Goal: Feedback & Contribution: Contribute content

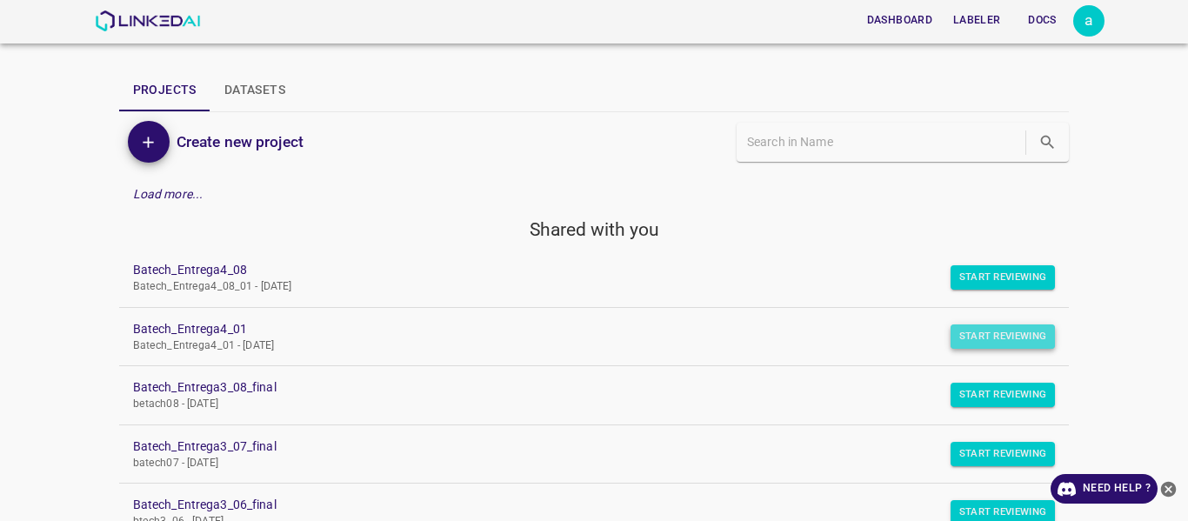
click at [984, 329] on button "Start Reviewing" at bounding box center [1003, 336] width 105 height 24
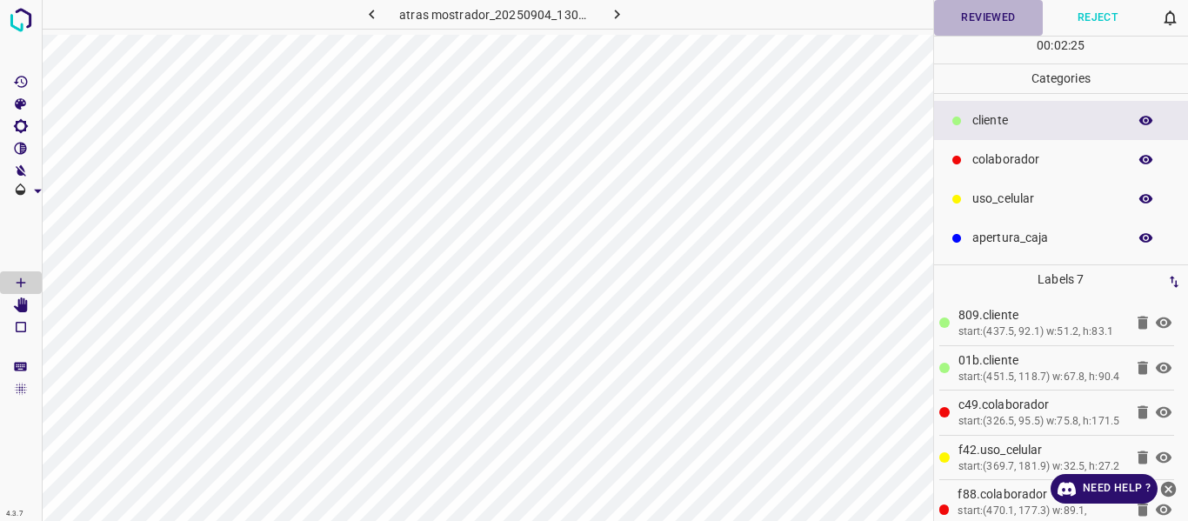
click at [990, 17] on button "Reviewed" at bounding box center [989, 18] width 110 height 36
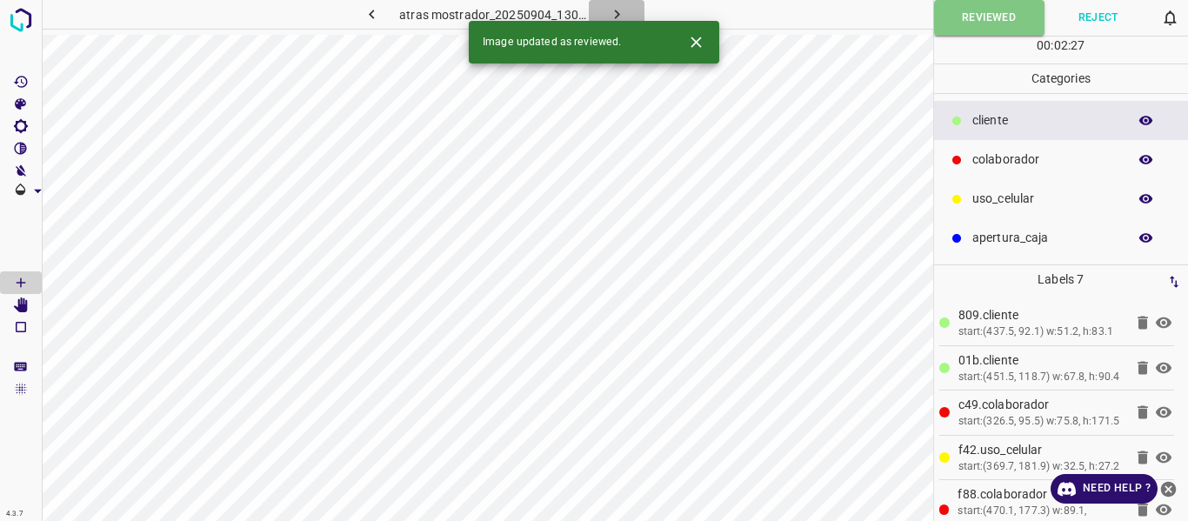
click at [621, 6] on icon "button" at bounding box center [617, 14] width 18 height 18
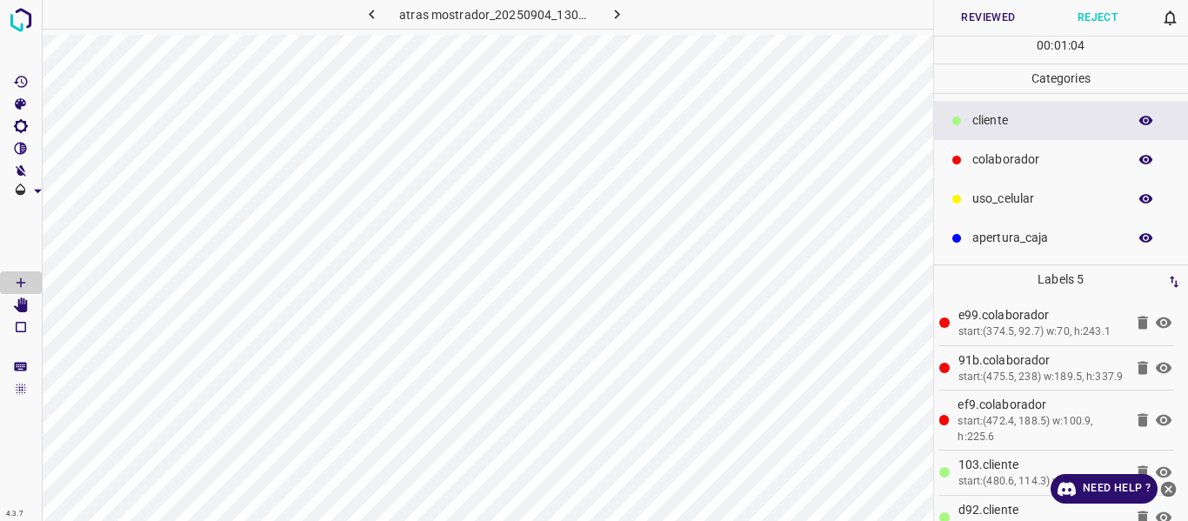
click at [959, 25] on button "Reviewed" at bounding box center [989, 18] width 110 height 36
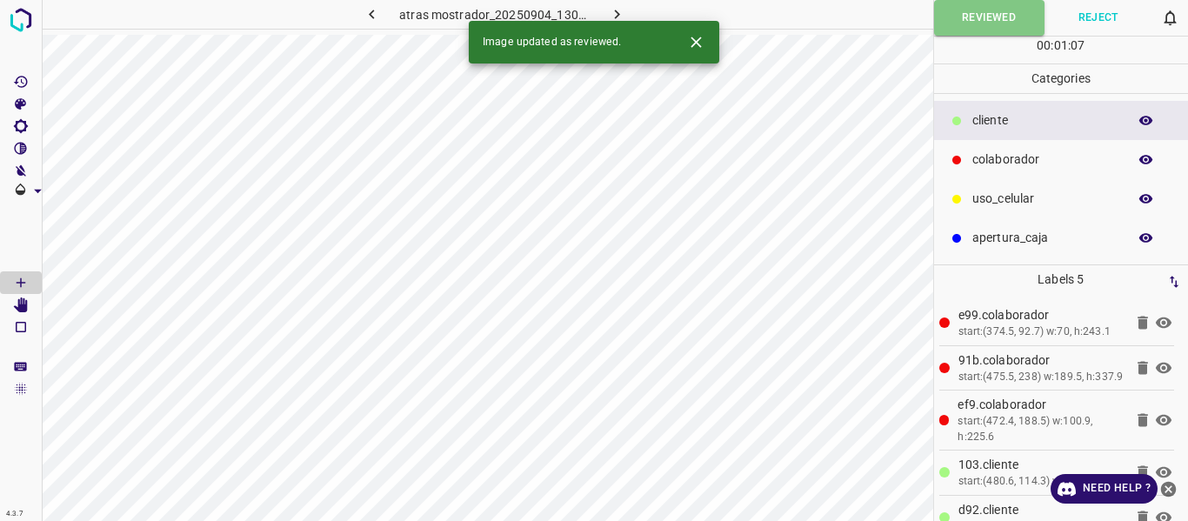
click at [615, 15] on icon "button" at bounding box center [617, 14] width 18 height 18
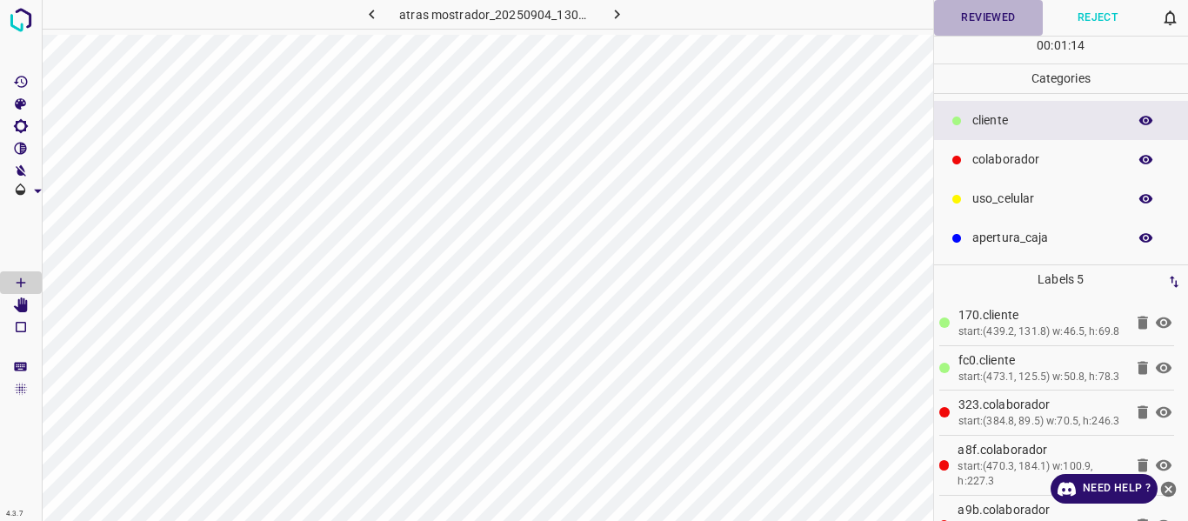
click at [975, 17] on button "Reviewed" at bounding box center [989, 18] width 110 height 36
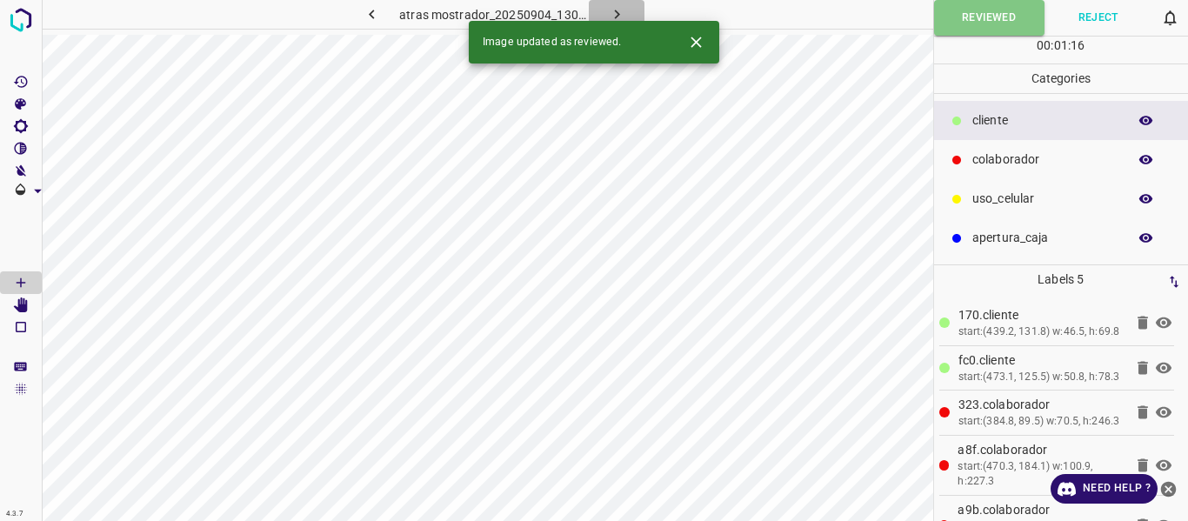
click at [616, 10] on icon "button" at bounding box center [617, 14] width 18 height 18
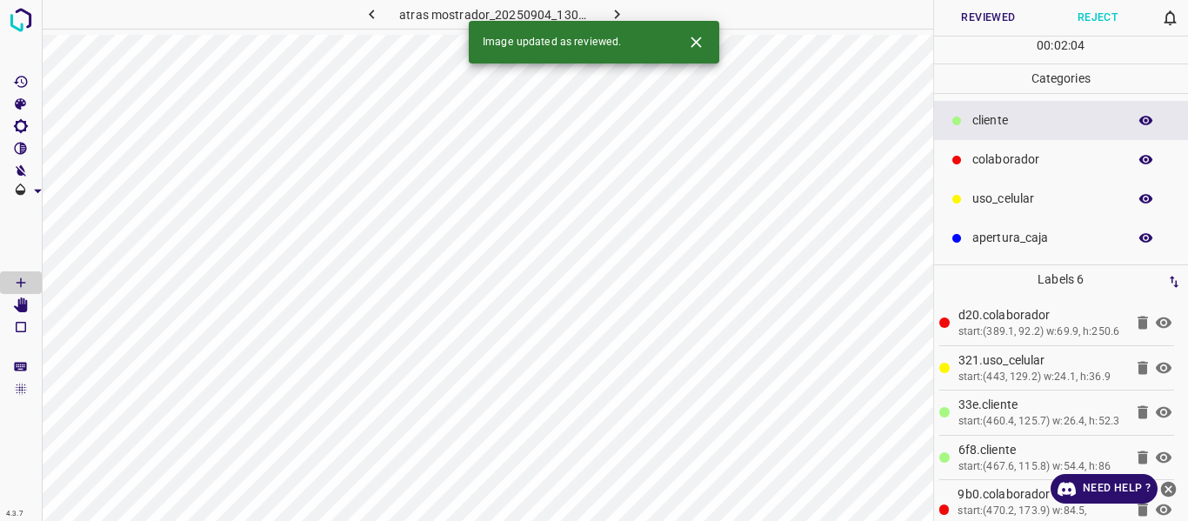
click at [1001, 21] on button "Reviewed" at bounding box center [989, 18] width 110 height 36
click at [611, 11] on icon "button" at bounding box center [617, 14] width 18 height 18
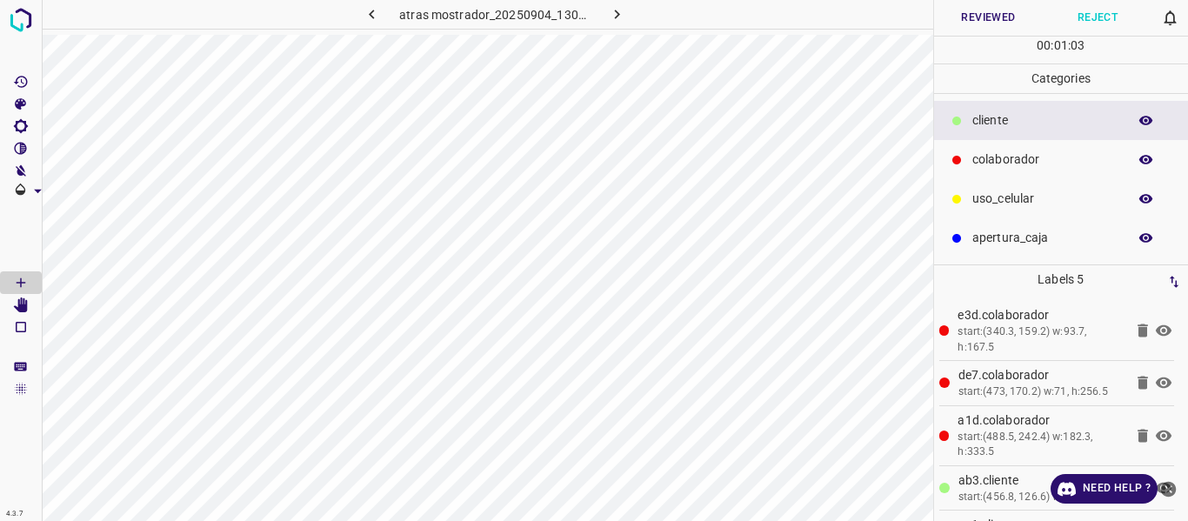
click at [992, 18] on button "Reviewed" at bounding box center [989, 18] width 110 height 36
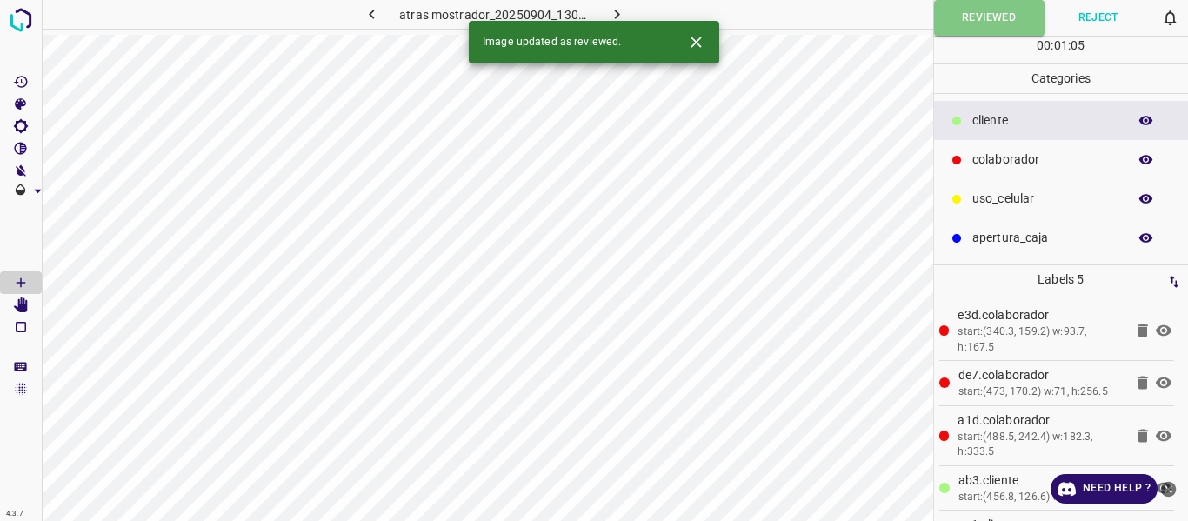
click at [608, 11] on icon "button" at bounding box center [617, 14] width 18 height 18
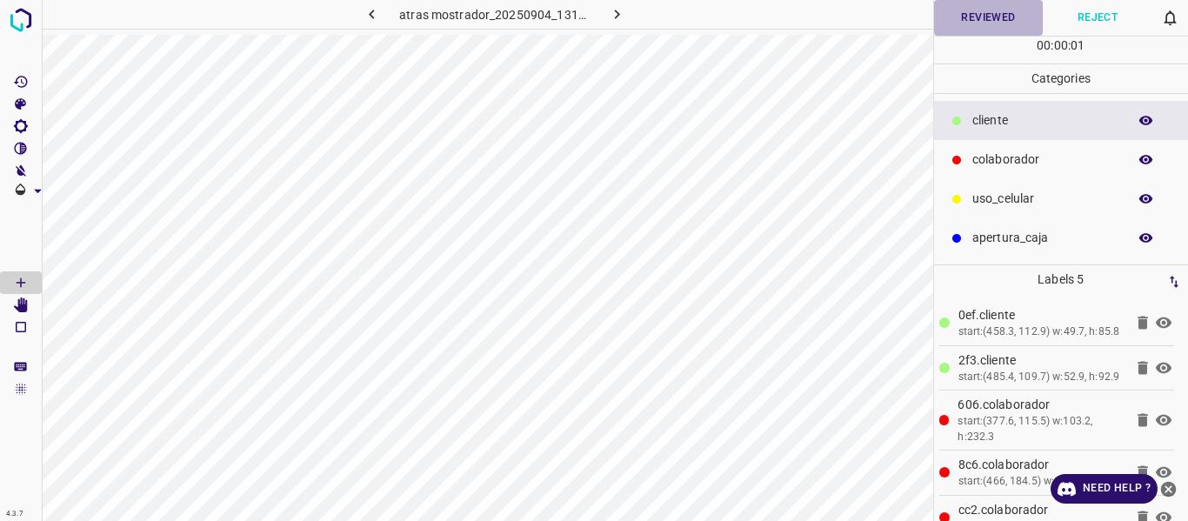
click at [967, 19] on button "Reviewed" at bounding box center [989, 18] width 110 height 36
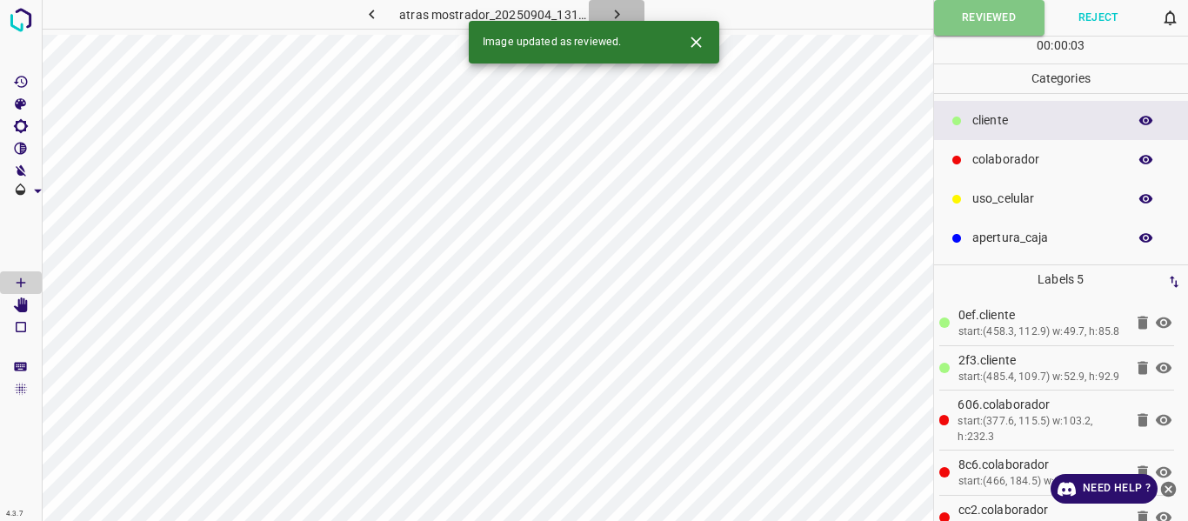
click at [612, 10] on icon "button" at bounding box center [617, 14] width 18 height 18
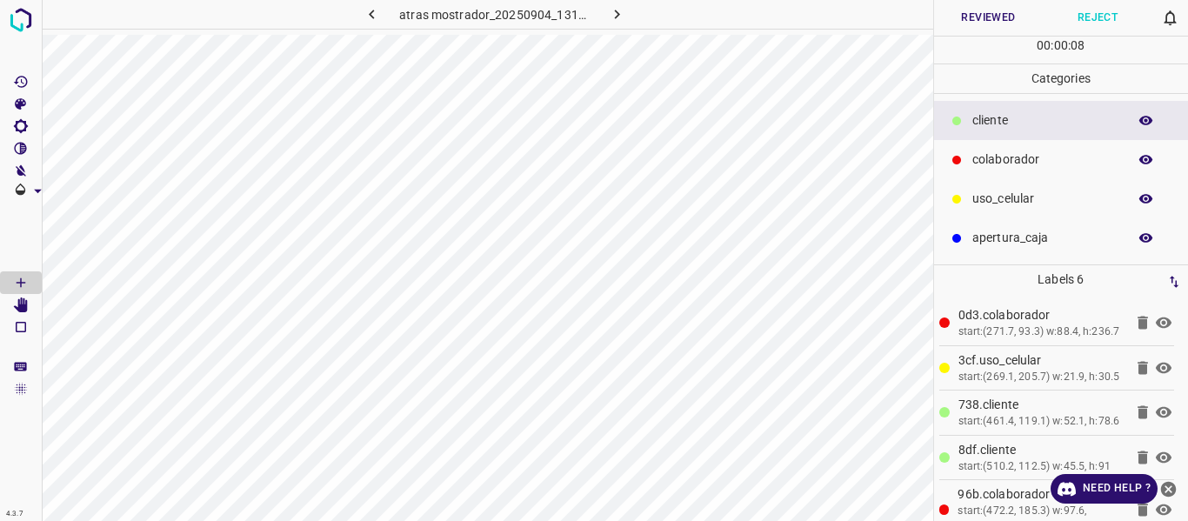
click at [983, 14] on button "Reviewed" at bounding box center [989, 18] width 110 height 36
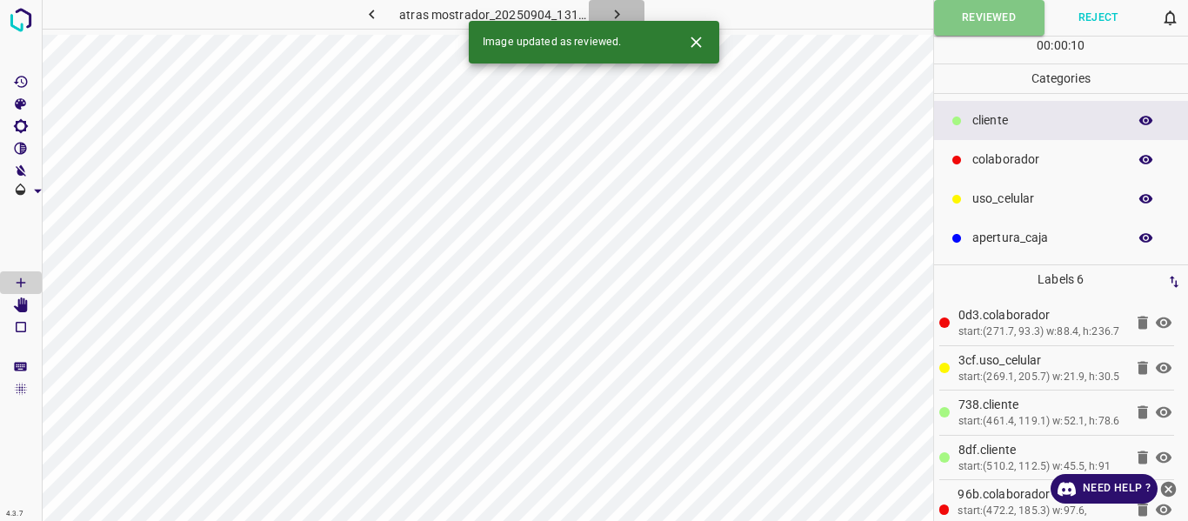
click at [625, 13] on icon "button" at bounding box center [617, 14] width 18 height 18
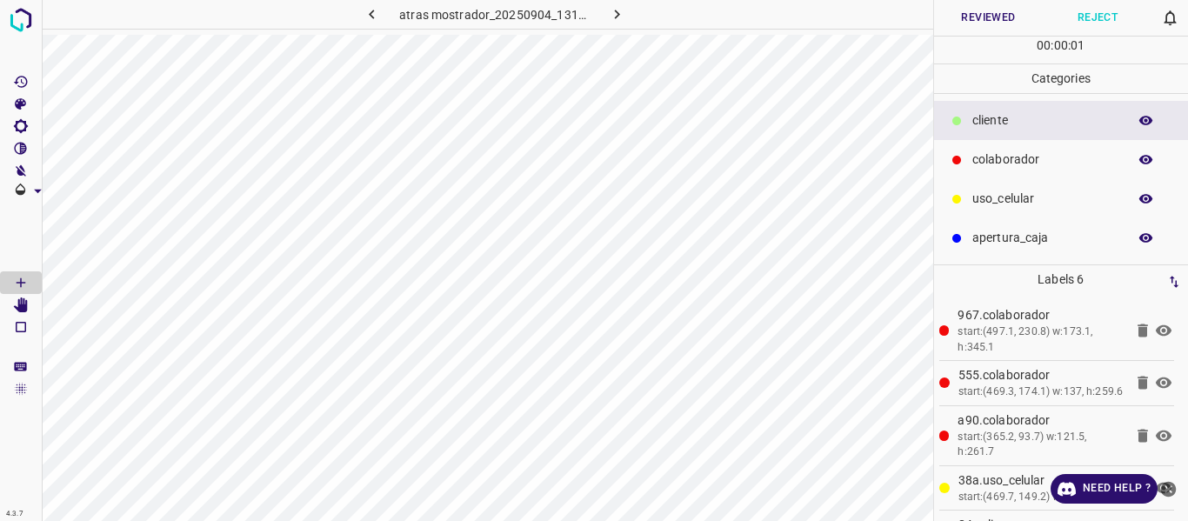
click at [973, 20] on button "Reviewed" at bounding box center [989, 18] width 110 height 36
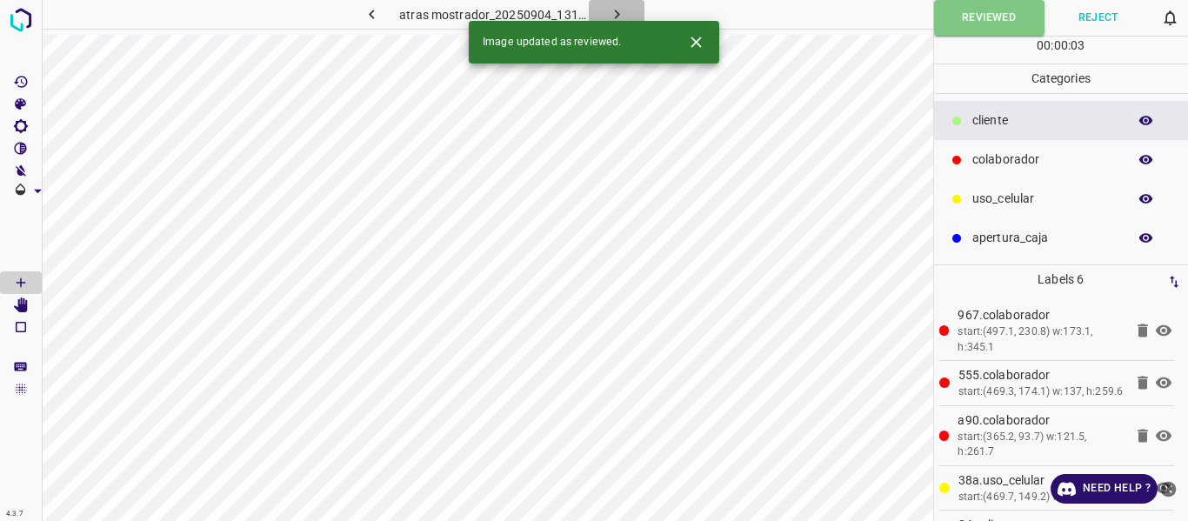
click at [609, 9] on icon "button" at bounding box center [617, 14] width 18 height 18
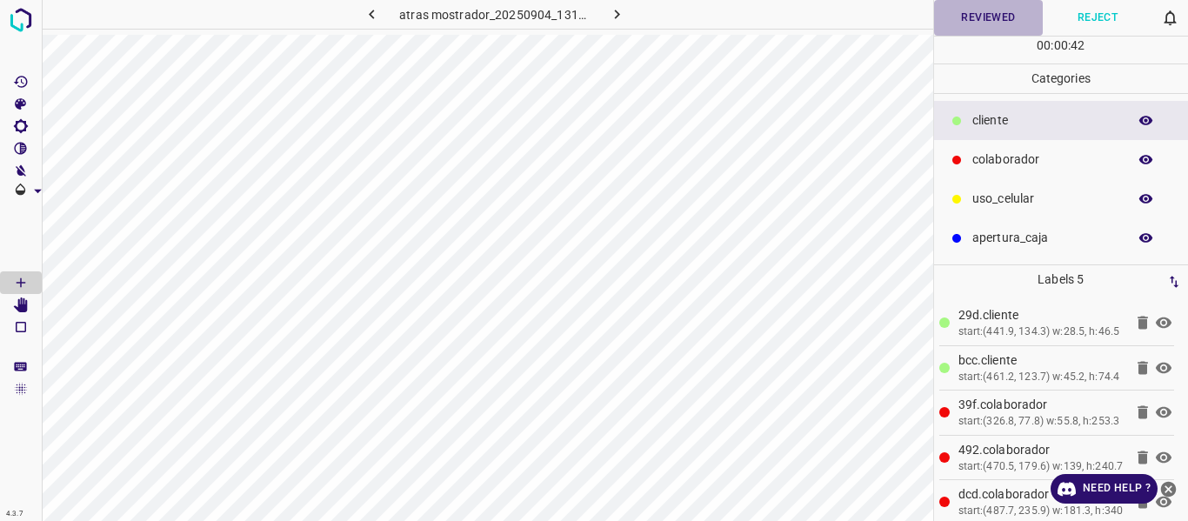
click at [967, 13] on button "Reviewed" at bounding box center [989, 18] width 110 height 36
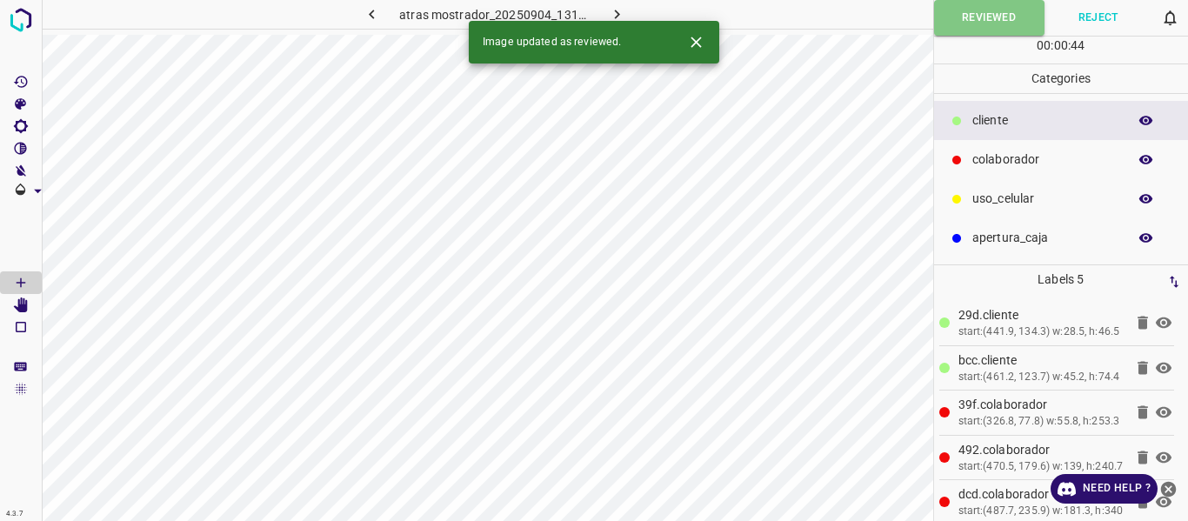
click at [616, 12] on icon "button" at bounding box center [616, 15] width 5 height 10
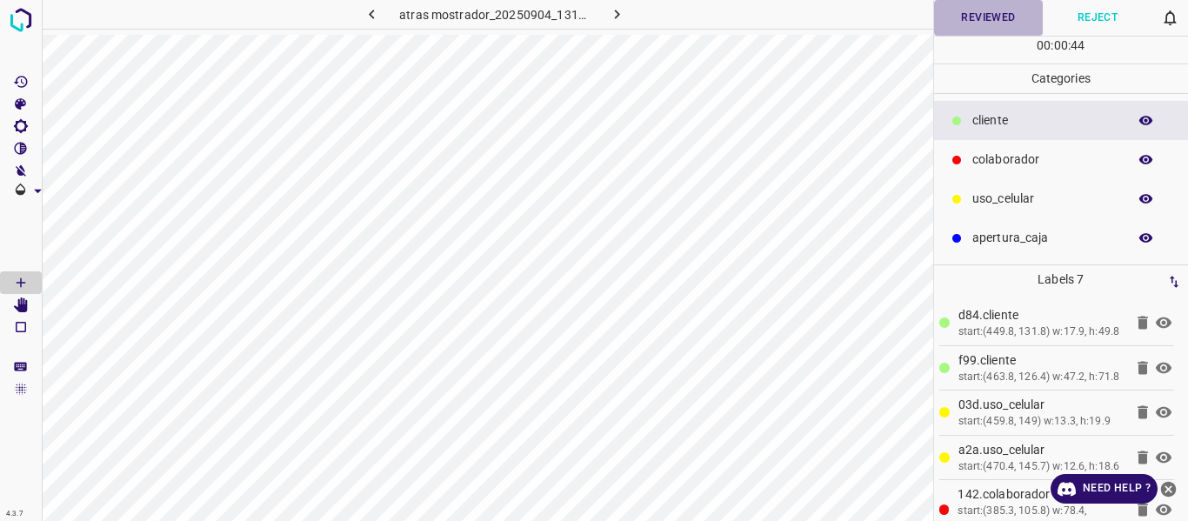
click at [956, 19] on button "Reviewed" at bounding box center [989, 18] width 110 height 36
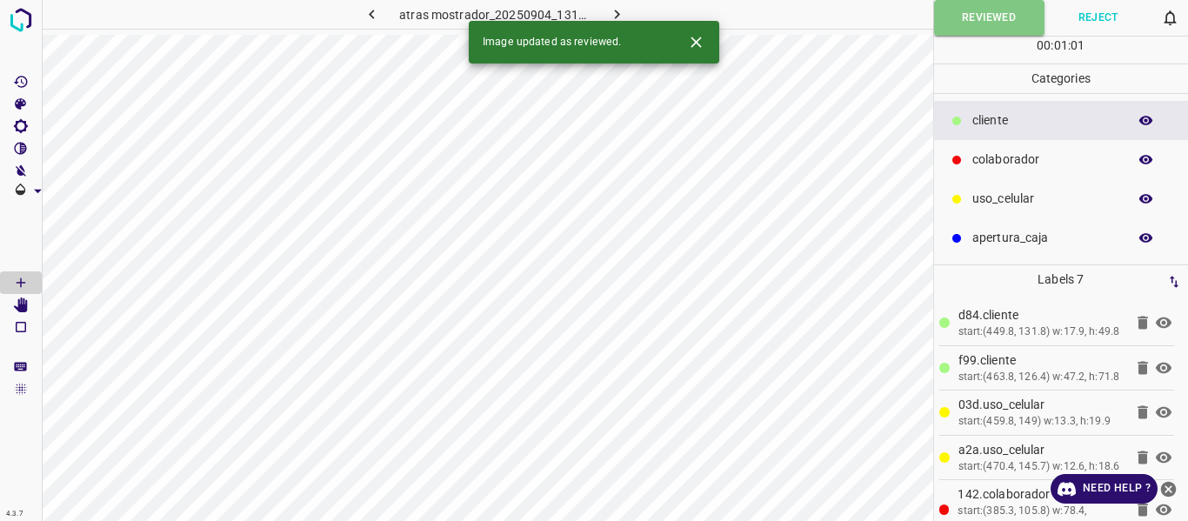
click at [613, 12] on icon "button" at bounding box center [617, 14] width 18 height 18
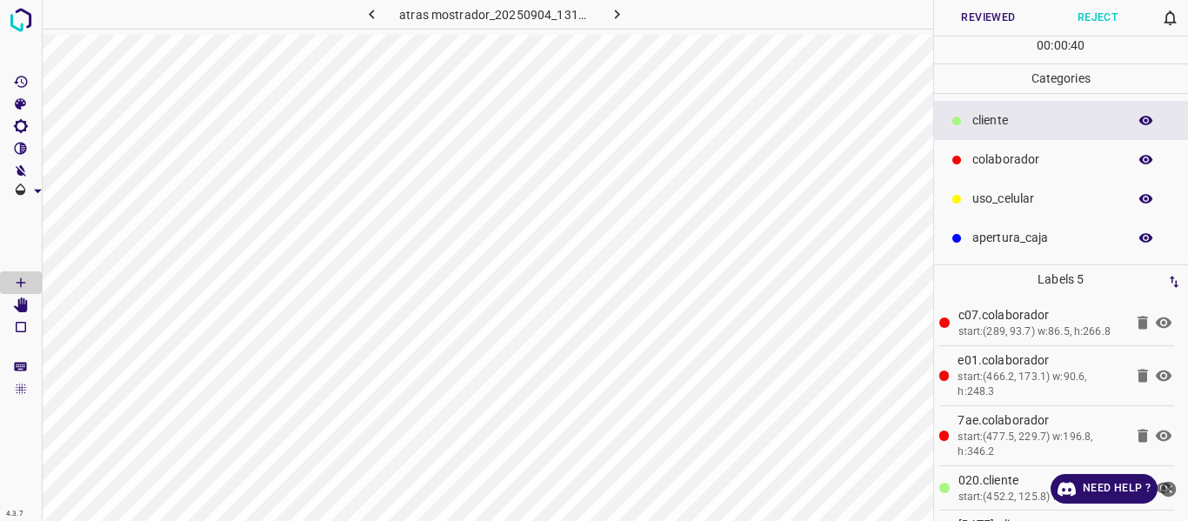
click at [973, 23] on button "Reviewed" at bounding box center [989, 18] width 110 height 36
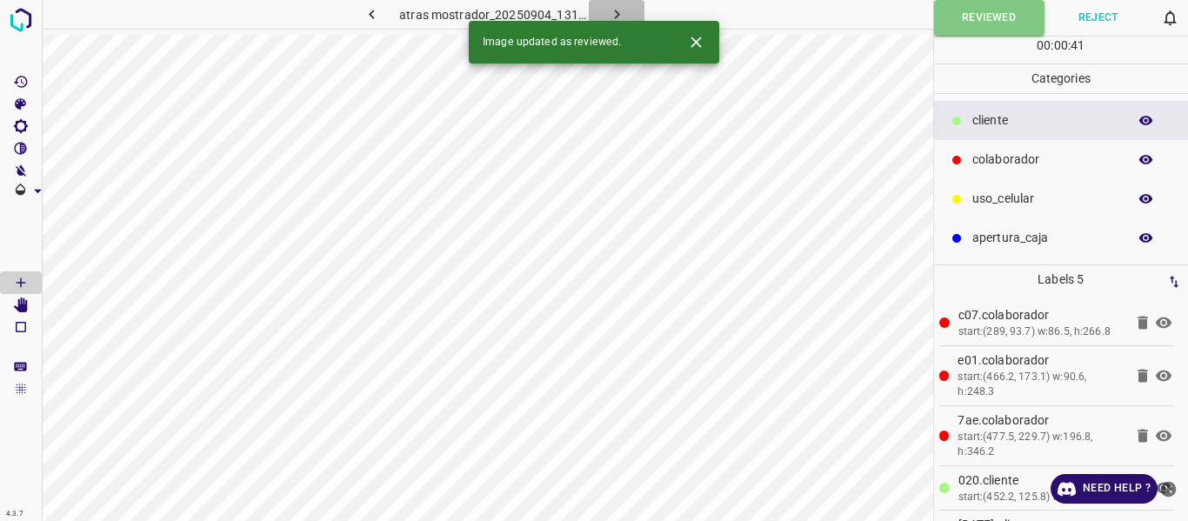
click at [619, 15] on icon "button" at bounding box center [617, 14] width 18 height 18
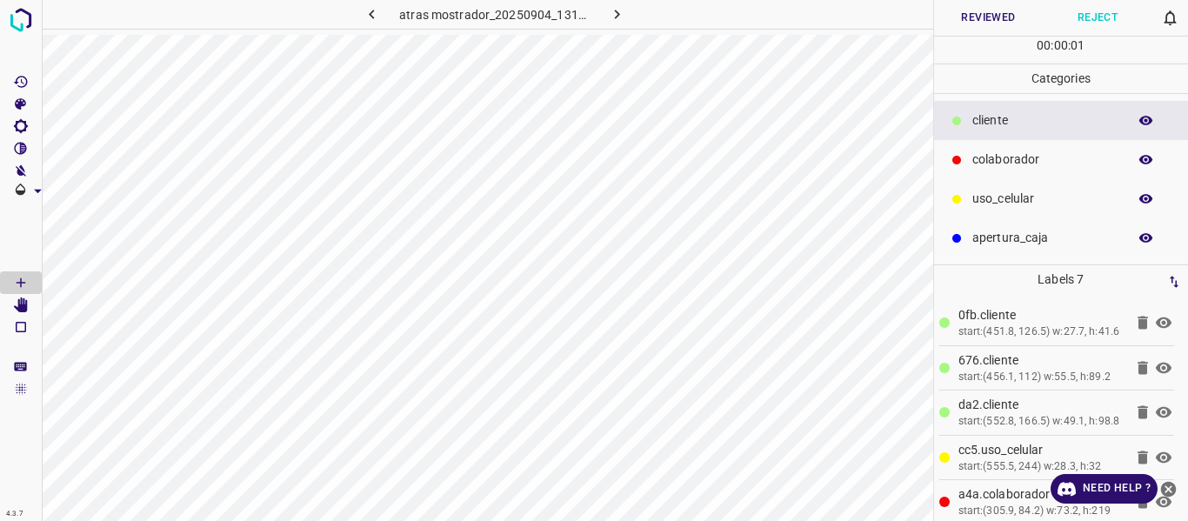
click at [982, 17] on button "Reviewed" at bounding box center [989, 18] width 110 height 36
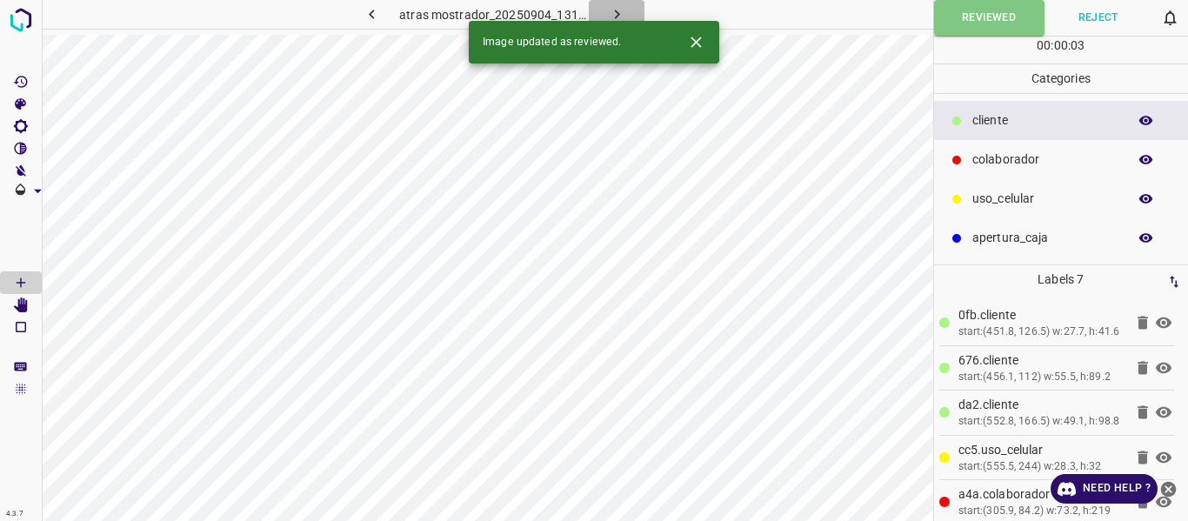
click at [620, 12] on icon "button" at bounding box center [617, 14] width 18 height 18
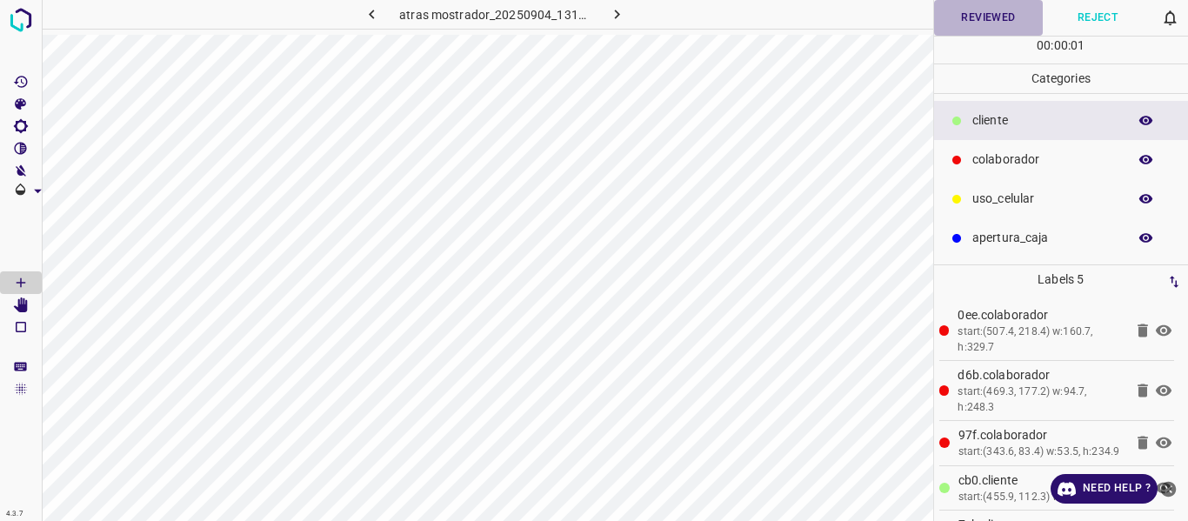
click at [1010, 18] on button "Reviewed" at bounding box center [989, 18] width 110 height 36
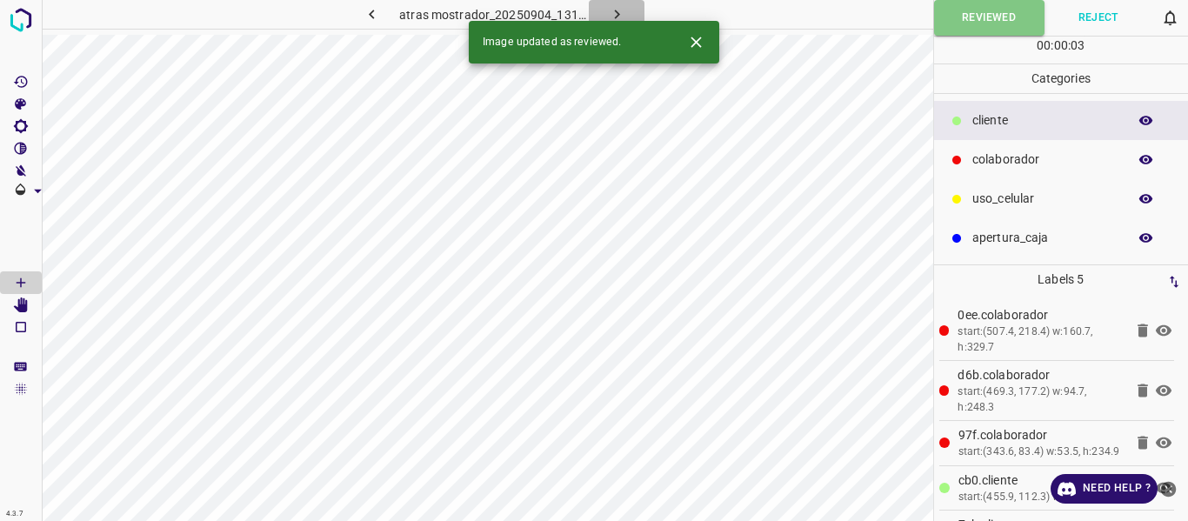
click at [619, 11] on icon "button" at bounding box center [617, 14] width 18 height 18
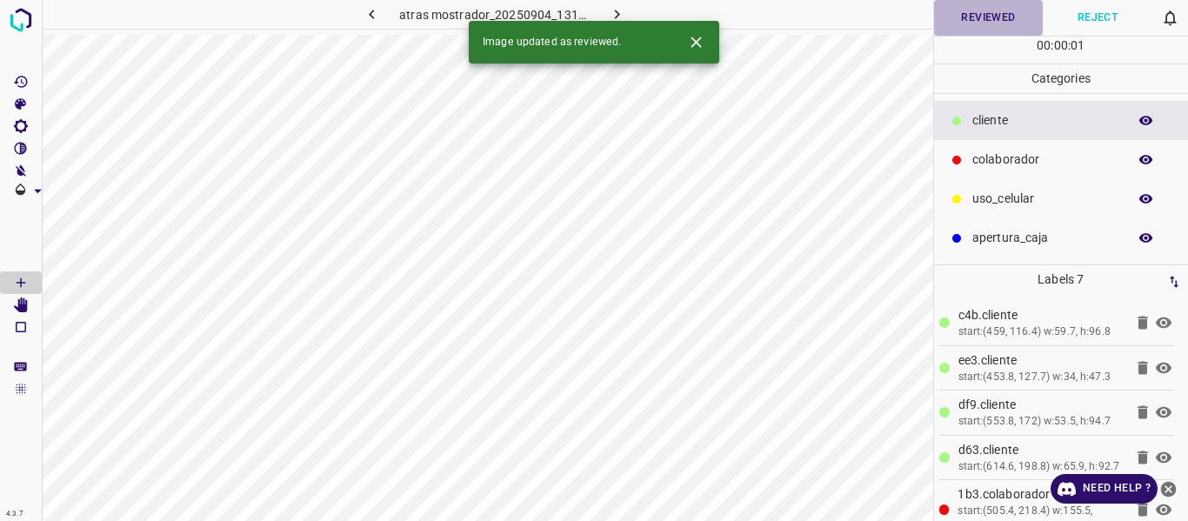
click at [982, 23] on button "Reviewed" at bounding box center [989, 18] width 110 height 36
click at [618, 12] on icon "button" at bounding box center [617, 14] width 18 height 18
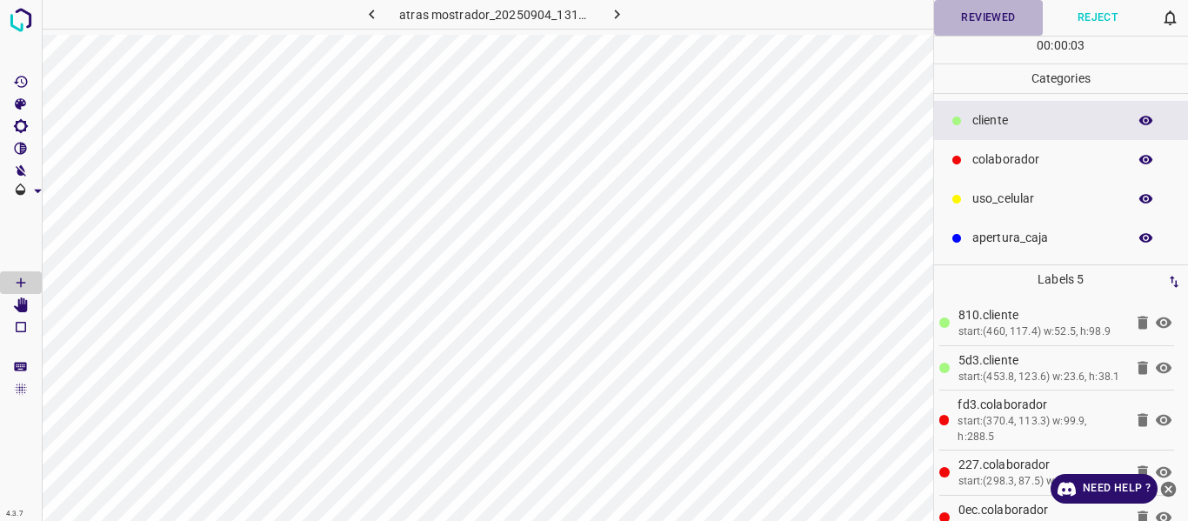
click at [978, 28] on button "Reviewed" at bounding box center [989, 18] width 110 height 36
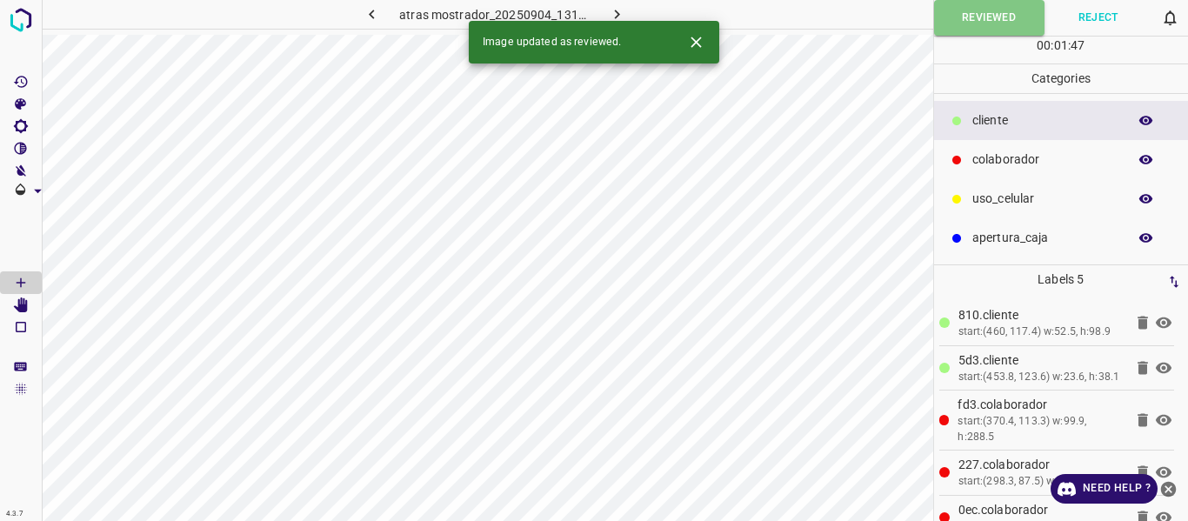
click at [617, 14] on icon "button" at bounding box center [616, 15] width 5 height 10
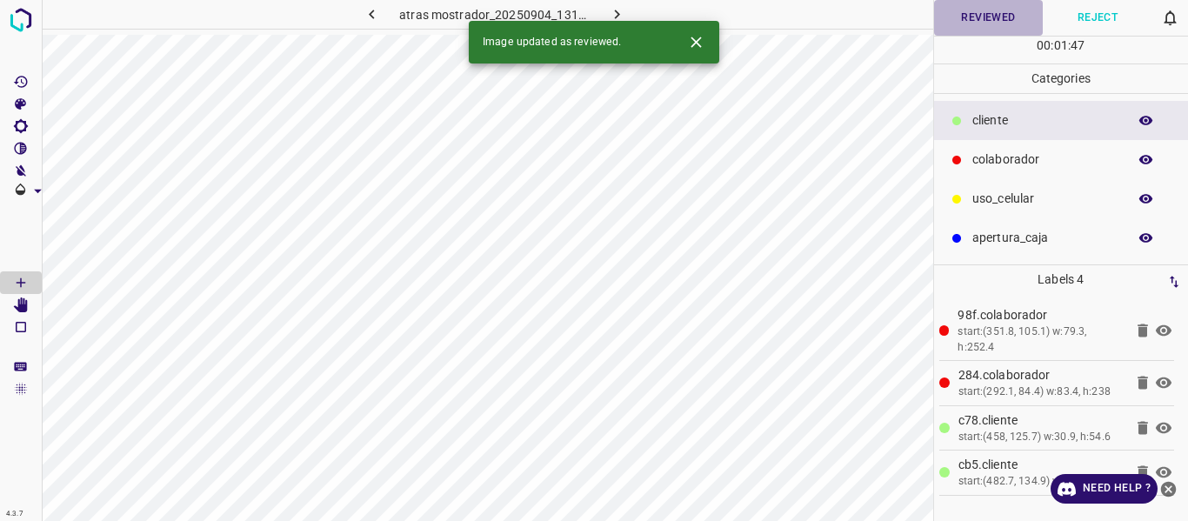
click at [967, 7] on button "Reviewed" at bounding box center [989, 18] width 110 height 36
click at [619, 12] on icon "button" at bounding box center [617, 14] width 18 height 18
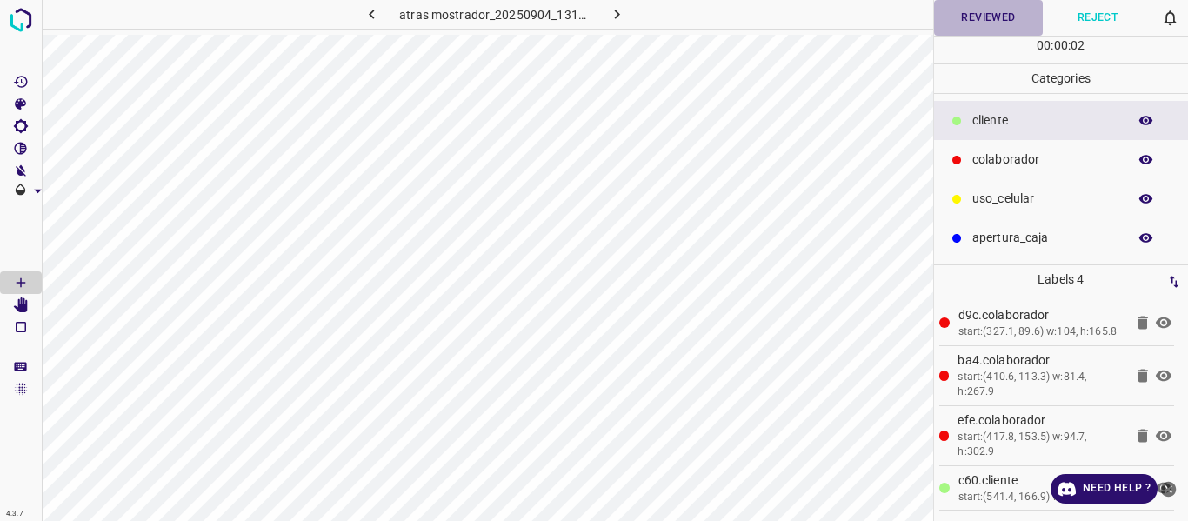
click at [949, 21] on button "Reviewed" at bounding box center [989, 18] width 110 height 36
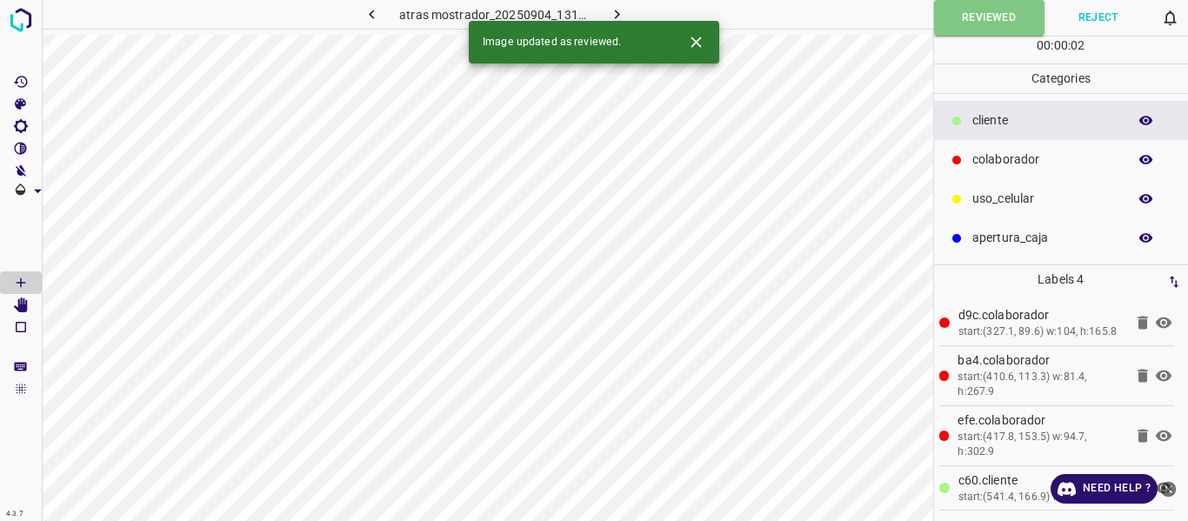
click at [615, 16] on icon "button" at bounding box center [617, 14] width 18 height 18
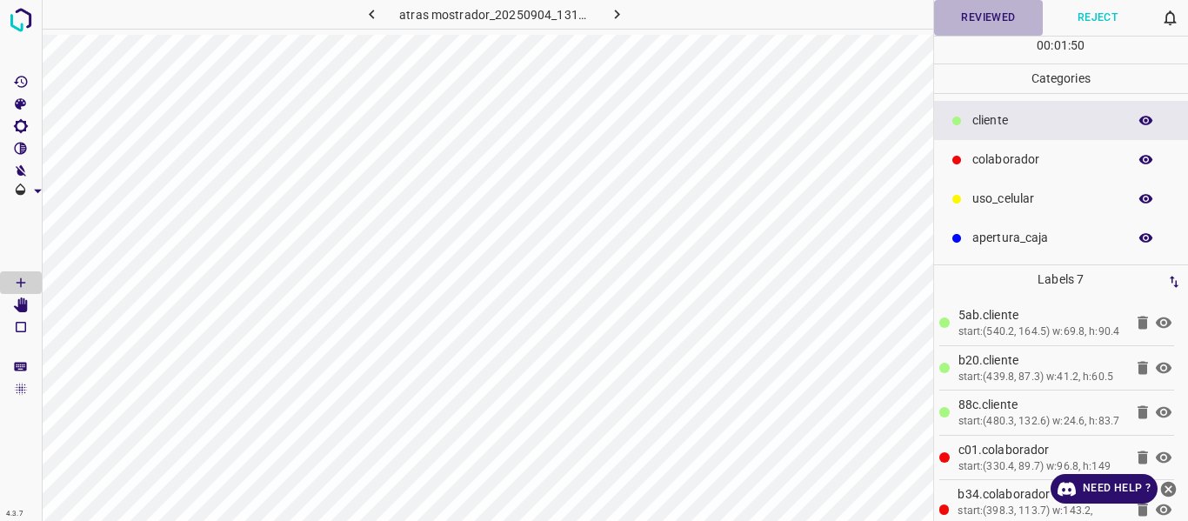
click at [960, 13] on button "Reviewed" at bounding box center [989, 18] width 110 height 36
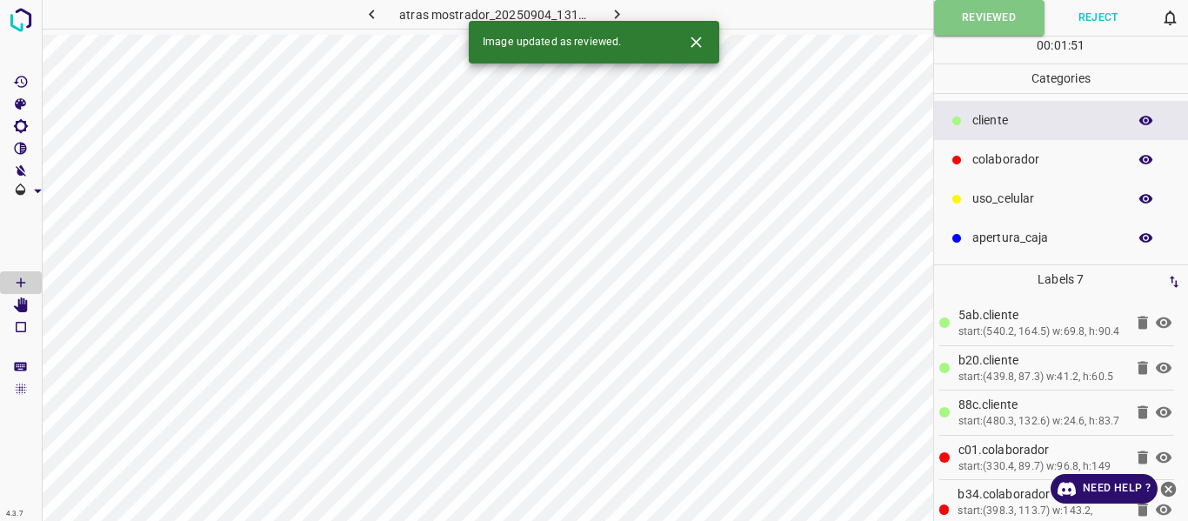
click at [605, 7] on button "button" at bounding box center [617, 14] width 56 height 29
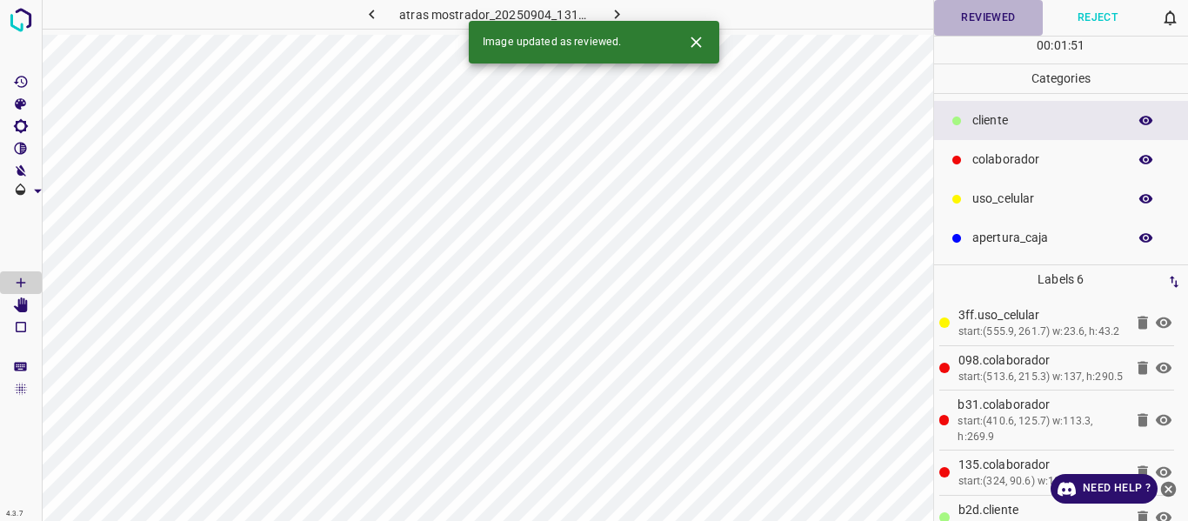
click at [1008, 17] on button "Reviewed" at bounding box center [989, 18] width 110 height 36
click at [619, 12] on icon "button" at bounding box center [617, 14] width 18 height 18
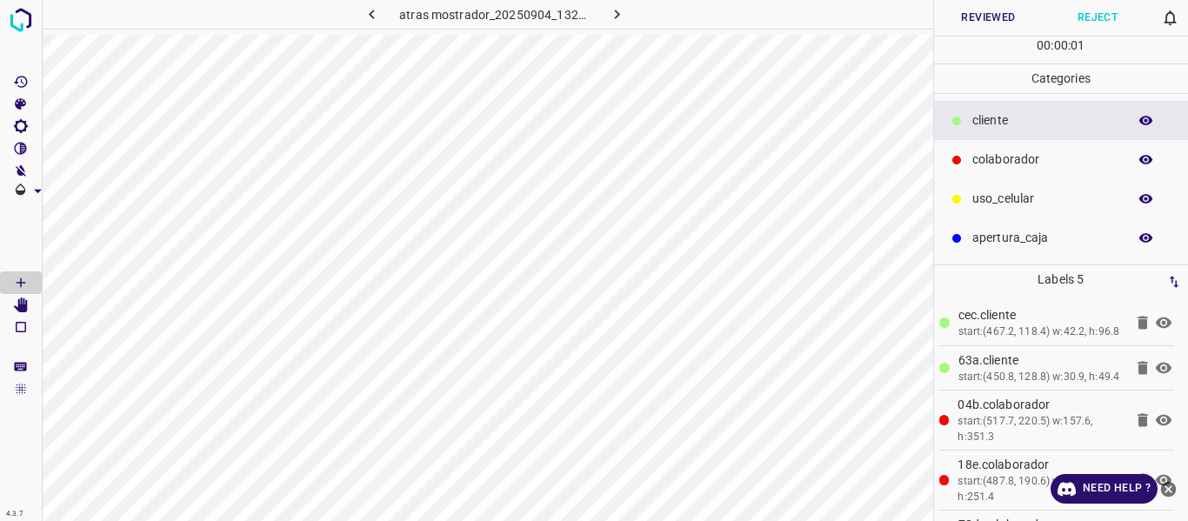
click at [980, 17] on button "Reviewed" at bounding box center [989, 18] width 110 height 36
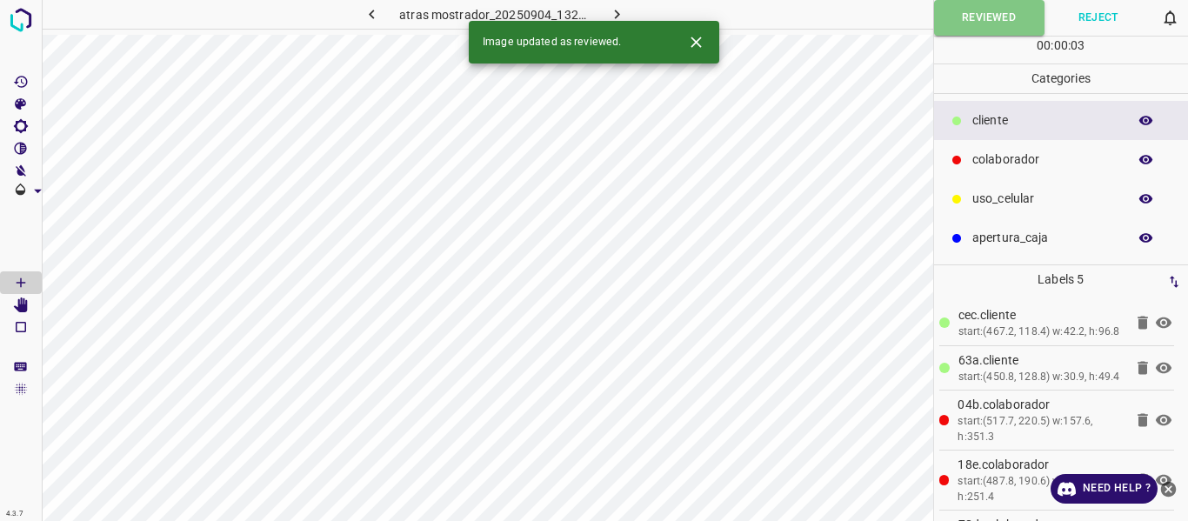
click at [618, 9] on icon "button" at bounding box center [617, 14] width 18 height 18
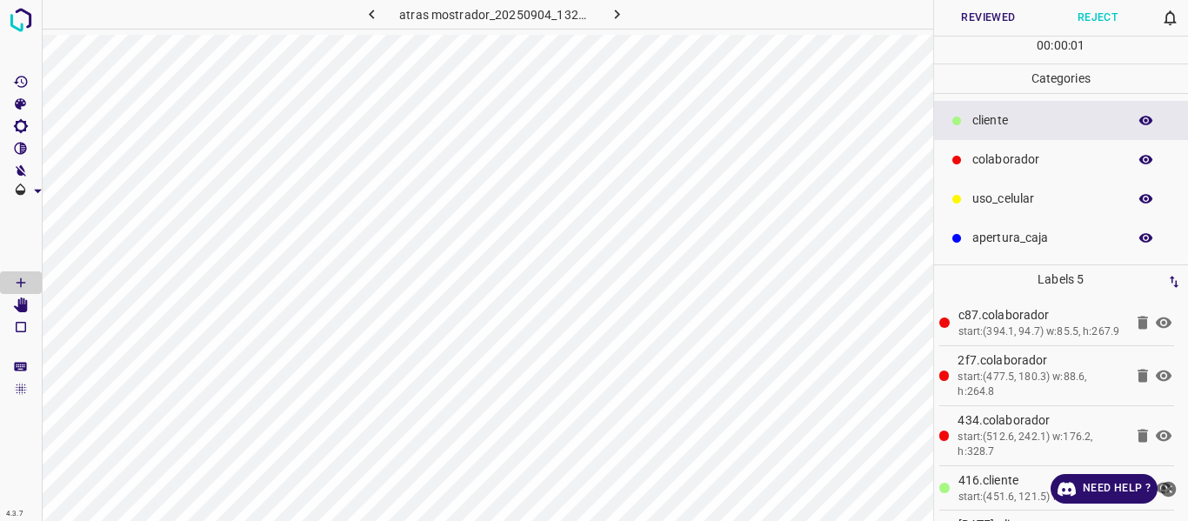
click at [953, 14] on button "Reviewed" at bounding box center [989, 18] width 110 height 36
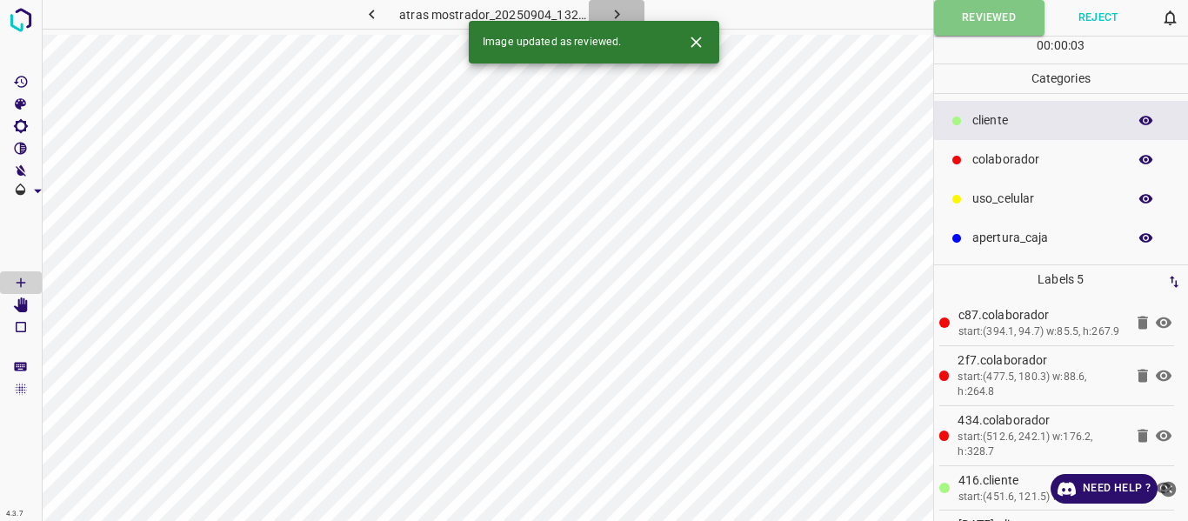
click at [619, 13] on icon "button" at bounding box center [617, 14] width 18 height 18
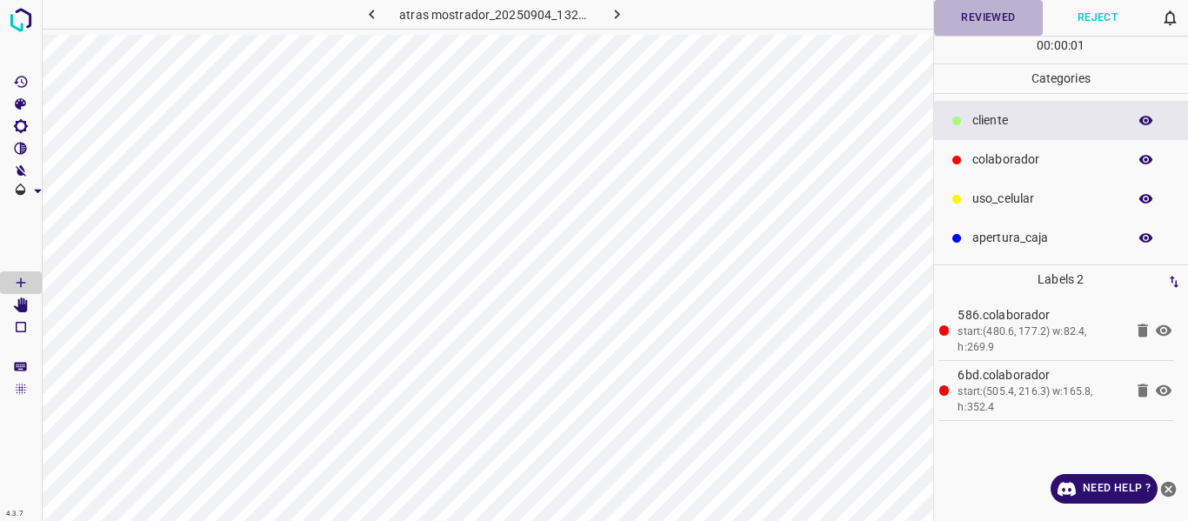
click at [958, 24] on button "Reviewed" at bounding box center [989, 18] width 110 height 36
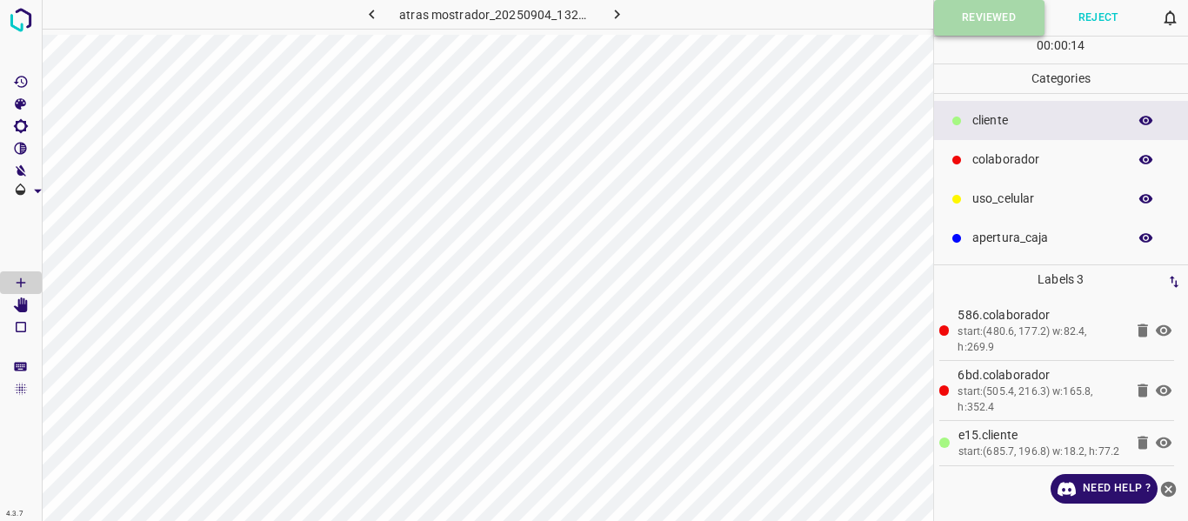
click at [979, 12] on button "Reviewed" at bounding box center [989, 18] width 110 height 36
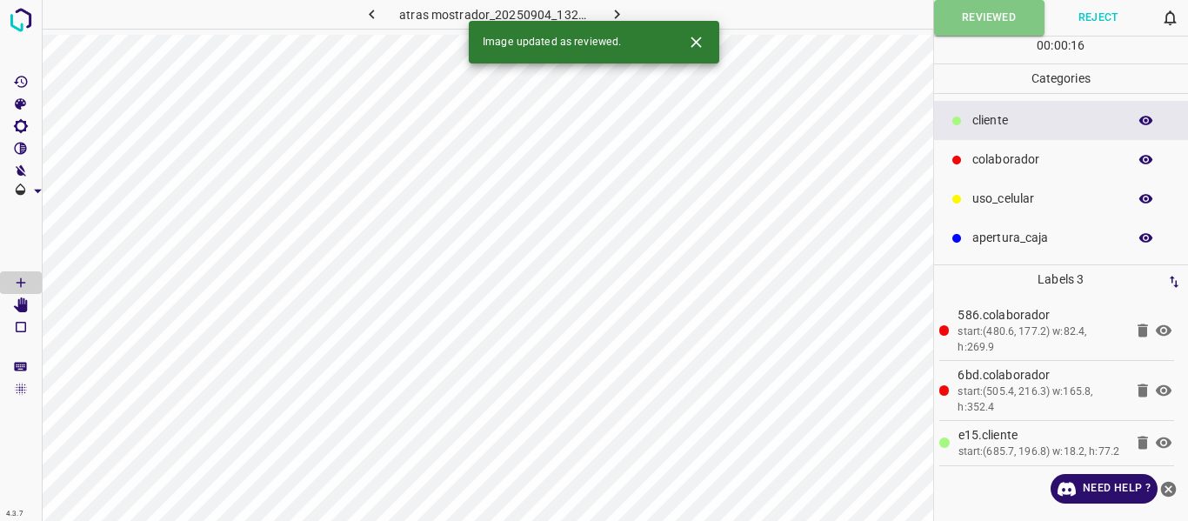
click at [612, 10] on icon "button" at bounding box center [617, 14] width 18 height 18
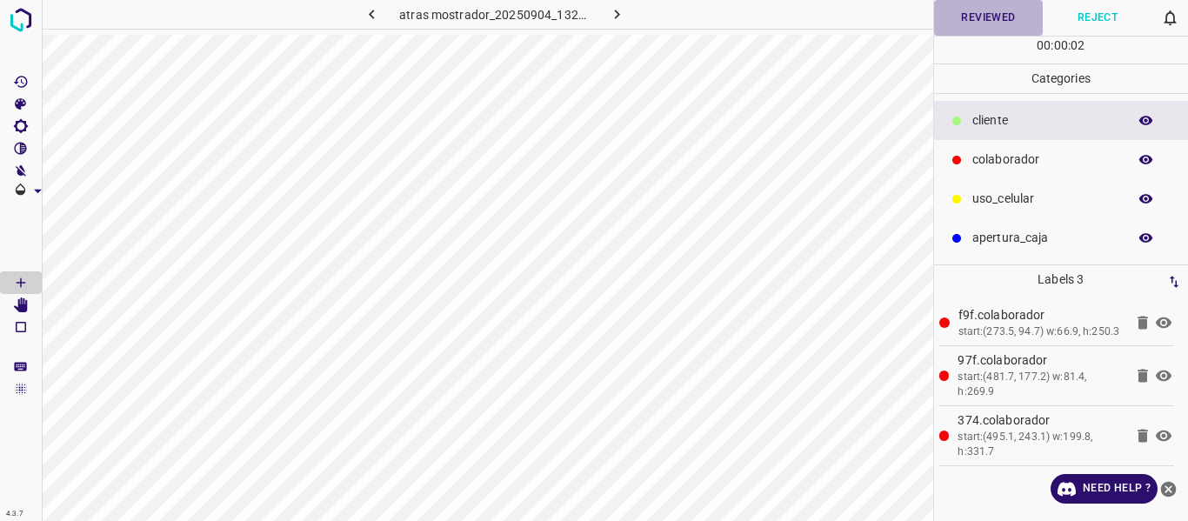
click at [980, 21] on button "Reviewed" at bounding box center [989, 18] width 110 height 36
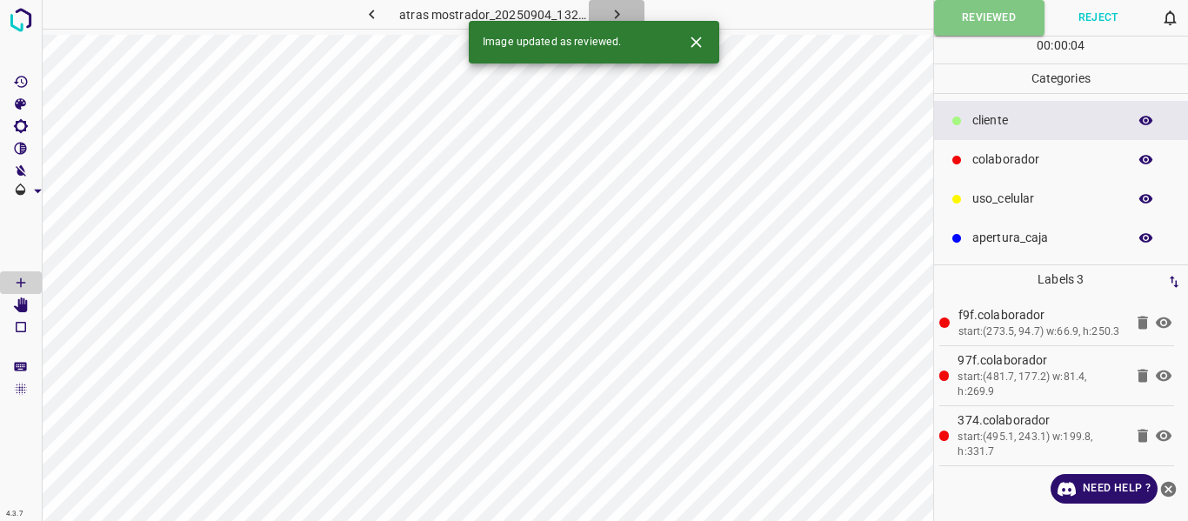
click at [611, 12] on icon "button" at bounding box center [617, 14] width 18 height 18
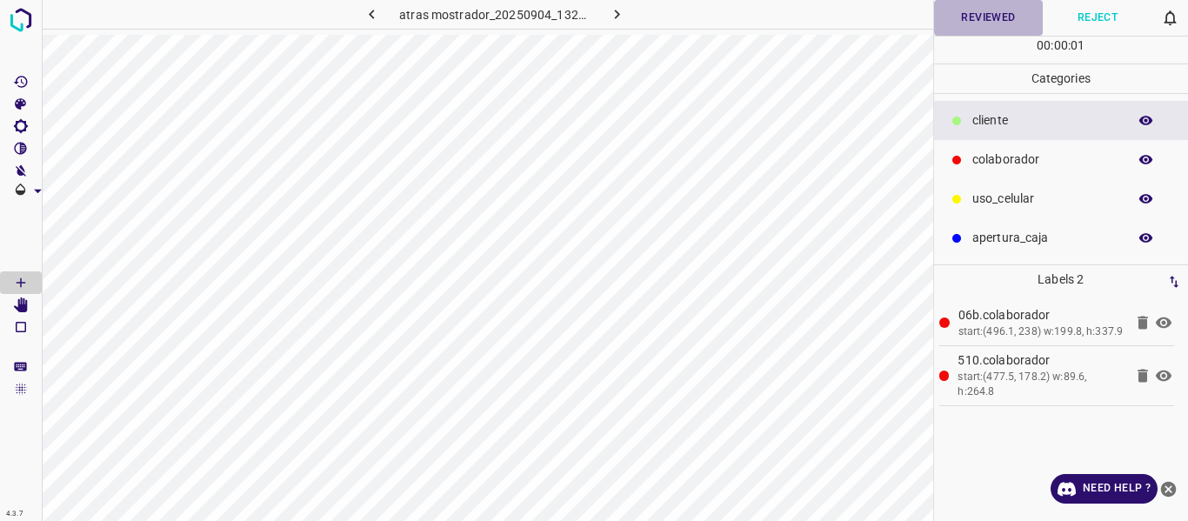
click at [981, 17] on button "Reviewed" at bounding box center [989, 18] width 110 height 36
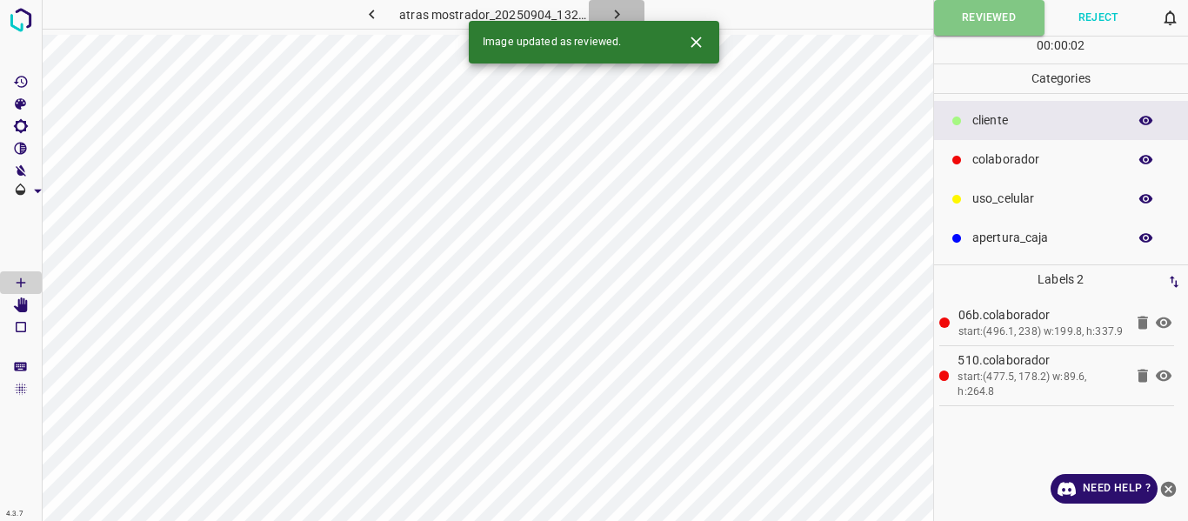
click at [615, 9] on icon "button" at bounding box center [617, 14] width 18 height 18
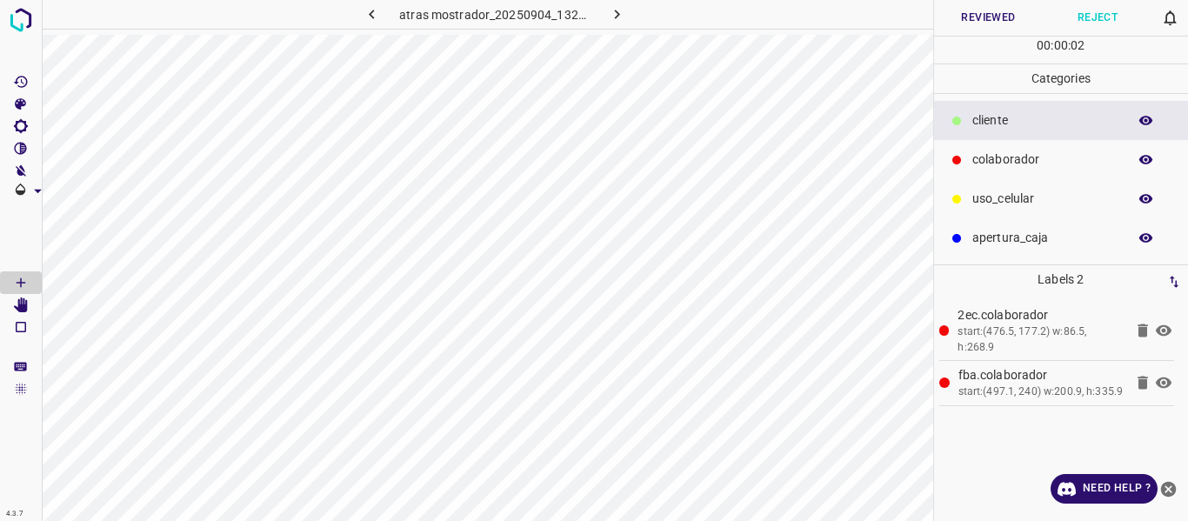
click at [973, 12] on button "Reviewed" at bounding box center [989, 18] width 110 height 36
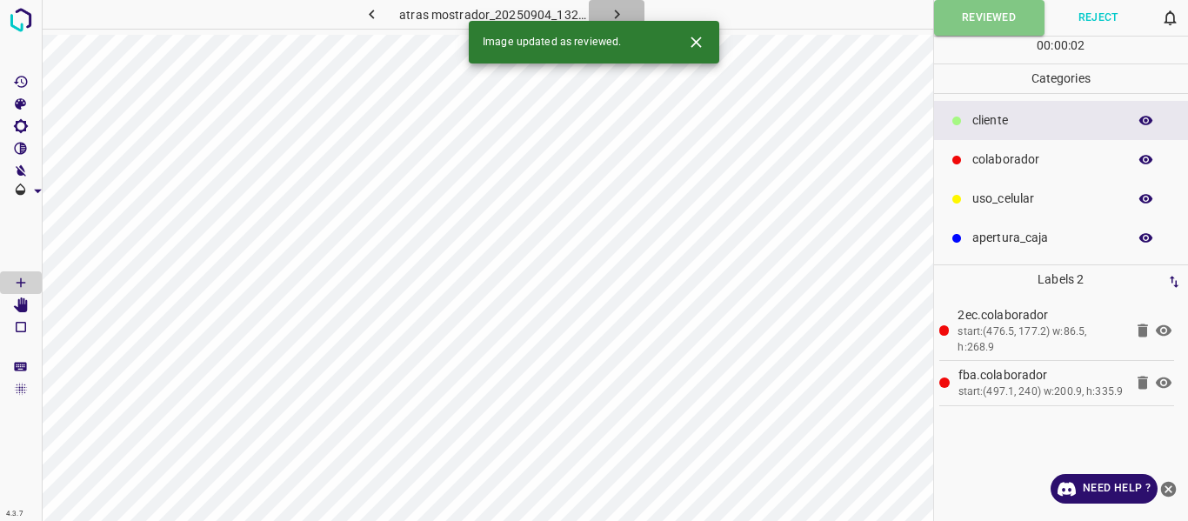
click at [618, 8] on icon "button" at bounding box center [617, 14] width 18 height 18
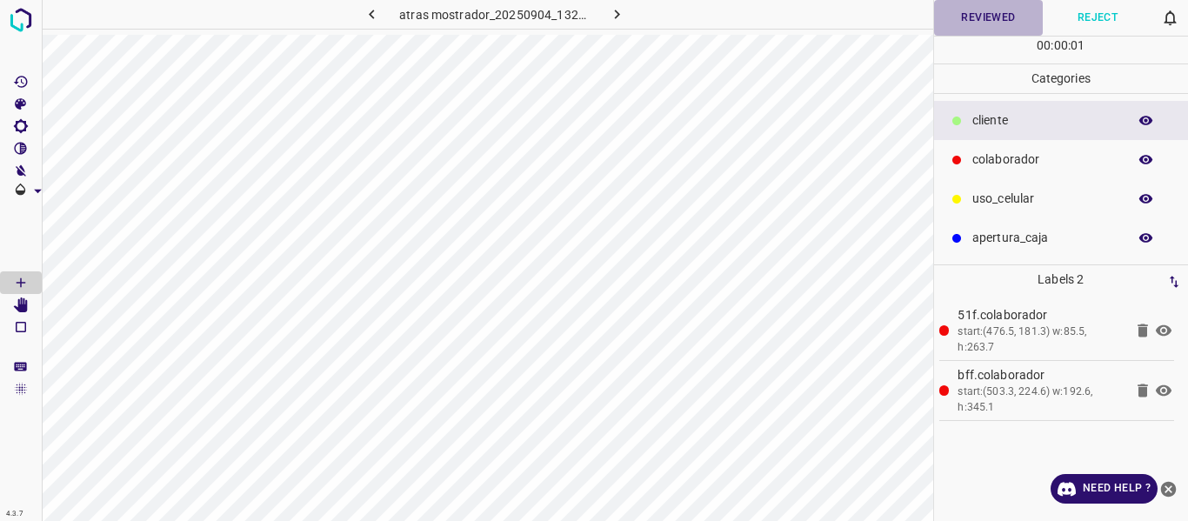
click at [982, 23] on button "Reviewed" at bounding box center [989, 18] width 110 height 36
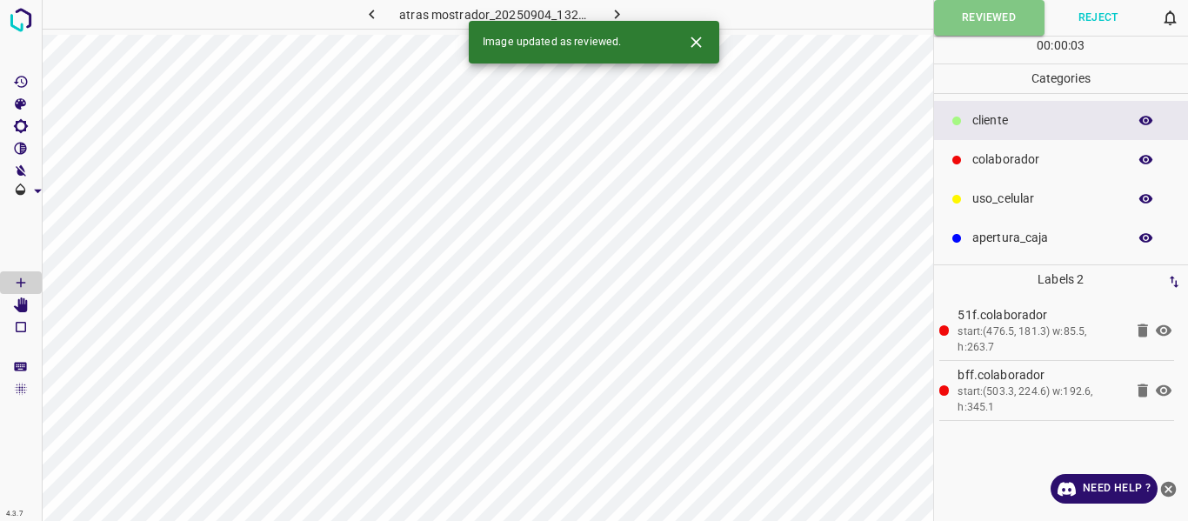
click at [619, 10] on icon "button" at bounding box center [617, 14] width 18 height 18
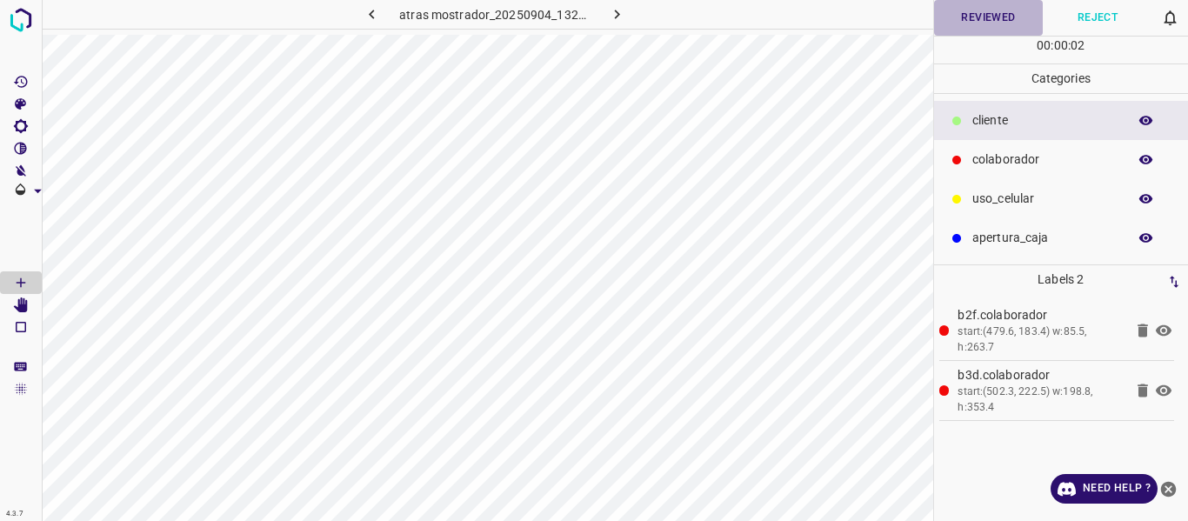
click at [966, 15] on button "Reviewed" at bounding box center [989, 18] width 110 height 36
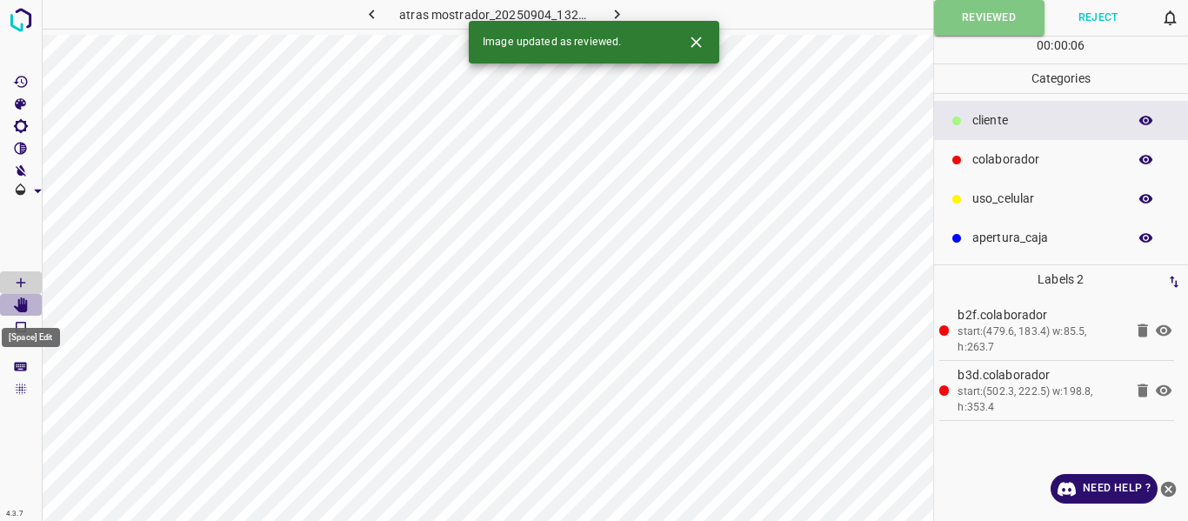
click at [21, 303] on icon "[Space] Edit" at bounding box center [21, 306] width 14 height 16
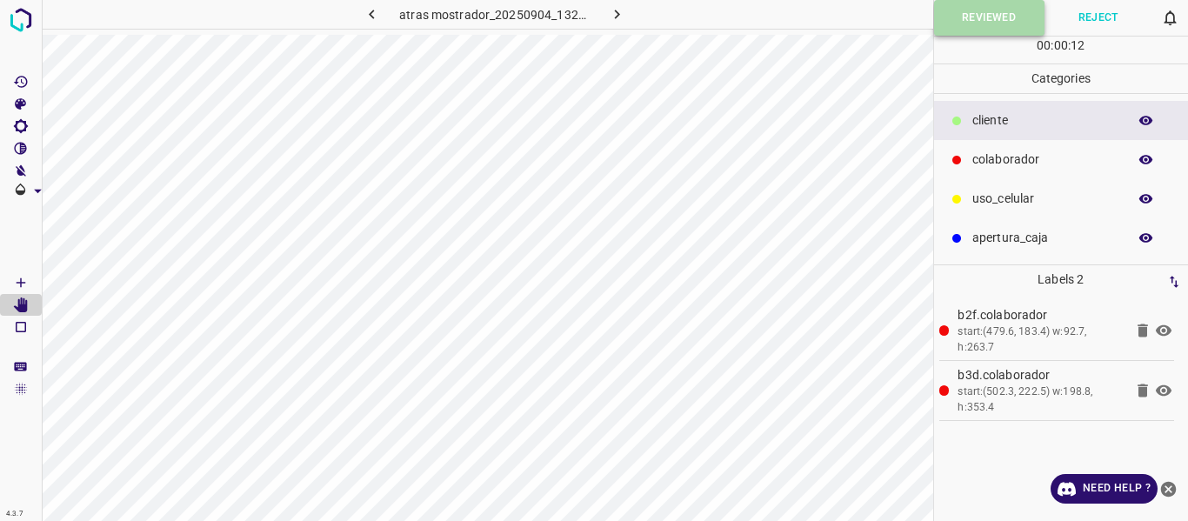
click at [968, 17] on button "Reviewed" at bounding box center [989, 18] width 110 height 36
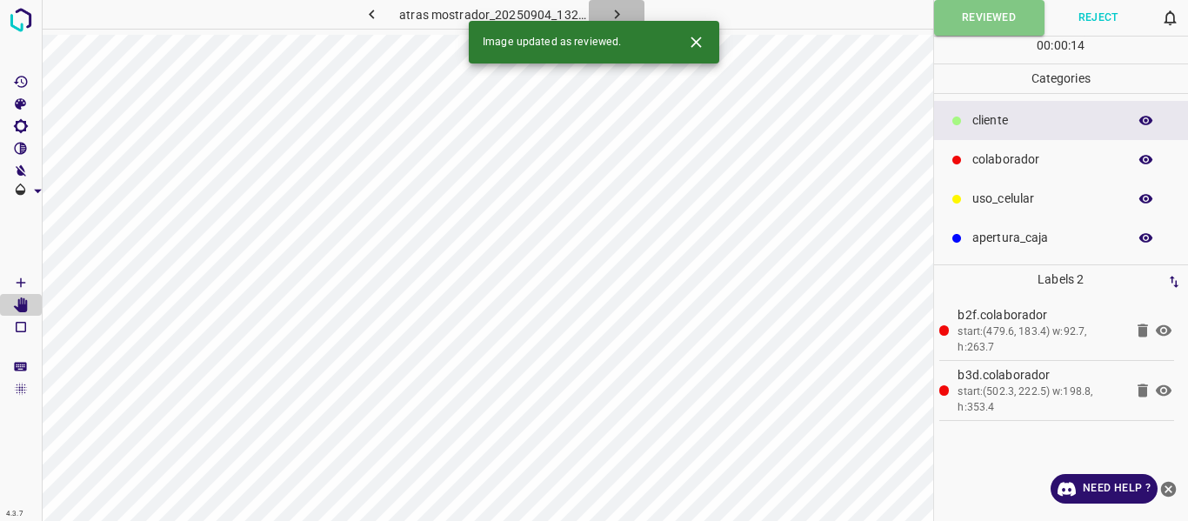
click at [621, 9] on icon "button" at bounding box center [617, 14] width 18 height 18
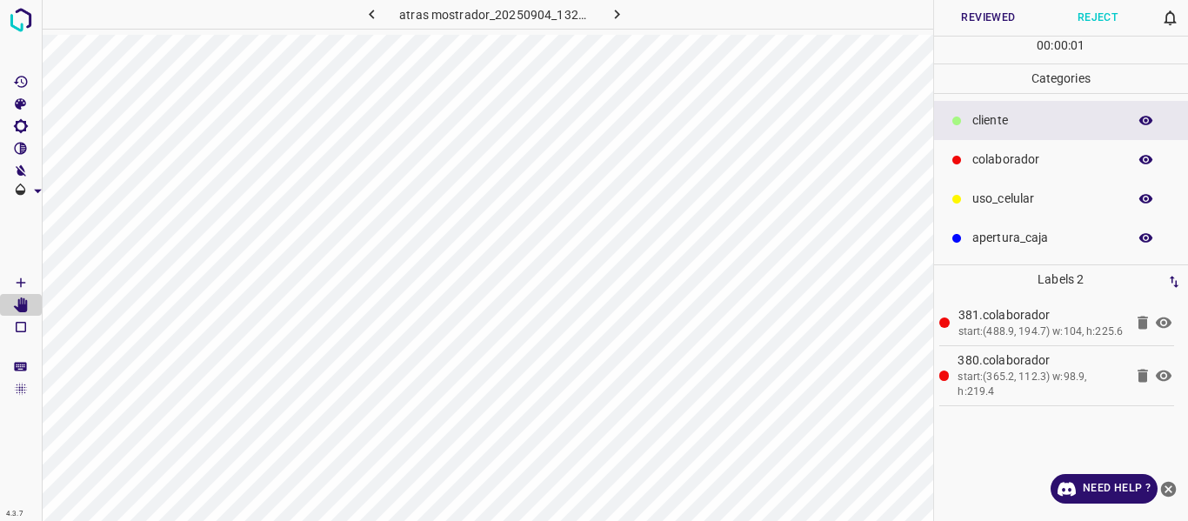
click at [967, 17] on button "Reviewed" at bounding box center [989, 18] width 110 height 36
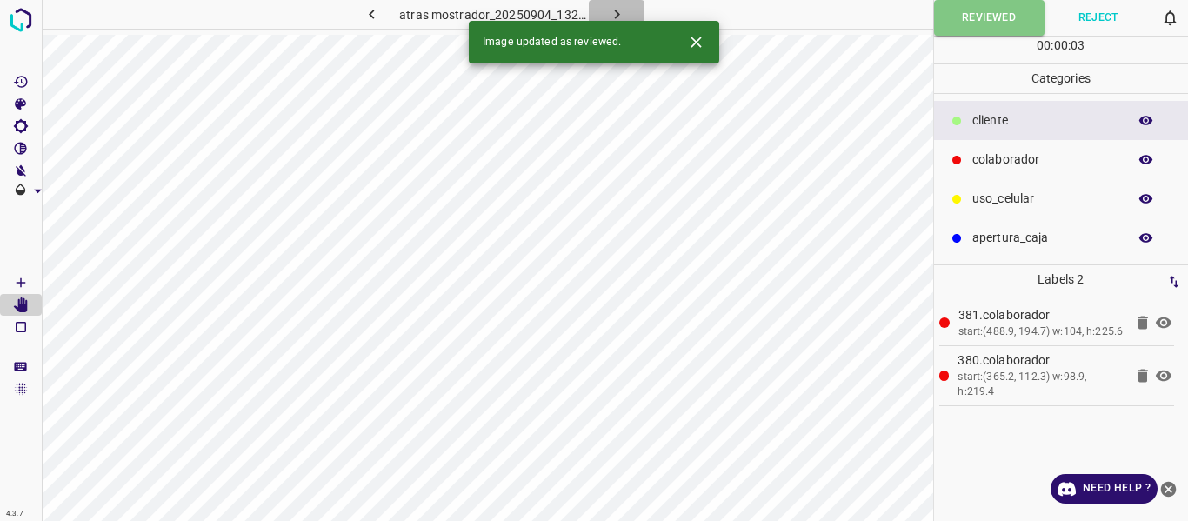
click at [614, 9] on icon "button" at bounding box center [617, 14] width 18 height 18
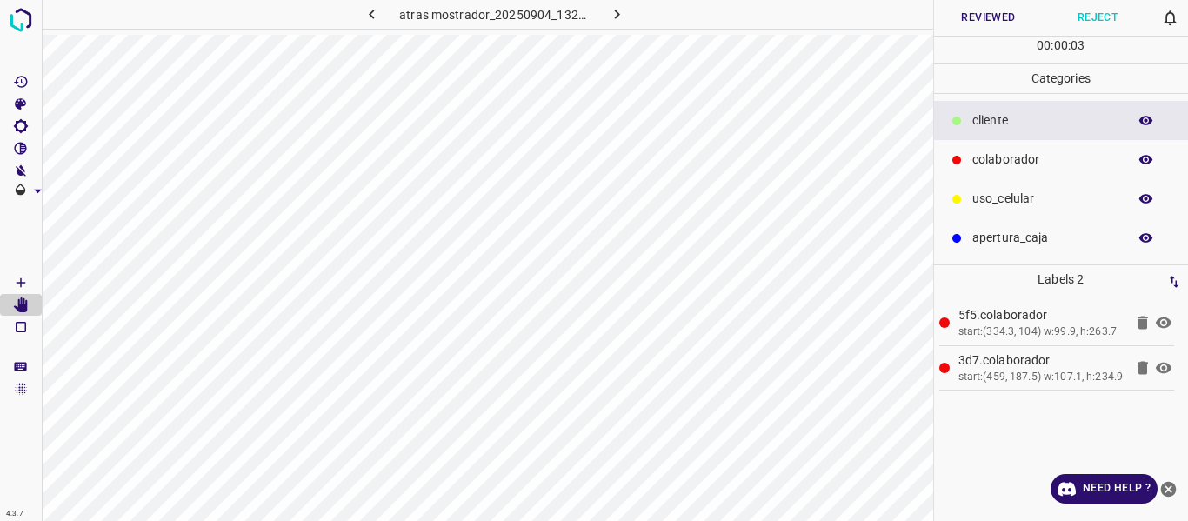
click at [1145, 158] on icon "button" at bounding box center [1147, 160] width 16 height 16
click at [1146, 159] on icon "button" at bounding box center [1147, 160] width 14 height 12
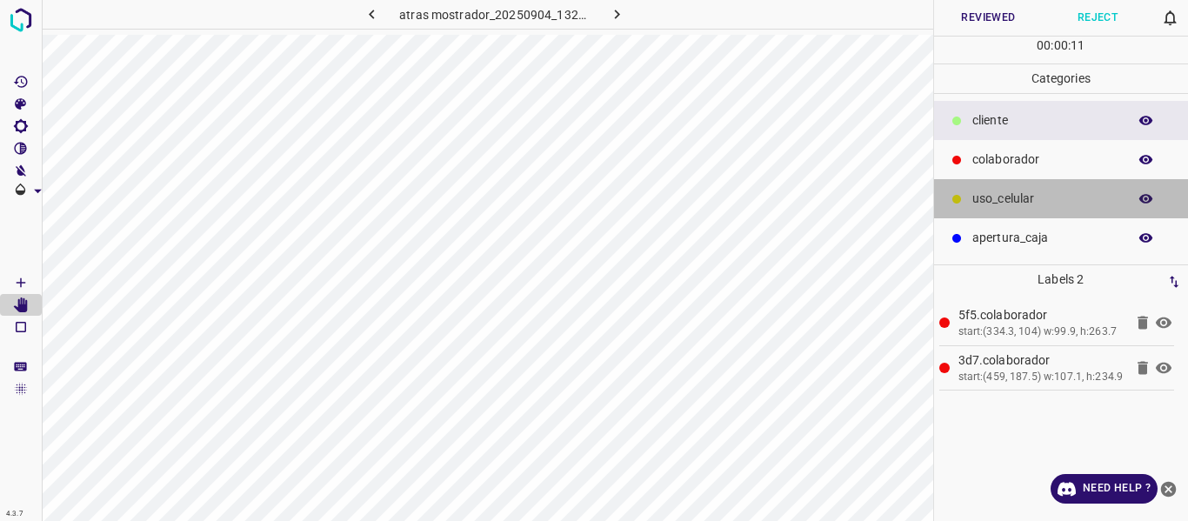
click at [1007, 196] on p "uso_celular" at bounding box center [1046, 199] width 146 height 18
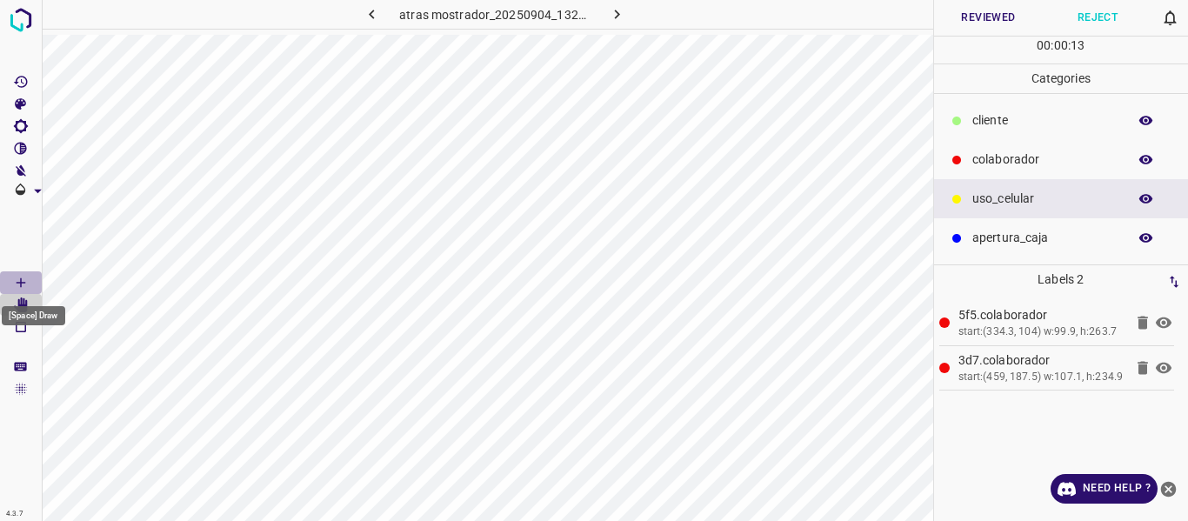
click at [22, 277] on icon "[Space] Draw" at bounding box center [21, 283] width 16 height 16
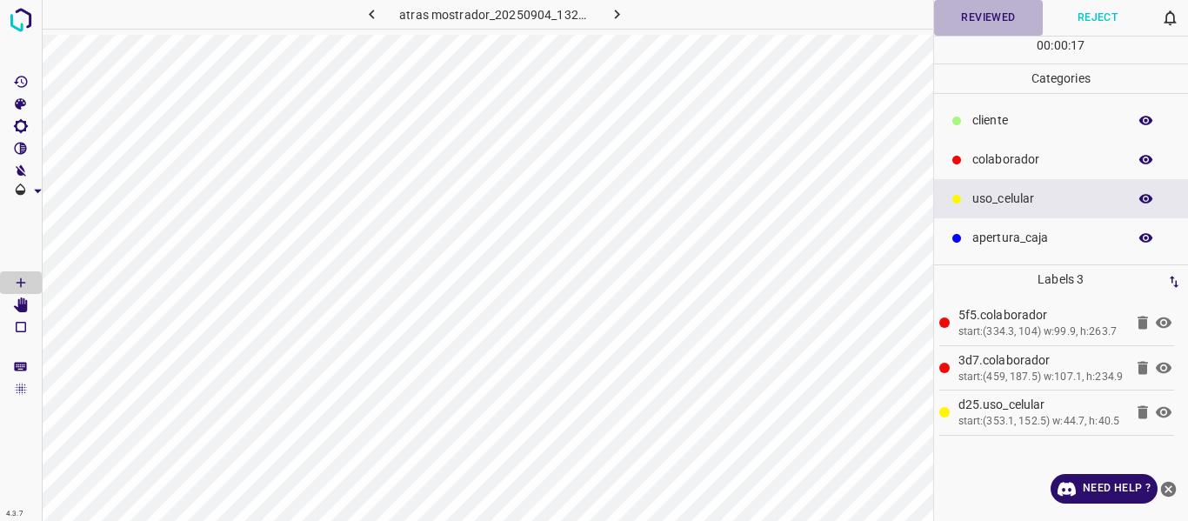
click at [983, 12] on button "Reviewed" at bounding box center [989, 18] width 110 height 36
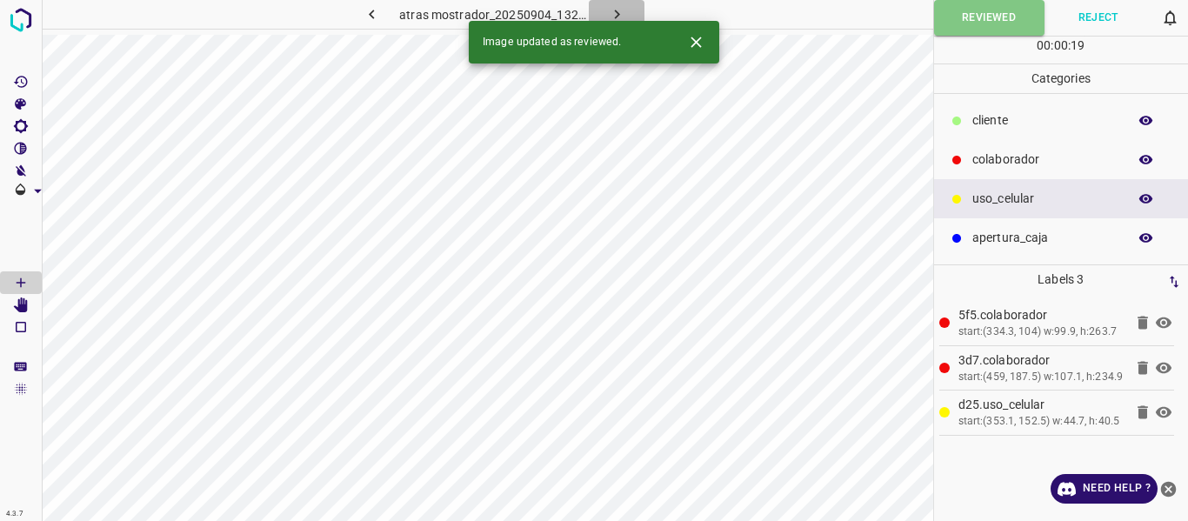
click at [618, 14] on icon "button" at bounding box center [616, 15] width 5 height 10
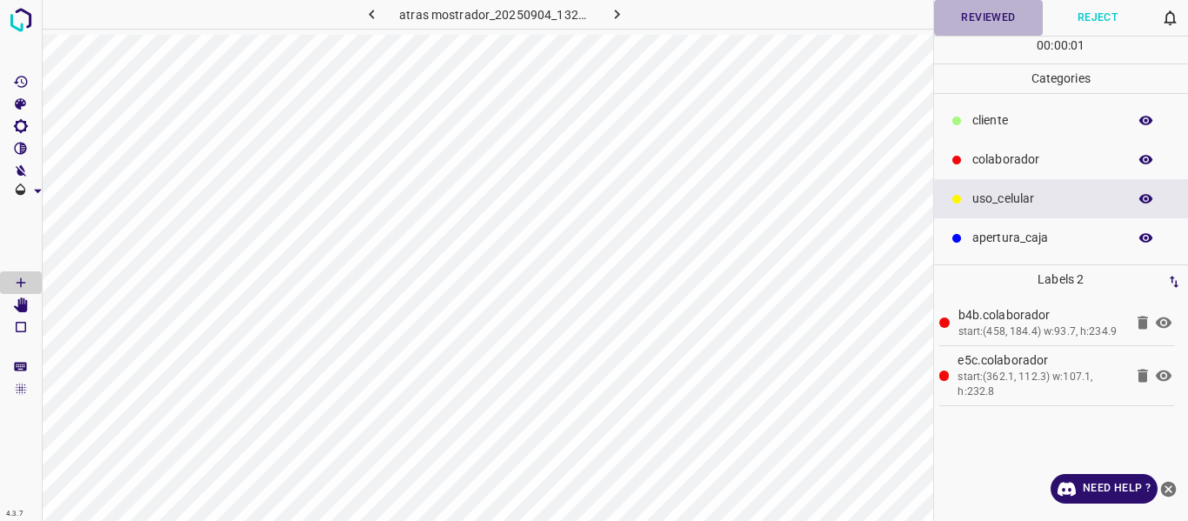
click at [991, 18] on button "Reviewed" at bounding box center [989, 18] width 110 height 36
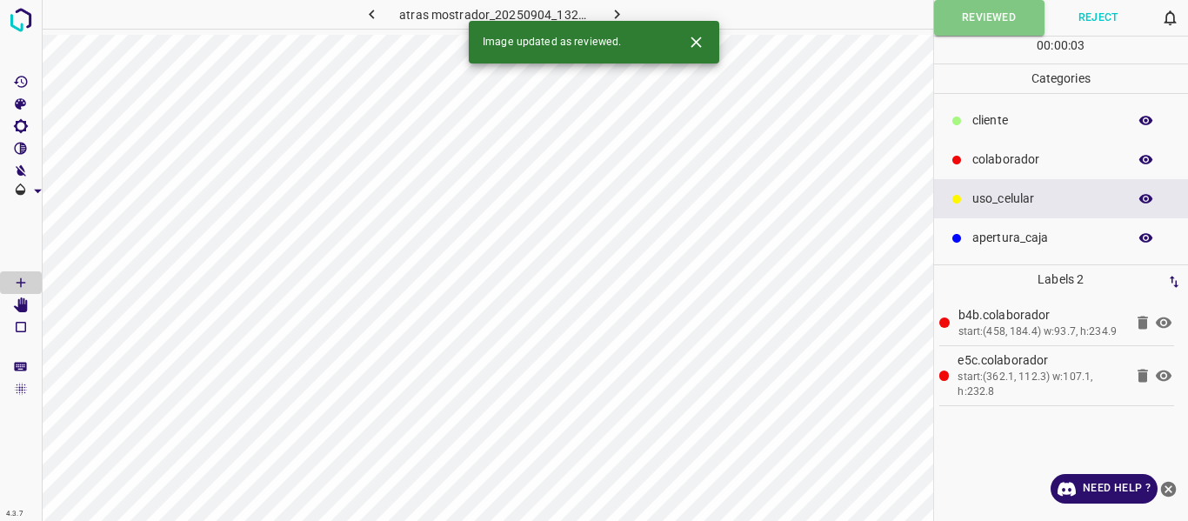
click at [612, 10] on icon "button" at bounding box center [617, 14] width 18 height 18
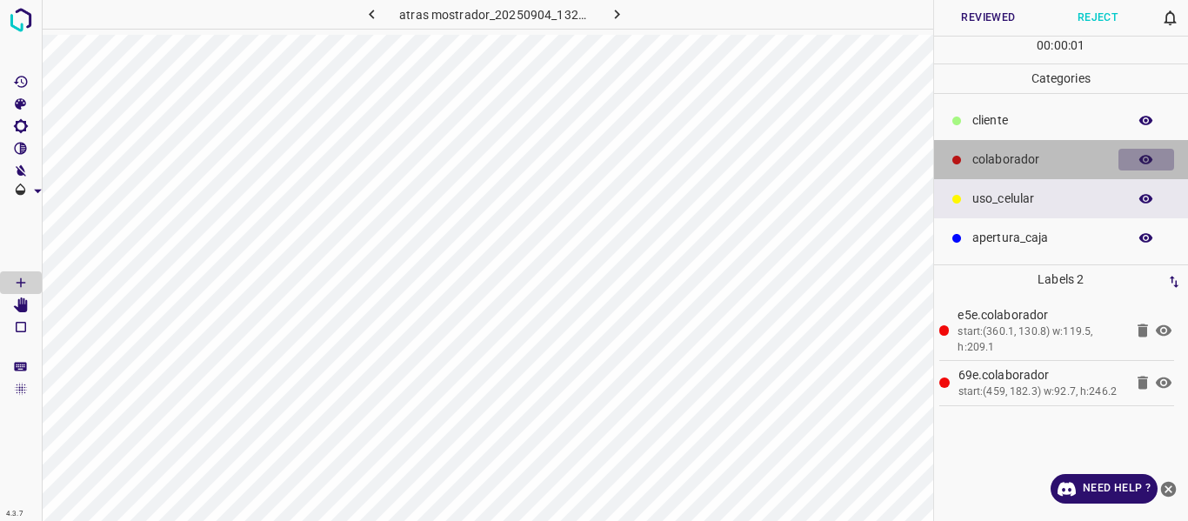
click at [1141, 162] on icon "button" at bounding box center [1147, 160] width 14 height 10
click at [1141, 162] on icon "button" at bounding box center [1147, 160] width 14 height 12
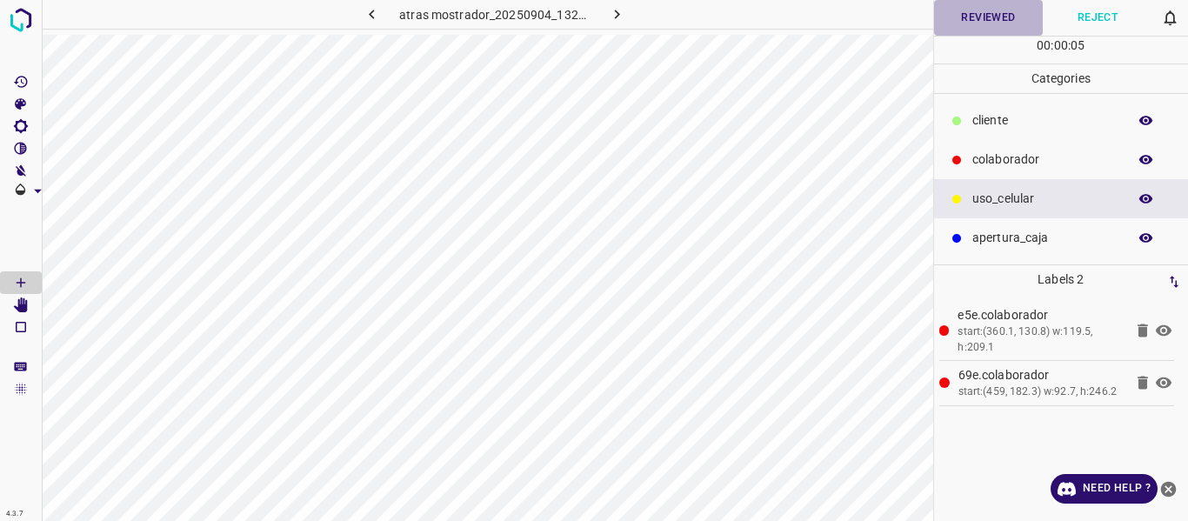
click at [973, 16] on button "Reviewed" at bounding box center [989, 18] width 110 height 36
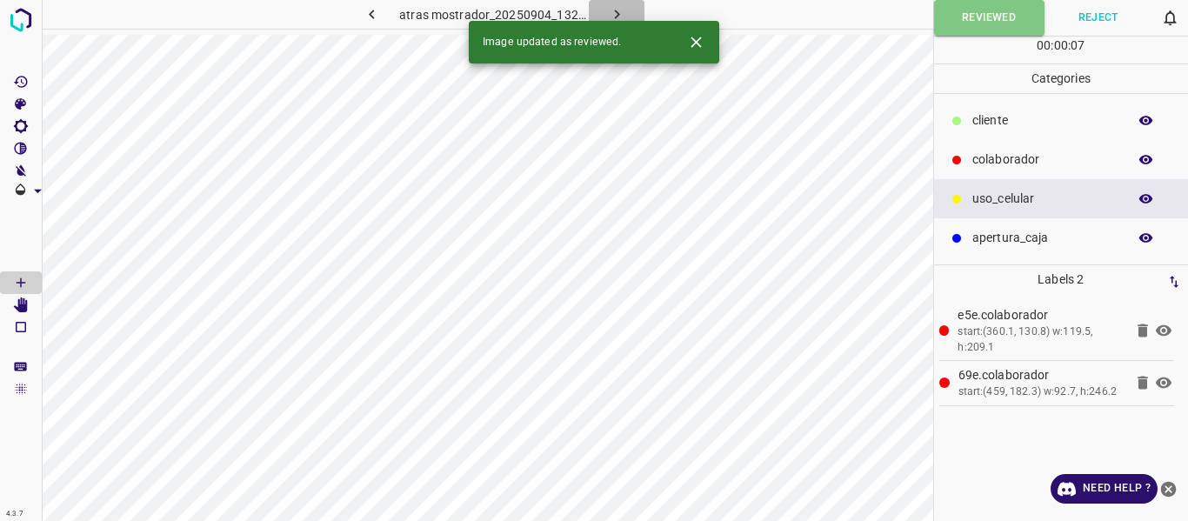
click at [626, 14] on button "button" at bounding box center [617, 14] width 56 height 29
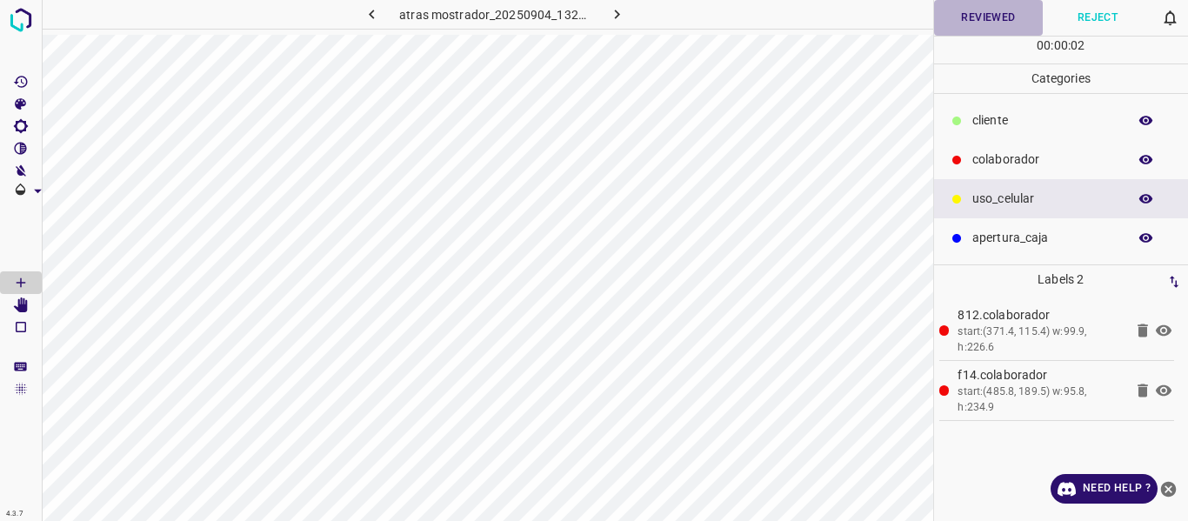
click at [965, 17] on button "Reviewed" at bounding box center [989, 18] width 110 height 36
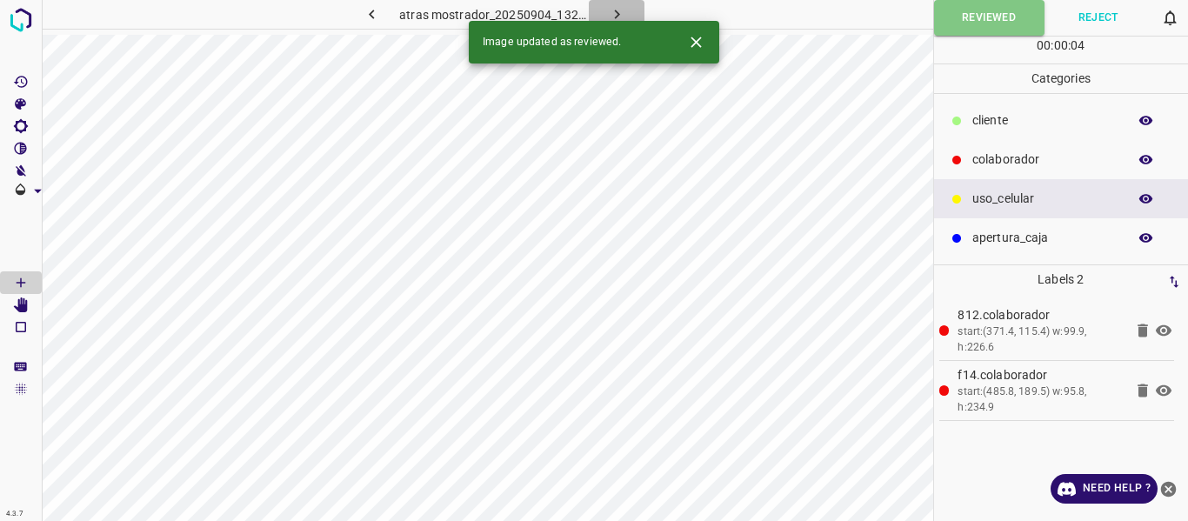
click at [616, 14] on icon "button" at bounding box center [617, 14] width 18 height 18
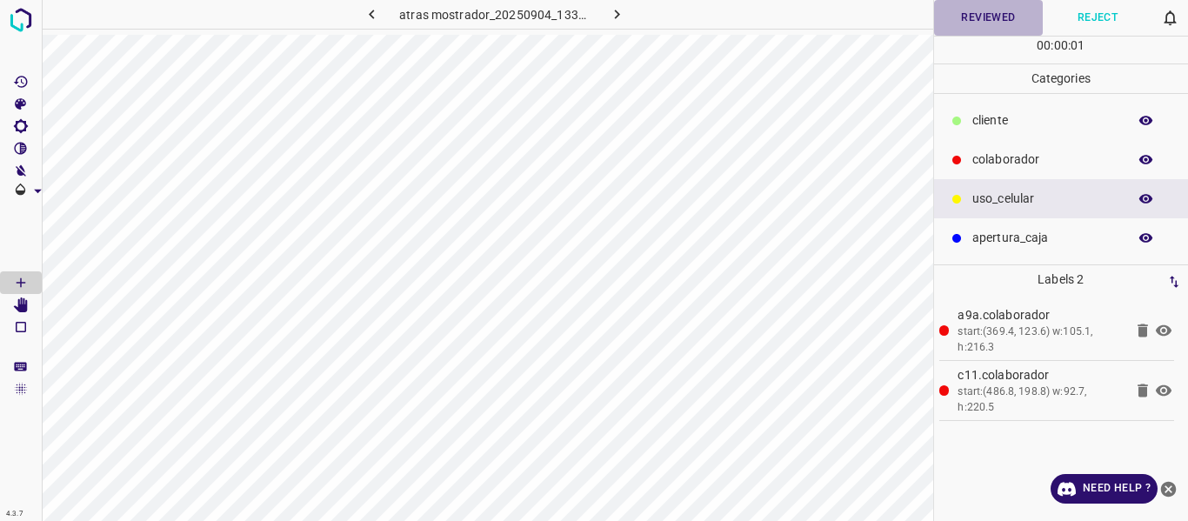
click at [986, 18] on button "Reviewed" at bounding box center [989, 18] width 110 height 36
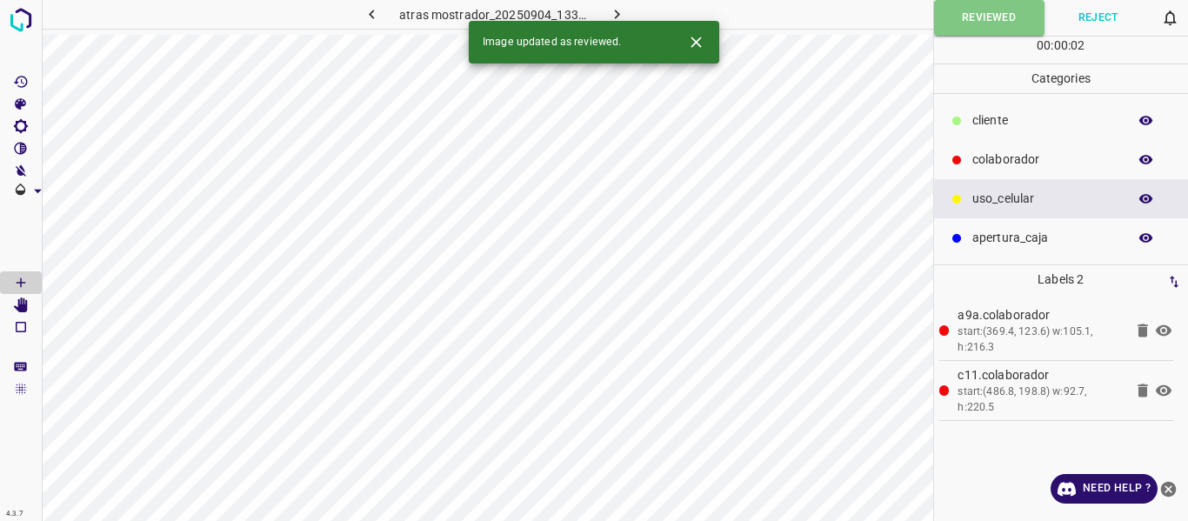
click at [613, 11] on icon "button" at bounding box center [617, 14] width 18 height 18
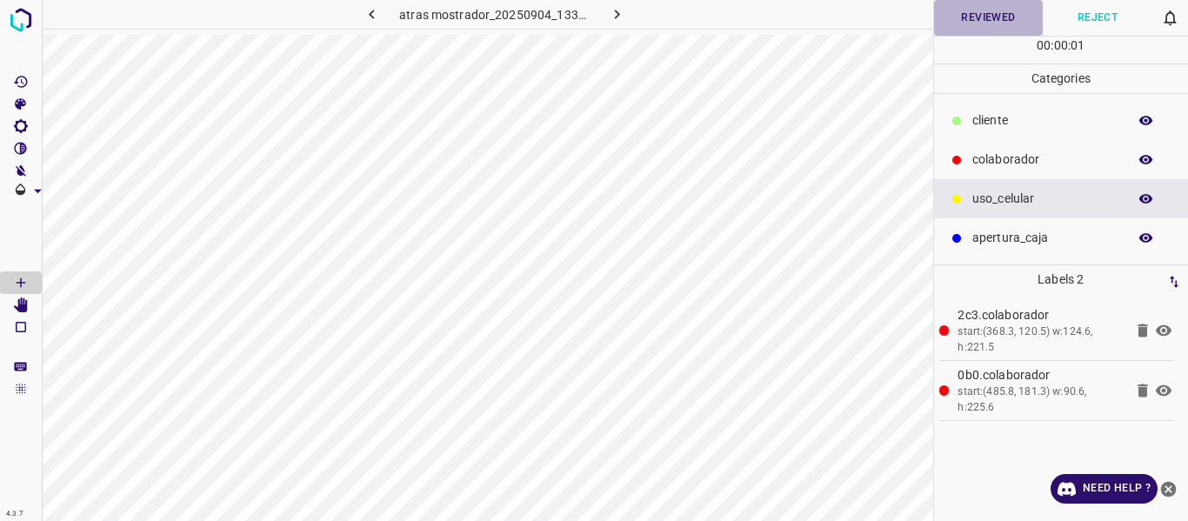
click at [976, 23] on button "Reviewed" at bounding box center [989, 18] width 110 height 36
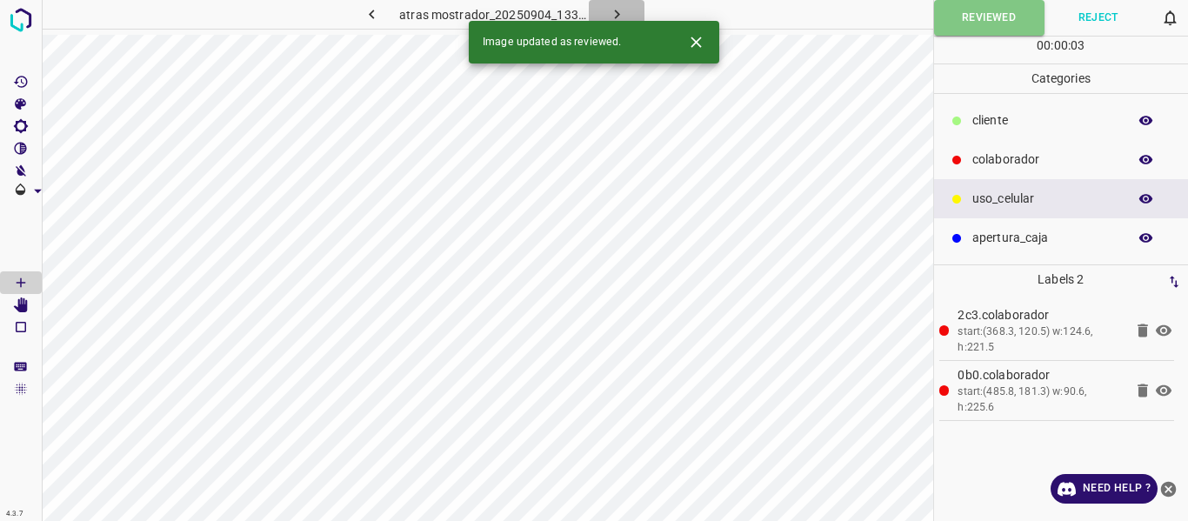
click at [609, 10] on icon "button" at bounding box center [617, 14] width 18 height 18
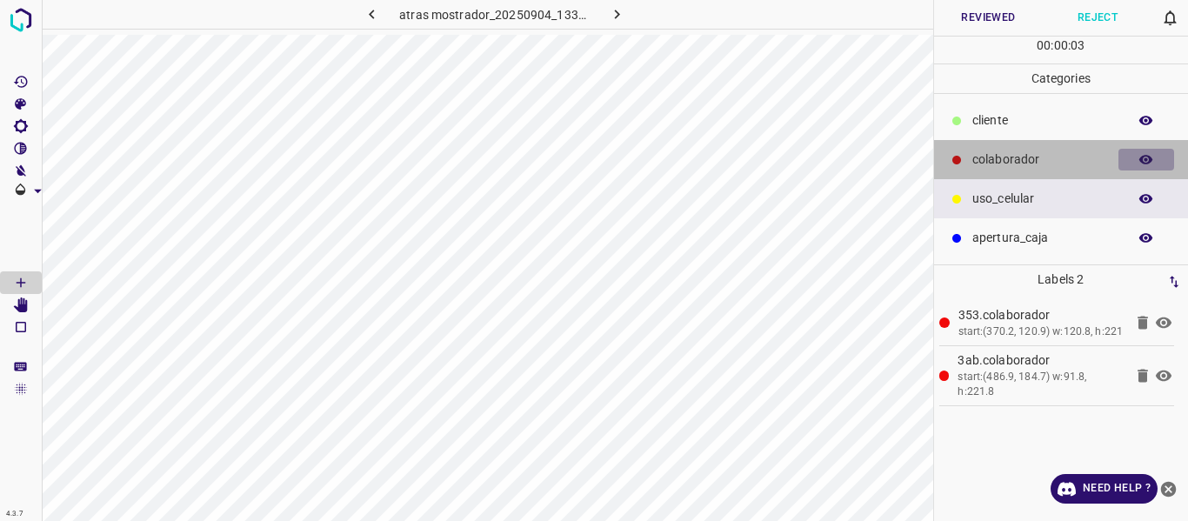
click at [1140, 157] on icon "button" at bounding box center [1147, 160] width 16 height 16
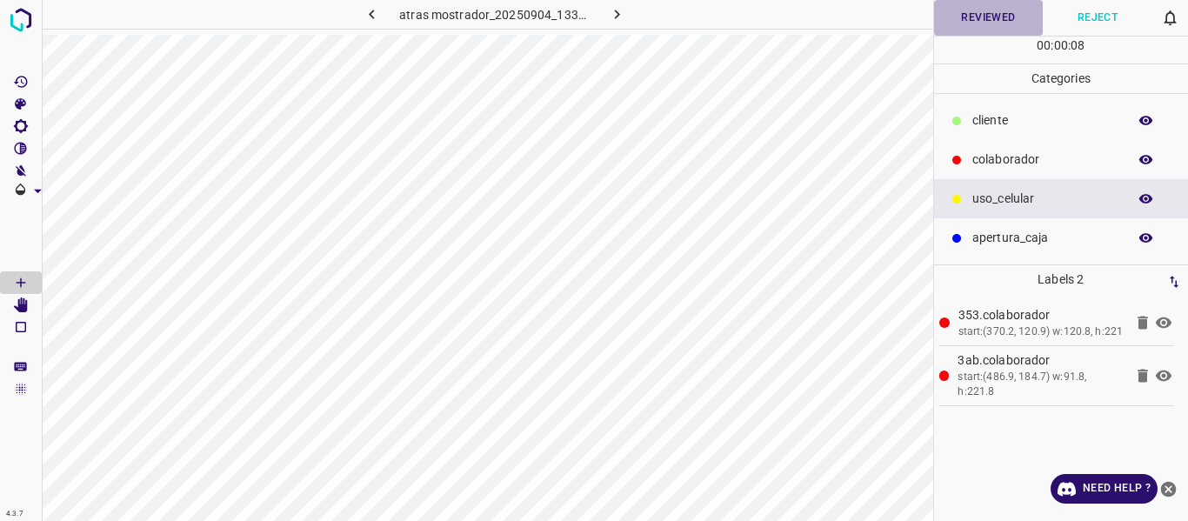
click at [967, 15] on button "Reviewed" at bounding box center [989, 18] width 110 height 36
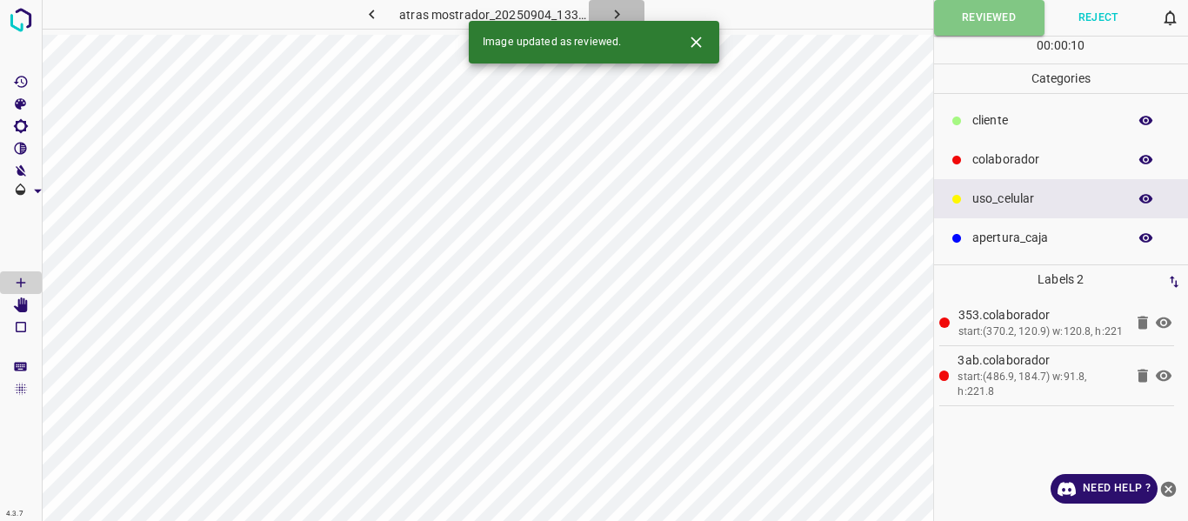
click at [609, 10] on icon "button" at bounding box center [617, 14] width 18 height 18
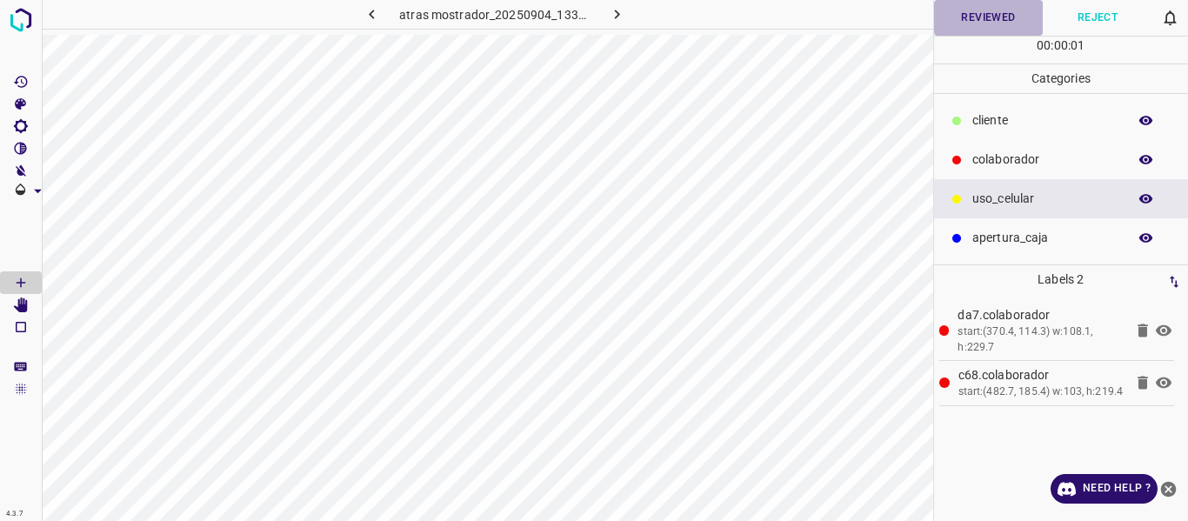
click at [993, 6] on button "Reviewed" at bounding box center [989, 18] width 110 height 36
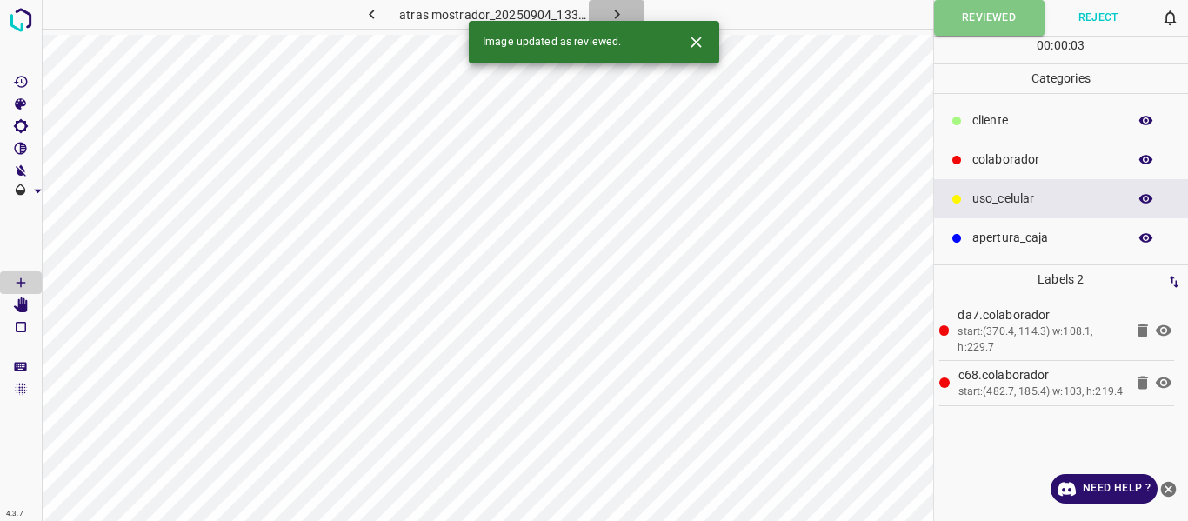
click at [616, 9] on icon "button" at bounding box center [617, 14] width 18 height 18
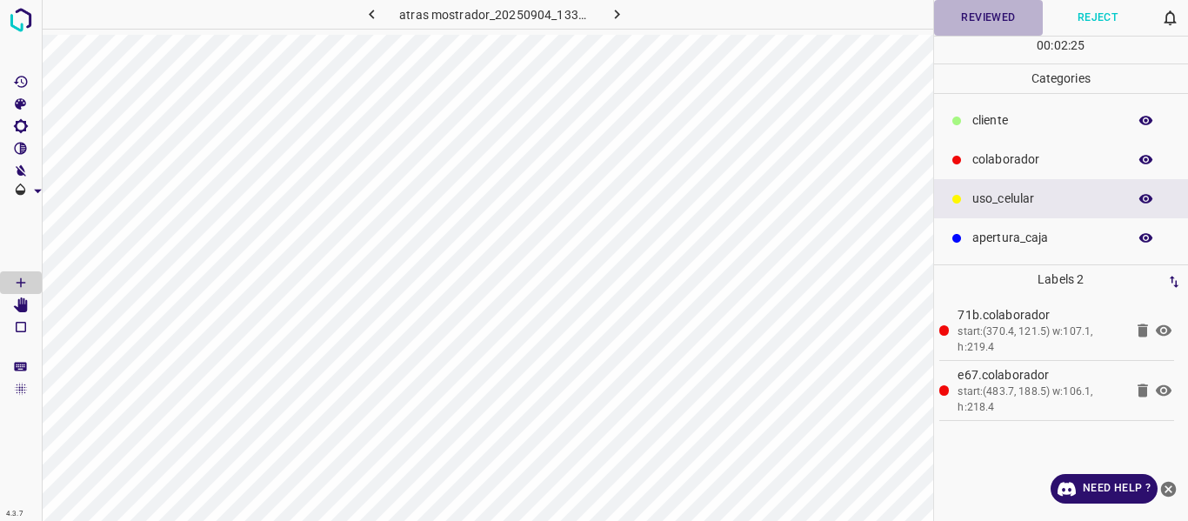
click at [978, 13] on button "Reviewed" at bounding box center [989, 18] width 110 height 36
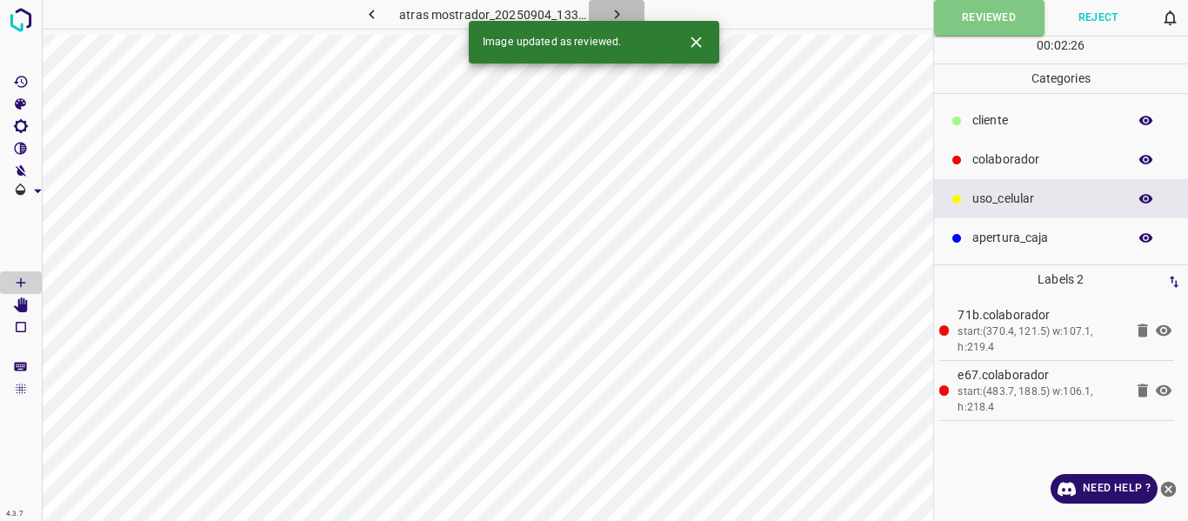
drag, startPoint x: 616, startPoint y: 12, endPoint x: 619, endPoint y: 44, distance: 32.3
click at [615, 12] on icon "button" at bounding box center [616, 15] width 5 height 10
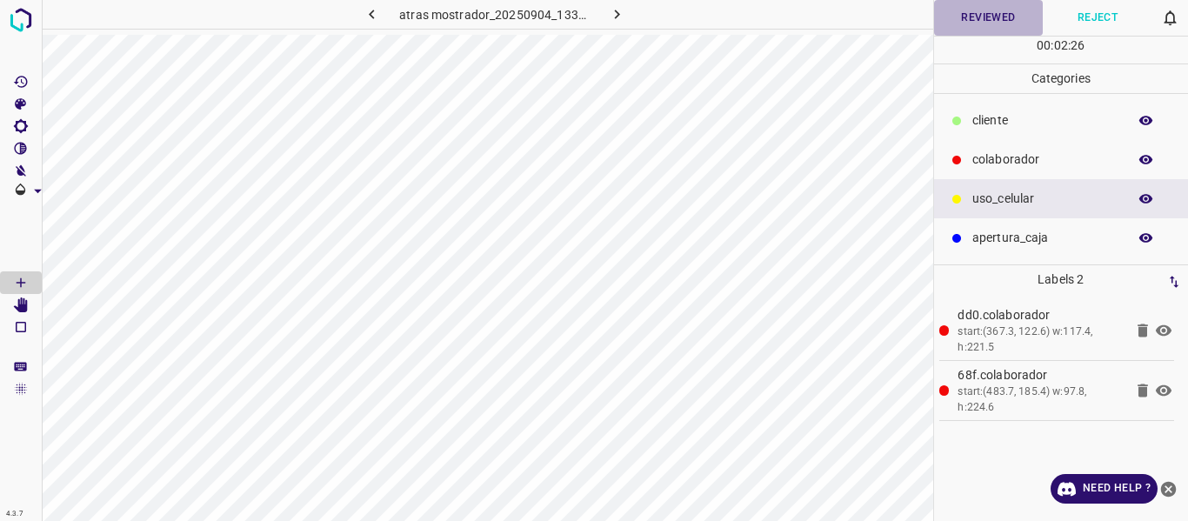
click at [973, 17] on button "Reviewed" at bounding box center [989, 18] width 110 height 36
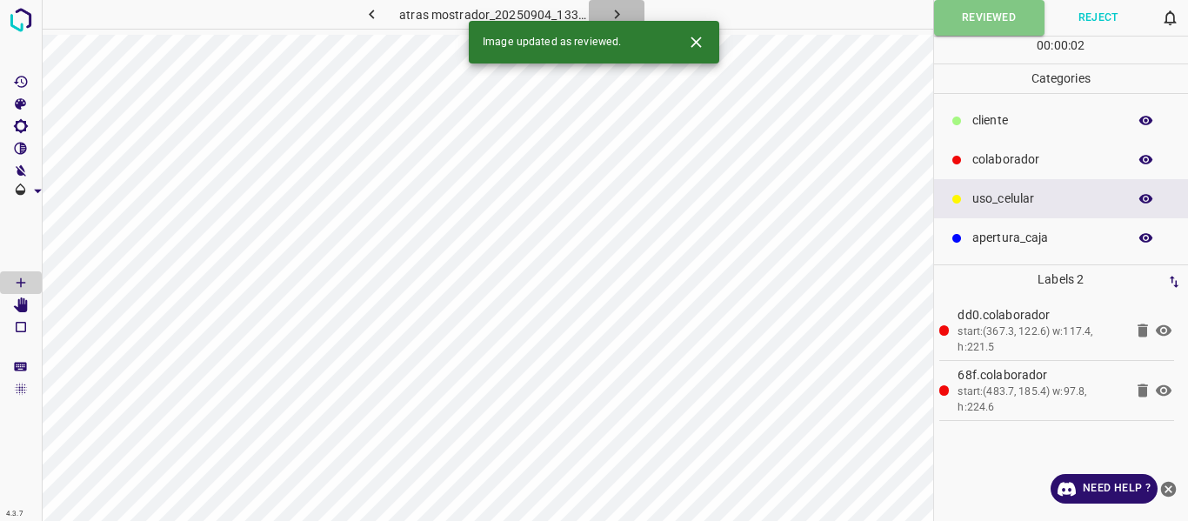
click at [619, 6] on icon "button" at bounding box center [617, 14] width 18 height 18
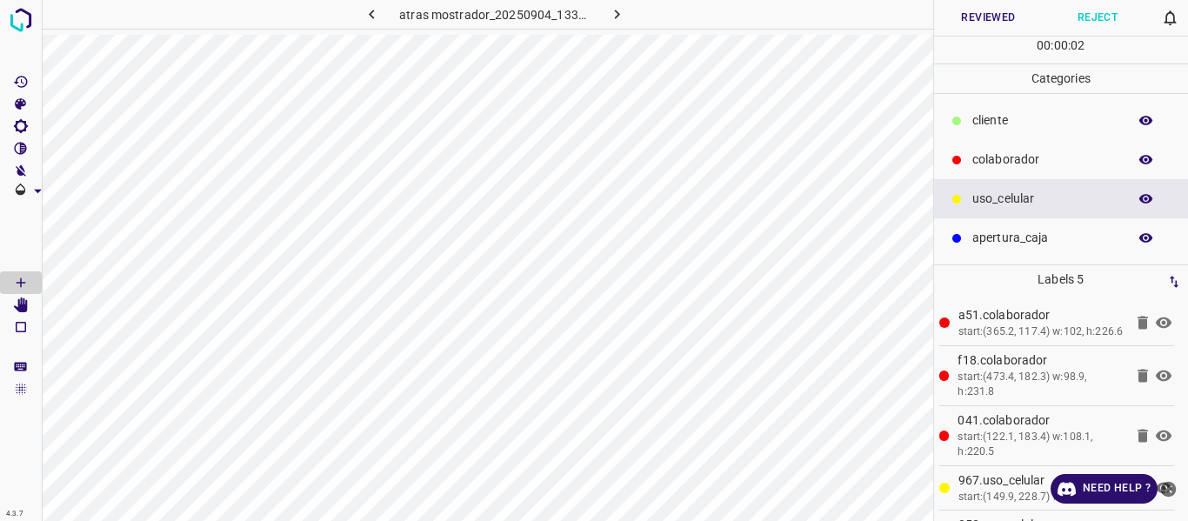
click at [1013, 24] on button "Reviewed" at bounding box center [989, 18] width 110 height 36
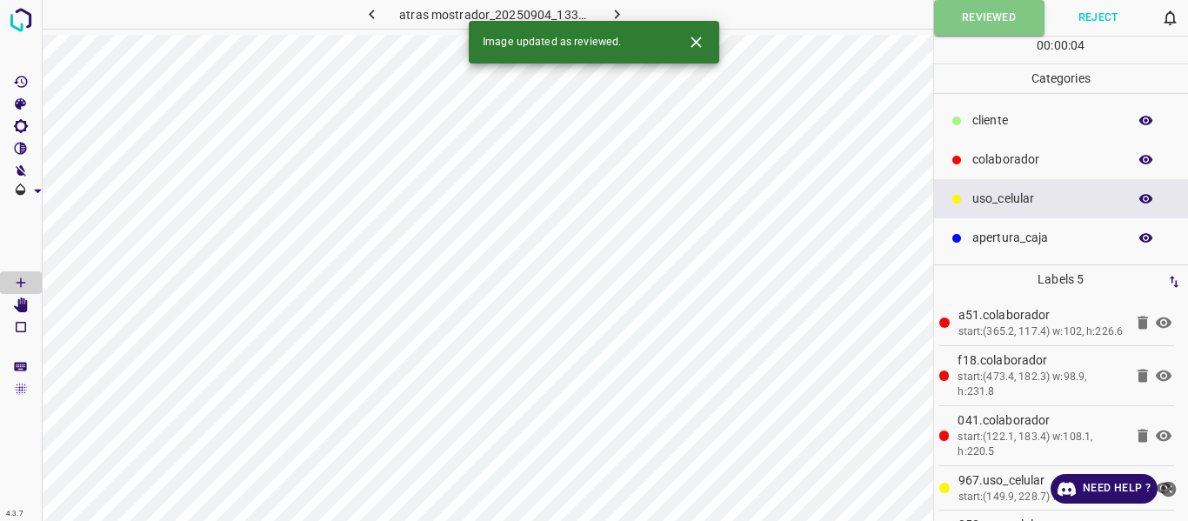
click at [622, 13] on icon "button" at bounding box center [617, 14] width 18 height 18
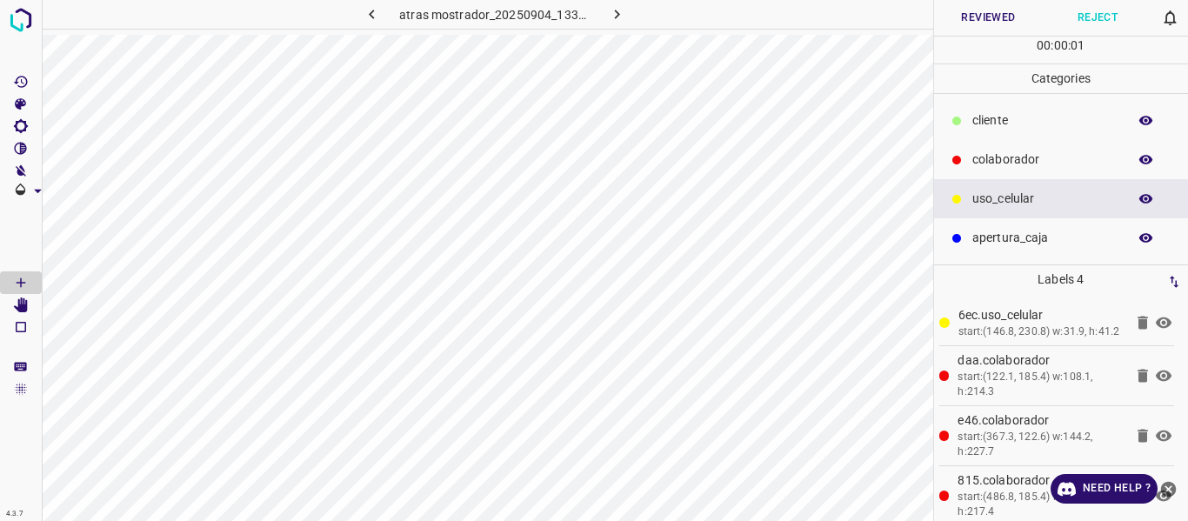
click at [970, 21] on button "Reviewed" at bounding box center [989, 18] width 110 height 36
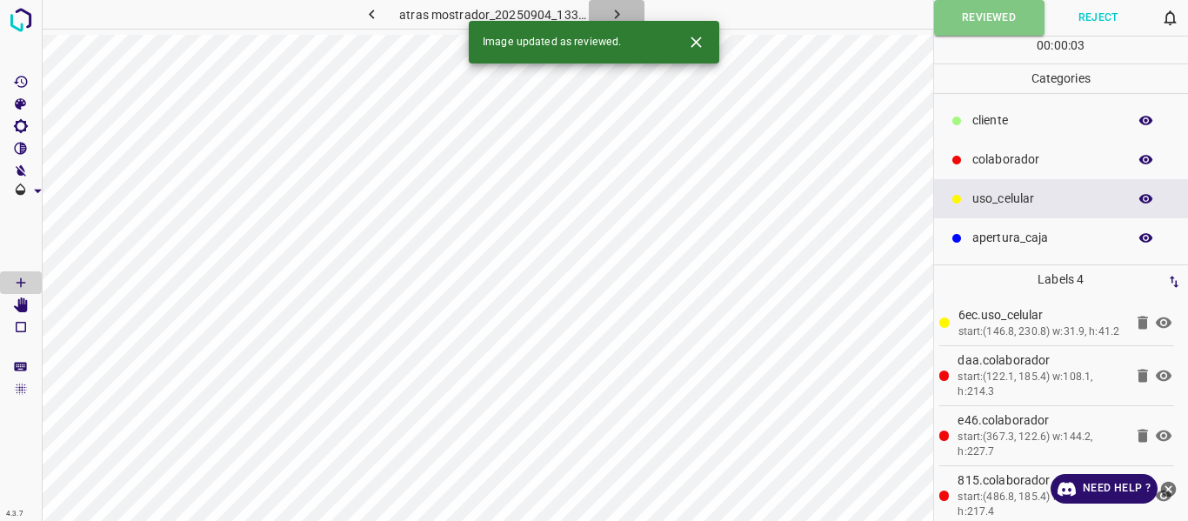
click at [608, 11] on icon "button" at bounding box center [617, 14] width 18 height 18
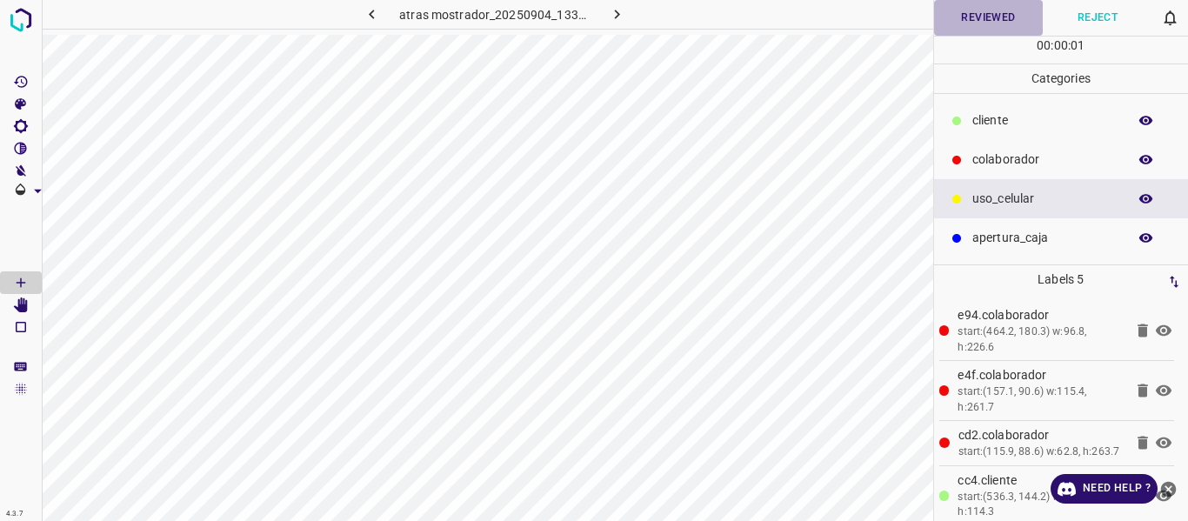
click at [1004, 16] on button "Reviewed" at bounding box center [989, 18] width 110 height 36
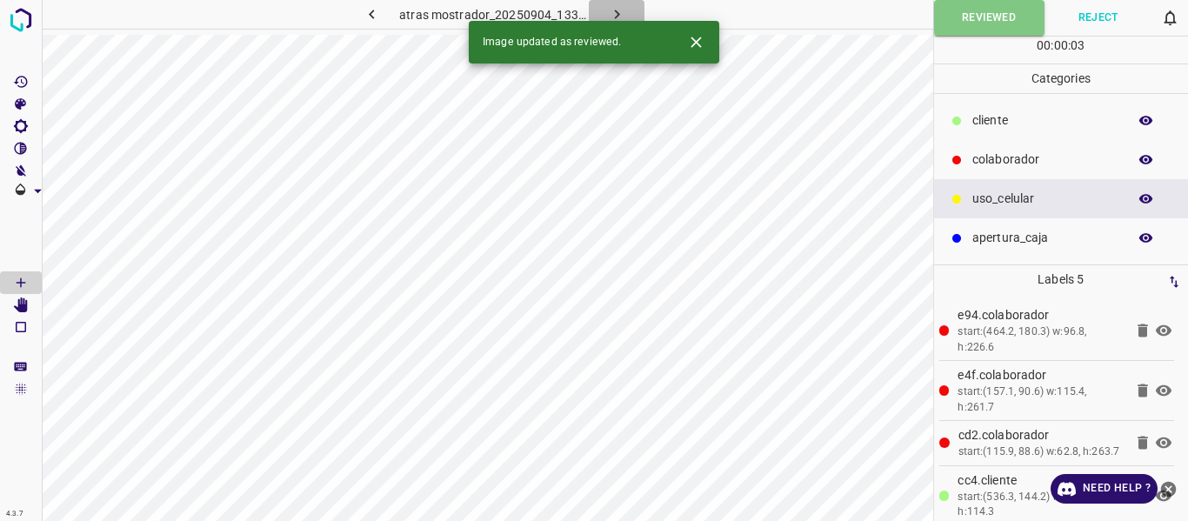
click at [624, 13] on icon "button" at bounding box center [617, 14] width 18 height 18
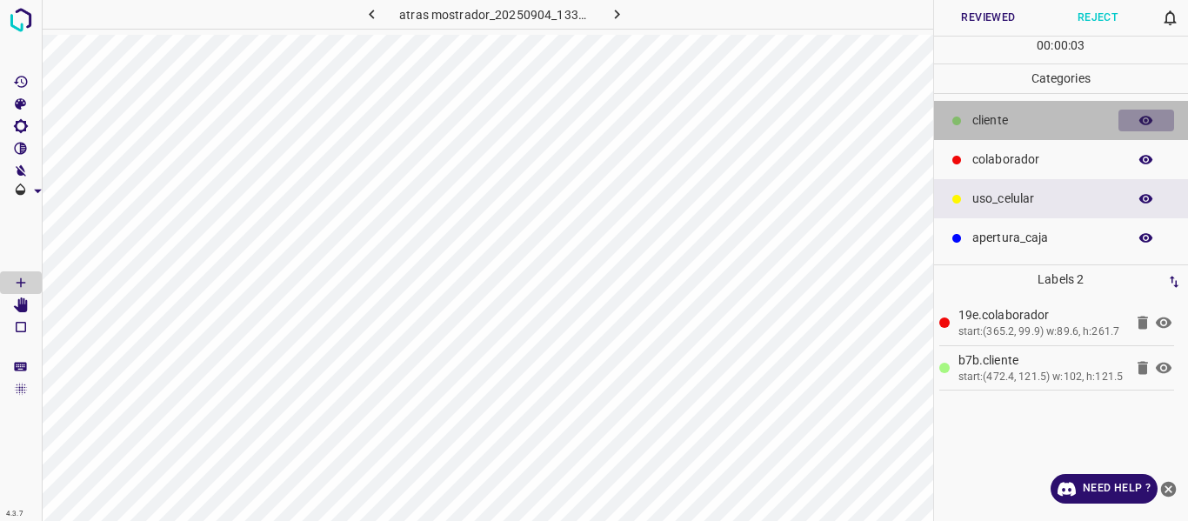
click at [1143, 121] on icon "button" at bounding box center [1147, 121] width 14 height 10
click at [1143, 121] on icon "button" at bounding box center [1147, 121] width 14 height 12
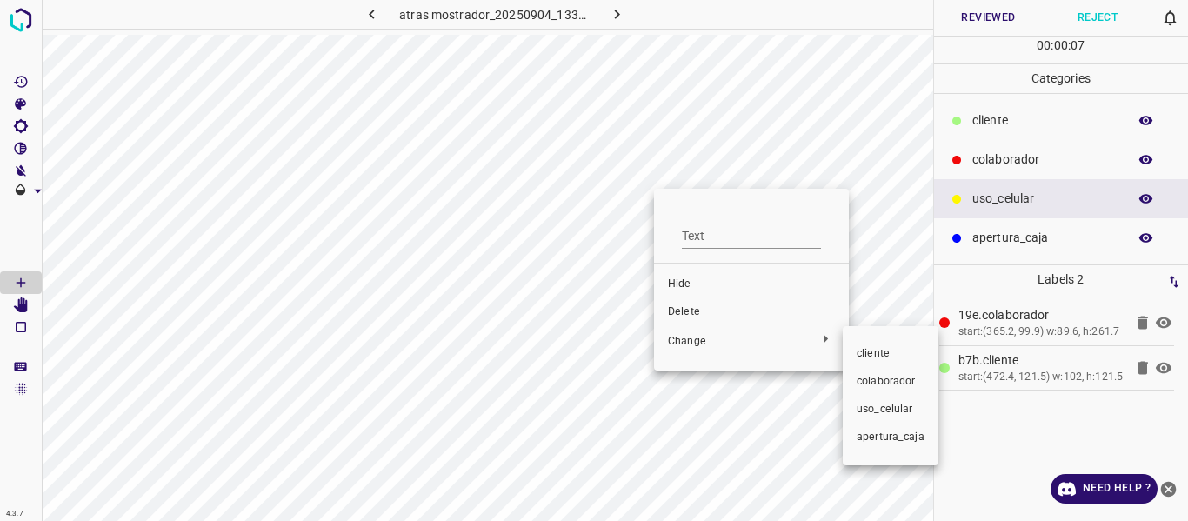
click at [873, 381] on span "colaborador" at bounding box center [891, 382] width 68 height 16
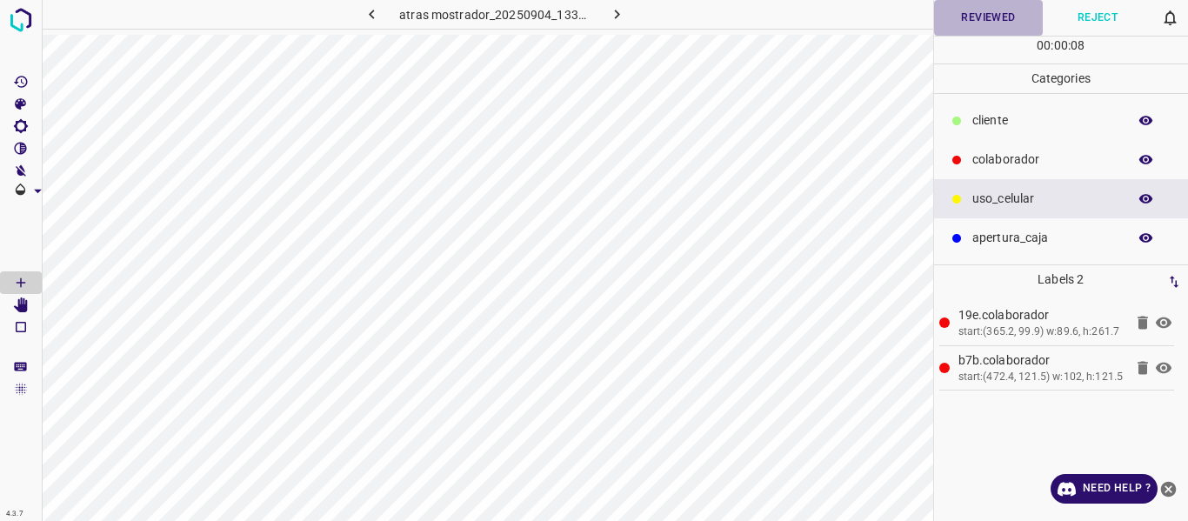
click at [968, 16] on button "Reviewed" at bounding box center [989, 18] width 110 height 36
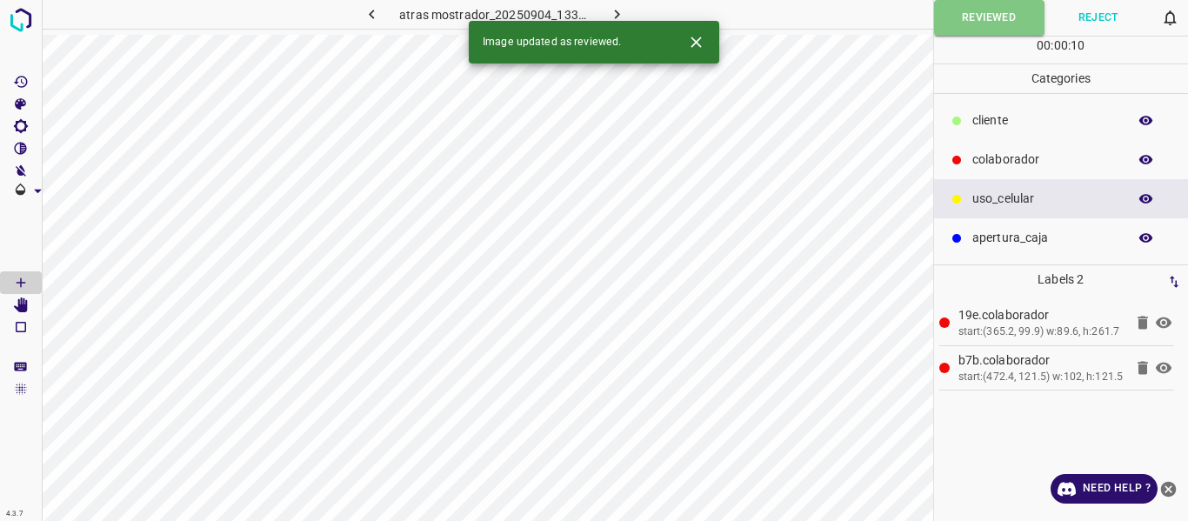
click at [615, 10] on icon "button" at bounding box center [616, 15] width 5 height 10
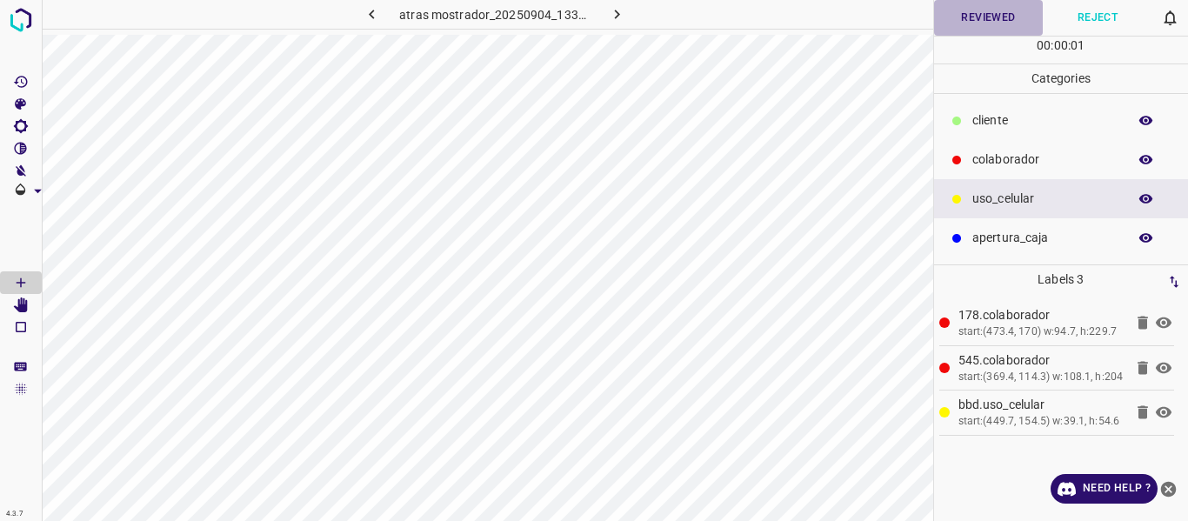
click at [956, 21] on button "Reviewed" at bounding box center [989, 18] width 110 height 36
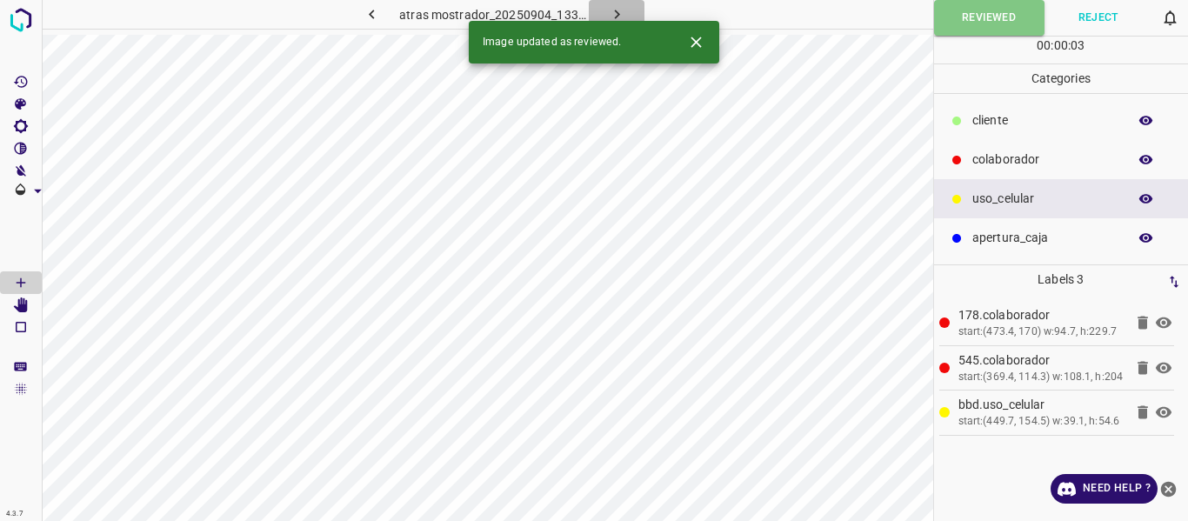
click at [617, 9] on icon "button" at bounding box center [617, 14] width 18 height 18
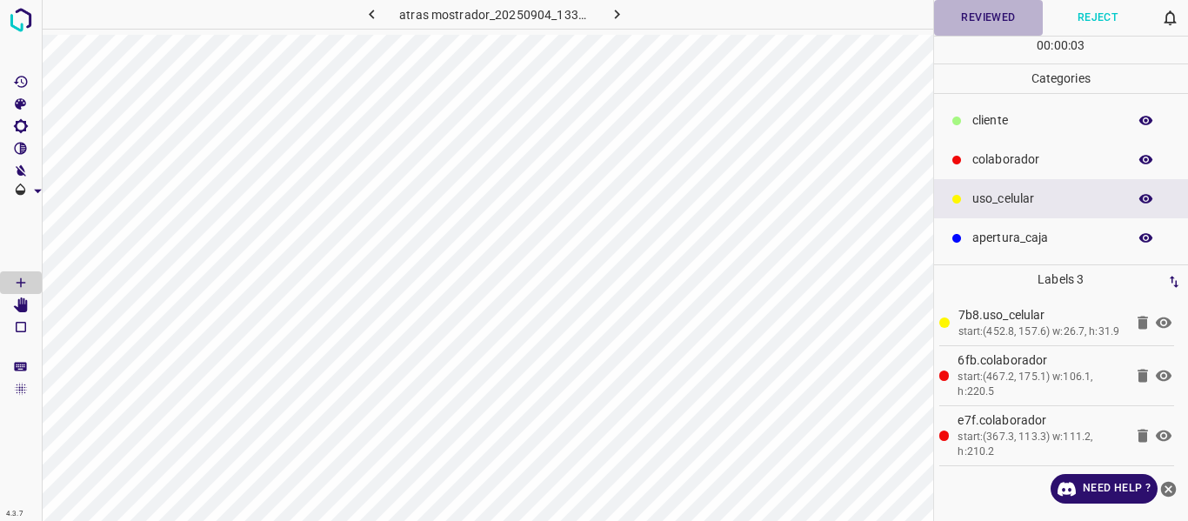
click at [1010, 21] on button "Reviewed" at bounding box center [989, 18] width 110 height 36
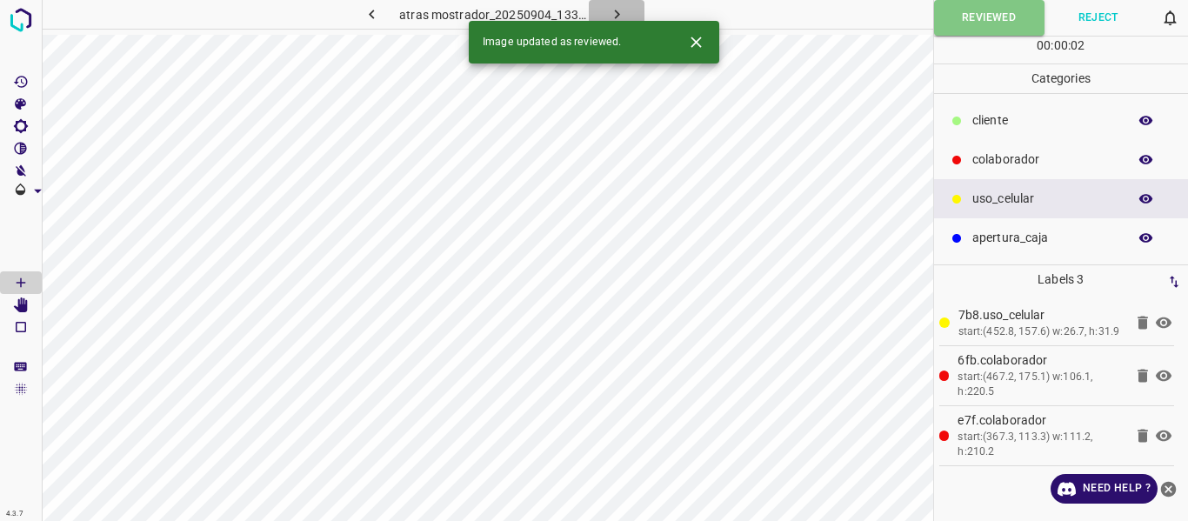
click at [618, 13] on icon "button" at bounding box center [616, 15] width 5 height 10
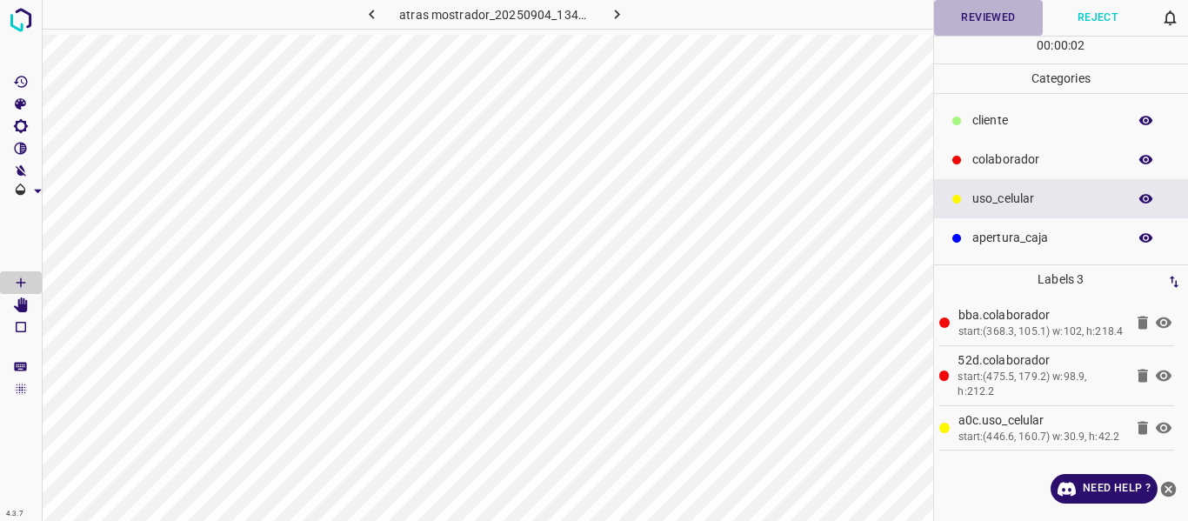
click at [954, 17] on button "Reviewed" at bounding box center [989, 18] width 110 height 36
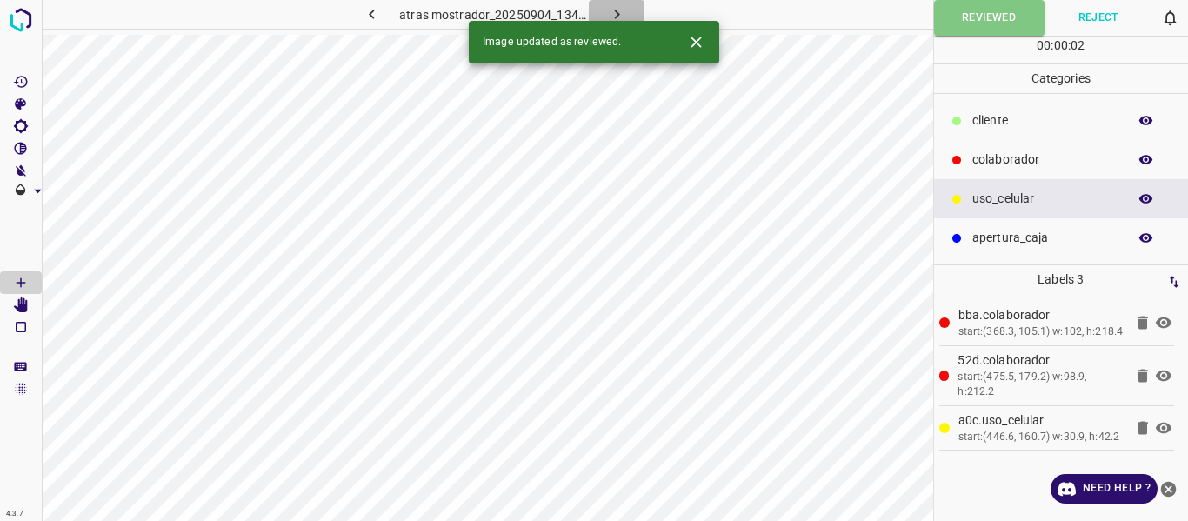
click at [616, 9] on icon "button" at bounding box center [617, 14] width 18 height 18
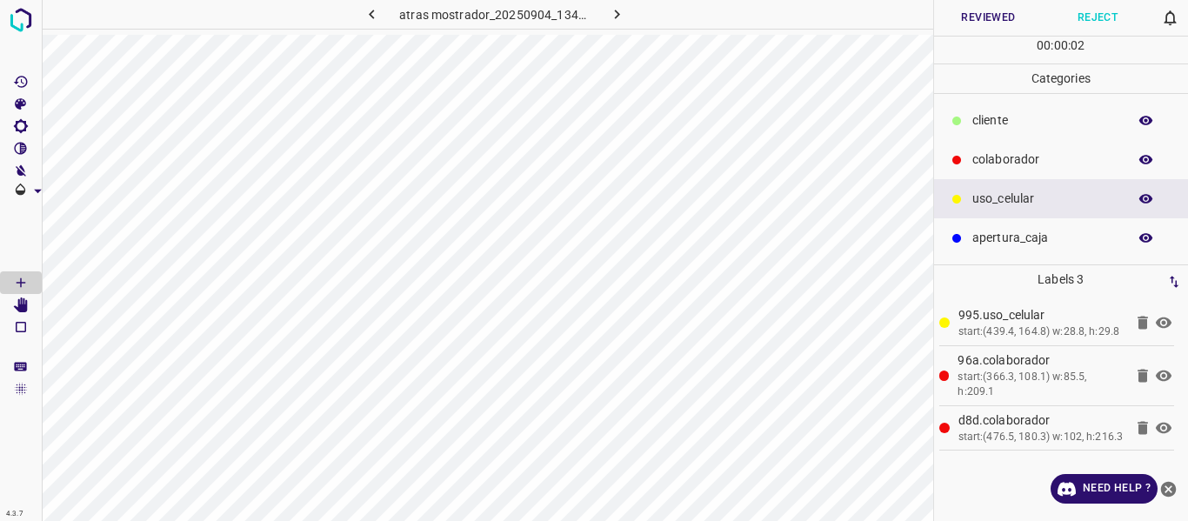
click at [998, 21] on button "Reviewed" at bounding box center [989, 18] width 110 height 36
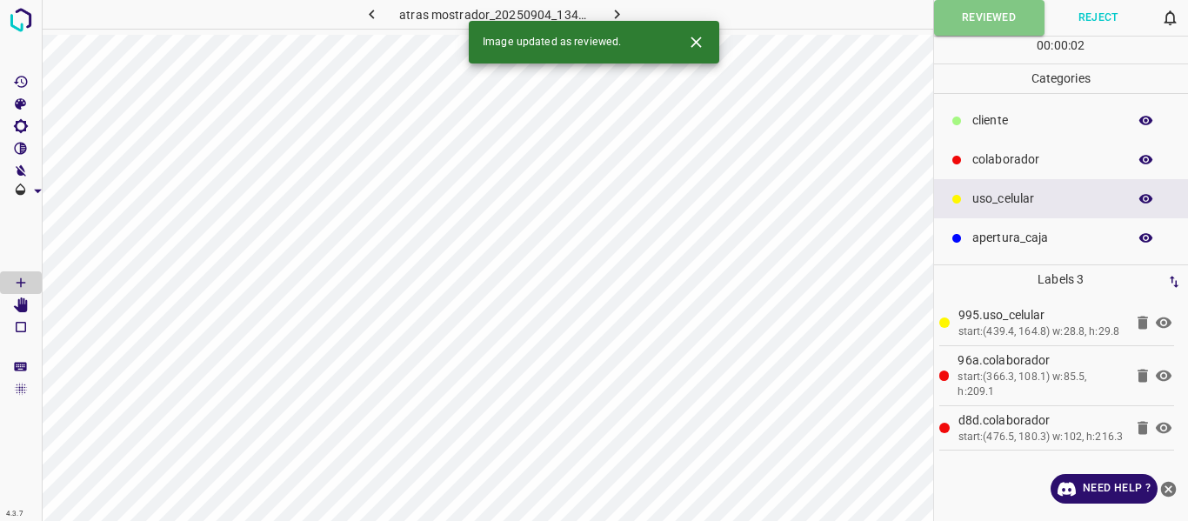
click at [612, 13] on icon "button" at bounding box center [617, 14] width 18 height 18
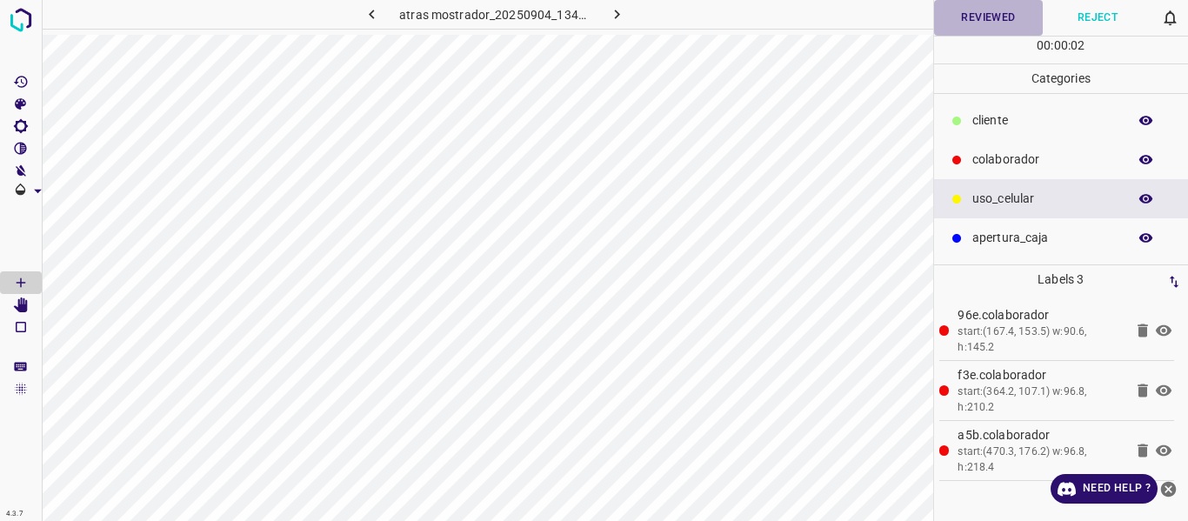
click at [958, 17] on button "Reviewed" at bounding box center [989, 18] width 110 height 36
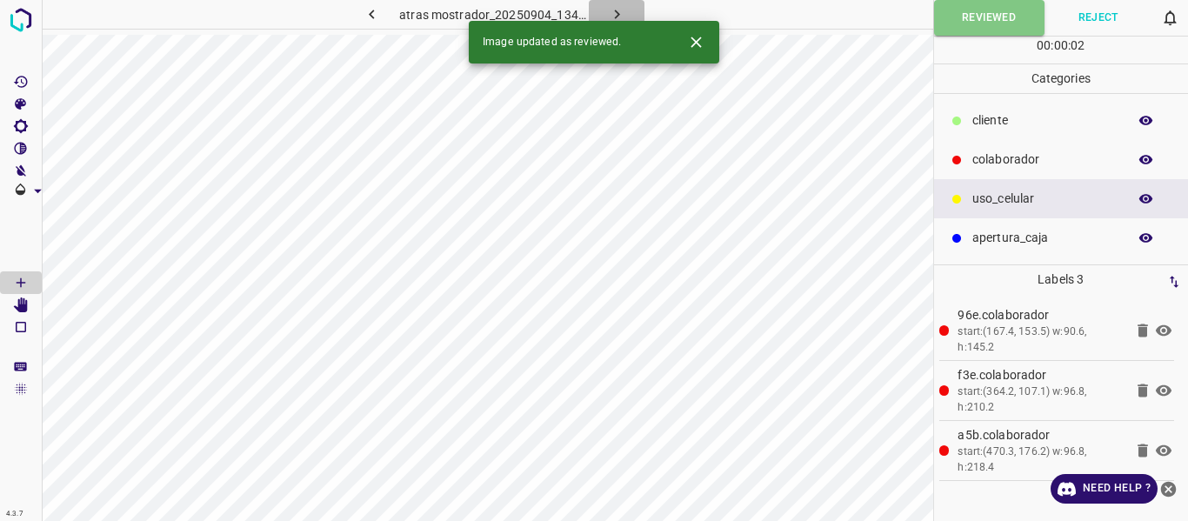
click at [614, 11] on icon "button" at bounding box center [616, 15] width 5 height 10
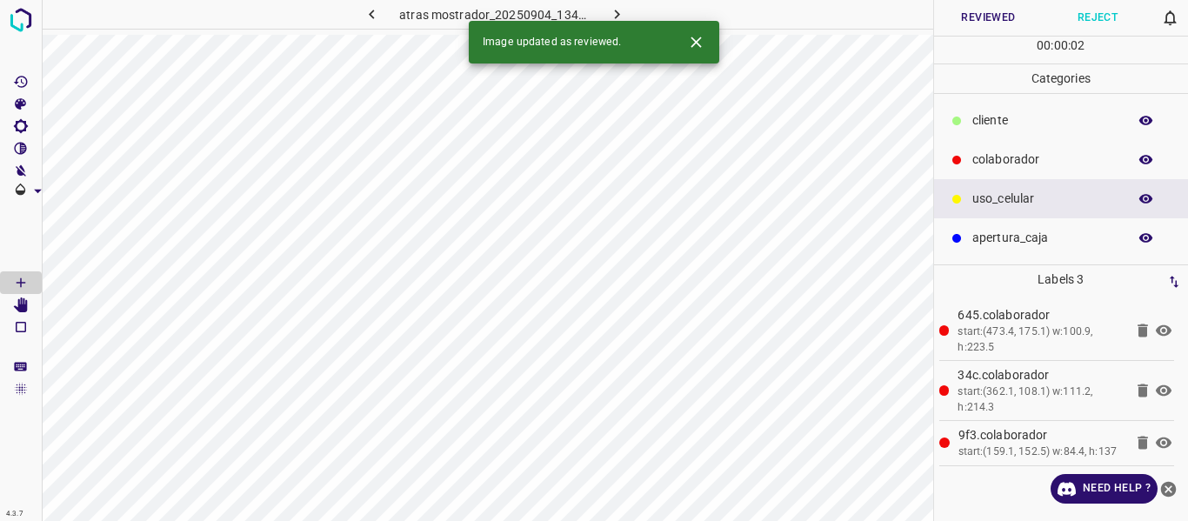
click at [967, 19] on button "Reviewed" at bounding box center [989, 18] width 110 height 36
click at [619, 13] on icon "button" at bounding box center [617, 14] width 18 height 18
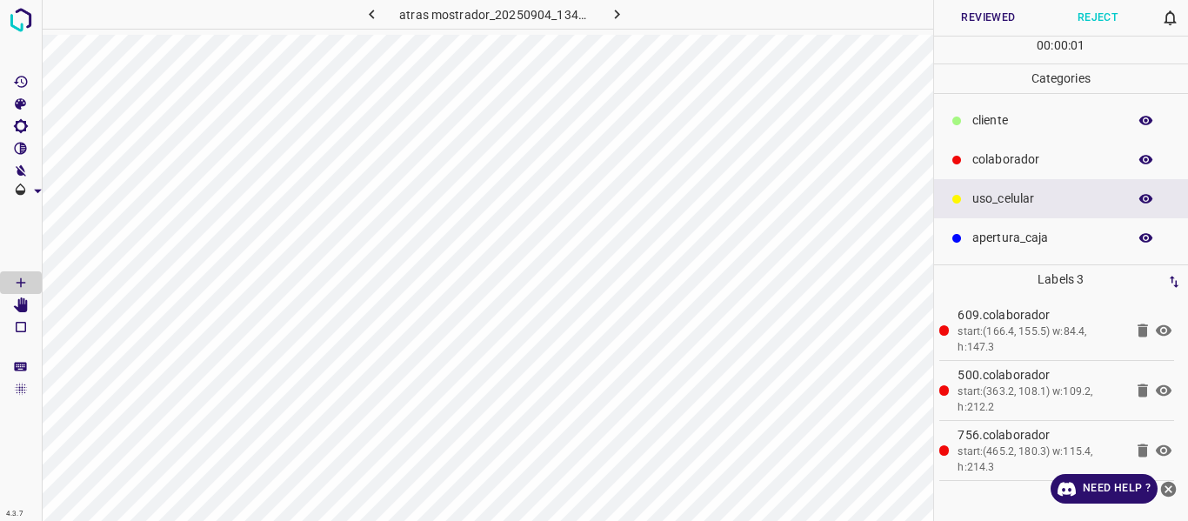
click at [976, 25] on button "Reviewed" at bounding box center [989, 18] width 110 height 36
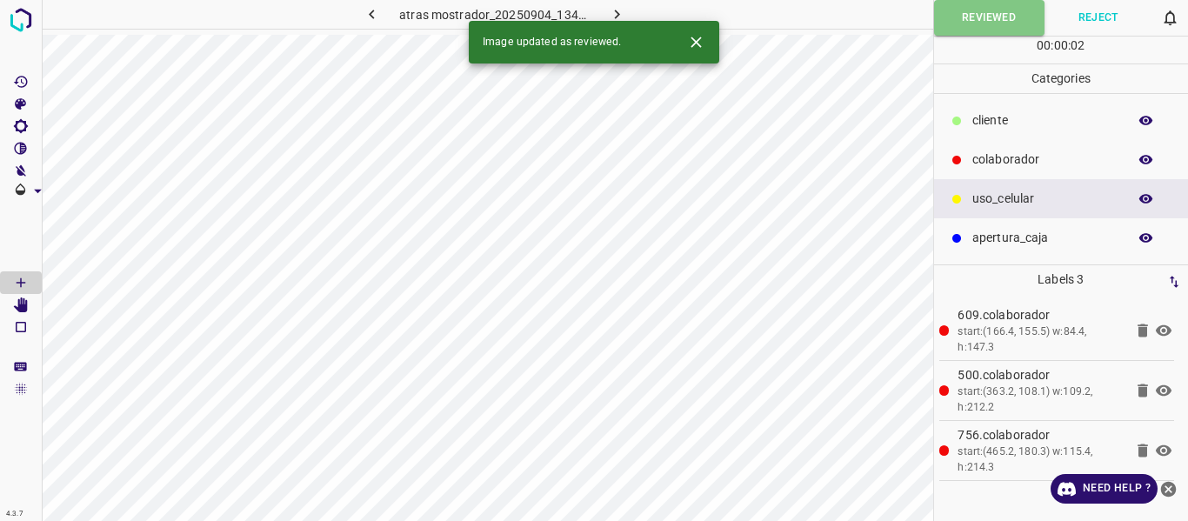
click at [611, 8] on icon "button" at bounding box center [617, 14] width 18 height 18
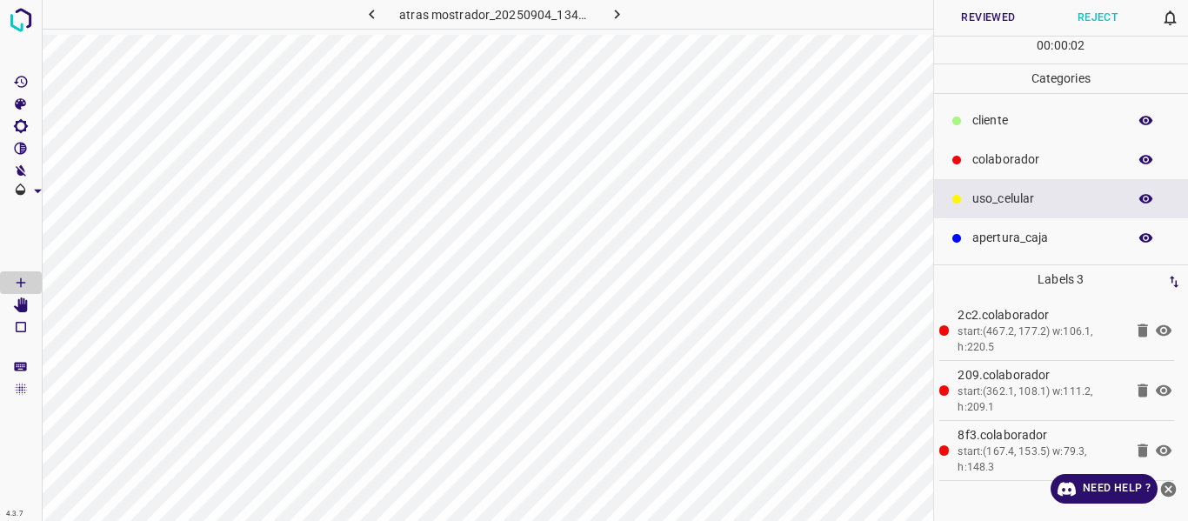
click at [972, 18] on button "Reviewed" at bounding box center [989, 18] width 110 height 36
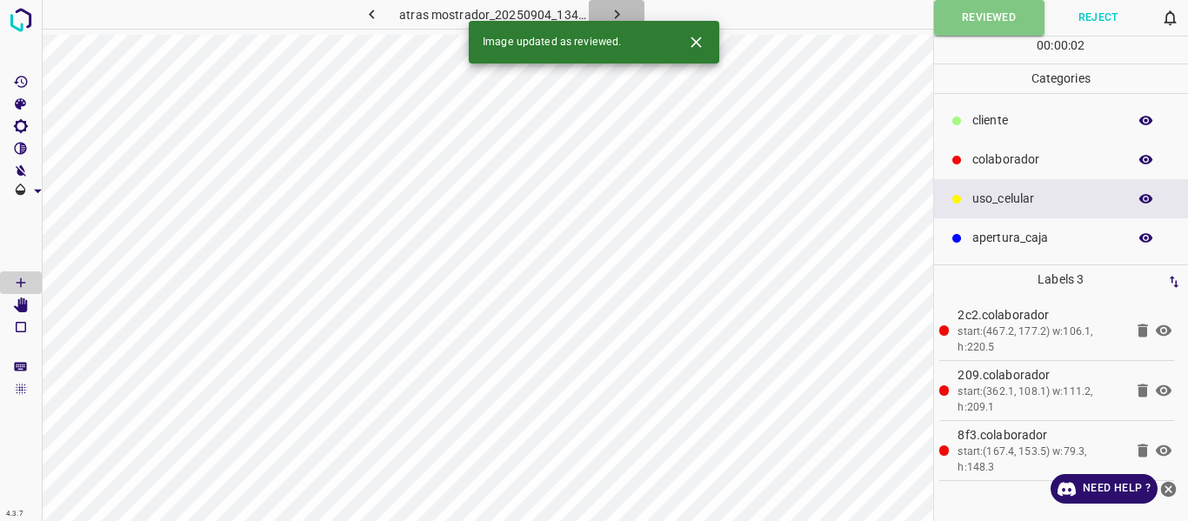
click at [615, 10] on icon "button" at bounding box center [616, 15] width 5 height 10
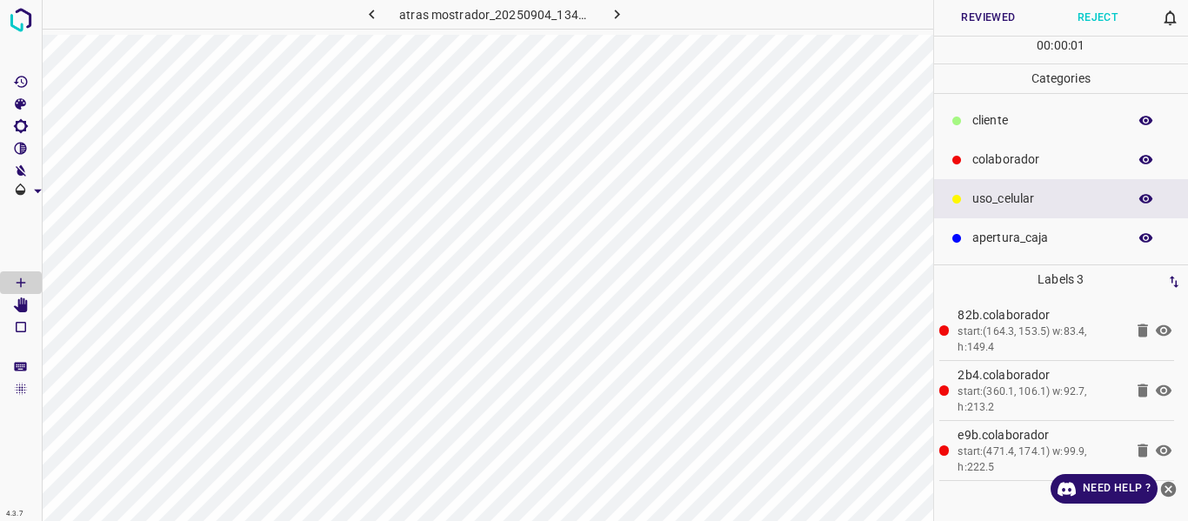
click at [967, 19] on button "Reviewed" at bounding box center [989, 18] width 110 height 36
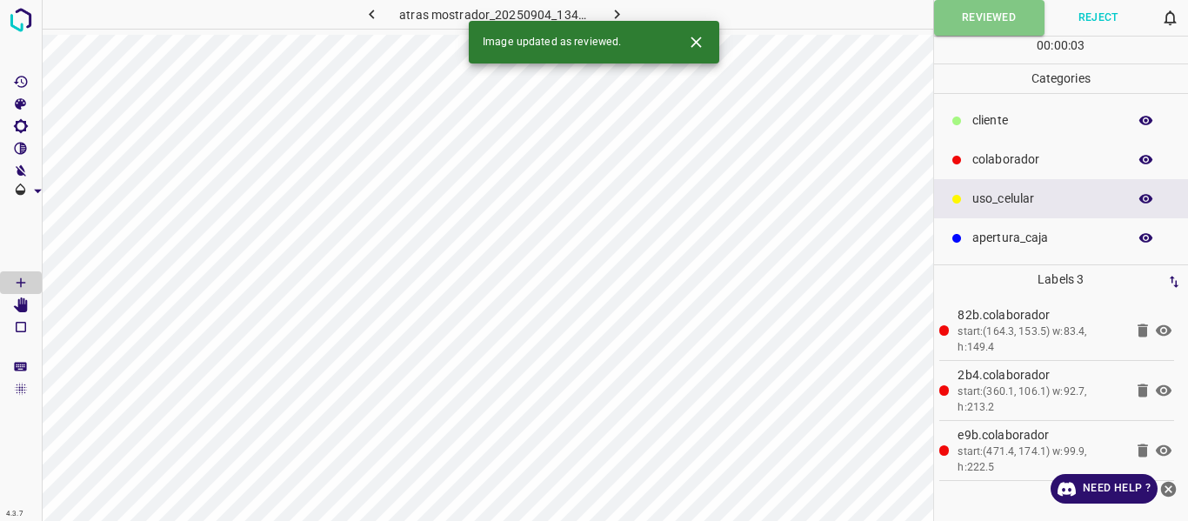
click at [620, 10] on icon "button" at bounding box center [617, 14] width 18 height 18
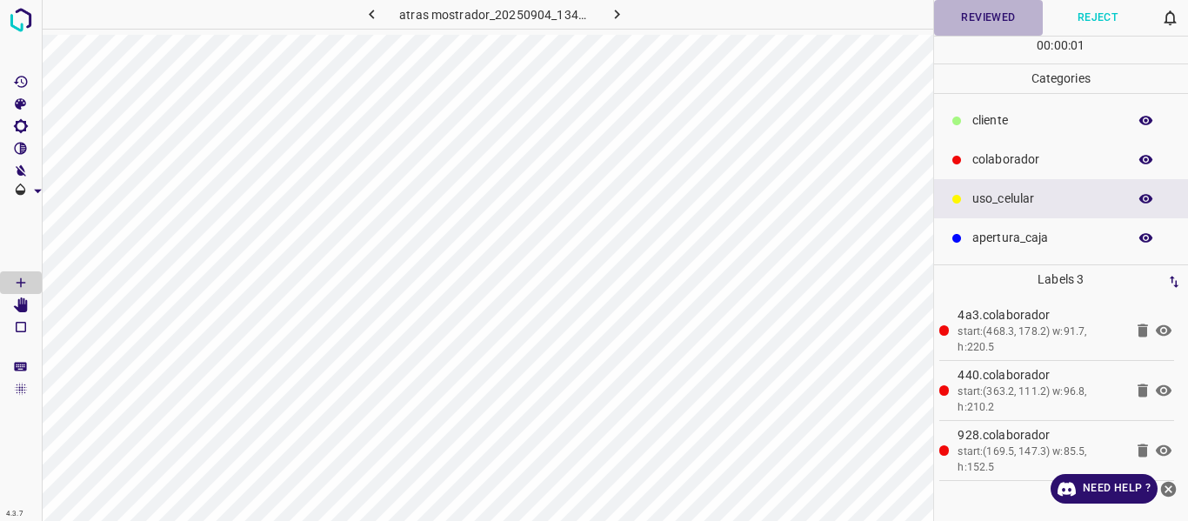
click at [952, 9] on button "Reviewed" at bounding box center [989, 18] width 110 height 36
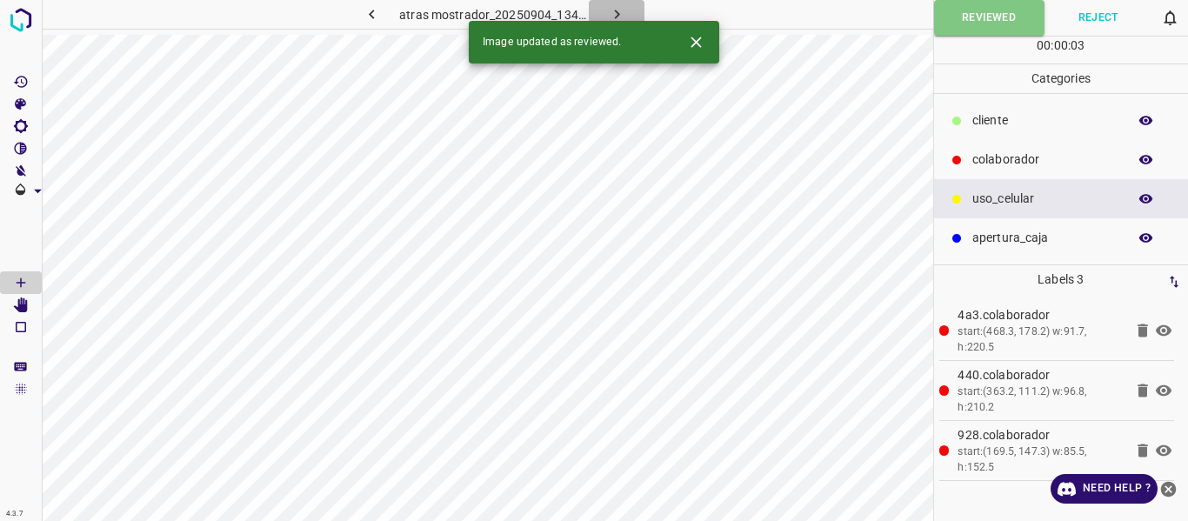
click at [605, 9] on button "button" at bounding box center [617, 14] width 56 height 29
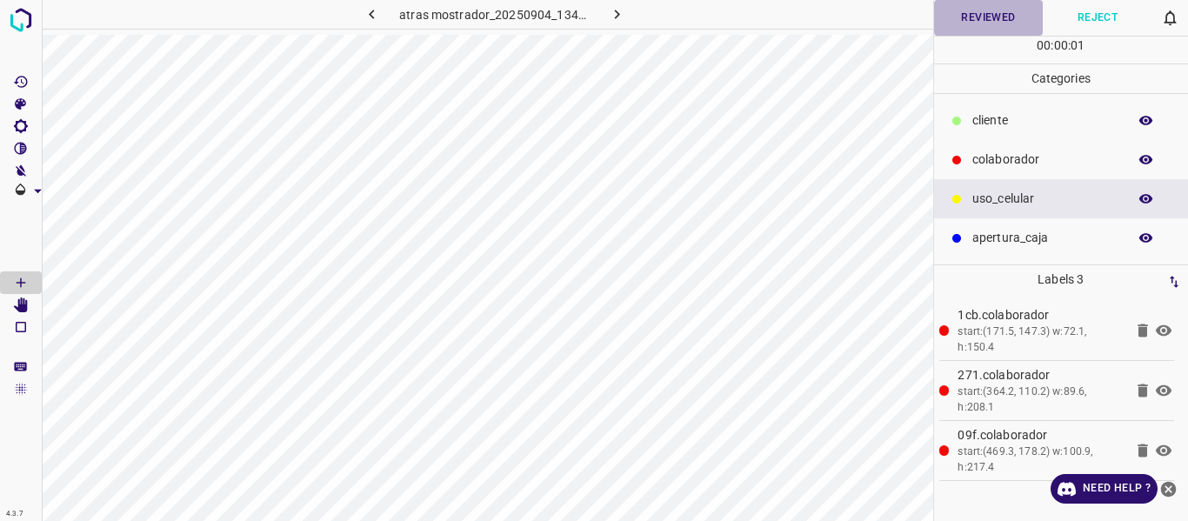
click at [972, 16] on button "Reviewed" at bounding box center [989, 18] width 110 height 36
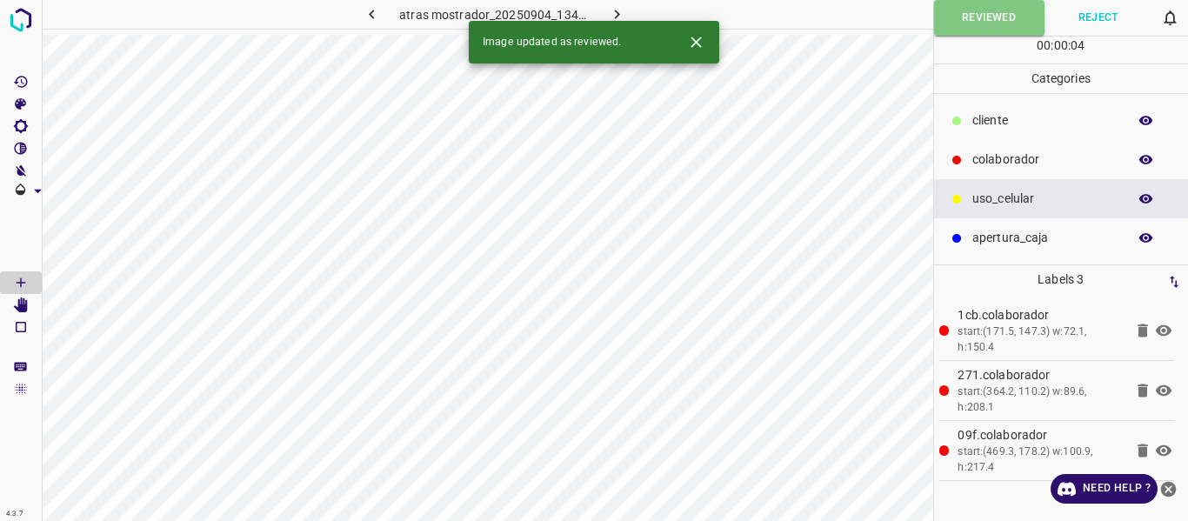
click at [604, 8] on button "button" at bounding box center [617, 14] width 56 height 29
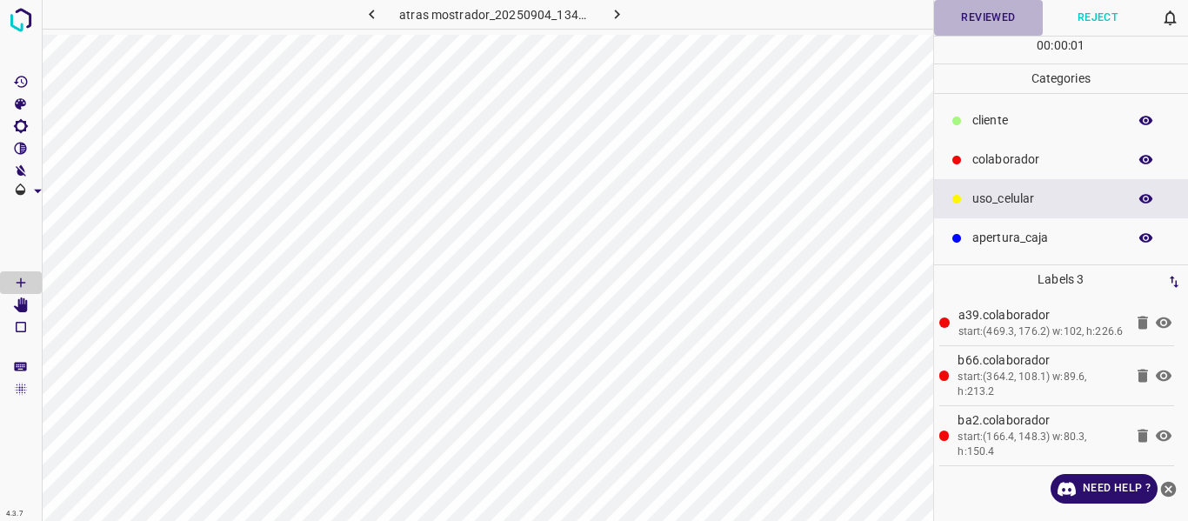
click at [978, 21] on button "Reviewed" at bounding box center [989, 18] width 110 height 36
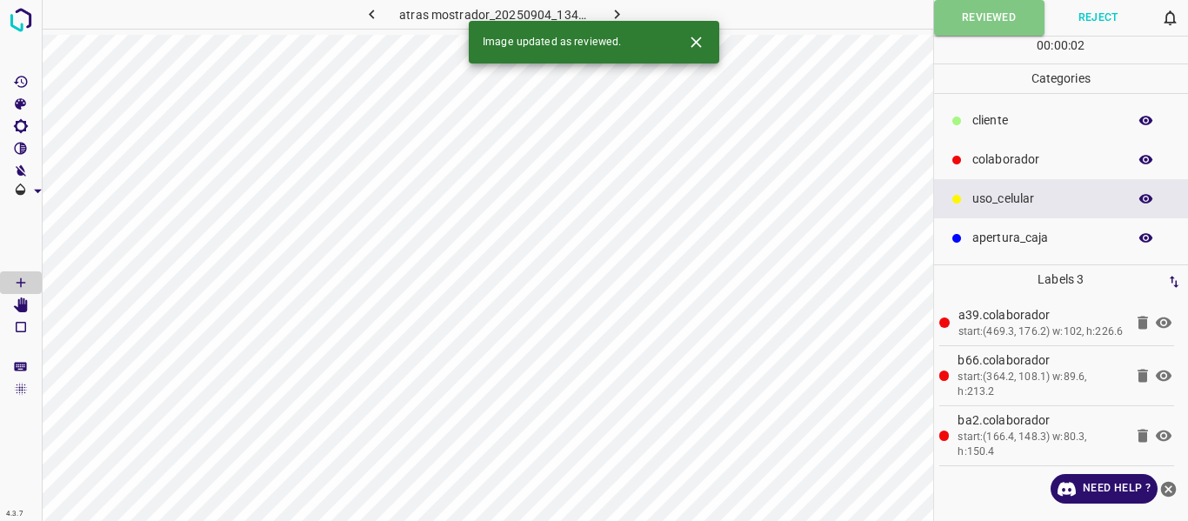
click at [623, 9] on icon "button" at bounding box center [617, 14] width 18 height 18
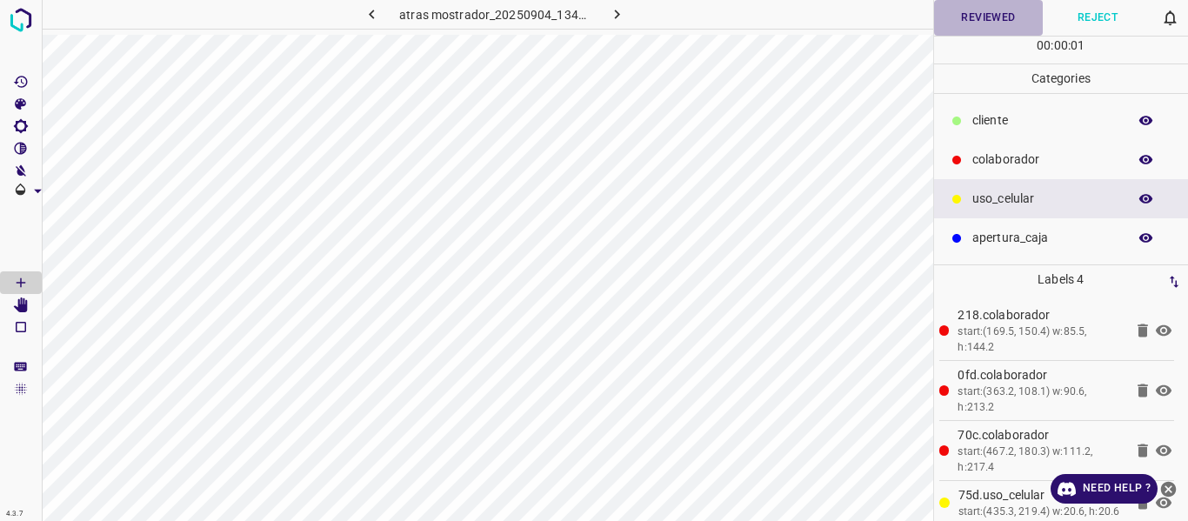
click at [969, 19] on button "Reviewed" at bounding box center [989, 18] width 110 height 36
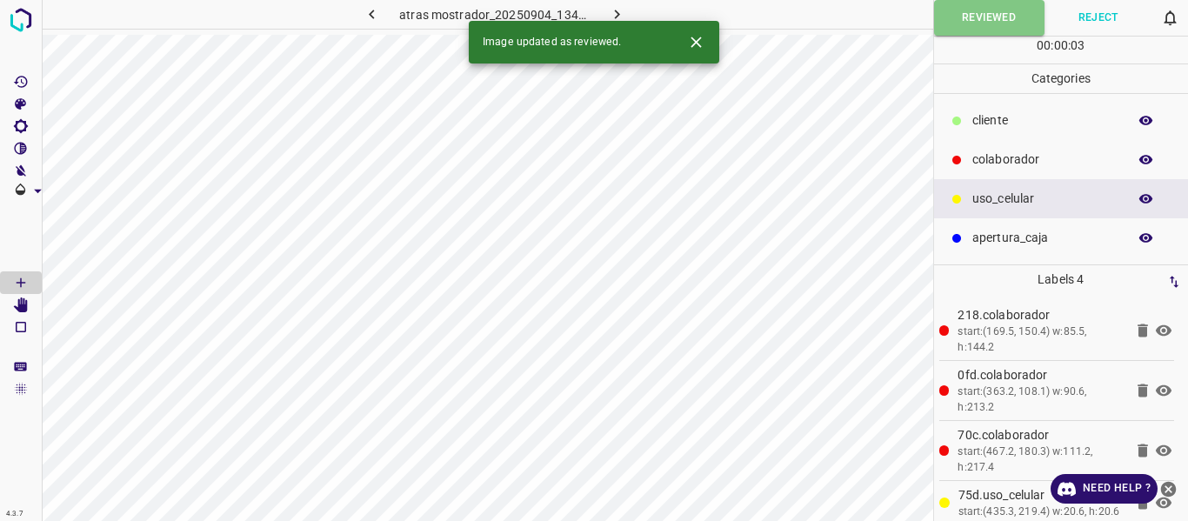
click at [1143, 163] on icon "button" at bounding box center [1147, 160] width 14 height 10
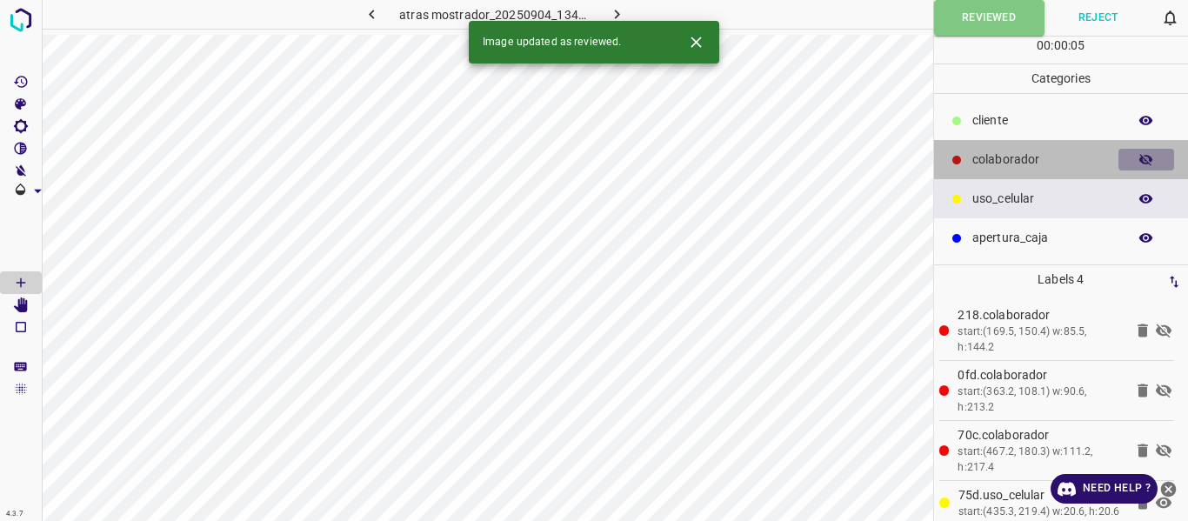
click at [1143, 163] on icon "button" at bounding box center [1147, 160] width 14 height 12
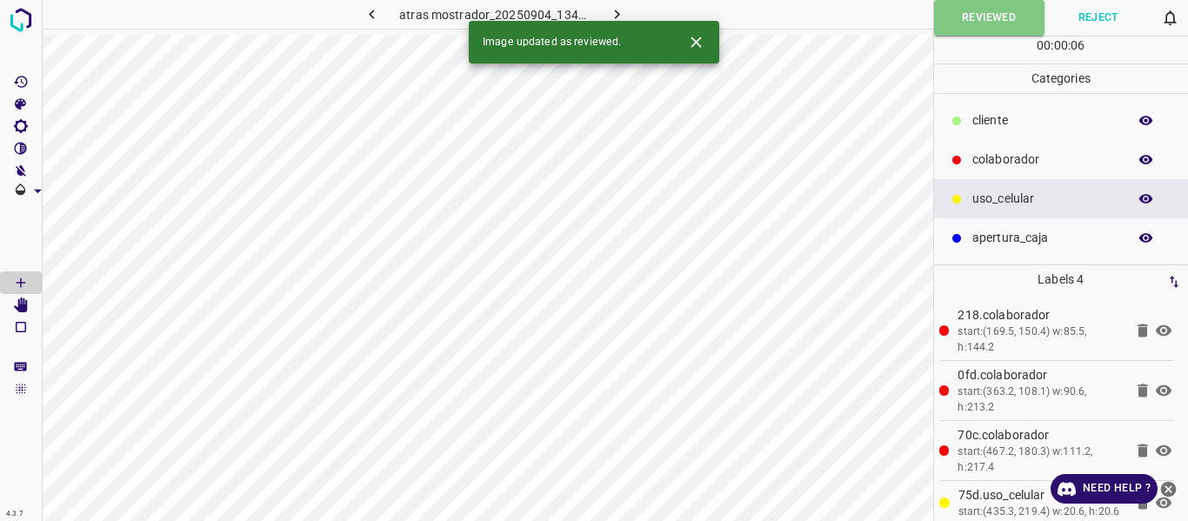
click at [618, 8] on icon "button" at bounding box center [617, 14] width 18 height 18
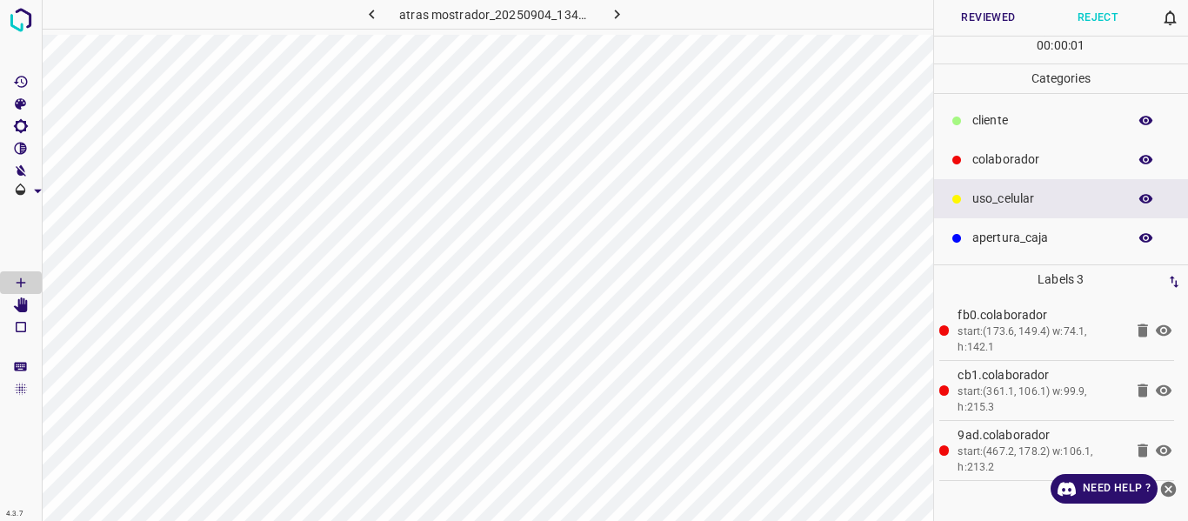
click at [978, 16] on button "Reviewed" at bounding box center [989, 18] width 110 height 36
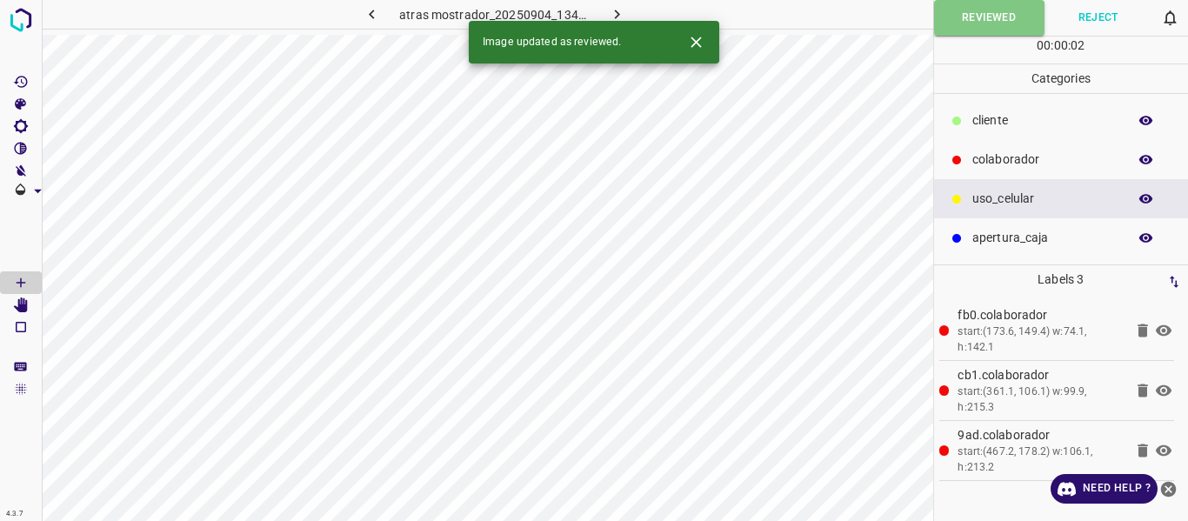
click at [624, 9] on icon "button" at bounding box center [617, 14] width 18 height 18
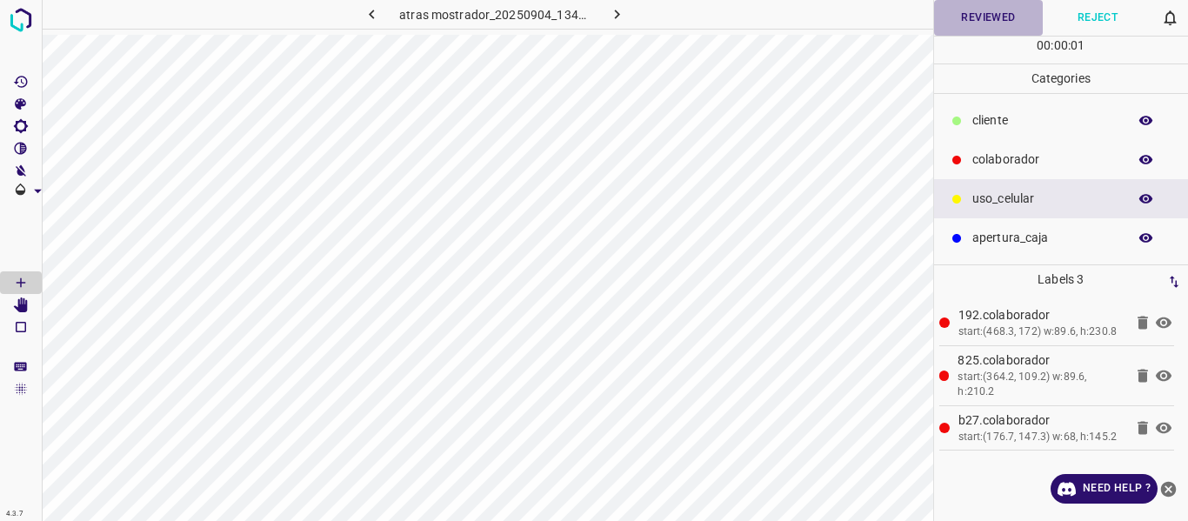
click at [974, 11] on button "Reviewed" at bounding box center [989, 18] width 110 height 36
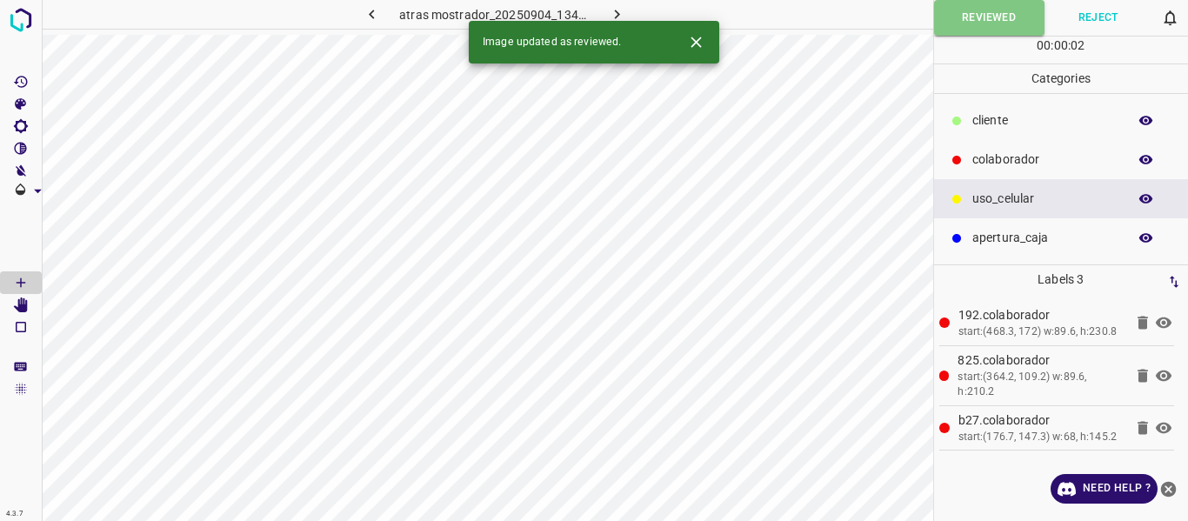
click at [612, 12] on icon "button" at bounding box center [617, 14] width 18 height 18
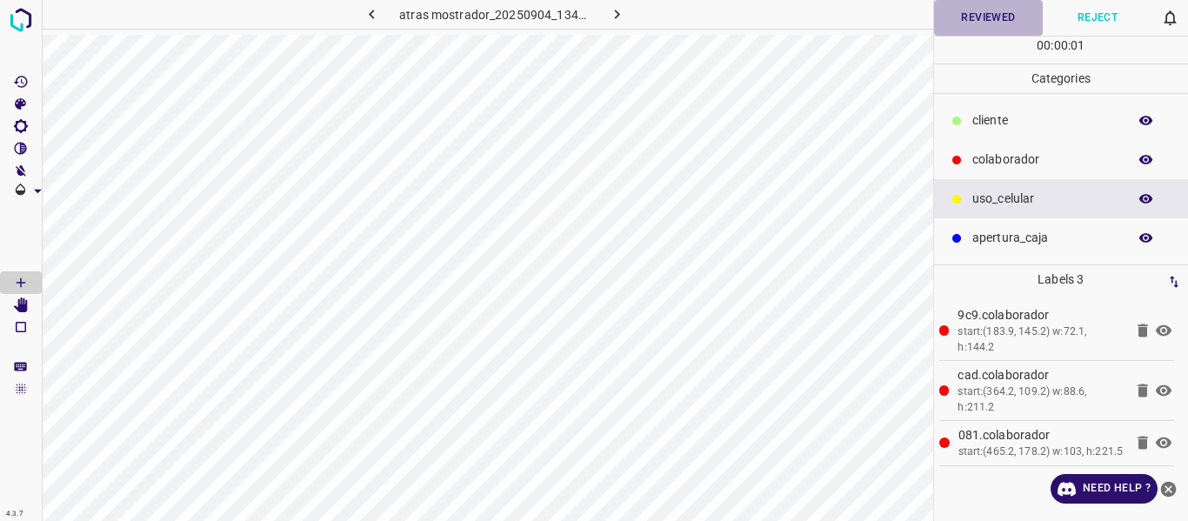
click at [987, 22] on button "Reviewed" at bounding box center [989, 18] width 110 height 36
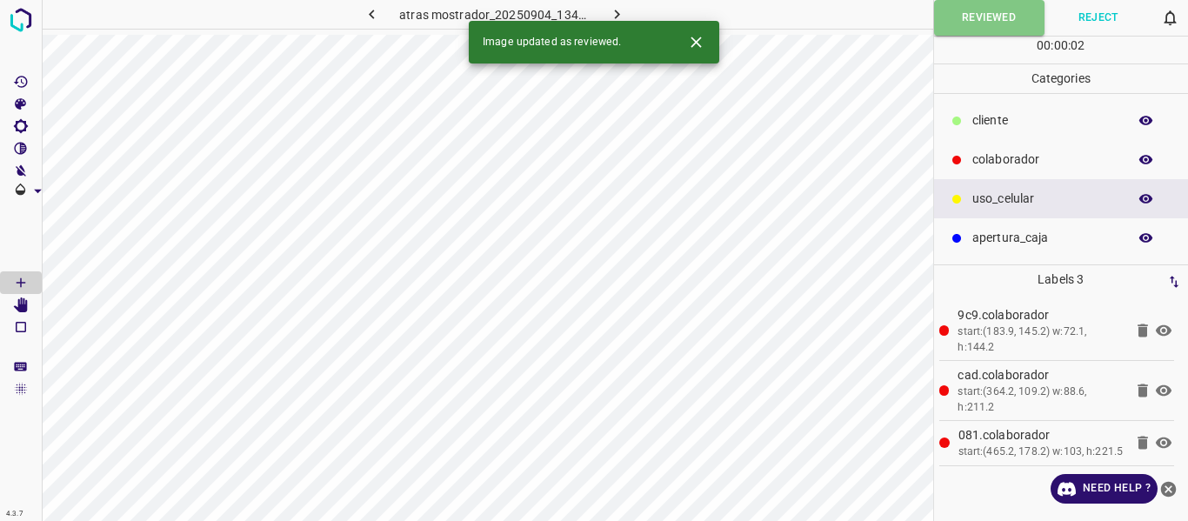
click at [618, 11] on icon "button" at bounding box center [617, 14] width 18 height 18
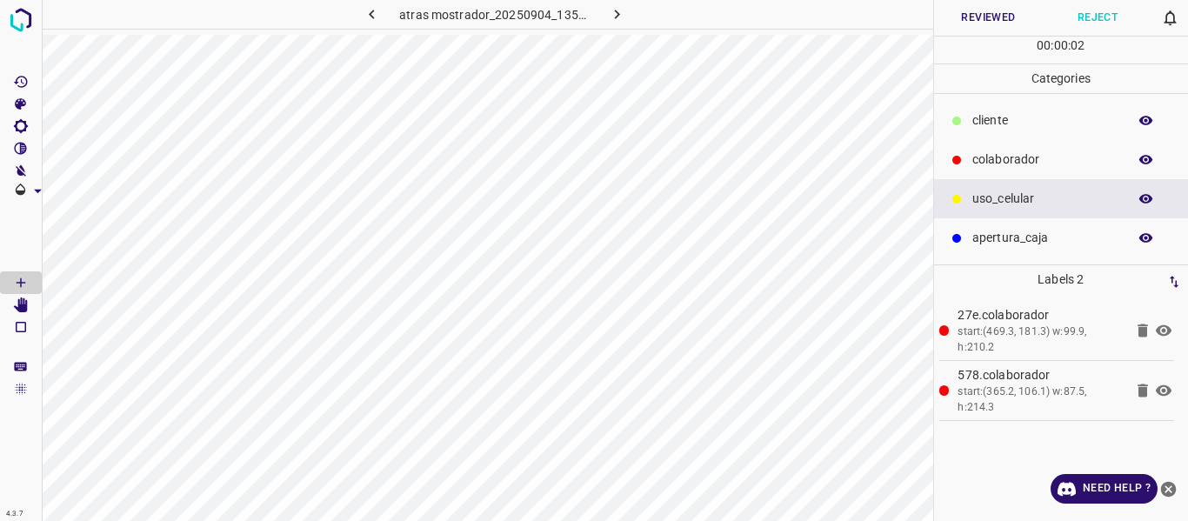
click at [996, 20] on button "Reviewed" at bounding box center [989, 18] width 110 height 36
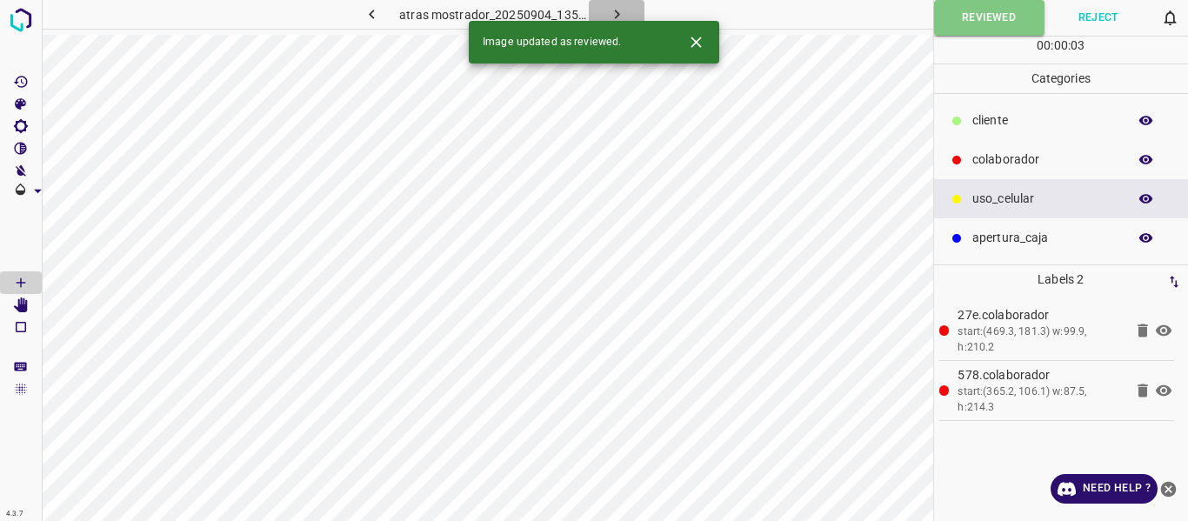
click at [611, 10] on icon "button" at bounding box center [617, 14] width 18 height 18
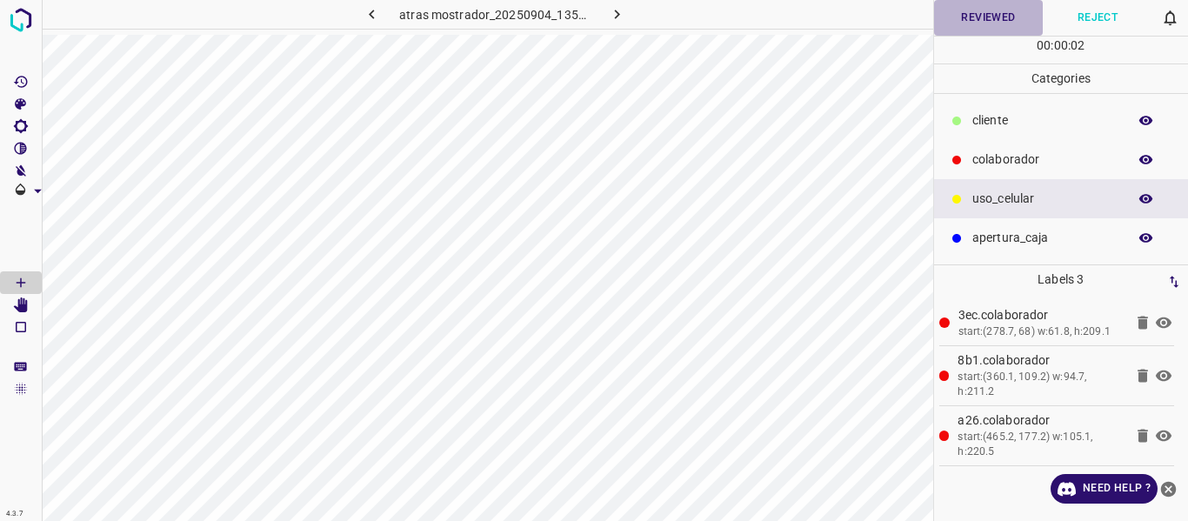
click at [967, 17] on button "Reviewed" at bounding box center [989, 18] width 110 height 36
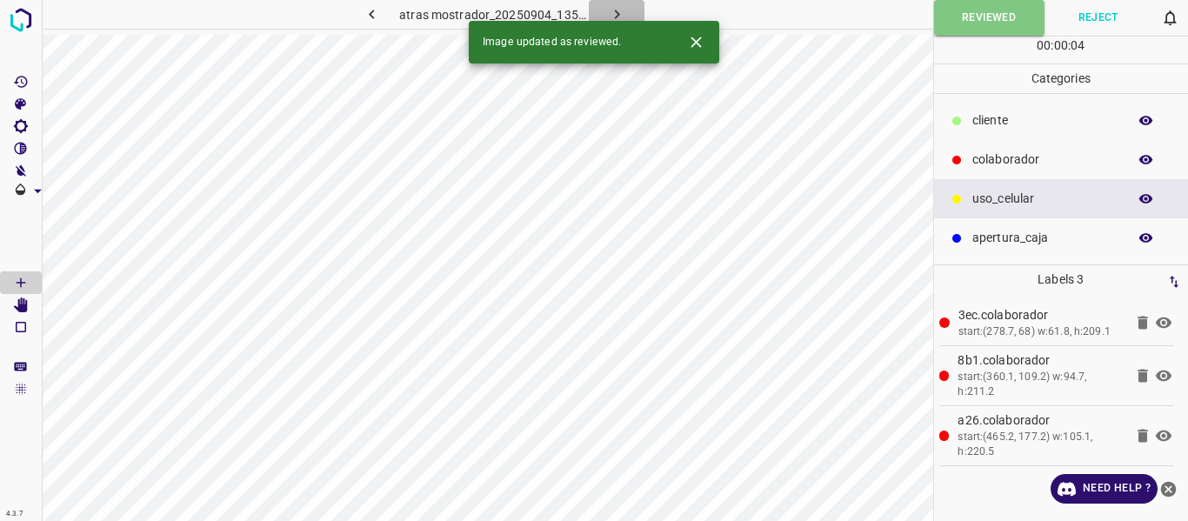
click at [612, 12] on icon "button" at bounding box center [617, 14] width 18 height 18
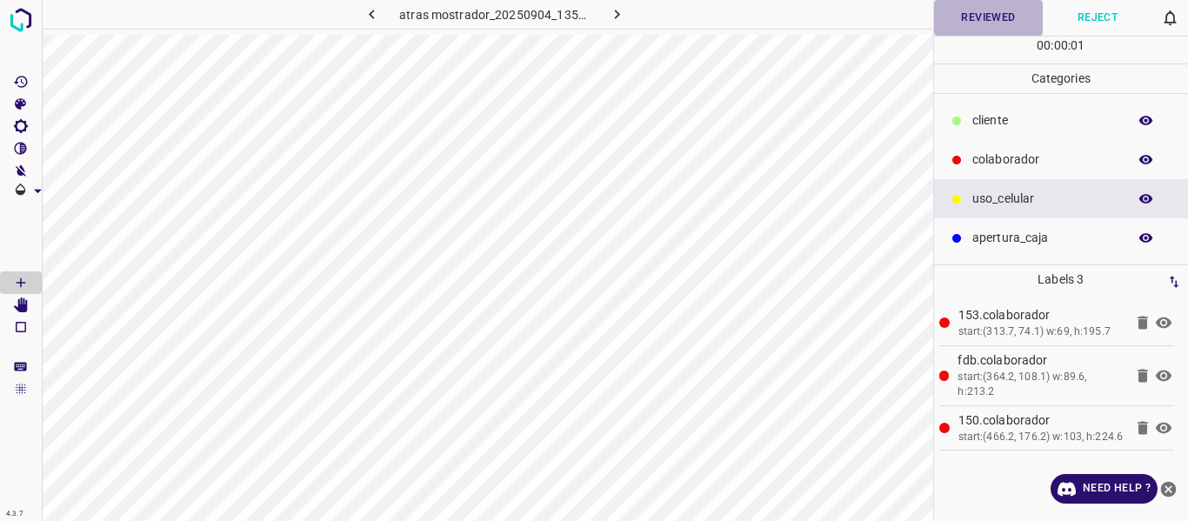
click at [957, 20] on button "Reviewed" at bounding box center [989, 18] width 110 height 36
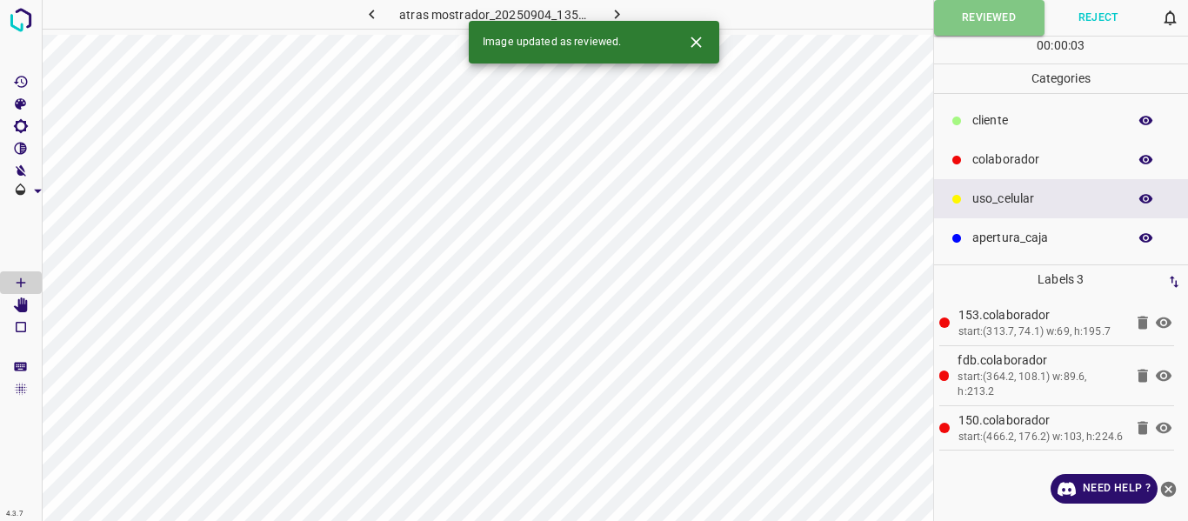
click at [619, 14] on icon "button" at bounding box center [616, 15] width 5 height 10
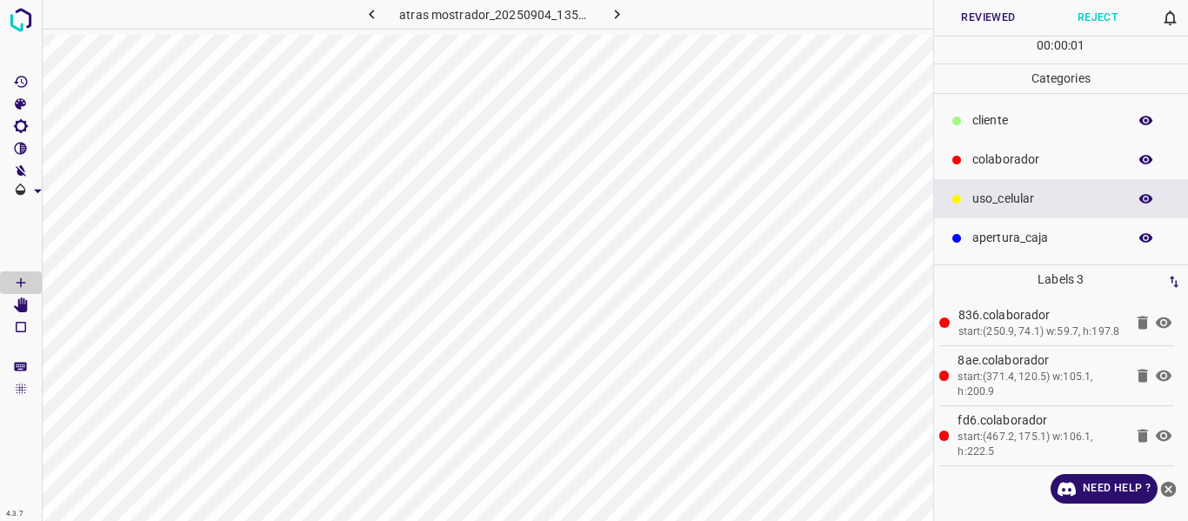
click at [993, 14] on button "Reviewed" at bounding box center [989, 18] width 110 height 36
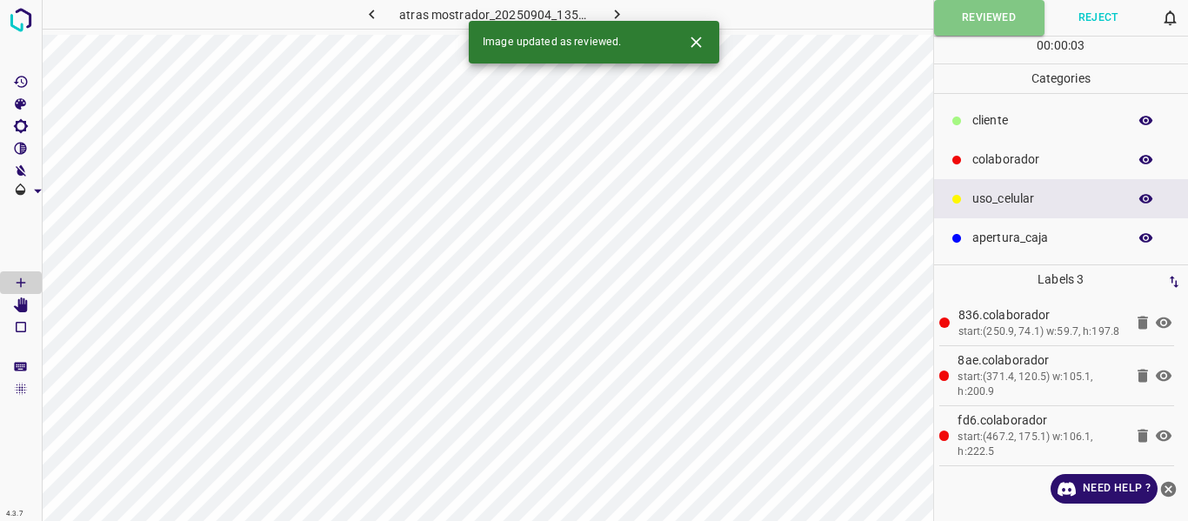
click at [616, 11] on icon "button" at bounding box center [616, 15] width 5 height 10
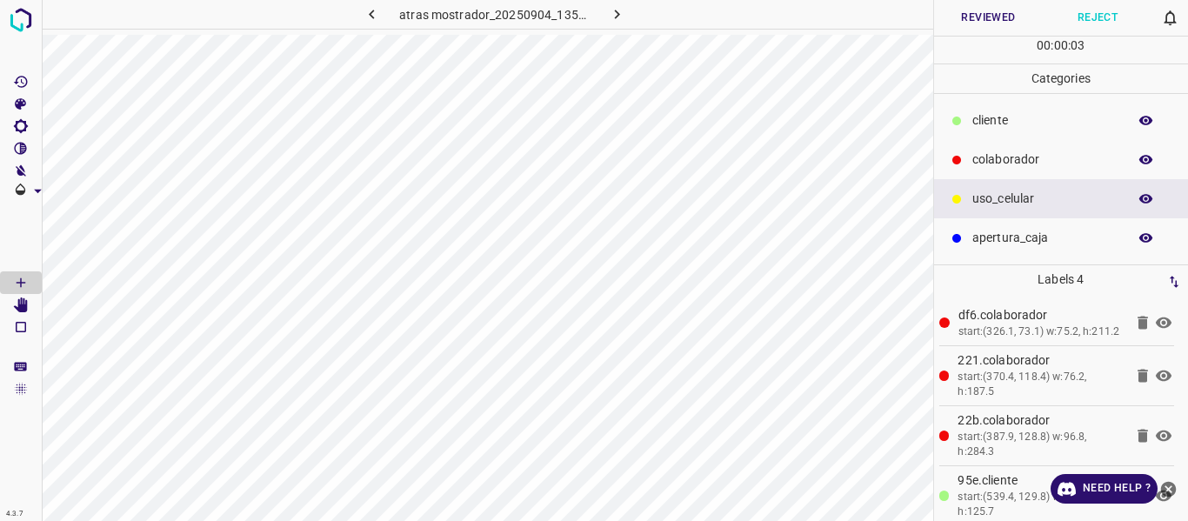
click at [1143, 118] on icon "button" at bounding box center [1147, 121] width 14 height 10
click at [1143, 118] on icon "button" at bounding box center [1147, 121] width 14 height 12
click at [987, 19] on button "Reviewed" at bounding box center [989, 18] width 110 height 36
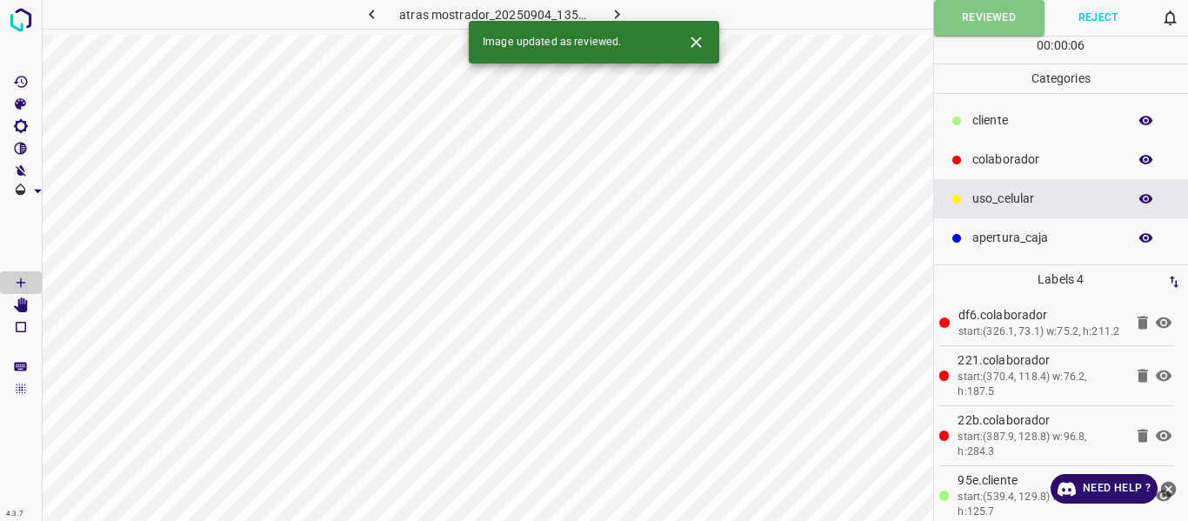
click at [621, 14] on icon "button" at bounding box center [617, 14] width 18 height 18
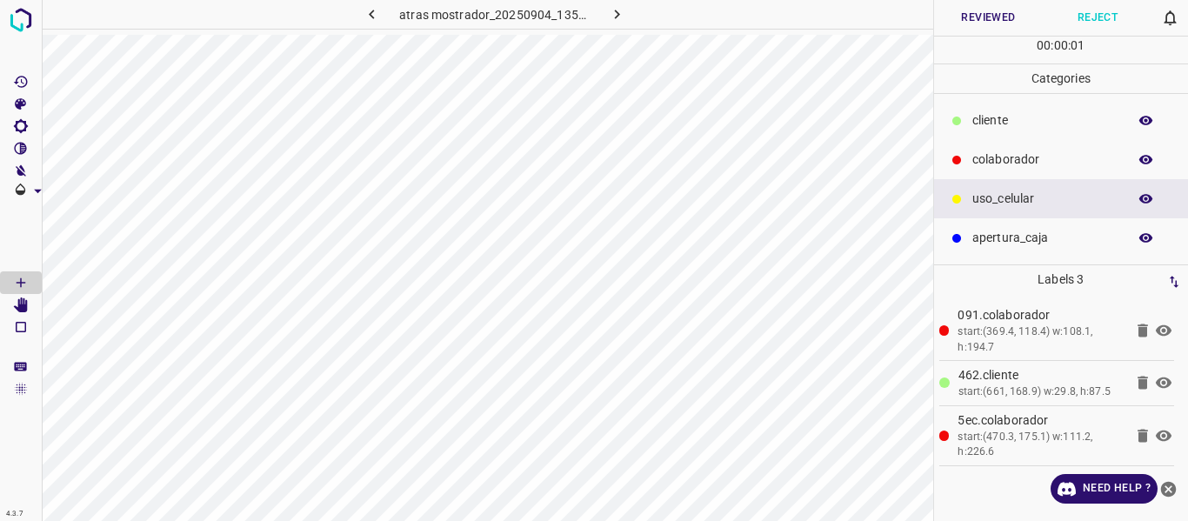
click at [984, 23] on button "Reviewed" at bounding box center [989, 18] width 110 height 36
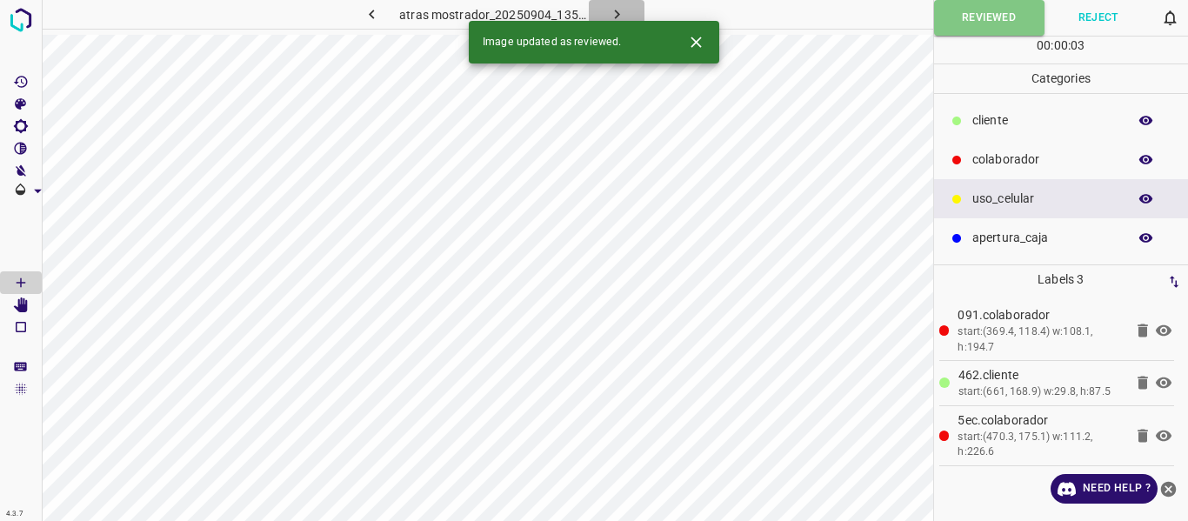
click at [623, 10] on icon "button" at bounding box center [617, 14] width 18 height 18
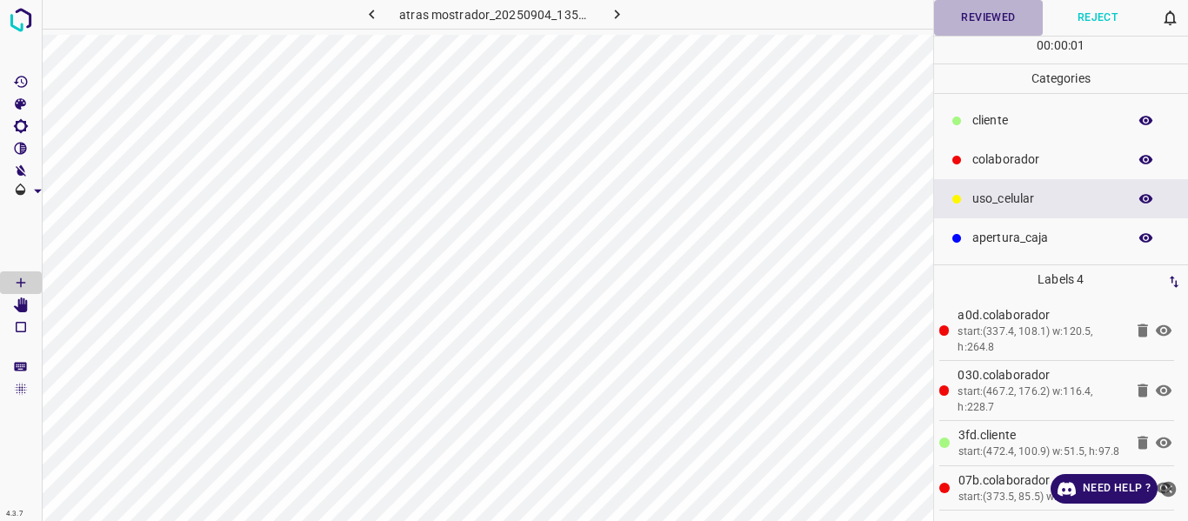
click at [993, 17] on button "Reviewed" at bounding box center [989, 18] width 110 height 36
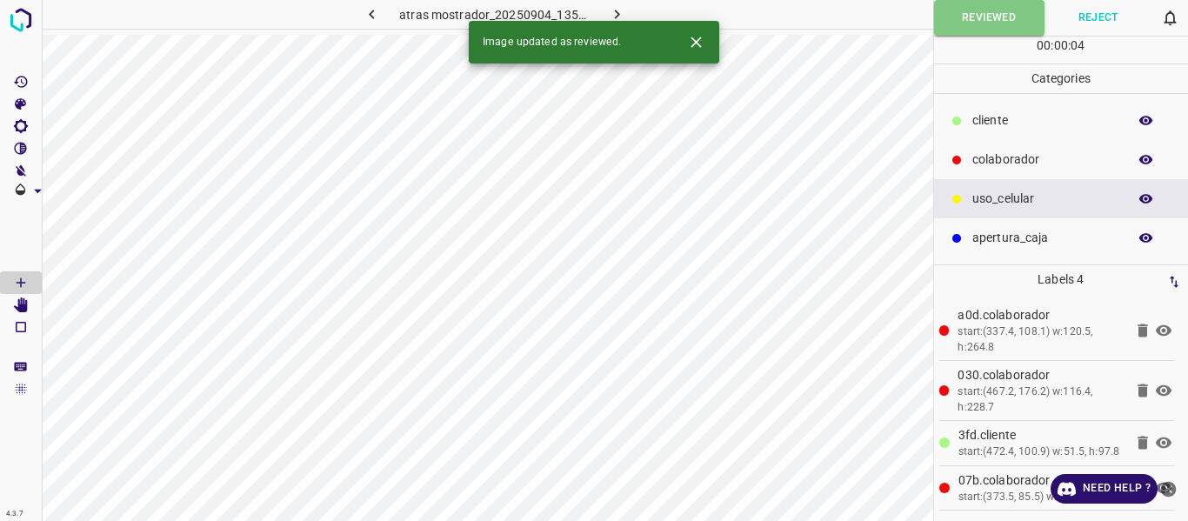
click at [609, 4] on button "button" at bounding box center [617, 14] width 56 height 29
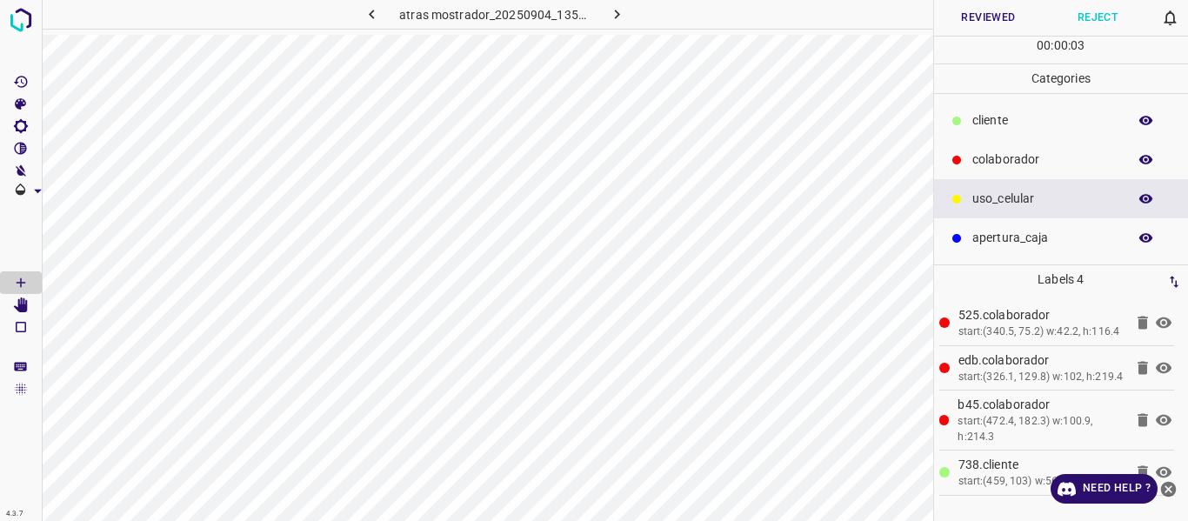
click at [973, 20] on button "Reviewed" at bounding box center [989, 18] width 110 height 36
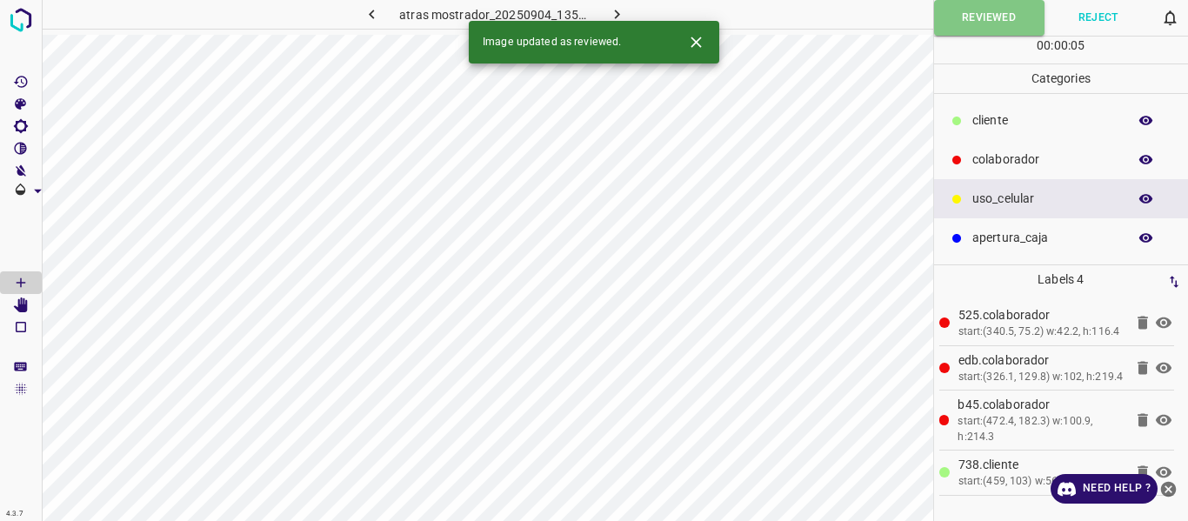
click at [617, 10] on icon "button" at bounding box center [617, 14] width 18 height 18
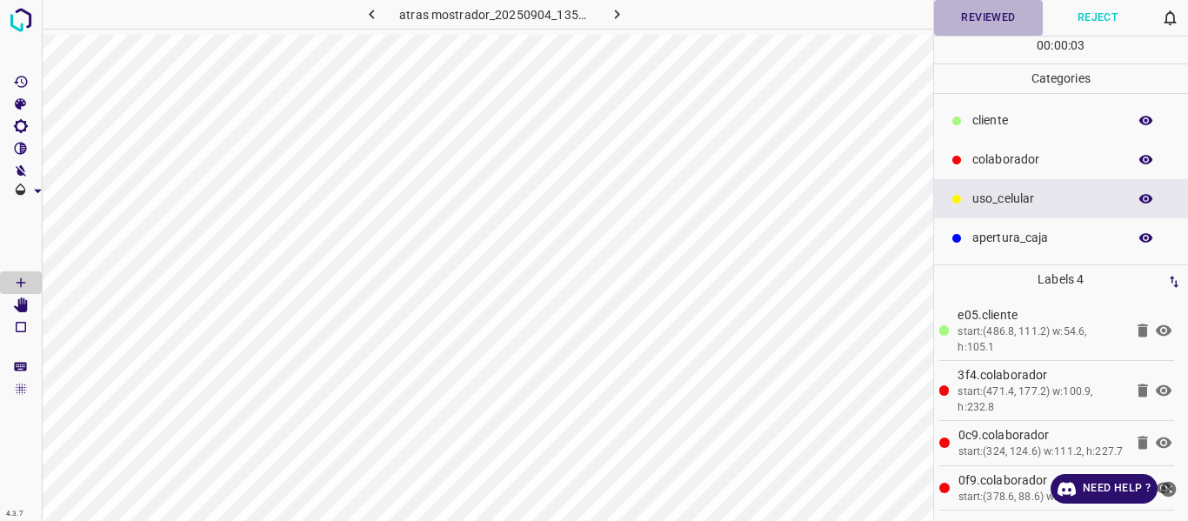
click at [965, 15] on button "Reviewed" at bounding box center [989, 18] width 110 height 36
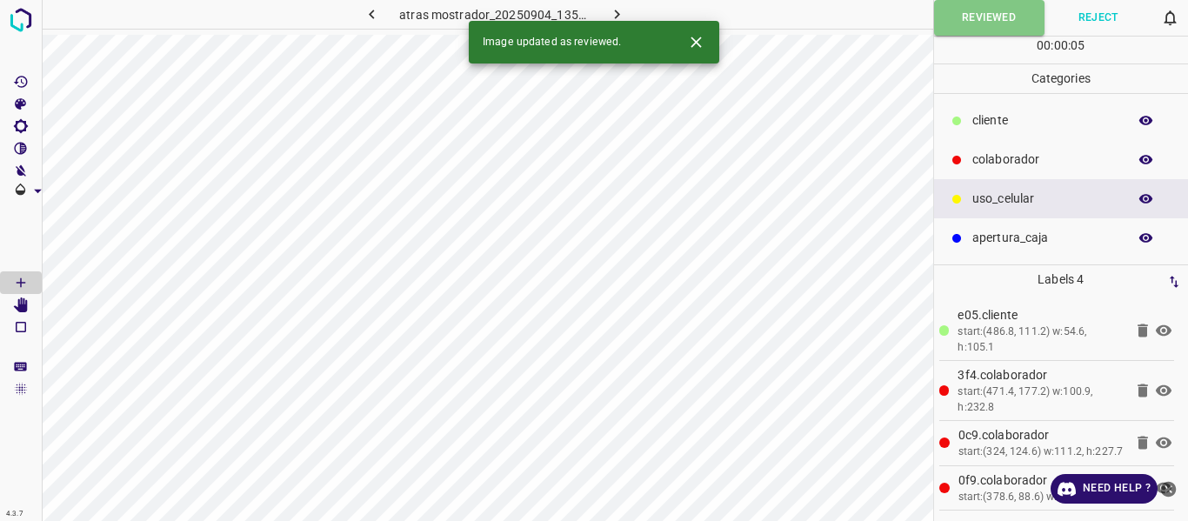
drag, startPoint x: 615, startPoint y: 13, endPoint x: 617, endPoint y: 42, distance: 28.8
click at [615, 14] on icon "button" at bounding box center [617, 14] width 18 height 18
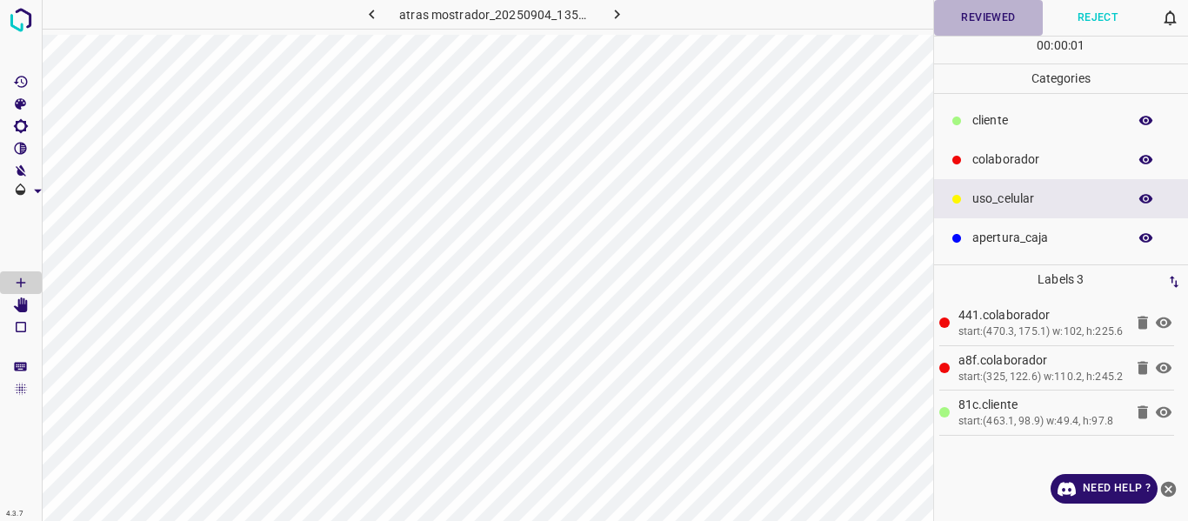
click at [989, 15] on button "Reviewed" at bounding box center [989, 18] width 110 height 36
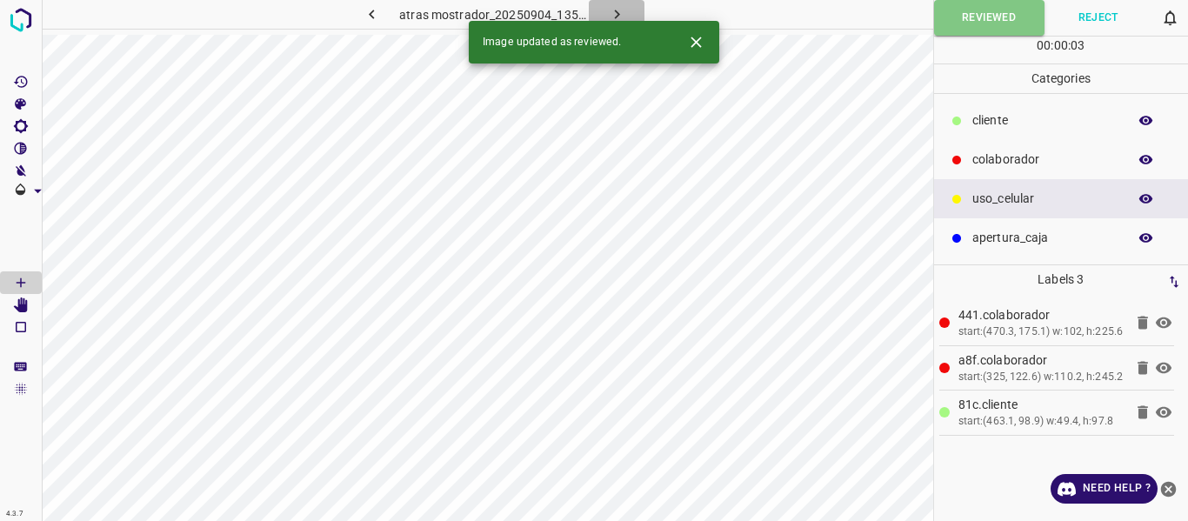
click at [611, 7] on icon "button" at bounding box center [617, 14] width 18 height 18
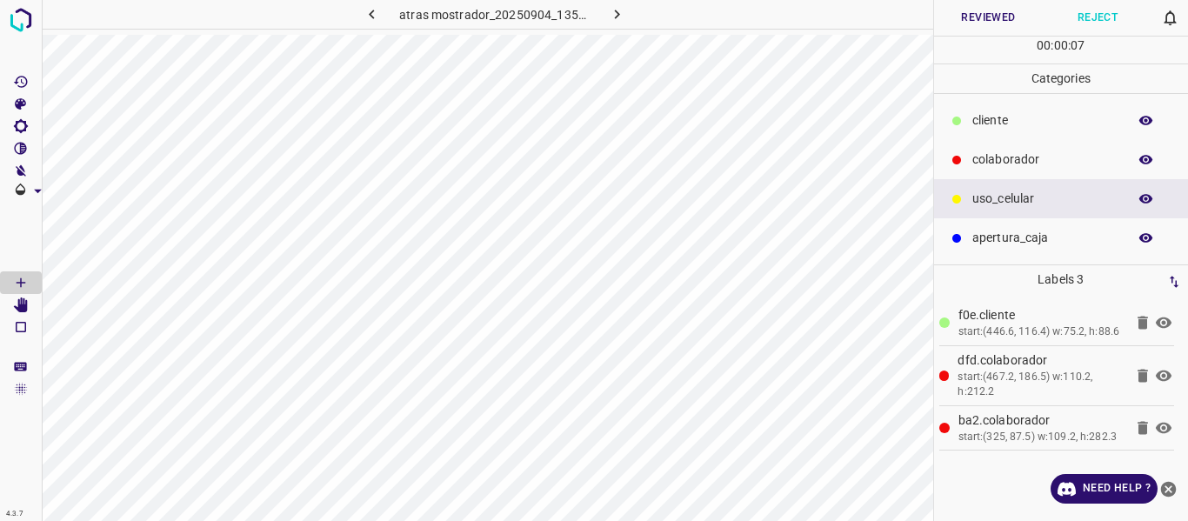
click at [1000, 12] on button "Reviewed" at bounding box center [989, 18] width 110 height 36
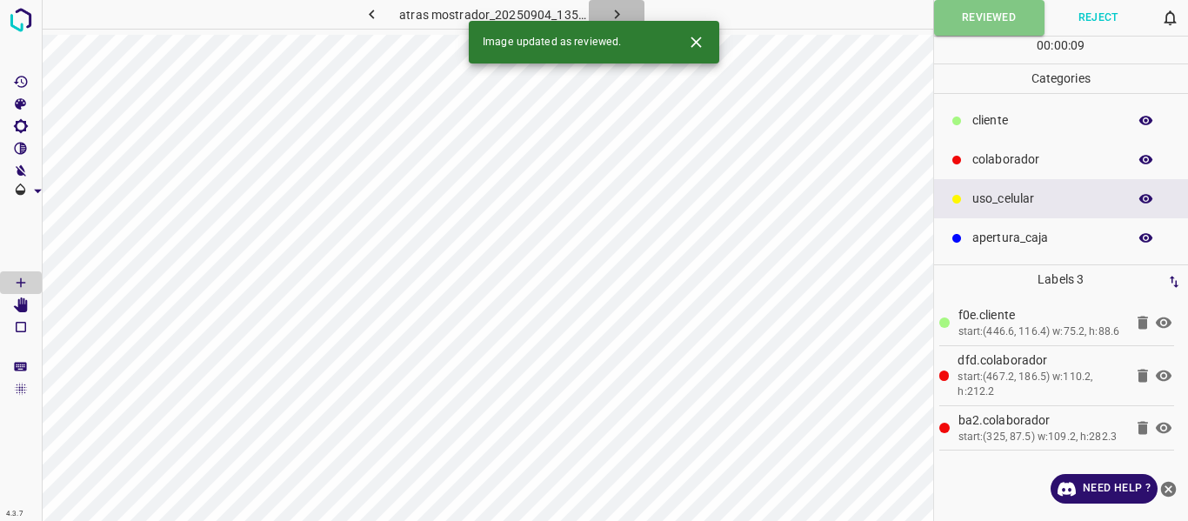
click at [622, 5] on icon "button" at bounding box center [617, 14] width 18 height 18
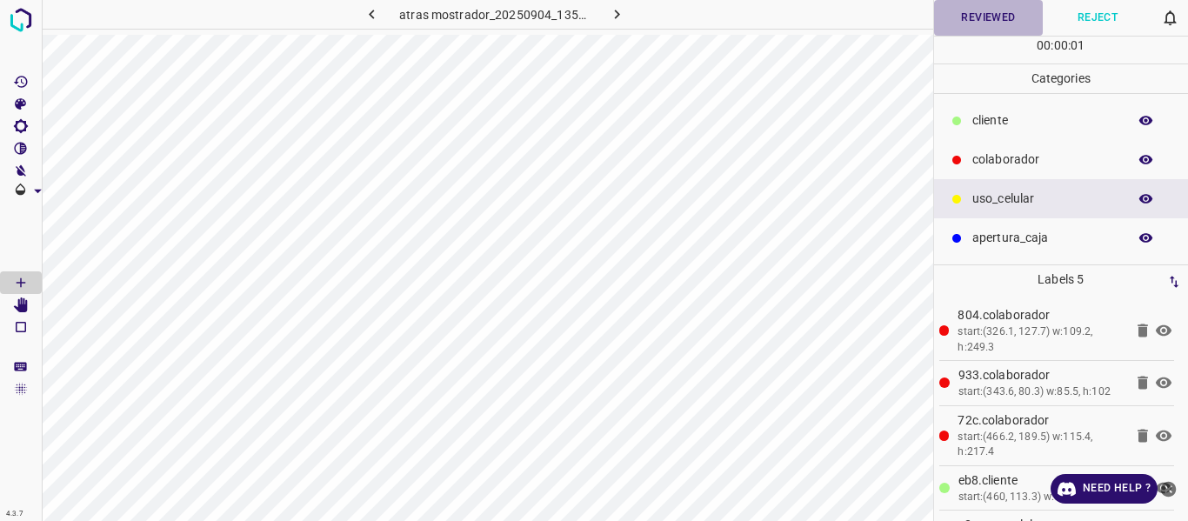
click at [974, 16] on button "Reviewed" at bounding box center [989, 18] width 110 height 36
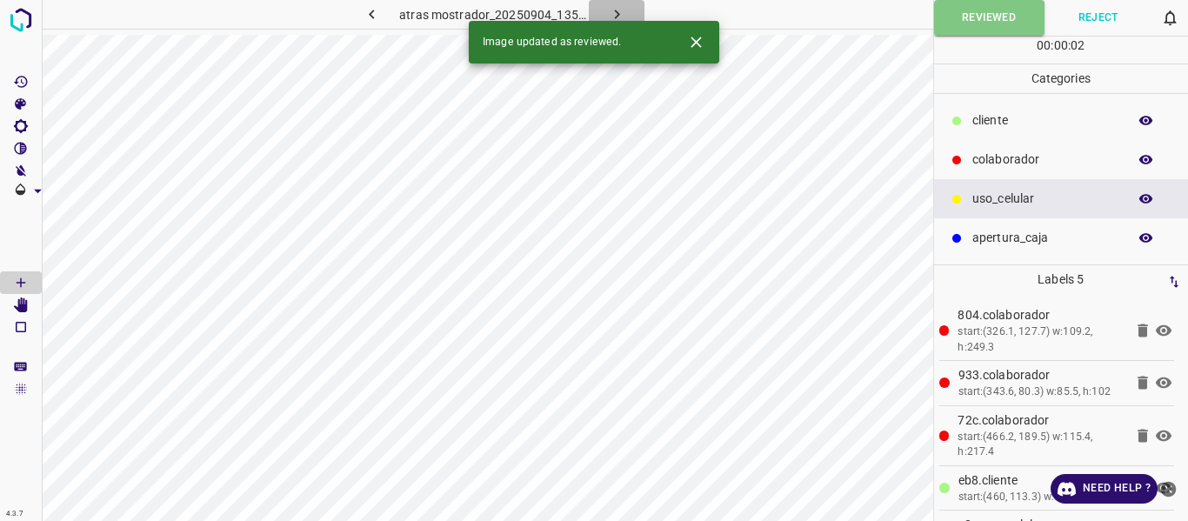
click at [614, 14] on icon "button" at bounding box center [617, 14] width 18 height 18
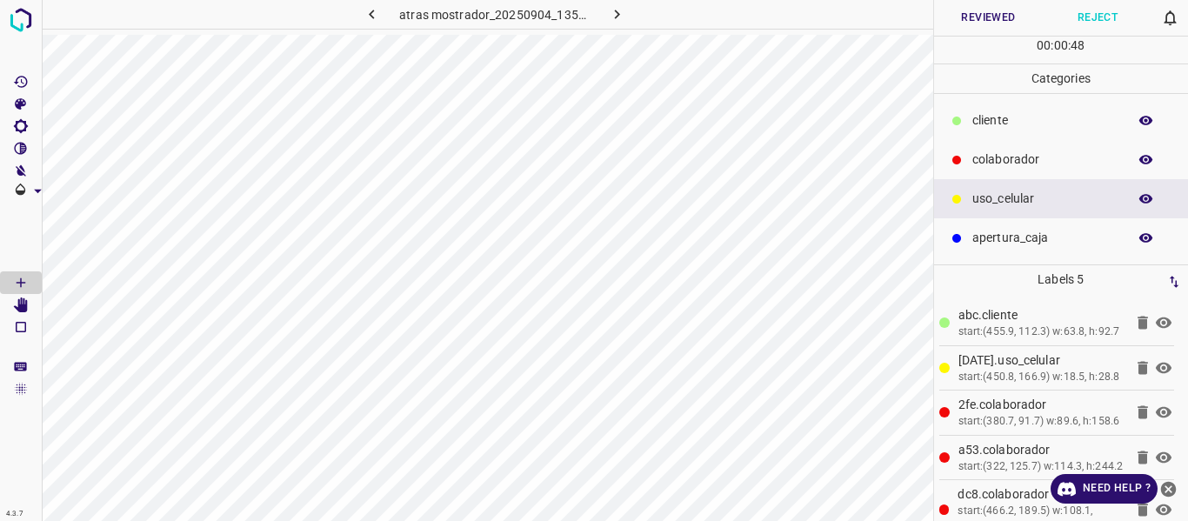
click at [952, 17] on button "Reviewed" at bounding box center [989, 18] width 110 height 36
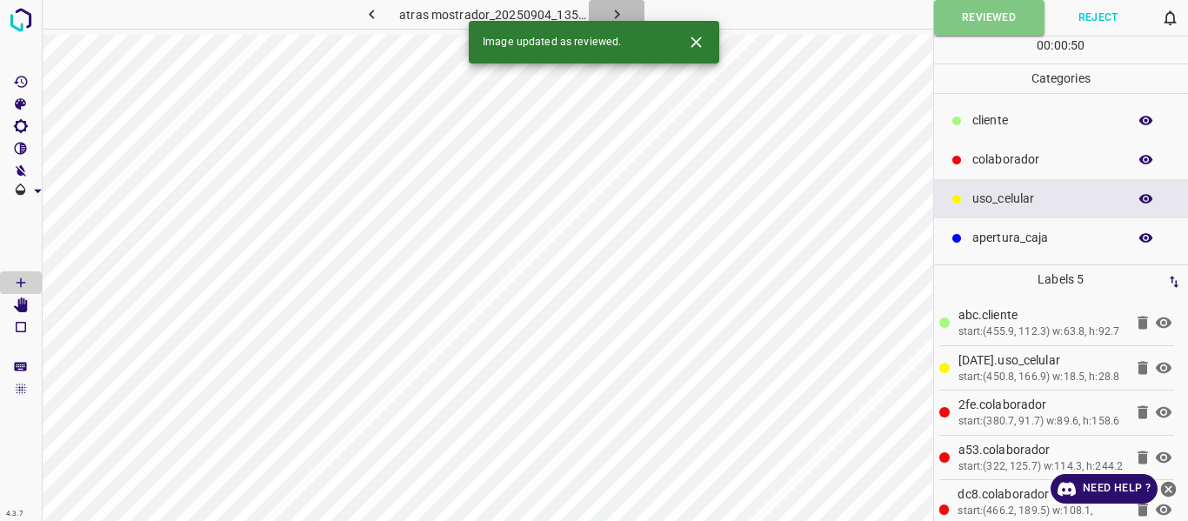
click at [626, 9] on button "button" at bounding box center [617, 14] width 56 height 29
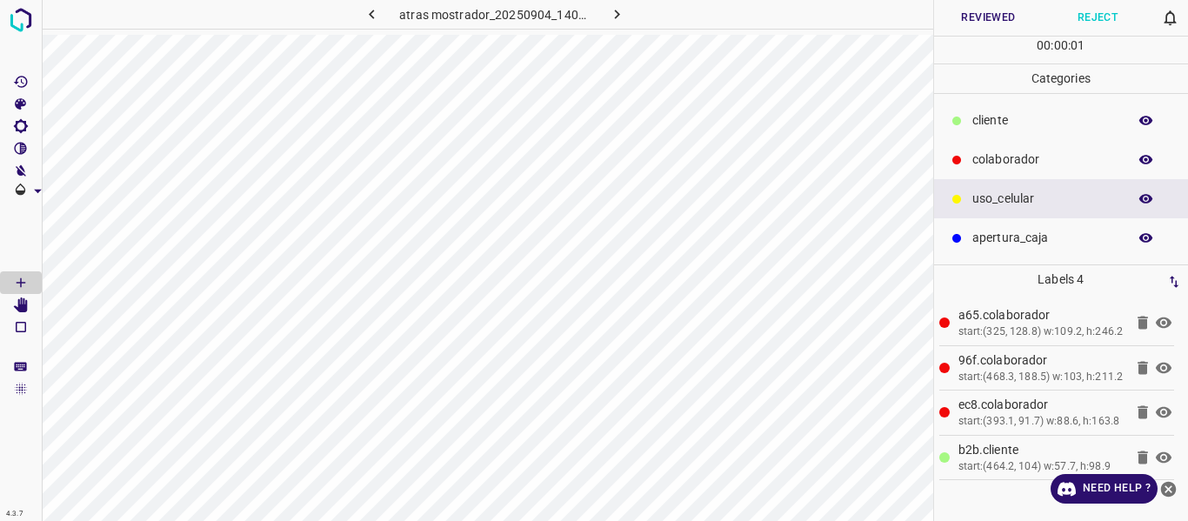
click at [961, 27] on button "Reviewed" at bounding box center [989, 18] width 110 height 36
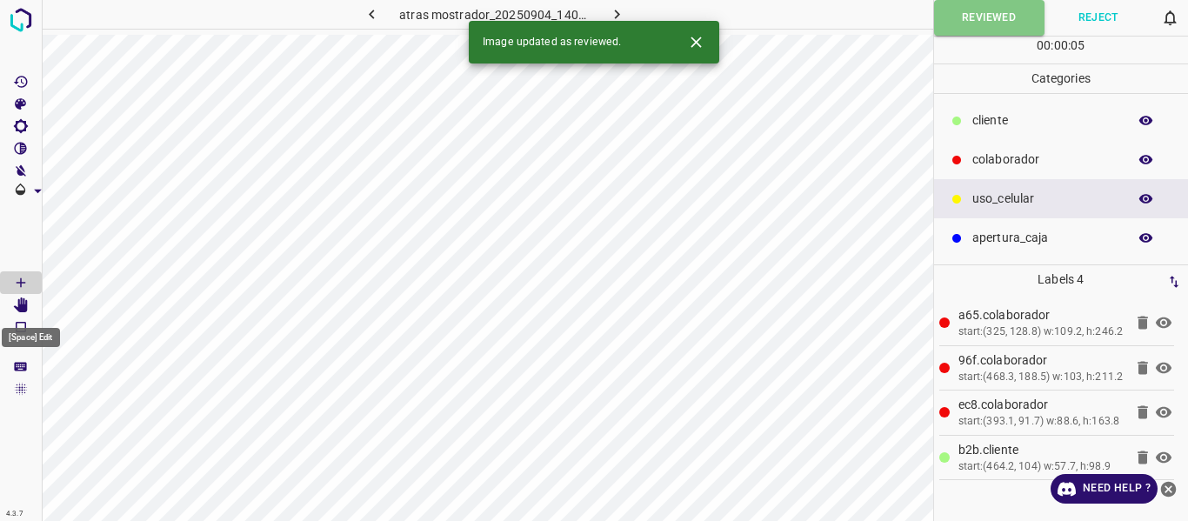
click at [30, 304] on Edit"] "[Space] Edit" at bounding box center [21, 305] width 42 height 23
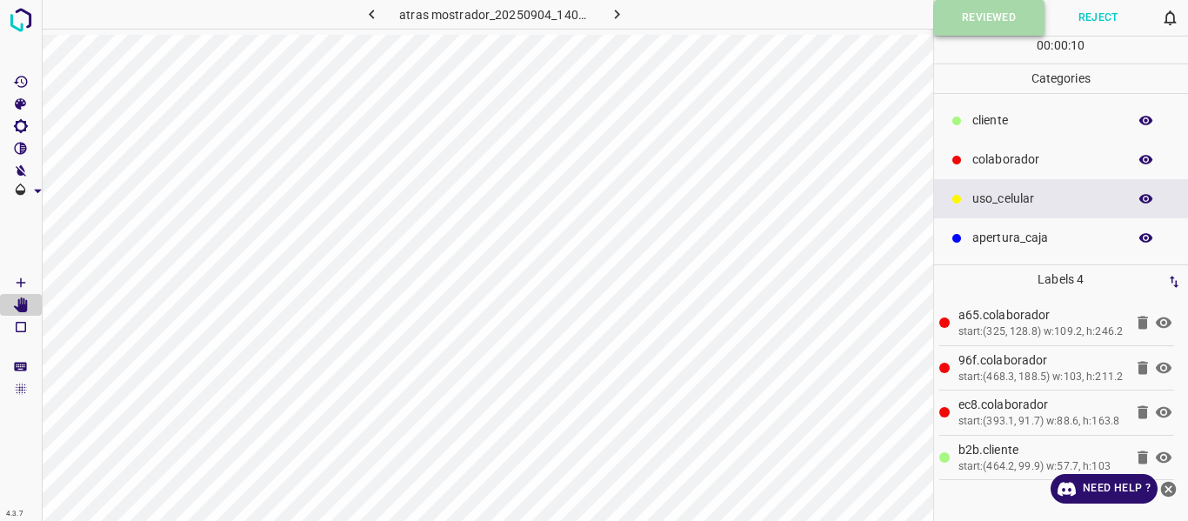
click at [959, 10] on button "Reviewed" at bounding box center [989, 18] width 110 height 36
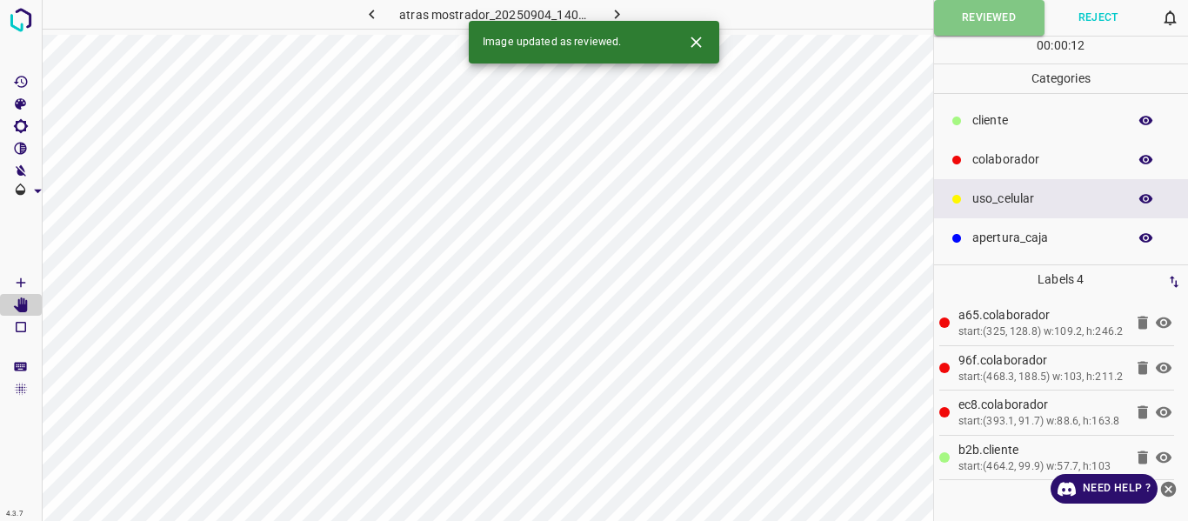
click at [620, 10] on icon "button" at bounding box center [617, 14] width 18 height 18
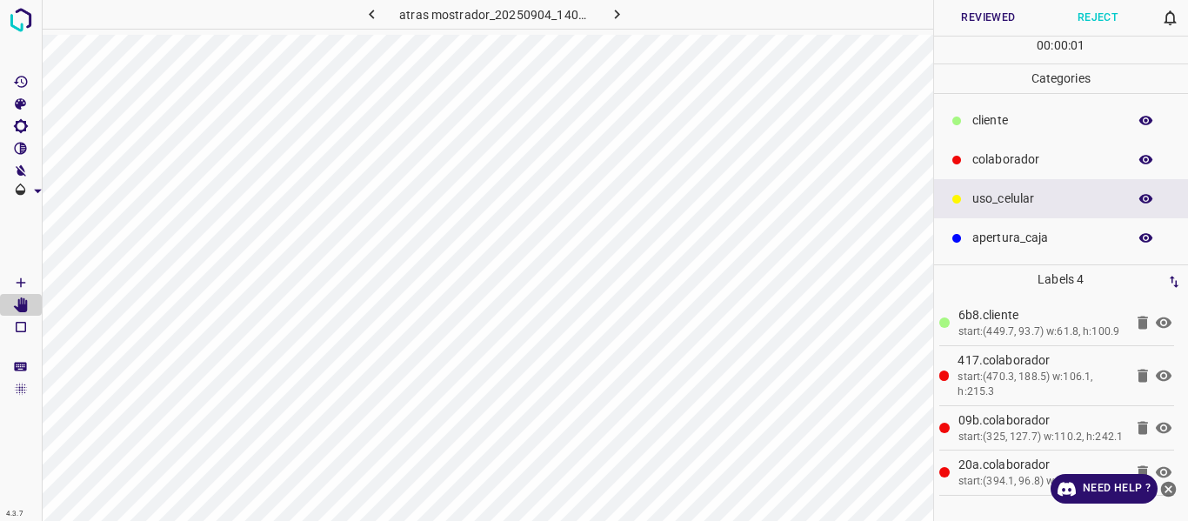
click at [954, 23] on button "Reviewed" at bounding box center [989, 18] width 110 height 36
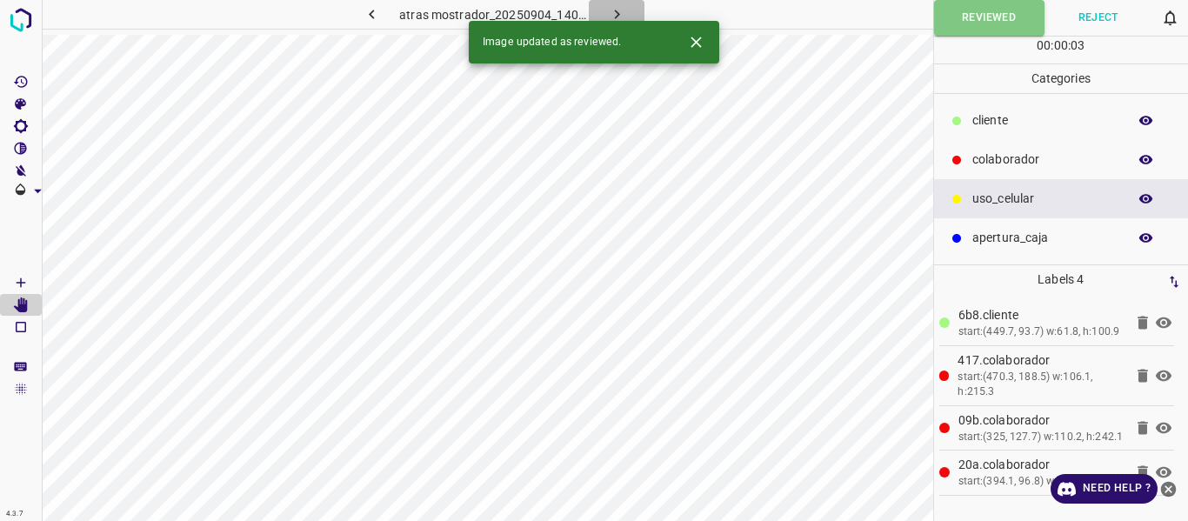
click at [614, 15] on icon "button" at bounding box center [617, 14] width 18 height 18
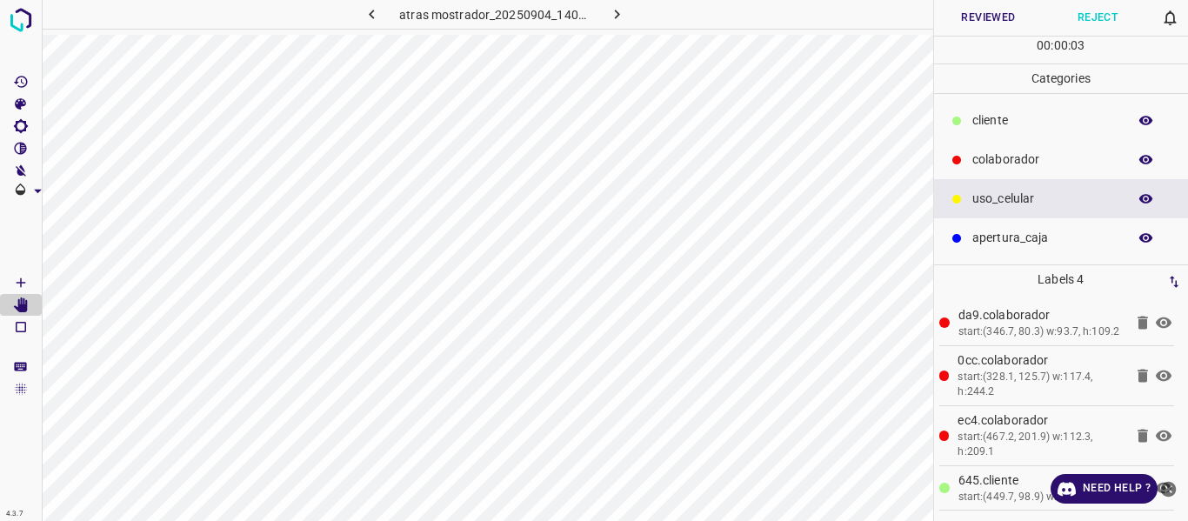
click at [982, 17] on button "Reviewed" at bounding box center [989, 18] width 110 height 36
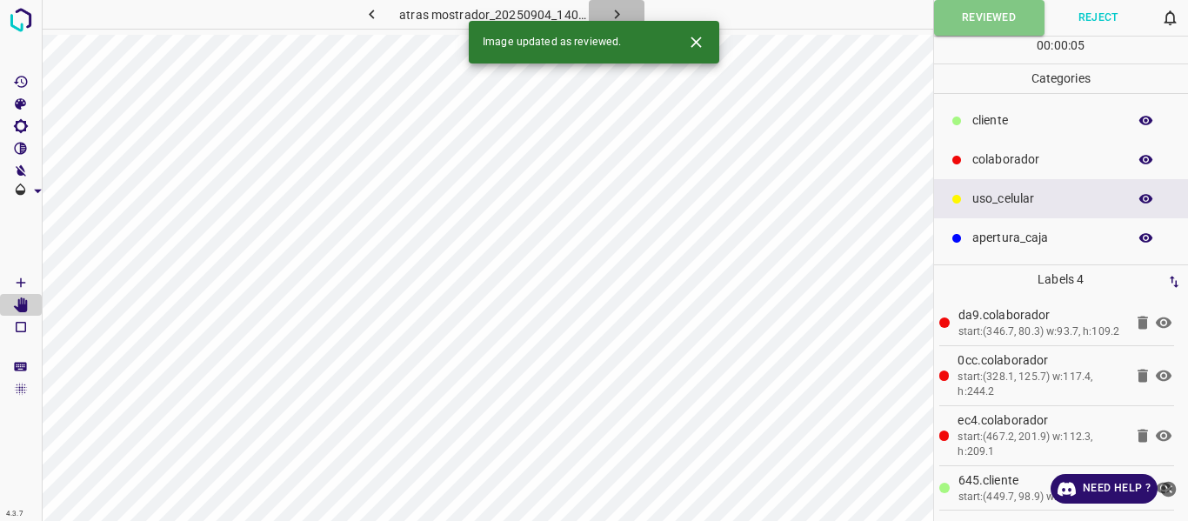
click at [614, 11] on icon "button" at bounding box center [616, 15] width 5 height 10
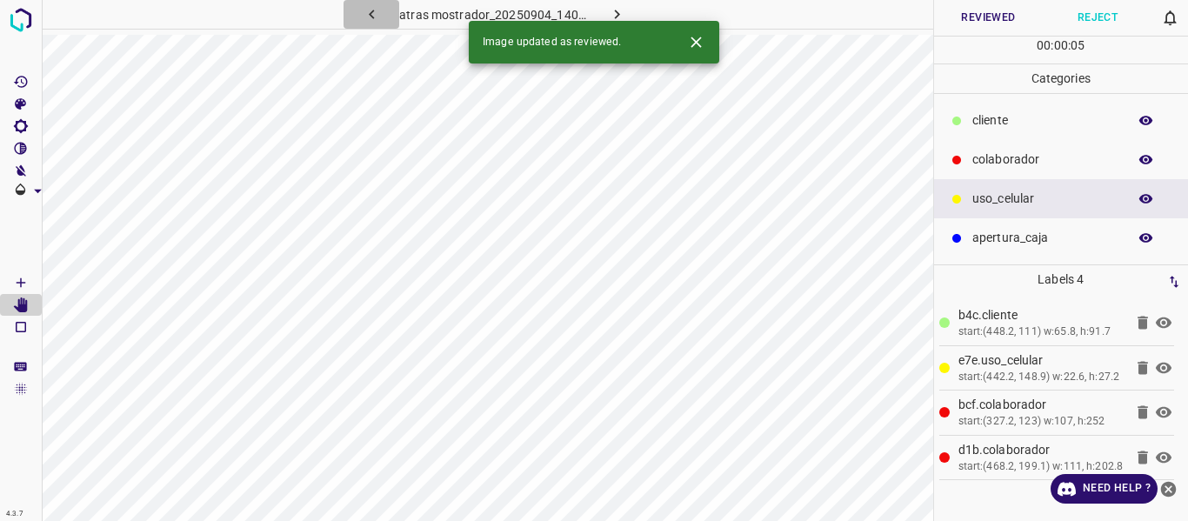
click at [368, 11] on icon "button" at bounding box center [372, 14] width 18 height 18
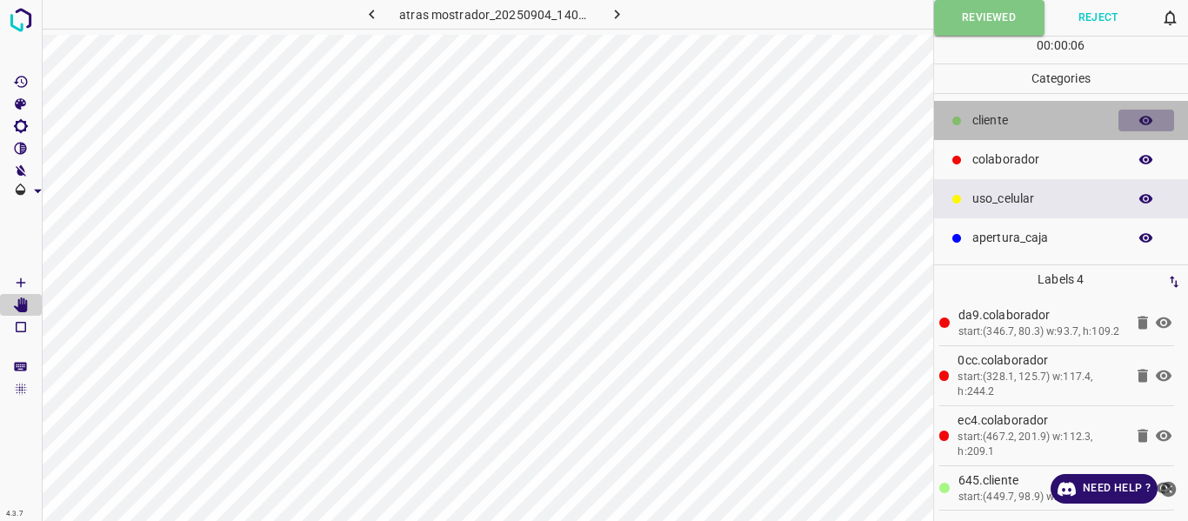
click at [1144, 116] on icon "button" at bounding box center [1147, 121] width 16 height 16
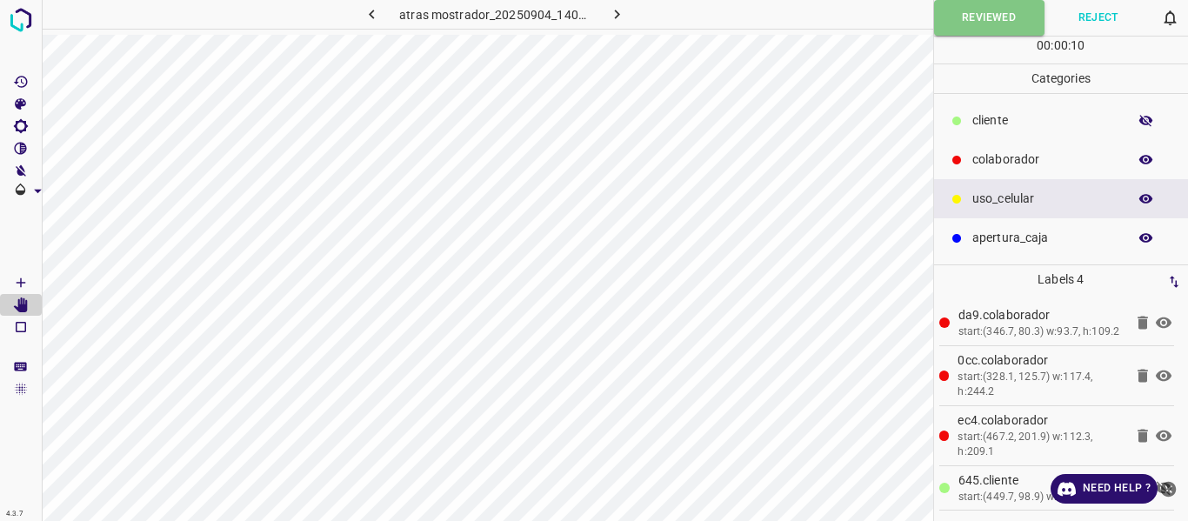
drag, startPoint x: 1154, startPoint y: 121, endPoint x: 1128, endPoint y: 106, distance: 29.2
click at [1151, 120] on icon "button" at bounding box center [1147, 121] width 16 height 16
click at [974, 24] on button "Reviewed" at bounding box center [989, 18] width 110 height 36
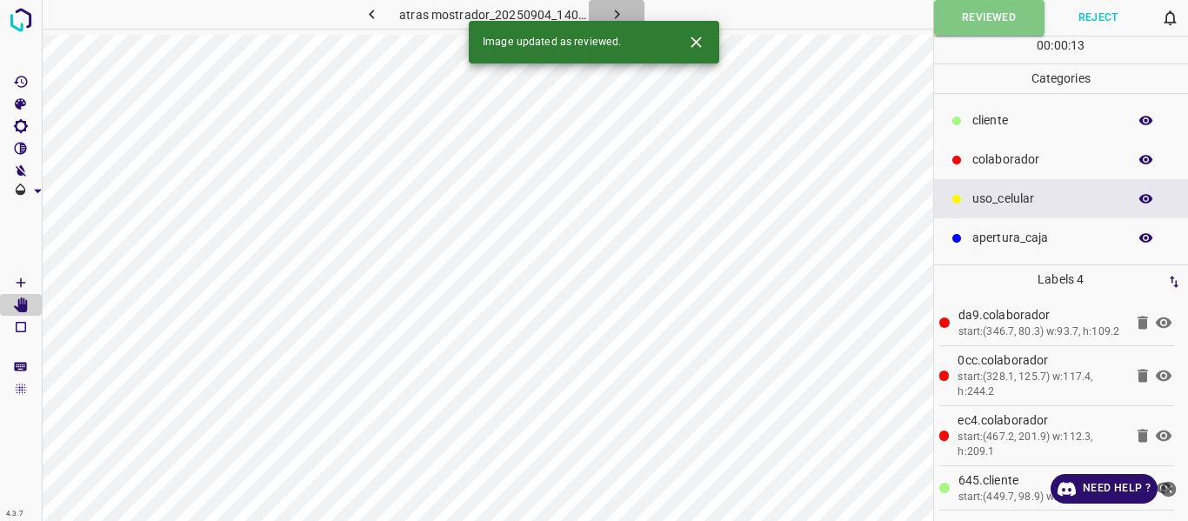
click at [618, 11] on icon "button" at bounding box center [617, 14] width 18 height 18
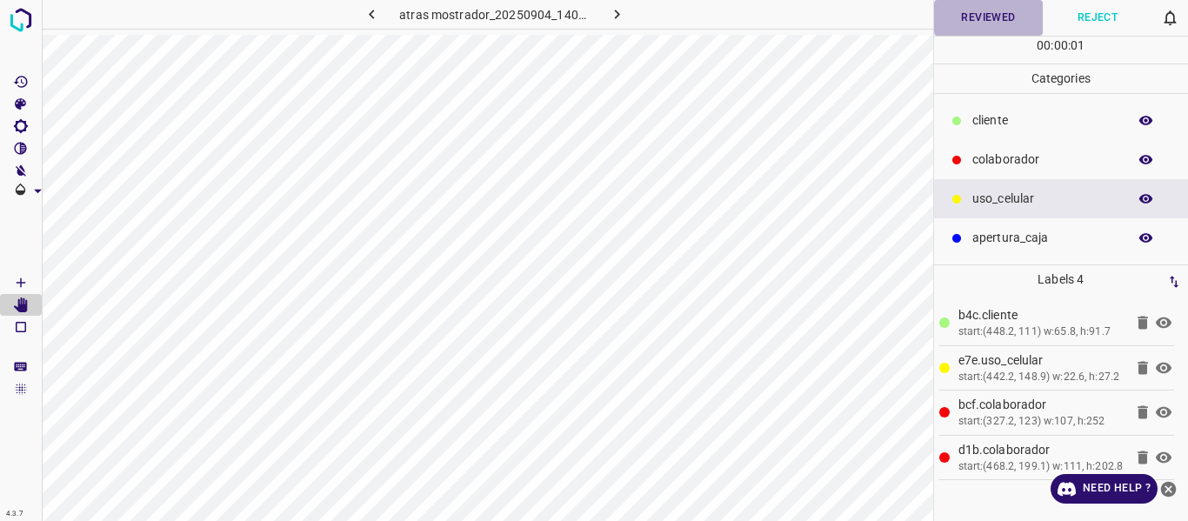
click at [973, 11] on button "Reviewed" at bounding box center [989, 18] width 110 height 36
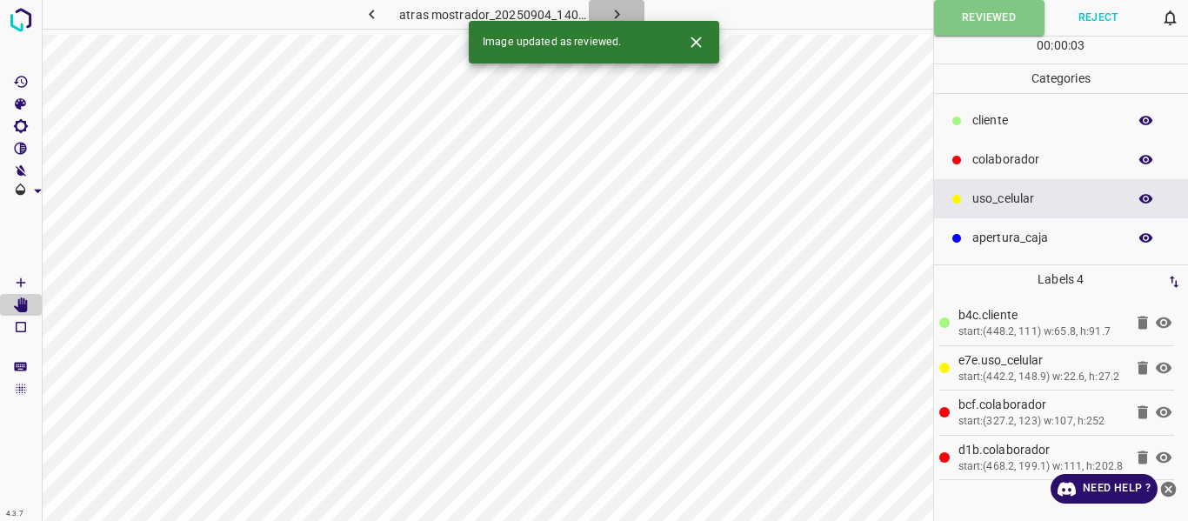
click at [622, 13] on icon "button" at bounding box center [617, 14] width 18 height 18
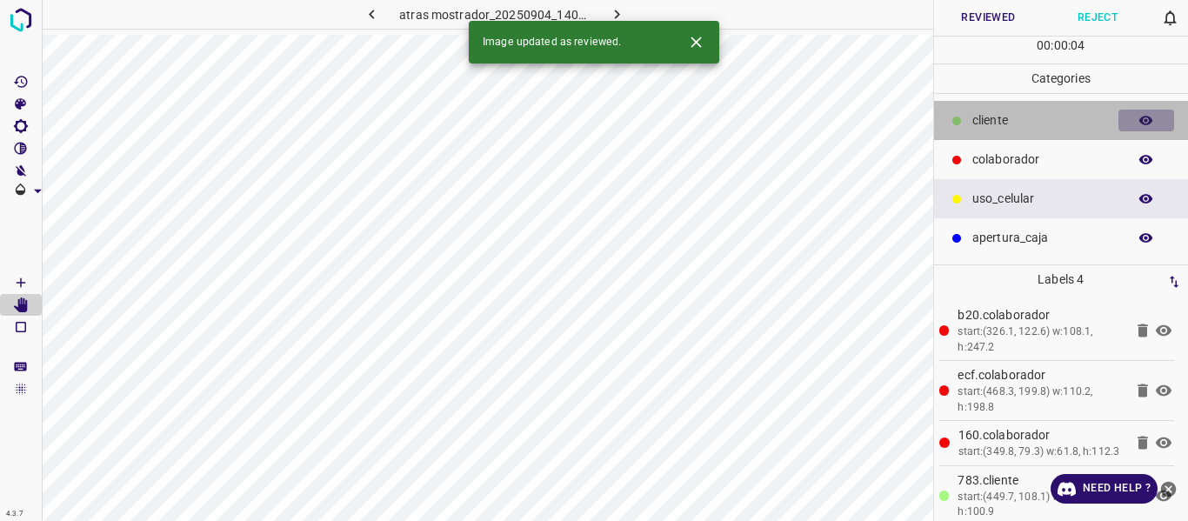
click at [1142, 123] on icon "button" at bounding box center [1147, 121] width 14 height 10
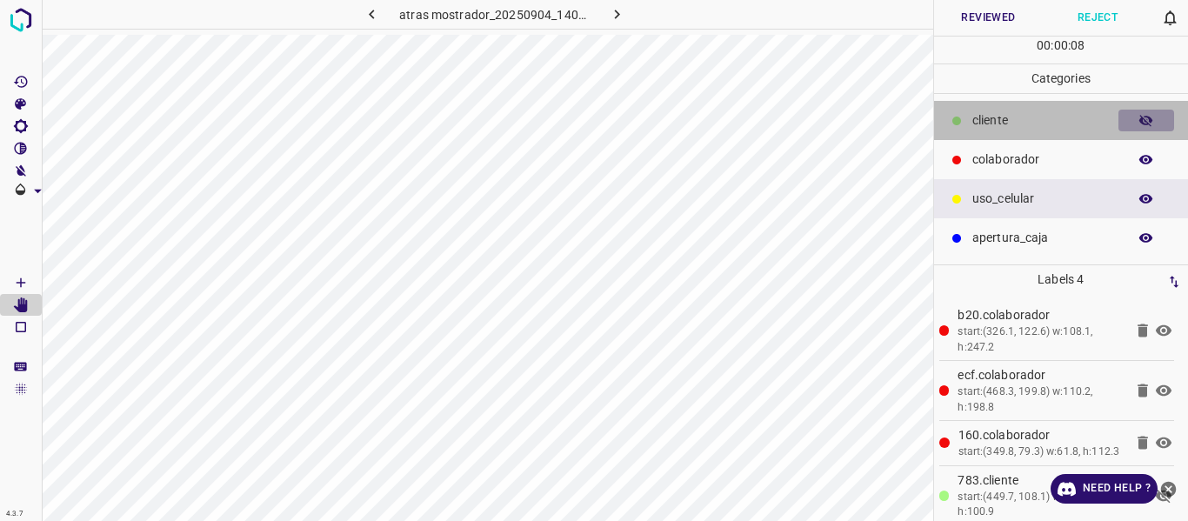
click at [1145, 117] on icon "button" at bounding box center [1147, 121] width 16 height 16
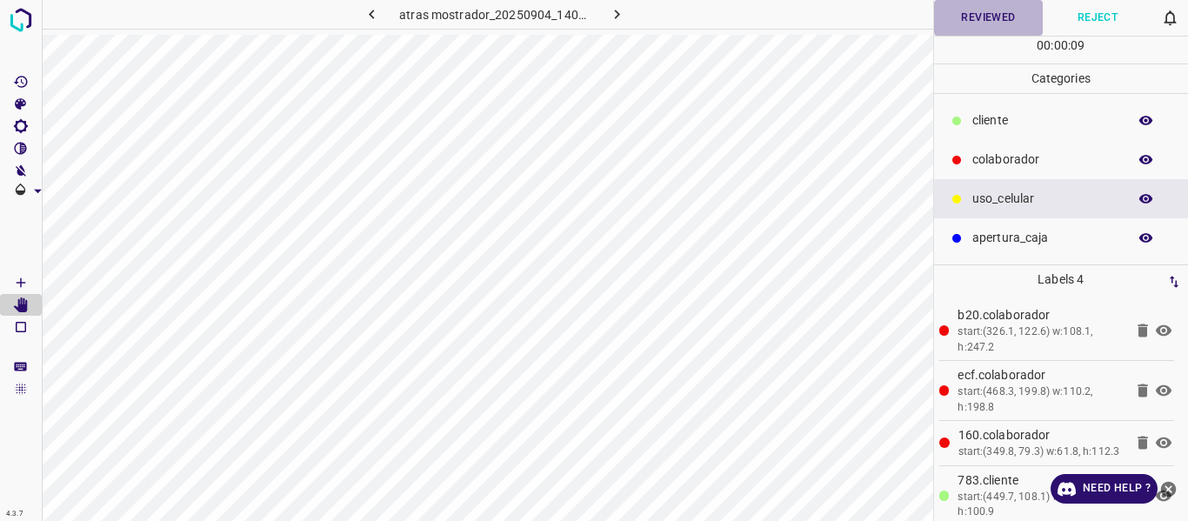
click at [991, 23] on button "Reviewed" at bounding box center [989, 18] width 110 height 36
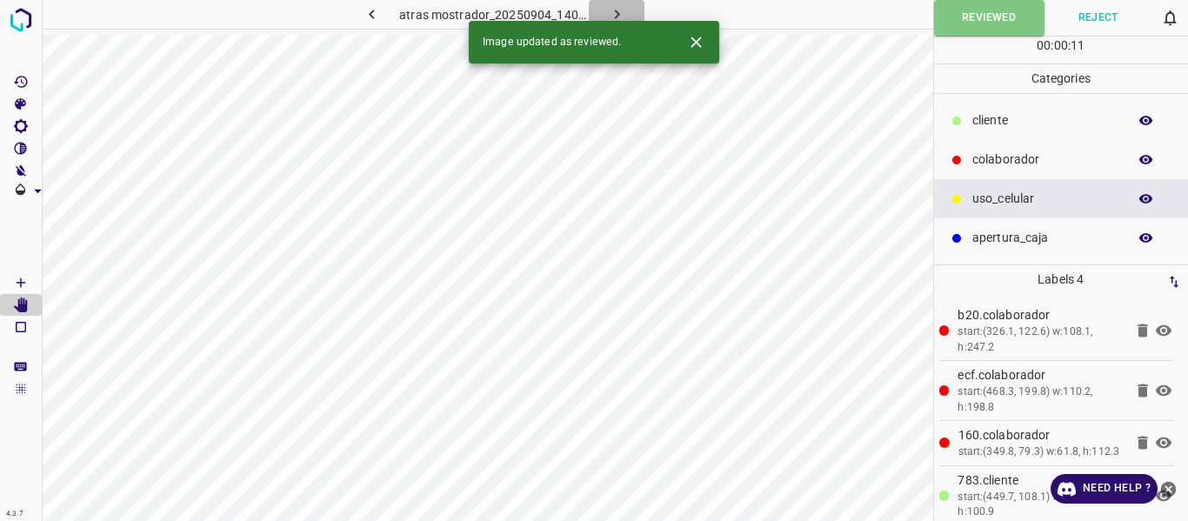
click at [613, 13] on icon "button" at bounding box center [617, 14] width 18 height 18
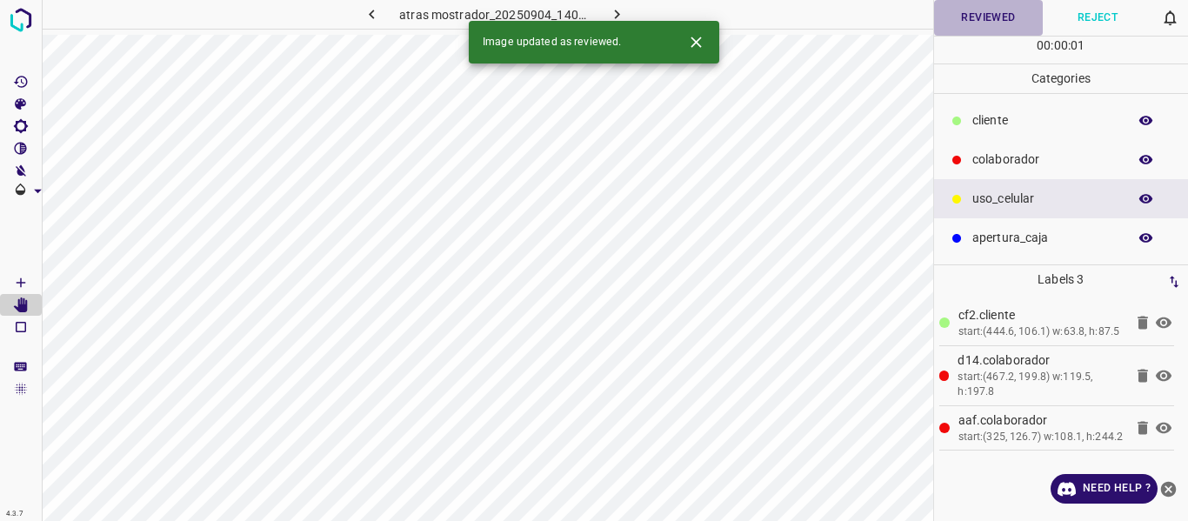
click at [978, 17] on button "Reviewed" at bounding box center [989, 18] width 110 height 36
click at [612, 10] on icon "button" at bounding box center [617, 14] width 18 height 18
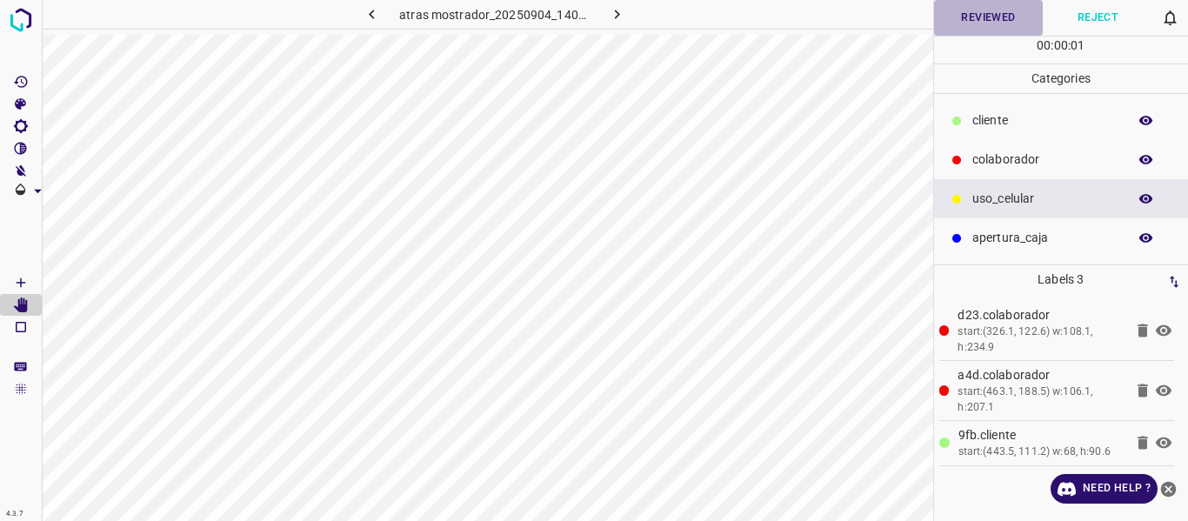
click at [982, 17] on button "Reviewed" at bounding box center [989, 18] width 110 height 36
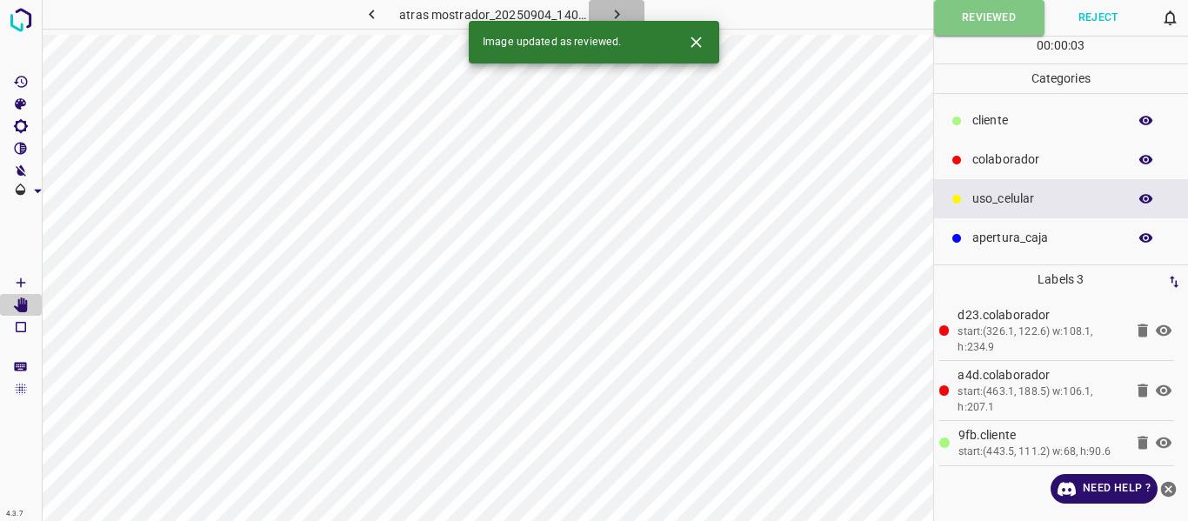
drag, startPoint x: 616, startPoint y: 9, endPoint x: 642, endPoint y: 43, distance: 43.5
click at [615, 10] on icon "button" at bounding box center [617, 14] width 18 height 18
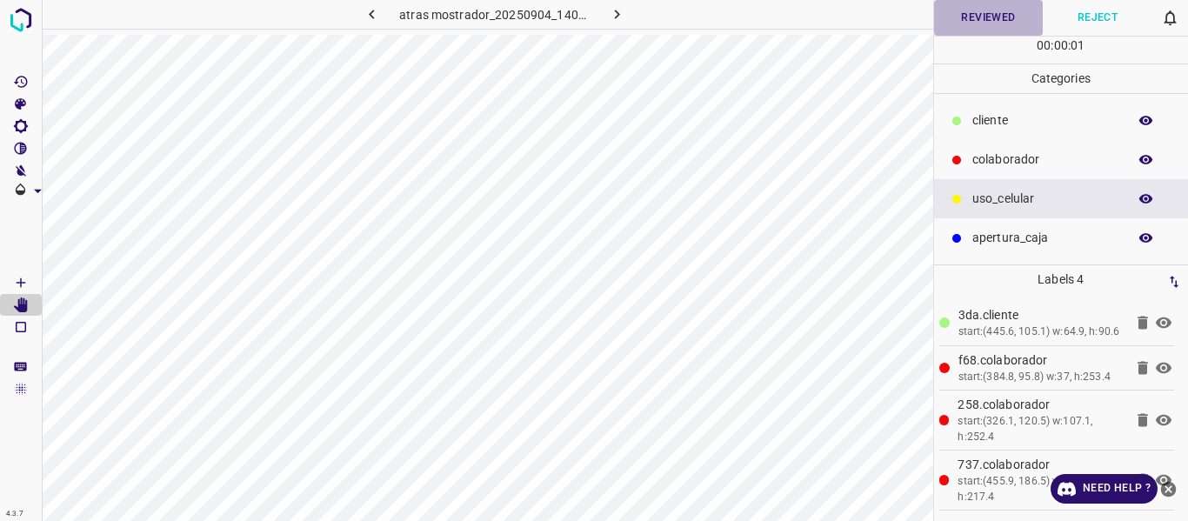
click at [994, 23] on button "Reviewed" at bounding box center [989, 18] width 110 height 36
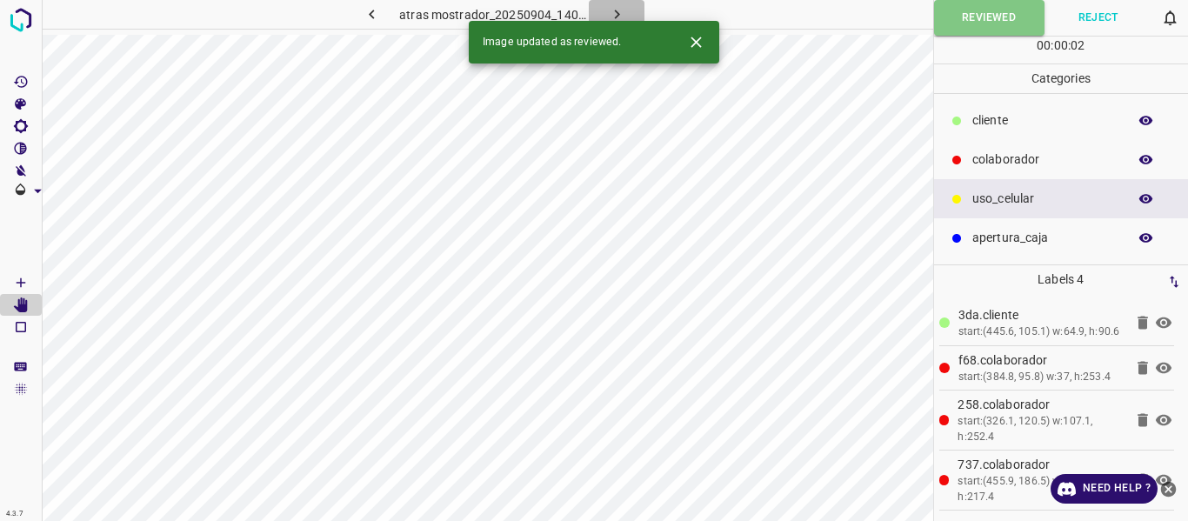
click at [619, 10] on icon "button" at bounding box center [617, 14] width 18 height 18
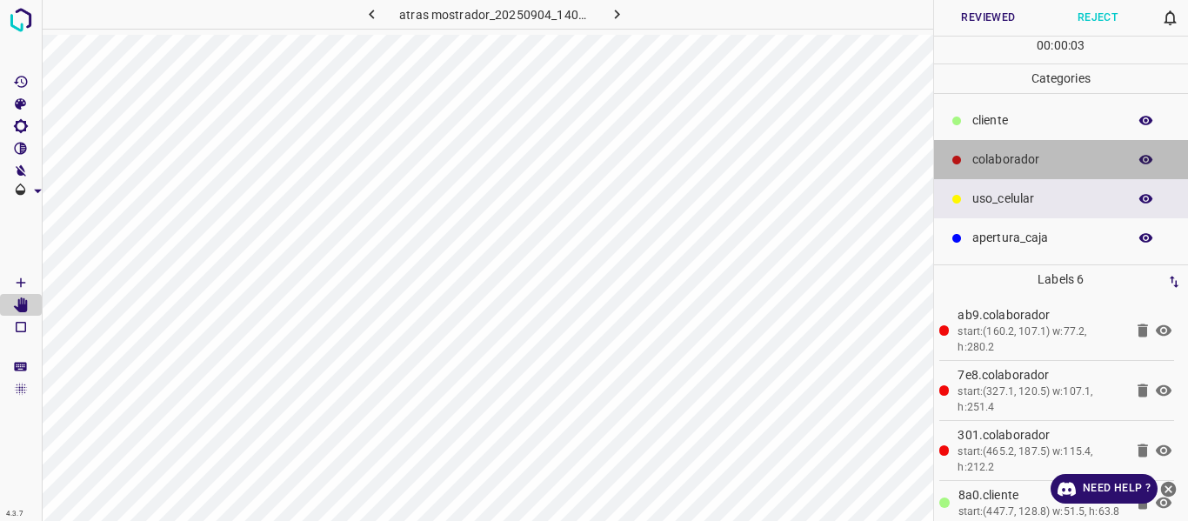
click at [1017, 163] on p "colaborador" at bounding box center [1046, 160] width 146 height 18
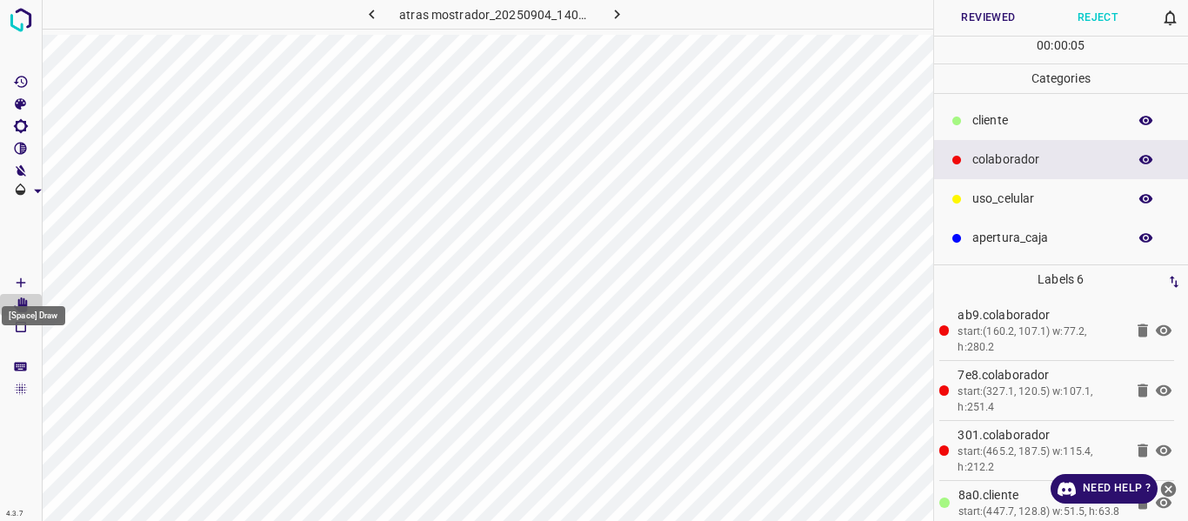
click at [16, 280] on icon "[Space] Draw" at bounding box center [21, 283] width 16 height 16
click at [978, 12] on button "Reviewed" at bounding box center [989, 18] width 110 height 36
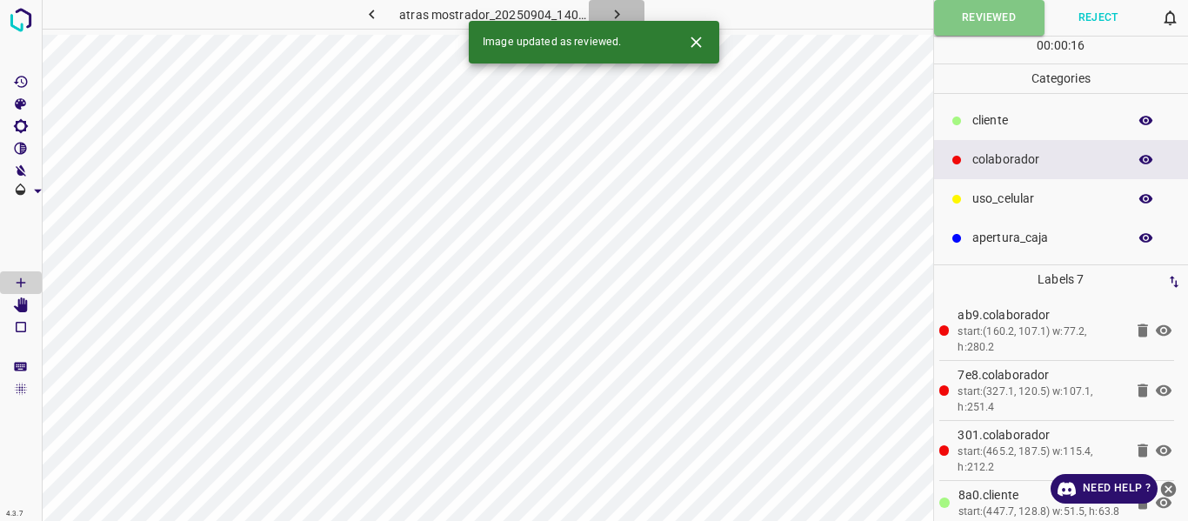
click at [612, 5] on icon "button" at bounding box center [617, 14] width 18 height 18
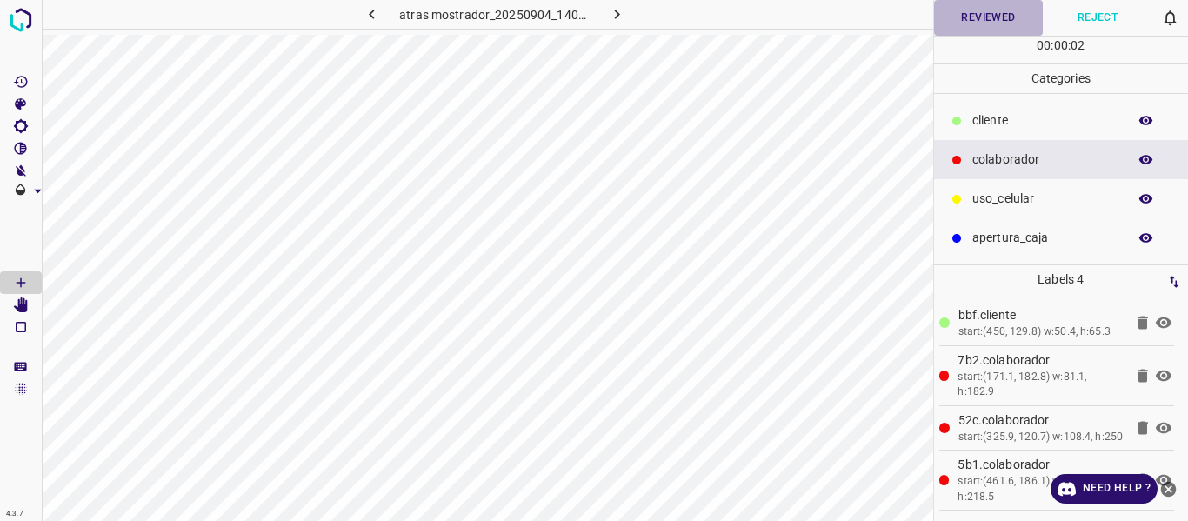
click at [999, 19] on button "Reviewed" at bounding box center [989, 18] width 110 height 36
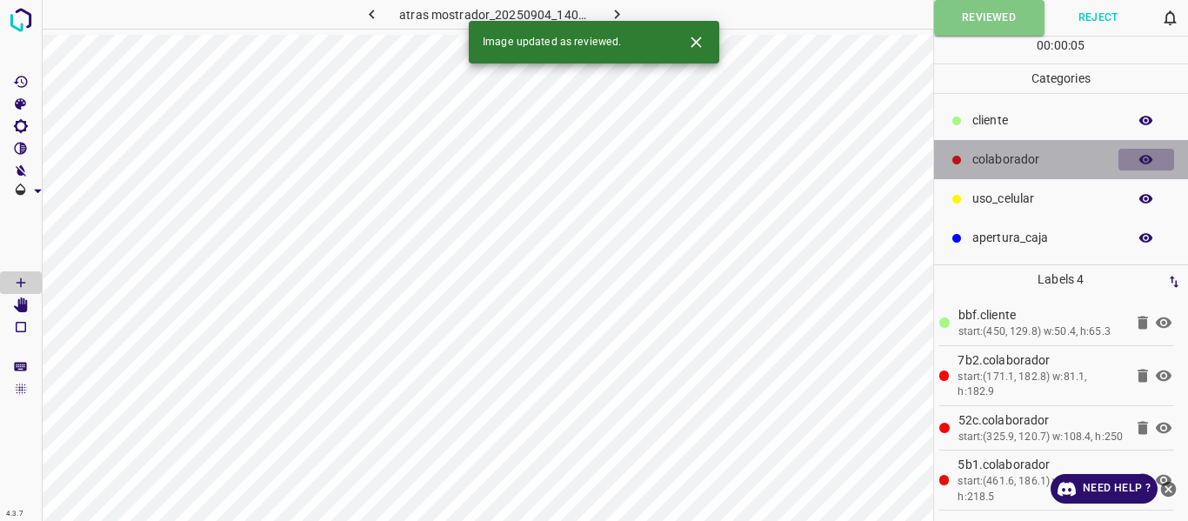
click at [1147, 162] on icon "button" at bounding box center [1147, 160] width 16 height 16
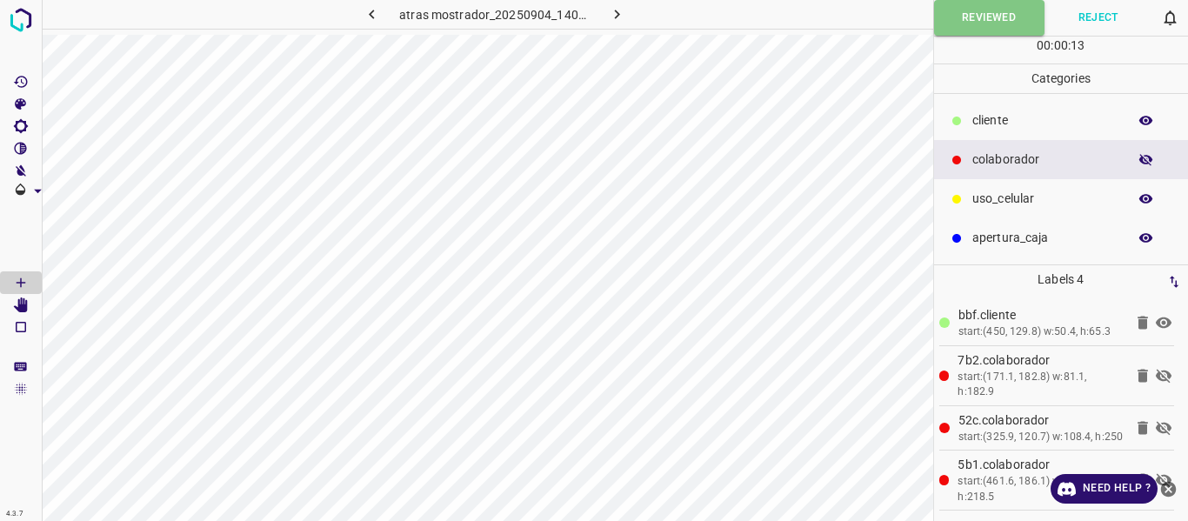
click at [980, 204] on p "uso_celular" at bounding box center [1046, 199] width 146 height 18
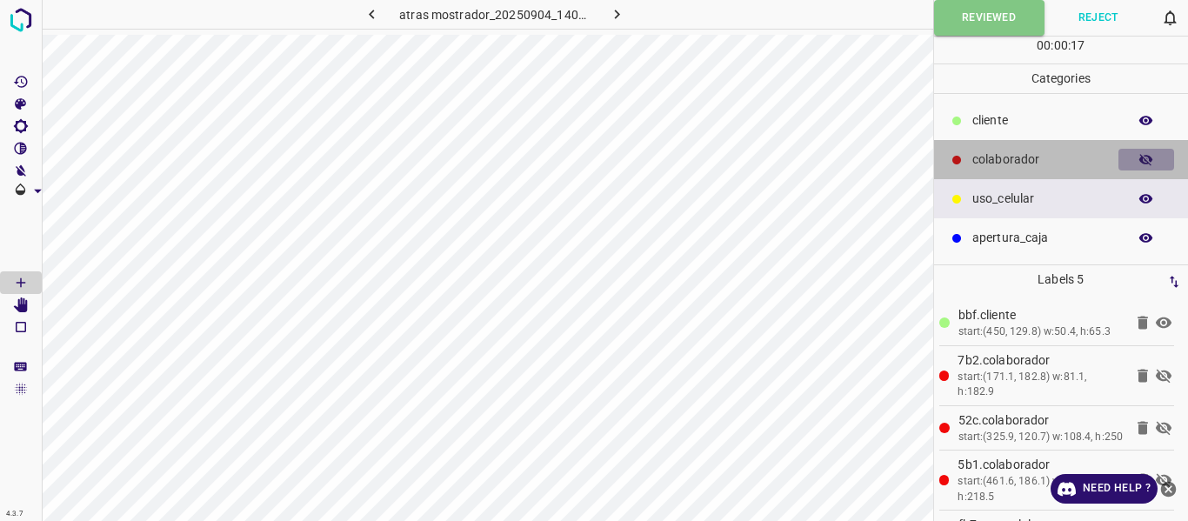
click at [1161, 155] on button "button" at bounding box center [1147, 160] width 56 height 23
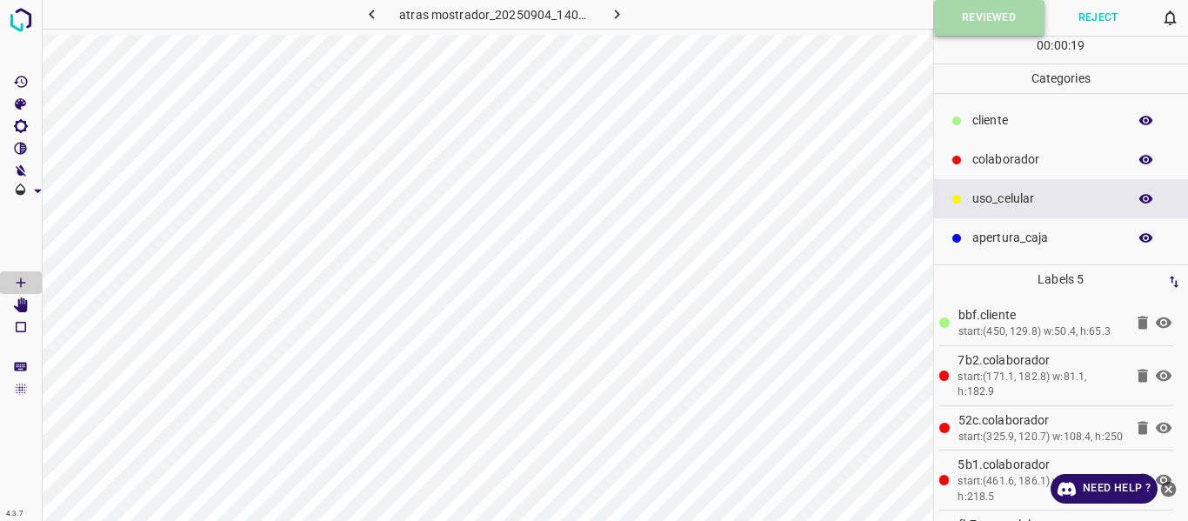
click at [946, 25] on button "Reviewed" at bounding box center [989, 18] width 110 height 36
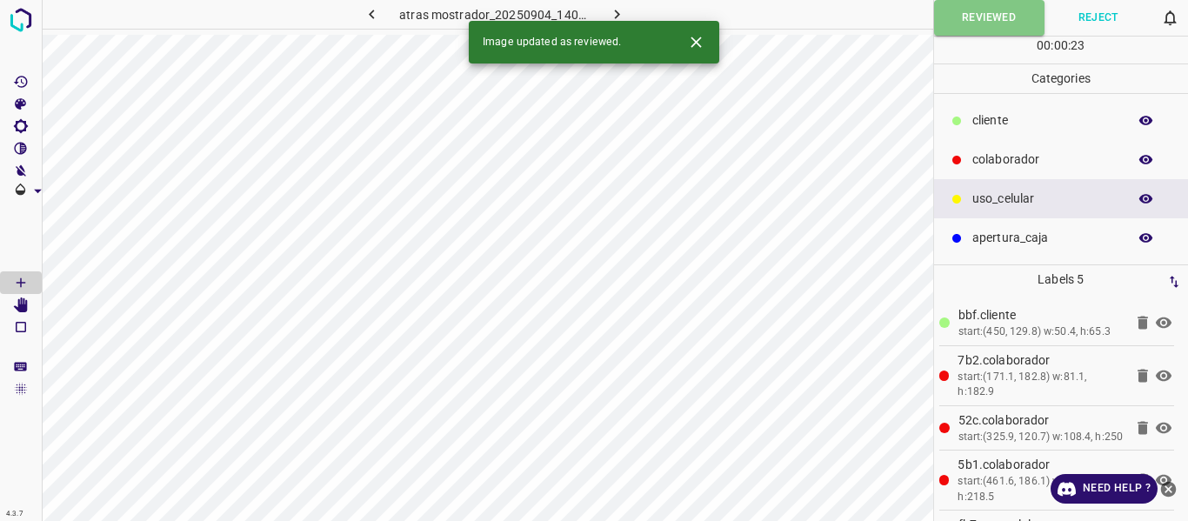
click at [614, 7] on icon "button" at bounding box center [617, 14] width 18 height 18
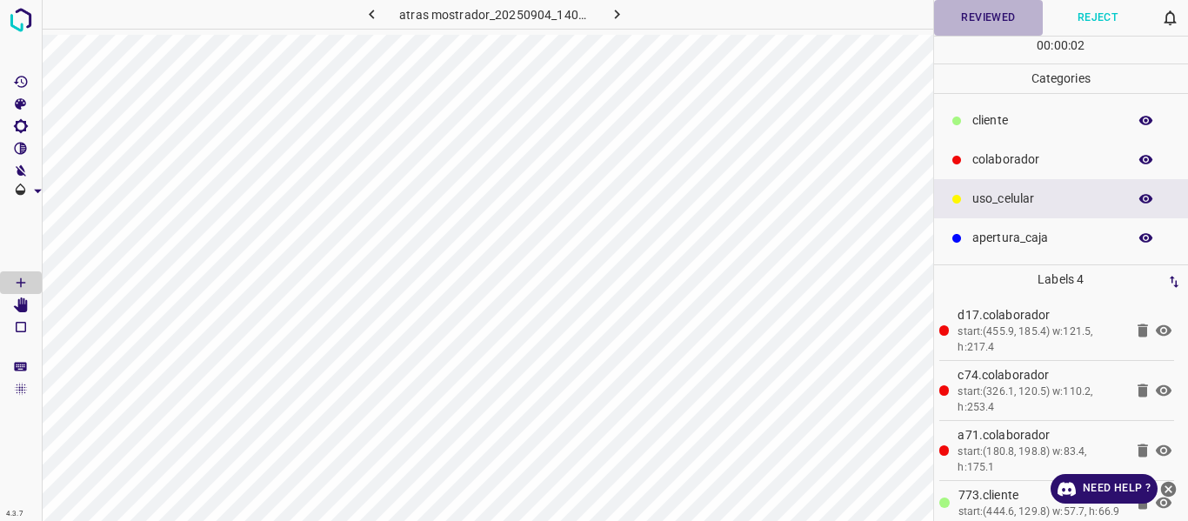
click at [964, 16] on button "Reviewed" at bounding box center [989, 18] width 110 height 36
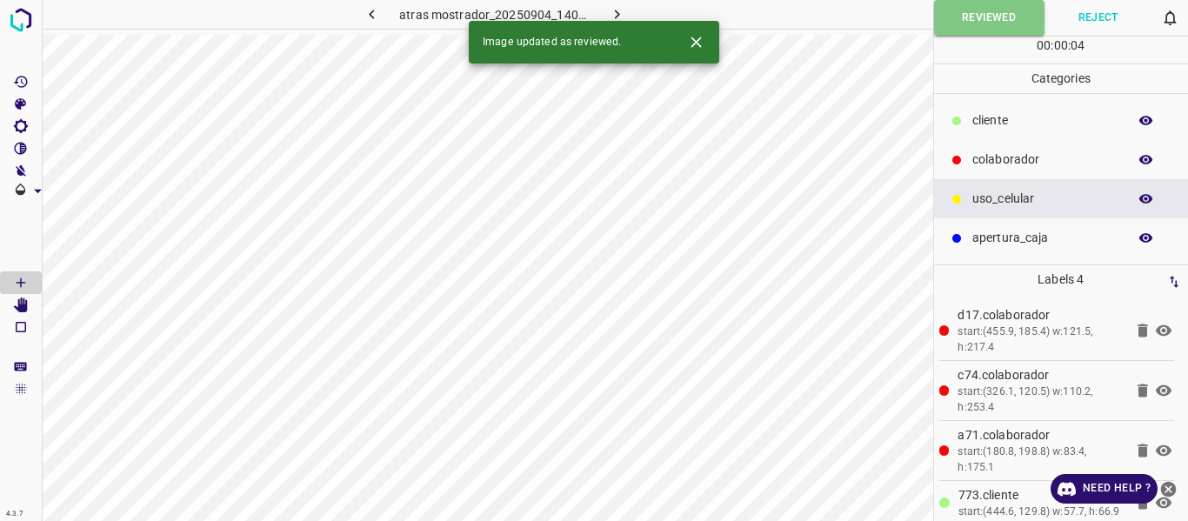
drag, startPoint x: 612, startPoint y: 9, endPoint x: 612, endPoint y: 56, distance: 47.0
click at [612, 10] on icon "button" at bounding box center [617, 14] width 18 height 18
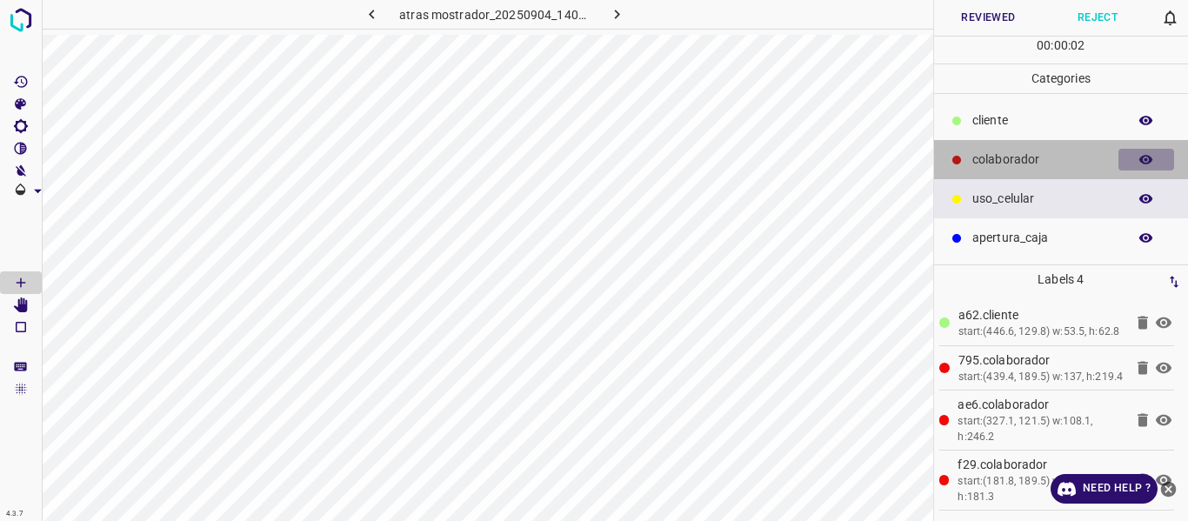
click at [1137, 160] on button "button" at bounding box center [1147, 160] width 56 height 23
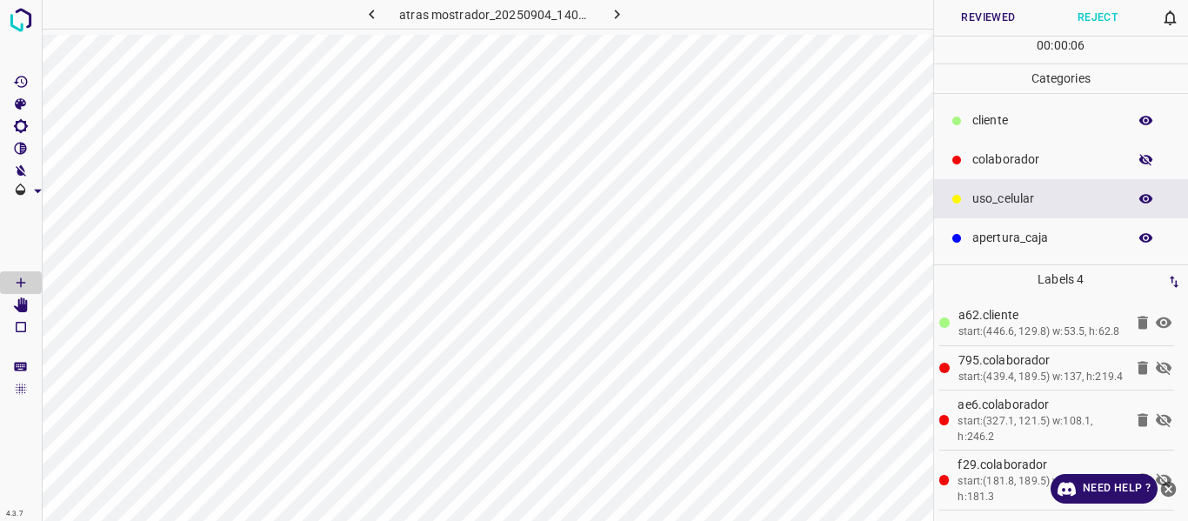
click at [1150, 161] on icon "button" at bounding box center [1147, 160] width 14 height 12
click at [954, 27] on button "Reviewed" at bounding box center [989, 18] width 110 height 36
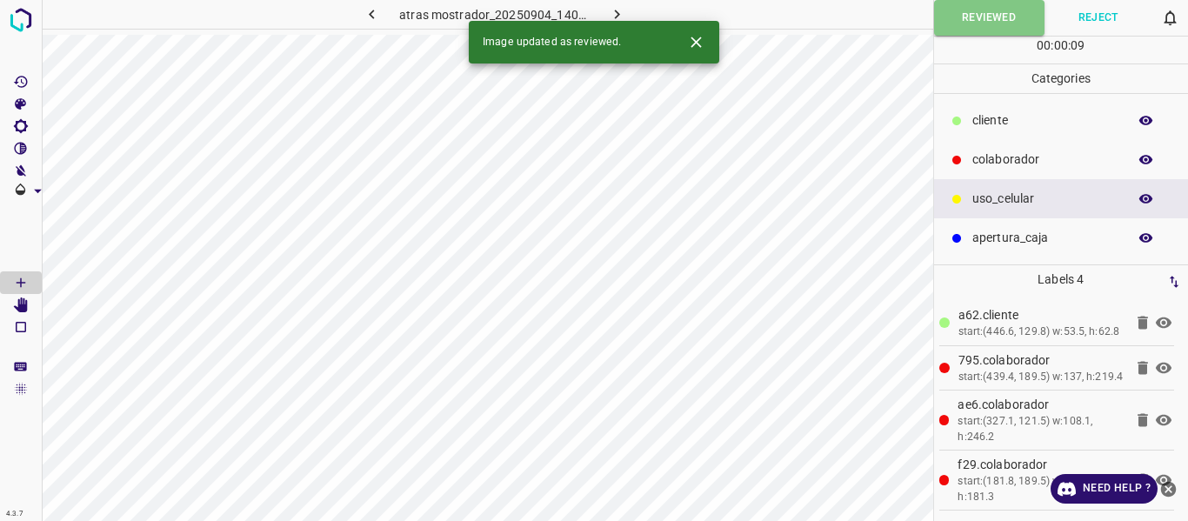
click at [603, 11] on button "button" at bounding box center [617, 14] width 56 height 29
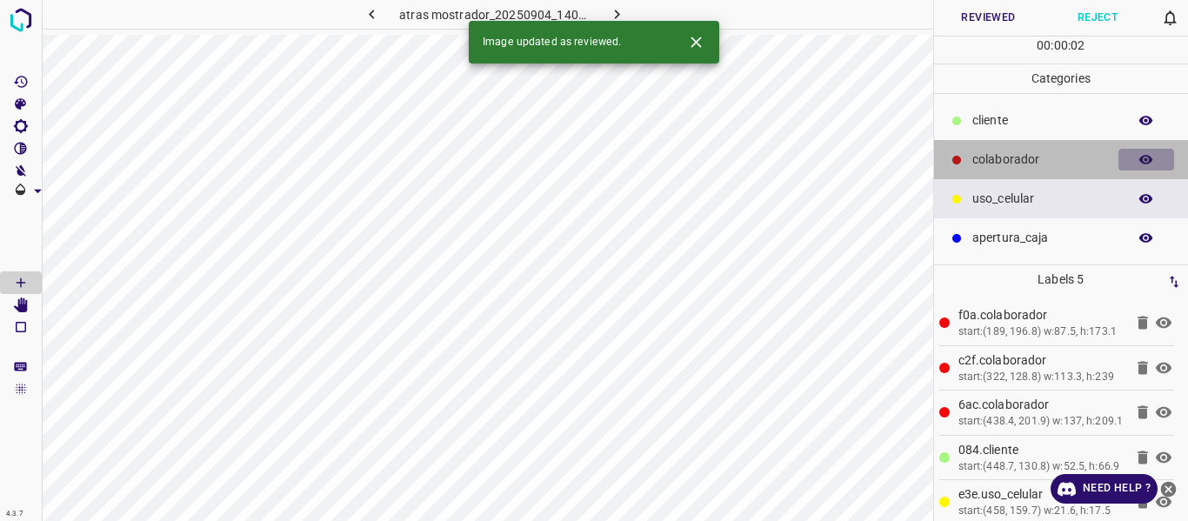
click at [1152, 157] on icon "button" at bounding box center [1147, 160] width 16 height 16
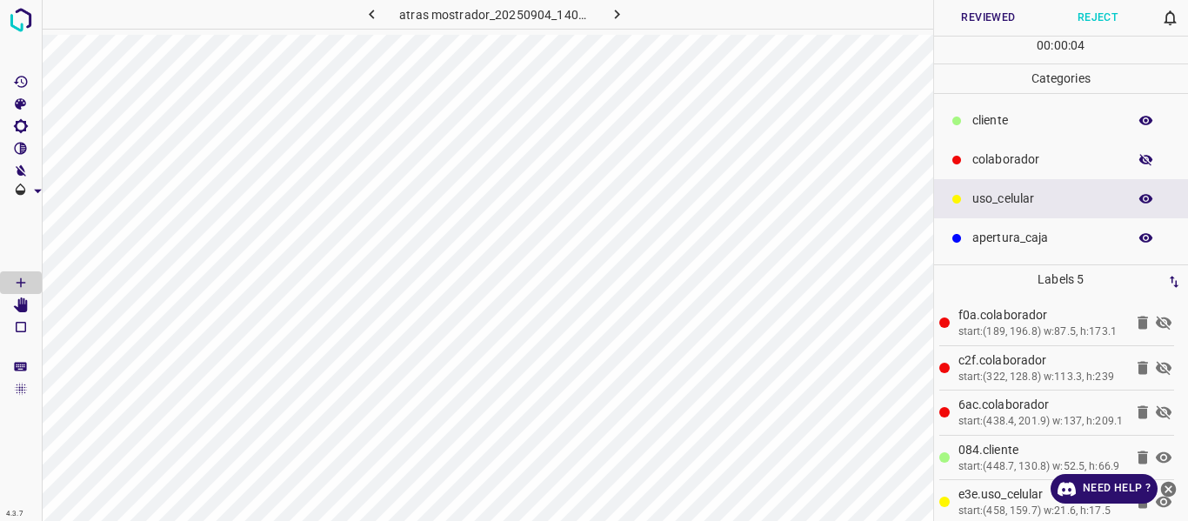
click at [1152, 157] on icon "button" at bounding box center [1147, 160] width 16 height 16
click at [987, 19] on button "Reviewed" at bounding box center [989, 18] width 110 height 36
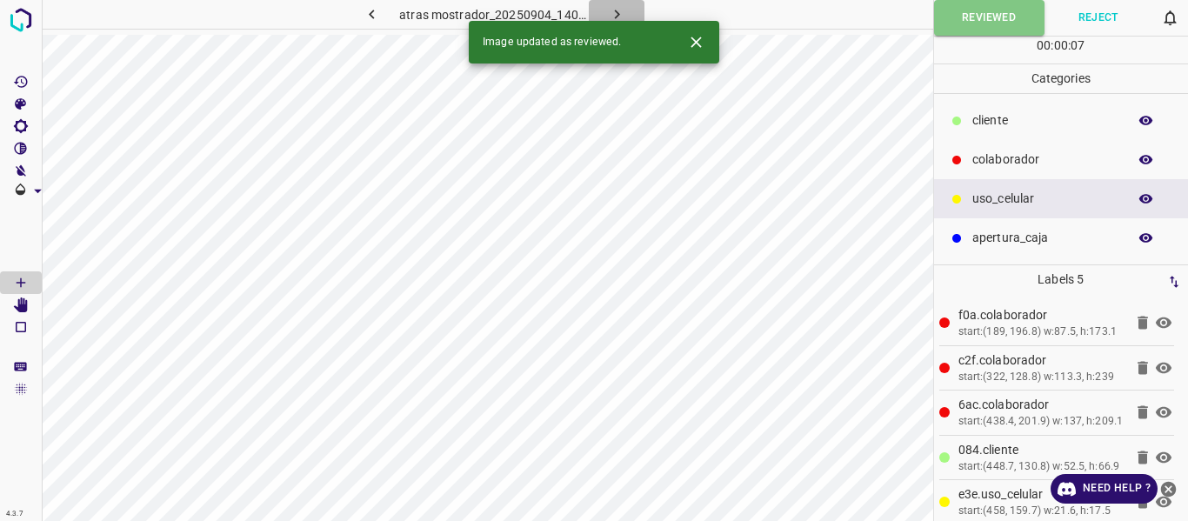
click at [619, 13] on icon "button" at bounding box center [617, 14] width 18 height 18
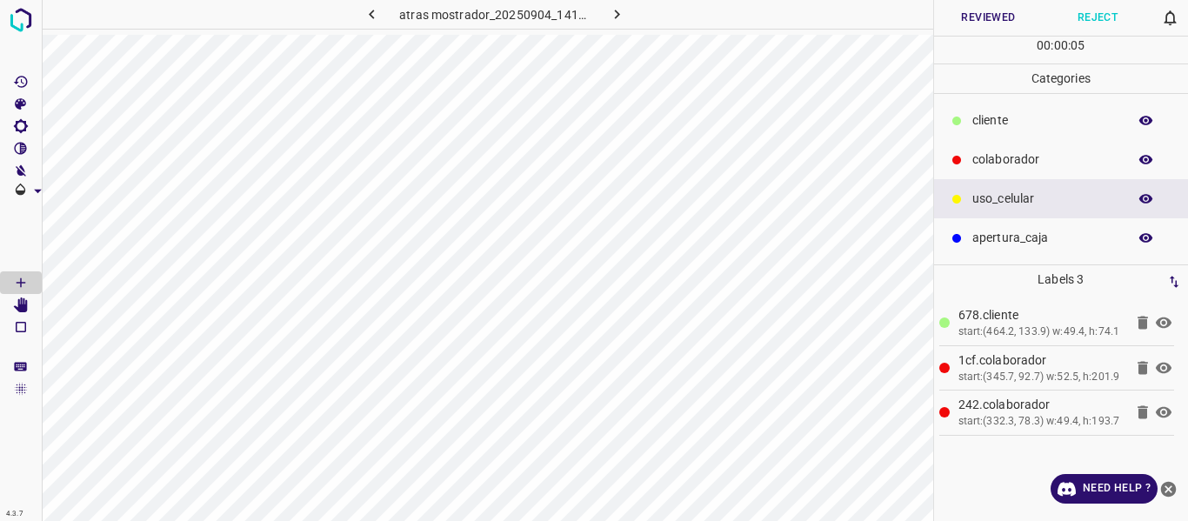
click at [964, 24] on button "Reviewed" at bounding box center [989, 18] width 110 height 36
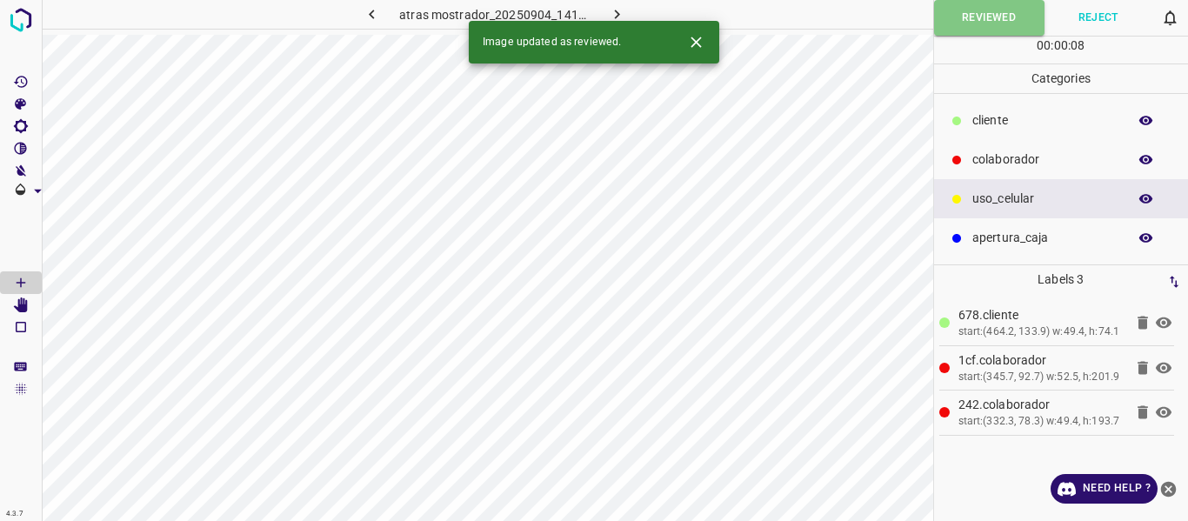
click at [624, 13] on icon "button" at bounding box center [617, 14] width 18 height 18
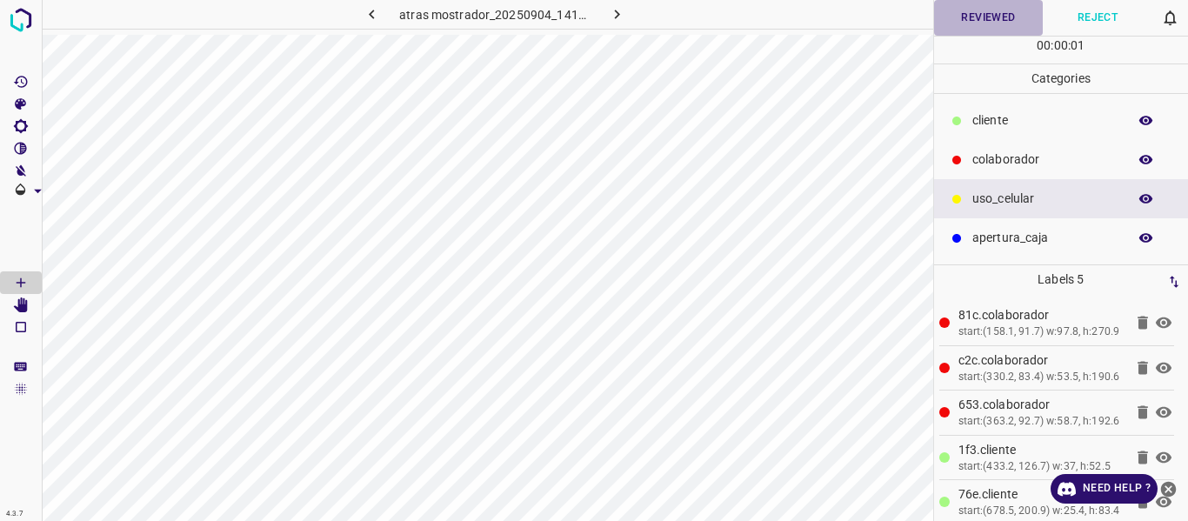
click at [980, 17] on button "Reviewed" at bounding box center [989, 18] width 110 height 36
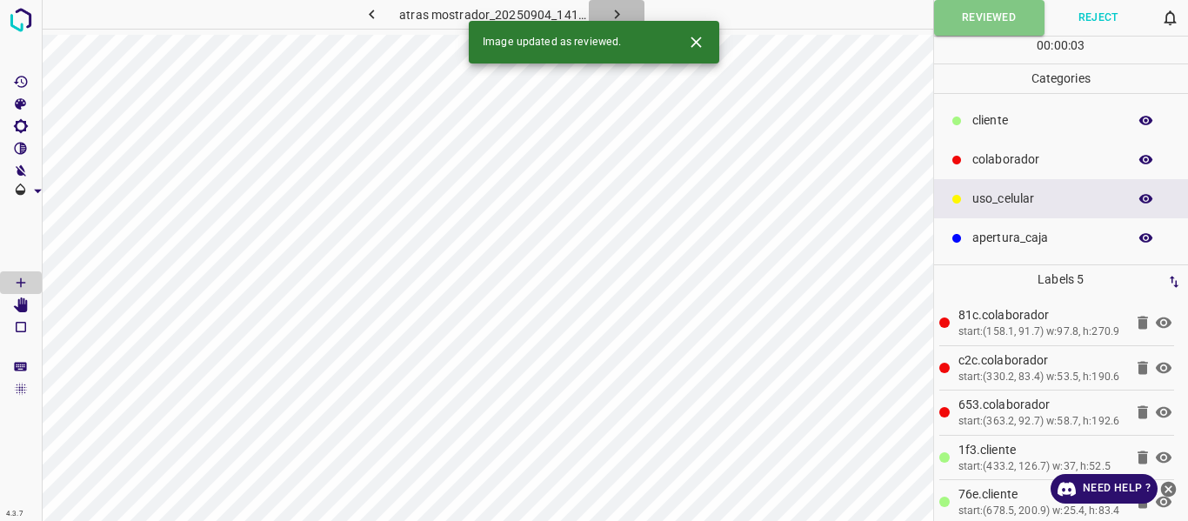
click at [610, 3] on button "button" at bounding box center [617, 14] width 56 height 29
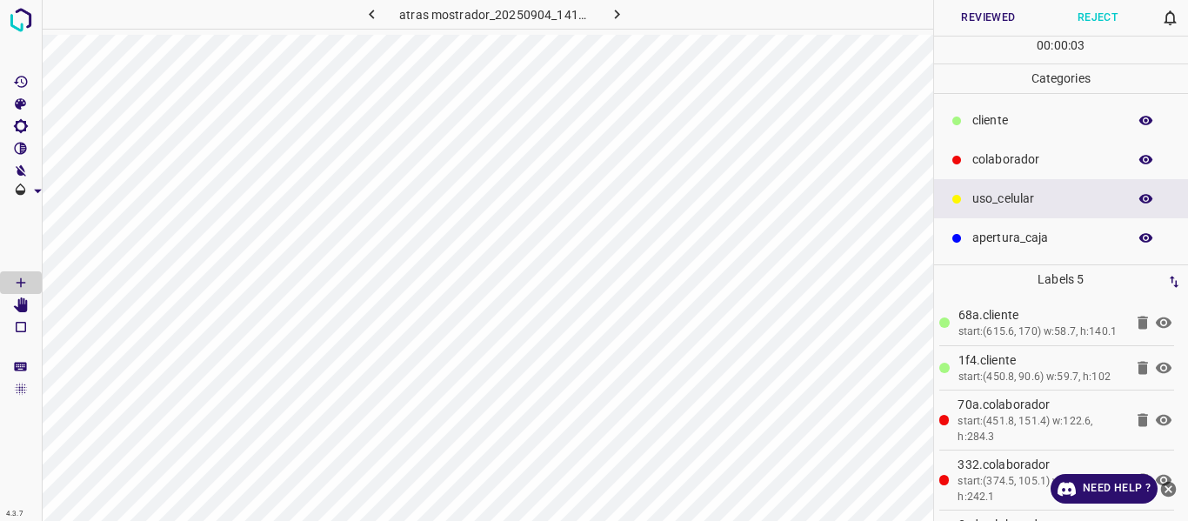
click at [953, 9] on button "Reviewed" at bounding box center [989, 18] width 110 height 36
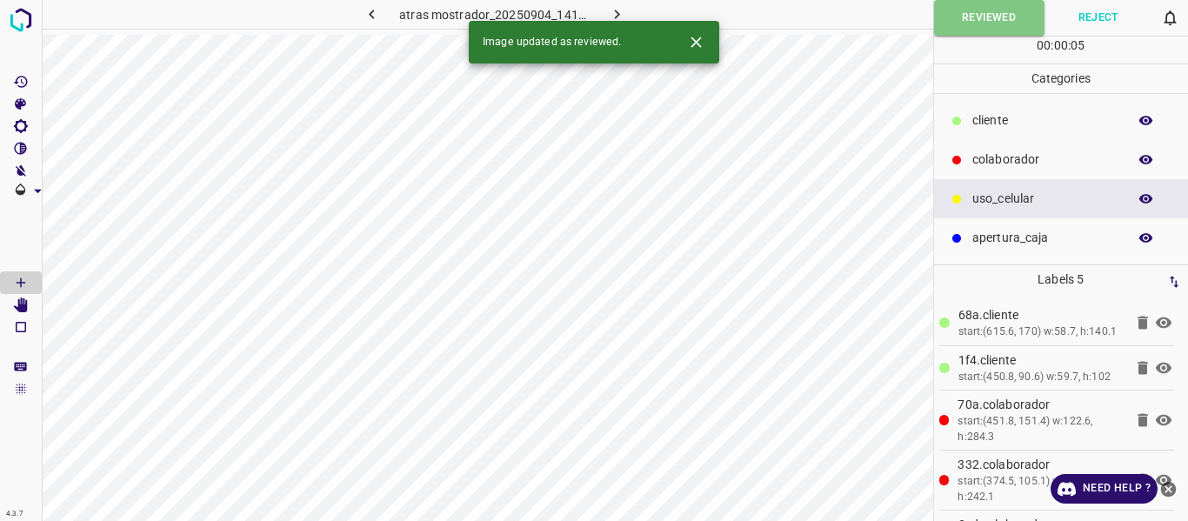
drag, startPoint x: 612, startPoint y: 13, endPoint x: 619, endPoint y: 20, distance: 10.5
click at [612, 12] on icon "button" at bounding box center [617, 14] width 18 height 18
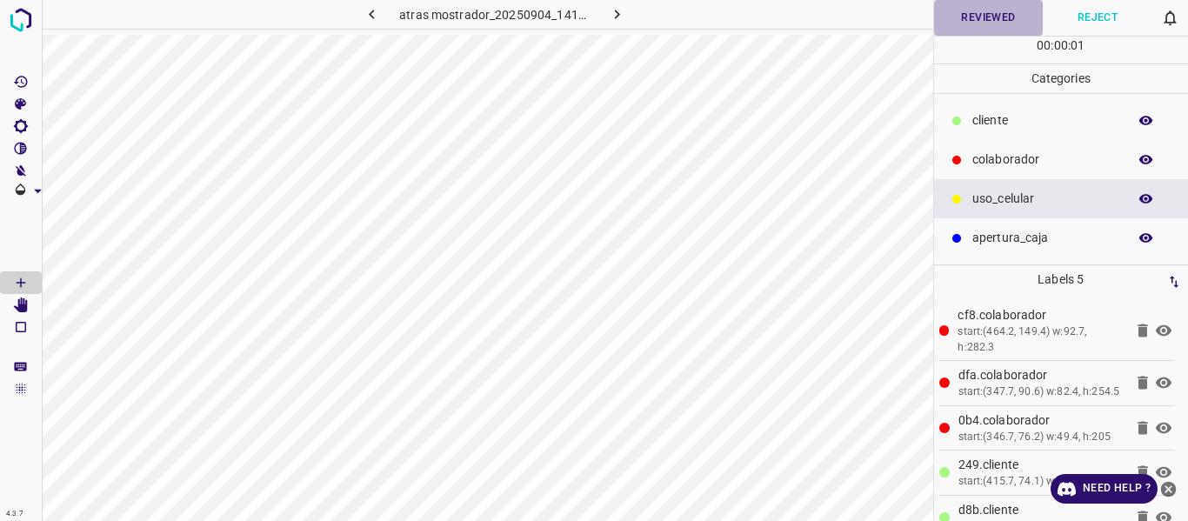
click at [951, 22] on button "Reviewed" at bounding box center [989, 18] width 110 height 36
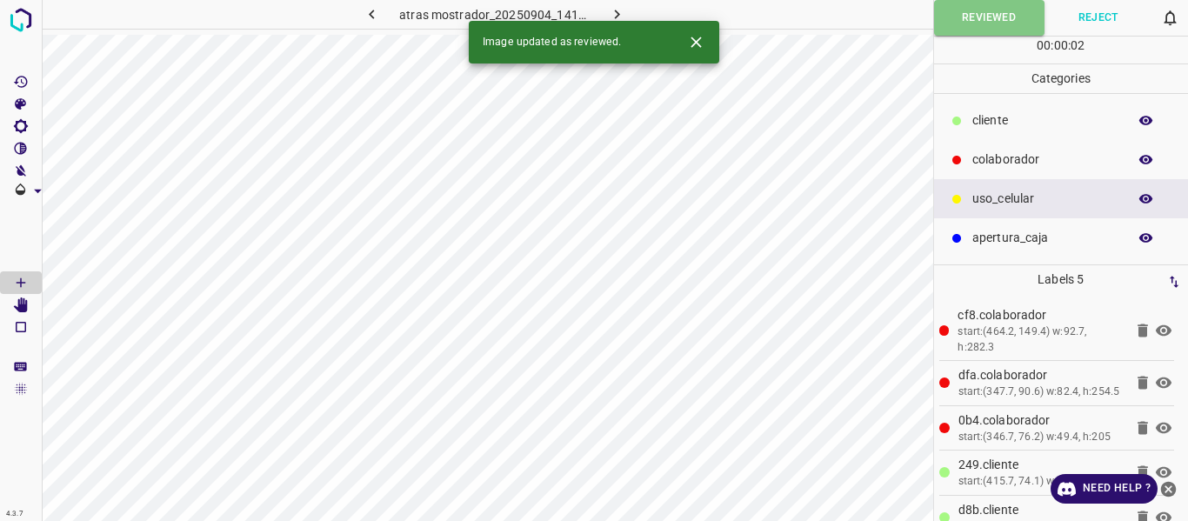
click at [624, 12] on icon "button" at bounding box center [617, 14] width 18 height 18
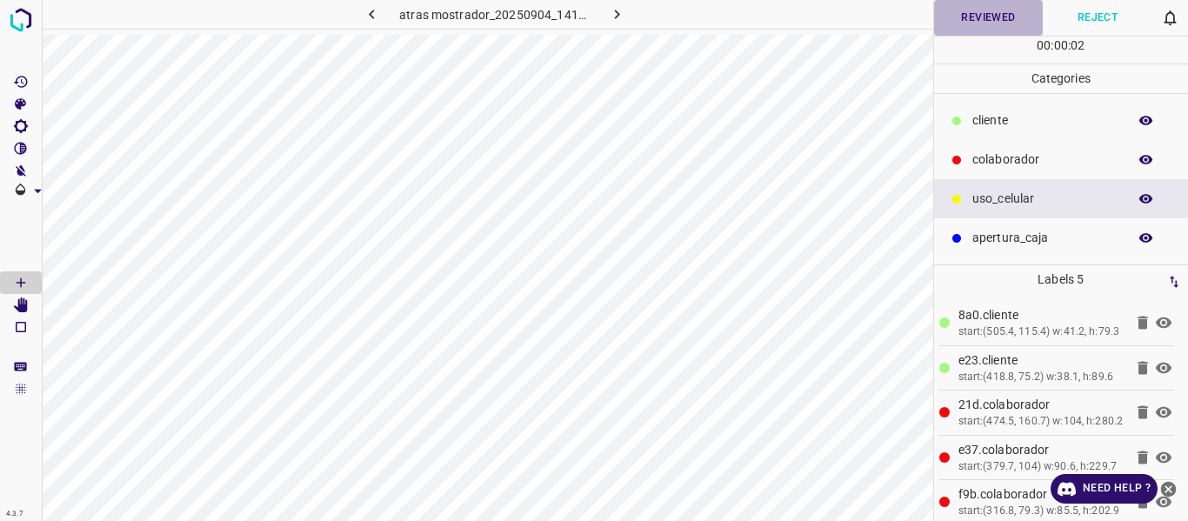
click at [967, 17] on button "Reviewed" at bounding box center [989, 18] width 110 height 36
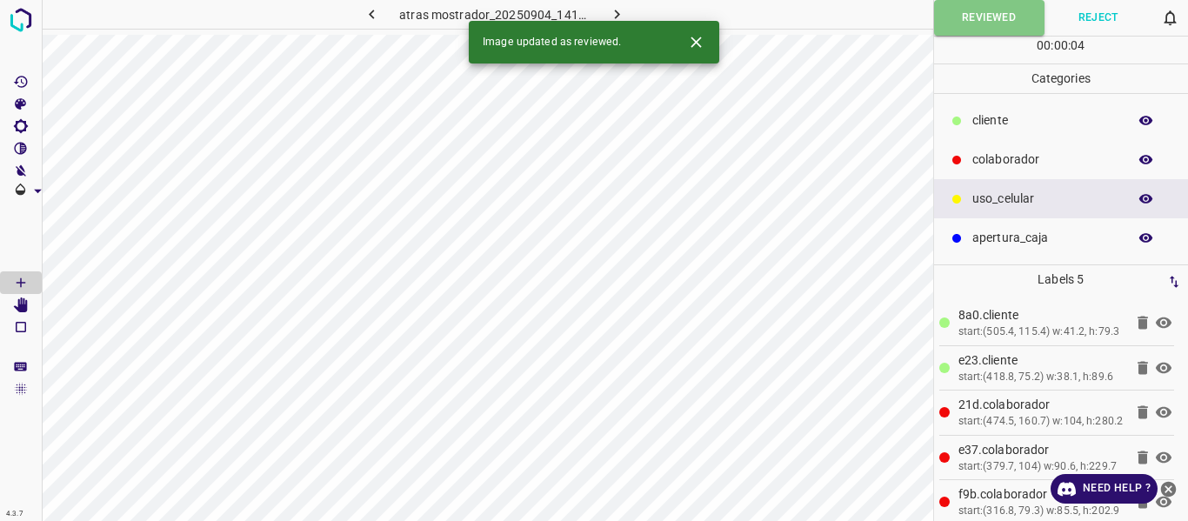
click at [621, 11] on icon "button" at bounding box center [617, 14] width 18 height 18
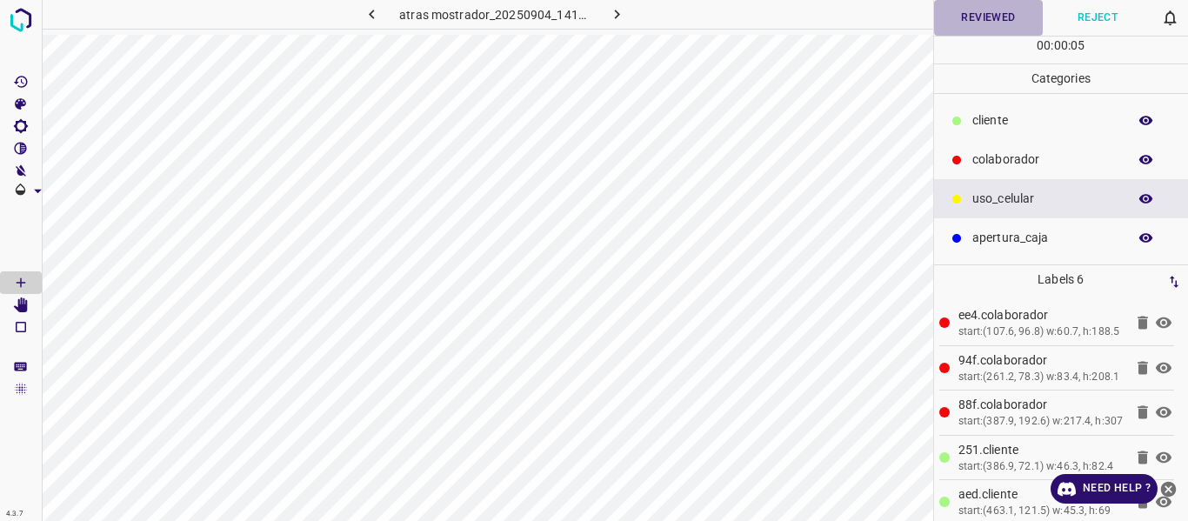
click at [964, 17] on button "Reviewed" at bounding box center [989, 18] width 110 height 36
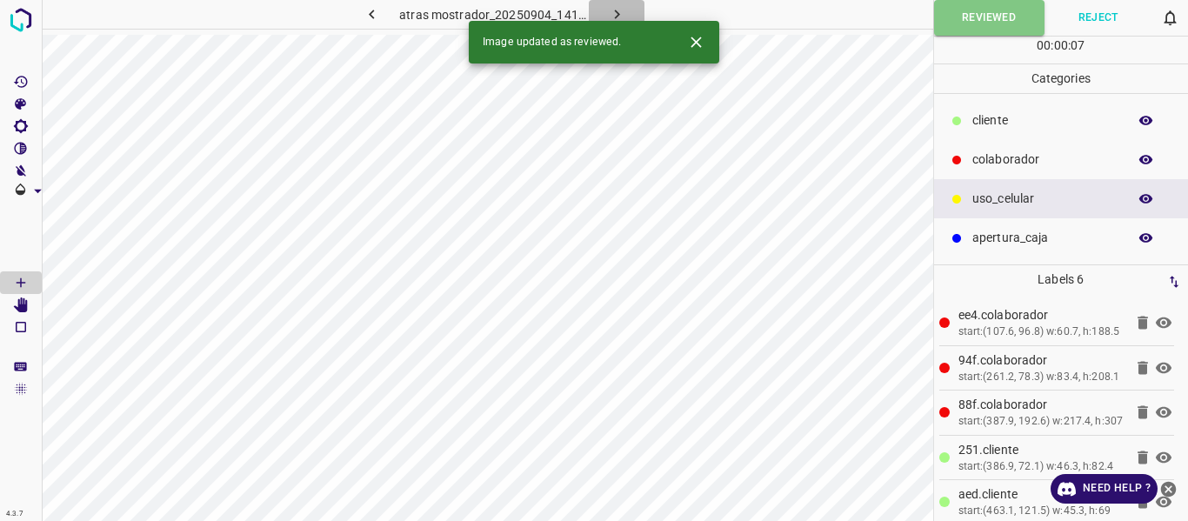
click at [614, 14] on icon "button" at bounding box center [617, 14] width 18 height 18
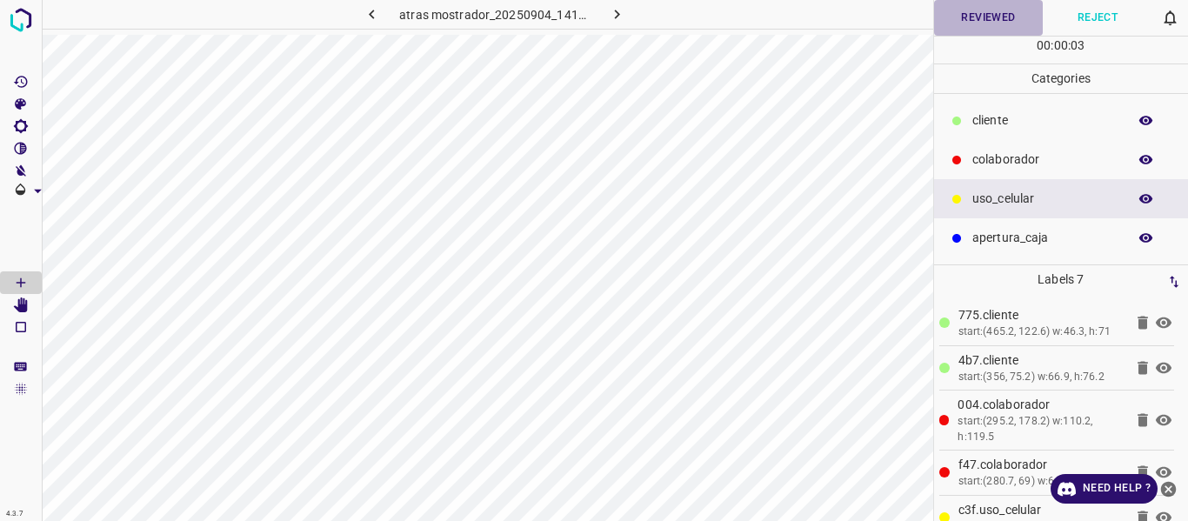
click at [983, 19] on button "Reviewed" at bounding box center [989, 18] width 110 height 36
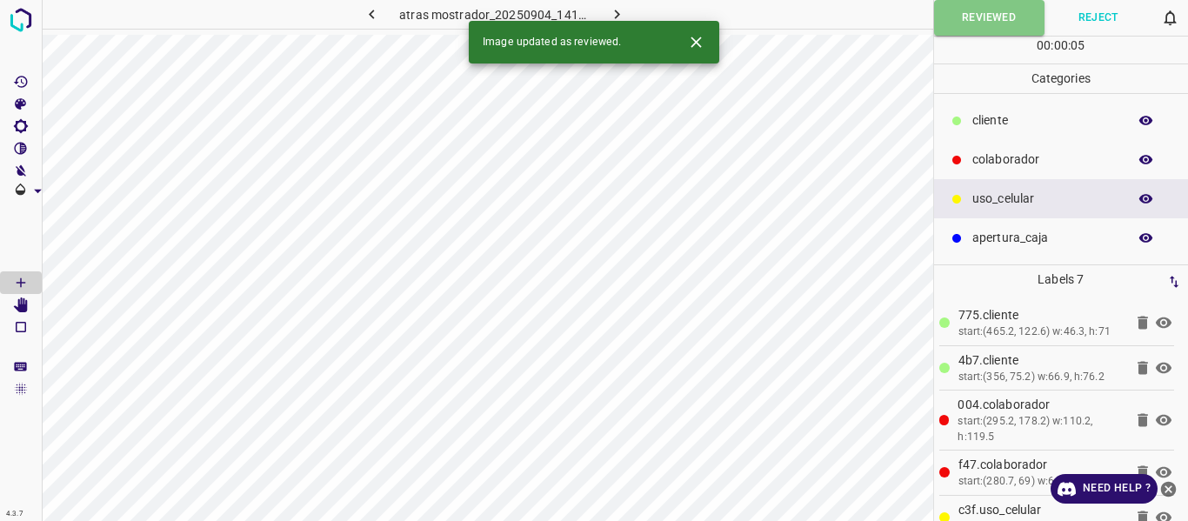
click at [619, 17] on icon "button" at bounding box center [617, 14] width 18 height 18
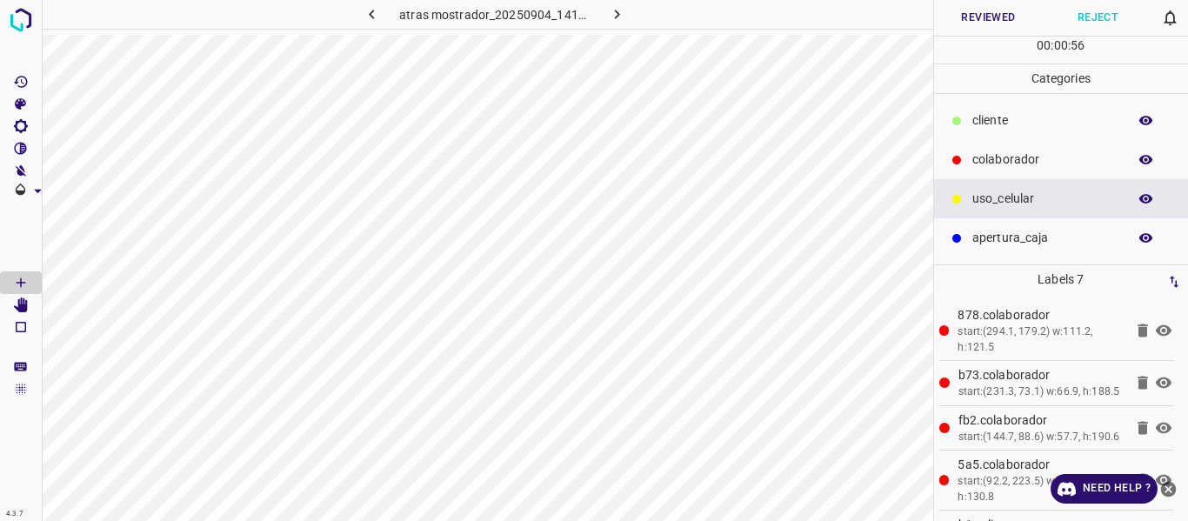
click at [956, 27] on button "Reviewed" at bounding box center [989, 18] width 110 height 36
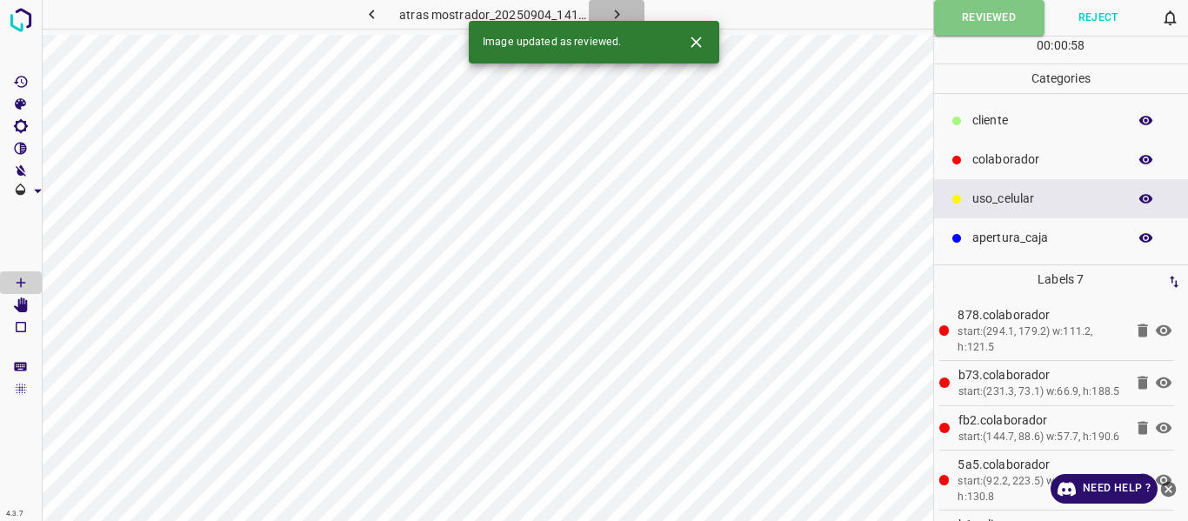
click at [609, 10] on icon "button" at bounding box center [617, 14] width 18 height 18
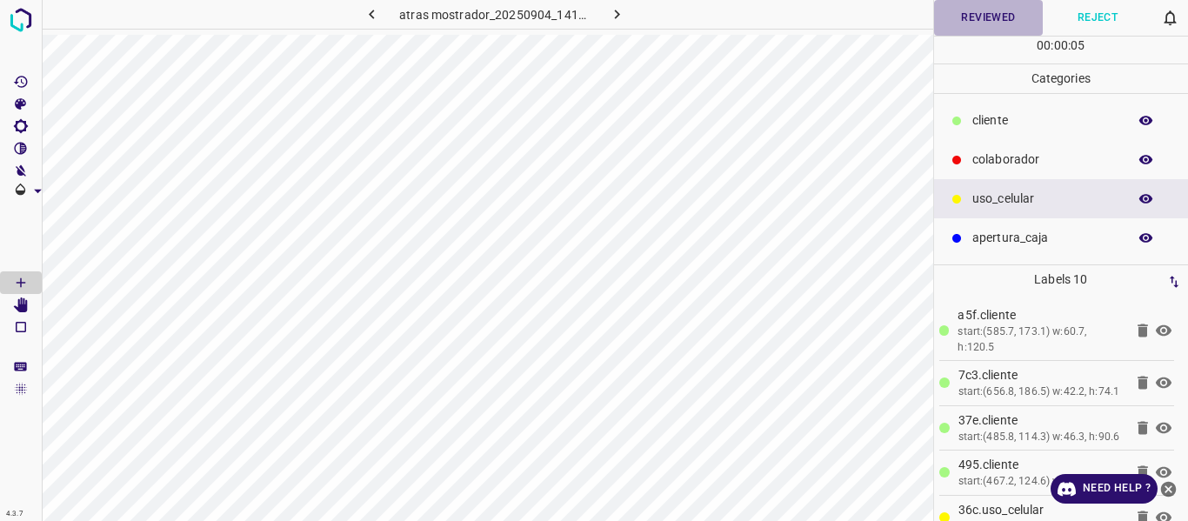
click at [996, 24] on button "Reviewed" at bounding box center [989, 18] width 110 height 36
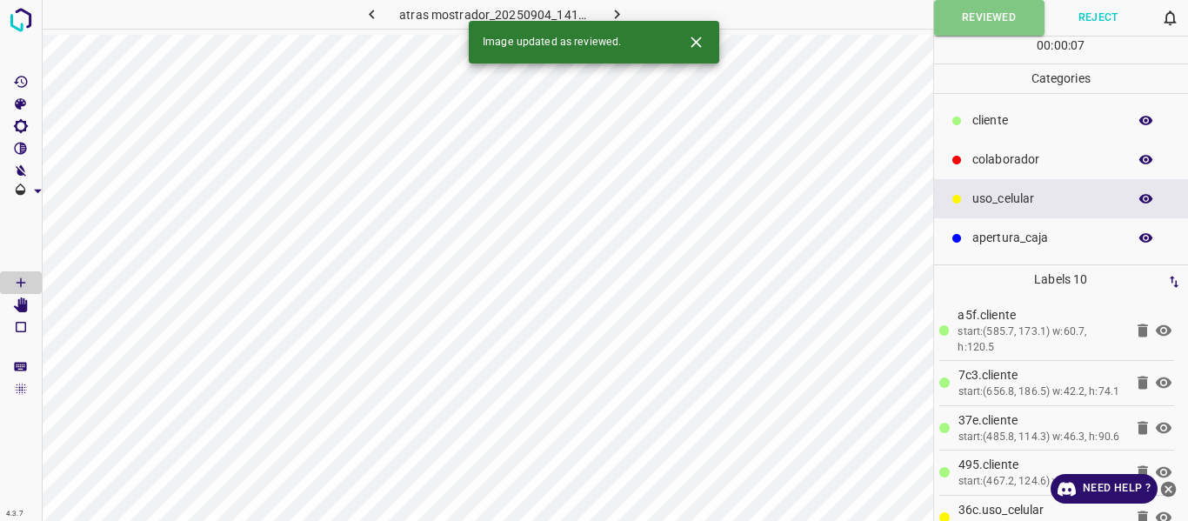
click at [615, 13] on icon "button" at bounding box center [617, 14] width 18 height 18
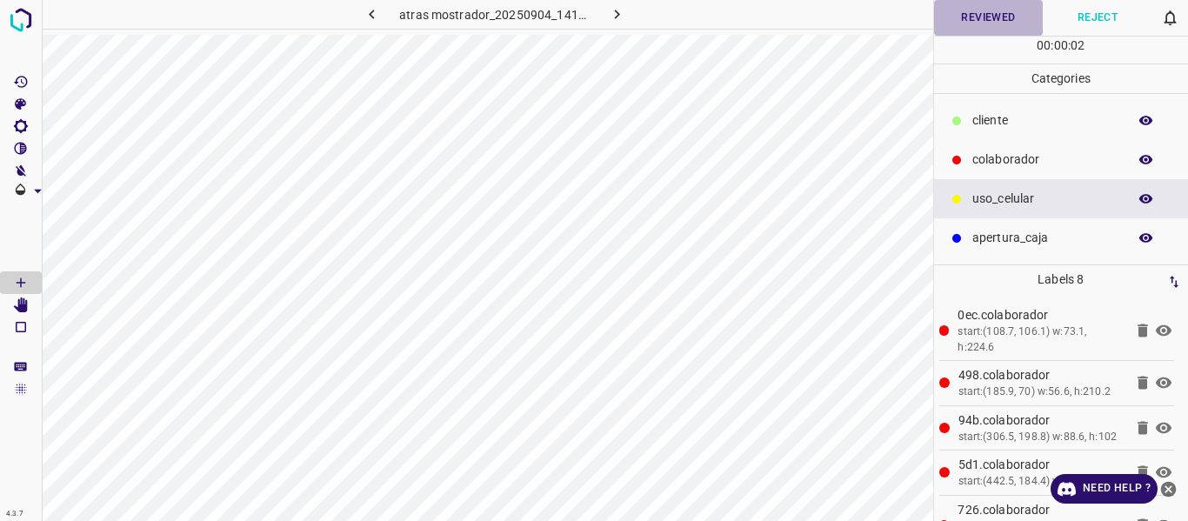
click at [976, 18] on button "Reviewed" at bounding box center [989, 18] width 110 height 36
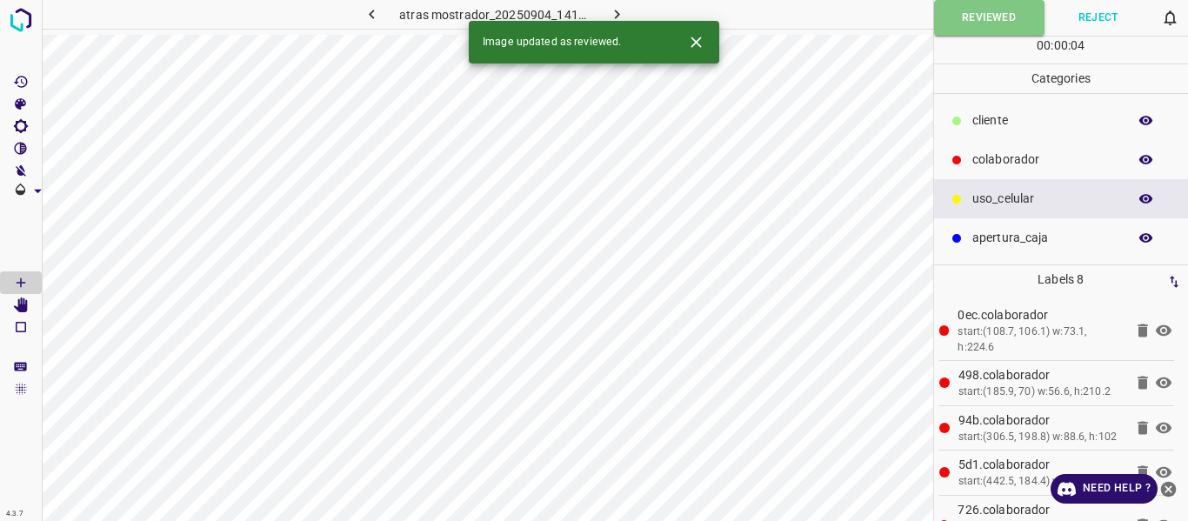
drag, startPoint x: 610, startPoint y: 14, endPoint x: 615, endPoint y: 26, distance: 13.3
click at [610, 13] on icon "button" at bounding box center [617, 14] width 18 height 18
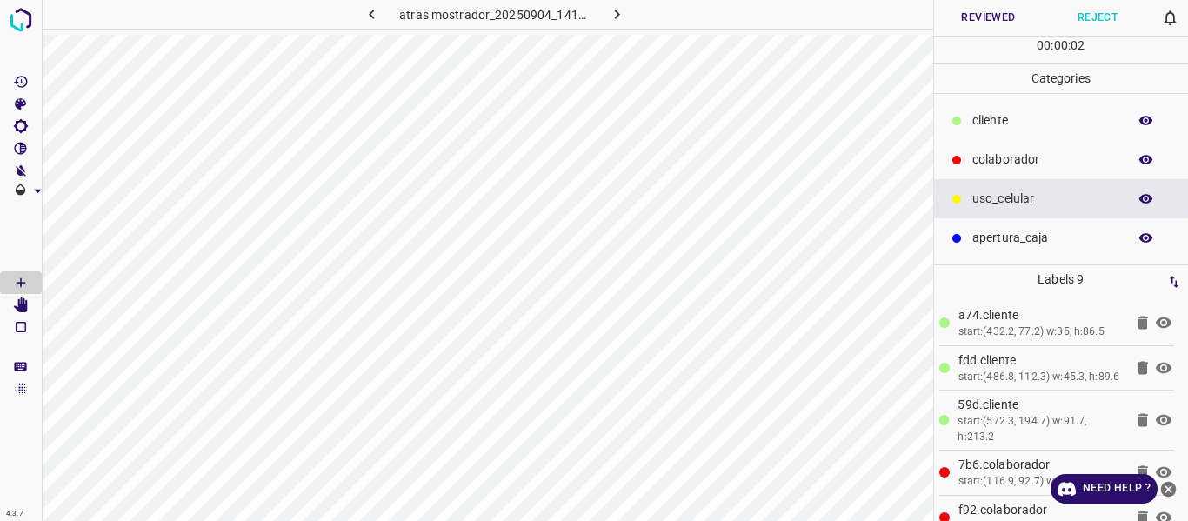
click at [976, 19] on button "Reviewed" at bounding box center [989, 18] width 110 height 36
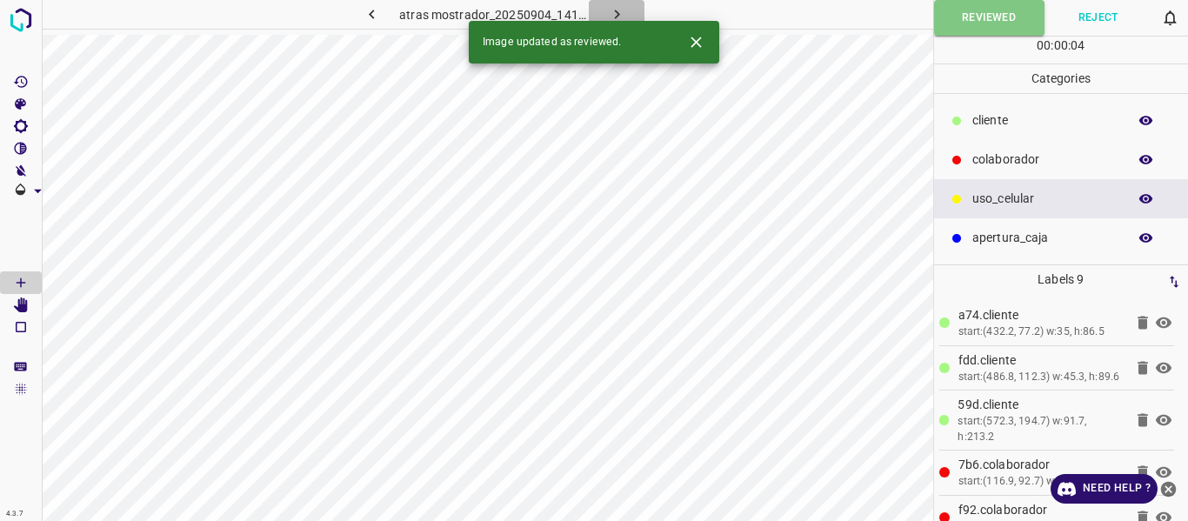
click at [623, 11] on icon "button" at bounding box center [617, 14] width 18 height 18
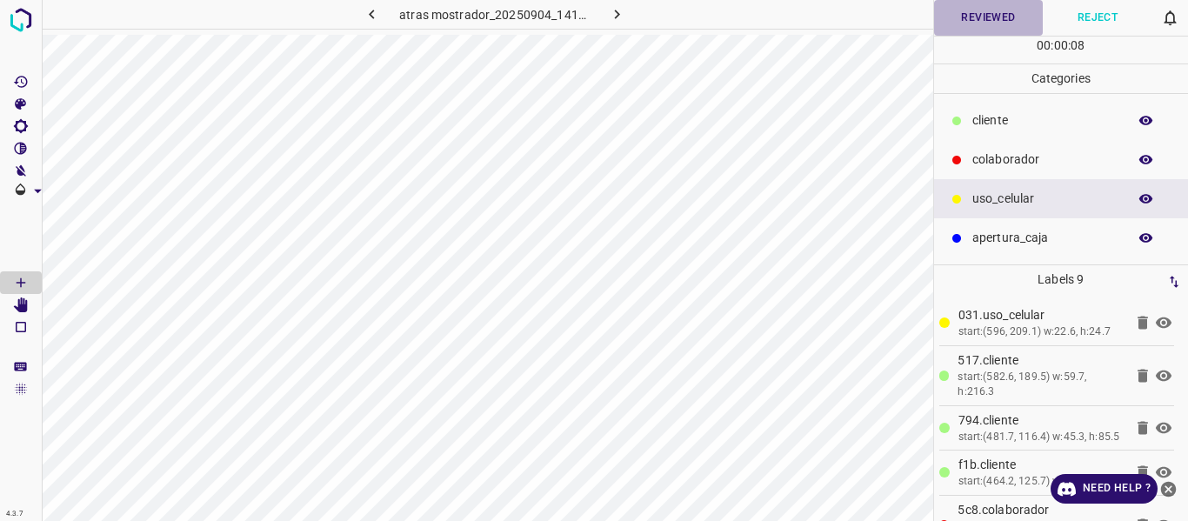
click at [988, 18] on button "Reviewed" at bounding box center [989, 18] width 110 height 36
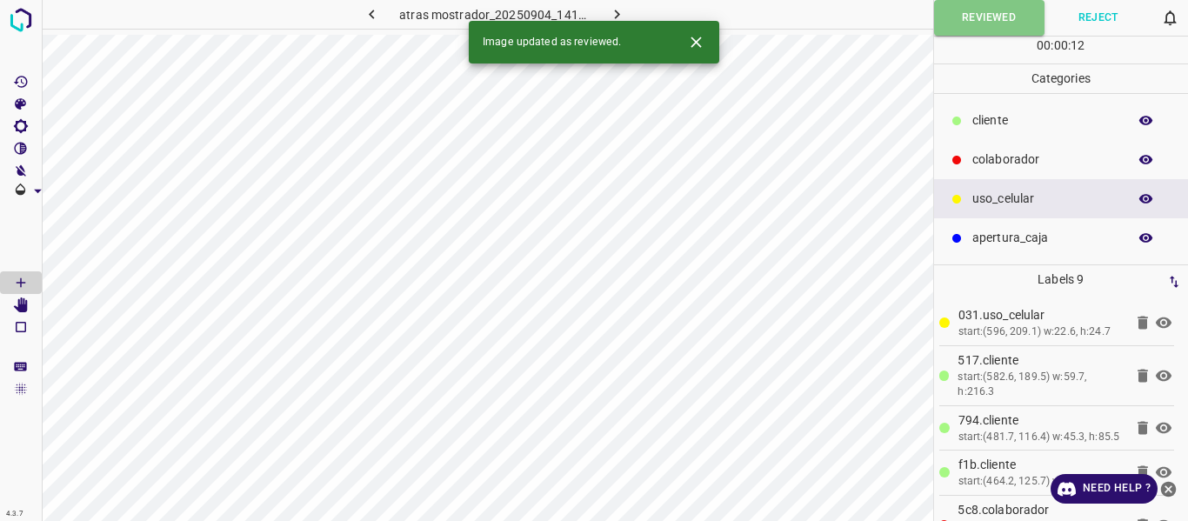
click at [1147, 116] on icon "button" at bounding box center [1147, 121] width 16 height 16
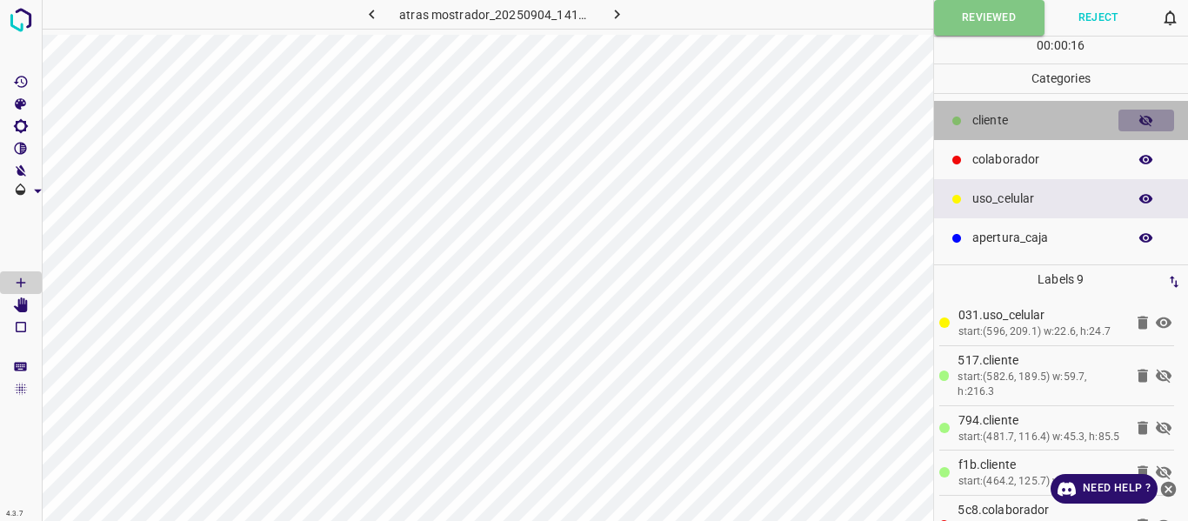
click at [1147, 116] on icon "button" at bounding box center [1147, 121] width 16 height 16
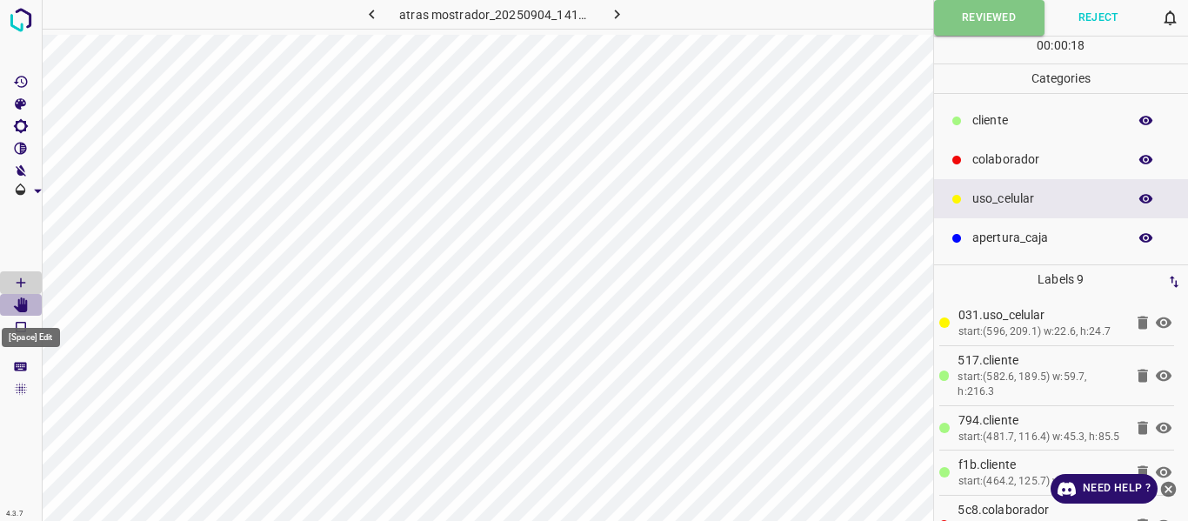
click at [23, 307] on icon "[Space] Edit" at bounding box center [21, 306] width 14 height 16
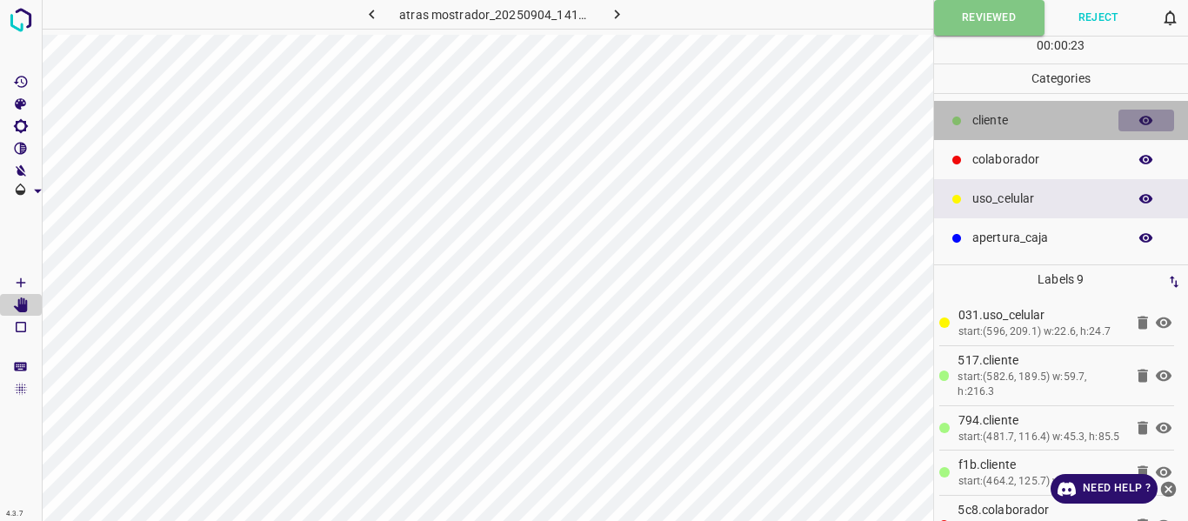
click at [1145, 119] on icon "button" at bounding box center [1147, 121] width 16 height 16
click at [1147, 124] on icon "button" at bounding box center [1147, 121] width 16 height 16
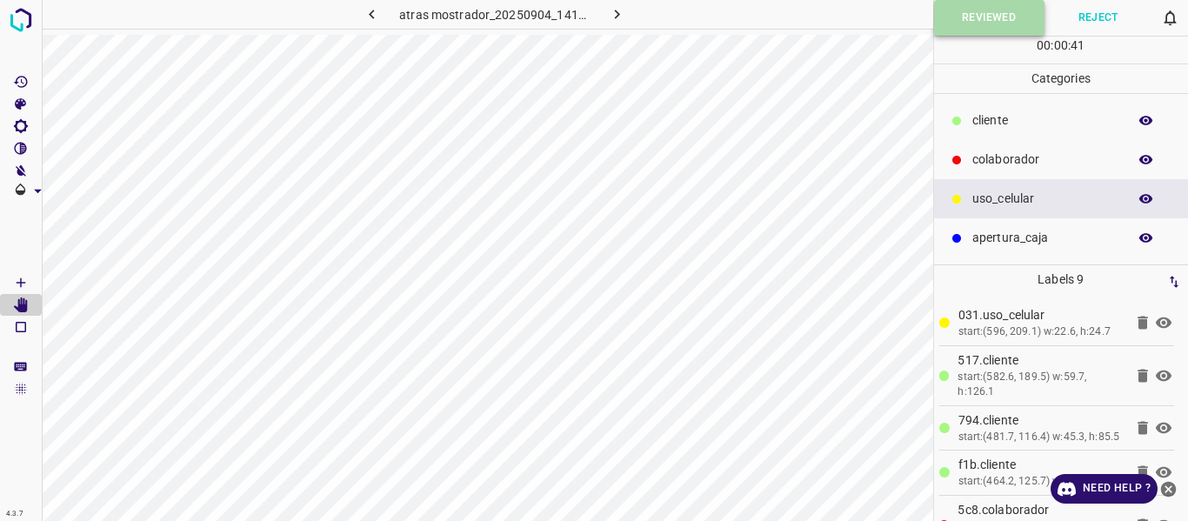
click at [958, 6] on button "Reviewed" at bounding box center [989, 18] width 110 height 36
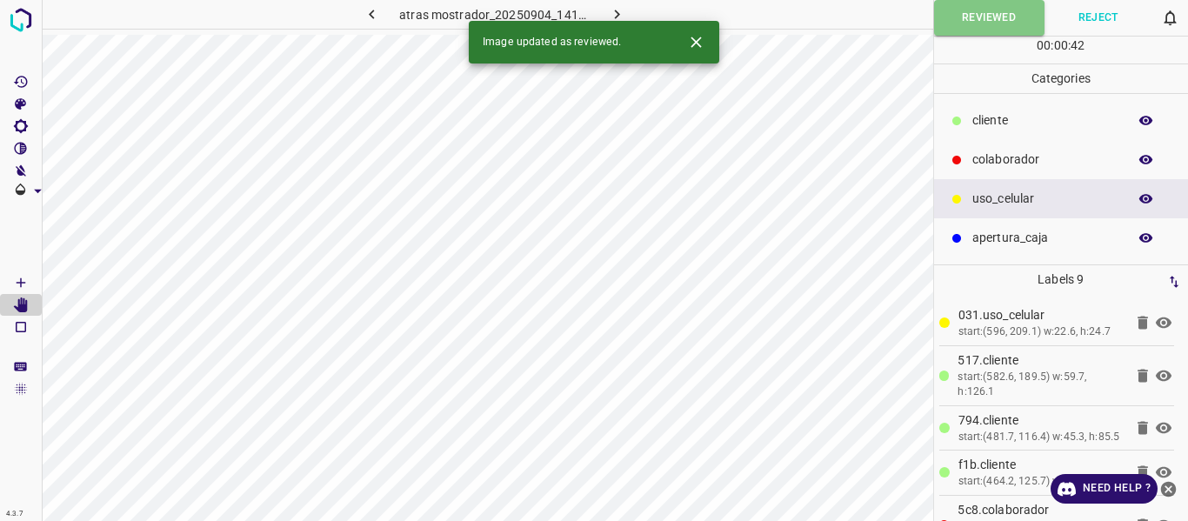
click at [614, 7] on icon "button" at bounding box center [617, 14] width 18 height 18
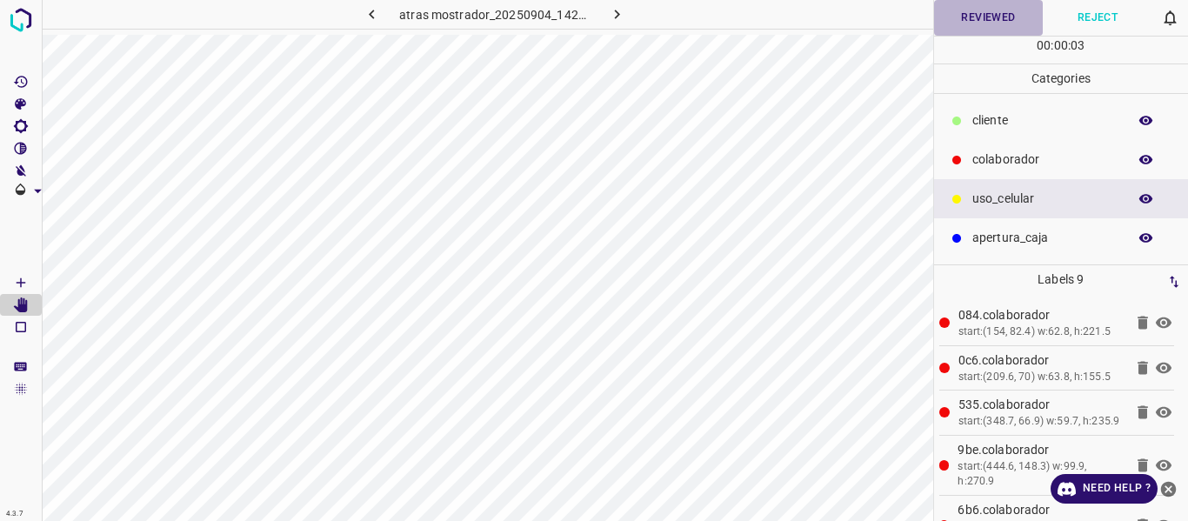
click at [969, 17] on button "Reviewed" at bounding box center [989, 18] width 110 height 36
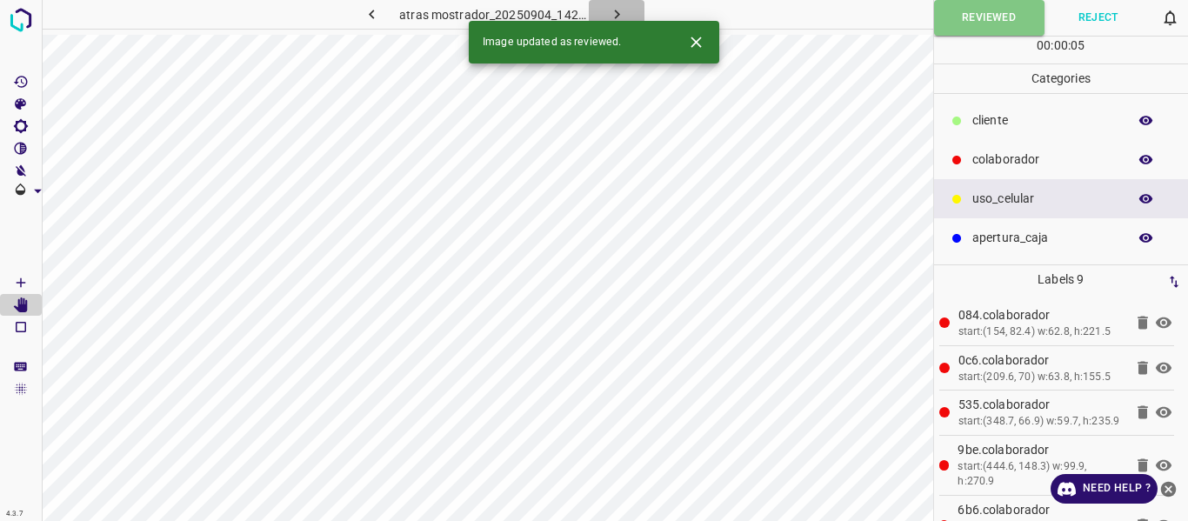
drag, startPoint x: 619, startPoint y: 10, endPoint x: 630, endPoint y: 24, distance: 18.6
click at [619, 9] on icon "button" at bounding box center [617, 14] width 18 height 18
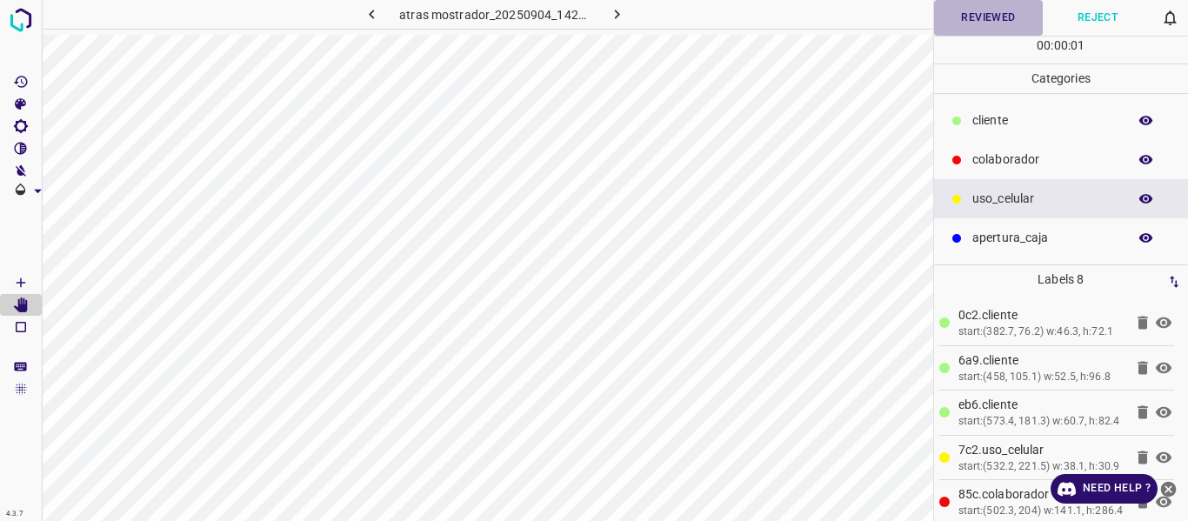
click at [972, 19] on button "Reviewed" at bounding box center [989, 18] width 110 height 36
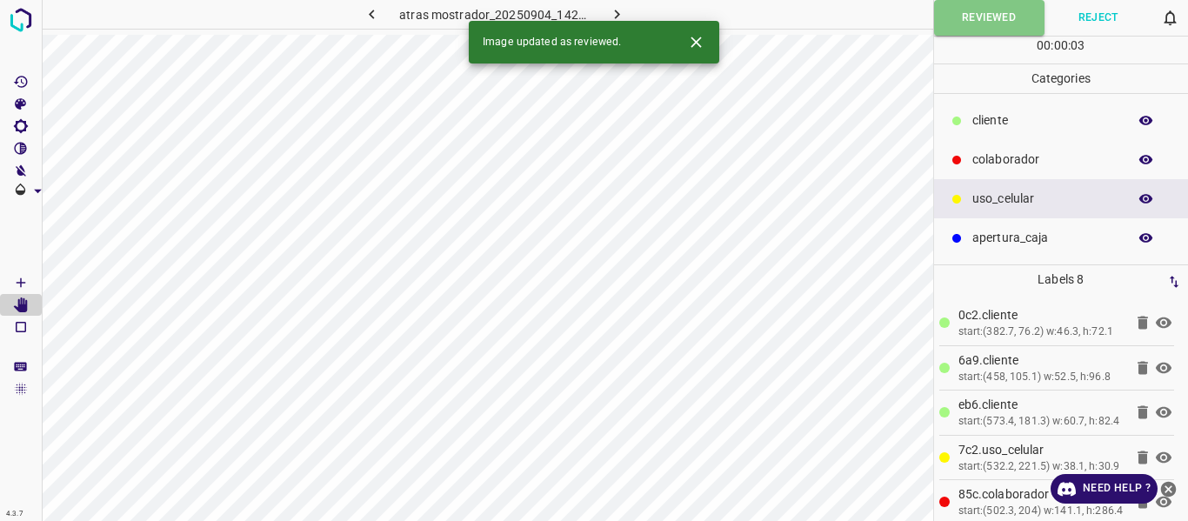
click at [611, 9] on icon "button" at bounding box center [617, 14] width 18 height 18
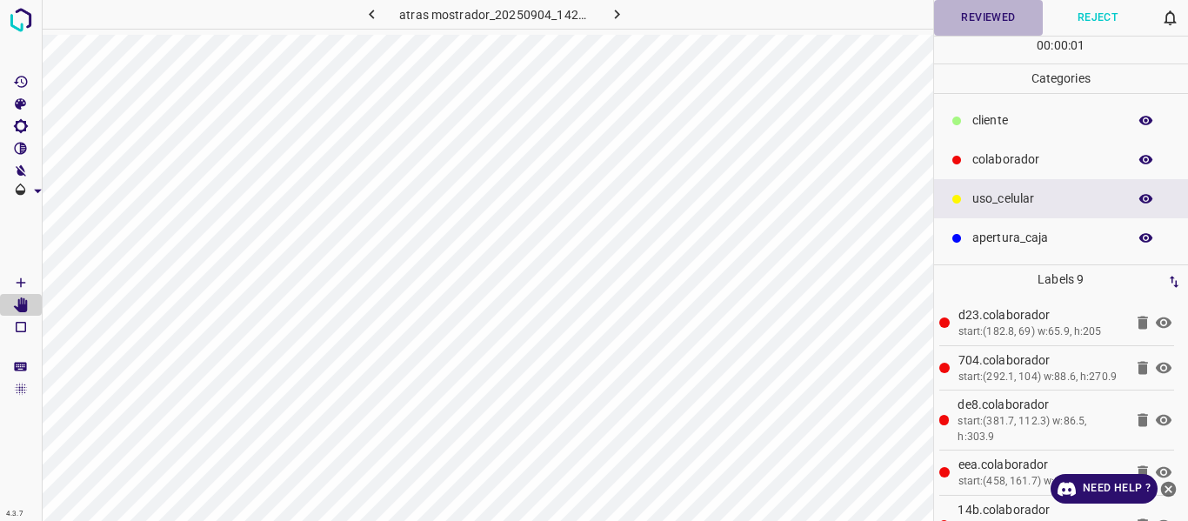
click at [967, 17] on button "Reviewed" at bounding box center [989, 18] width 110 height 36
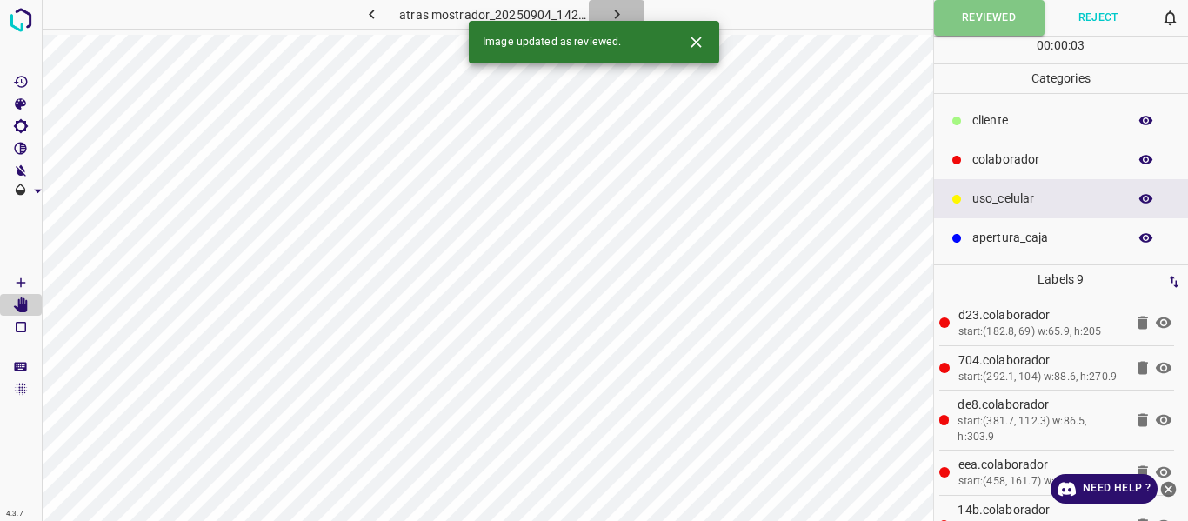
click at [622, 10] on icon "button" at bounding box center [617, 14] width 18 height 18
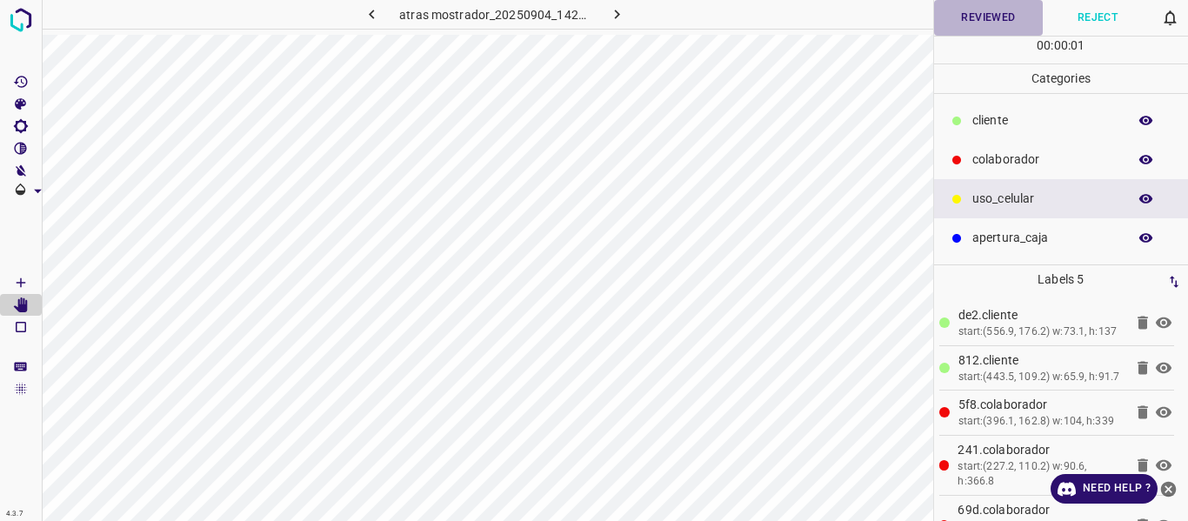
click at [967, 23] on button "Reviewed" at bounding box center [989, 18] width 110 height 36
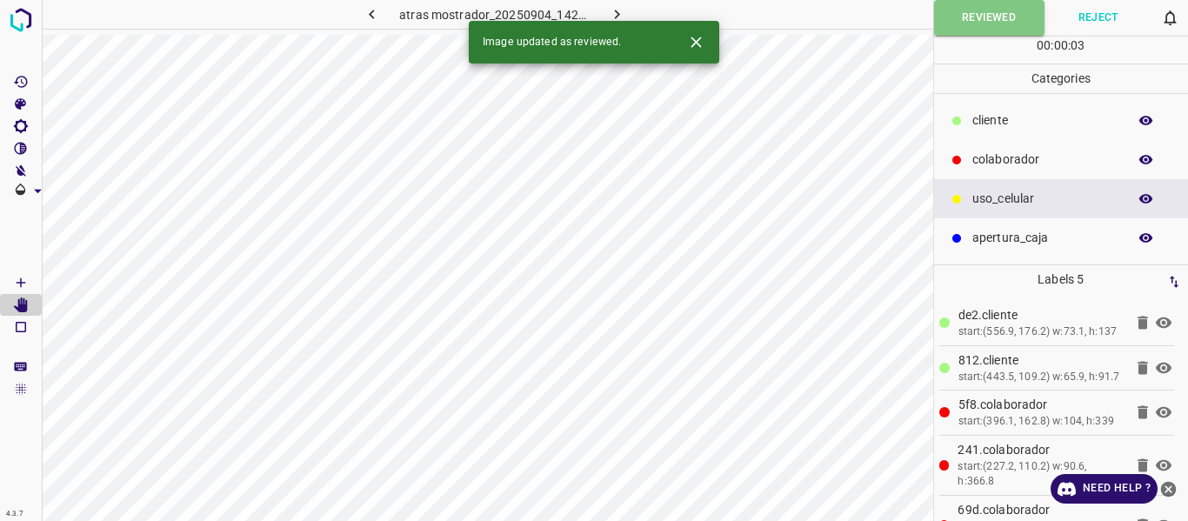
click at [621, 13] on icon "button" at bounding box center [617, 14] width 18 height 18
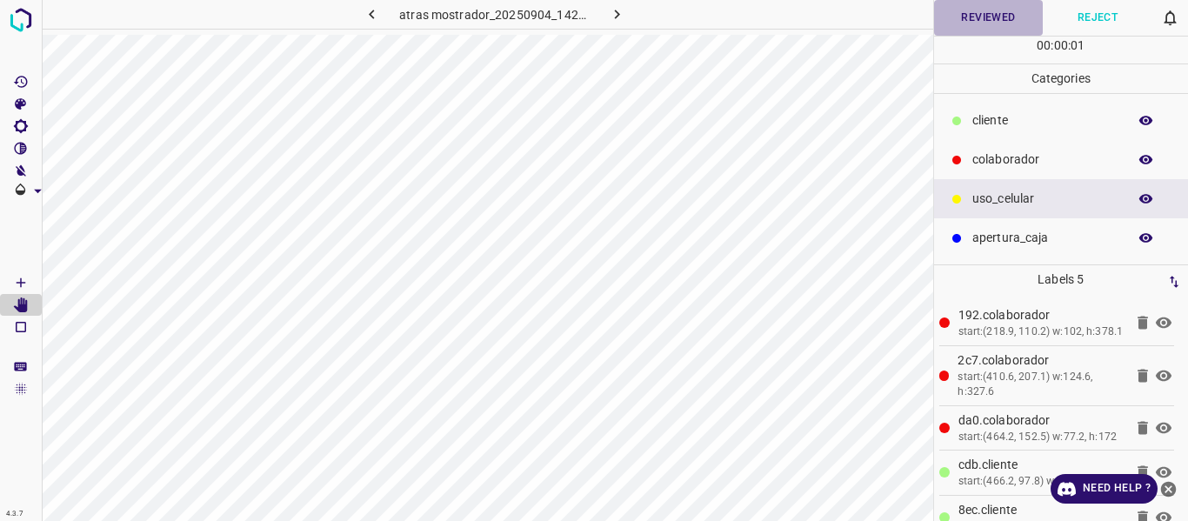
click at [969, 14] on button "Reviewed" at bounding box center [989, 18] width 110 height 36
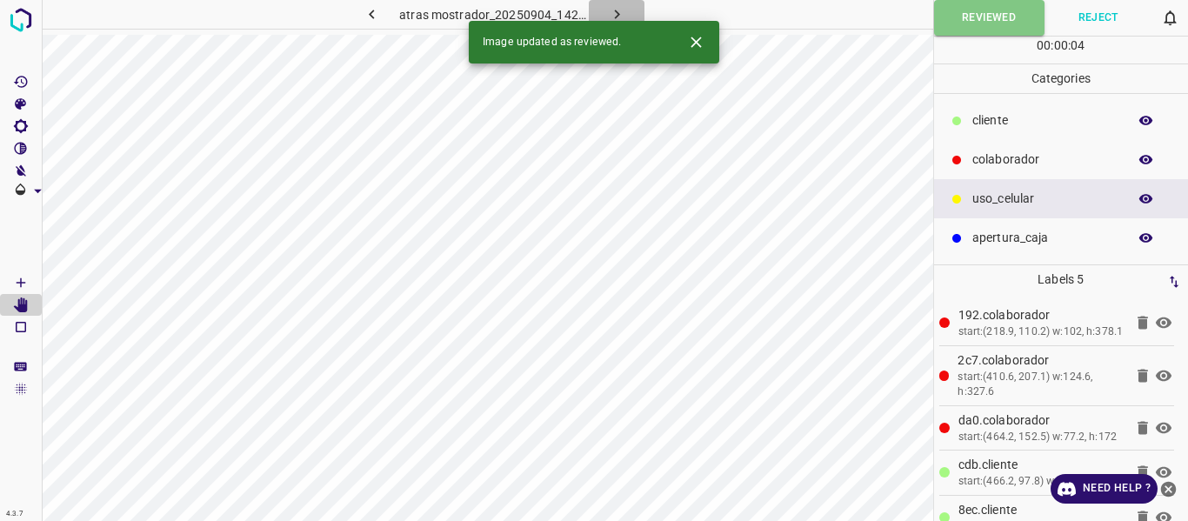
click at [611, 12] on icon "button" at bounding box center [617, 14] width 18 height 18
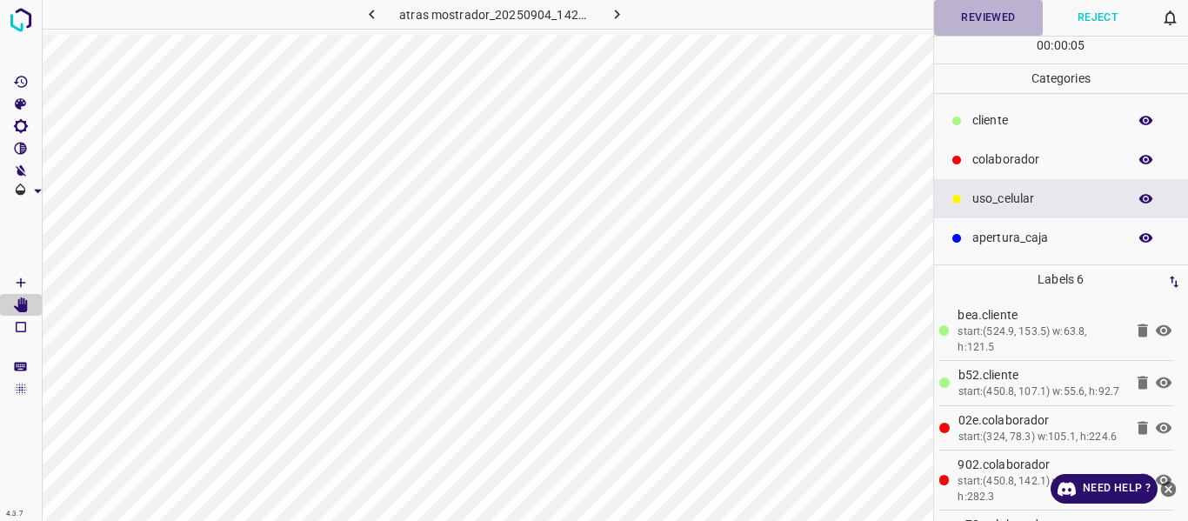
click at [966, 9] on button "Reviewed" at bounding box center [989, 18] width 110 height 36
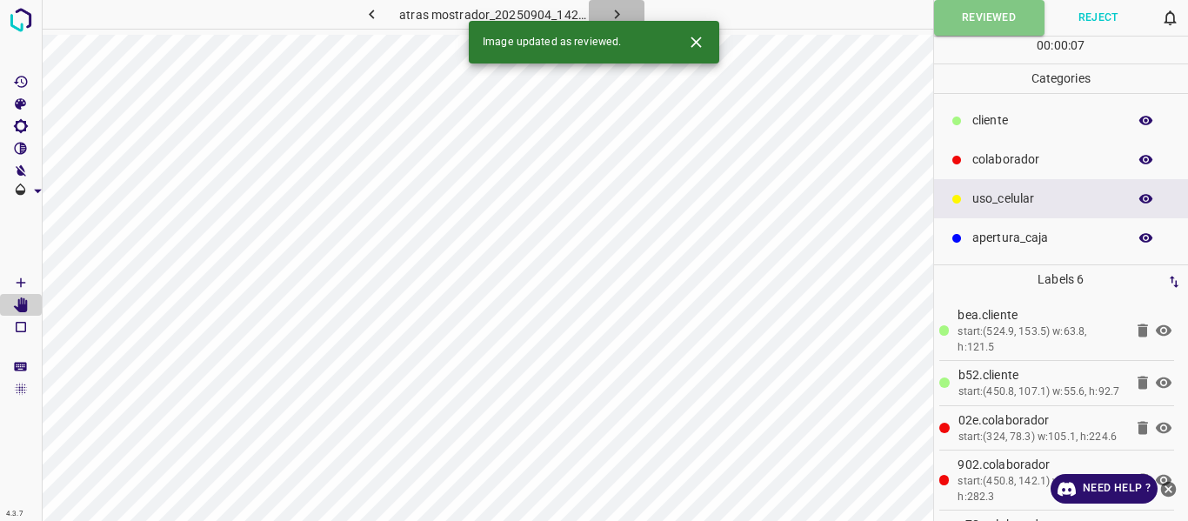
click at [618, 3] on button "button" at bounding box center [617, 14] width 56 height 29
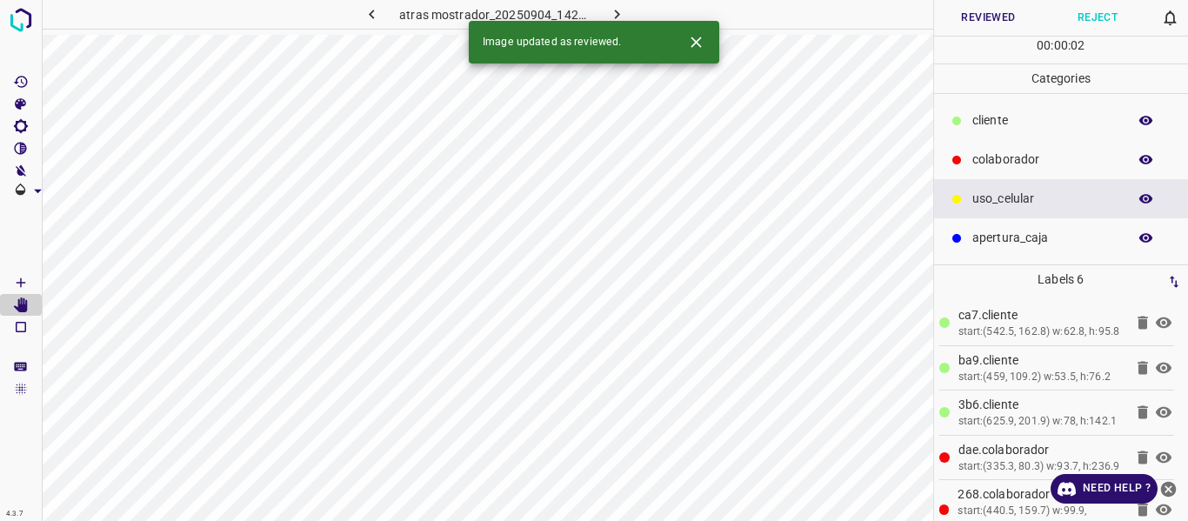
click at [990, 16] on button "Reviewed" at bounding box center [989, 18] width 110 height 36
click at [624, 9] on icon "button" at bounding box center [617, 14] width 18 height 18
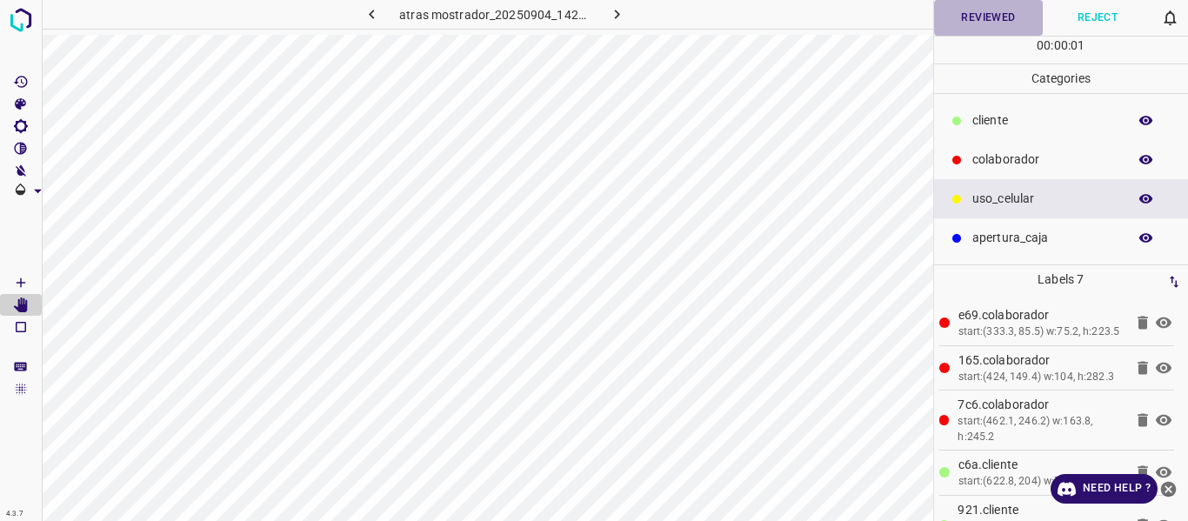
click at [985, 13] on button "Reviewed" at bounding box center [989, 18] width 110 height 36
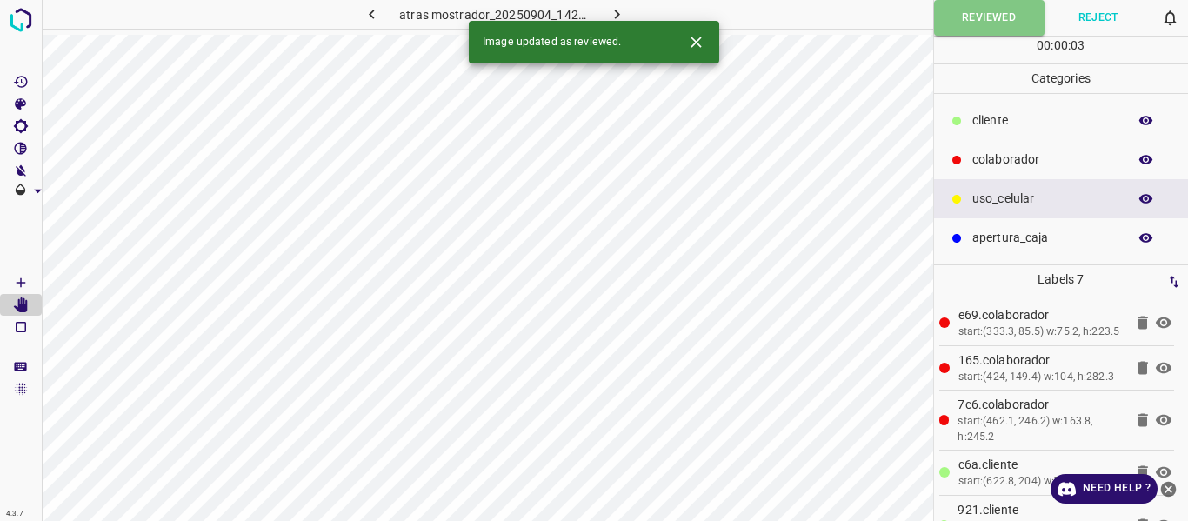
click at [616, 9] on icon "button" at bounding box center [617, 14] width 18 height 18
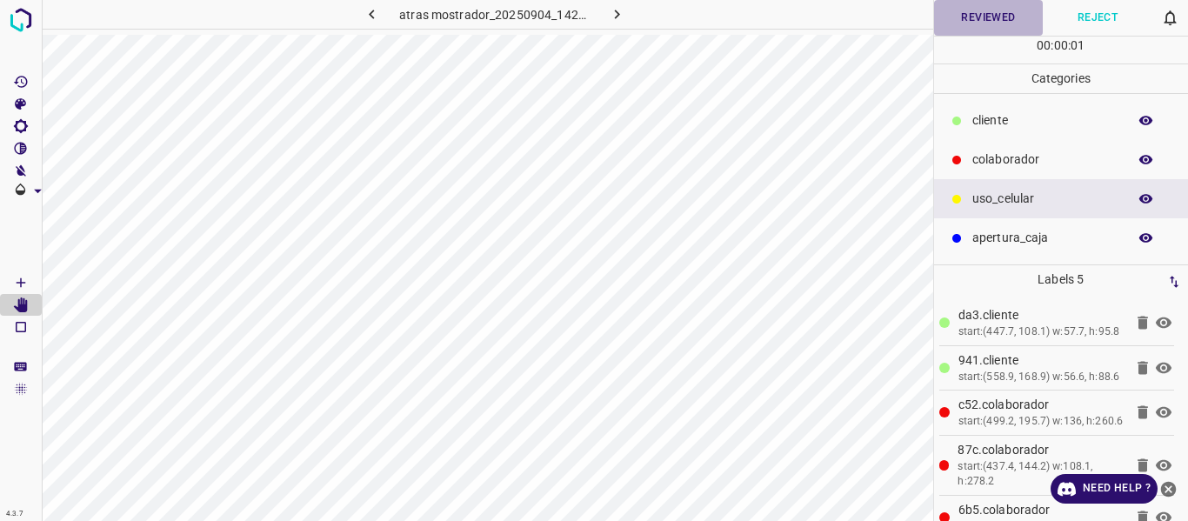
click at [974, 9] on button "Reviewed" at bounding box center [989, 18] width 110 height 36
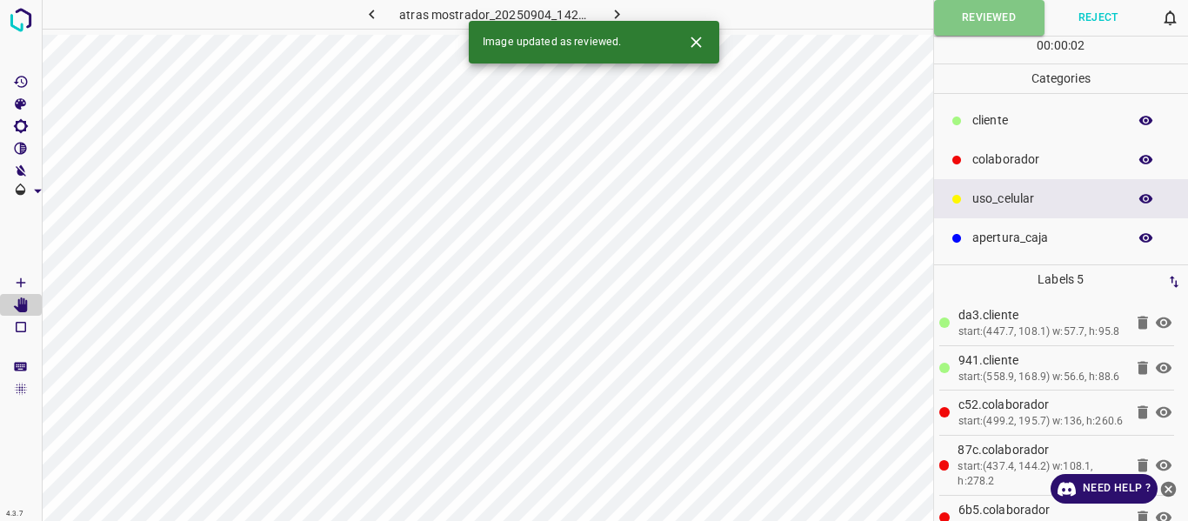
click at [608, 13] on icon "button" at bounding box center [617, 14] width 18 height 18
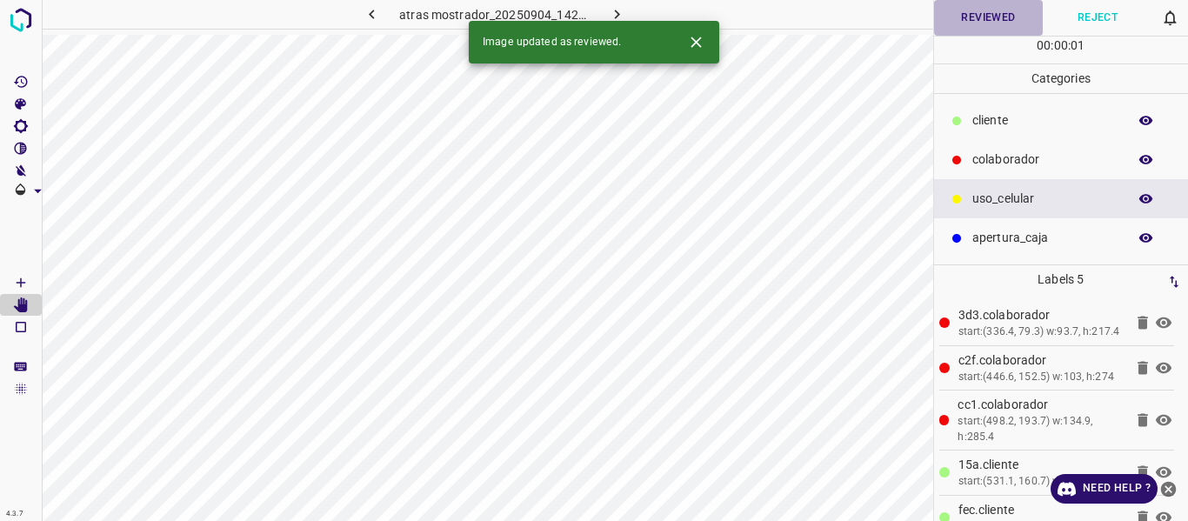
click at [986, 24] on button "Reviewed" at bounding box center [989, 18] width 110 height 36
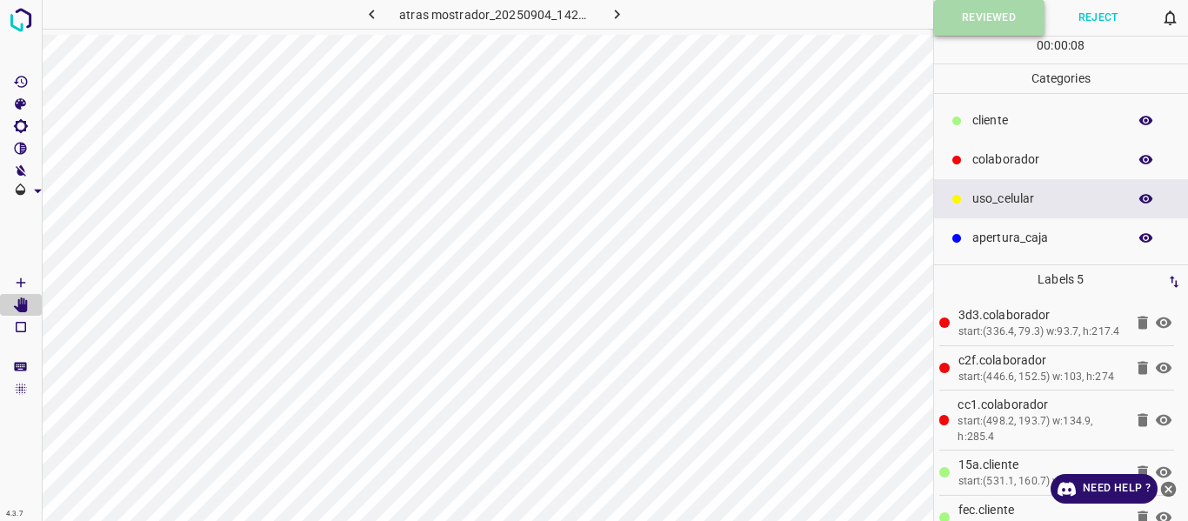
click at [963, 6] on button "Reviewed" at bounding box center [989, 18] width 110 height 36
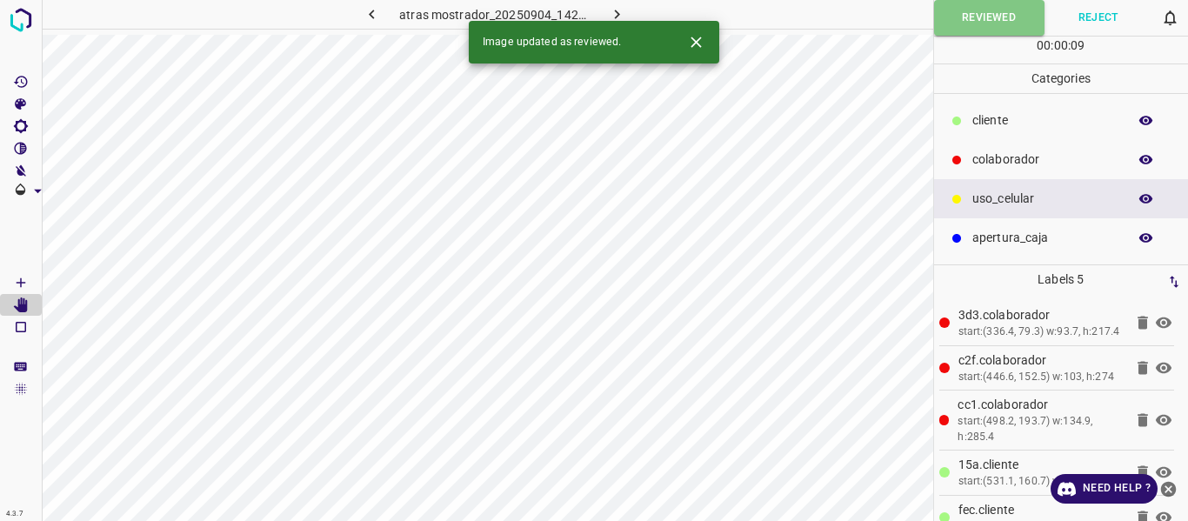
click at [614, 11] on icon "button" at bounding box center [616, 15] width 5 height 10
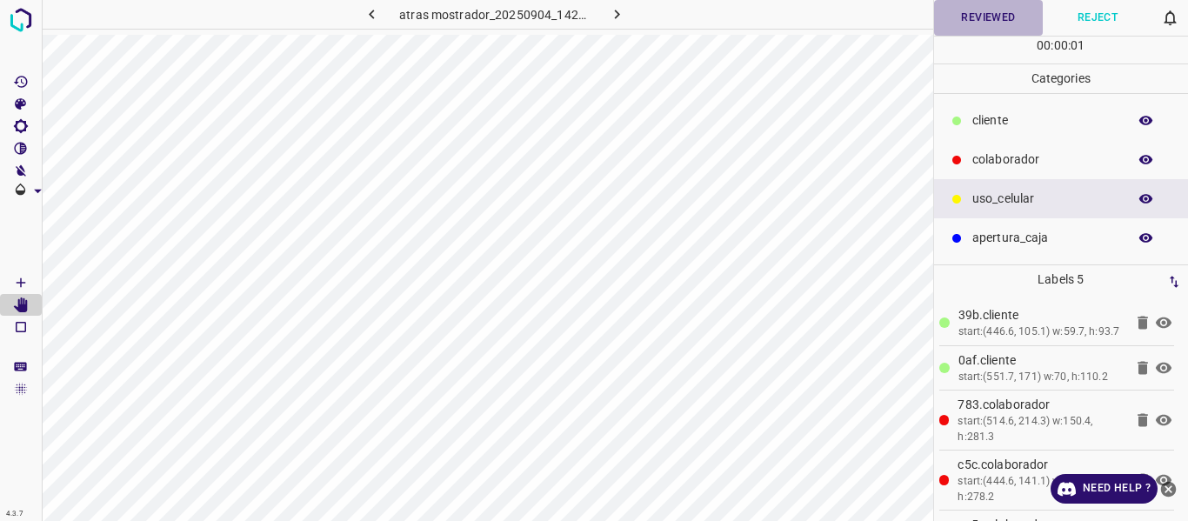
click at [988, 13] on button "Reviewed" at bounding box center [989, 18] width 110 height 36
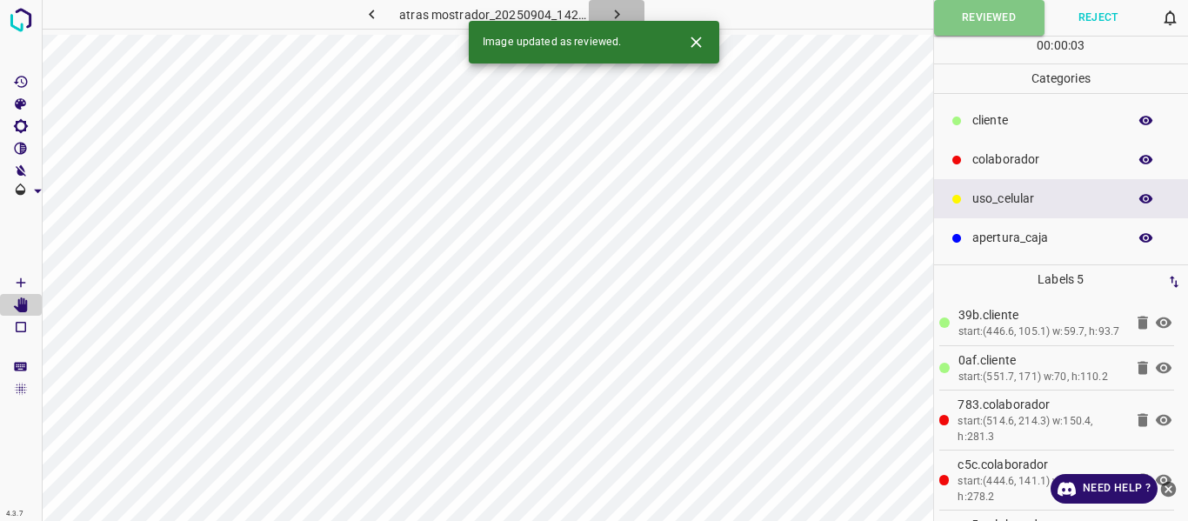
click at [617, 10] on icon "button" at bounding box center [617, 14] width 18 height 18
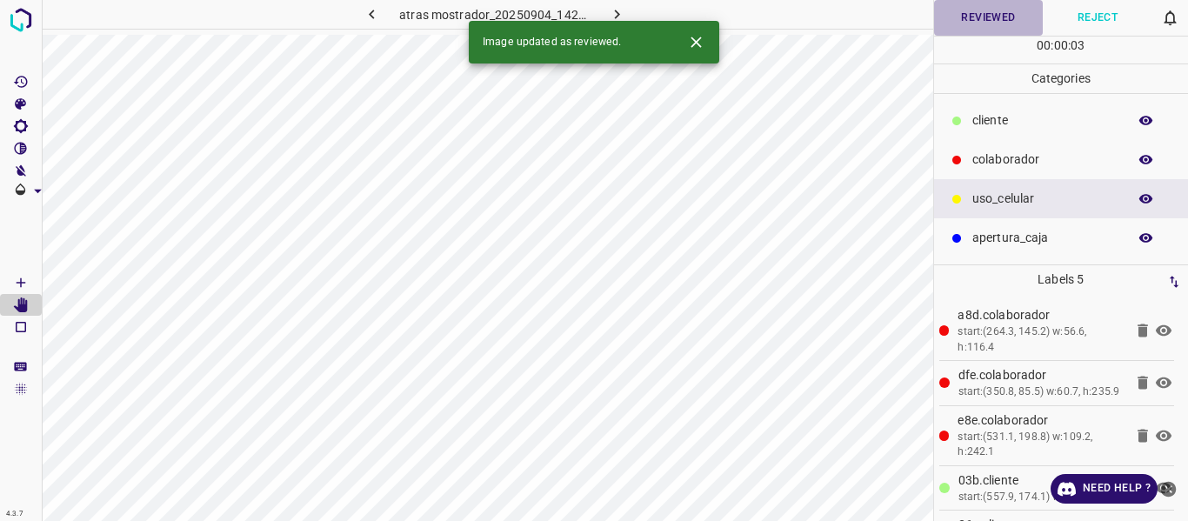
click at [955, 28] on button "Reviewed" at bounding box center [989, 18] width 110 height 36
click at [600, 8] on button "button" at bounding box center [617, 14] width 56 height 29
click at [980, 17] on button "Reviewed" at bounding box center [989, 18] width 110 height 36
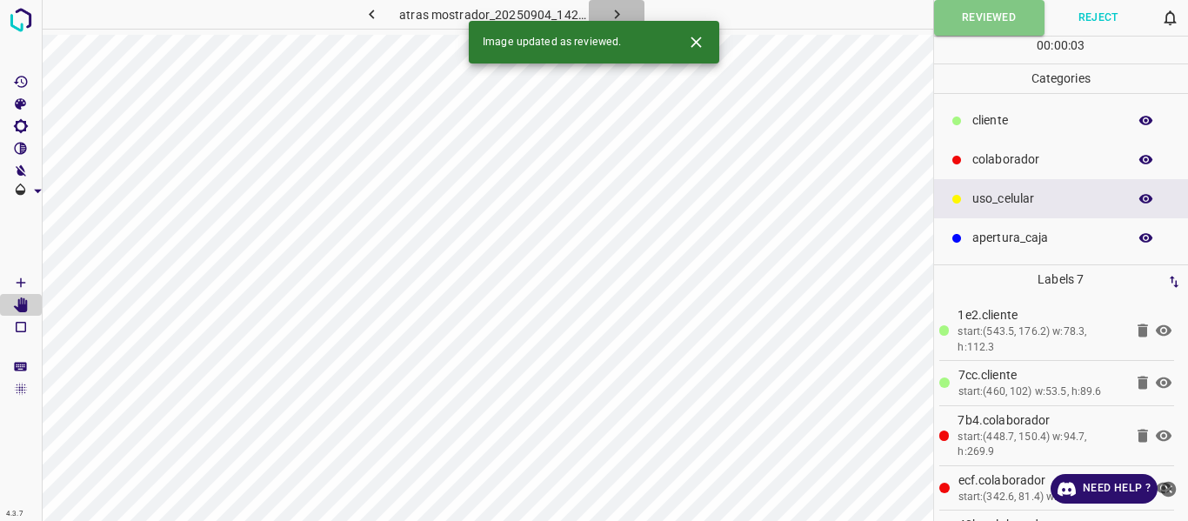
click at [616, 11] on icon "button" at bounding box center [616, 15] width 5 height 10
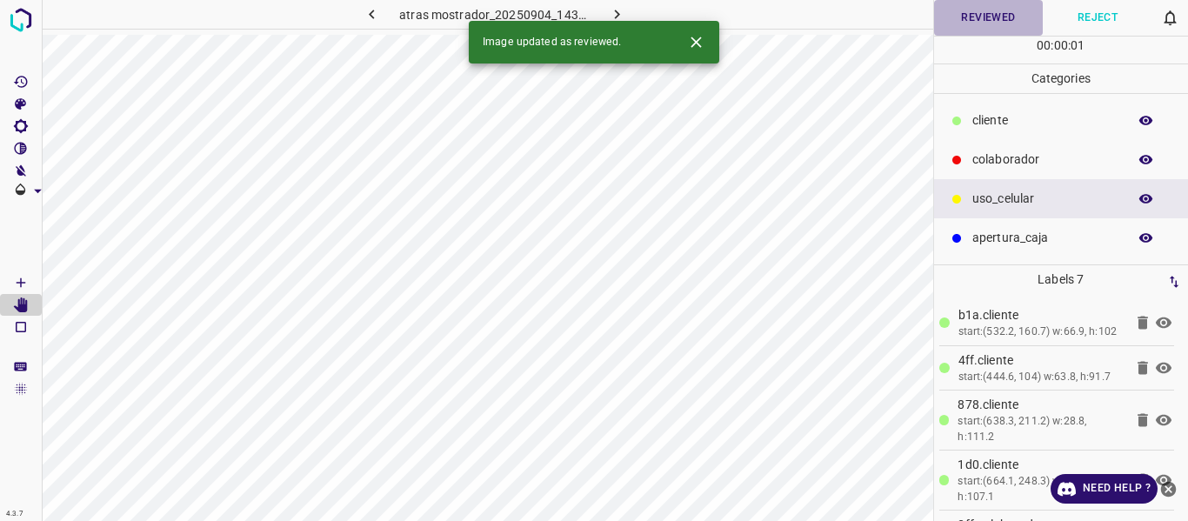
click at [1002, 25] on button "Reviewed" at bounding box center [989, 18] width 110 height 36
click at [614, 15] on icon "button" at bounding box center [617, 14] width 18 height 18
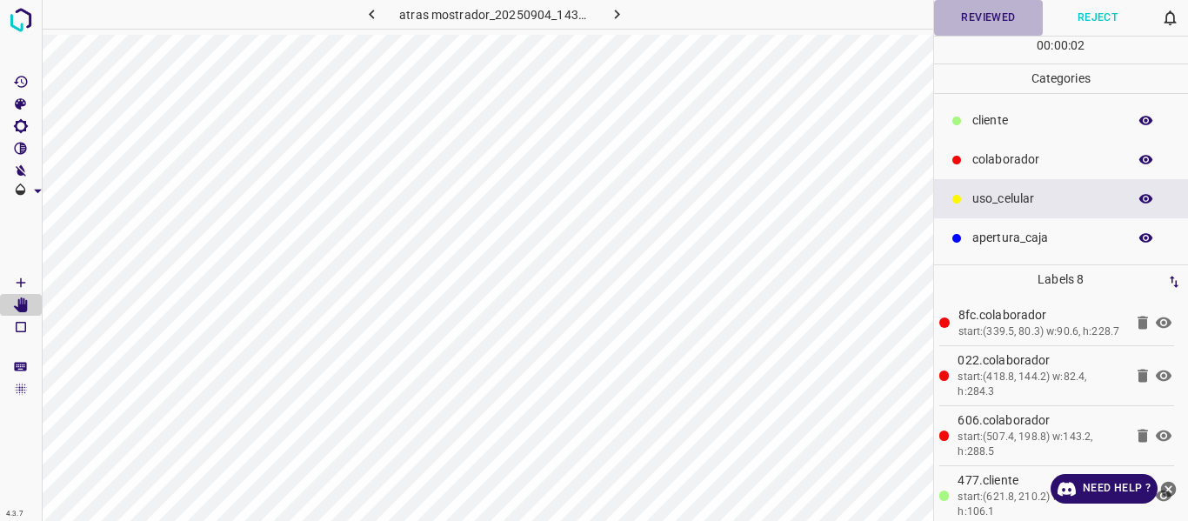
click at [964, 19] on button "Reviewed" at bounding box center [989, 18] width 110 height 36
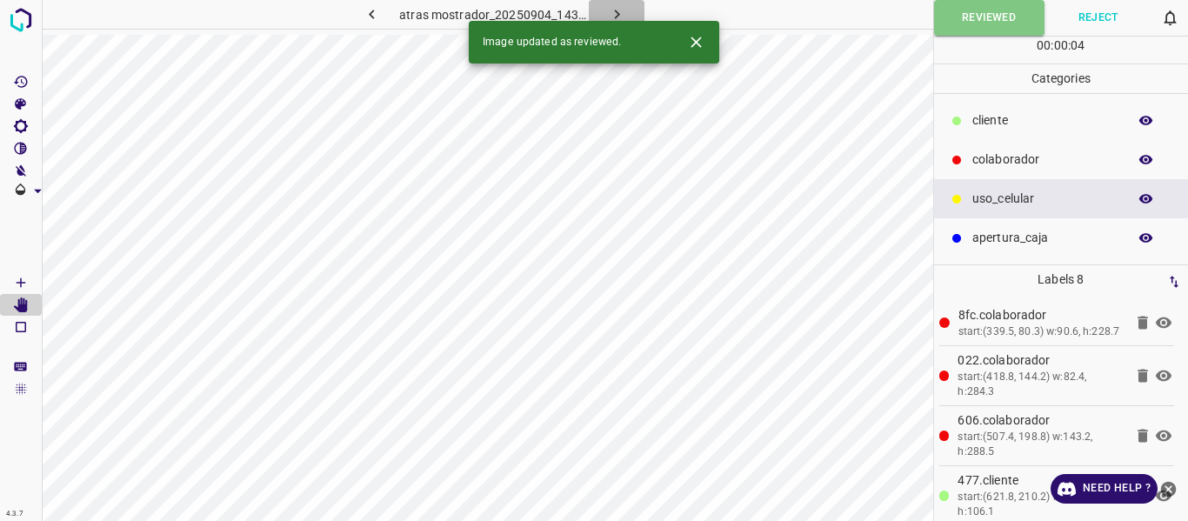
click at [632, 9] on button "button" at bounding box center [617, 14] width 56 height 29
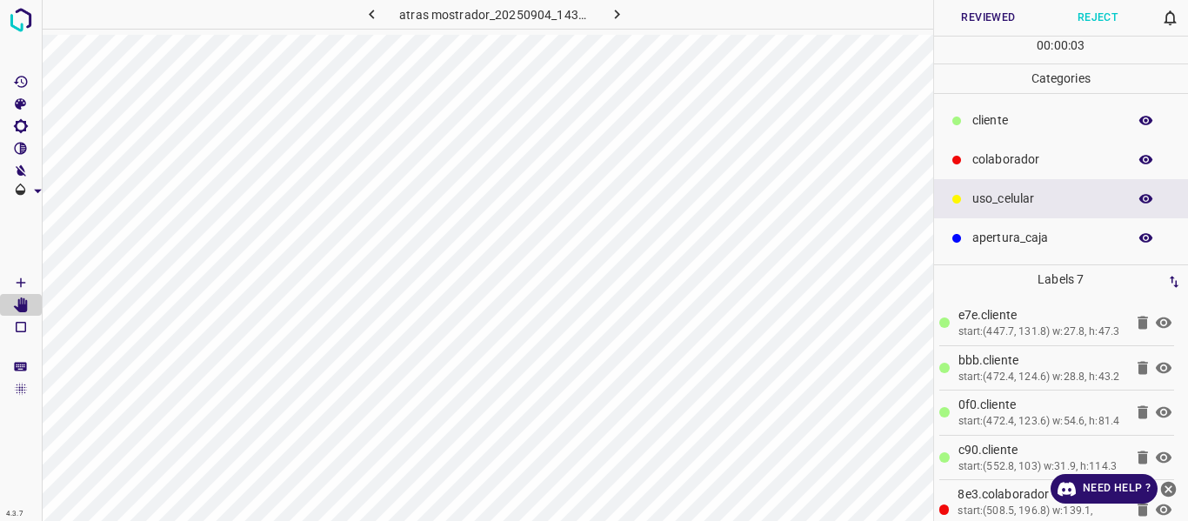
click at [987, 5] on button "Reviewed" at bounding box center [989, 18] width 110 height 36
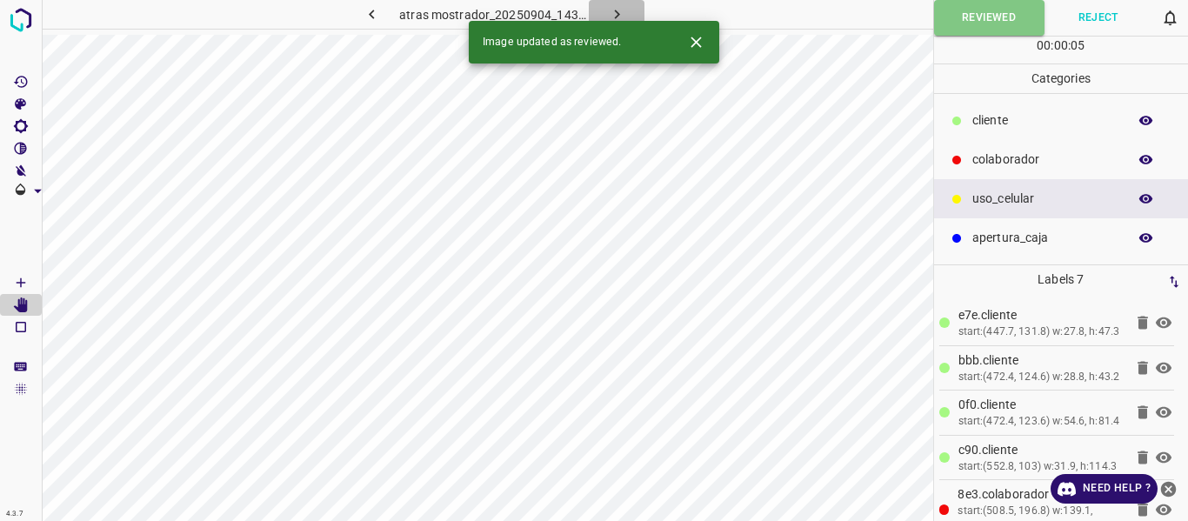
click at [613, 3] on button "button" at bounding box center [617, 14] width 56 height 29
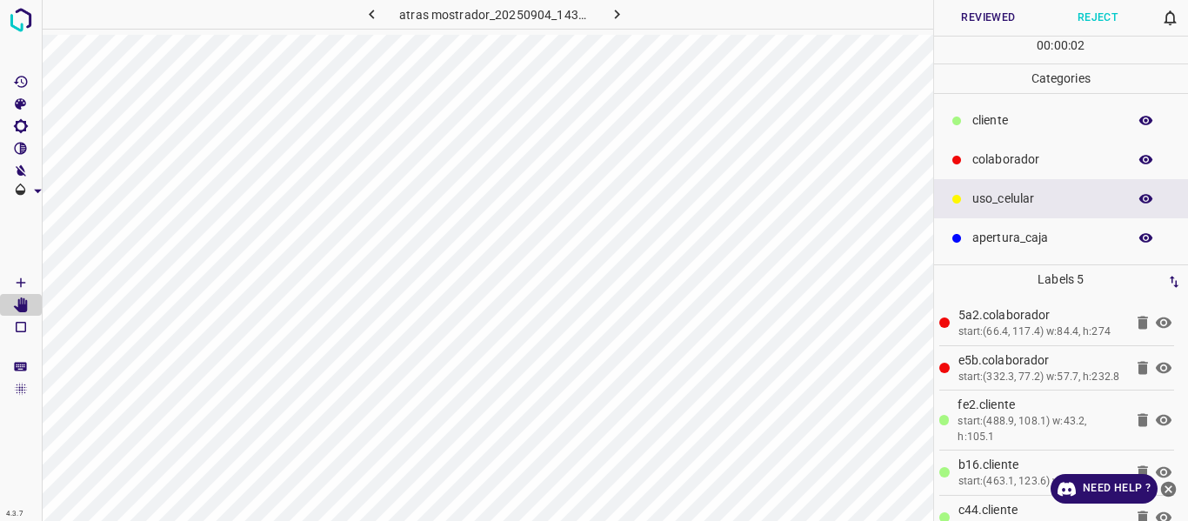
click at [974, 14] on button "Reviewed" at bounding box center [989, 18] width 110 height 36
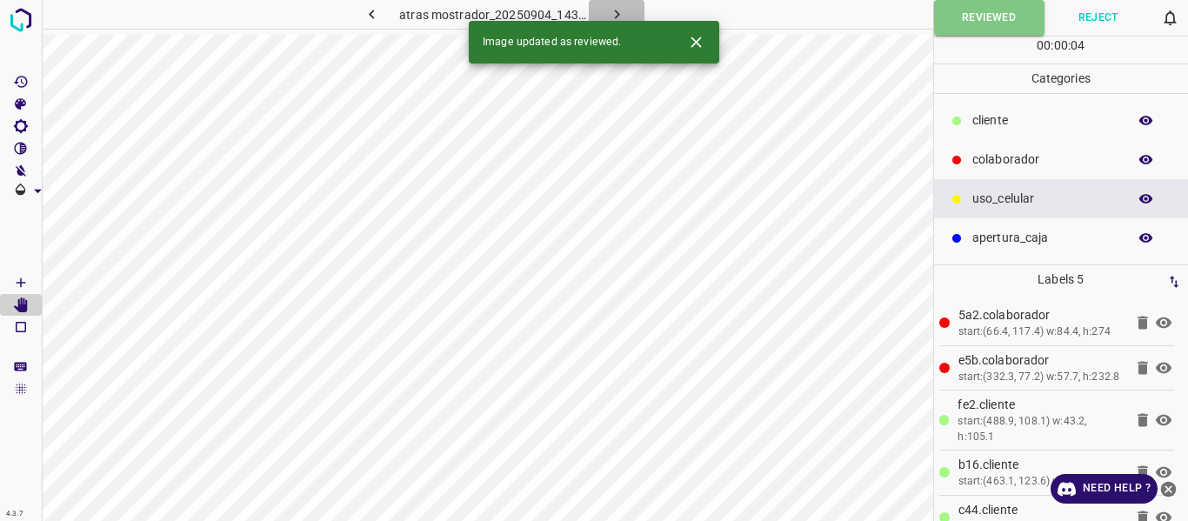
click at [629, 7] on button "button" at bounding box center [617, 14] width 56 height 29
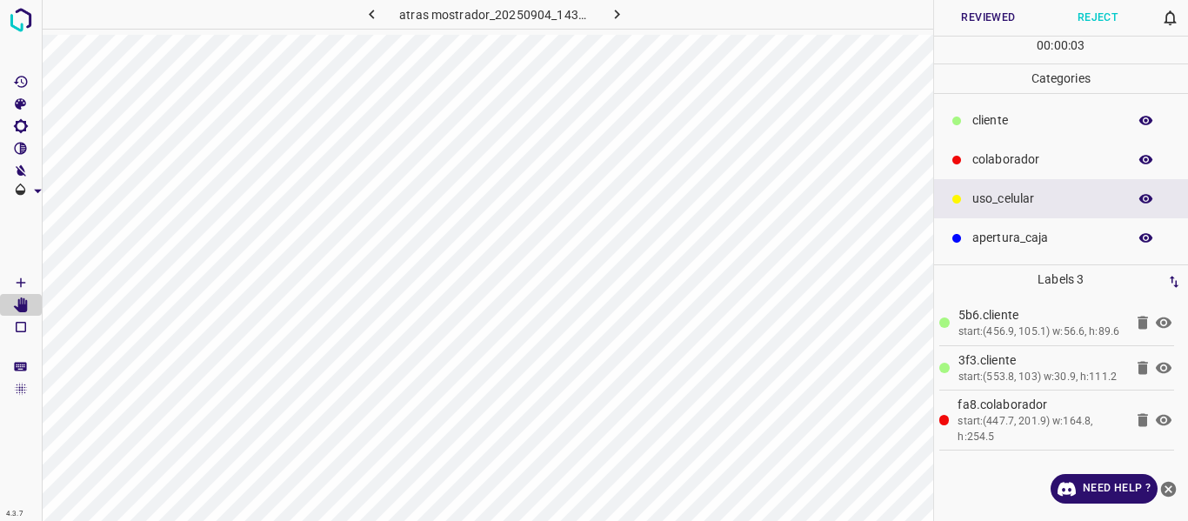
click at [1140, 117] on icon "button" at bounding box center [1147, 121] width 16 height 16
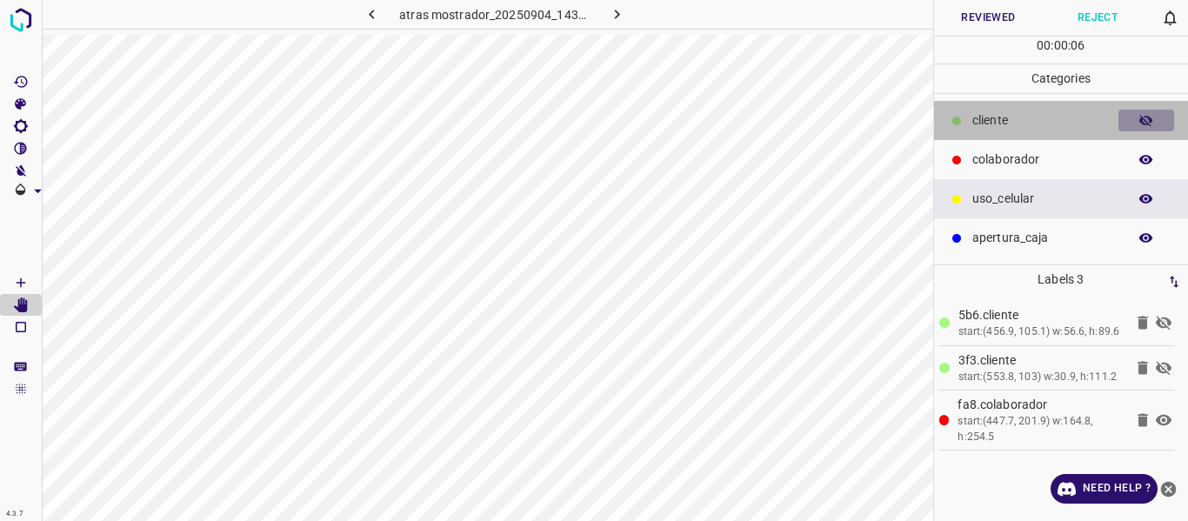
click at [1140, 117] on icon "button" at bounding box center [1147, 121] width 16 height 16
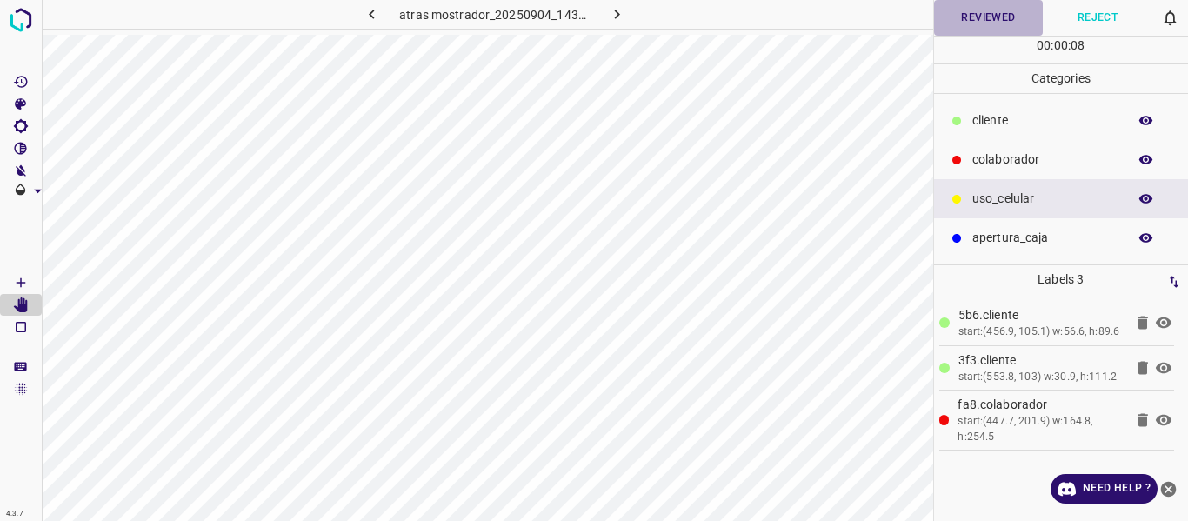
click at [1012, 27] on button "Reviewed" at bounding box center [989, 18] width 110 height 36
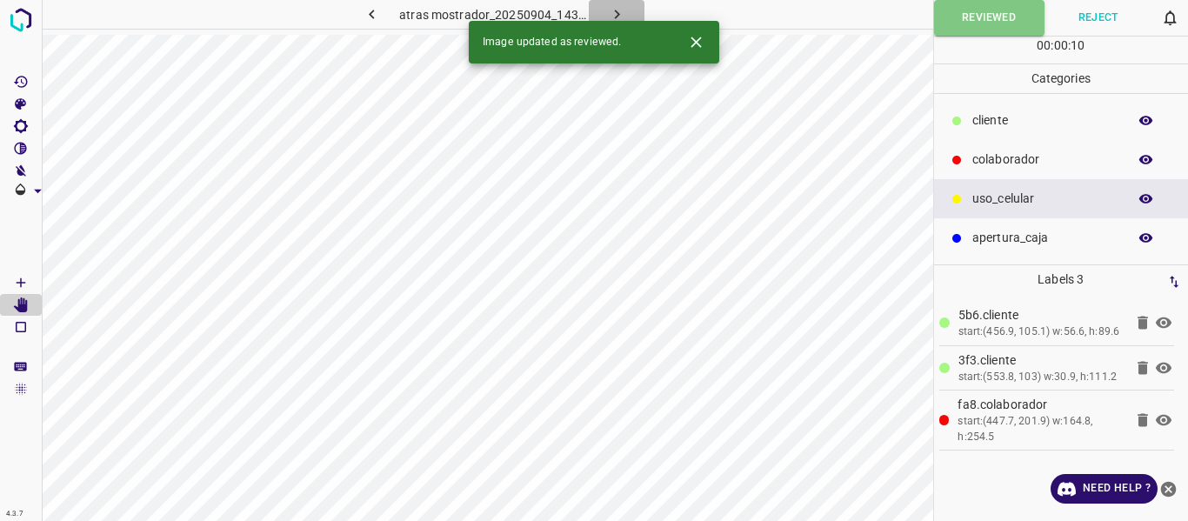
click at [611, 10] on icon "button" at bounding box center [617, 14] width 18 height 18
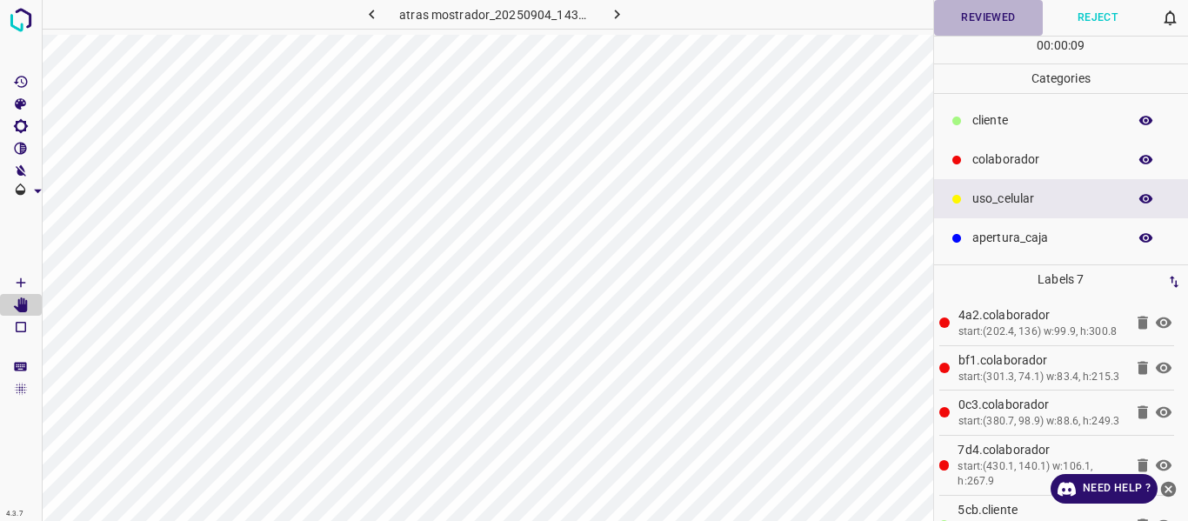
click at [986, 7] on button "Reviewed" at bounding box center [989, 18] width 110 height 36
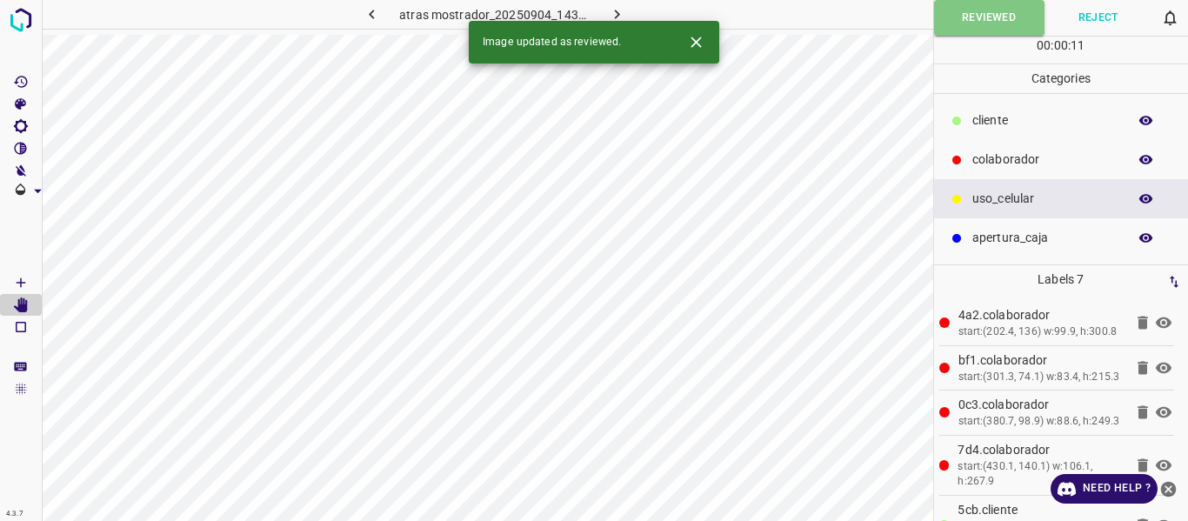
click at [608, 6] on icon "button" at bounding box center [617, 14] width 18 height 18
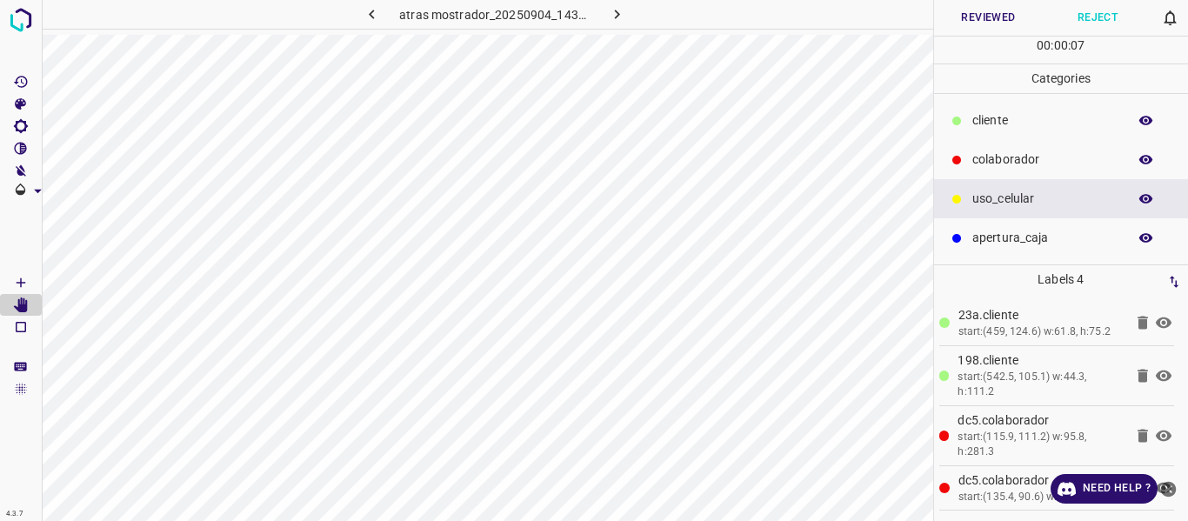
click at [970, 27] on button "Reviewed" at bounding box center [989, 18] width 110 height 36
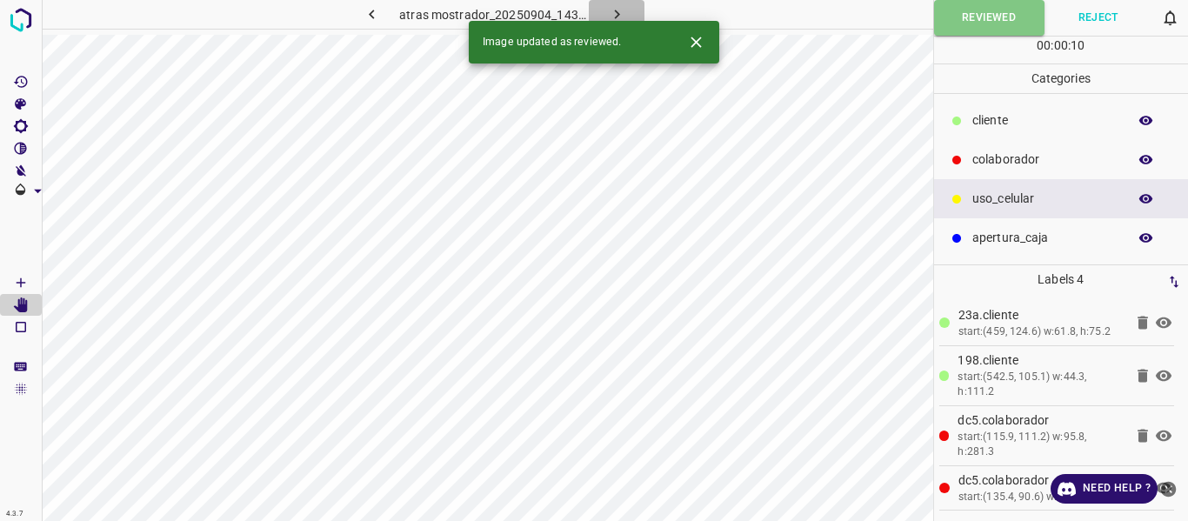
click at [606, 5] on button "button" at bounding box center [617, 14] width 56 height 29
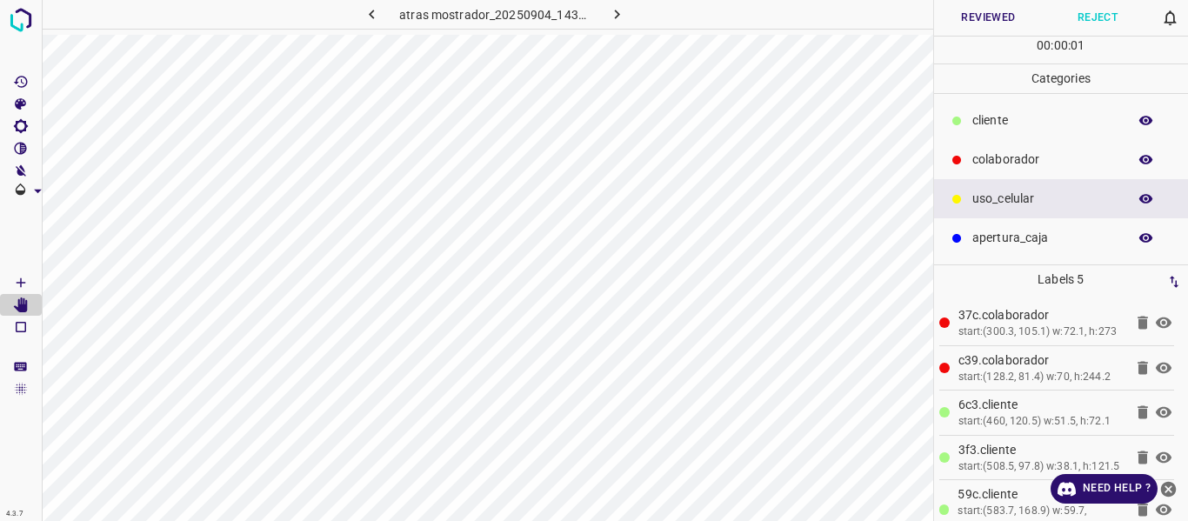
click at [990, 16] on button "Reviewed" at bounding box center [989, 18] width 110 height 36
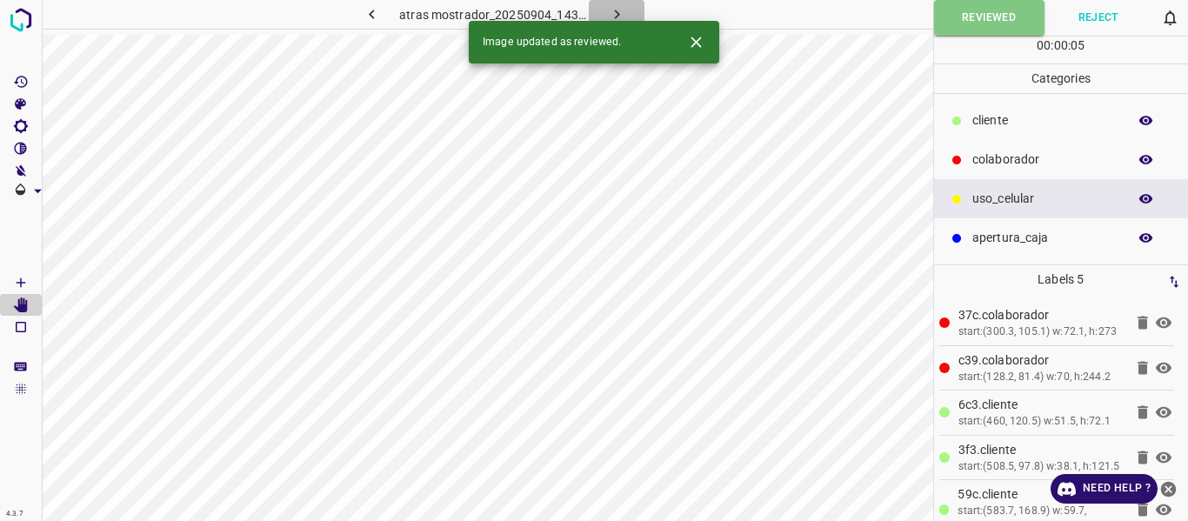
click at [609, 8] on icon "button" at bounding box center [617, 14] width 18 height 18
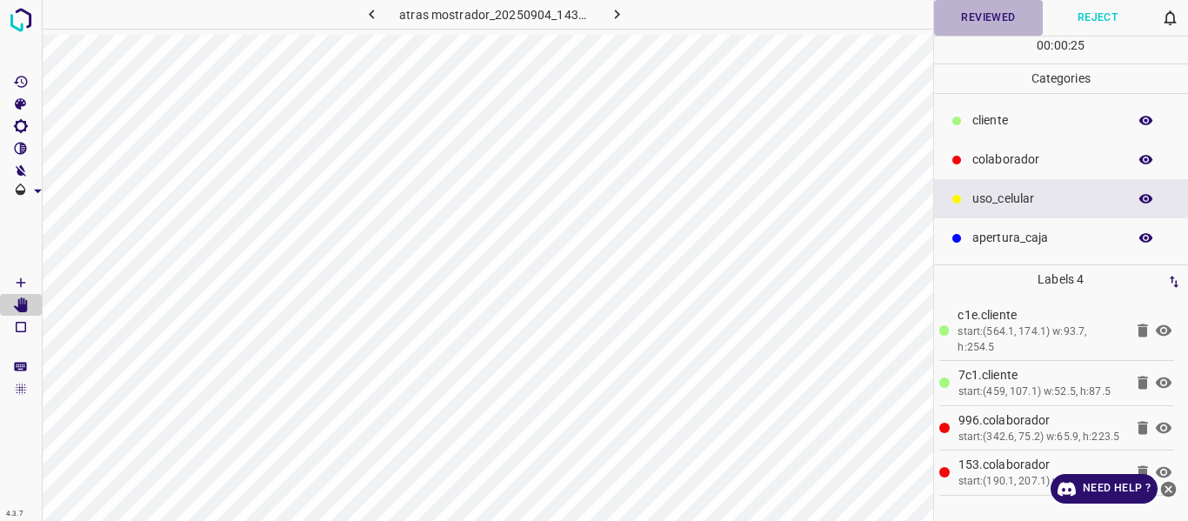
click at [1000, 12] on button "Reviewed" at bounding box center [989, 18] width 110 height 36
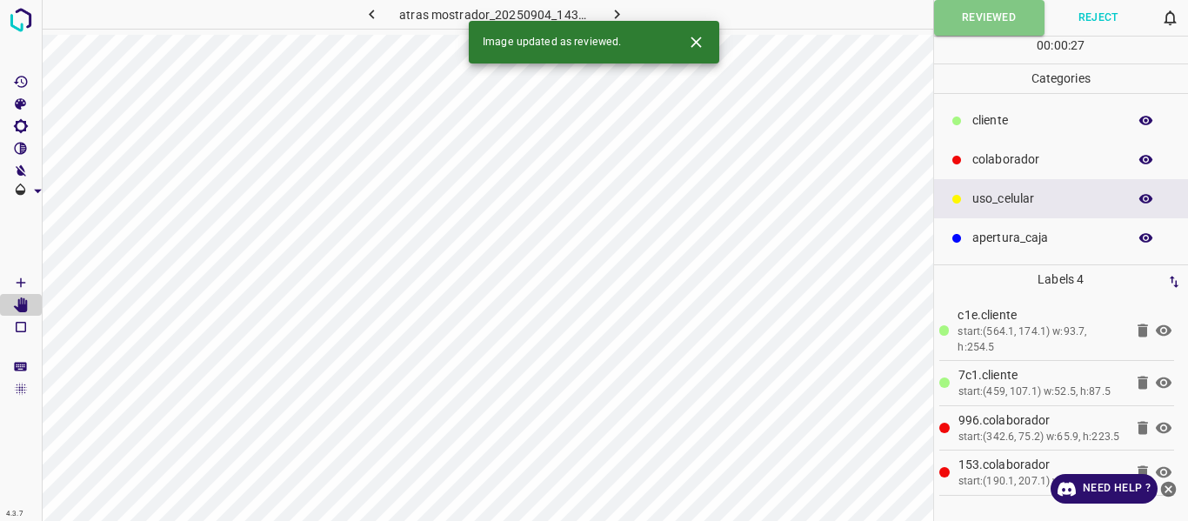
click at [619, 10] on icon "button" at bounding box center [617, 14] width 18 height 18
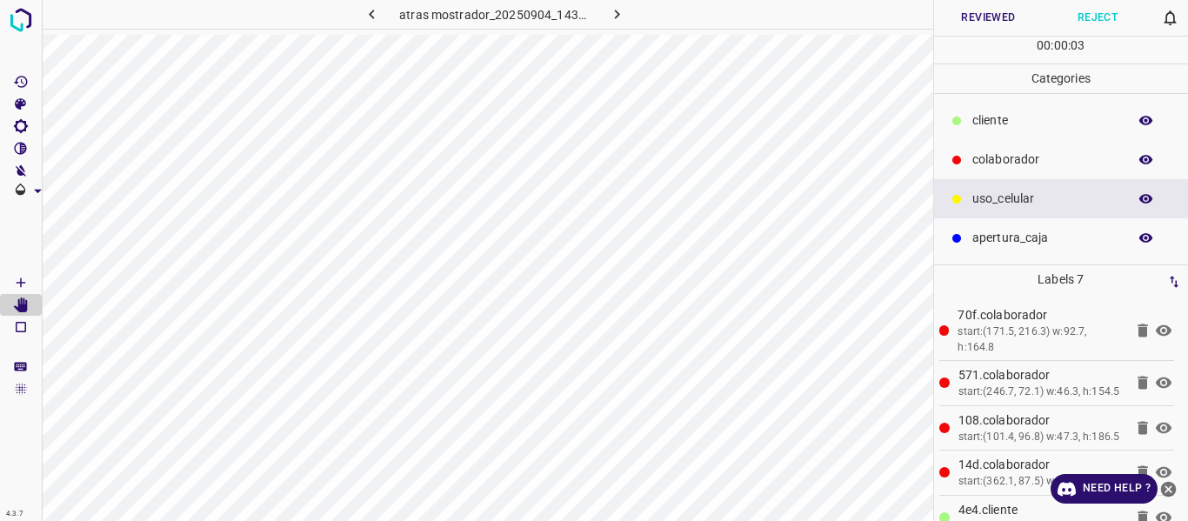
click at [995, 20] on button "Reviewed" at bounding box center [989, 18] width 110 height 36
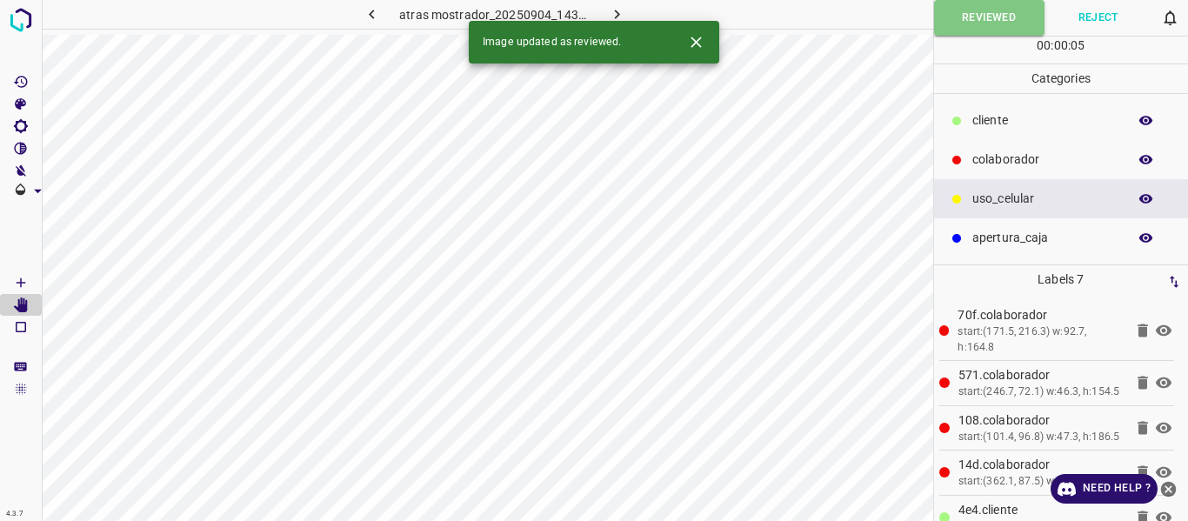
click at [612, 8] on icon "button" at bounding box center [617, 14] width 18 height 18
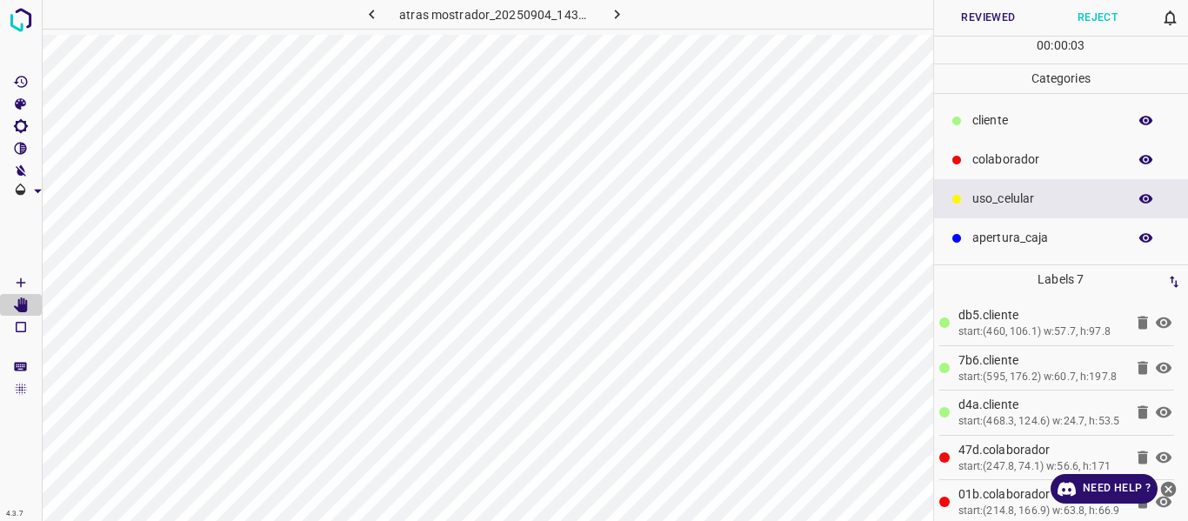
click at [993, 16] on button "Reviewed" at bounding box center [989, 18] width 110 height 36
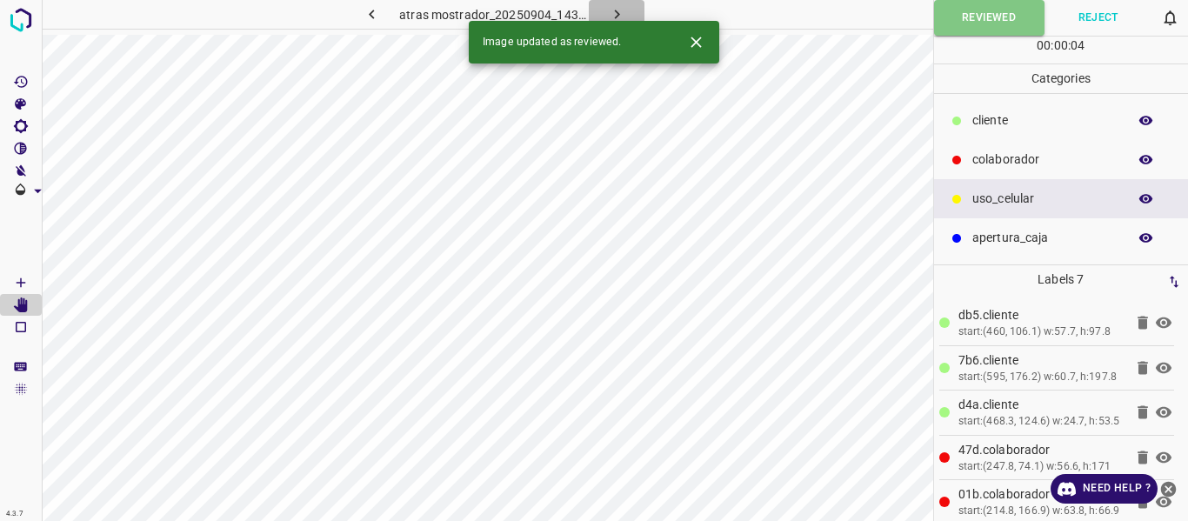
click at [621, 12] on icon "button" at bounding box center [617, 14] width 18 height 18
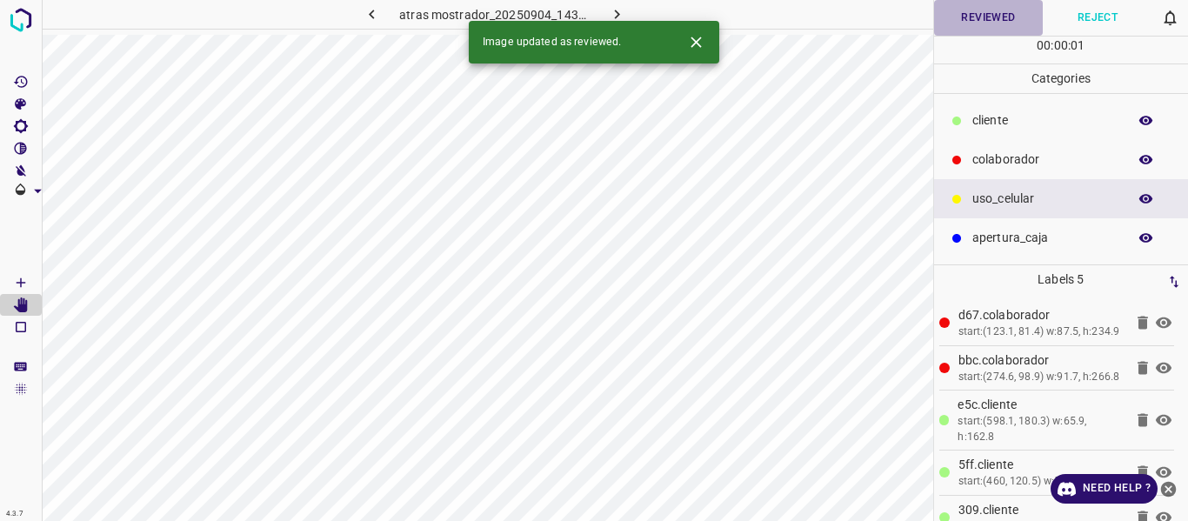
click at [973, 13] on button "Reviewed" at bounding box center [989, 18] width 110 height 36
click at [617, 15] on icon "button" at bounding box center [616, 15] width 5 height 10
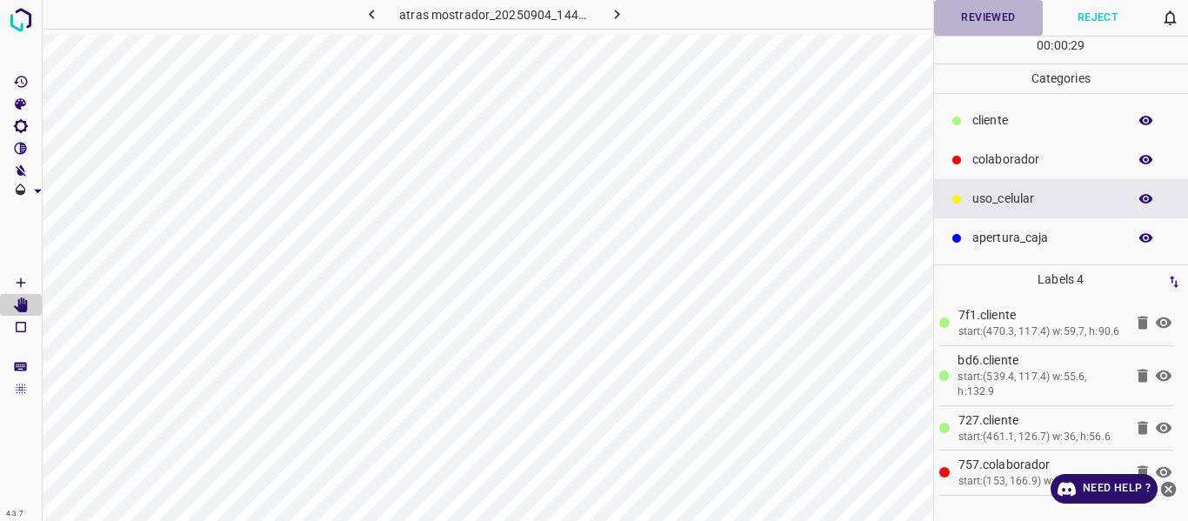
click at [957, 24] on button "Reviewed" at bounding box center [989, 18] width 110 height 36
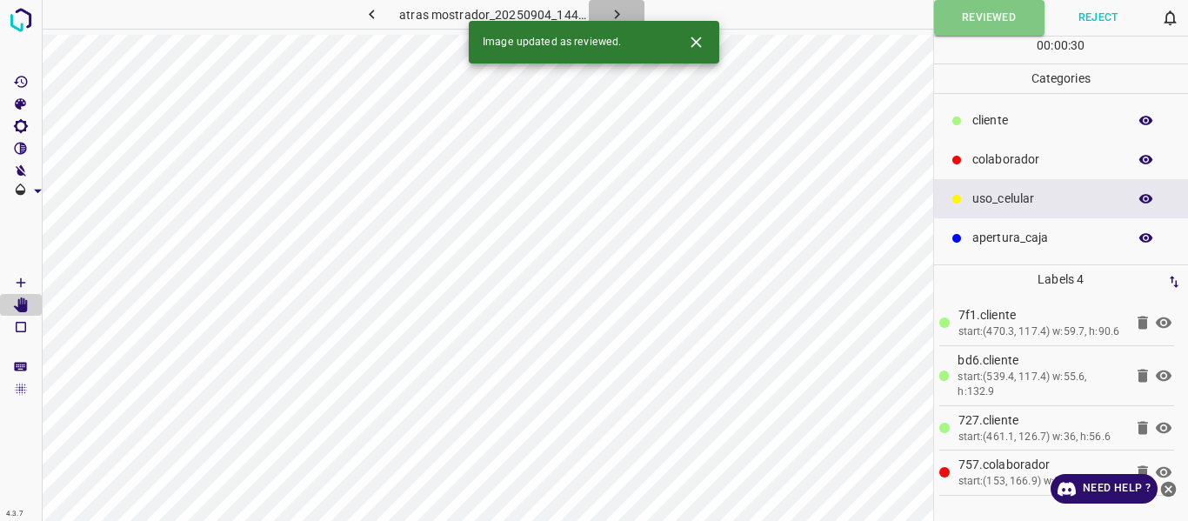
click at [614, 8] on icon "button" at bounding box center [617, 14] width 18 height 18
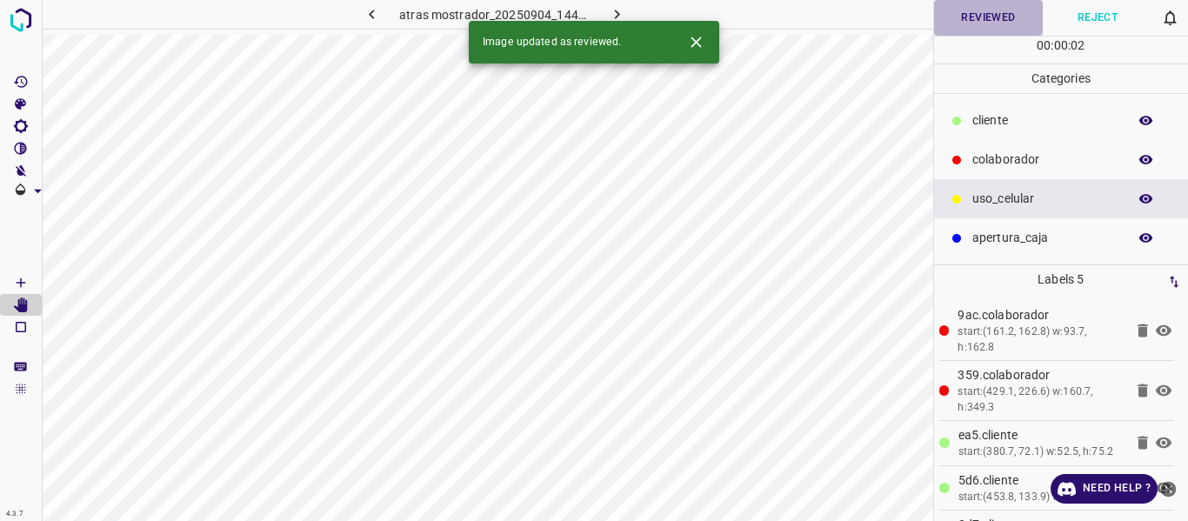
click at [1015, 13] on button "Reviewed" at bounding box center [989, 18] width 110 height 36
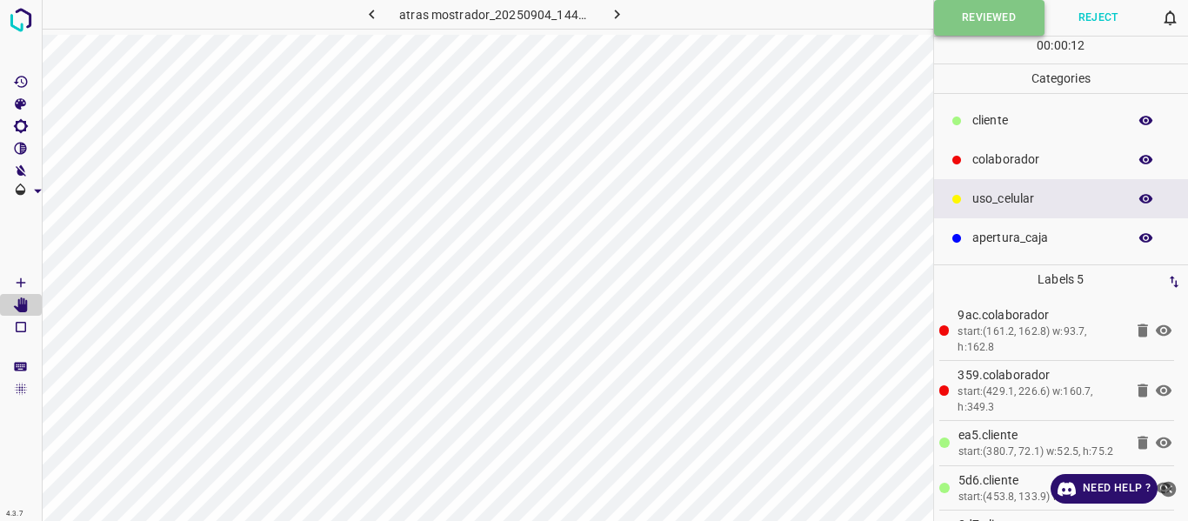
click at [952, 23] on button "Reviewed" at bounding box center [989, 18] width 110 height 36
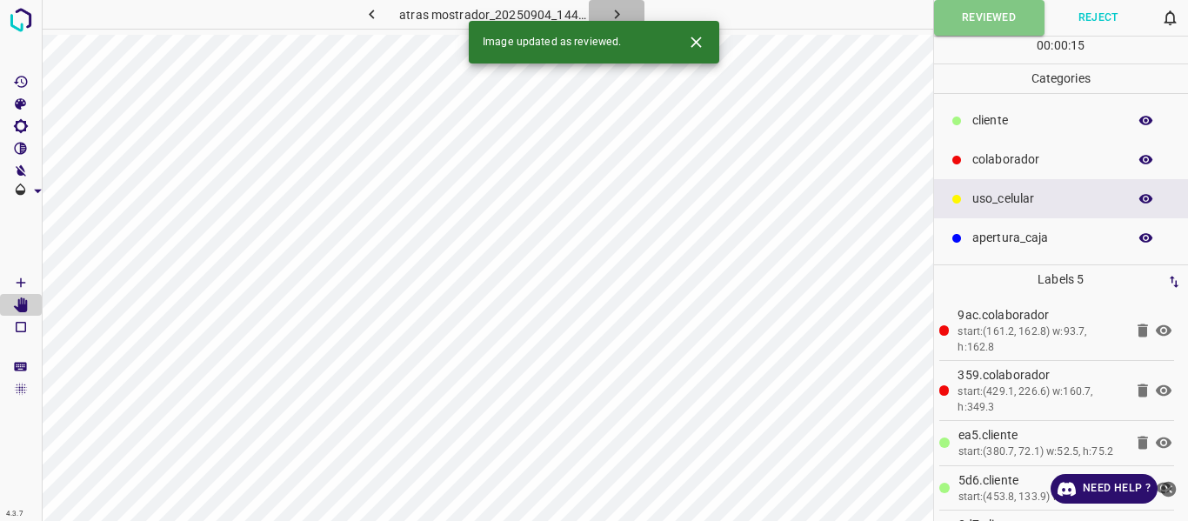
click at [621, 10] on icon "button" at bounding box center [617, 14] width 18 height 18
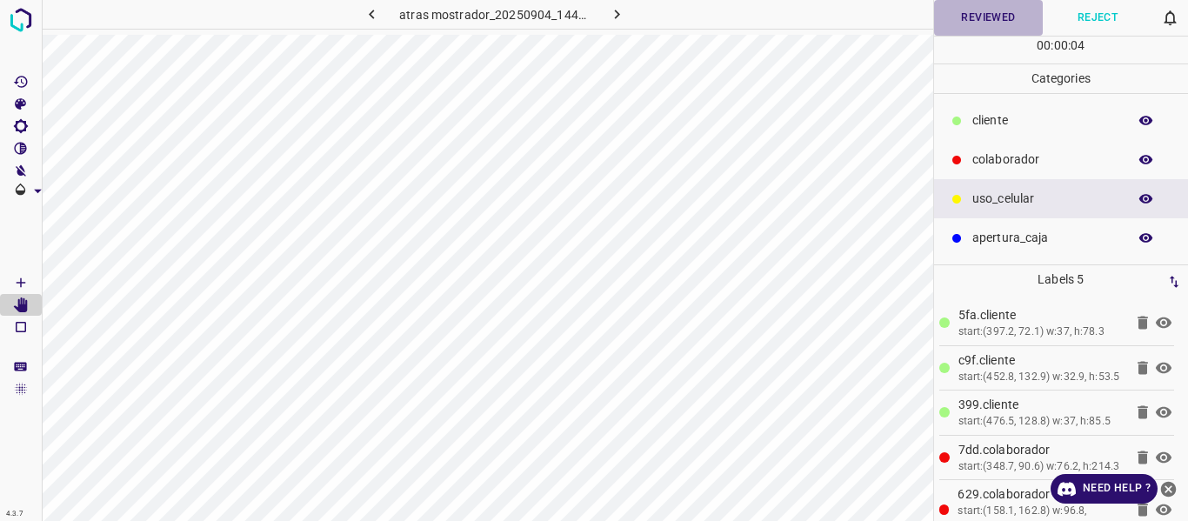
click at [988, 12] on button "Reviewed" at bounding box center [989, 18] width 110 height 36
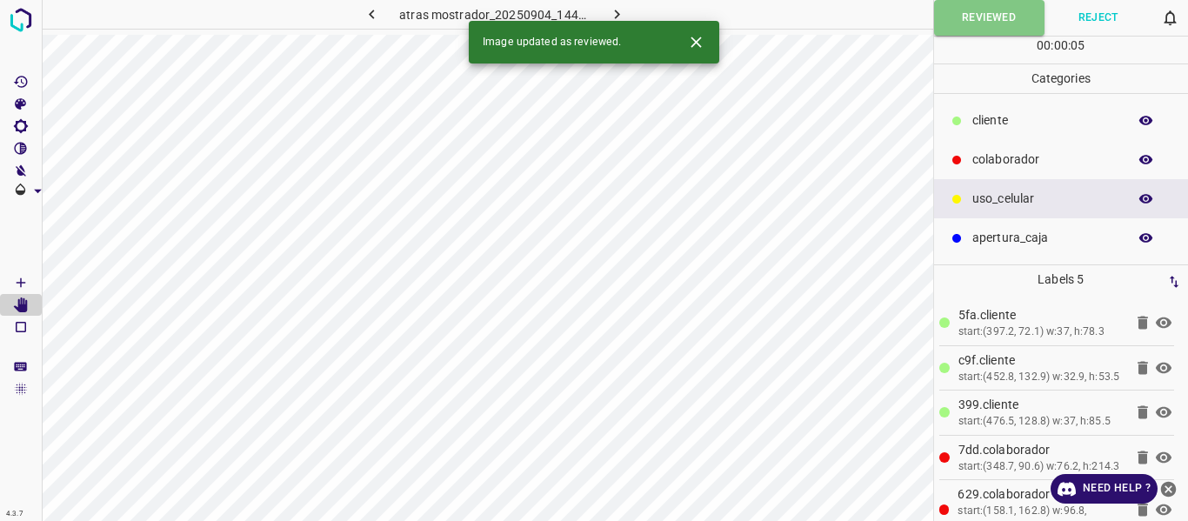
click at [613, 15] on icon "button" at bounding box center [617, 14] width 18 height 18
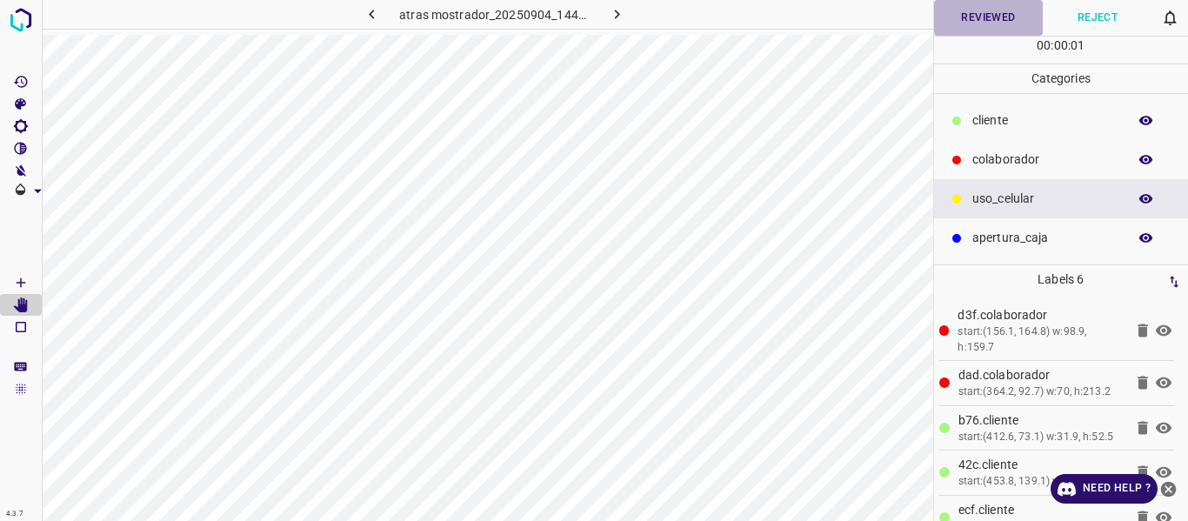
click at [963, 27] on button "Reviewed" at bounding box center [989, 18] width 110 height 36
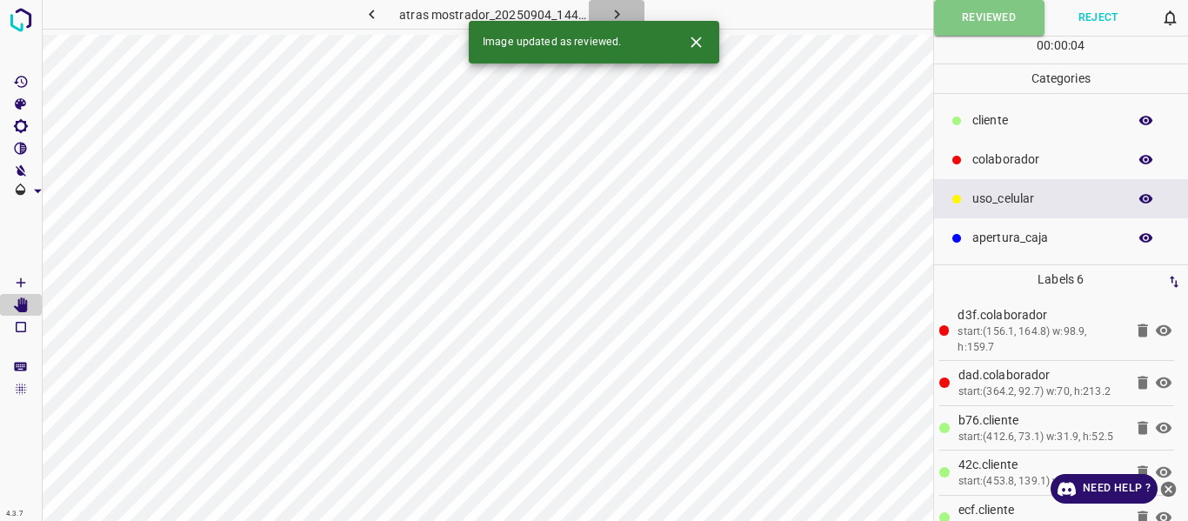
click at [629, 8] on button "button" at bounding box center [617, 14] width 56 height 29
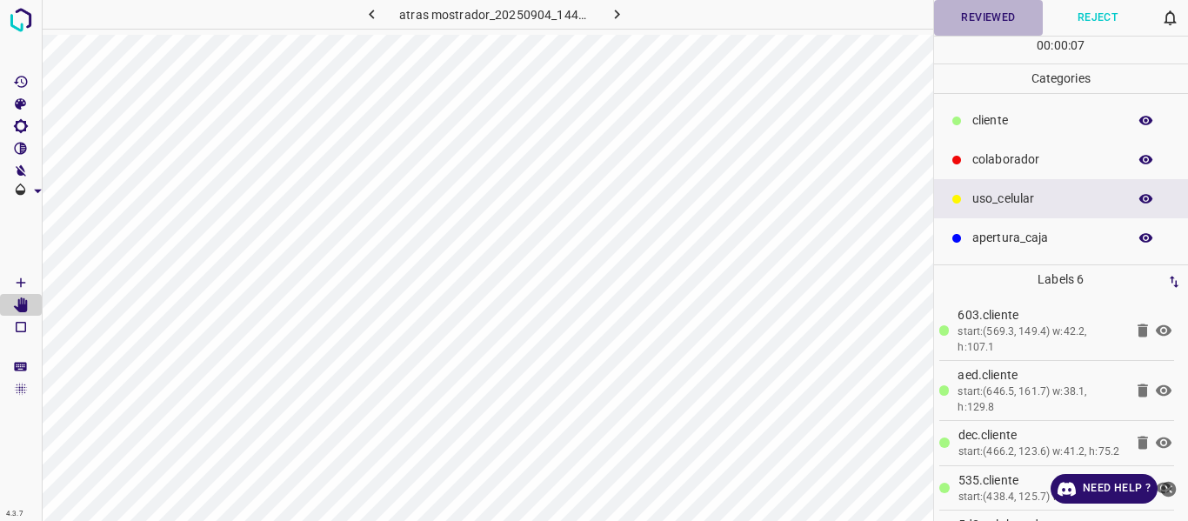
click at [981, 19] on button "Reviewed" at bounding box center [989, 18] width 110 height 36
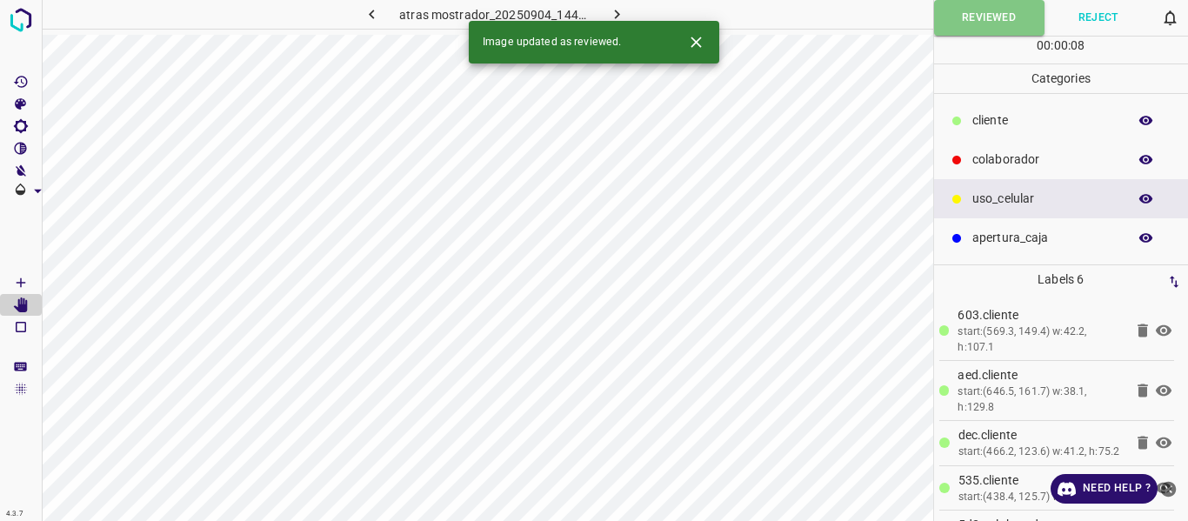
click at [619, 12] on icon "button" at bounding box center [617, 14] width 18 height 18
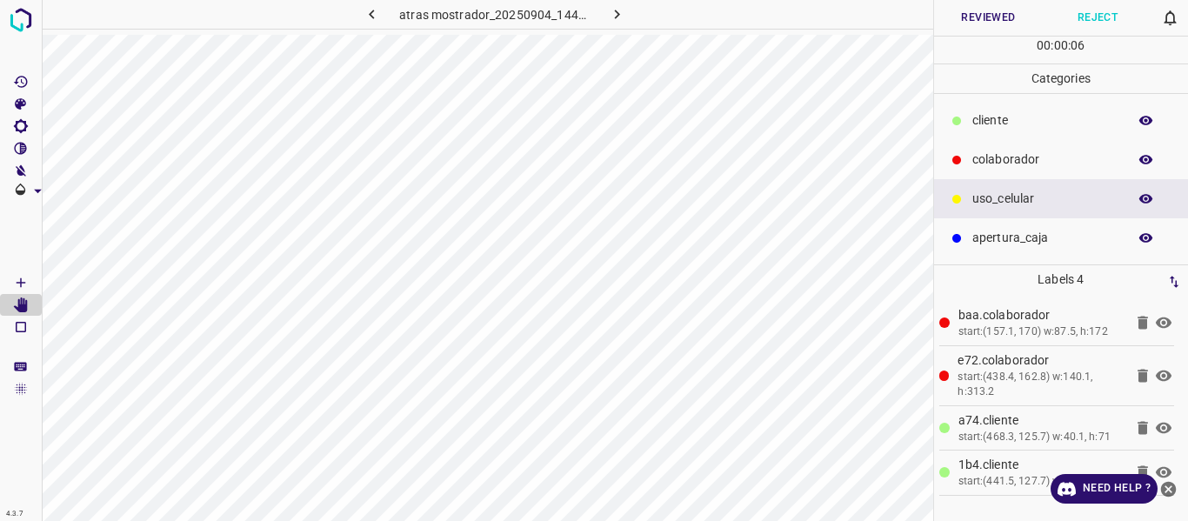
click at [993, 17] on button "Reviewed" at bounding box center [989, 18] width 110 height 36
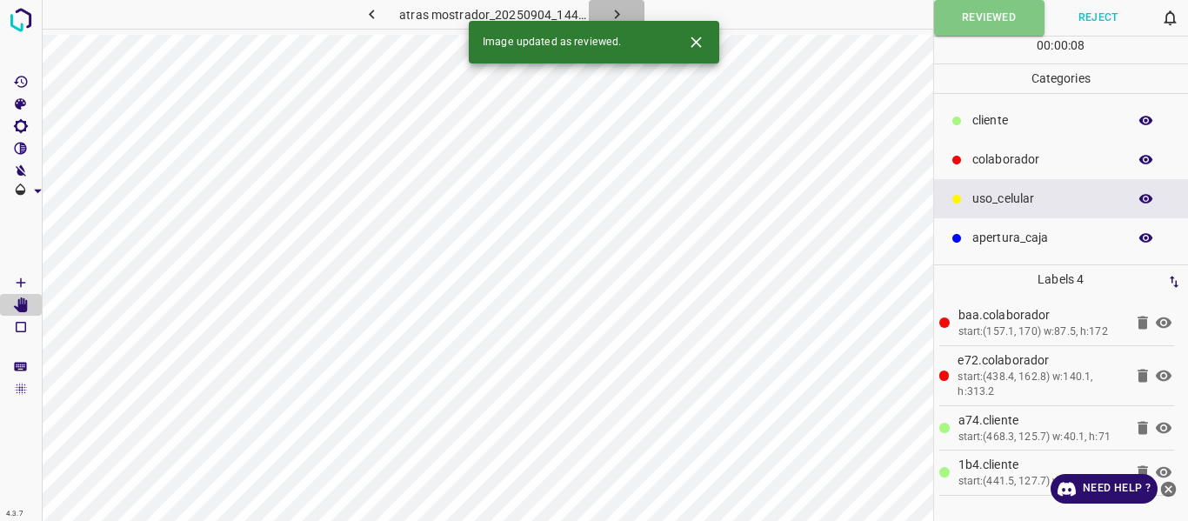
click at [618, 9] on icon "button" at bounding box center [617, 14] width 18 height 18
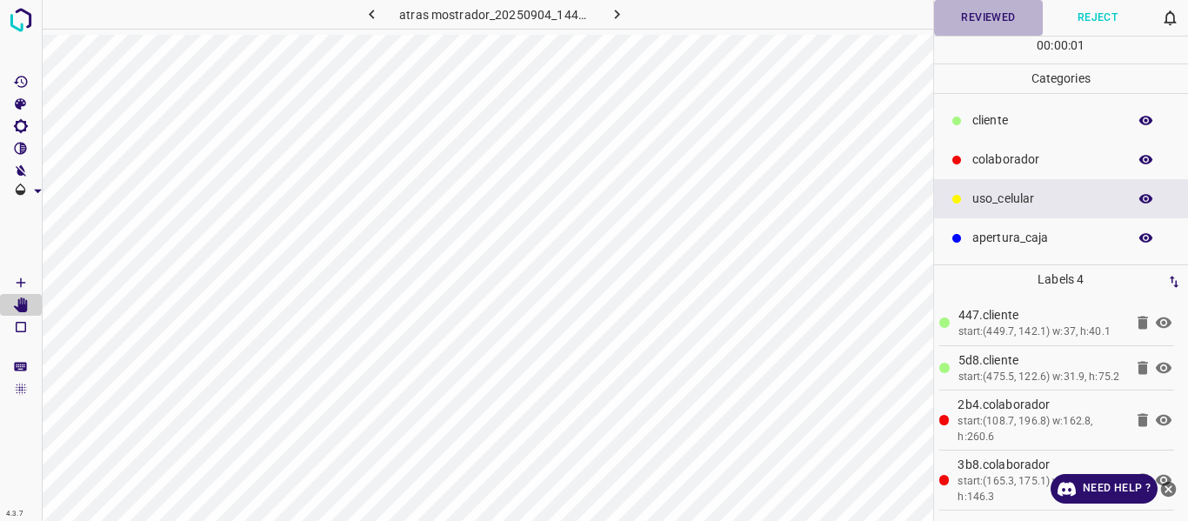
click at [991, 22] on button "Reviewed" at bounding box center [989, 18] width 110 height 36
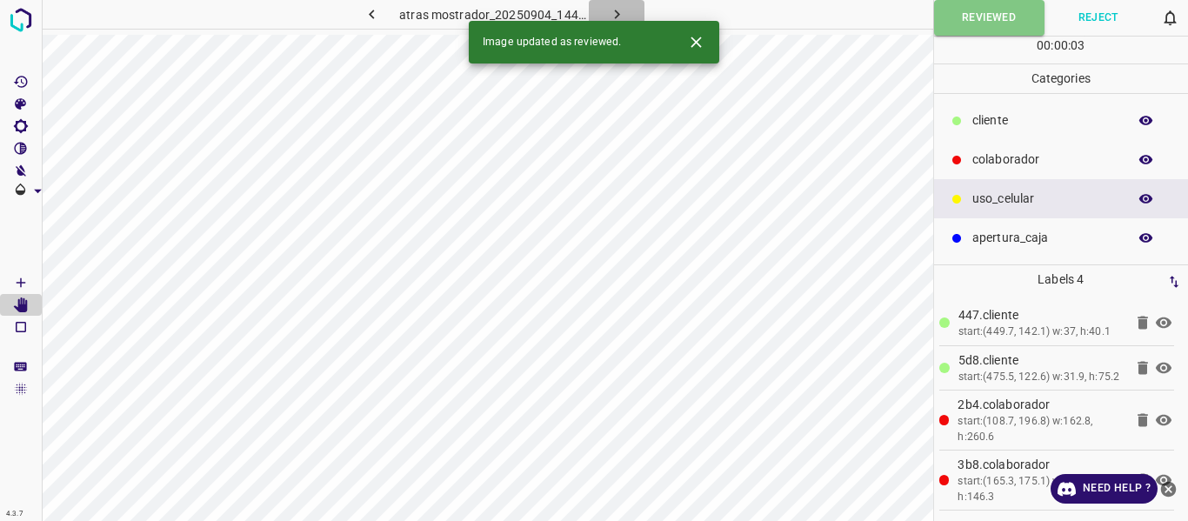
click at [624, 15] on icon "button" at bounding box center [617, 14] width 18 height 18
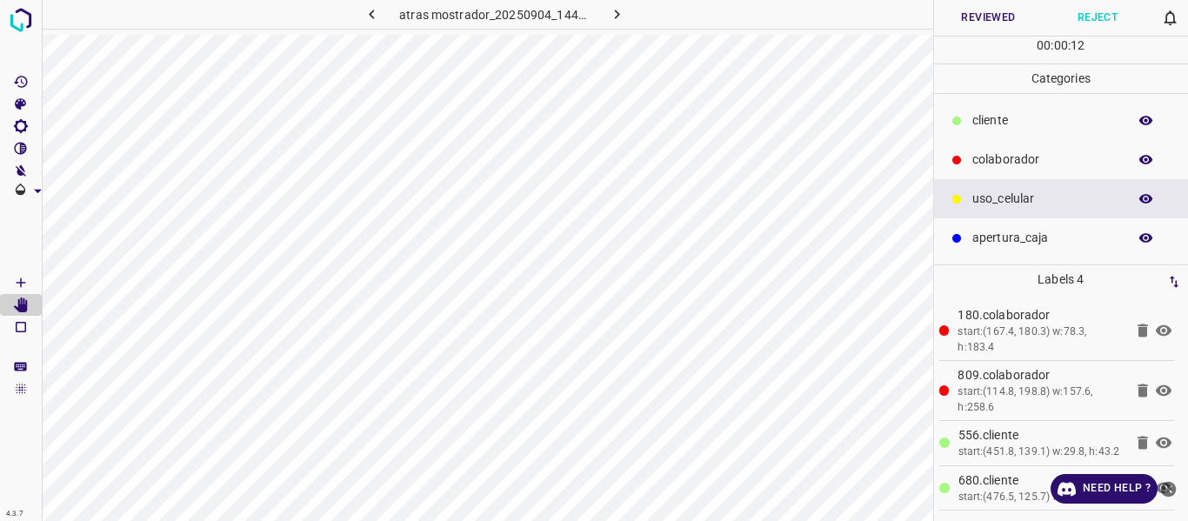
click at [954, 22] on button "Reviewed" at bounding box center [989, 18] width 110 height 36
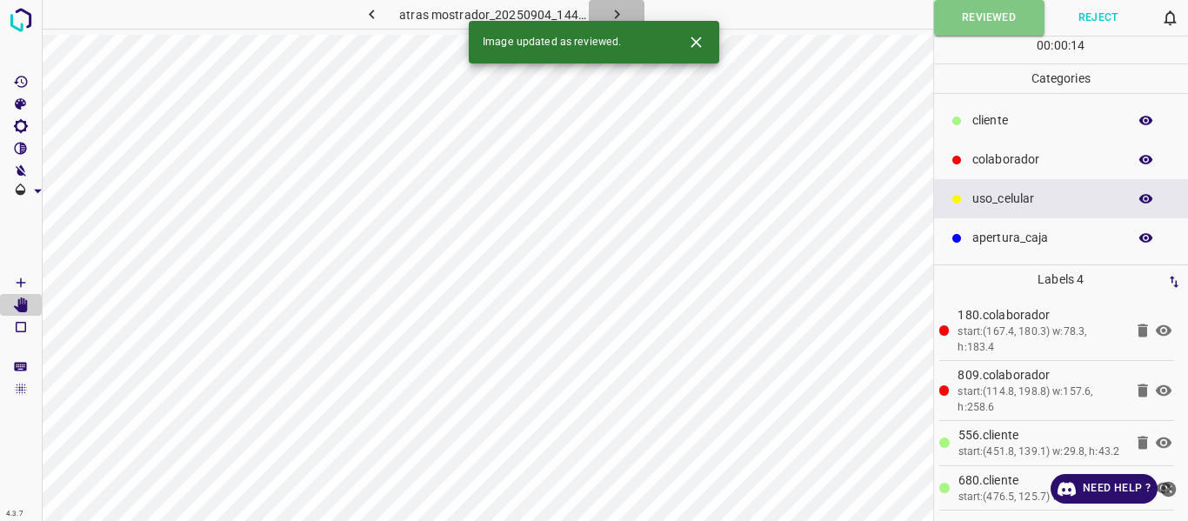
click at [618, 14] on icon "button" at bounding box center [616, 15] width 5 height 10
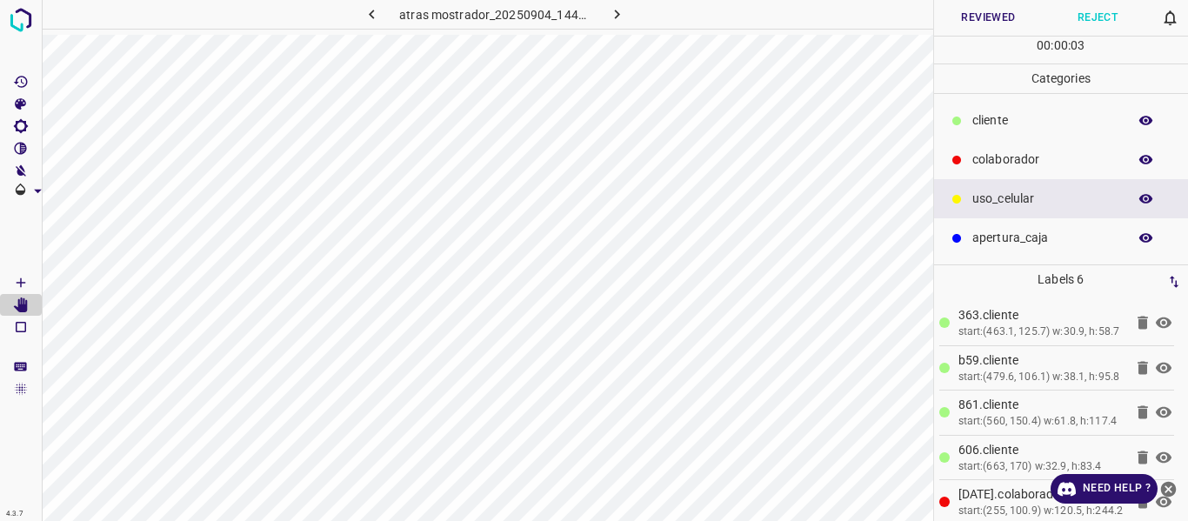
click at [1143, 125] on icon "button" at bounding box center [1147, 121] width 16 height 16
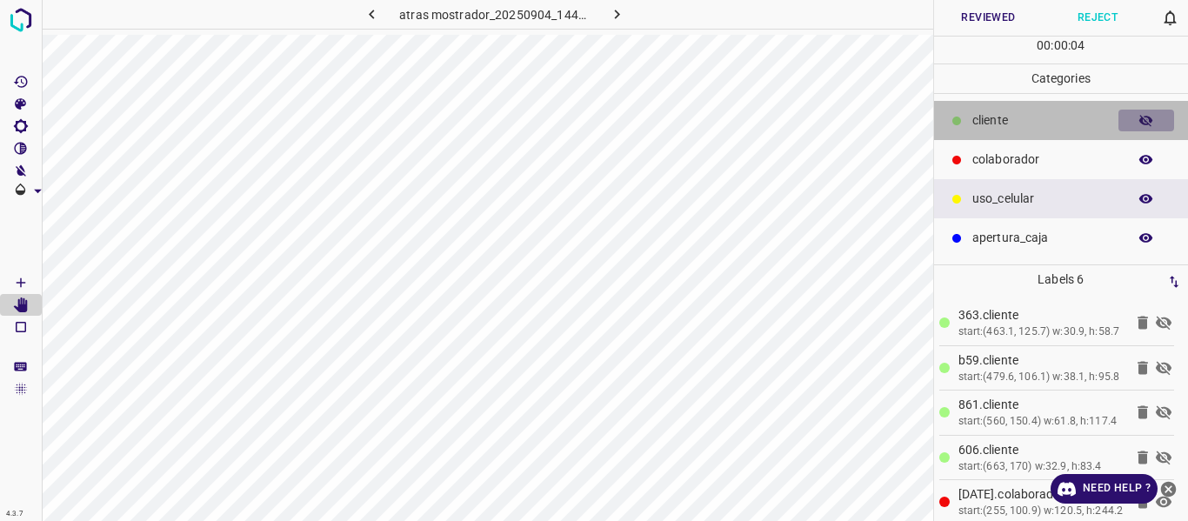
click at [1143, 125] on icon "button" at bounding box center [1147, 121] width 16 height 16
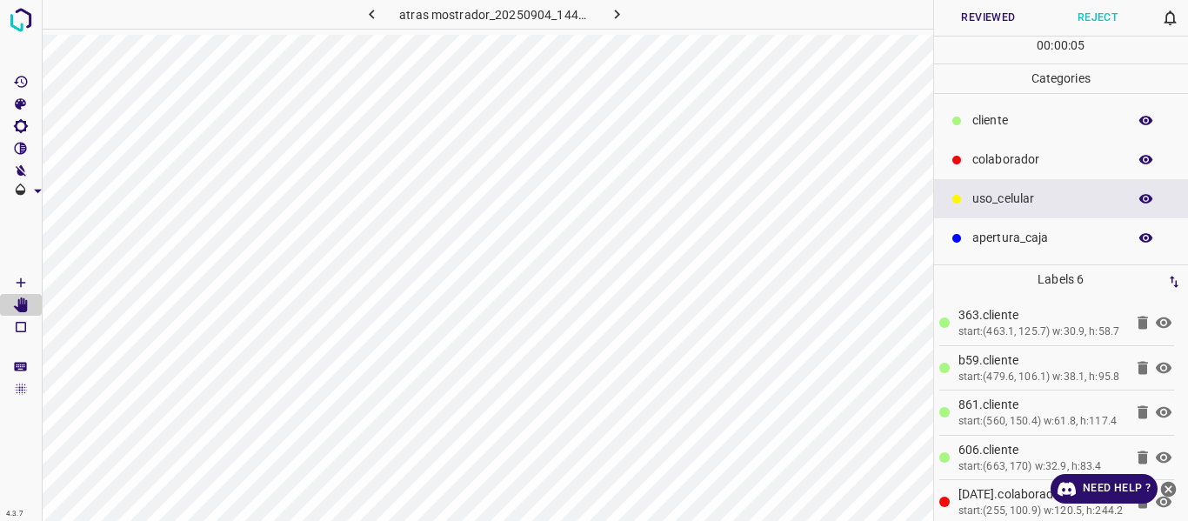
click at [975, 25] on button "Reviewed" at bounding box center [989, 18] width 110 height 36
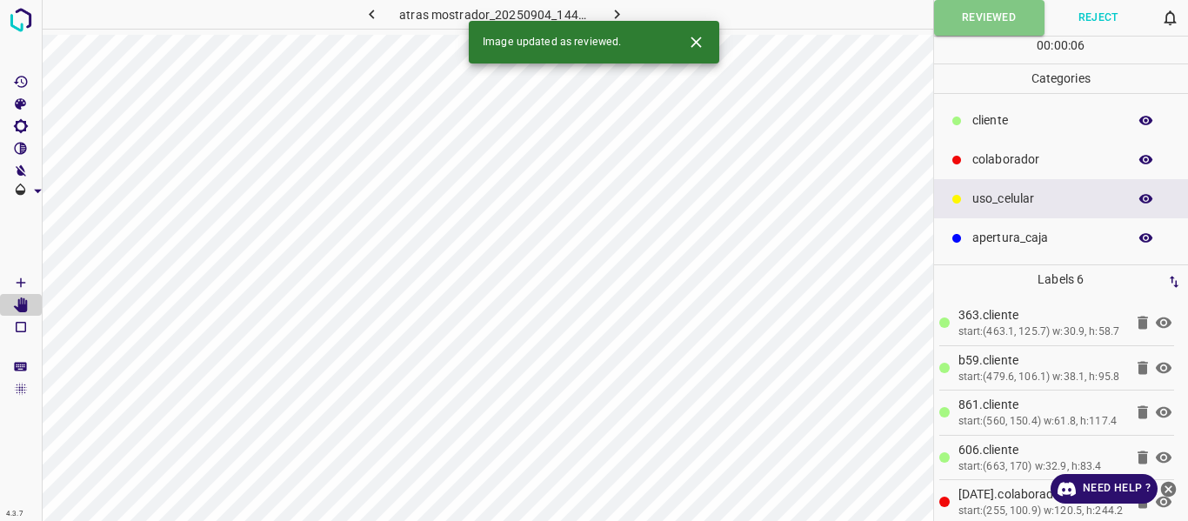
click at [611, 16] on icon "button" at bounding box center [617, 14] width 18 height 18
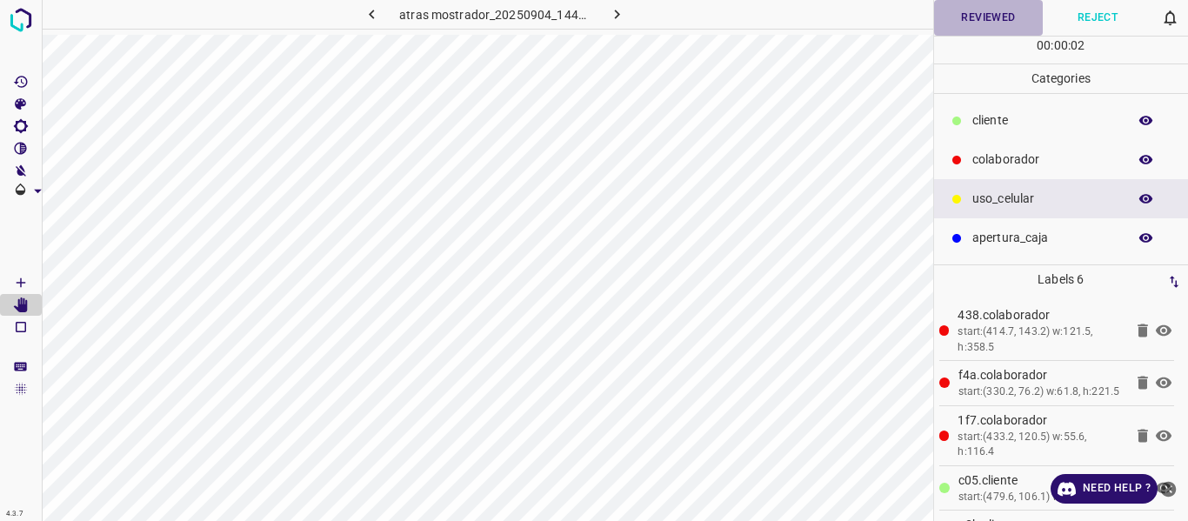
click at [976, 23] on button "Reviewed" at bounding box center [989, 18] width 110 height 36
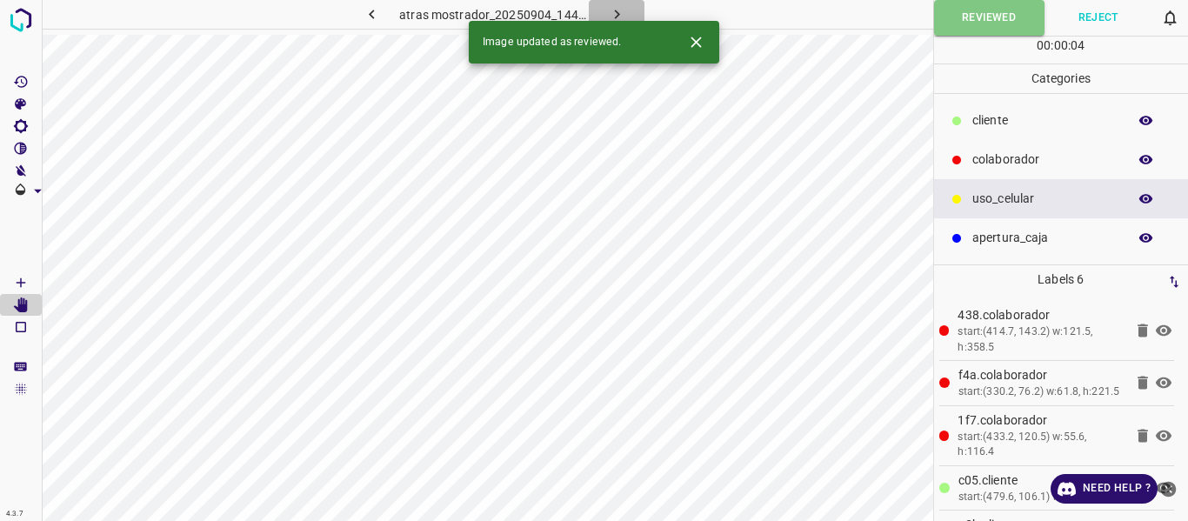
click at [620, 10] on icon "button" at bounding box center [617, 14] width 18 height 18
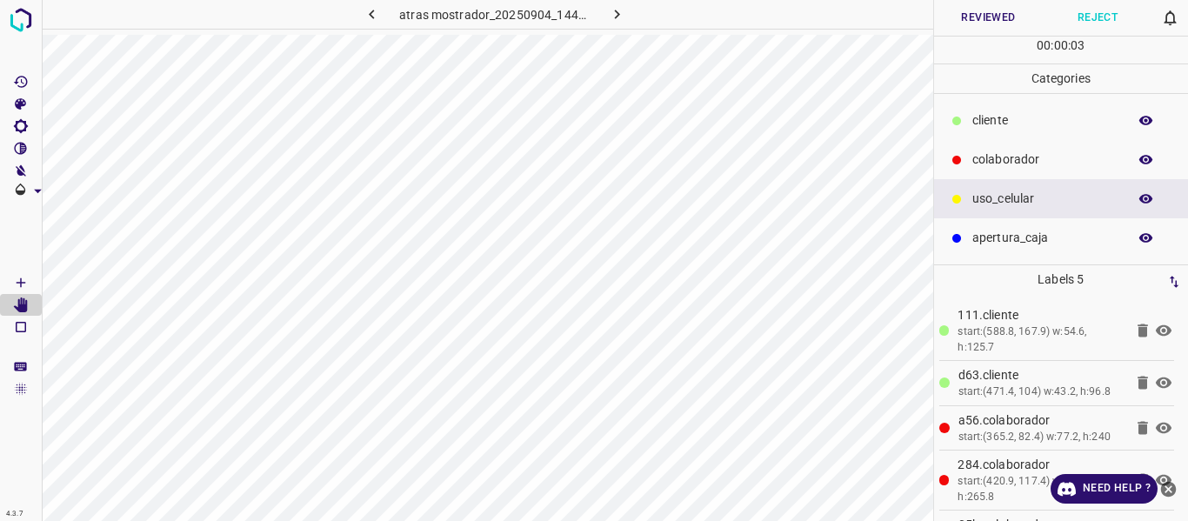
click at [992, 19] on button "Reviewed" at bounding box center [989, 18] width 110 height 36
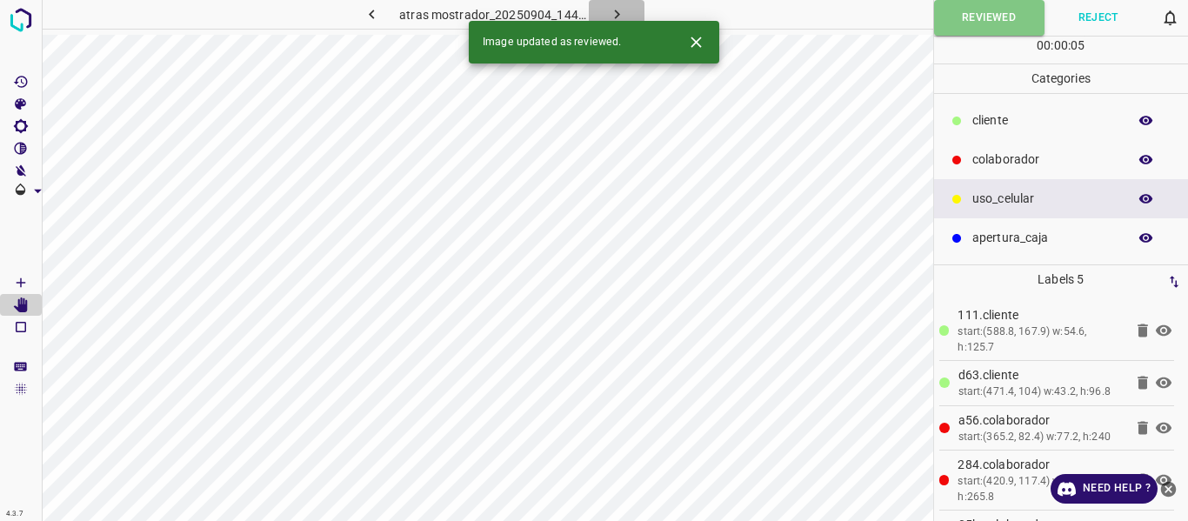
click at [615, 8] on icon "button" at bounding box center [617, 14] width 18 height 18
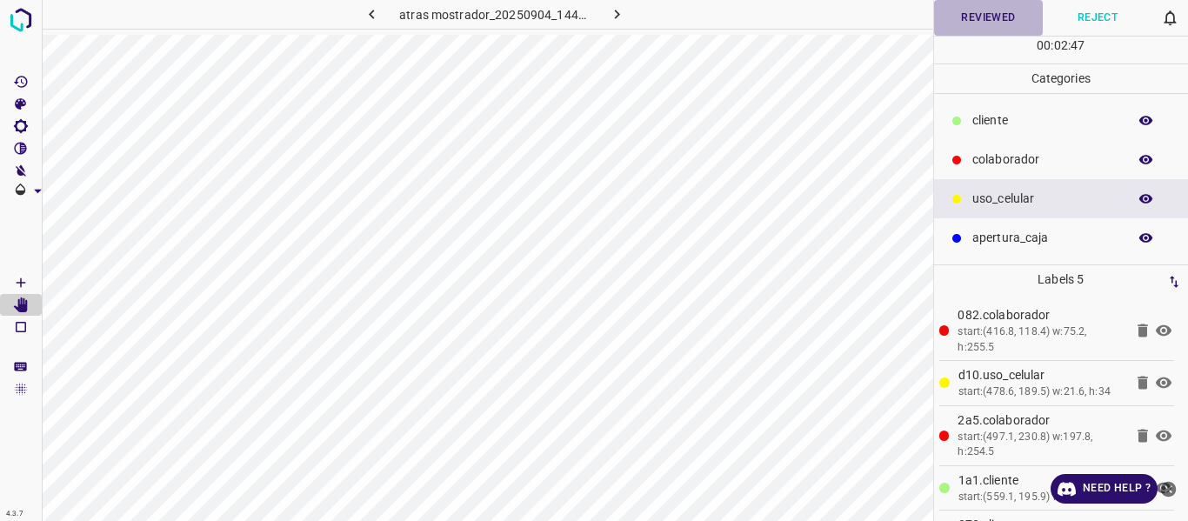
click at [980, 23] on button "Reviewed" at bounding box center [989, 18] width 110 height 36
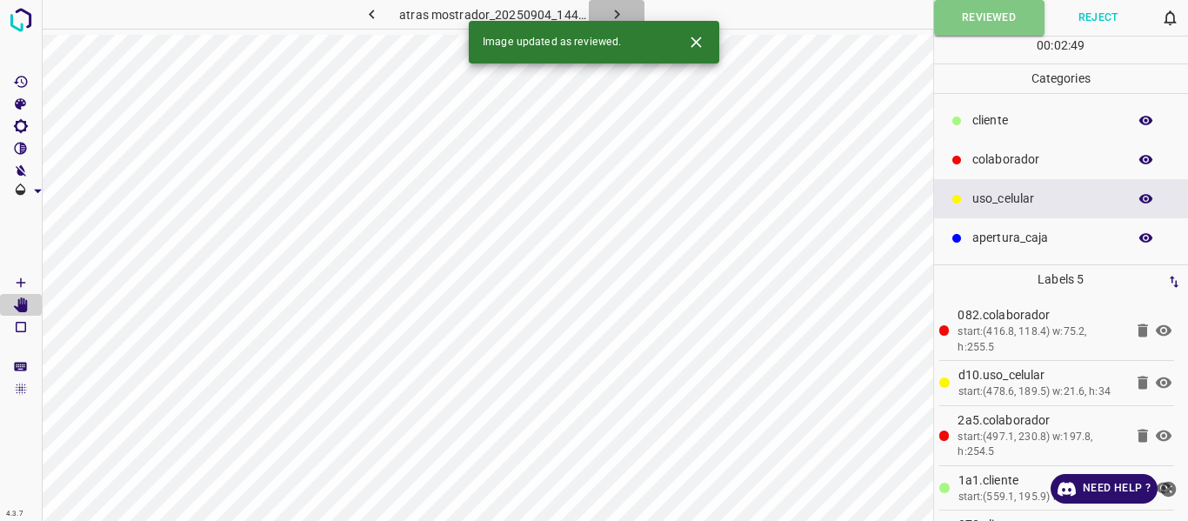
click at [624, 10] on icon "button" at bounding box center [617, 14] width 18 height 18
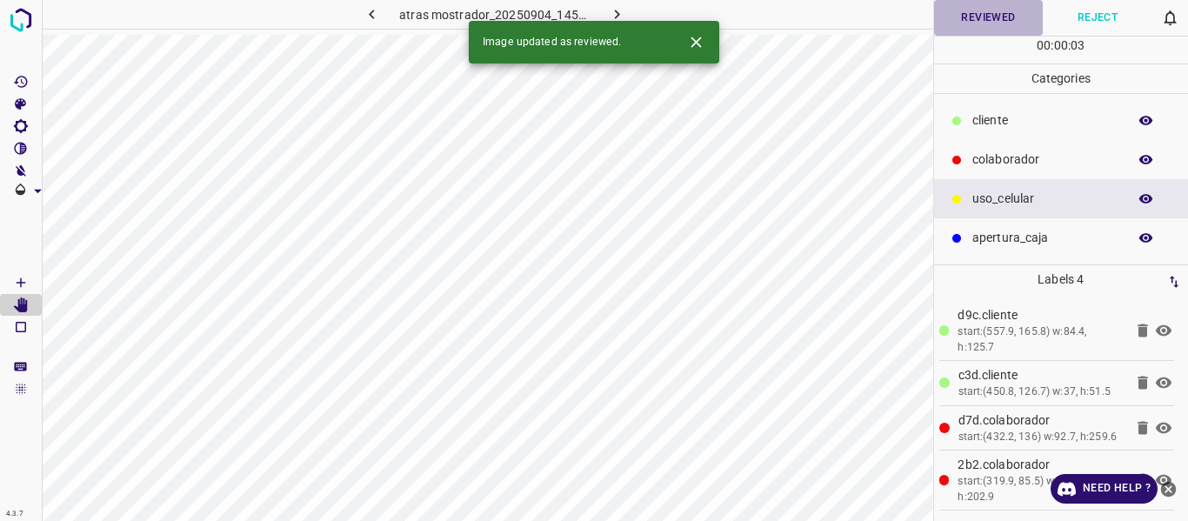
click at [989, 15] on button "Reviewed" at bounding box center [989, 18] width 110 height 36
click at [612, 10] on icon "button" at bounding box center [617, 14] width 18 height 18
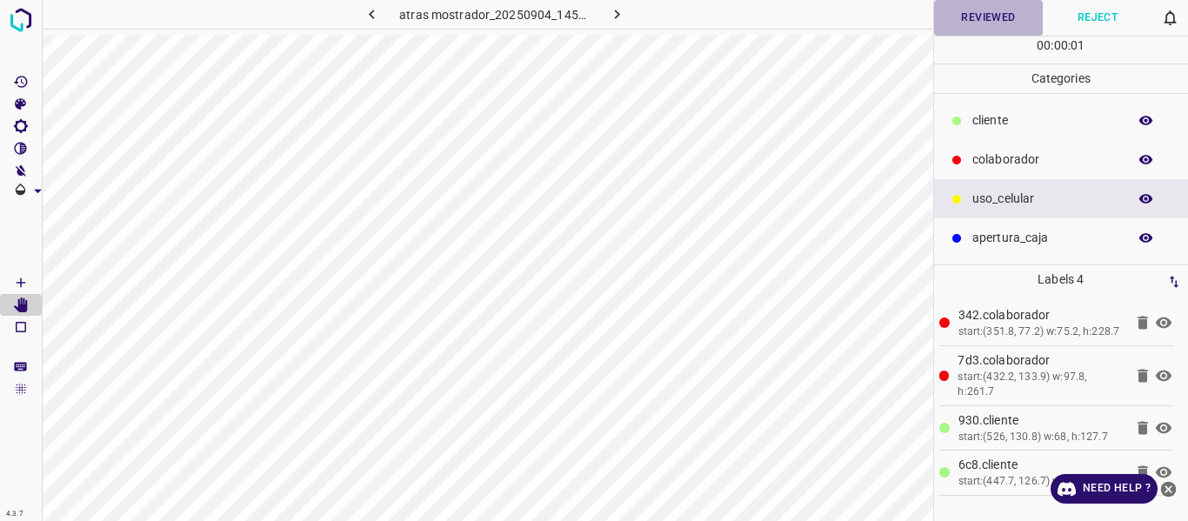
click at [975, 19] on button "Reviewed" at bounding box center [989, 18] width 110 height 36
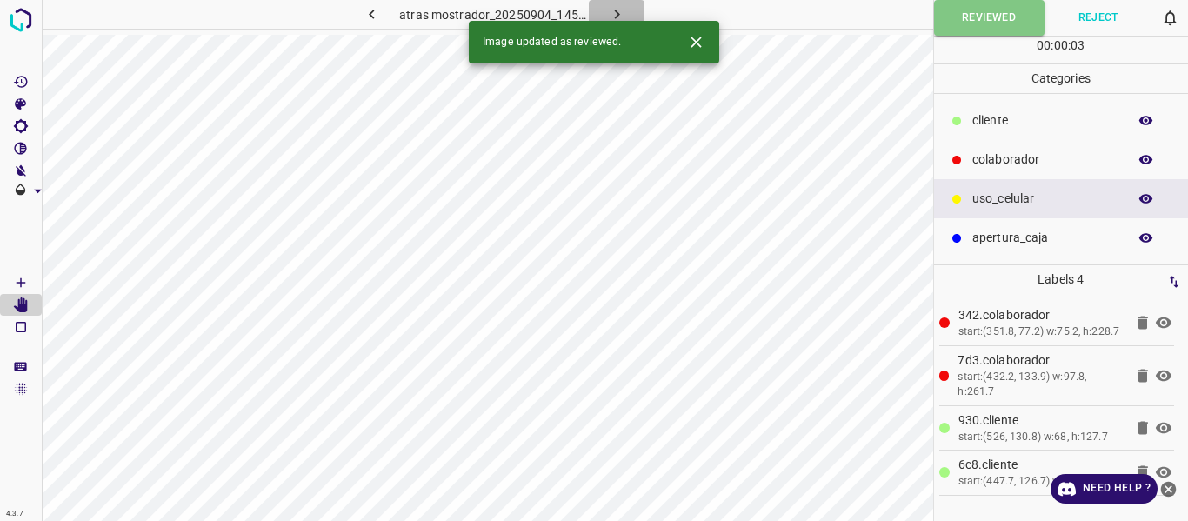
click at [608, 5] on icon "button" at bounding box center [617, 14] width 18 height 18
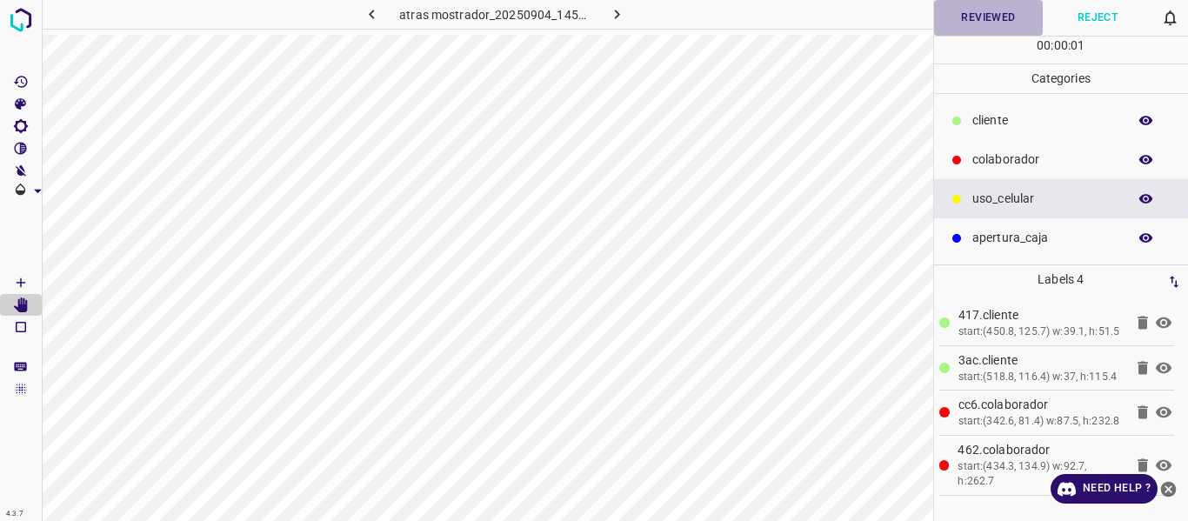
click at [999, 7] on button "Reviewed" at bounding box center [989, 18] width 110 height 36
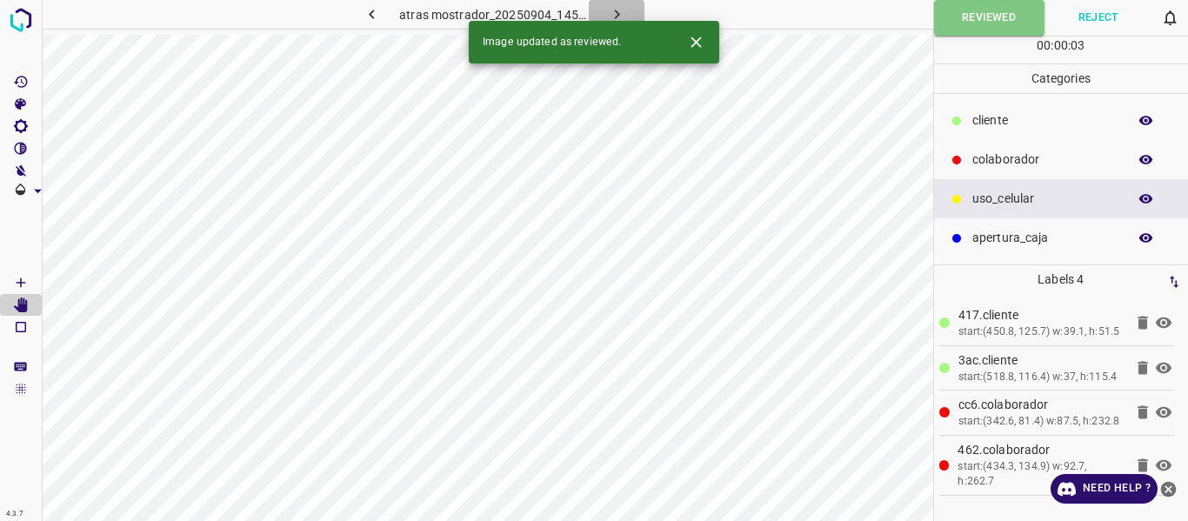
click at [618, 2] on button "button" at bounding box center [617, 14] width 56 height 29
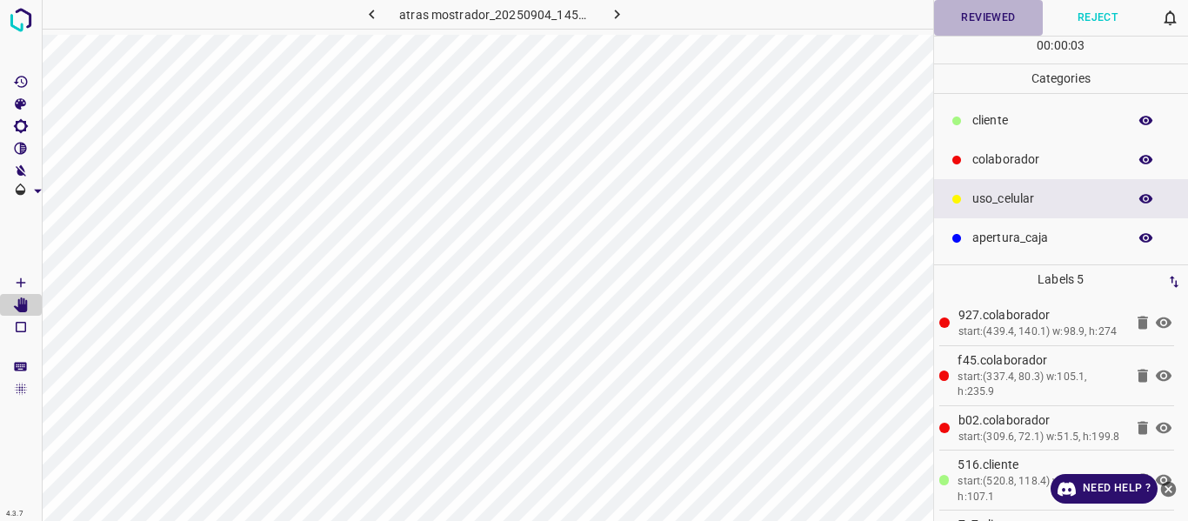
click at [976, 23] on button "Reviewed" at bounding box center [989, 18] width 110 height 36
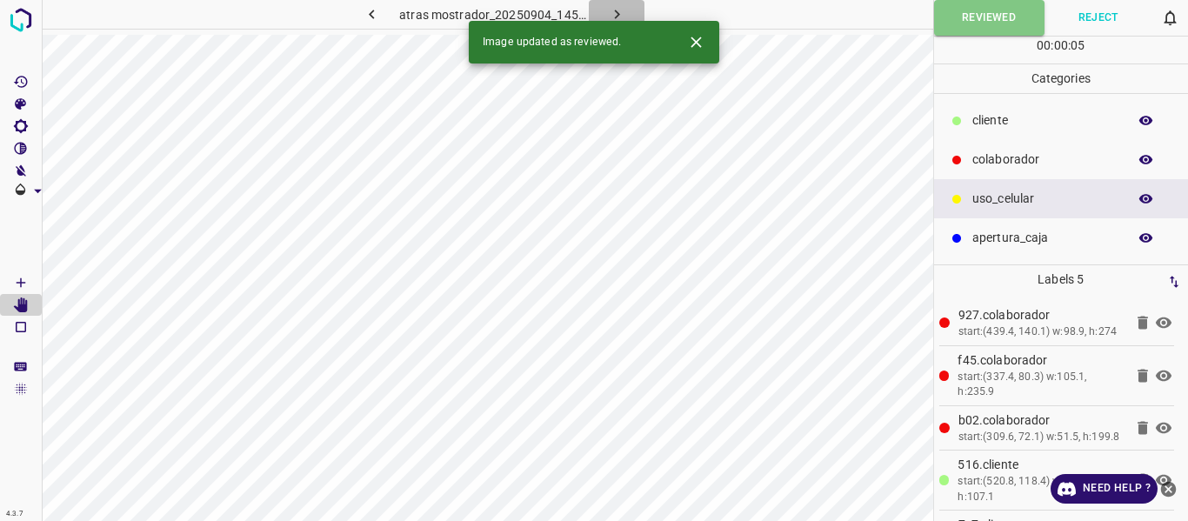
click at [628, 17] on button "button" at bounding box center [617, 14] width 56 height 29
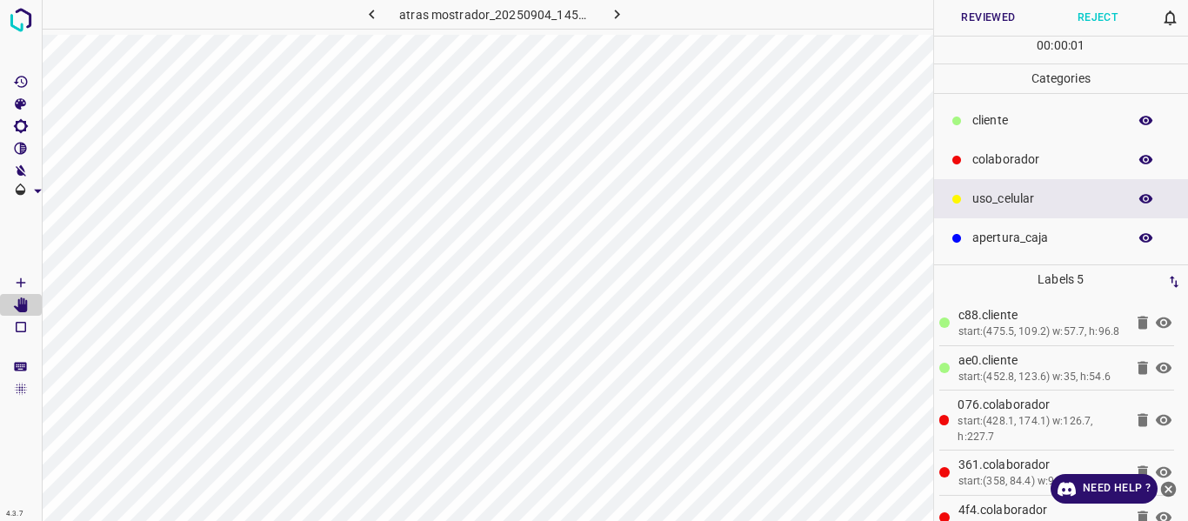
click at [984, 16] on button "Reviewed" at bounding box center [989, 18] width 110 height 36
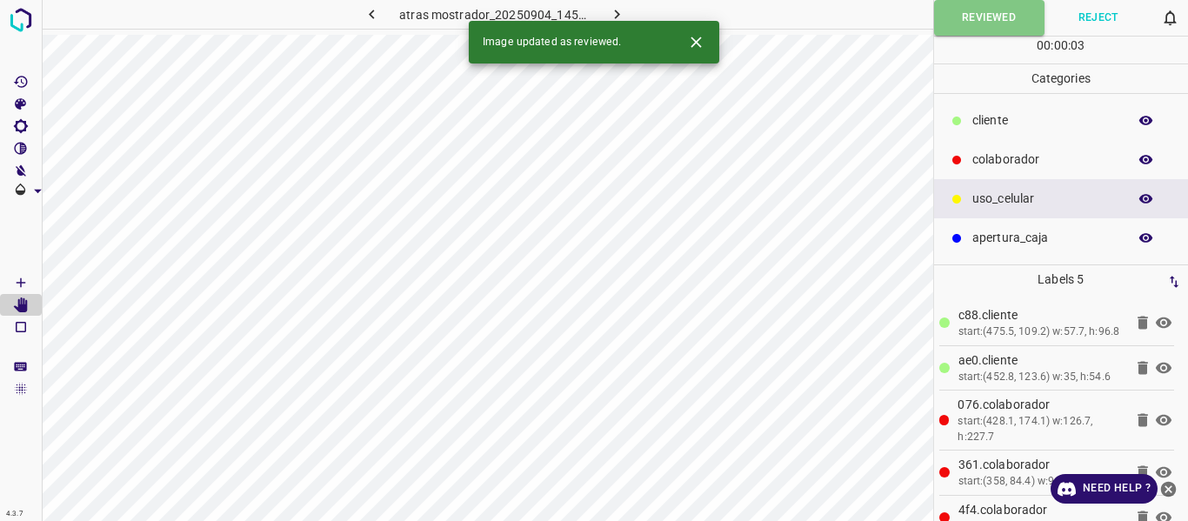
click at [617, 10] on icon "button" at bounding box center [617, 14] width 18 height 18
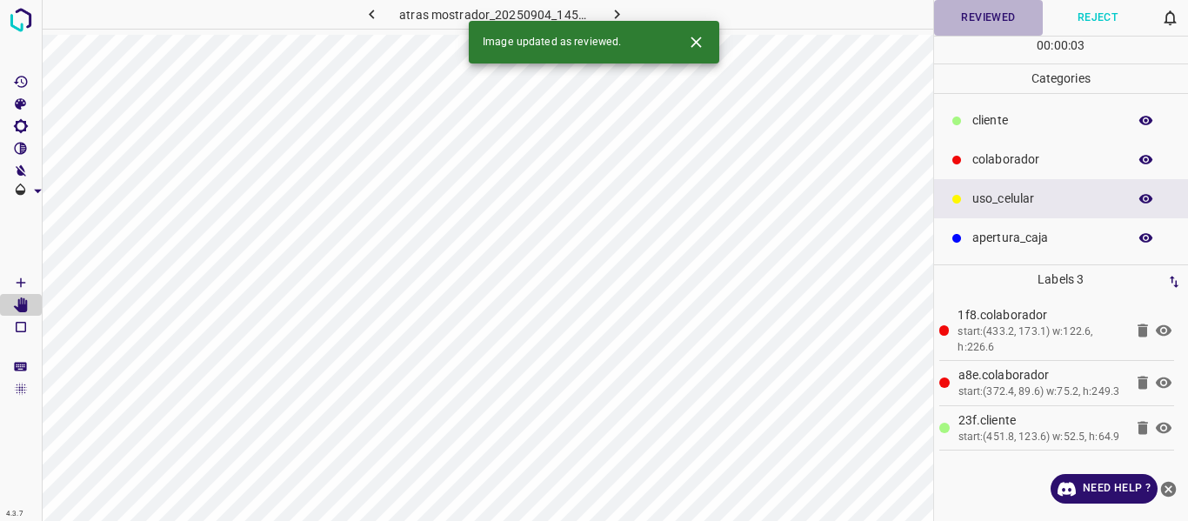
click at [978, 20] on button "Reviewed" at bounding box center [989, 18] width 110 height 36
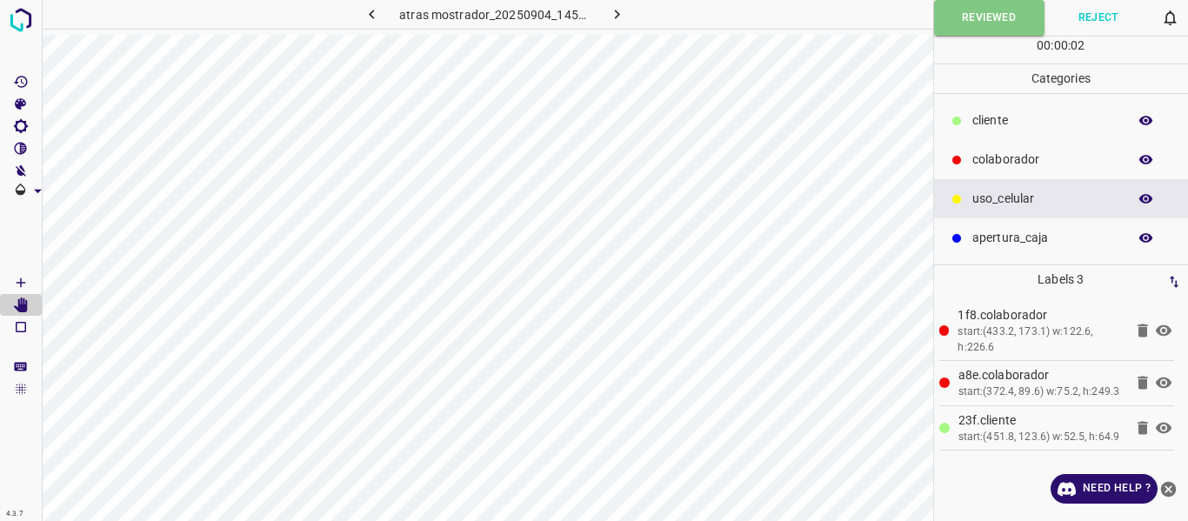
click at [622, 7] on icon "button" at bounding box center [617, 14] width 18 height 18
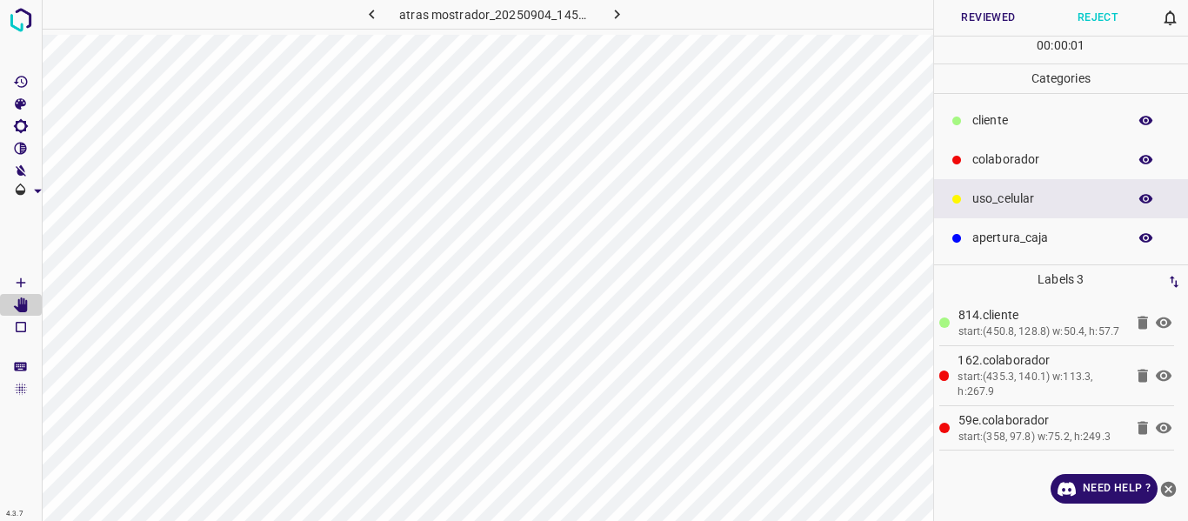
click at [1013, 19] on button "Reviewed" at bounding box center [989, 18] width 110 height 36
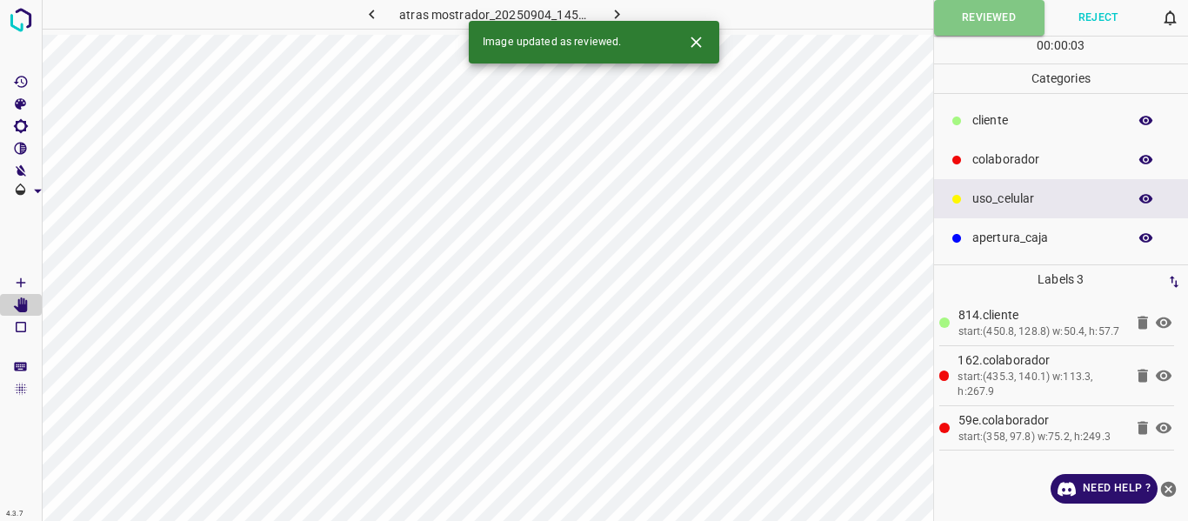
click at [649, 4] on div "atras mostrador_20250904_145543_501203.jpg" at bounding box center [494, 14] width 380 height 29
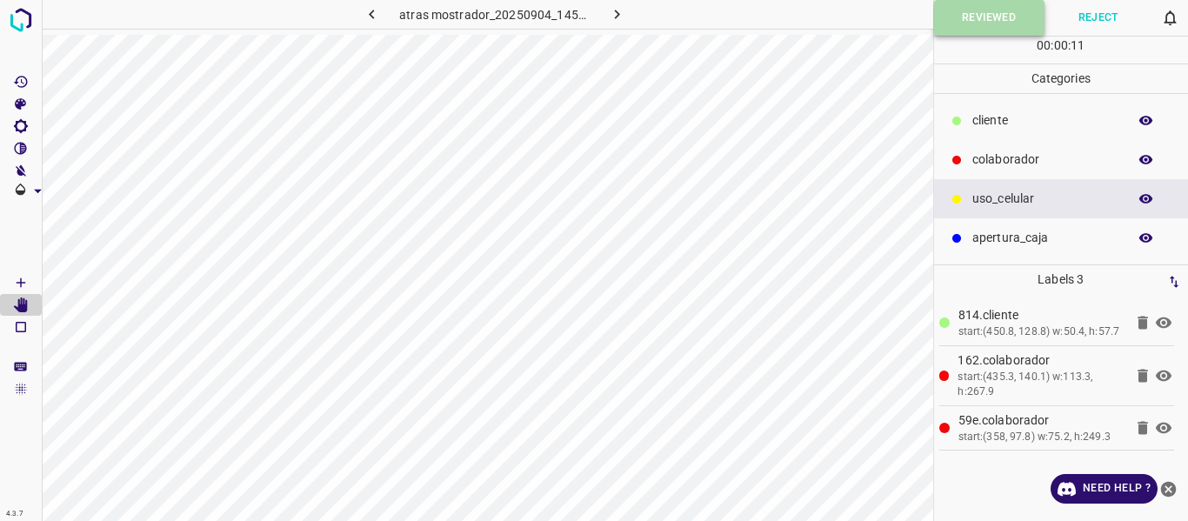
click at [981, 5] on button "Reviewed" at bounding box center [989, 18] width 110 height 36
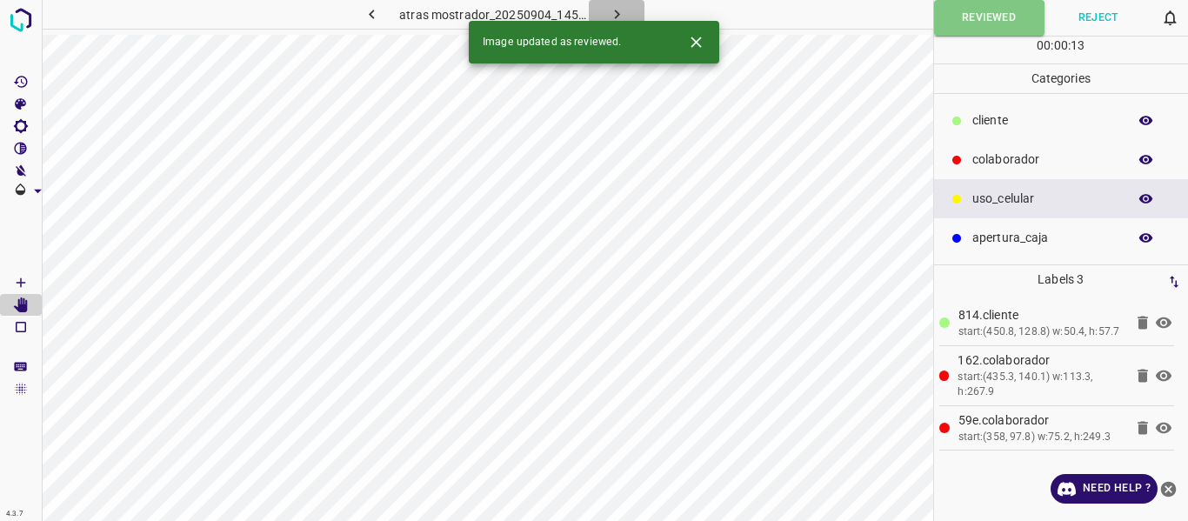
click at [620, 9] on icon "button" at bounding box center [617, 14] width 18 height 18
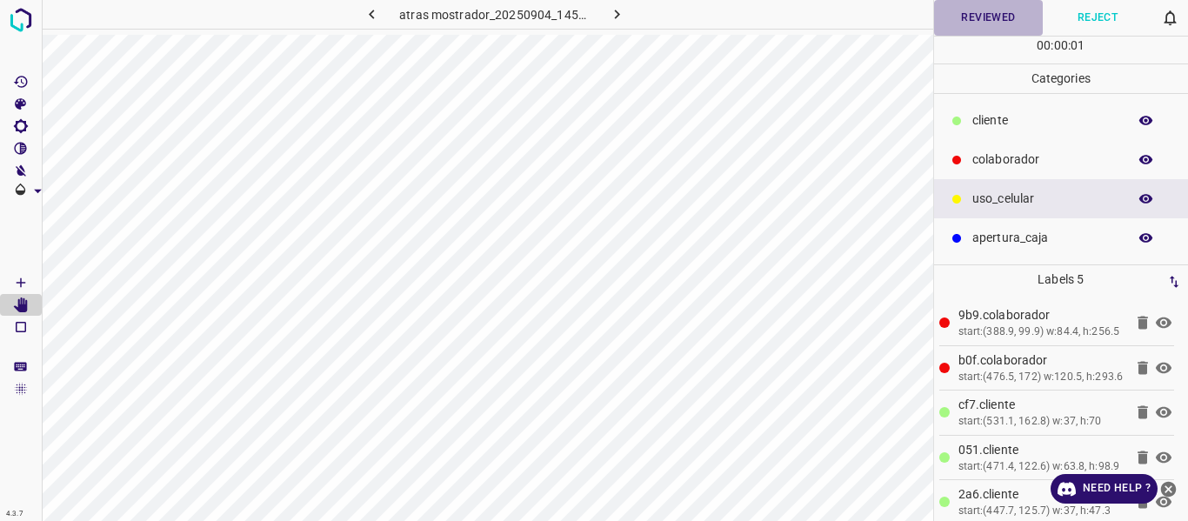
click at [973, 17] on button "Reviewed" at bounding box center [989, 18] width 110 height 36
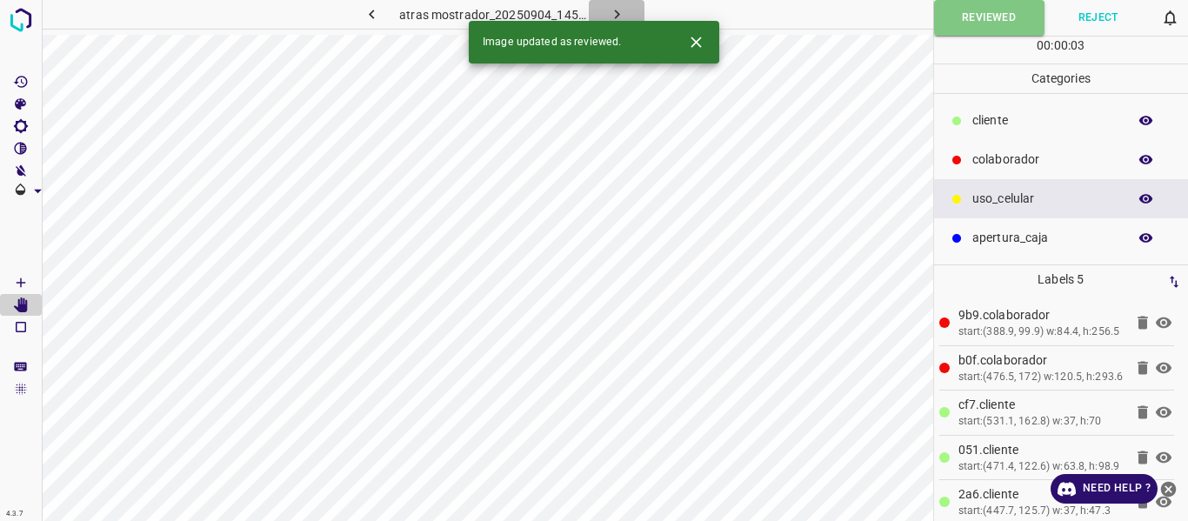
click at [620, 11] on icon "button" at bounding box center [617, 14] width 18 height 18
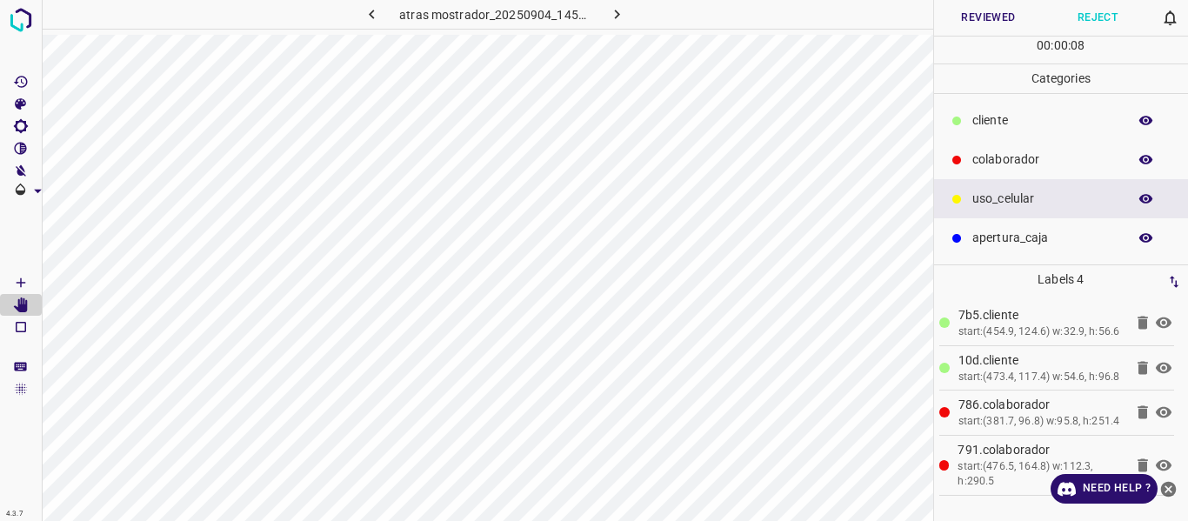
click at [949, 20] on button "Reviewed" at bounding box center [989, 18] width 110 height 36
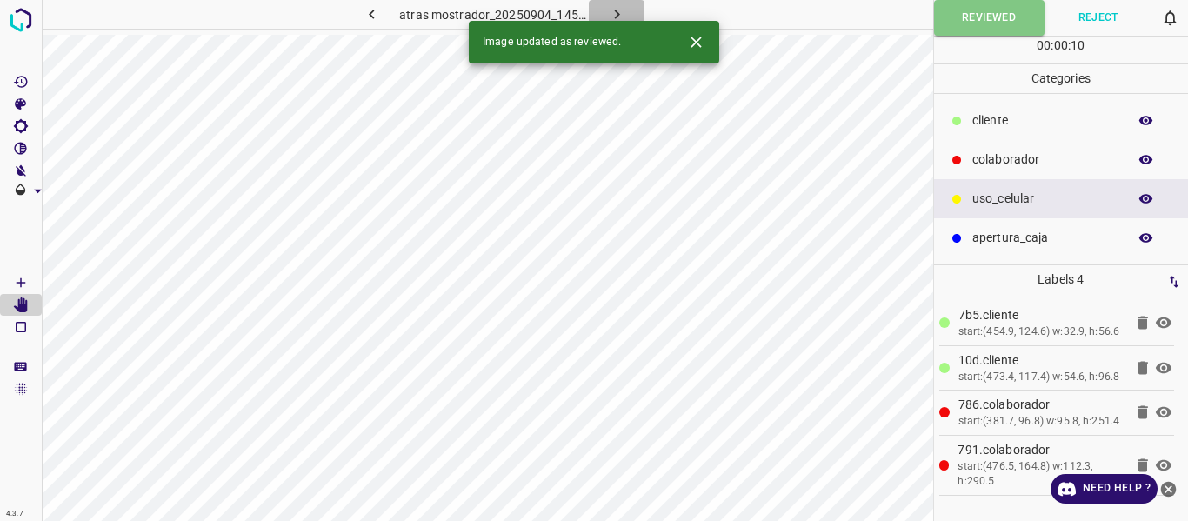
click at [625, 14] on icon "button" at bounding box center [617, 14] width 18 height 18
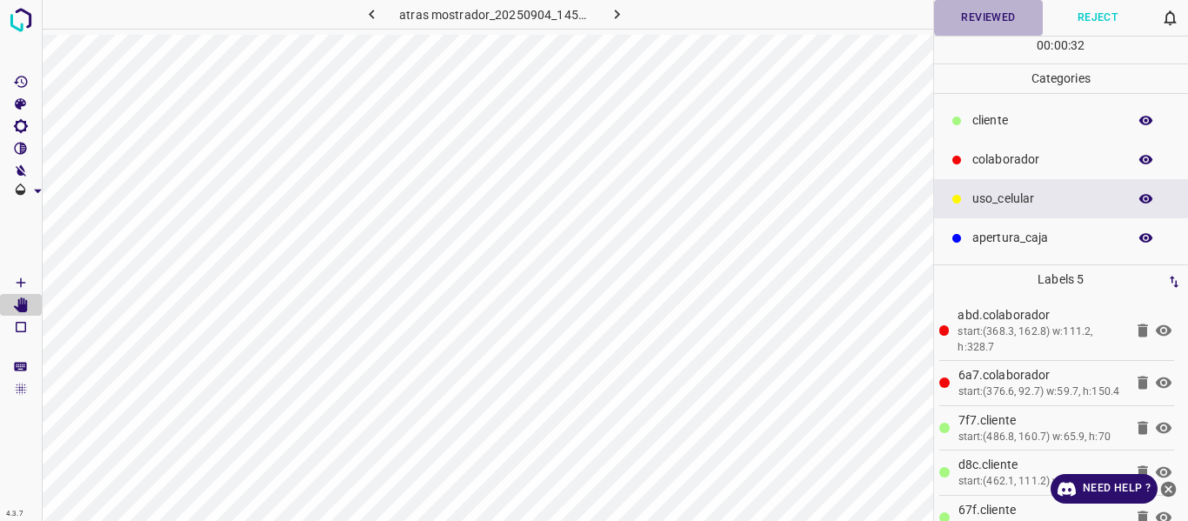
click at [967, 19] on button "Reviewed" at bounding box center [989, 18] width 110 height 36
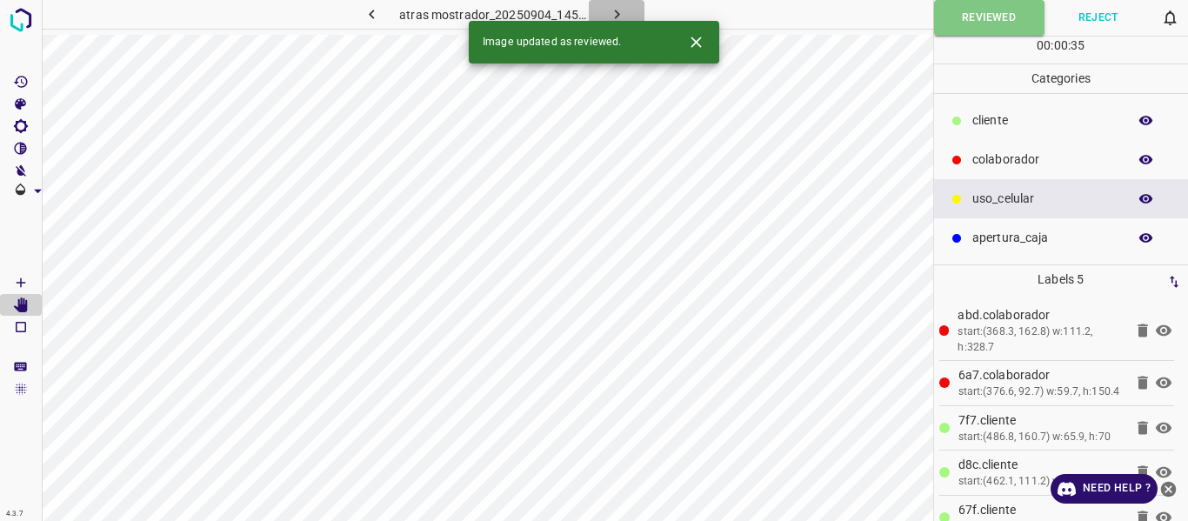
click at [610, 10] on icon "button" at bounding box center [617, 14] width 18 height 18
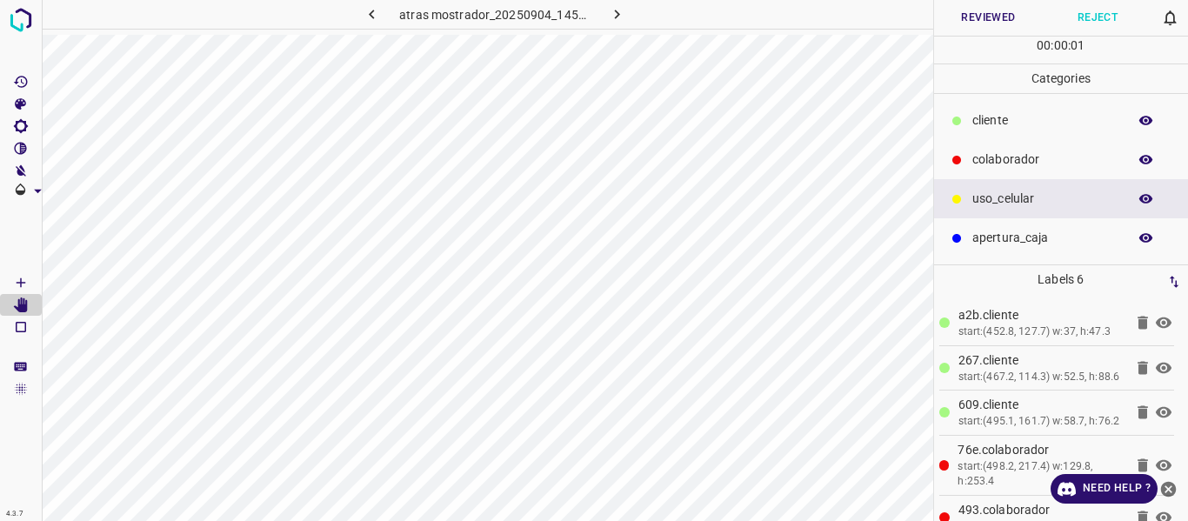
click at [972, 14] on button "Reviewed" at bounding box center [989, 18] width 110 height 36
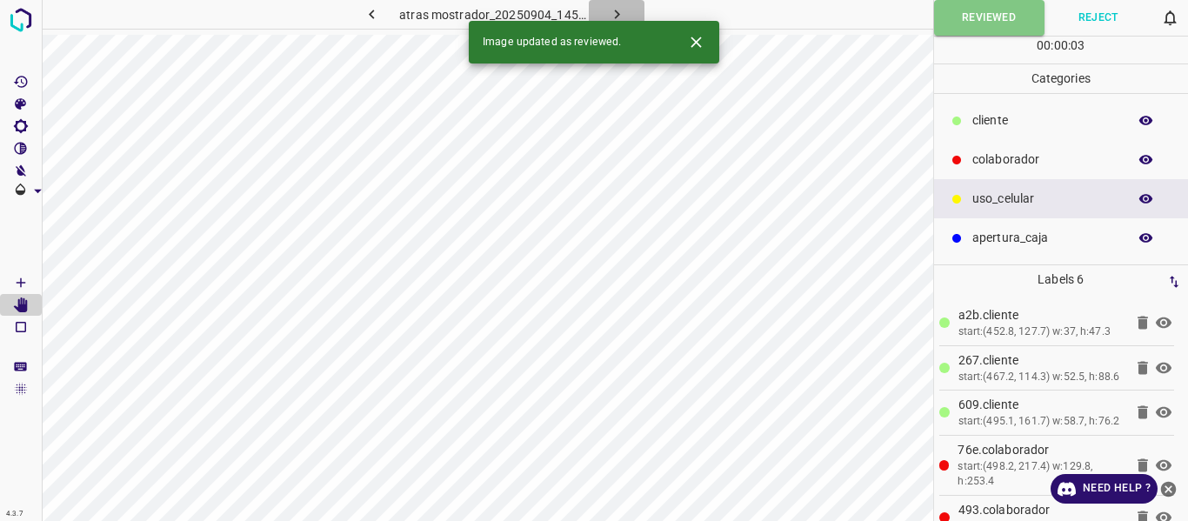
click at [621, 6] on icon "button" at bounding box center [617, 14] width 18 height 18
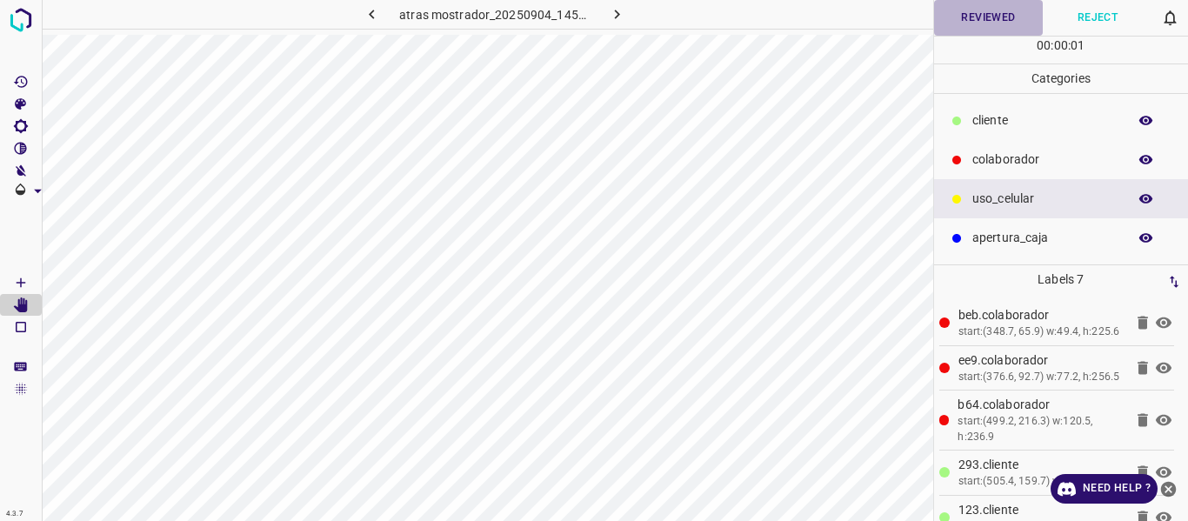
click at [975, 9] on button "Reviewed" at bounding box center [989, 18] width 110 height 36
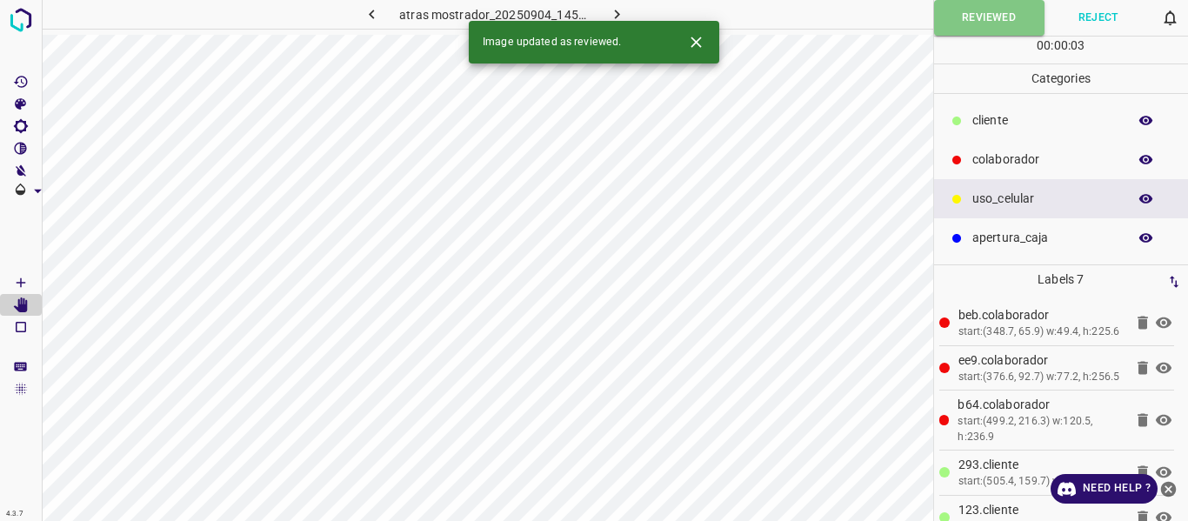
click at [628, 10] on button "button" at bounding box center [617, 14] width 56 height 29
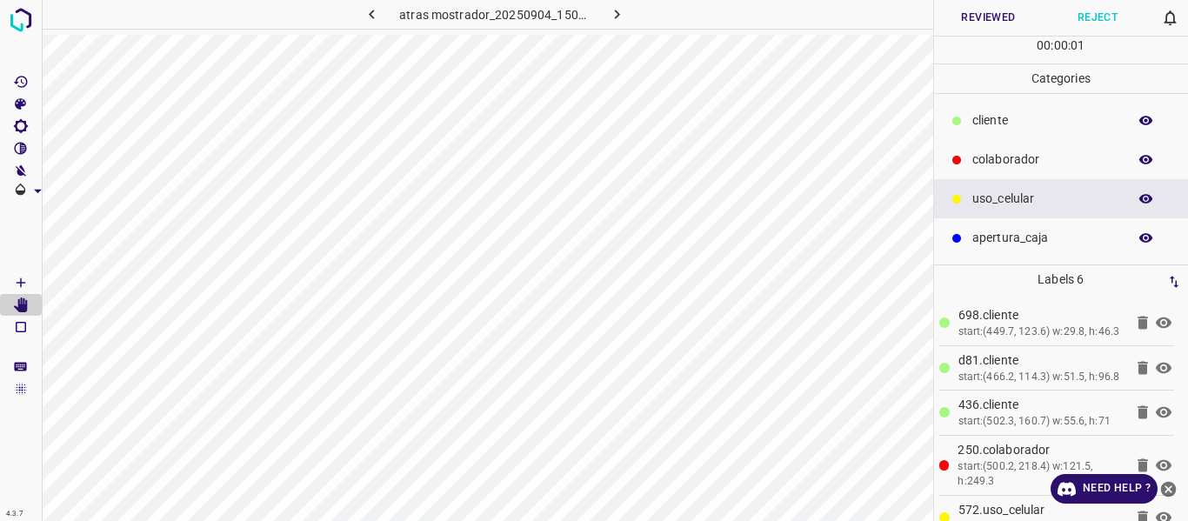
click at [947, 16] on button "Reviewed" at bounding box center [989, 18] width 110 height 36
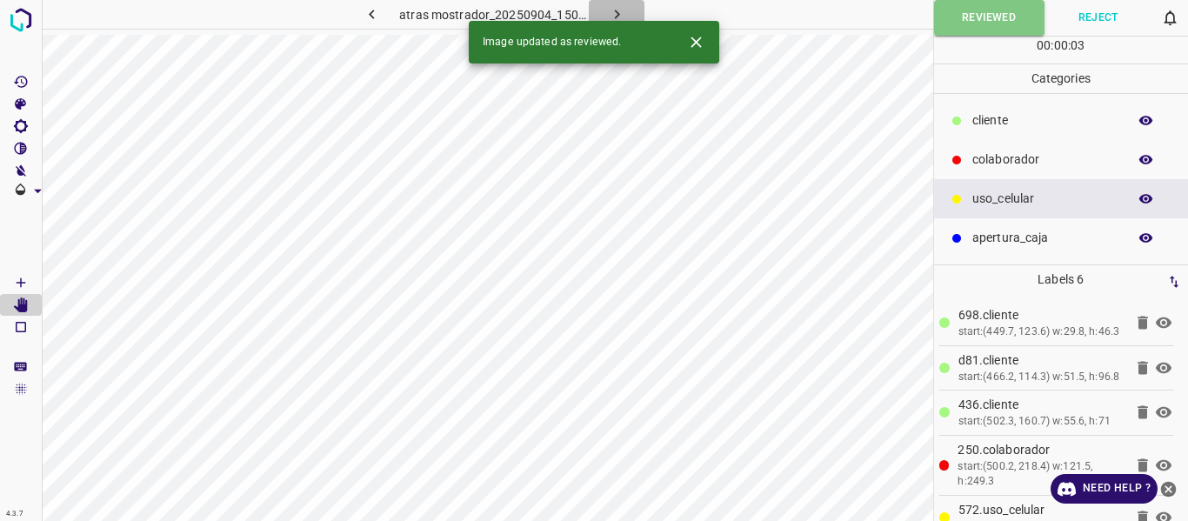
click at [615, 10] on icon "button" at bounding box center [617, 14] width 18 height 18
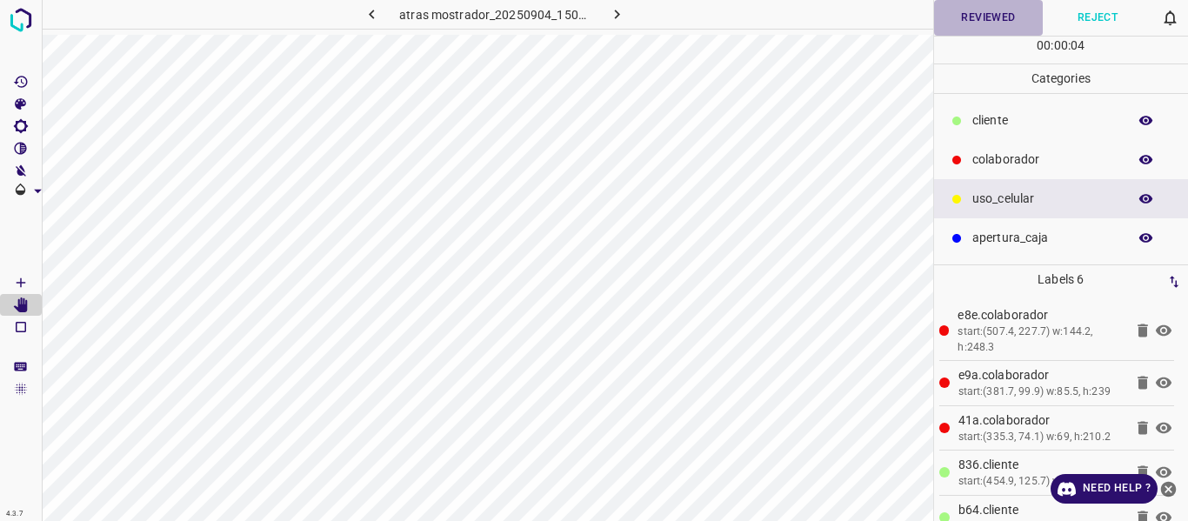
click at [997, 14] on button "Reviewed" at bounding box center [989, 18] width 110 height 36
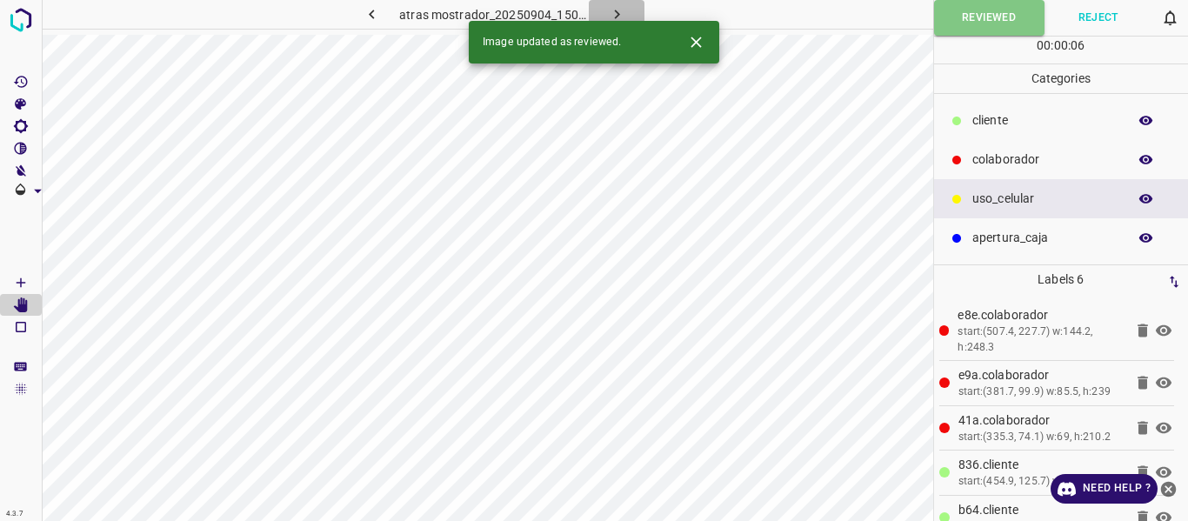
click at [622, 16] on icon "button" at bounding box center [617, 14] width 18 height 18
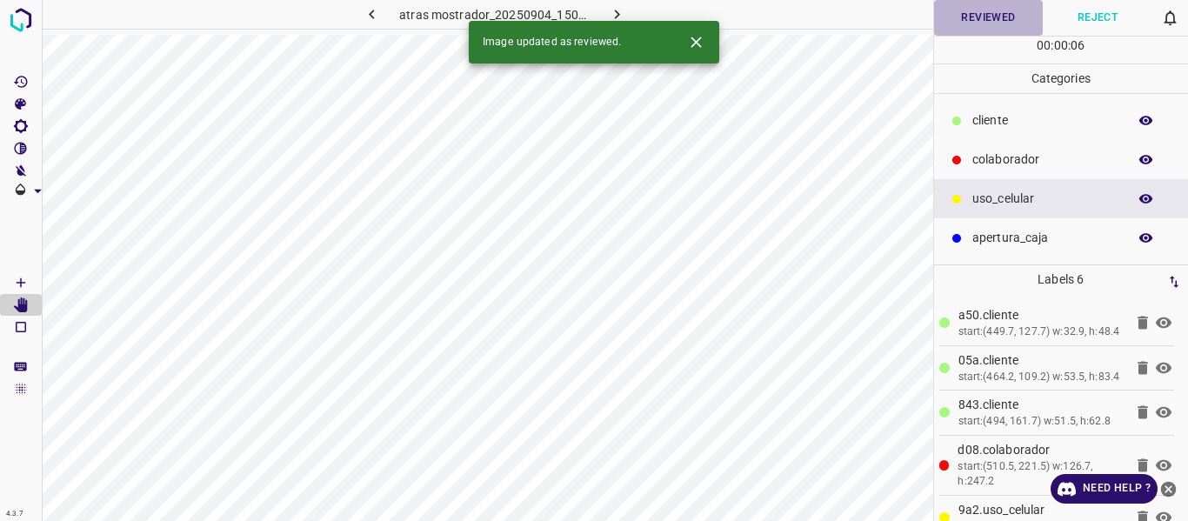
click at [988, 10] on button "Reviewed" at bounding box center [989, 18] width 110 height 36
click at [617, 11] on icon "button" at bounding box center [617, 14] width 18 height 18
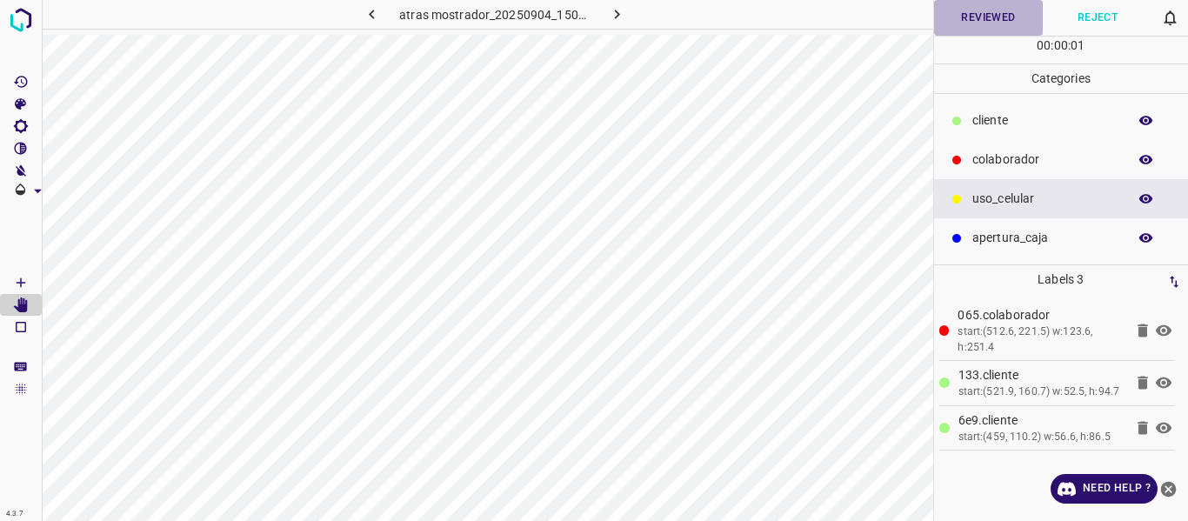
click at [984, 17] on button "Reviewed" at bounding box center [989, 18] width 110 height 36
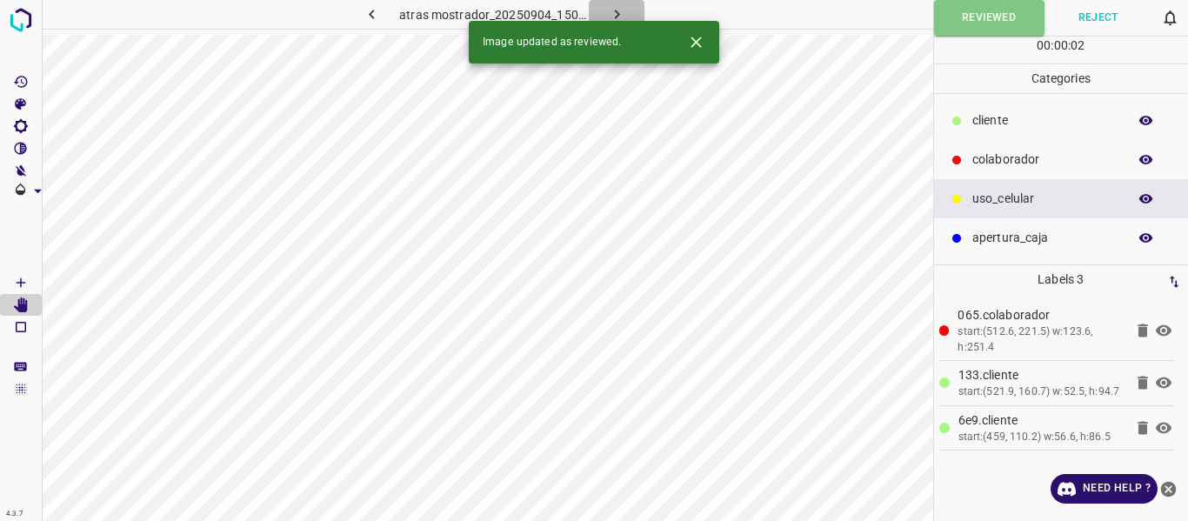
click at [613, 7] on icon "button" at bounding box center [617, 14] width 18 height 18
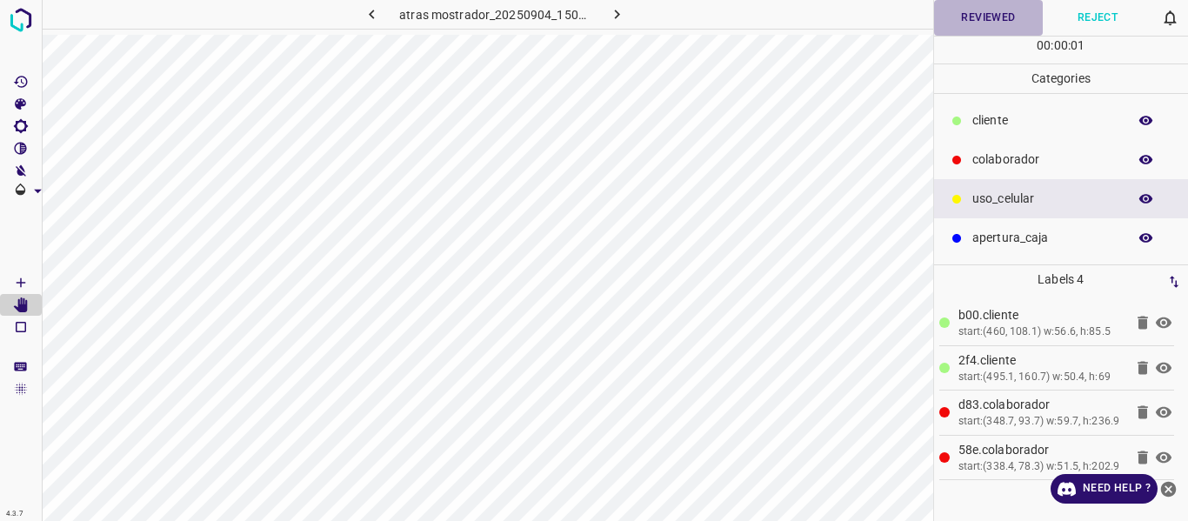
click at [1007, 25] on button "Reviewed" at bounding box center [989, 18] width 110 height 36
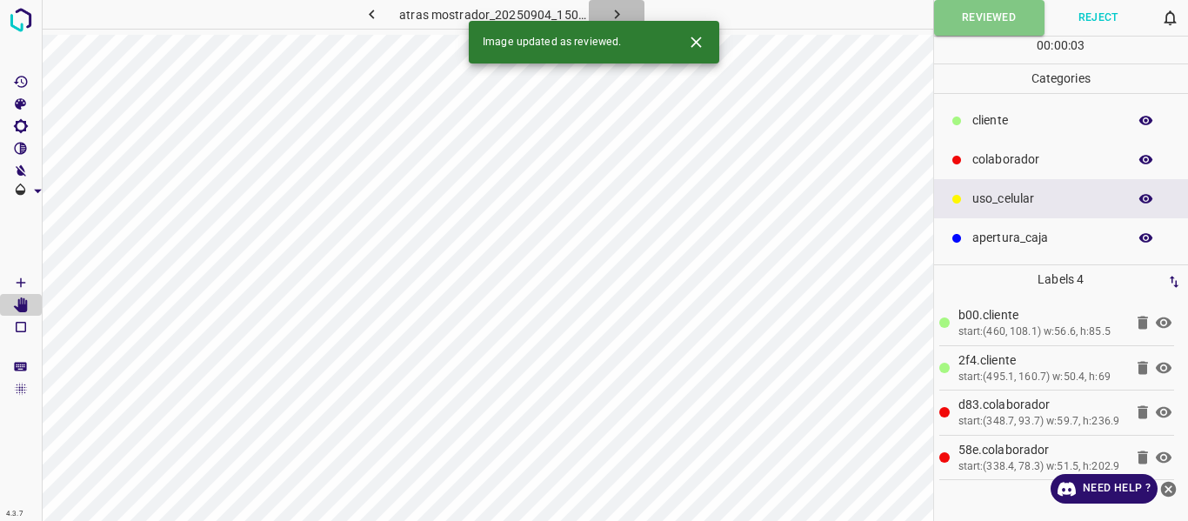
click at [623, 11] on icon "button" at bounding box center [617, 14] width 18 height 18
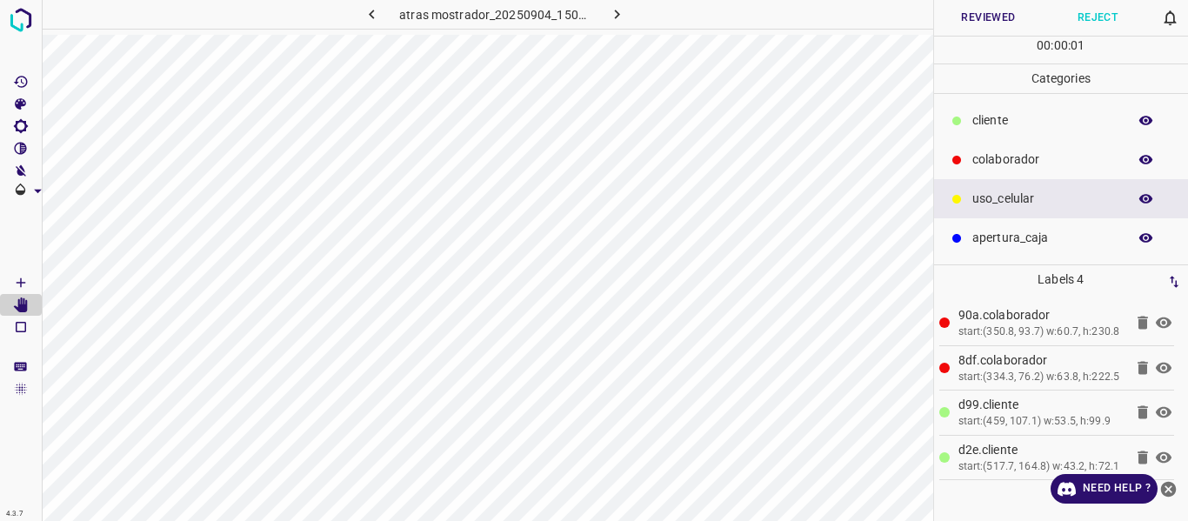
click at [967, 25] on button "Reviewed" at bounding box center [989, 18] width 110 height 36
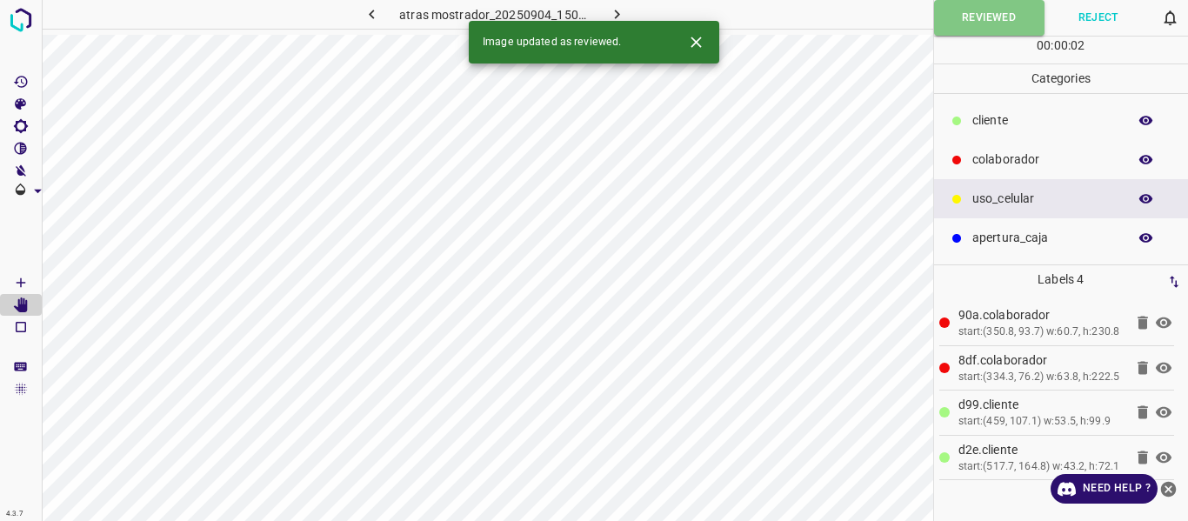
click at [618, 10] on icon "button" at bounding box center [617, 14] width 18 height 18
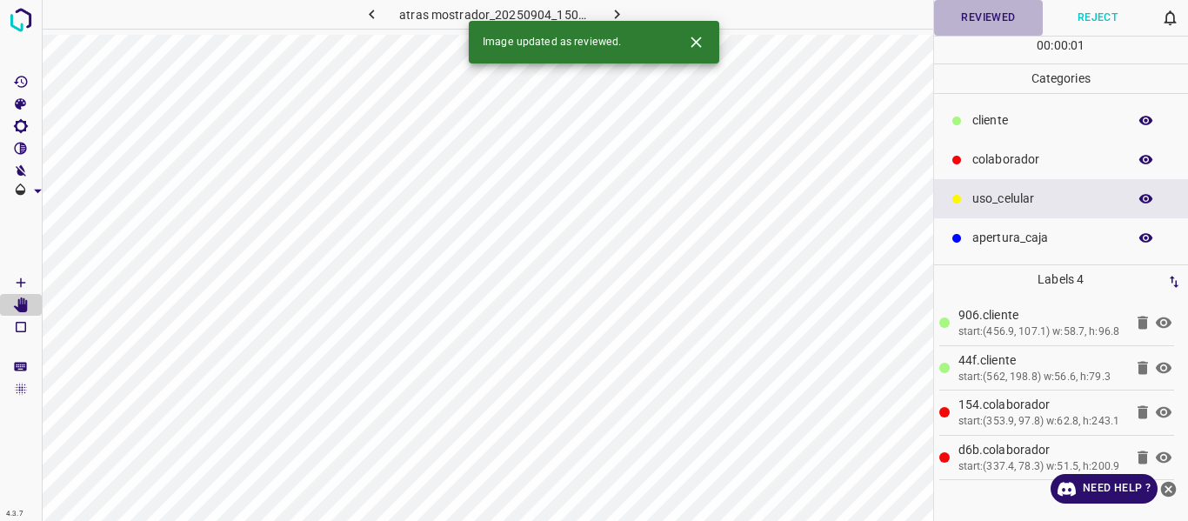
click at [955, 25] on button "Reviewed" at bounding box center [989, 18] width 110 height 36
click at [619, 15] on icon "button" at bounding box center [617, 14] width 18 height 18
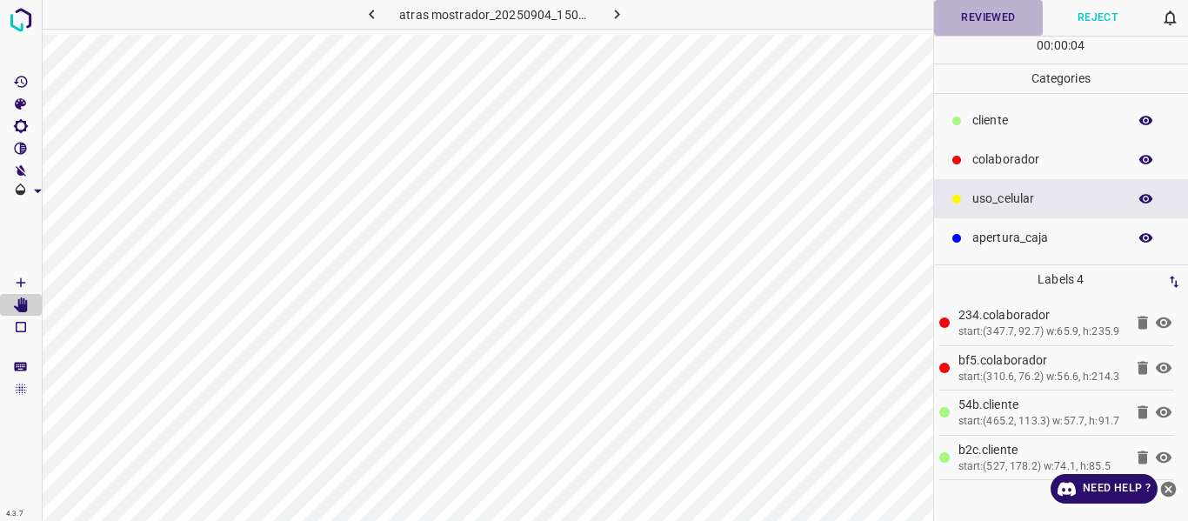
click at [978, 24] on button "Reviewed" at bounding box center [989, 18] width 110 height 36
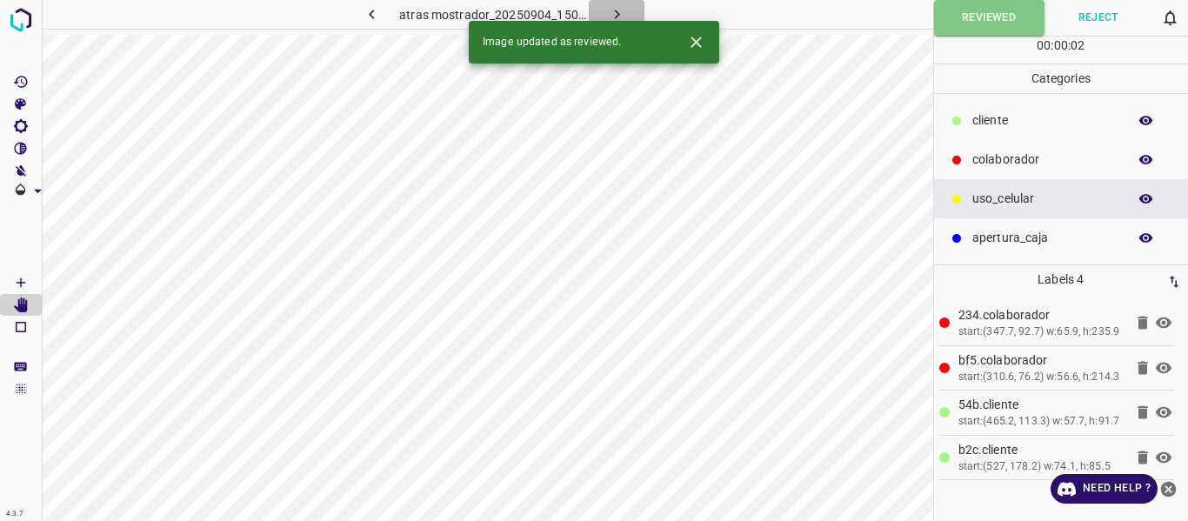
click at [619, 18] on icon "button" at bounding box center [617, 14] width 18 height 18
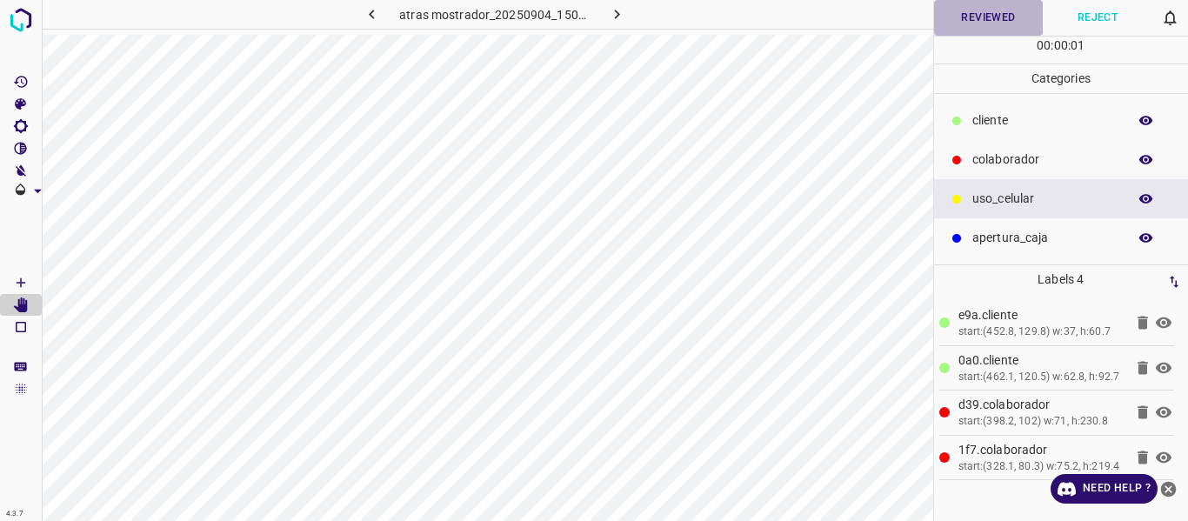
click at [955, 28] on button "Reviewed" at bounding box center [989, 18] width 110 height 36
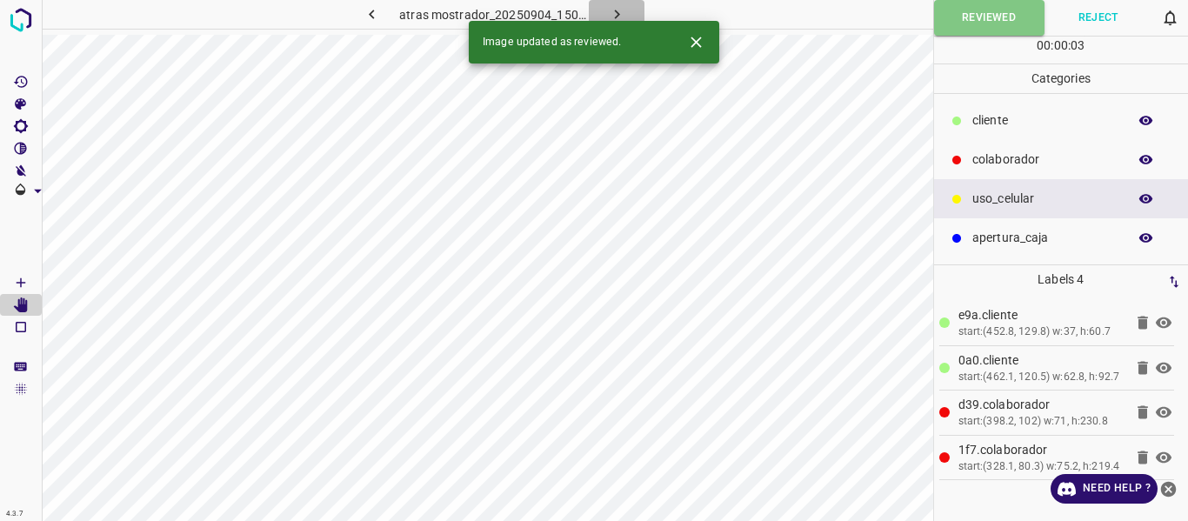
click at [615, 7] on icon "button" at bounding box center [617, 14] width 18 height 18
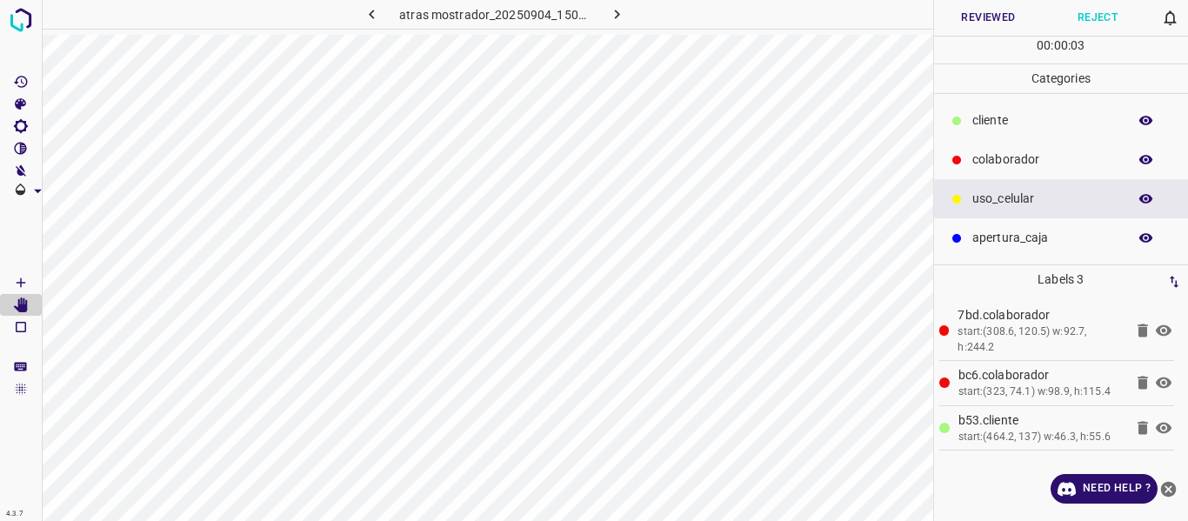
click at [961, 16] on button "Reviewed" at bounding box center [989, 18] width 110 height 36
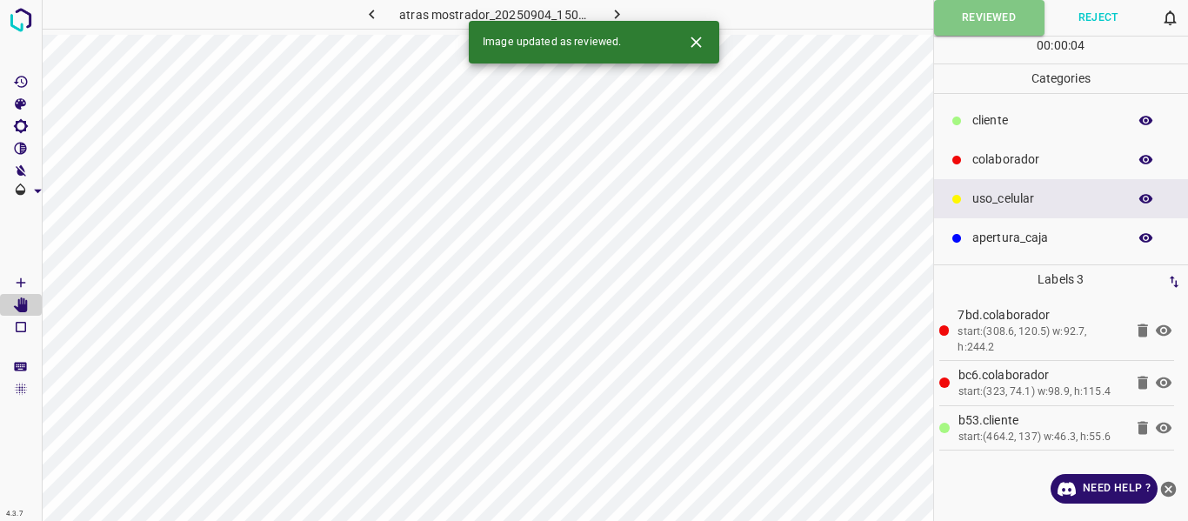
click at [614, 7] on icon "button" at bounding box center [617, 14] width 18 height 18
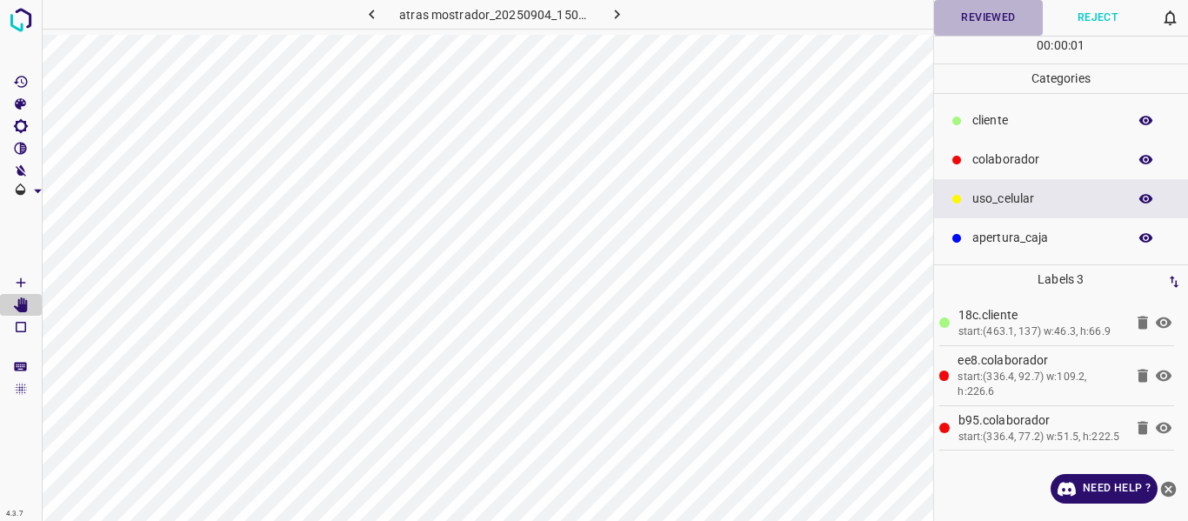
click at [975, 18] on button "Reviewed" at bounding box center [989, 18] width 110 height 36
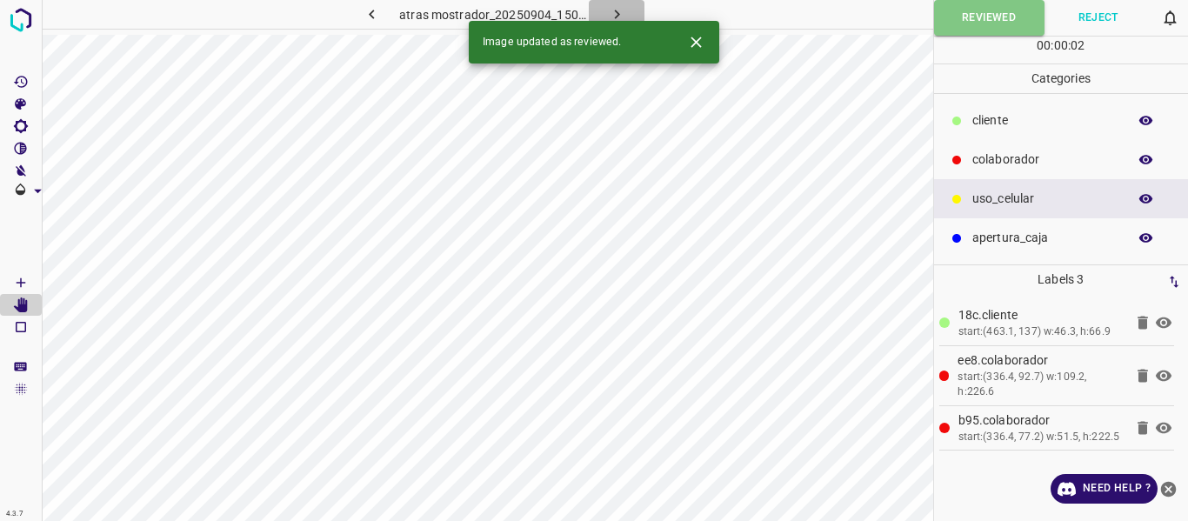
click at [611, 5] on icon "button" at bounding box center [617, 14] width 18 height 18
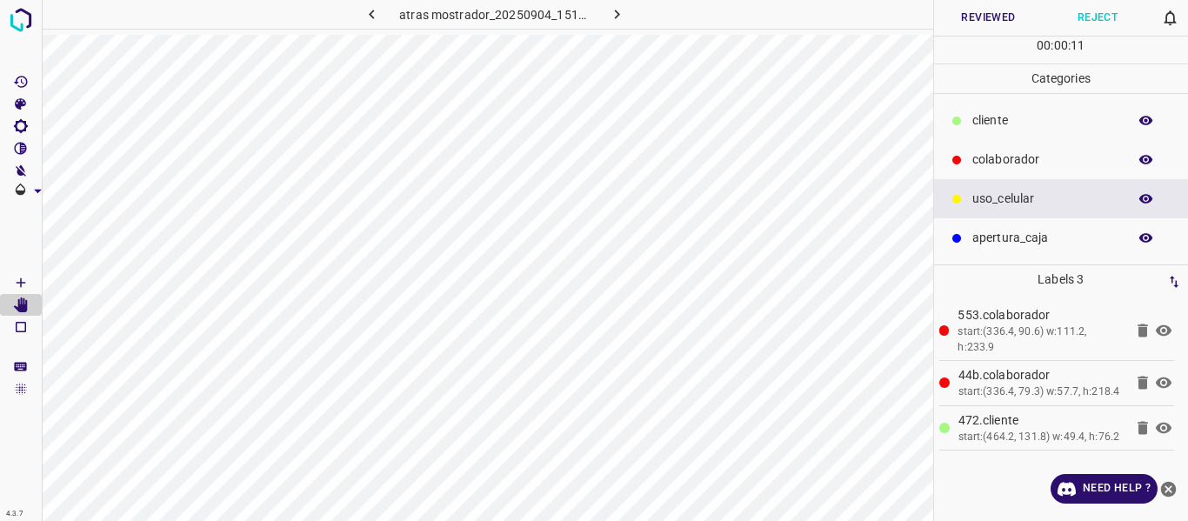
click at [968, 18] on button "Reviewed" at bounding box center [989, 18] width 110 height 36
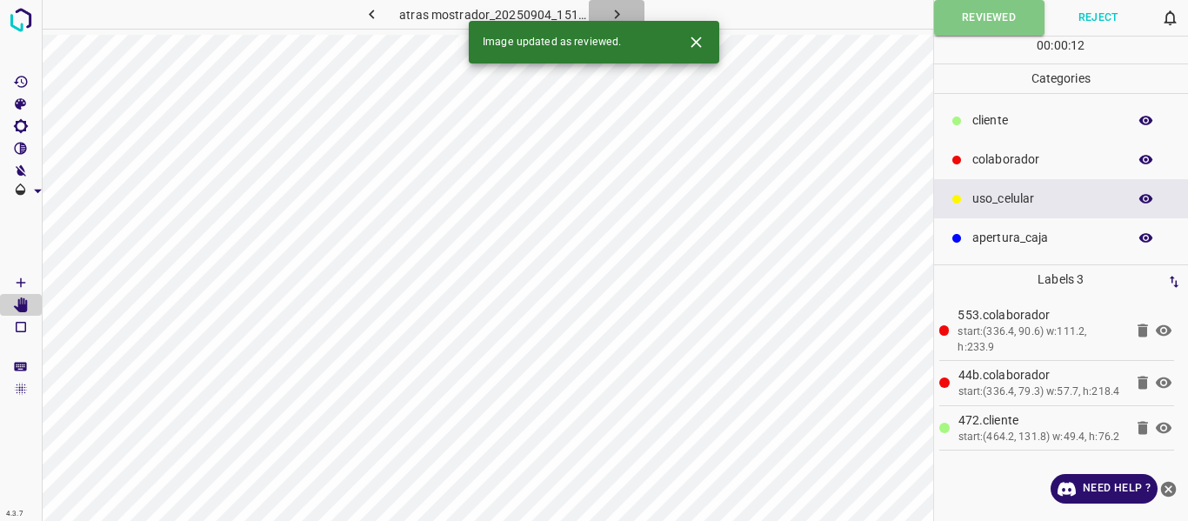
click at [624, 10] on icon "button" at bounding box center [617, 14] width 18 height 18
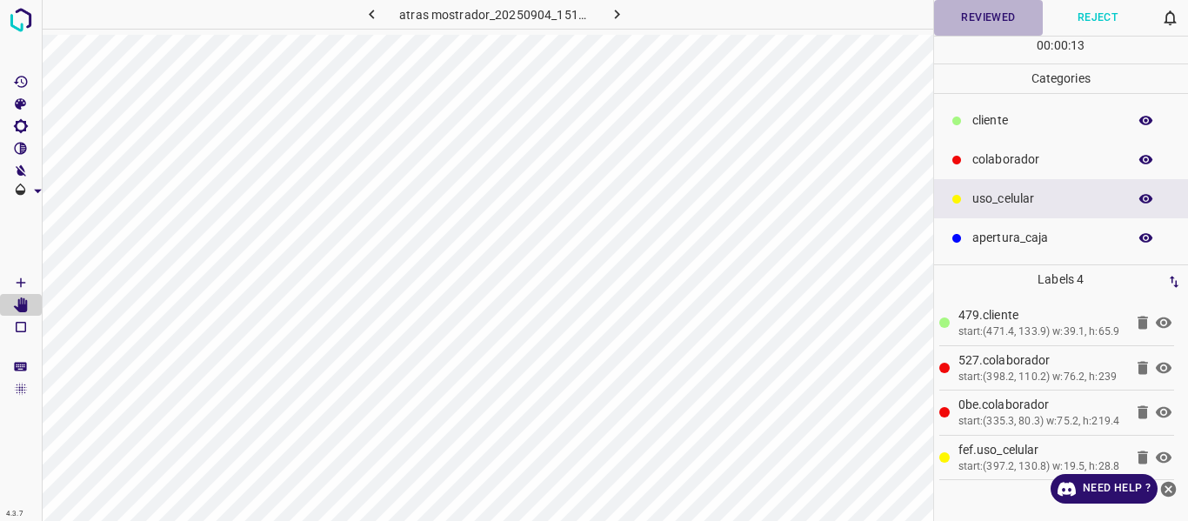
click at [991, 17] on button "Reviewed" at bounding box center [989, 18] width 110 height 36
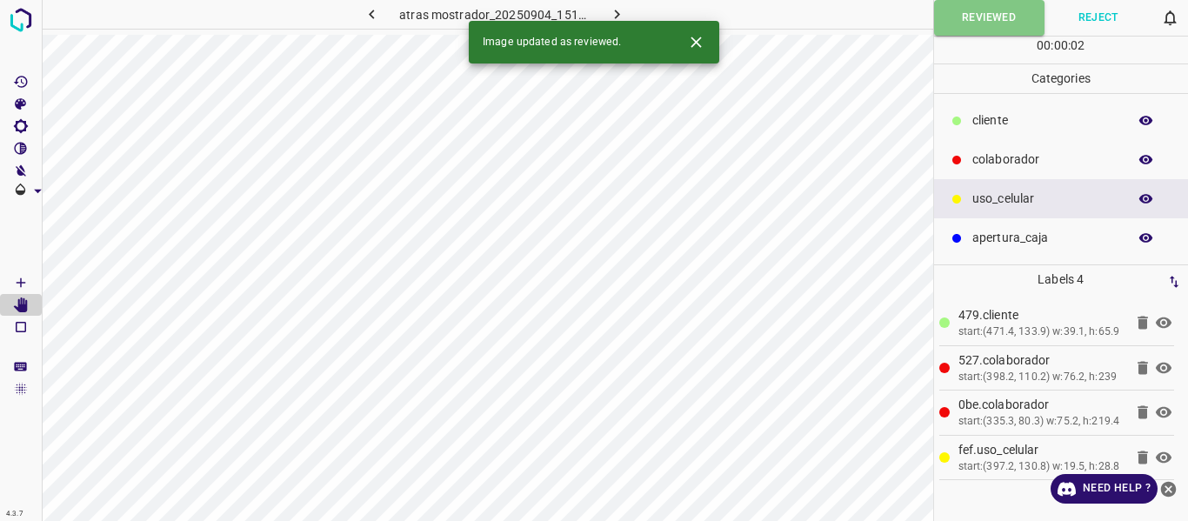
click at [620, 16] on icon "button" at bounding box center [617, 14] width 18 height 18
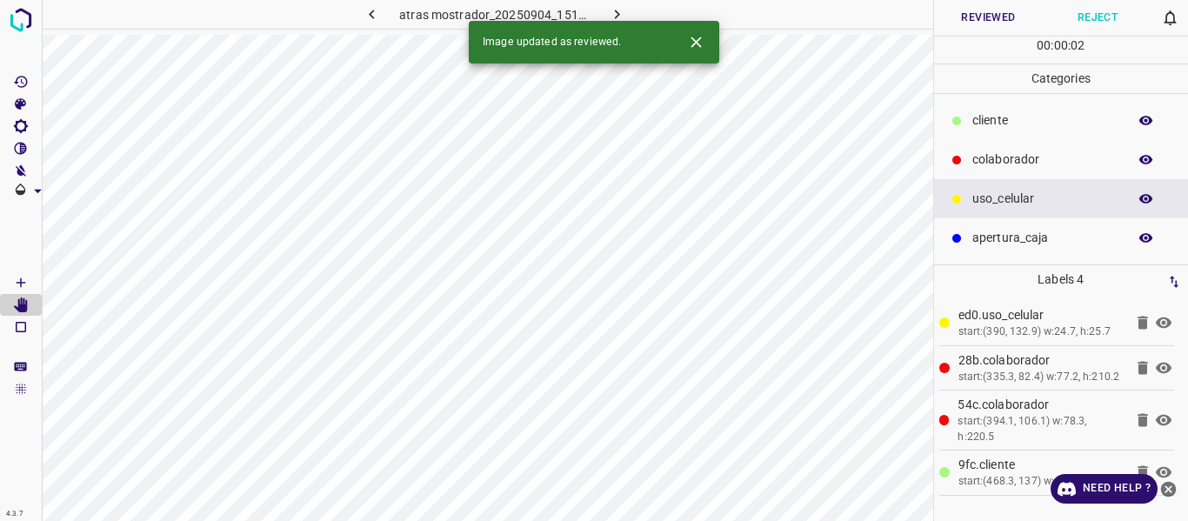
click at [969, 21] on button "Reviewed" at bounding box center [989, 18] width 110 height 36
click at [612, 13] on icon "button" at bounding box center [617, 14] width 18 height 18
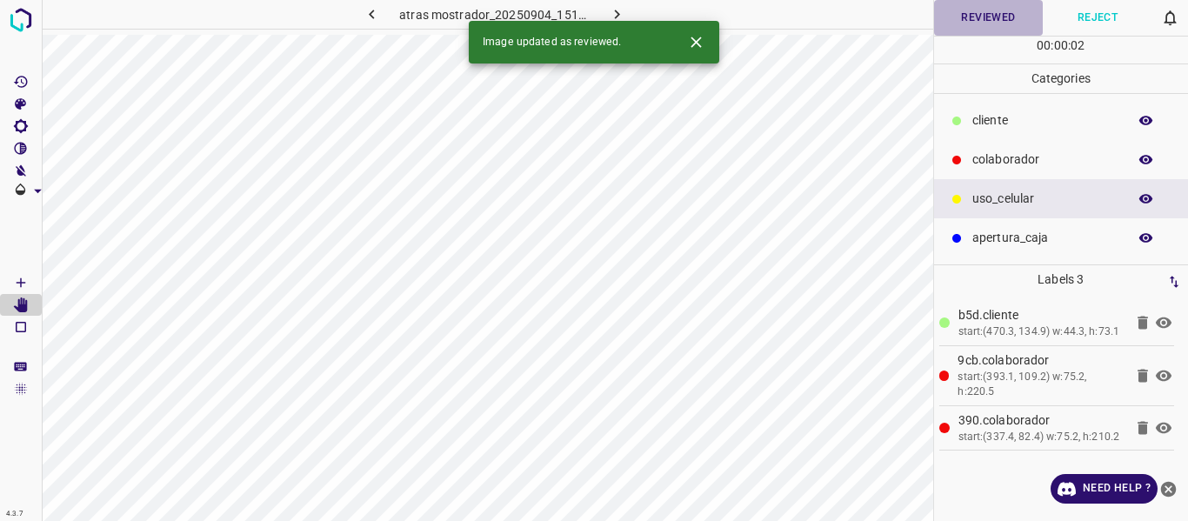
click at [985, 20] on button "Reviewed" at bounding box center [989, 18] width 110 height 36
click at [618, 10] on icon "button" at bounding box center [617, 14] width 18 height 18
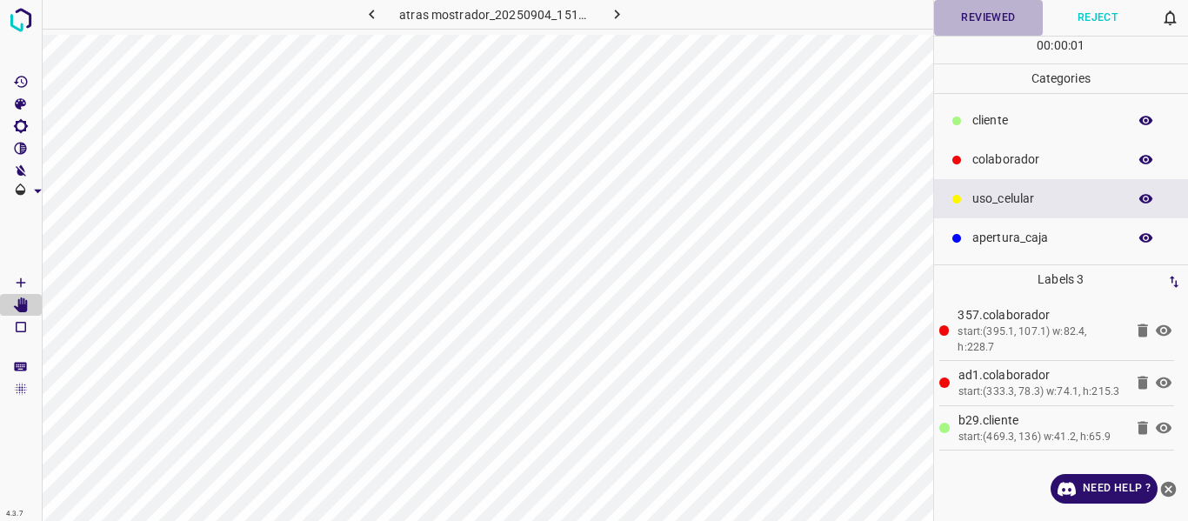
click at [987, 22] on button "Reviewed" at bounding box center [989, 18] width 110 height 36
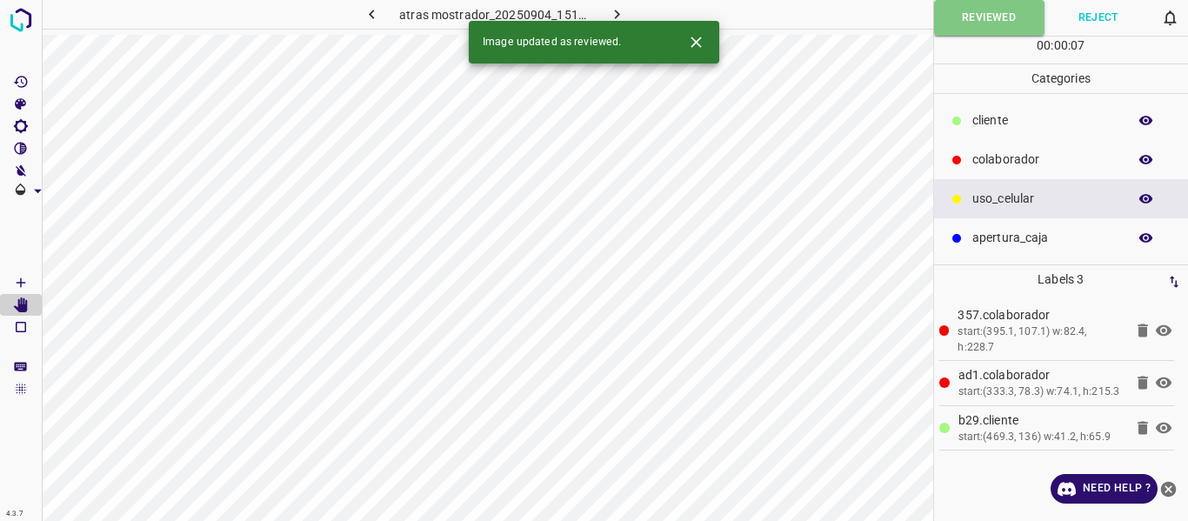
click at [621, 9] on icon "button" at bounding box center [617, 14] width 18 height 18
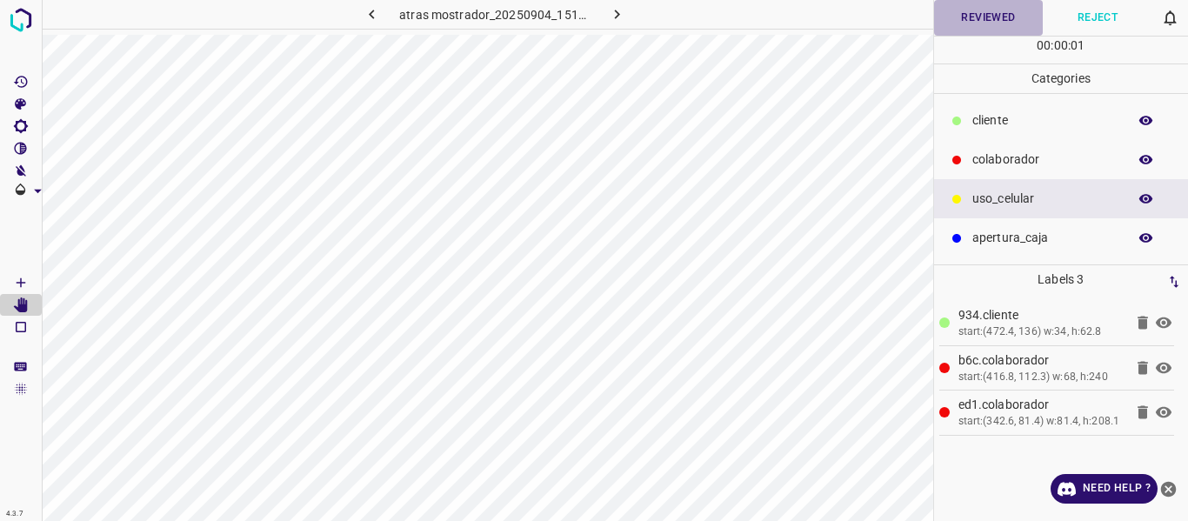
click at [993, 14] on button "Reviewed" at bounding box center [989, 18] width 110 height 36
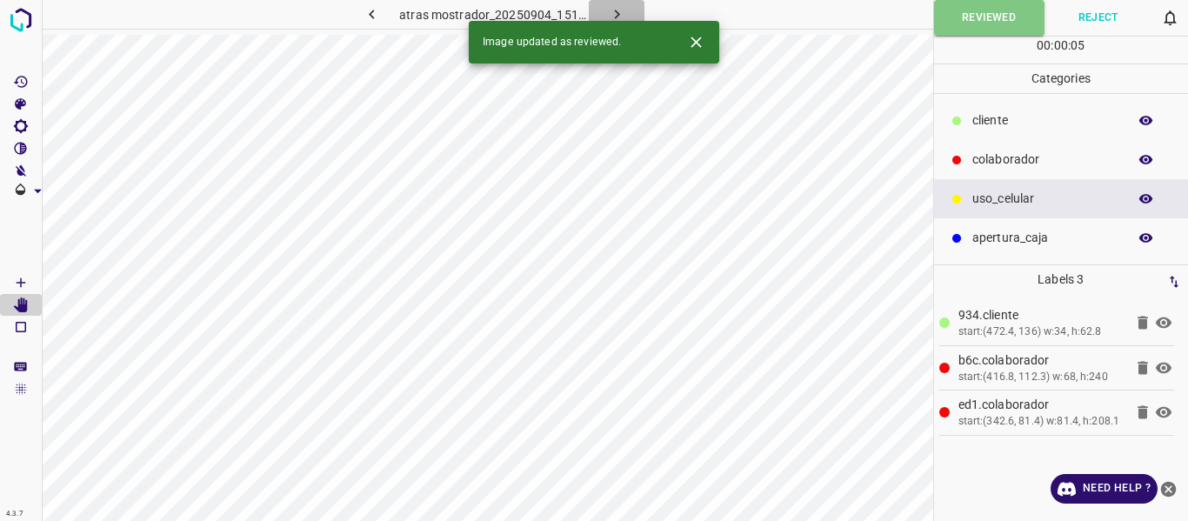
click at [616, 11] on icon "button" at bounding box center [616, 15] width 5 height 10
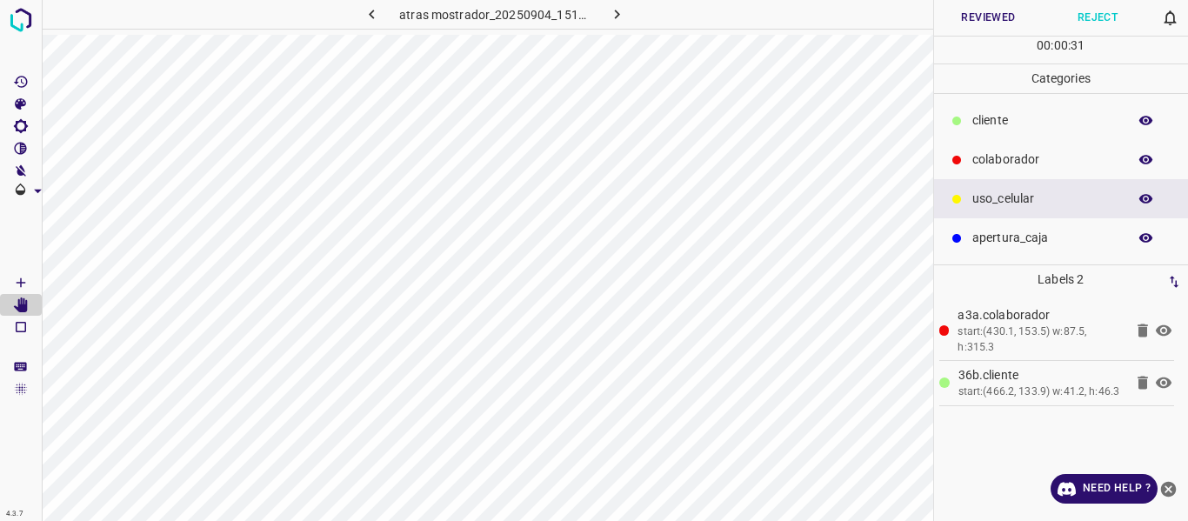
click at [961, 20] on button "Reviewed" at bounding box center [989, 18] width 110 height 36
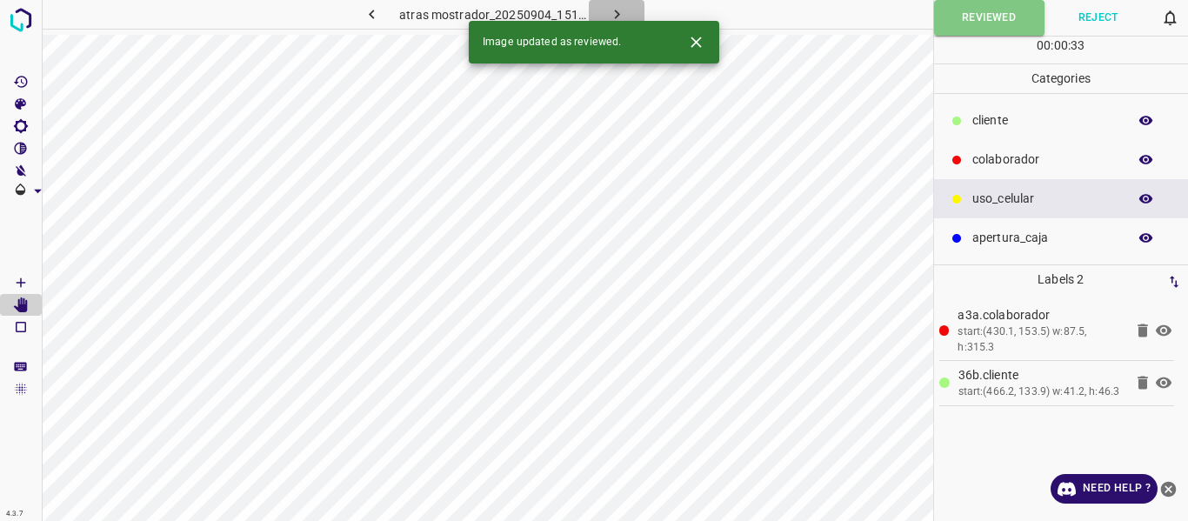
click at [618, 10] on icon "button" at bounding box center [617, 14] width 18 height 18
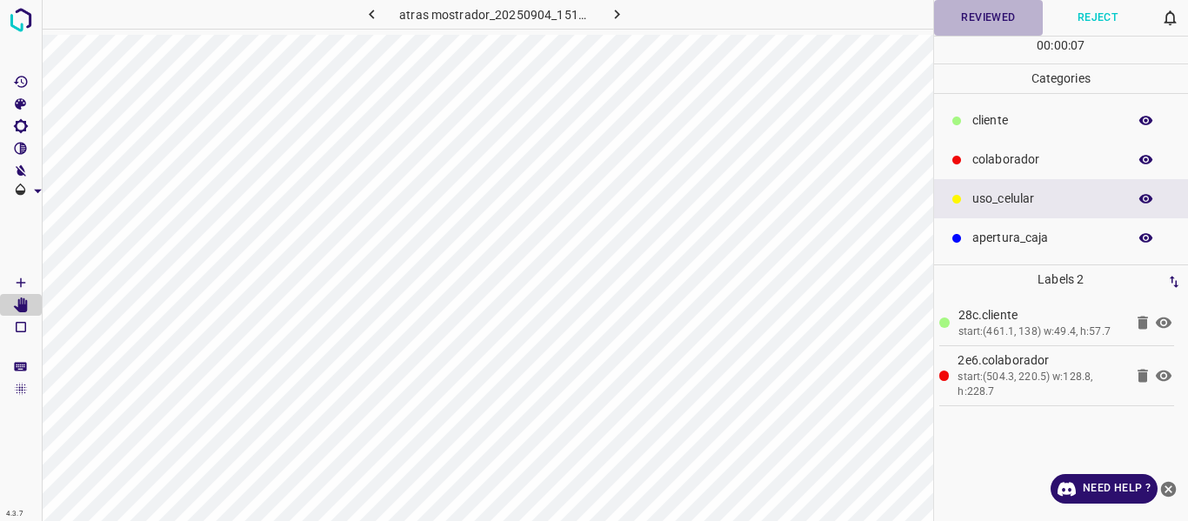
click at [985, 13] on button "Reviewed" at bounding box center [989, 18] width 110 height 36
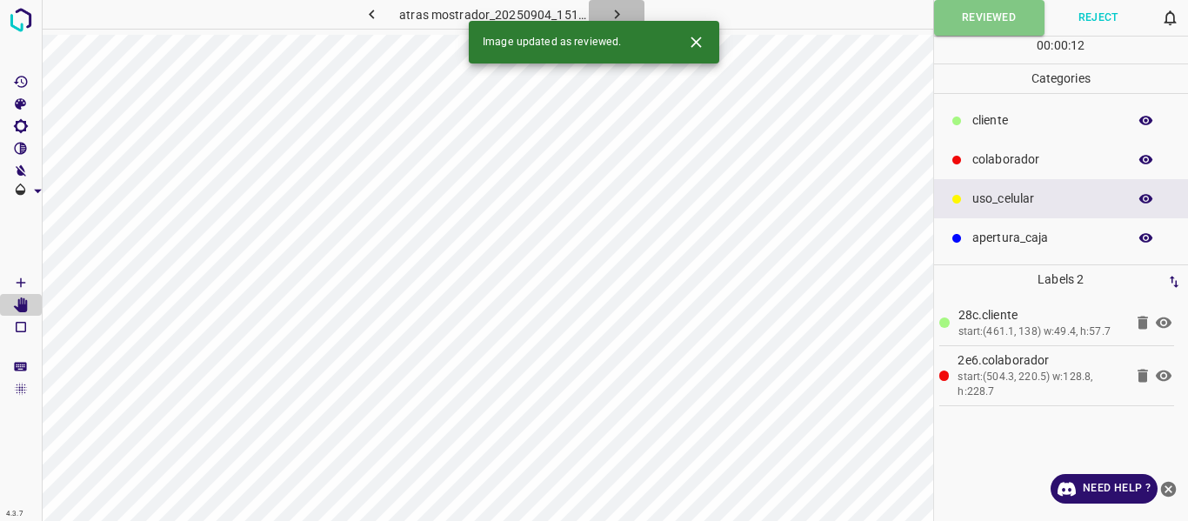
click at [612, 17] on icon "button" at bounding box center [617, 14] width 18 height 18
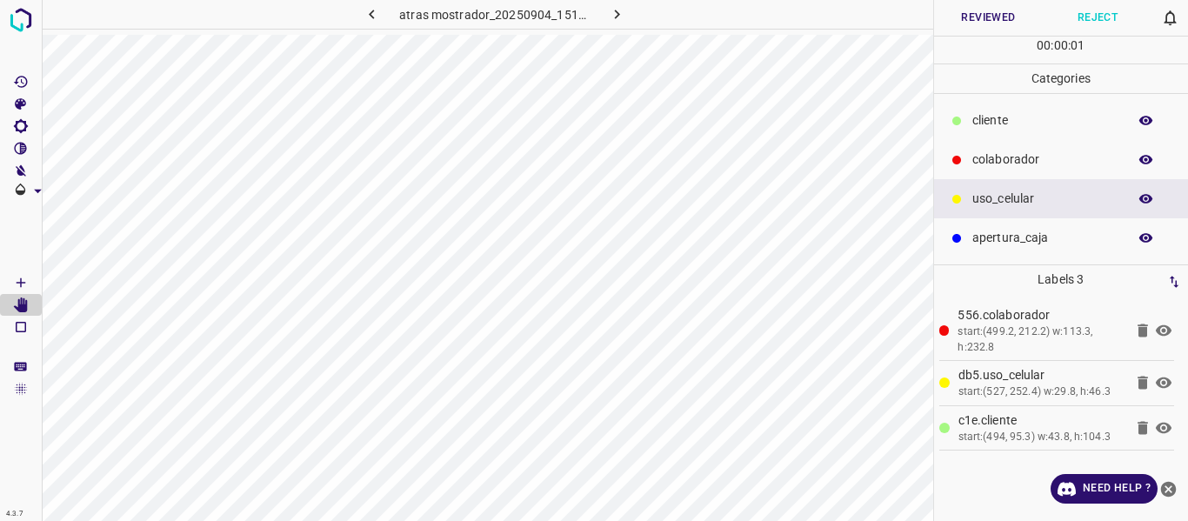
click at [970, 19] on button "Reviewed" at bounding box center [989, 18] width 110 height 36
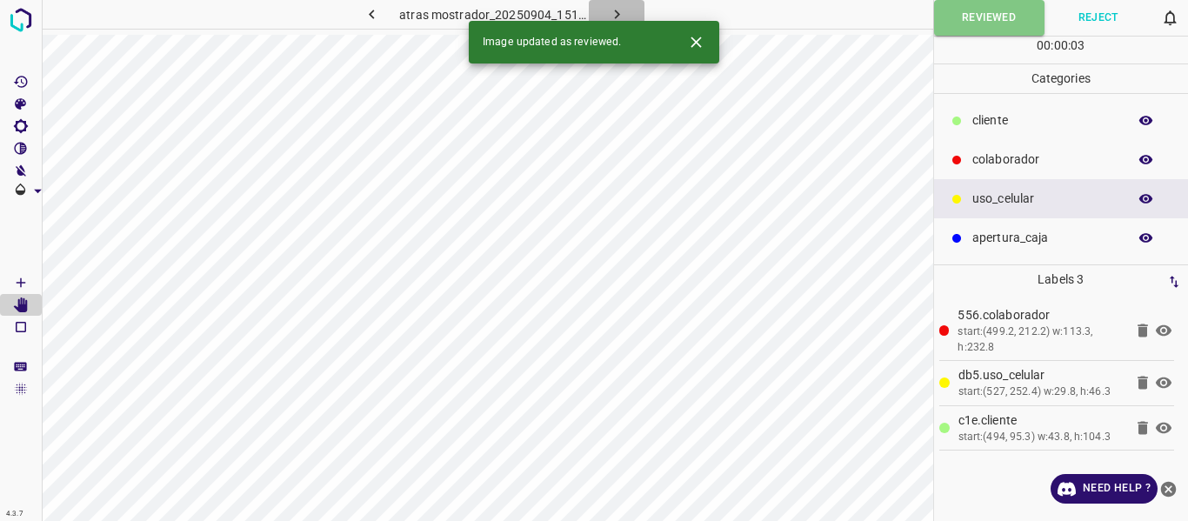
click at [610, 9] on icon "button" at bounding box center [617, 14] width 18 height 18
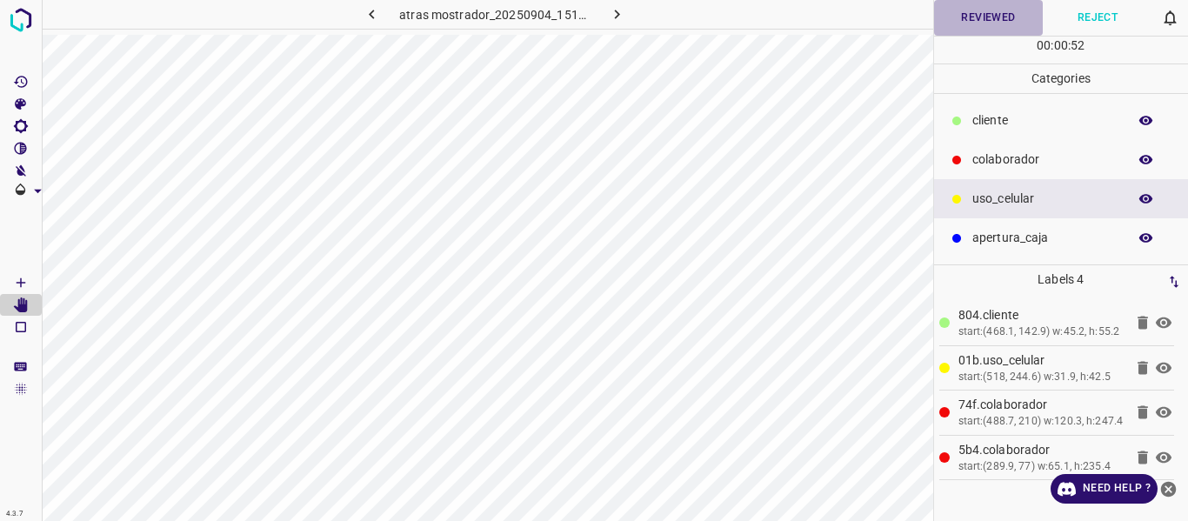
click at [981, 11] on button "Reviewed" at bounding box center [989, 18] width 110 height 36
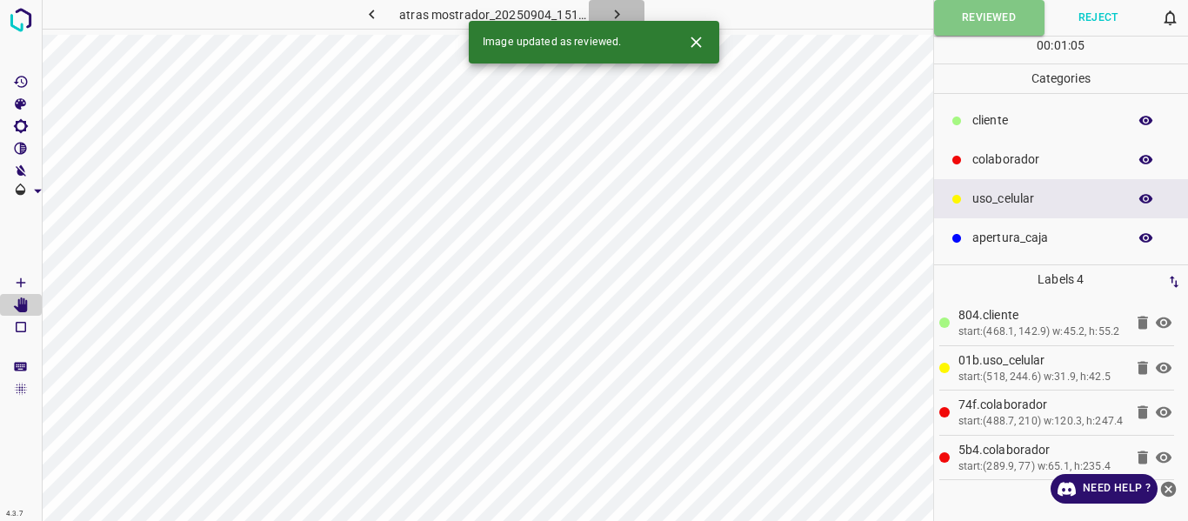
click at [626, 13] on button "button" at bounding box center [617, 14] width 56 height 29
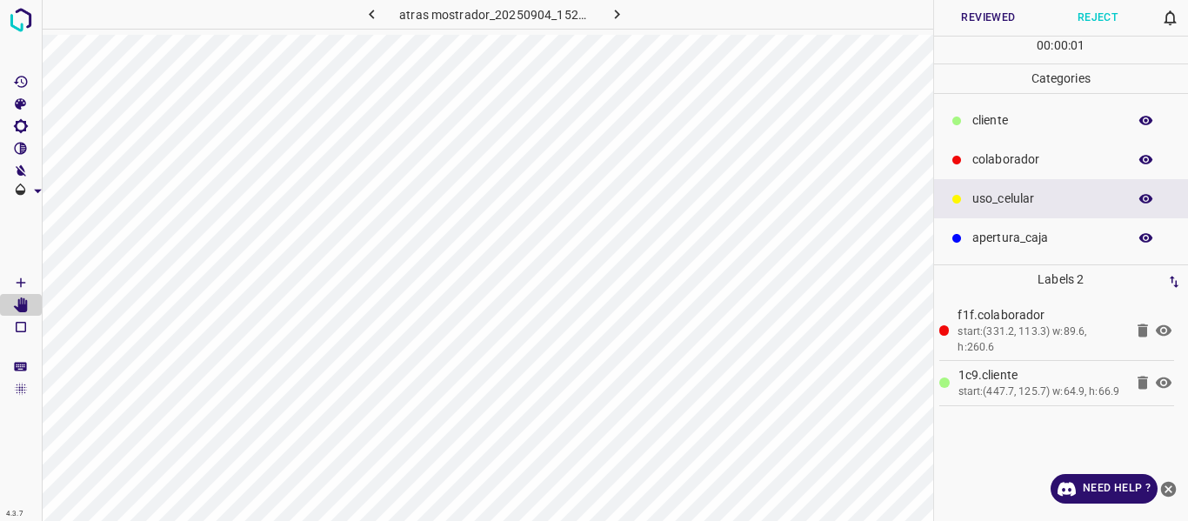
click at [1002, 17] on button "Reviewed" at bounding box center [989, 18] width 110 height 36
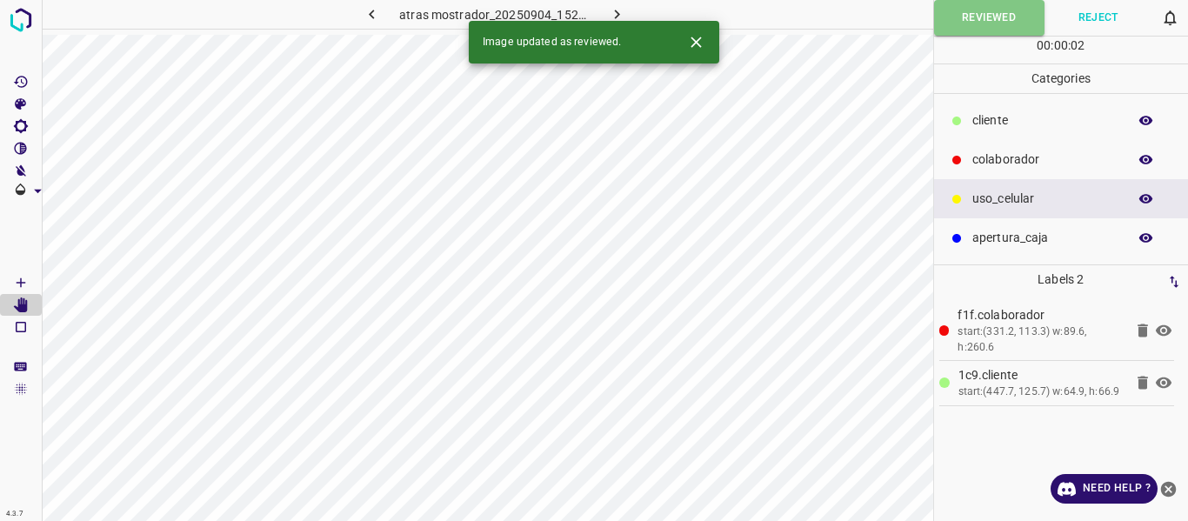
click at [619, 10] on icon "button" at bounding box center [617, 14] width 18 height 18
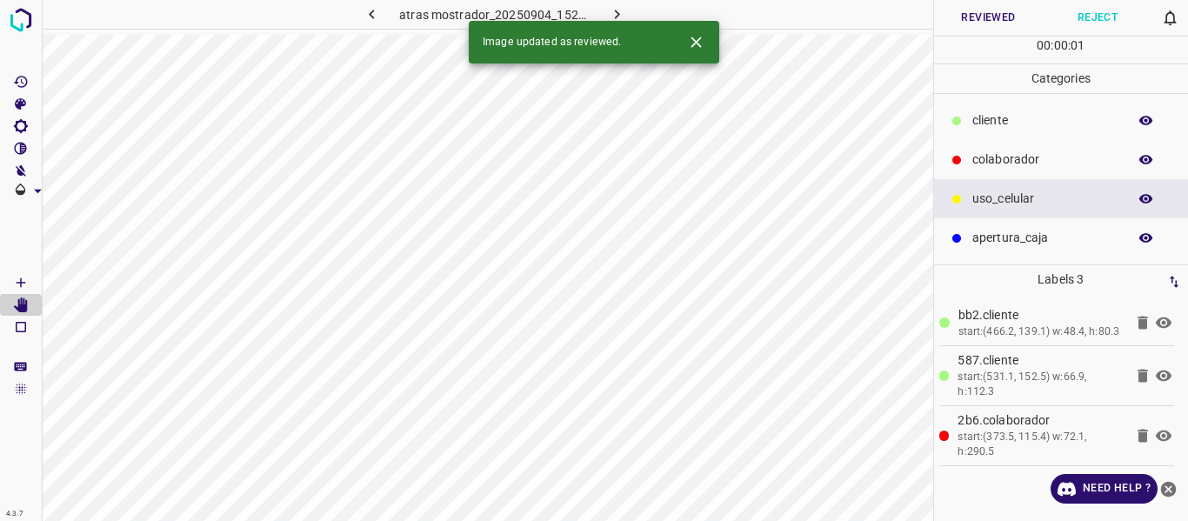
click at [963, 20] on button "Reviewed" at bounding box center [989, 18] width 110 height 36
click at [612, 10] on icon "button" at bounding box center [617, 14] width 18 height 18
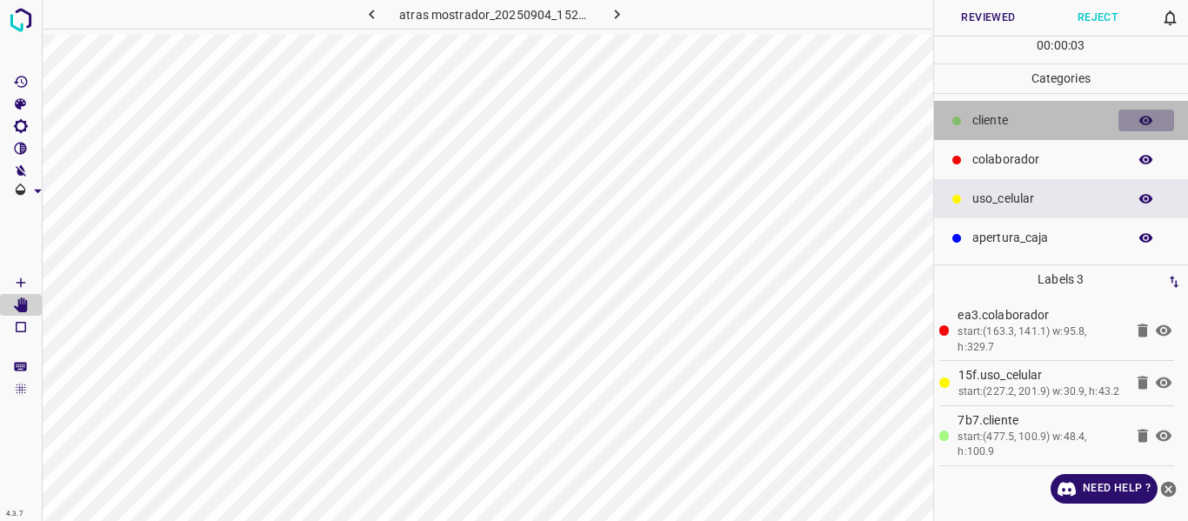
click at [1150, 116] on icon "button" at bounding box center [1147, 121] width 16 height 16
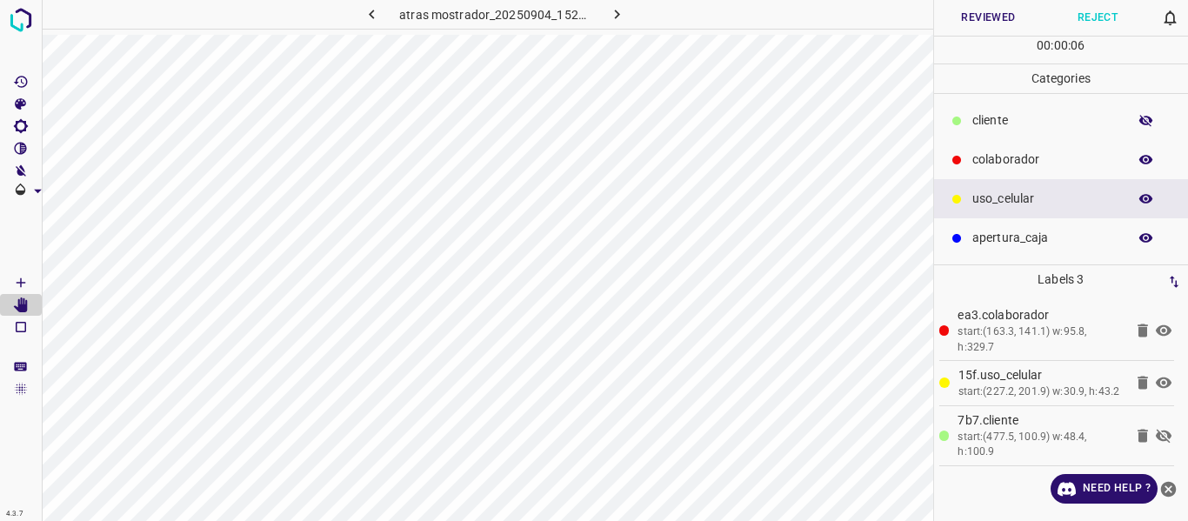
click at [1150, 116] on icon "button" at bounding box center [1147, 121] width 16 height 16
click at [961, 17] on button "Reviewed" at bounding box center [989, 18] width 110 height 36
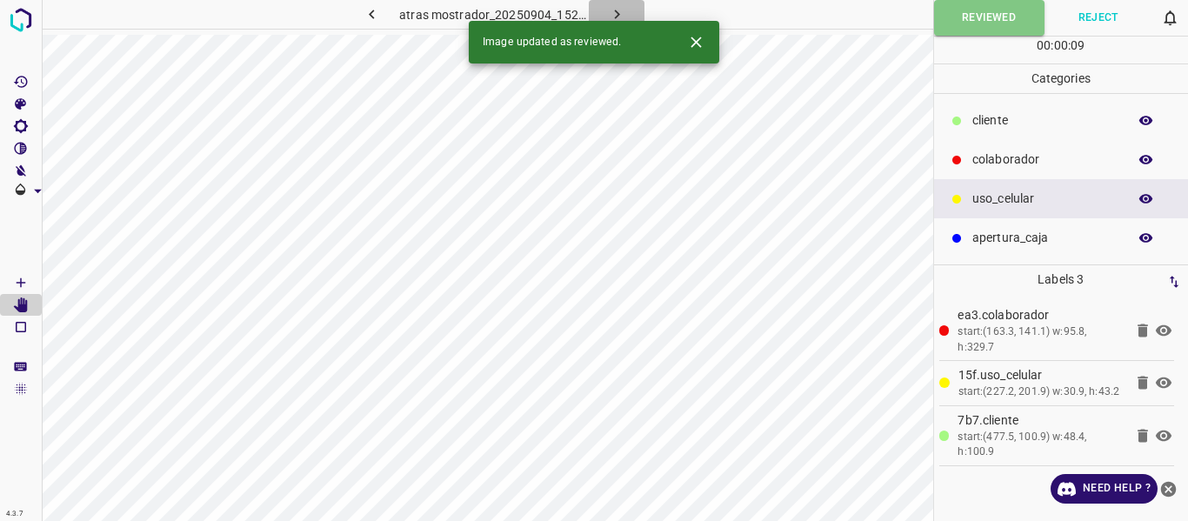
click at [621, 11] on icon "button" at bounding box center [617, 14] width 18 height 18
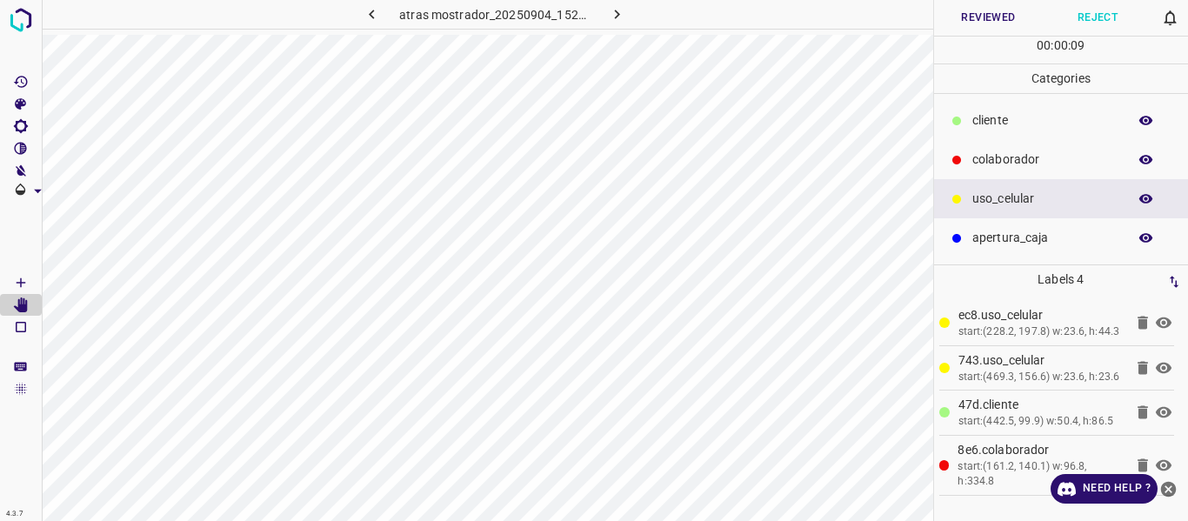
click at [976, 21] on button "Reviewed" at bounding box center [989, 18] width 110 height 36
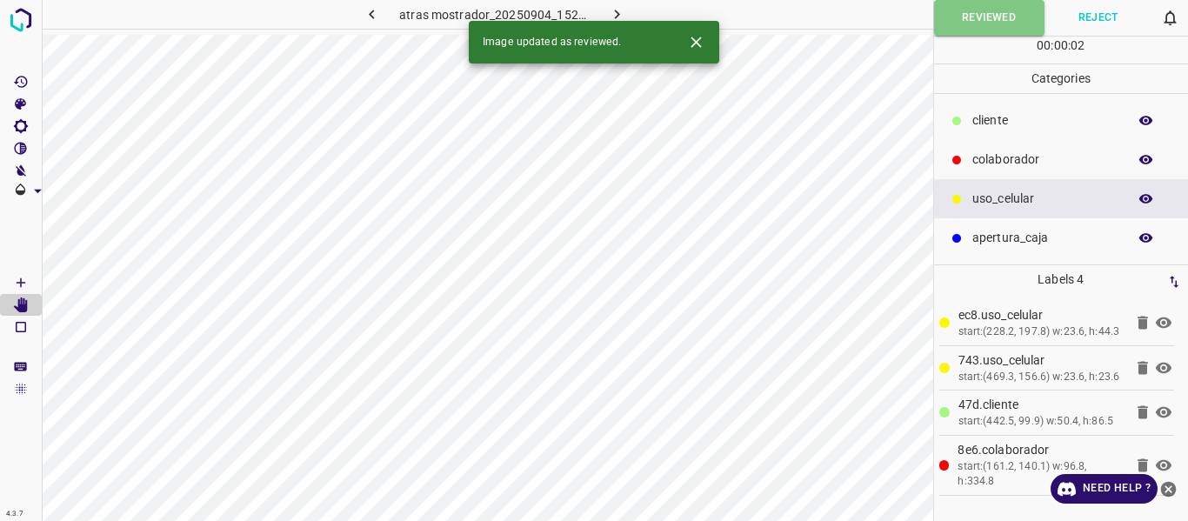
click at [616, 10] on icon "button" at bounding box center [617, 14] width 18 height 18
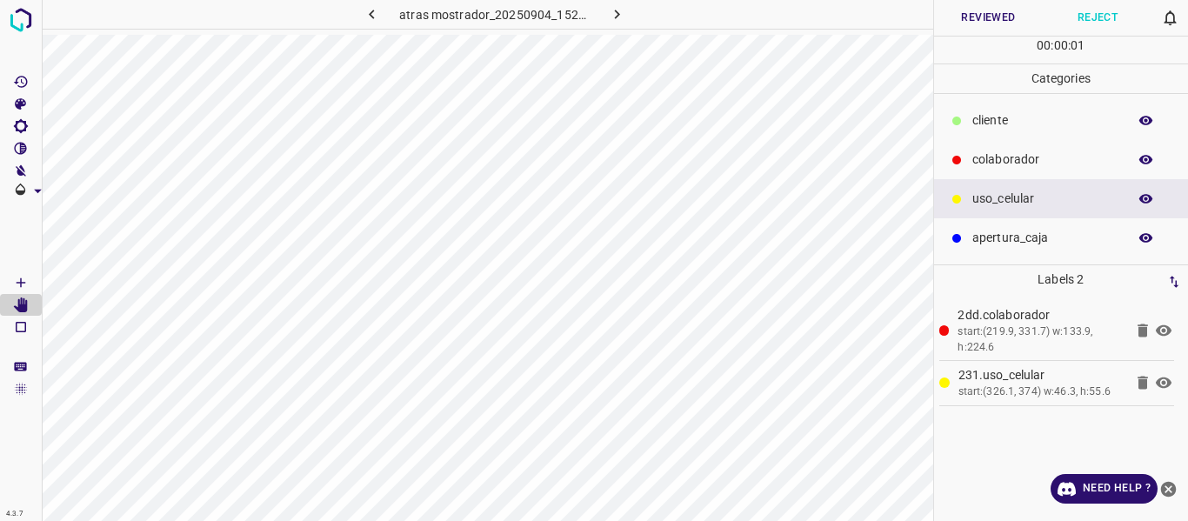
click at [980, 17] on button "Reviewed" at bounding box center [989, 18] width 110 height 36
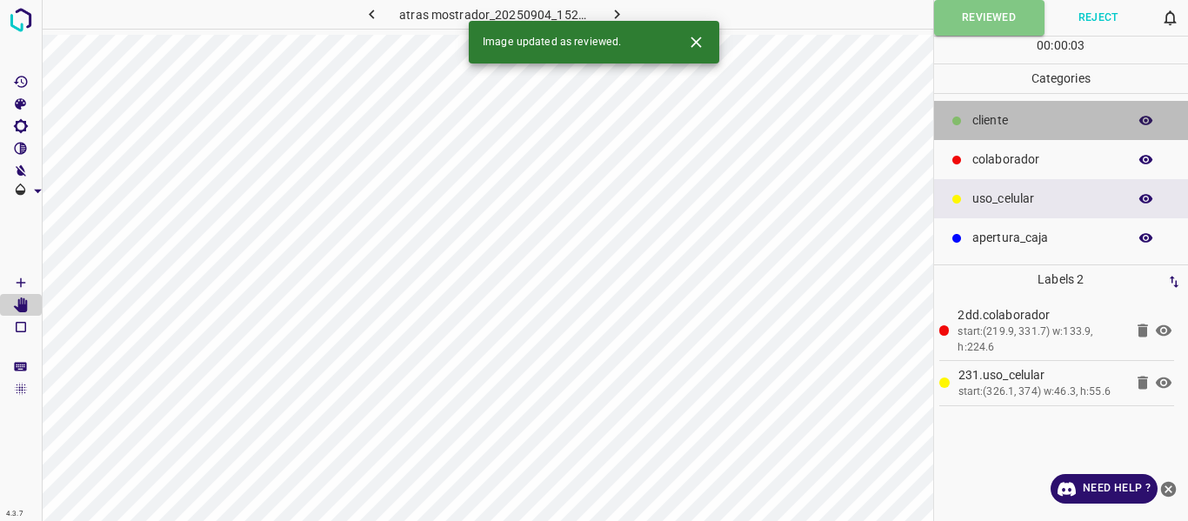
click at [1003, 112] on p "cliente" at bounding box center [1046, 120] width 146 height 18
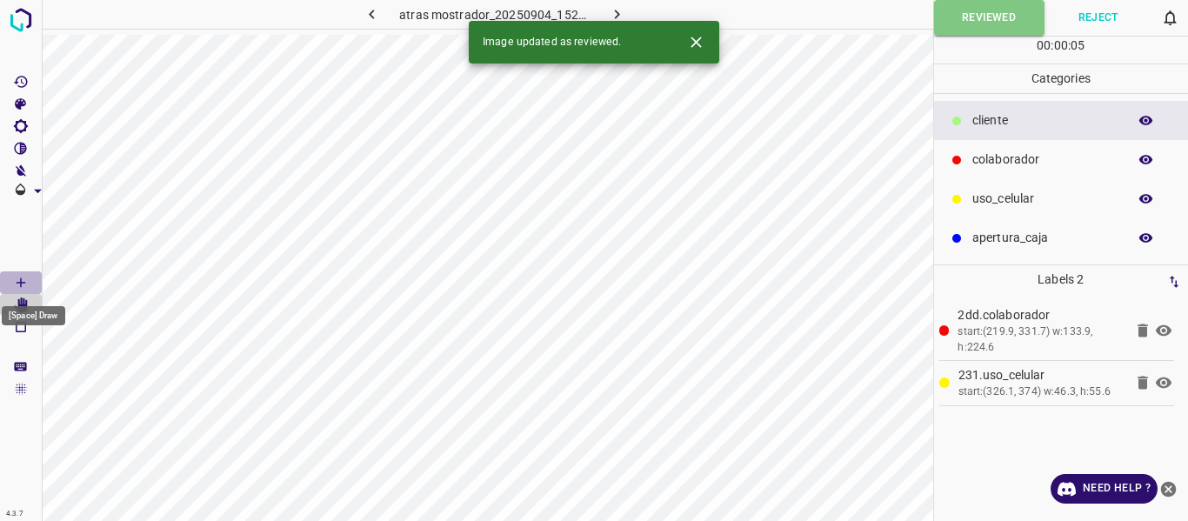
click at [24, 284] on icon "[Space] Draw" at bounding box center [21, 283] width 16 height 16
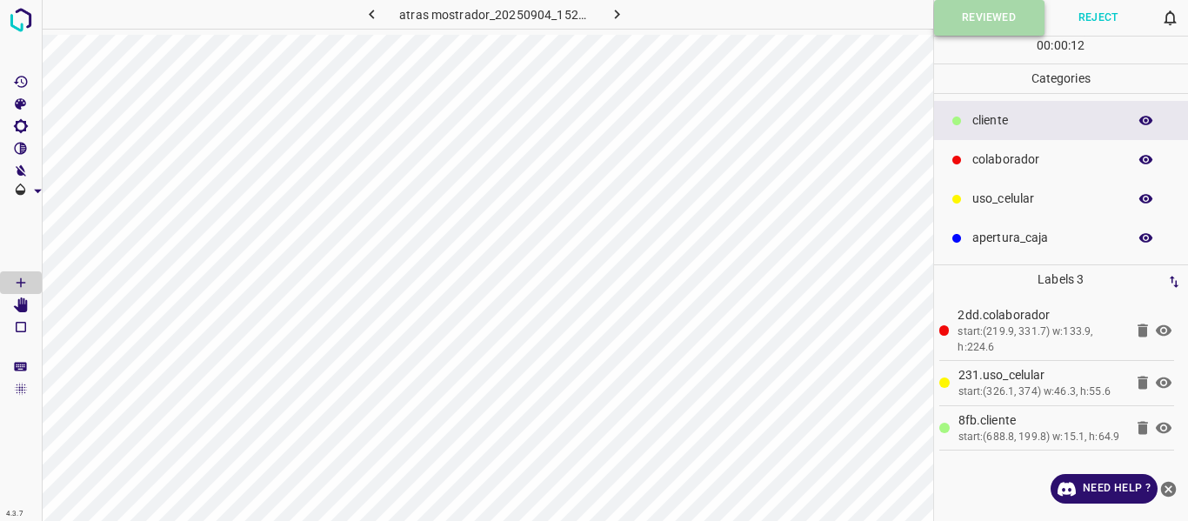
click at [1007, 11] on button "Reviewed" at bounding box center [989, 18] width 110 height 36
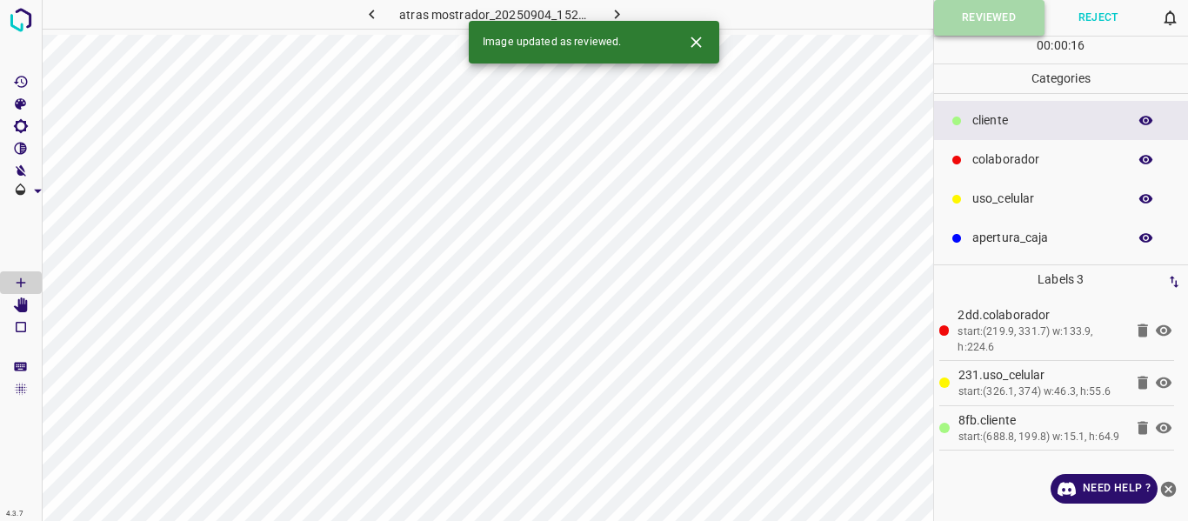
click at [977, 26] on button "Reviewed" at bounding box center [989, 18] width 110 height 36
click at [611, 13] on icon "button" at bounding box center [617, 14] width 18 height 18
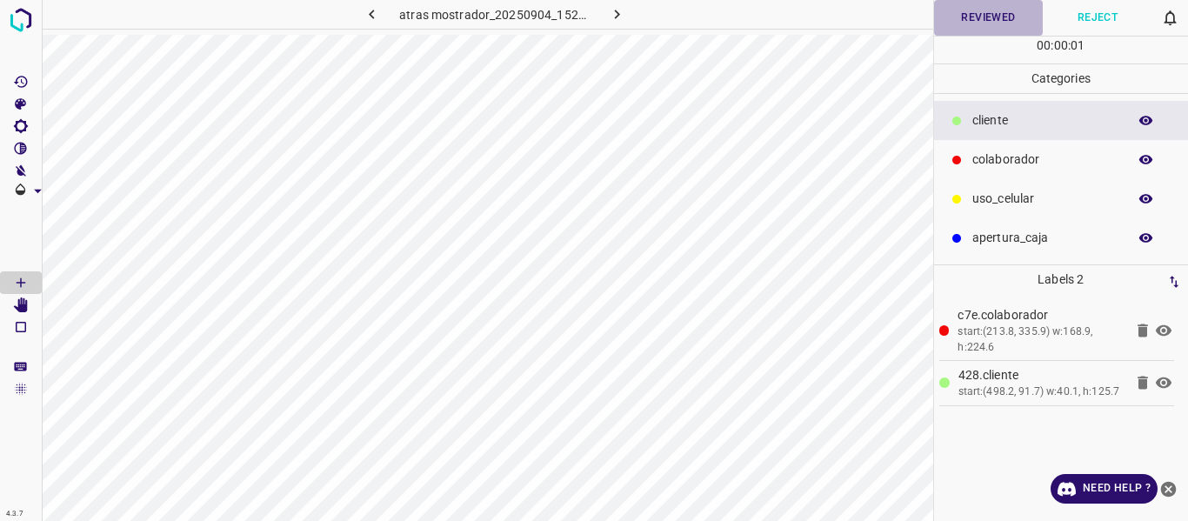
click at [978, 15] on button "Reviewed" at bounding box center [989, 18] width 110 height 36
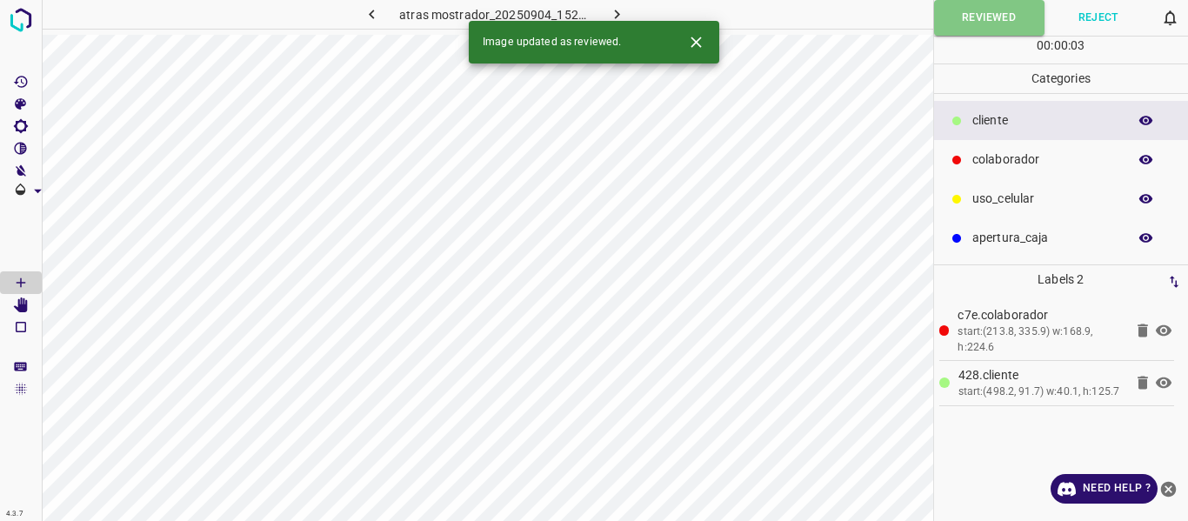
click at [608, 7] on icon "button" at bounding box center [617, 14] width 18 height 18
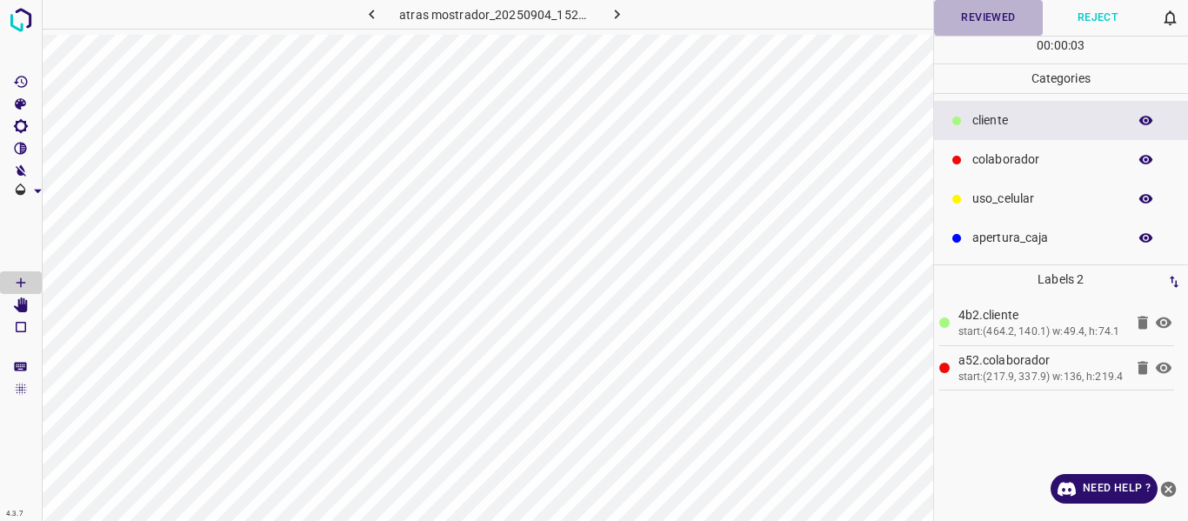
click at [987, 17] on button "Reviewed" at bounding box center [989, 18] width 110 height 36
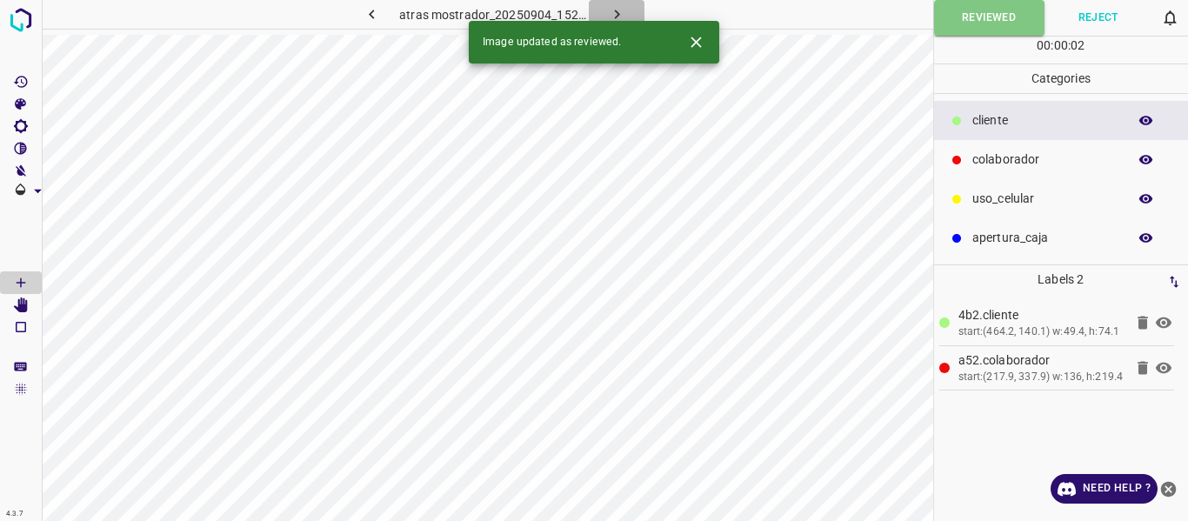
click at [631, 10] on button "button" at bounding box center [617, 14] width 56 height 29
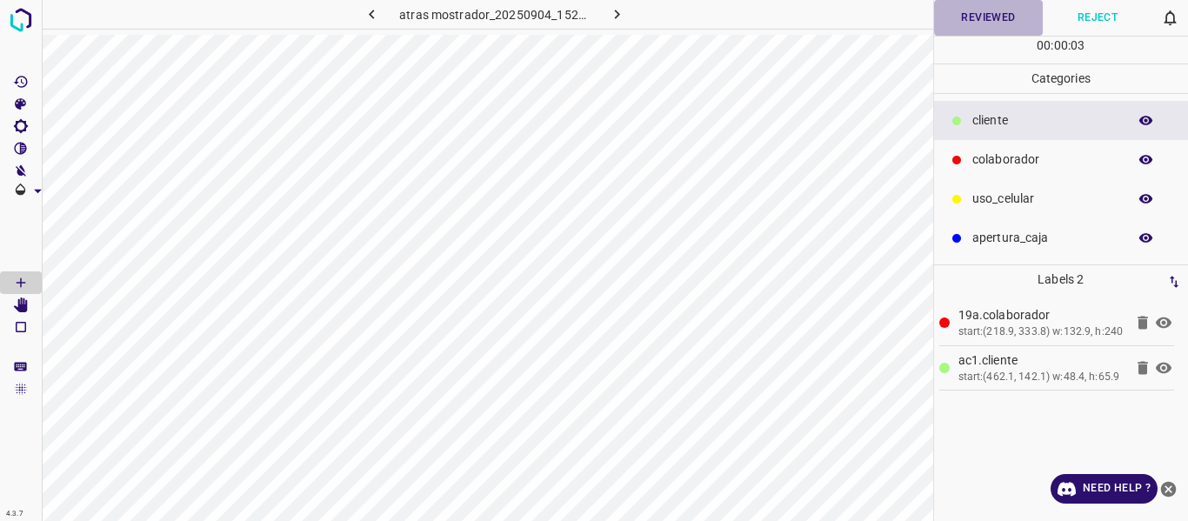
click at [979, 18] on button "Reviewed" at bounding box center [989, 18] width 110 height 36
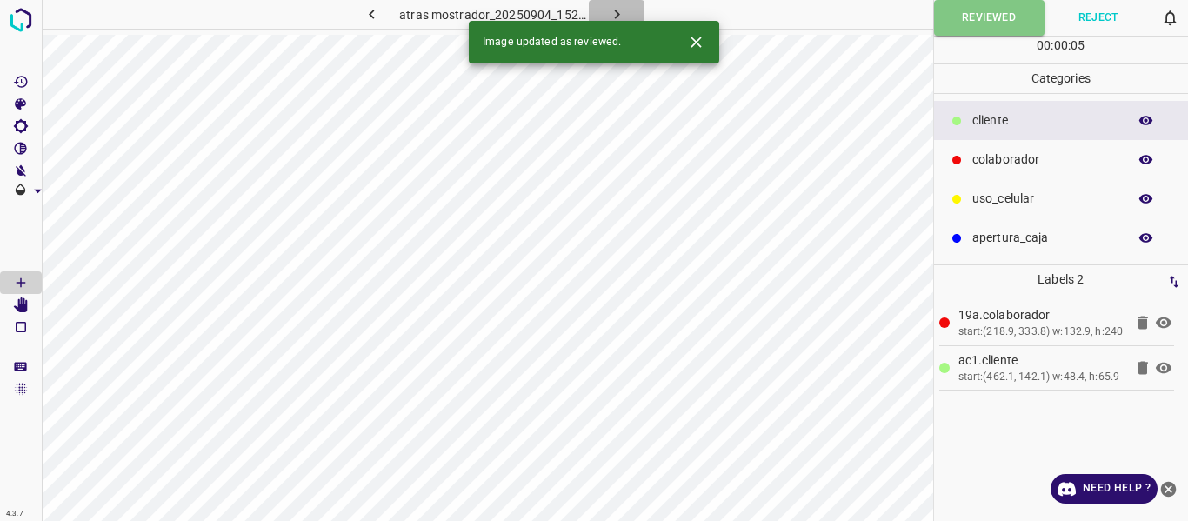
click at [610, 8] on icon "button" at bounding box center [617, 14] width 18 height 18
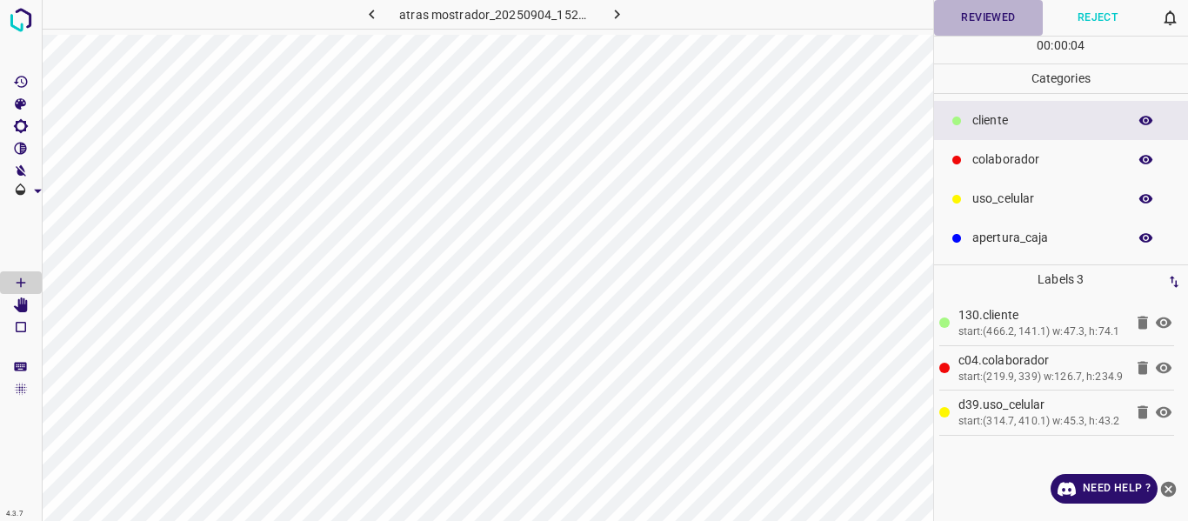
click at [981, 24] on button "Reviewed" at bounding box center [989, 18] width 110 height 36
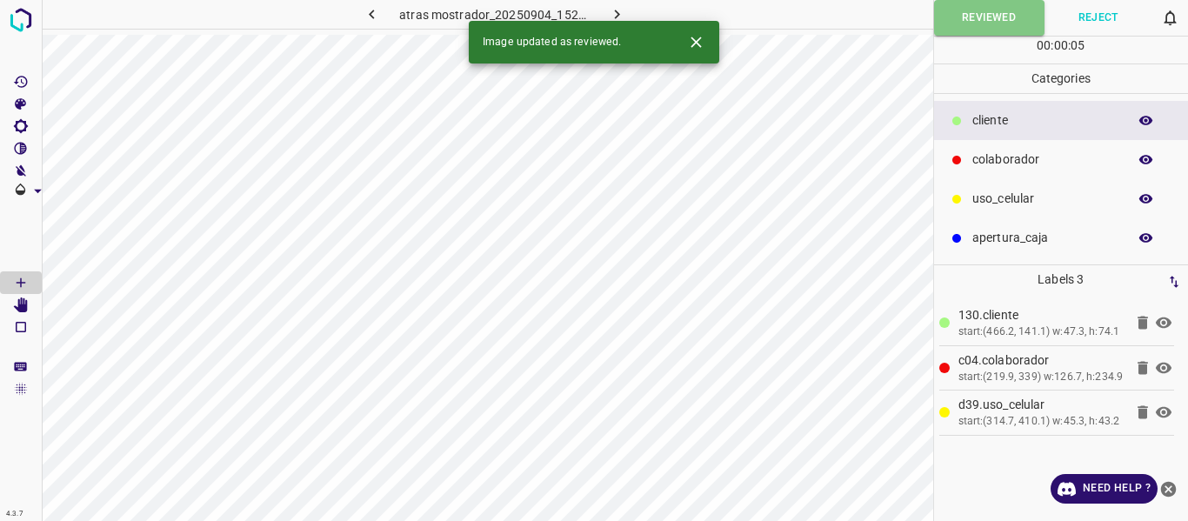
click at [621, 13] on icon "button" at bounding box center [617, 14] width 18 height 18
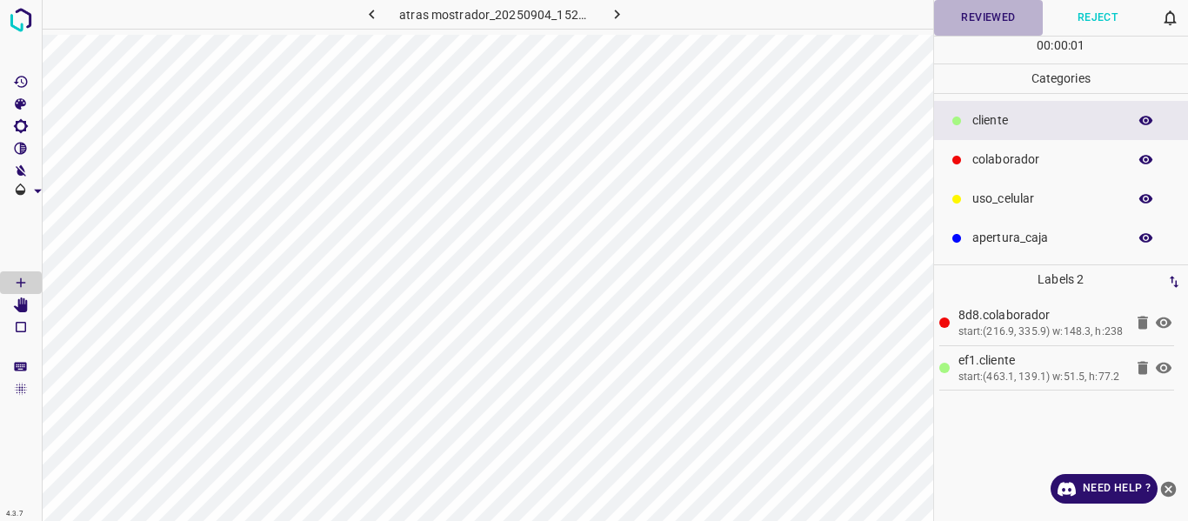
click at [960, 19] on button "Reviewed" at bounding box center [989, 18] width 110 height 36
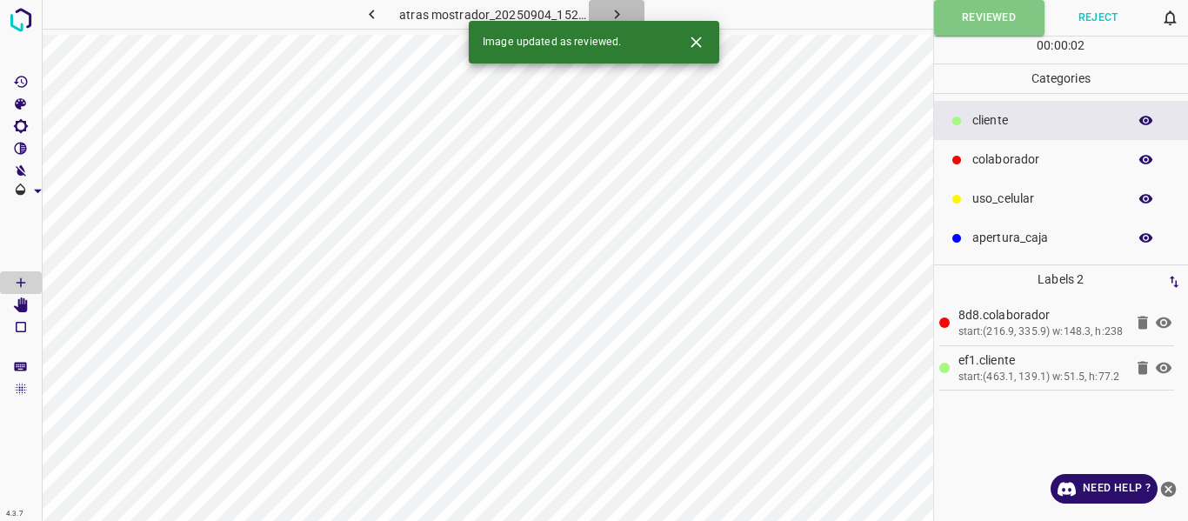
click at [621, 16] on icon "button" at bounding box center [617, 14] width 18 height 18
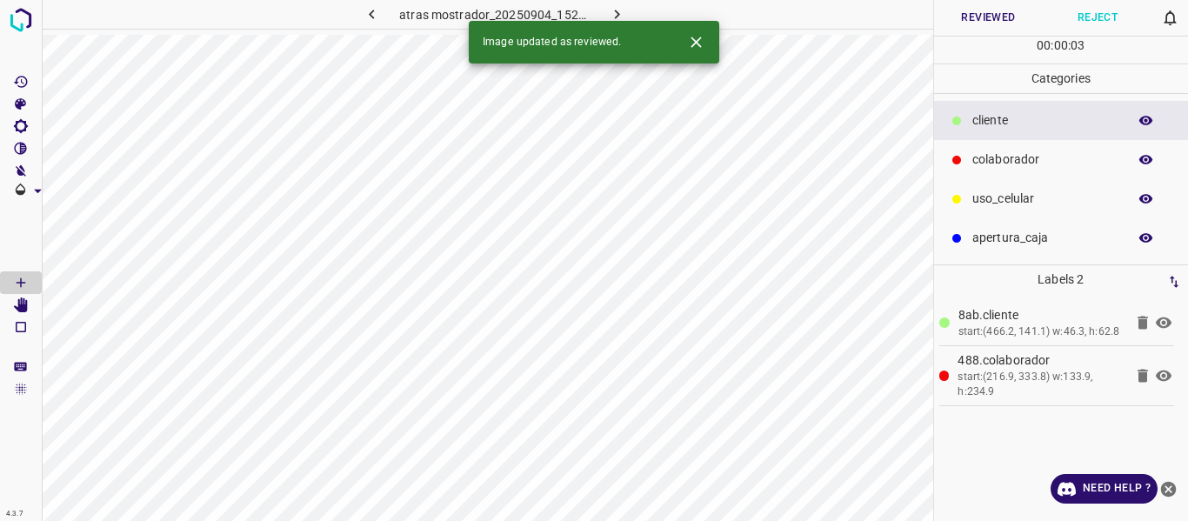
click at [974, 22] on button "Reviewed" at bounding box center [989, 18] width 110 height 36
click at [623, 8] on icon "button" at bounding box center [617, 14] width 18 height 18
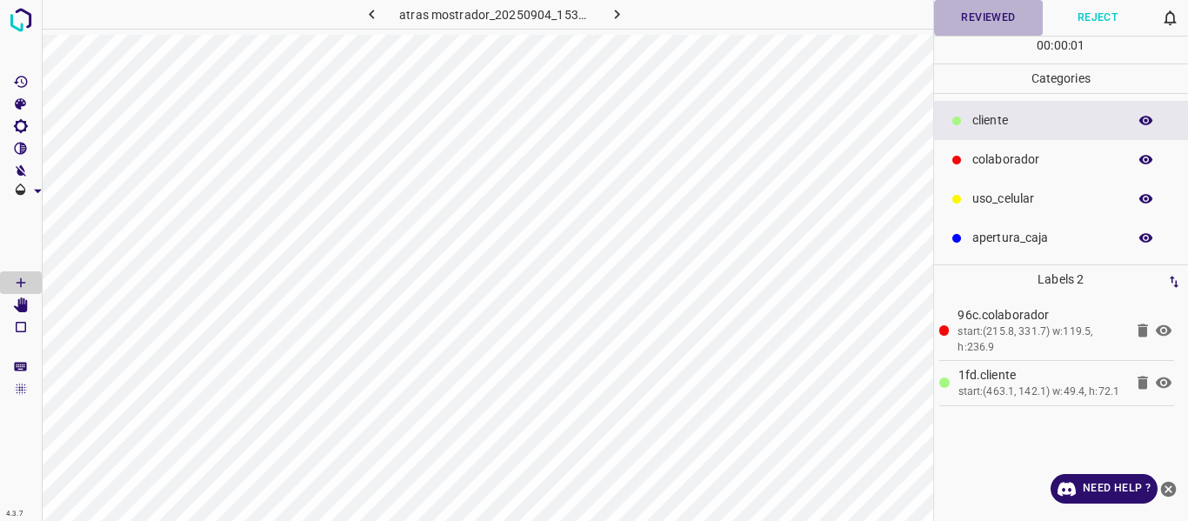
click at [962, 21] on button "Reviewed" at bounding box center [989, 18] width 110 height 36
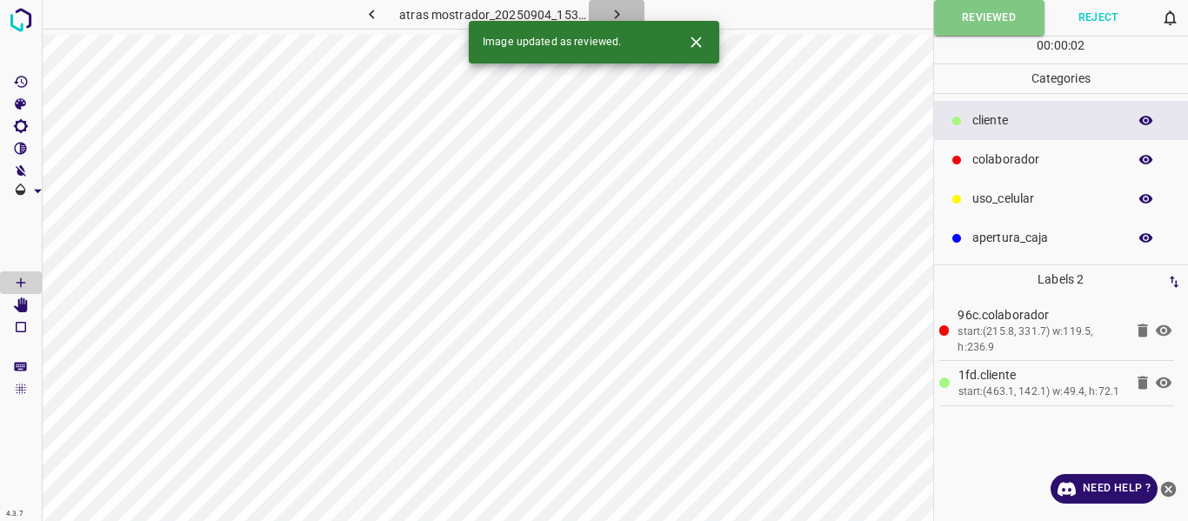
click at [626, 11] on button "button" at bounding box center [617, 14] width 56 height 29
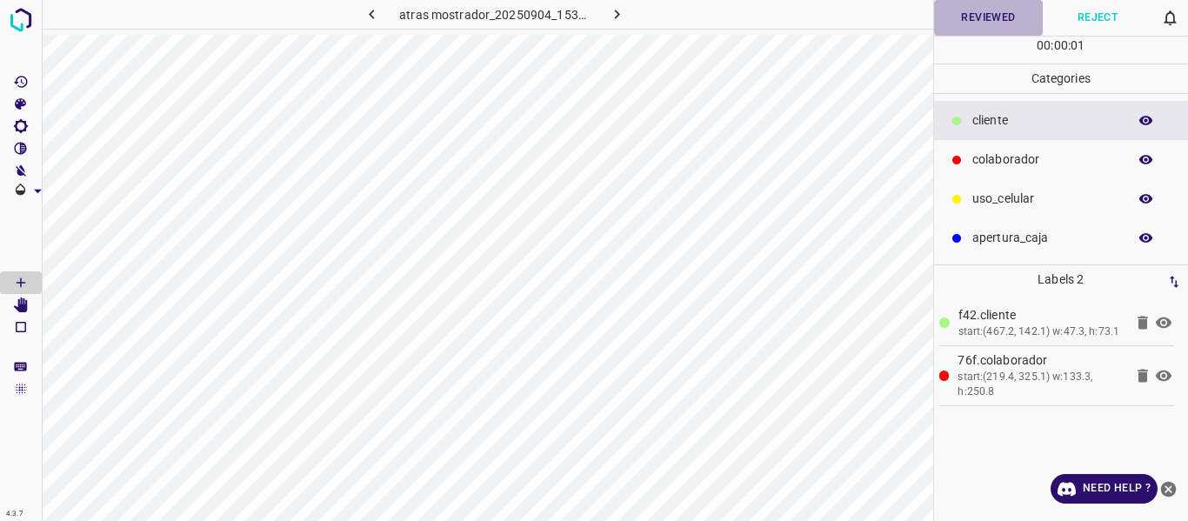
click at [1002, 17] on button "Reviewed" at bounding box center [989, 18] width 110 height 36
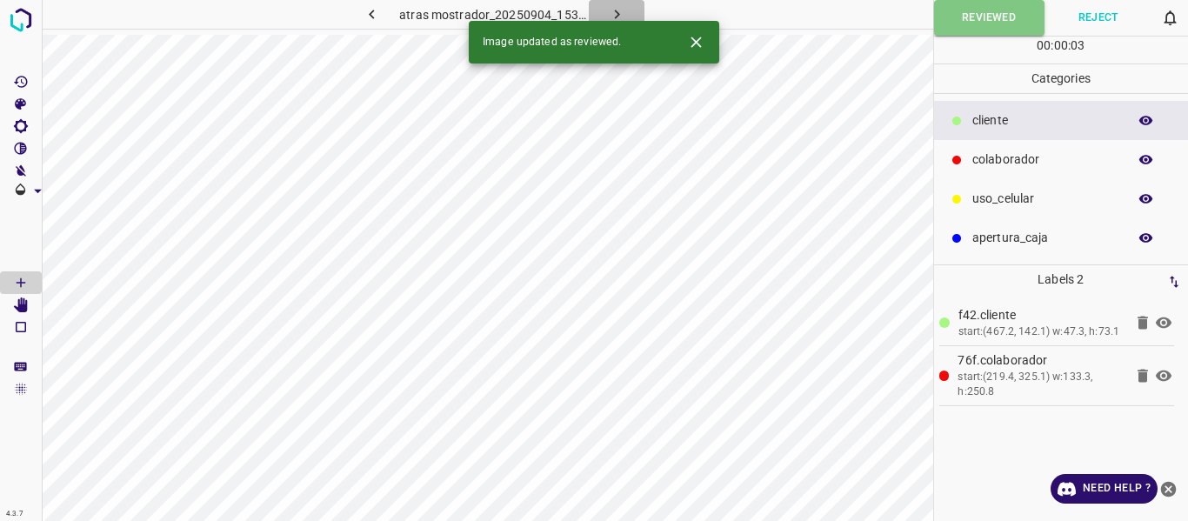
click at [623, 11] on icon "button" at bounding box center [617, 14] width 18 height 18
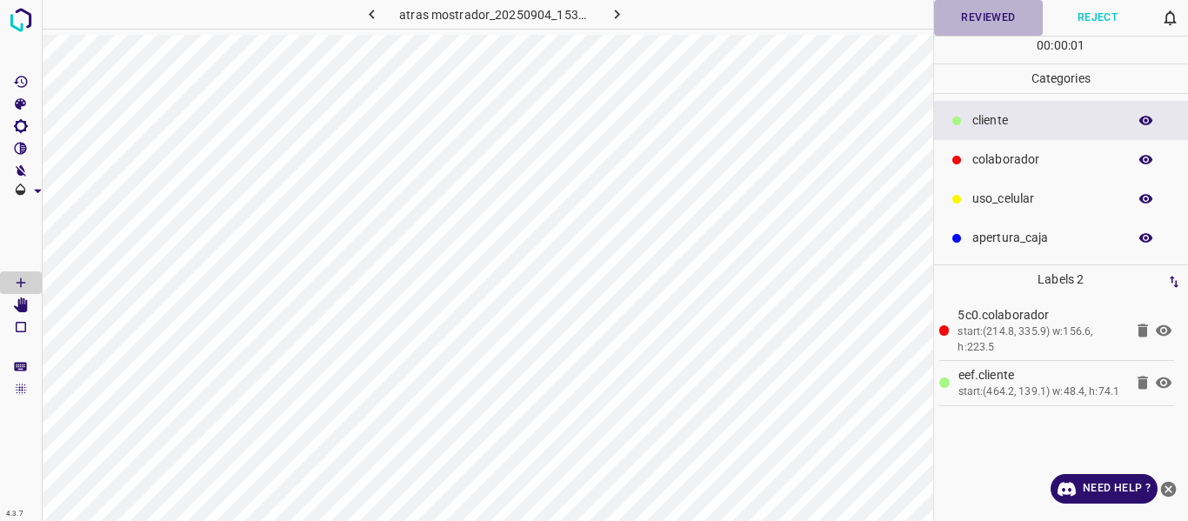
click at [959, 20] on button "Reviewed" at bounding box center [989, 18] width 110 height 36
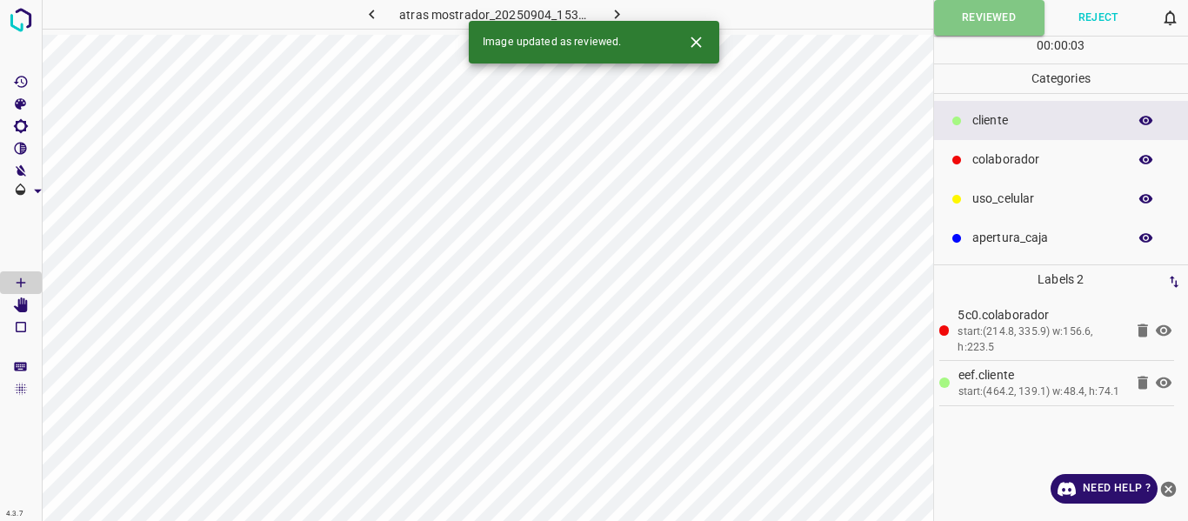
click at [619, 17] on icon "button" at bounding box center [617, 14] width 18 height 18
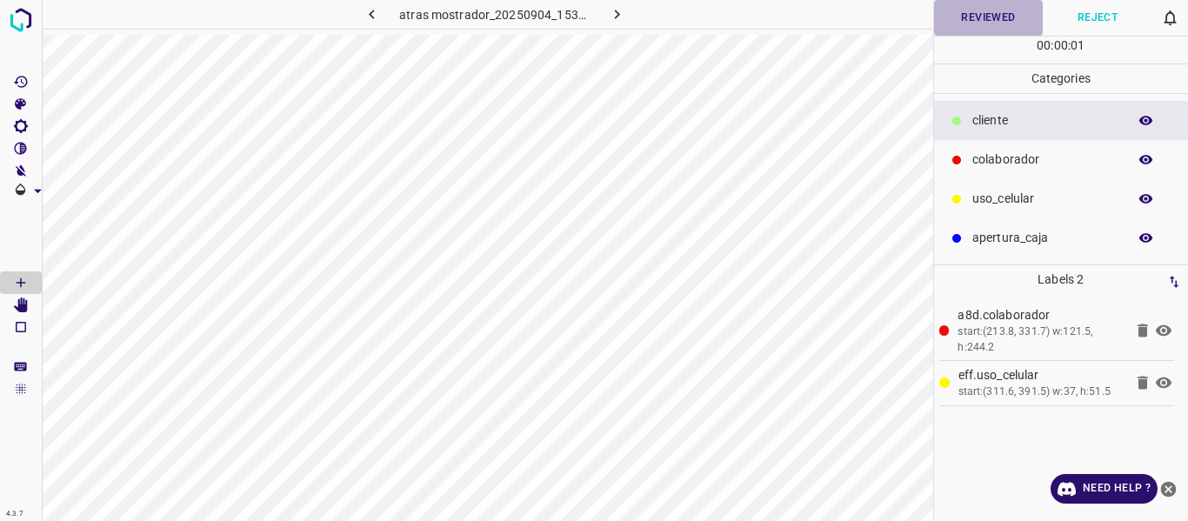
click at [987, 26] on button "Reviewed" at bounding box center [989, 18] width 110 height 36
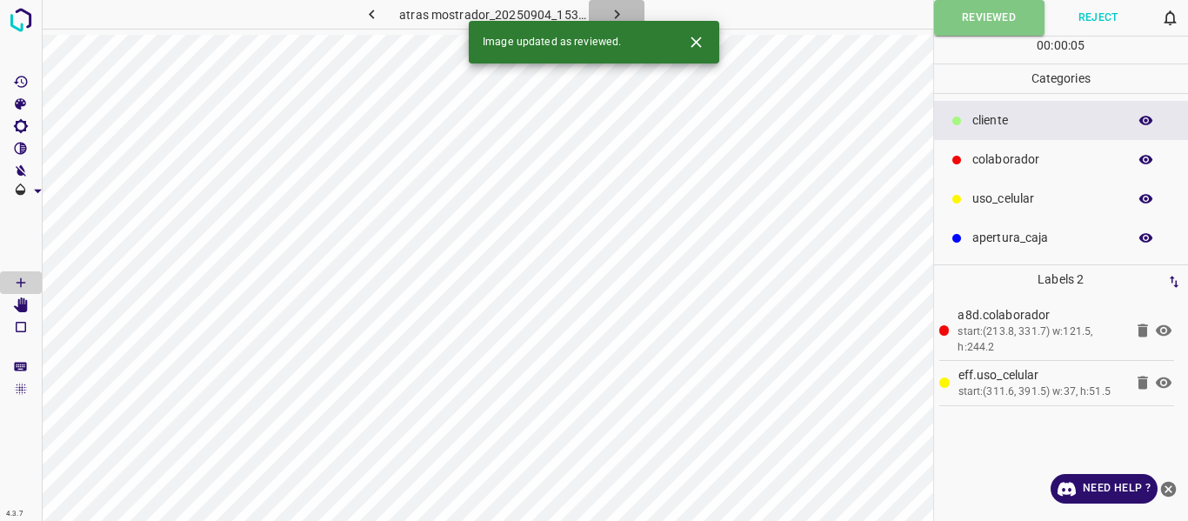
drag, startPoint x: 606, startPoint y: 13, endPoint x: 621, endPoint y: 63, distance: 51.7
click at [608, 13] on icon "button" at bounding box center [617, 14] width 18 height 18
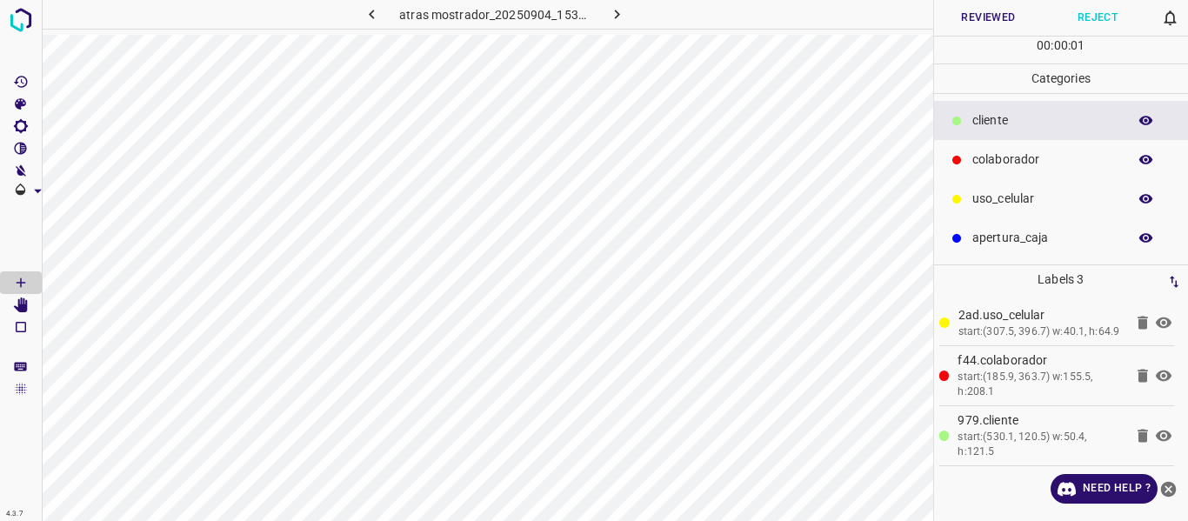
click at [988, 14] on button "Reviewed" at bounding box center [989, 18] width 110 height 36
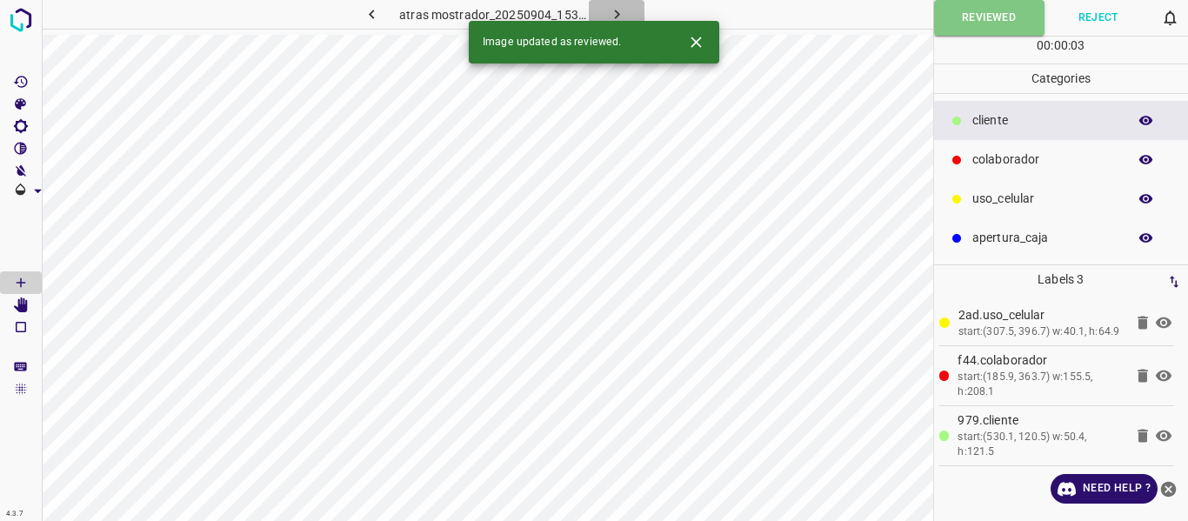
click at [608, 13] on icon "button" at bounding box center [617, 14] width 18 height 18
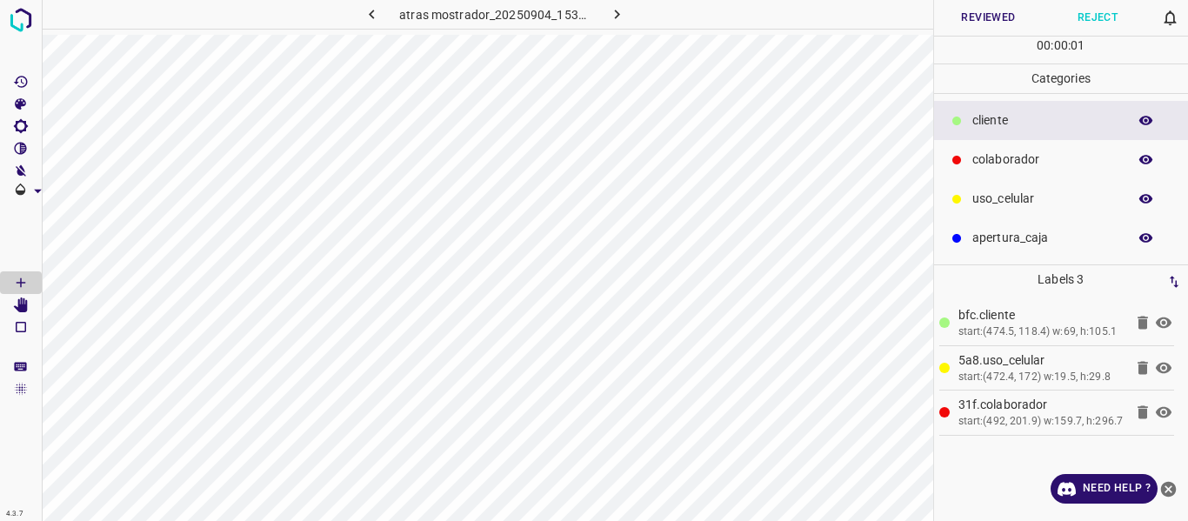
click at [985, 7] on button "Reviewed" at bounding box center [989, 18] width 110 height 36
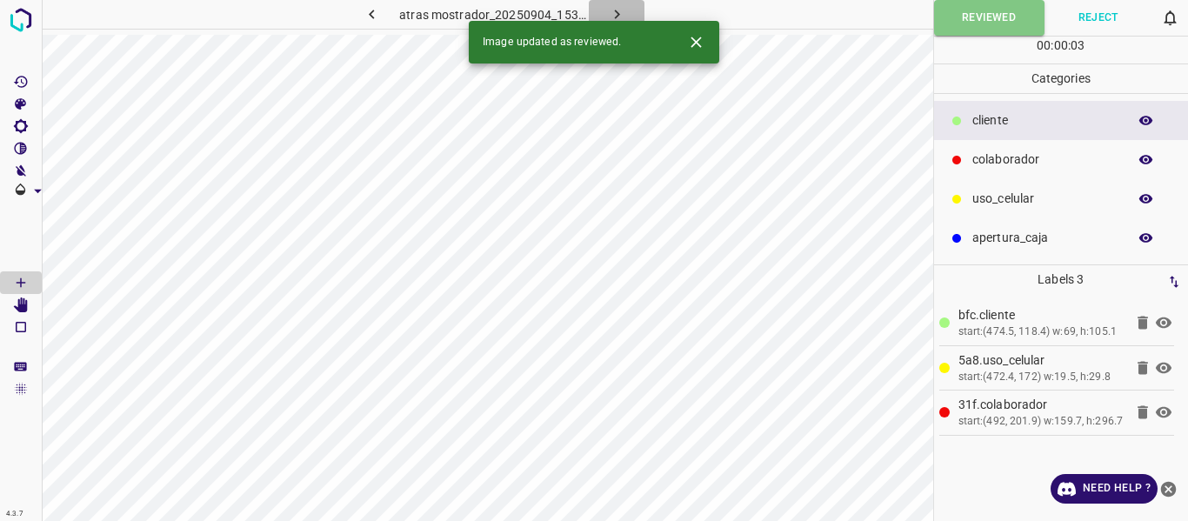
click at [613, 10] on icon "button" at bounding box center [617, 14] width 18 height 18
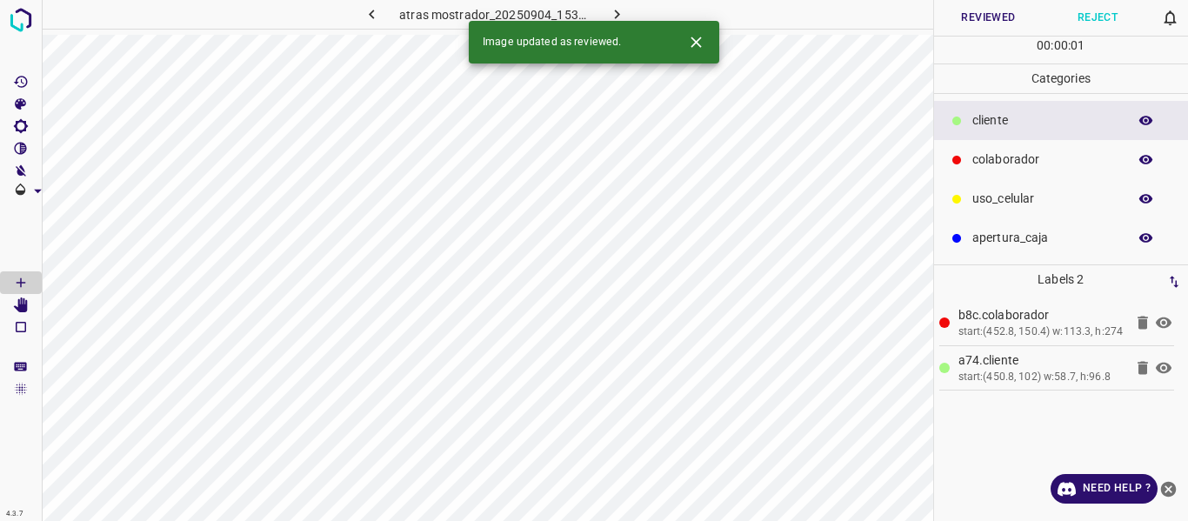
click at [1000, 20] on button "Reviewed" at bounding box center [989, 18] width 110 height 36
click at [619, 11] on icon "button" at bounding box center [617, 14] width 18 height 18
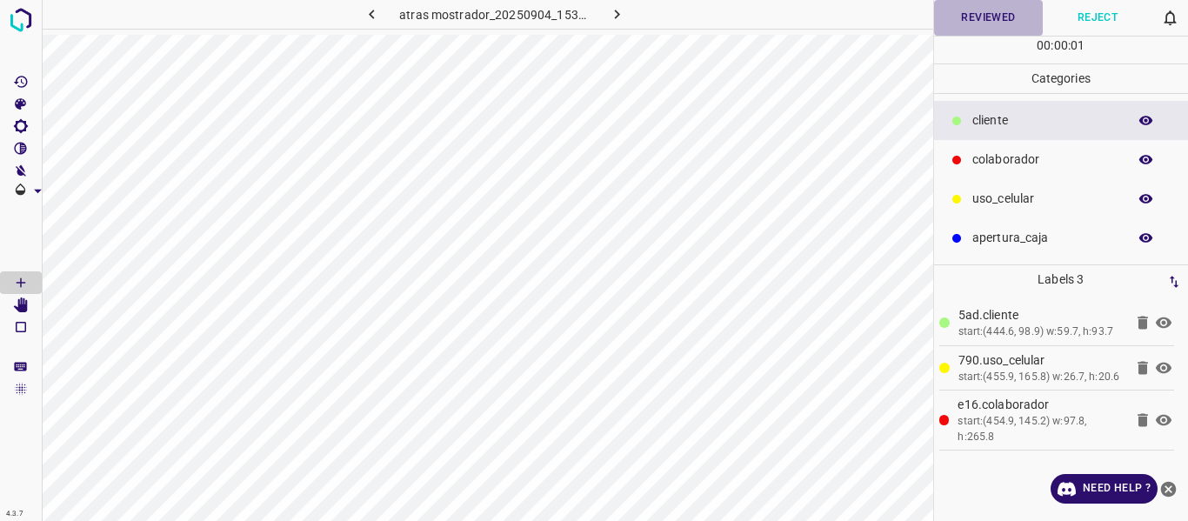
click at [977, 23] on button "Reviewed" at bounding box center [989, 18] width 110 height 36
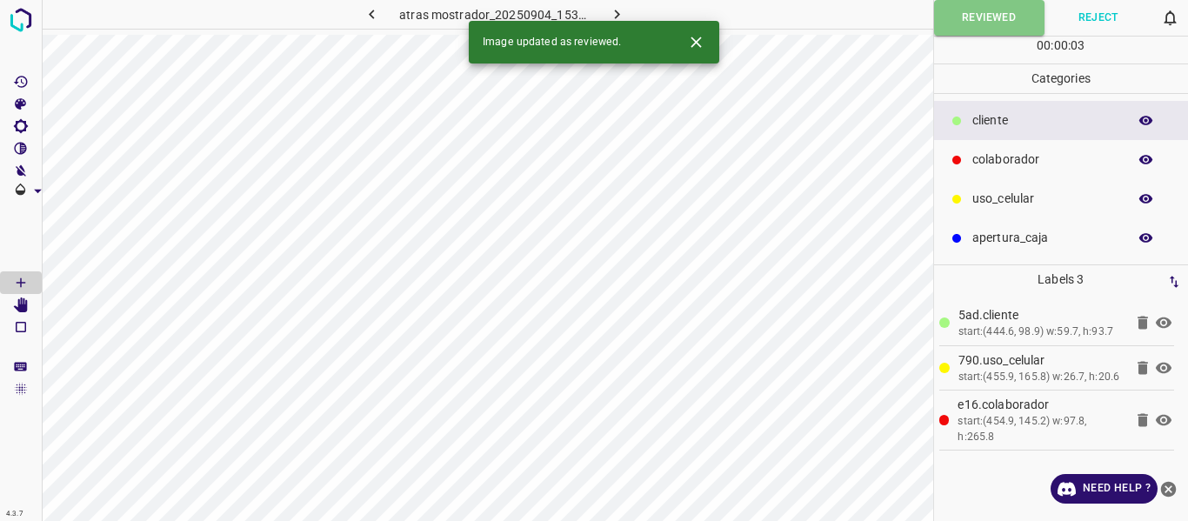
click at [612, 7] on icon "button" at bounding box center [617, 14] width 18 height 18
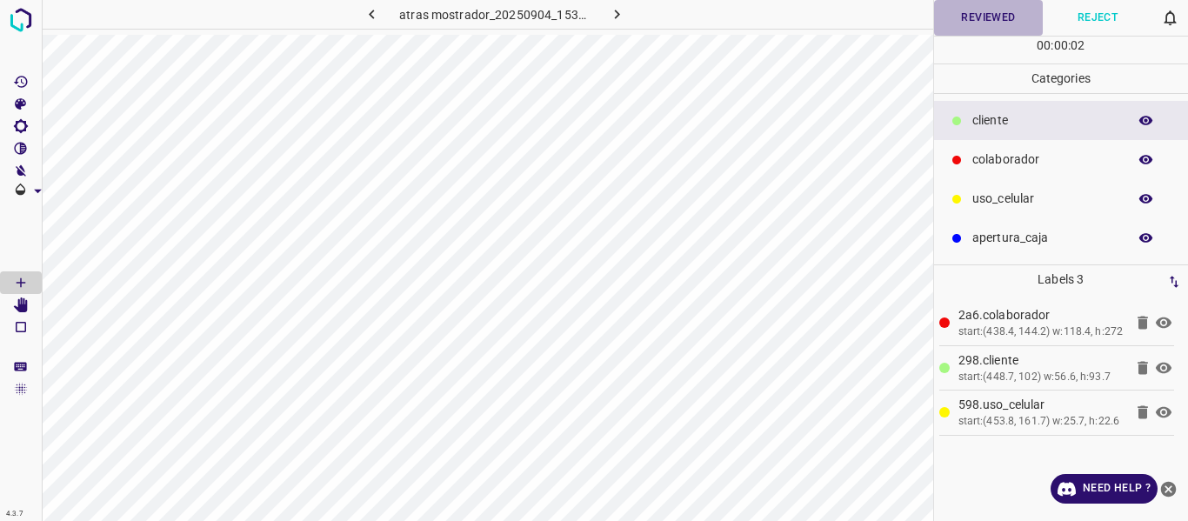
click at [969, 23] on button "Reviewed" at bounding box center [989, 18] width 110 height 36
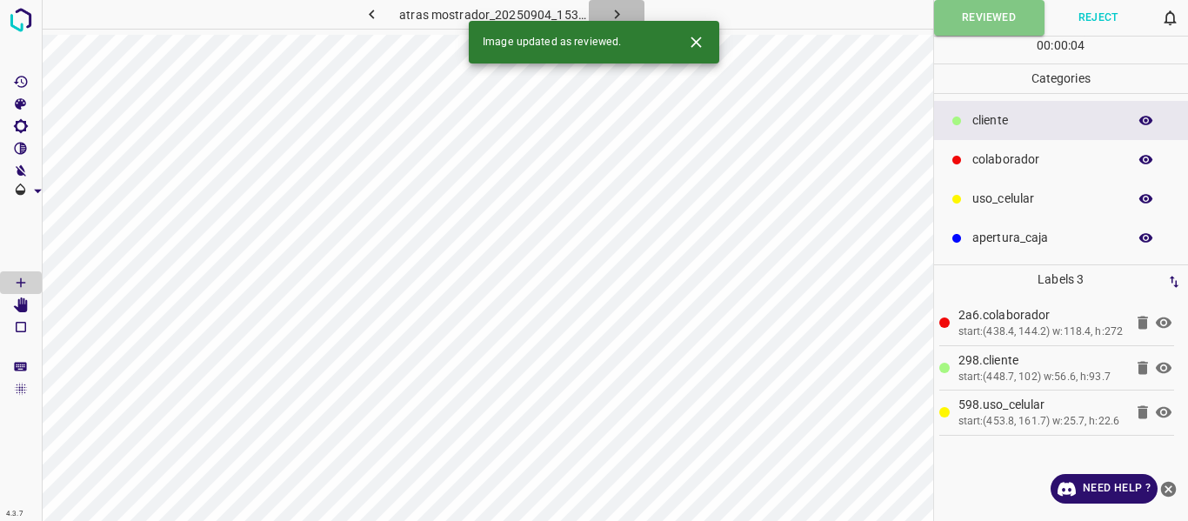
drag, startPoint x: 612, startPoint y: 17, endPoint x: 619, endPoint y: 33, distance: 17.6
click at [612, 17] on icon "button" at bounding box center [617, 14] width 18 height 18
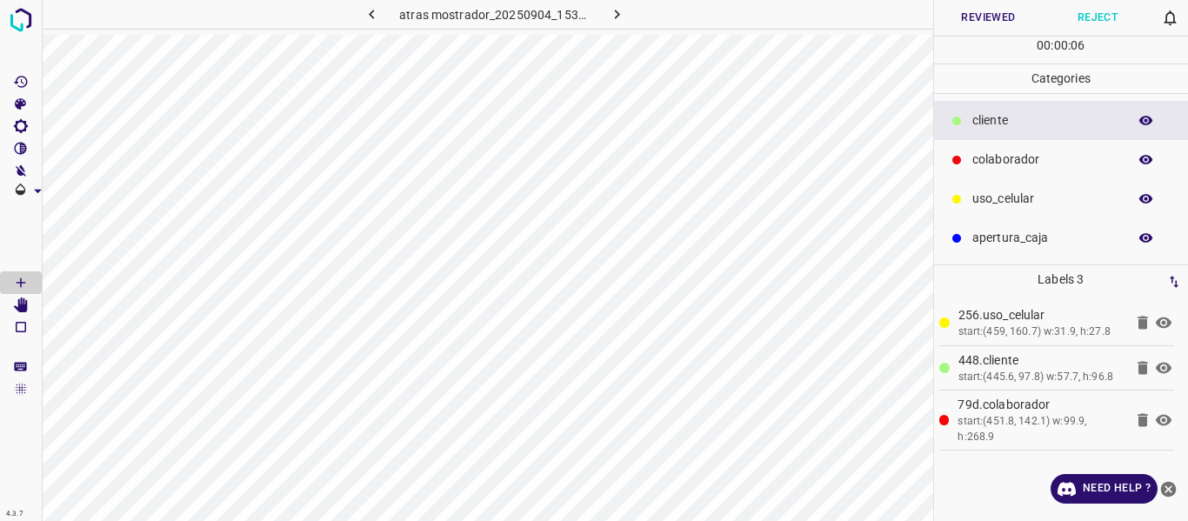
click at [979, 21] on button "Reviewed" at bounding box center [989, 18] width 110 height 36
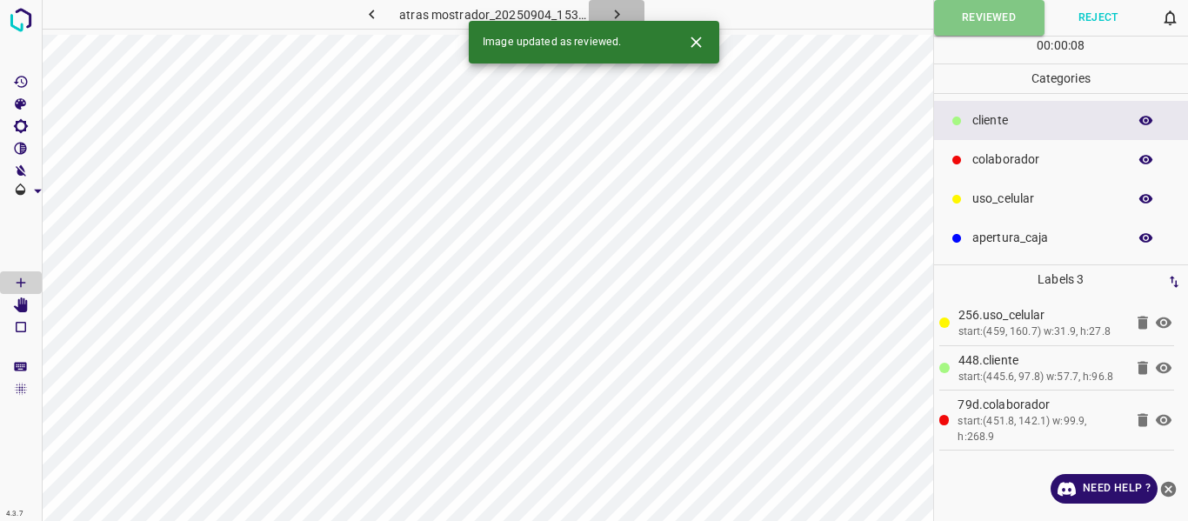
click at [625, 13] on icon "button" at bounding box center [617, 14] width 18 height 18
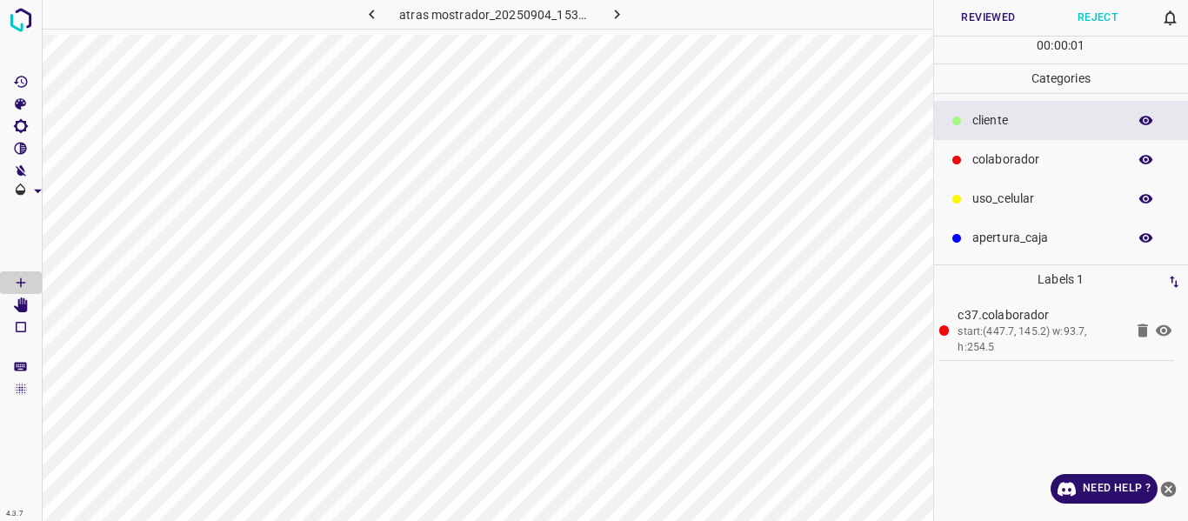
click at [987, 21] on button "Reviewed" at bounding box center [989, 18] width 110 height 36
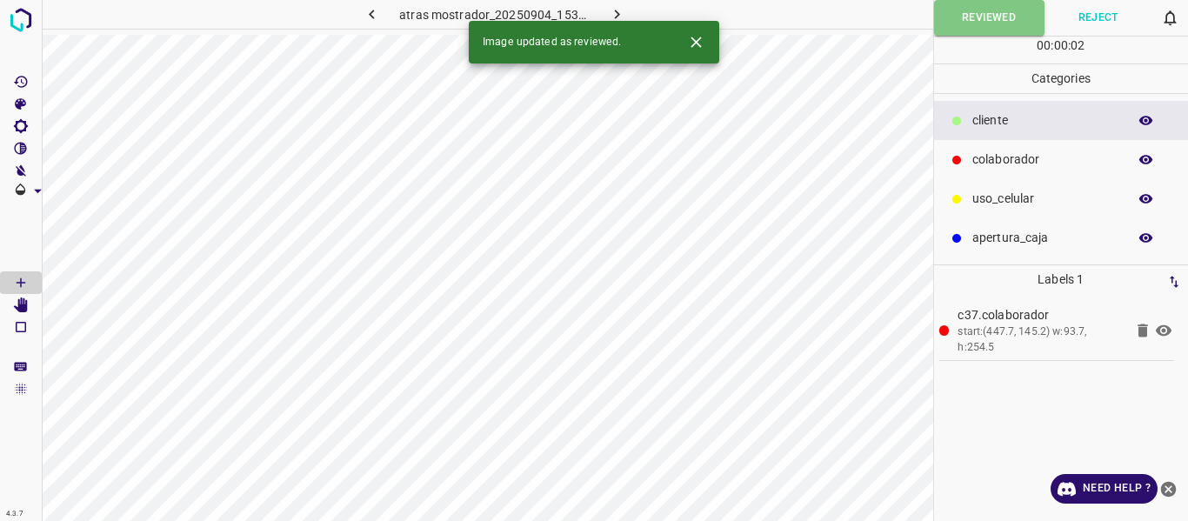
click at [619, 13] on icon "button" at bounding box center [617, 14] width 18 height 18
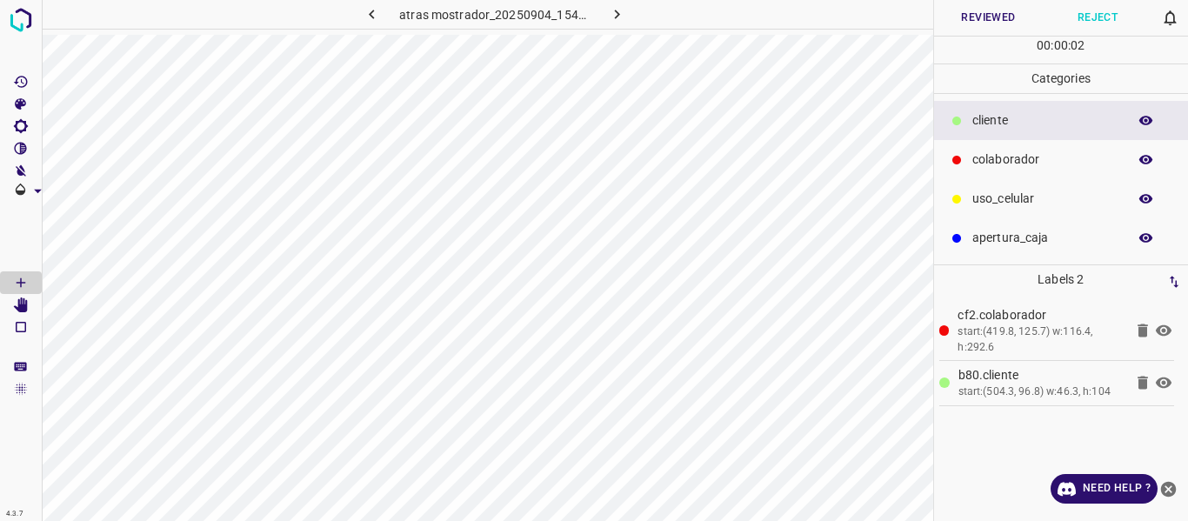
click at [973, 15] on button "Reviewed" at bounding box center [989, 18] width 110 height 36
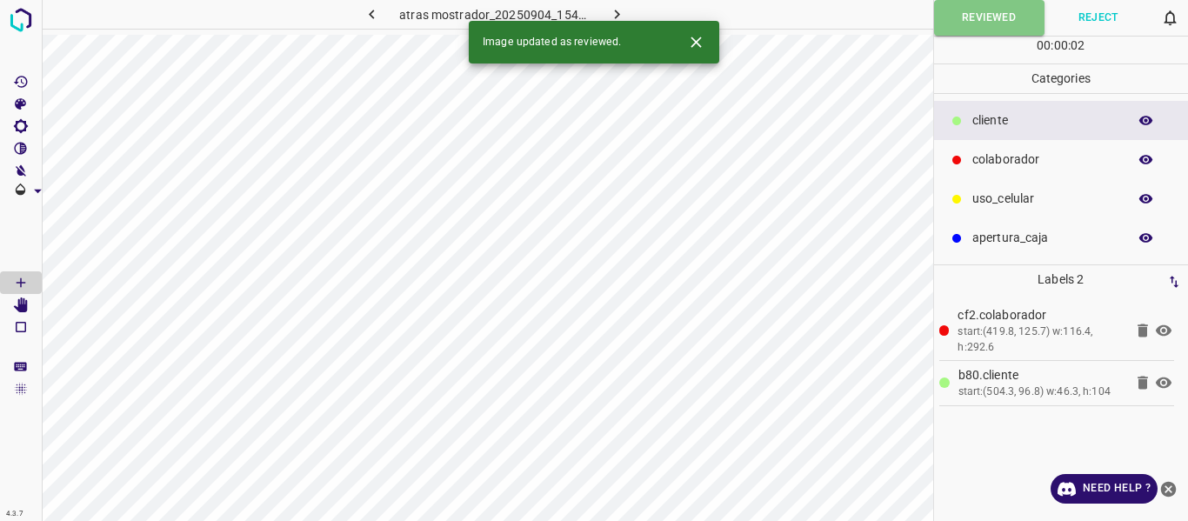
click at [610, 17] on icon "button" at bounding box center [617, 14] width 18 height 18
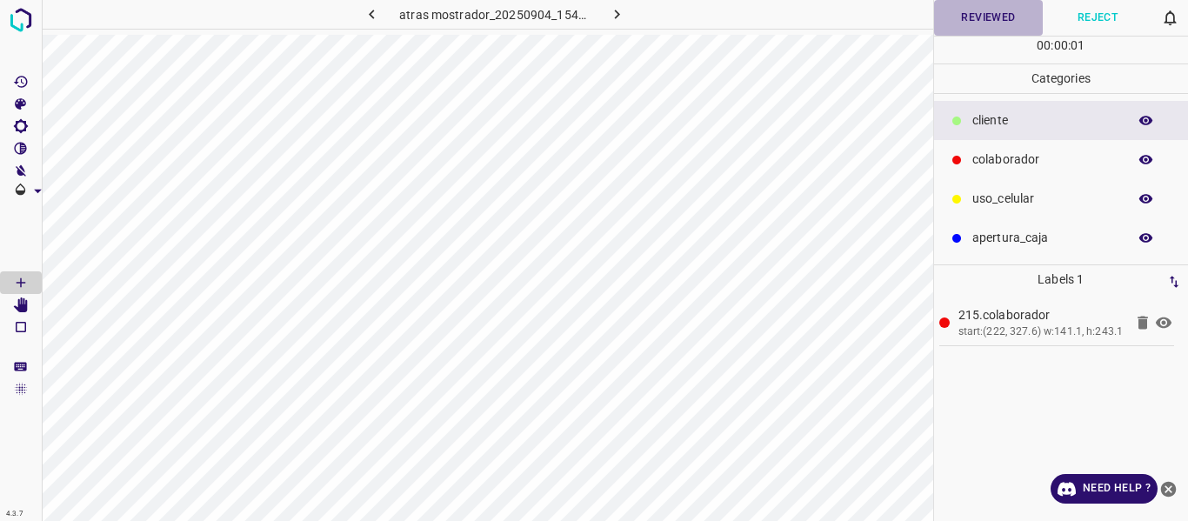
click at [955, 19] on button "Reviewed" at bounding box center [989, 18] width 110 height 36
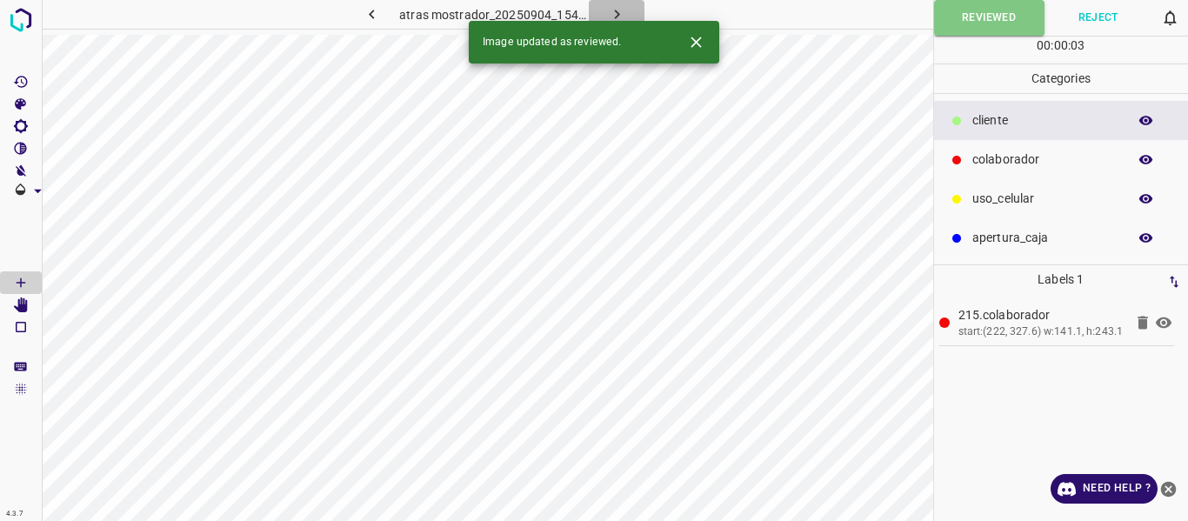
click at [610, 10] on icon "button" at bounding box center [617, 14] width 18 height 18
click at [994, 10] on button "Reviewed" at bounding box center [989, 18] width 110 height 36
click at [621, 14] on icon "button" at bounding box center [617, 14] width 18 height 18
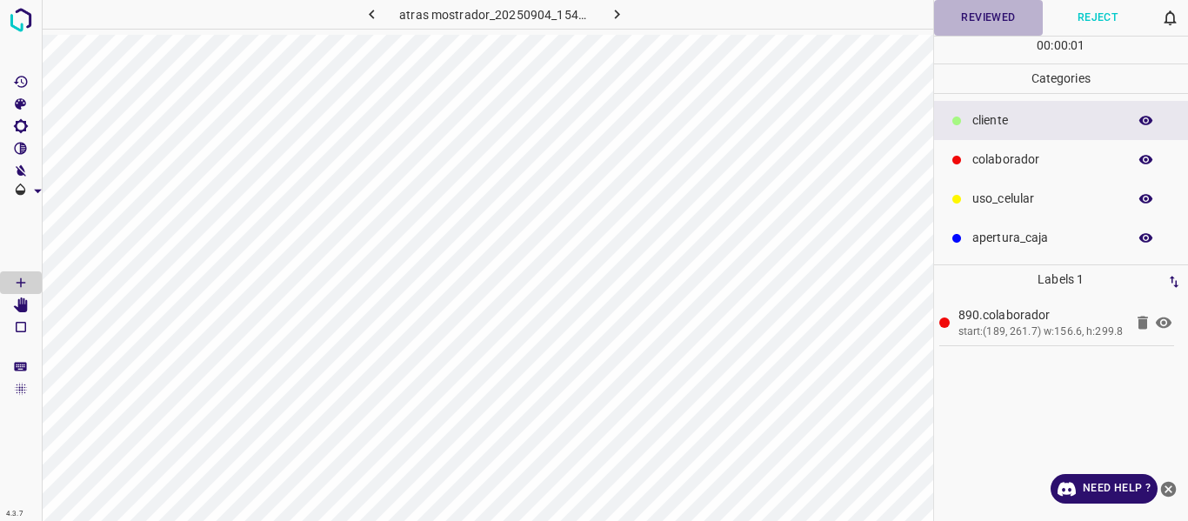
click at [965, 19] on button "Reviewed" at bounding box center [989, 18] width 110 height 36
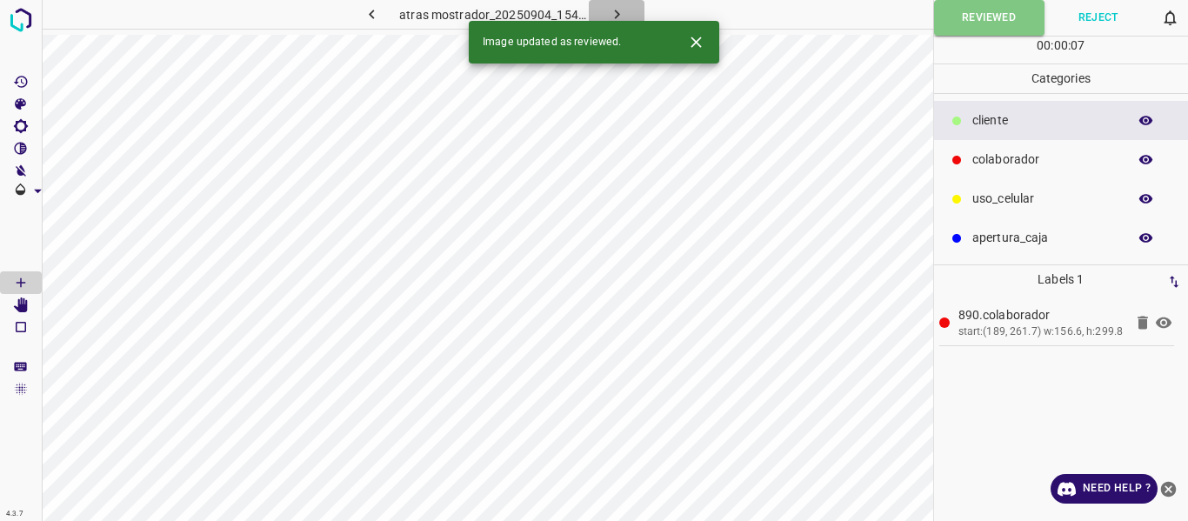
click at [624, 15] on icon "button" at bounding box center [617, 14] width 18 height 18
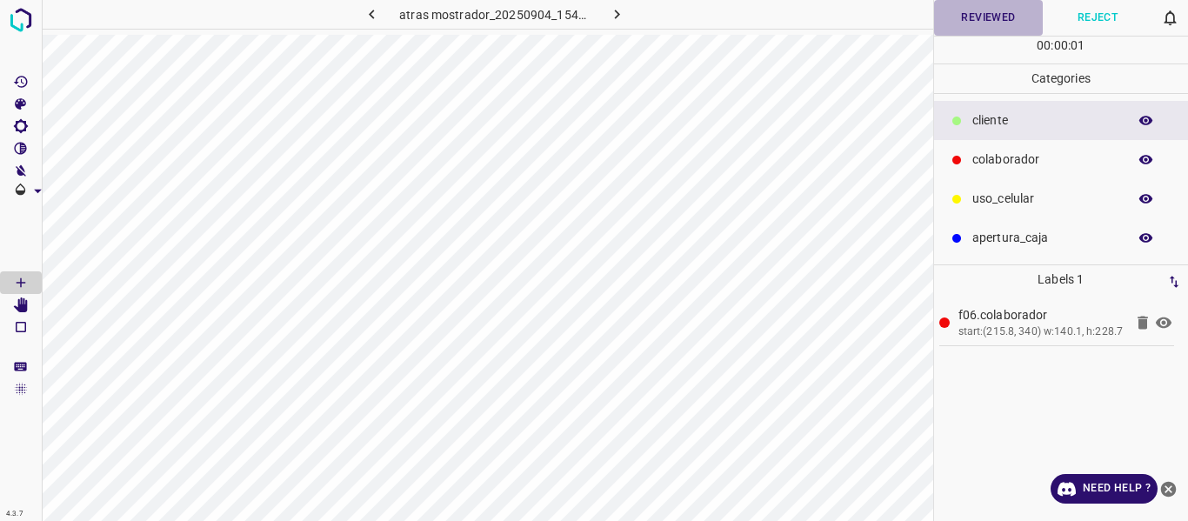
click at [963, 29] on button "Reviewed" at bounding box center [989, 18] width 110 height 36
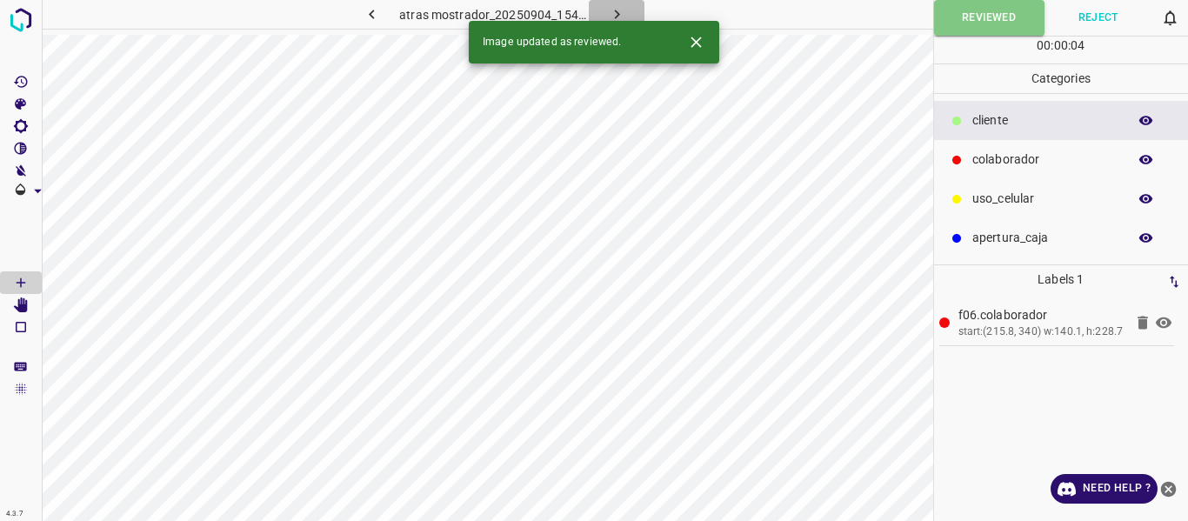
click at [615, 10] on icon "button" at bounding box center [616, 15] width 5 height 10
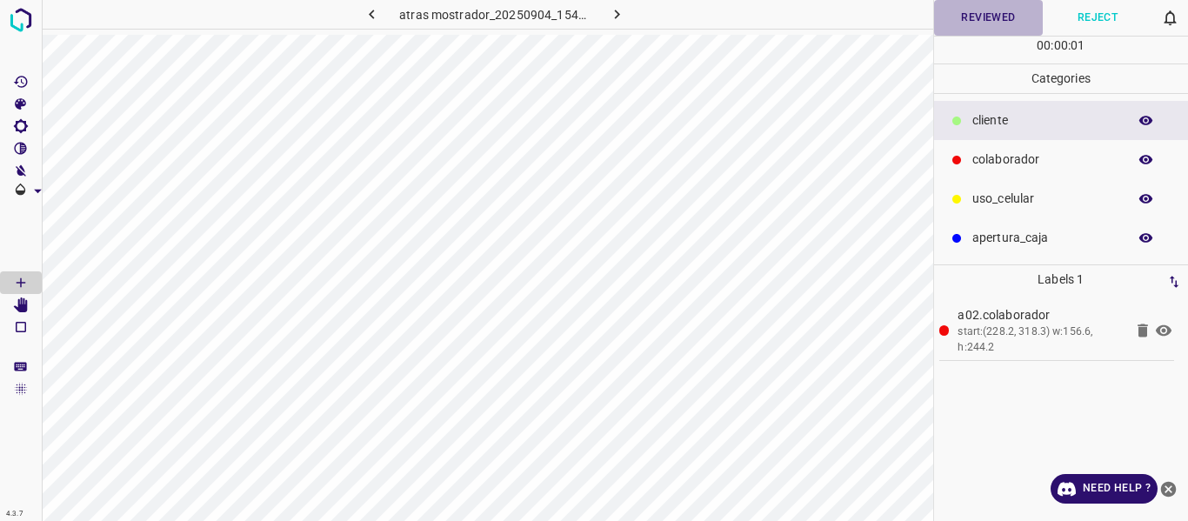
click at [942, 16] on button "Reviewed" at bounding box center [989, 18] width 110 height 36
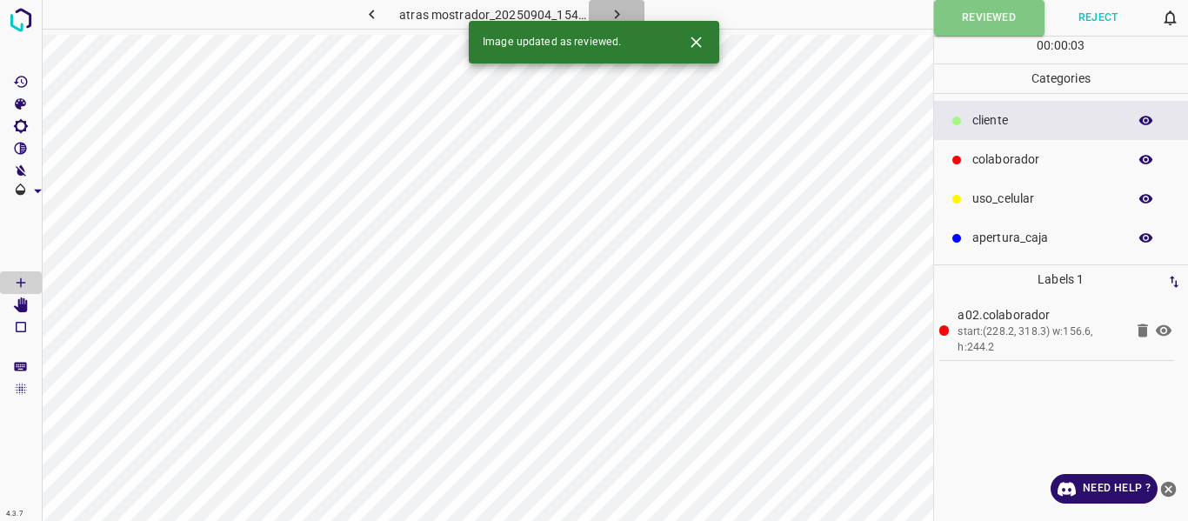
click at [624, 11] on icon "button" at bounding box center [617, 14] width 18 height 18
click at [947, 17] on button "Reviewed" at bounding box center [989, 18] width 110 height 36
click at [619, 10] on icon "button" at bounding box center [617, 14] width 18 height 18
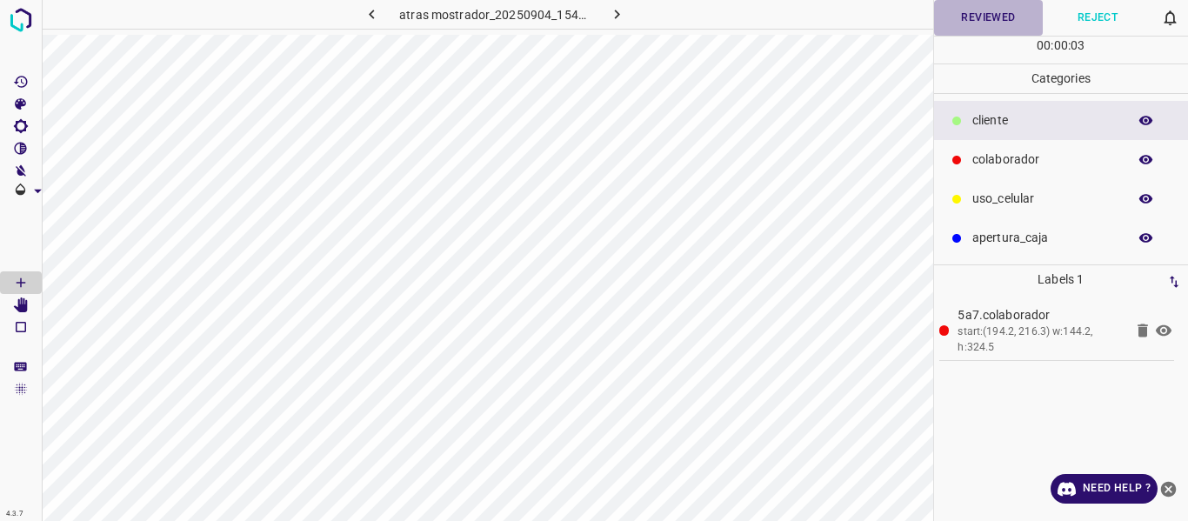
click at [991, 14] on button "Reviewed" at bounding box center [989, 18] width 110 height 36
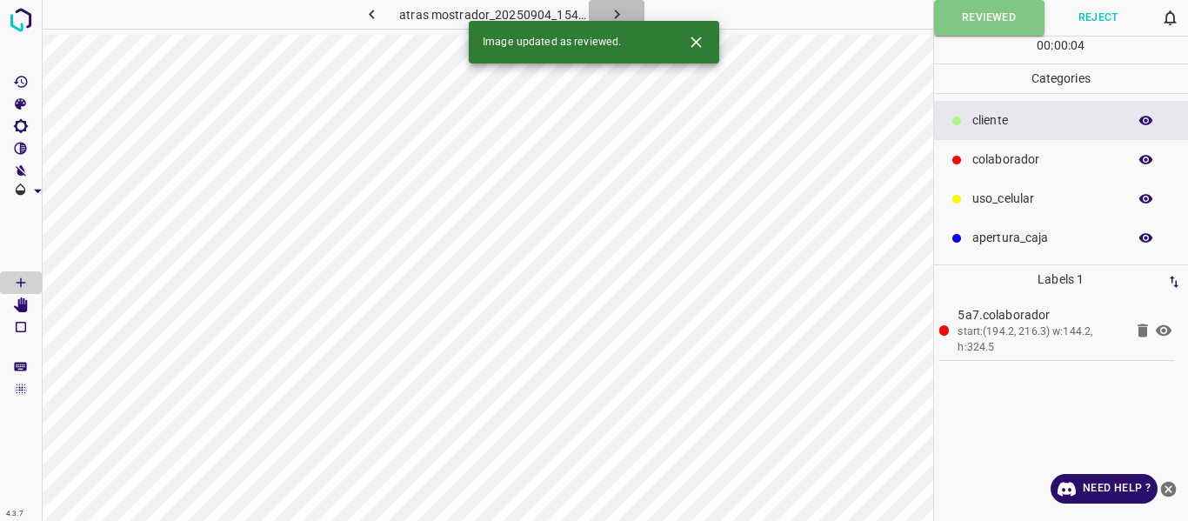
click at [632, 13] on button "button" at bounding box center [617, 14] width 56 height 29
click at [969, 15] on button "Reviewed" at bounding box center [989, 18] width 110 height 36
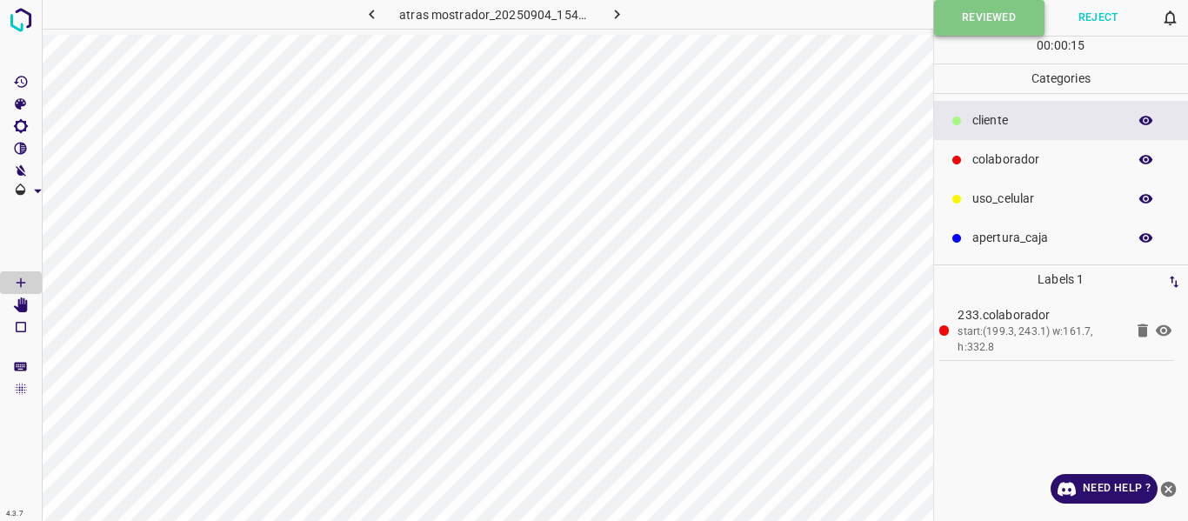
click at [961, 8] on button "Reviewed" at bounding box center [989, 18] width 110 height 36
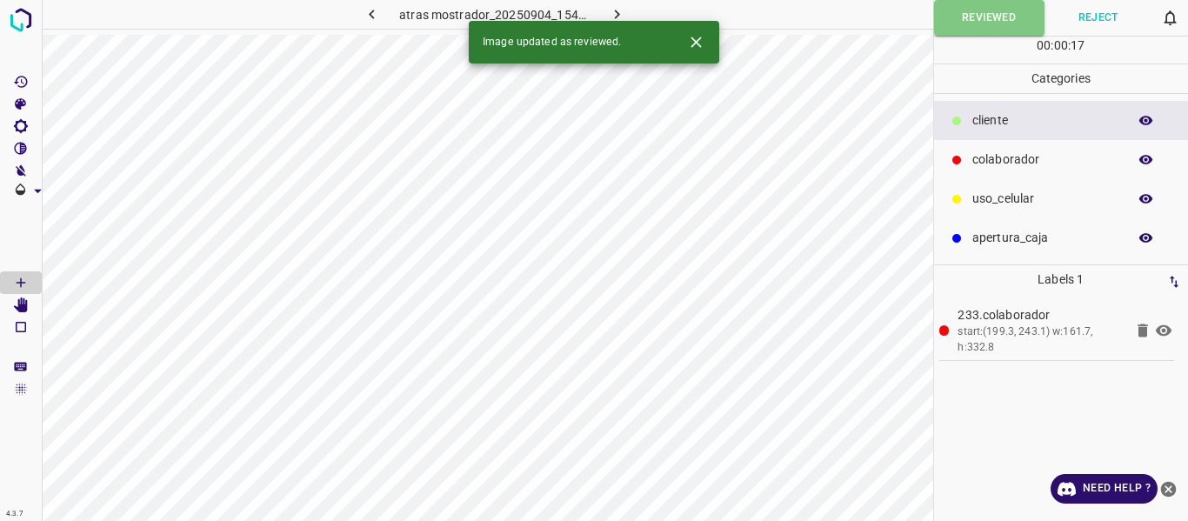
click at [610, 6] on icon "button" at bounding box center [617, 14] width 18 height 18
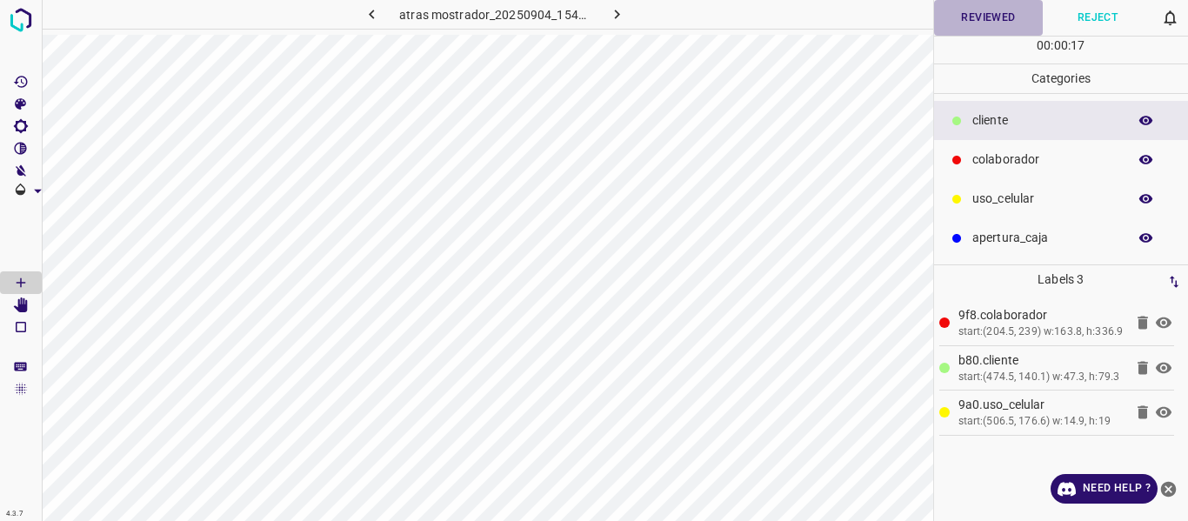
click at [1000, 15] on button "Reviewed" at bounding box center [989, 18] width 110 height 36
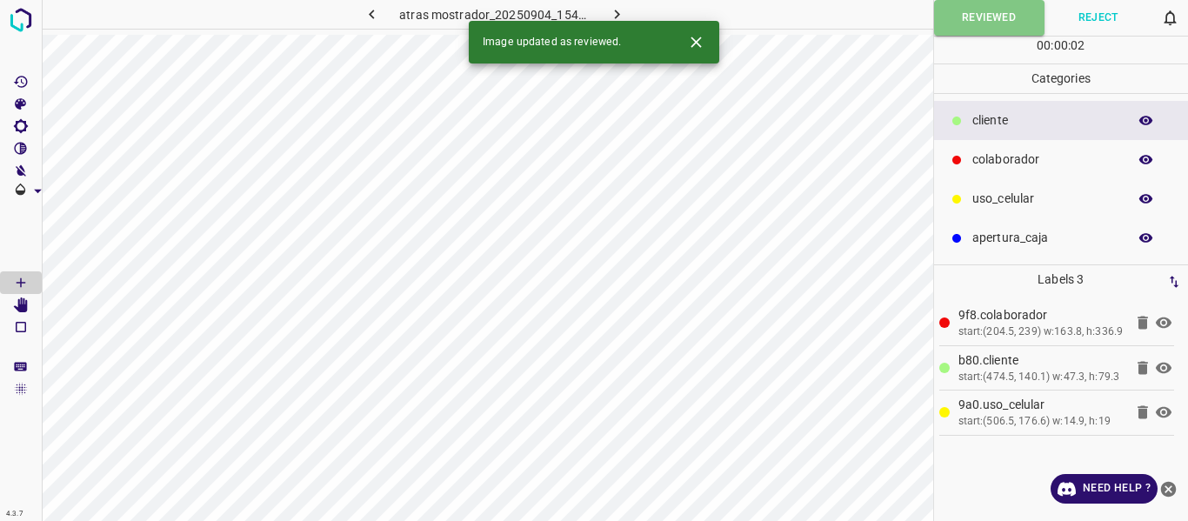
click at [621, 10] on icon "button" at bounding box center [617, 14] width 18 height 18
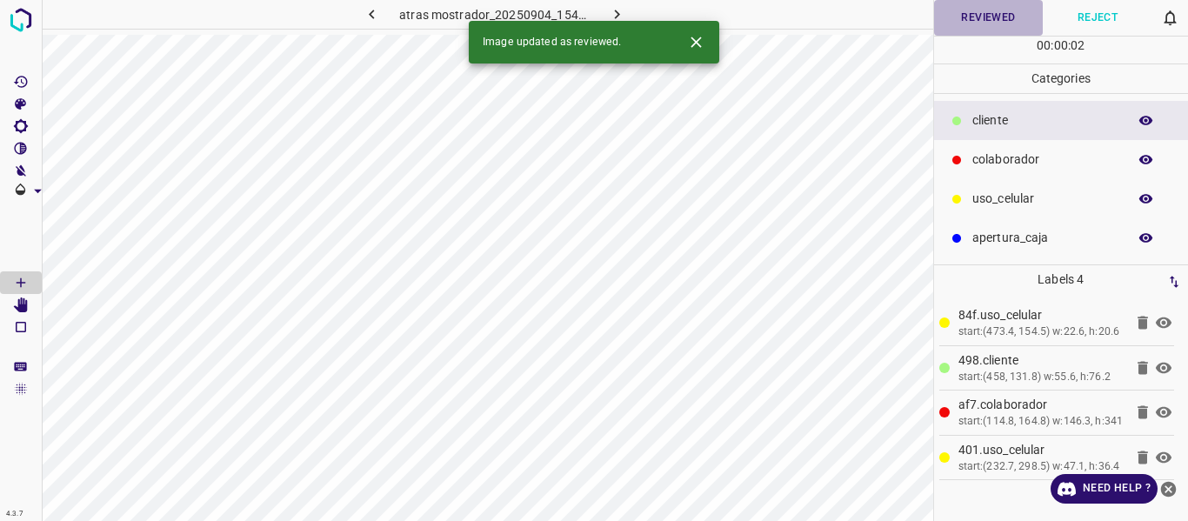
click at [976, 21] on button "Reviewed" at bounding box center [989, 18] width 110 height 36
click at [612, 12] on icon "button" at bounding box center [617, 14] width 18 height 18
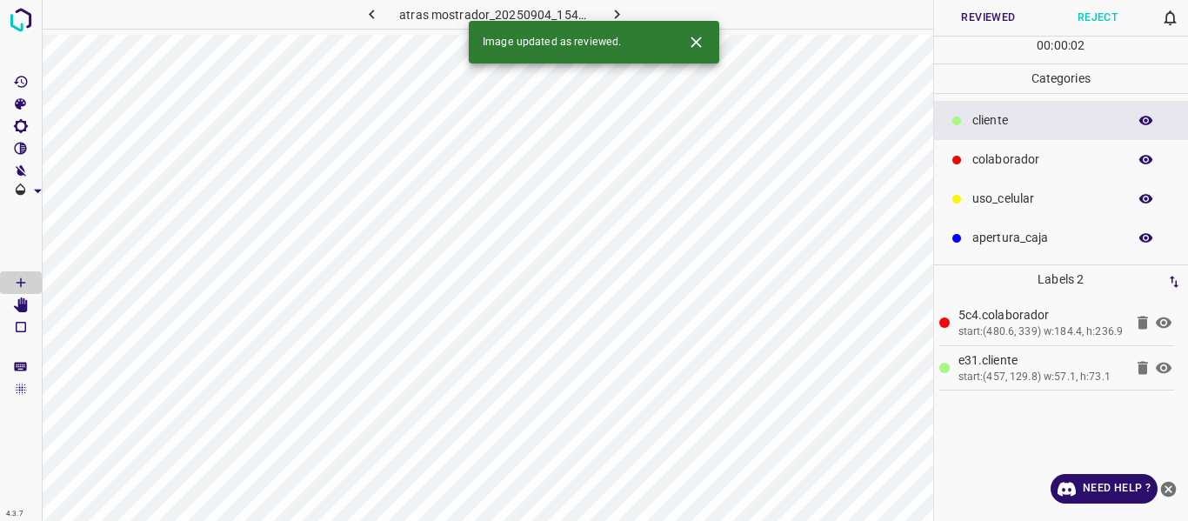
click at [1004, 23] on button "Reviewed" at bounding box center [989, 18] width 110 height 36
click at [605, 12] on button "button" at bounding box center [617, 14] width 56 height 29
click at [980, 11] on button "Reviewed" at bounding box center [989, 18] width 110 height 36
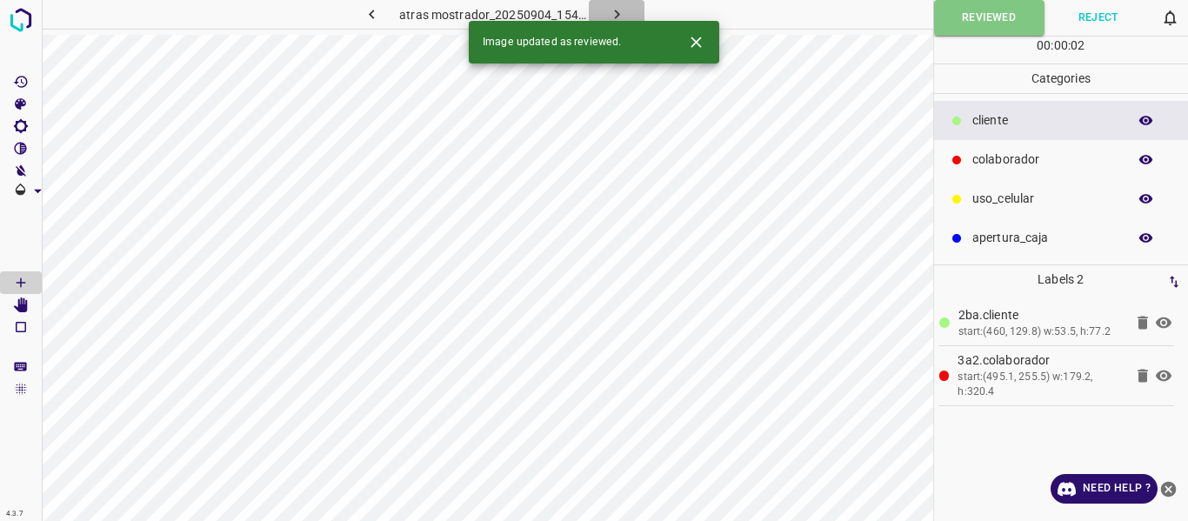
click at [626, 7] on button "button" at bounding box center [617, 14] width 56 height 29
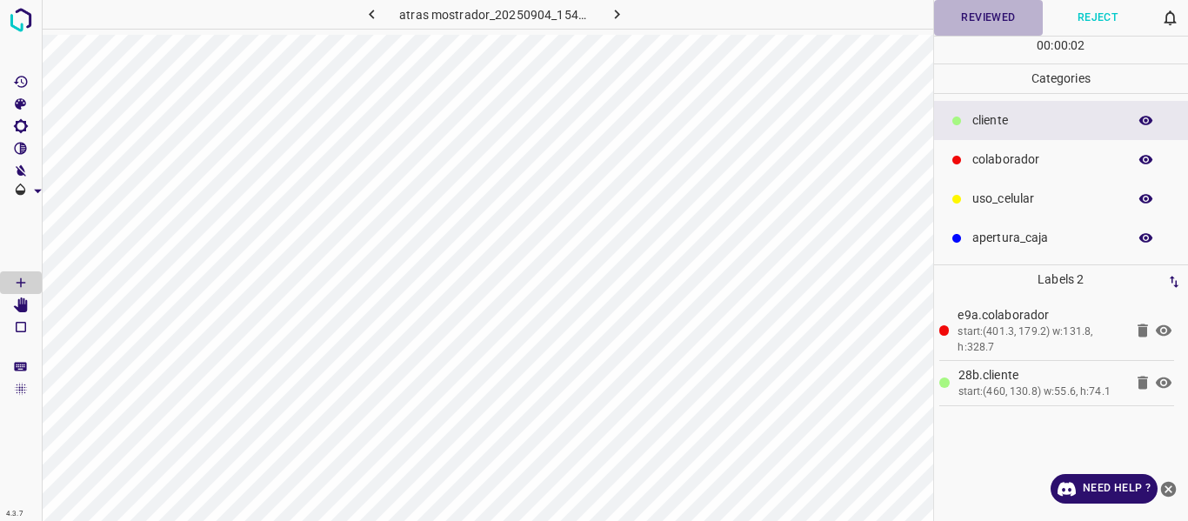
click at [986, 19] on button "Reviewed" at bounding box center [989, 18] width 110 height 36
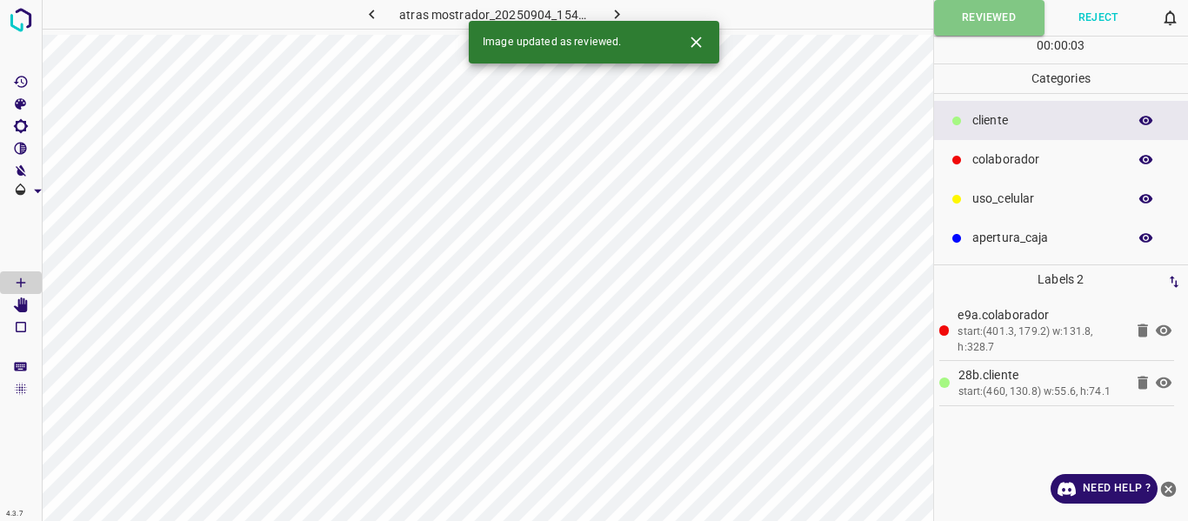
click at [620, 7] on icon "button" at bounding box center [617, 14] width 18 height 18
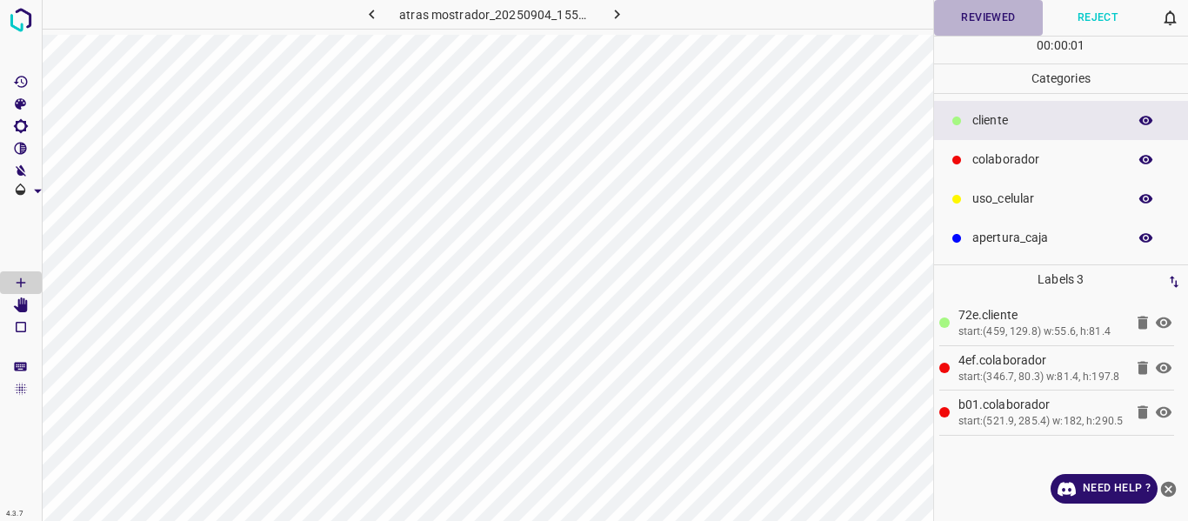
click at [969, 23] on button "Reviewed" at bounding box center [989, 18] width 110 height 36
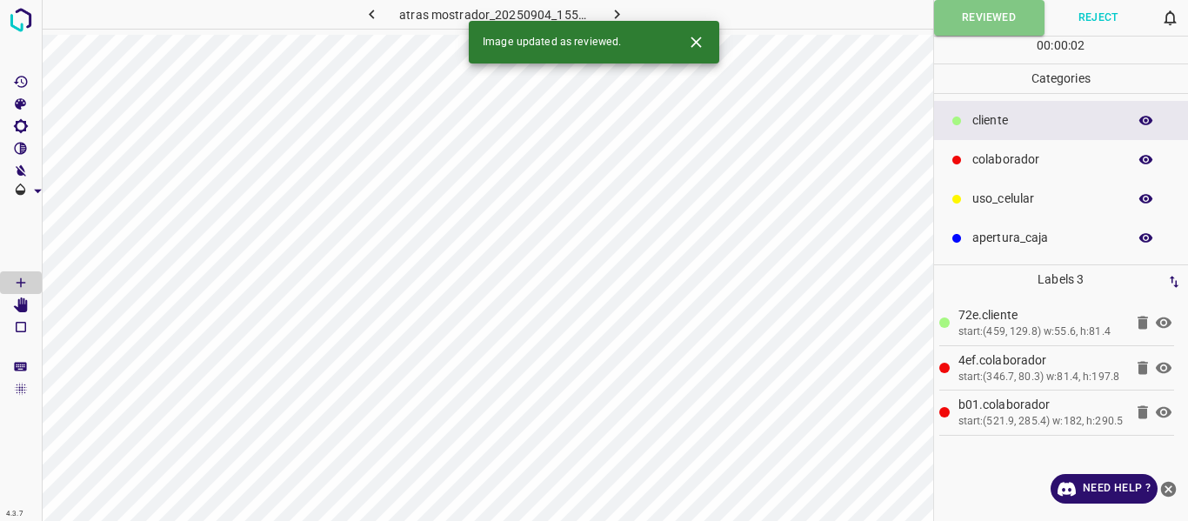
click at [615, 4] on button "button" at bounding box center [617, 14] width 56 height 29
click at [953, 28] on button "Reviewed" at bounding box center [989, 18] width 110 height 36
click at [612, 17] on icon "button" at bounding box center [617, 14] width 18 height 18
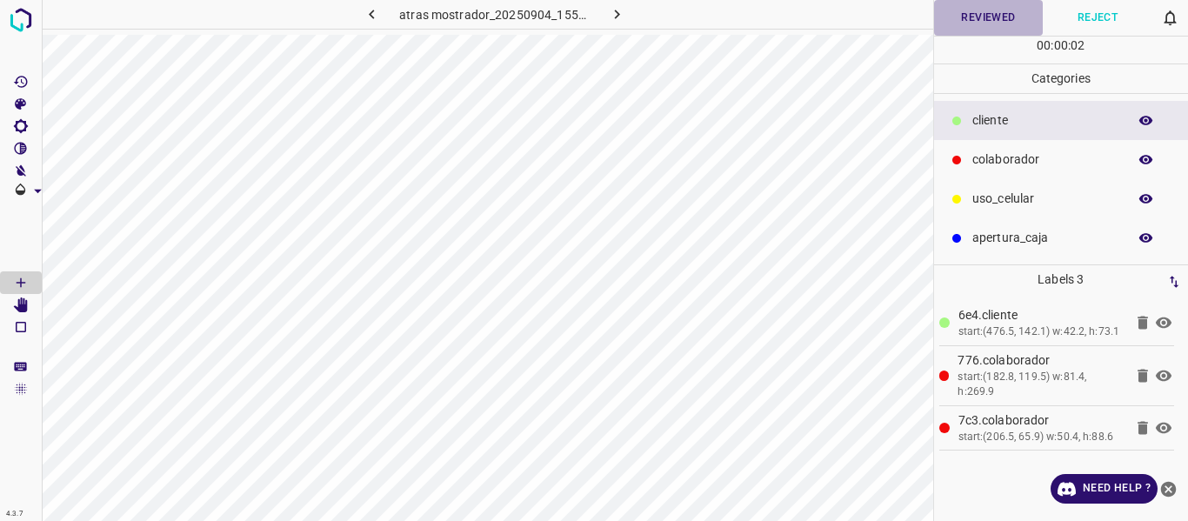
click at [962, 22] on button "Reviewed" at bounding box center [989, 18] width 110 height 36
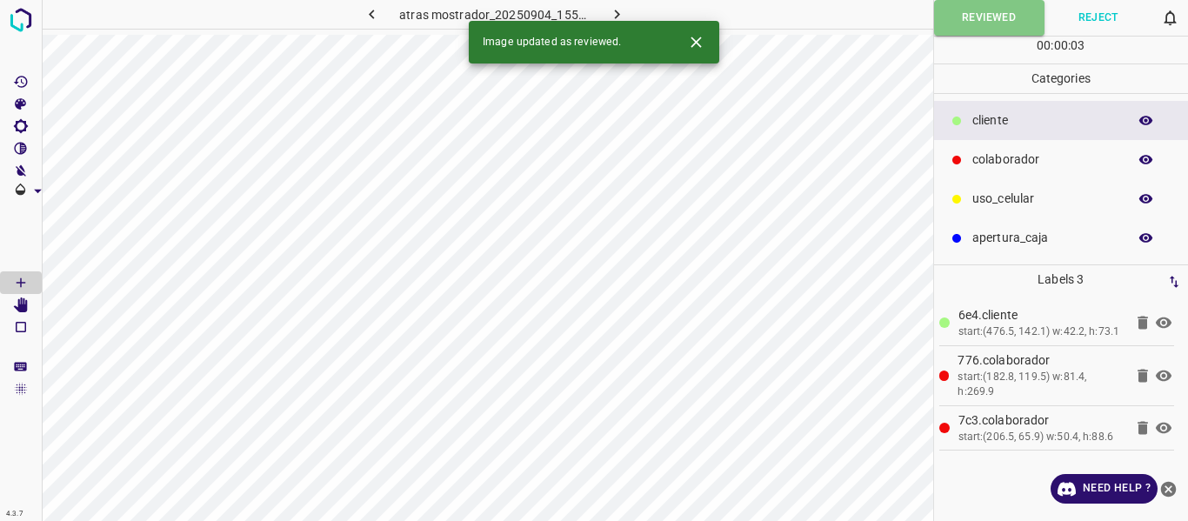
click at [610, 8] on icon "button" at bounding box center [617, 14] width 18 height 18
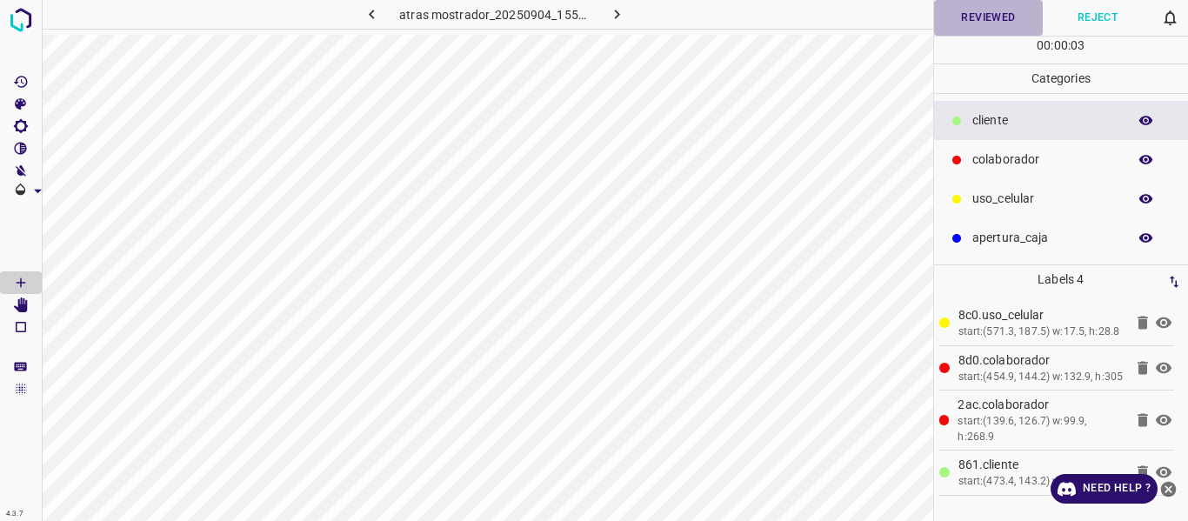
click at [960, 13] on button "Reviewed" at bounding box center [989, 18] width 110 height 36
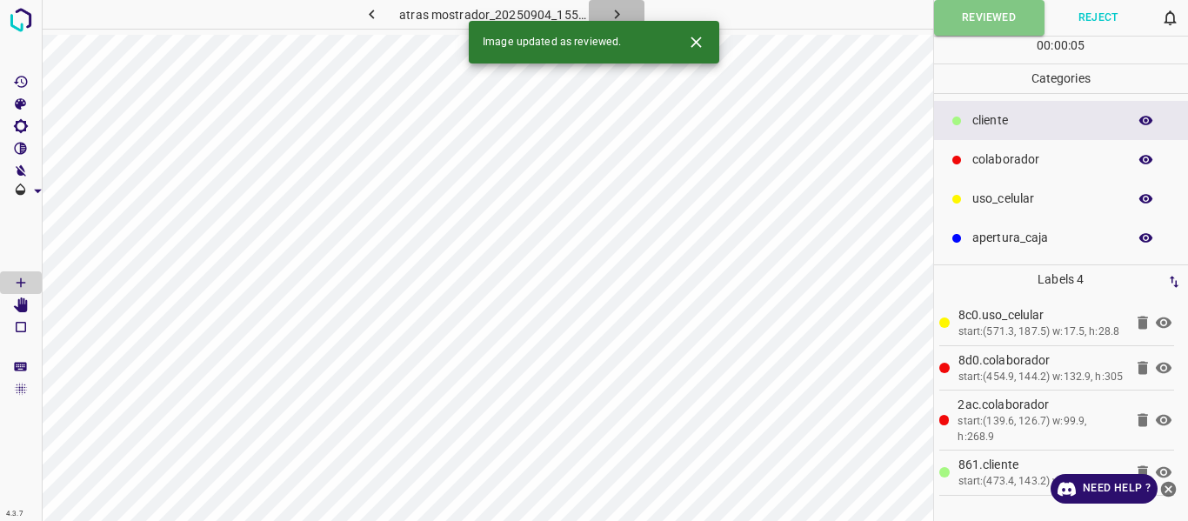
click at [626, 13] on button "button" at bounding box center [617, 14] width 56 height 29
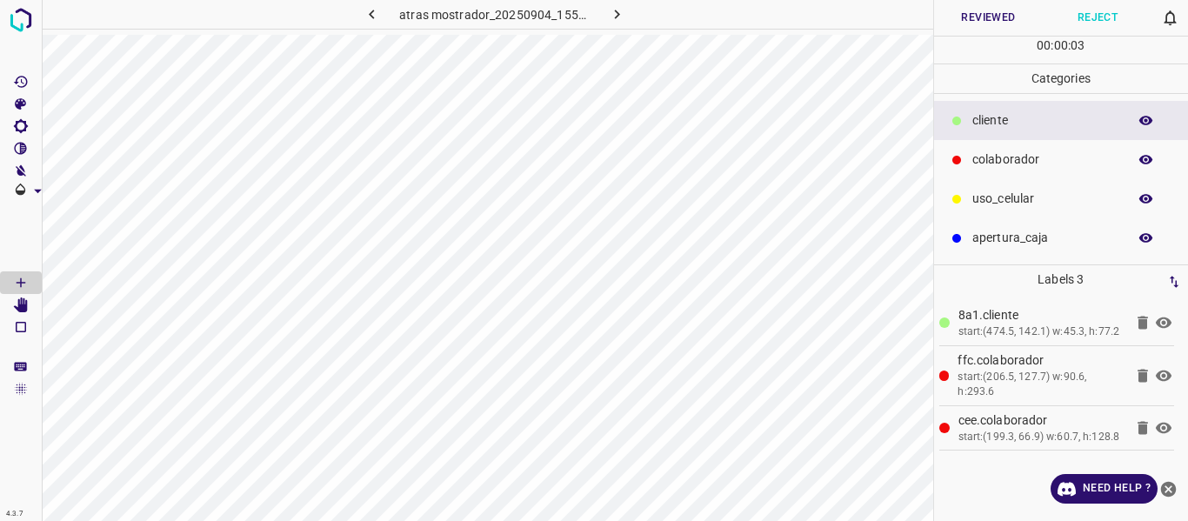
click at [983, 11] on button "Reviewed" at bounding box center [989, 18] width 110 height 36
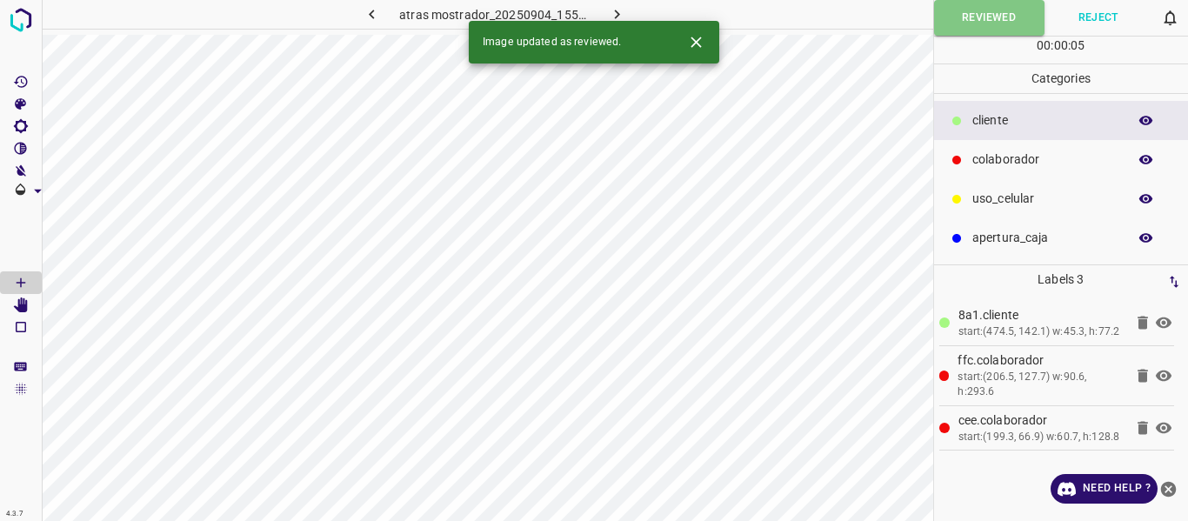
click at [608, 8] on icon "button" at bounding box center [617, 14] width 18 height 18
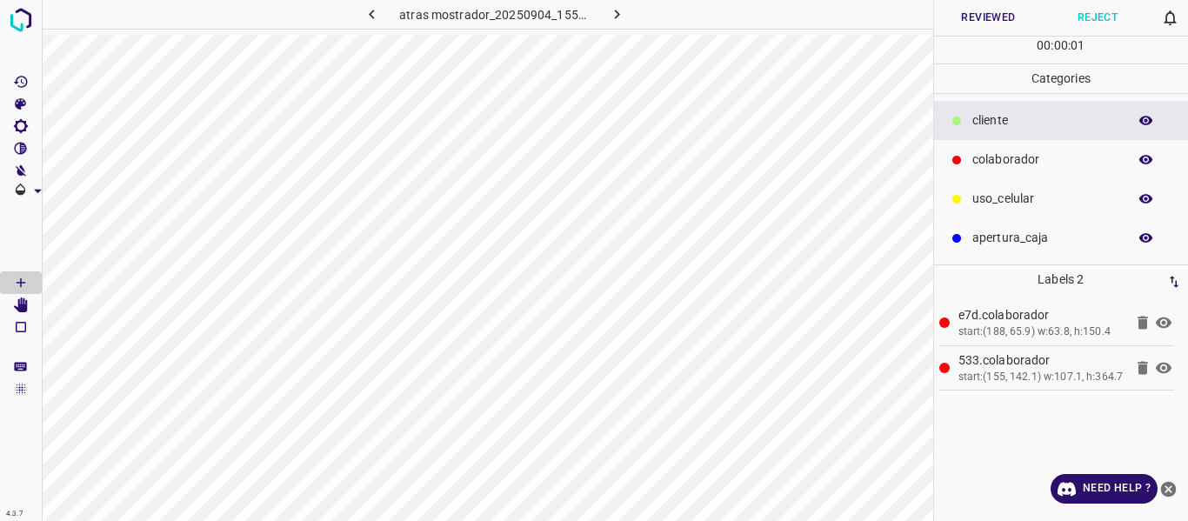
click at [995, 20] on button "Reviewed" at bounding box center [989, 18] width 110 height 36
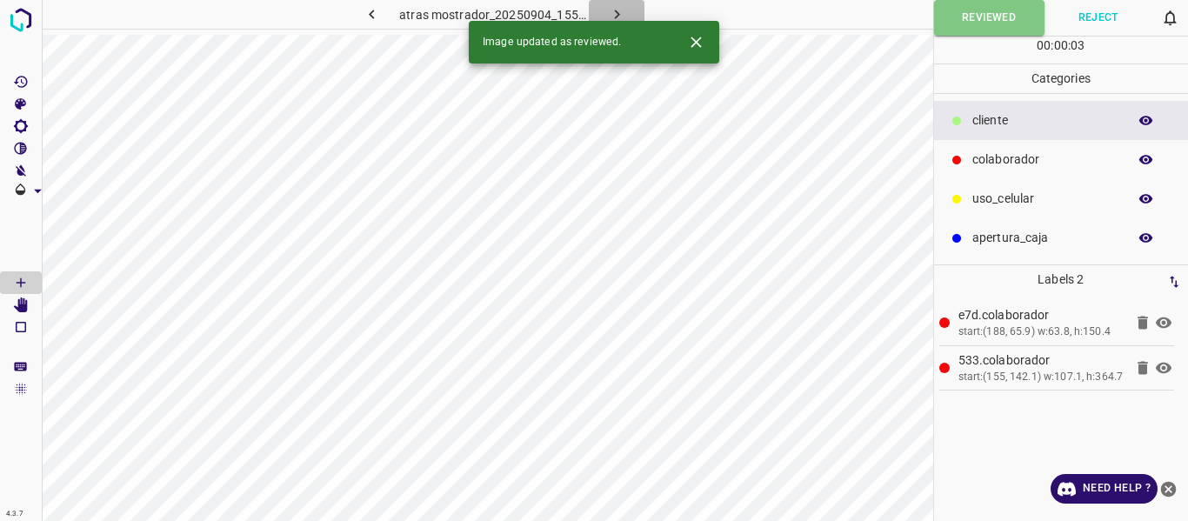
click at [614, 12] on icon "button" at bounding box center [617, 14] width 18 height 18
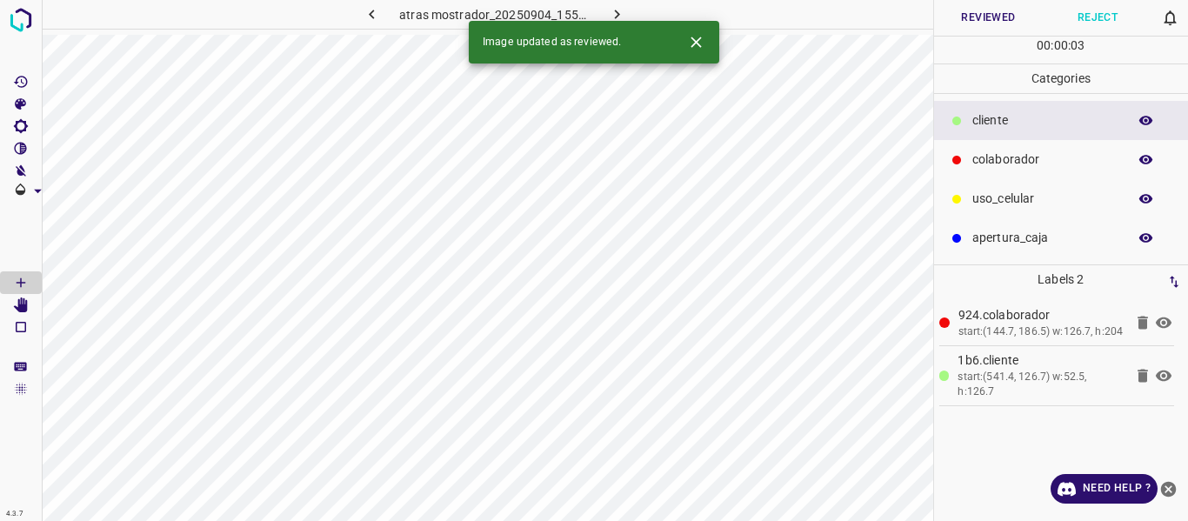
click at [970, 15] on button "Reviewed" at bounding box center [989, 18] width 110 height 36
click at [616, 17] on icon "button" at bounding box center [616, 15] width 5 height 10
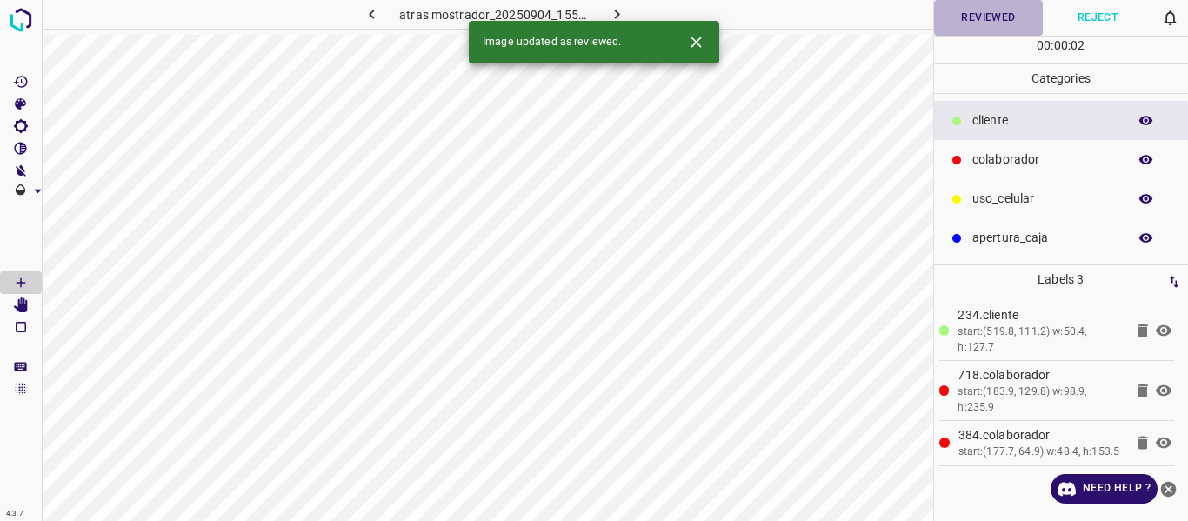
click at [970, 22] on button "Reviewed" at bounding box center [989, 18] width 110 height 36
click at [623, 10] on icon "button" at bounding box center [617, 14] width 18 height 18
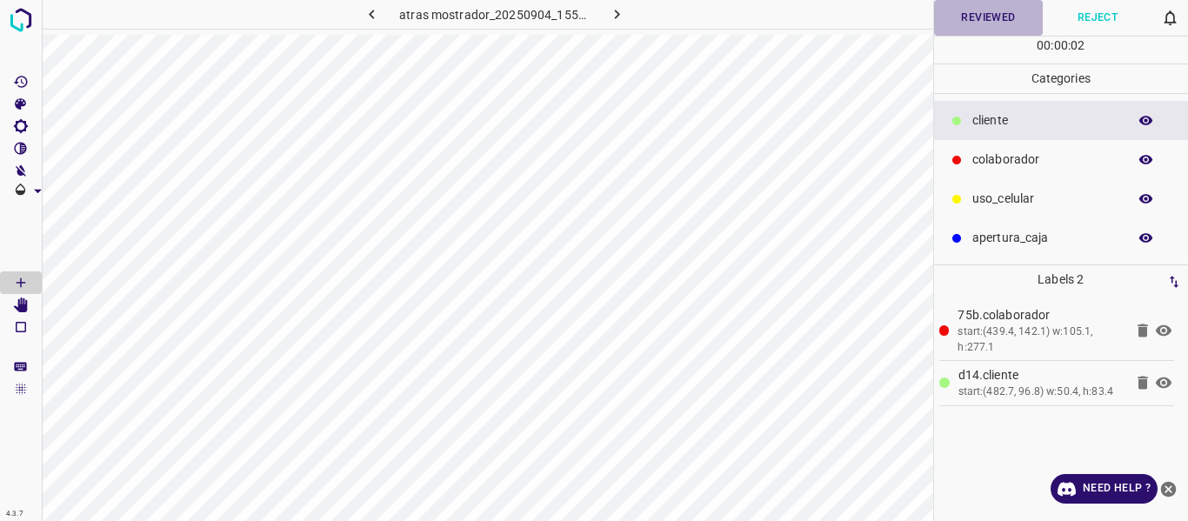
click at [979, 16] on button "Reviewed" at bounding box center [989, 18] width 110 height 36
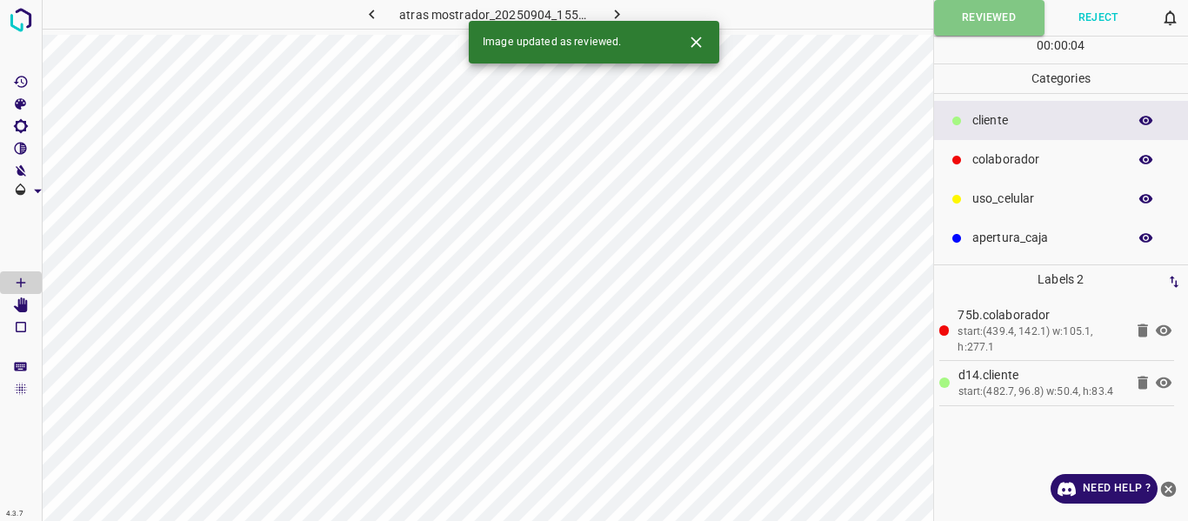
click at [624, 13] on icon "button" at bounding box center [617, 14] width 18 height 18
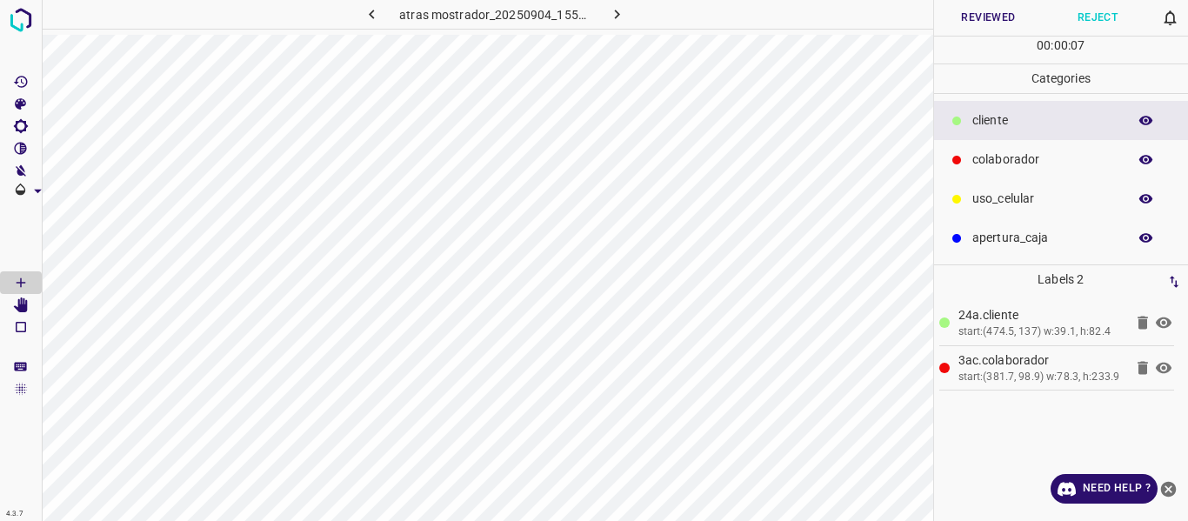
click at [973, 13] on button "Reviewed" at bounding box center [989, 18] width 110 height 36
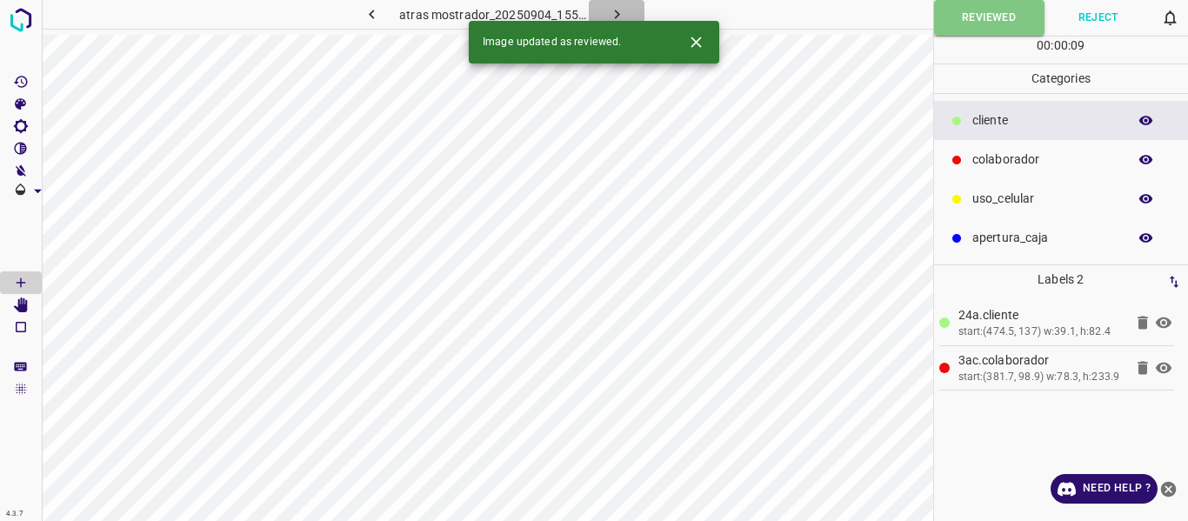
click at [620, 10] on icon "button" at bounding box center [617, 14] width 18 height 18
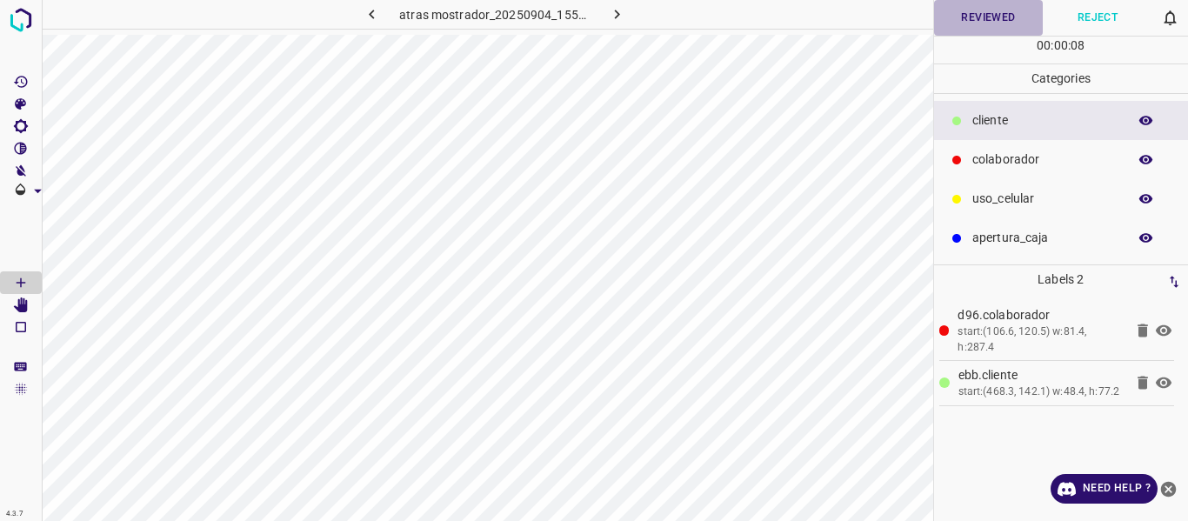
click at [980, 19] on button "Reviewed" at bounding box center [989, 18] width 110 height 36
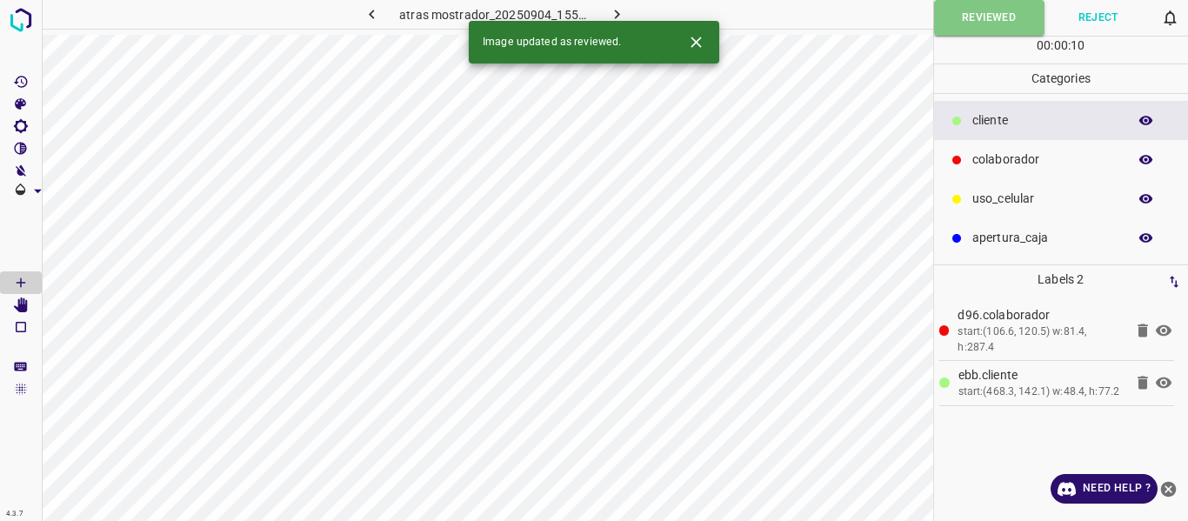
click at [618, 10] on icon "button" at bounding box center [617, 14] width 18 height 18
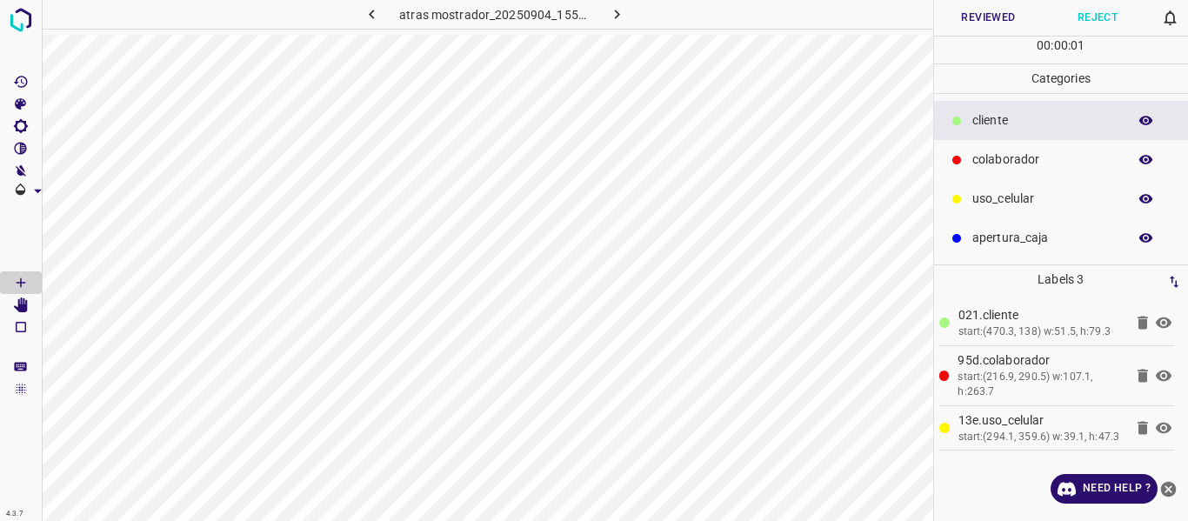
click at [972, 10] on button "Reviewed" at bounding box center [989, 18] width 110 height 36
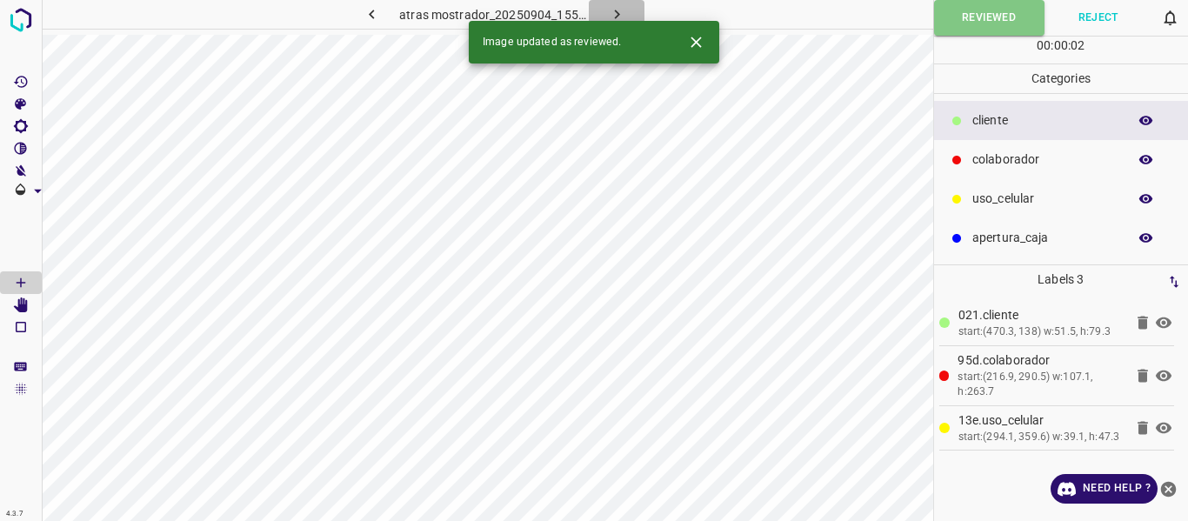
click at [633, 3] on button "button" at bounding box center [617, 14] width 56 height 29
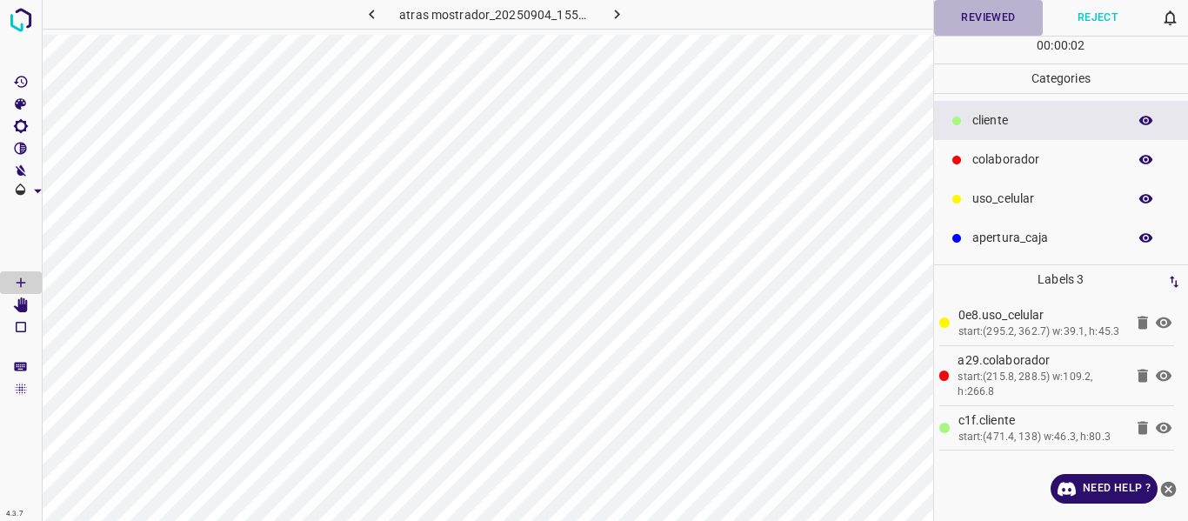
click at [983, 23] on button "Reviewed" at bounding box center [989, 18] width 110 height 36
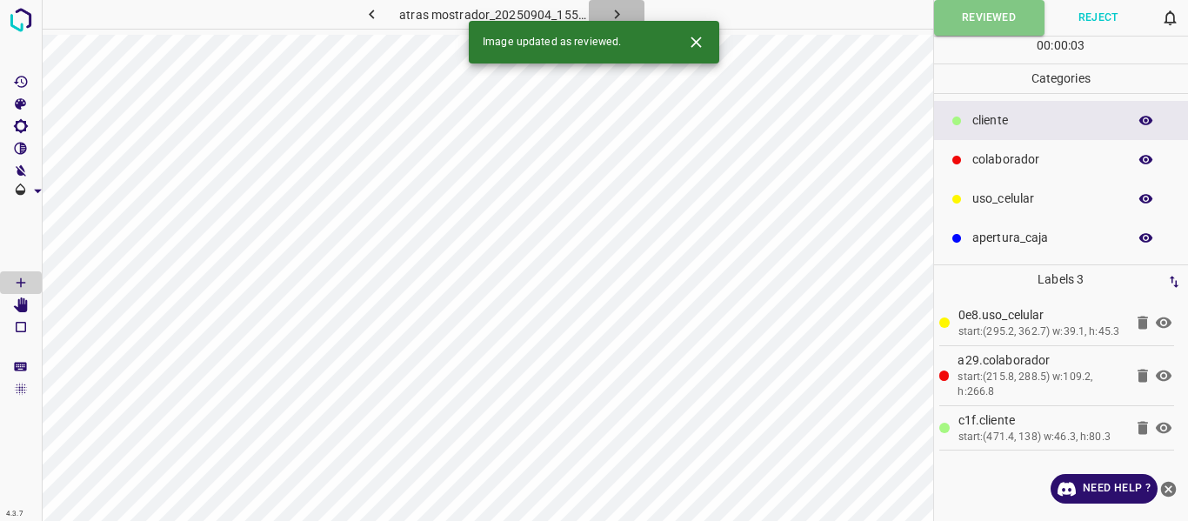
click at [627, 10] on button "button" at bounding box center [617, 14] width 56 height 29
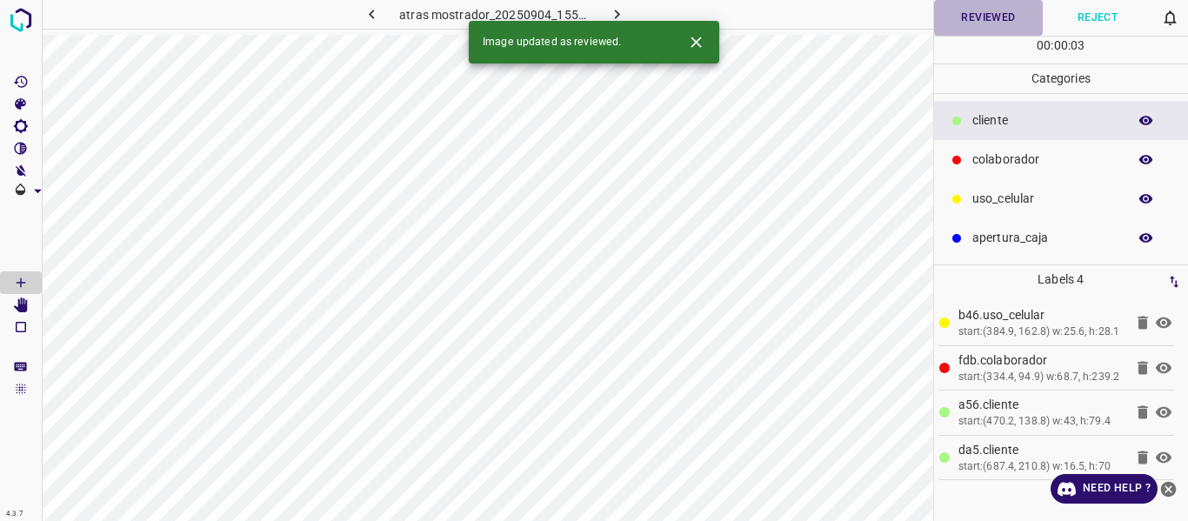
click at [957, 23] on button "Reviewed" at bounding box center [989, 18] width 110 height 36
click at [604, 12] on button "button" at bounding box center [617, 14] width 56 height 29
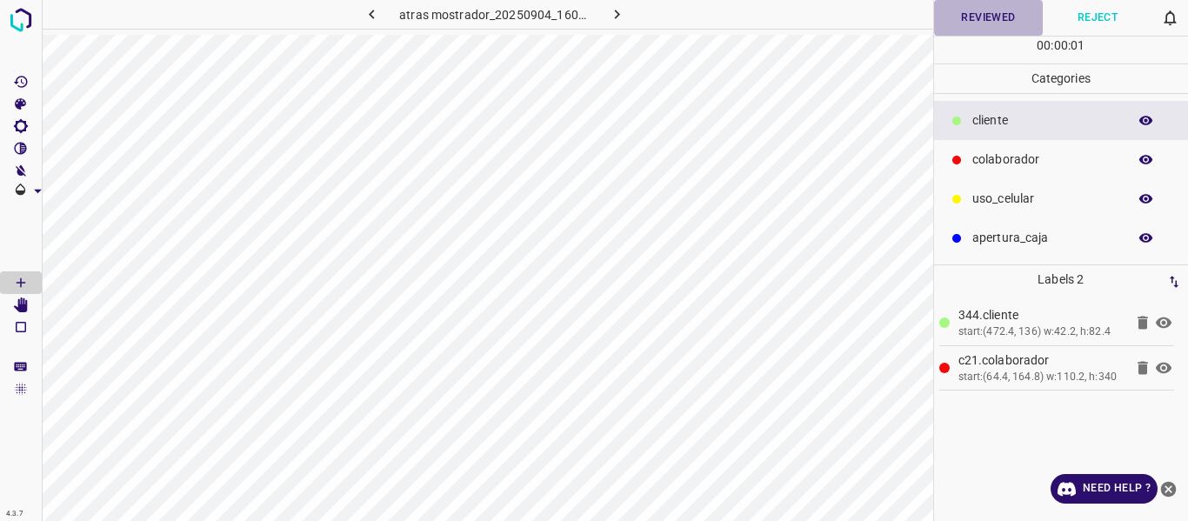
click at [983, 14] on button "Reviewed" at bounding box center [989, 18] width 110 height 36
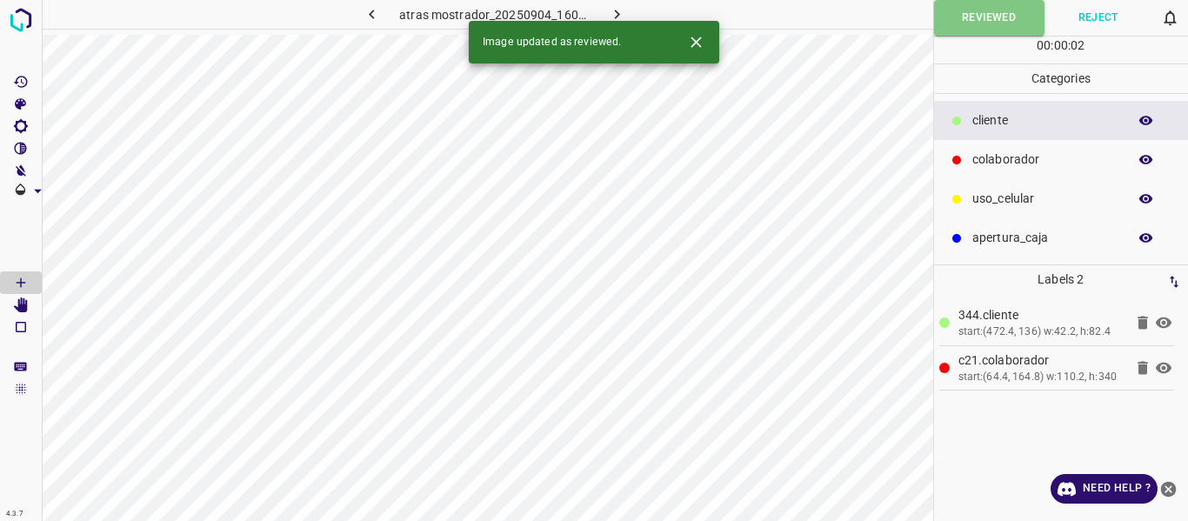
click at [625, 11] on icon "button" at bounding box center [617, 14] width 18 height 18
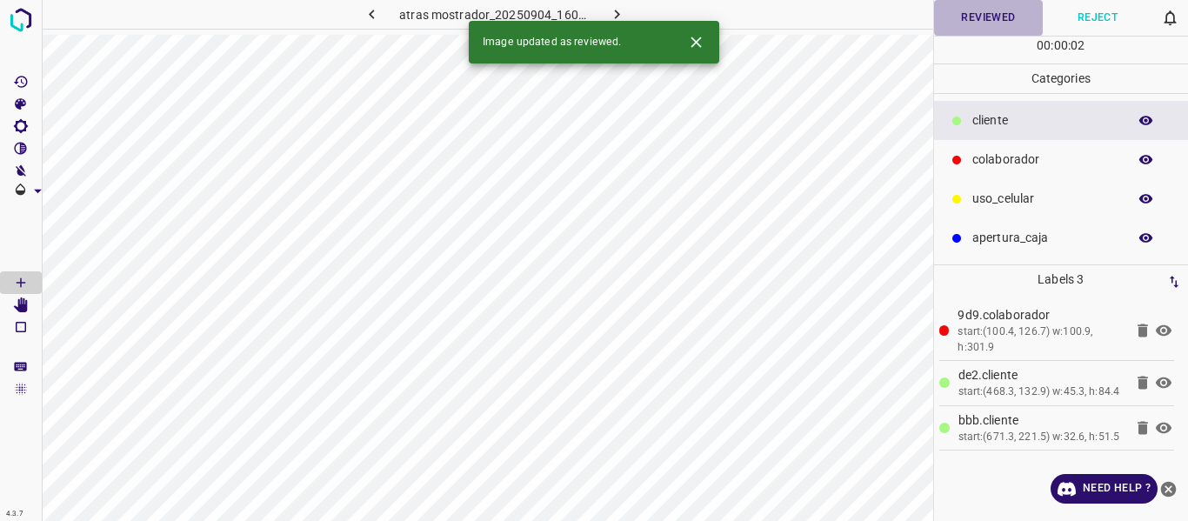
click at [967, 16] on button "Reviewed" at bounding box center [989, 18] width 110 height 36
click at [623, 6] on icon "button" at bounding box center [617, 14] width 18 height 18
click at [953, 21] on button "Reviewed" at bounding box center [989, 18] width 110 height 36
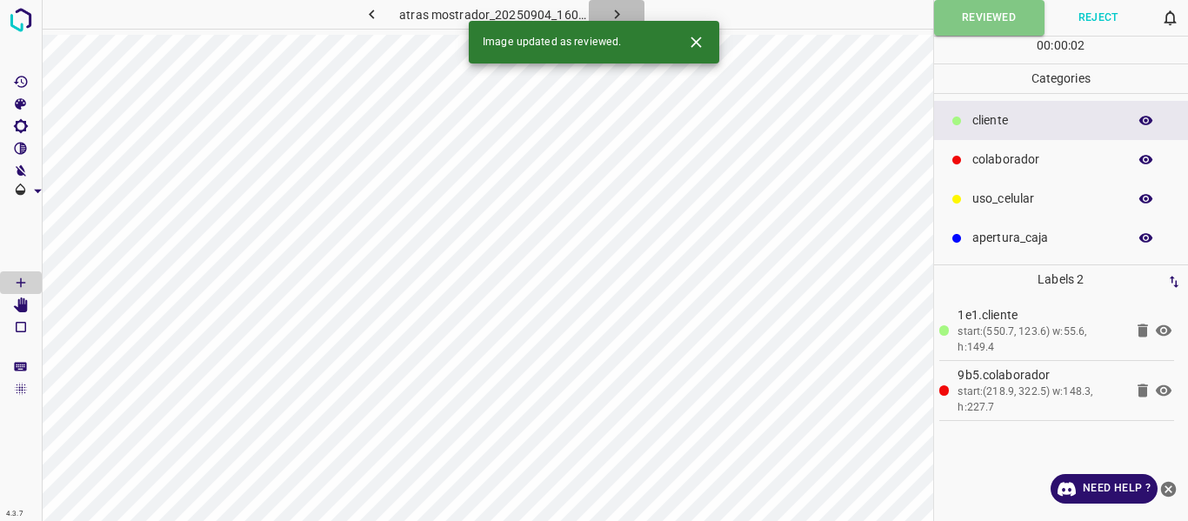
click at [616, 10] on icon "button" at bounding box center [617, 14] width 18 height 18
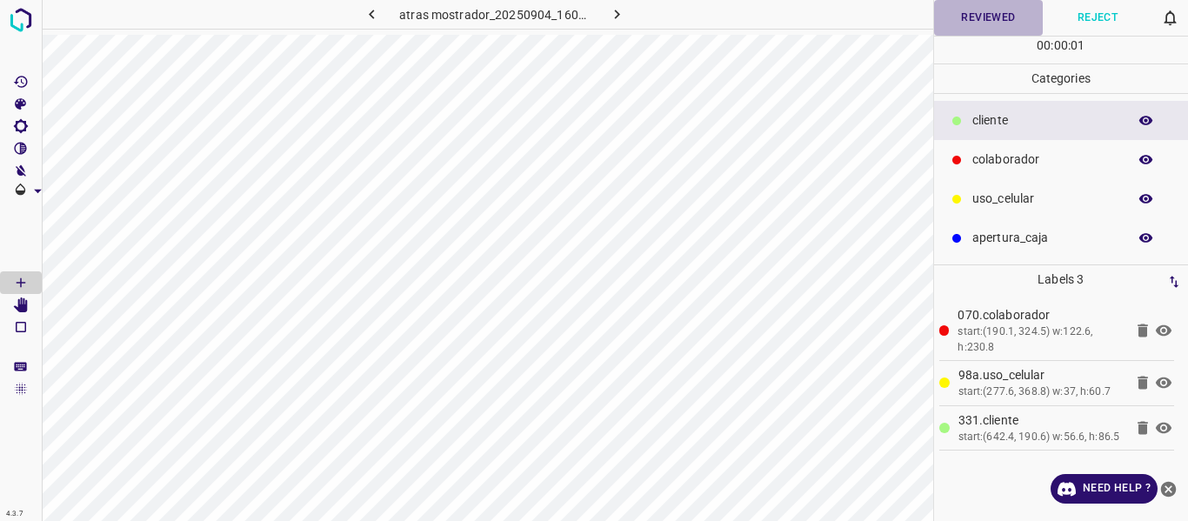
click at [984, 11] on button "Reviewed" at bounding box center [989, 18] width 110 height 36
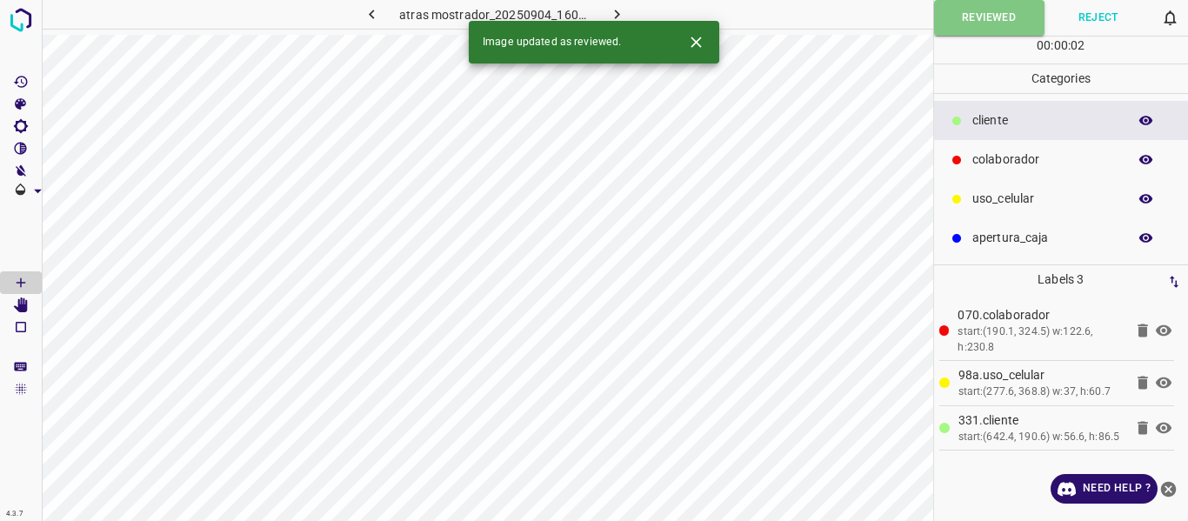
click at [617, 15] on icon "button" at bounding box center [616, 15] width 5 height 10
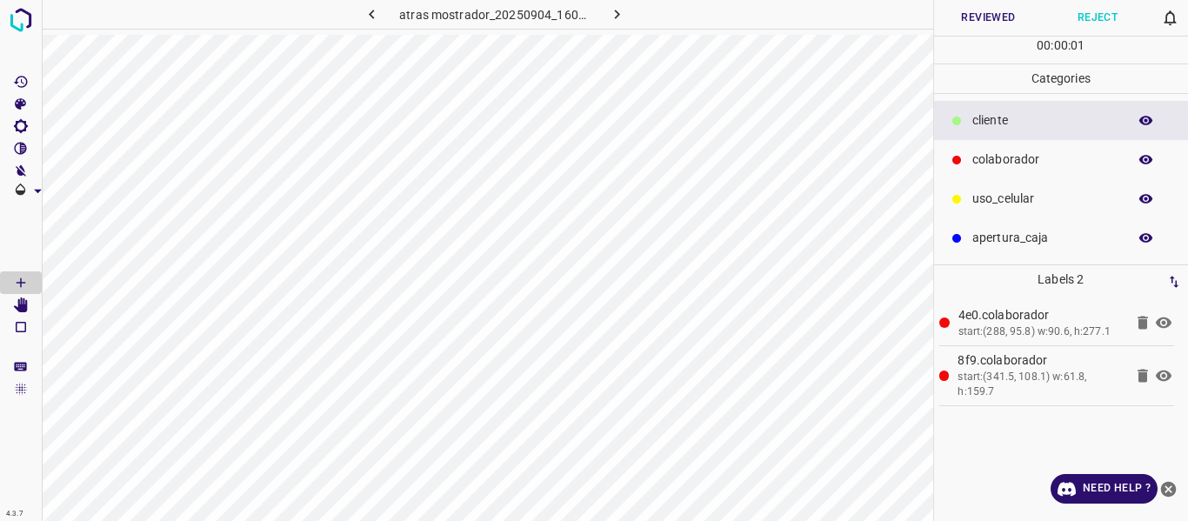
click at [973, 13] on button "Reviewed" at bounding box center [989, 18] width 110 height 36
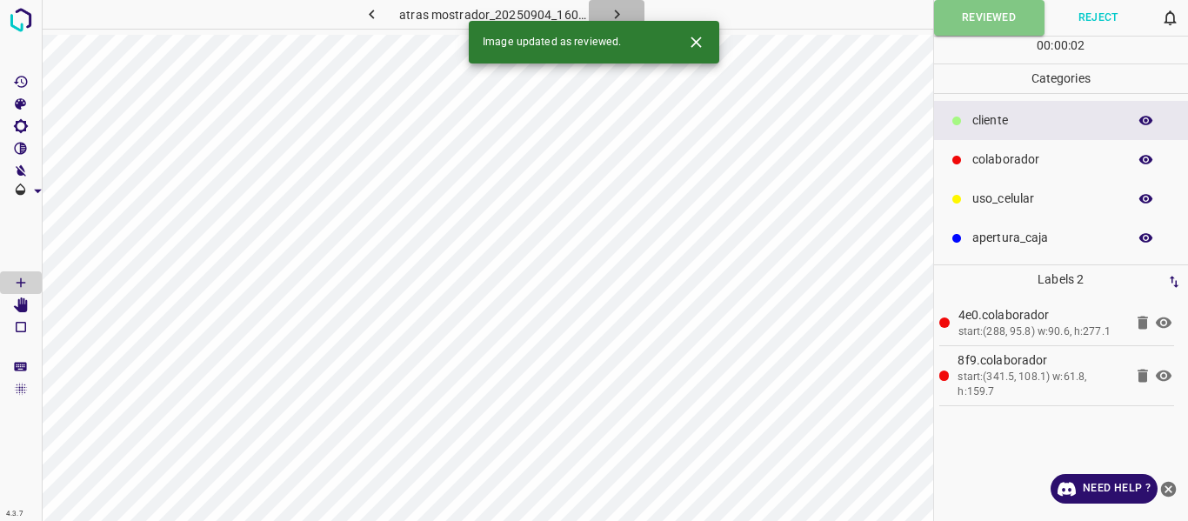
click at [626, 10] on button "button" at bounding box center [617, 14] width 56 height 29
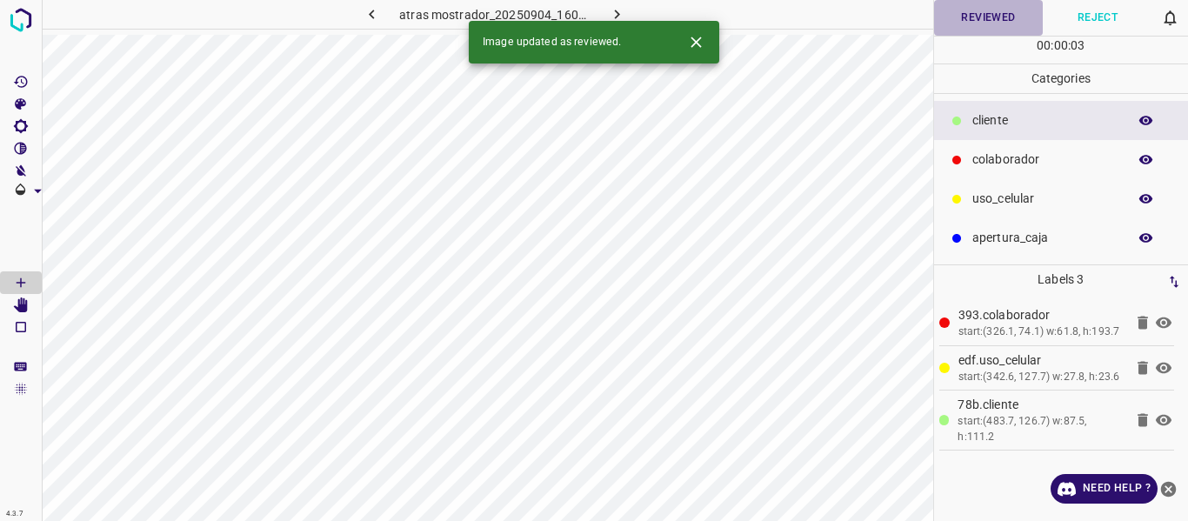
click at [962, 17] on button "Reviewed" at bounding box center [989, 18] width 110 height 36
click at [612, 8] on icon "button" at bounding box center [617, 14] width 18 height 18
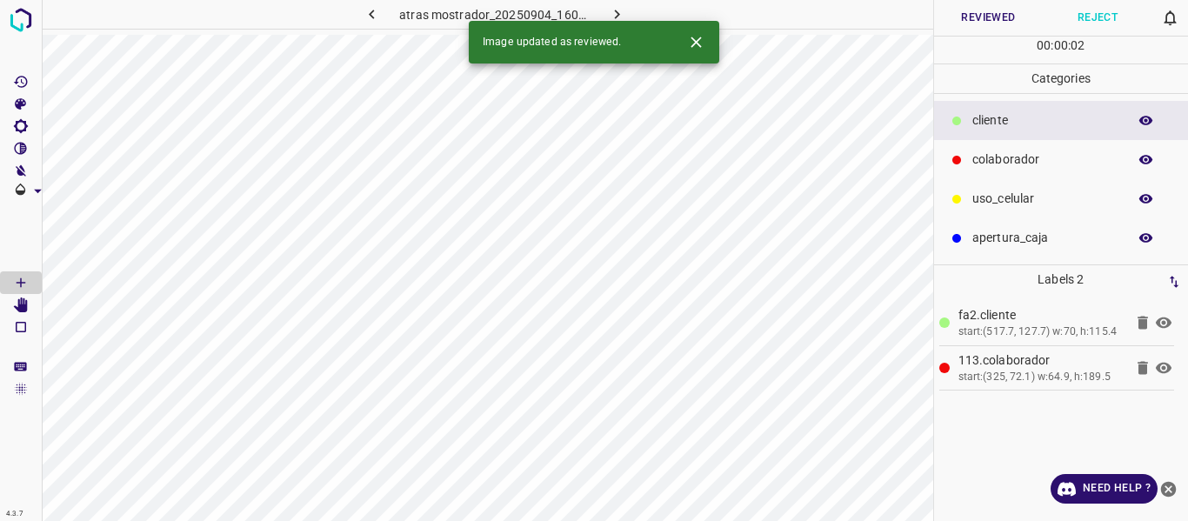
click at [980, 19] on button "Reviewed" at bounding box center [989, 18] width 110 height 36
drag, startPoint x: 615, startPoint y: 9, endPoint x: 702, endPoint y: 32, distance: 90.1
click at [615, 10] on icon "button" at bounding box center [617, 14] width 18 height 18
click at [1000, 38] on div "00 : 00 : 02" at bounding box center [1061, 50] width 255 height 27
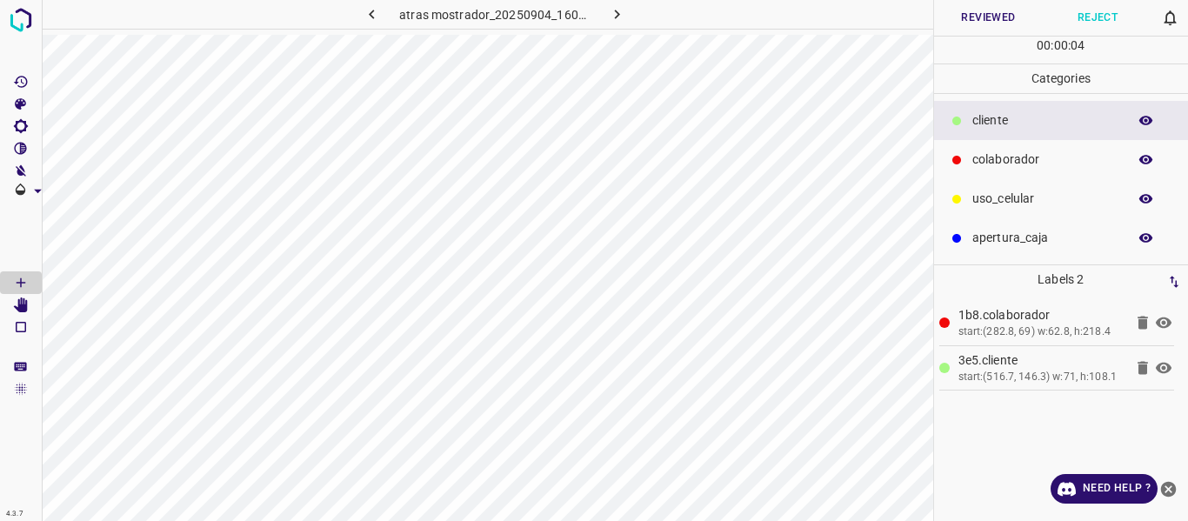
click at [1148, 113] on icon "button" at bounding box center [1147, 121] width 16 height 16
click at [975, 203] on p "uso_celular" at bounding box center [1046, 199] width 146 height 18
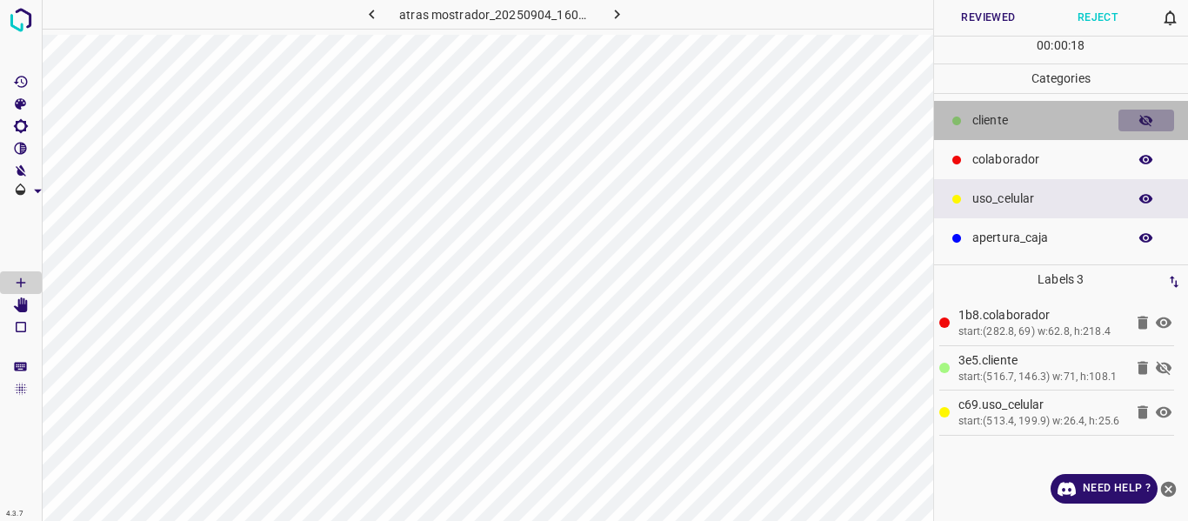
click at [1144, 121] on icon "button" at bounding box center [1147, 121] width 16 height 16
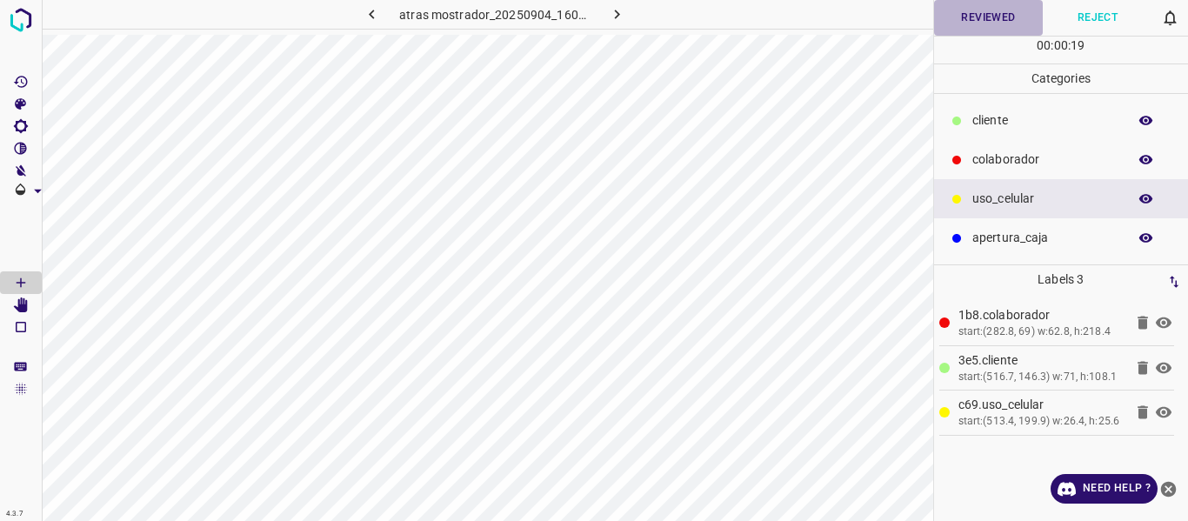
click at [972, 14] on button "Reviewed" at bounding box center [989, 18] width 110 height 36
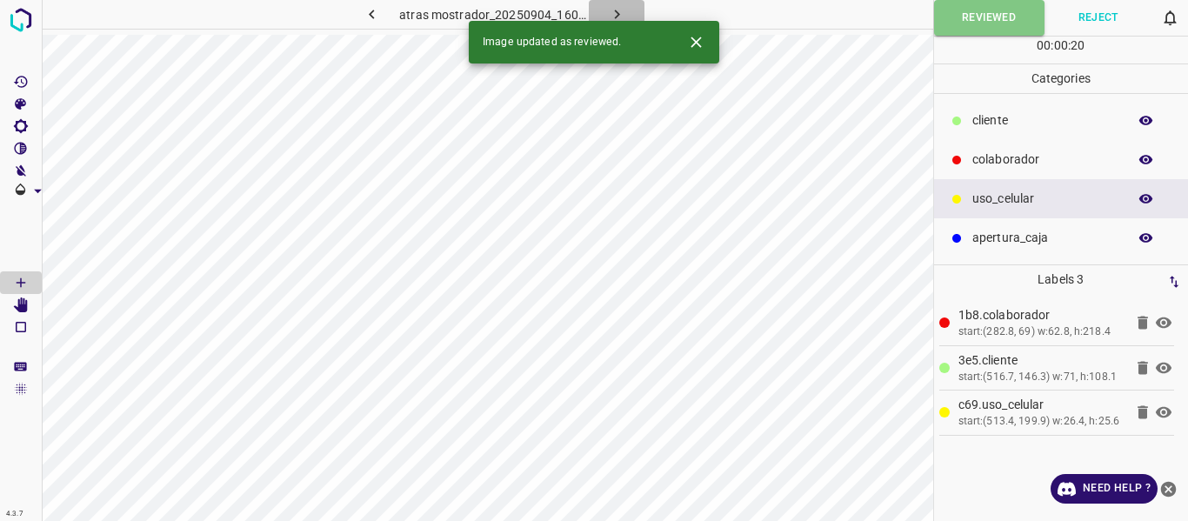
click at [612, 15] on icon "button" at bounding box center [617, 14] width 18 height 18
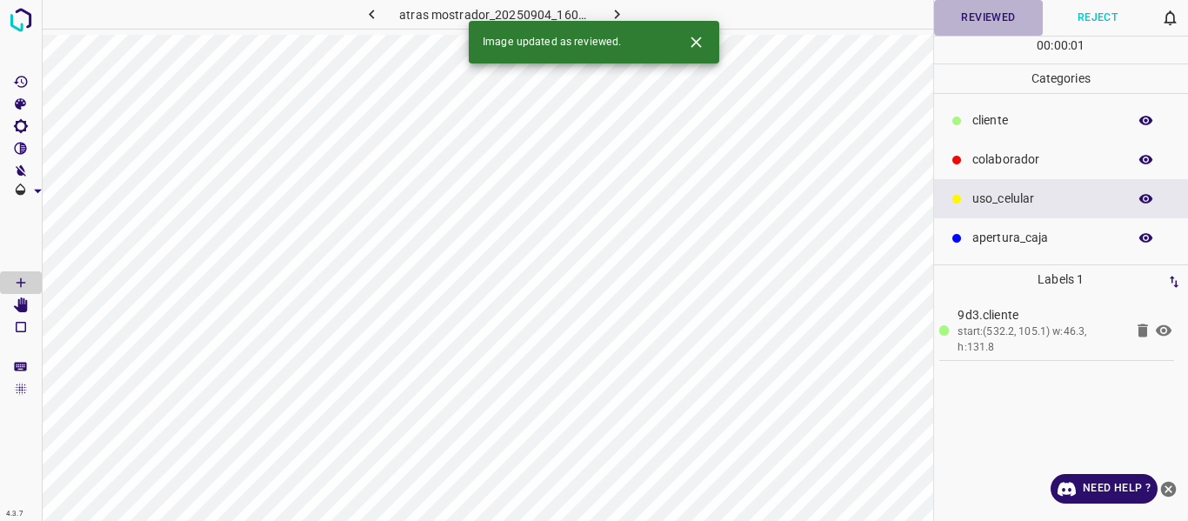
click at [970, 17] on button "Reviewed" at bounding box center [989, 18] width 110 height 36
click at [612, 11] on icon "button" at bounding box center [617, 14] width 18 height 18
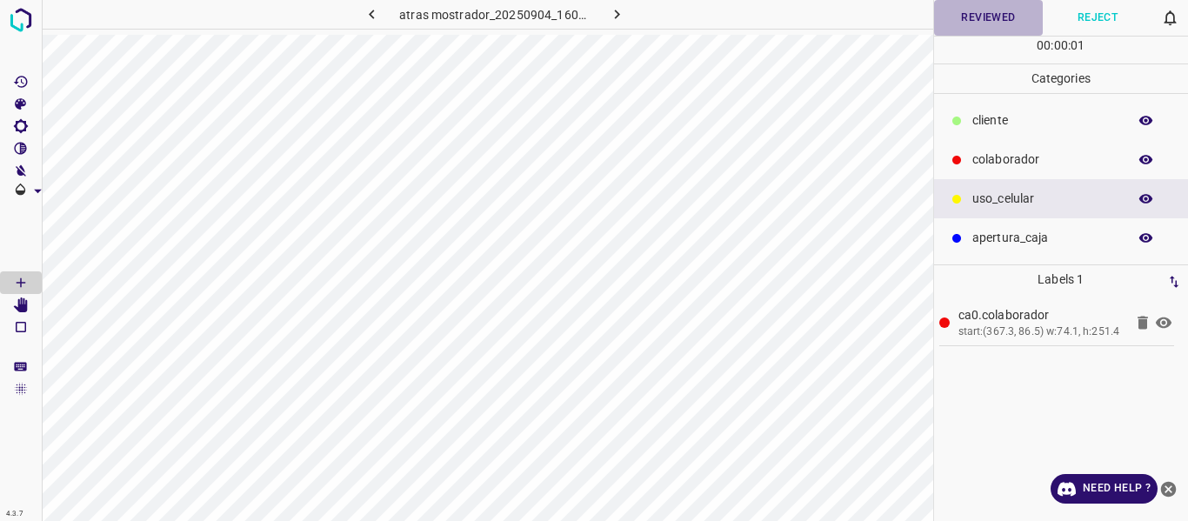
click at [959, 16] on button "Reviewed" at bounding box center [989, 18] width 110 height 36
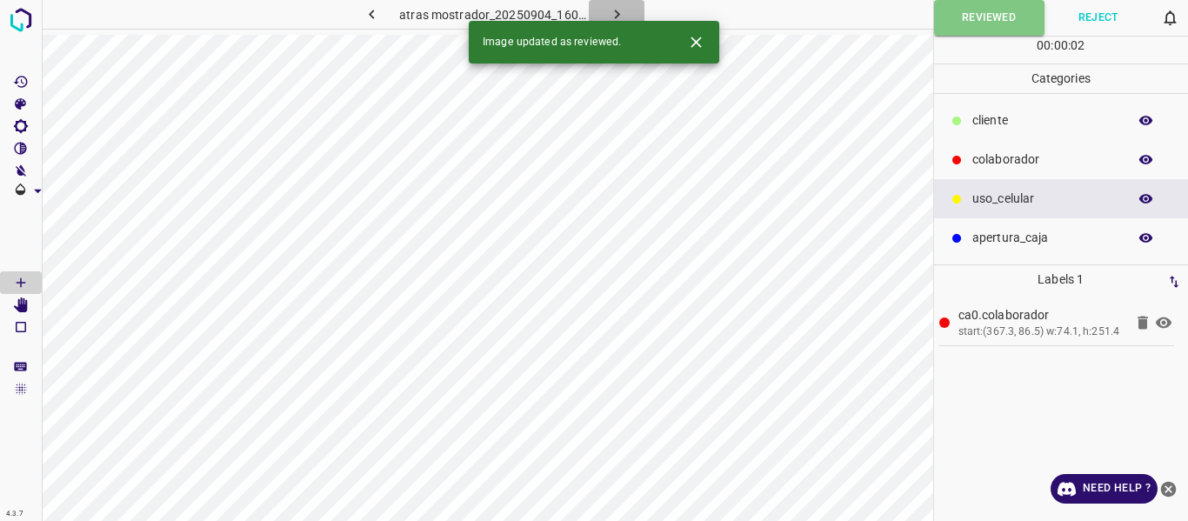
click at [608, 10] on icon "button" at bounding box center [617, 14] width 18 height 18
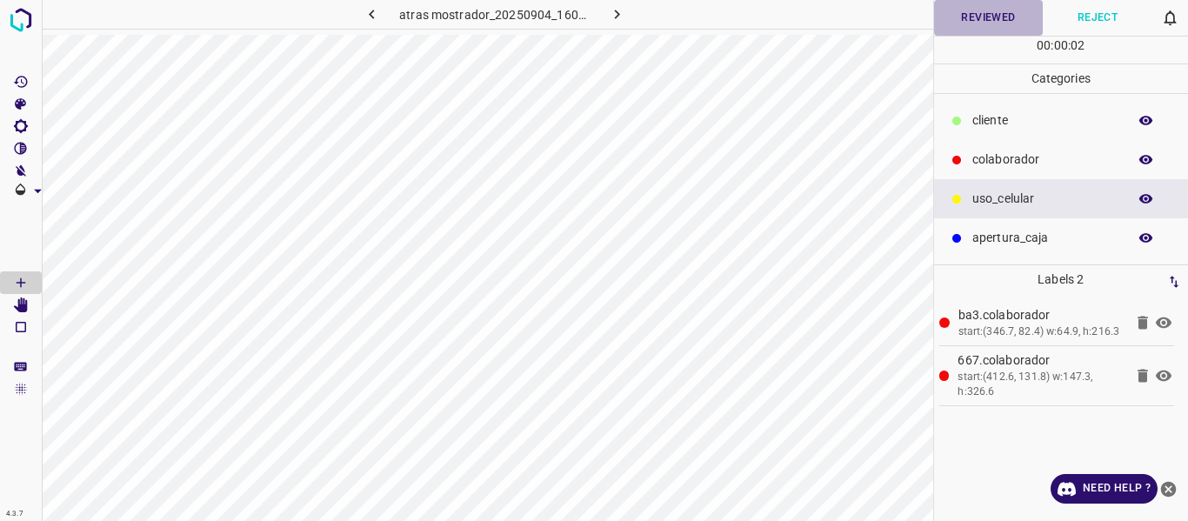
click at [960, 25] on button "Reviewed" at bounding box center [989, 18] width 110 height 36
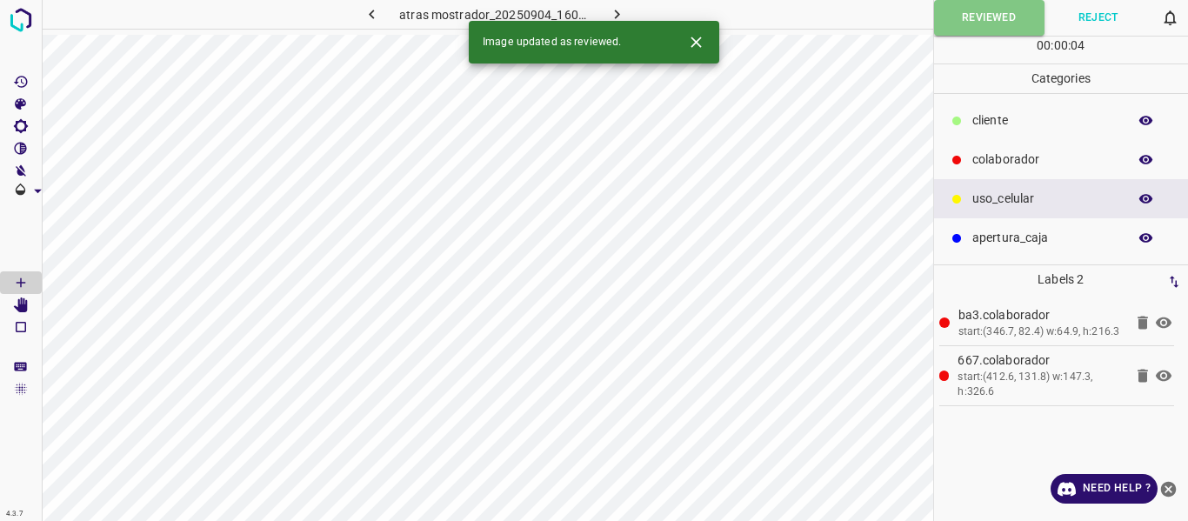
click at [621, 6] on icon "button" at bounding box center [617, 14] width 18 height 18
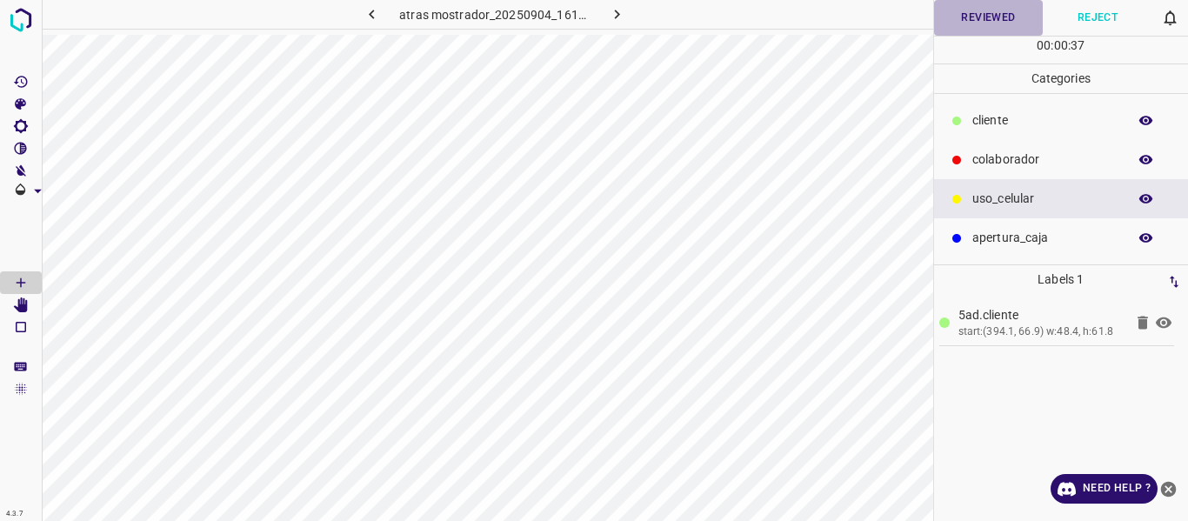
click at [973, 17] on button "Reviewed" at bounding box center [989, 18] width 110 height 36
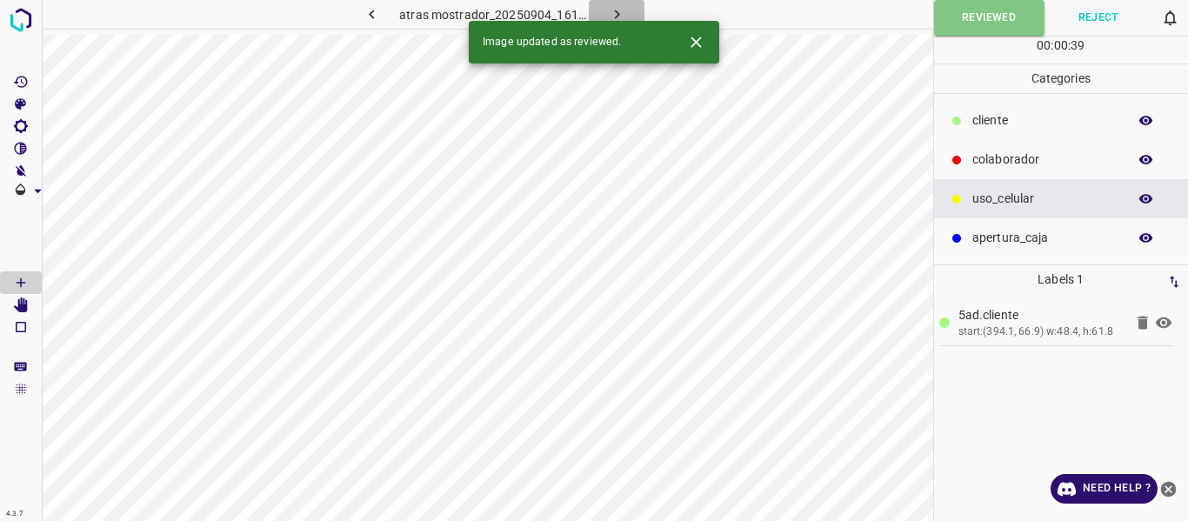
click at [618, 16] on icon "button" at bounding box center [616, 15] width 5 height 10
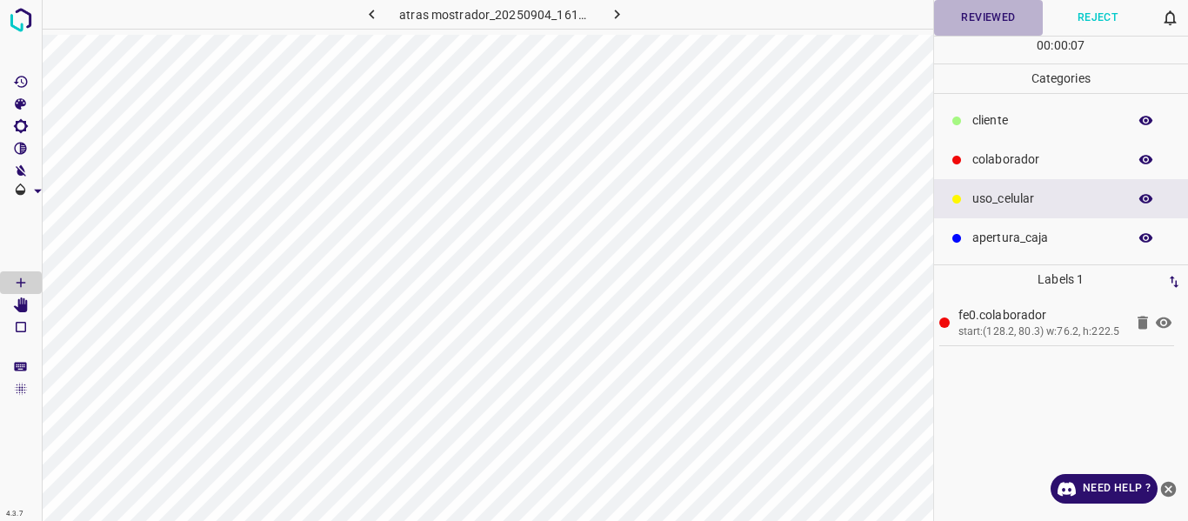
click at [989, 21] on button "Reviewed" at bounding box center [989, 18] width 110 height 36
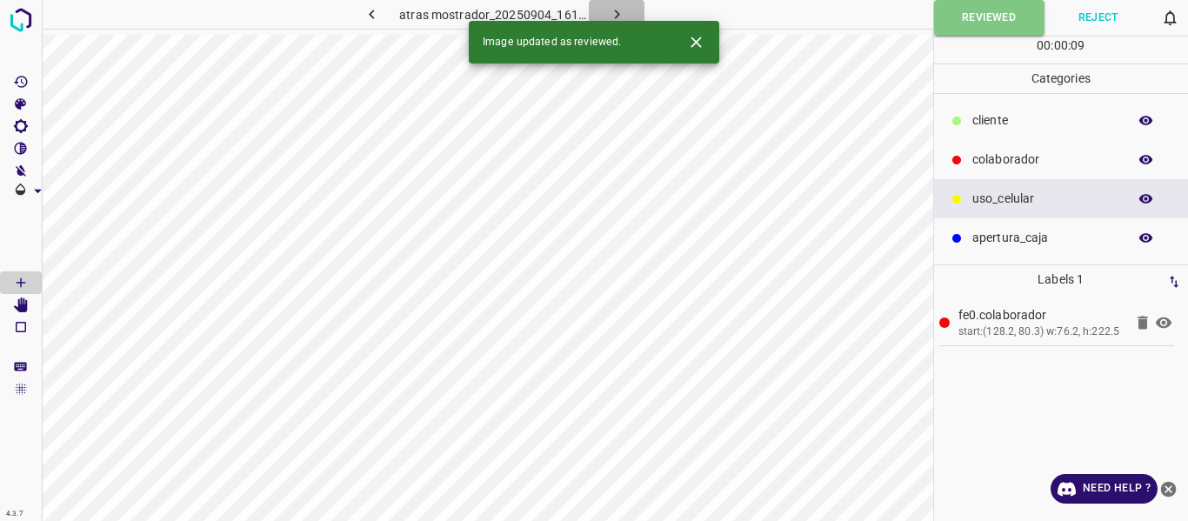
click at [609, 9] on icon "button" at bounding box center [617, 14] width 18 height 18
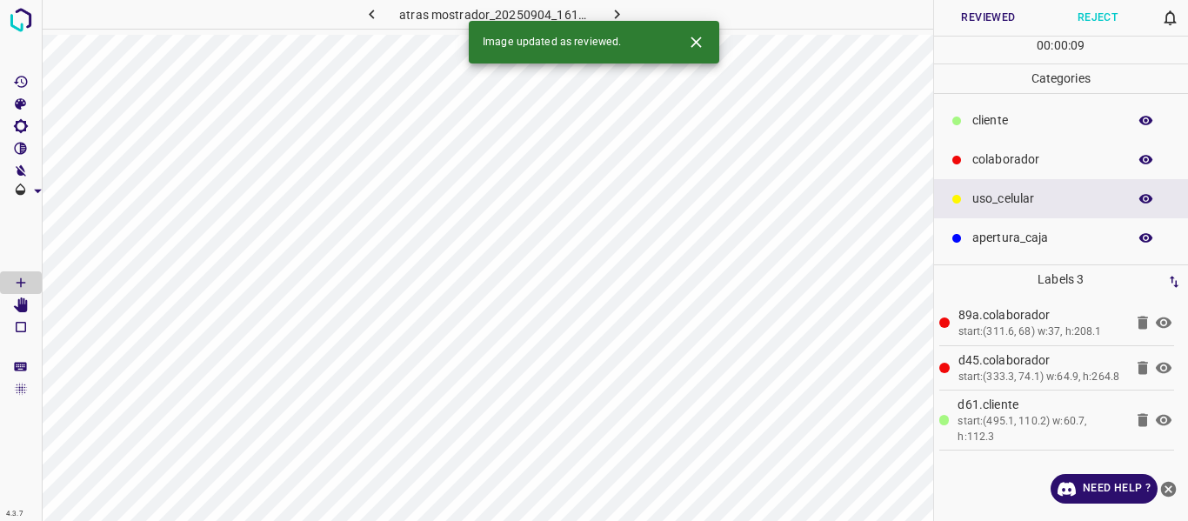
click at [973, 16] on button "Reviewed" at bounding box center [989, 18] width 110 height 36
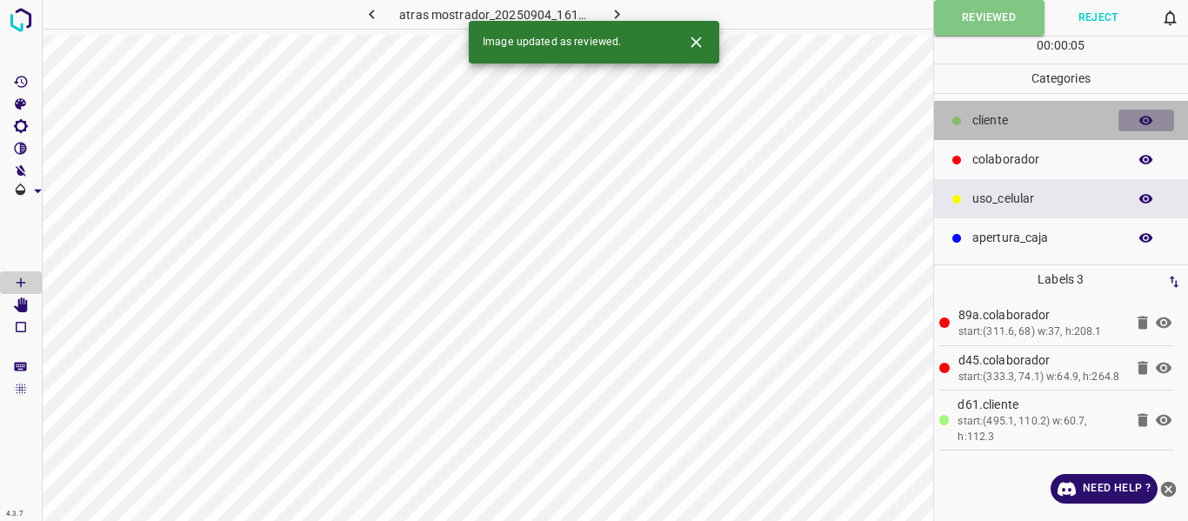
click at [1144, 119] on icon "button" at bounding box center [1147, 121] width 16 height 16
click at [1144, 119] on icon "button" at bounding box center [1147, 121] width 14 height 12
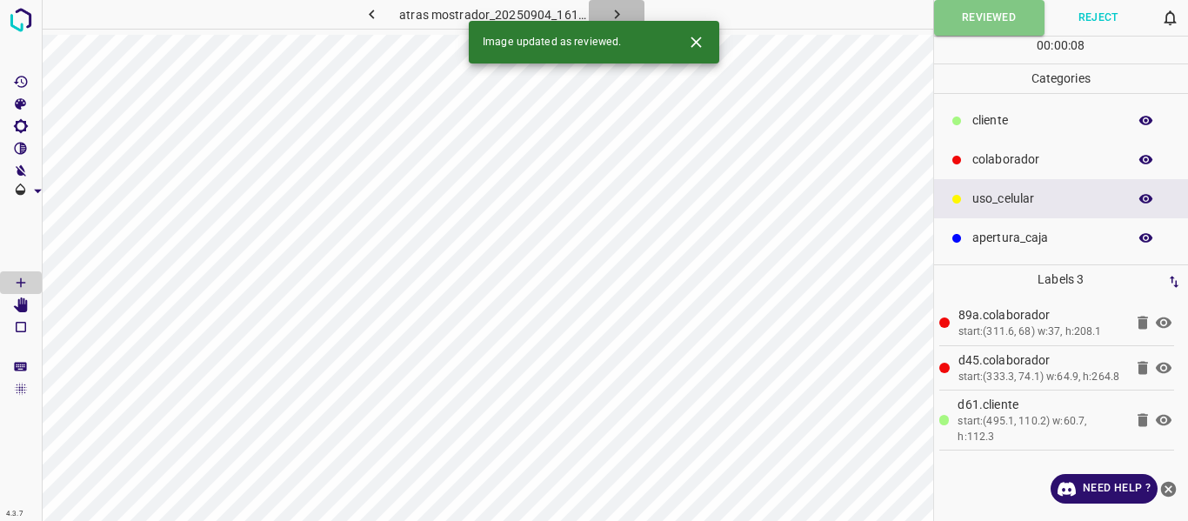
click at [612, 15] on icon "button" at bounding box center [617, 14] width 18 height 18
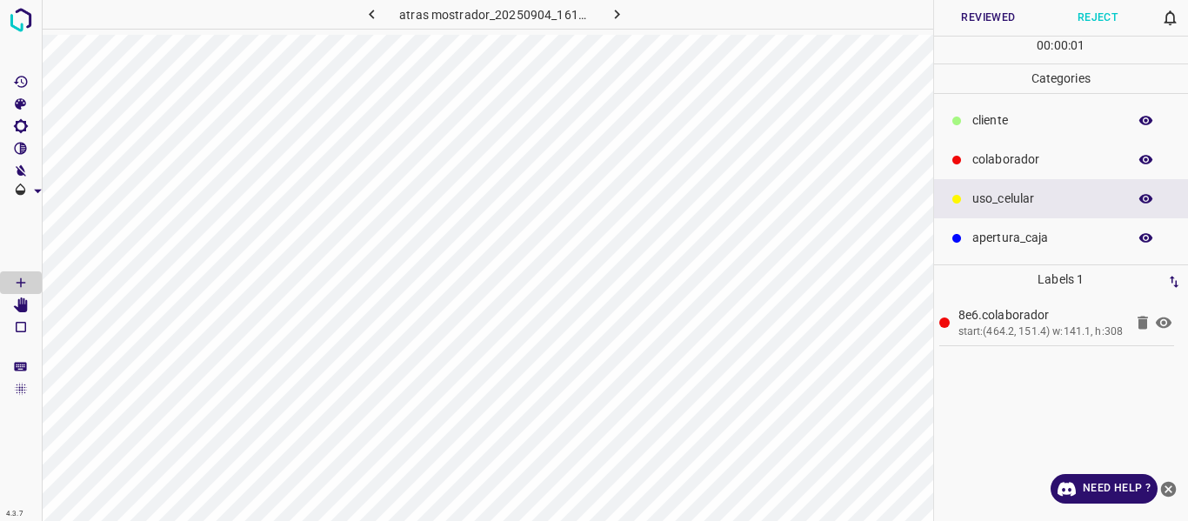
click at [960, 19] on button "Reviewed" at bounding box center [989, 18] width 110 height 36
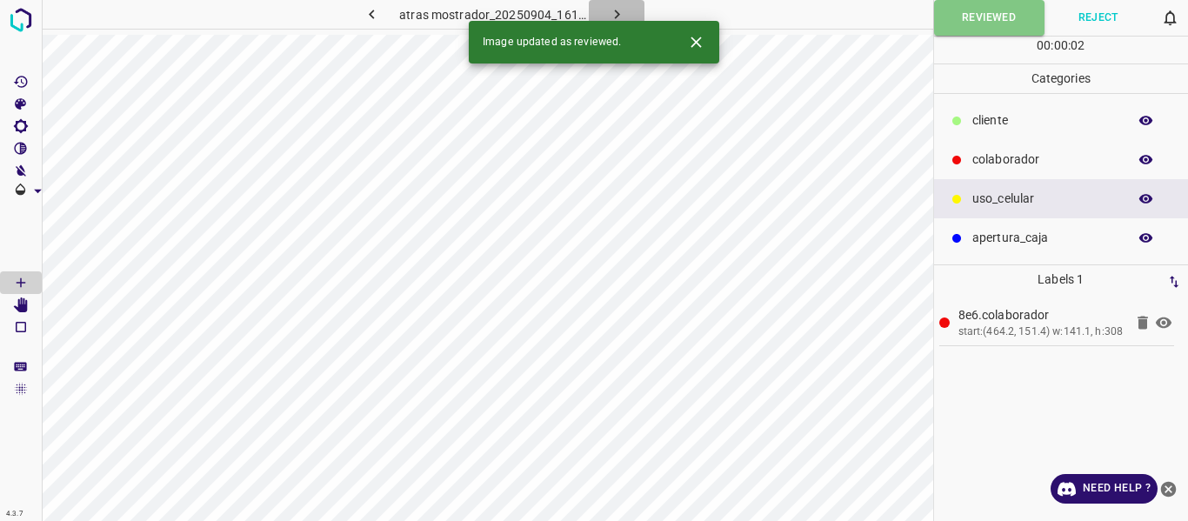
click at [618, 10] on icon "button" at bounding box center [617, 14] width 18 height 18
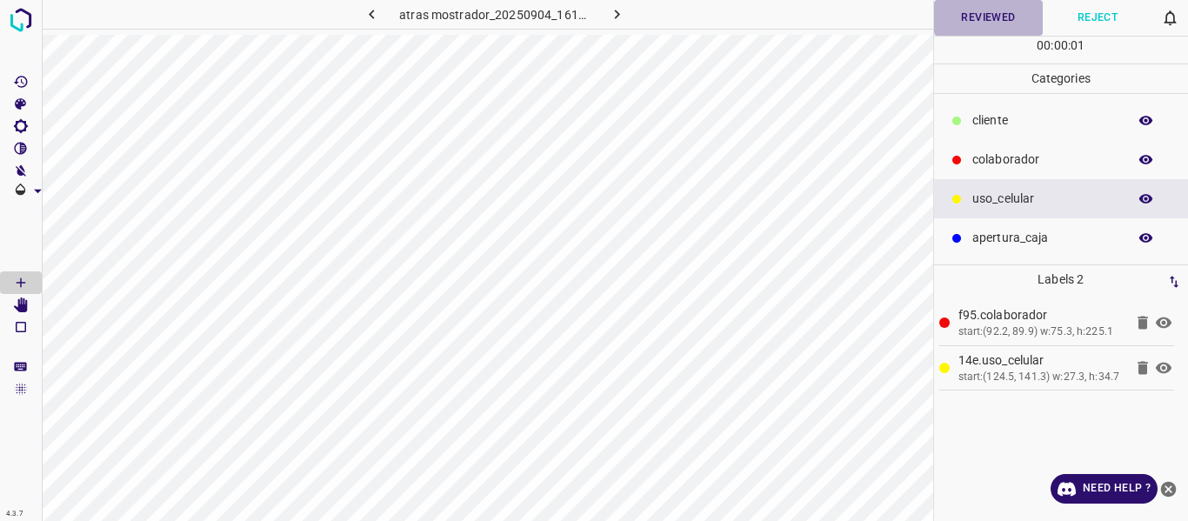
click at [972, 12] on button "Reviewed" at bounding box center [989, 18] width 110 height 36
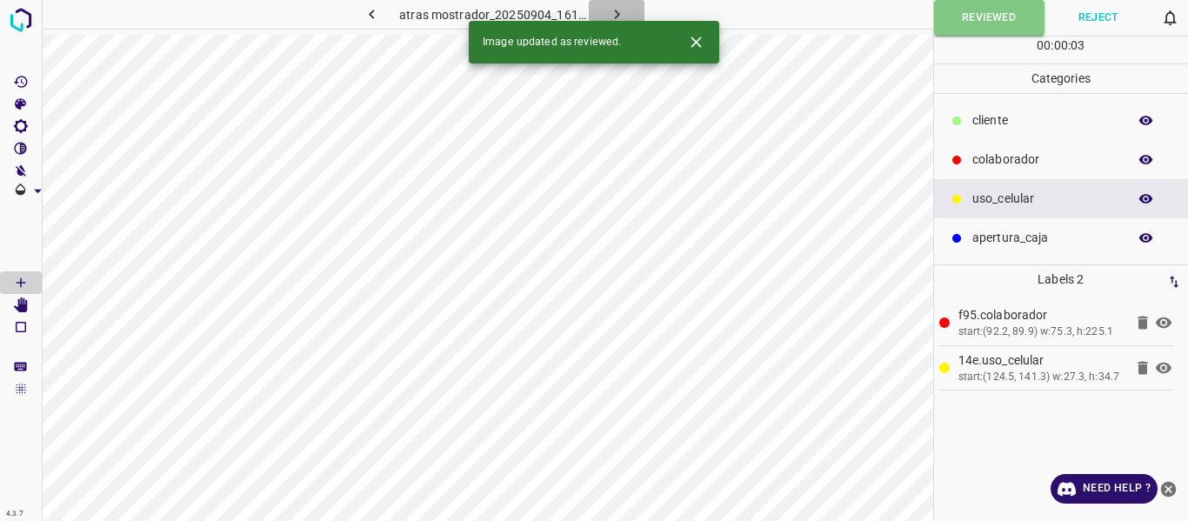
click at [619, 15] on icon "button" at bounding box center [616, 15] width 5 height 10
click at [974, 24] on button "Reviewed" at bounding box center [989, 18] width 110 height 36
click at [619, 10] on icon "button" at bounding box center [617, 14] width 18 height 18
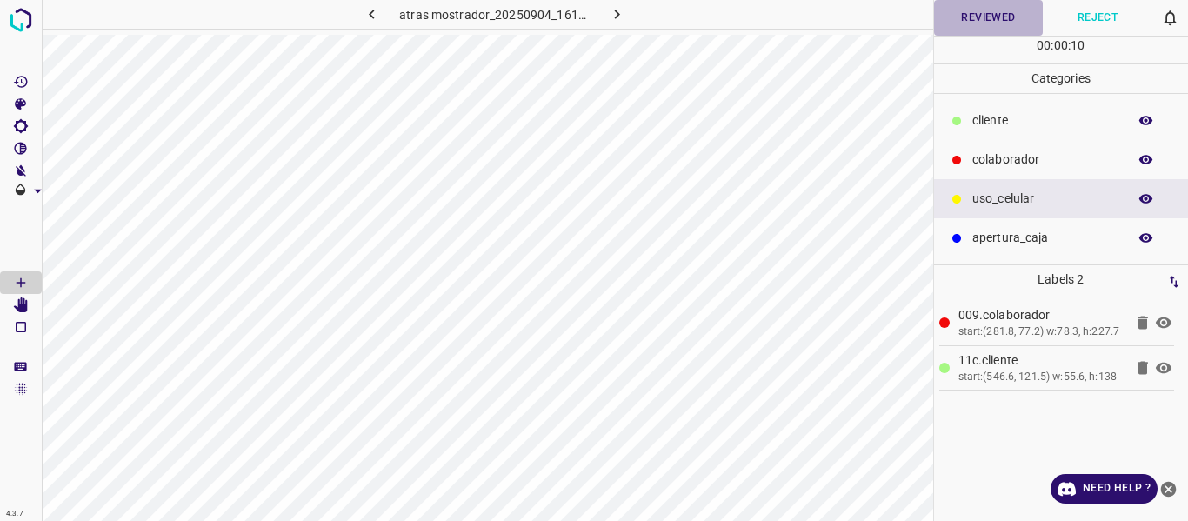
click at [994, 14] on button "Reviewed" at bounding box center [989, 18] width 110 height 36
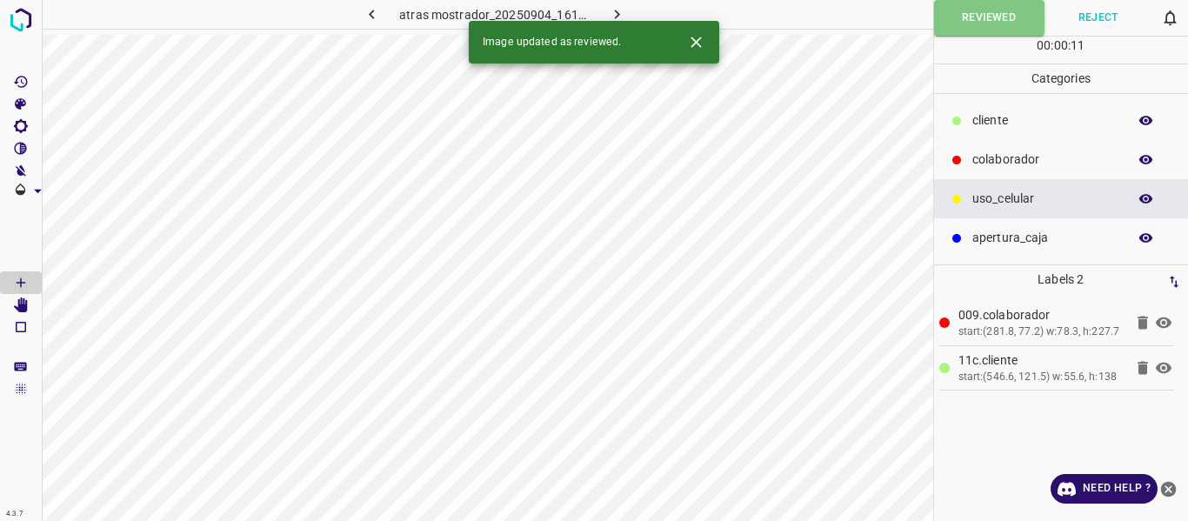
click at [614, 17] on icon "button" at bounding box center [616, 15] width 5 height 10
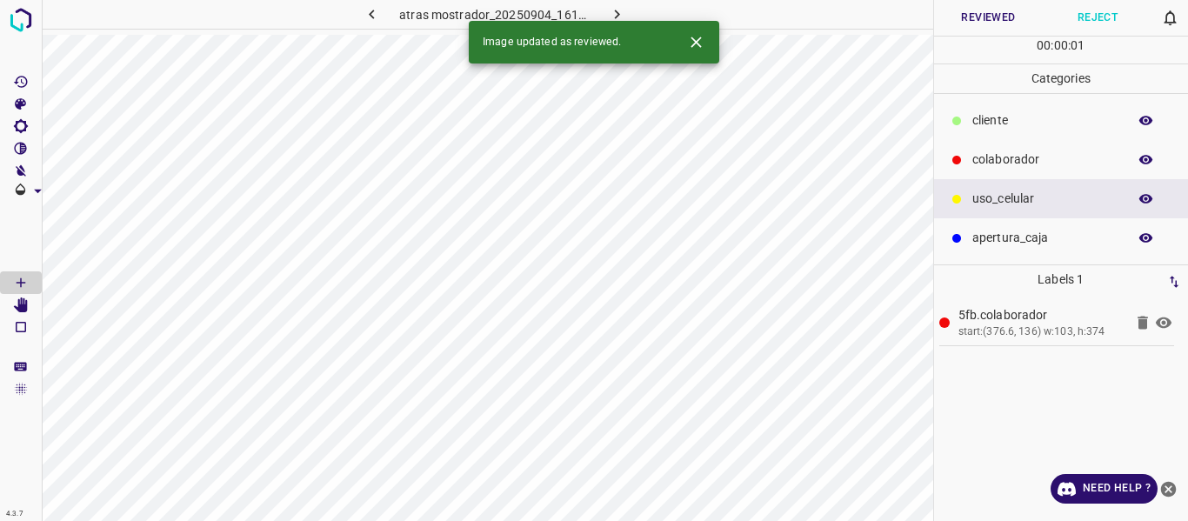
click at [962, 14] on button "Reviewed" at bounding box center [989, 18] width 110 height 36
click at [611, 13] on icon "button" at bounding box center [617, 14] width 18 height 18
click at [990, 25] on button "Reviewed" at bounding box center [989, 18] width 110 height 36
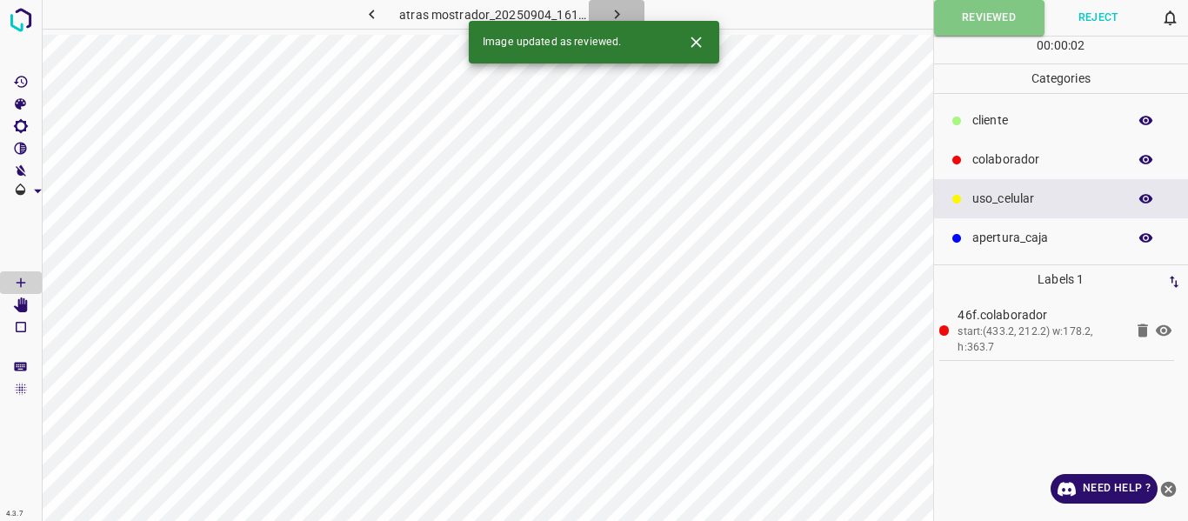
click at [621, 11] on icon "button" at bounding box center [617, 14] width 18 height 18
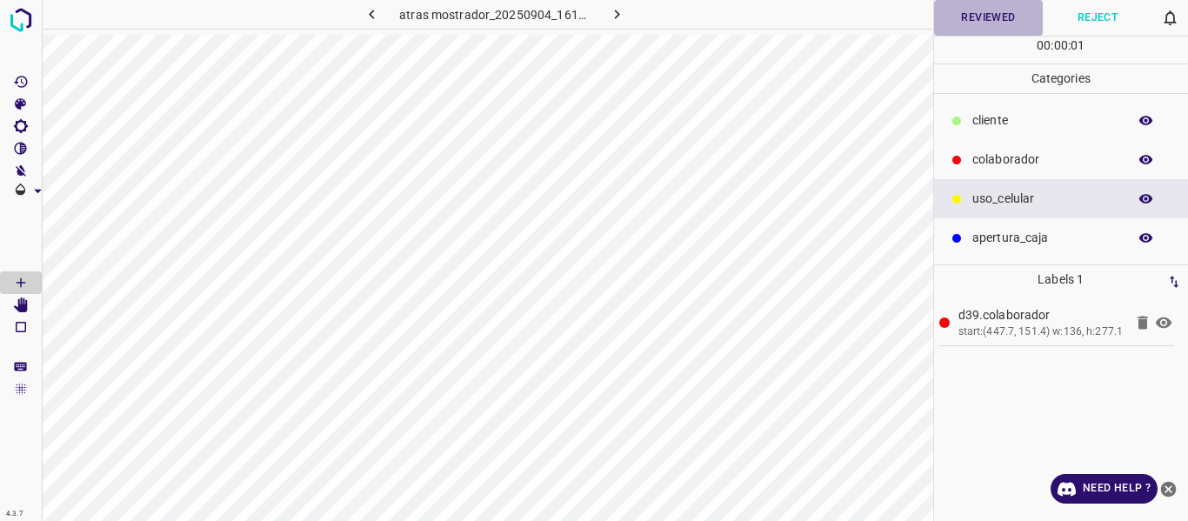
click at [993, 16] on button "Reviewed" at bounding box center [989, 18] width 110 height 36
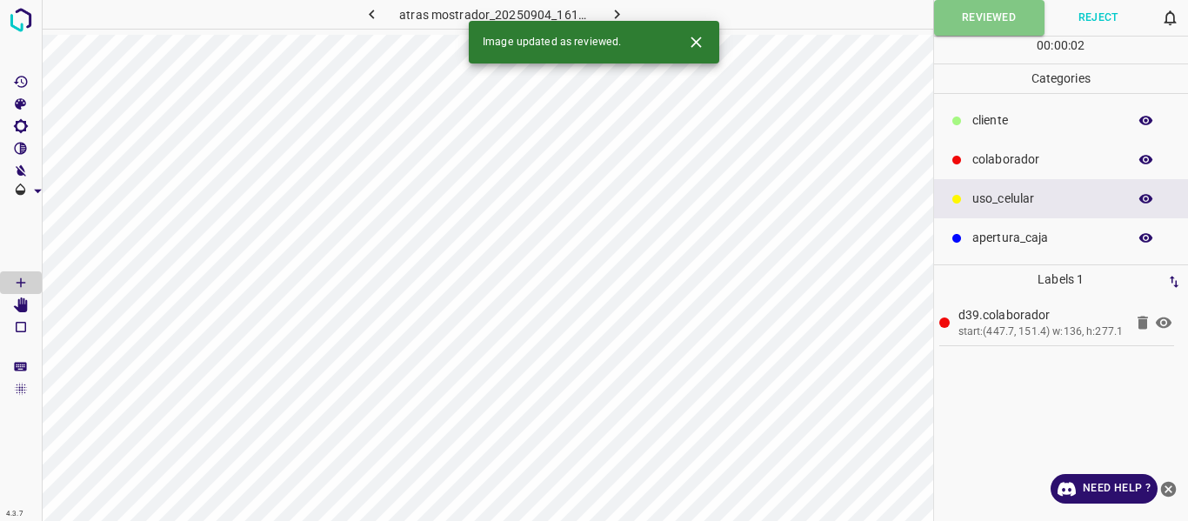
click at [621, 15] on icon "button" at bounding box center [617, 14] width 18 height 18
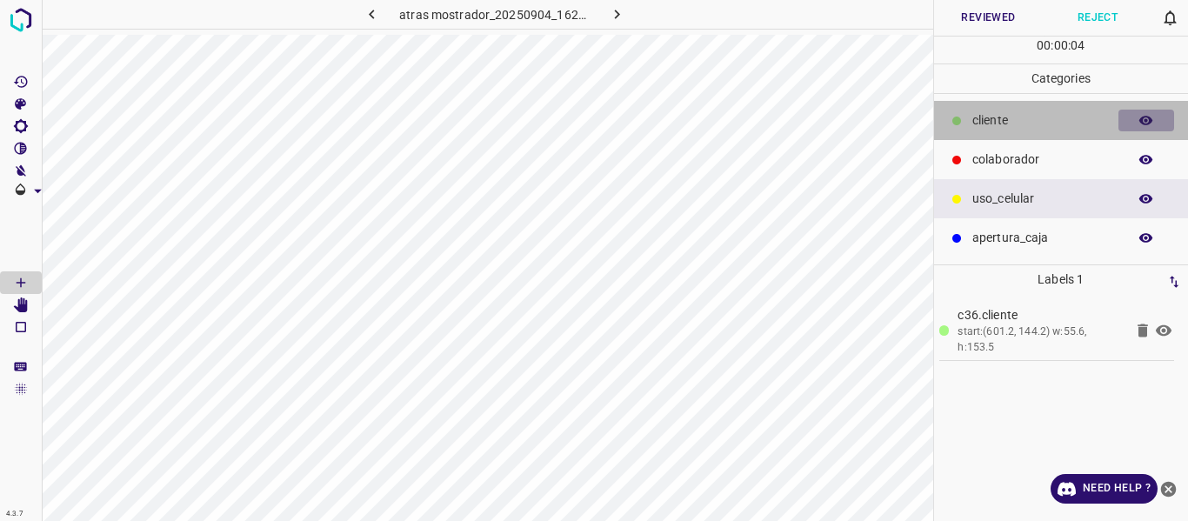
click at [1139, 120] on icon "button" at bounding box center [1147, 121] width 16 height 16
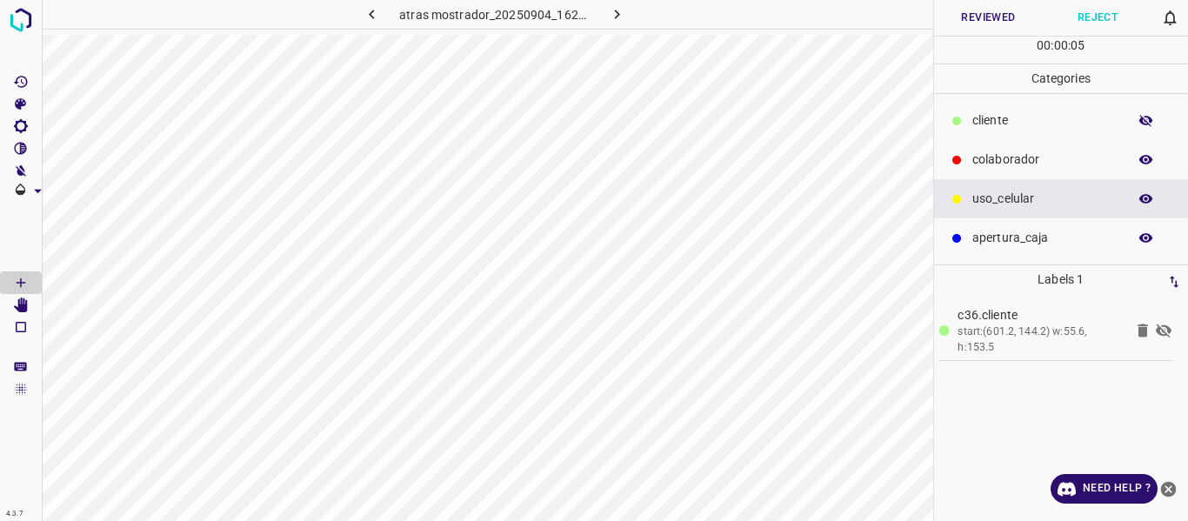
click at [1139, 120] on icon "button" at bounding box center [1147, 121] width 16 height 16
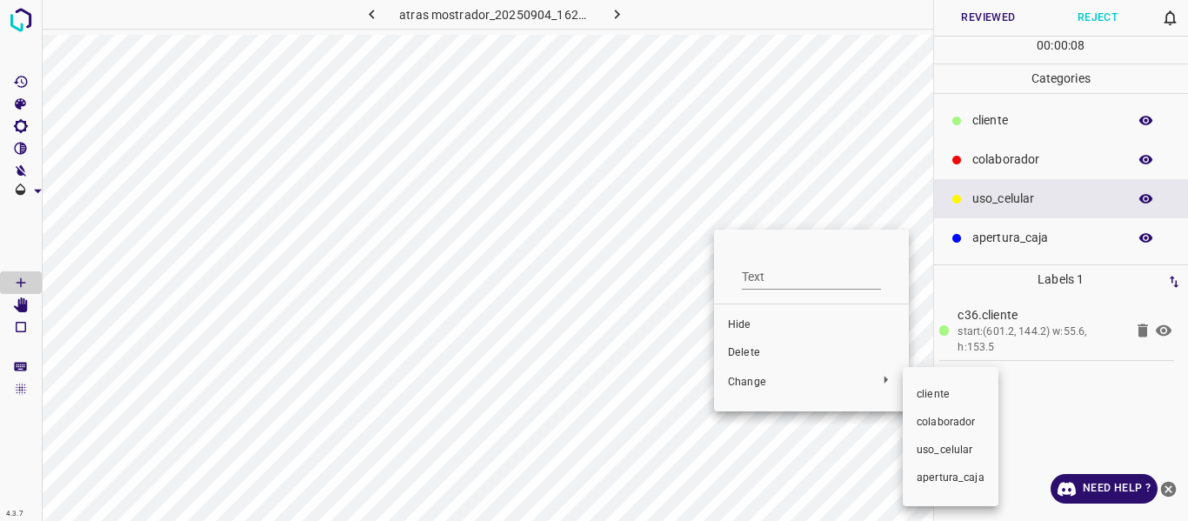
click at [928, 418] on span "colaborador" at bounding box center [951, 423] width 68 height 16
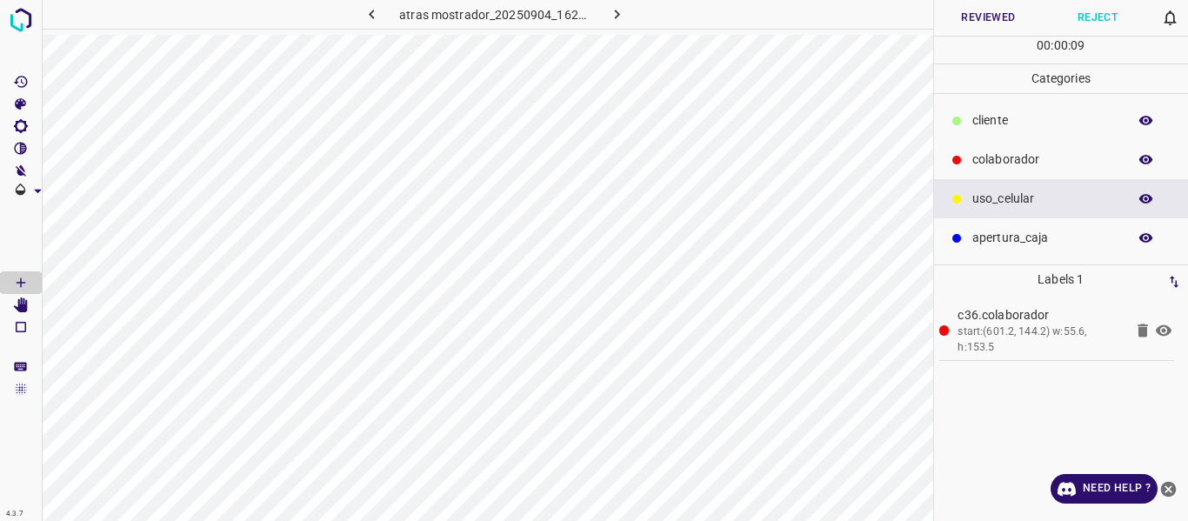
click at [970, 16] on button "Reviewed" at bounding box center [989, 18] width 110 height 36
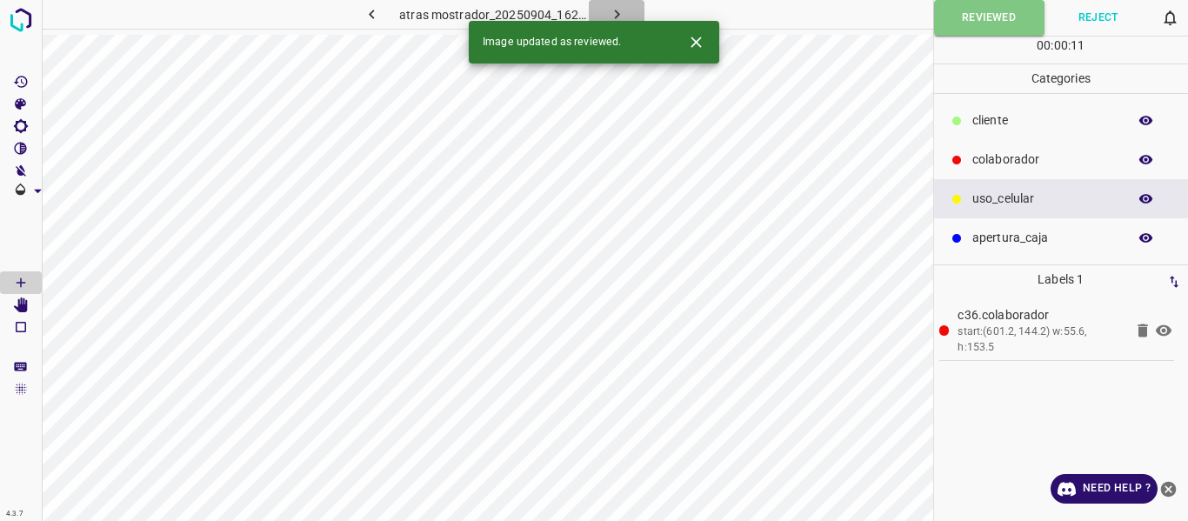
click at [624, 10] on icon "button" at bounding box center [617, 14] width 18 height 18
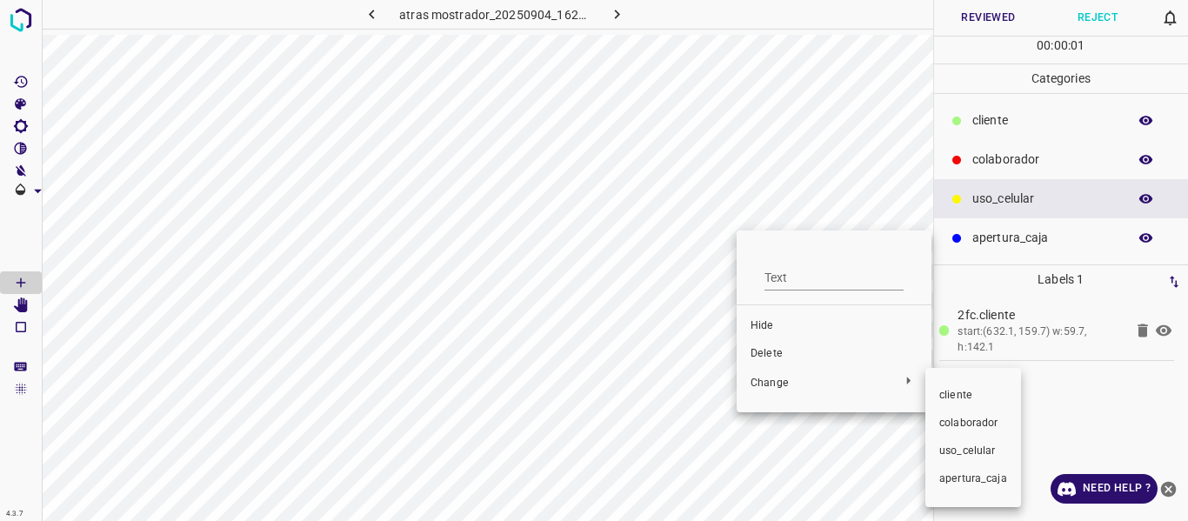
click at [957, 423] on span "colaborador" at bounding box center [974, 424] width 68 height 16
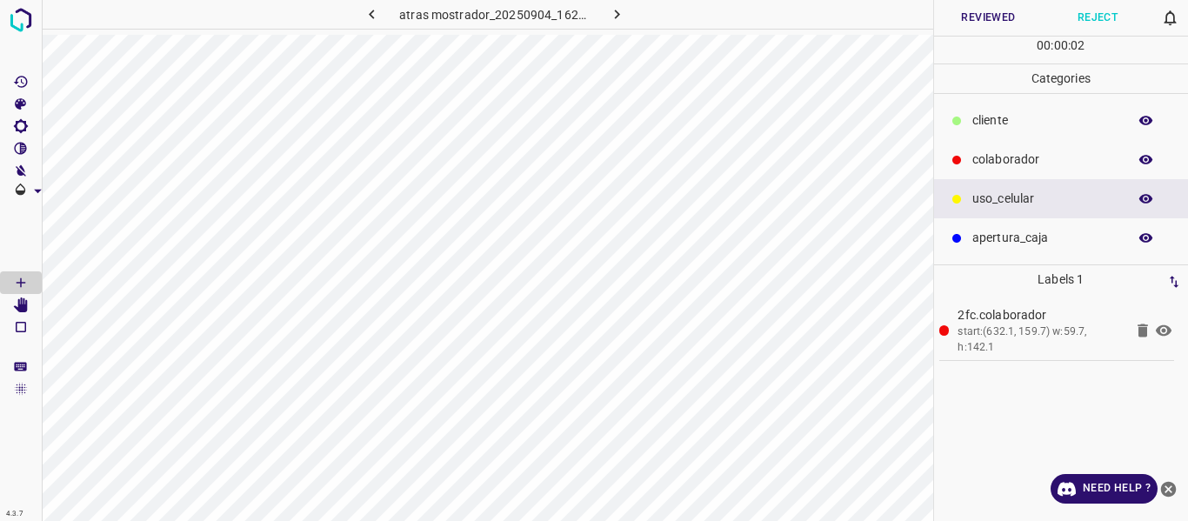
click at [975, 15] on button "Reviewed" at bounding box center [989, 18] width 110 height 36
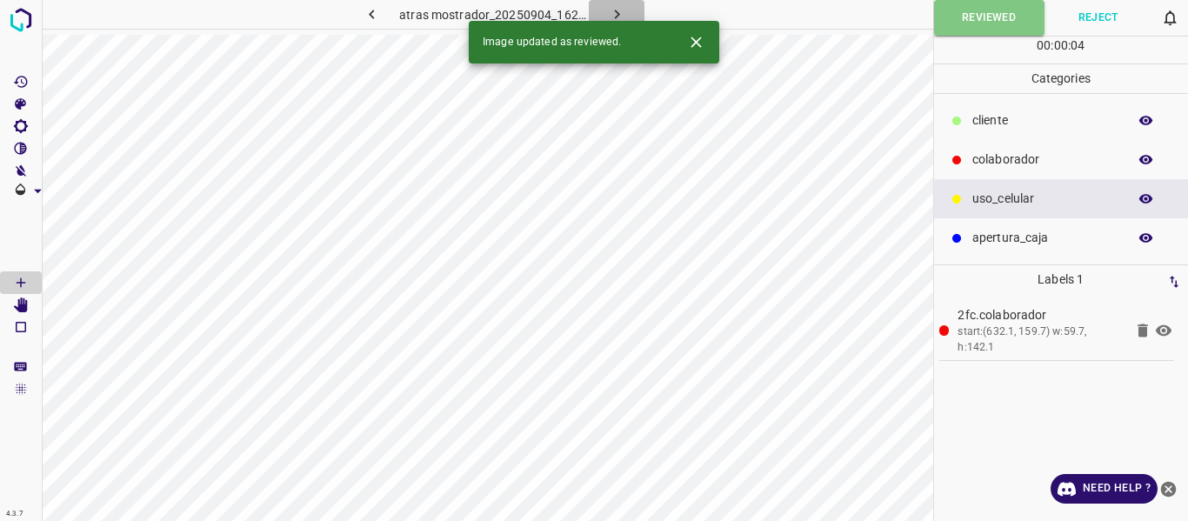
click at [608, 12] on icon "button" at bounding box center [617, 14] width 18 height 18
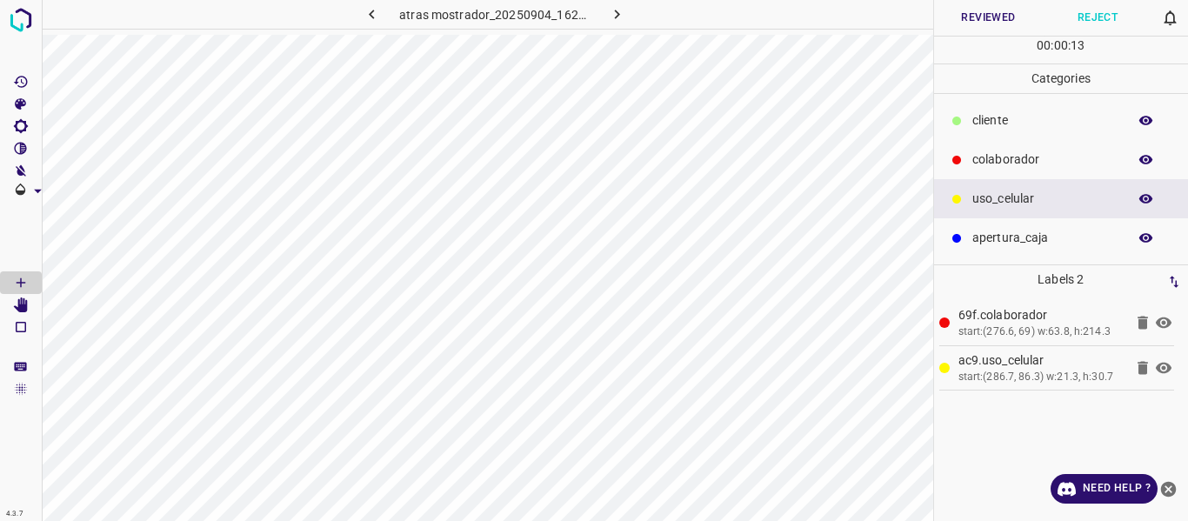
click at [956, 25] on button "Reviewed" at bounding box center [989, 18] width 110 height 36
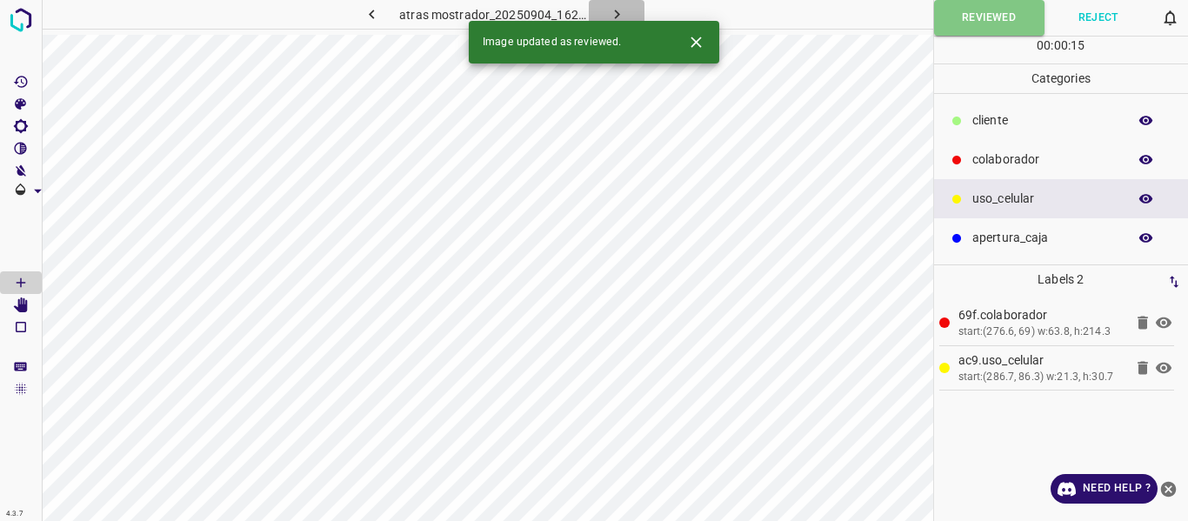
click at [617, 11] on icon "button" at bounding box center [617, 14] width 18 height 18
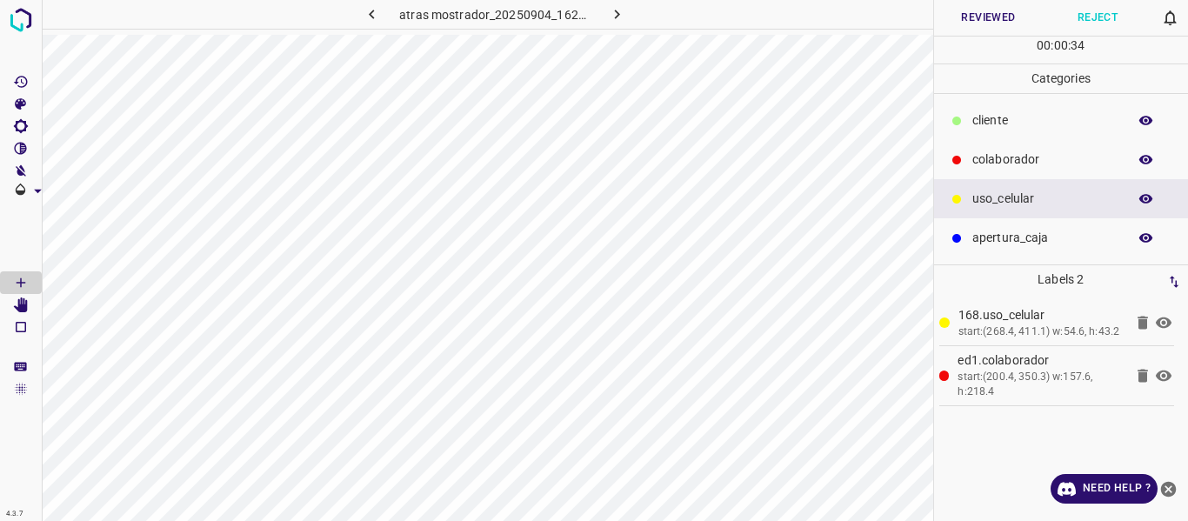
click at [990, 18] on button "Reviewed" at bounding box center [989, 18] width 110 height 36
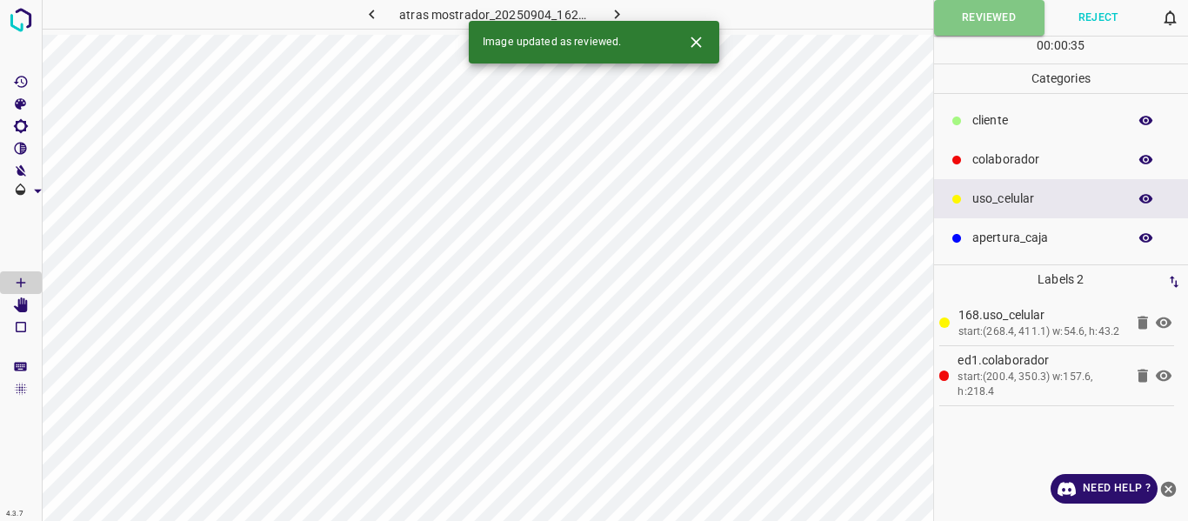
click at [615, 10] on icon "button" at bounding box center [617, 14] width 18 height 18
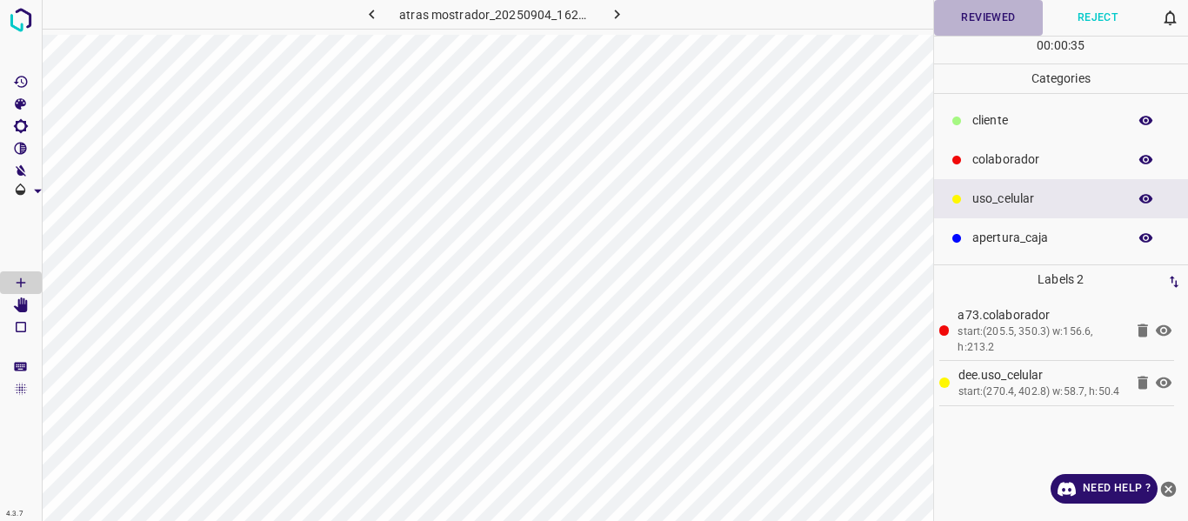
click at [983, 7] on button "Reviewed" at bounding box center [989, 18] width 110 height 36
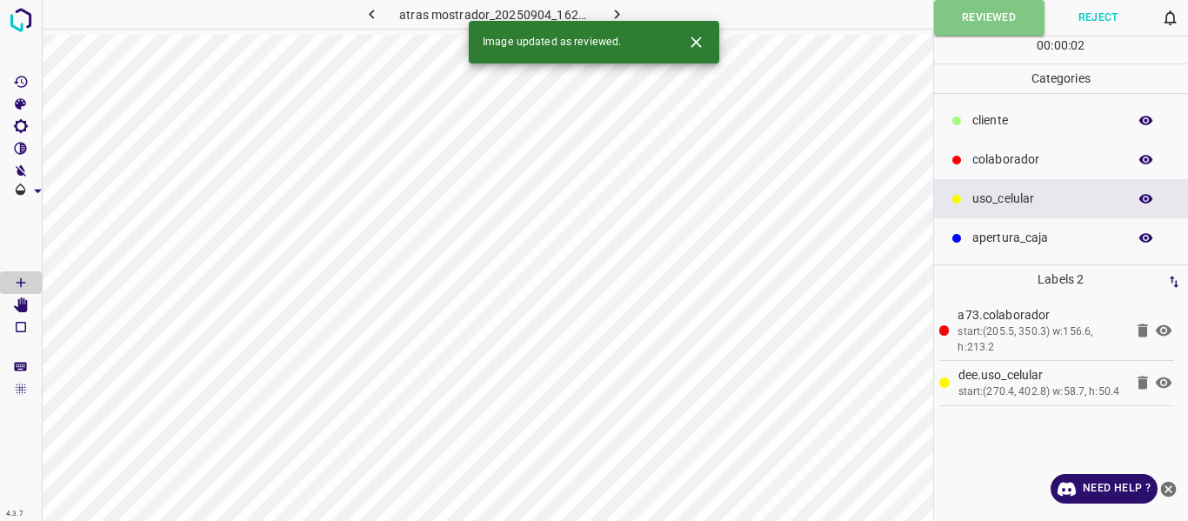
click at [619, 12] on icon "button" at bounding box center [617, 14] width 18 height 18
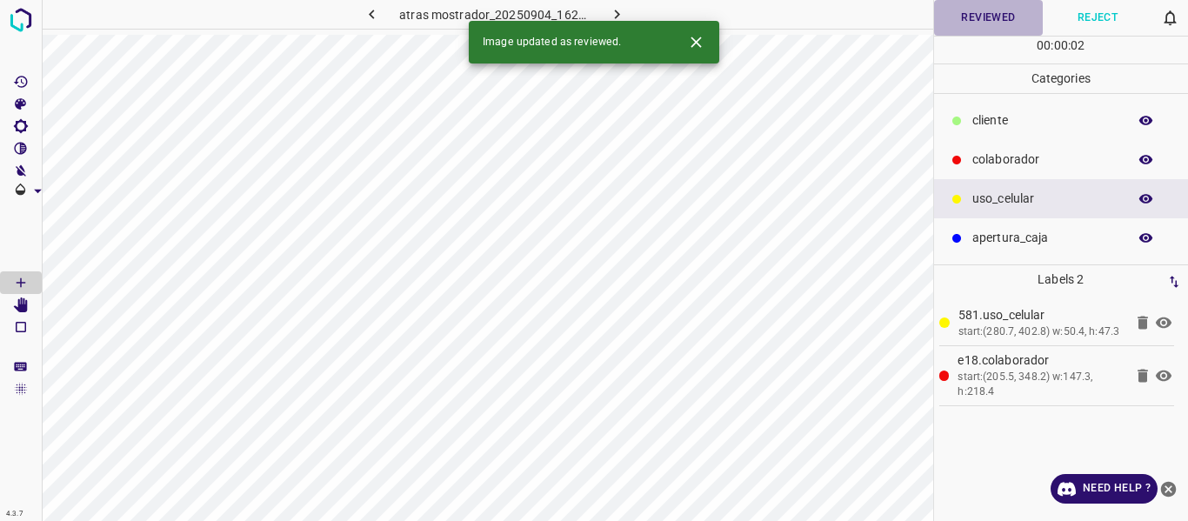
click at [971, 13] on button "Reviewed" at bounding box center [989, 18] width 110 height 36
click at [605, 13] on button "button" at bounding box center [617, 14] width 56 height 29
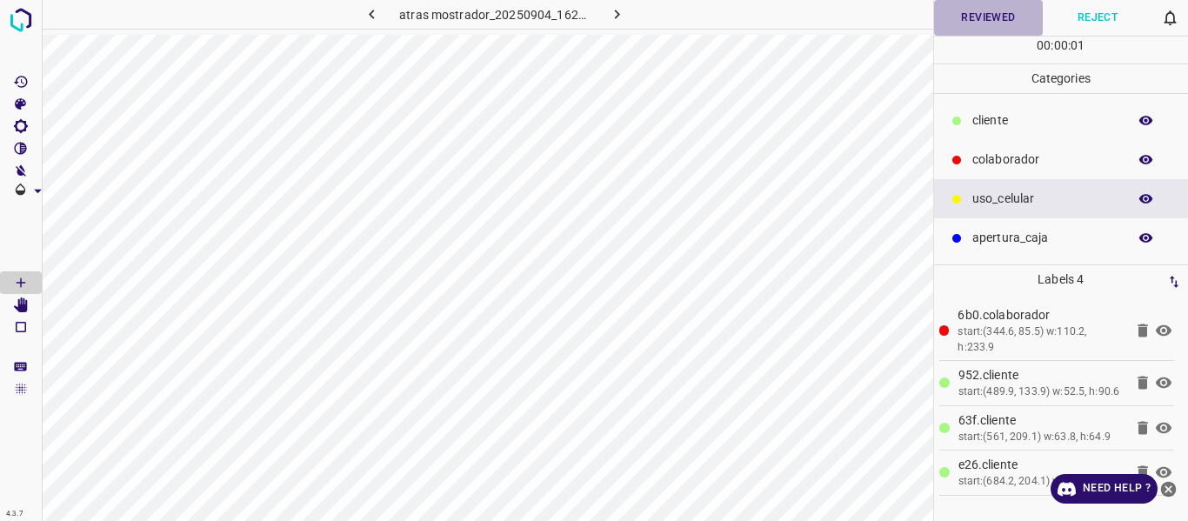
click at [1017, 24] on button "Reviewed" at bounding box center [989, 18] width 110 height 36
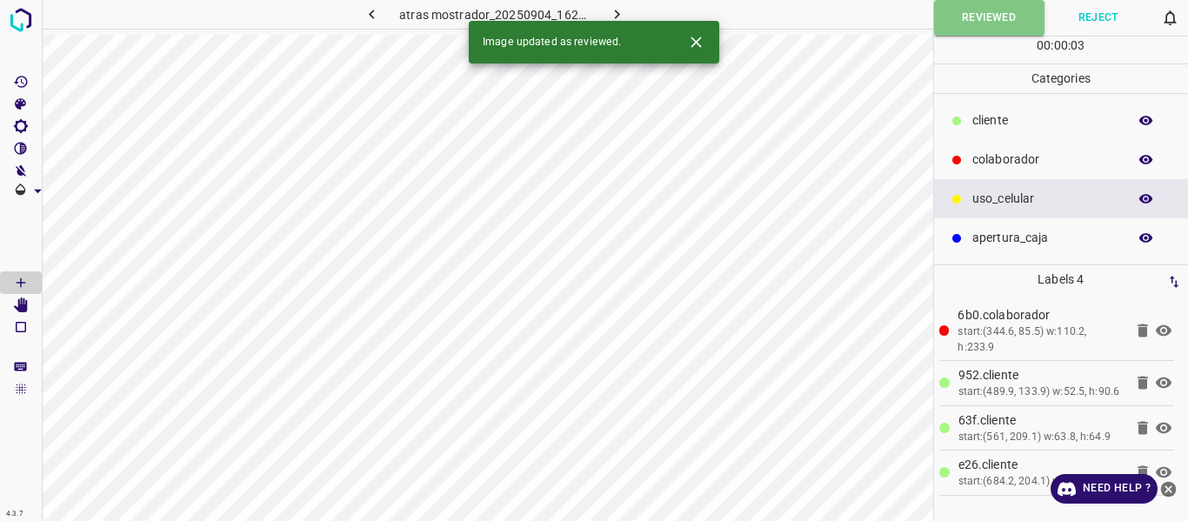
click at [616, 15] on icon "button" at bounding box center [617, 14] width 18 height 18
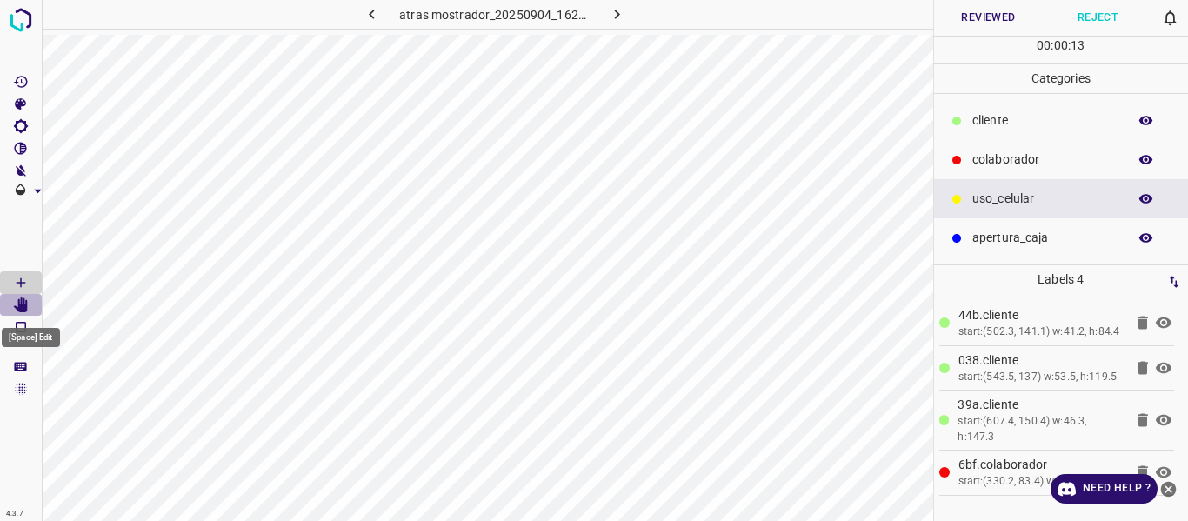
click at [24, 299] on icon "[Space] Edit" at bounding box center [21, 306] width 14 height 16
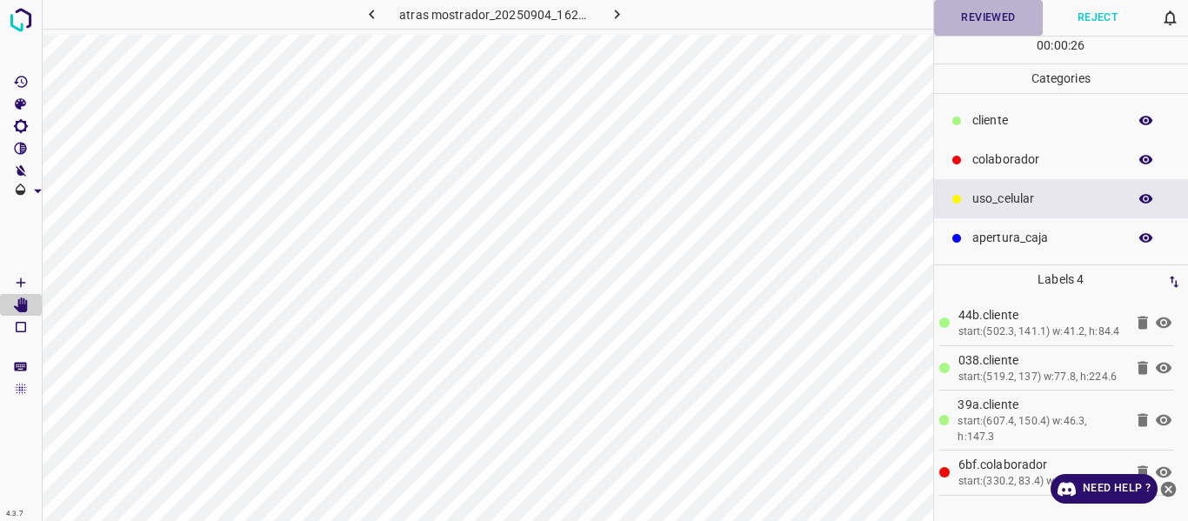
click at [967, 14] on button "Reviewed" at bounding box center [989, 18] width 110 height 36
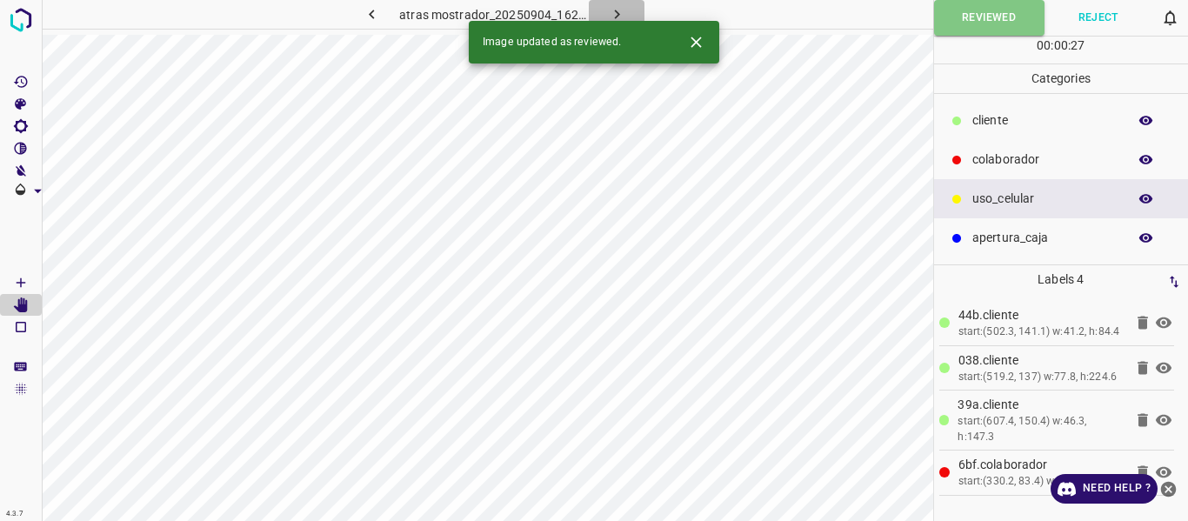
click at [611, 7] on icon "button" at bounding box center [617, 14] width 18 height 18
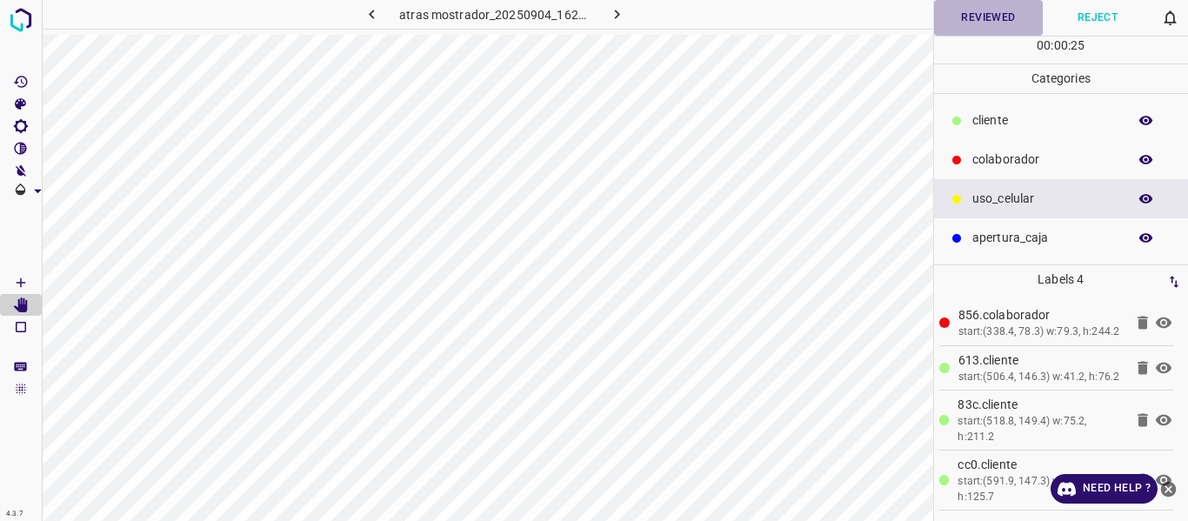
click at [972, 11] on button "Reviewed" at bounding box center [989, 18] width 110 height 36
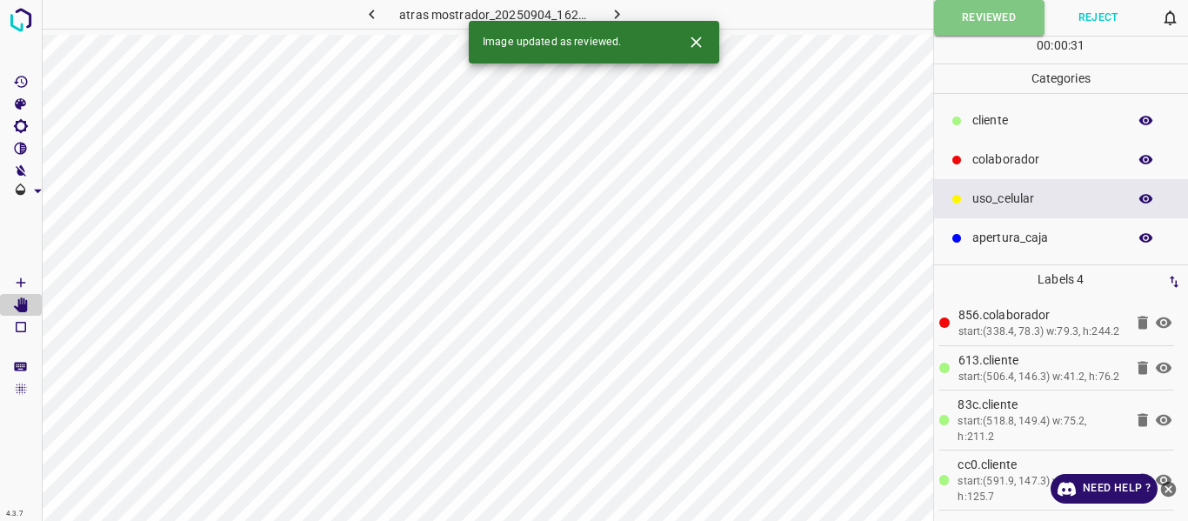
click at [623, 13] on icon "button" at bounding box center [617, 14] width 18 height 18
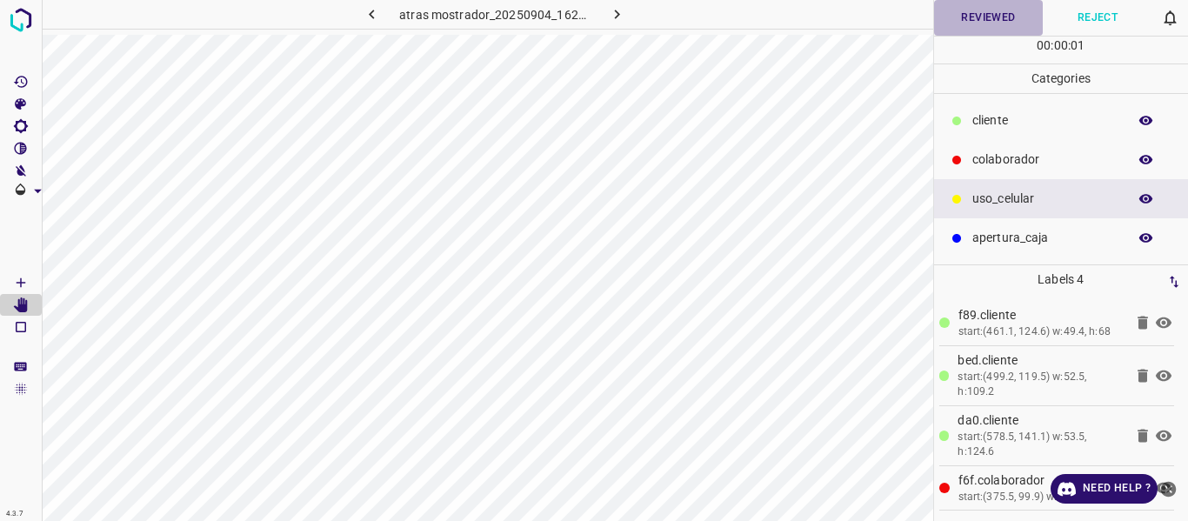
click at [963, 21] on button "Reviewed" at bounding box center [989, 18] width 110 height 36
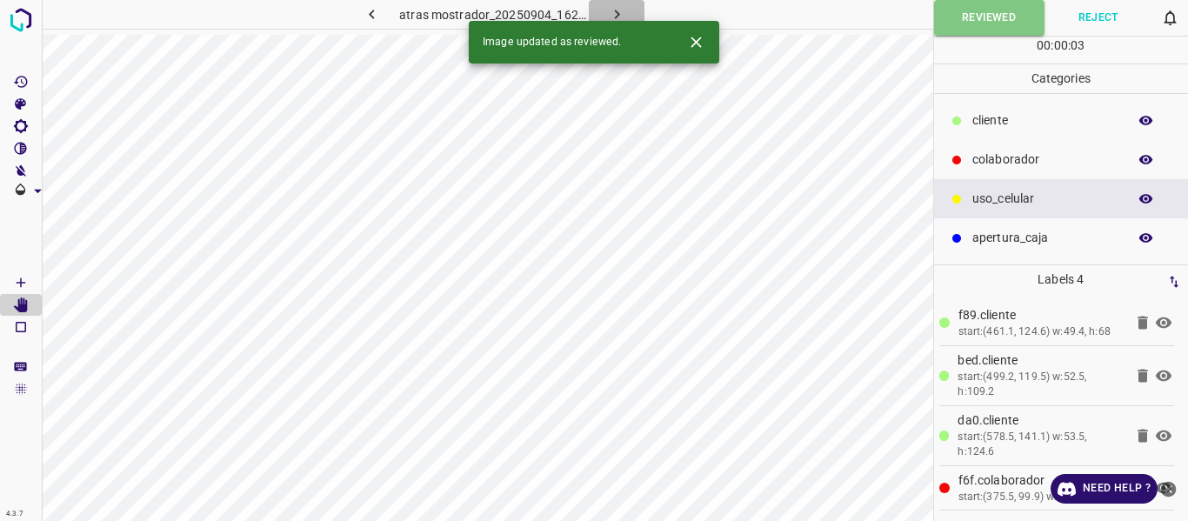
click at [609, 15] on icon "button" at bounding box center [617, 14] width 18 height 18
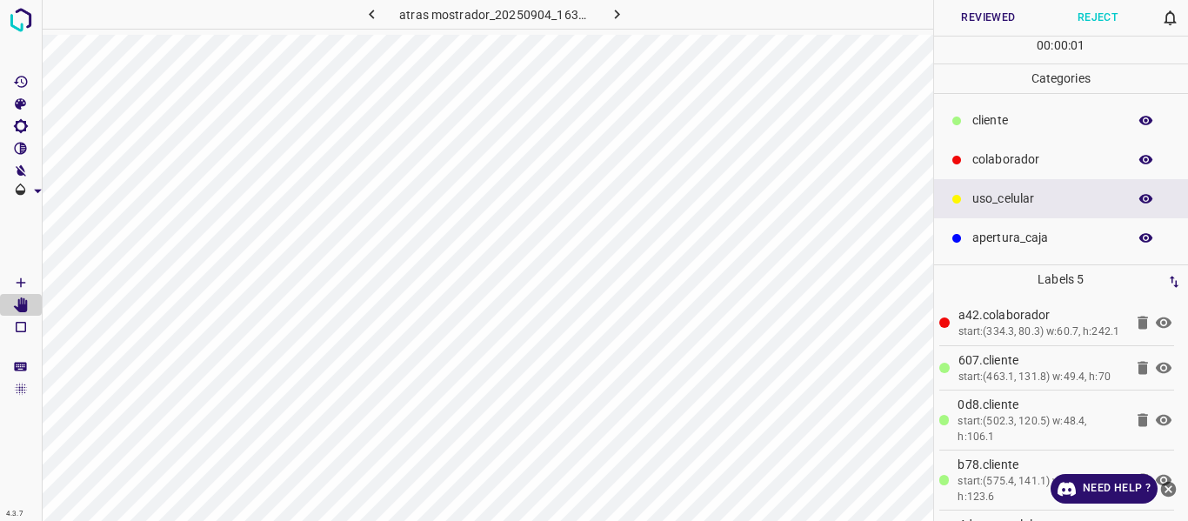
click at [988, 9] on button "Reviewed" at bounding box center [989, 18] width 110 height 36
click at [971, 26] on button "Reviewed" at bounding box center [989, 18] width 110 height 36
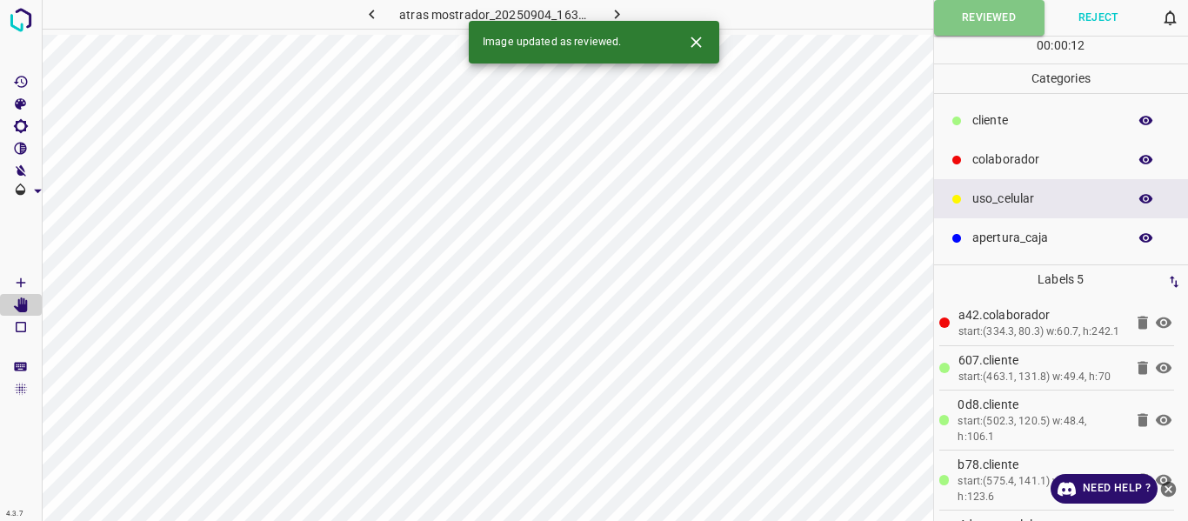
click at [613, 16] on icon "button" at bounding box center [617, 14] width 18 height 18
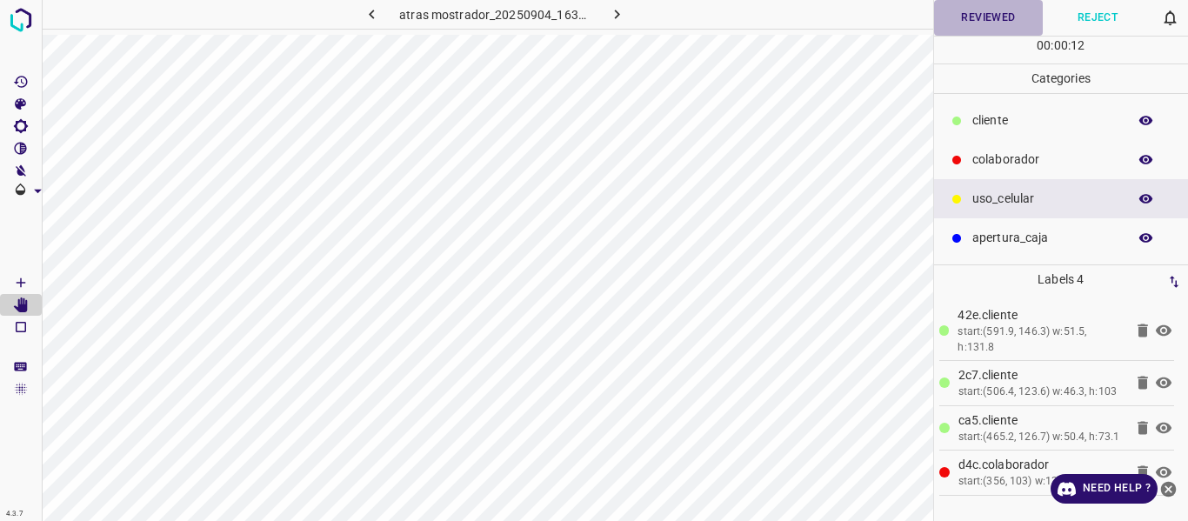
click at [948, 24] on button "Reviewed" at bounding box center [989, 18] width 110 height 36
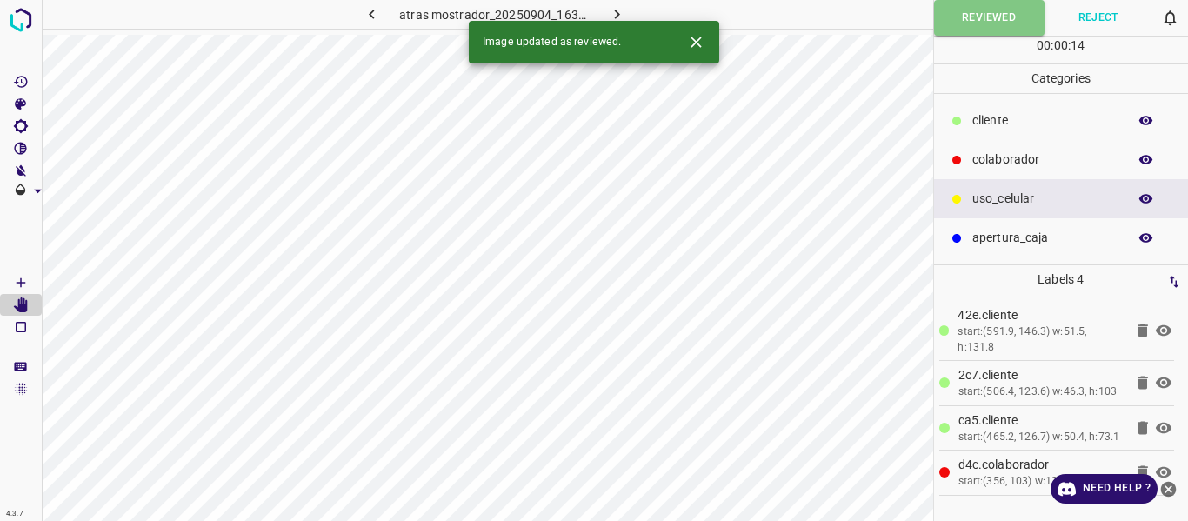
click at [615, 11] on icon "button" at bounding box center [616, 15] width 5 height 10
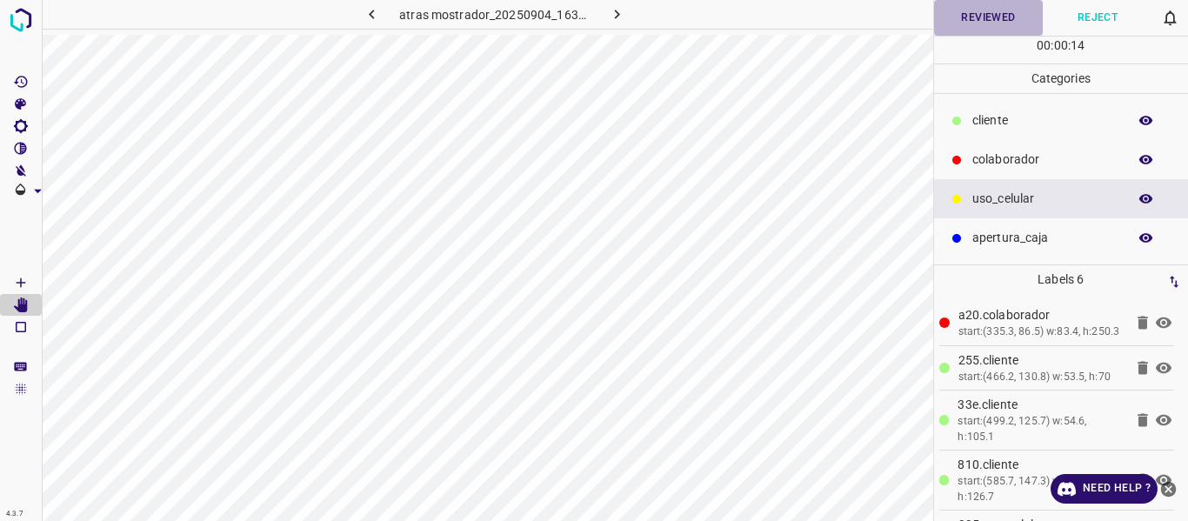
click at [947, 21] on button "Reviewed" at bounding box center [989, 18] width 110 height 36
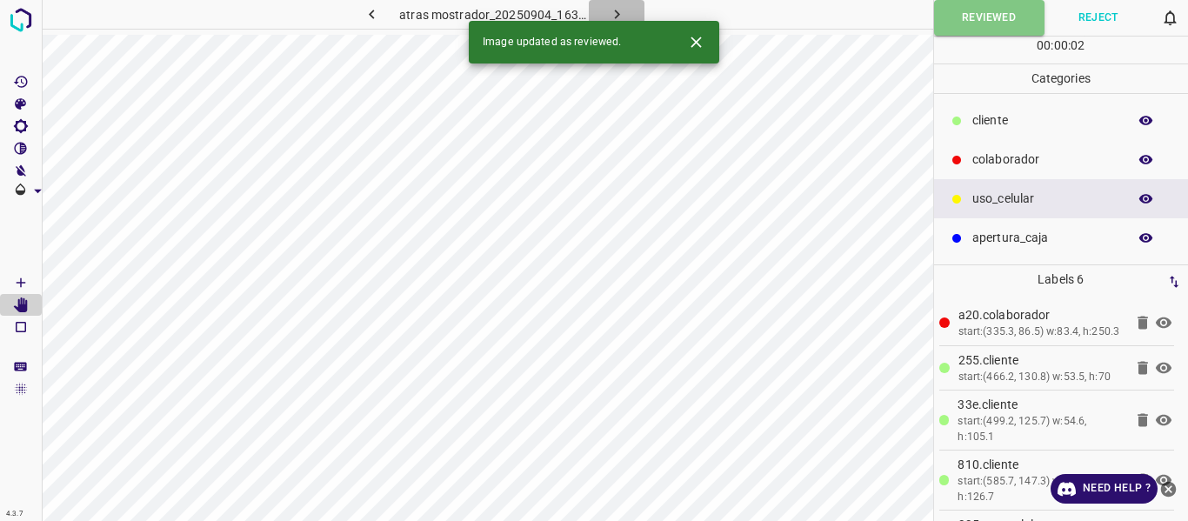
click at [615, 6] on icon "button" at bounding box center [617, 14] width 18 height 18
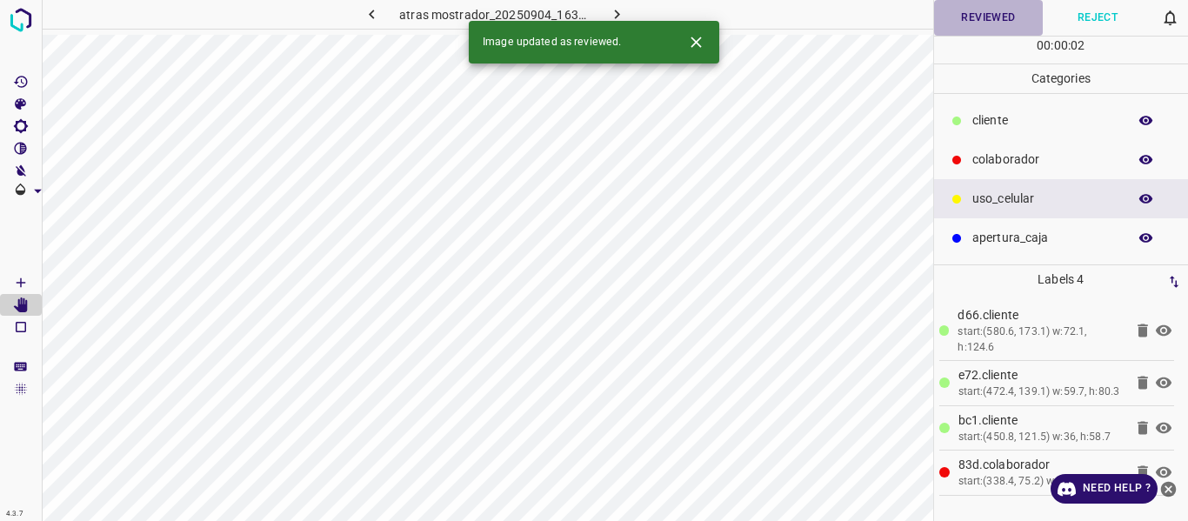
click at [962, 22] on button "Reviewed" at bounding box center [989, 18] width 110 height 36
click at [616, 12] on icon "button" at bounding box center [616, 15] width 5 height 10
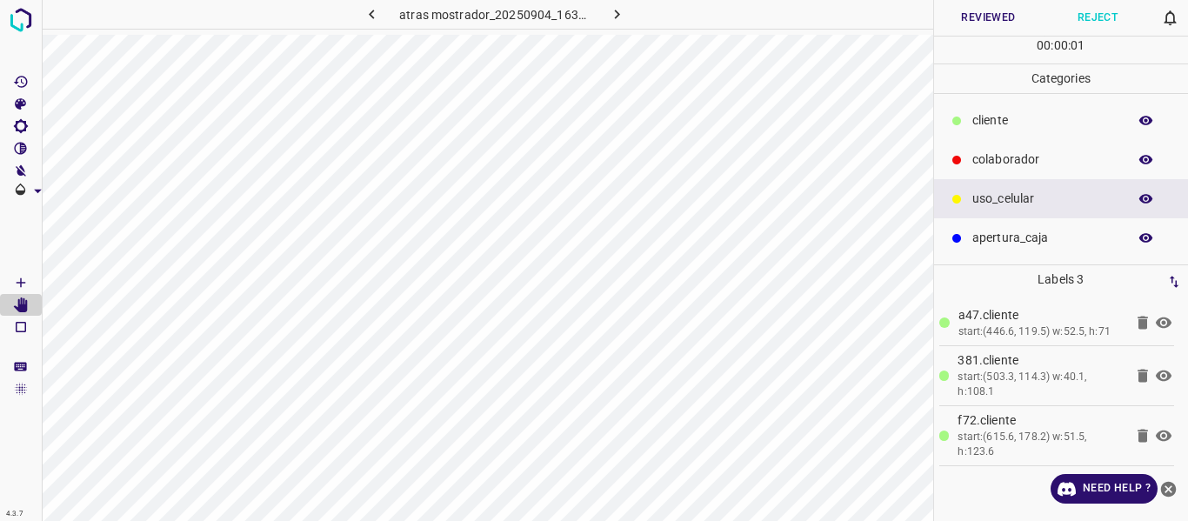
click at [996, 16] on button "Reviewed" at bounding box center [989, 18] width 110 height 36
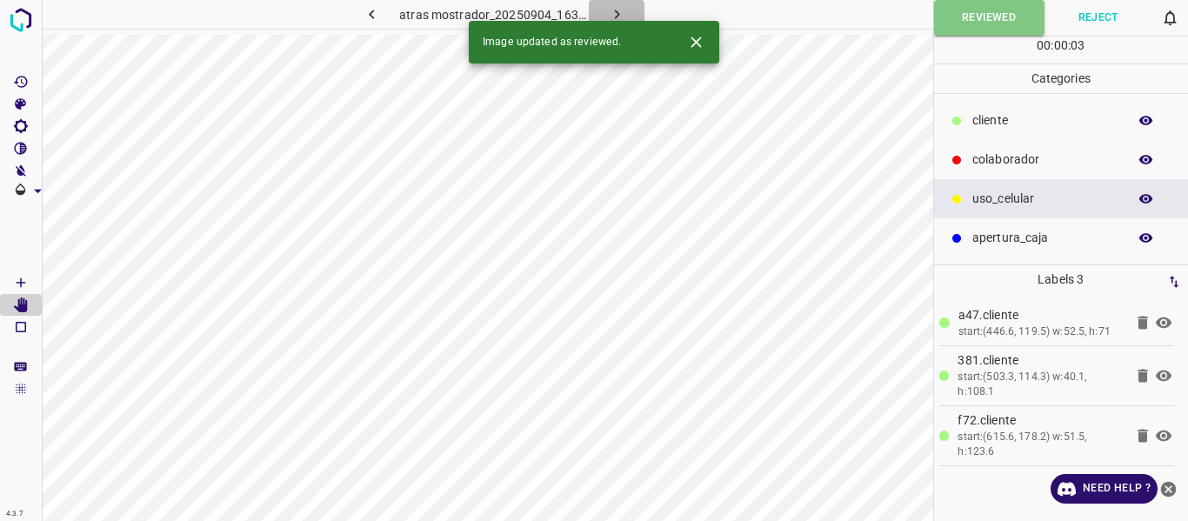
click at [605, 8] on button "button" at bounding box center [617, 14] width 56 height 29
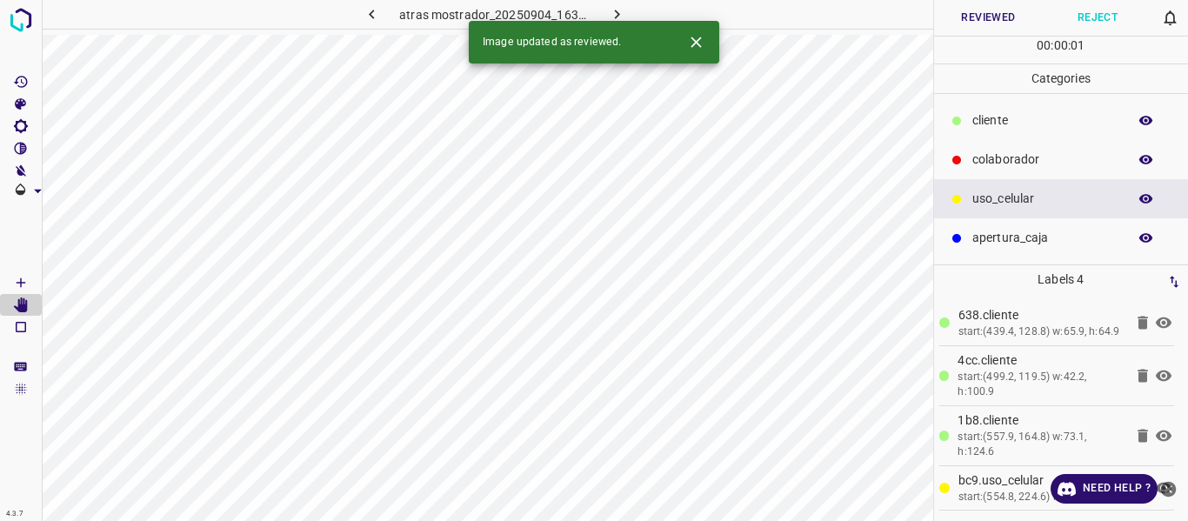
click at [973, 12] on button "Reviewed" at bounding box center [989, 18] width 110 height 36
click at [610, 6] on icon "button" at bounding box center [617, 14] width 18 height 18
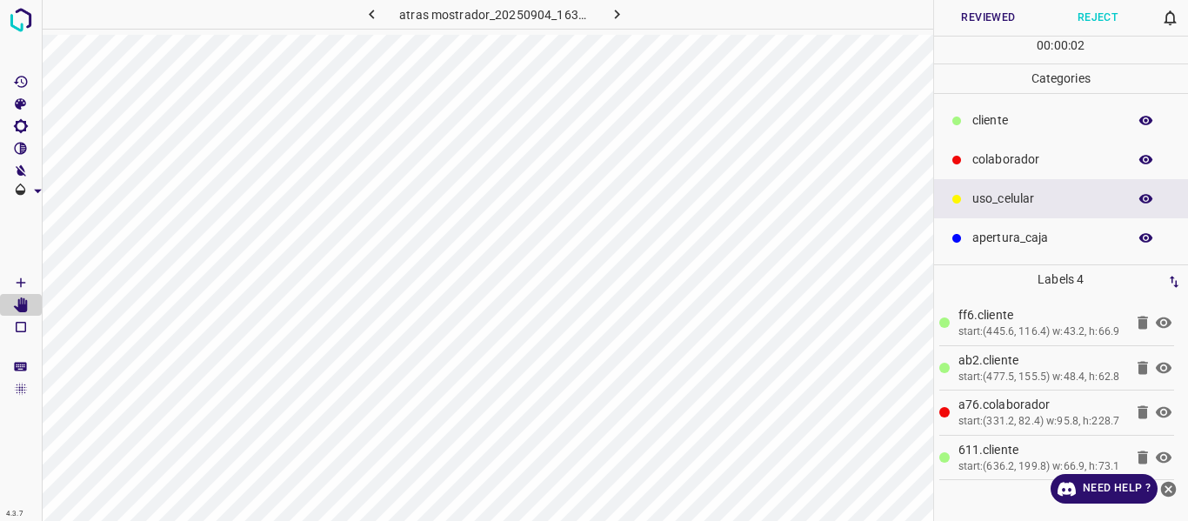
click at [965, 13] on button "Reviewed" at bounding box center [989, 18] width 110 height 36
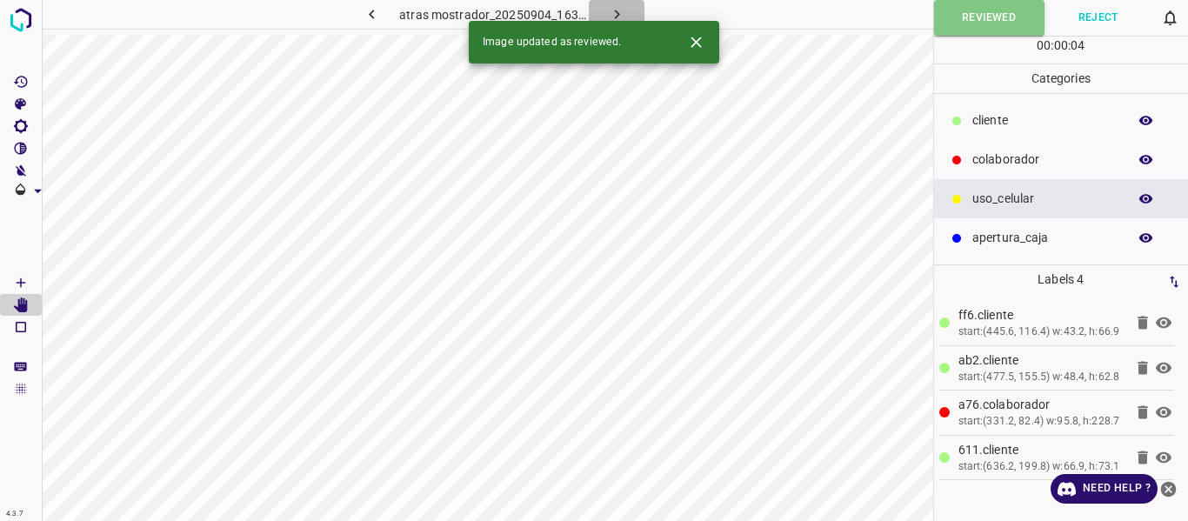
click at [618, 8] on icon "button" at bounding box center [617, 14] width 18 height 18
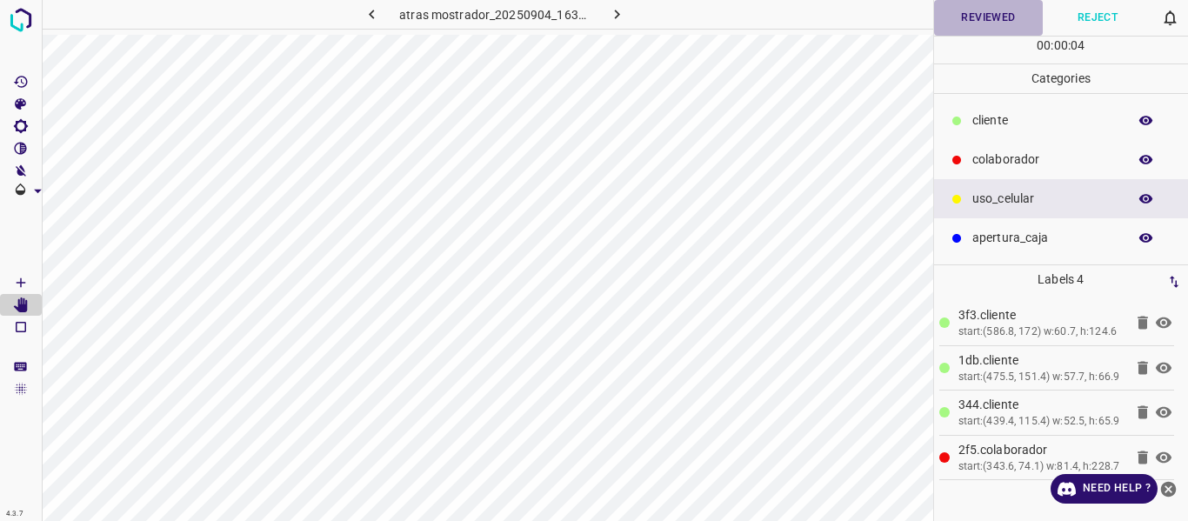
click at [985, 13] on button "Reviewed" at bounding box center [989, 18] width 110 height 36
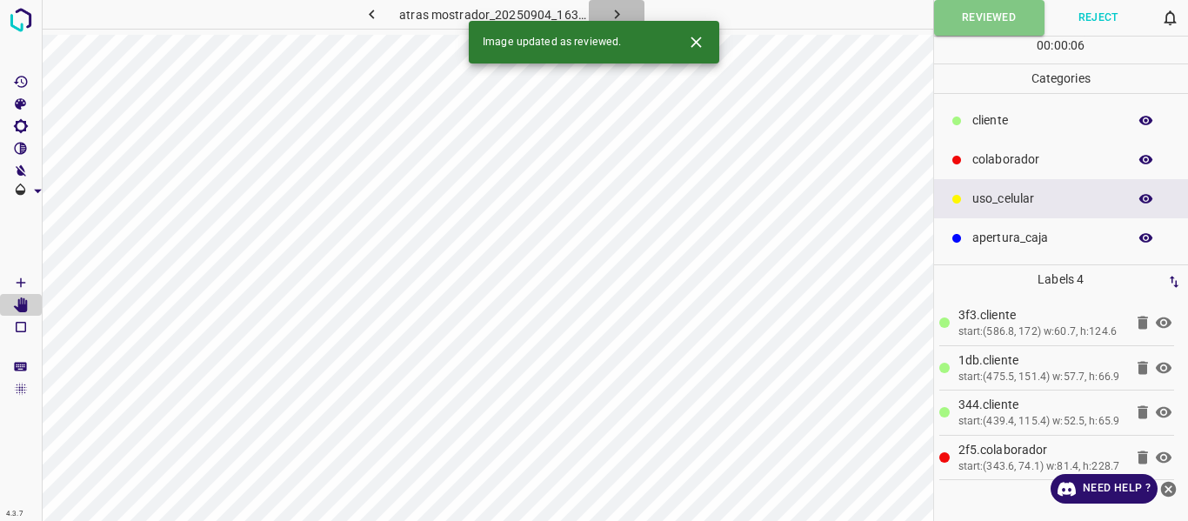
click at [614, 9] on icon "button" at bounding box center [617, 14] width 18 height 18
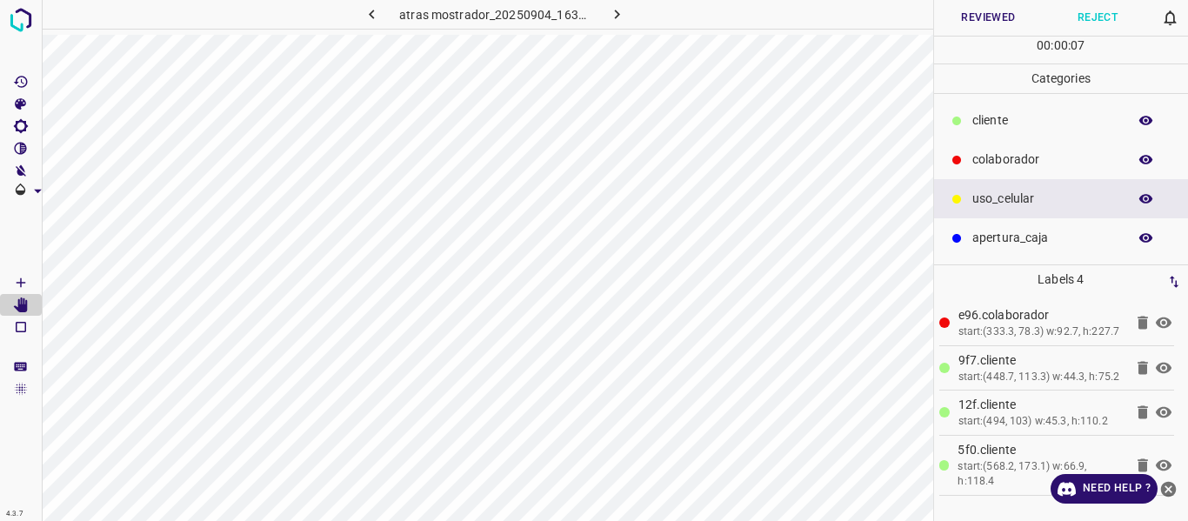
click at [998, 15] on button "Reviewed" at bounding box center [989, 18] width 110 height 36
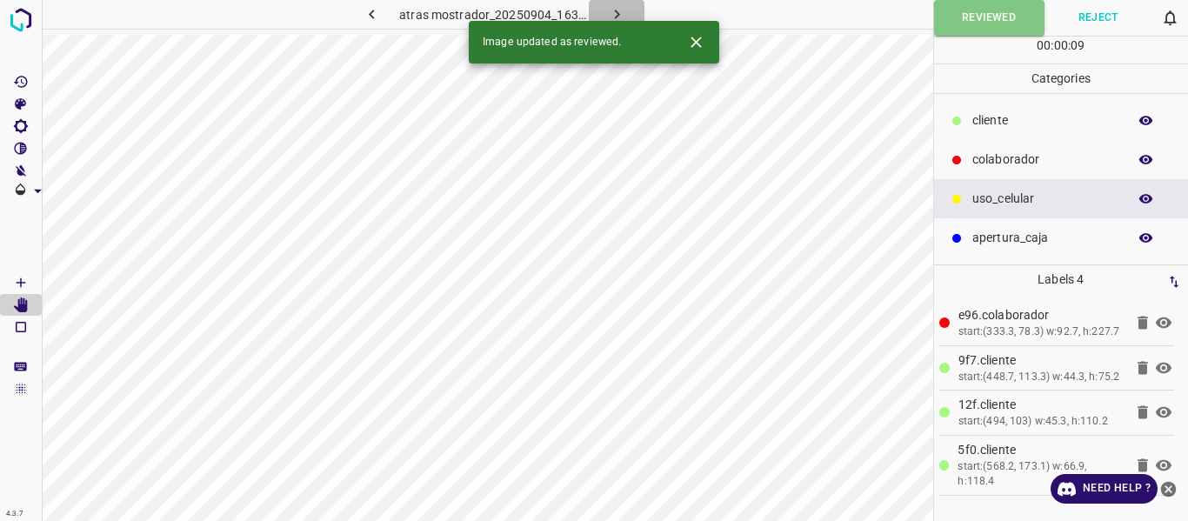
click at [614, 13] on icon "button" at bounding box center [617, 14] width 18 height 18
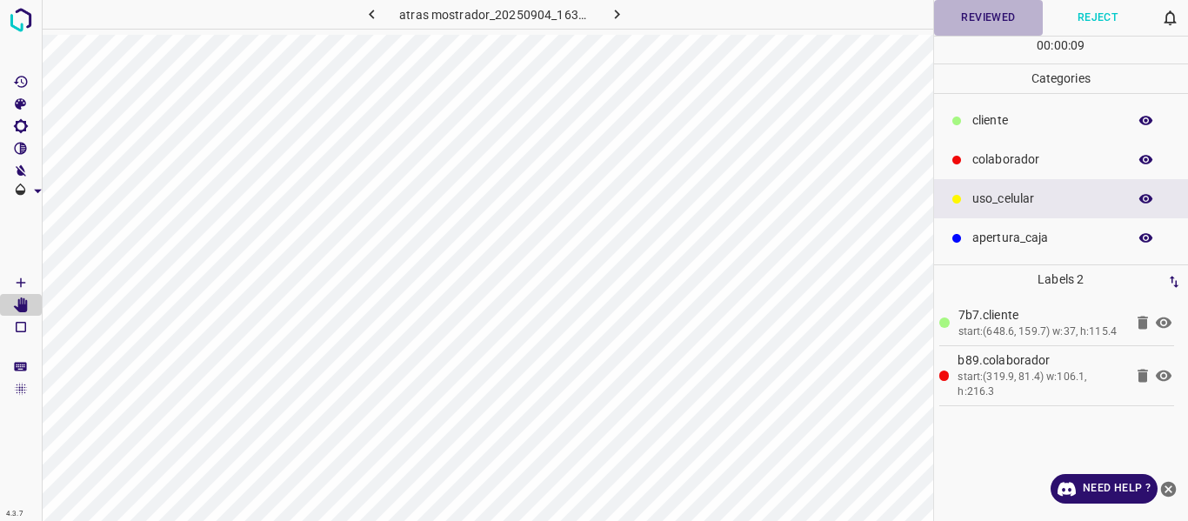
click at [988, 23] on button "Reviewed" at bounding box center [989, 18] width 110 height 36
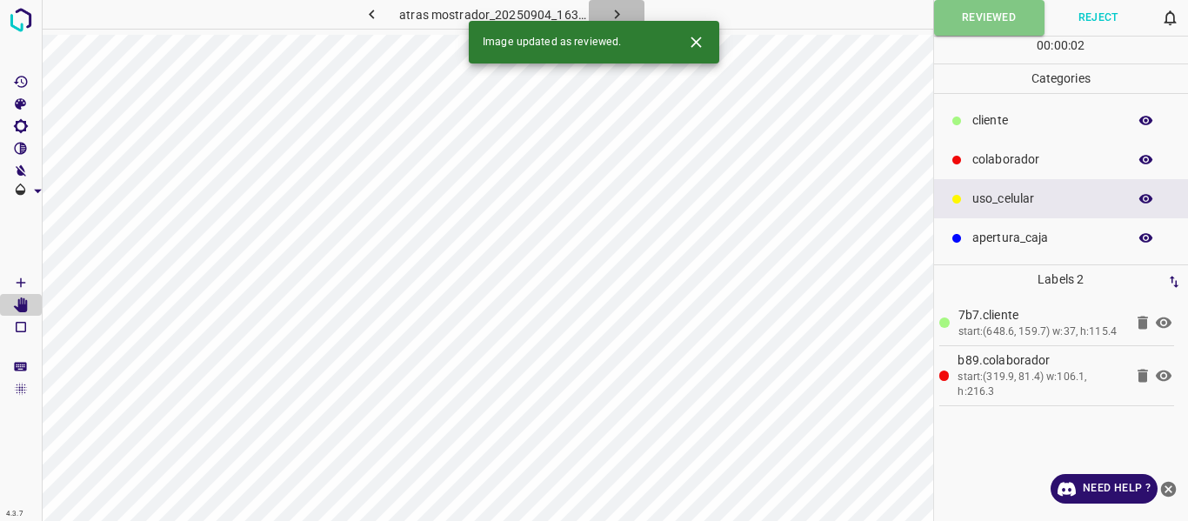
click at [609, 12] on icon "button" at bounding box center [617, 14] width 18 height 18
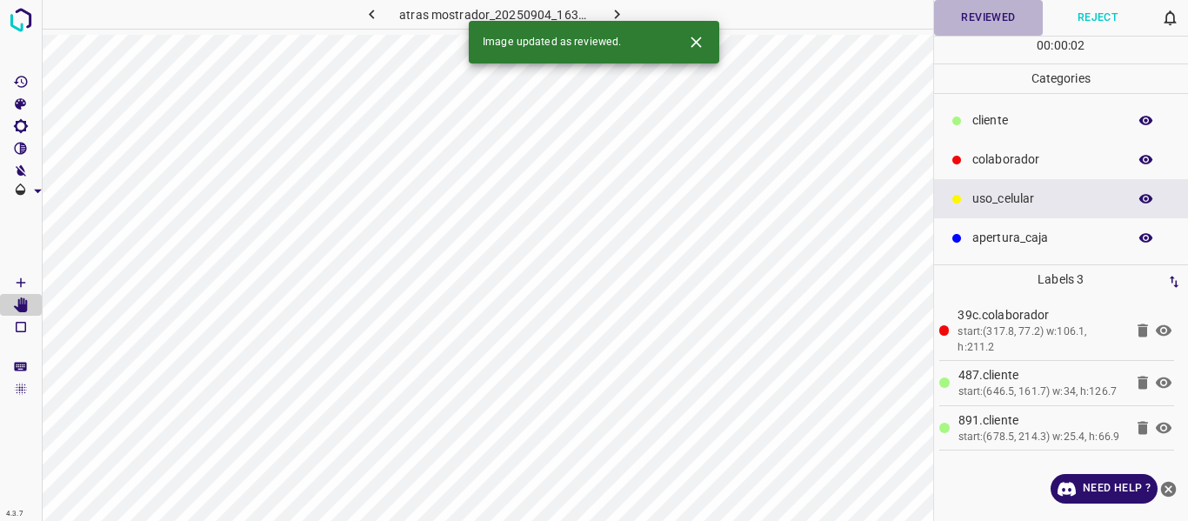
click at [973, 22] on button "Reviewed" at bounding box center [989, 18] width 110 height 36
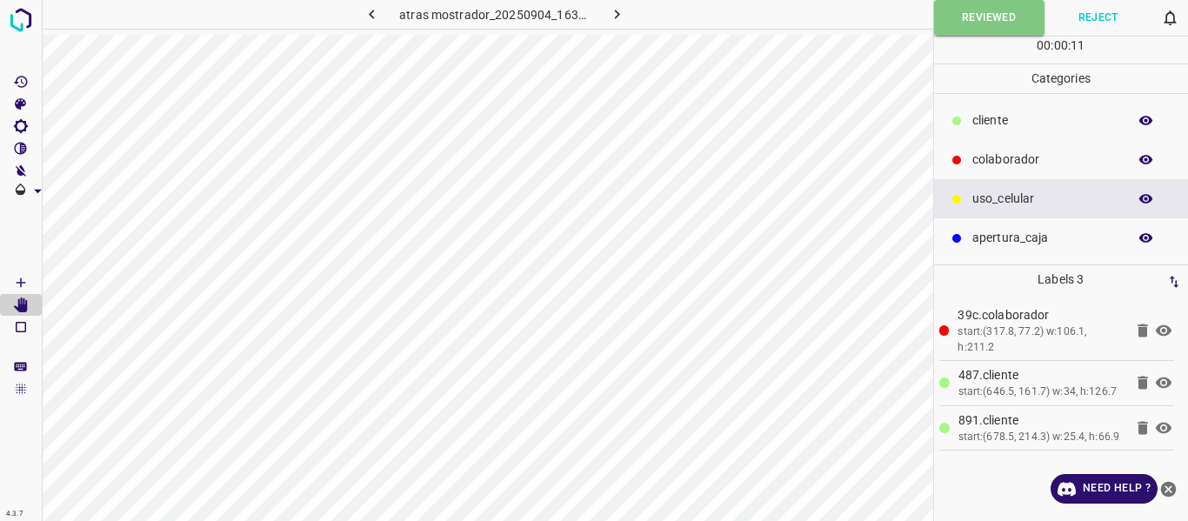
click at [1187, 120] on div "atras mostrador_20250904_163647_892311.jpg Reviewed Reject 0 00 : 00 : 11 Categ…" at bounding box center [594, 260] width 1188 height 521
click at [980, 23] on button "Reviewed" at bounding box center [989, 18] width 110 height 36
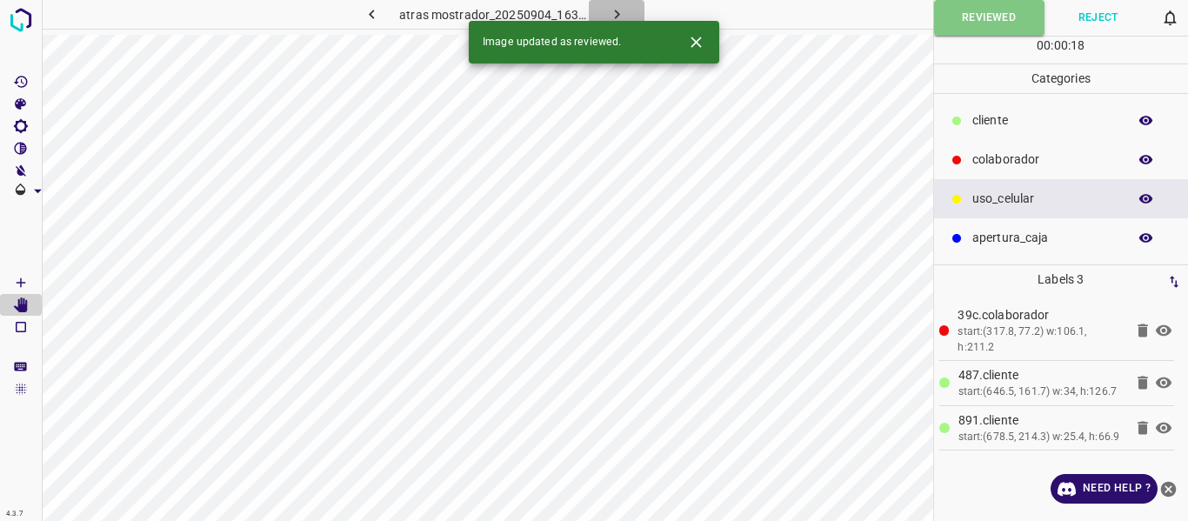
click at [611, 7] on icon "button" at bounding box center [617, 14] width 18 height 18
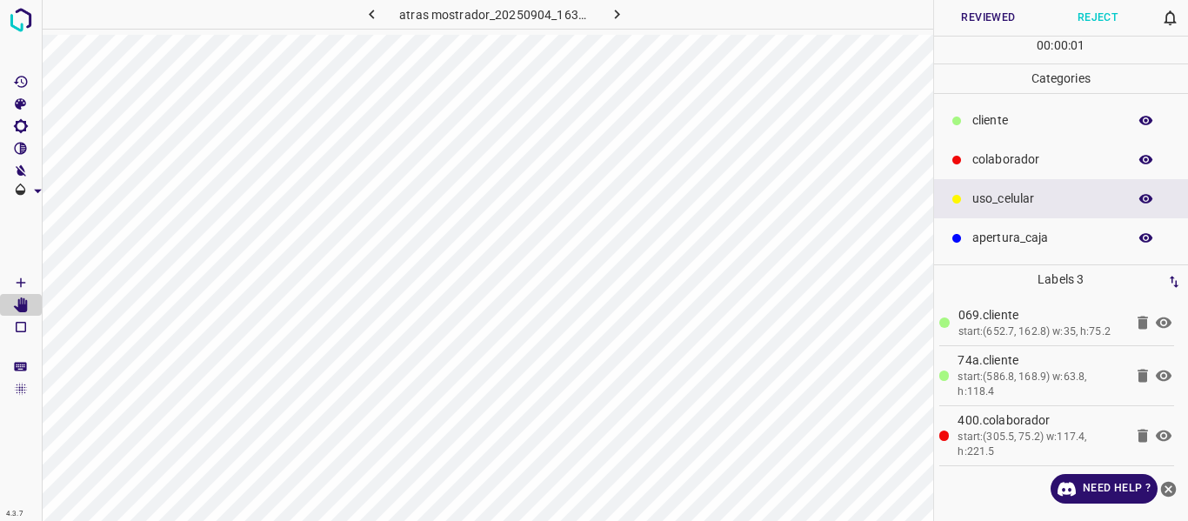
click at [984, 9] on button "Reviewed" at bounding box center [989, 18] width 110 height 36
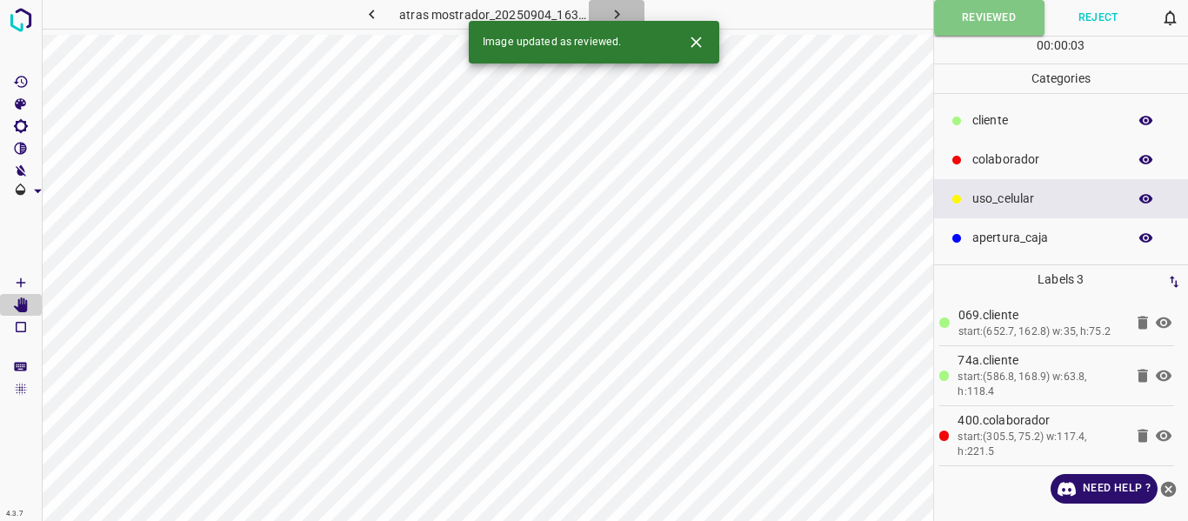
click at [612, 10] on icon "button" at bounding box center [617, 14] width 18 height 18
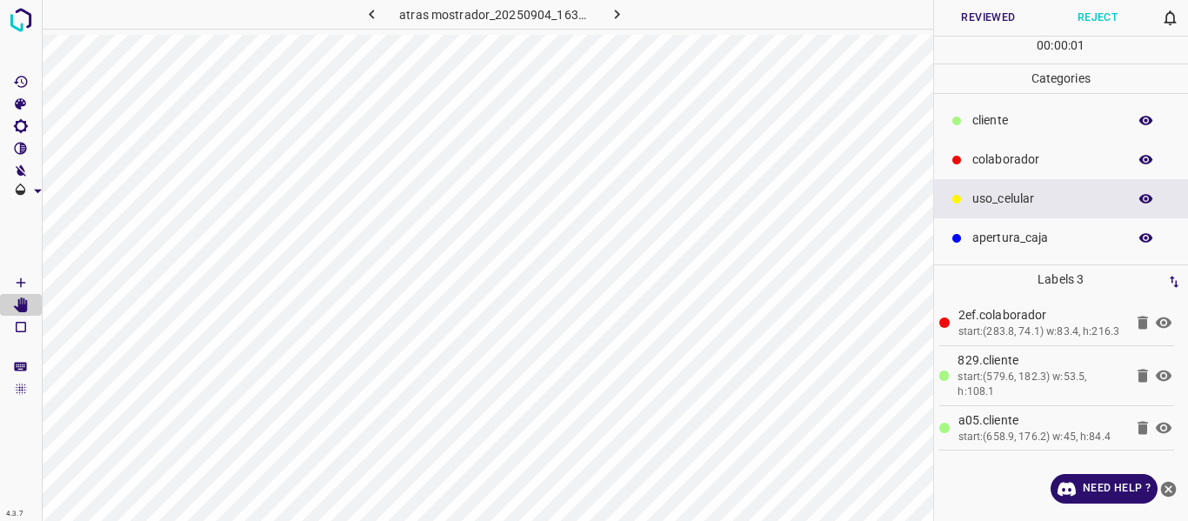
click at [994, 21] on button "Reviewed" at bounding box center [989, 18] width 110 height 36
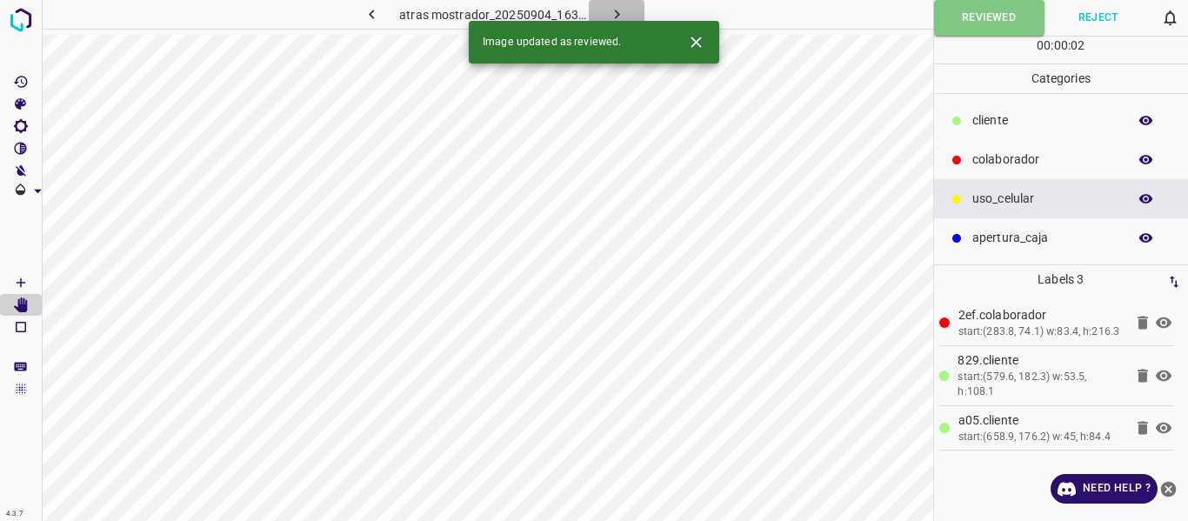
click at [608, 15] on icon "button" at bounding box center [617, 14] width 18 height 18
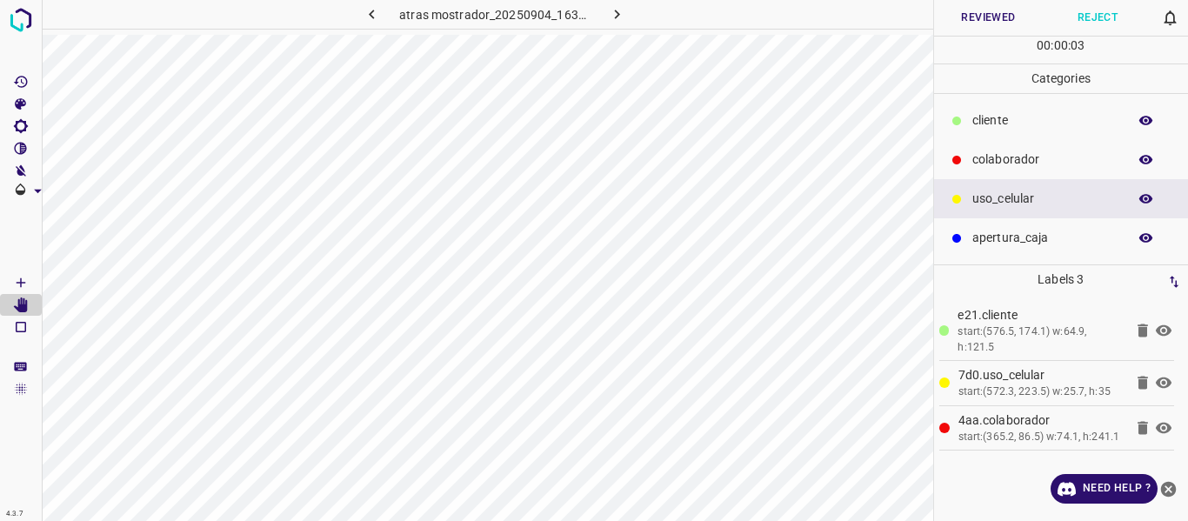
click at [962, 19] on button "Reviewed" at bounding box center [989, 18] width 110 height 36
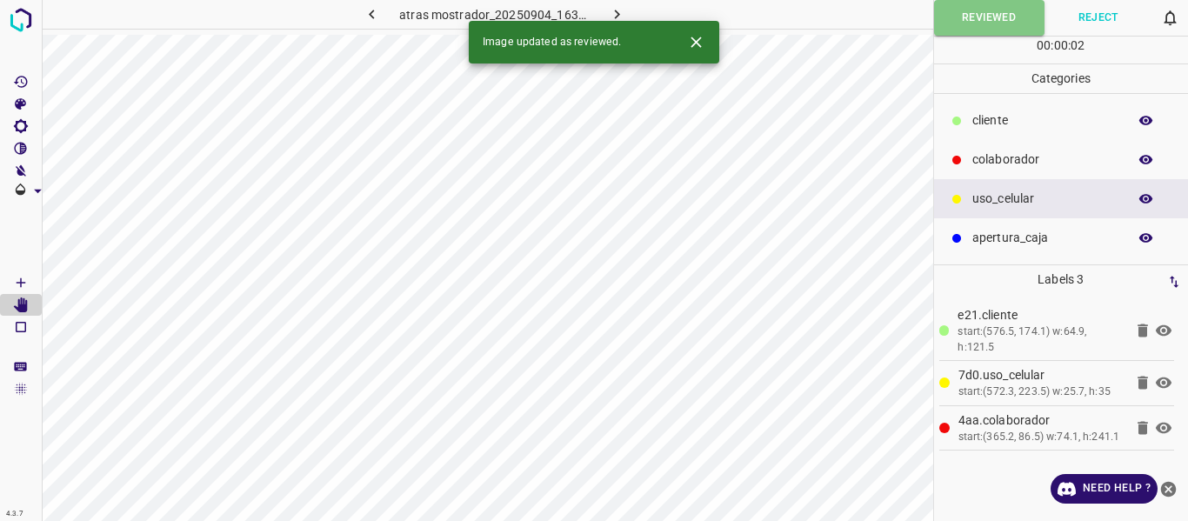
click at [617, 12] on icon "button" at bounding box center [616, 15] width 5 height 10
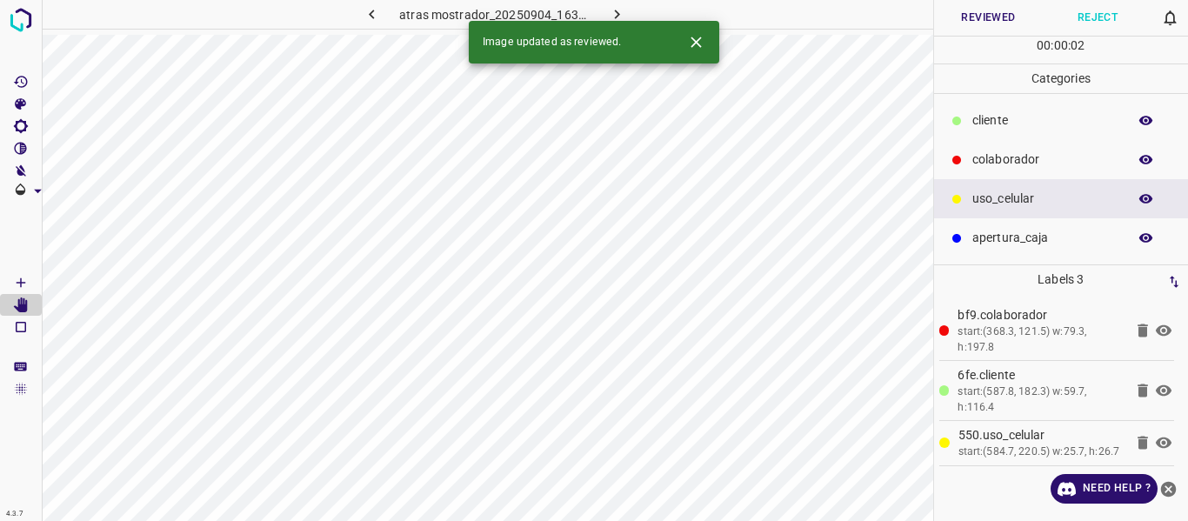
click at [992, 23] on button "Reviewed" at bounding box center [989, 18] width 110 height 36
click at [602, 11] on button "button" at bounding box center [617, 14] width 56 height 29
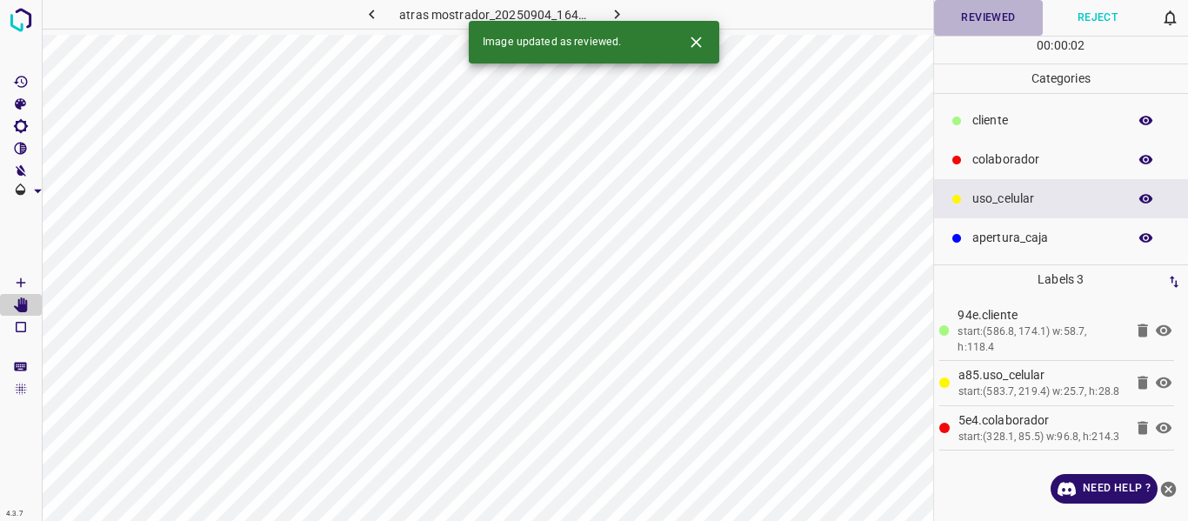
click at [977, 23] on button "Reviewed" at bounding box center [989, 18] width 110 height 36
click at [621, 11] on icon "button" at bounding box center [617, 14] width 18 height 18
click at [944, 25] on button "Reviewed" at bounding box center [989, 18] width 110 height 36
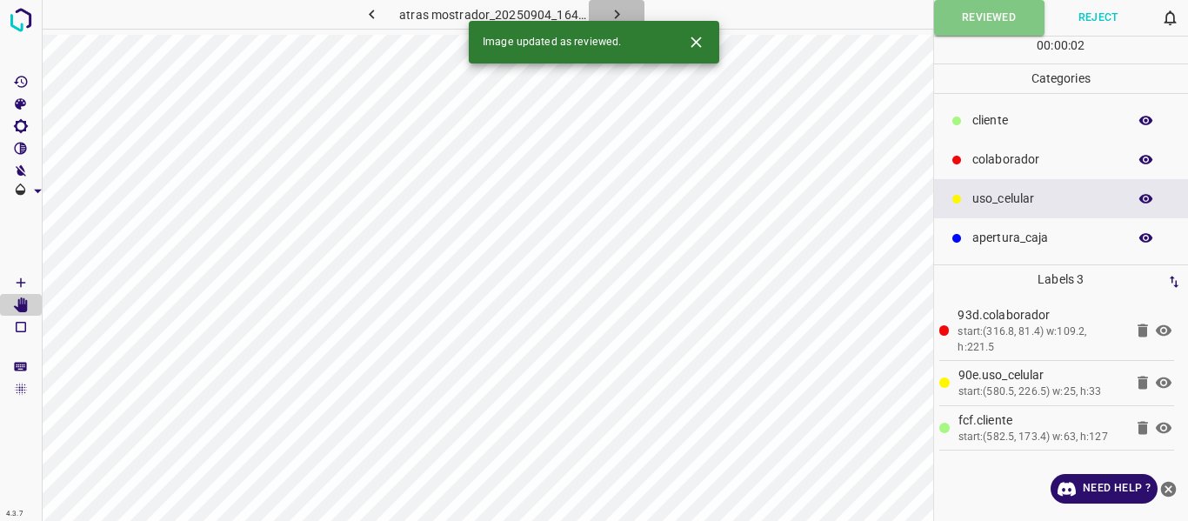
click at [608, 10] on icon "button" at bounding box center [617, 14] width 18 height 18
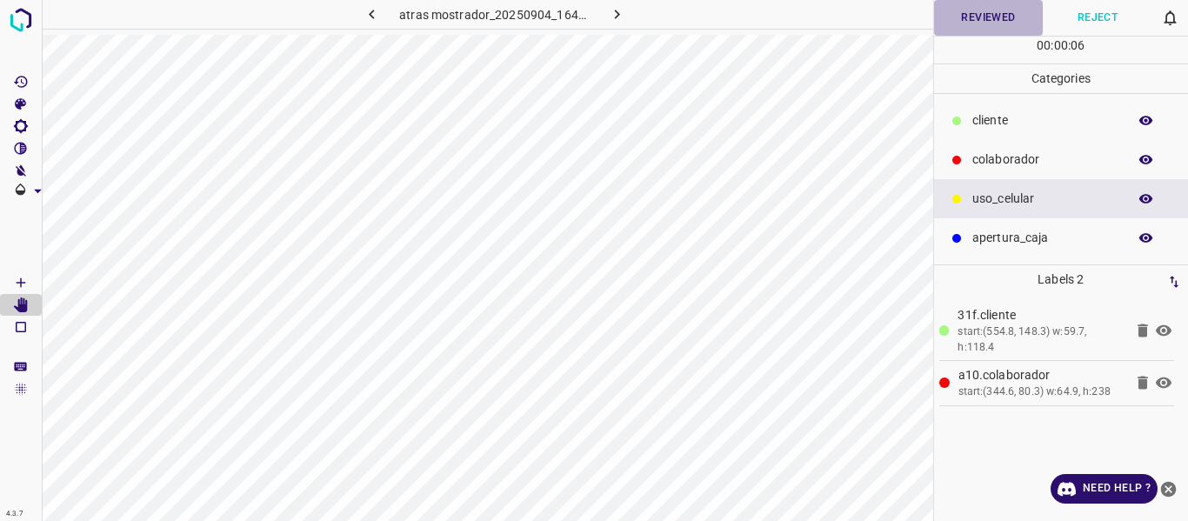
click at [988, 19] on button "Reviewed" at bounding box center [989, 18] width 110 height 36
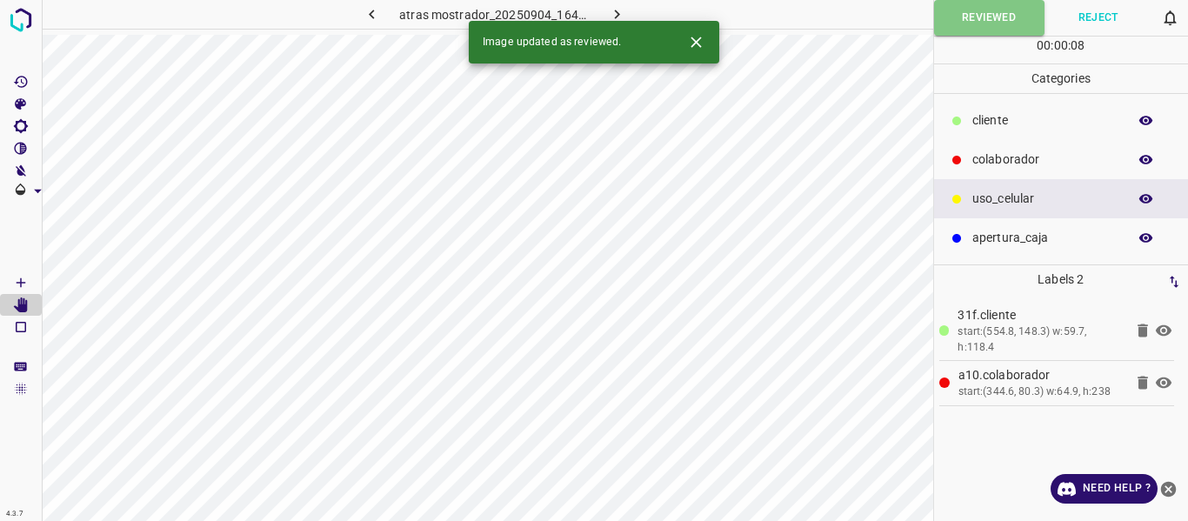
click at [611, 16] on icon "button" at bounding box center [617, 14] width 18 height 18
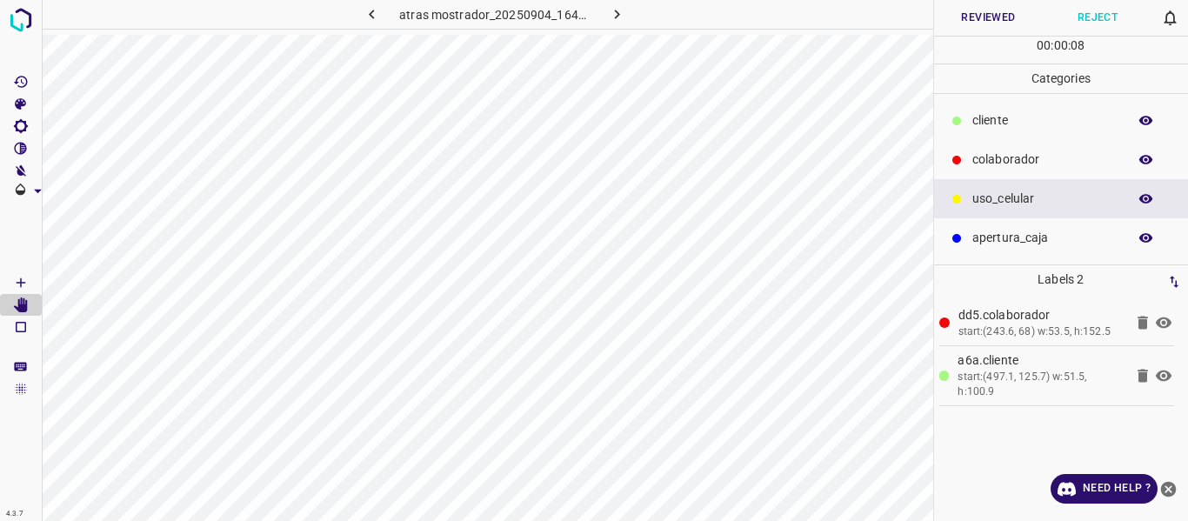
click at [960, 28] on button "Reviewed" at bounding box center [989, 18] width 110 height 36
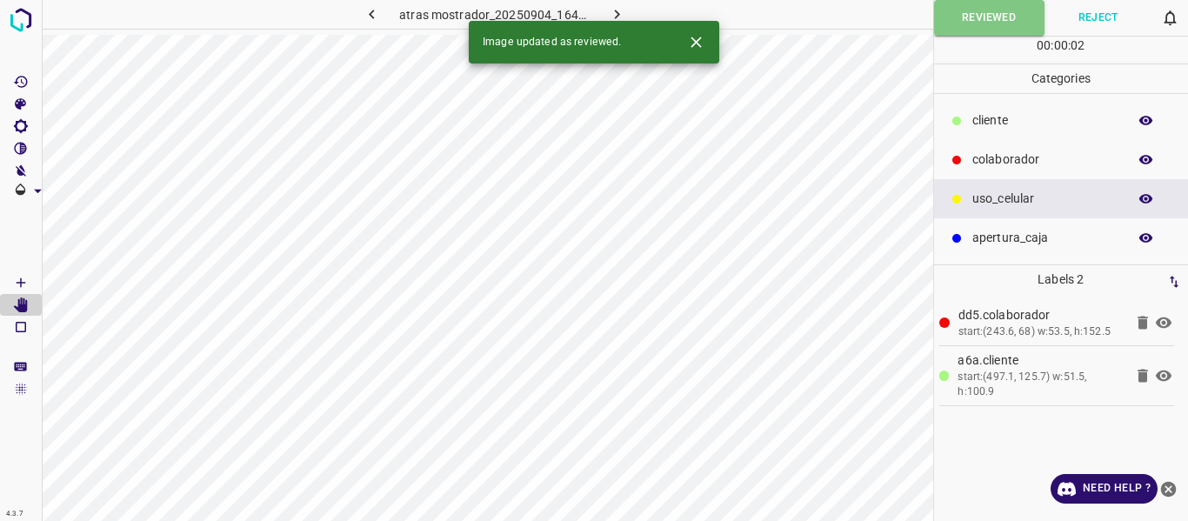
click at [608, 18] on icon "button" at bounding box center [617, 14] width 18 height 18
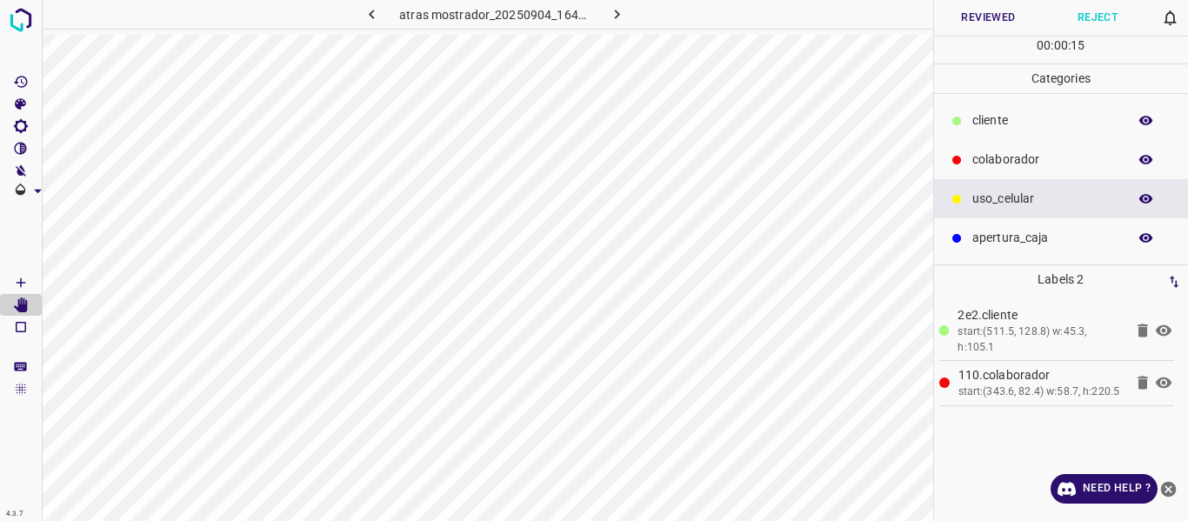
click at [950, 26] on button "Reviewed" at bounding box center [989, 18] width 110 height 36
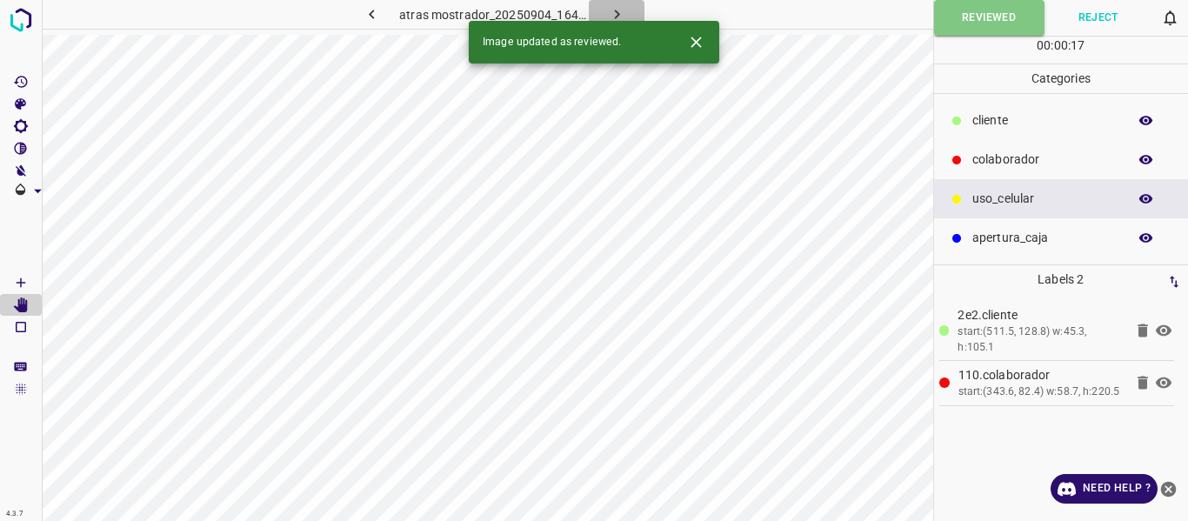
click at [615, 12] on icon "button" at bounding box center [616, 15] width 5 height 10
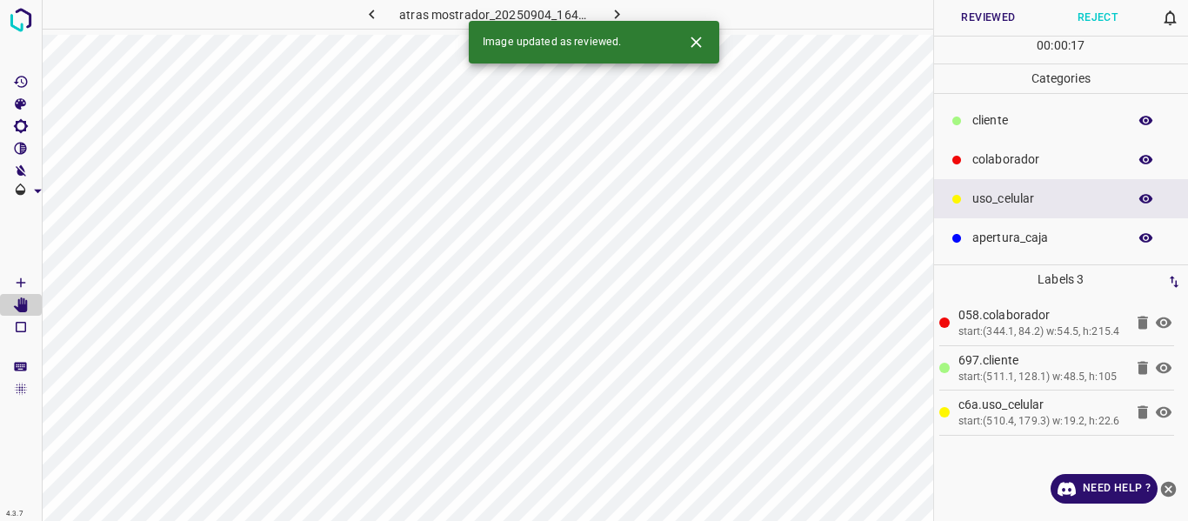
click at [961, 23] on button "Reviewed" at bounding box center [989, 18] width 110 height 36
click at [617, 11] on icon "button" at bounding box center [617, 14] width 18 height 18
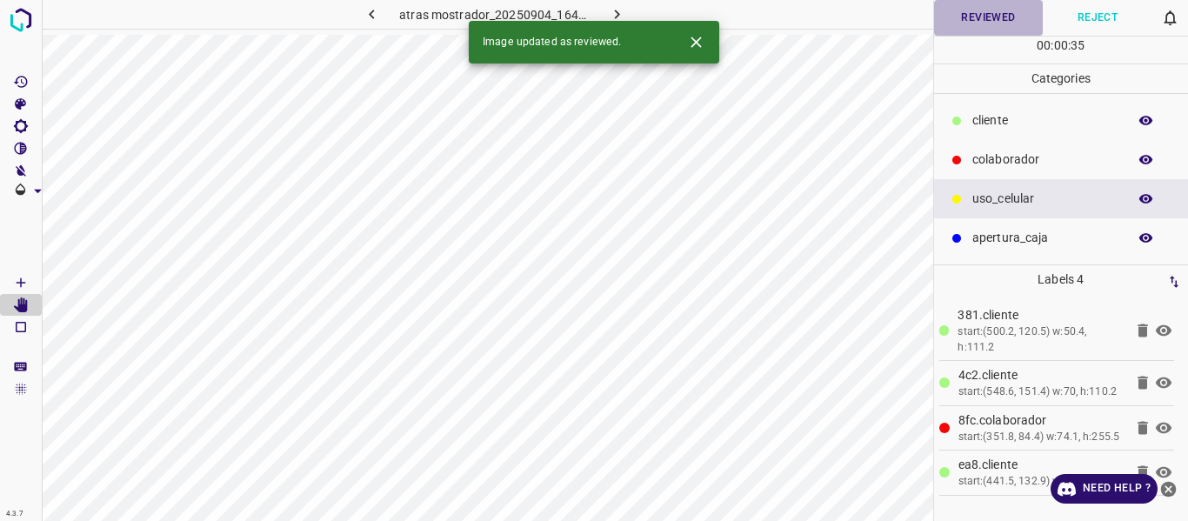
click at [945, 24] on button "Reviewed" at bounding box center [989, 18] width 110 height 36
click at [614, 8] on icon "button" at bounding box center [617, 14] width 18 height 18
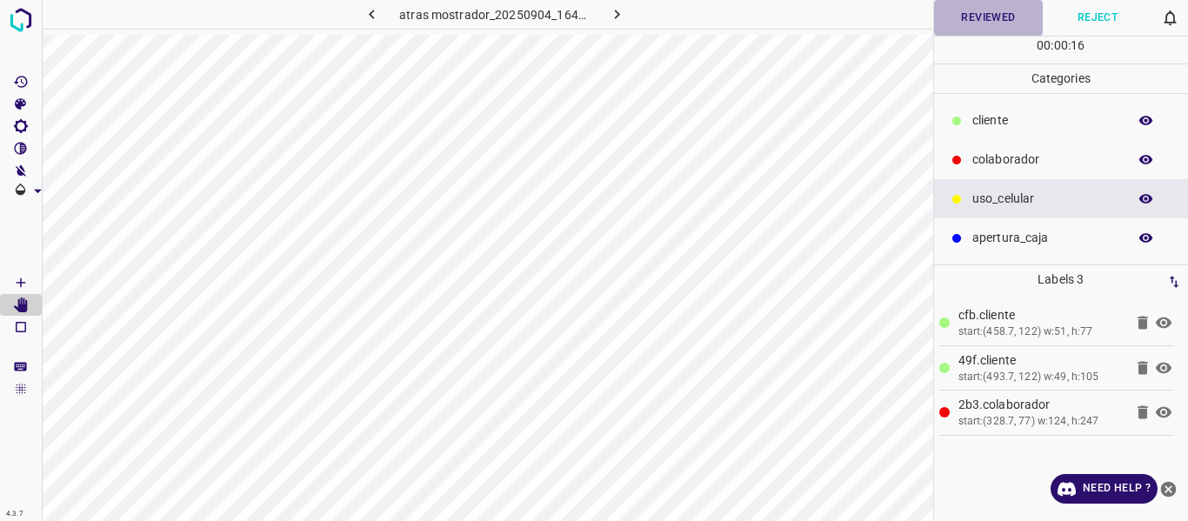
click at [987, 22] on button "Reviewed" at bounding box center [989, 18] width 110 height 36
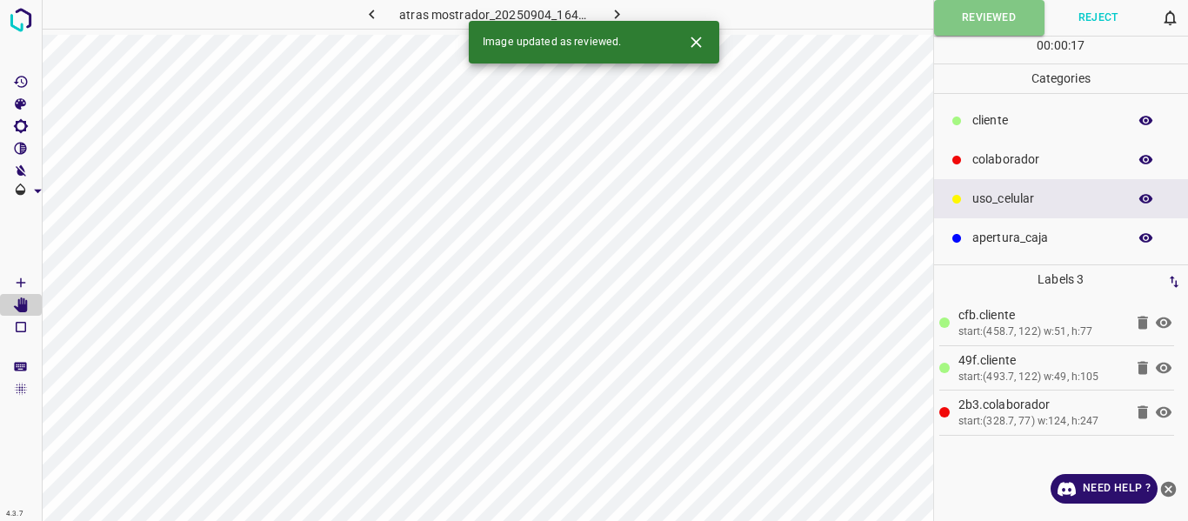
click at [617, 16] on icon "button" at bounding box center [616, 15] width 5 height 10
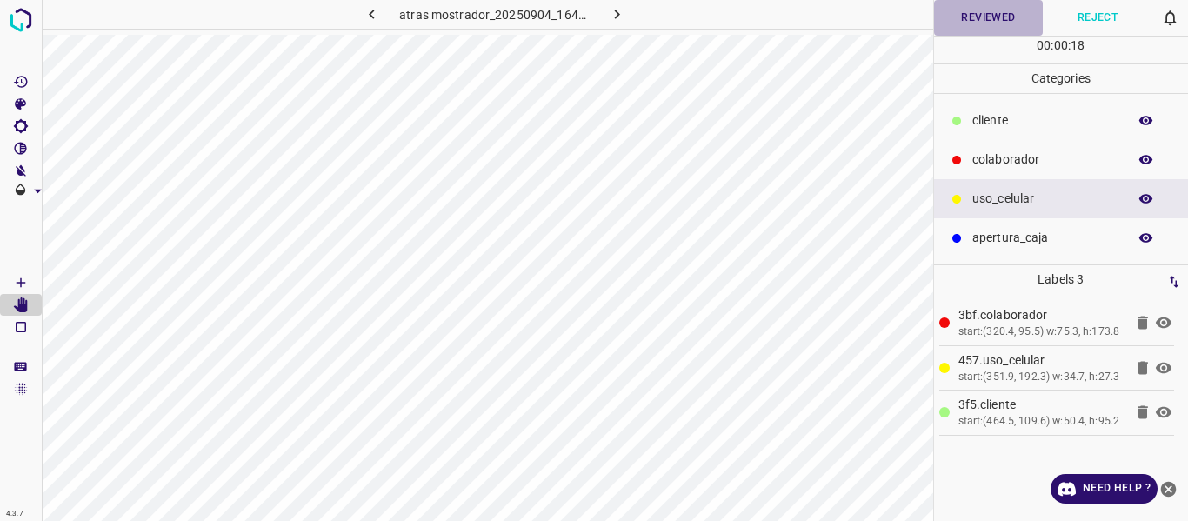
click at [949, 27] on button "Reviewed" at bounding box center [989, 18] width 110 height 36
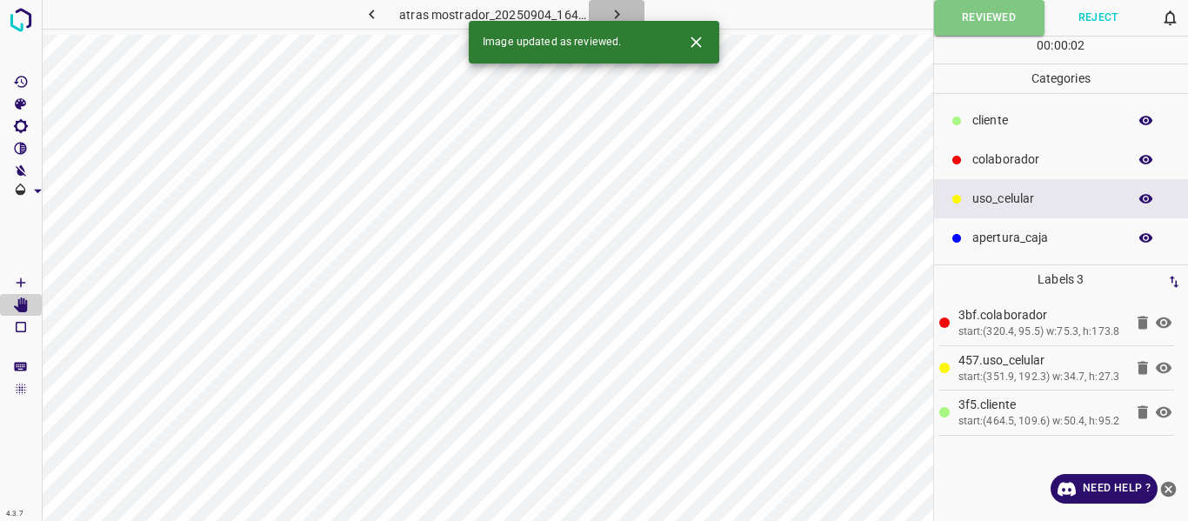
click at [627, 17] on button "button" at bounding box center [617, 14] width 56 height 29
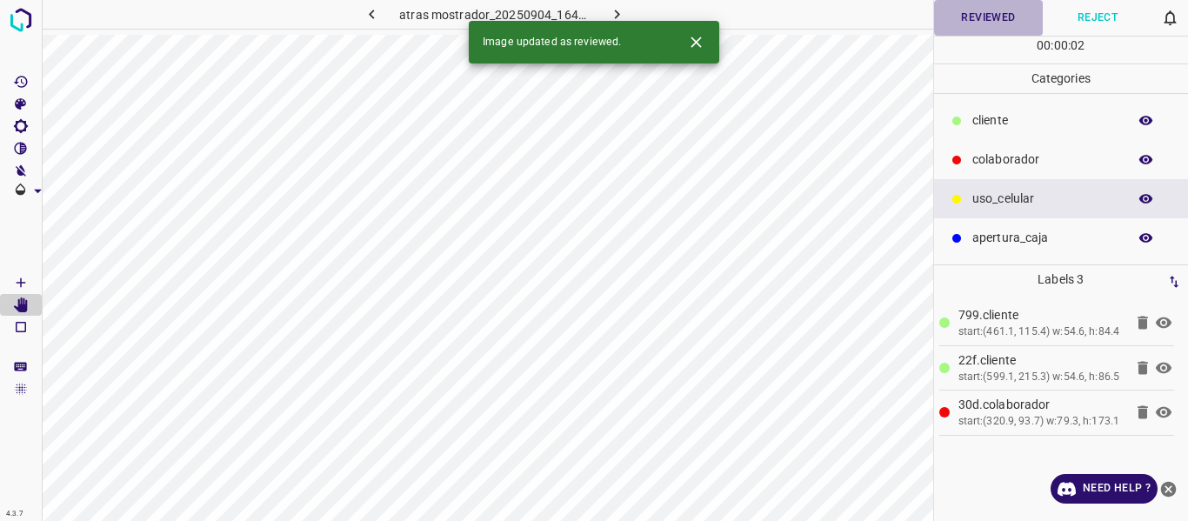
click at [952, 18] on button "Reviewed" at bounding box center [989, 18] width 110 height 36
click at [620, 12] on icon "button" at bounding box center [617, 14] width 18 height 18
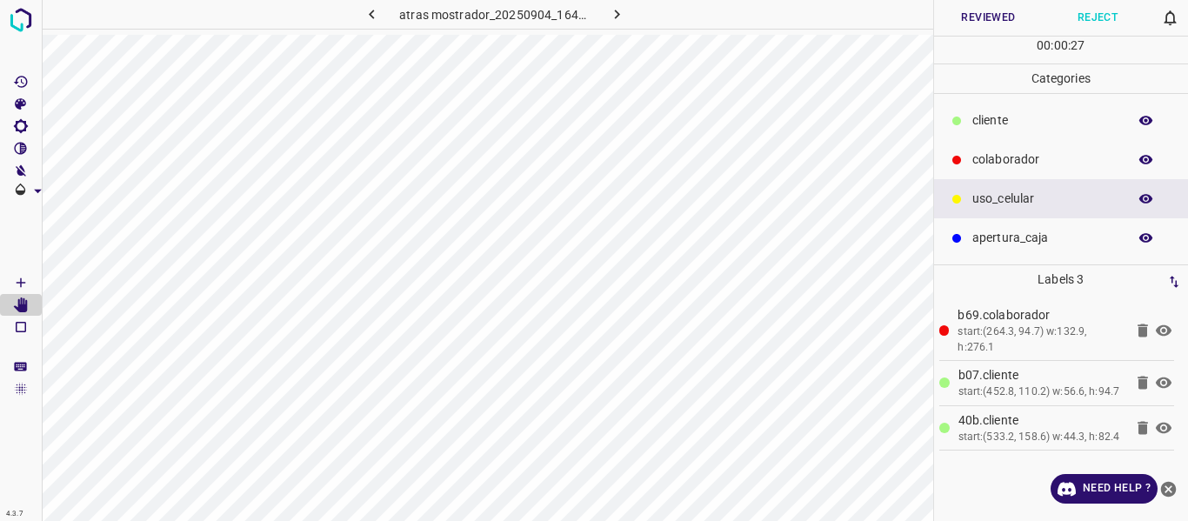
click at [952, 19] on button "Reviewed" at bounding box center [989, 18] width 110 height 36
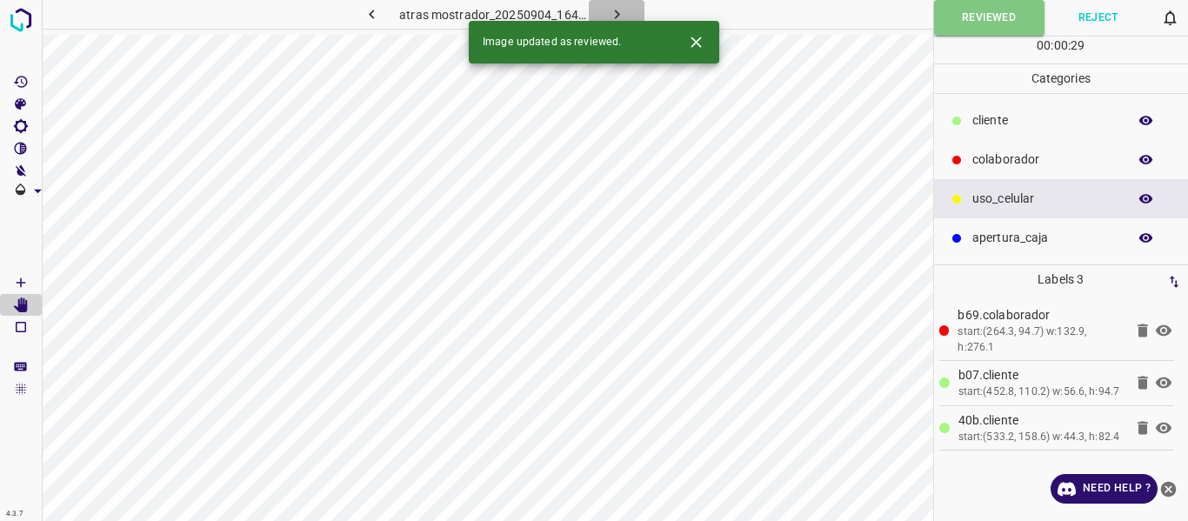
click at [611, 10] on icon "button" at bounding box center [617, 14] width 18 height 18
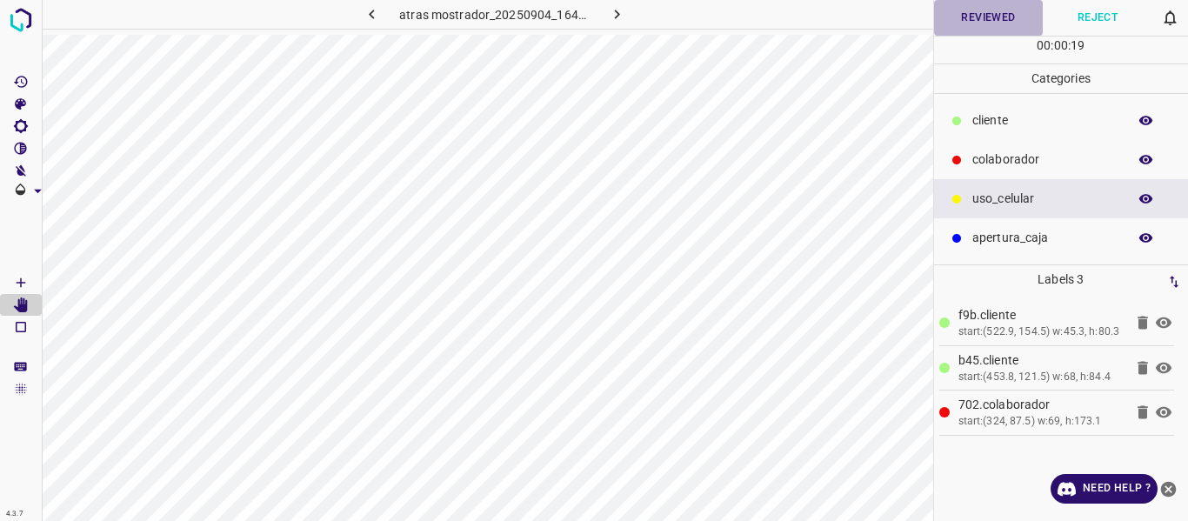
click at [957, 17] on button "Reviewed" at bounding box center [989, 18] width 110 height 36
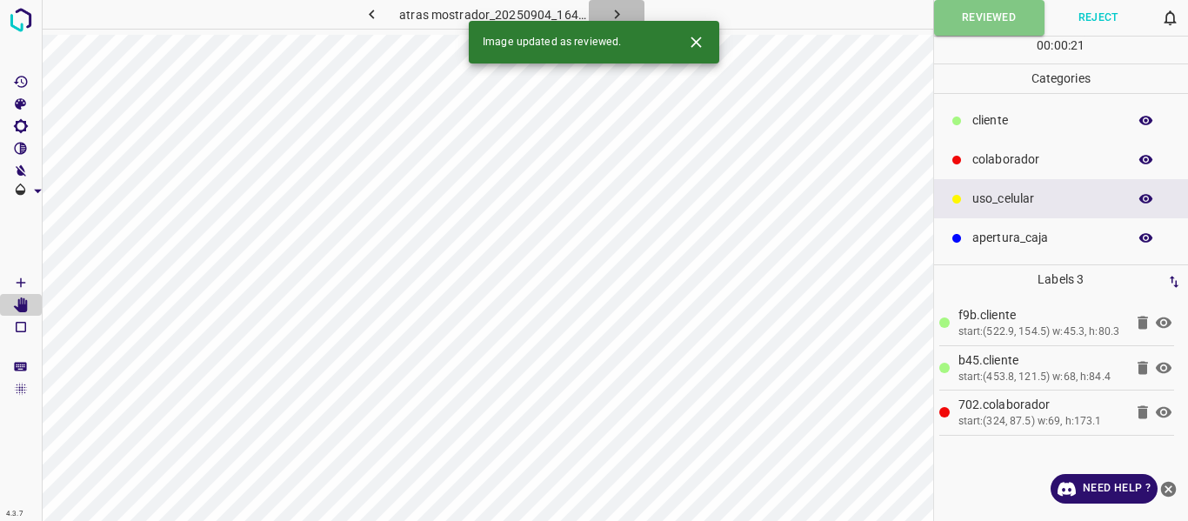
click at [612, 10] on icon "button" at bounding box center [617, 14] width 18 height 18
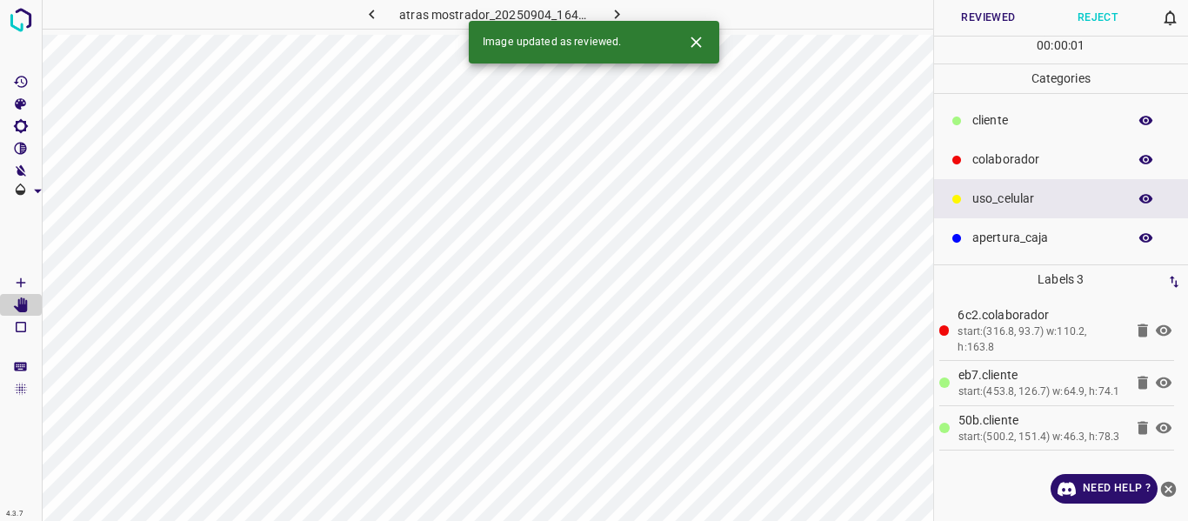
click at [989, 13] on button "Reviewed" at bounding box center [989, 18] width 110 height 36
click at [608, 10] on icon "button" at bounding box center [617, 14] width 18 height 18
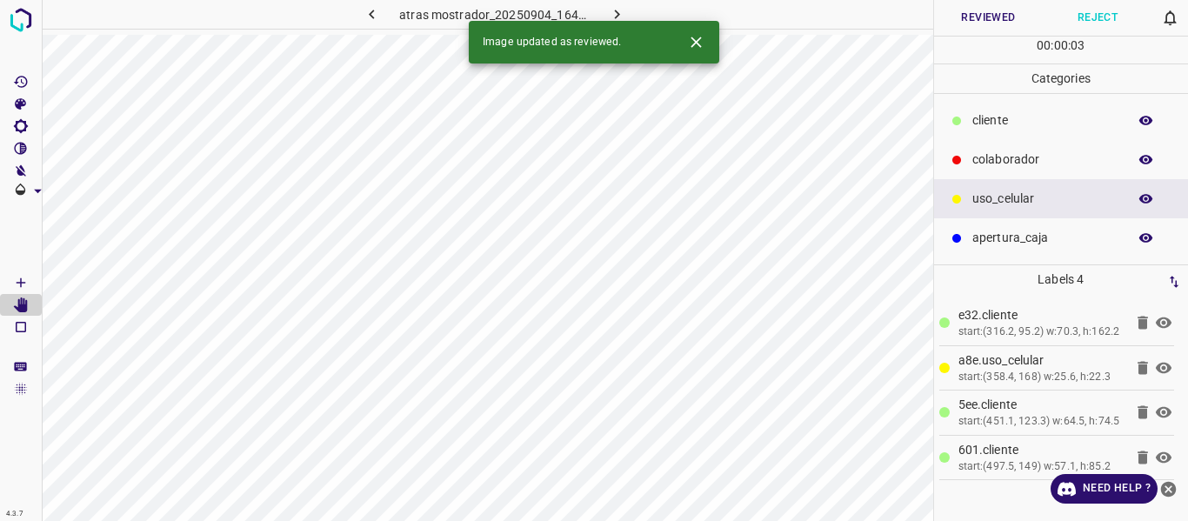
click at [962, 26] on button "Reviewed" at bounding box center [989, 18] width 110 height 36
click at [605, 12] on button "button" at bounding box center [617, 14] width 56 height 29
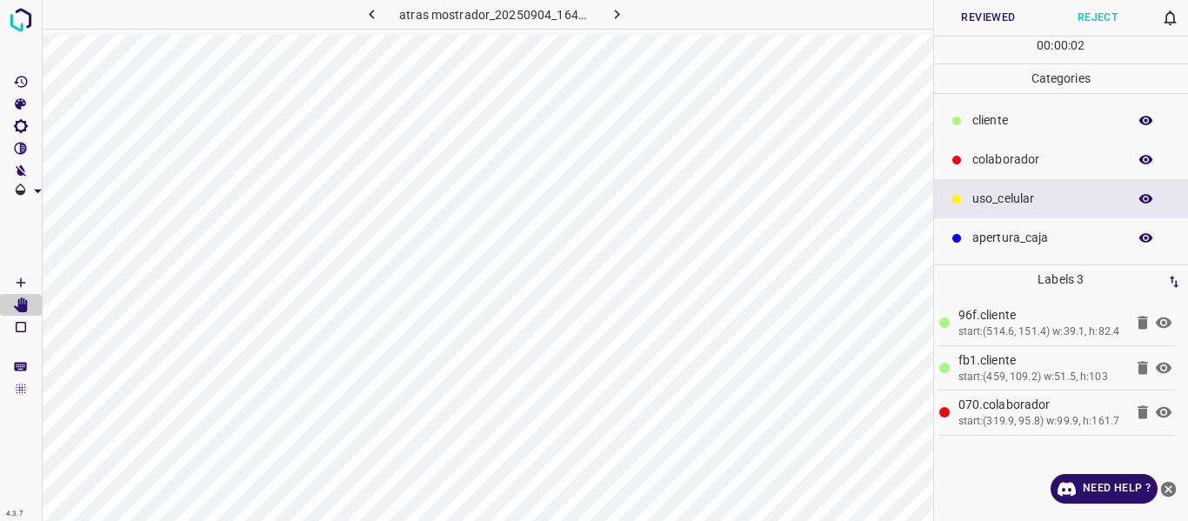
click at [948, 23] on button "Reviewed" at bounding box center [989, 18] width 110 height 36
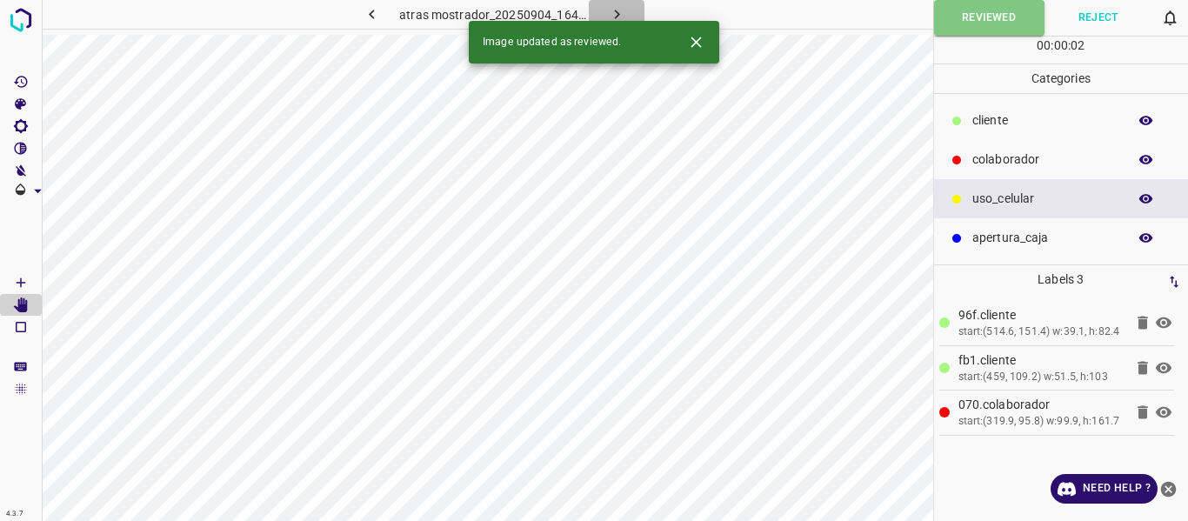
click at [614, 11] on icon "button" at bounding box center [616, 15] width 5 height 10
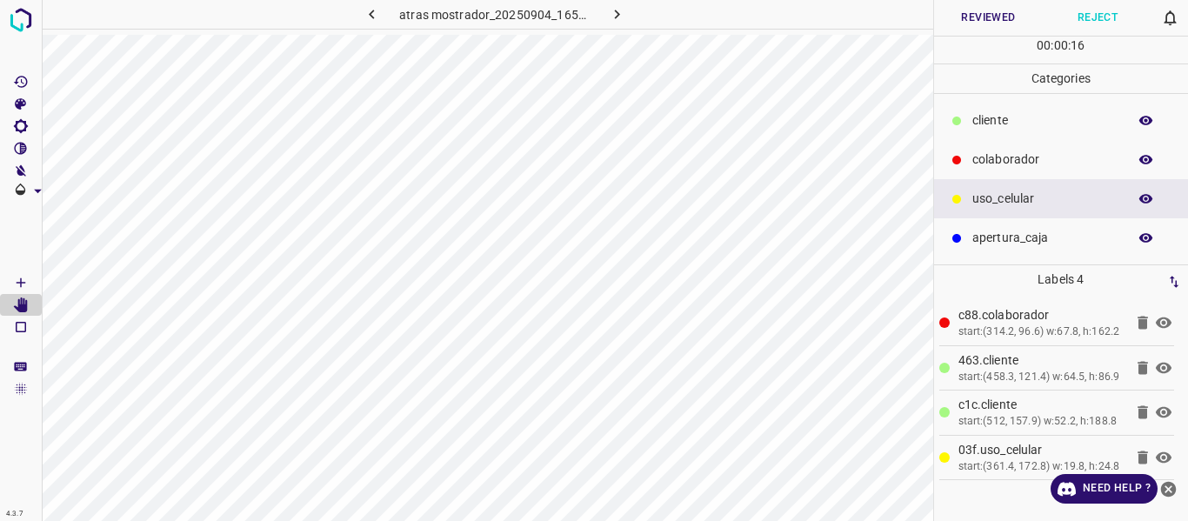
click at [959, 20] on button "Reviewed" at bounding box center [989, 18] width 110 height 36
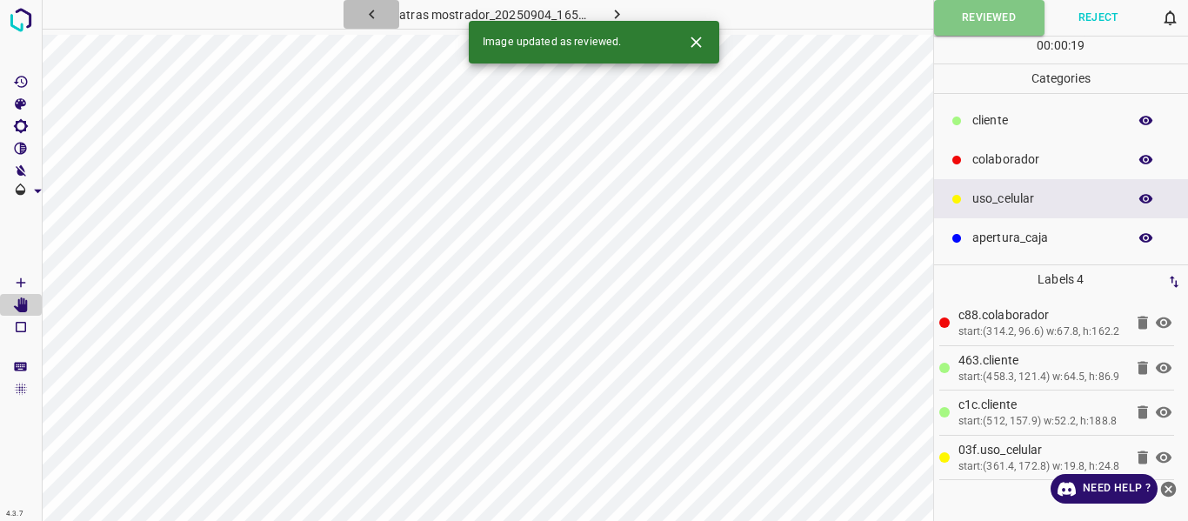
click at [364, 19] on icon "button" at bounding box center [372, 14] width 18 height 18
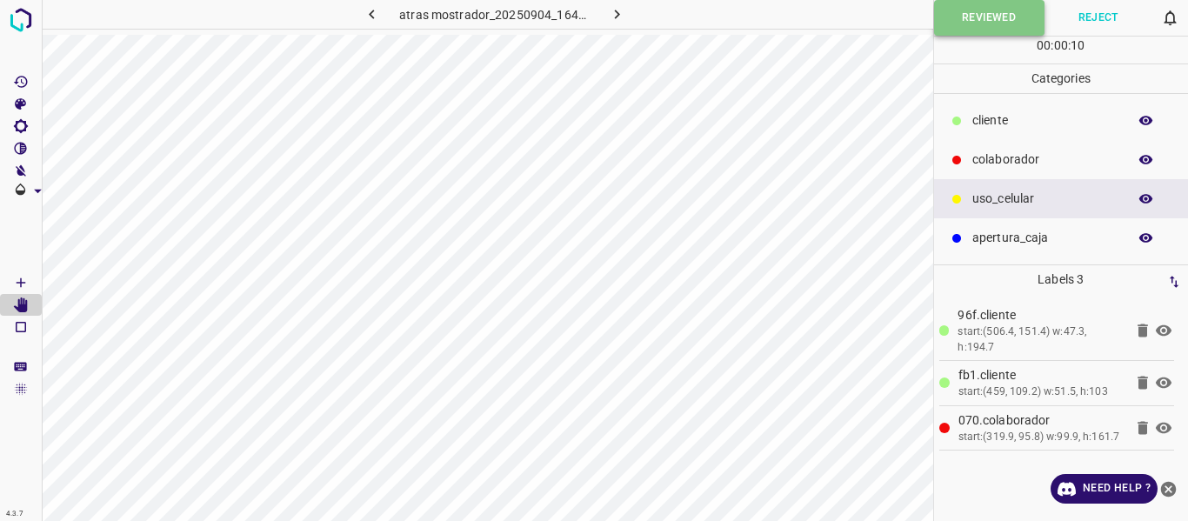
click at [946, 18] on button "Reviewed" at bounding box center [989, 18] width 110 height 36
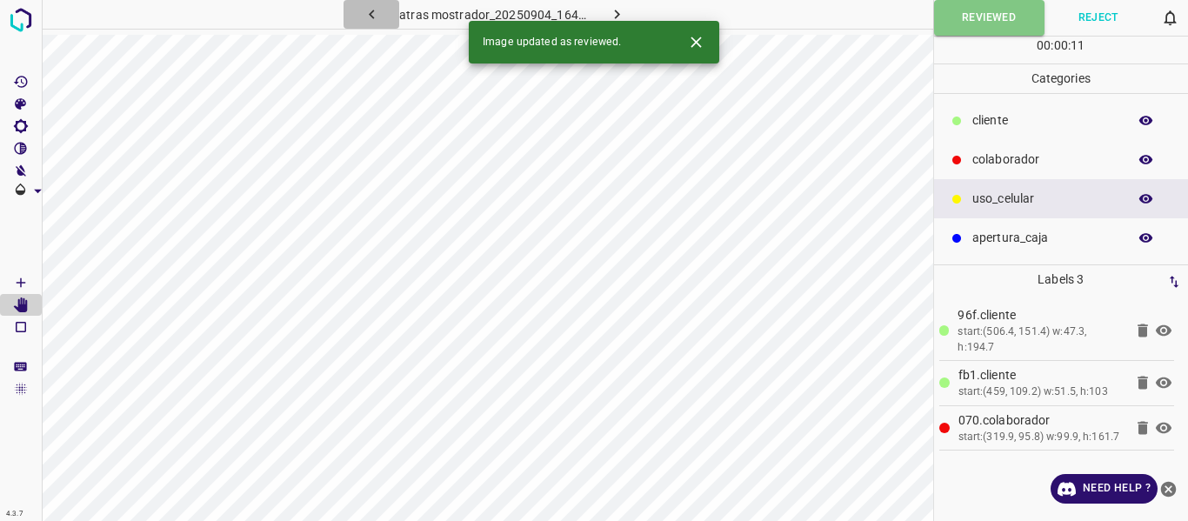
click at [368, 12] on icon "button" at bounding box center [372, 14] width 18 height 18
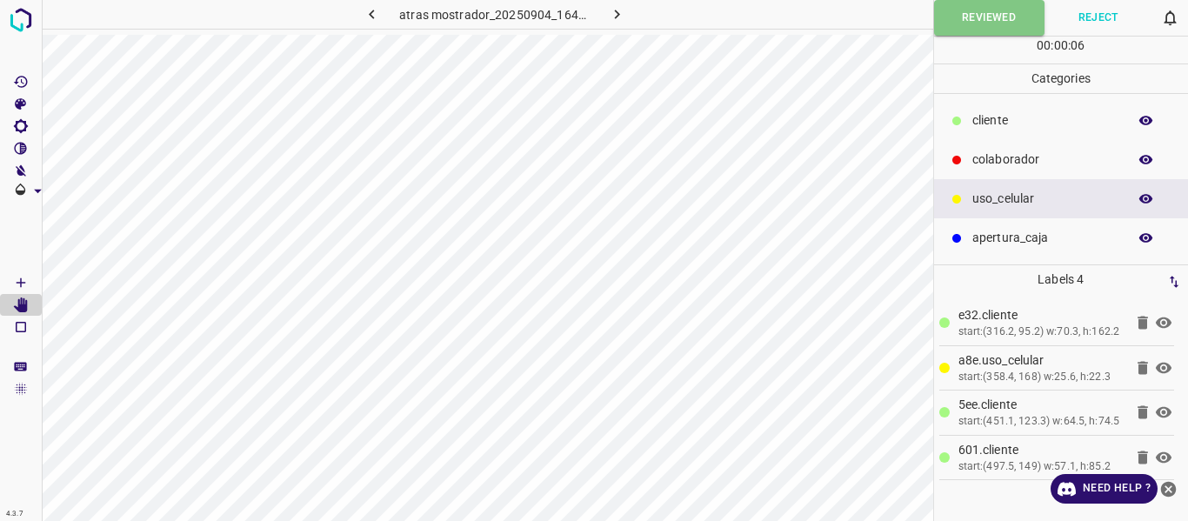
click at [378, 18] on icon "button" at bounding box center [372, 14] width 18 height 18
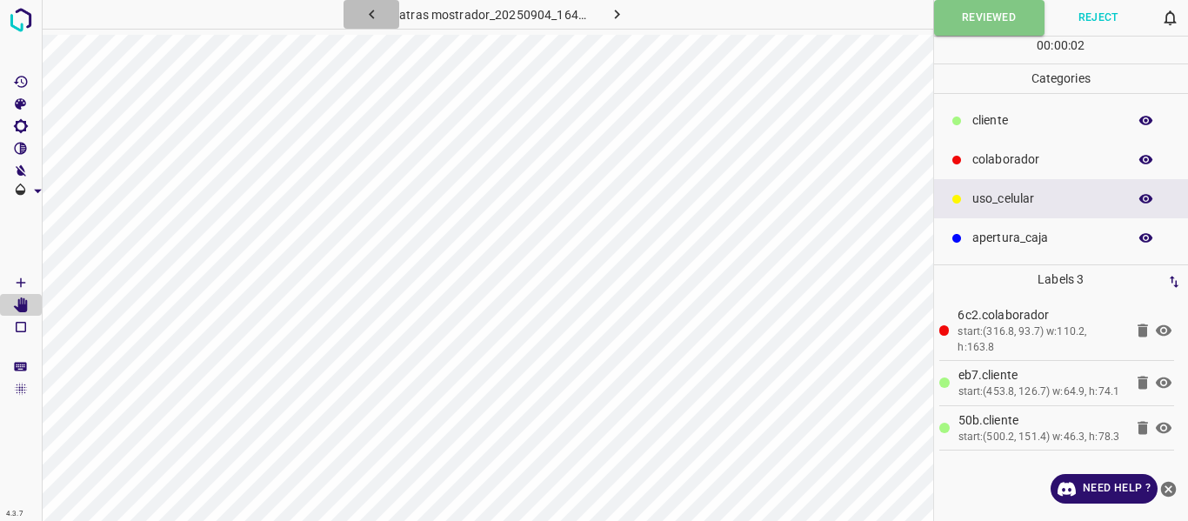
click at [378, 23] on icon "button" at bounding box center [372, 14] width 18 height 18
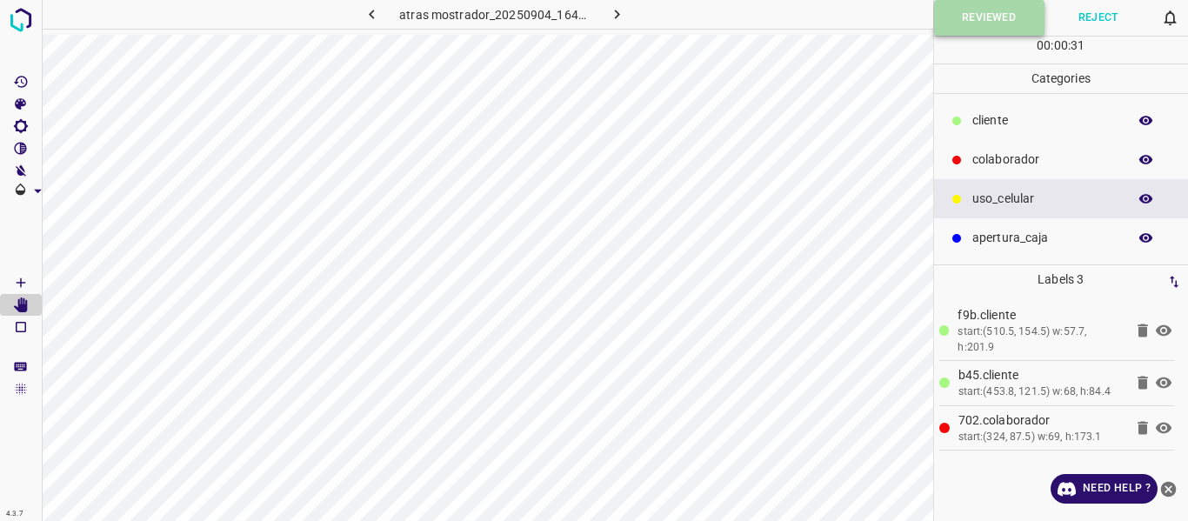
click at [940, 17] on button "Reviewed" at bounding box center [989, 18] width 110 height 36
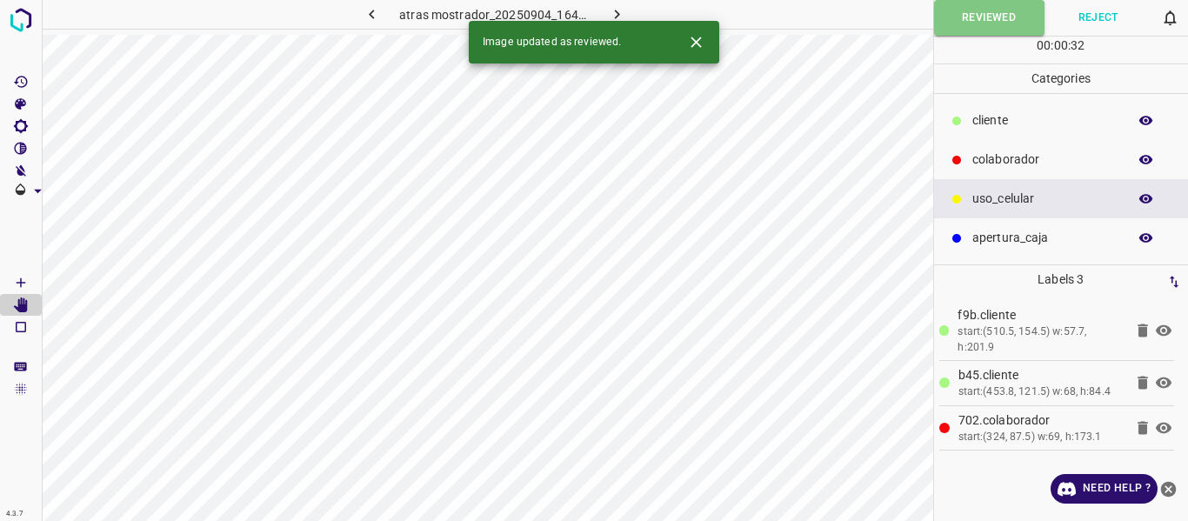
click at [380, 12] on icon "button" at bounding box center [372, 14] width 18 height 18
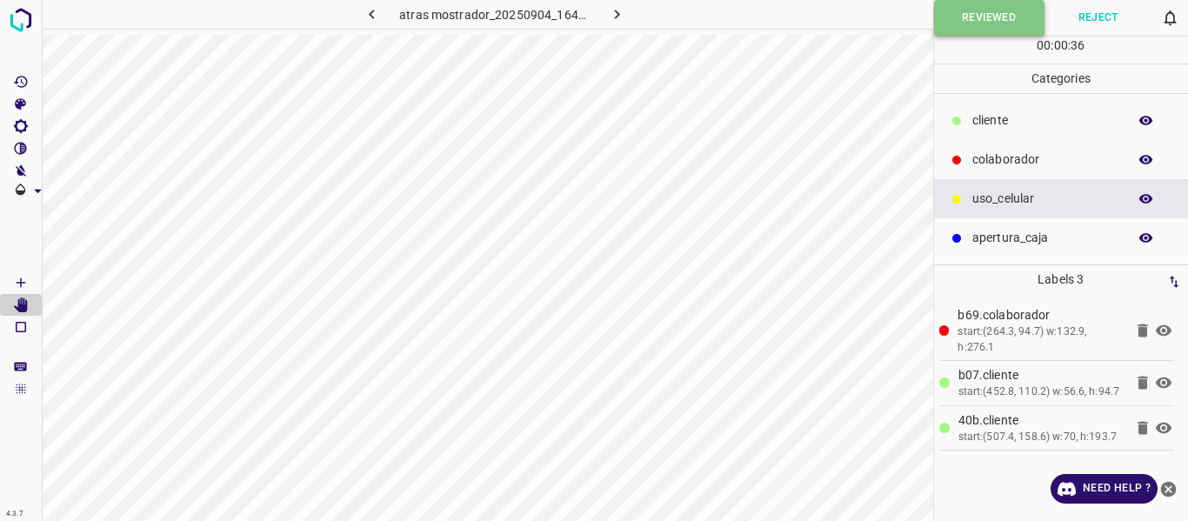
click at [947, 23] on button "Reviewed" at bounding box center [989, 18] width 110 height 36
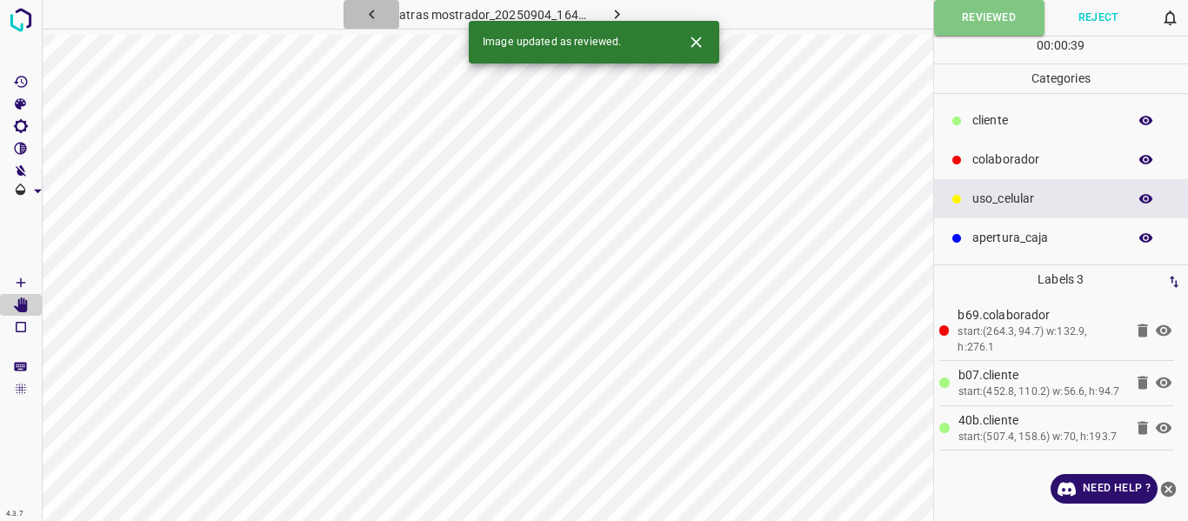
click at [374, 17] on icon "button" at bounding box center [371, 15] width 5 height 10
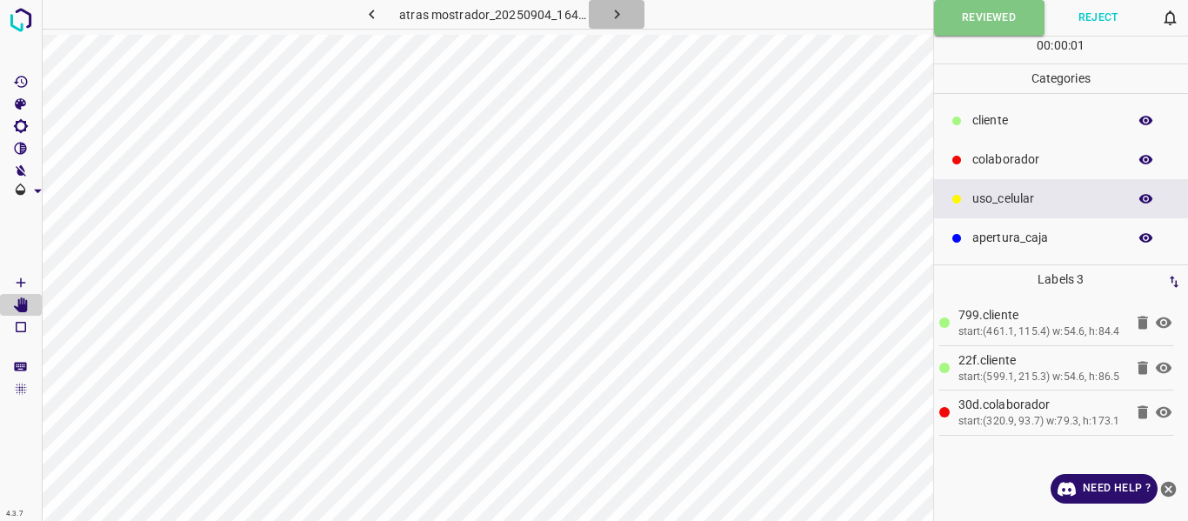
click at [616, 15] on icon "button" at bounding box center [617, 14] width 18 height 18
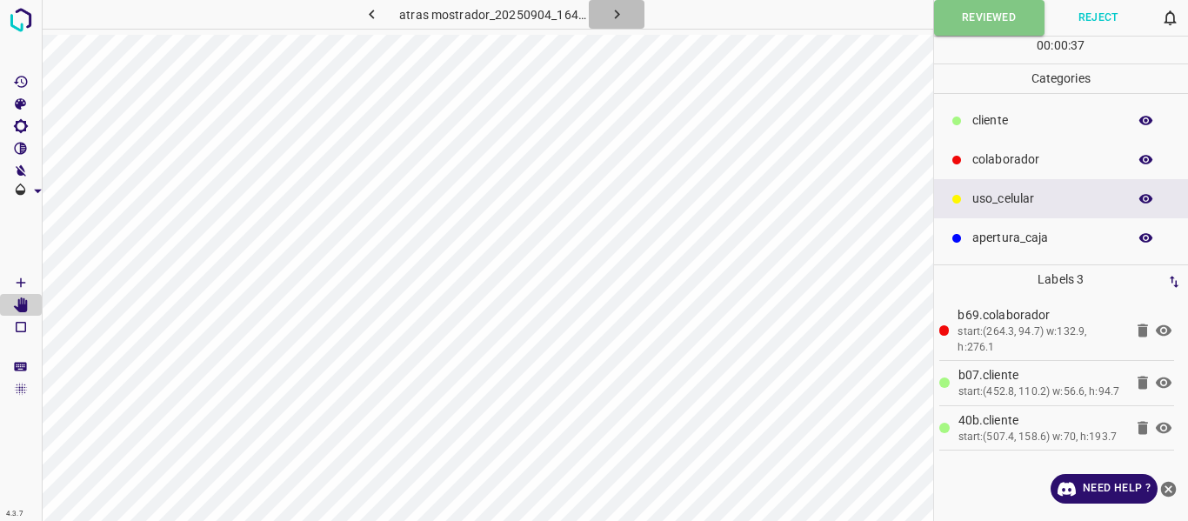
click at [603, 22] on button "button" at bounding box center [617, 14] width 56 height 29
click at [616, 9] on icon "button" at bounding box center [617, 14] width 18 height 18
click at [616, 8] on icon "button" at bounding box center [617, 14] width 18 height 18
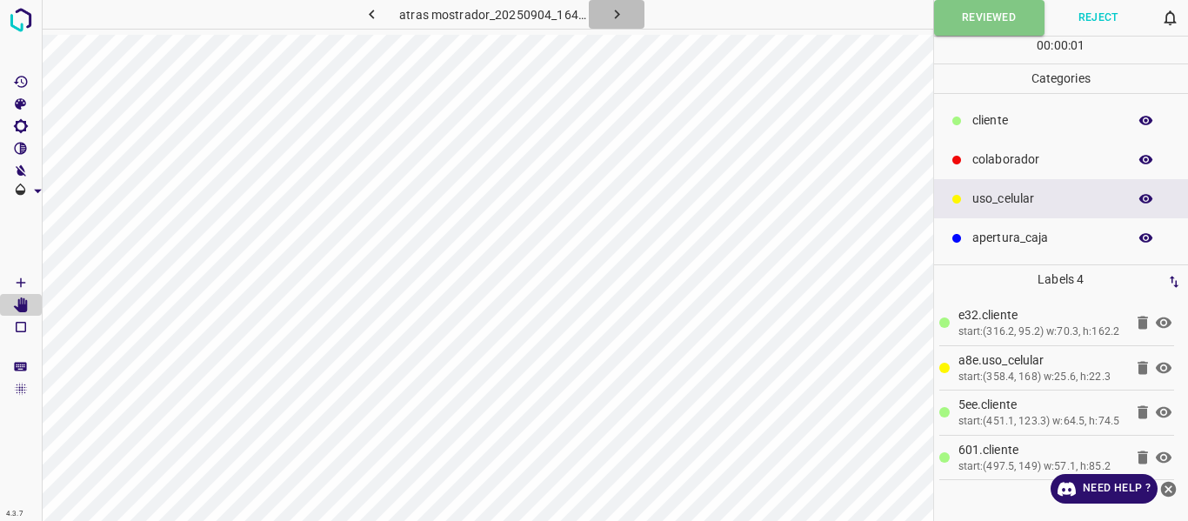
click at [616, 8] on icon "button" at bounding box center [617, 14] width 18 height 18
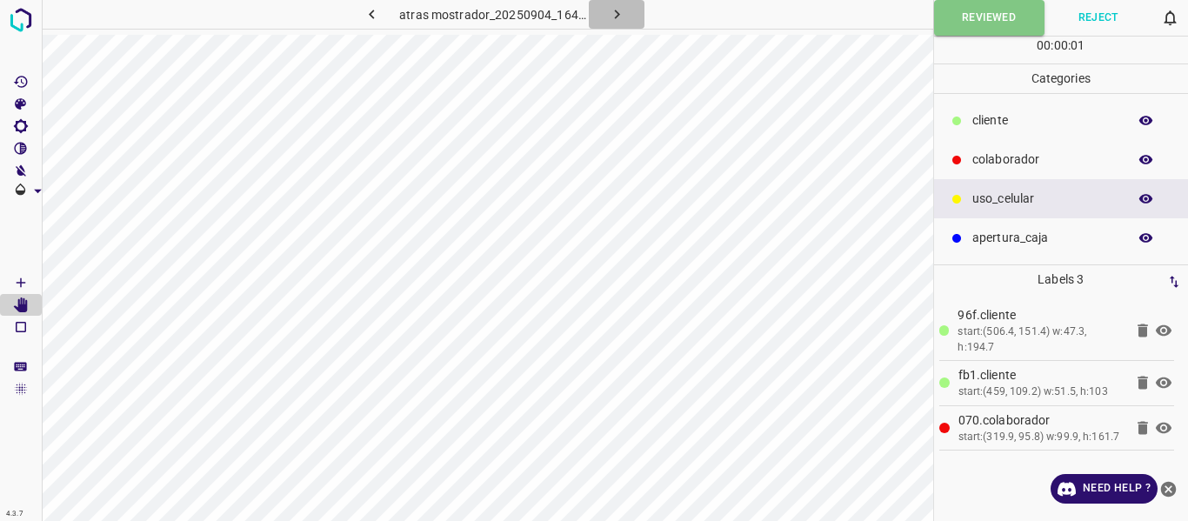
click at [616, 8] on icon "button" at bounding box center [617, 14] width 18 height 18
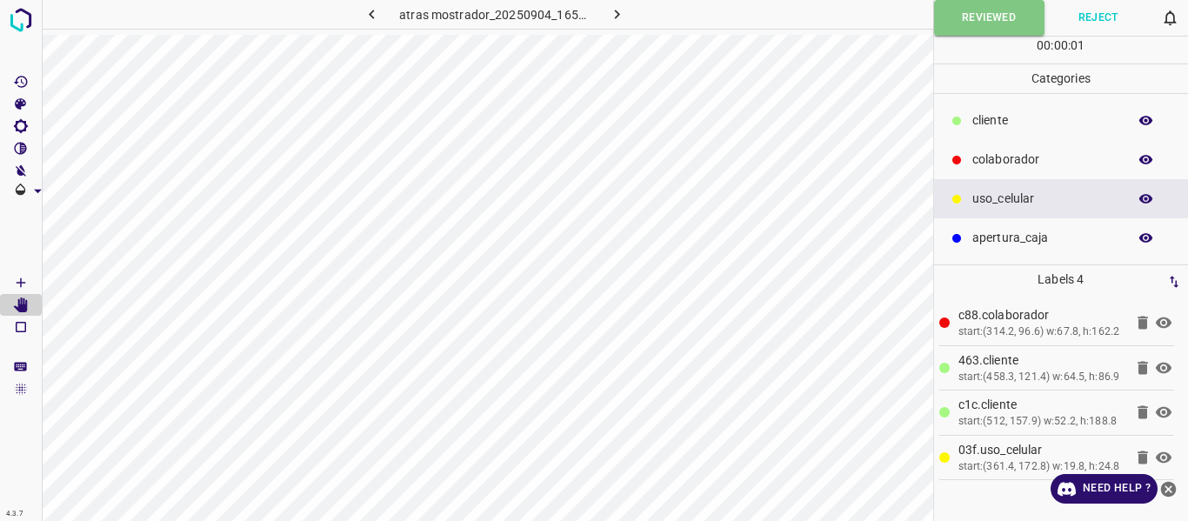
click at [616, 8] on icon "button" at bounding box center [617, 14] width 18 height 18
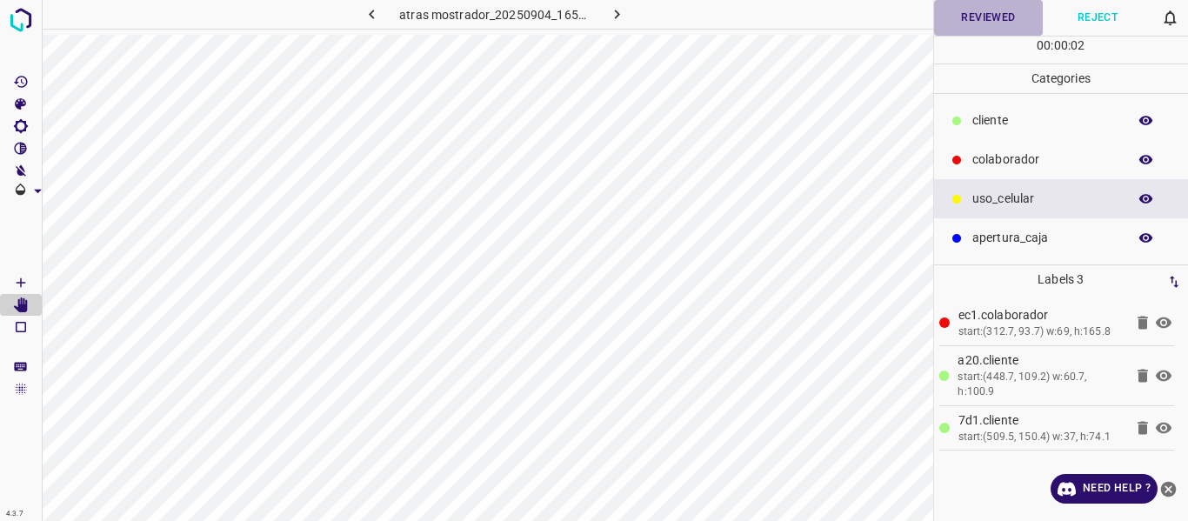
click at [977, 22] on button "Reviewed" at bounding box center [989, 18] width 110 height 36
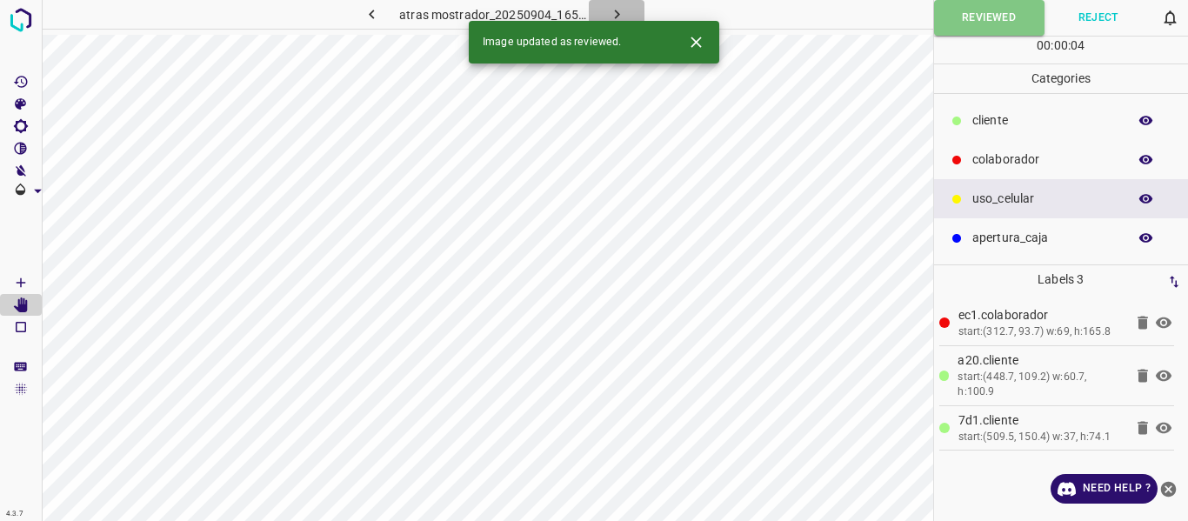
click at [602, 10] on button "button" at bounding box center [617, 14] width 56 height 29
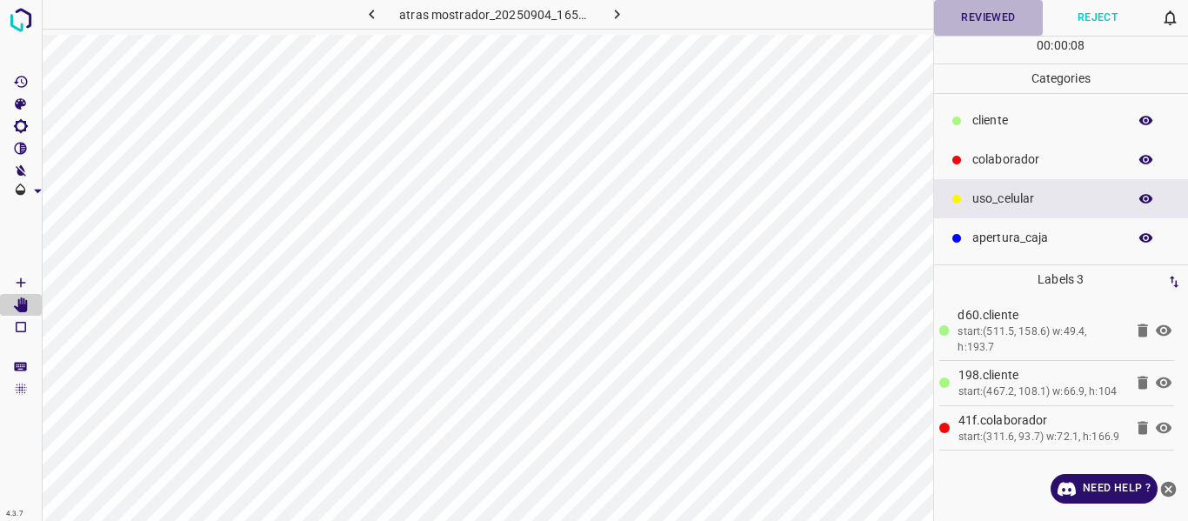
drag, startPoint x: 987, startPoint y: 18, endPoint x: 952, endPoint y: 3, distance: 39.0
click at [987, 17] on button "Reviewed" at bounding box center [989, 18] width 110 height 36
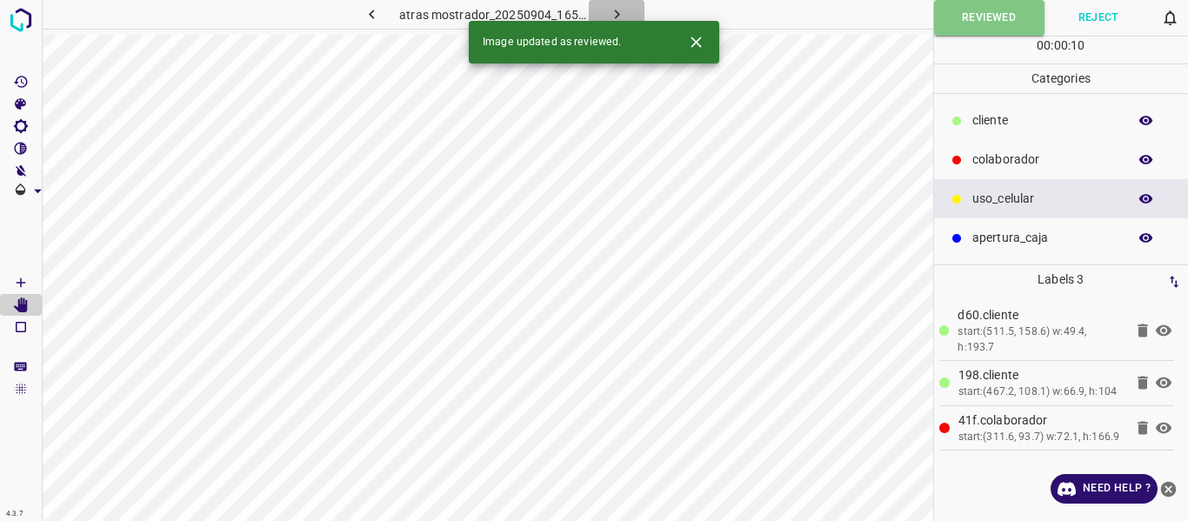
click at [616, 13] on icon "button" at bounding box center [616, 15] width 5 height 10
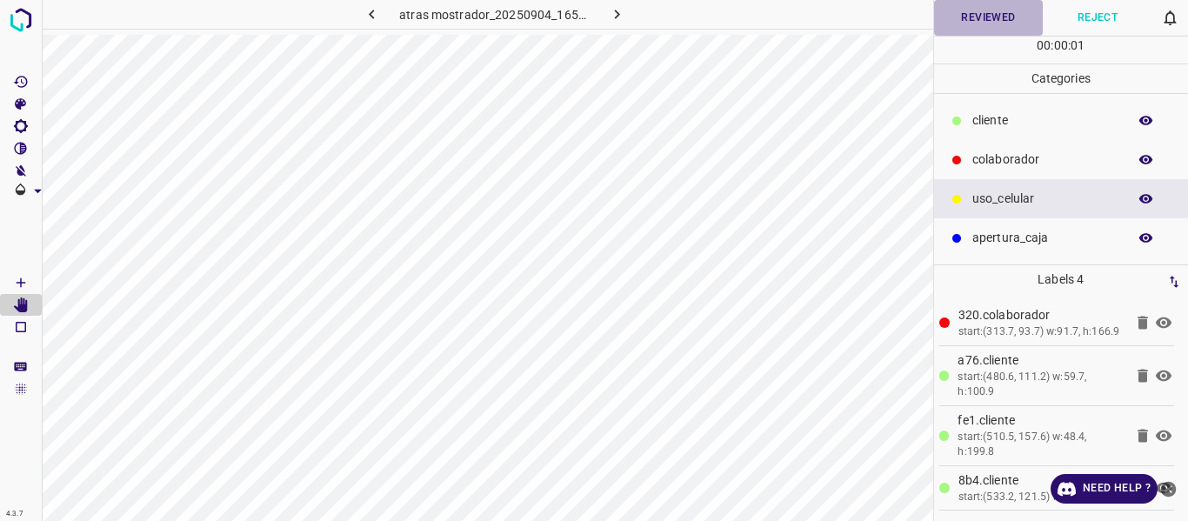
click at [967, 17] on button "Reviewed" at bounding box center [989, 18] width 110 height 36
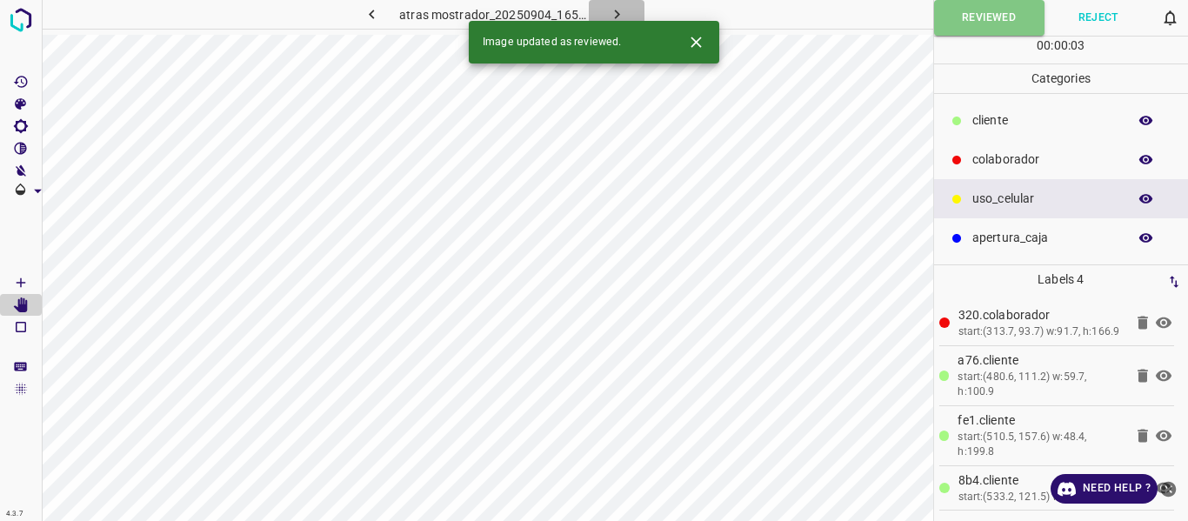
click at [620, 14] on icon "button" at bounding box center [617, 14] width 18 height 18
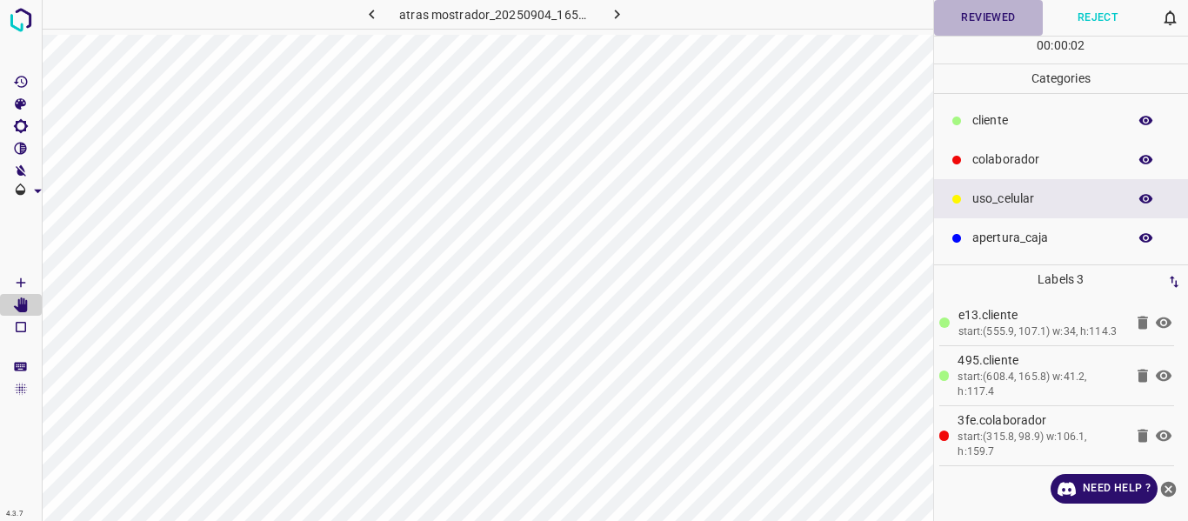
click at [971, 17] on button "Reviewed" at bounding box center [989, 18] width 110 height 36
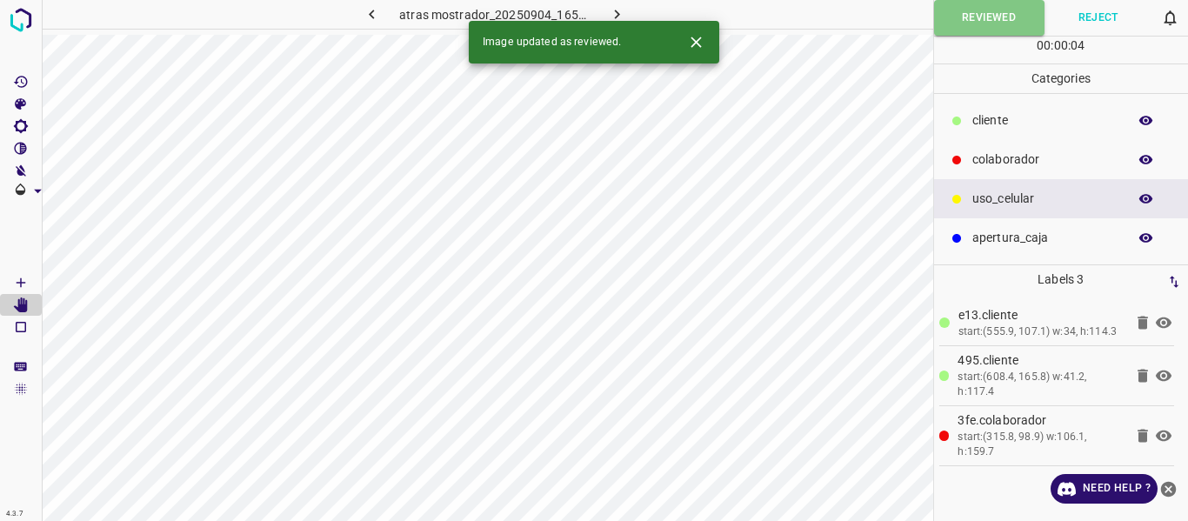
click at [619, 10] on icon "button" at bounding box center [617, 14] width 18 height 18
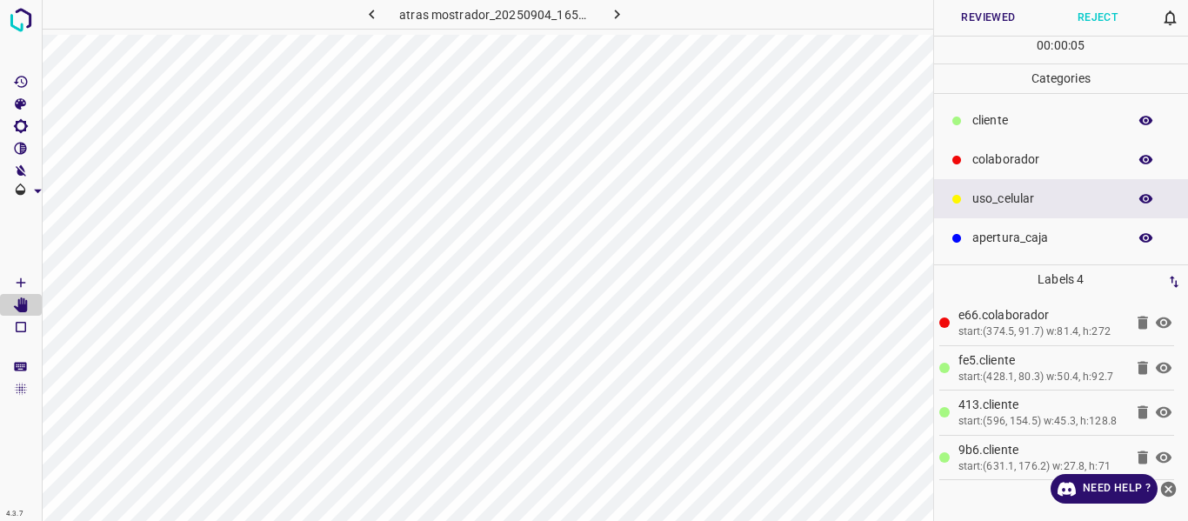
click at [1002, 10] on button "Reviewed" at bounding box center [989, 18] width 110 height 36
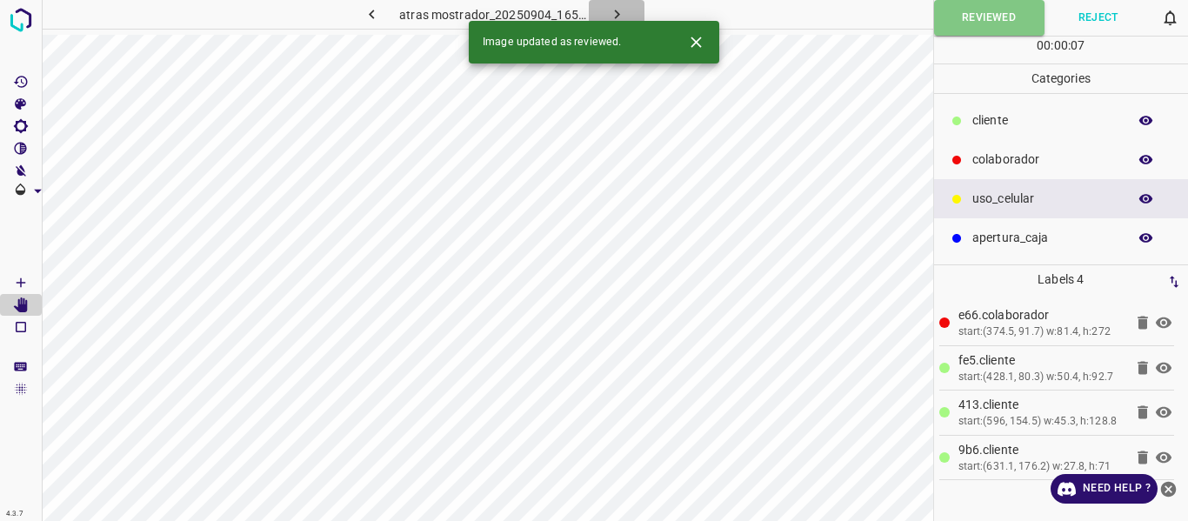
click at [614, 9] on icon "button" at bounding box center [617, 14] width 18 height 18
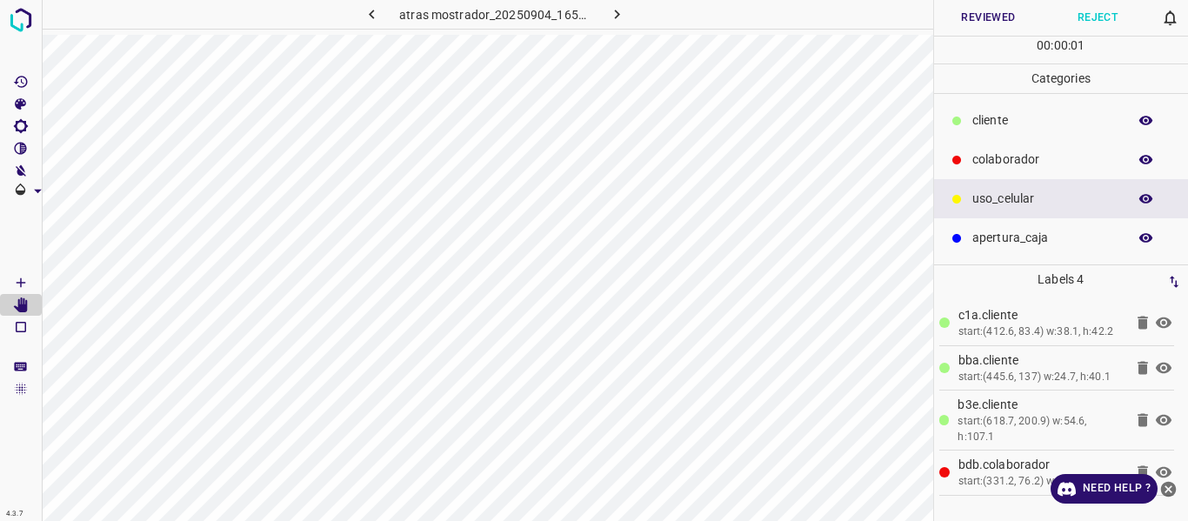
click at [998, 18] on button "Reviewed" at bounding box center [989, 18] width 110 height 36
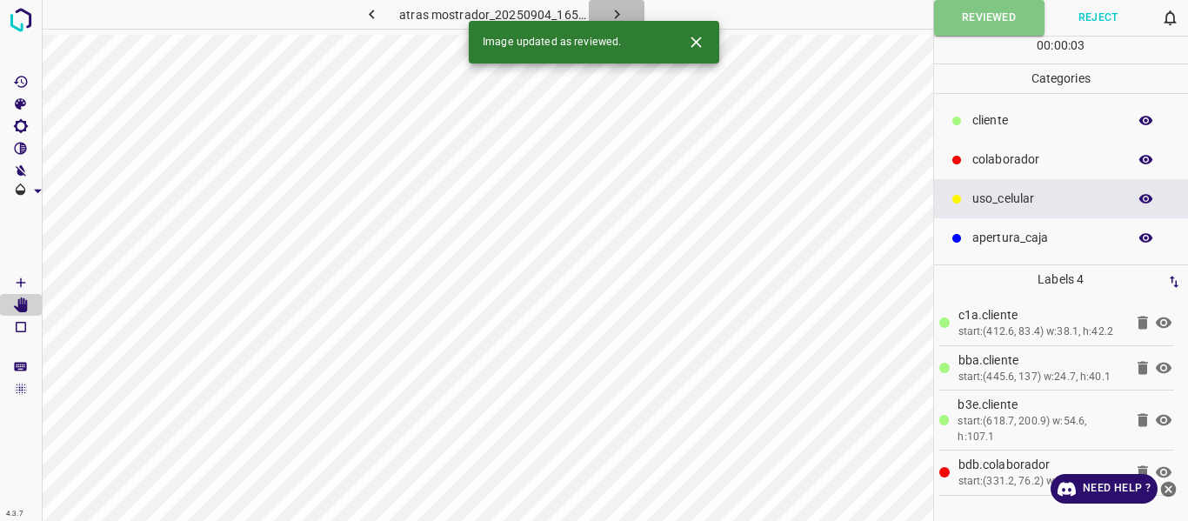
click at [611, 17] on icon "button" at bounding box center [617, 14] width 18 height 18
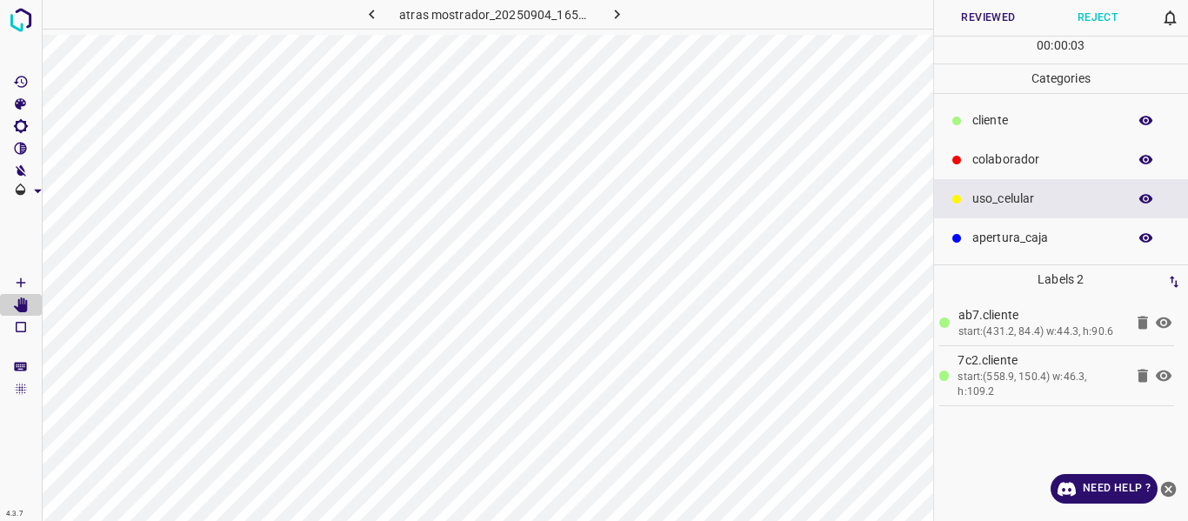
click at [996, 20] on button "Reviewed" at bounding box center [989, 18] width 110 height 36
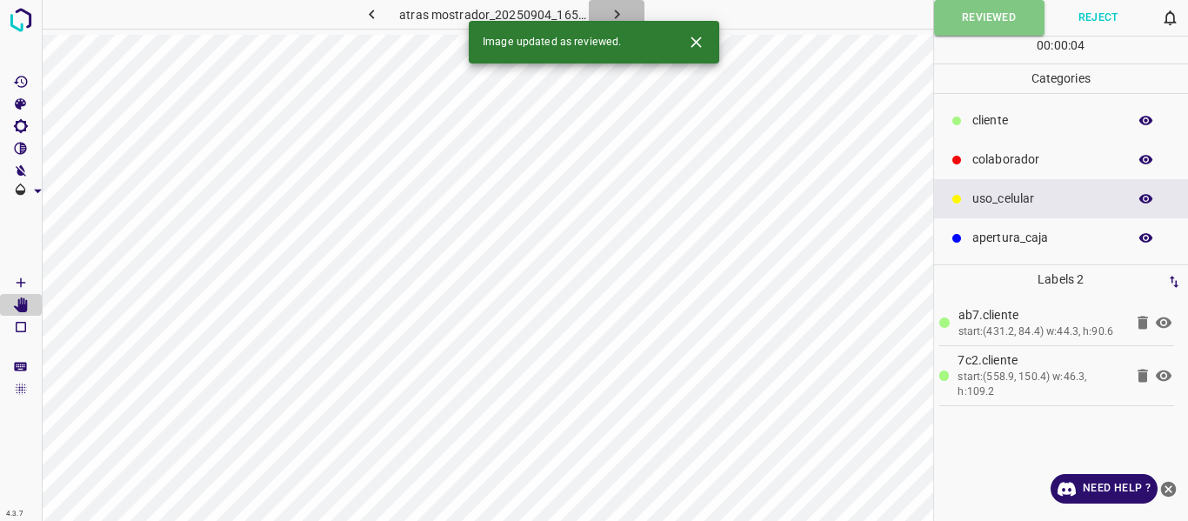
click at [603, 12] on button "button" at bounding box center [617, 14] width 56 height 29
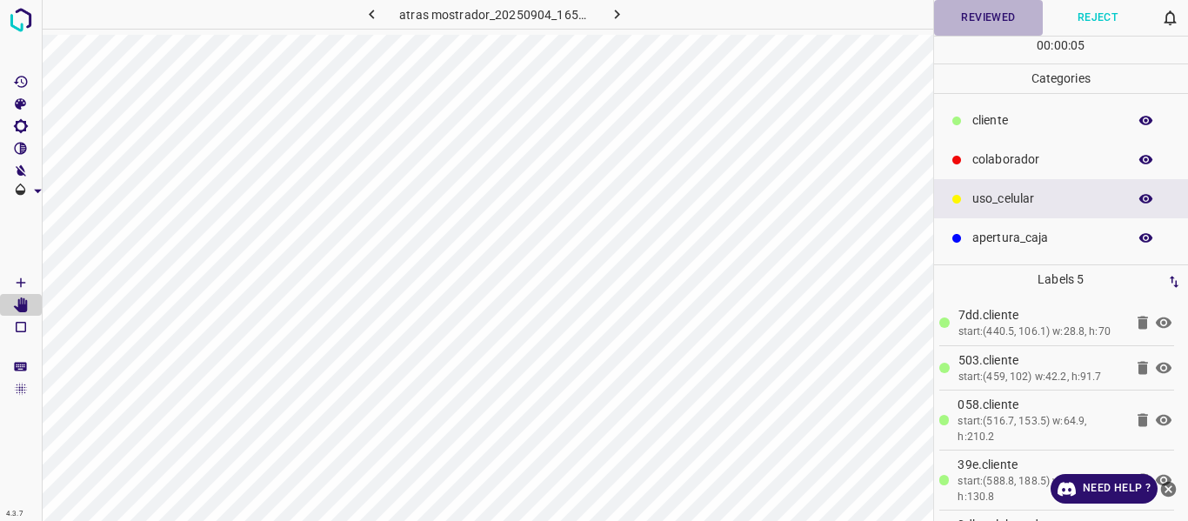
click at [990, 21] on button "Reviewed" at bounding box center [989, 18] width 110 height 36
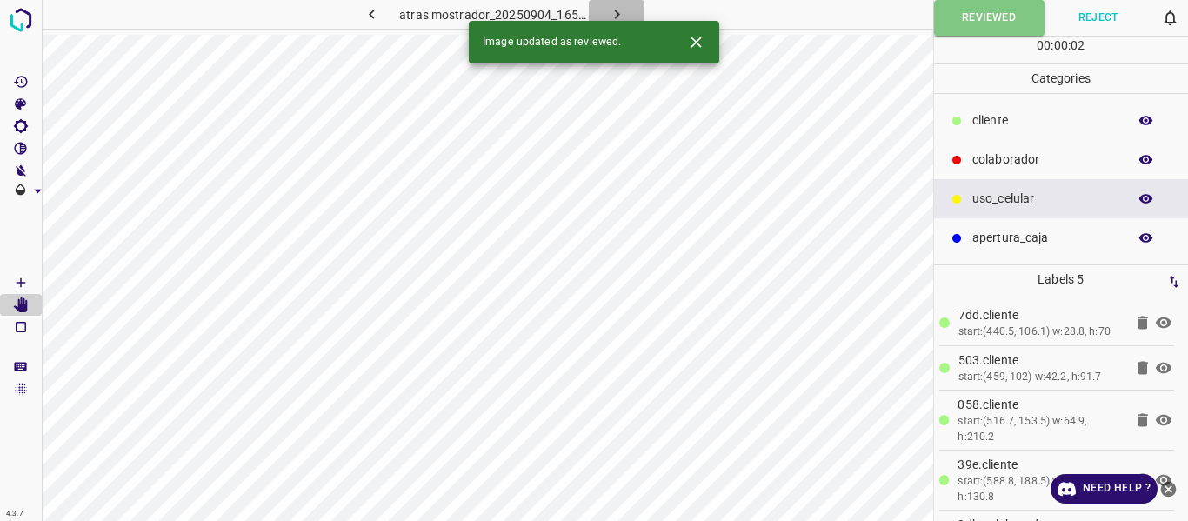
click at [623, 15] on icon "button" at bounding box center [617, 14] width 18 height 18
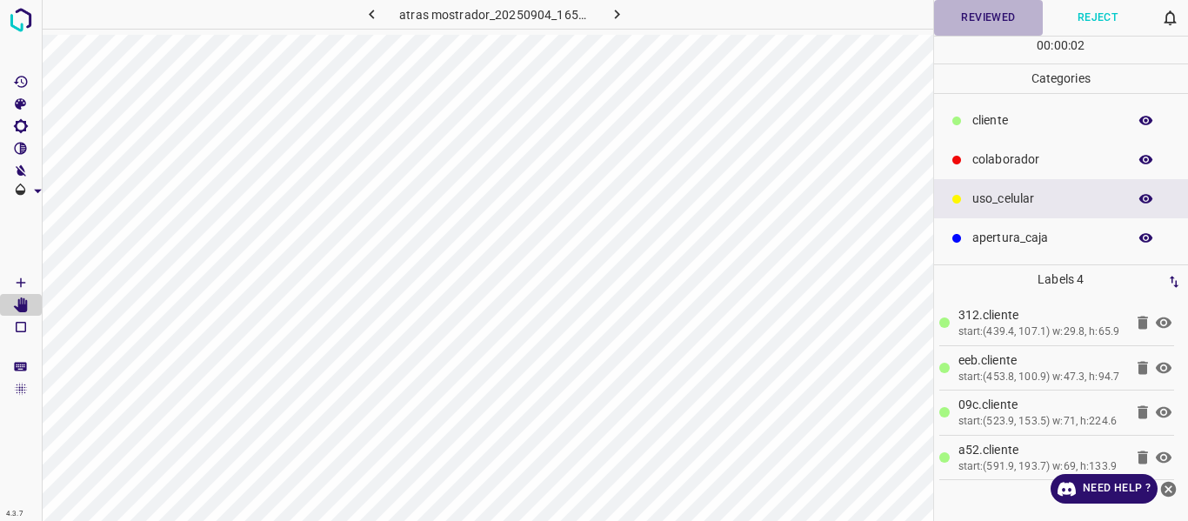
click at [991, 24] on button "Reviewed" at bounding box center [989, 18] width 110 height 36
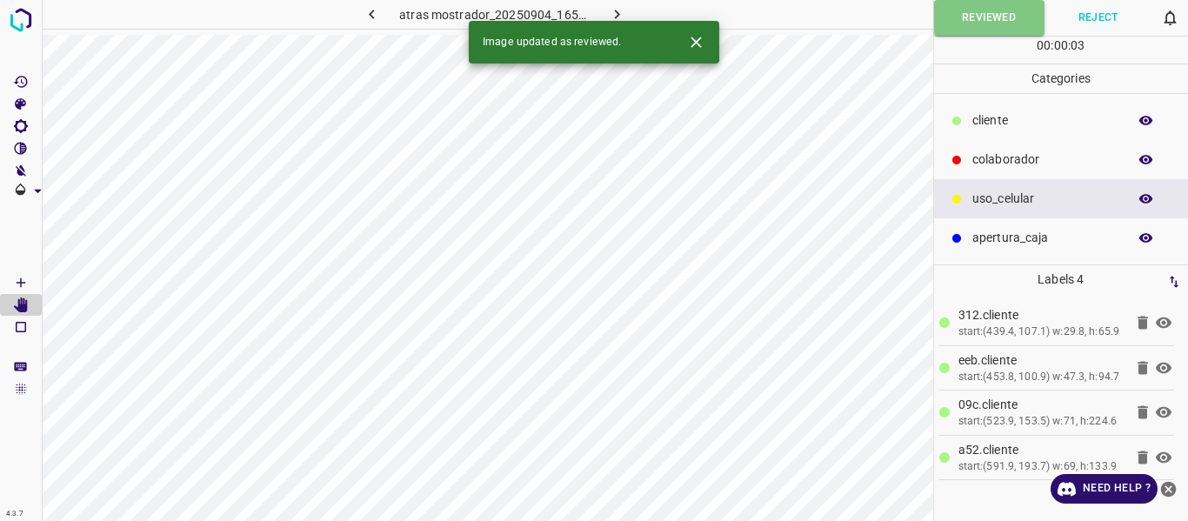
click at [626, 9] on button "button" at bounding box center [617, 14] width 56 height 29
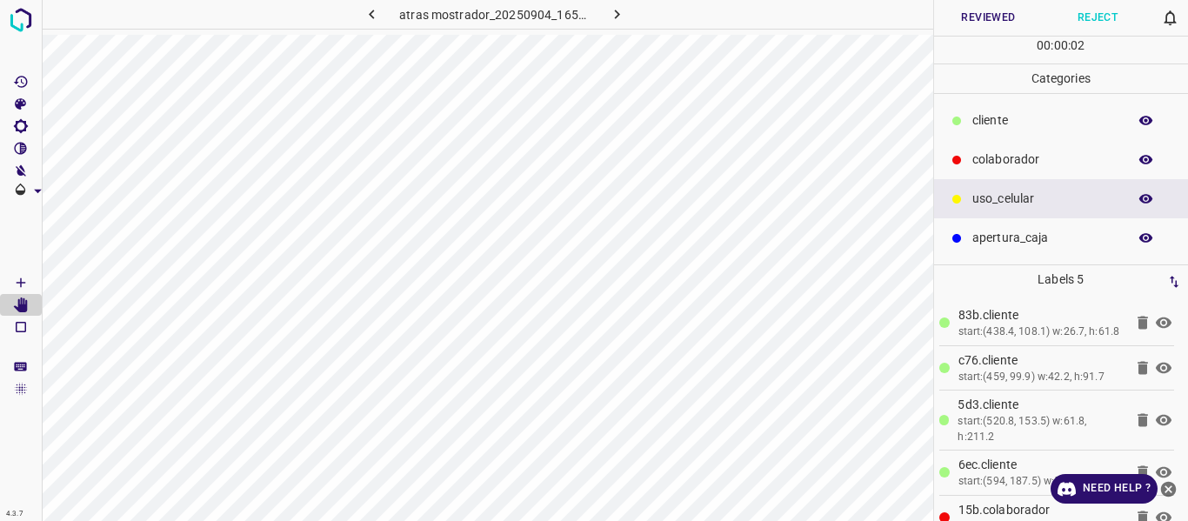
click at [987, 19] on button "Reviewed" at bounding box center [989, 18] width 110 height 36
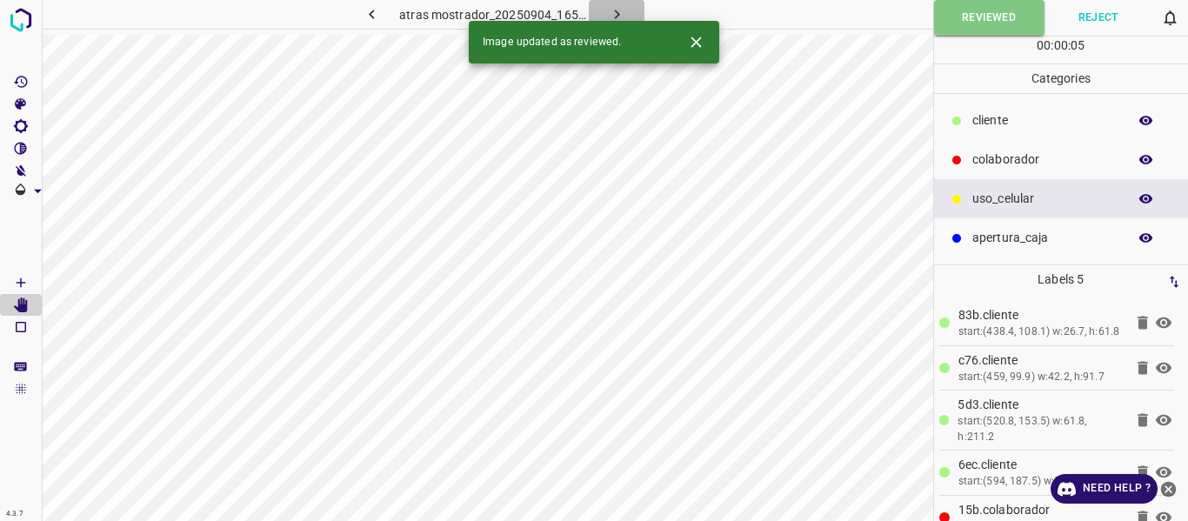
click at [613, 14] on icon "button" at bounding box center [617, 14] width 18 height 18
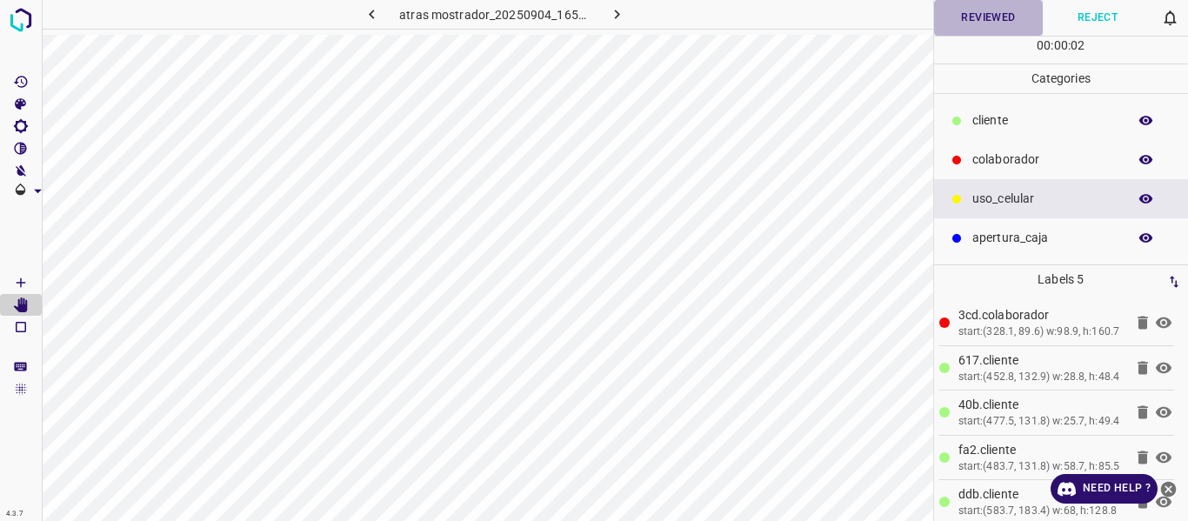
click at [997, 18] on button "Reviewed" at bounding box center [989, 18] width 110 height 36
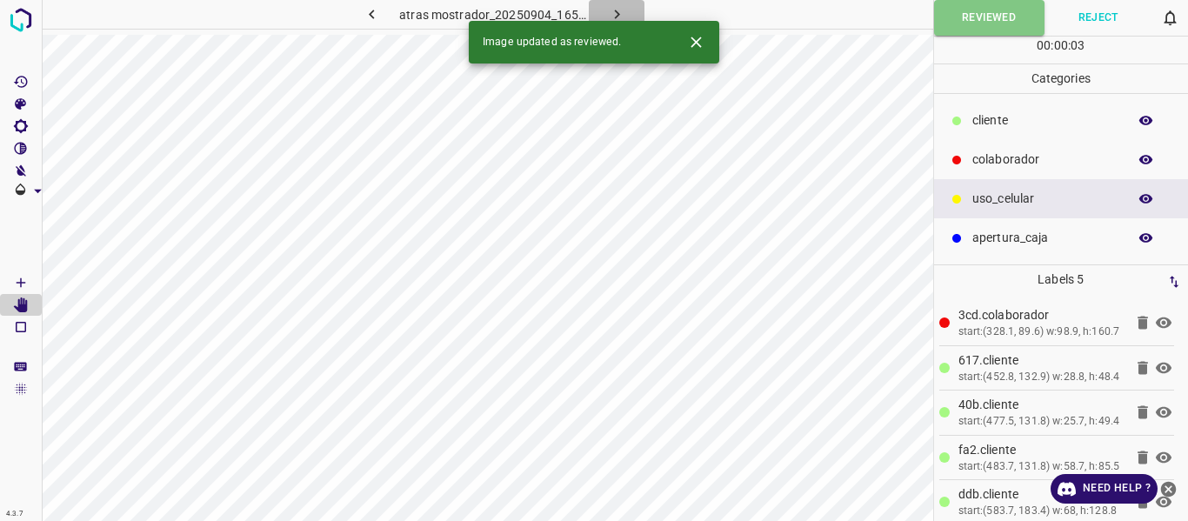
click at [614, 14] on icon "button" at bounding box center [617, 14] width 18 height 18
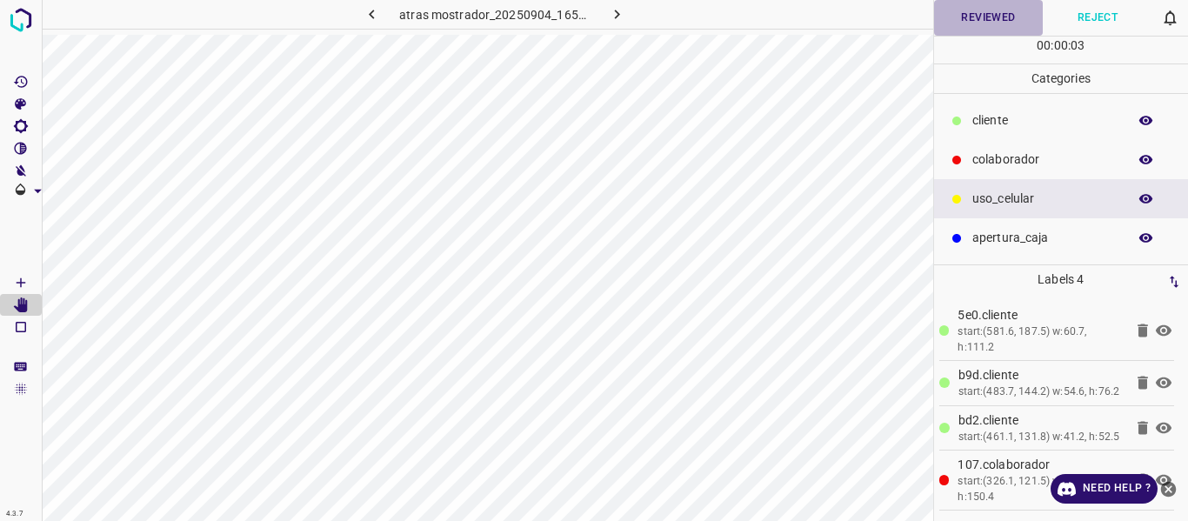
click at [970, 23] on button "Reviewed" at bounding box center [989, 18] width 110 height 36
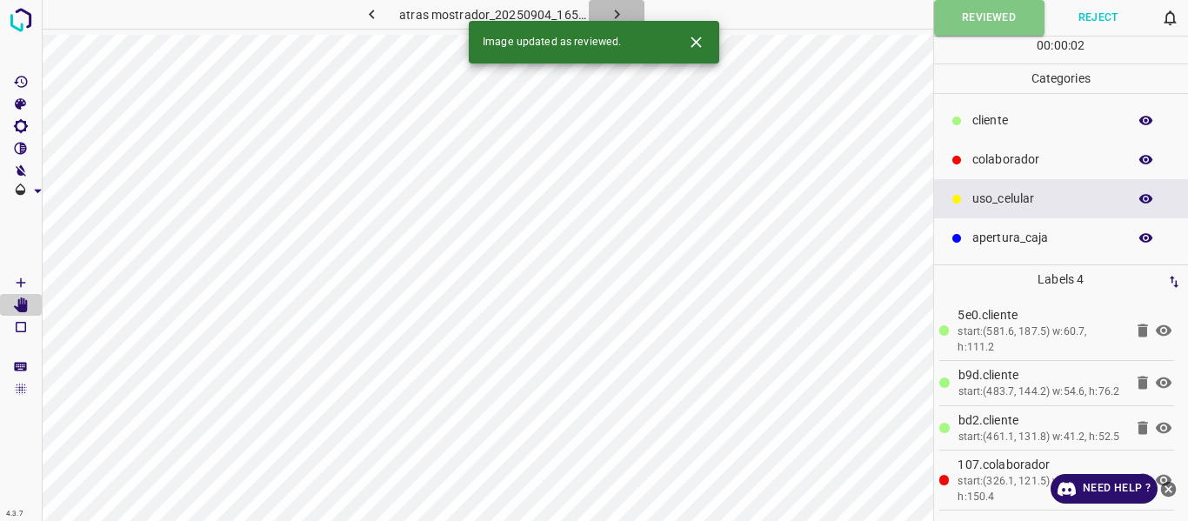
click at [619, 11] on icon "button" at bounding box center [617, 14] width 18 height 18
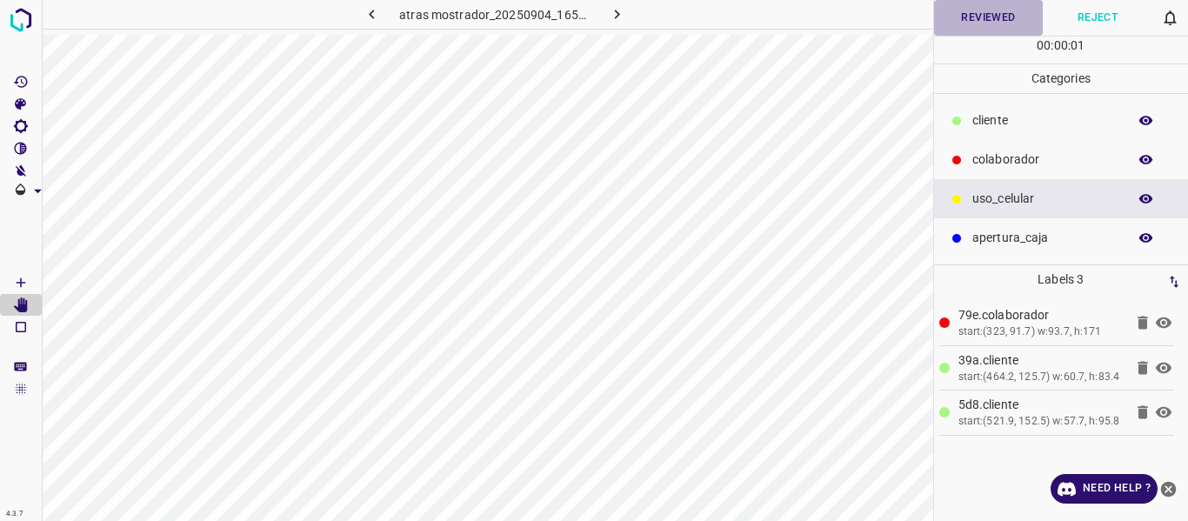
click at [969, 26] on button "Reviewed" at bounding box center [989, 18] width 110 height 36
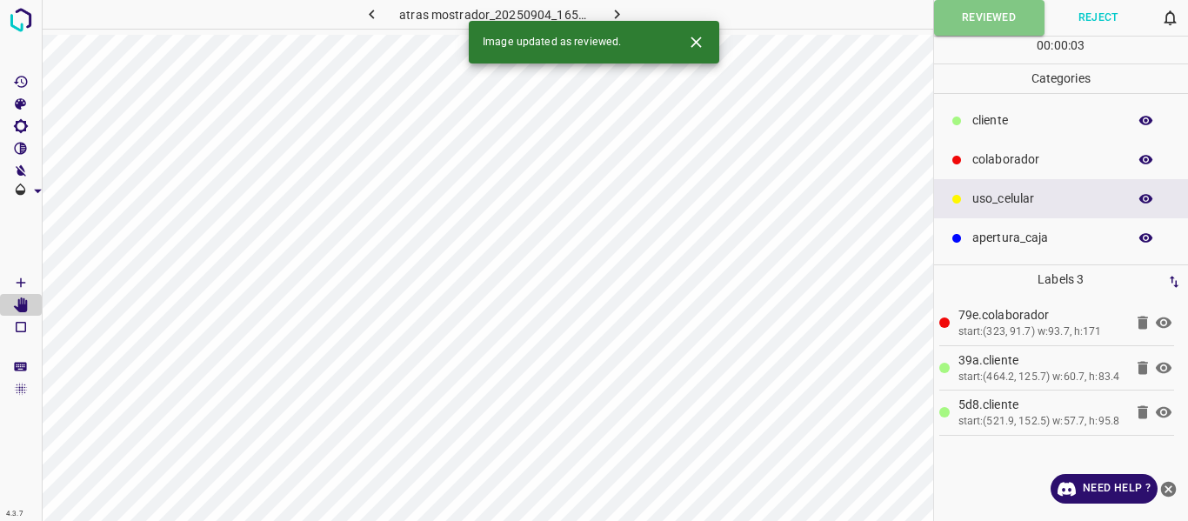
click at [618, 12] on icon "button" at bounding box center [617, 14] width 18 height 18
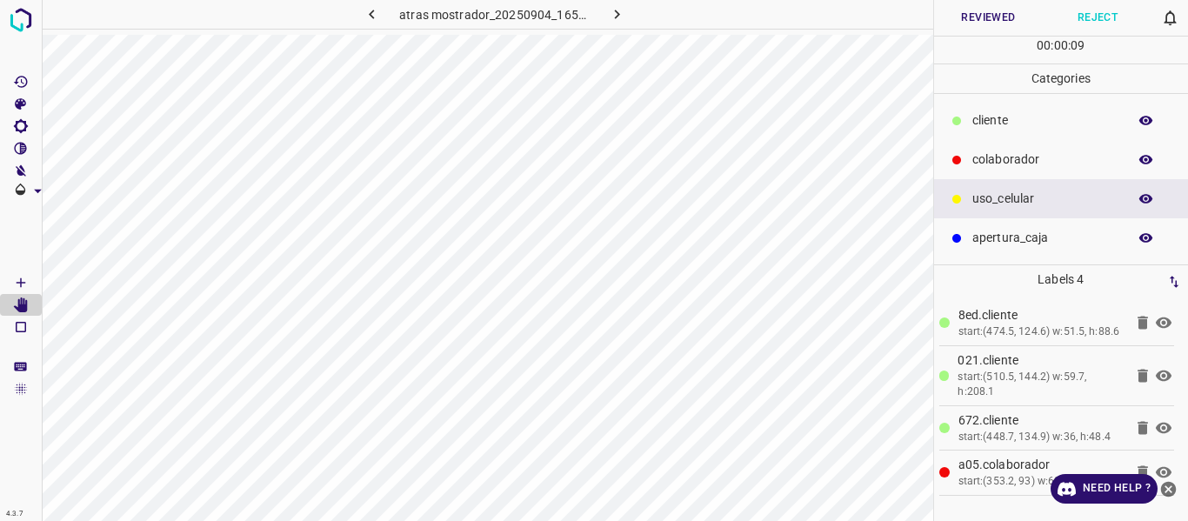
click at [990, 14] on button "Reviewed" at bounding box center [989, 18] width 110 height 36
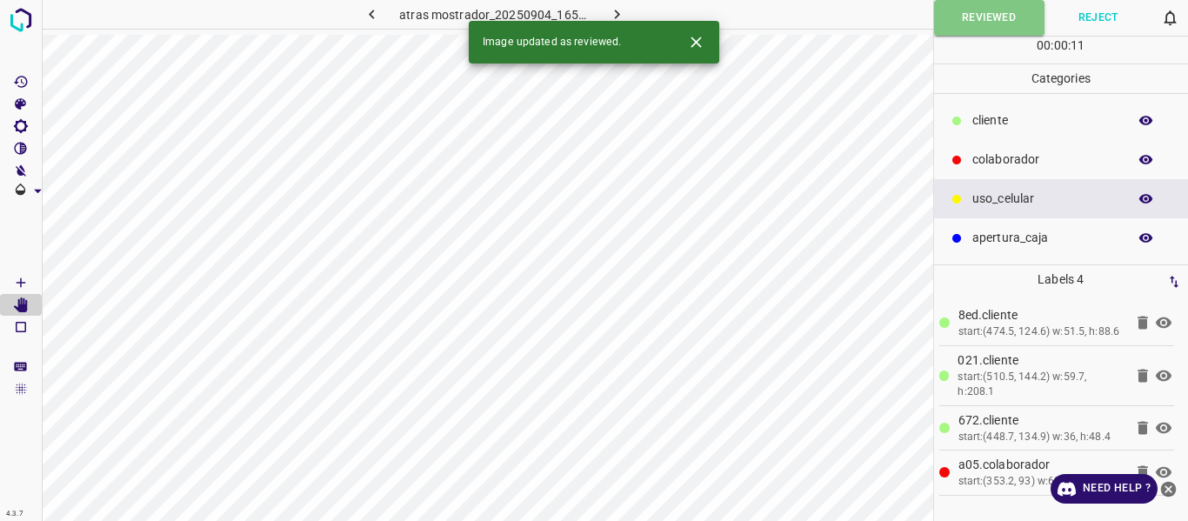
click at [624, 16] on icon "button" at bounding box center [617, 14] width 18 height 18
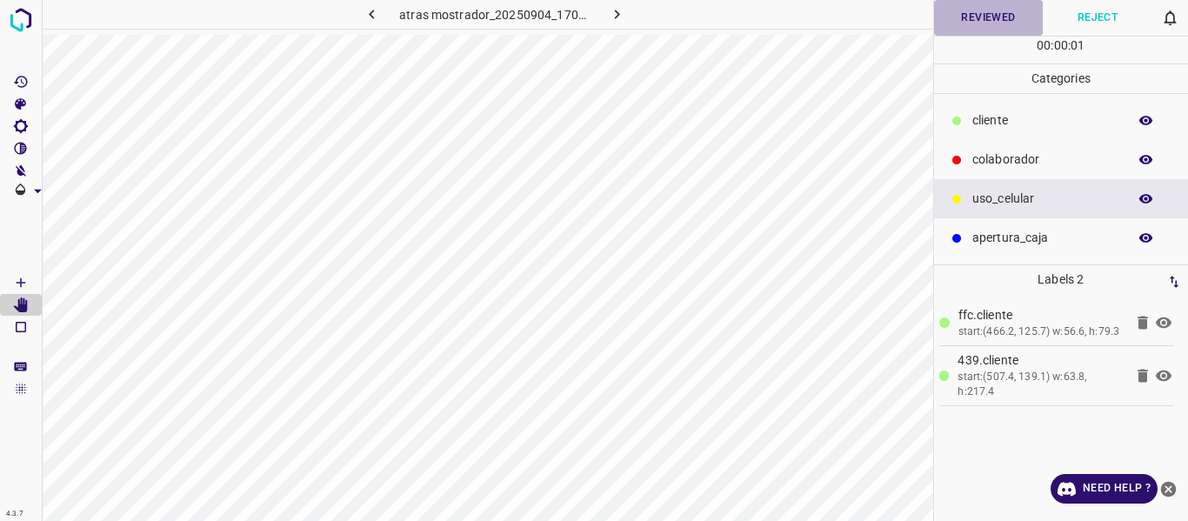
click at [993, 20] on button "Reviewed" at bounding box center [989, 18] width 110 height 36
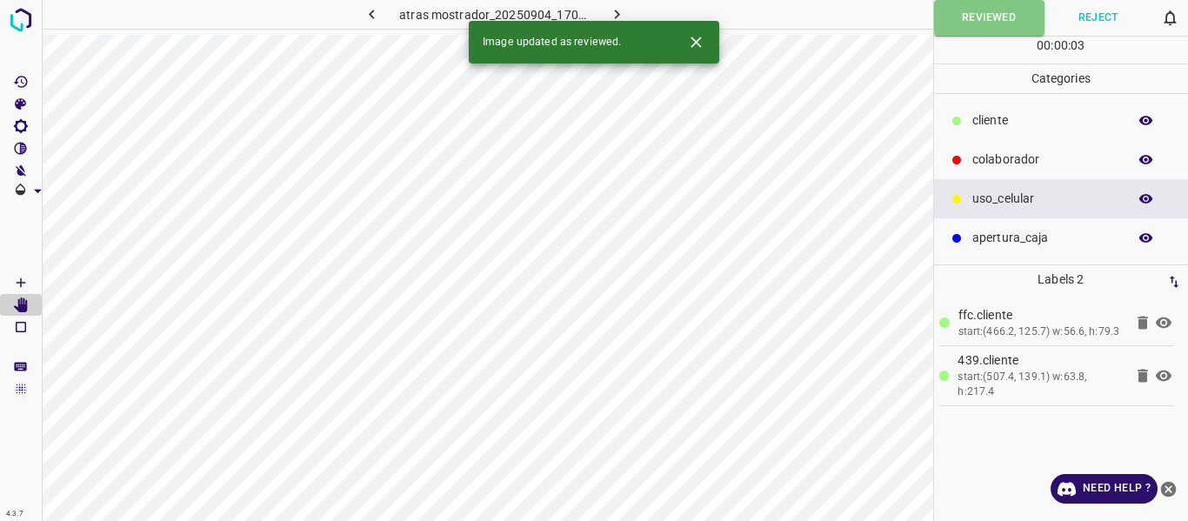
click at [619, 15] on icon "button" at bounding box center [617, 14] width 18 height 18
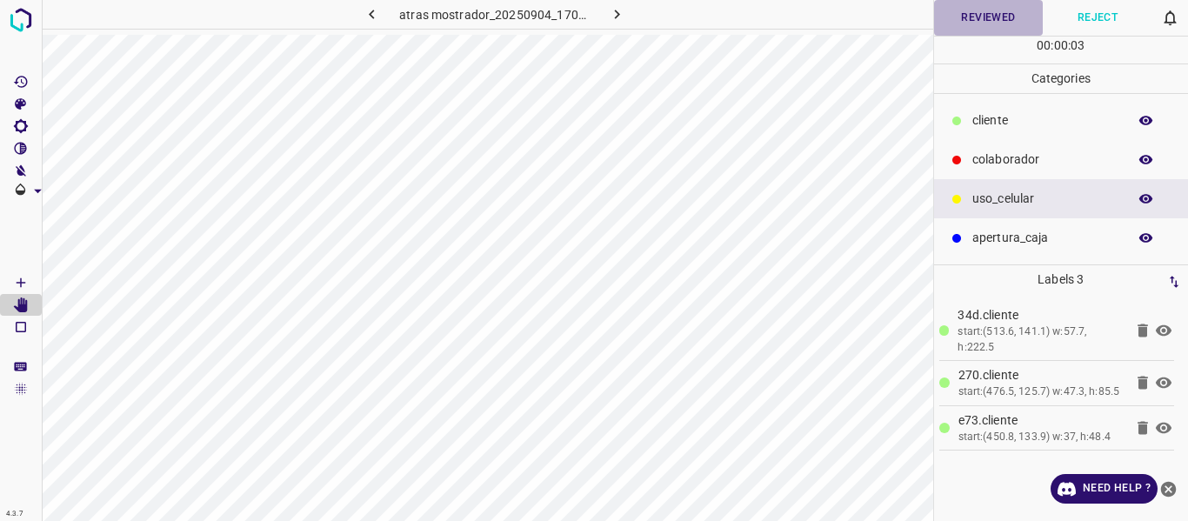
click at [967, 13] on button "Reviewed" at bounding box center [989, 18] width 110 height 36
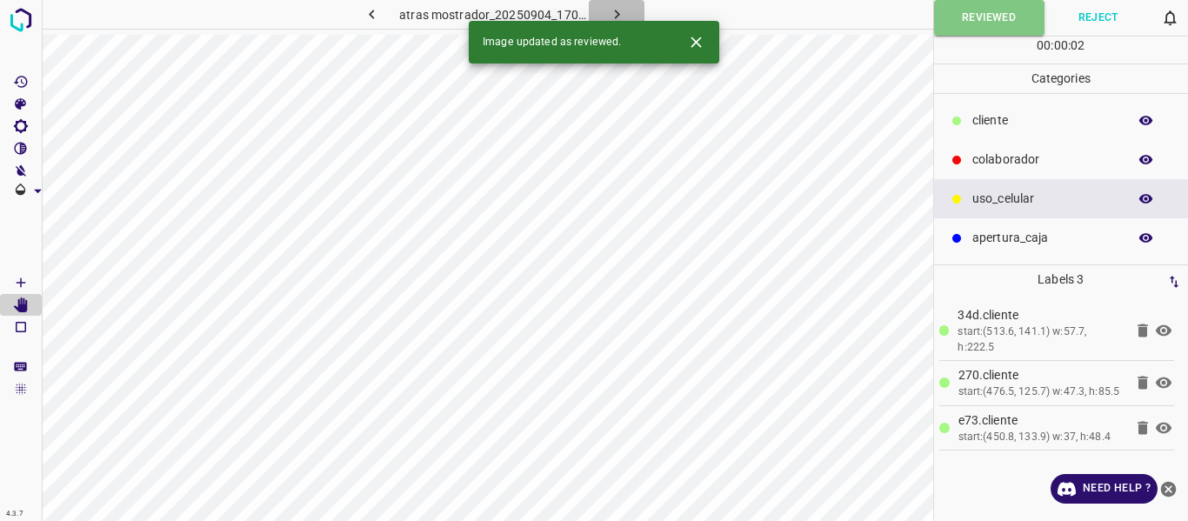
click at [617, 11] on icon "button" at bounding box center [617, 14] width 18 height 18
click at [617, 11] on div "atras mostrador_20250904_170127_861608.jpg" at bounding box center [494, 14] width 380 height 29
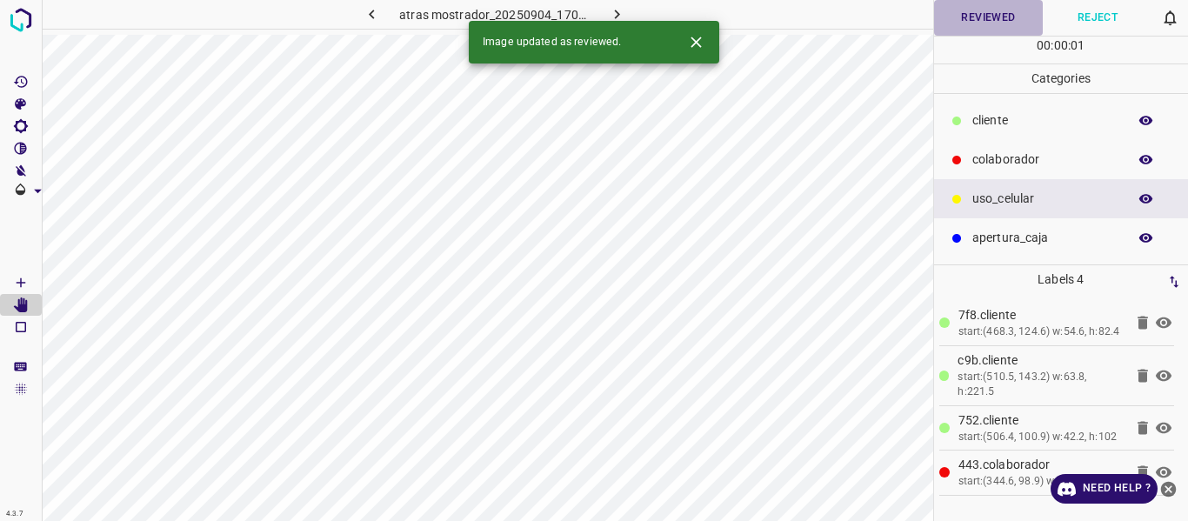
click at [968, 17] on button "Reviewed" at bounding box center [989, 18] width 110 height 36
click at [609, 14] on icon "button" at bounding box center [617, 14] width 18 height 18
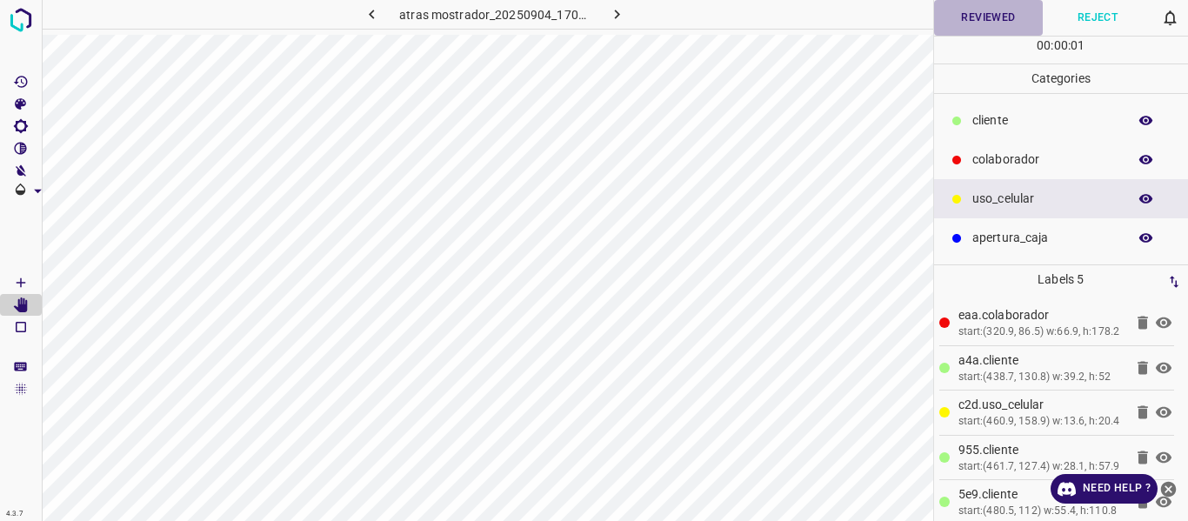
click at [978, 22] on button "Reviewed" at bounding box center [989, 18] width 110 height 36
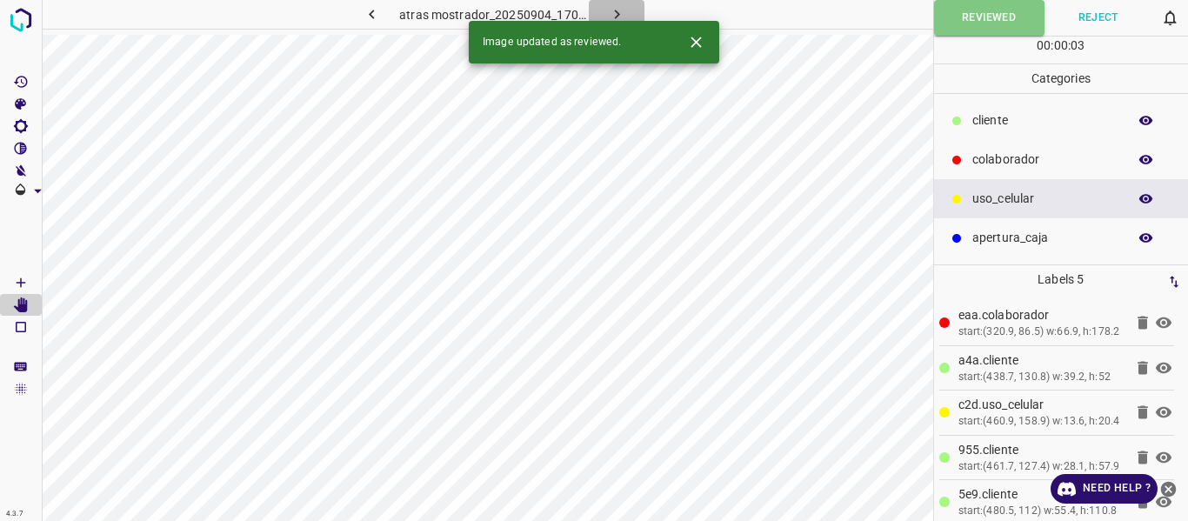
click at [615, 17] on icon "button" at bounding box center [616, 15] width 5 height 10
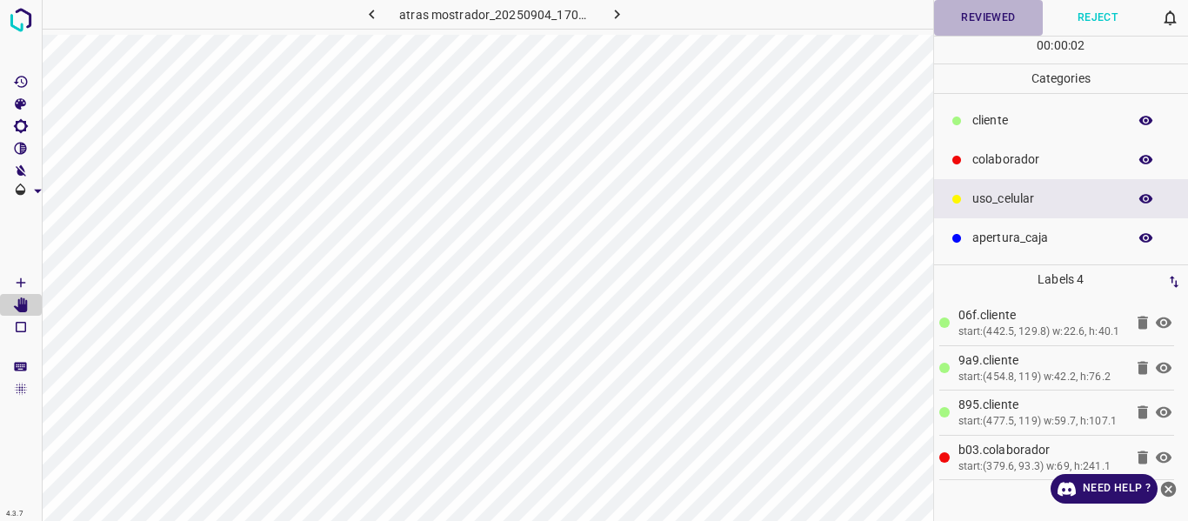
click at [974, 18] on button "Reviewed" at bounding box center [989, 18] width 110 height 36
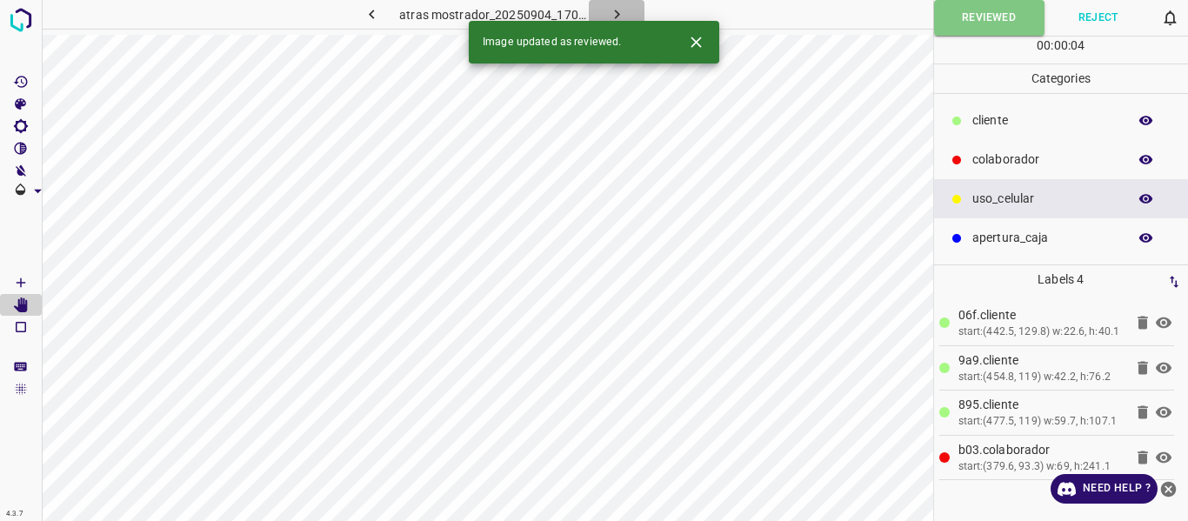
drag, startPoint x: 616, startPoint y: 10, endPoint x: 615, endPoint y: 26, distance: 15.7
click at [614, 14] on icon "button" at bounding box center [617, 14] width 18 height 18
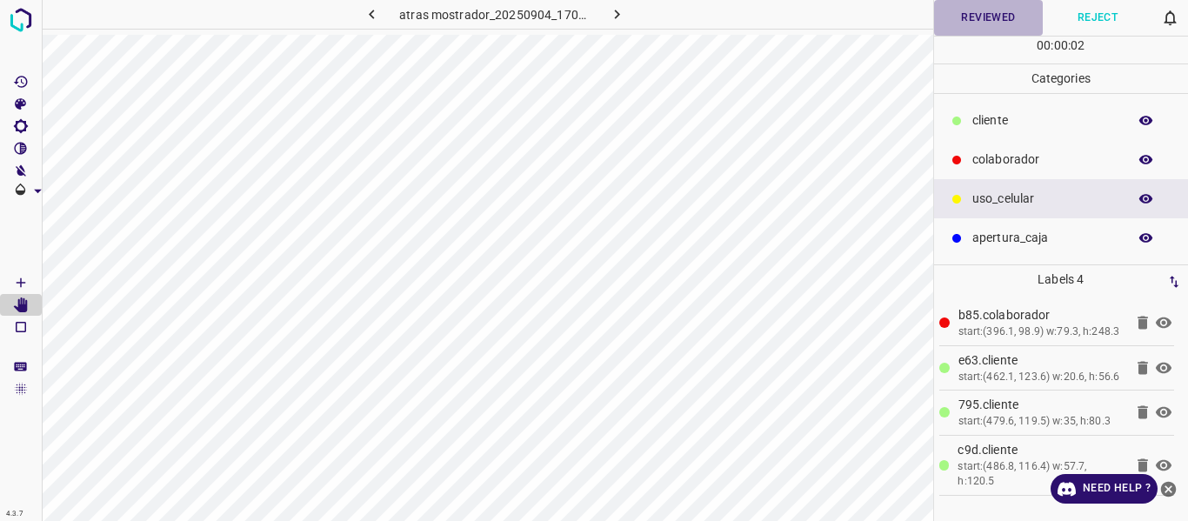
click at [984, 18] on button "Reviewed" at bounding box center [989, 18] width 110 height 36
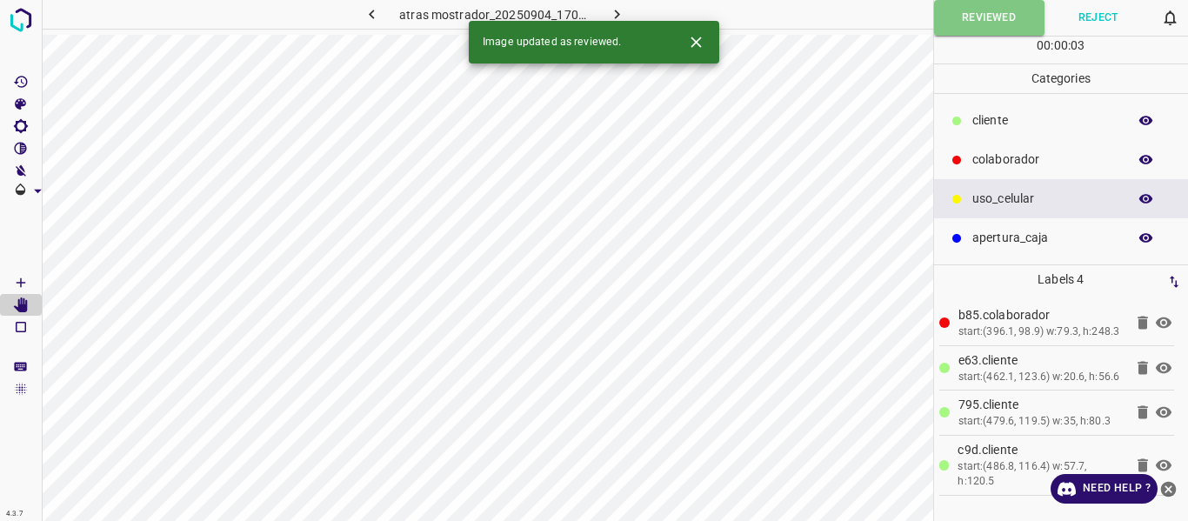
click at [612, 15] on icon "button" at bounding box center [617, 14] width 18 height 18
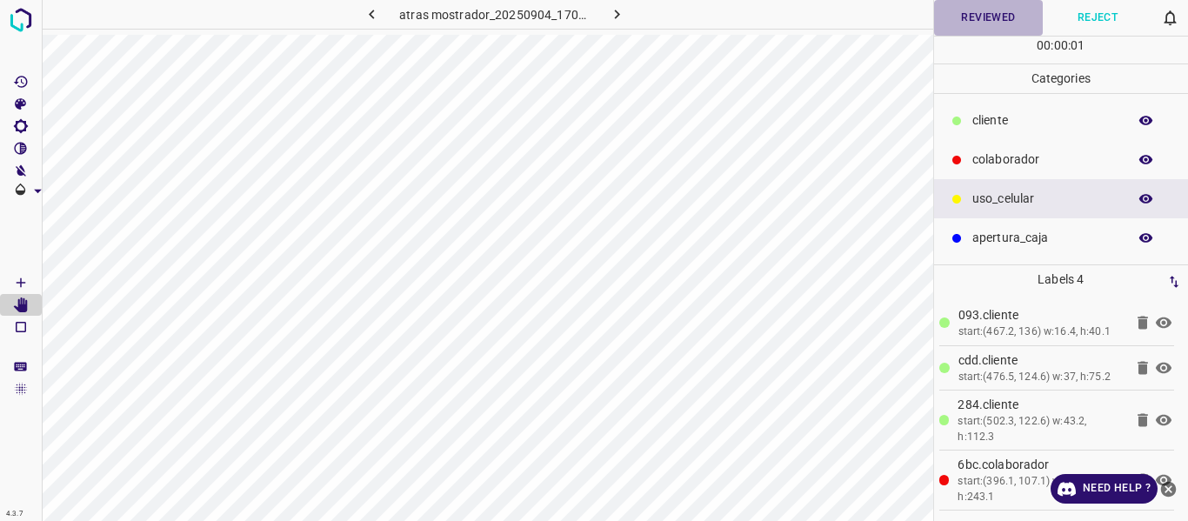
click at [998, 18] on button "Reviewed" at bounding box center [989, 18] width 110 height 36
click at [604, 16] on button "button" at bounding box center [617, 14] width 56 height 29
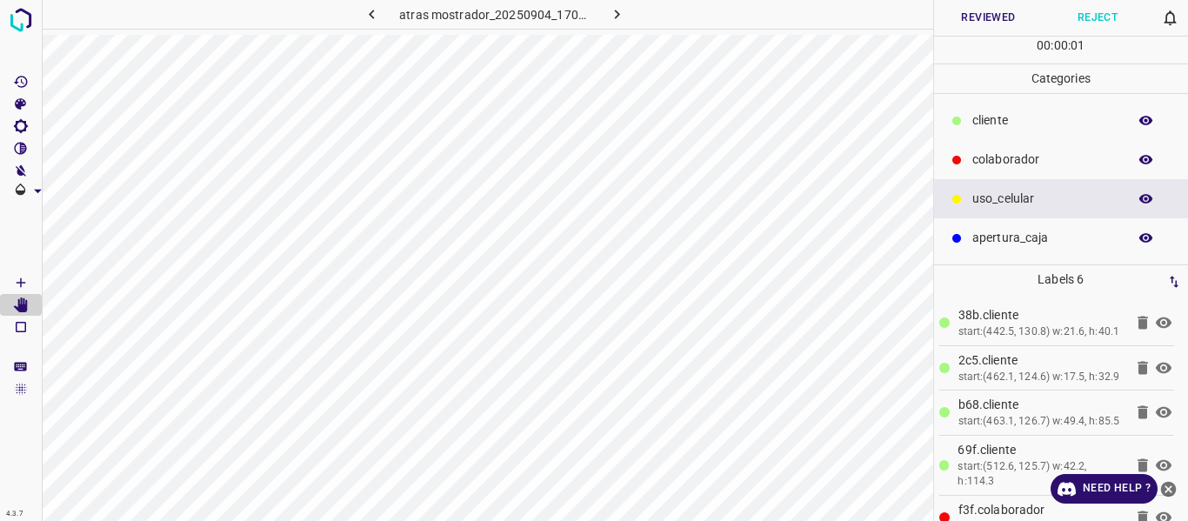
click at [961, 16] on button "Reviewed" at bounding box center [989, 18] width 110 height 36
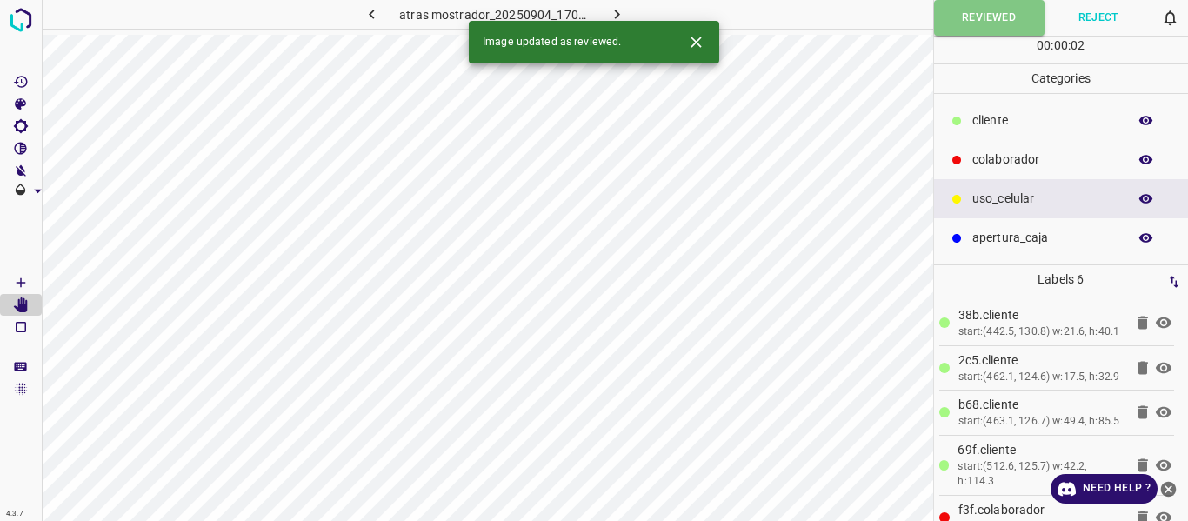
click at [615, 15] on icon "button" at bounding box center [617, 14] width 18 height 18
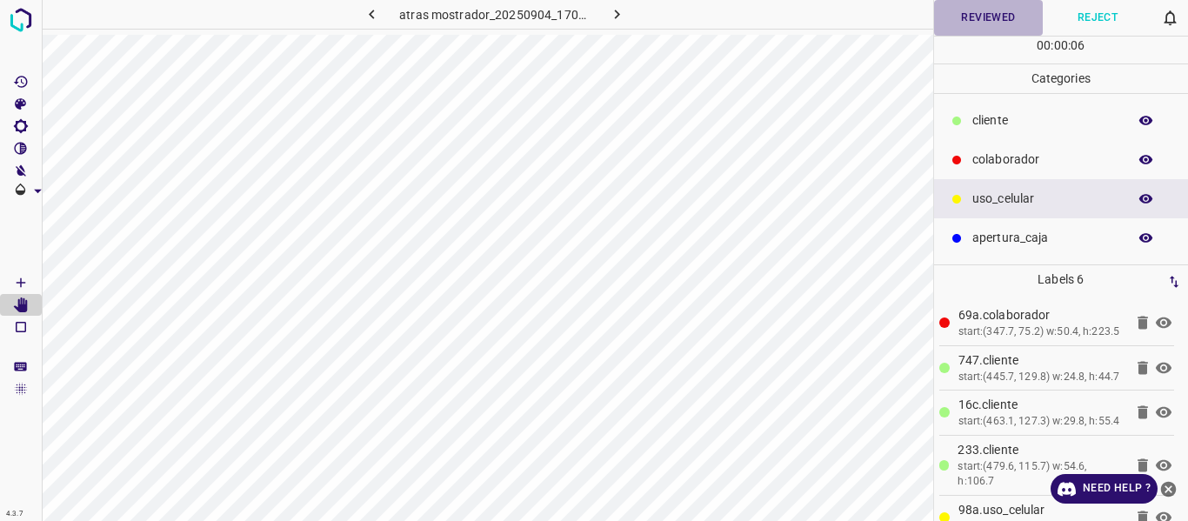
click at [979, 11] on button "Reviewed" at bounding box center [989, 18] width 110 height 36
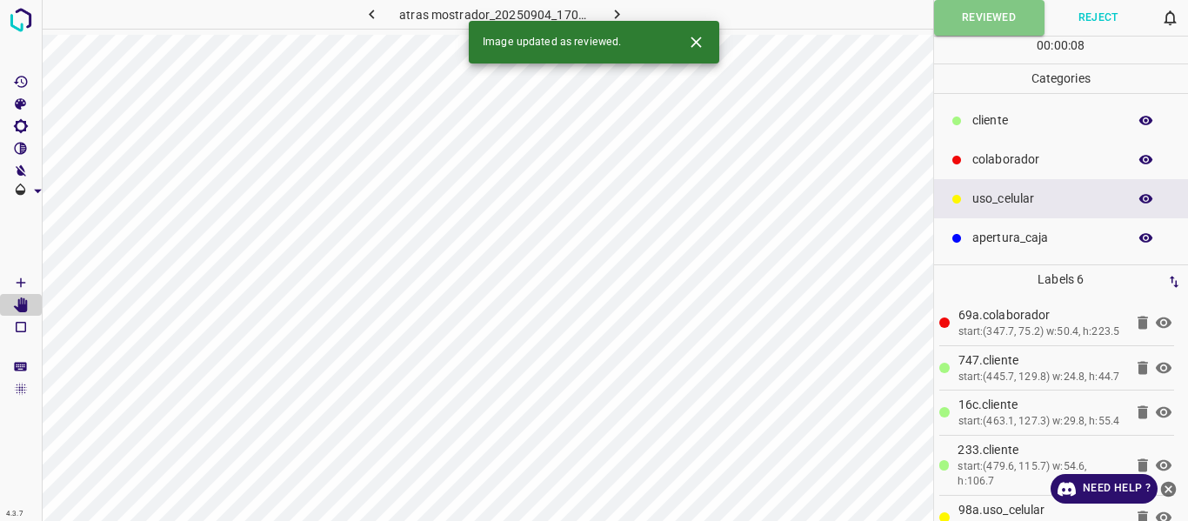
click at [610, 12] on icon "button" at bounding box center [617, 14] width 18 height 18
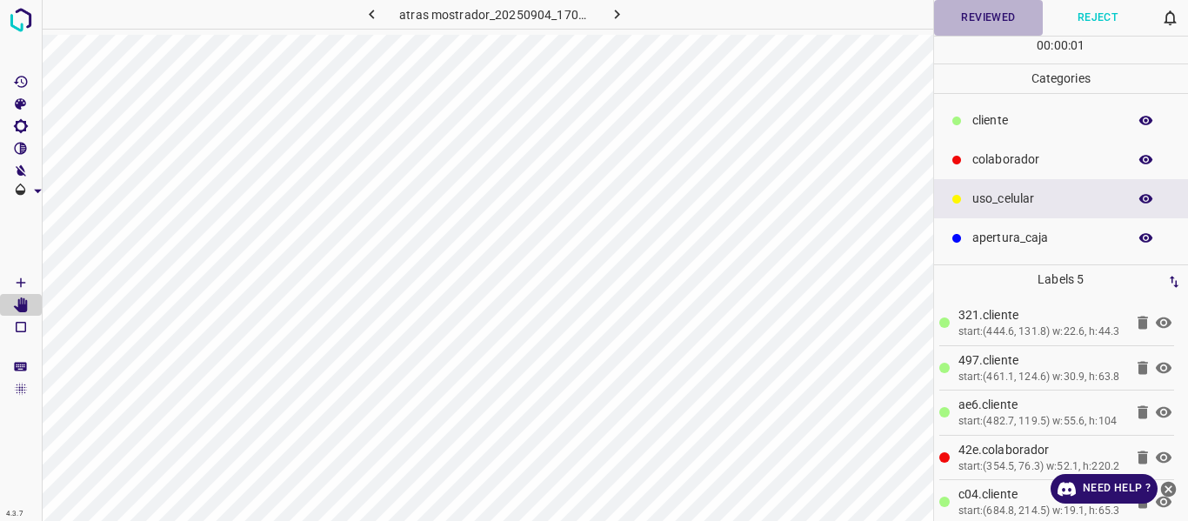
click at [967, 21] on button "Reviewed" at bounding box center [989, 18] width 110 height 36
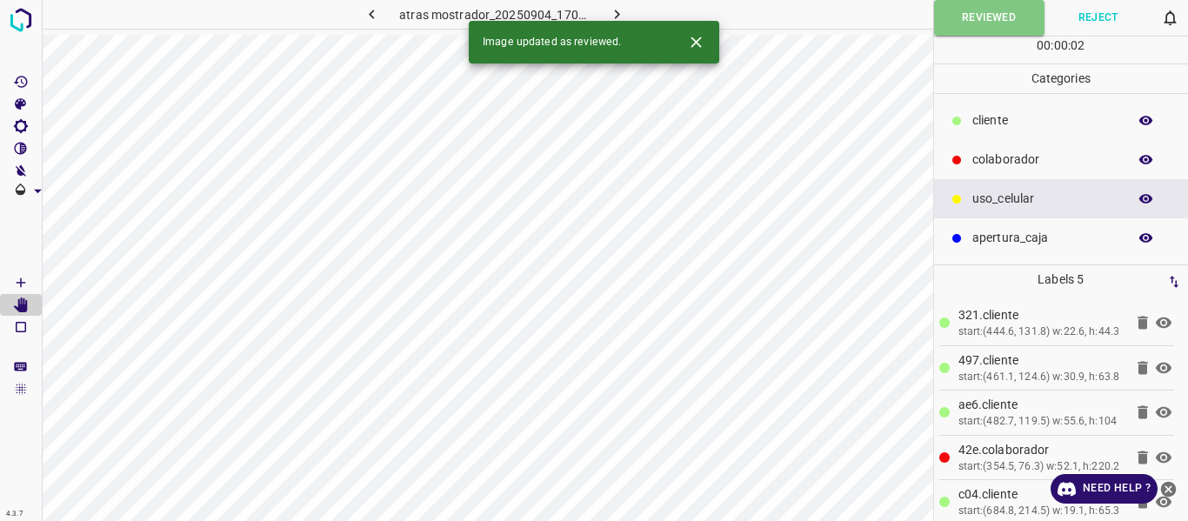
click at [614, 11] on icon "button" at bounding box center [616, 15] width 5 height 10
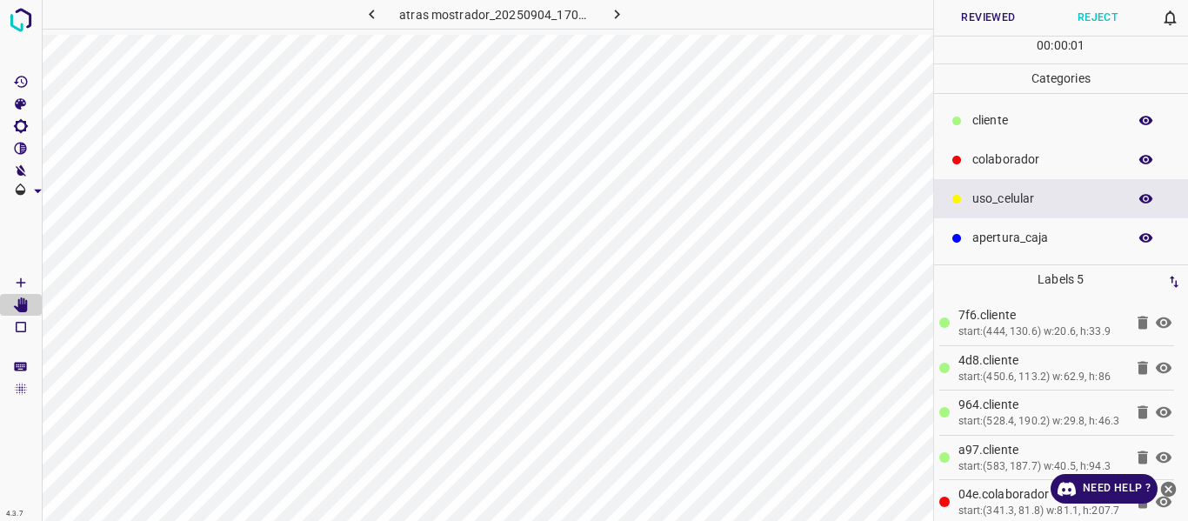
click at [950, 25] on button "Reviewed" at bounding box center [989, 18] width 110 height 36
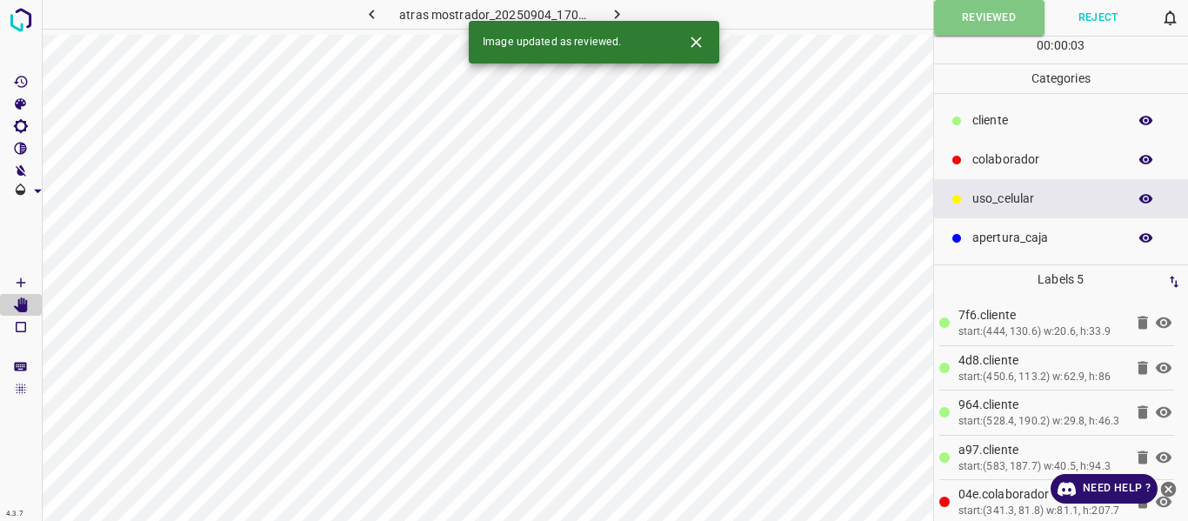
click at [619, 15] on icon "button" at bounding box center [617, 14] width 18 height 18
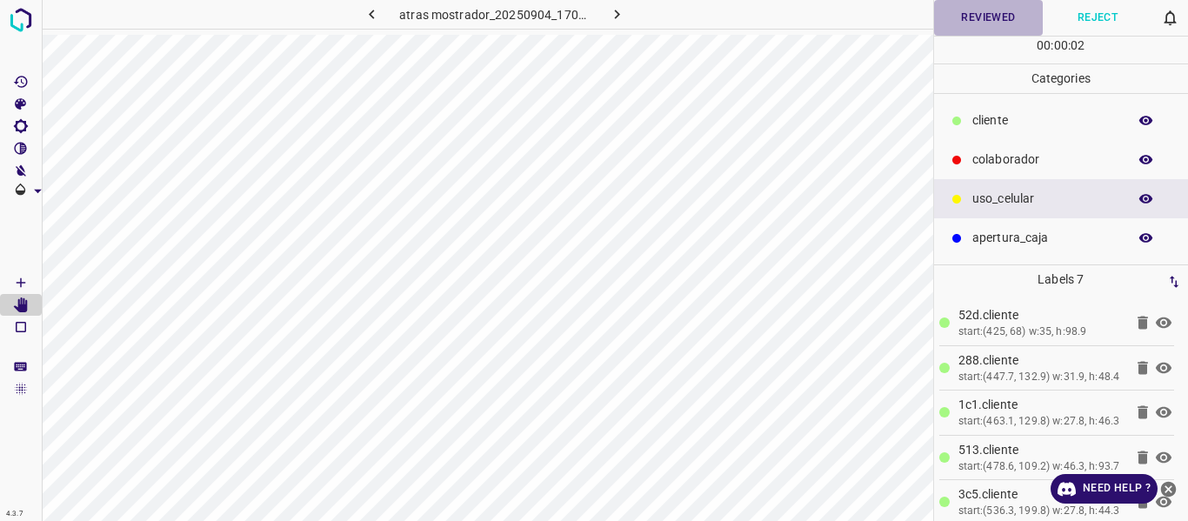
click at [959, 25] on button "Reviewed" at bounding box center [989, 18] width 110 height 36
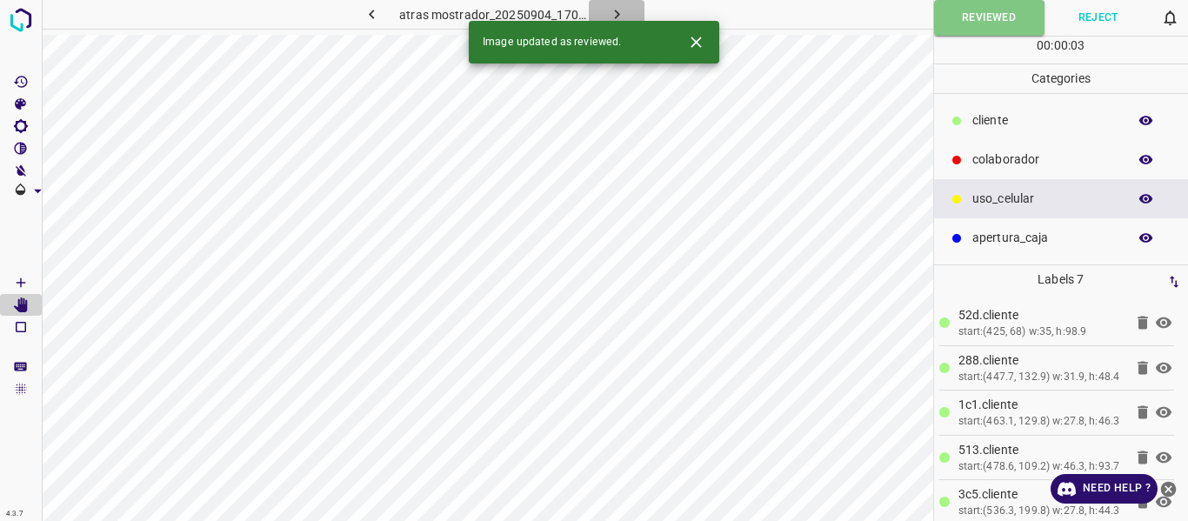
click at [620, 17] on icon "button" at bounding box center [617, 14] width 18 height 18
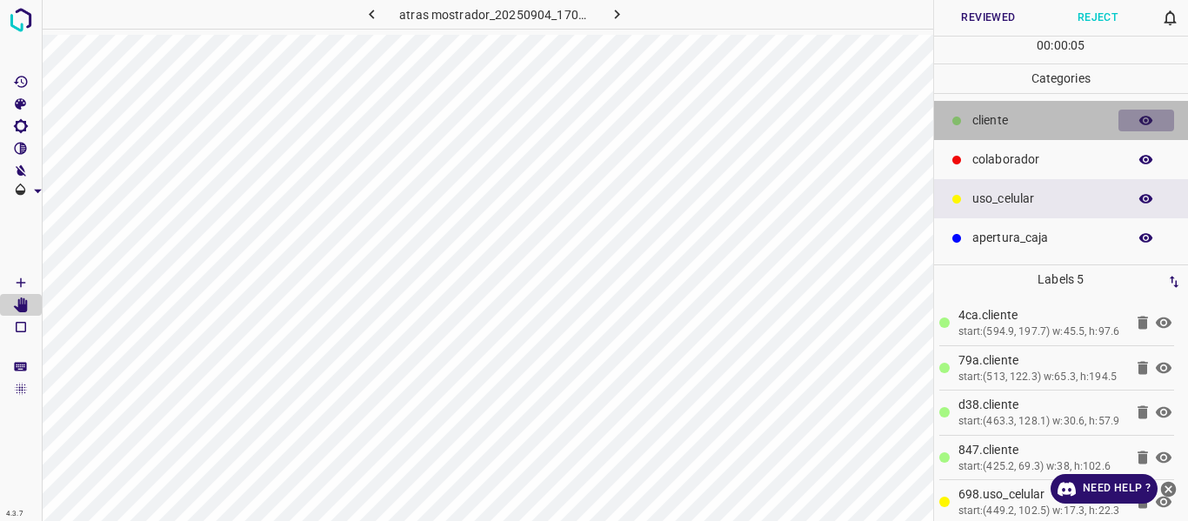
click at [1139, 119] on icon "button" at bounding box center [1147, 121] width 16 height 16
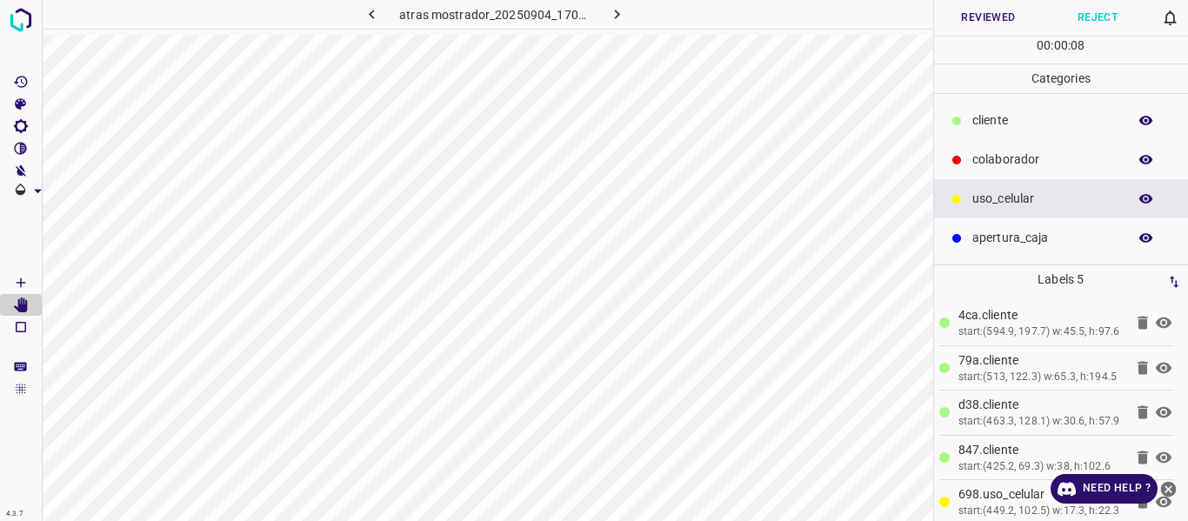
click at [983, 16] on button "Reviewed" at bounding box center [989, 18] width 110 height 36
click at [624, 10] on icon "button" at bounding box center [617, 14] width 18 height 18
click at [966, 24] on button "Reviewed" at bounding box center [989, 18] width 110 height 36
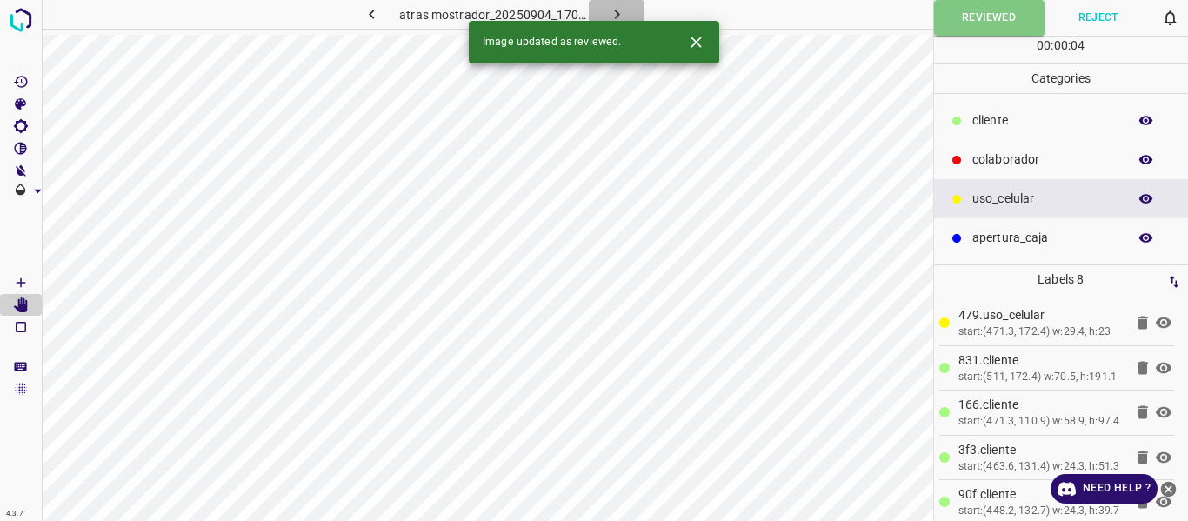
click at [612, 10] on icon "button" at bounding box center [617, 14] width 18 height 18
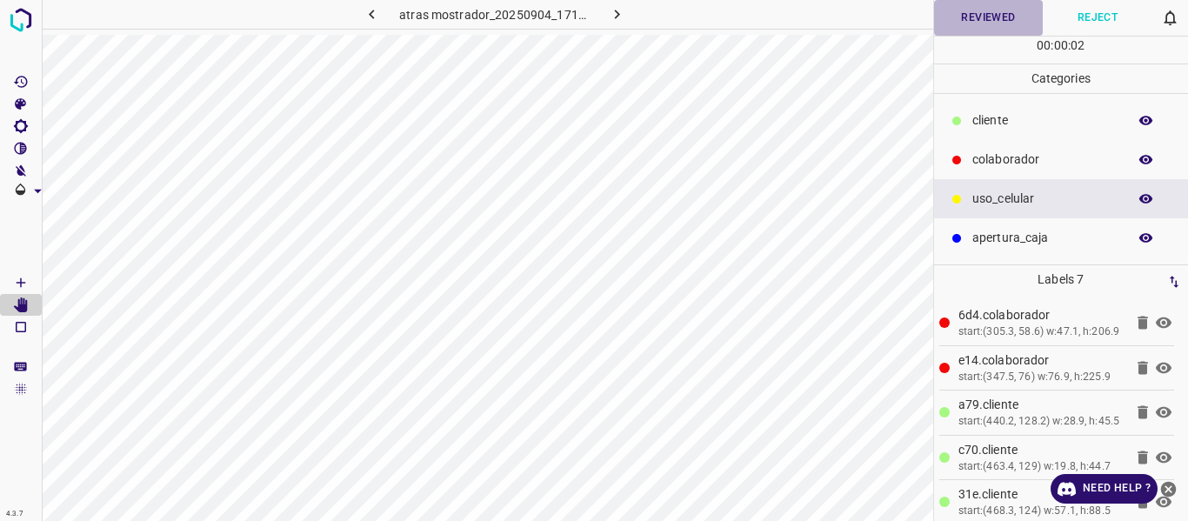
click at [985, 17] on button "Reviewed" at bounding box center [989, 18] width 110 height 36
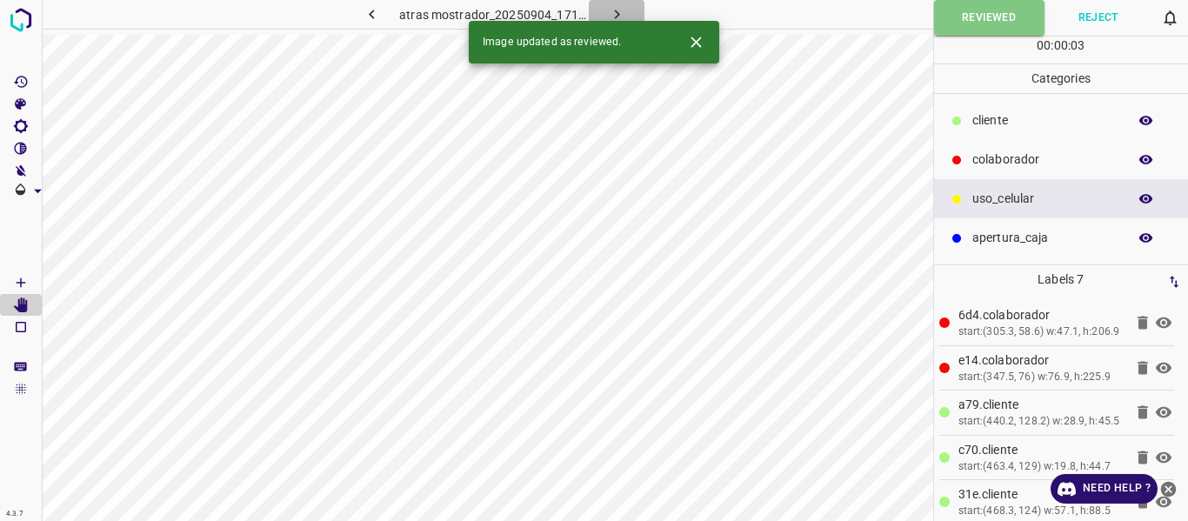
click at [618, 10] on icon "button" at bounding box center [617, 14] width 18 height 18
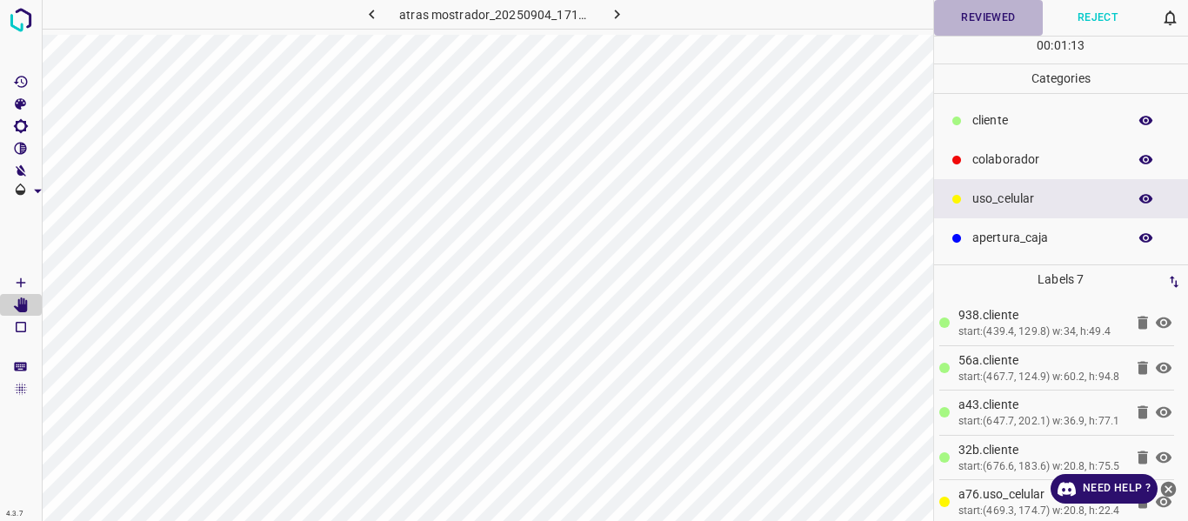
click at [984, 22] on button "Reviewed" at bounding box center [989, 18] width 110 height 36
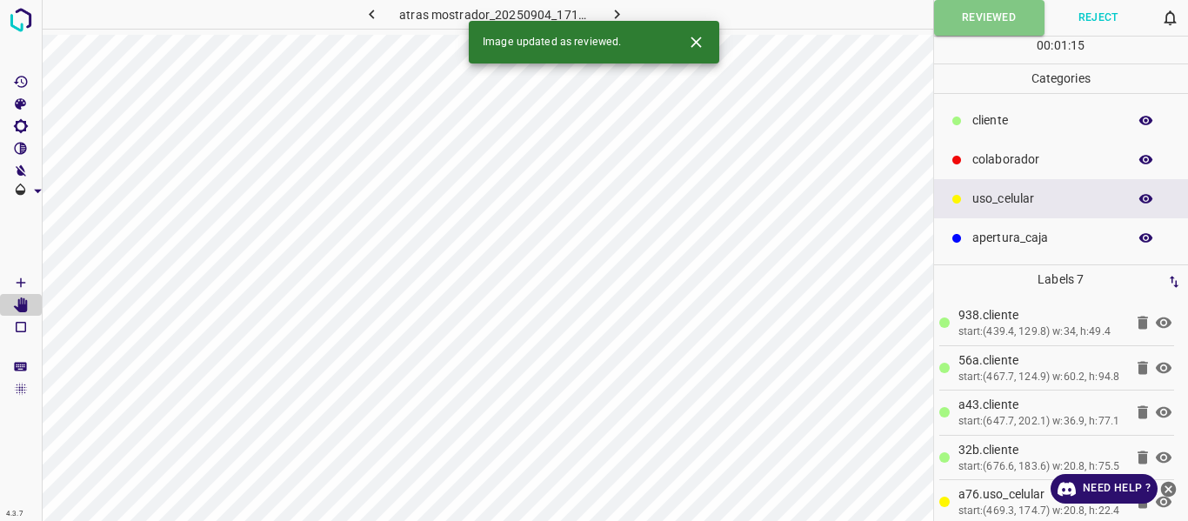
click at [609, 10] on icon "button" at bounding box center [617, 14] width 18 height 18
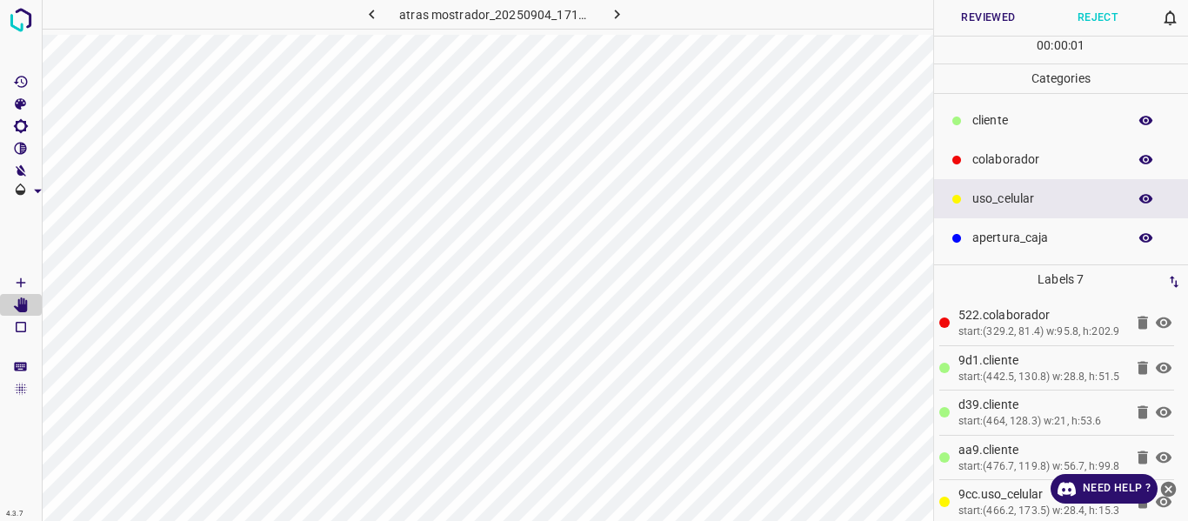
click at [956, 25] on button "Reviewed" at bounding box center [989, 18] width 110 height 36
click at [611, 10] on icon "button" at bounding box center [617, 14] width 18 height 18
click at [983, 17] on button "Reviewed" at bounding box center [989, 18] width 110 height 36
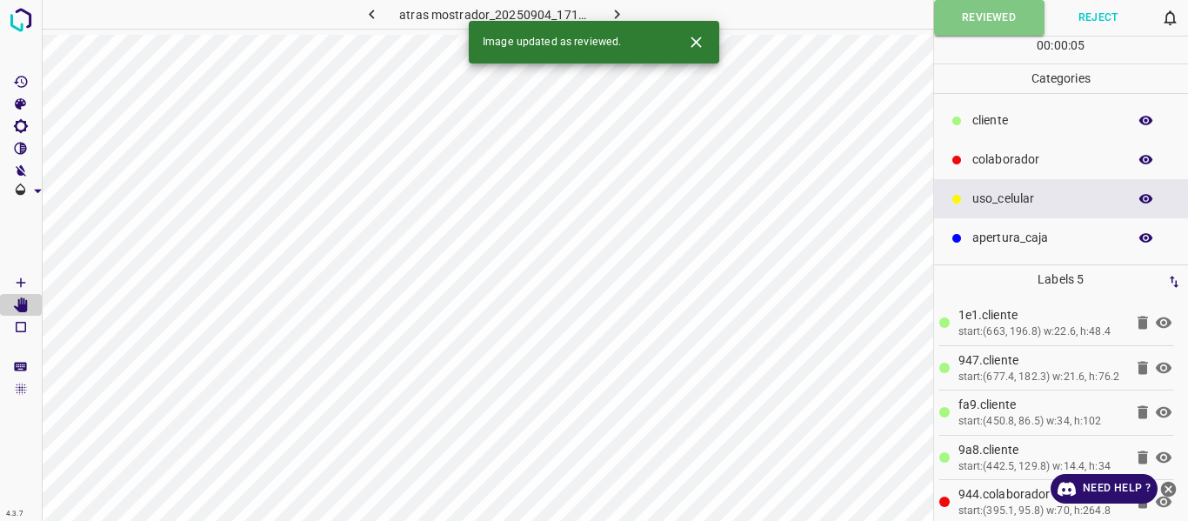
click at [618, 8] on icon "button" at bounding box center [617, 14] width 18 height 18
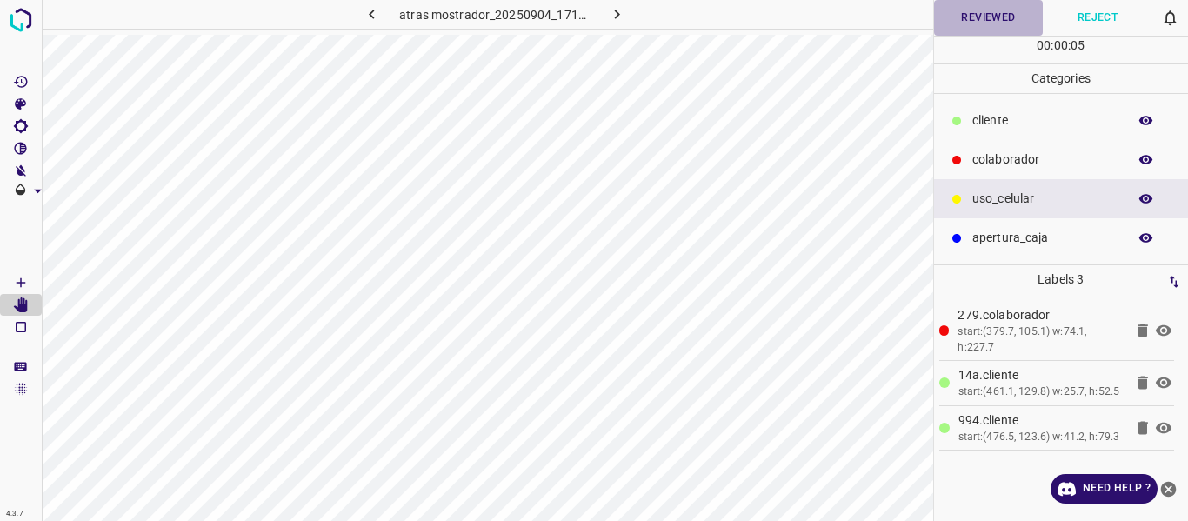
click at [977, 23] on button "Reviewed" at bounding box center [989, 18] width 110 height 36
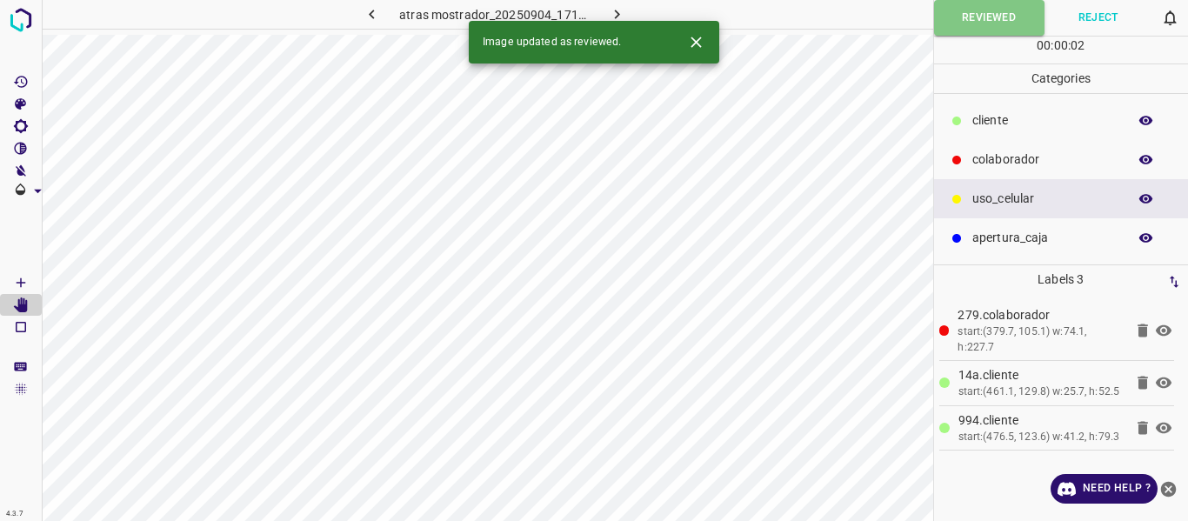
click at [621, 14] on icon "button" at bounding box center [617, 14] width 18 height 18
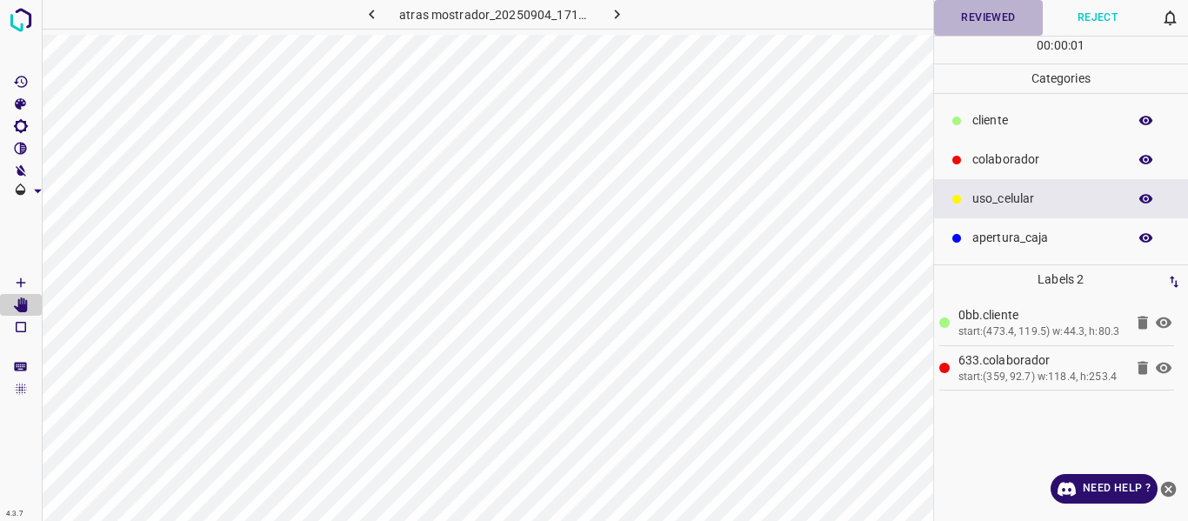
click at [987, 14] on button "Reviewed" at bounding box center [989, 18] width 110 height 36
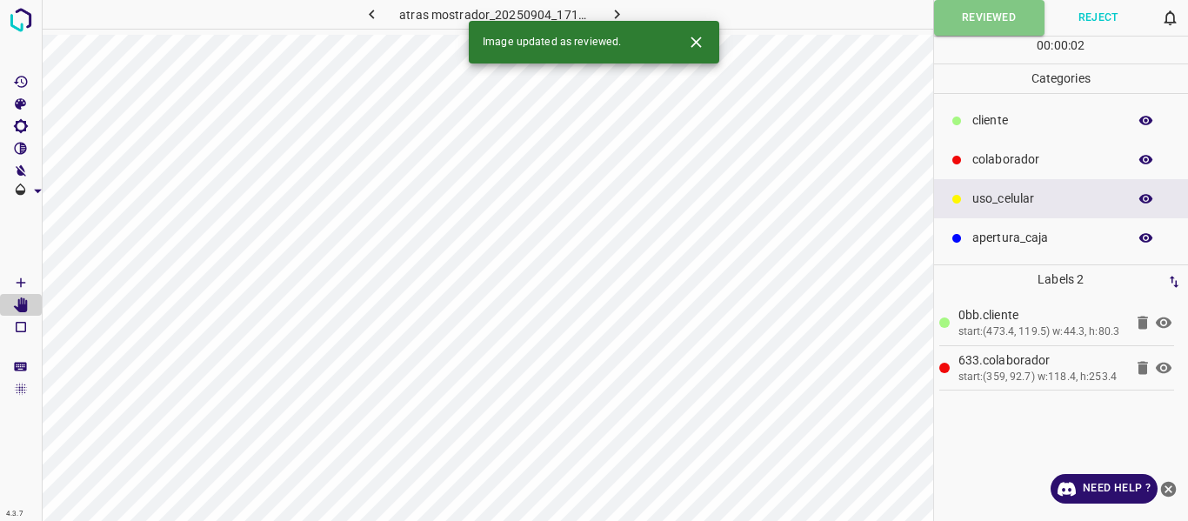
click at [609, 11] on icon "button" at bounding box center [617, 14] width 18 height 18
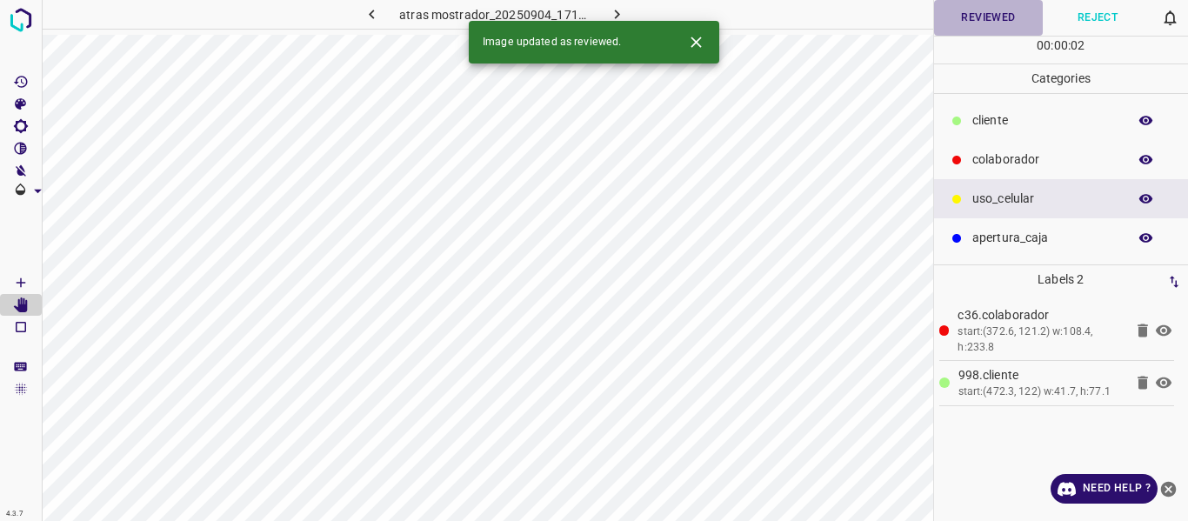
click at [977, 27] on button "Reviewed" at bounding box center [989, 18] width 110 height 36
drag, startPoint x: 607, startPoint y: 12, endPoint x: 644, endPoint y: 61, distance: 60.9
click at [608, 14] on icon "button" at bounding box center [617, 14] width 18 height 18
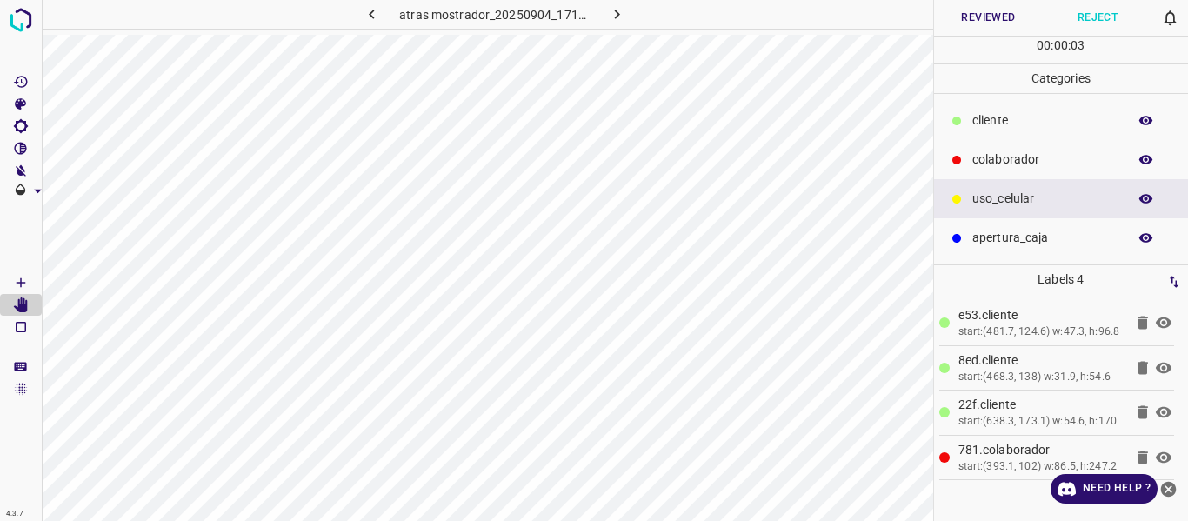
click at [974, 23] on button "Reviewed" at bounding box center [989, 18] width 110 height 36
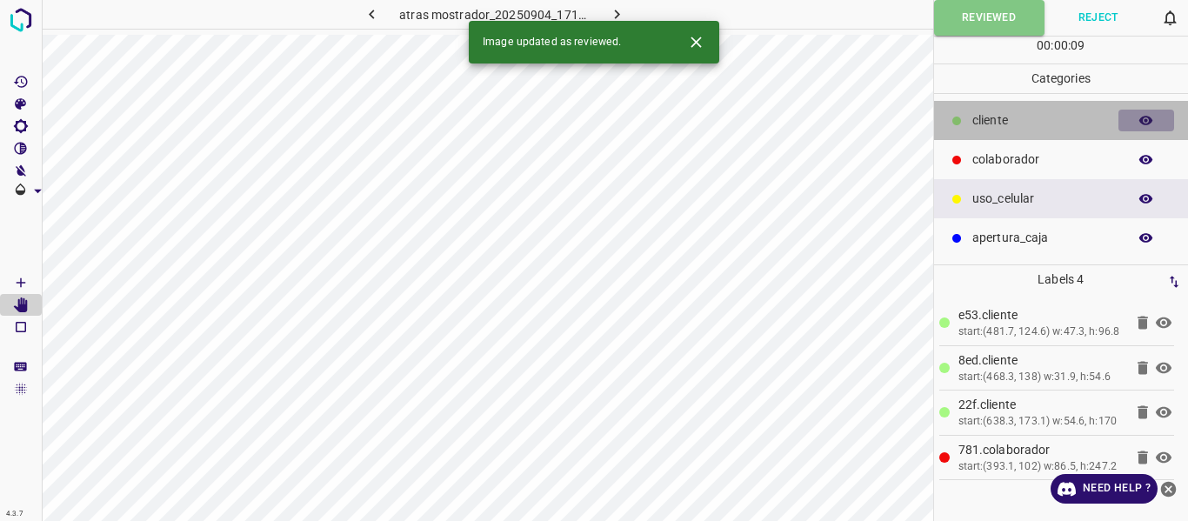
click at [1135, 123] on button "button" at bounding box center [1147, 121] width 56 height 23
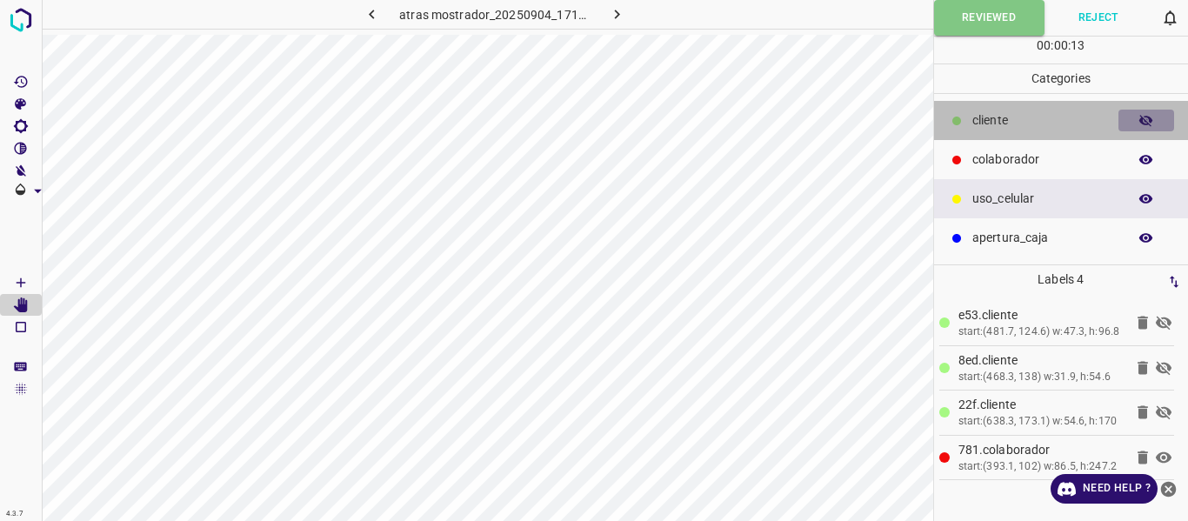
click at [1135, 123] on button "button" at bounding box center [1147, 121] width 56 height 23
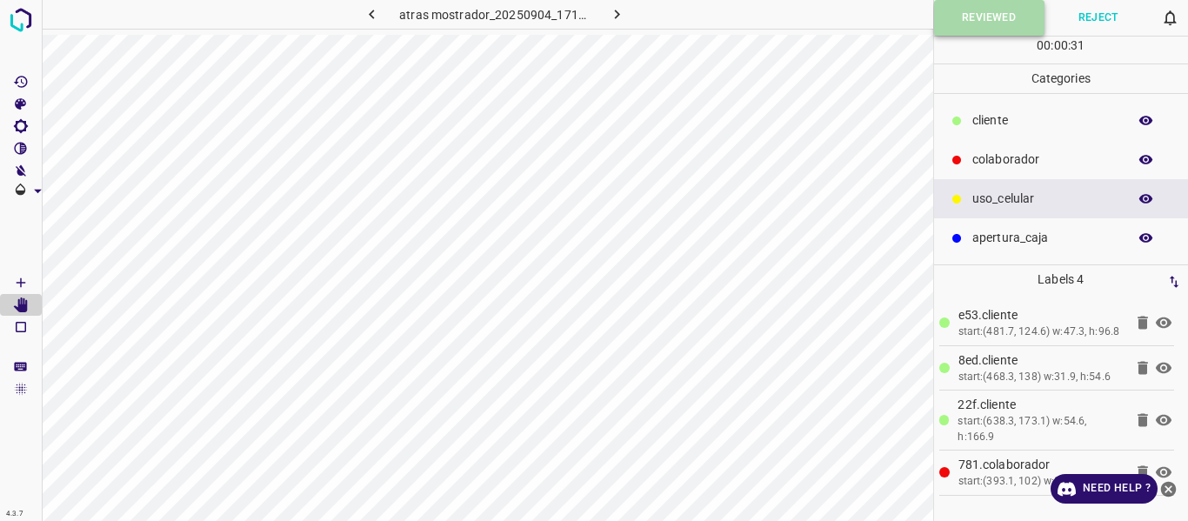
click at [975, 22] on button "Reviewed" at bounding box center [989, 18] width 110 height 36
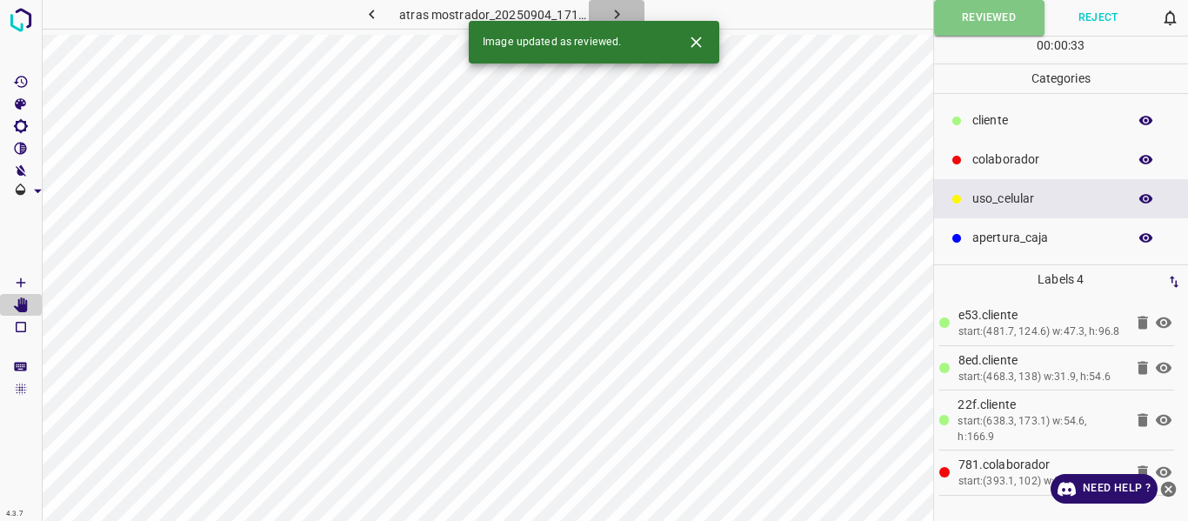
click at [621, 15] on icon "button" at bounding box center [617, 14] width 18 height 18
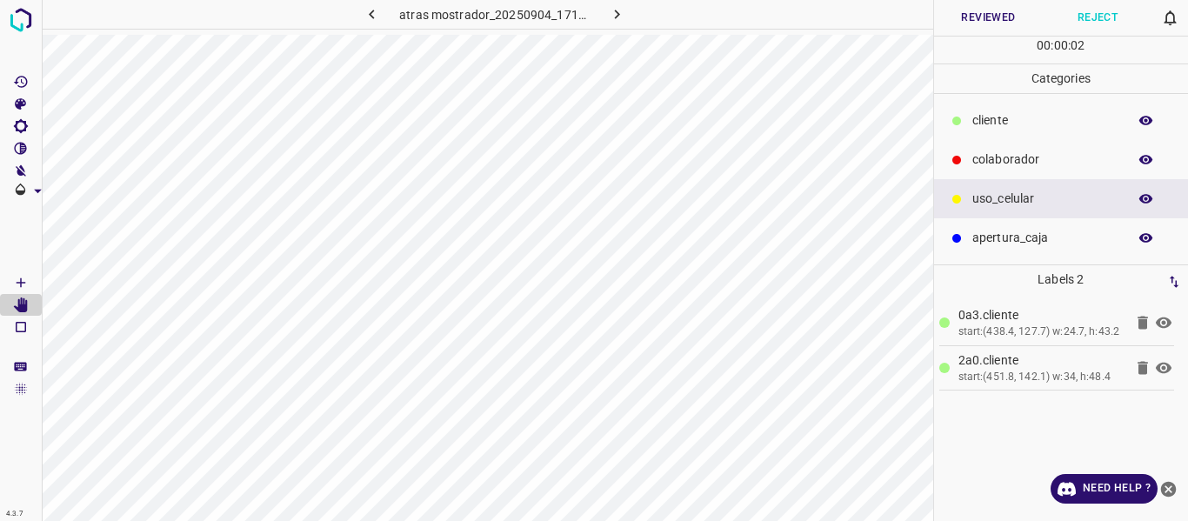
click at [995, 14] on button "Reviewed" at bounding box center [989, 18] width 110 height 36
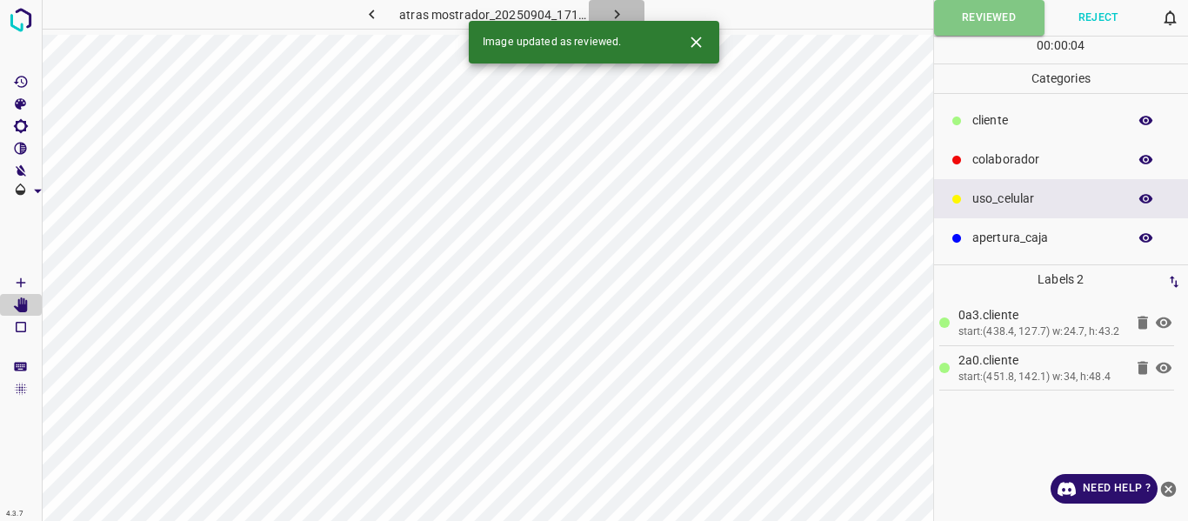
click at [608, 10] on icon "button" at bounding box center [617, 14] width 18 height 18
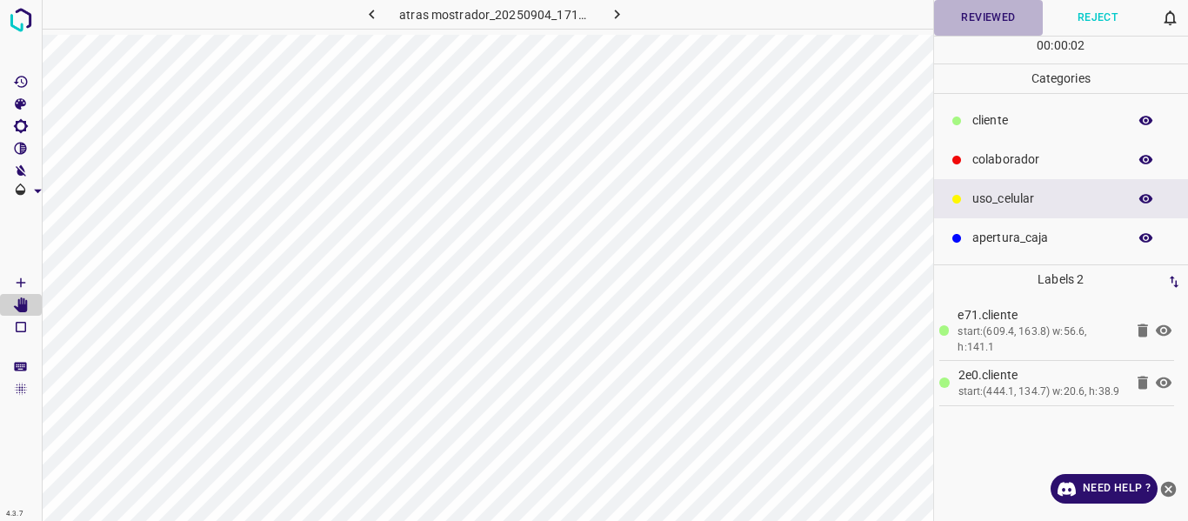
click at [950, 20] on button "Reviewed" at bounding box center [989, 18] width 110 height 36
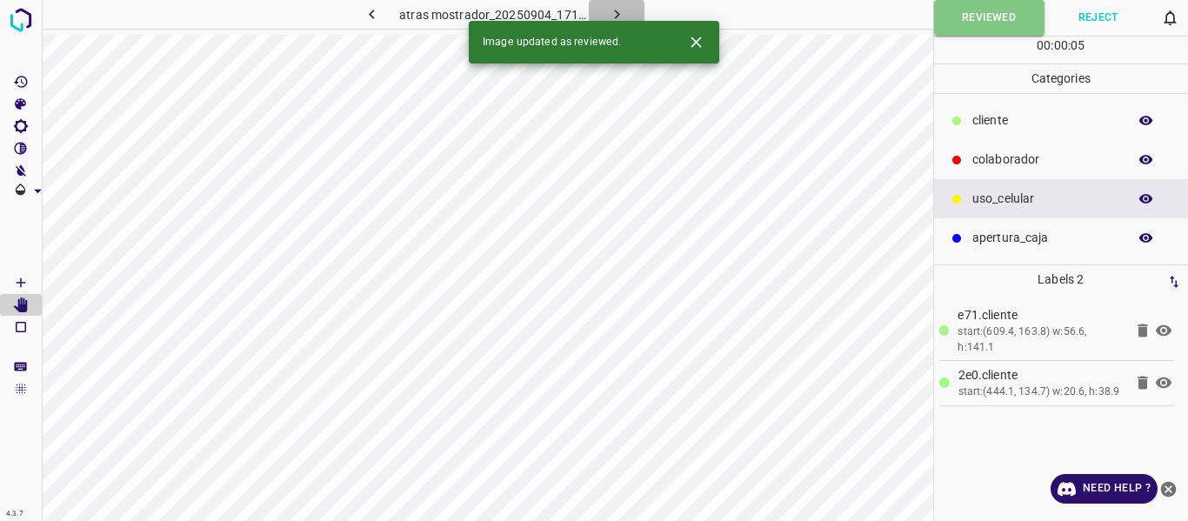
drag, startPoint x: 617, startPoint y: 7, endPoint x: 585, endPoint y: 62, distance: 63.1
click at [617, 8] on icon "button" at bounding box center [617, 14] width 18 height 18
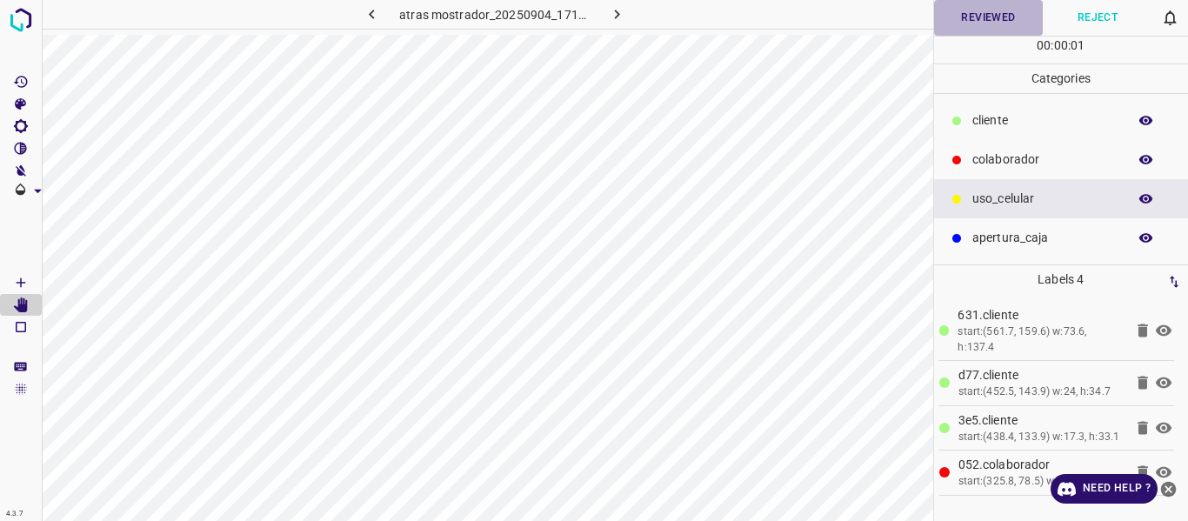
click at [980, 11] on button "Reviewed" at bounding box center [989, 18] width 110 height 36
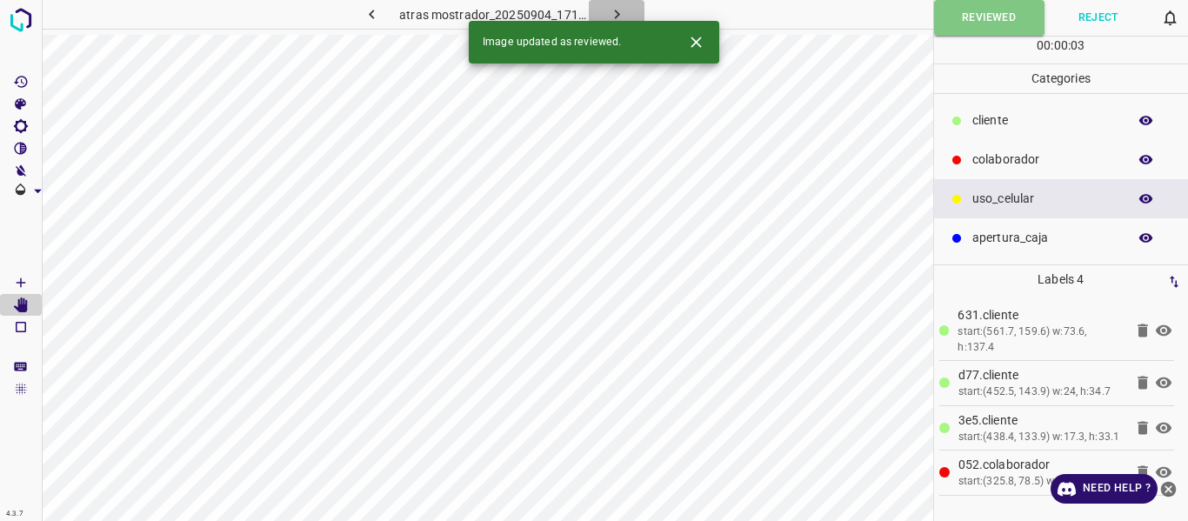
click at [608, 11] on icon "button" at bounding box center [617, 14] width 18 height 18
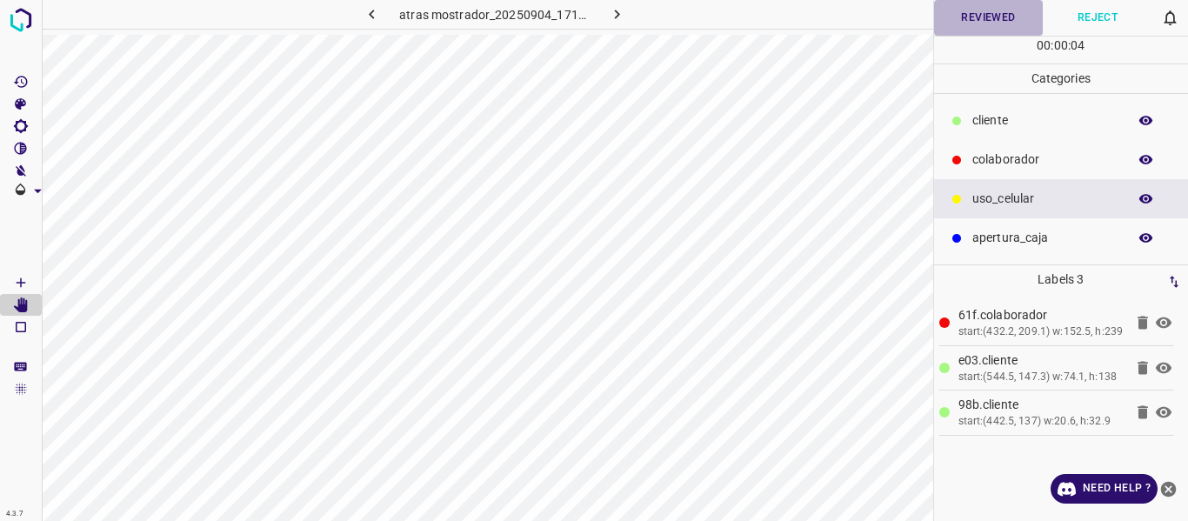
click at [969, 20] on button "Reviewed" at bounding box center [989, 18] width 110 height 36
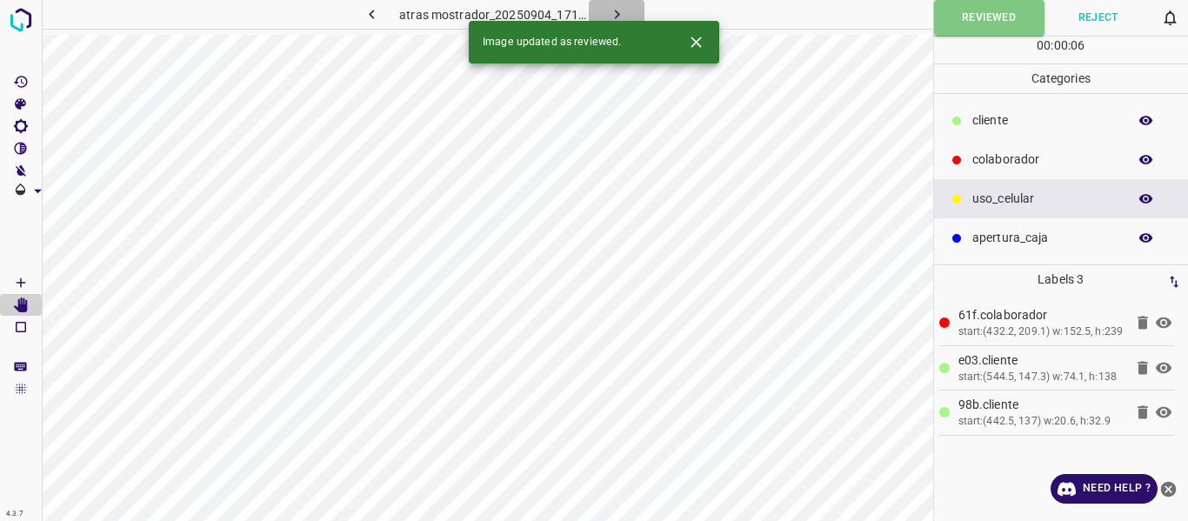
click at [621, 10] on icon "button" at bounding box center [617, 14] width 18 height 18
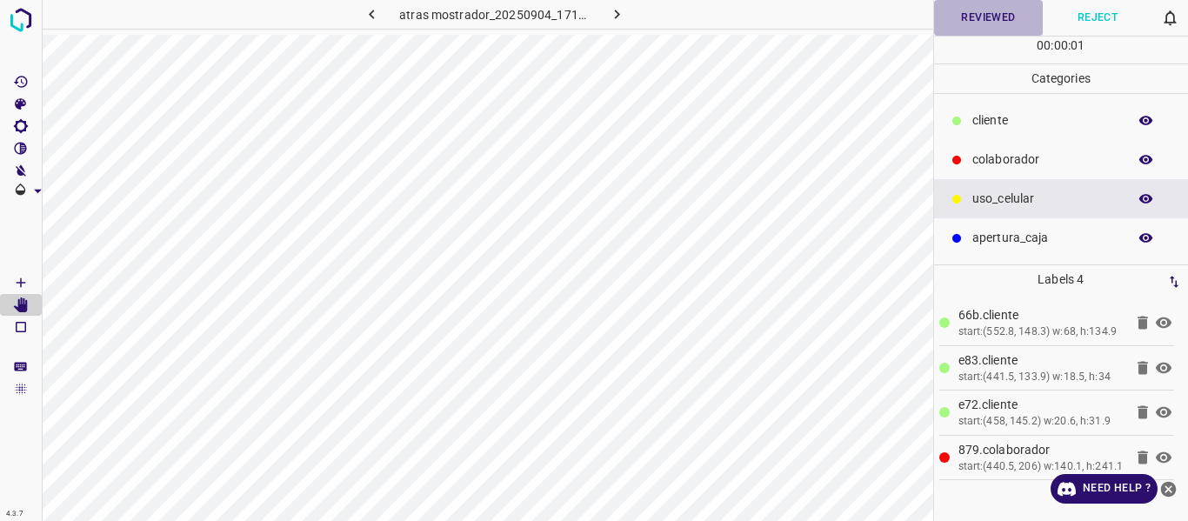
click at [978, 19] on button "Reviewed" at bounding box center [989, 18] width 110 height 36
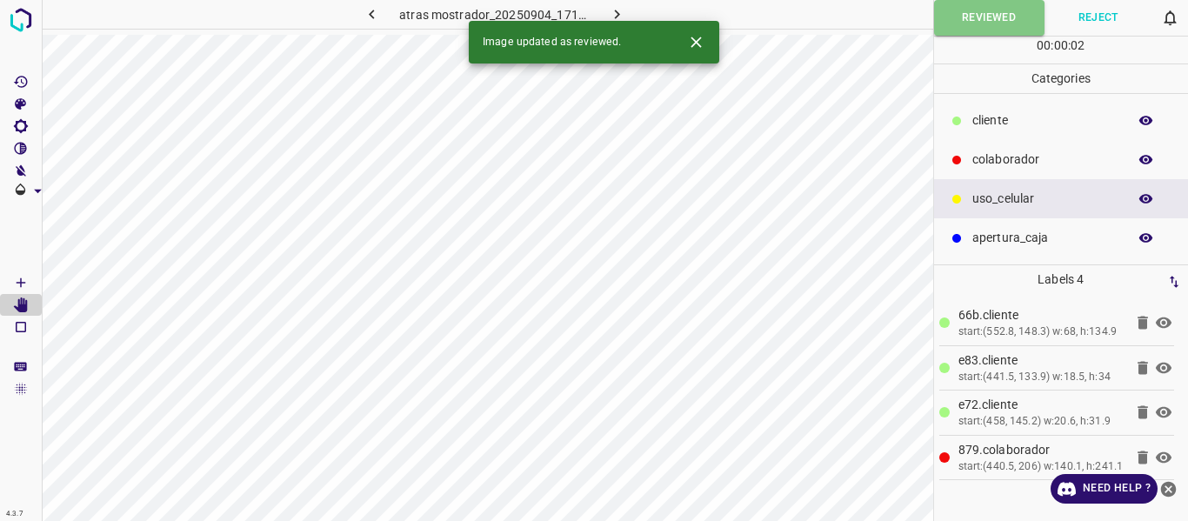
click at [610, 15] on icon "button" at bounding box center [617, 14] width 18 height 18
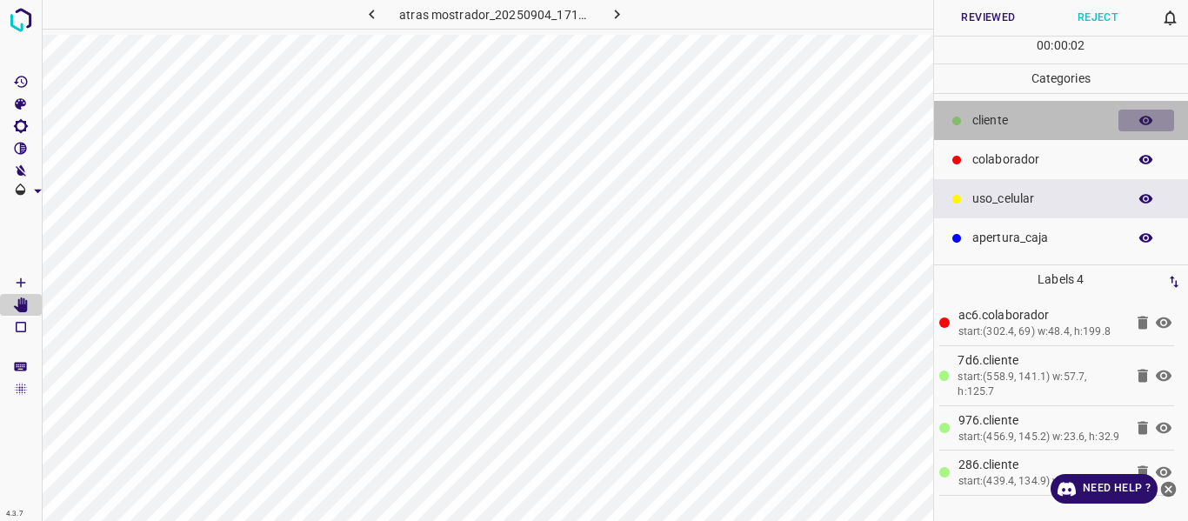
click at [1146, 122] on icon "button" at bounding box center [1147, 121] width 14 height 10
click at [1146, 122] on icon "button" at bounding box center [1147, 121] width 14 height 12
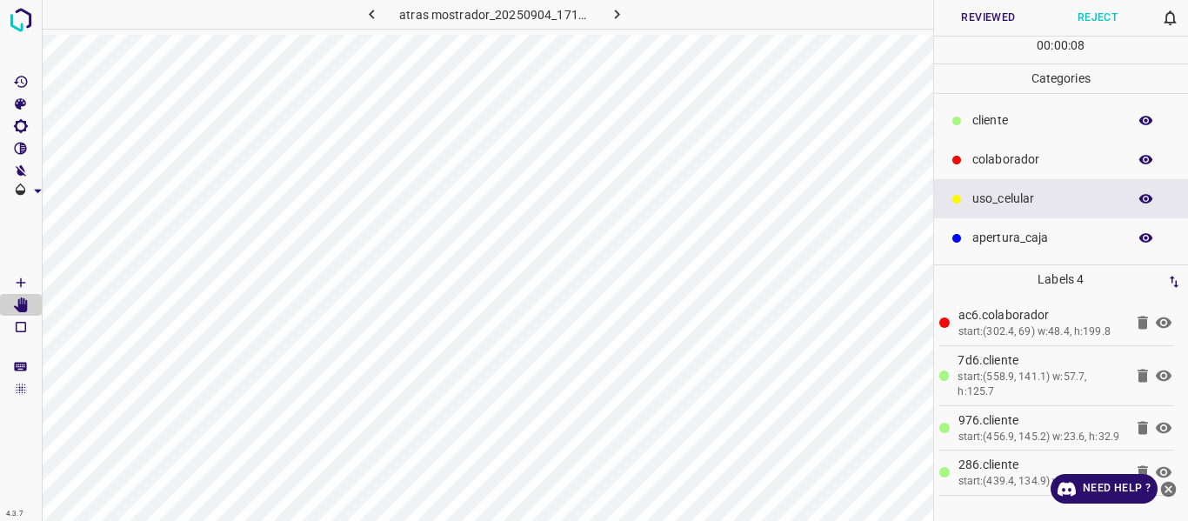
click at [990, 15] on button "Reviewed" at bounding box center [989, 18] width 110 height 36
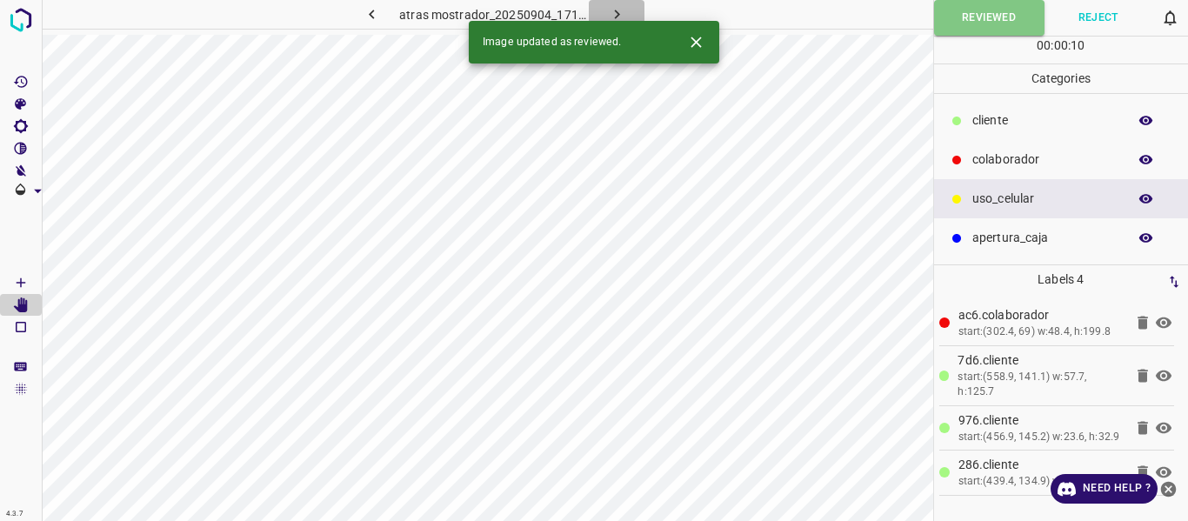
click at [614, 10] on icon "button" at bounding box center [616, 15] width 5 height 10
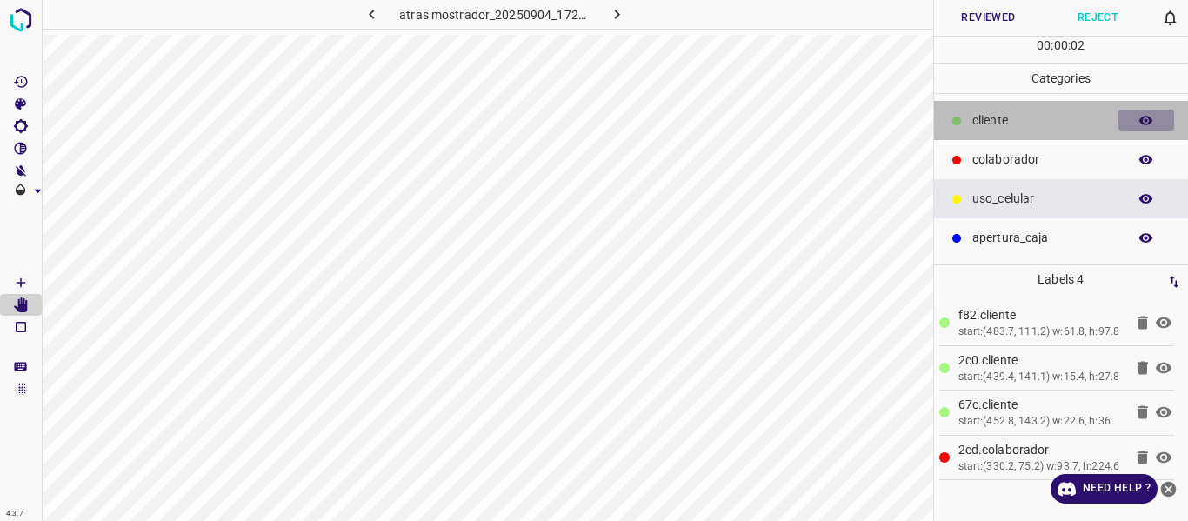
click at [1149, 119] on icon "button" at bounding box center [1147, 121] width 16 height 16
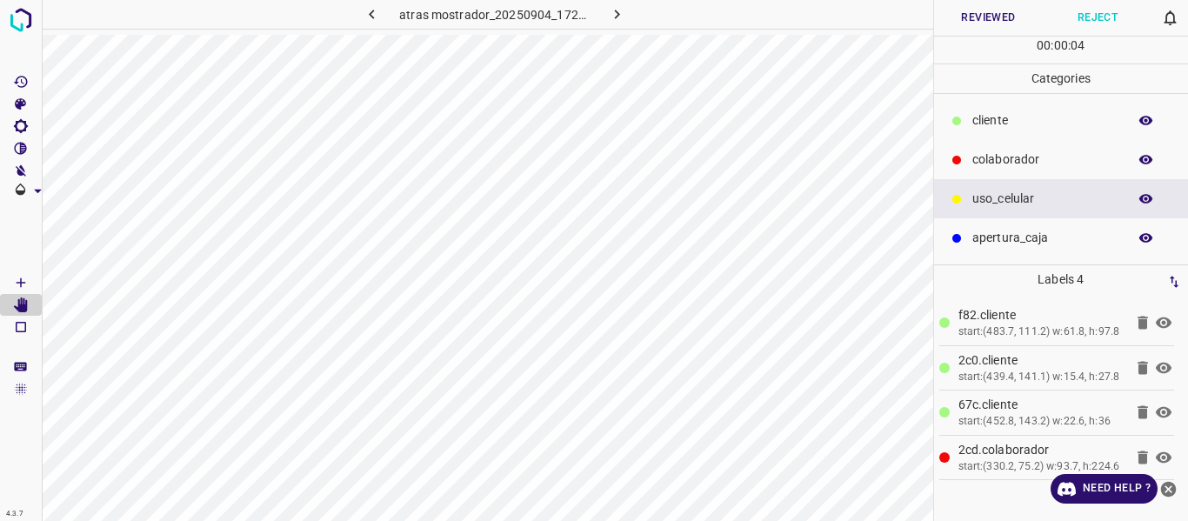
click at [982, 26] on button "Reviewed" at bounding box center [989, 18] width 110 height 36
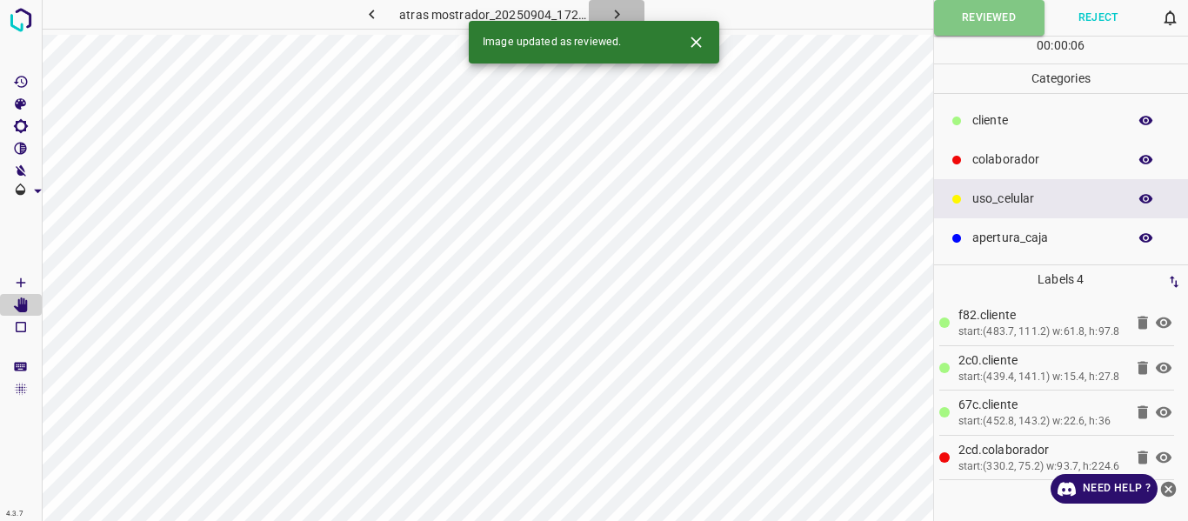
click at [608, 7] on icon "button" at bounding box center [617, 14] width 18 height 18
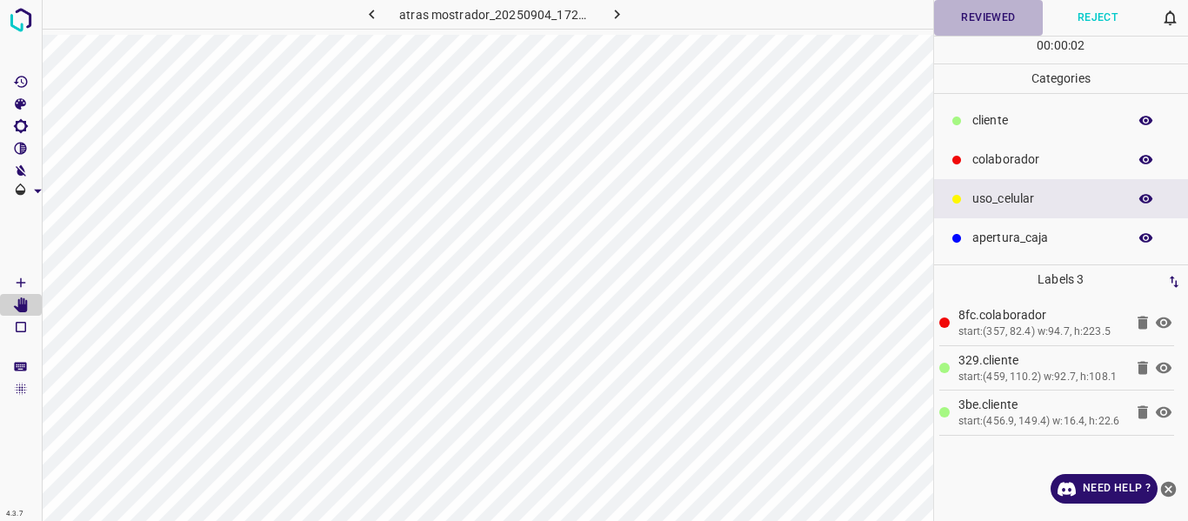
click at [975, 10] on button "Reviewed" at bounding box center [989, 18] width 110 height 36
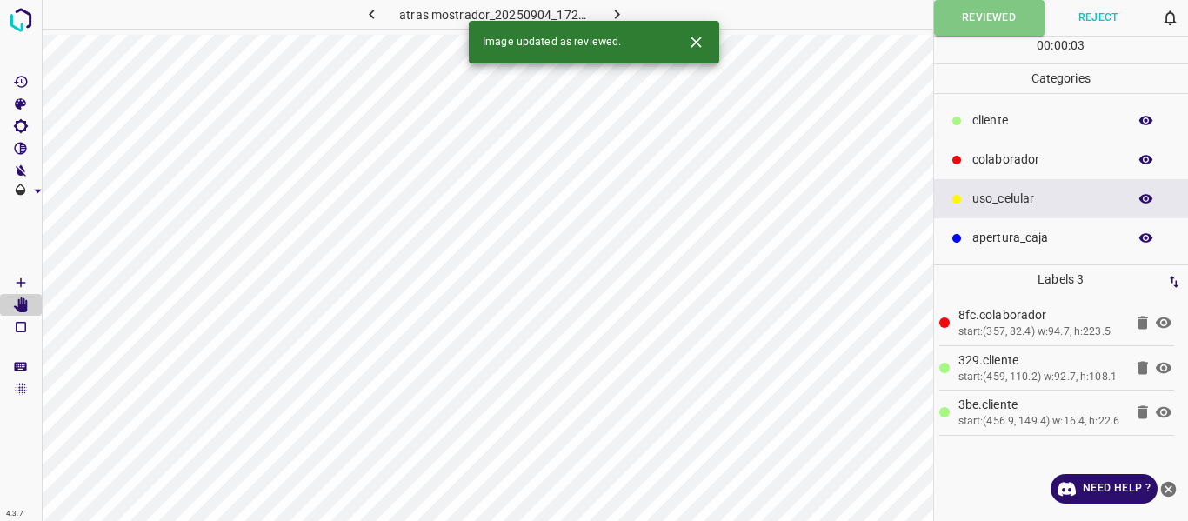
click at [613, 12] on icon "button" at bounding box center [617, 14] width 18 height 18
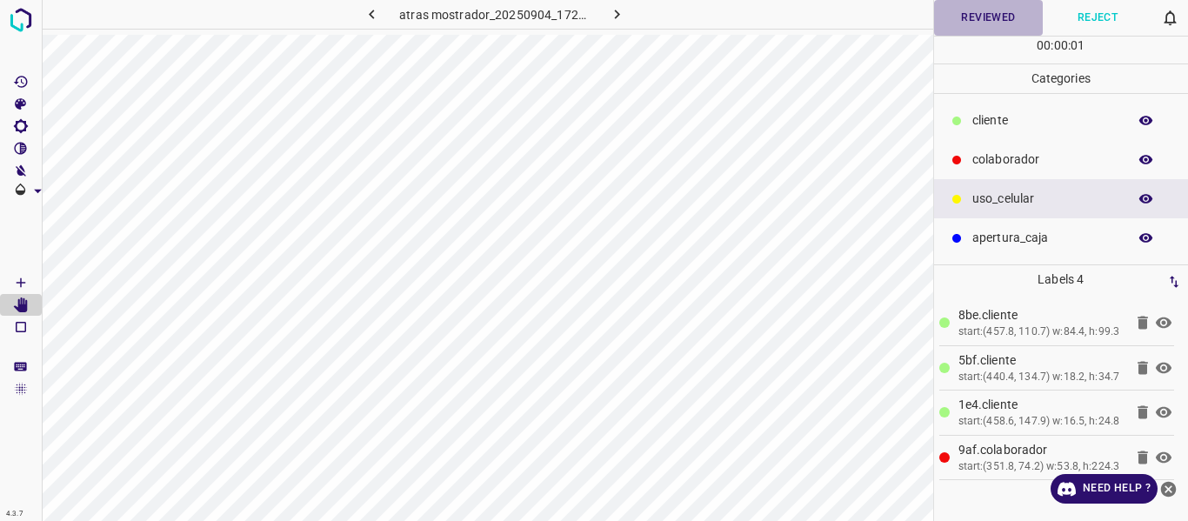
click at [971, 23] on button "Reviewed" at bounding box center [989, 18] width 110 height 36
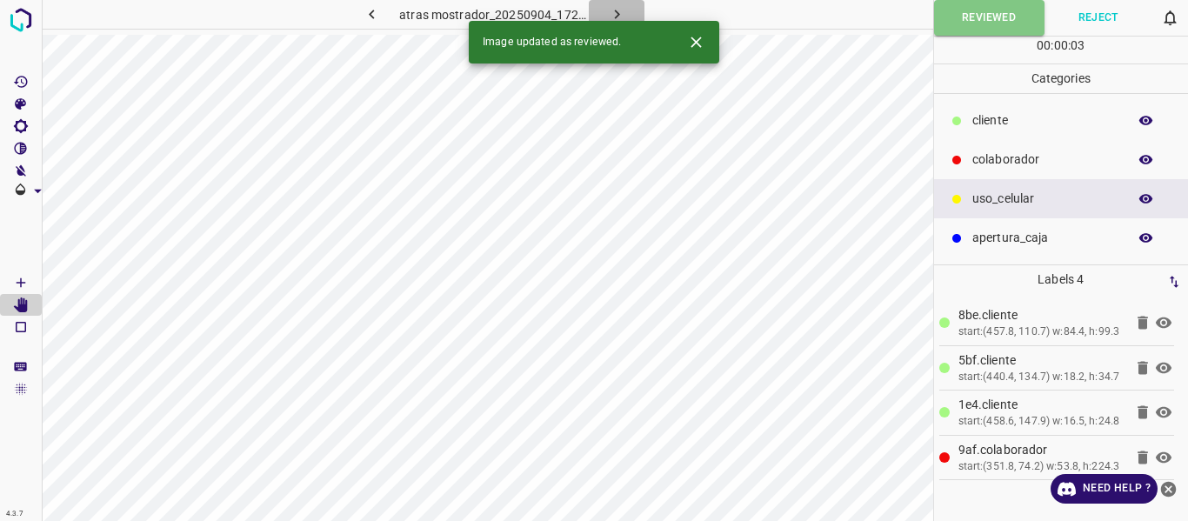
drag, startPoint x: 613, startPoint y: 11, endPoint x: 622, endPoint y: 17, distance: 10.1
click at [612, 12] on icon "button" at bounding box center [617, 14] width 18 height 18
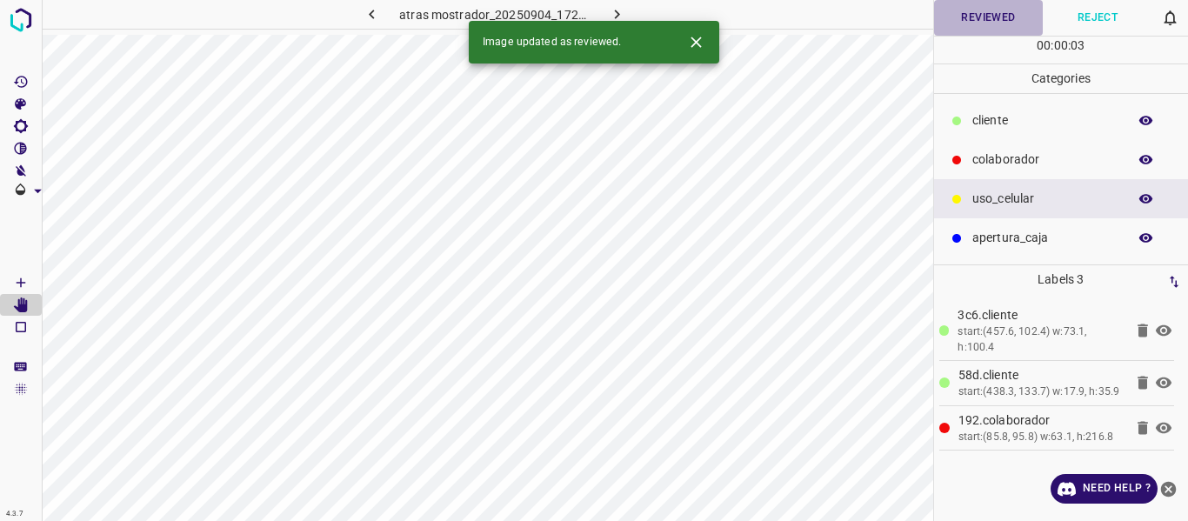
click at [984, 17] on button "Reviewed" at bounding box center [989, 18] width 110 height 36
click at [628, 14] on button "button" at bounding box center [617, 14] width 56 height 29
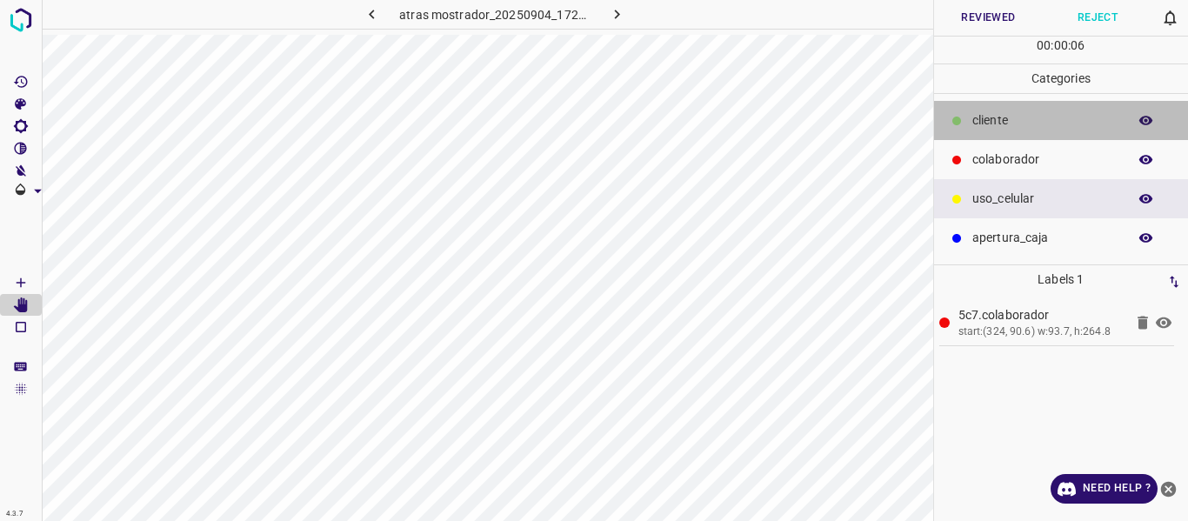
click at [982, 118] on p "cliente" at bounding box center [1046, 120] width 146 height 18
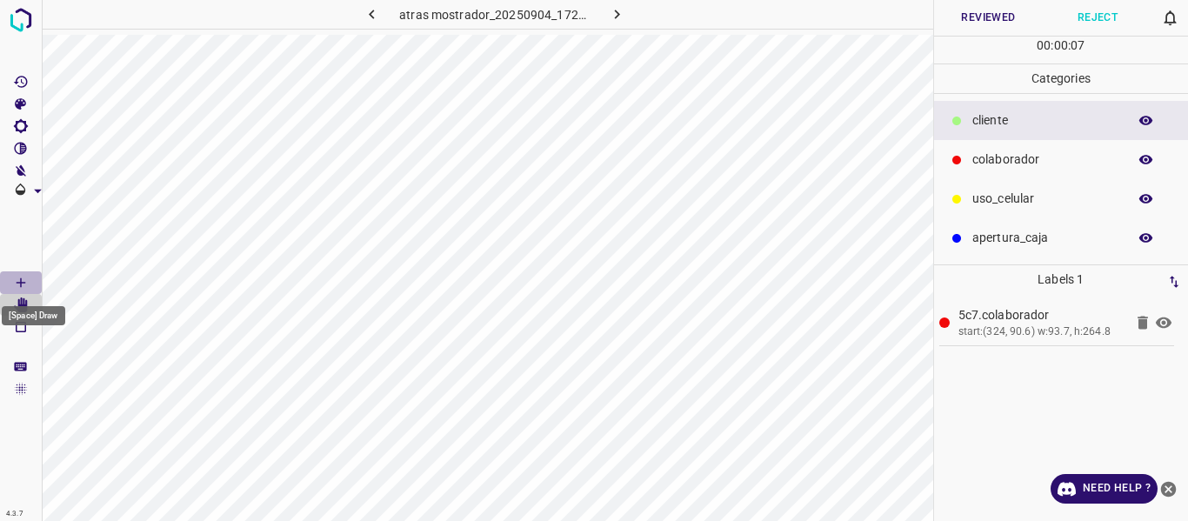
click at [29, 279] on Draw"] "[Space] Draw" at bounding box center [21, 282] width 42 height 23
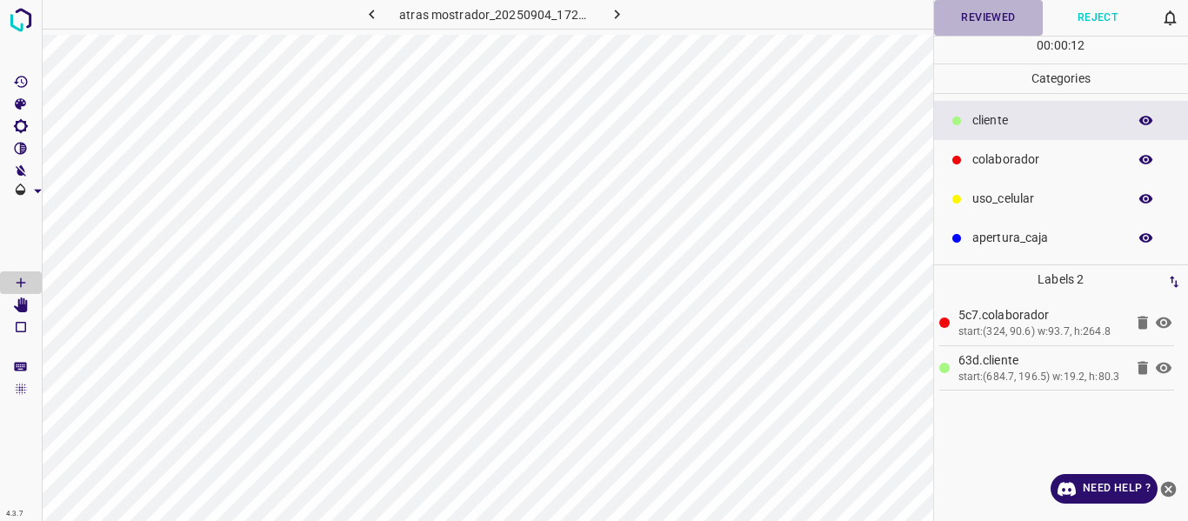
click at [970, 24] on button "Reviewed" at bounding box center [989, 18] width 110 height 36
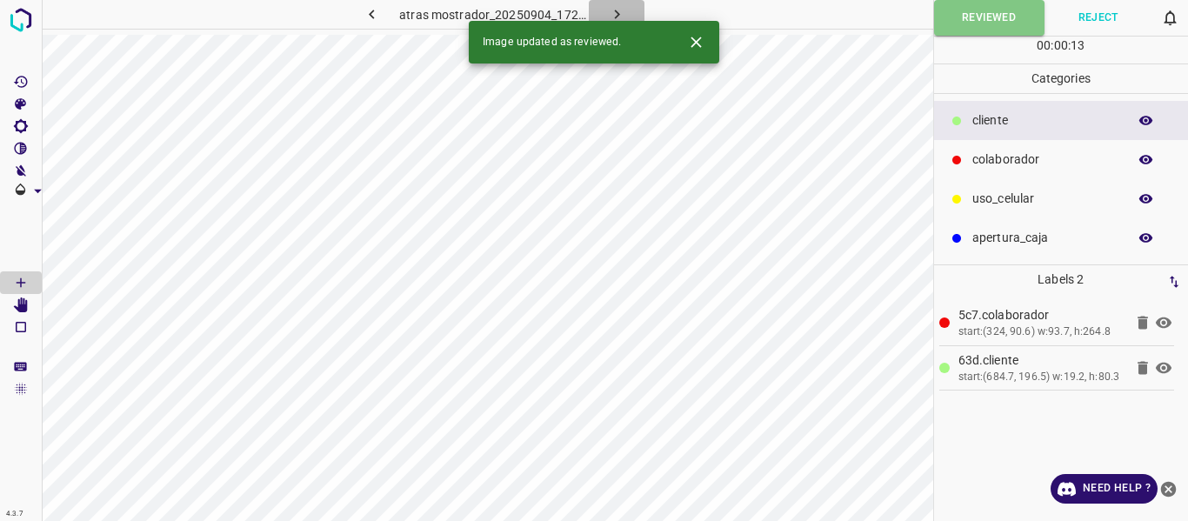
click at [627, 6] on button "button" at bounding box center [617, 14] width 56 height 29
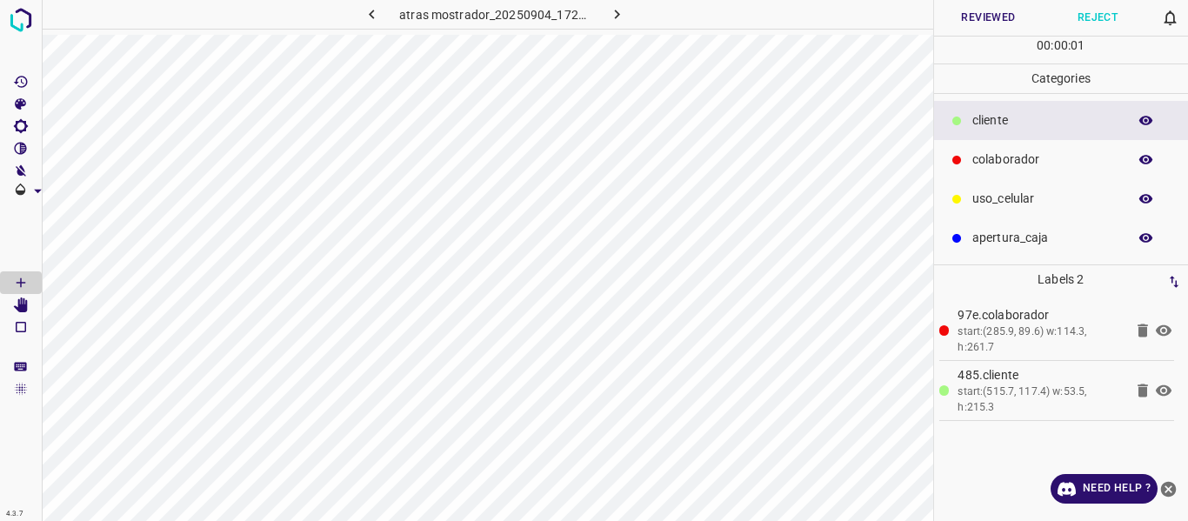
click at [969, 19] on button "Reviewed" at bounding box center [989, 18] width 110 height 36
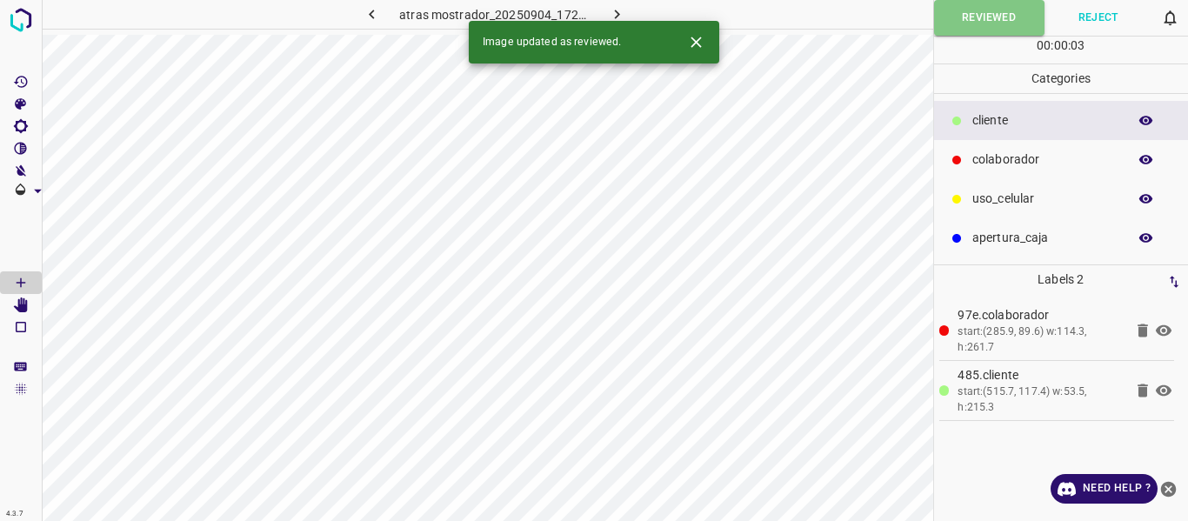
click at [609, 11] on icon "button" at bounding box center [617, 14] width 18 height 18
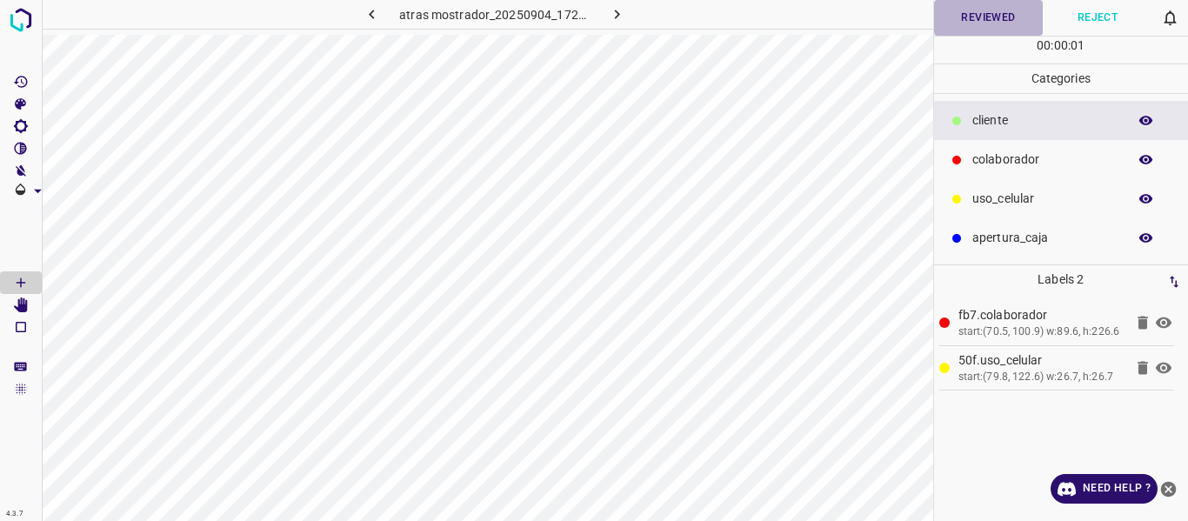
drag, startPoint x: 972, startPoint y: 9, endPoint x: 935, endPoint y: 21, distance: 38.5
click at [973, 10] on button "Reviewed" at bounding box center [989, 18] width 110 height 36
click at [951, 30] on button "Reviewed" at bounding box center [989, 18] width 110 height 36
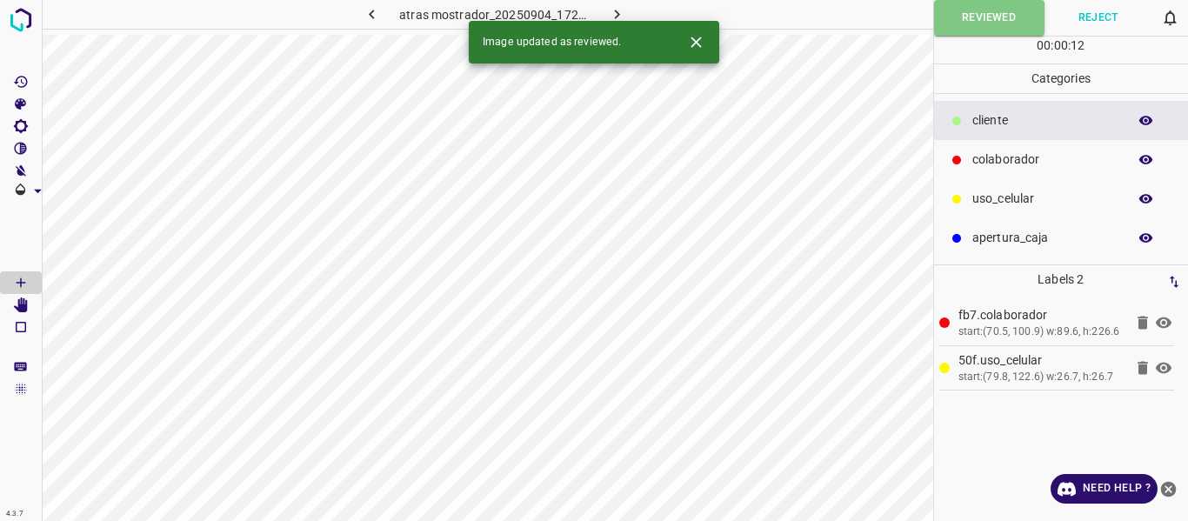
click at [616, 14] on icon "button" at bounding box center [617, 14] width 18 height 18
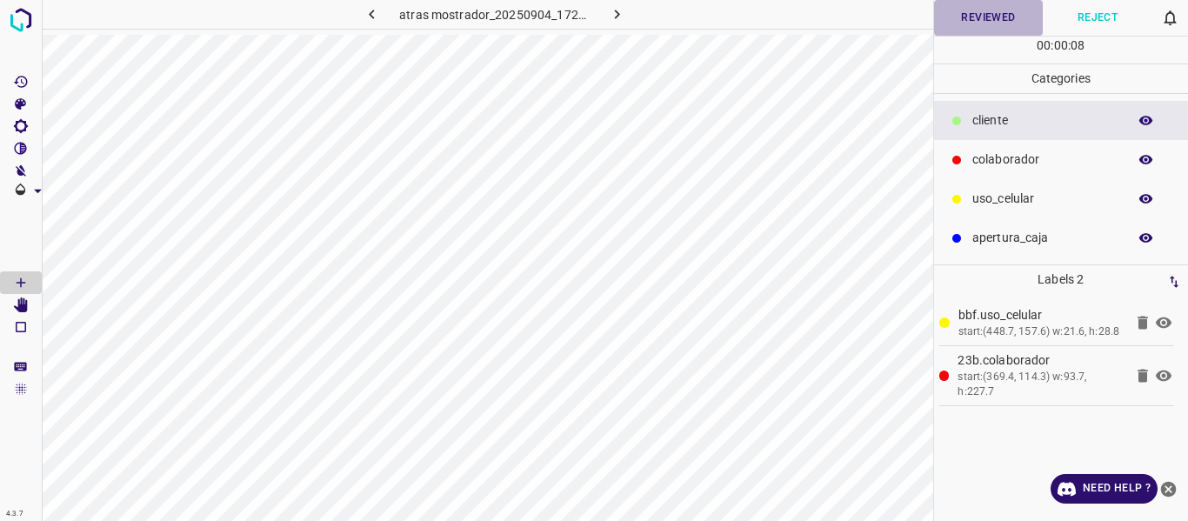
click at [971, 16] on button "Reviewed" at bounding box center [989, 18] width 110 height 36
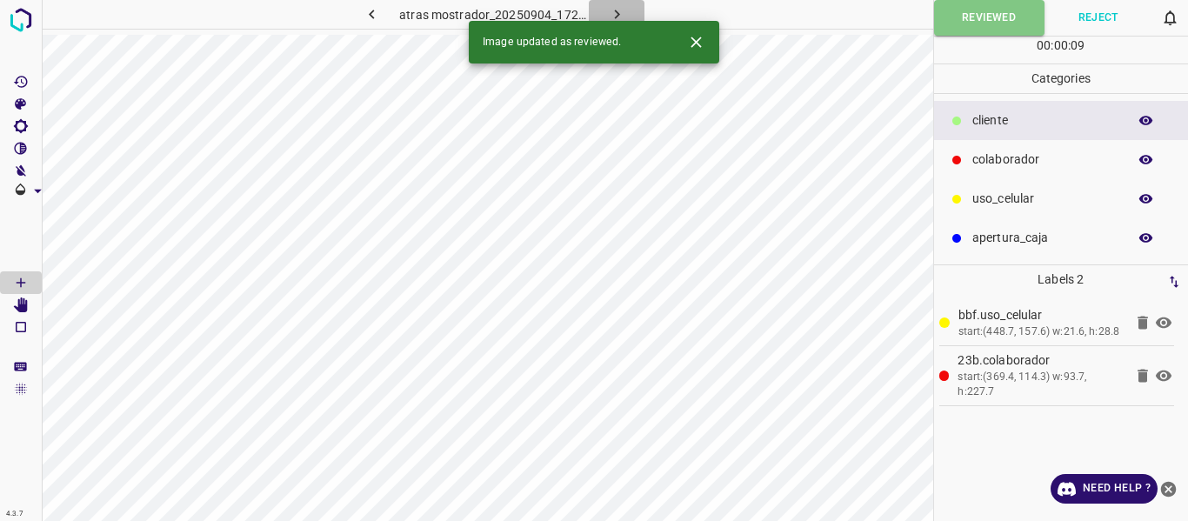
click at [615, 12] on icon "button" at bounding box center [616, 15] width 5 height 10
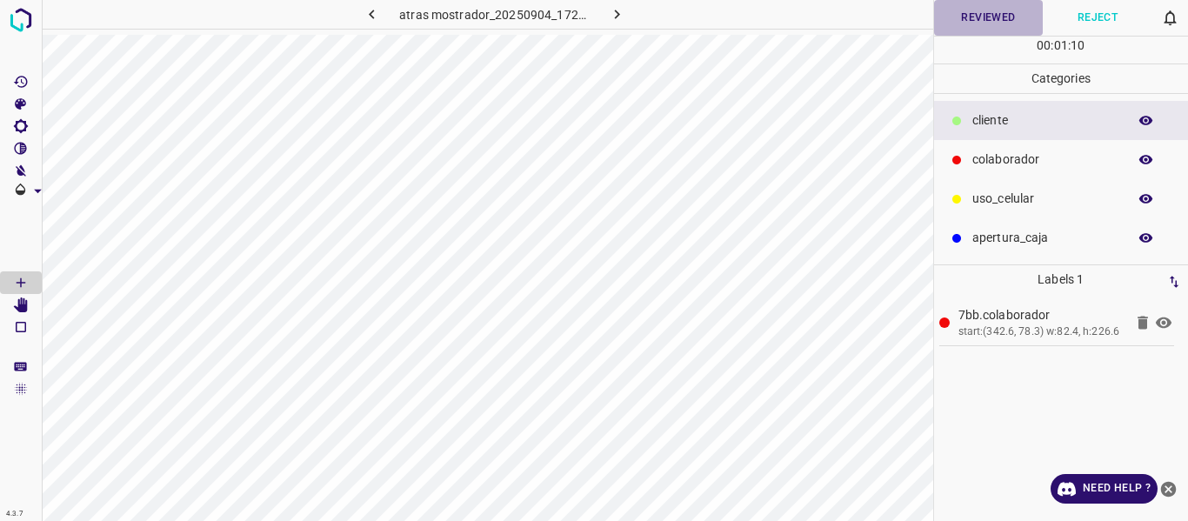
click at [984, 14] on button "Reviewed" at bounding box center [989, 18] width 110 height 36
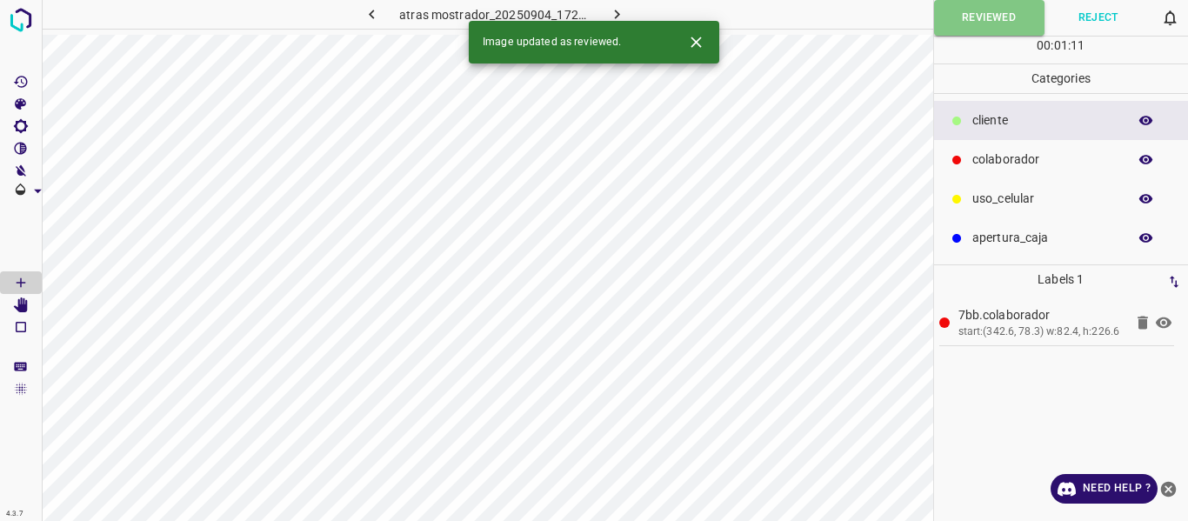
click at [610, 9] on icon "button" at bounding box center [617, 14] width 18 height 18
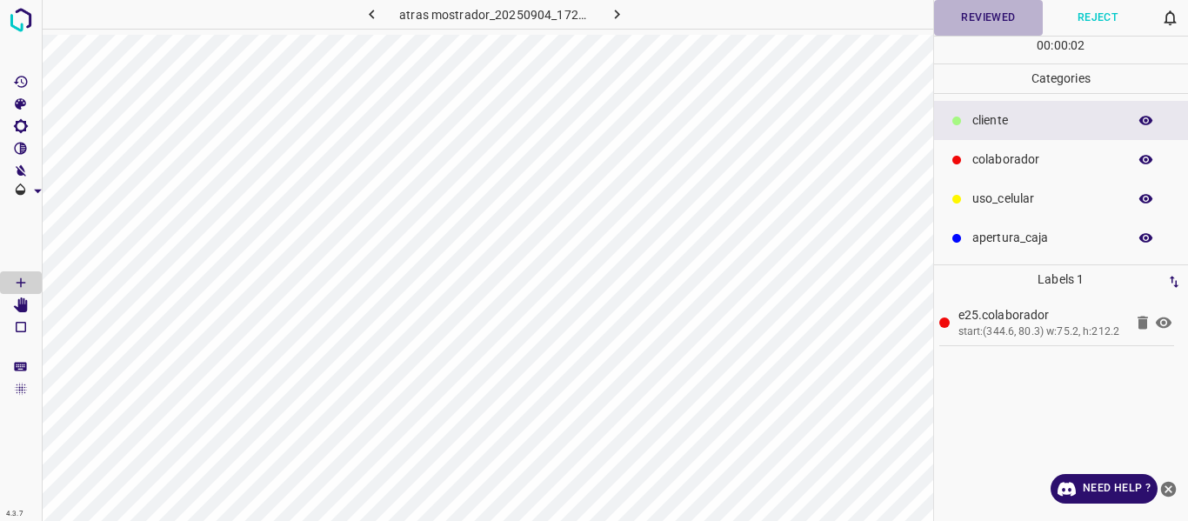
click at [971, 21] on button "Reviewed" at bounding box center [989, 18] width 110 height 36
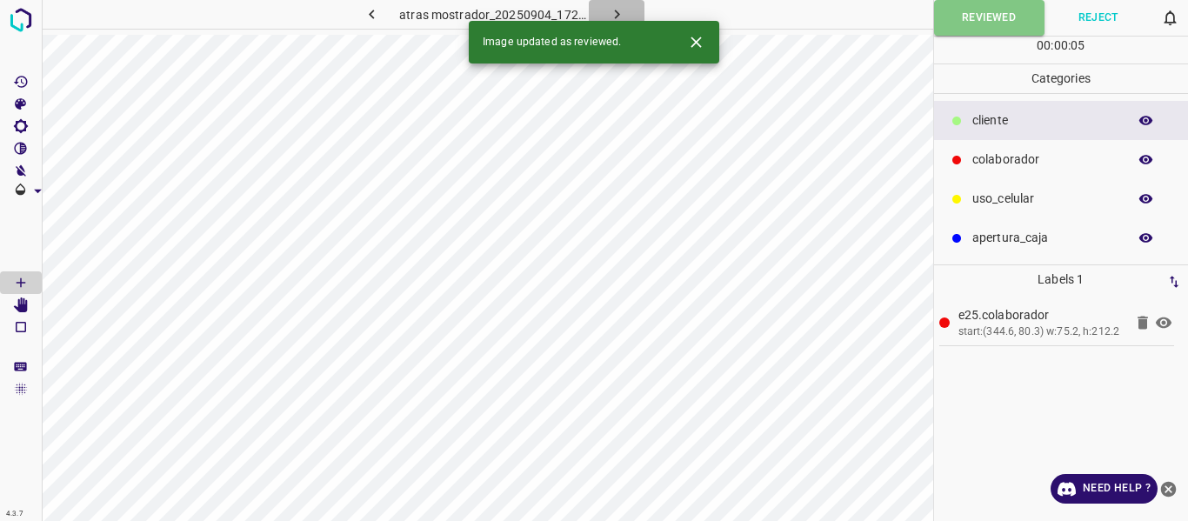
drag, startPoint x: 623, startPoint y: 17, endPoint x: 620, endPoint y: 25, distance: 9.1
click at [622, 17] on icon "button" at bounding box center [617, 14] width 18 height 18
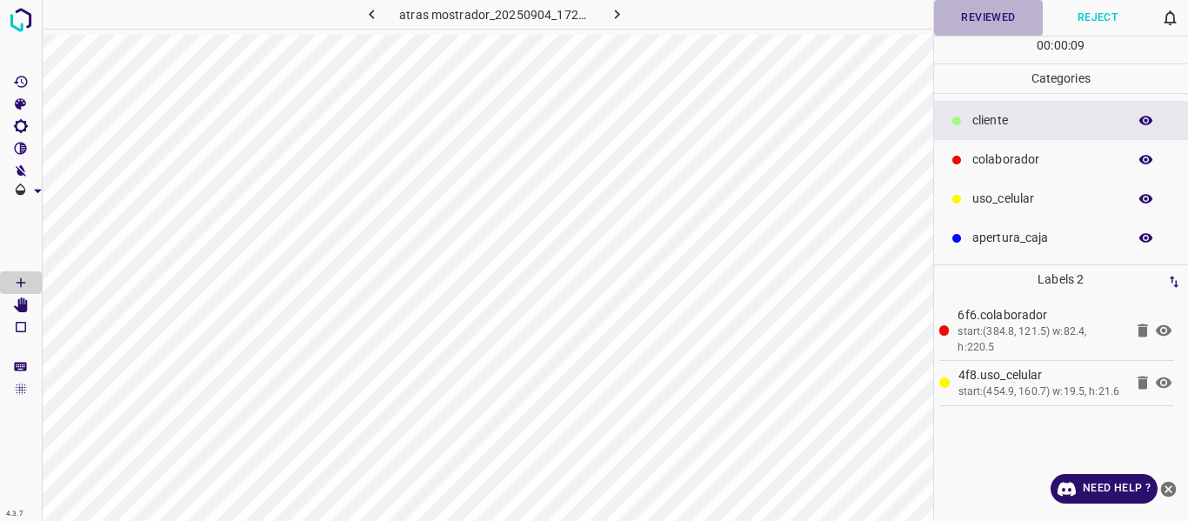
click at [957, 17] on button "Reviewed" at bounding box center [989, 18] width 110 height 36
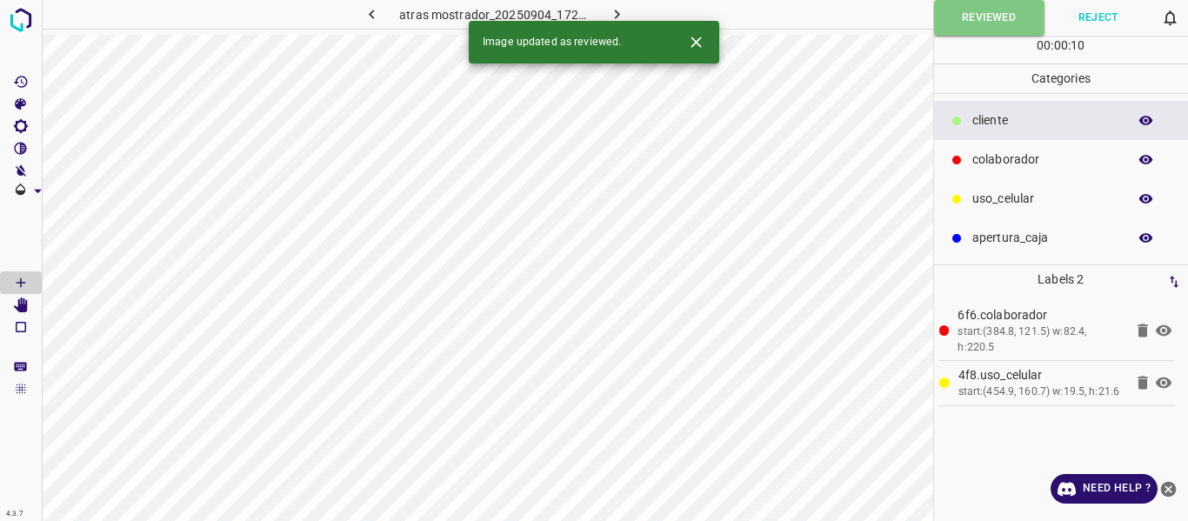
click at [613, 3] on button "button" at bounding box center [617, 14] width 56 height 29
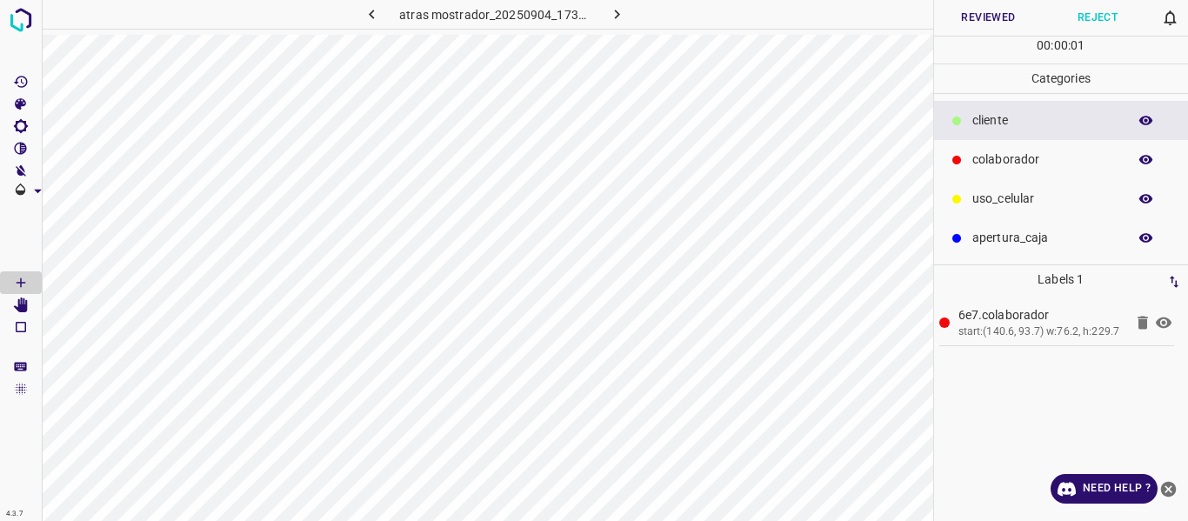
click at [1003, 20] on button "Reviewed" at bounding box center [989, 18] width 110 height 36
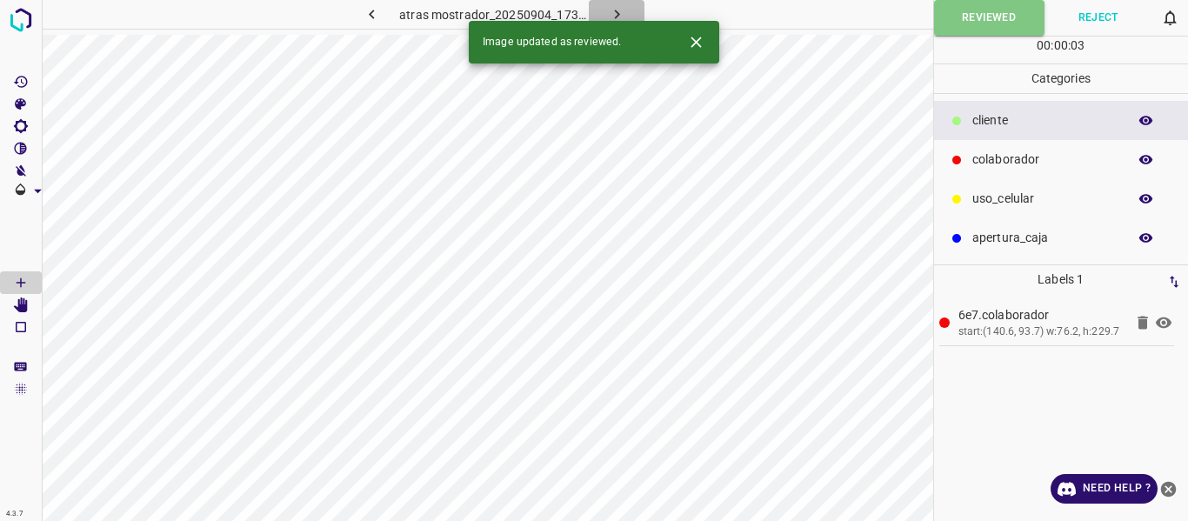
click at [608, 9] on icon "button" at bounding box center [617, 14] width 18 height 18
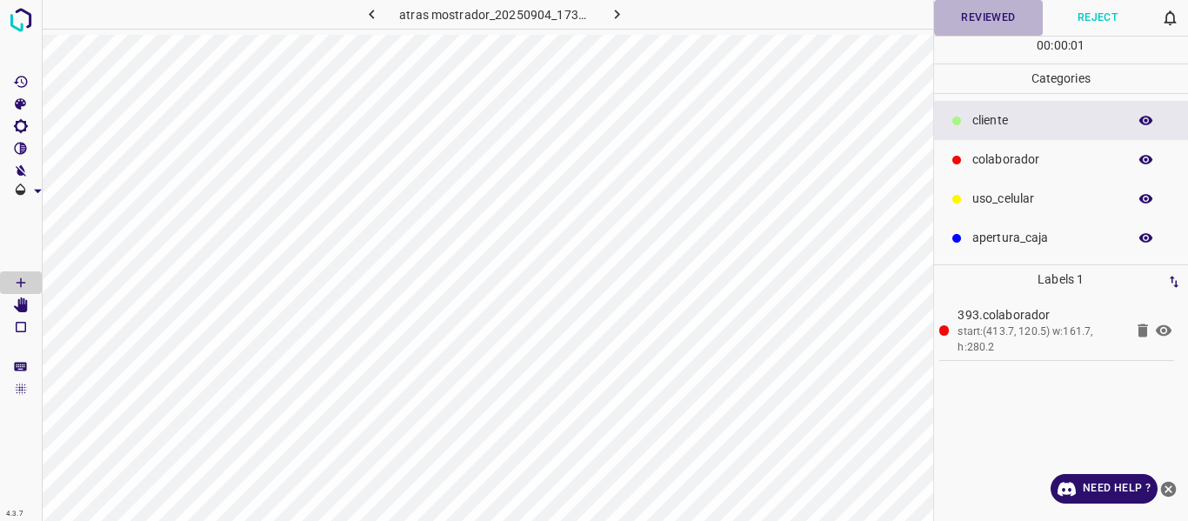
click at [980, 14] on button "Reviewed" at bounding box center [989, 18] width 110 height 36
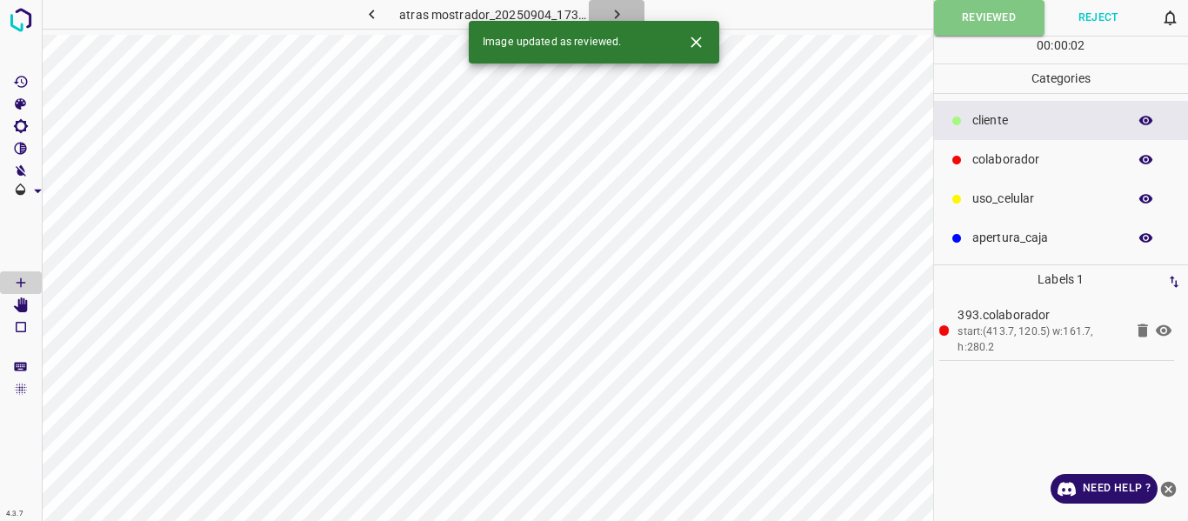
click at [624, 16] on icon "button" at bounding box center [617, 14] width 18 height 18
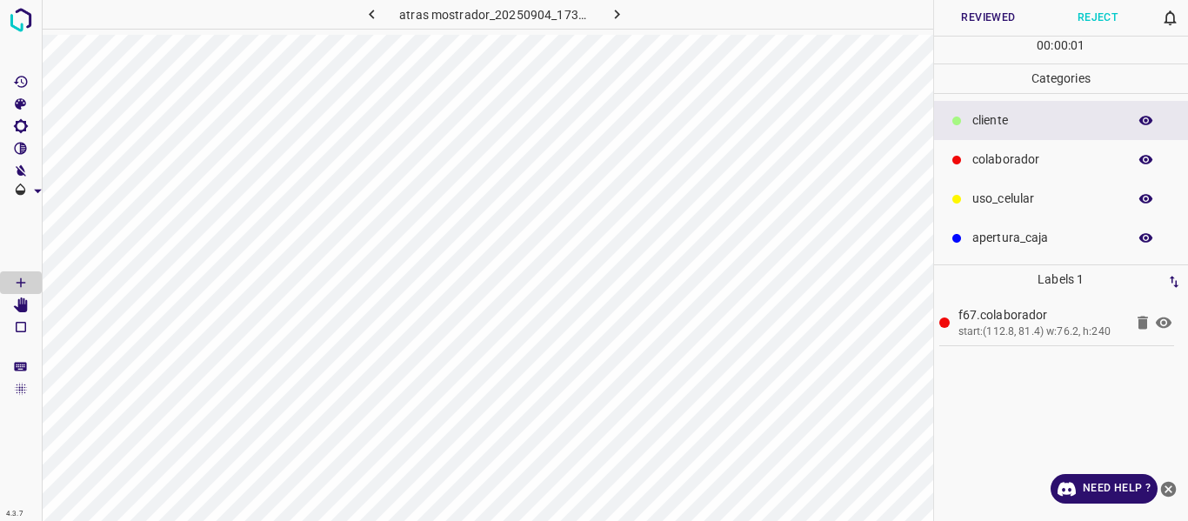
click at [993, 17] on button "Reviewed" at bounding box center [989, 18] width 110 height 36
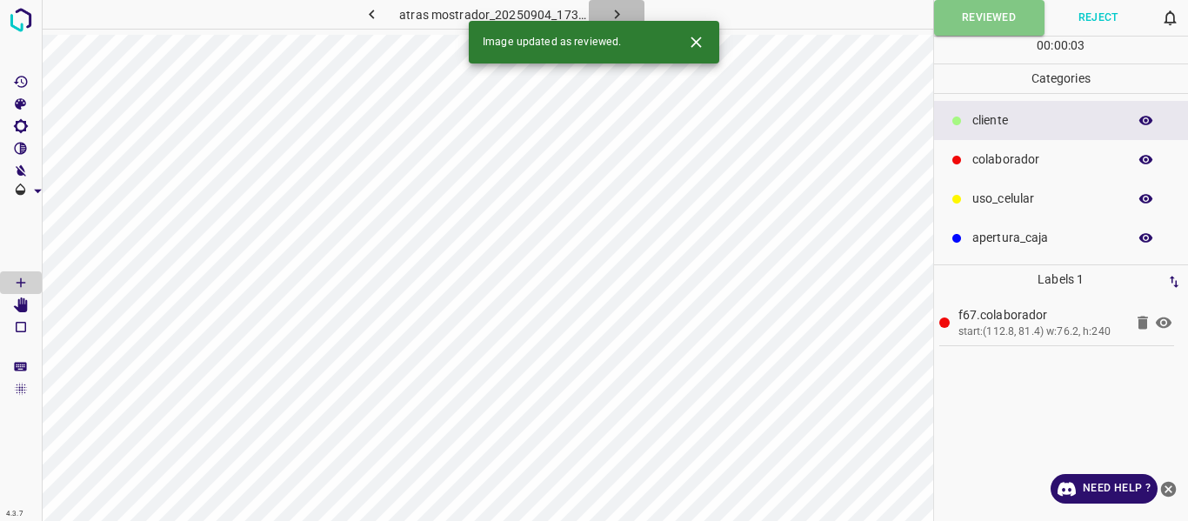
click at [629, 10] on button "button" at bounding box center [617, 14] width 56 height 29
click at [986, 18] on button "Reviewed" at bounding box center [989, 18] width 110 height 36
click at [611, 12] on icon "button" at bounding box center [617, 14] width 18 height 18
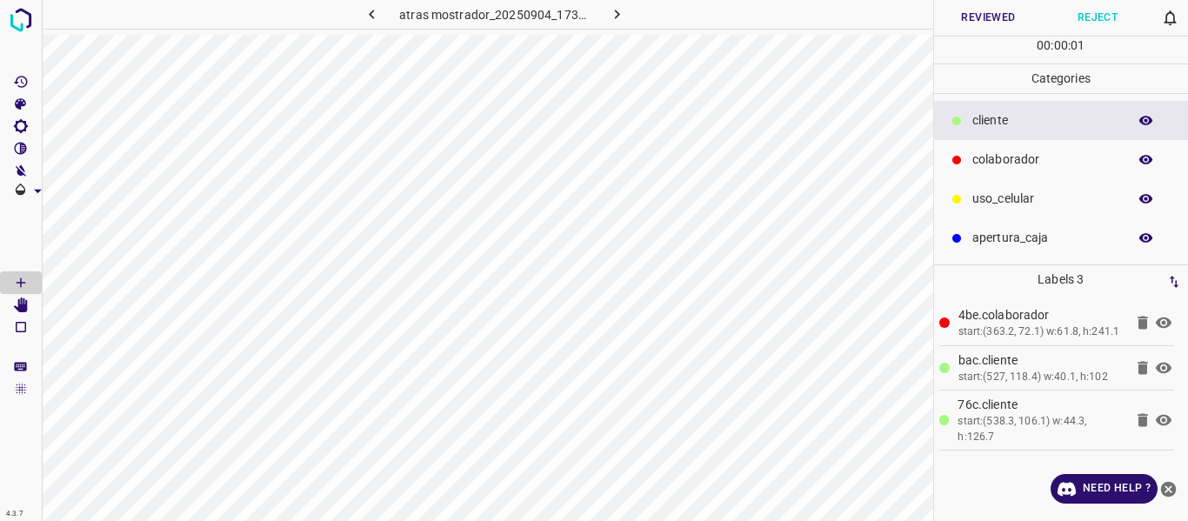
click at [986, 14] on button "Reviewed" at bounding box center [989, 18] width 110 height 36
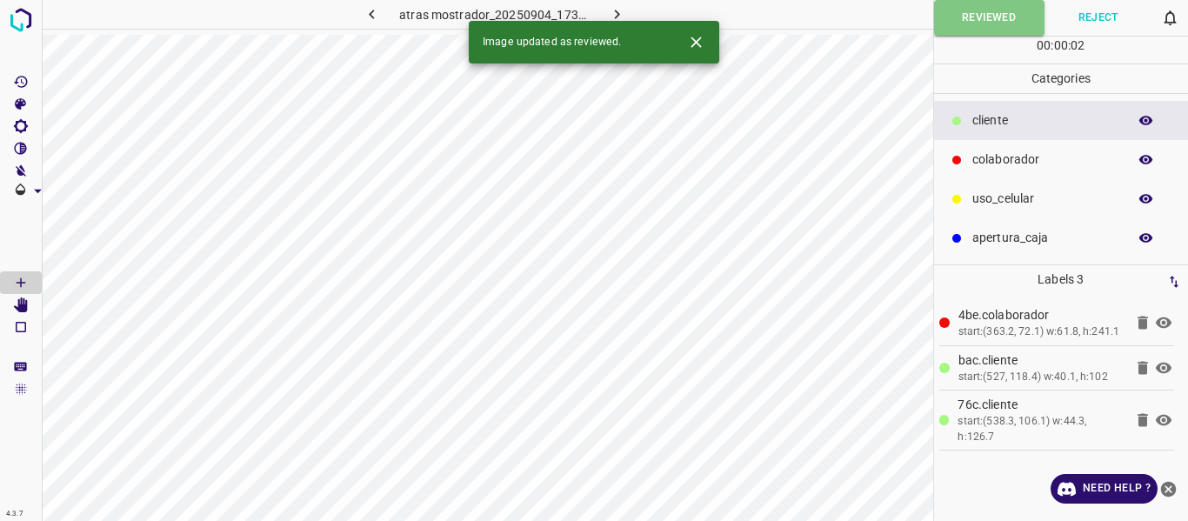
click at [619, 14] on icon "button" at bounding box center [617, 14] width 18 height 18
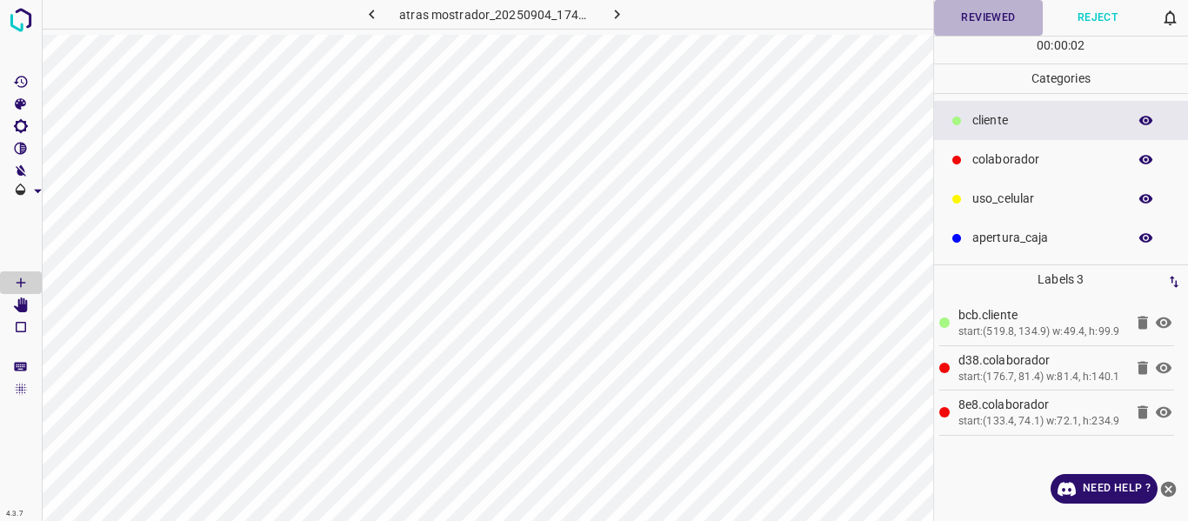
click at [967, 21] on button "Reviewed" at bounding box center [989, 18] width 110 height 36
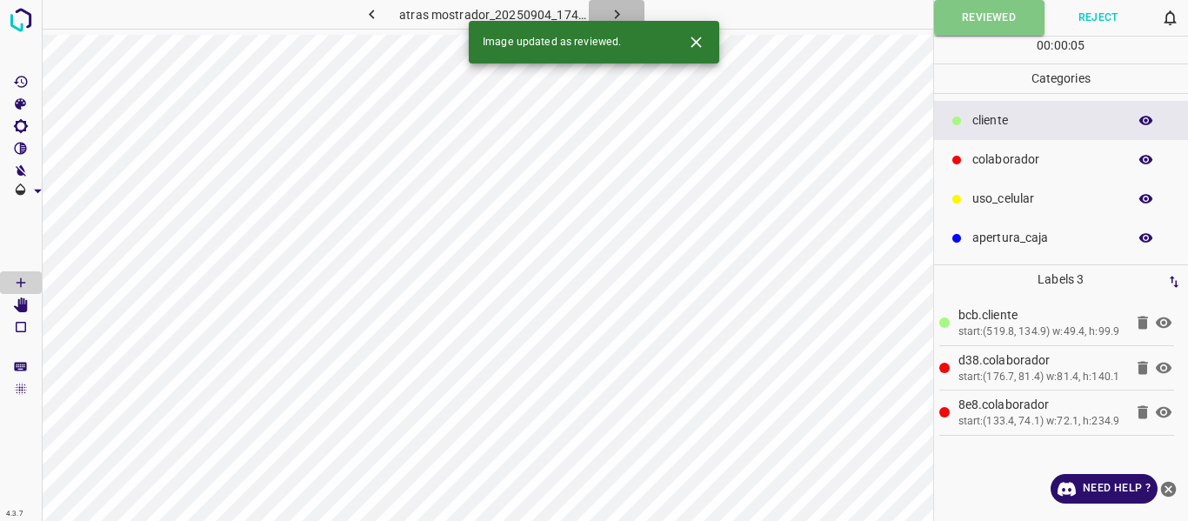
click at [610, 9] on icon "button" at bounding box center [617, 14] width 18 height 18
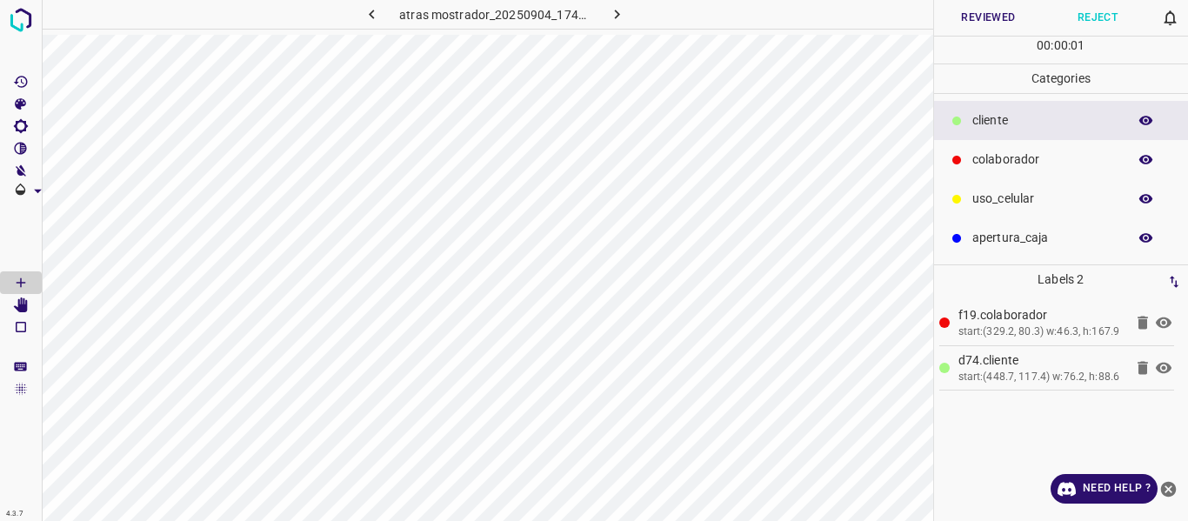
click at [960, 12] on button "Reviewed" at bounding box center [989, 18] width 110 height 36
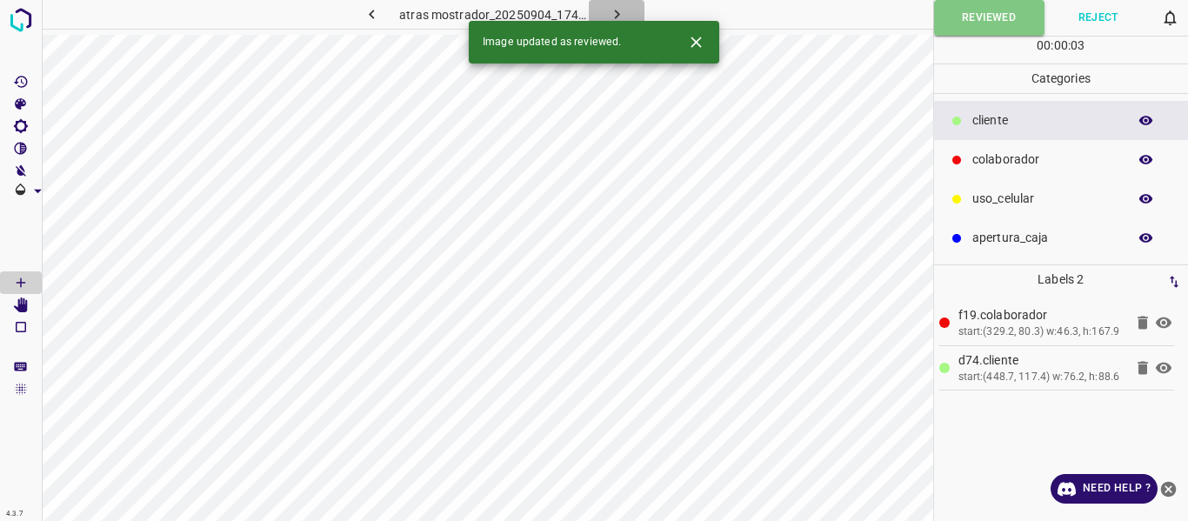
click at [612, 12] on icon "button" at bounding box center [617, 14] width 18 height 18
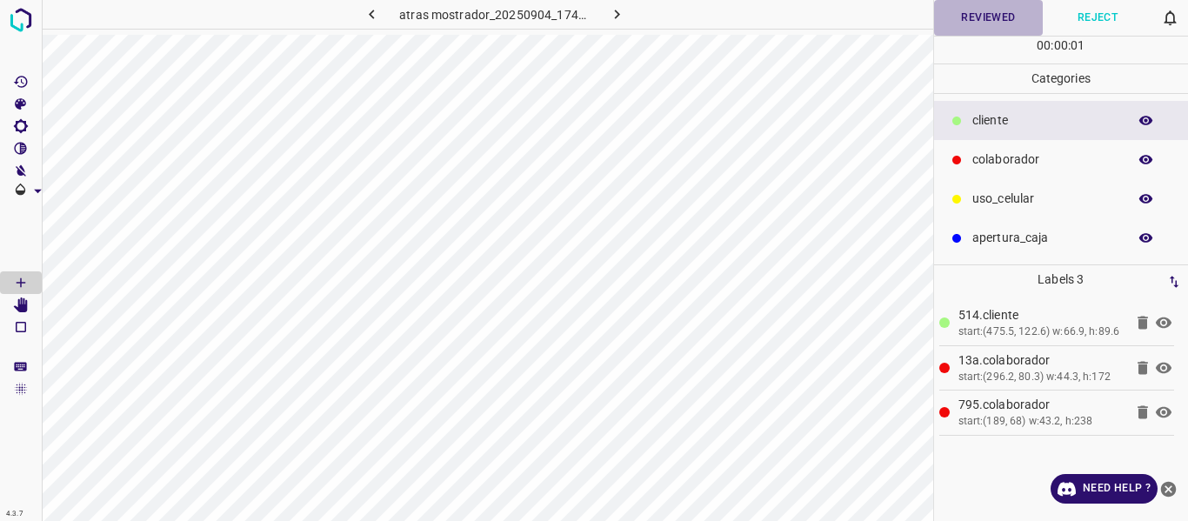
click at [982, 21] on button "Reviewed" at bounding box center [989, 18] width 110 height 36
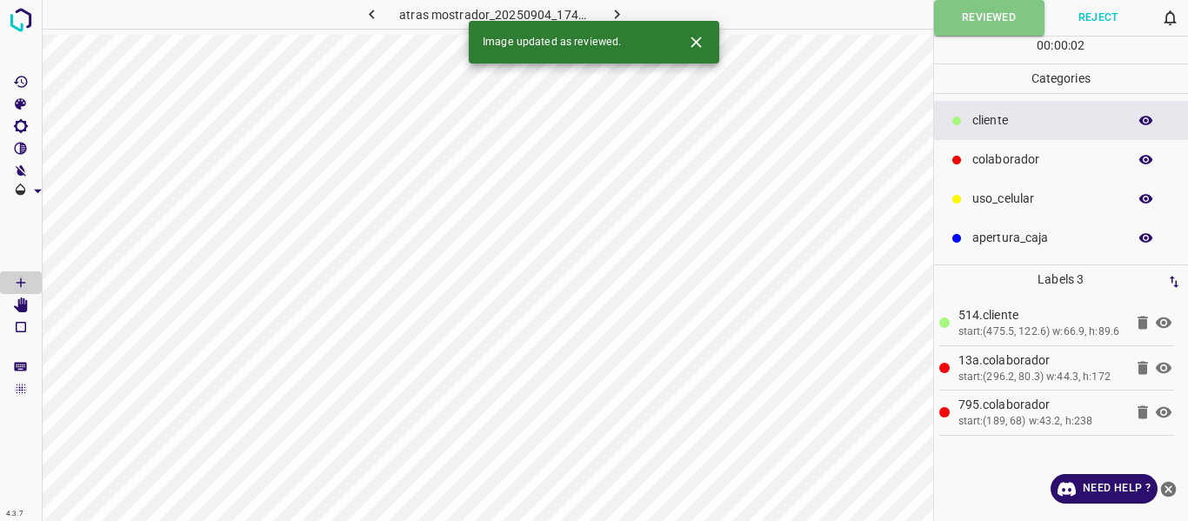
click at [612, 13] on icon "button" at bounding box center [617, 14] width 18 height 18
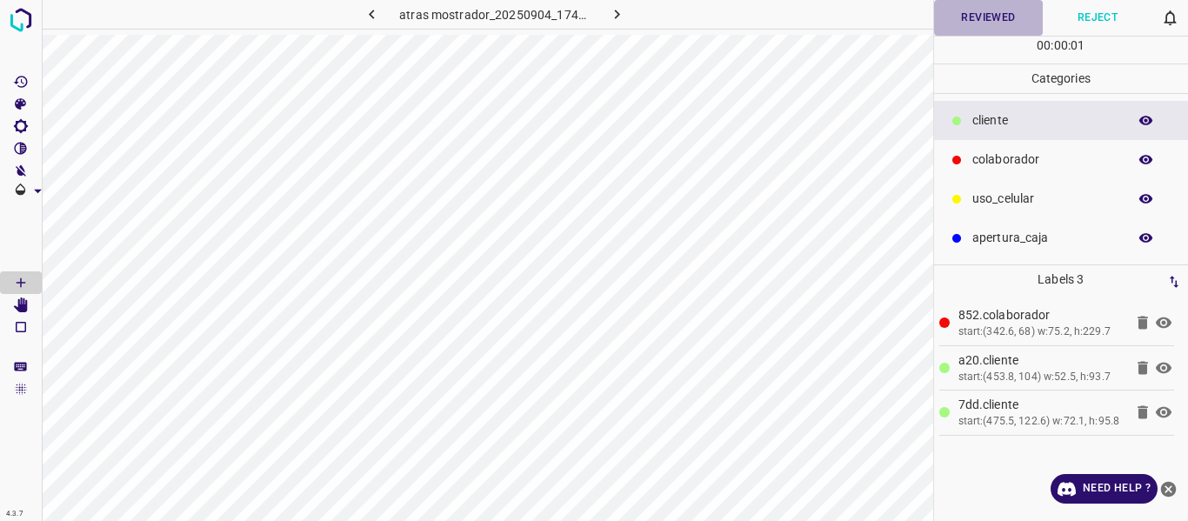
click at [987, 9] on button "Reviewed" at bounding box center [989, 18] width 110 height 36
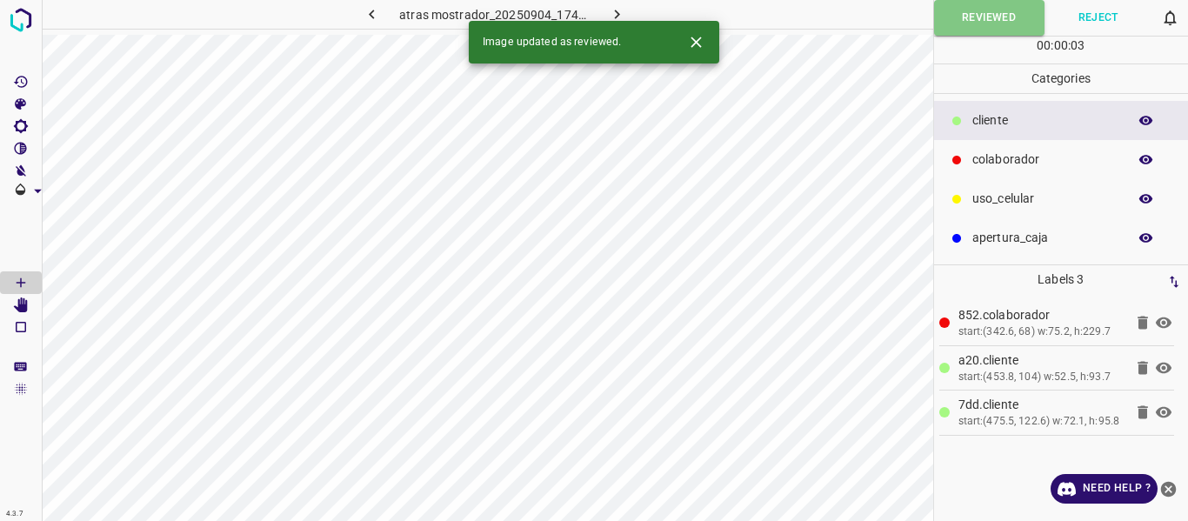
click at [612, 12] on icon "button" at bounding box center [617, 14] width 18 height 18
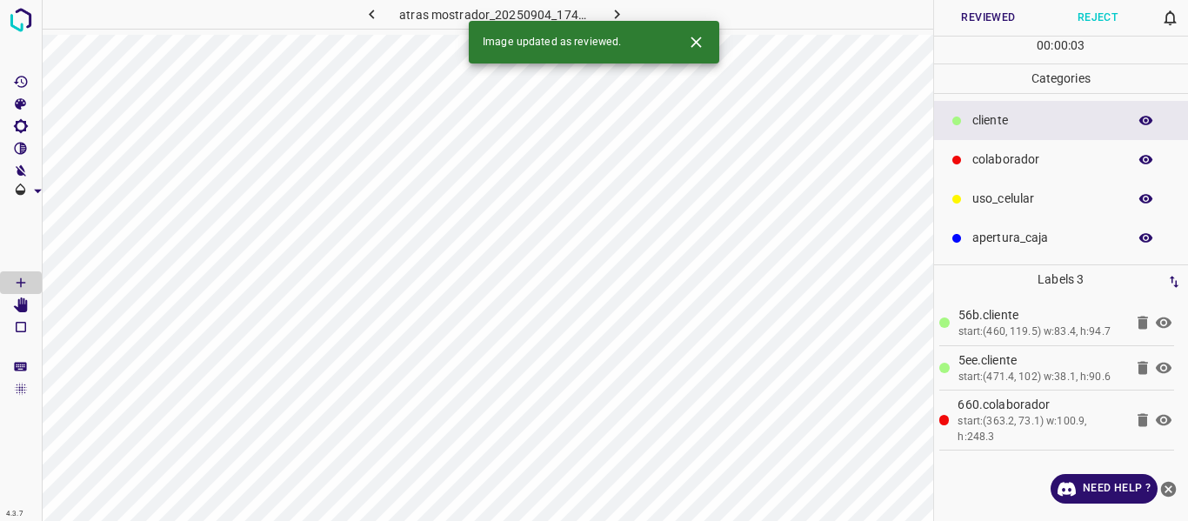
click at [952, 24] on button "Reviewed" at bounding box center [989, 18] width 110 height 36
click at [623, 17] on icon "button" at bounding box center [617, 14] width 18 height 18
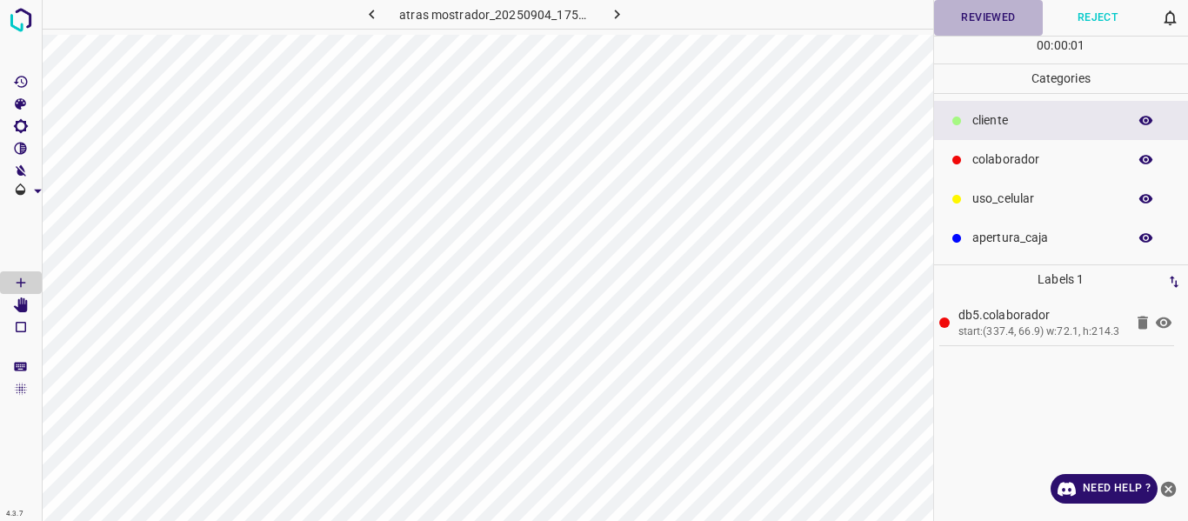
click at [984, 17] on button "Reviewed" at bounding box center [989, 18] width 110 height 36
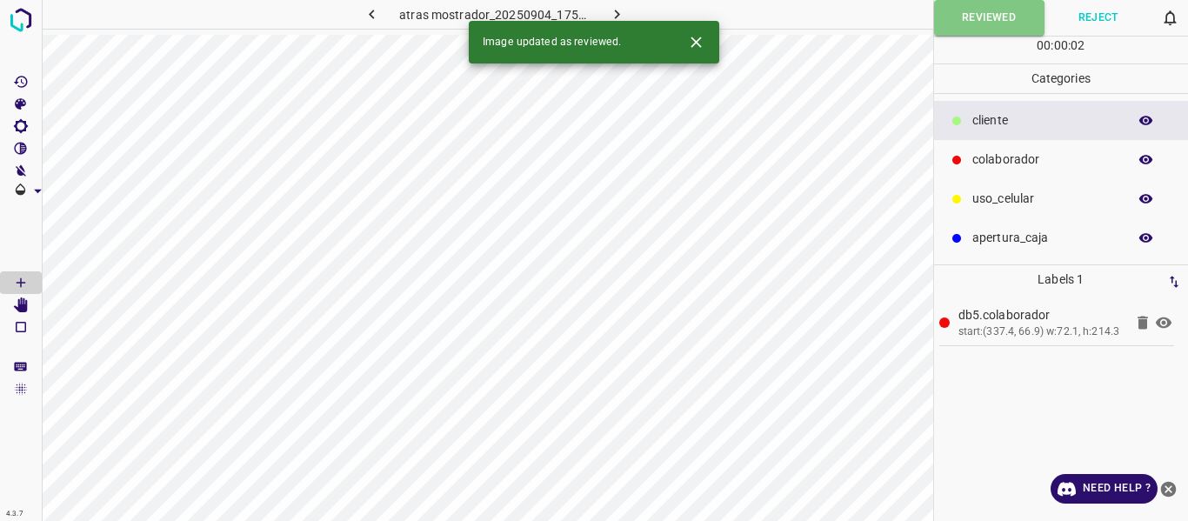
click at [616, 10] on icon "button" at bounding box center [617, 14] width 18 height 18
click at [1007, 16] on button "Reviewed" at bounding box center [989, 18] width 110 height 36
click at [613, 12] on icon "button" at bounding box center [617, 14] width 18 height 18
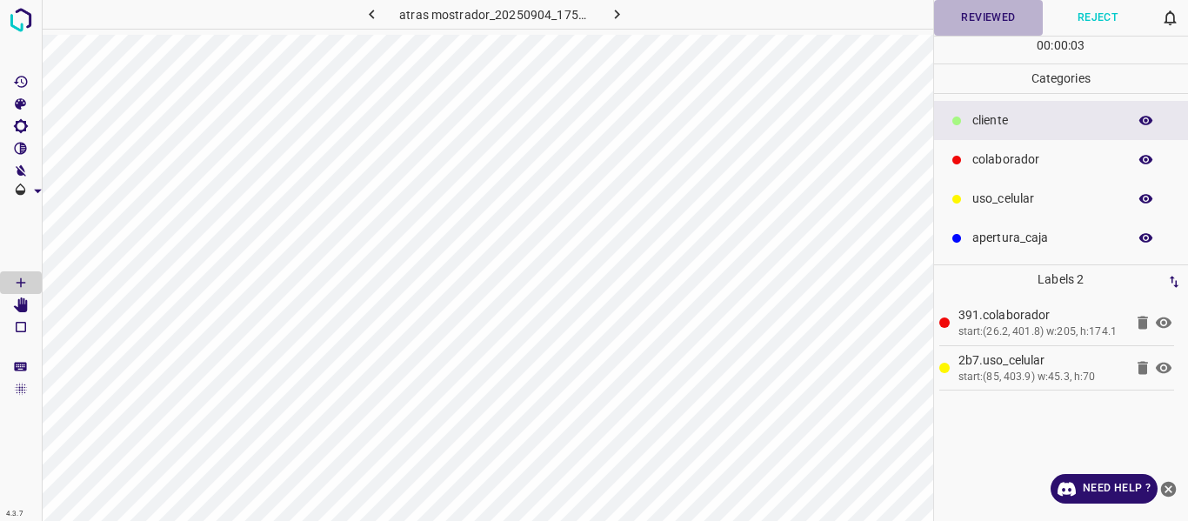
click at [965, 13] on button "Reviewed" at bounding box center [989, 18] width 110 height 36
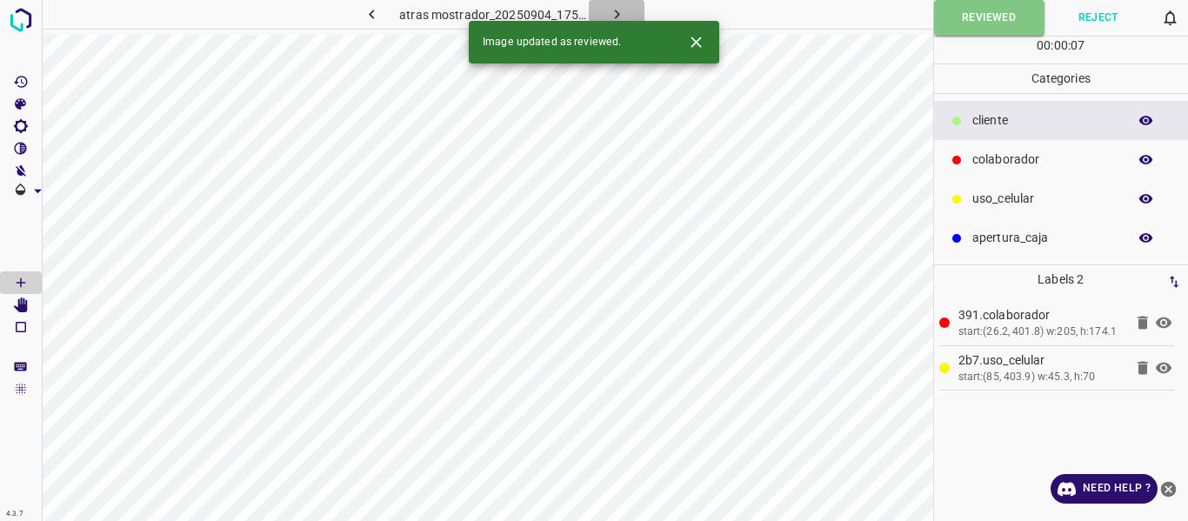
click at [622, 12] on icon "button" at bounding box center [617, 14] width 18 height 18
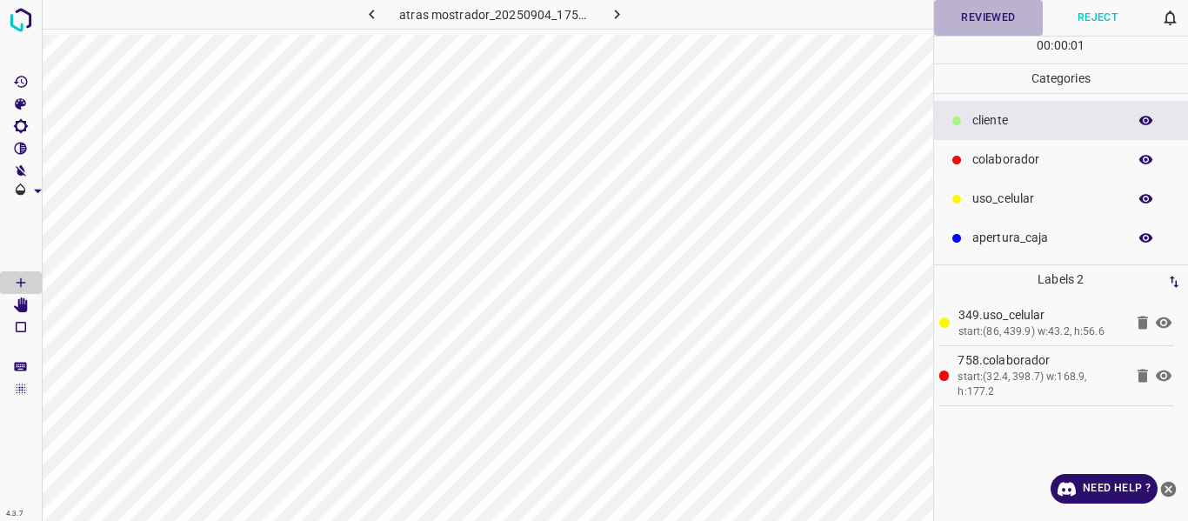
click at [1012, 27] on button "Reviewed" at bounding box center [989, 18] width 110 height 36
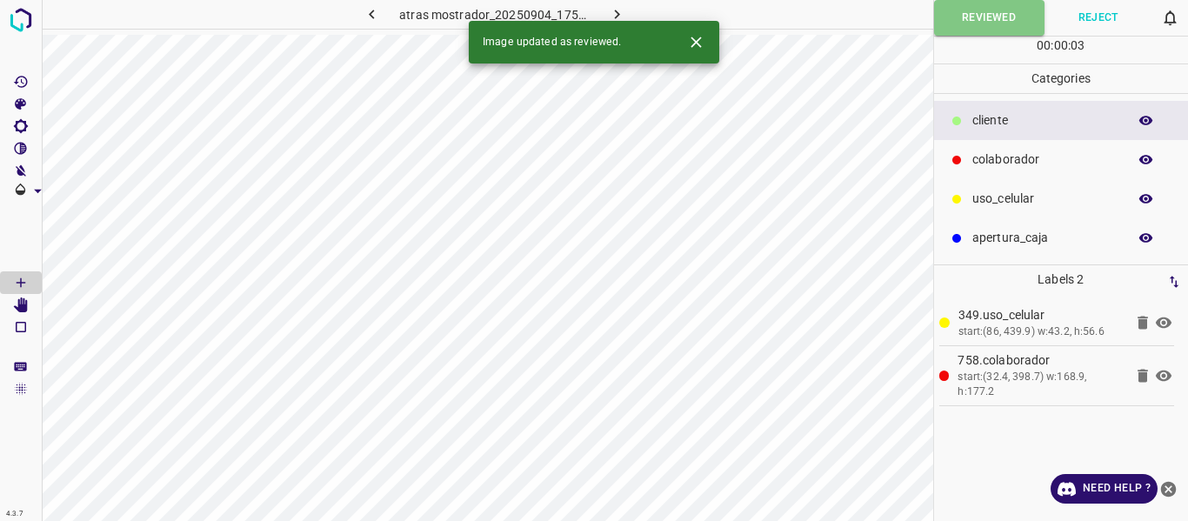
click at [611, 11] on icon "button" at bounding box center [617, 14] width 18 height 18
click at [969, 30] on button "Reviewed" at bounding box center [989, 18] width 110 height 36
click at [611, 14] on icon "button" at bounding box center [617, 14] width 18 height 18
click at [980, 37] on div "00 : 00 : 02" at bounding box center [1061, 50] width 255 height 27
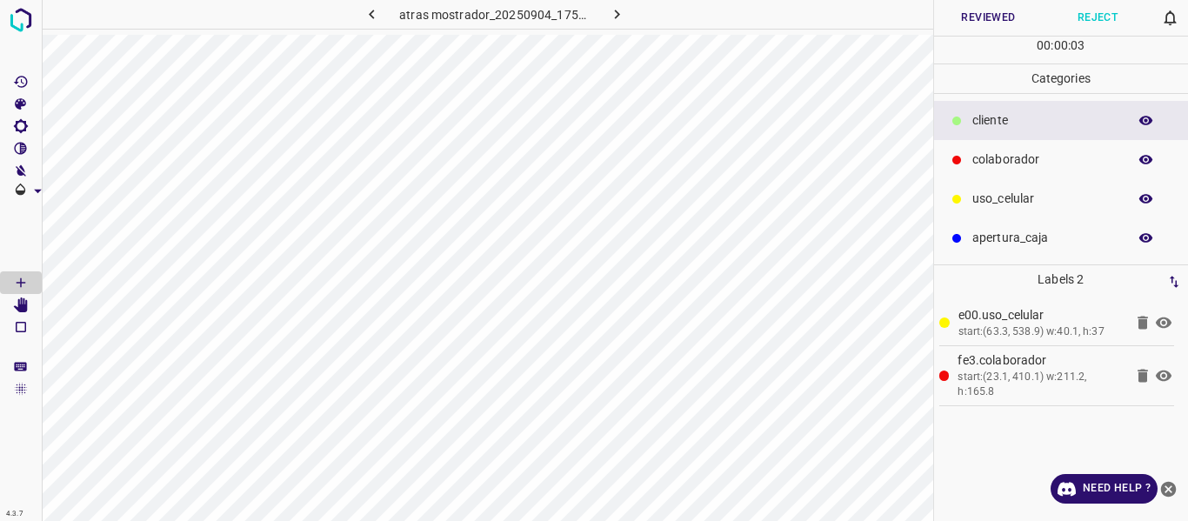
click at [993, 25] on button "Reviewed" at bounding box center [989, 18] width 110 height 36
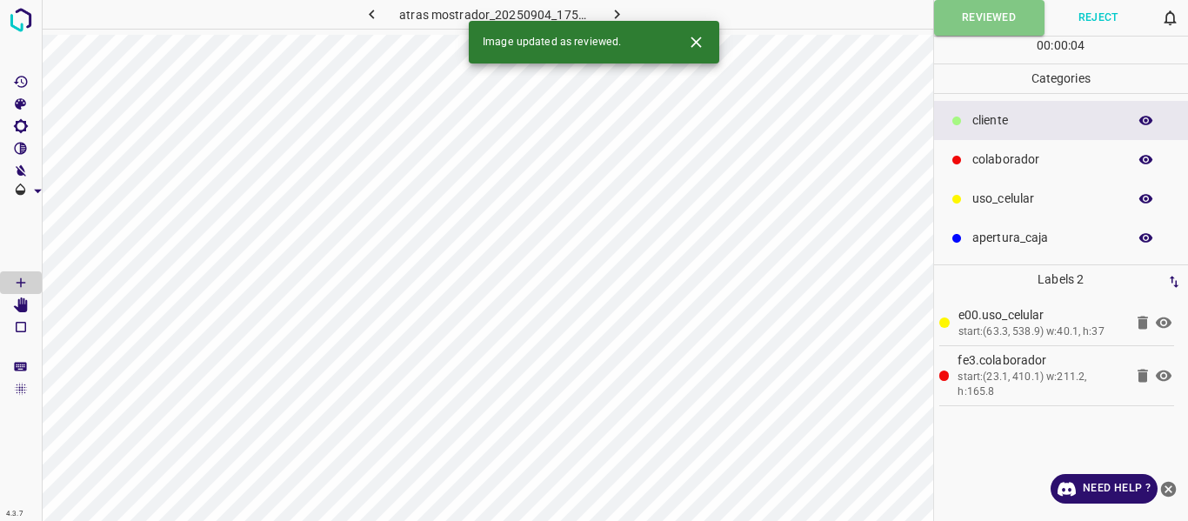
click at [619, 10] on icon "button" at bounding box center [617, 14] width 18 height 18
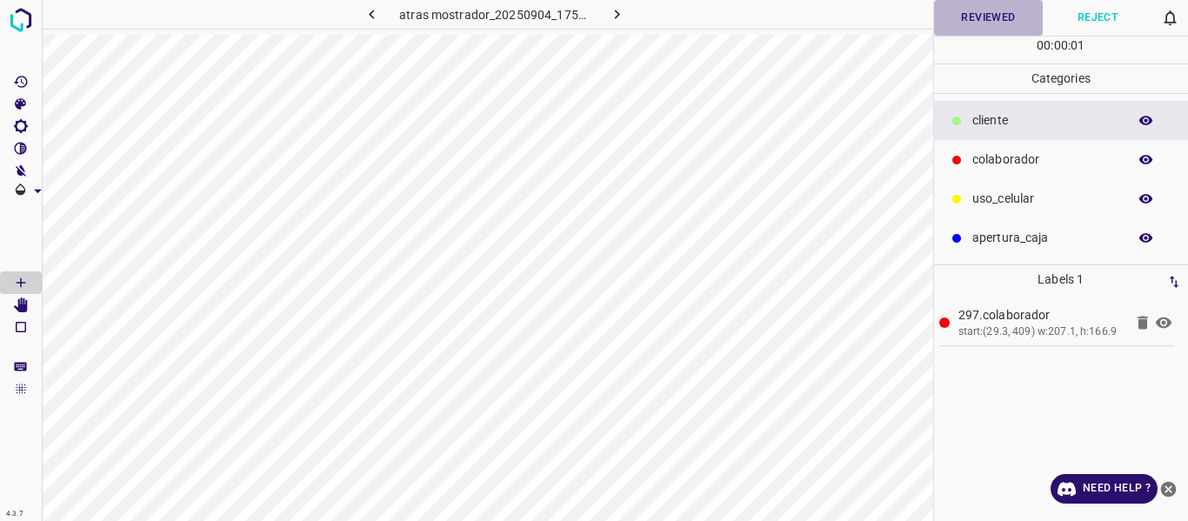
click at [987, 11] on button "Reviewed" at bounding box center [989, 18] width 110 height 36
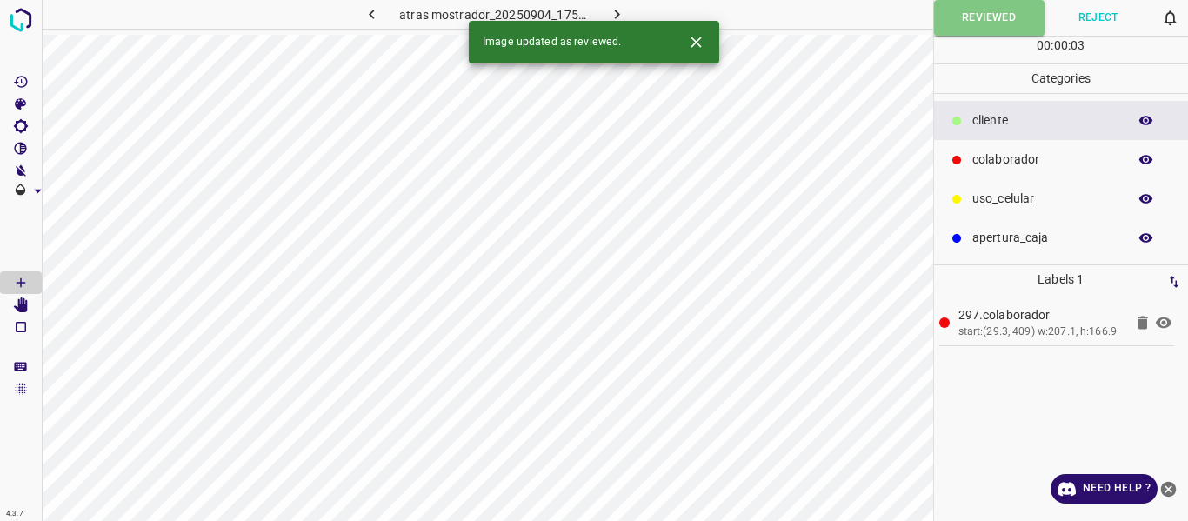
click at [613, 12] on icon "button" at bounding box center [617, 14] width 18 height 18
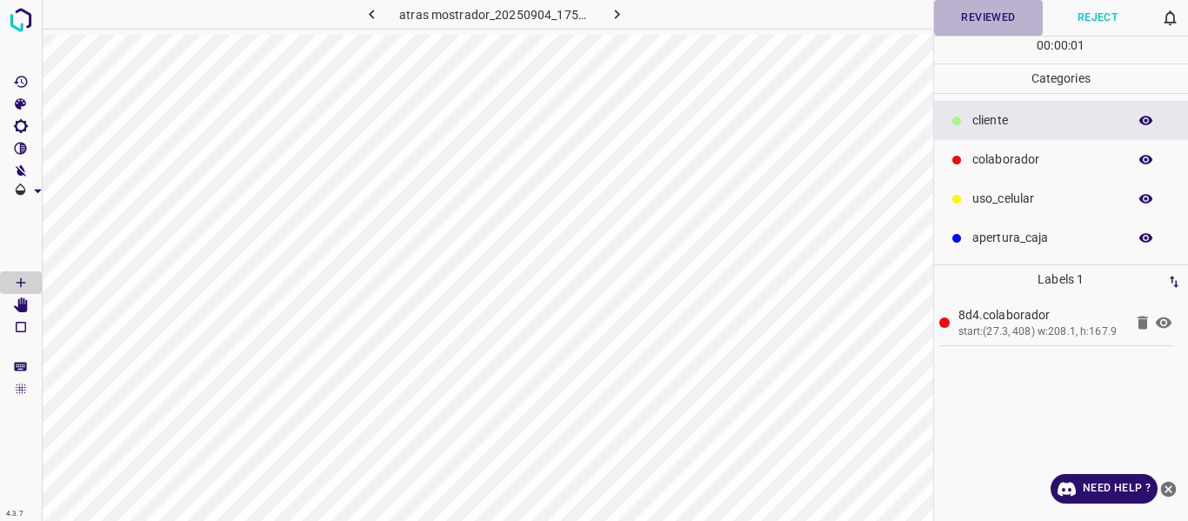
click at [976, 18] on button "Reviewed" at bounding box center [989, 18] width 110 height 36
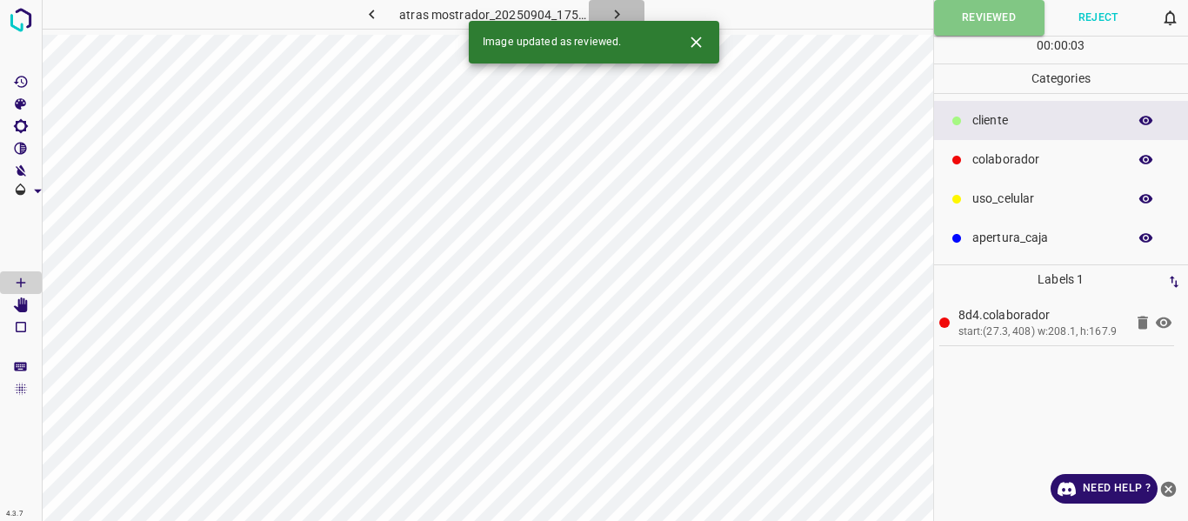
click at [619, 10] on icon "button" at bounding box center [617, 14] width 18 height 18
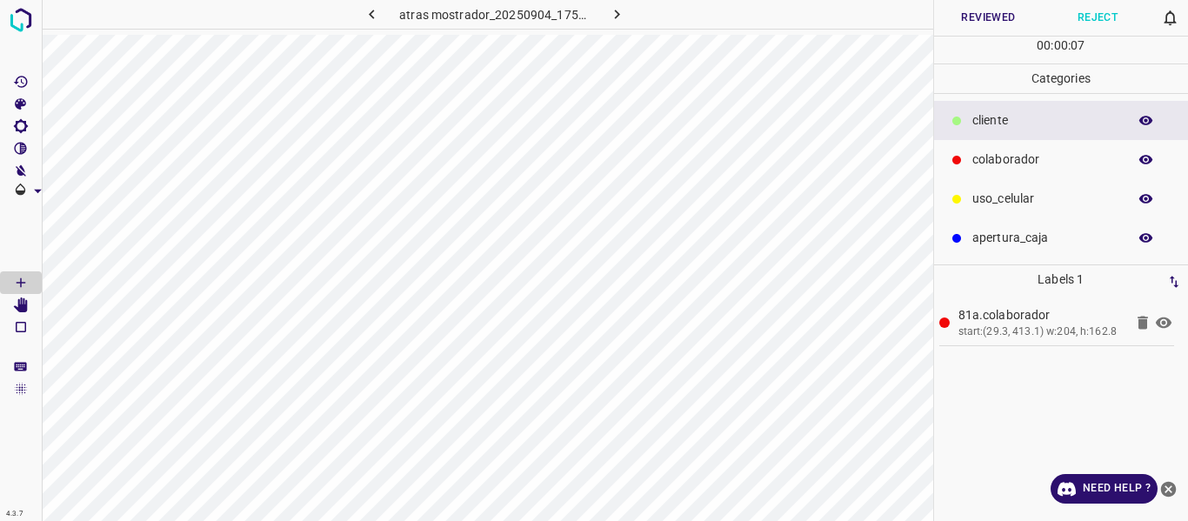
click at [1008, 20] on button "Reviewed" at bounding box center [989, 18] width 110 height 36
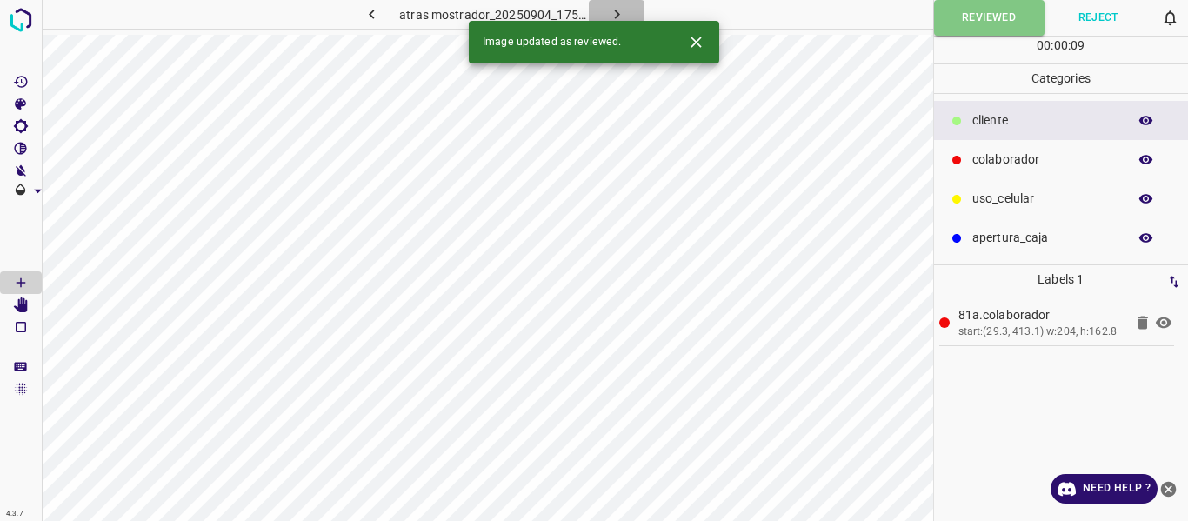
click at [622, 12] on icon "button" at bounding box center [617, 14] width 18 height 18
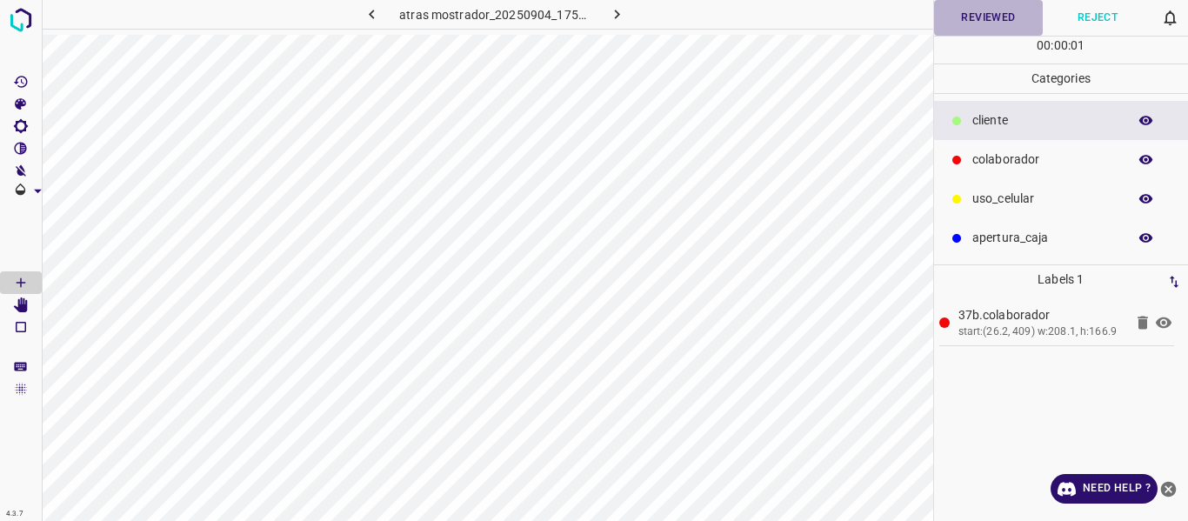
click at [1001, 17] on button "Reviewed" at bounding box center [989, 18] width 110 height 36
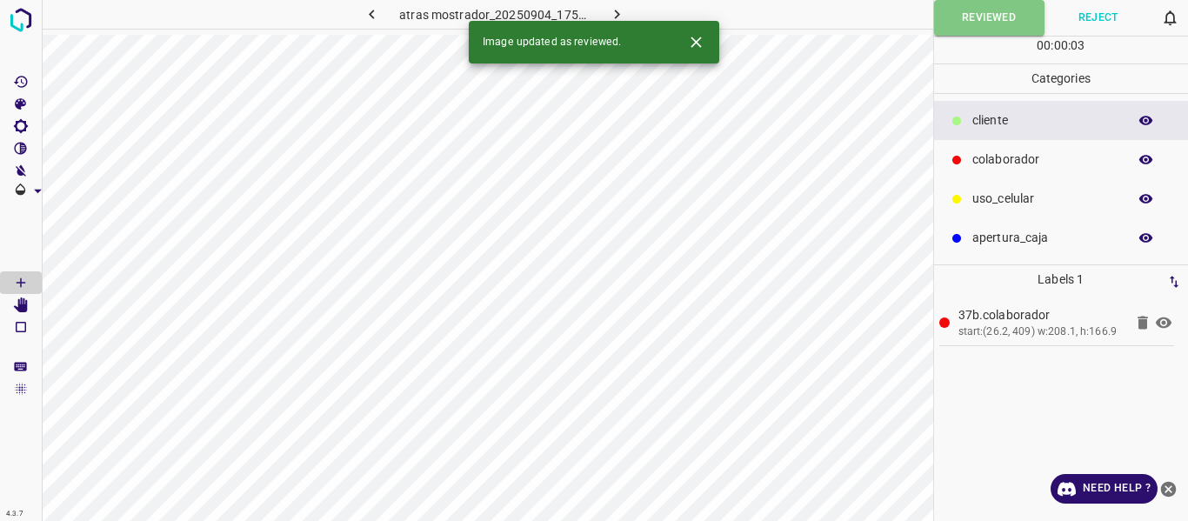
click at [604, 12] on button "button" at bounding box center [617, 14] width 56 height 29
click at [967, 11] on button "Reviewed" at bounding box center [989, 18] width 110 height 36
click at [612, 12] on icon "button" at bounding box center [617, 14] width 18 height 18
click at [968, 19] on button "Reviewed" at bounding box center [989, 18] width 110 height 36
click at [613, 13] on icon "button" at bounding box center [617, 14] width 18 height 18
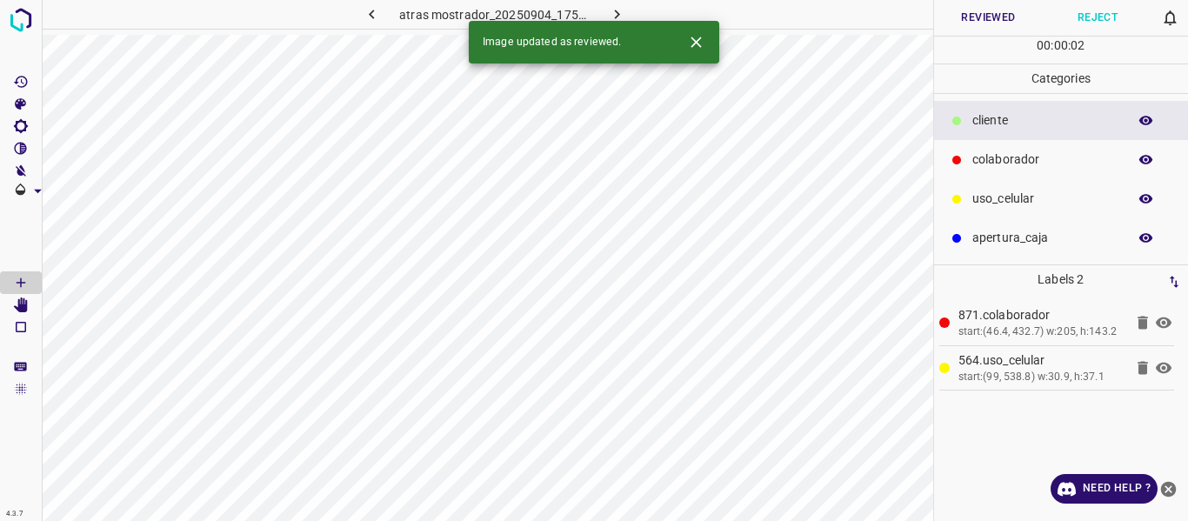
click at [1005, 22] on button "Reviewed" at bounding box center [989, 18] width 110 height 36
drag, startPoint x: 619, startPoint y: 10, endPoint x: 696, endPoint y: 36, distance: 80.6
click at [620, 10] on icon "button" at bounding box center [617, 14] width 18 height 18
click at [961, 22] on button "Reviewed" at bounding box center [989, 18] width 110 height 36
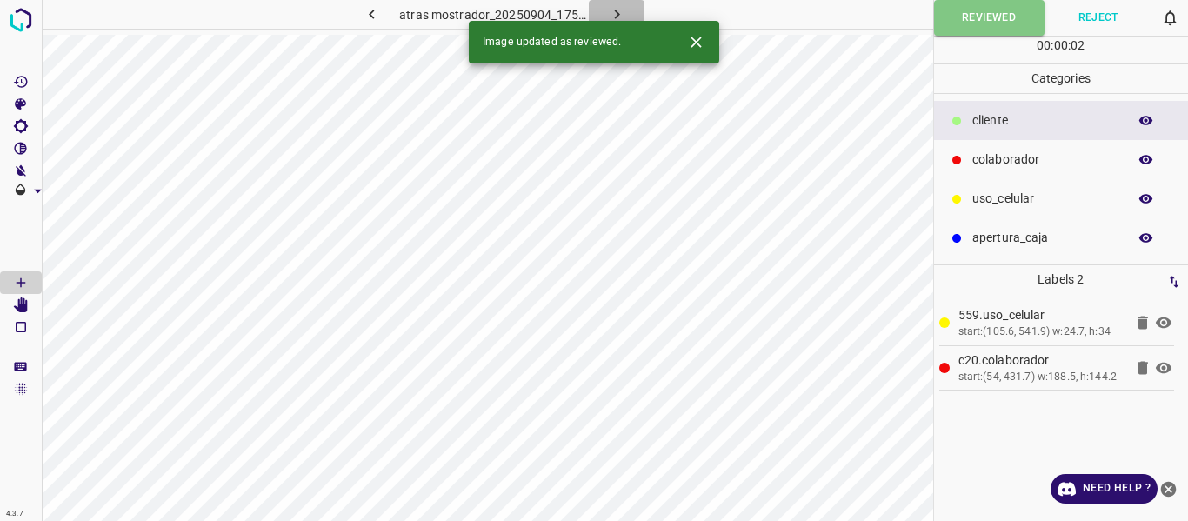
click at [611, 15] on icon "button" at bounding box center [617, 14] width 18 height 18
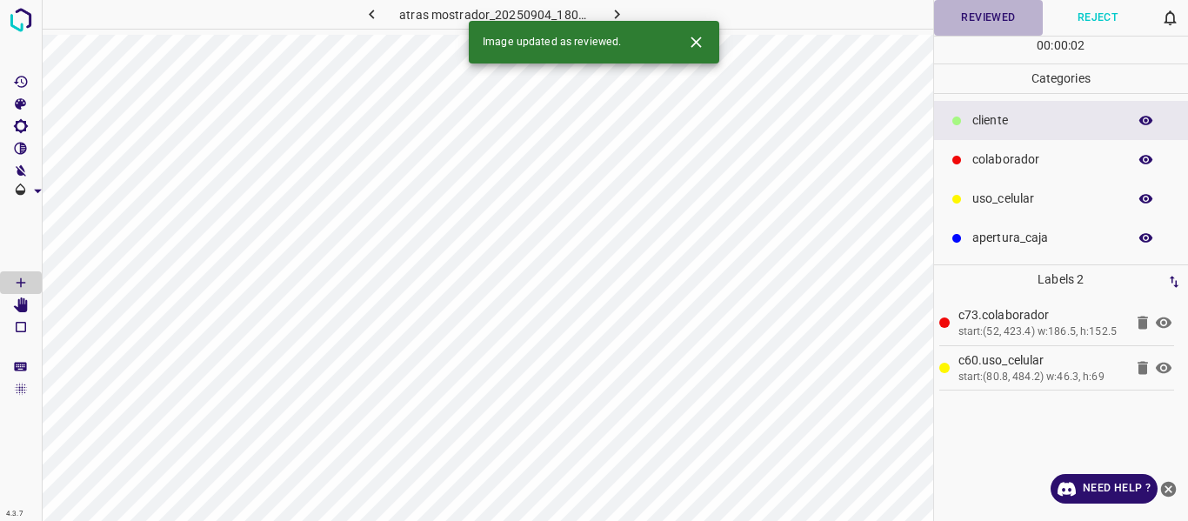
click at [960, 15] on button "Reviewed" at bounding box center [989, 18] width 110 height 36
click at [616, 16] on icon "button" at bounding box center [616, 15] width 5 height 10
click at [993, 22] on button "Reviewed" at bounding box center [989, 18] width 110 height 36
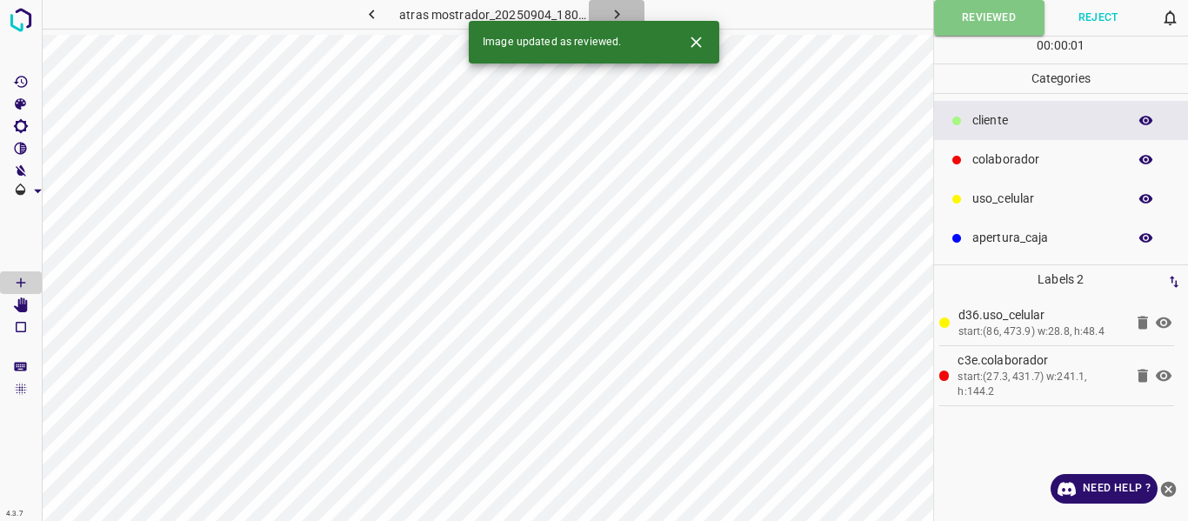
click at [629, 14] on button "button" at bounding box center [617, 14] width 56 height 29
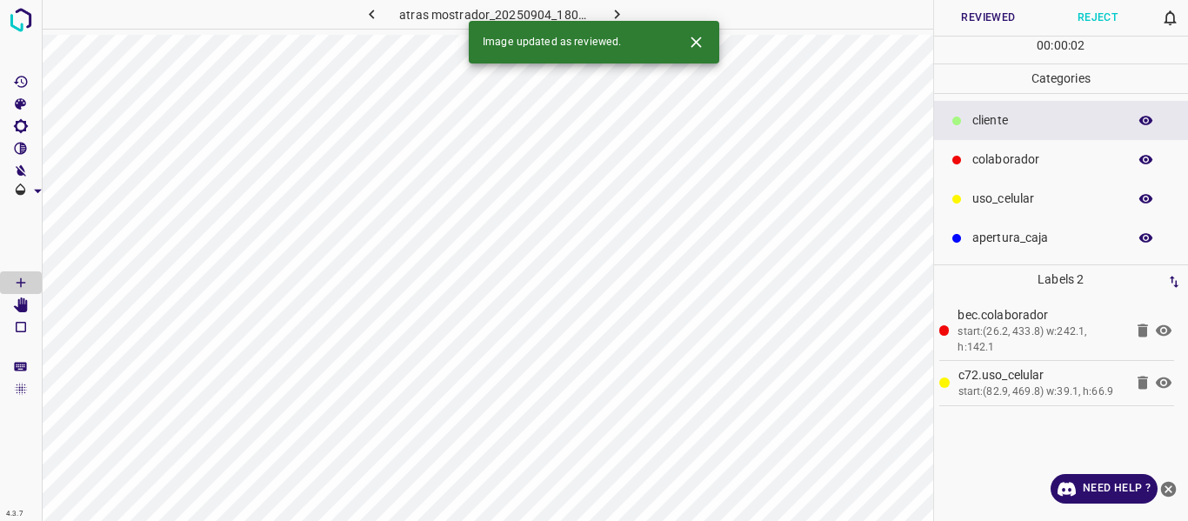
click at [997, 13] on button "Reviewed" at bounding box center [989, 18] width 110 height 36
click at [615, 13] on icon "button" at bounding box center [617, 14] width 18 height 18
click at [963, 22] on button "Reviewed" at bounding box center [989, 18] width 110 height 36
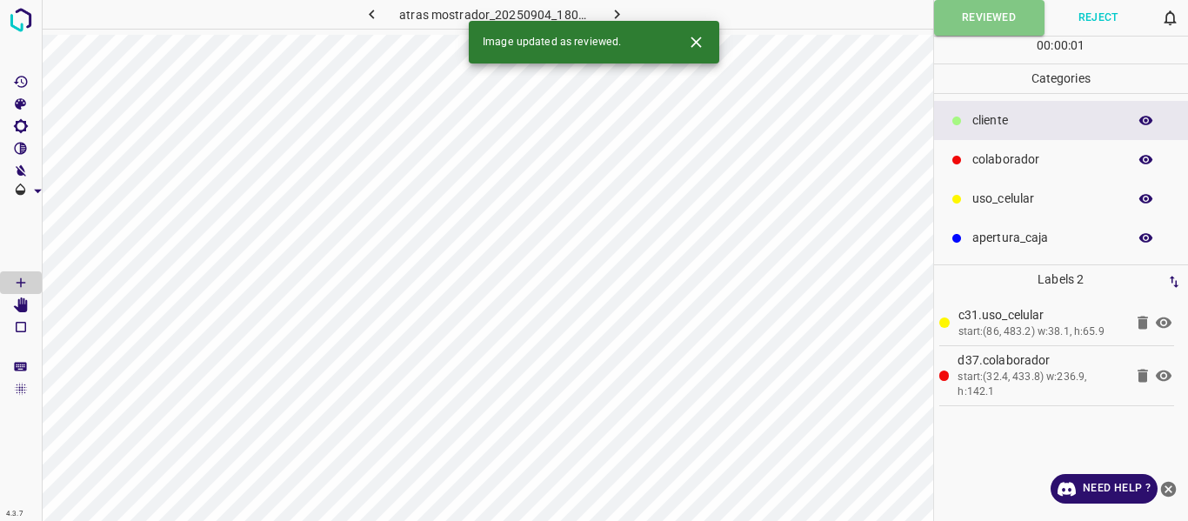
click at [623, 12] on icon "button" at bounding box center [617, 14] width 18 height 18
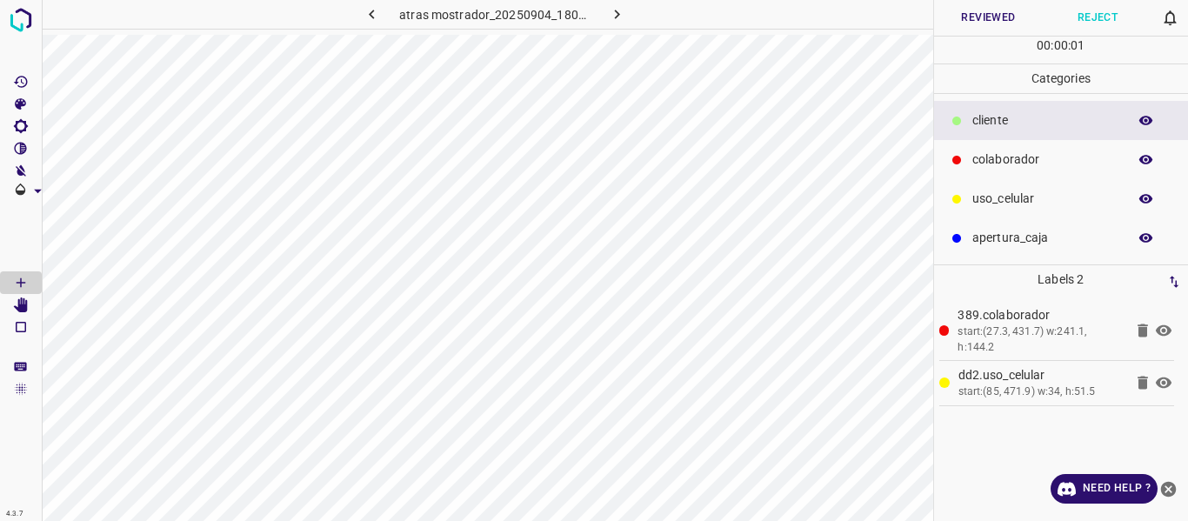
click at [998, 14] on button "Reviewed" at bounding box center [989, 18] width 110 height 36
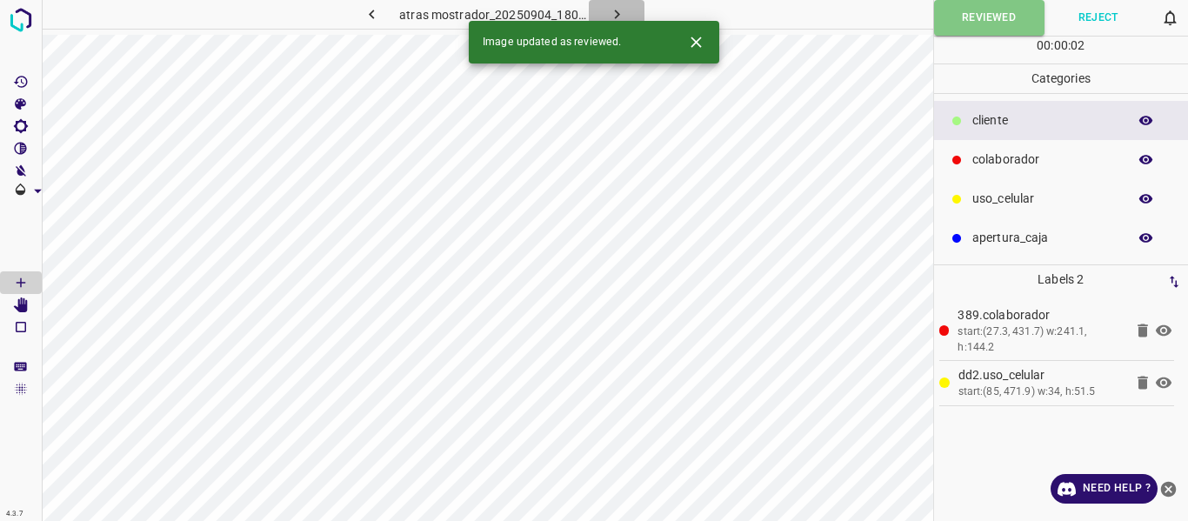
click at [624, 14] on icon "button" at bounding box center [617, 14] width 18 height 18
click at [985, 23] on button "Reviewed" at bounding box center [989, 18] width 110 height 36
click at [609, 11] on icon "button" at bounding box center [617, 14] width 18 height 18
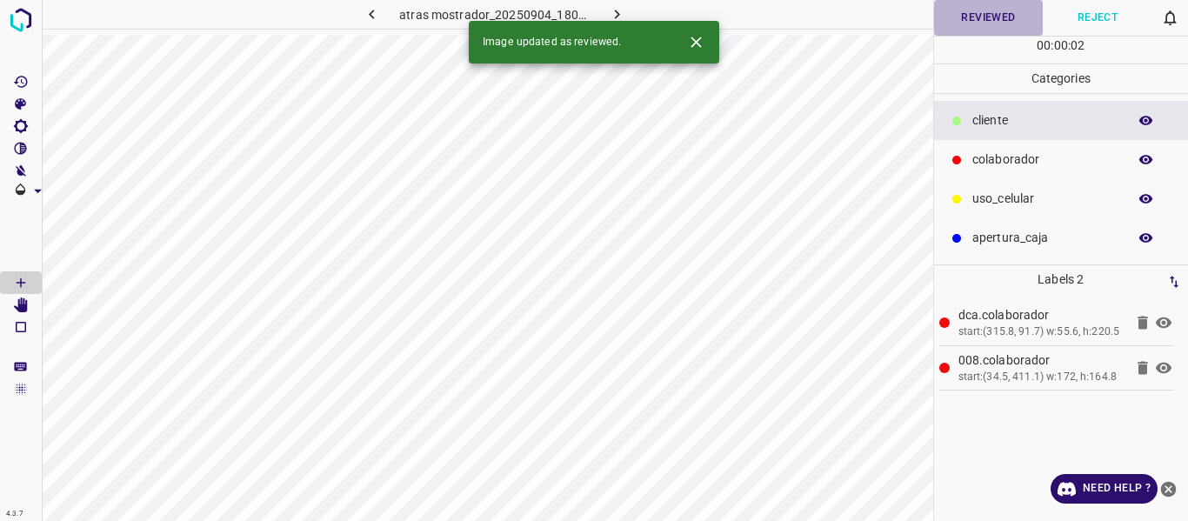
click at [987, 24] on button "Reviewed" at bounding box center [989, 18] width 110 height 36
click at [622, 14] on icon "button" at bounding box center [617, 14] width 18 height 18
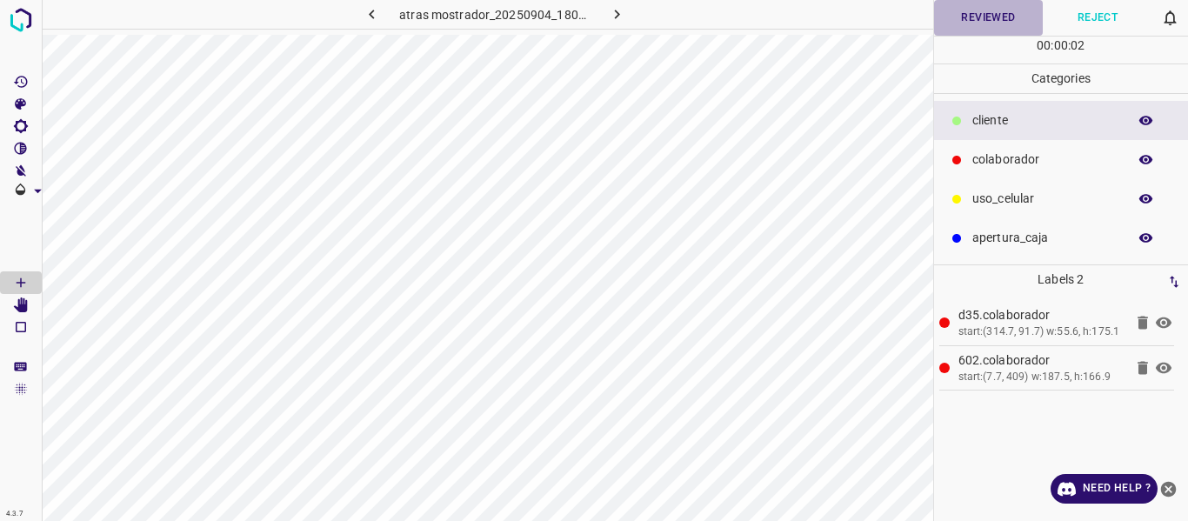
click at [982, 21] on button "Reviewed" at bounding box center [989, 18] width 110 height 36
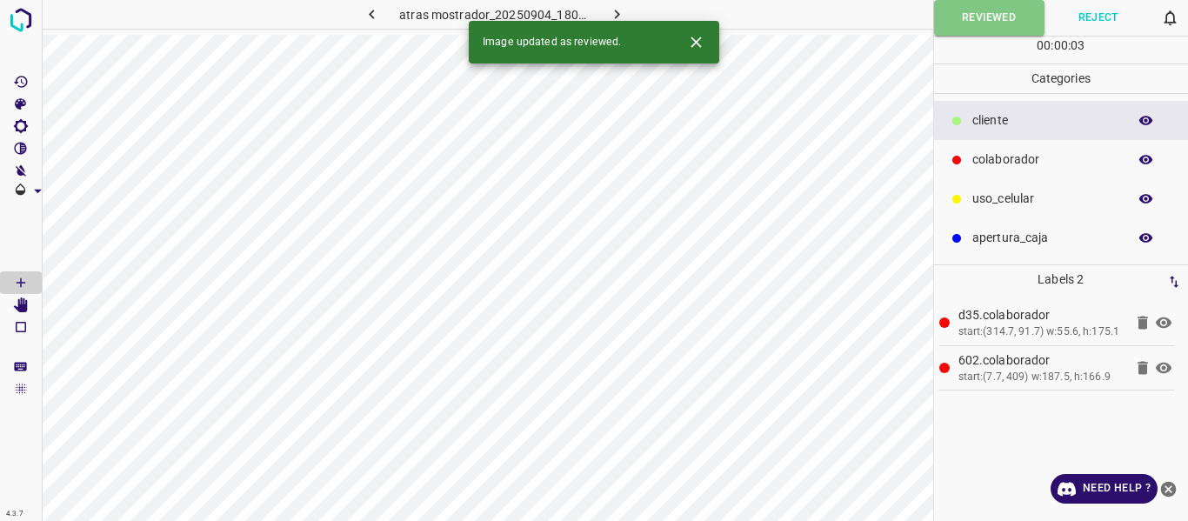
click at [617, 15] on icon "button" at bounding box center [616, 15] width 5 height 10
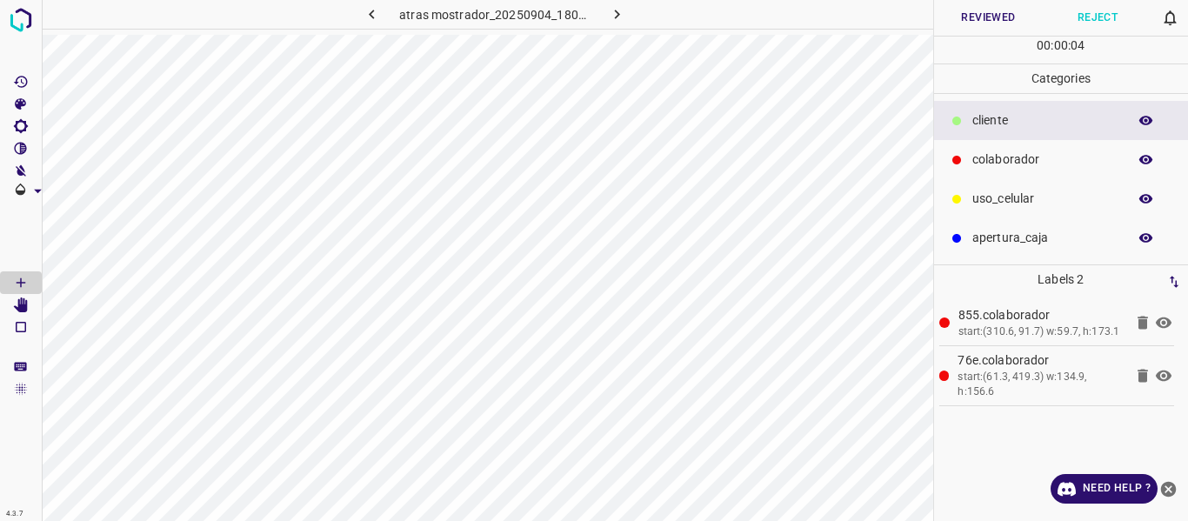
click at [373, 15] on icon "button" at bounding box center [372, 14] width 18 height 18
click at [614, 10] on icon "button" at bounding box center [616, 15] width 5 height 10
click at [971, 17] on button "Reviewed" at bounding box center [989, 18] width 110 height 36
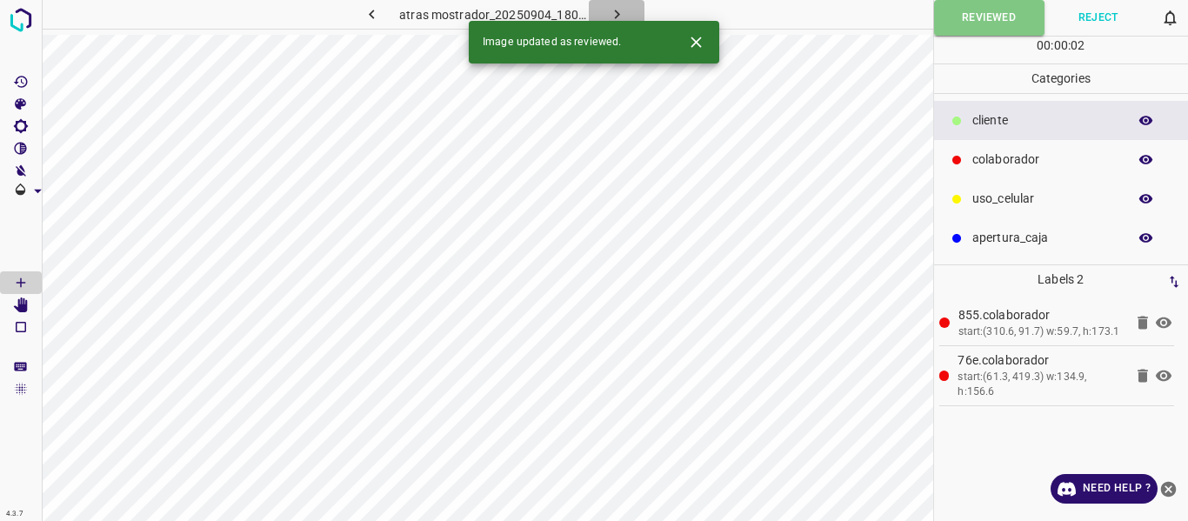
click at [609, 10] on icon "button" at bounding box center [617, 14] width 18 height 18
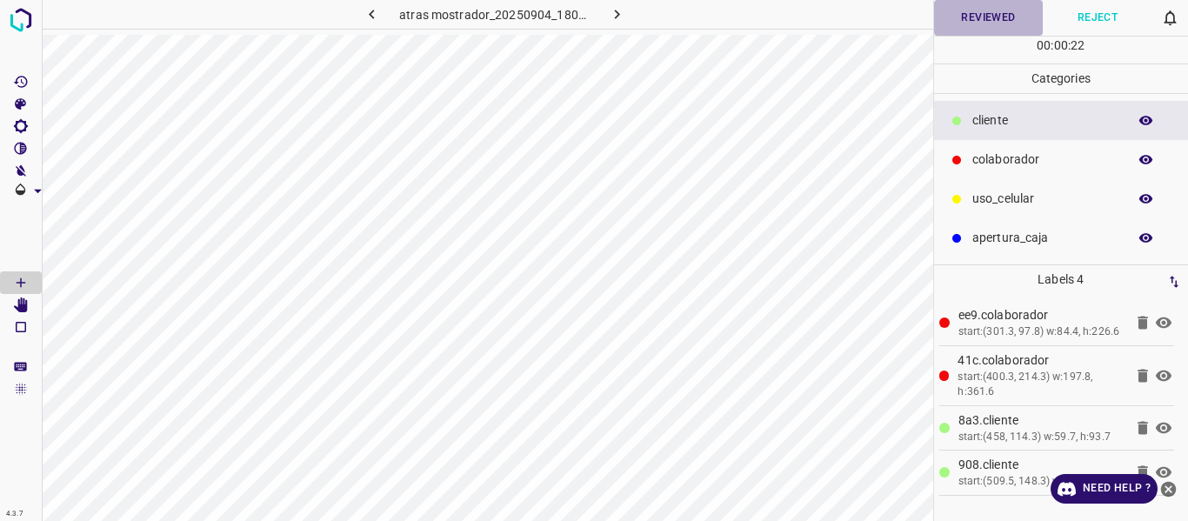
click at [980, 20] on button "Reviewed" at bounding box center [989, 18] width 110 height 36
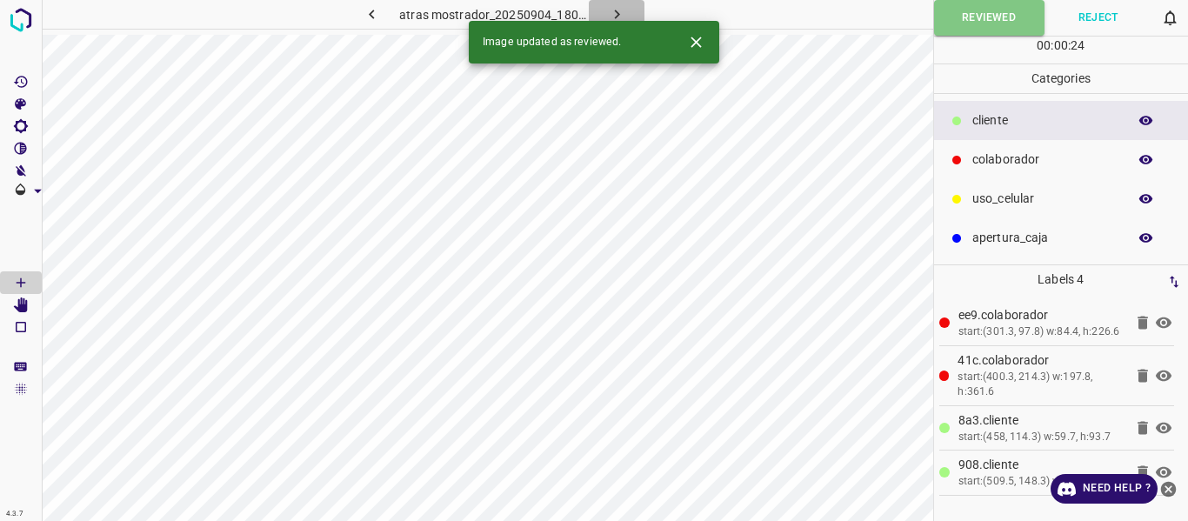
click at [609, 4] on button "button" at bounding box center [617, 14] width 56 height 29
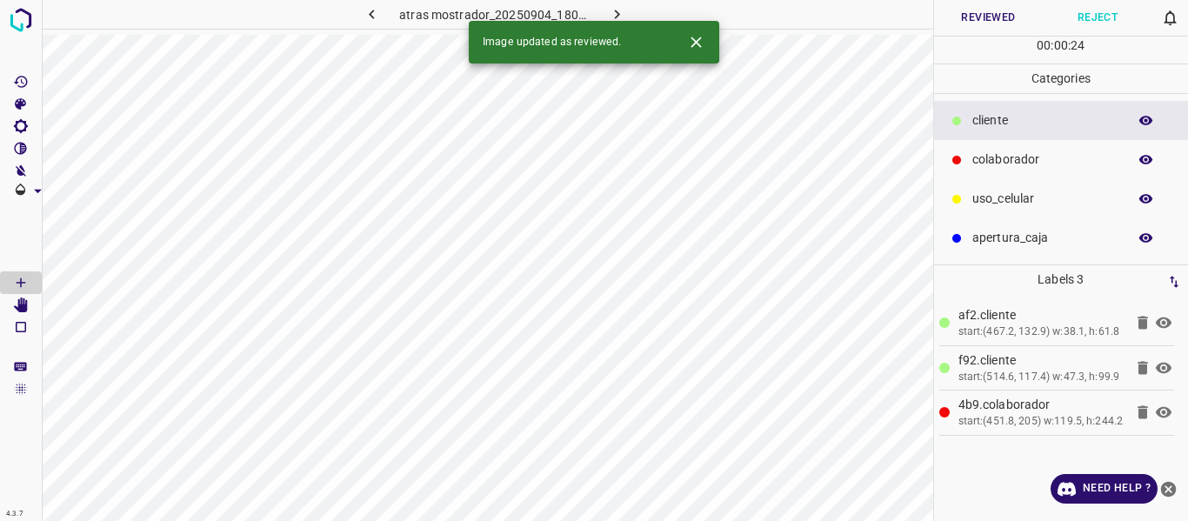
click at [977, 22] on button "Reviewed" at bounding box center [989, 18] width 110 height 36
click at [621, 11] on icon "button" at bounding box center [617, 14] width 18 height 18
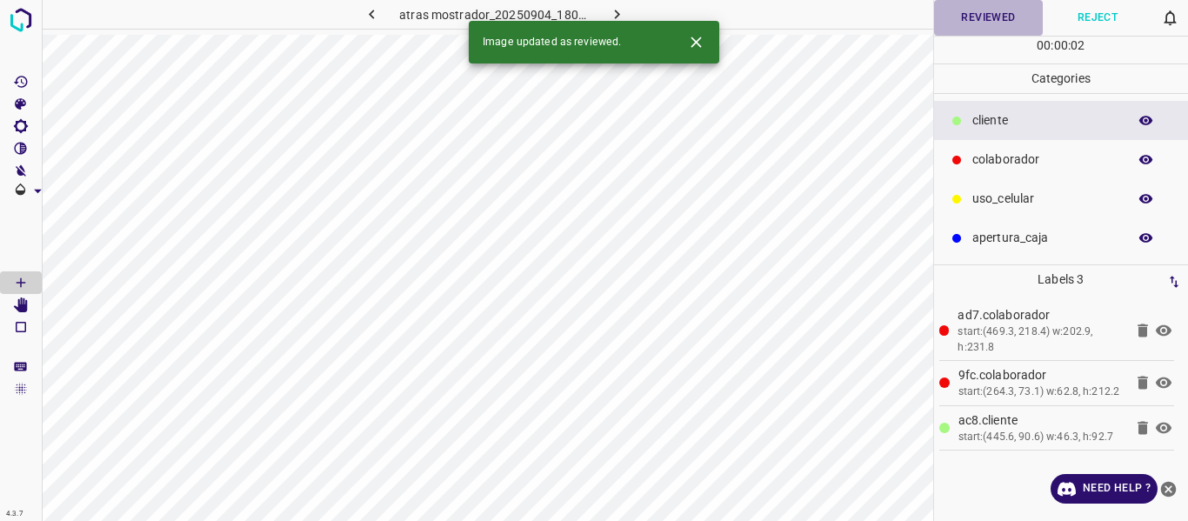
click at [965, 21] on button "Reviewed" at bounding box center [989, 18] width 110 height 36
click at [622, 12] on icon "button" at bounding box center [617, 14] width 18 height 18
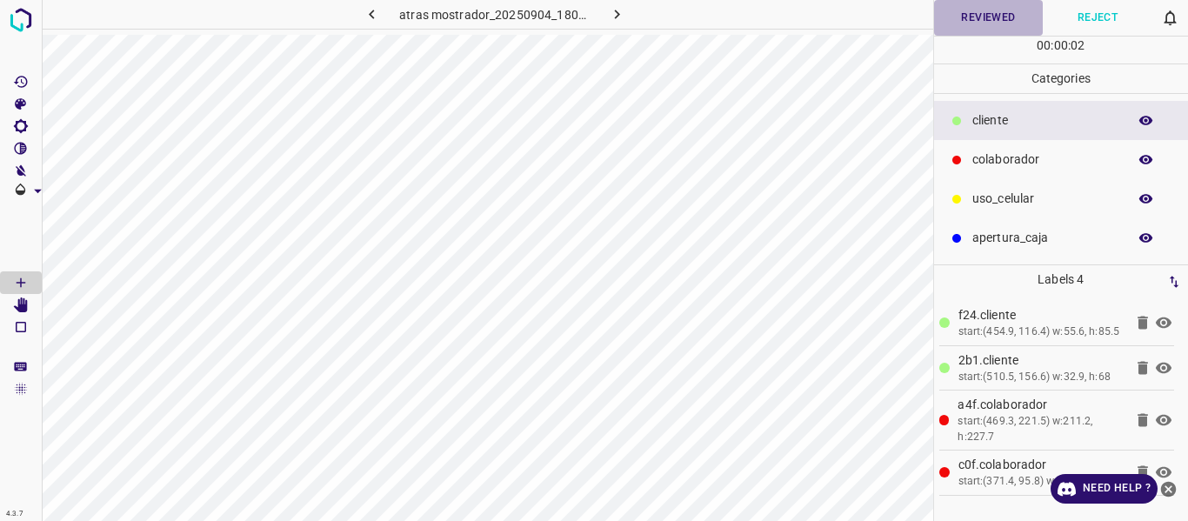
click at [991, 27] on button "Reviewed" at bounding box center [989, 18] width 110 height 36
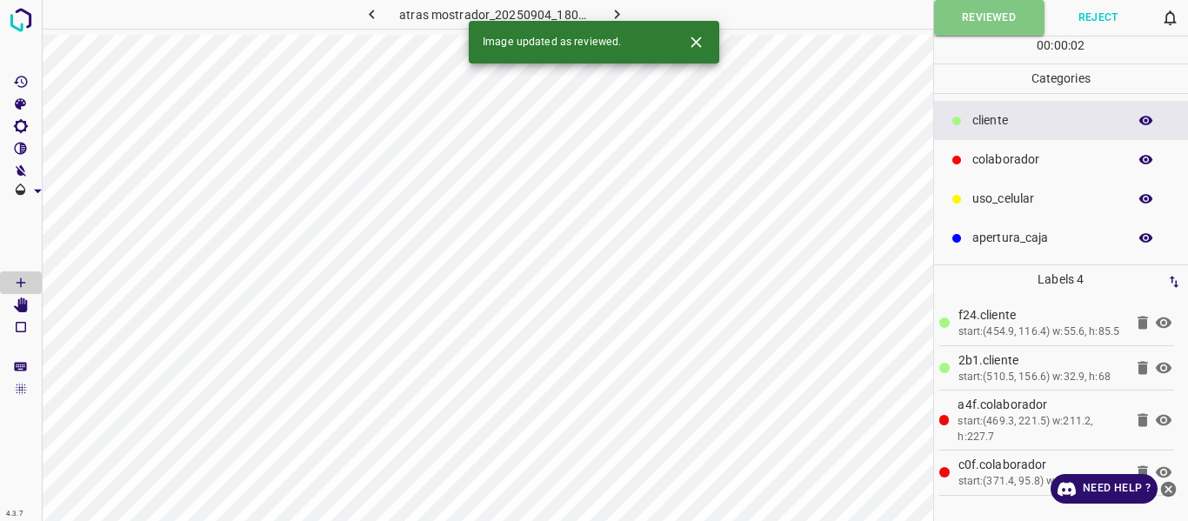
click at [619, 16] on icon "button" at bounding box center [617, 14] width 18 height 18
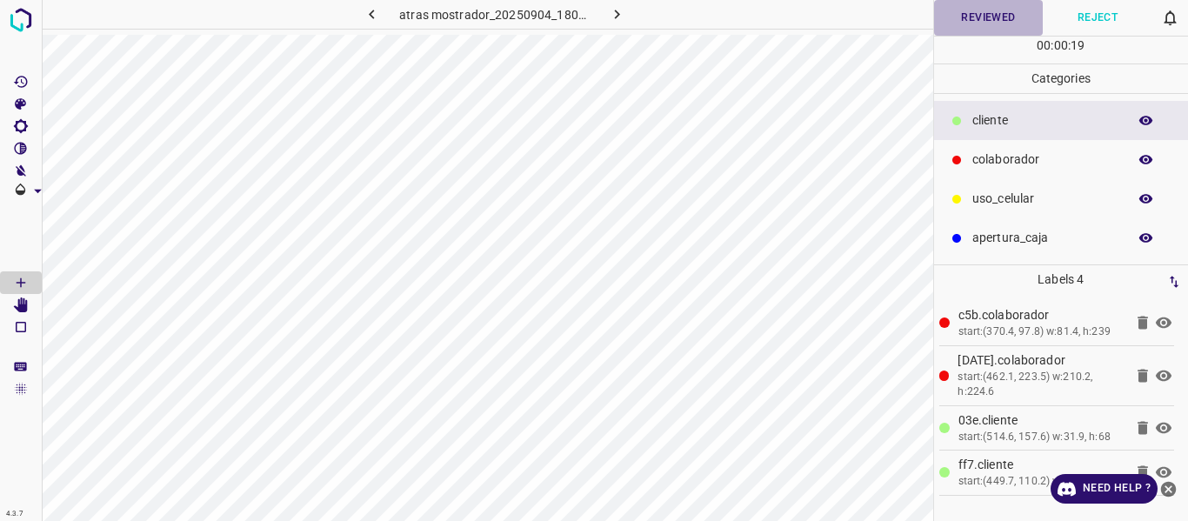
click at [984, 17] on button "Reviewed" at bounding box center [989, 18] width 110 height 36
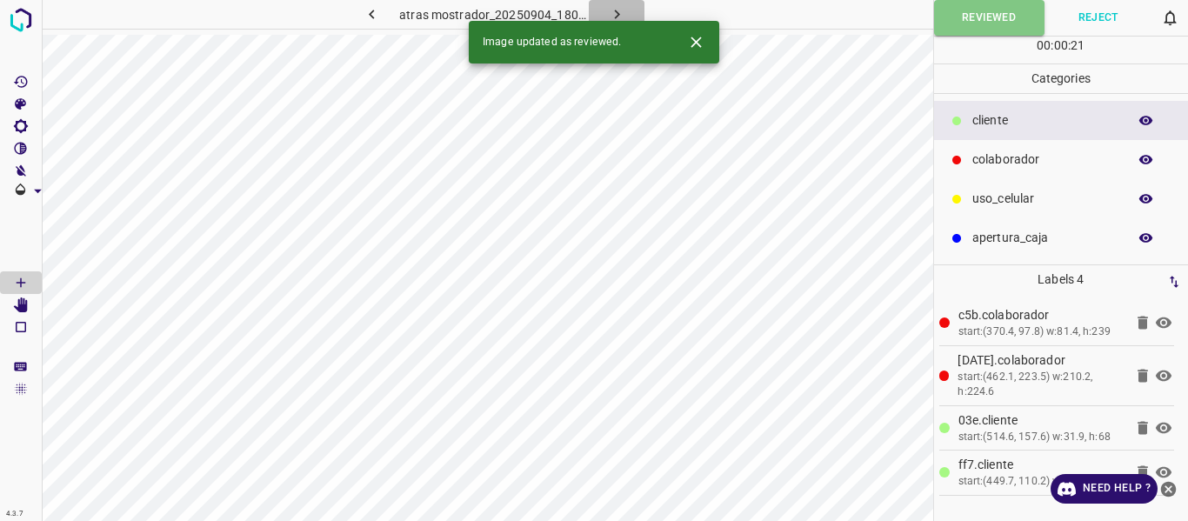
click at [612, 10] on icon "button" at bounding box center [617, 14] width 18 height 18
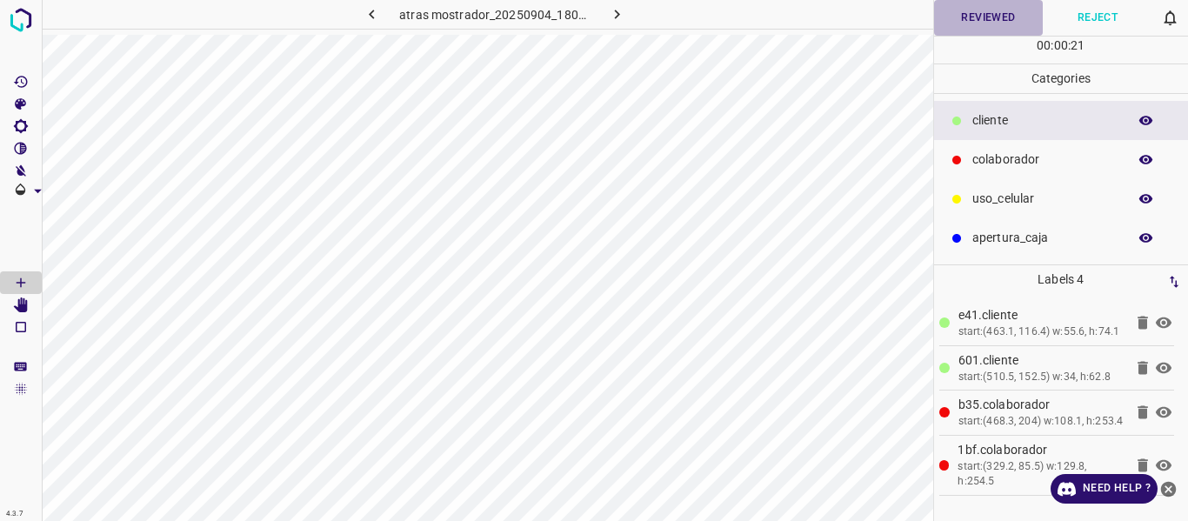
click at [971, 17] on button "Reviewed" at bounding box center [989, 18] width 110 height 36
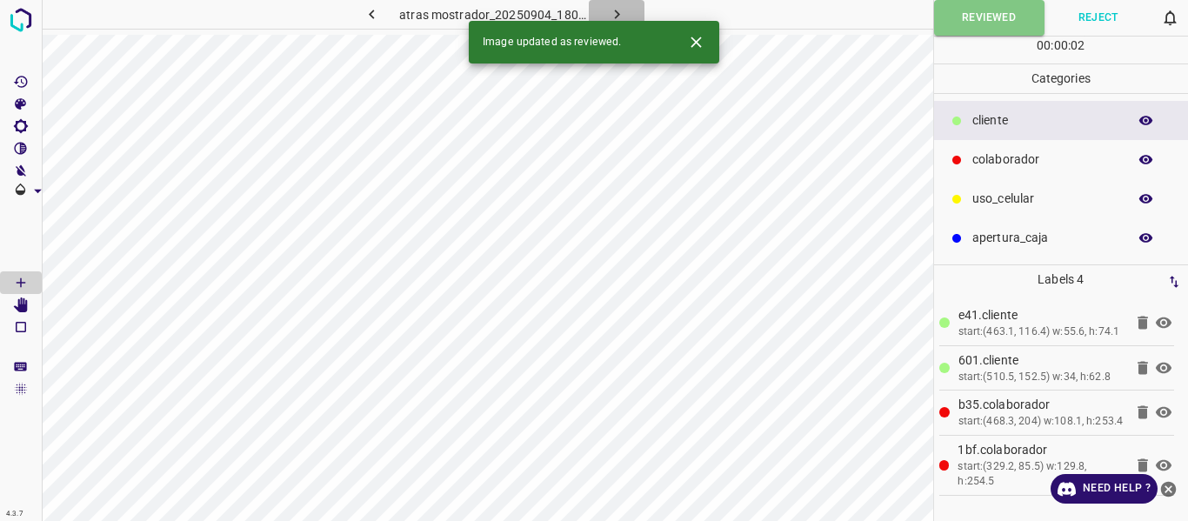
click at [609, 11] on icon "button" at bounding box center [617, 14] width 18 height 18
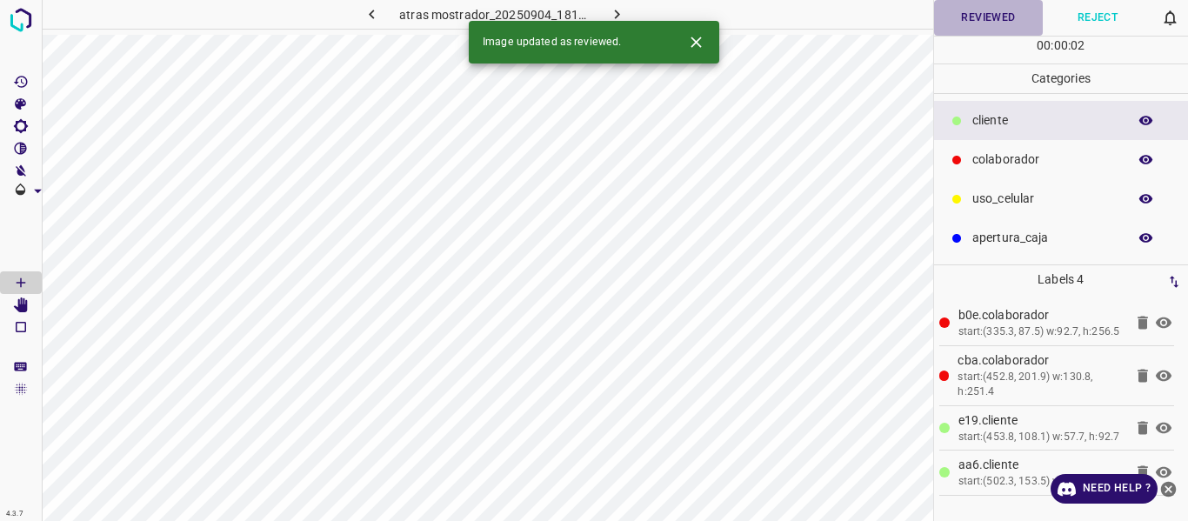
click at [994, 12] on button "Reviewed" at bounding box center [989, 18] width 110 height 36
click at [619, 14] on icon "button" at bounding box center [616, 15] width 5 height 10
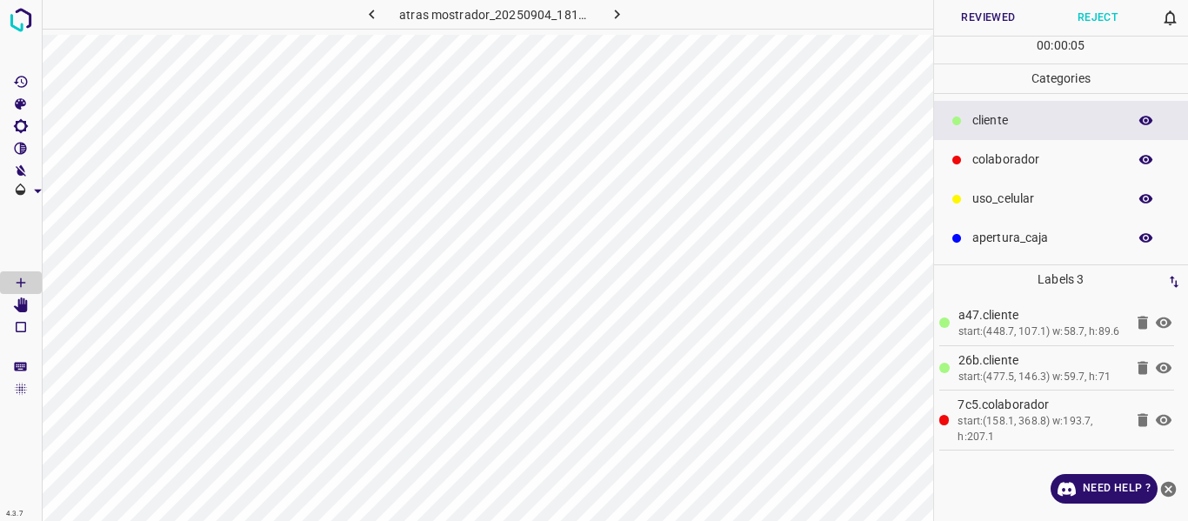
click at [972, 9] on button "Reviewed" at bounding box center [989, 18] width 110 height 36
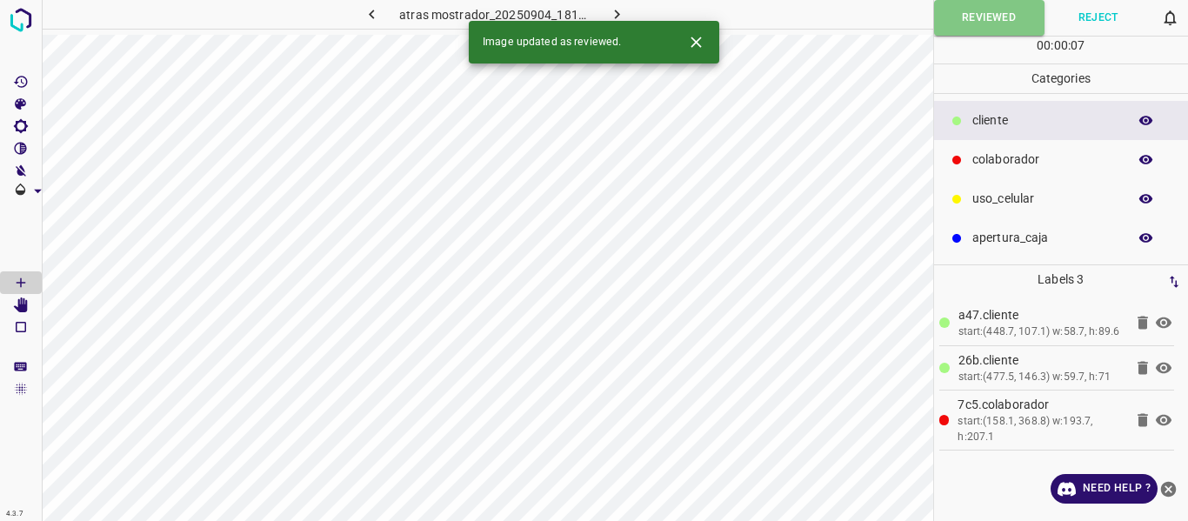
click at [615, 14] on icon "button" at bounding box center [617, 14] width 18 height 18
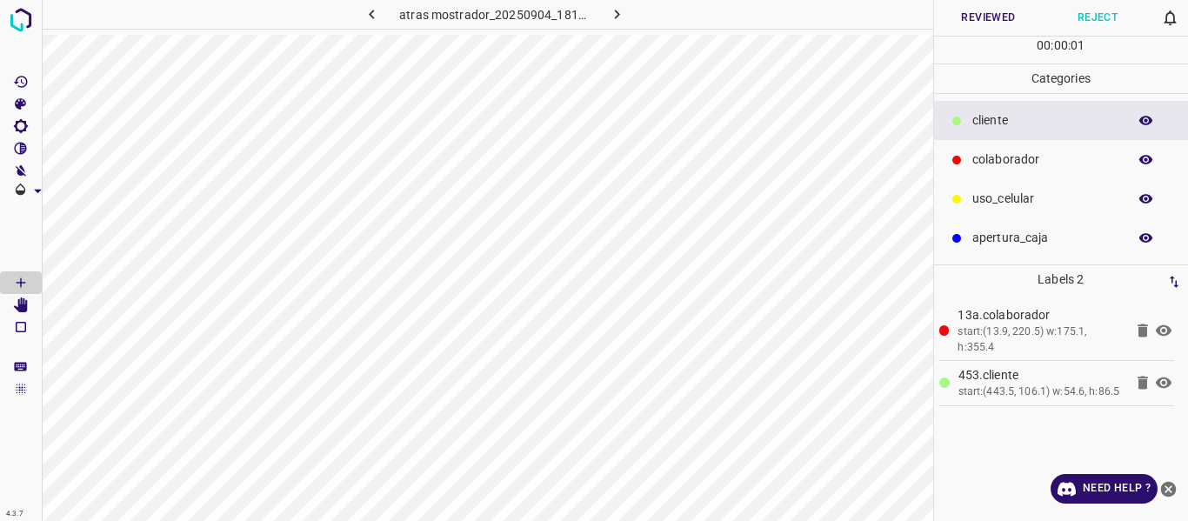
click at [967, 17] on button "Reviewed" at bounding box center [989, 18] width 110 height 36
click at [985, 28] on button "Reviewed" at bounding box center [989, 18] width 110 height 36
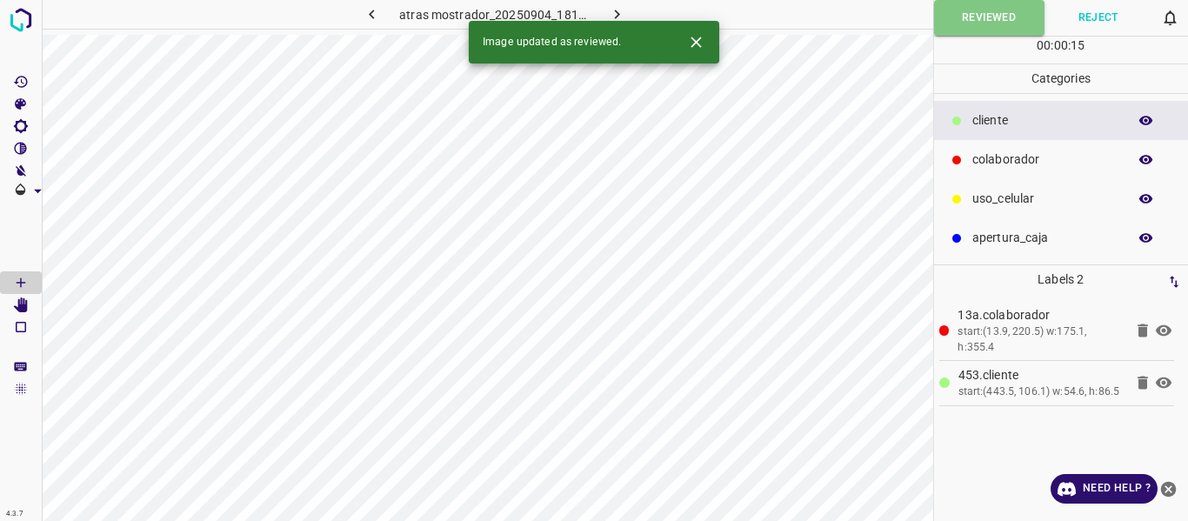
click at [622, 11] on icon "button" at bounding box center [617, 14] width 18 height 18
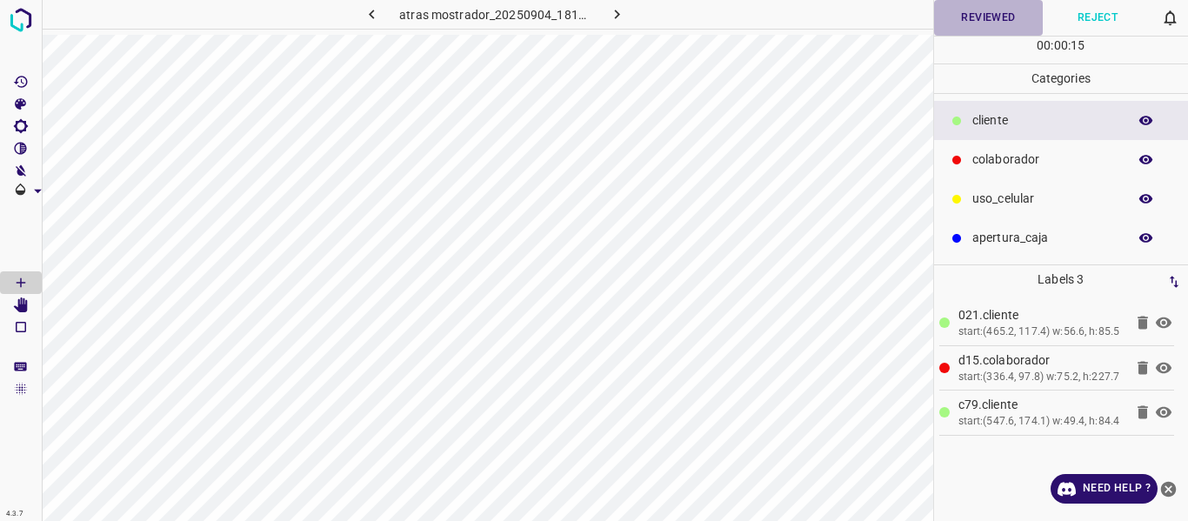
click at [960, 25] on button "Reviewed" at bounding box center [989, 18] width 110 height 36
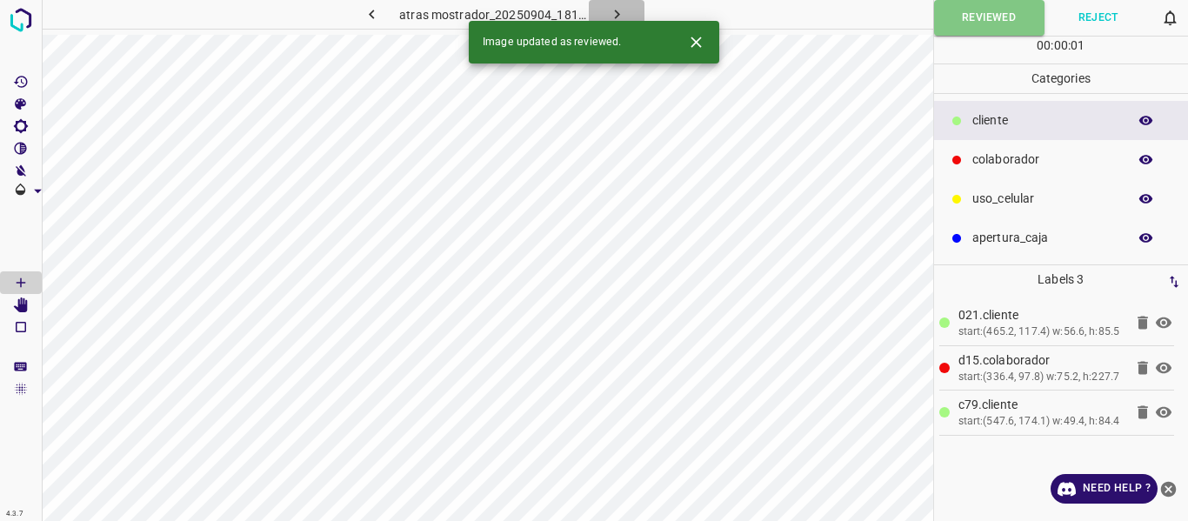
click at [613, 17] on icon "button" at bounding box center [617, 14] width 18 height 18
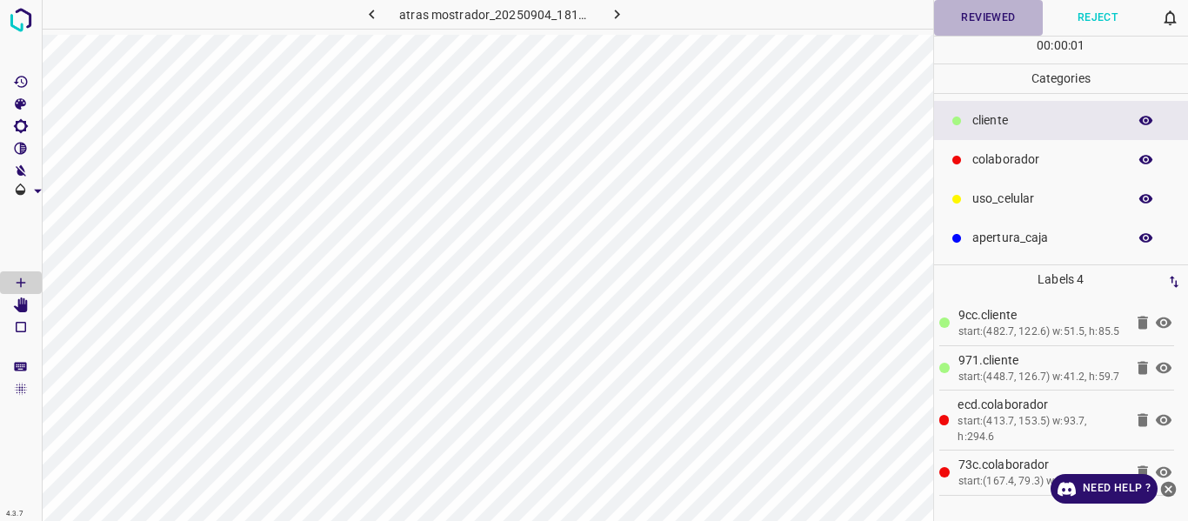
click at [963, 15] on button "Reviewed" at bounding box center [989, 18] width 110 height 36
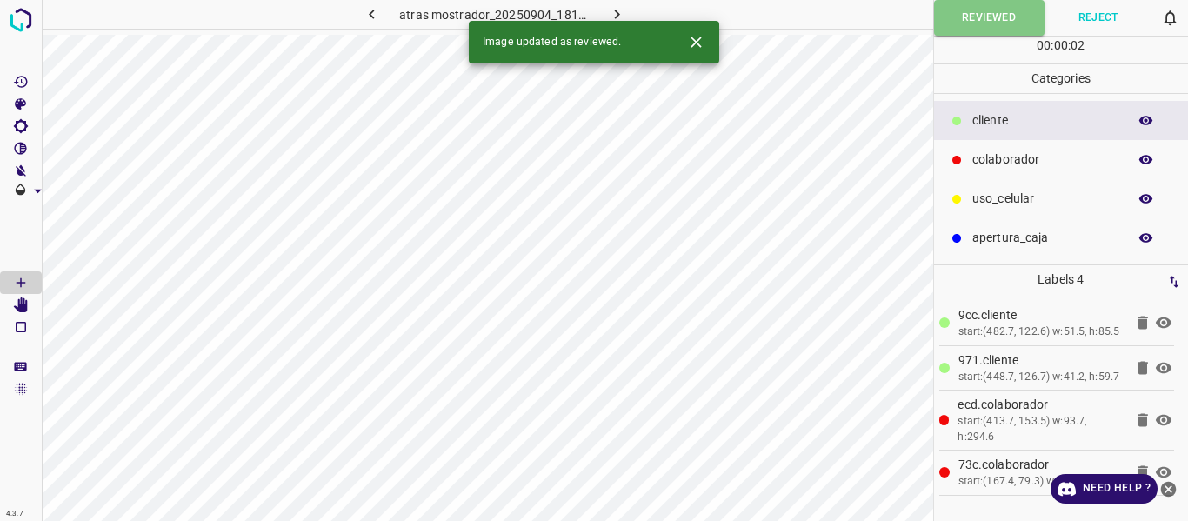
click at [615, 17] on icon "button" at bounding box center [616, 15] width 5 height 10
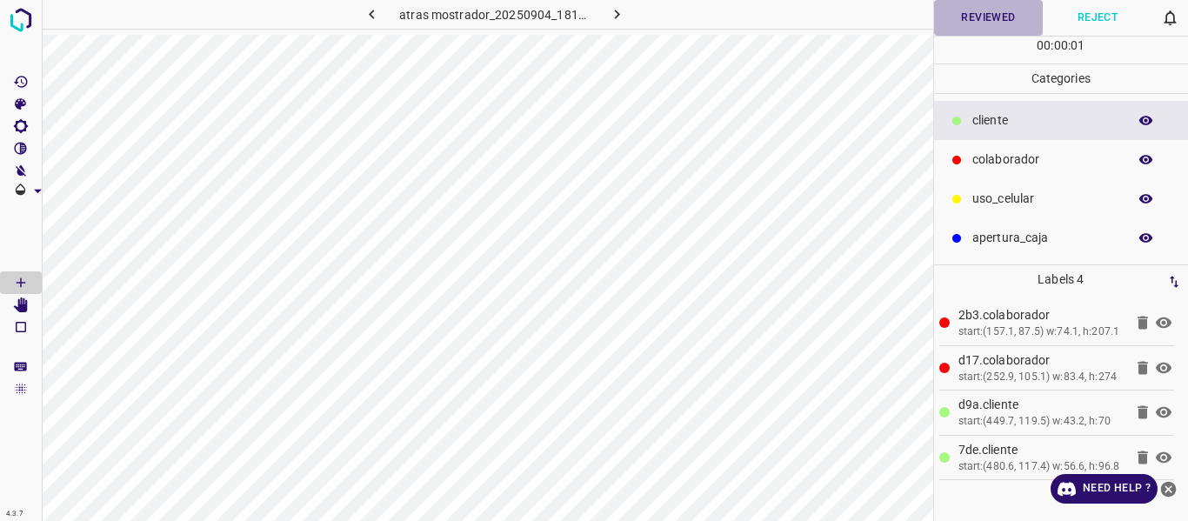
click at [967, 18] on button "Reviewed" at bounding box center [989, 18] width 110 height 36
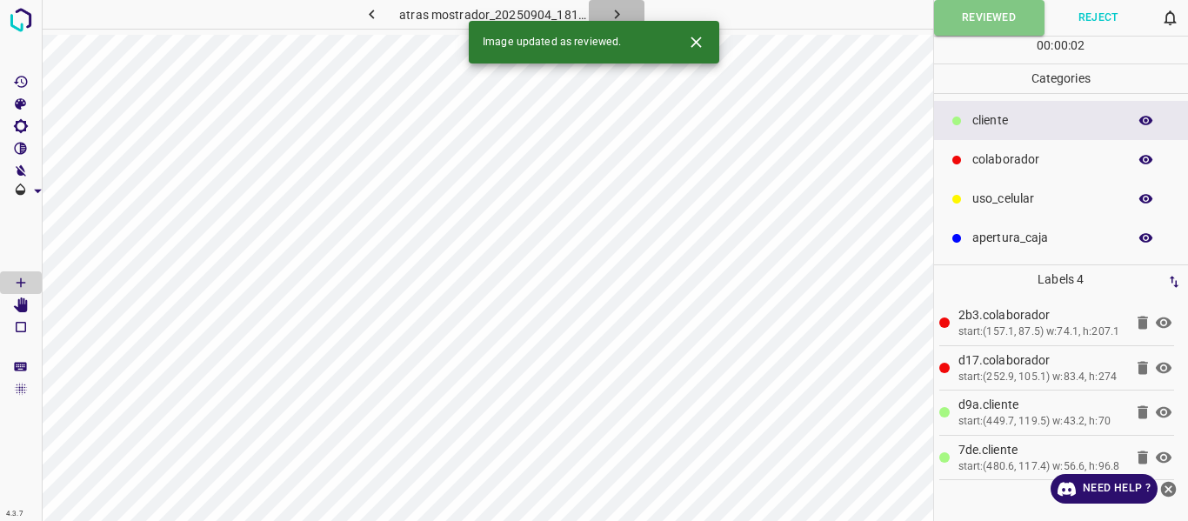
click at [611, 14] on icon "button" at bounding box center [617, 14] width 18 height 18
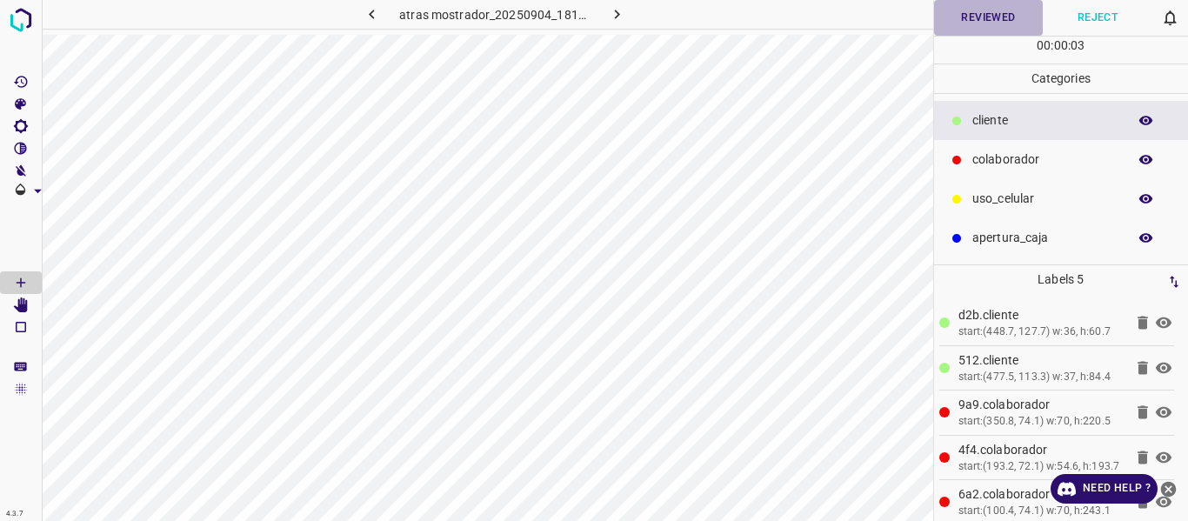
click at [976, 25] on button "Reviewed" at bounding box center [989, 18] width 110 height 36
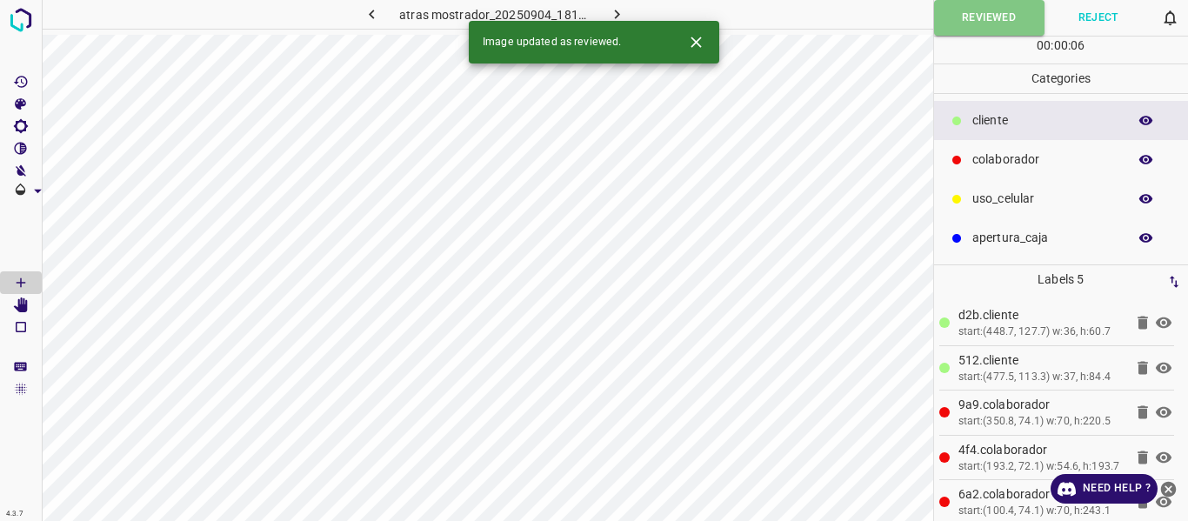
click at [653, 14] on div "atras mostrador_20250904_181432_076238.jpg" at bounding box center [494, 14] width 380 height 29
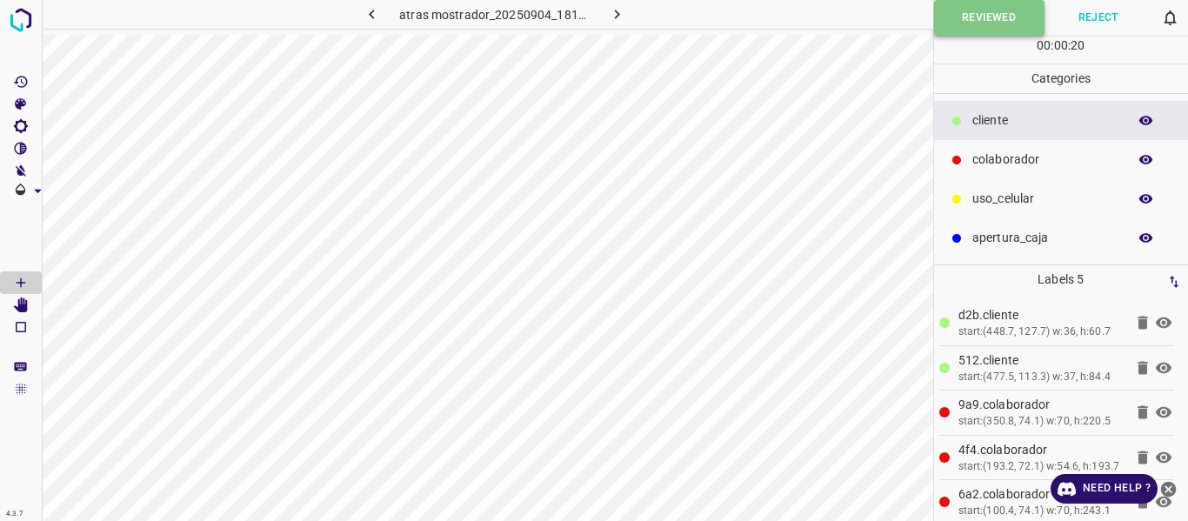
click at [1004, 15] on button "Reviewed" at bounding box center [989, 18] width 110 height 36
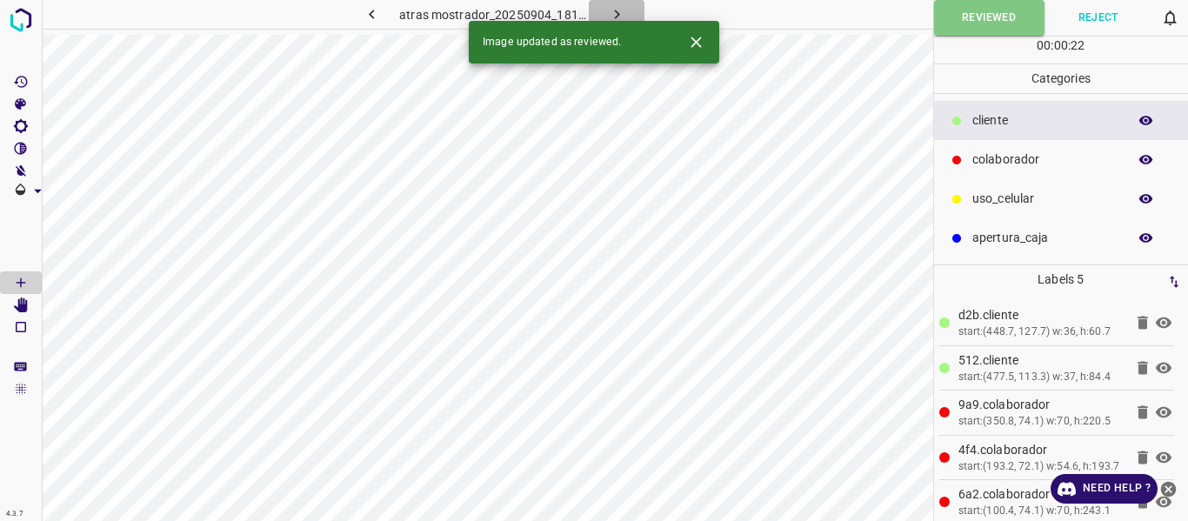
click at [617, 7] on icon "button" at bounding box center [617, 14] width 18 height 18
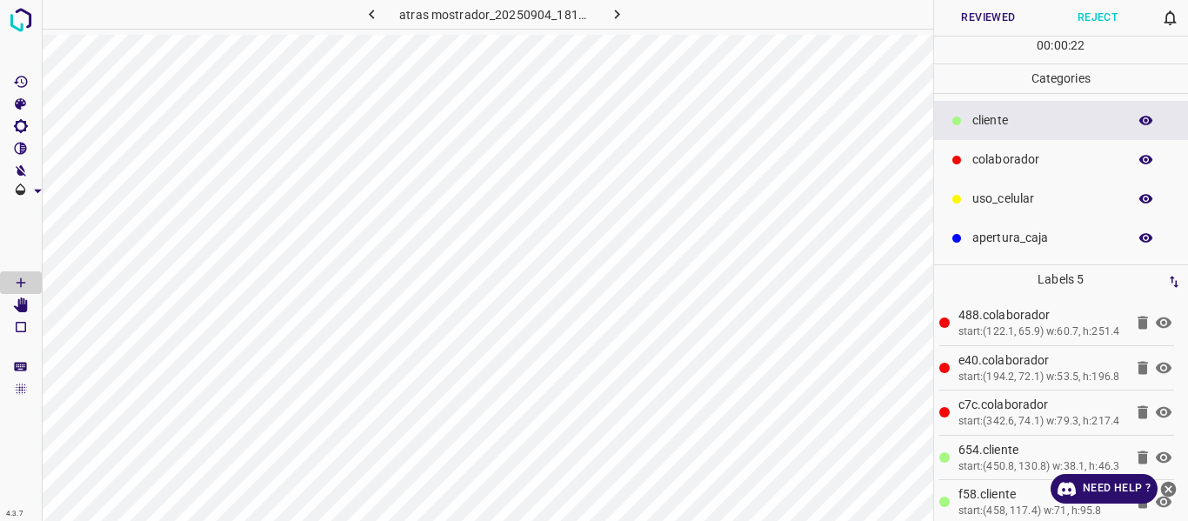
click at [994, 16] on button "Reviewed" at bounding box center [989, 18] width 110 height 36
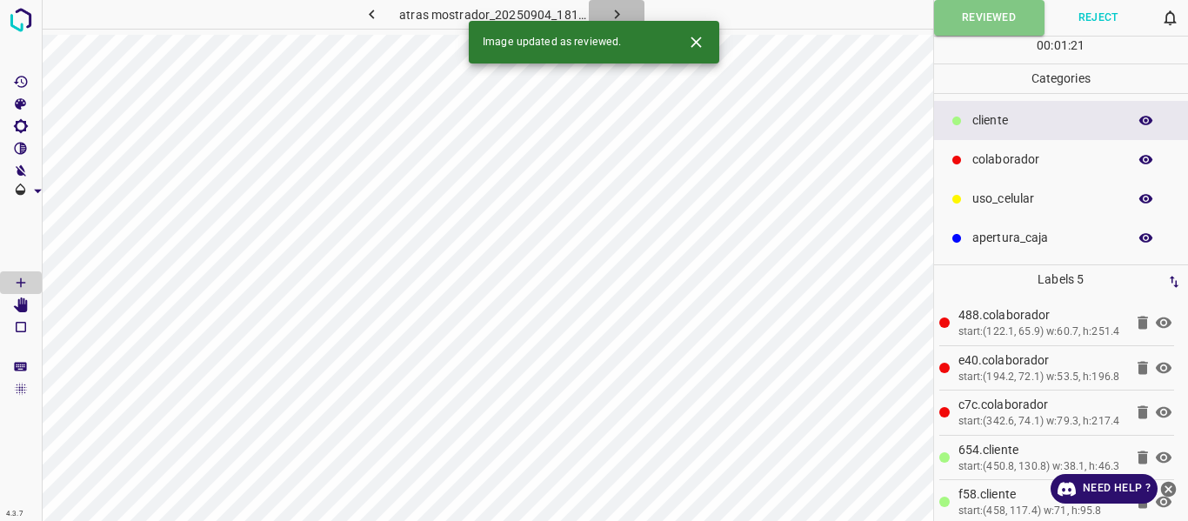
click at [620, 8] on icon "button" at bounding box center [617, 14] width 18 height 18
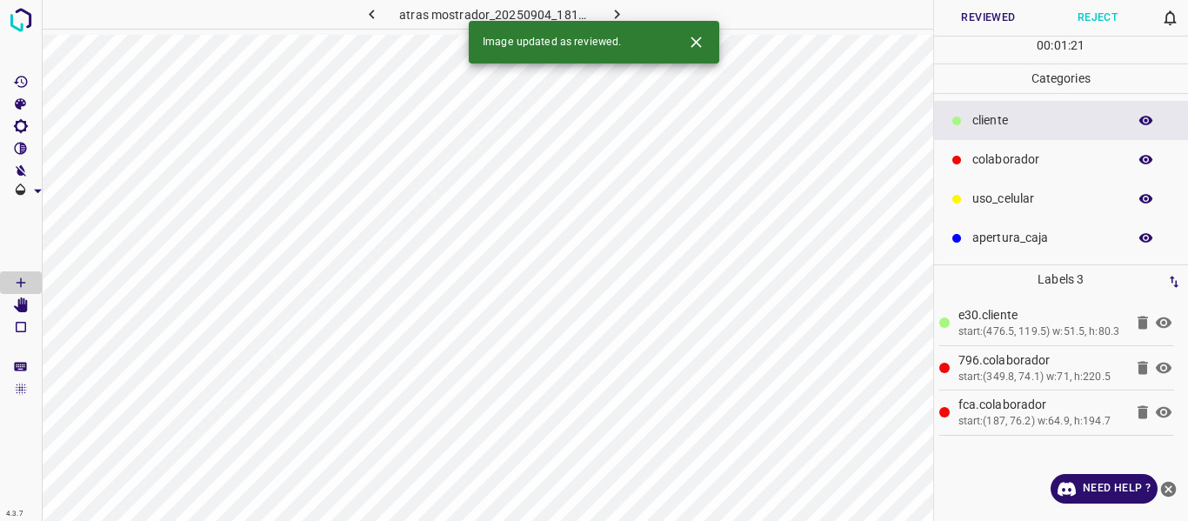
click at [958, 10] on button "Reviewed" at bounding box center [989, 18] width 110 height 36
click at [620, 12] on icon "button" at bounding box center [617, 14] width 18 height 18
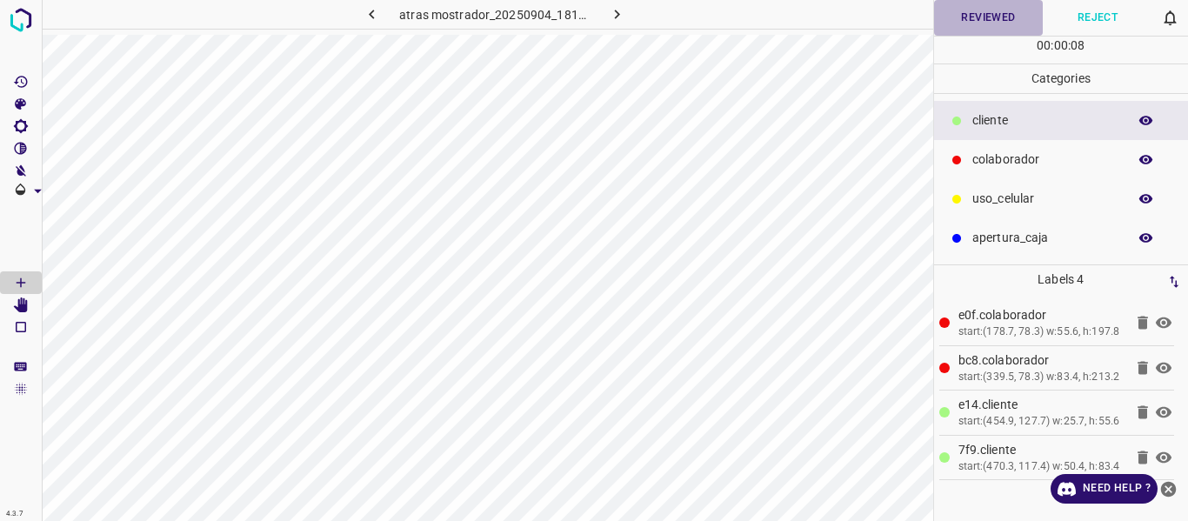
click at [976, 23] on button "Reviewed" at bounding box center [989, 18] width 110 height 36
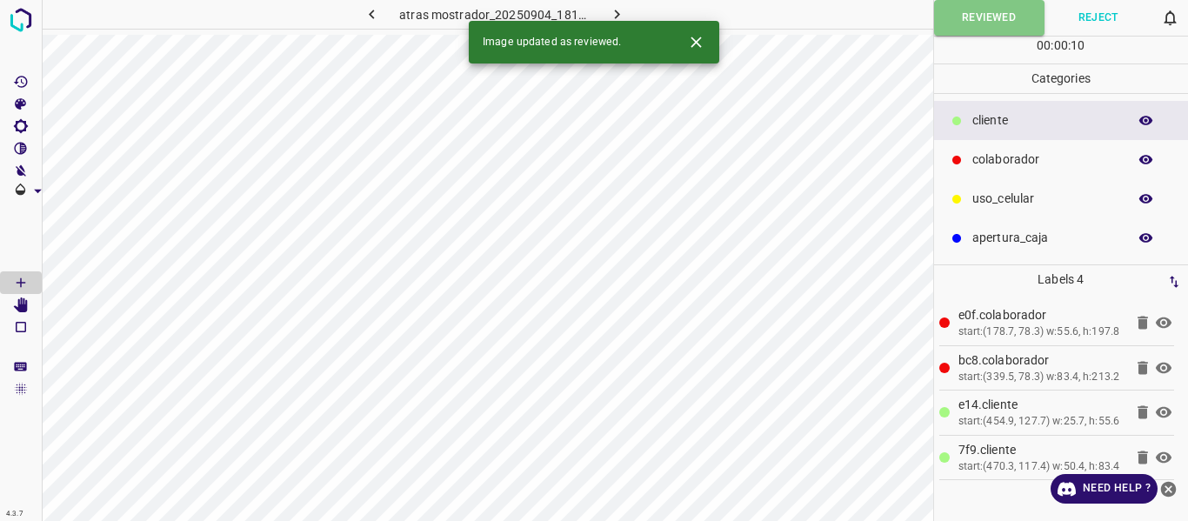
click at [613, 15] on icon "button" at bounding box center [617, 14] width 18 height 18
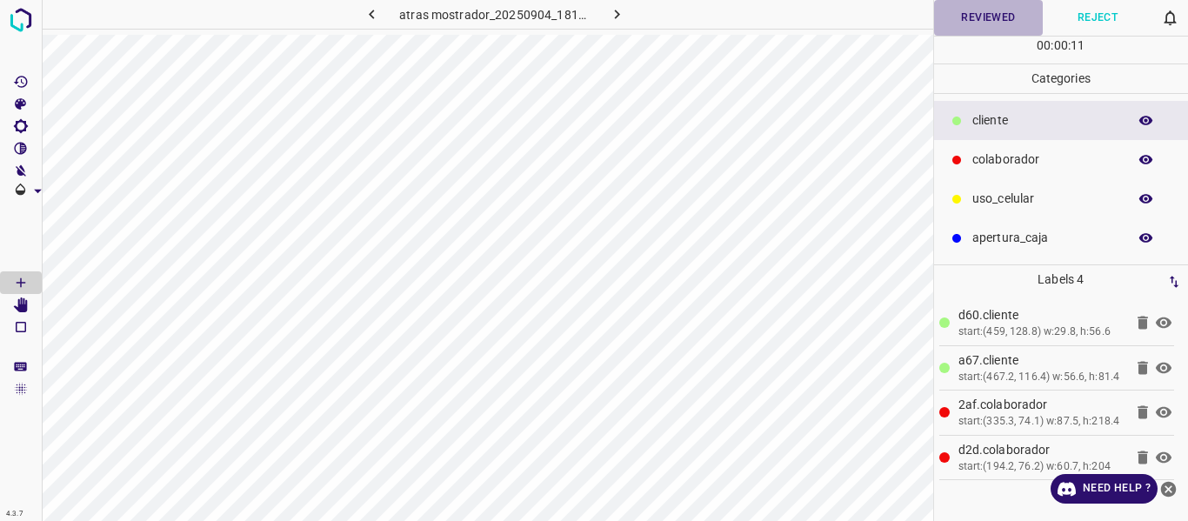
click at [971, 11] on button "Reviewed" at bounding box center [989, 18] width 110 height 36
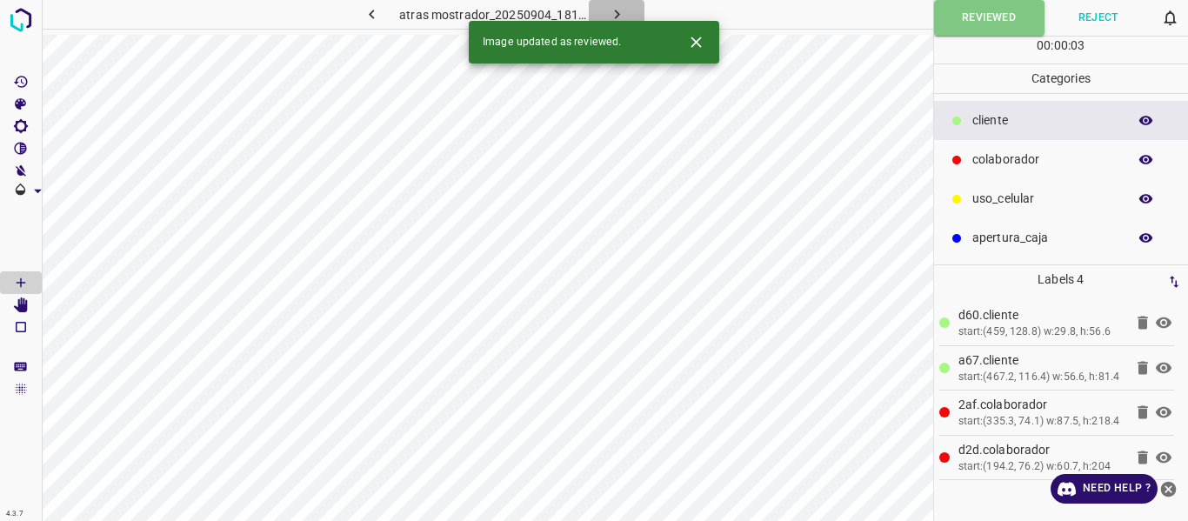
click at [617, 11] on icon "button" at bounding box center [617, 14] width 18 height 18
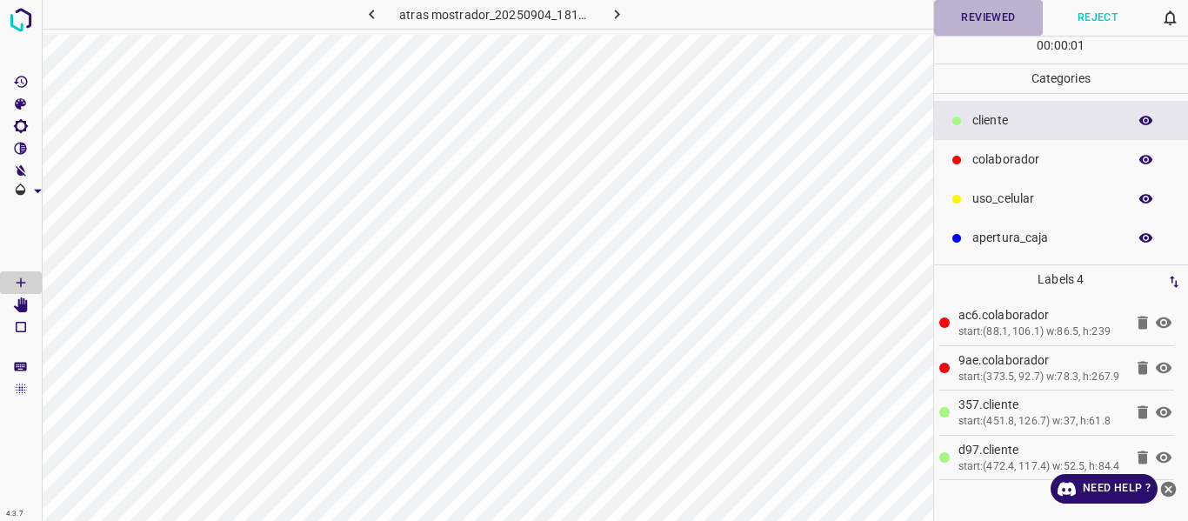
click at [970, 14] on button "Reviewed" at bounding box center [989, 18] width 110 height 36
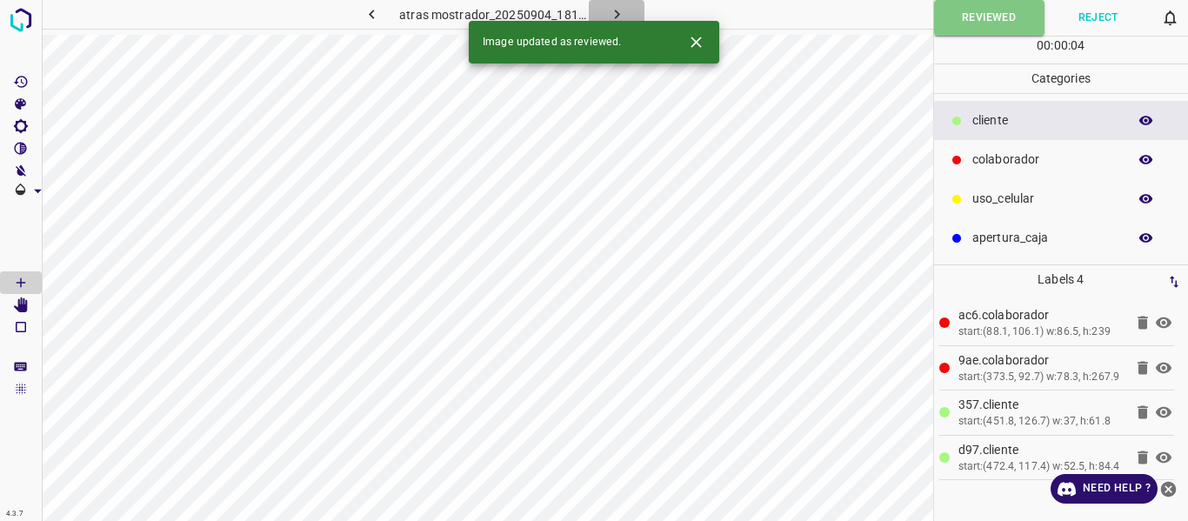
click at [614, 5] on icon "button" at bounding box center [617, 14] width 18 height 18
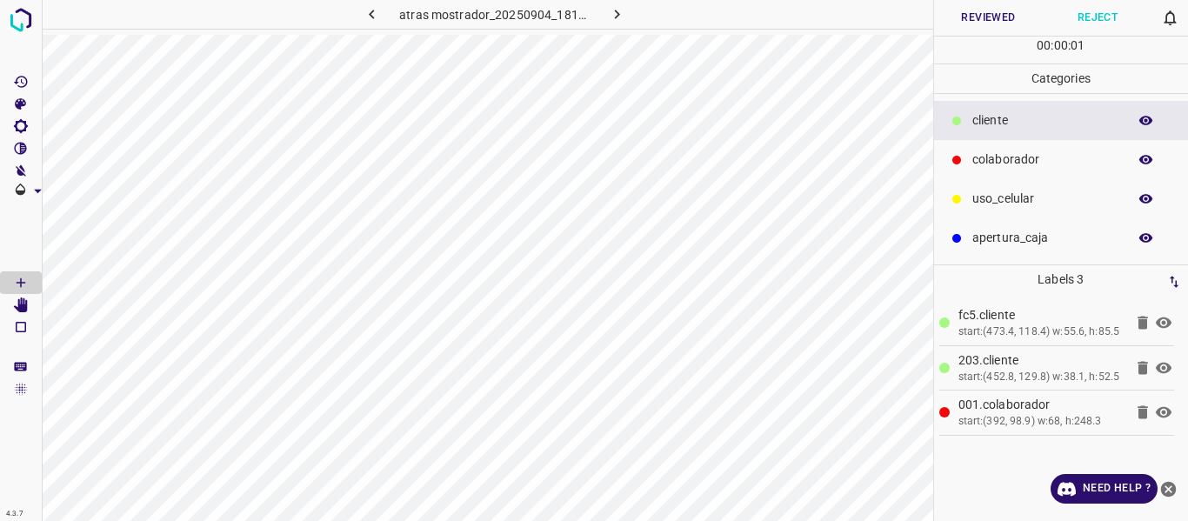
click at [951, 18] on button "Reviewed" at bounding box center [989, 18] width 110 height 36
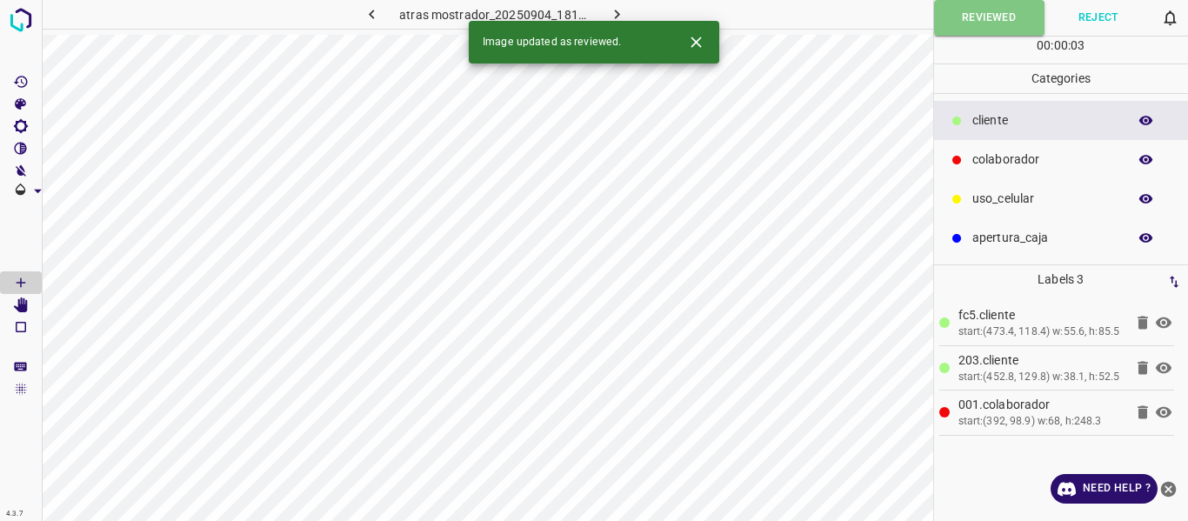
click at [612, 10] on icon "button" at bounding box center [617, 14] width 18 height 18
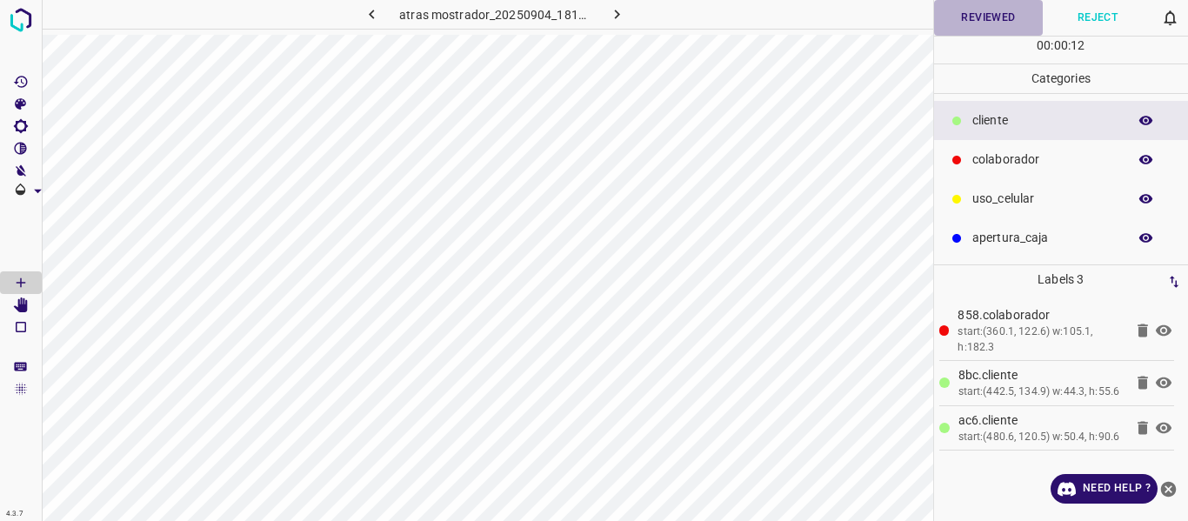
click at [968, 21] on button "Reviewed" at bounding box center [989, 18] width 110 height 36
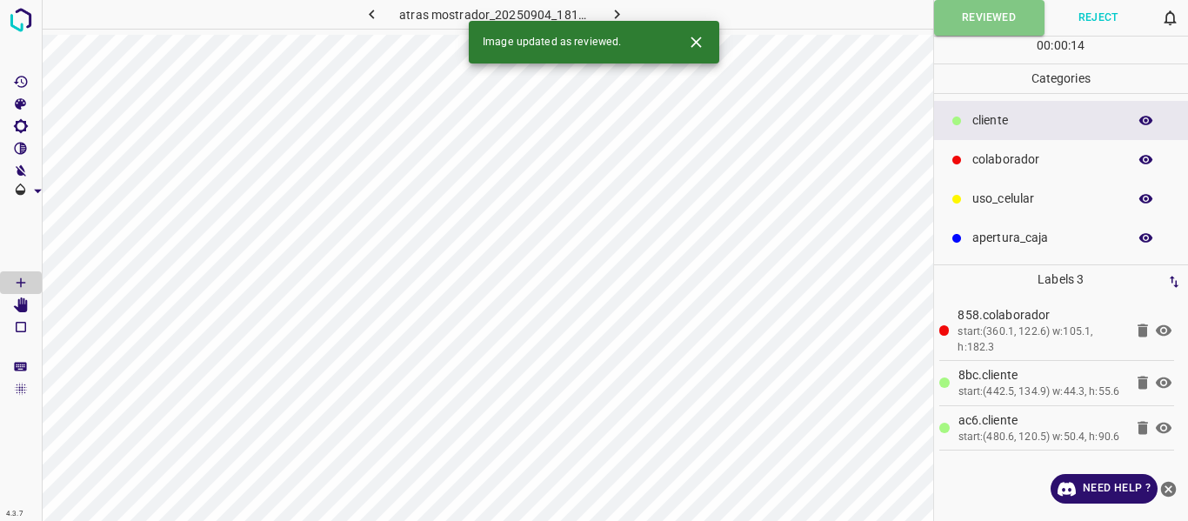
click at [625, 9] on icon "button" at bounding box center [617, 14] width 18 height 18
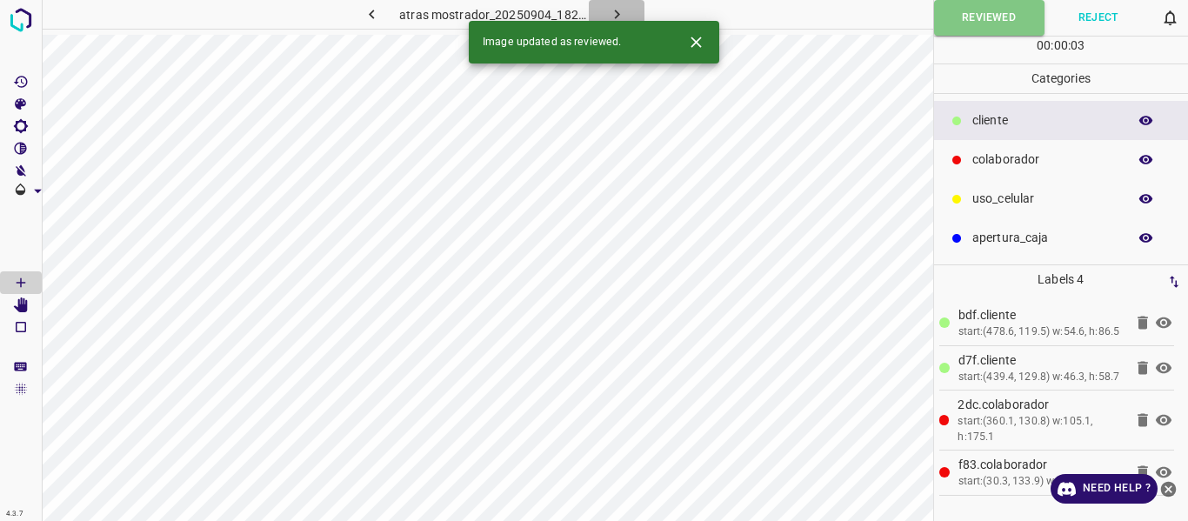
click at [612, 9] on icon "button" at bounding box center [617, 14] width 18 height 18
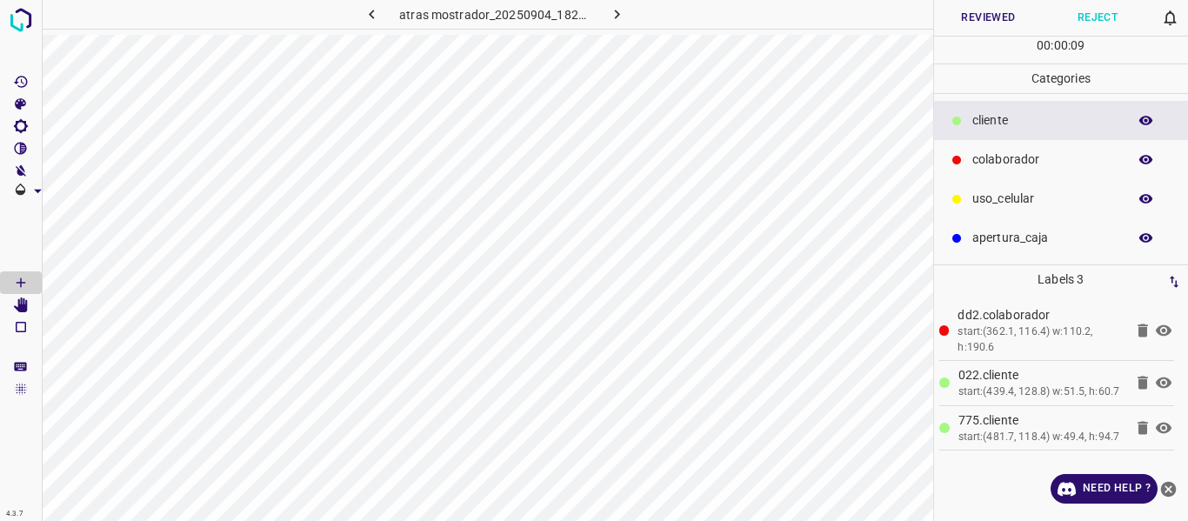
click at [976, 18] on button "Reviewed" at bounding box center [989, 18] width 110 height 36
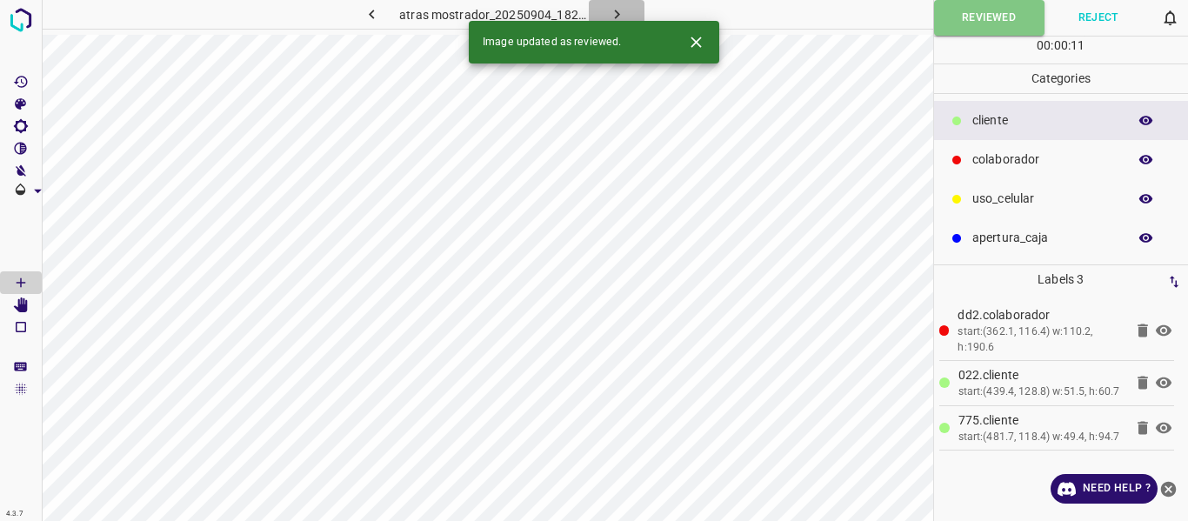
click at [615, 10] on icon "button" at bounding box center [617, 14] width 18 height 18
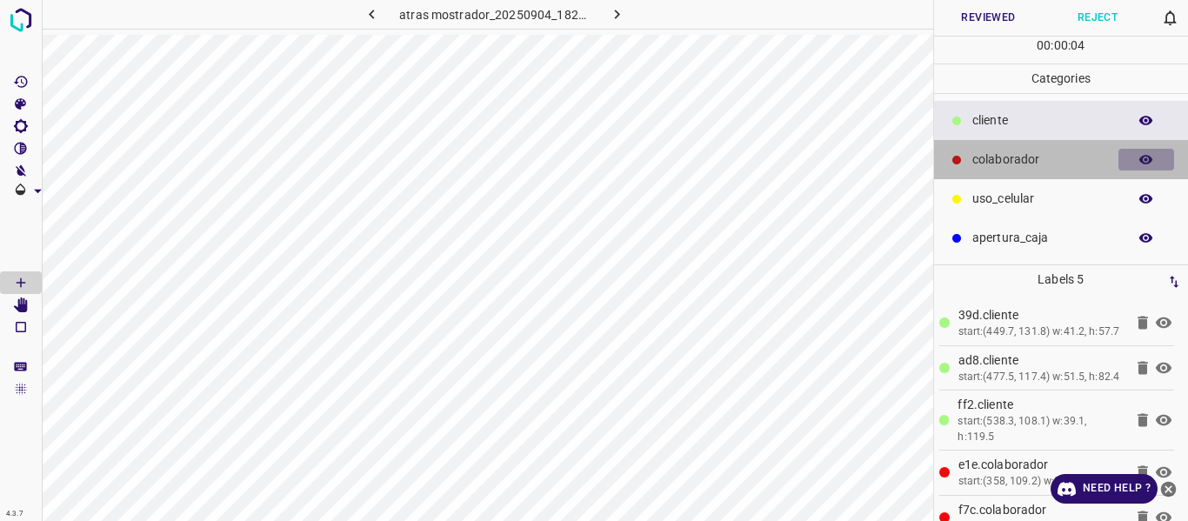
click at [1142, 159] on icon "button" at bounding box center [1147, 160] width 14 height 10
click at [1142, 159] on icon "button" at bounding box center [1147, 160] width 14 height 12
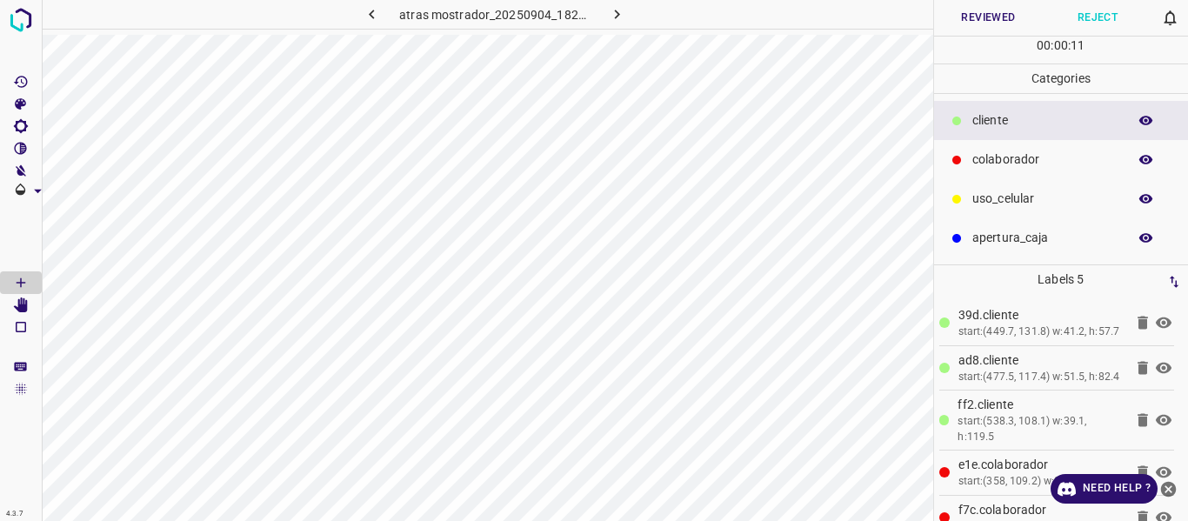
click at [980, 13] on button "Reviewed" at bounding box center [989, 18] width 110 height 36
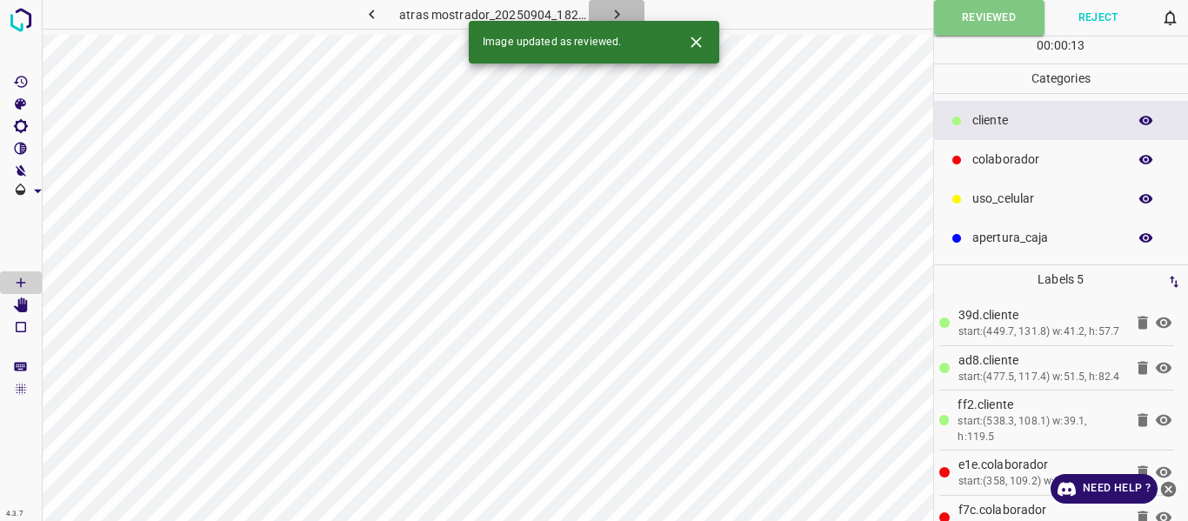
click at [626, 15] on button "button" at bounding box center [617, 14] width 56 height 29
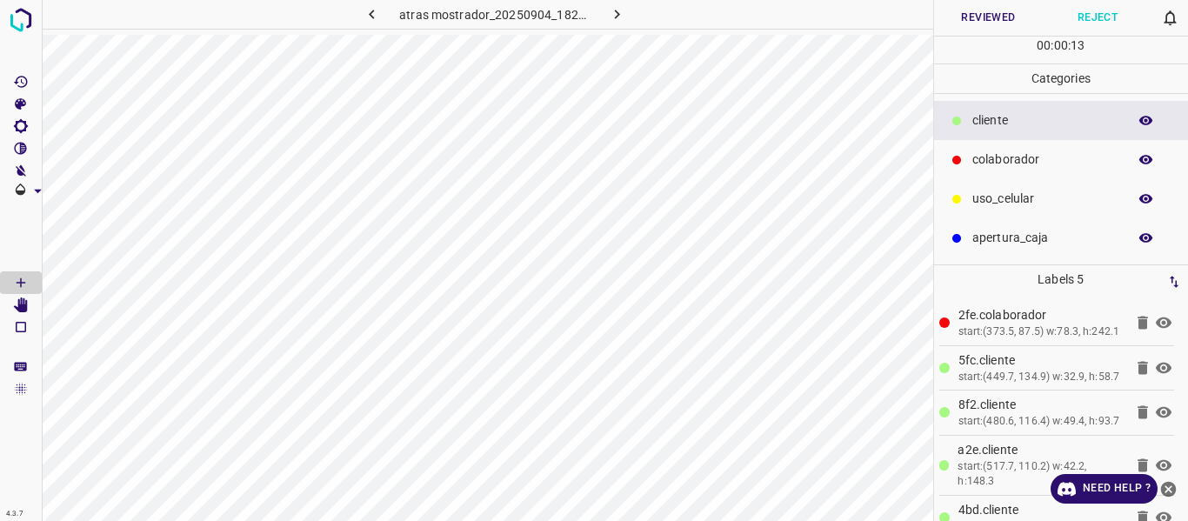
click at [967, 18] on button "Reviewed" at bounding box center [989, 18] width 110 height 36
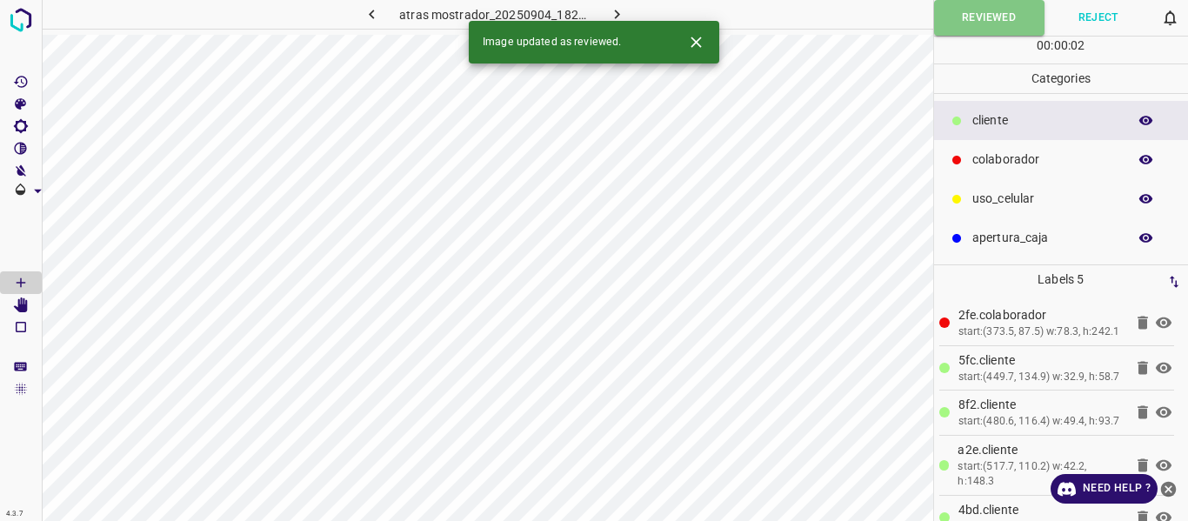
click at [620, 7] on icon "button" at bounding box center [617, 14] width 18 height 18
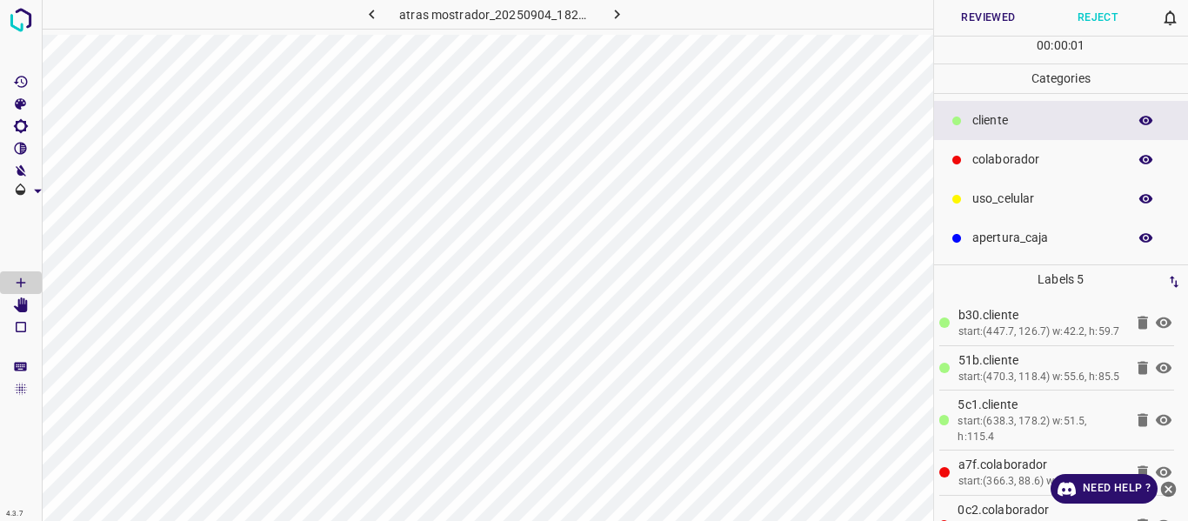
click at [962, 27] on button "Reviewed" at bounding box center [989, 18] width 110 height 36
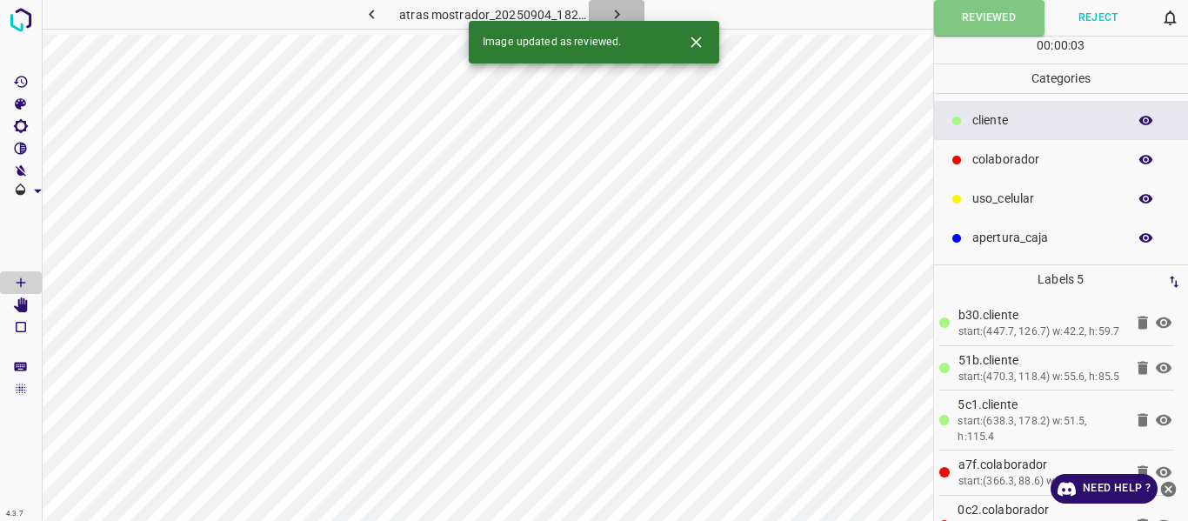
click at [615, 17] on icon "button" at bounding box center [616, 15] width 5 height 10
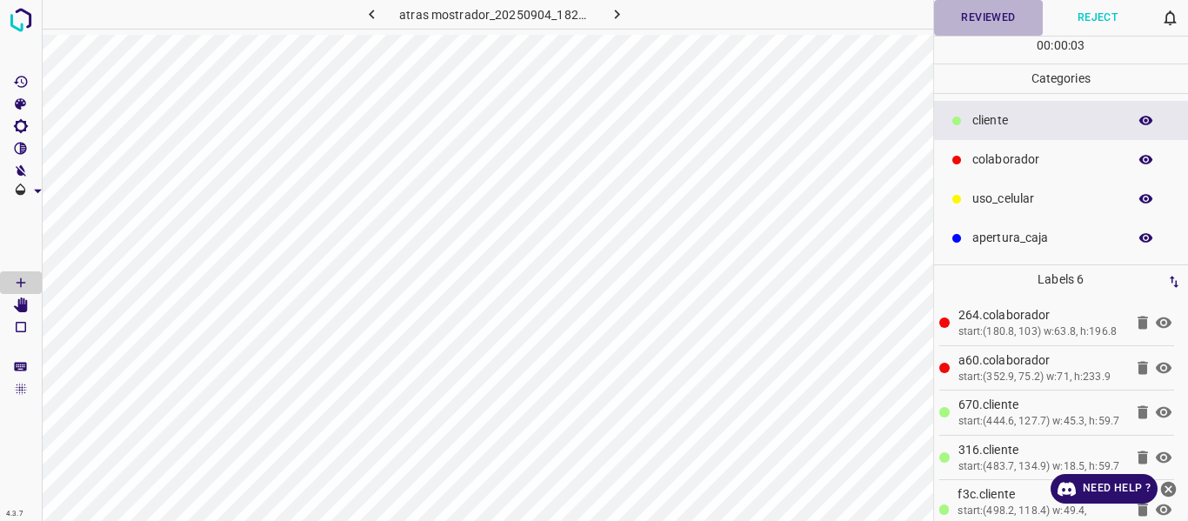
click at [980, 16] on button "Reviewed" at bounding box center [989, 18] width 110 height 36
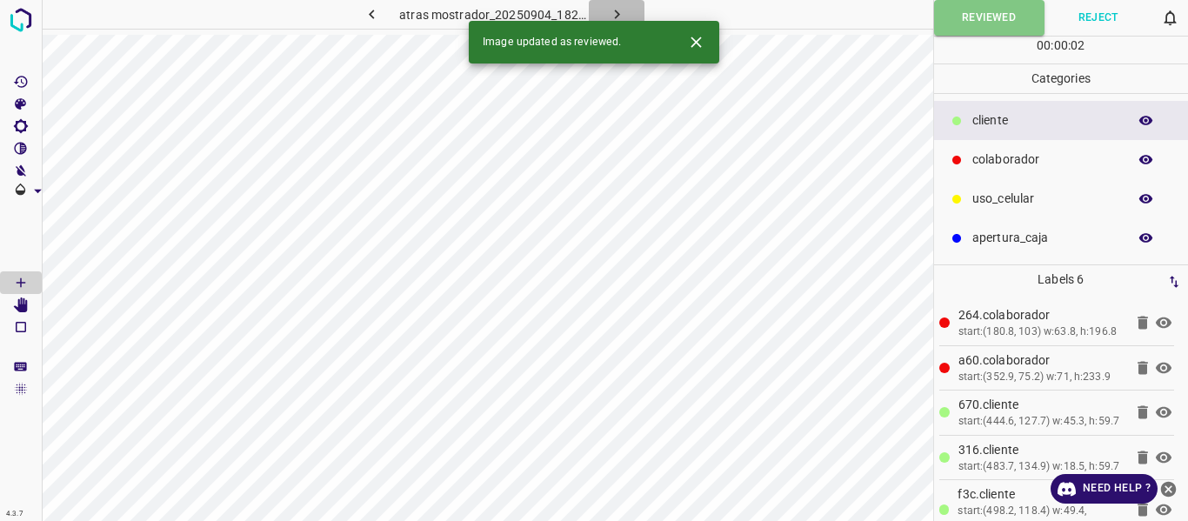
click at [623, 15] on icon "button" at bounding box center [617, 14] width 18 height 18
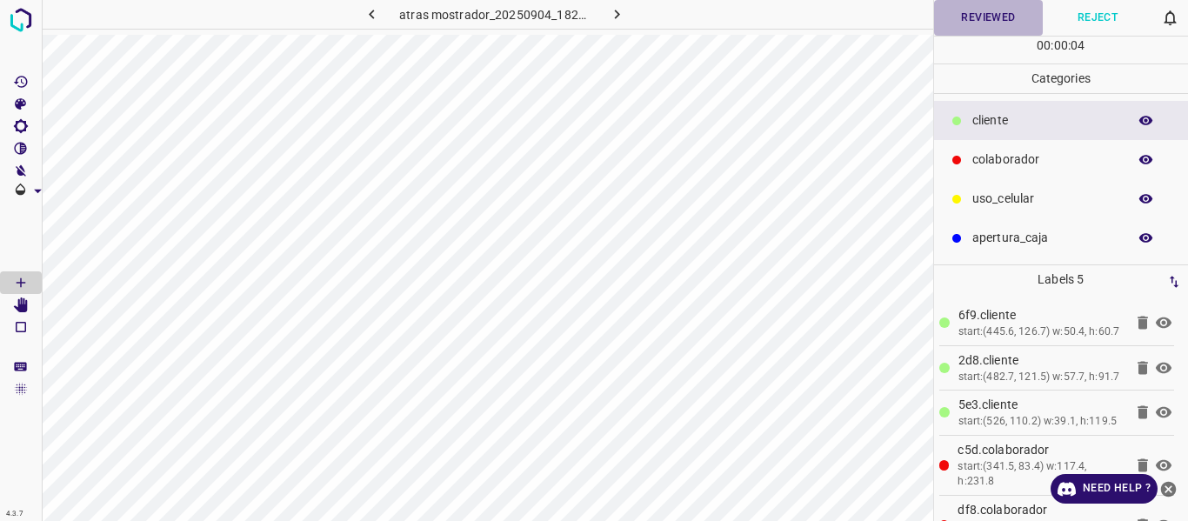
click at [973, 19] on button "Reviewed" at bounding box center [989, 18] width 110 height 36
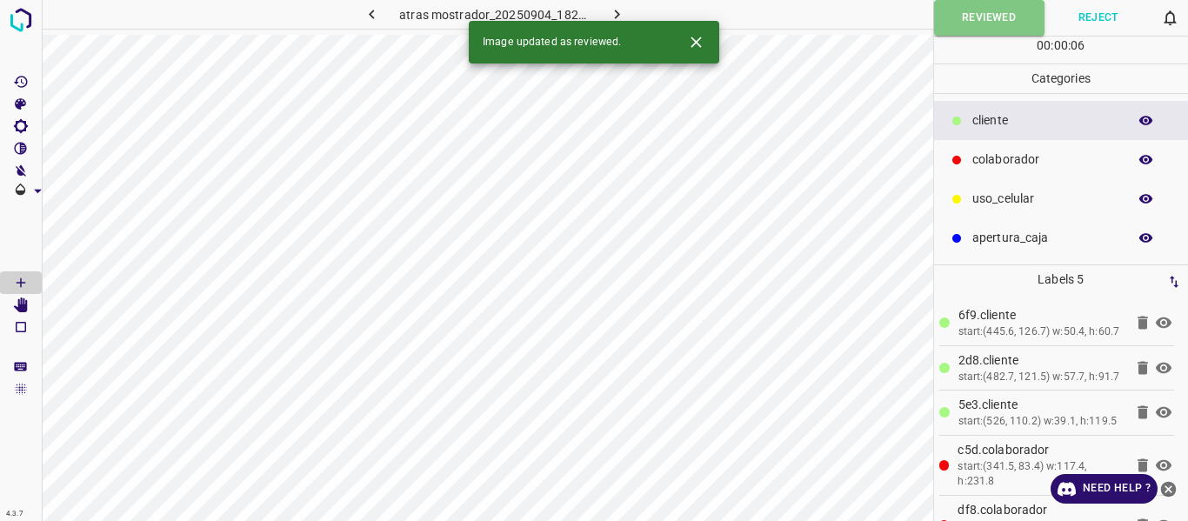
click at [623, 12] on icon "button" at bounding box center [617, 14] width 18 height 18
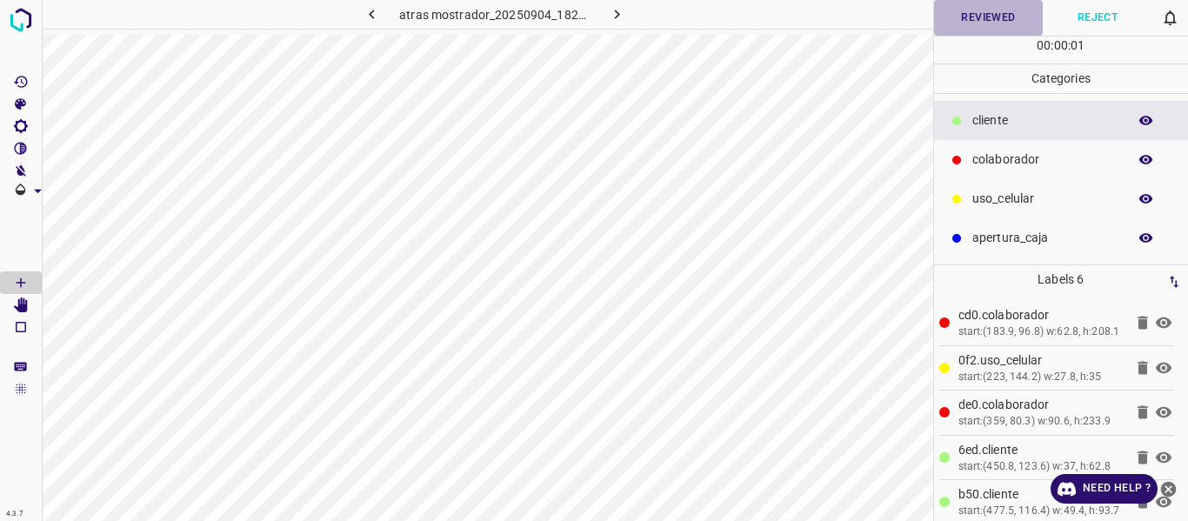
click at [1021, 17] on button "Reviewed" at bounding box center [989, 18] width 110 height 36
click at [951, 28] on button "Reviewed" at bounding box center [989, 18] width 110 height 36
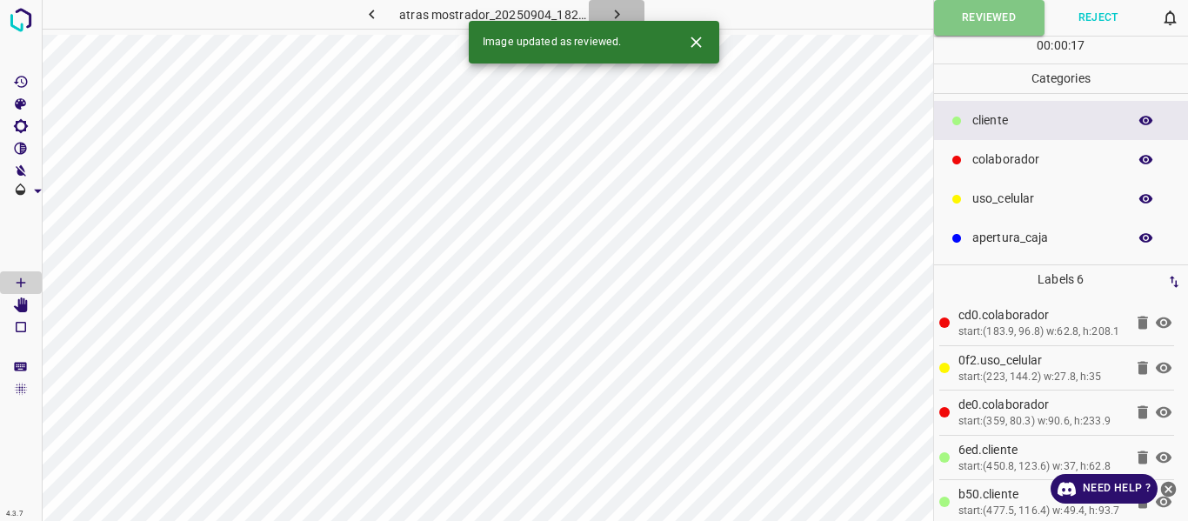
click at [612, 4] on button "button" at bounding box center [617, 14] width 56 height 29
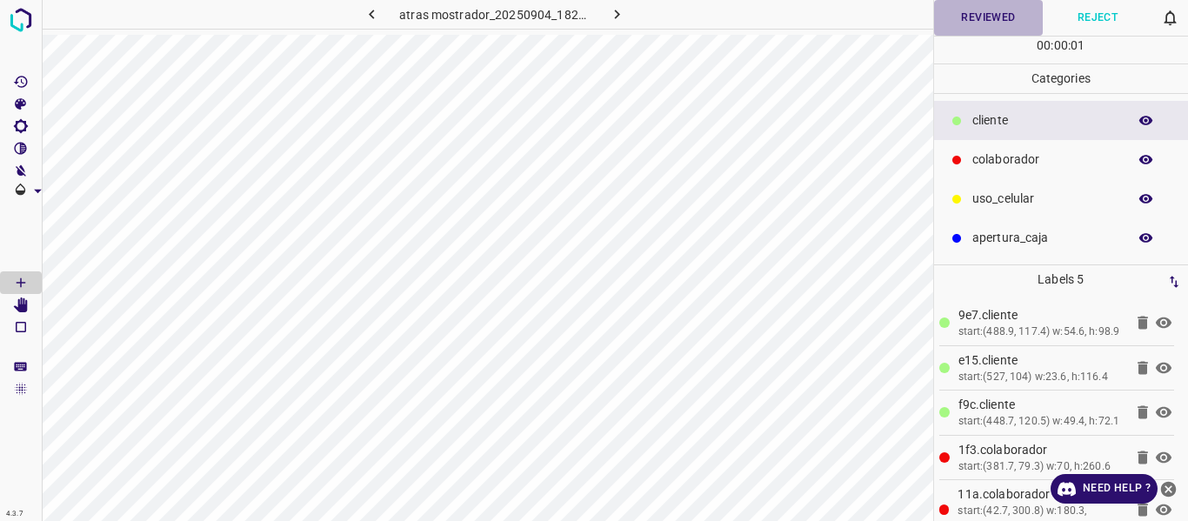
click at [977, 14] on button "Reviewed" at bounding box center [989, 18] width 110 height 36
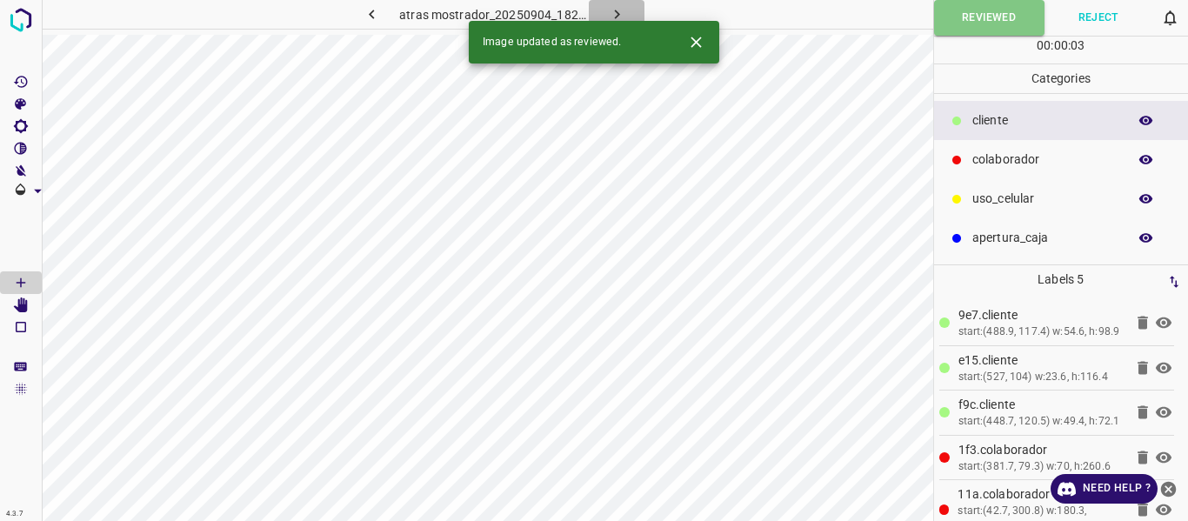
click at [620, 8] on icon "button" at bounding box center [617, 14] width 18 height 18
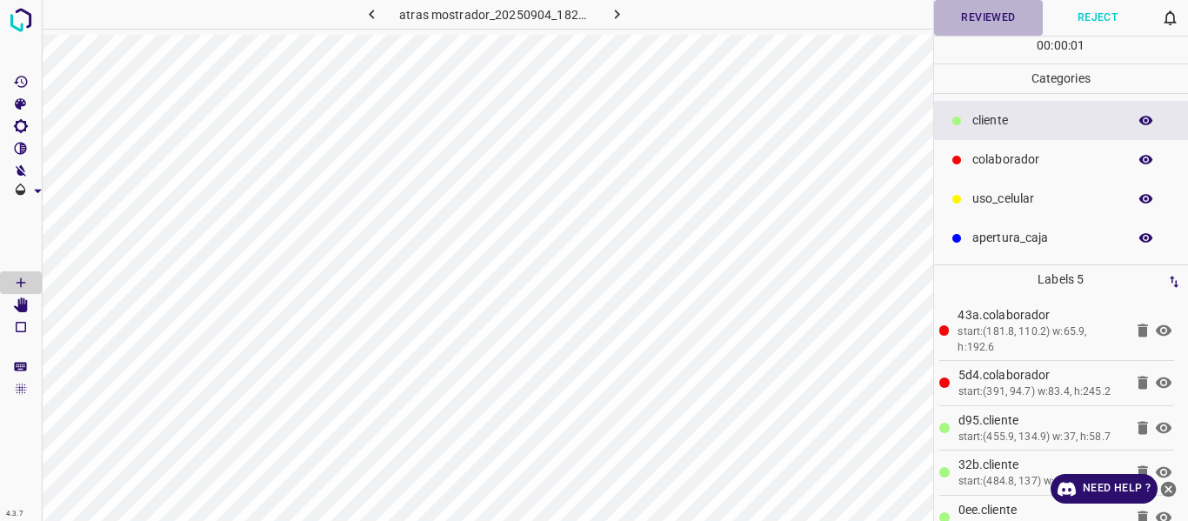
click at [971, 18] on button "Reviewed" at bounding box center [989, 18] width 110 height 36
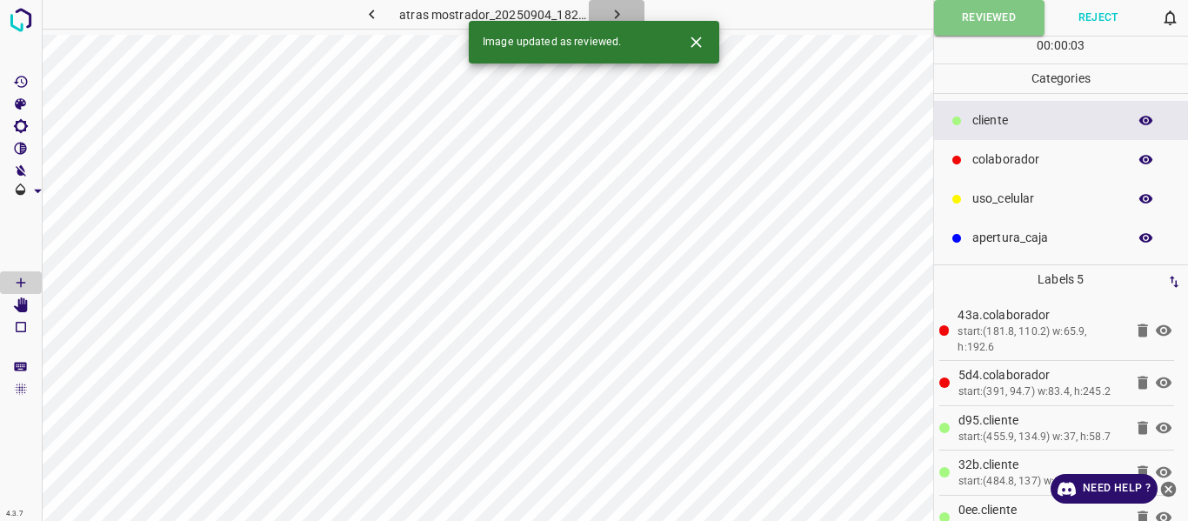
click at [604, 13] on button "button" at bounding box center [617, 14] width 56 height 29
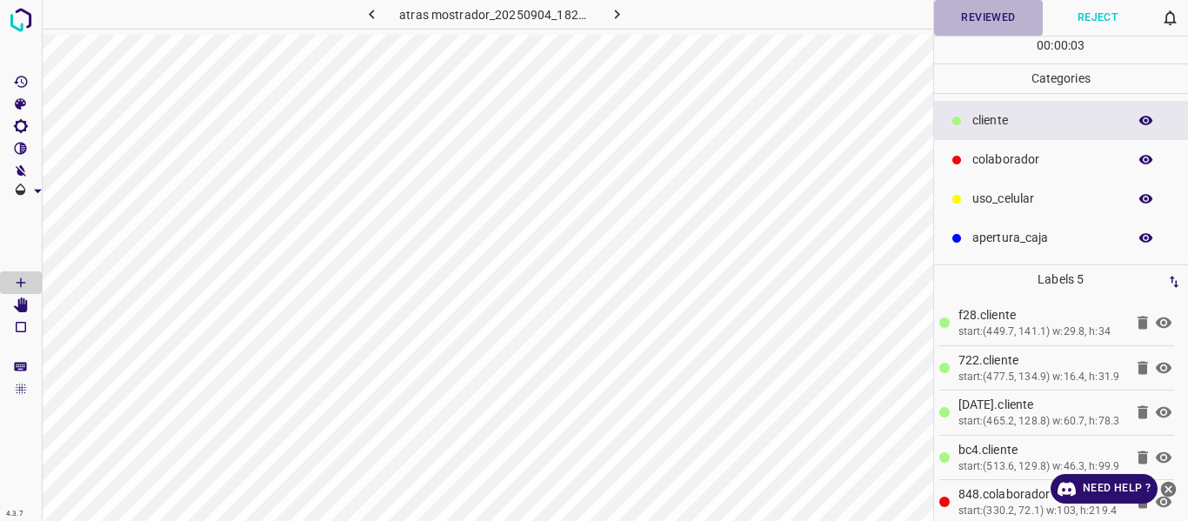
click at [976, 24] on button "Reviewed" at bounding box center [989, 18] width 110 height 36
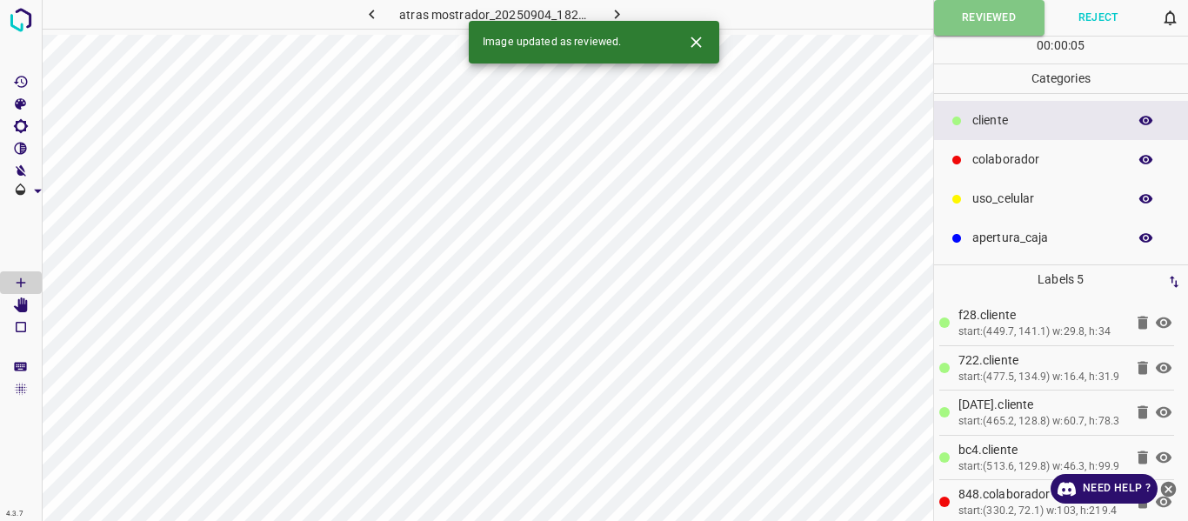
click at [629, 15] on button "button" at bounding box center [617, 14] width 56 height 29
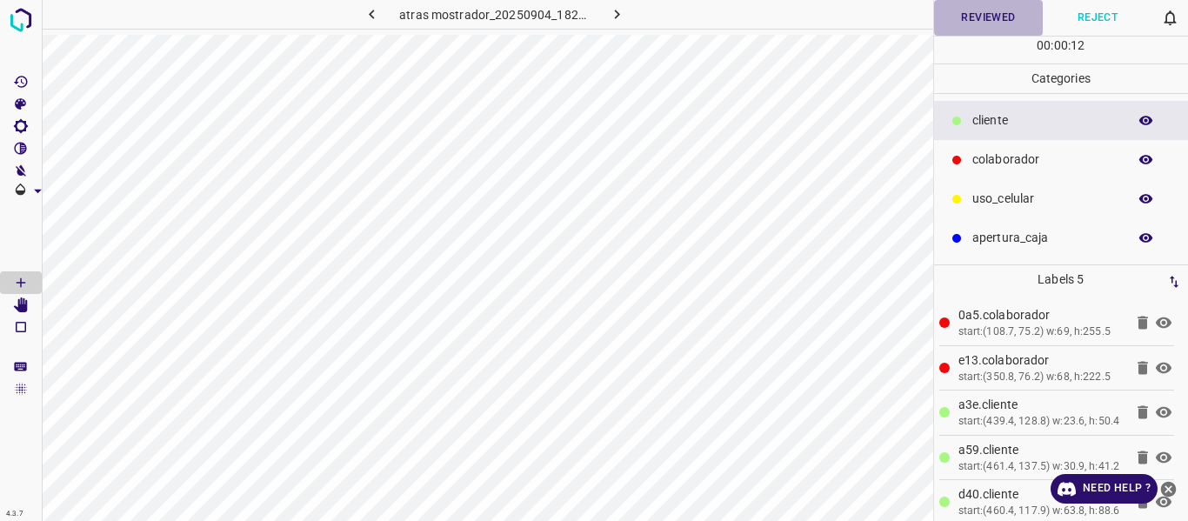
click at [958, 28] on button "Reviewed" at bounding box center [989, 18] width 110 height 36
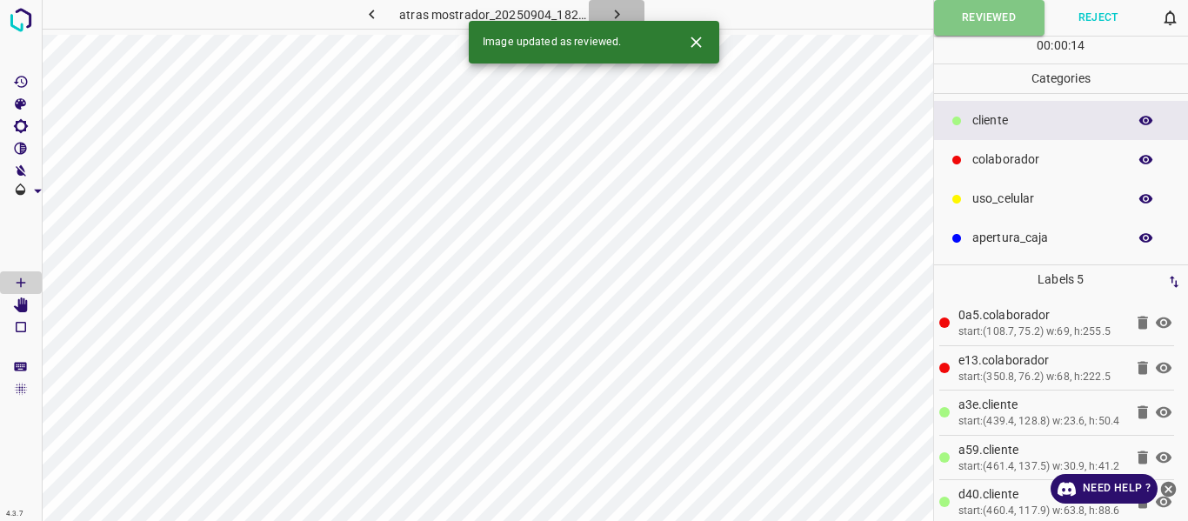
click at [623, 8] on icon "button" at bounding box center [617, 14] width 18 height 18
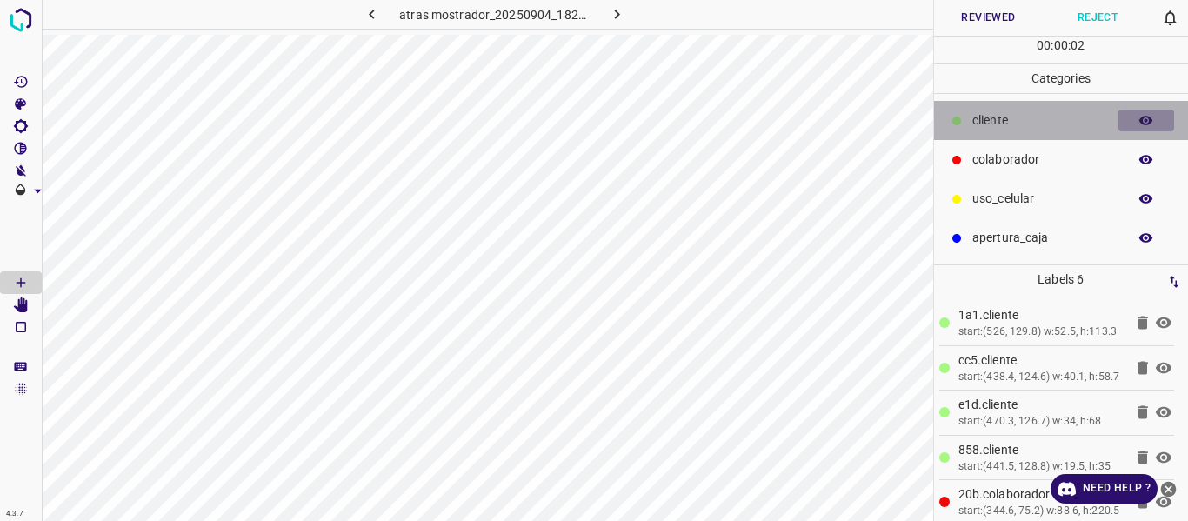
click at [1144, 120] on icon "button" at bounding box center [1147, 121] width 16 height 16
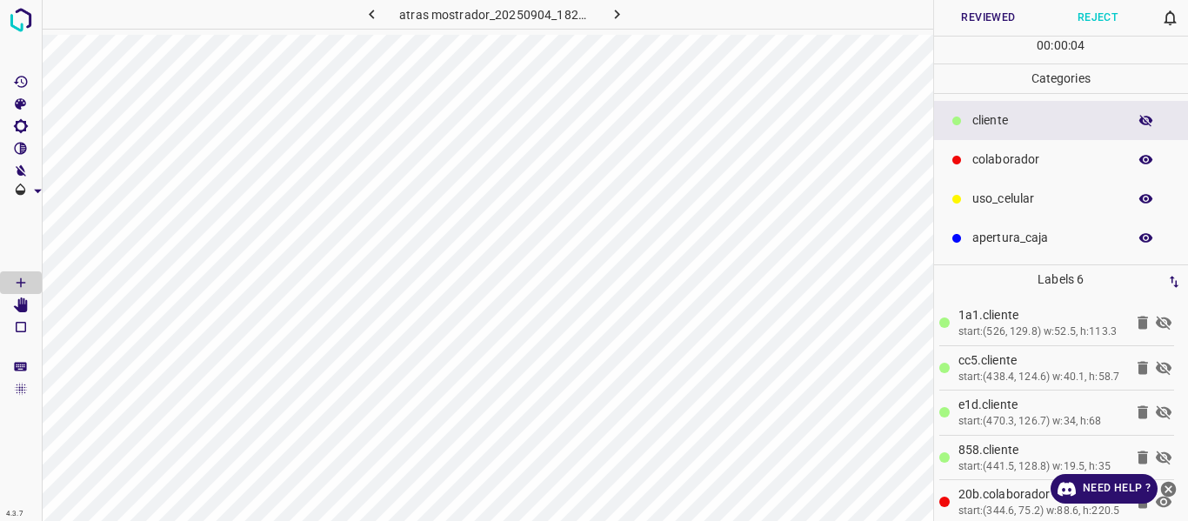
click at [1144, 120] on icon "button" at bounding box center [1147, 121] width 16 height 16
click at [986, 17] on button "Reviewed" at bounding box center [989, 18] width 110 height 36
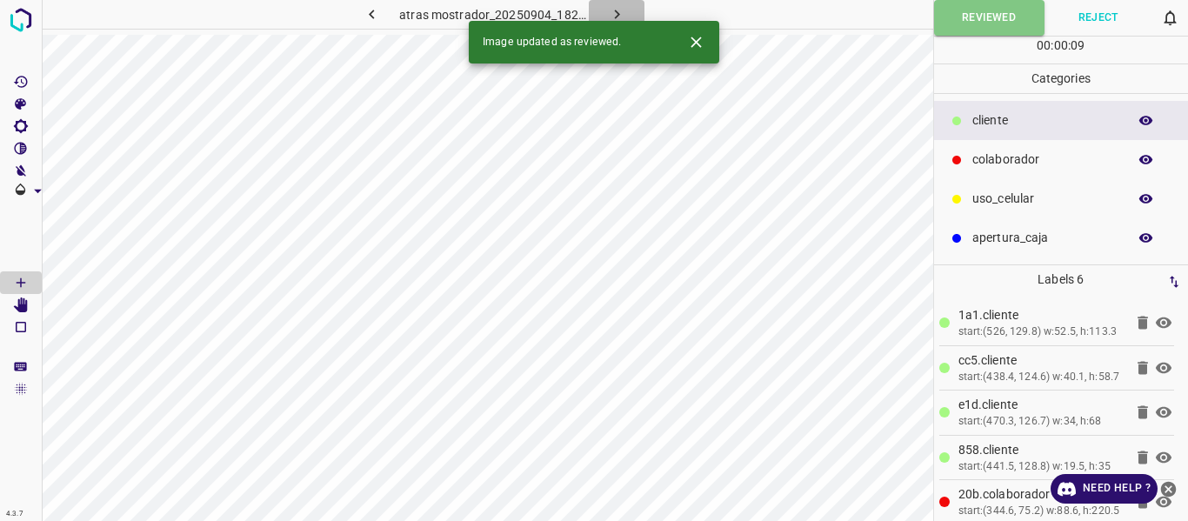
click at [615, 10] on icon "button" at bounding box center [616, 15] width 5 height 10
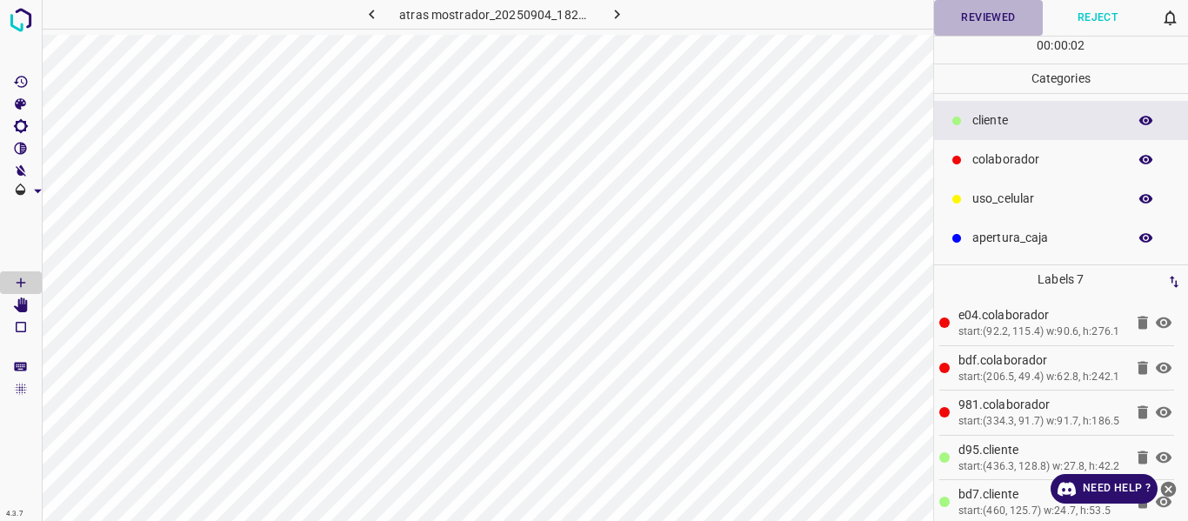
click at [963, 21] on button "Reviewed" at bounding box center [989, 18] width 110 height 36
click at [964, 23] on button "Reviewed" at bounding box center [989, 18] width 110 height 36
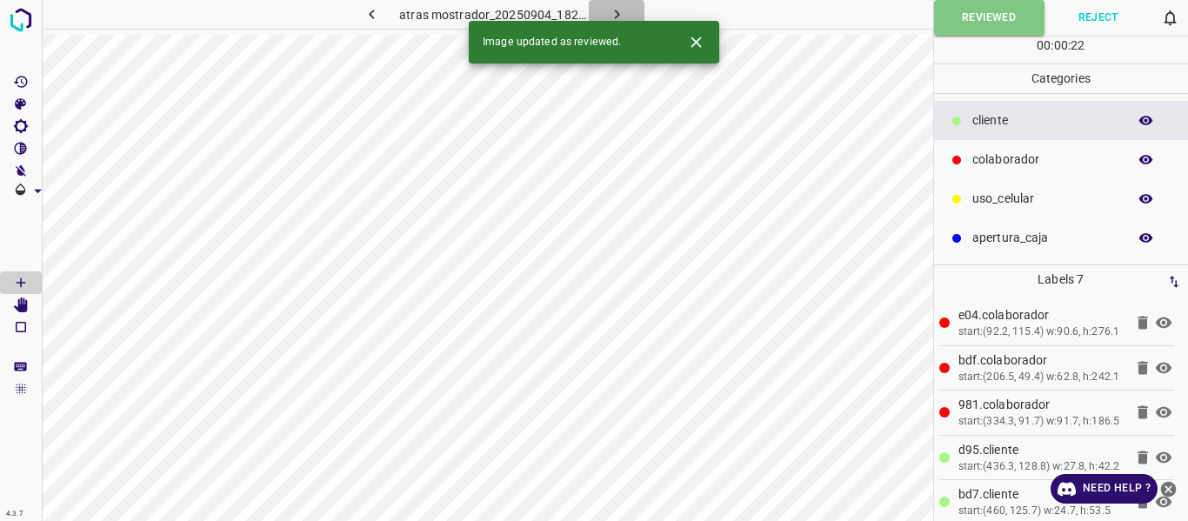
click at [612, 15] on icon "button" at bounding box center [617, 14] width 18 height 18
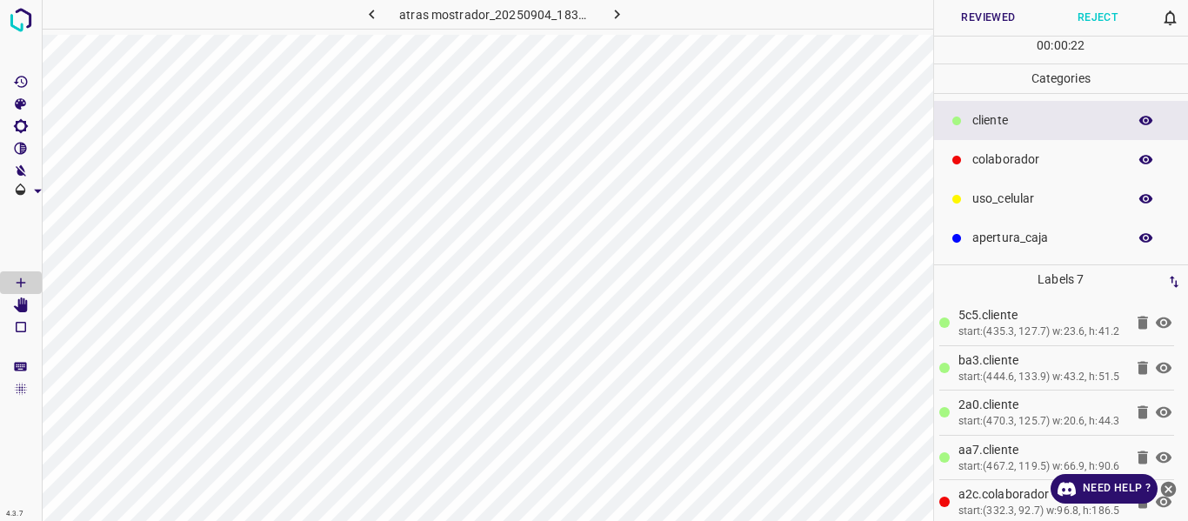
click at [967, 19] on button "Reviewed" at bounding box center [989, 18] width 110 height 36
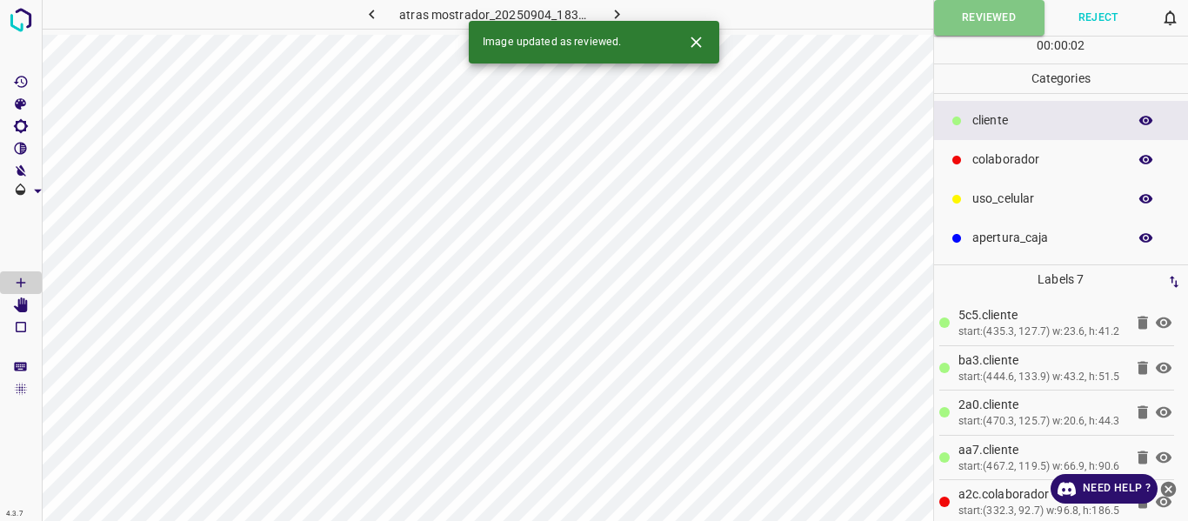
click at [617, 4] on button "button" at bounding box center [617, 14] width 56 height 29
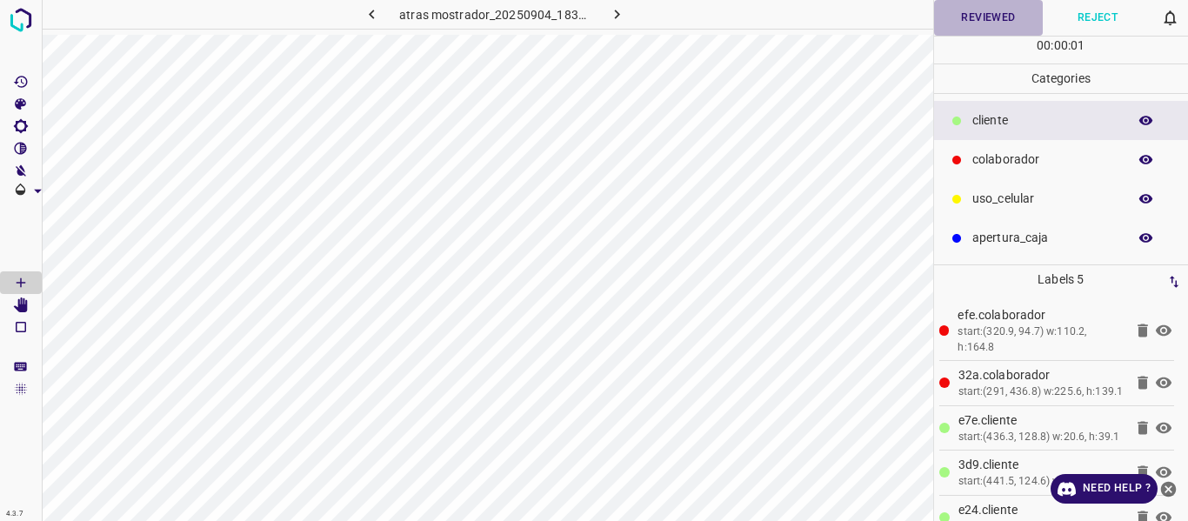
click at [956, 21] on button "Reviewed" at bounding box center [989, 18] width 110 height 36
click at [969, 29] on button "Reviewed" at bounding box center [989, 18] width 110 height 36
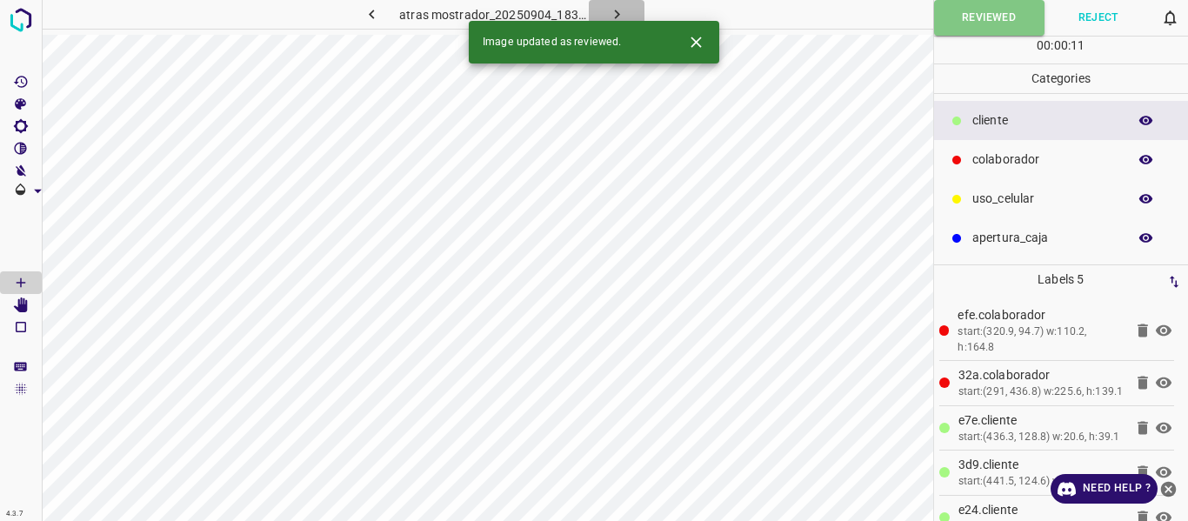
click at [613, 10] on icon "button" at bounding box center [617, 14] width 18 height 18
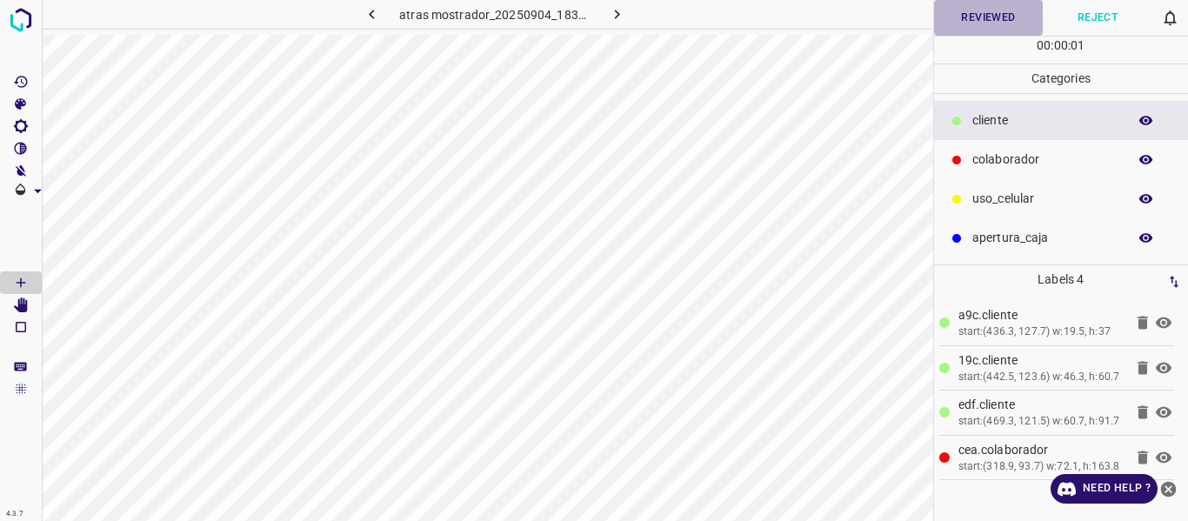
click at [962, 24] on button "Reviewed" at bounding box center [989, 18] width 110 height 36
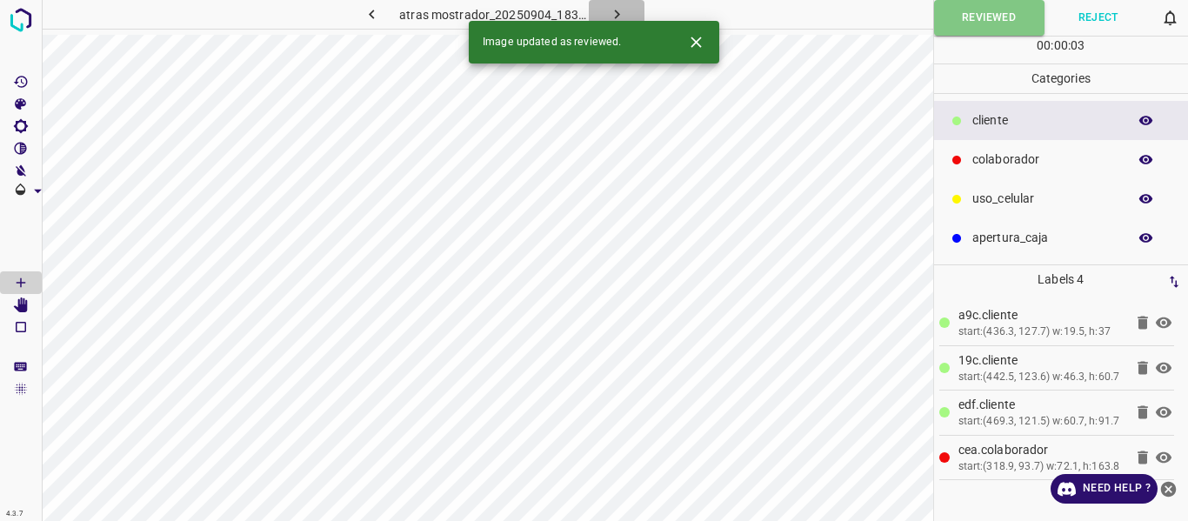
click at [614, 10] on icon "button" at bounding box center [616, 15] width 5 height 10
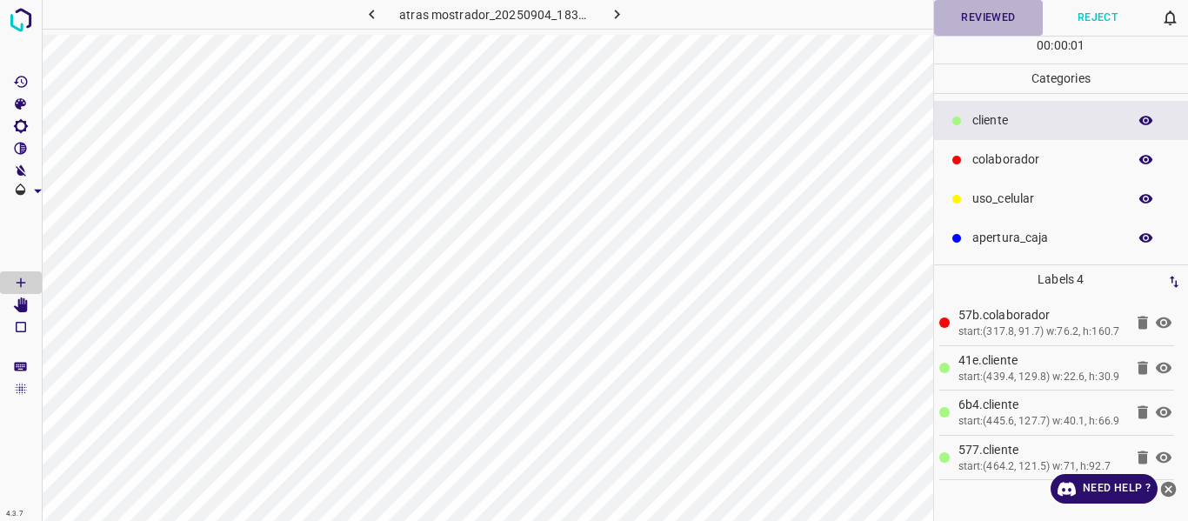
click at [973, 16] on button "Reviewed" at bounding box center [989, 18] width 110 height 36
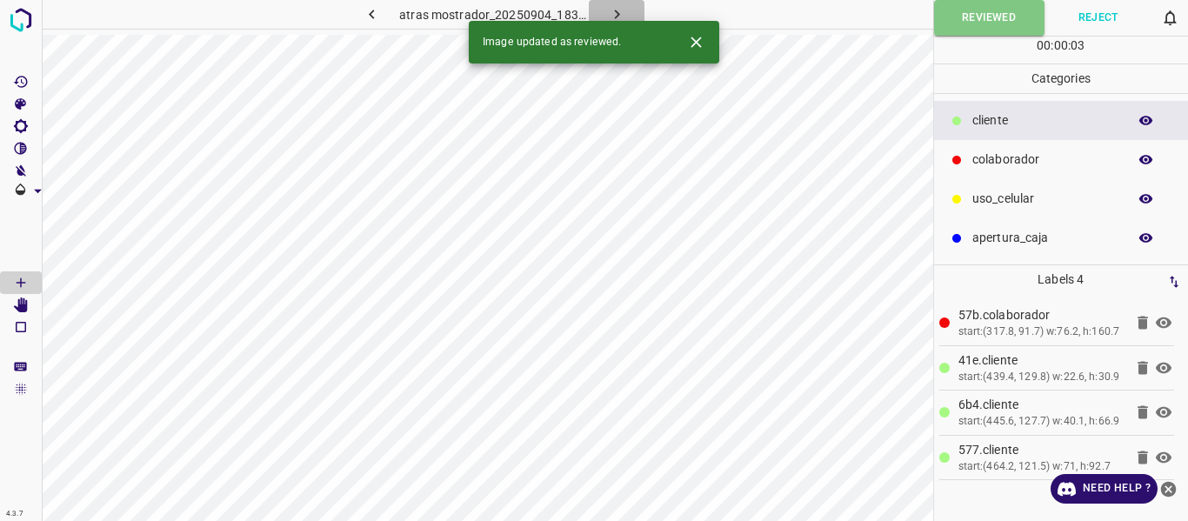
click at [609, 9] on icon "button" at bounding box center [617, 14] width 18 height 18
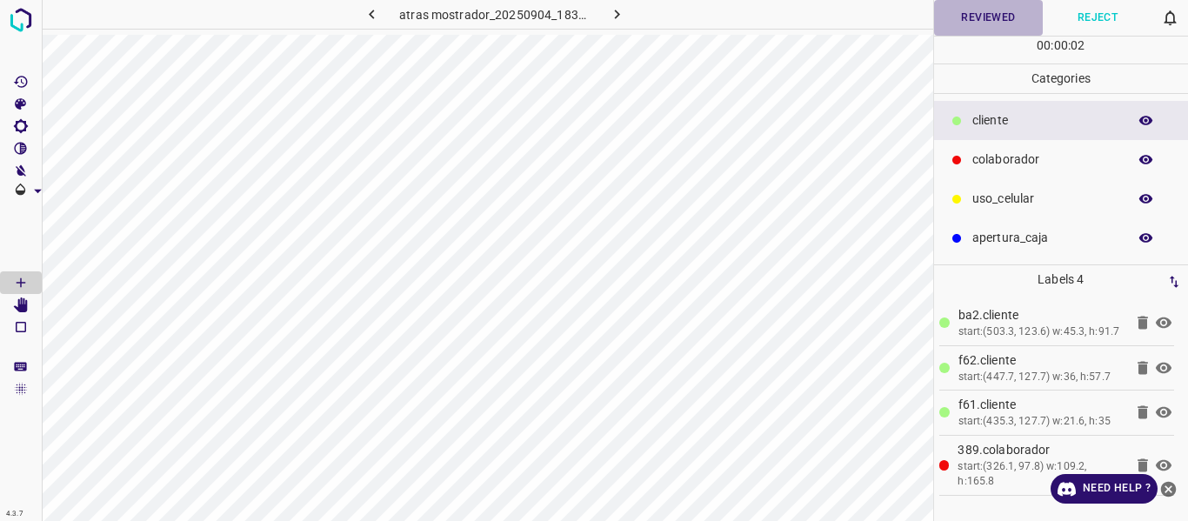
click at [993, 18] on button "Reviewed" at bounding box center [989, 18] width 110 height 36
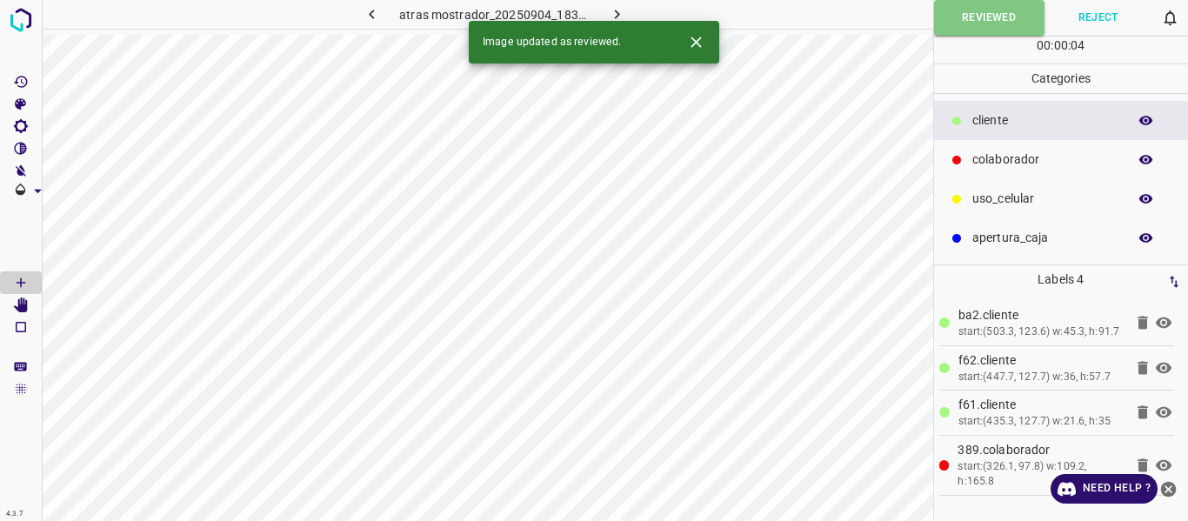
click at [616, 10] on icon "button" at bounding box center [617, 14] width 18 height 18
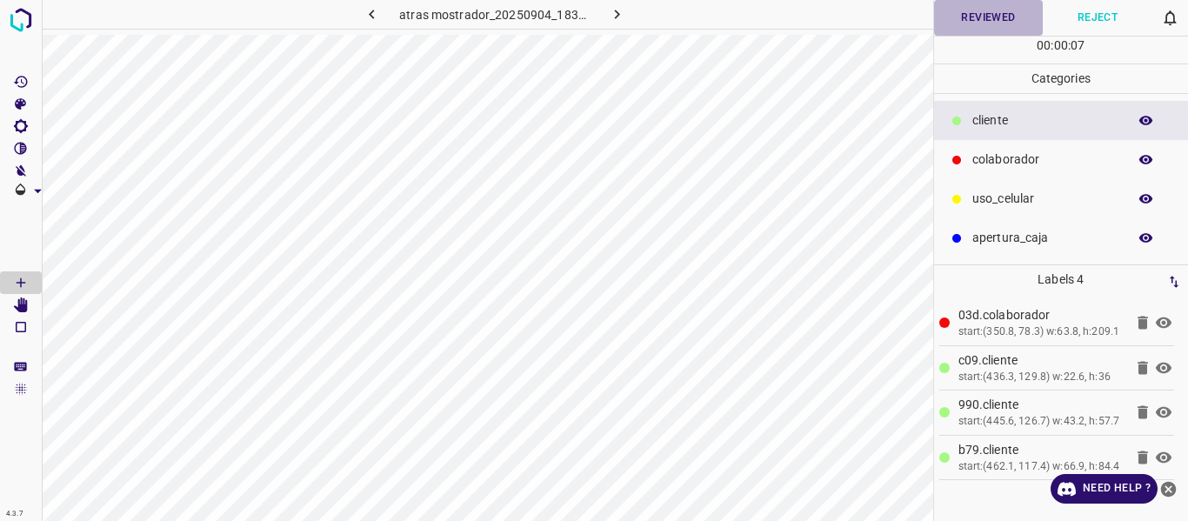
click at [973, 11] on button "Reviewed" at bounding box center [989, 18] width 110 height 36
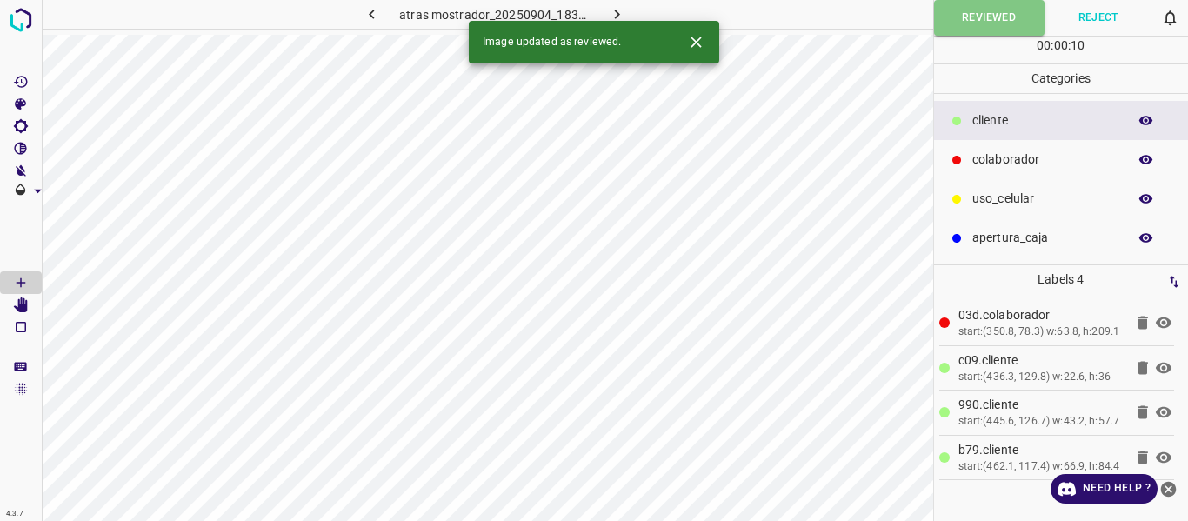
click at [630, 9] on button "button" at bounding box center [617, 14] width 56 height 29
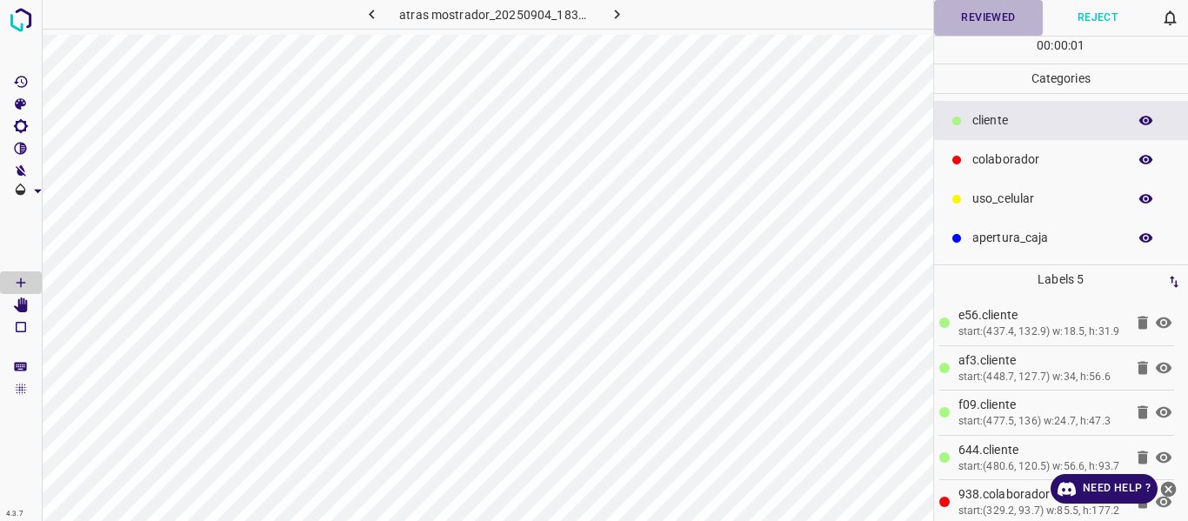
click at [969, 16] on button "Reviewed" at bounding box center [989, 18] width 110 height 36
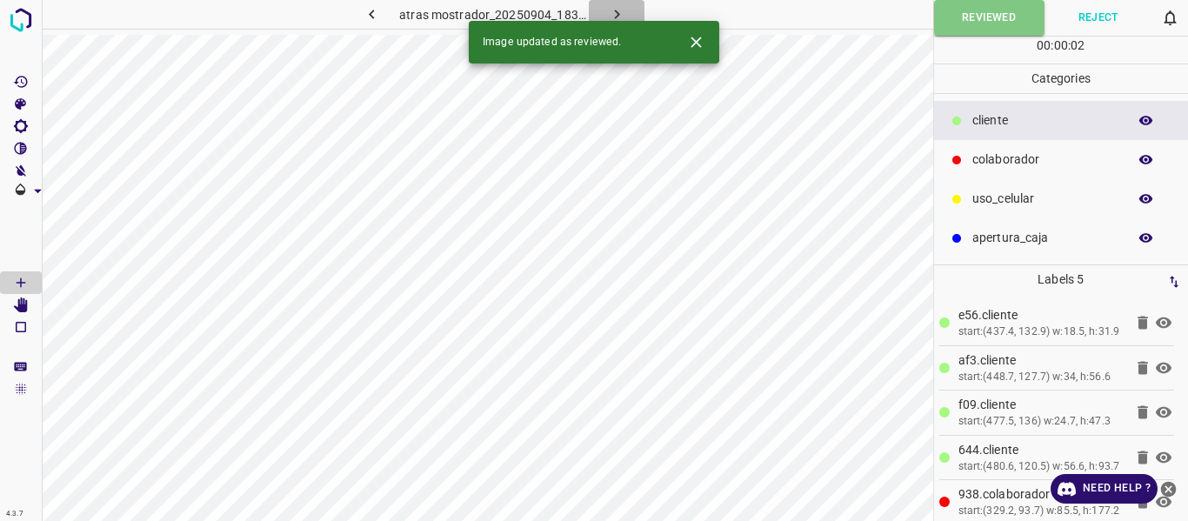
click at [618, 13] on icon "button" at bounding box center [616, 15] width 5 height 10
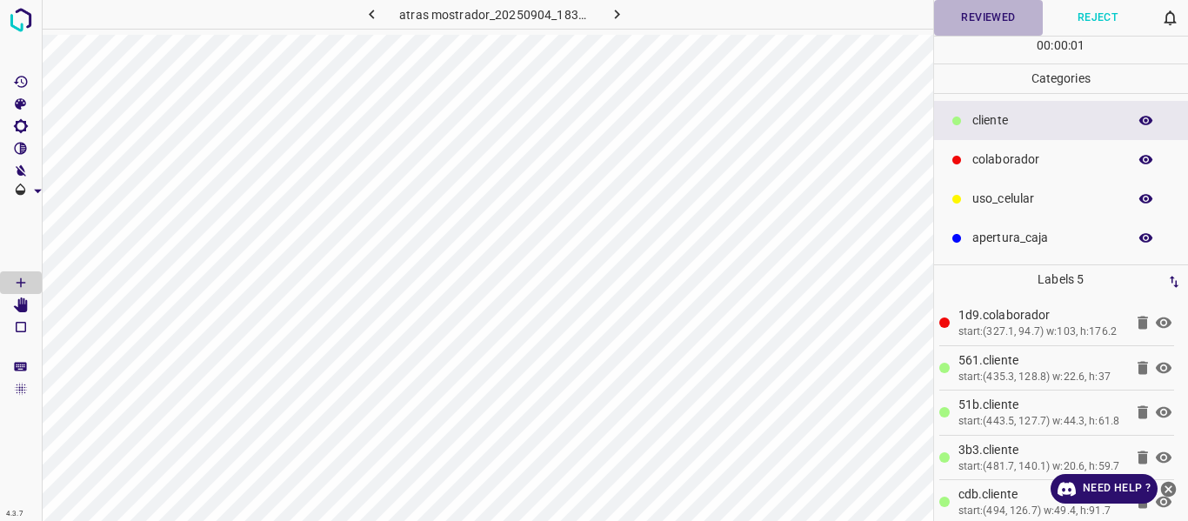
click at [984, 17] on button "Reviewed" at bounding box center [989, 18] width 110 height 36
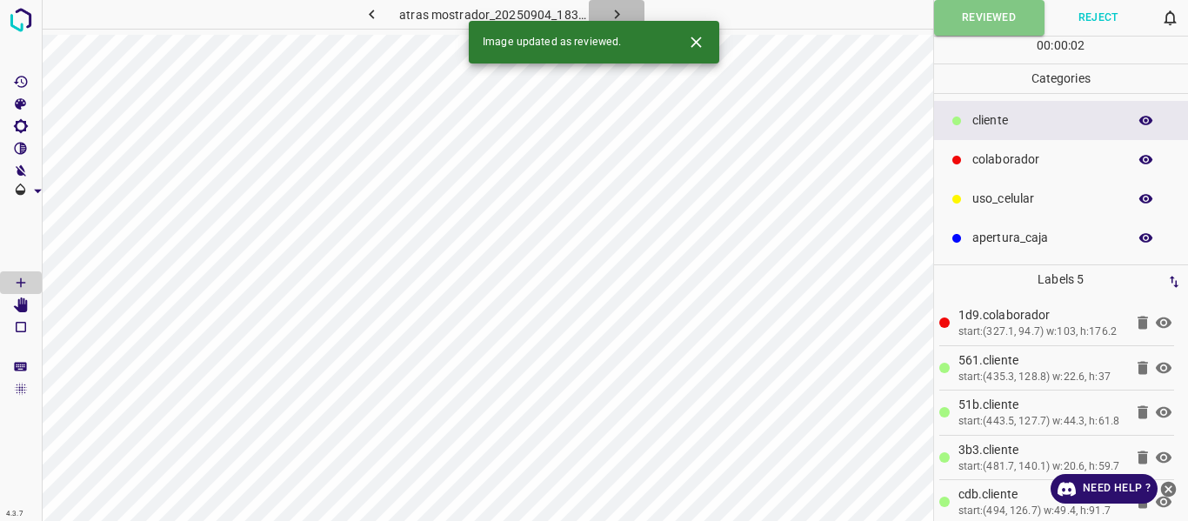
click at [614, 12] on icon "button" at bounding box center [617, 14] width 18 height 18
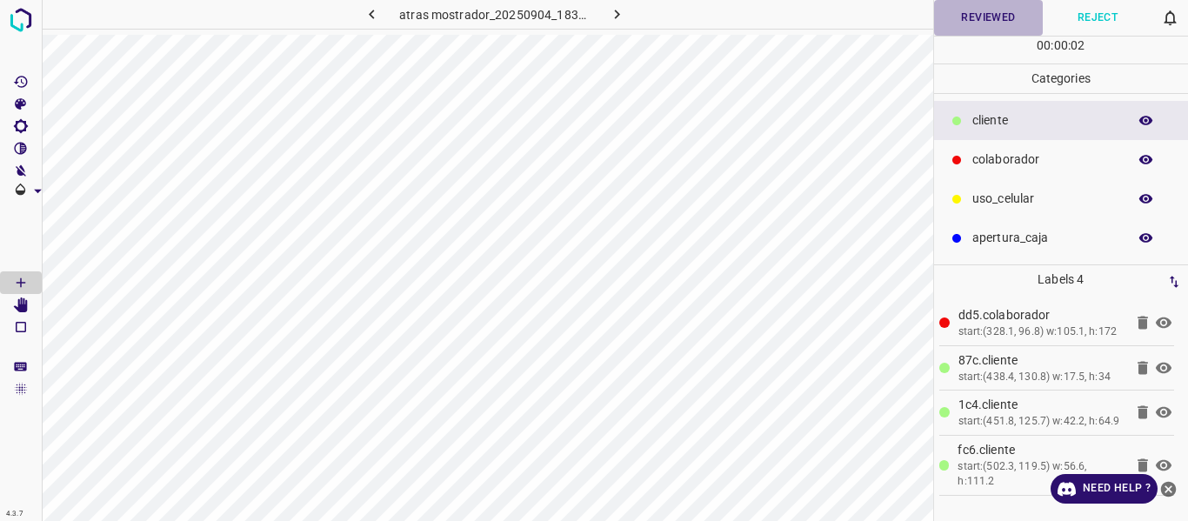
click at [966, 18] on button "Reviewed" at bounding box center [989, 18] width 110 height 36
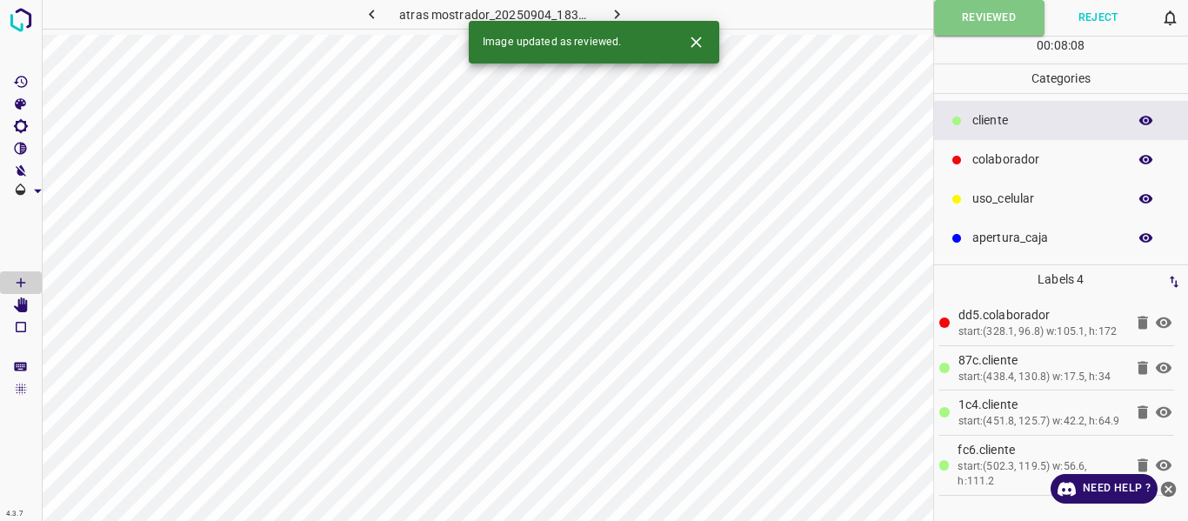
click at [622, 10] on icon "button" at bounding box center [617, 14] width 18 height 18
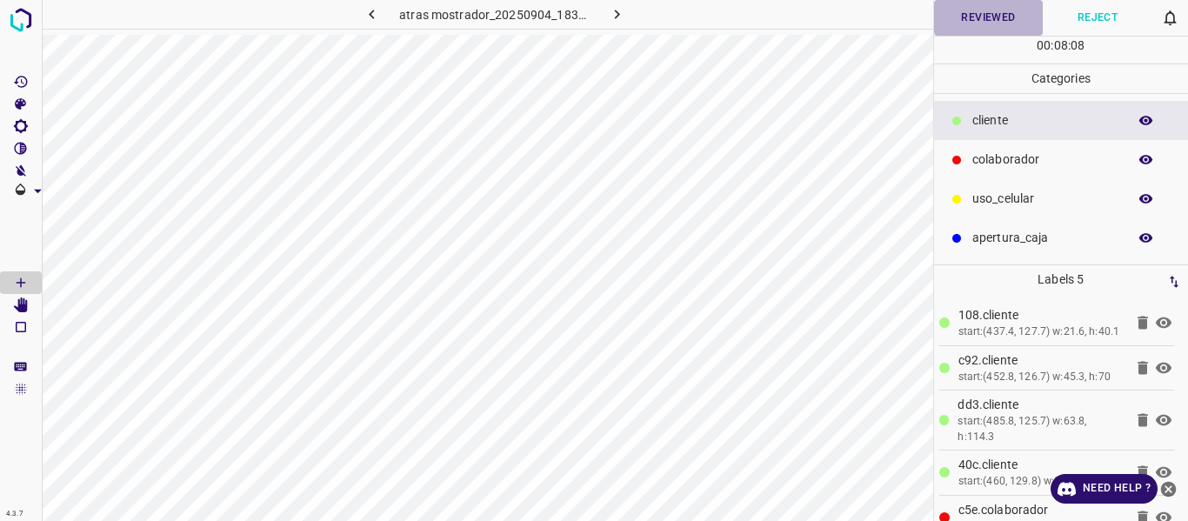
click at [964, 16] on button "Reviewed" at bounding box center [989, 18] width 110 height 36
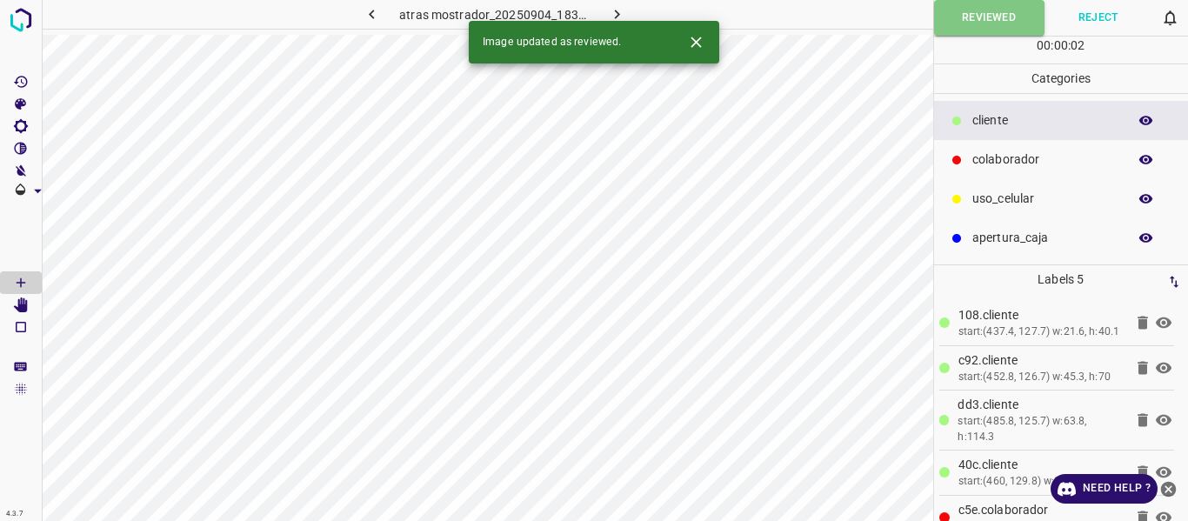
click at [618, 2] on button "button" at bounding box center [617, 14] width 56 height 29
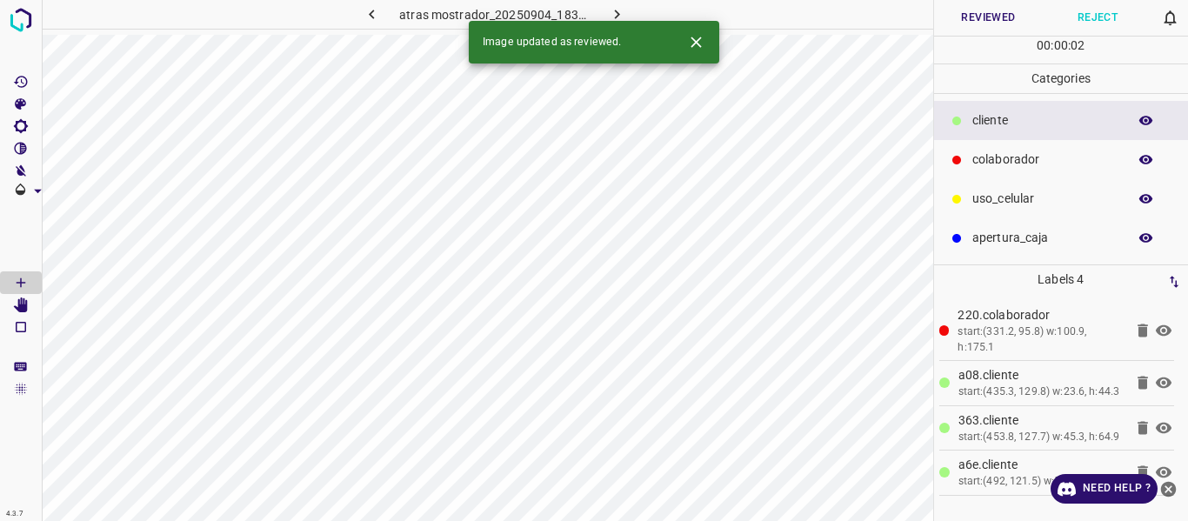
click at [976, 16] on button "Reviewed" at bounding box center [989, 18] width 110 height 36
click at [610, 12] on icon "button" at bounding box center [617, 14] width 18 height 18
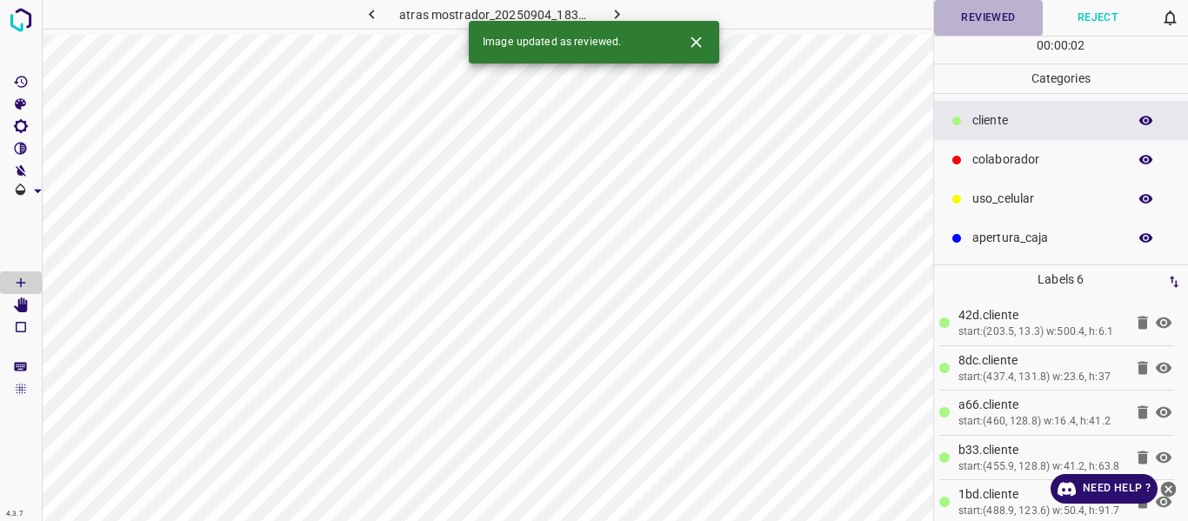
click at [991, 25] on button "Reviewed" at bounding box center [989, 18] width 110 height 36
click at [612, 11] on icon "button" at bounding box center [617, 14] width 18 height 18
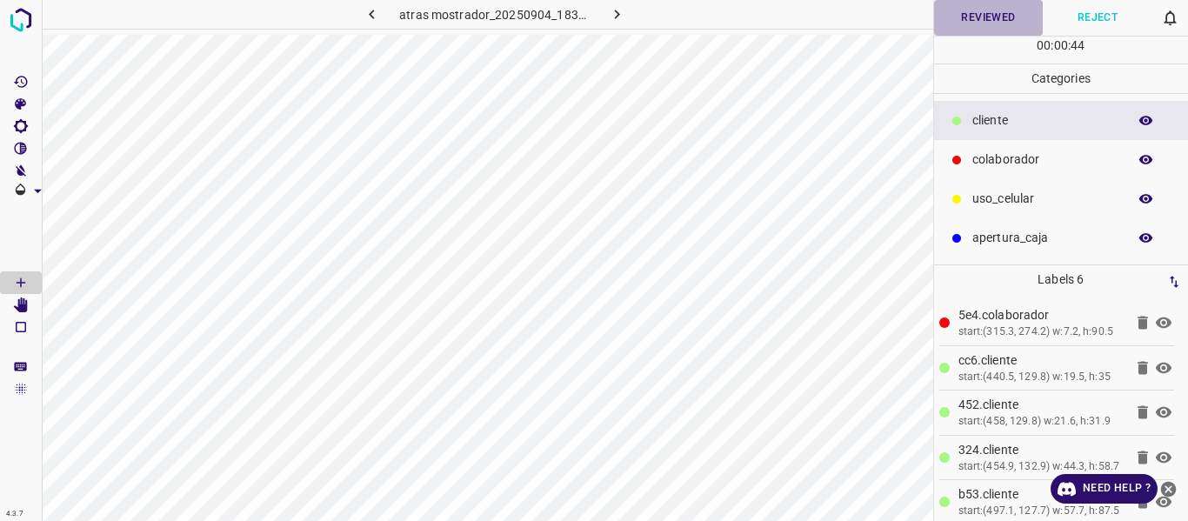
click at [967, 21] on button "Reviewed" at bounding box center [989, 18] width 110 height 36
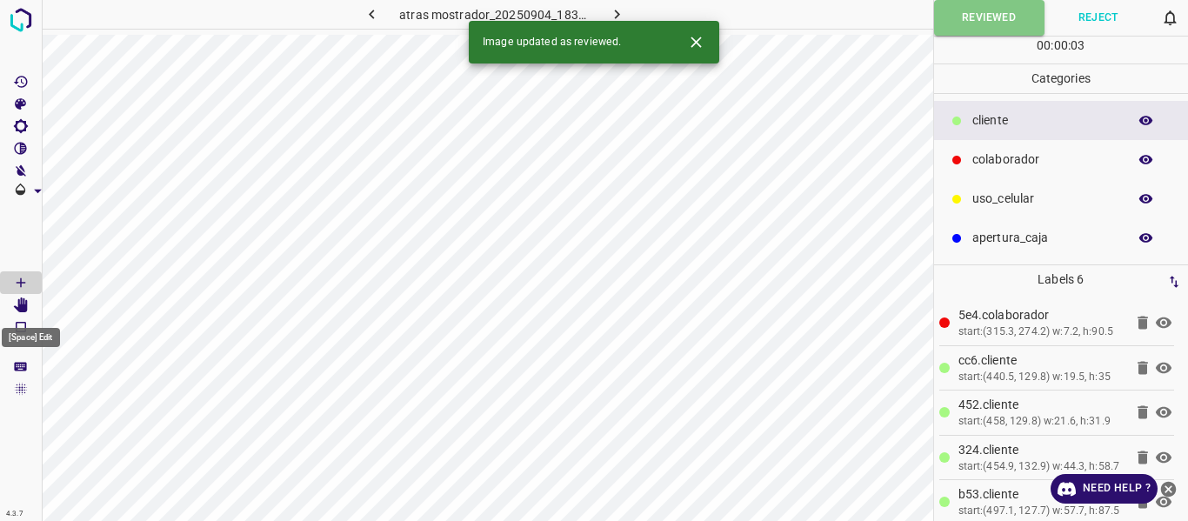
click at [24, 304] on icon "[Space] Edit" at bounding box center [21, 306] width 14 height 16
click at [987, 14] on button "Reviewed" at bounding box center [989, 18] width 110 height 36
click at [622, 13] on icon "button" at bounding box center [617, 14] width 18 height 18
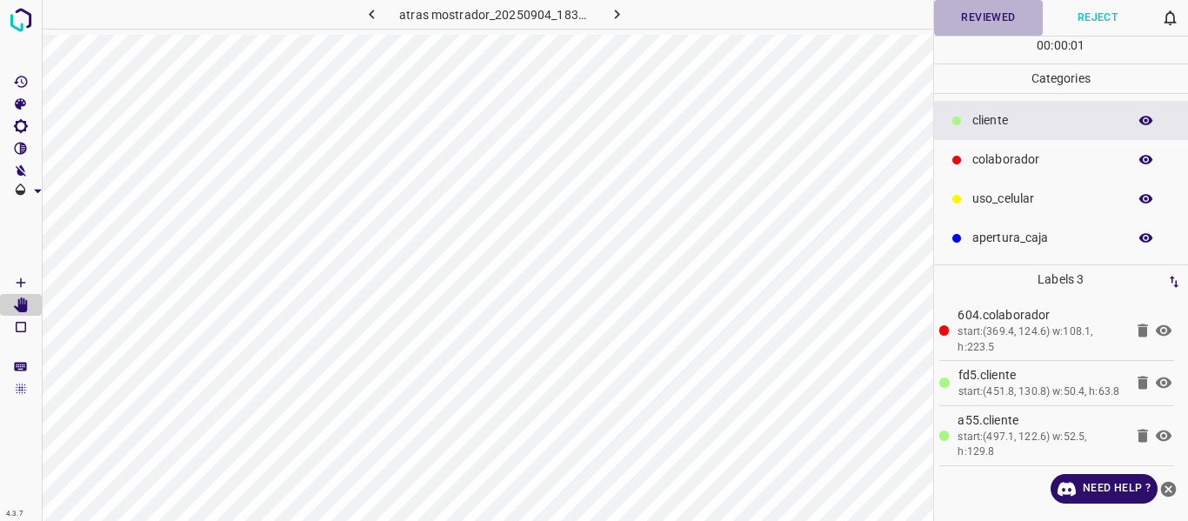
click at [971, 17] on button "Reviewed" at bounding box center [989, 18] width 110 height 36
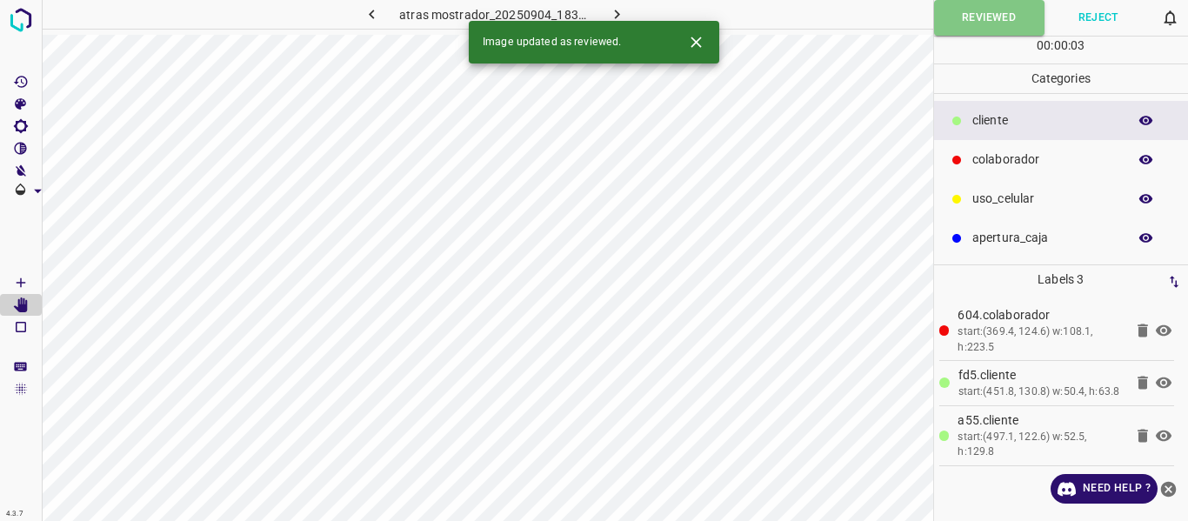
click at [612, 14] on icon "button" at bounding box center [617, 14] width 18 height 18
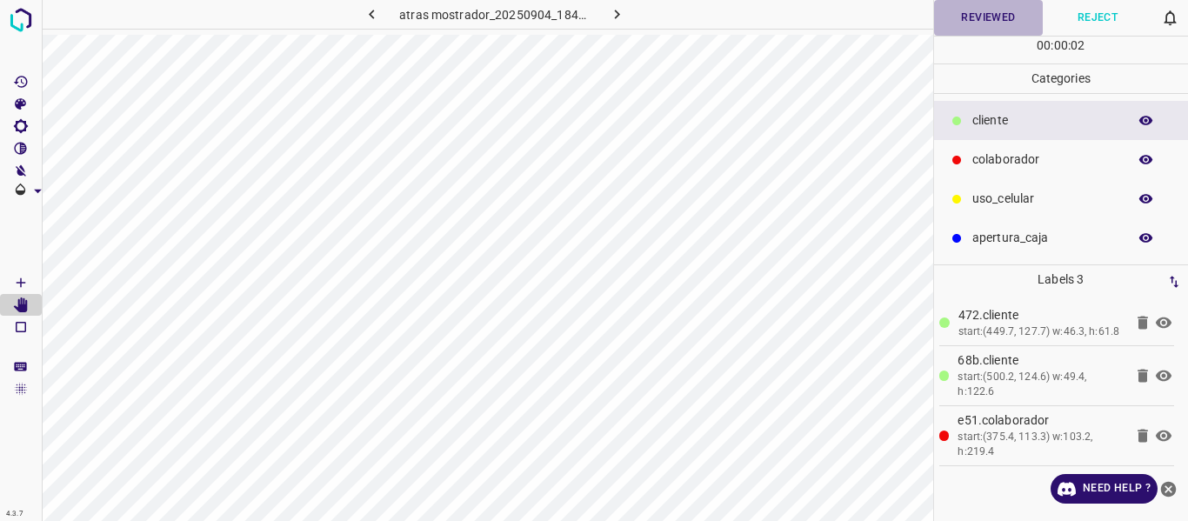
click at [971, 14] on button "Reviewed" at bounding box center [989, 18] width 110 height 36
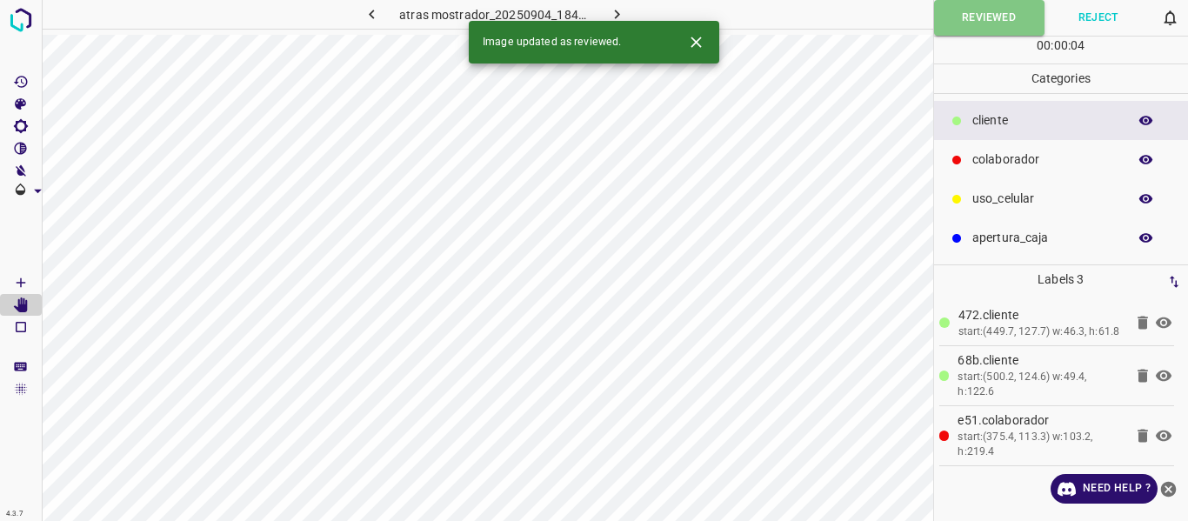
click at [616, 10] on icon "button" at bounding box center [617, 14] width 18 height 18
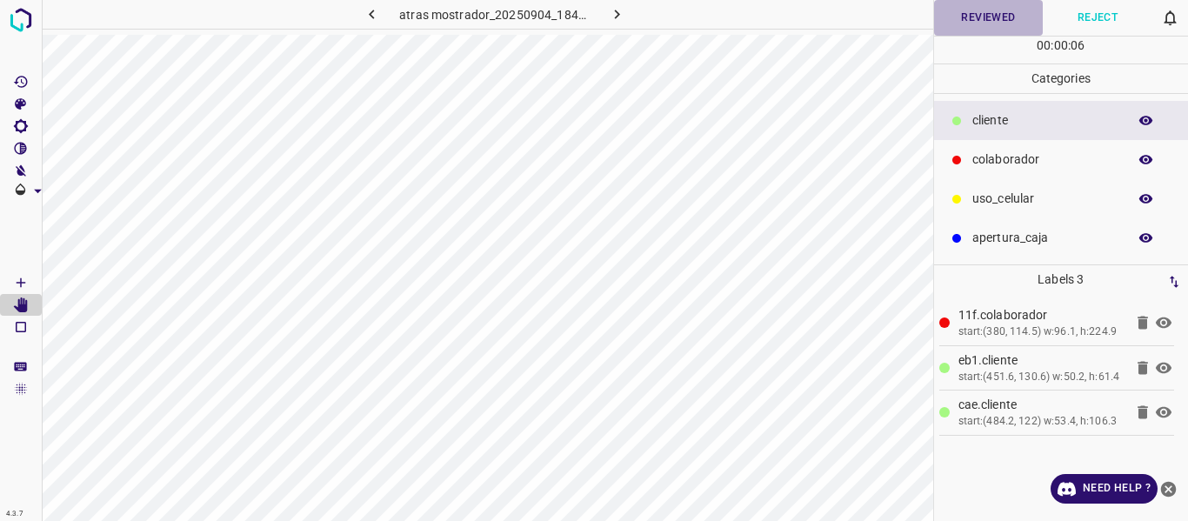
click at [954, 18] on button "Reviewed" at bounding box center [989, 18] width 110 height 36
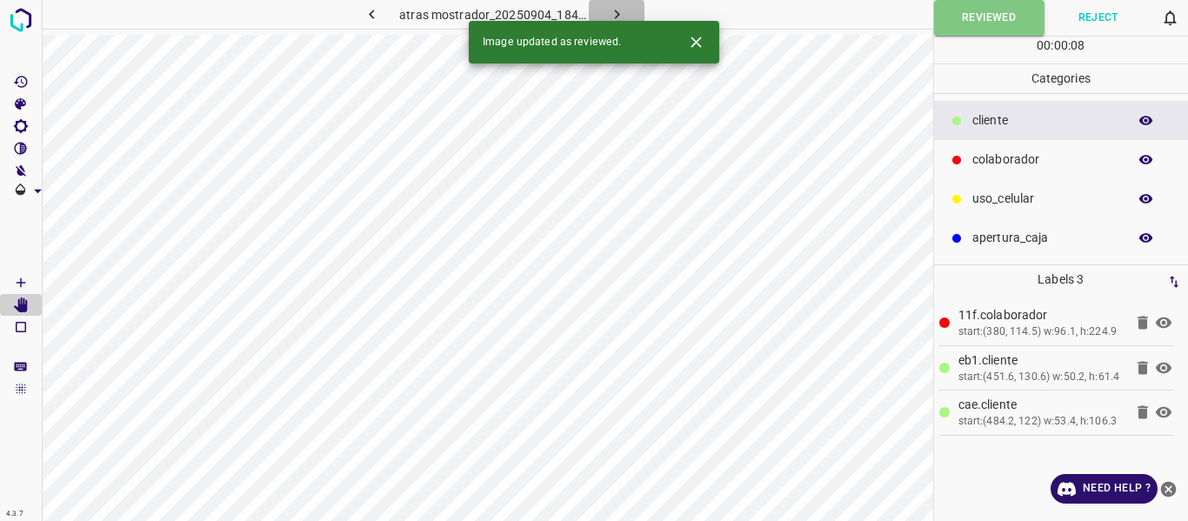
drag, startPoint x: 621, startPoint y: 2, endPoint x: 702, endPoint y: 17, distance: 82.2
click at [622, 2] on button "button" at bounding box center [617, 14] width 56 height 29
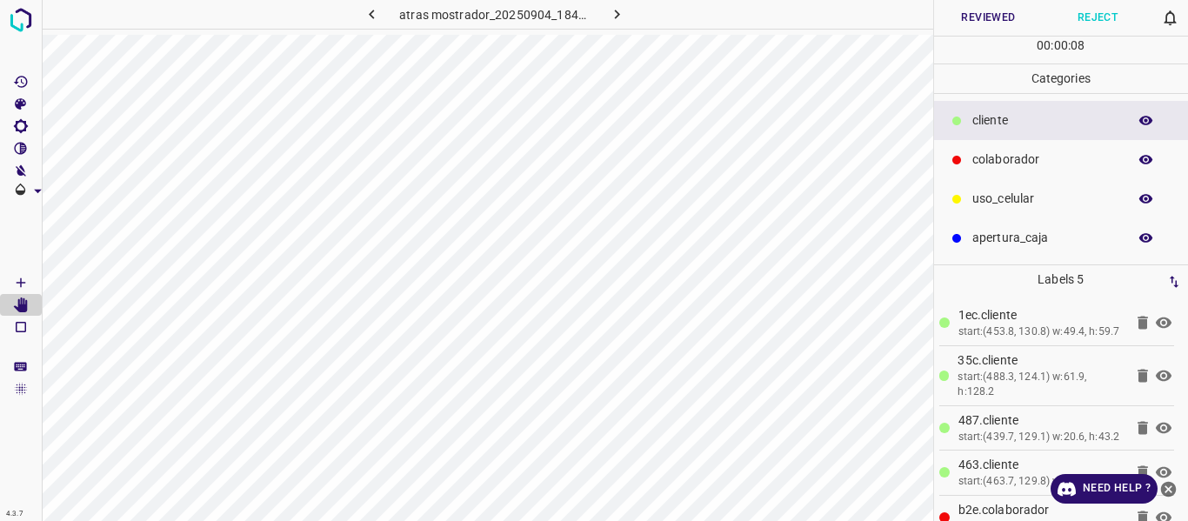
click at [965, 21] on button "Reviewed" at bounding box center [989, 18] width 110 height 36
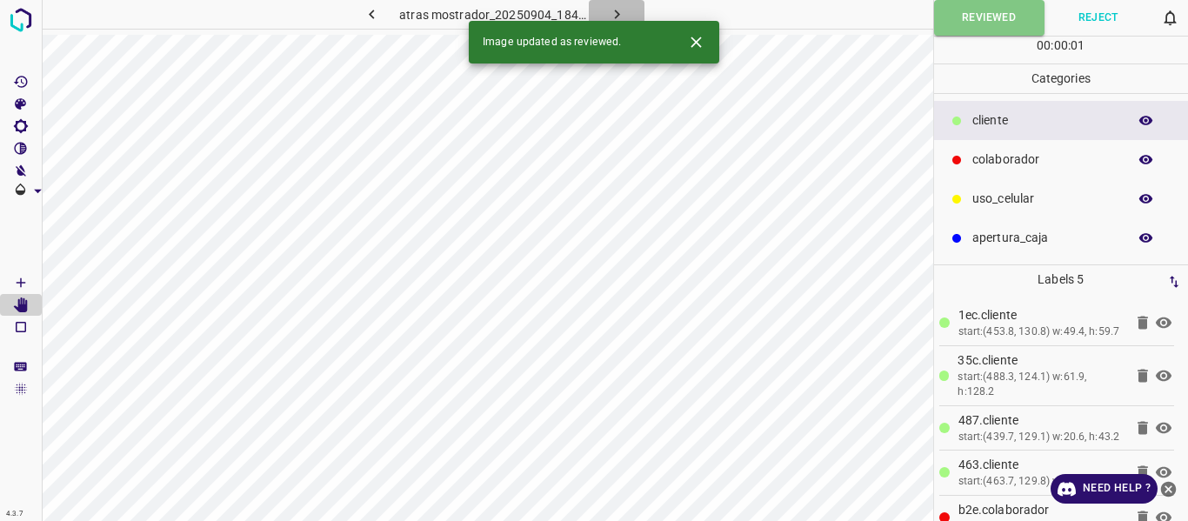
click at [615, 14] on icon "button" at bounding box center [617, 14] width 18 height 18
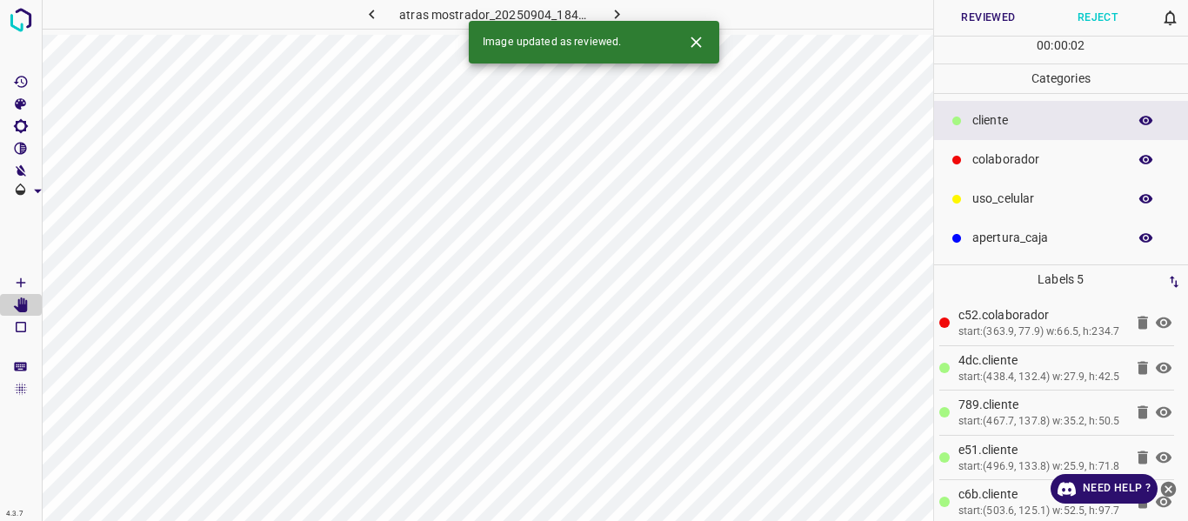
click at [960, 21] on button "Reviewed" at bounding box center [989, 18] width 110 height 36
click at [616, 13] on icon "button" at bounding box center [616, 15] width 5 height 10
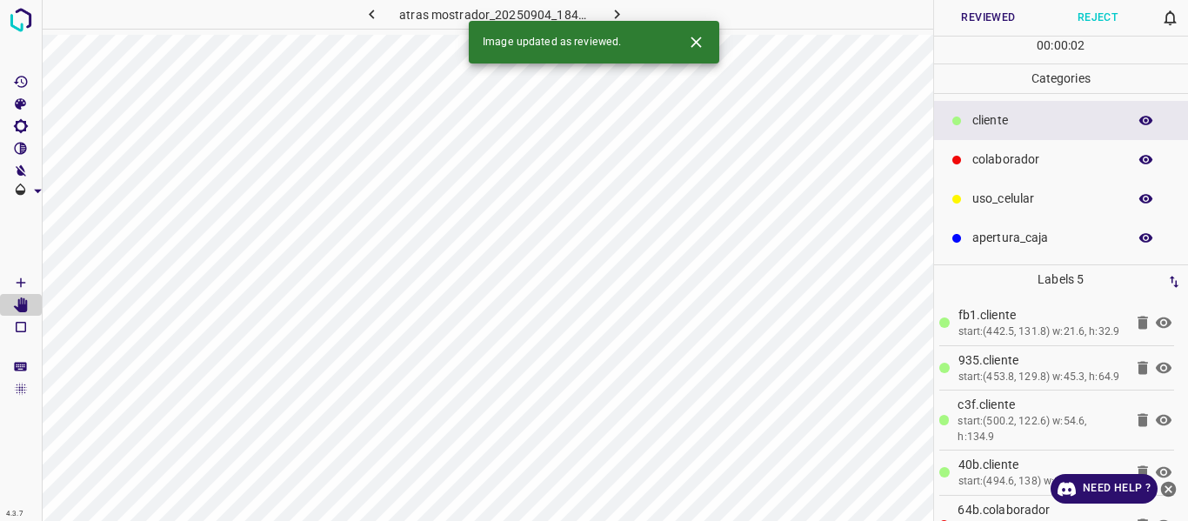
click at [975, 23] on button "Reviewed" at bounding box center [989, 18] width 110 height 36
click at [616, 10] on icon "button" at bounding box center [617, 14] width 18 height 18
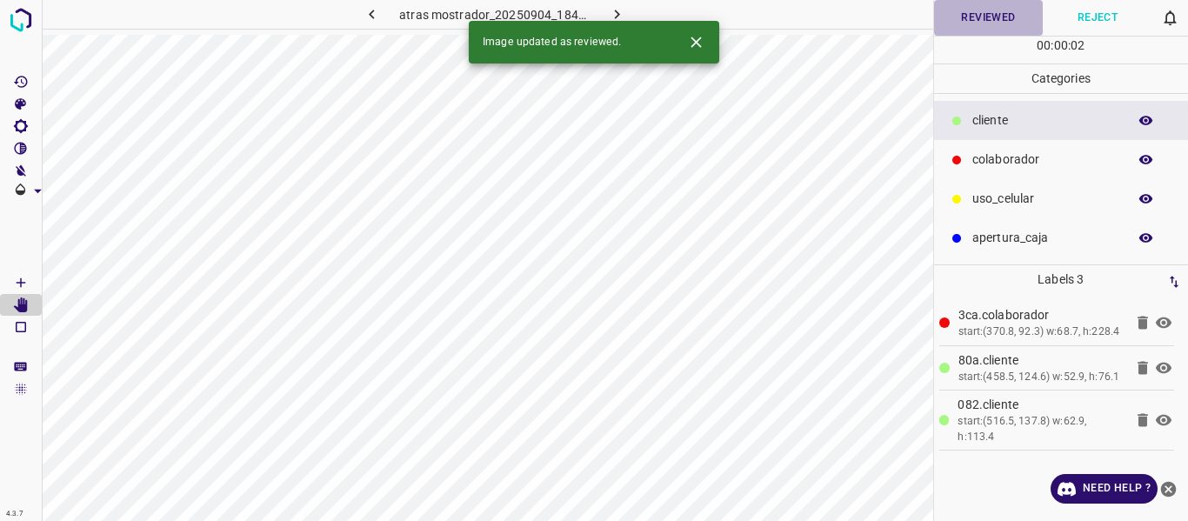
click at [954, 16] on button "Reviewed" at bounding box center [989, 18] width 110 height 36
click at [617, 9] on icon "button" at bounding box center [617, 14] width 18 height 18
click at [978, 18] on button "Reviewed" at bounding box center [989, 18] width 110 height 36
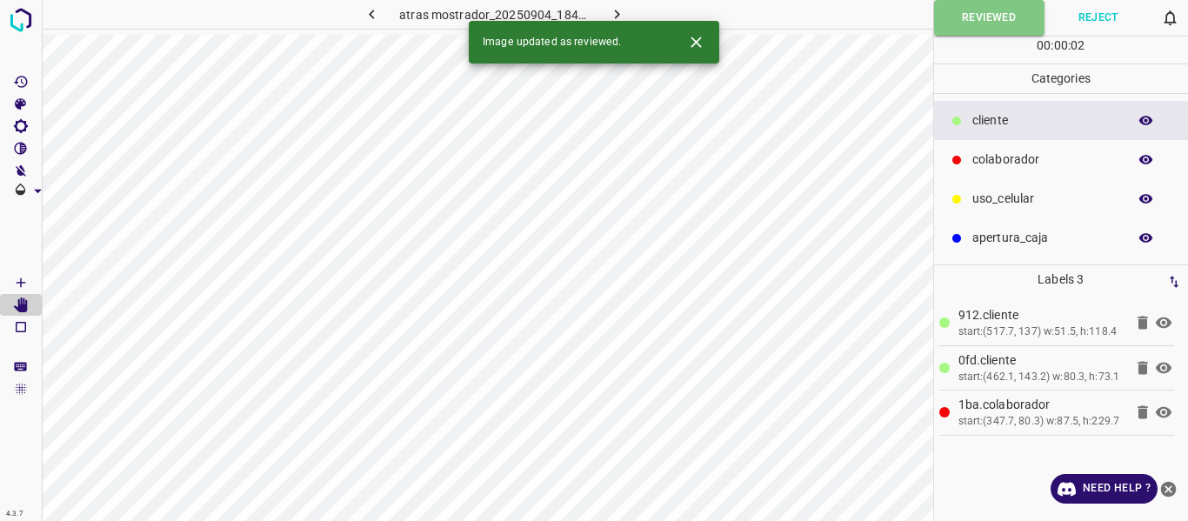
drag, startPoint x: 623, startPoint y: 10, endPoint x: 676, endPoint y: 27, distance: 55.6
click at [623, 10] on icon "button" at bounding box center [617, 14] width 18 height 18
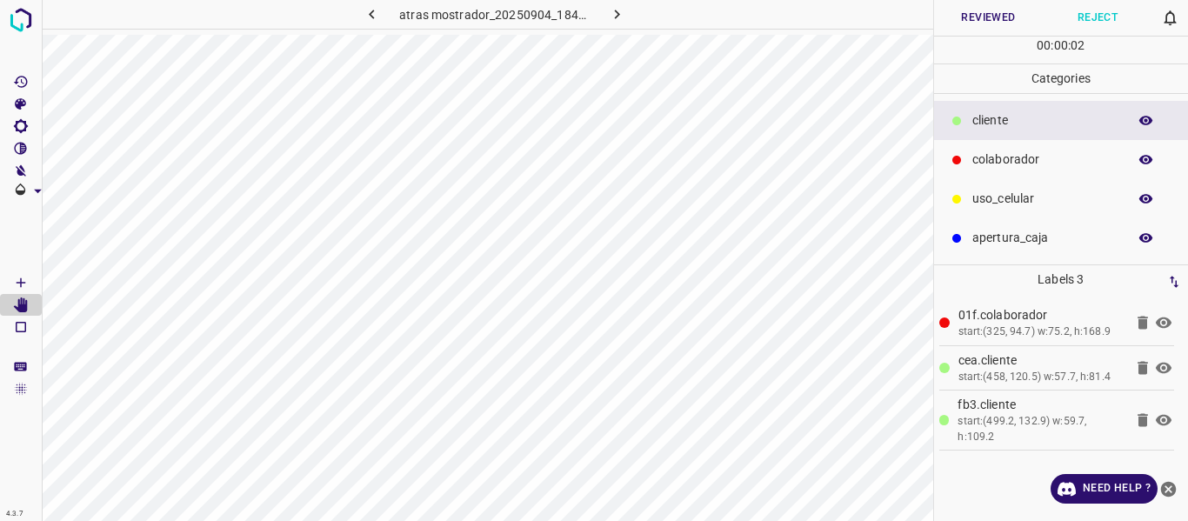
click at [377, 7] on icon "button" at bounding box center [372, 14] width 18 height 18
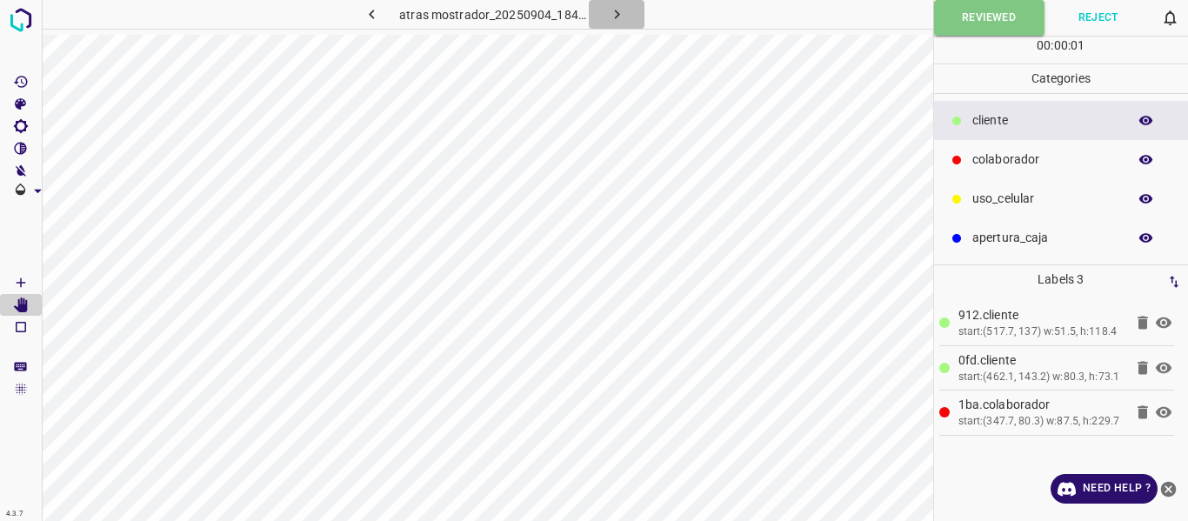
click at [617, 11] on icon "button" at bounding box center [617, 14] width 18 height 18
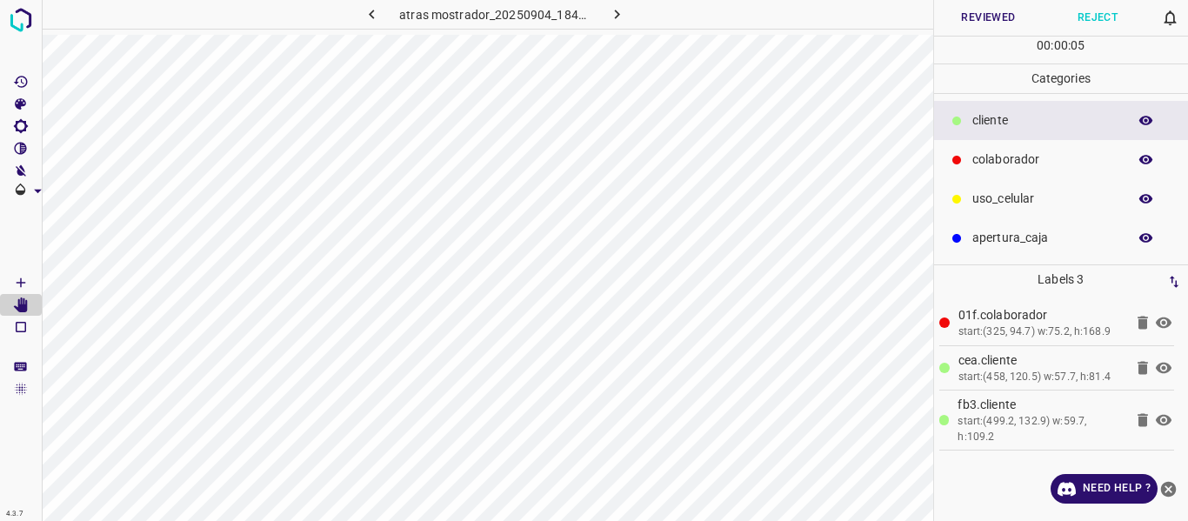
click at [957, 20] on button "Reviewed" at bounding box center [989, 18] width 110 height 36
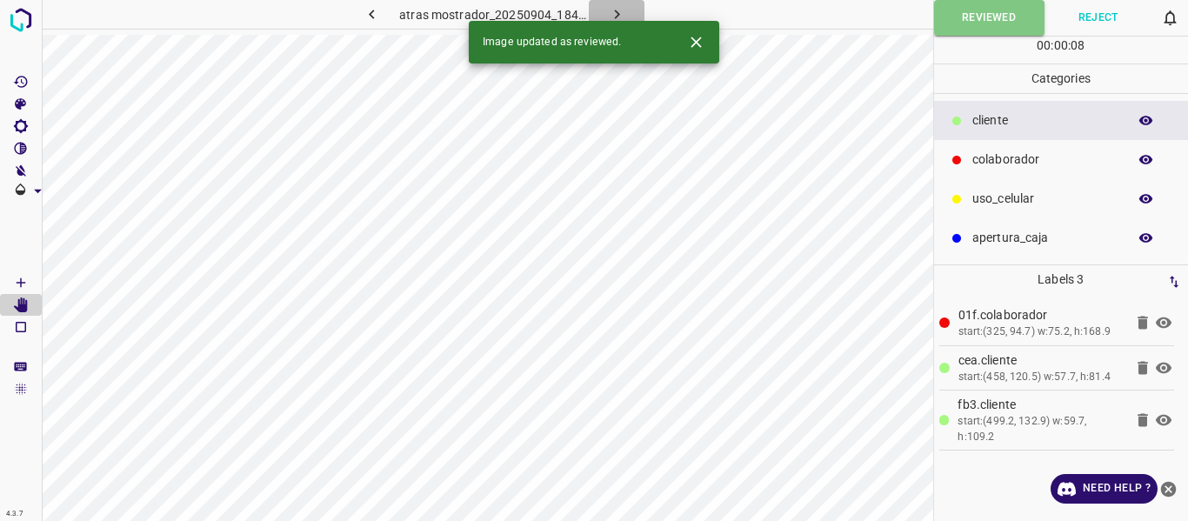
click at [612, 11] on icon "button" at bounding box center [617, 14] width 18 height 18
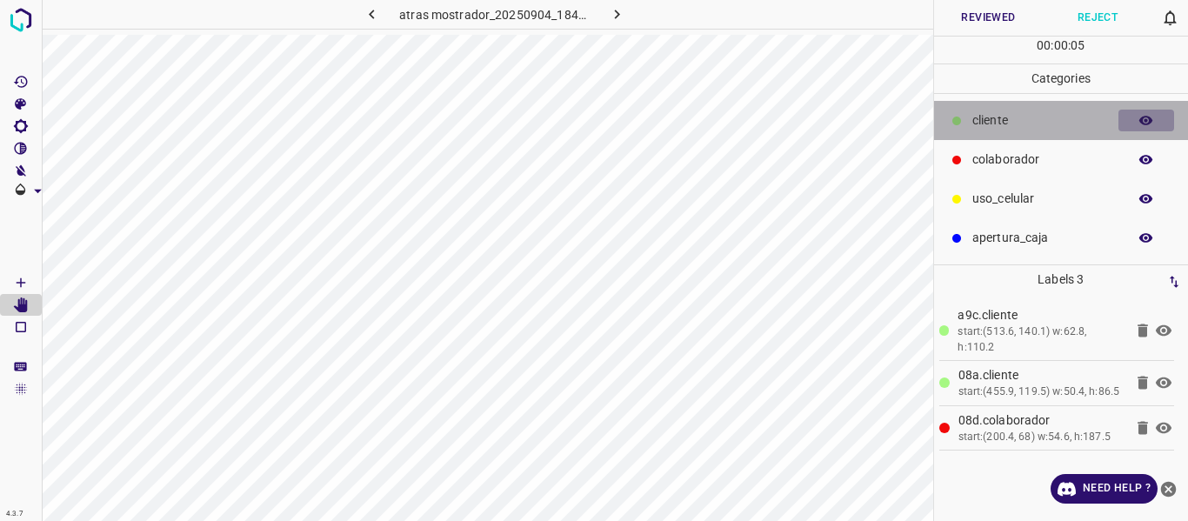
click at [1144, 119] on icon "button" at bounding box center [1147, 121] width 16 height 16
click at [1144, 119] on icon "button" at bounding box center [1147, 121] width 14 height 12
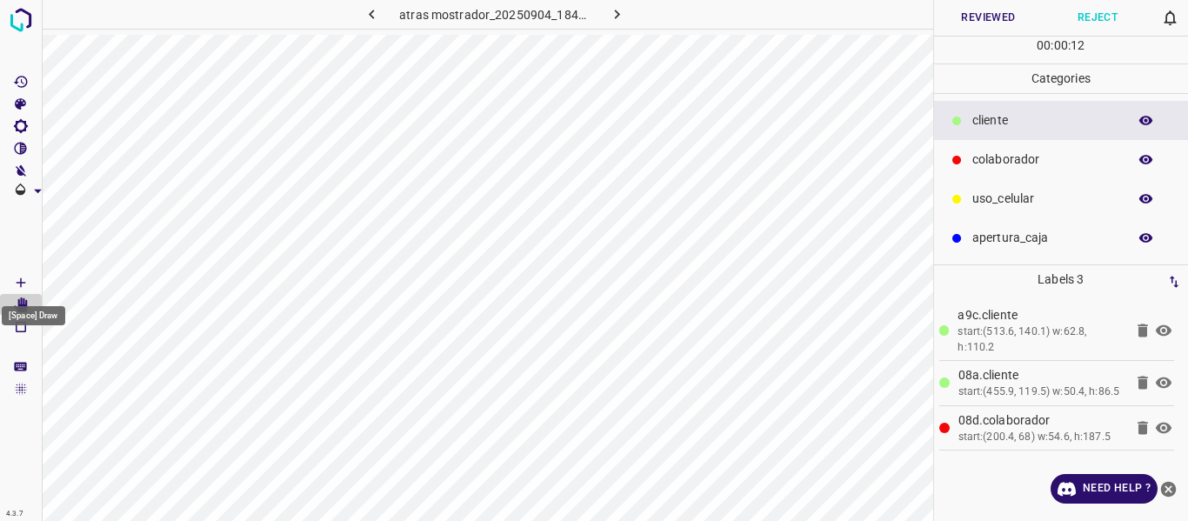
click at [18, 282] on icon "[Space] Draw" at bounding box center [21, 283] width 16 height 16
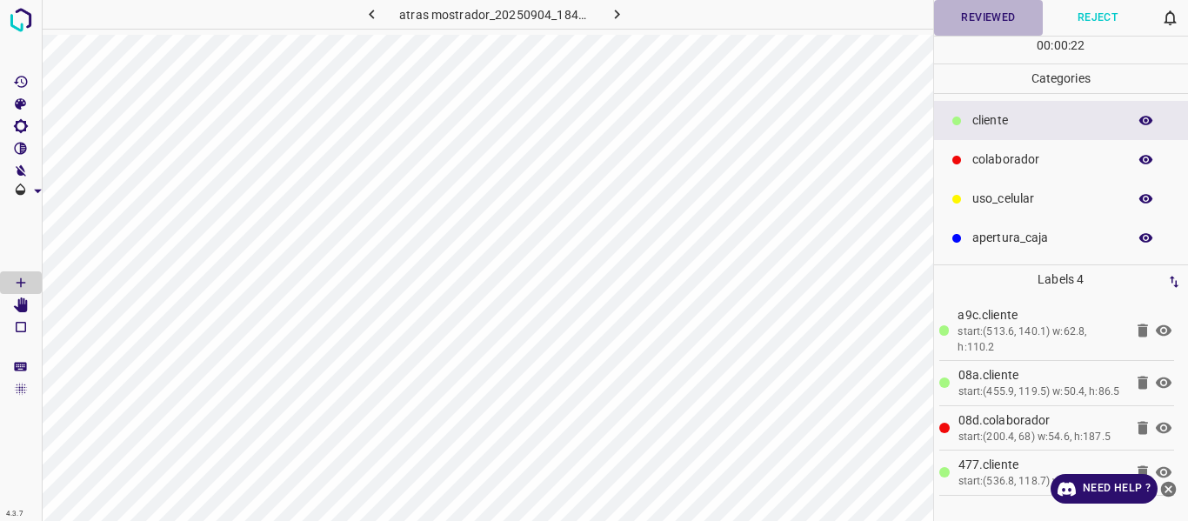
click at [968, 17] on button "Reviewed" at bounding box center [989, 18] width 110 height 36
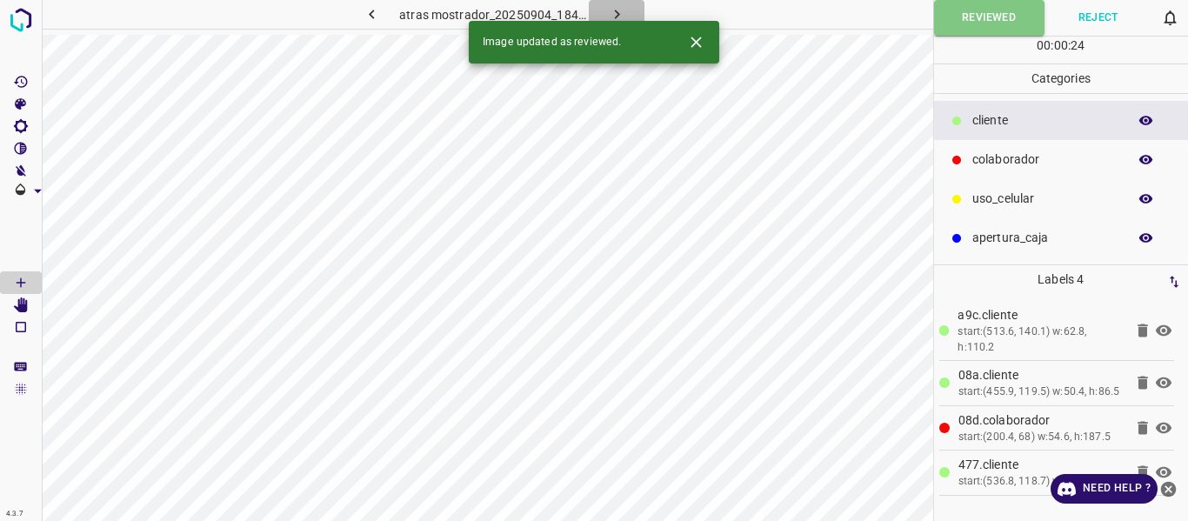
click at [619, 9] on icon "button" at bounding box center [617, 14] width 18 height 18
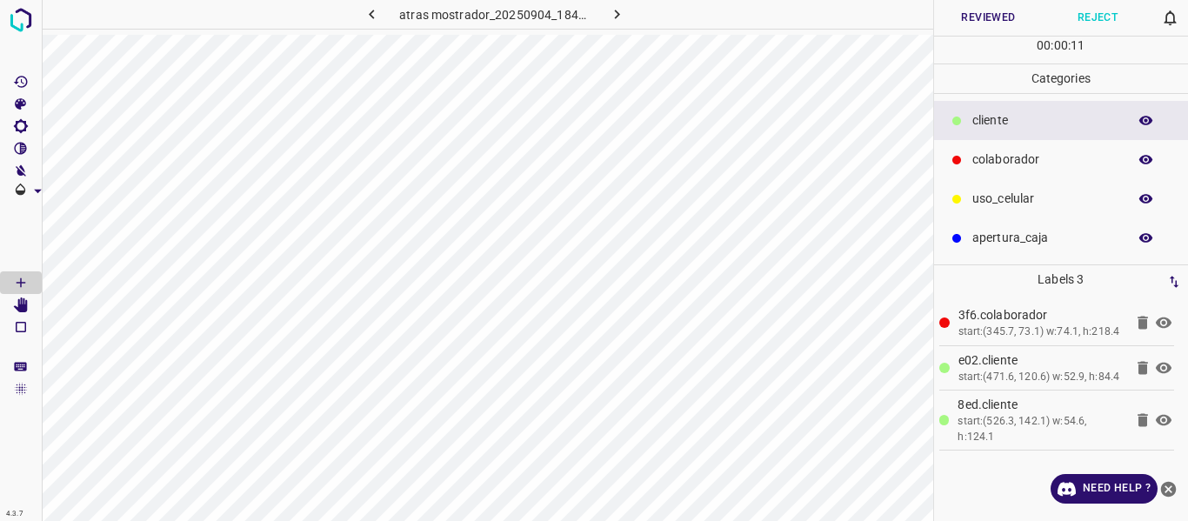
click at [976, 18] on button "Reviewed" at bounding box center [989, 18] width 110 height 36
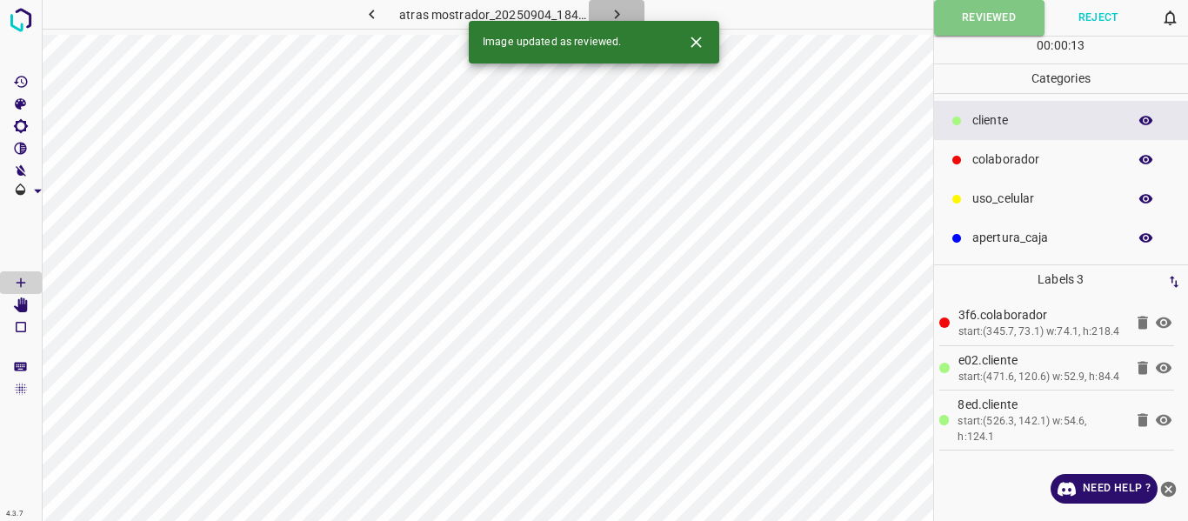
click at [617, 13] on icon "button" at bounding box center [616, 15] width 5 height 10
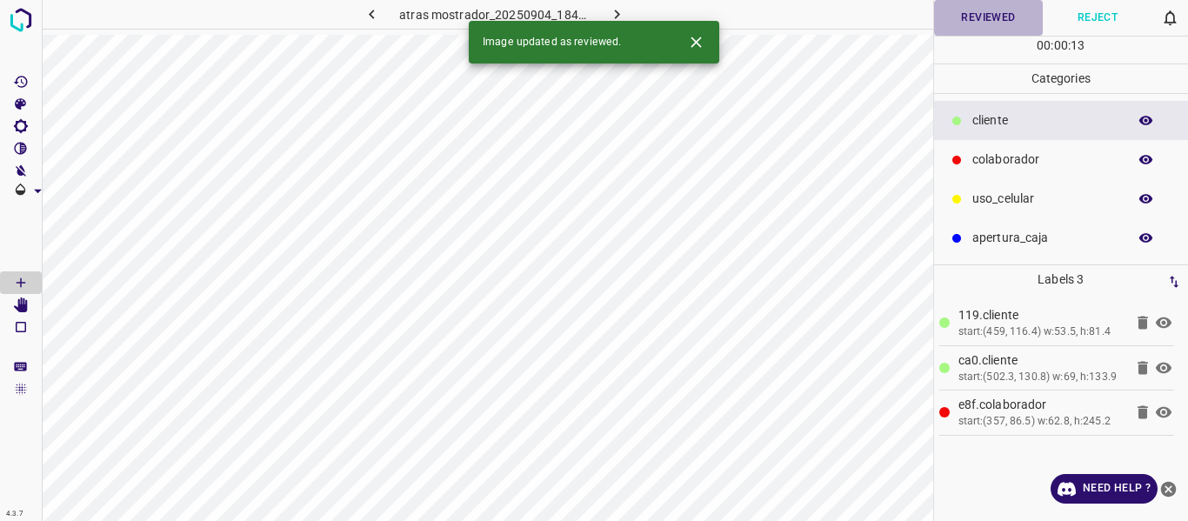
click at [963, 20] on button "Reviewed" at bounding box center [989, 18] width 110 height 36
click at [618, 16] on icon "button" at bounding box center [616, 15] width 5 height 10
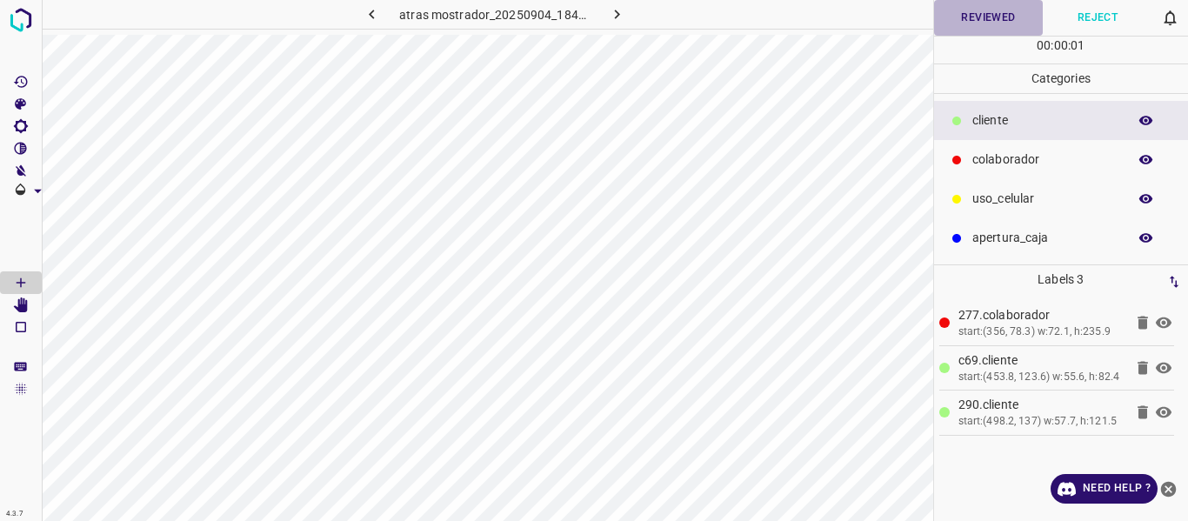
click at [992, 19] on button "Reviewed" at bounding box center [989, 18] width 110 height 36
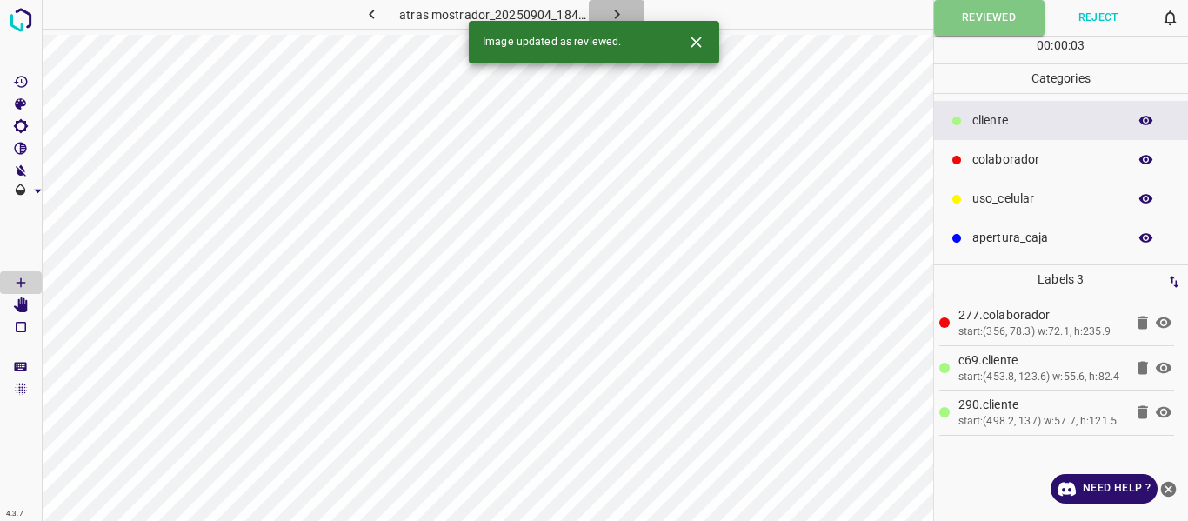
click at [618, 16] on icon "button" at bounding box center [616, 15] width 5 height 10
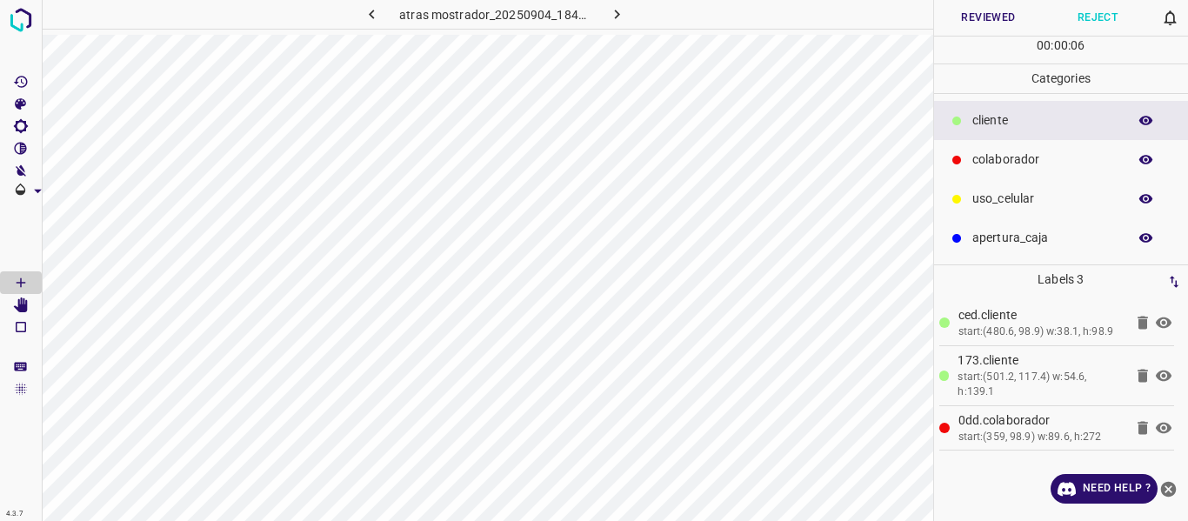
click at [973, 10] on button "Reviewed" at bounding box center [989, 18] width 110 height 36
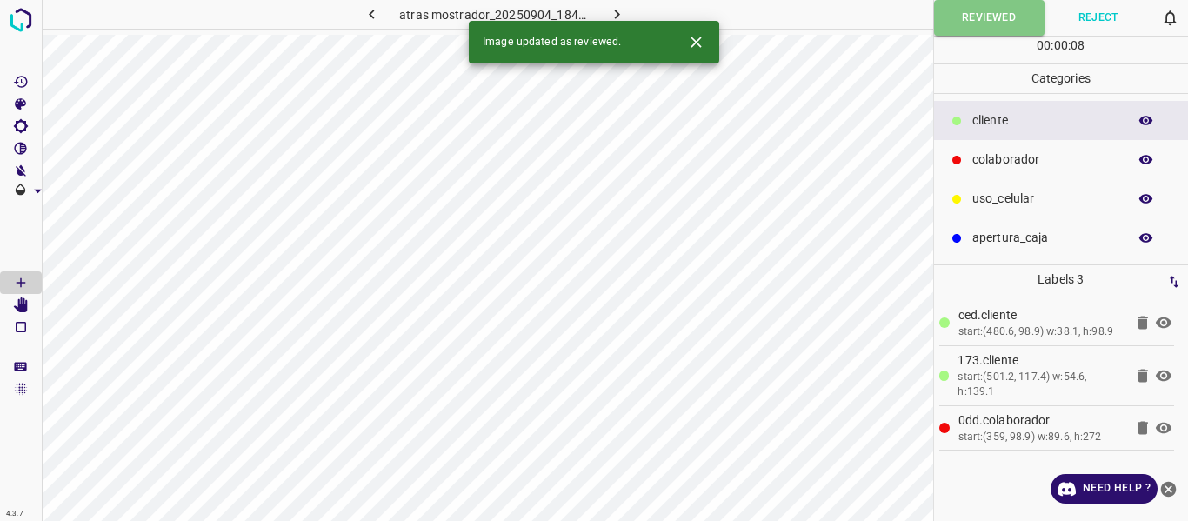
click at [623, 11] on icon "button" at bounding box center [617, 14] width 18 height 18
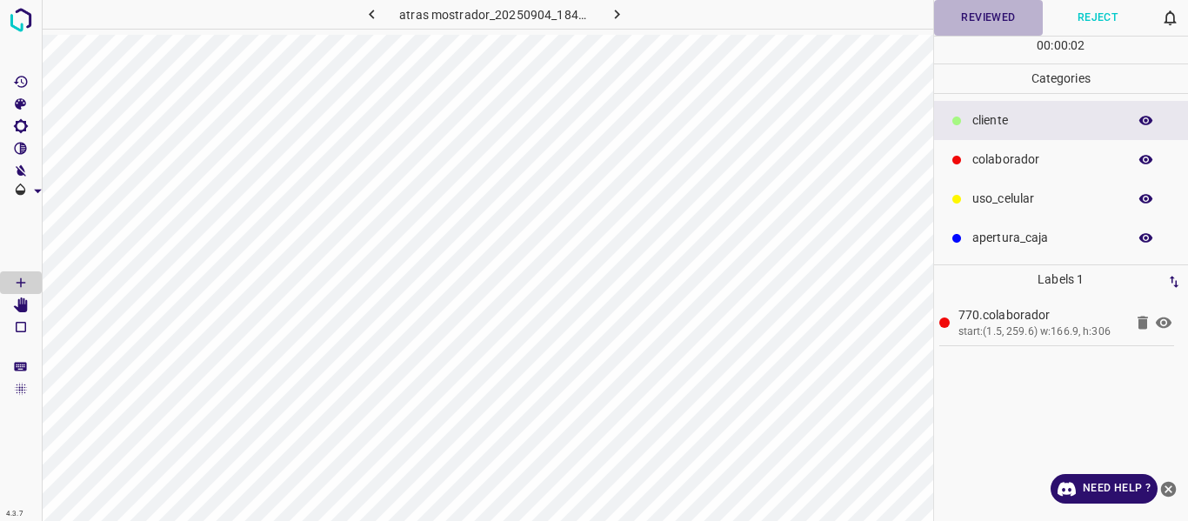
click at [985, 18] on button "Reviewed" at bounding box center [989, 18] width 110 height 36
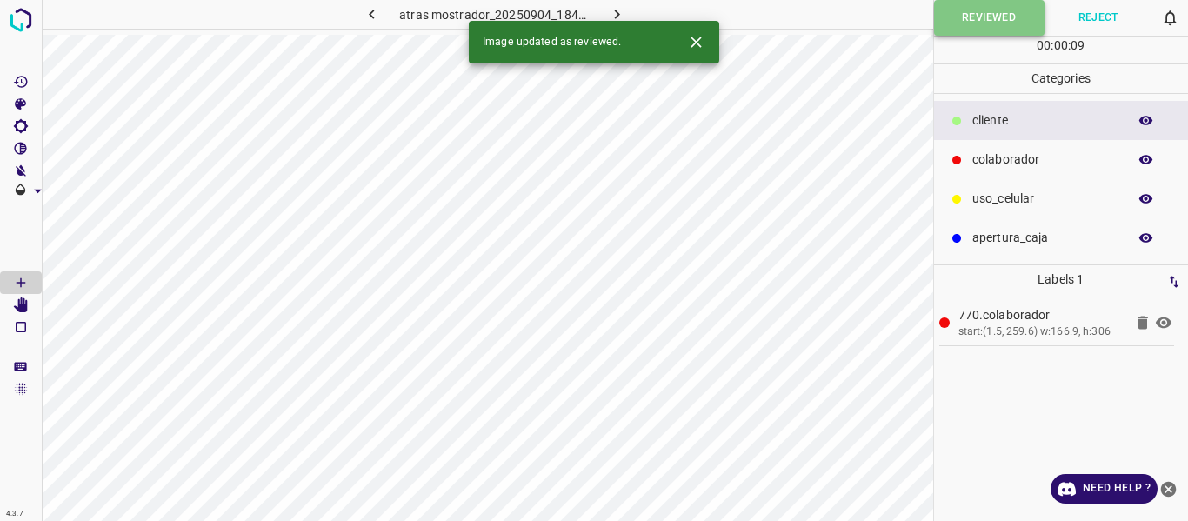
click at [991, 15] on button "Reviewed" at bounding box center [989, 18] width 110 height 36
click at [617, 10] on icon "button" at bounding box center [617, 14] width 18 height 18
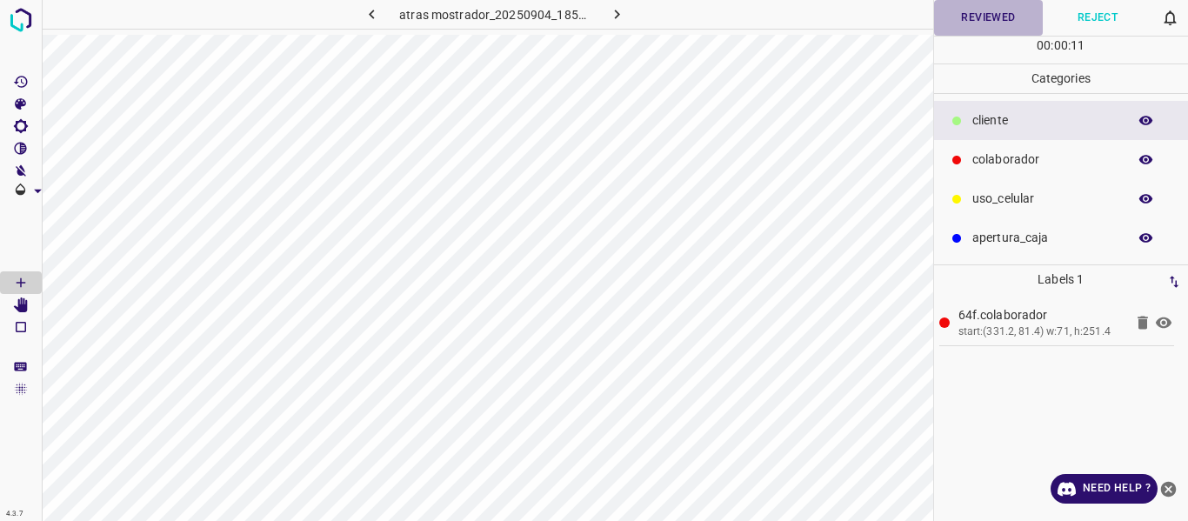
click at [995, 17] on button "Reviewed" at bounding box center [989, 18] width 110 height 36
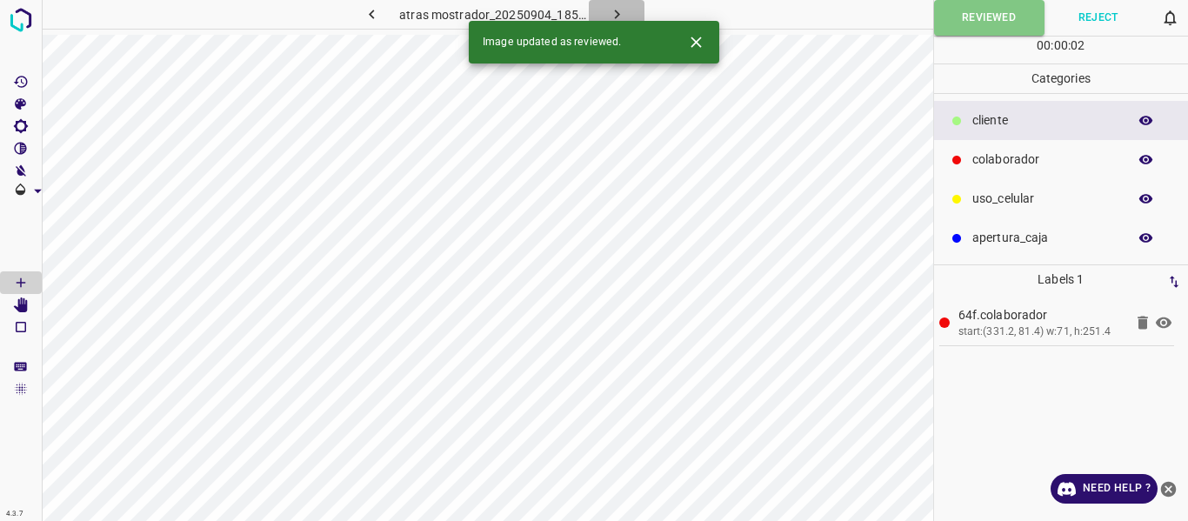
click at [615, 10] on icon "button" at bounding box center [616, 15] width 5 height 10
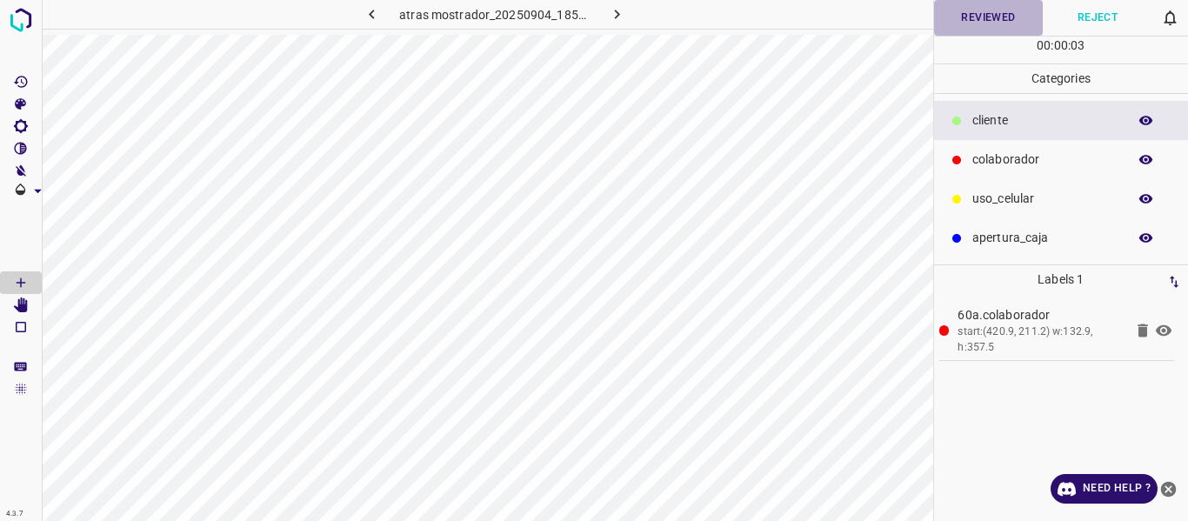
click at [957, 18] on button "Reviewed" at bounding box center [989, 18] width 110 height 36
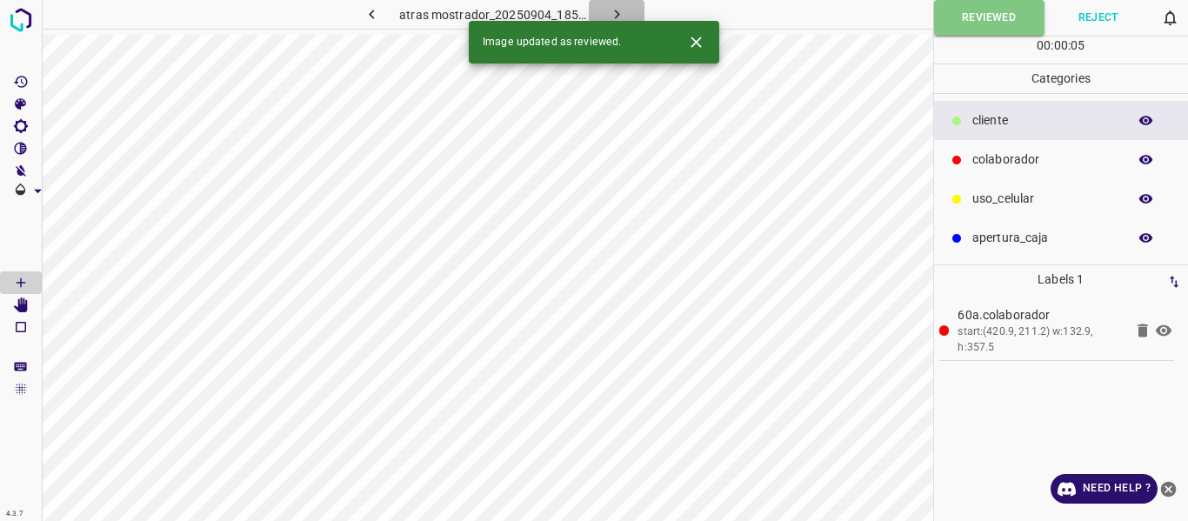
click at [601, 12] on button "button" at bounding box center [617, 14] width 56 height 29
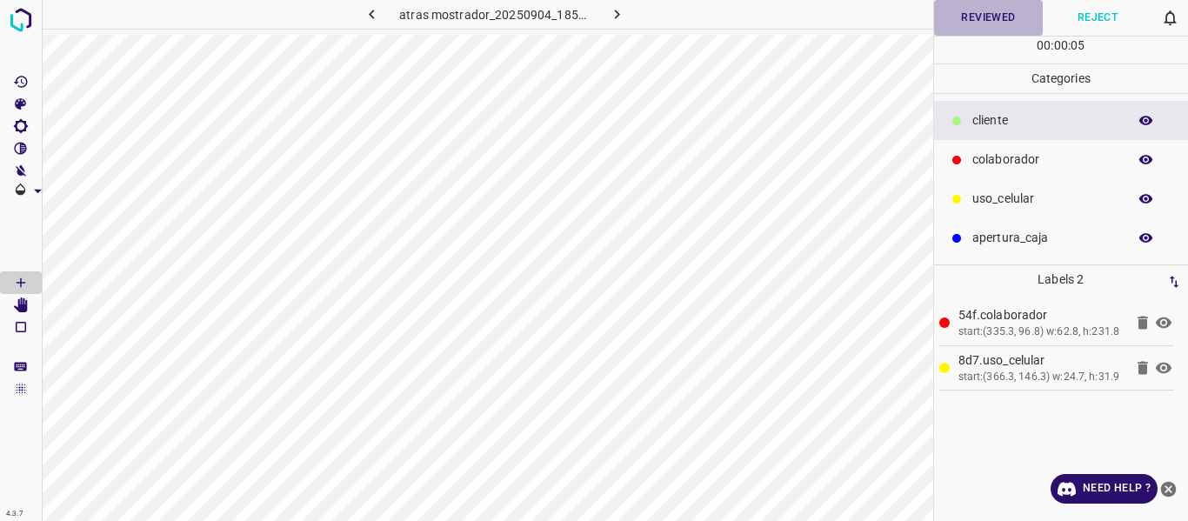
click at [985, 17] on button "Reviewed" at bounding box center [989, 18] width 110 height 36
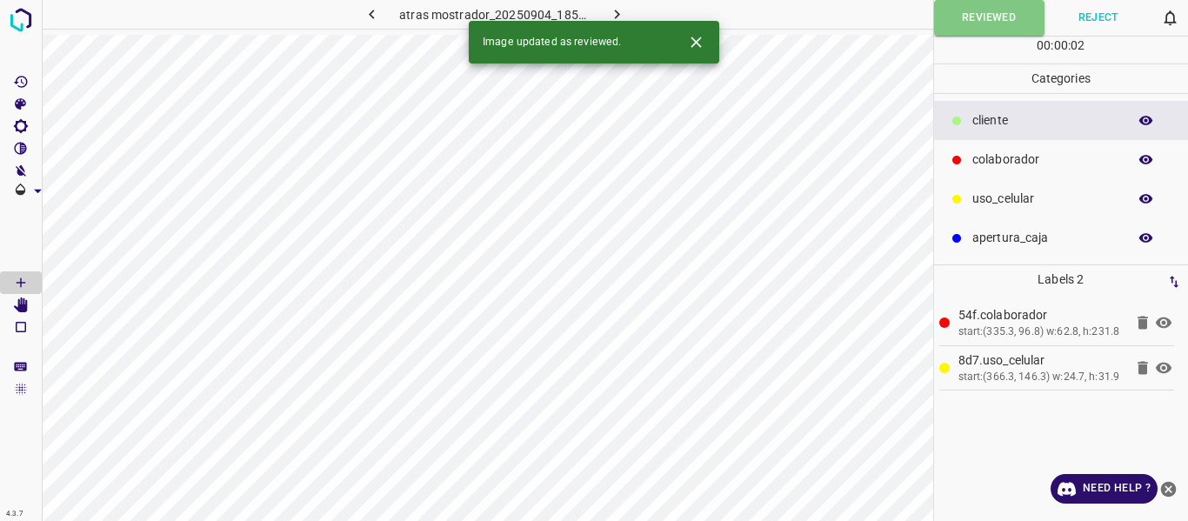
click at [624, 10] on icon "button" at bounding box center [617, 14] width 18 height 18
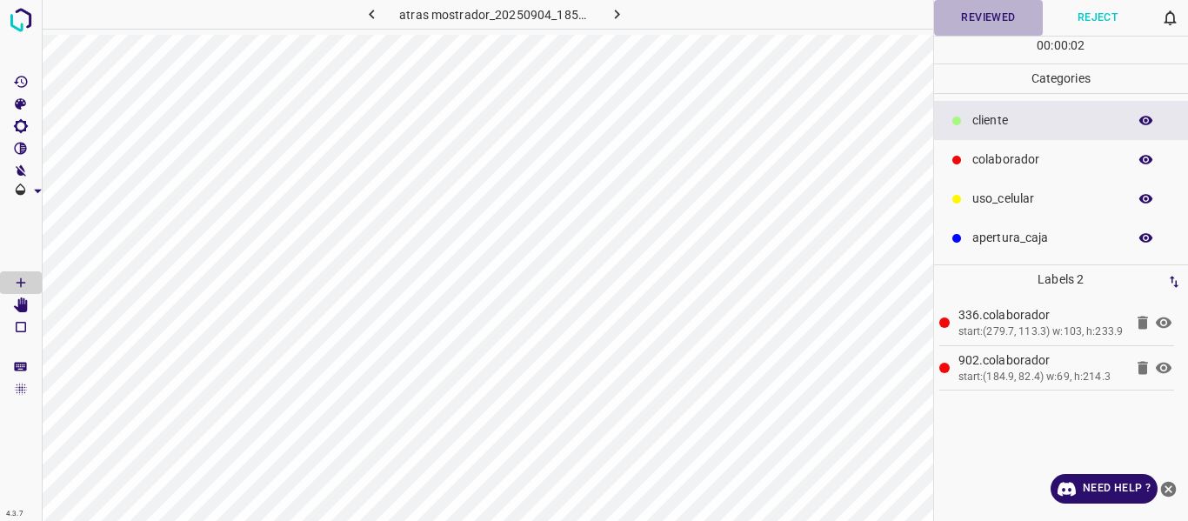
click at [957, 22] on button "Reviewed" at bounding box center [989, 18] width 110 height 36
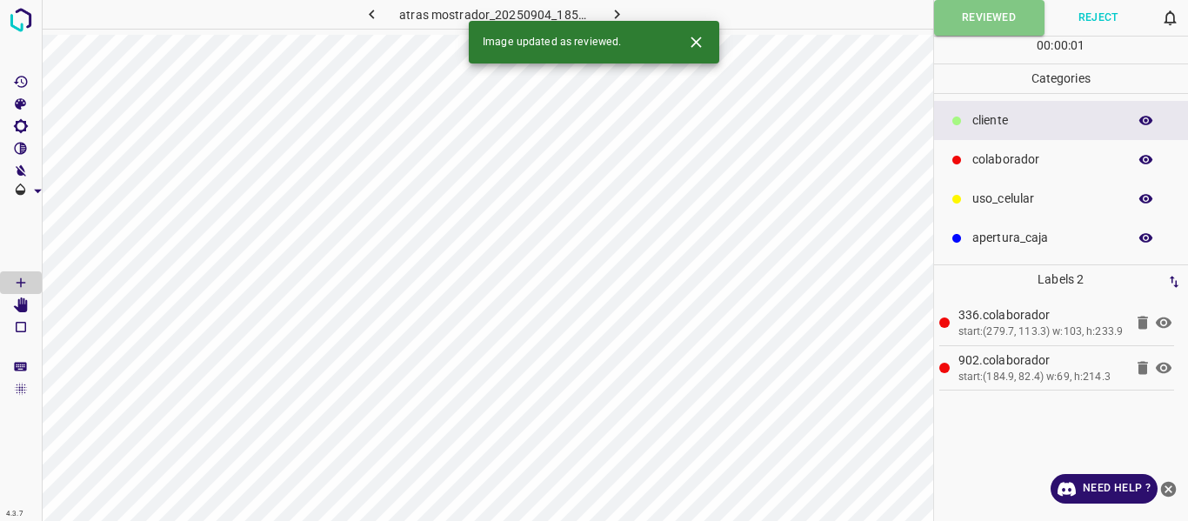
click at [608, 13] on icon "button" at bounding box center [617, 14] width 18 height 18
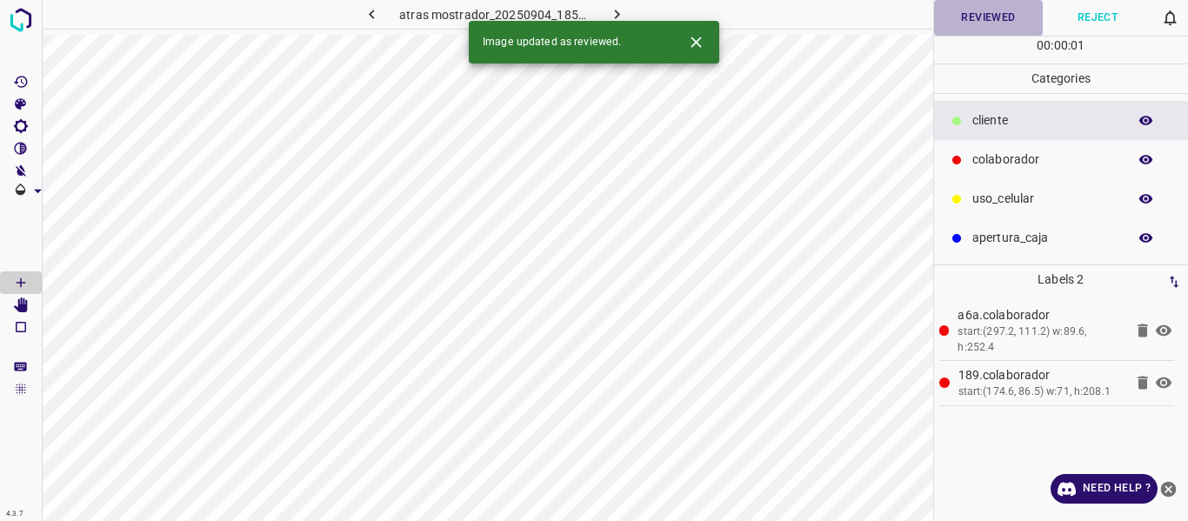
click at [962, 15] on button "Reviewed" at bounding box center [989, 18] width 110 height 36
click at [625, 10] on icon "button" at bounding box center [617, 14] width 18 height 18
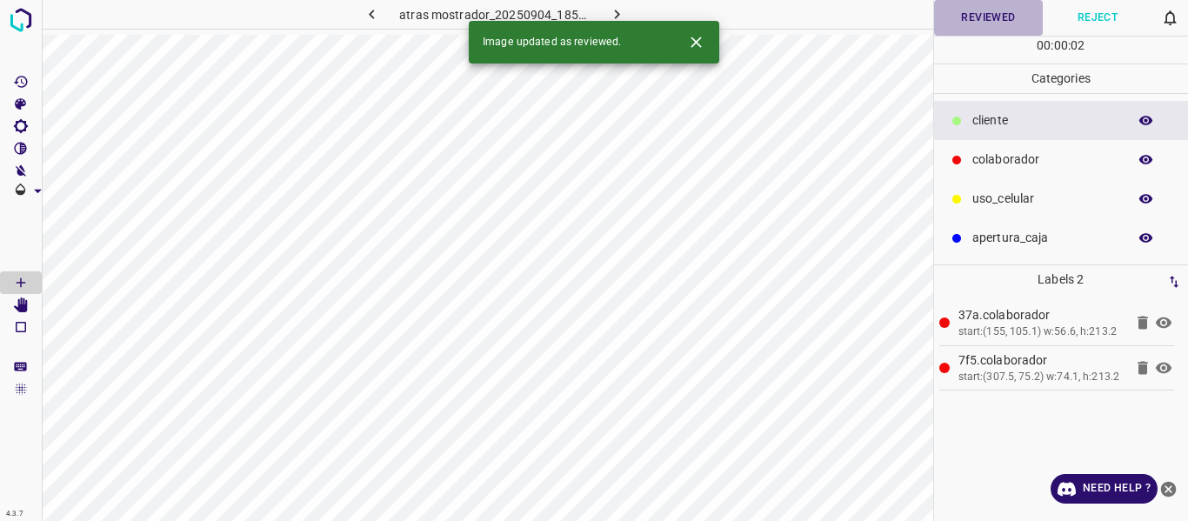
click at [978, 27] on button "Reviewed" at bounding box center [989, 18] width 110 height 36
click at [615, 15] on icon "button" at bounding box center [617, 14] width 18 height 18
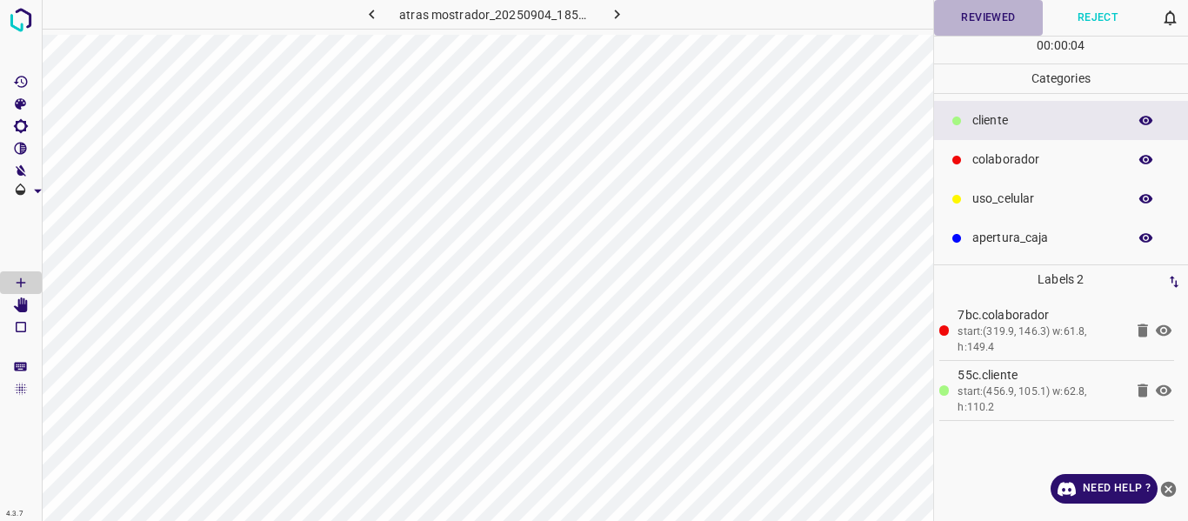
click at [946, 24] on button "Reviewed" at bounding box center [989, 18] width 110 height 36
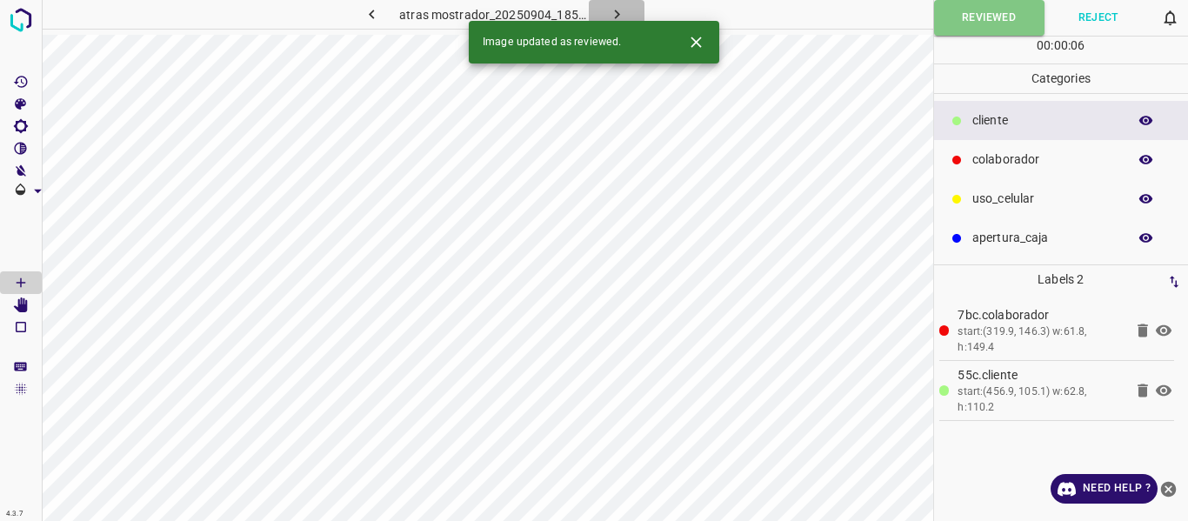
click at [609, 11] on icon "button" at bounding box center [617, 14] width 18 height 18
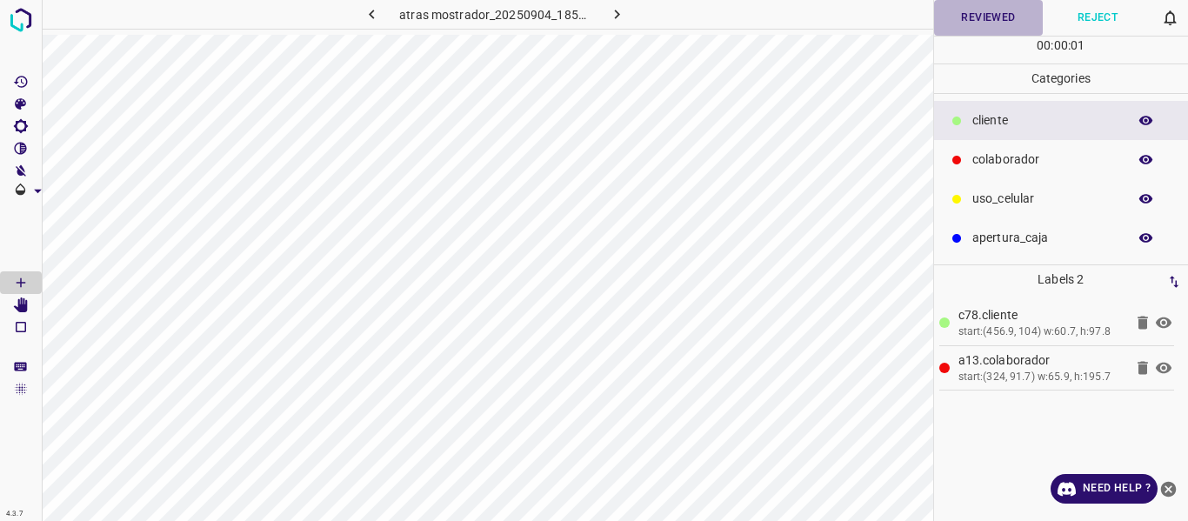
click at [1000, 13] on button "Reviewed" at bounding box center [989, 18] width 110 height 36
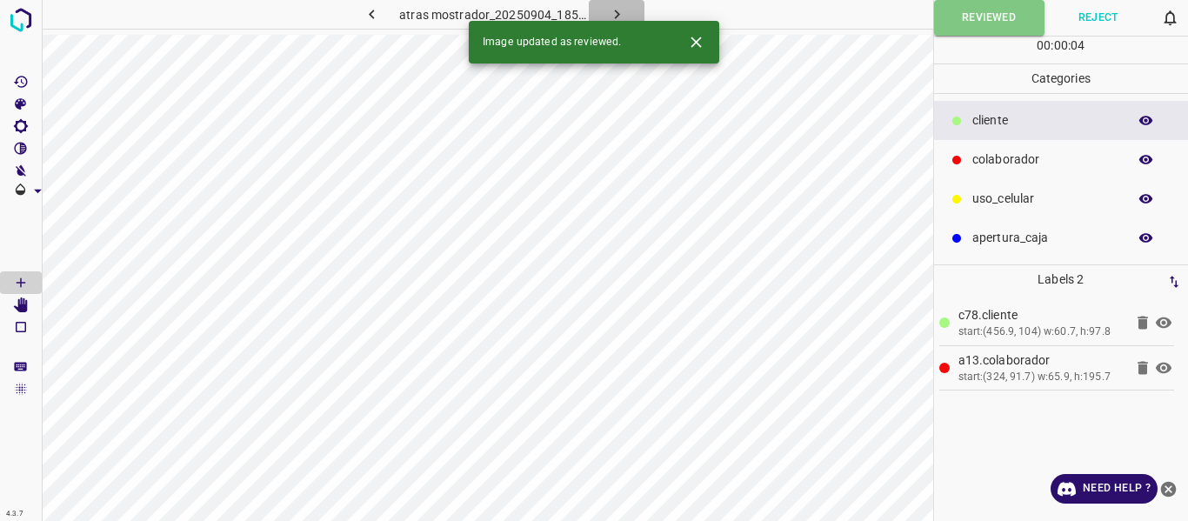
drag, startPoint x: 605, startPoint y: 7, endPoint x: 604, endPoint y: 24, distance: 17.4
click at [605, 9] on button "button" at bounding box center [617, 14] width 56 height 29
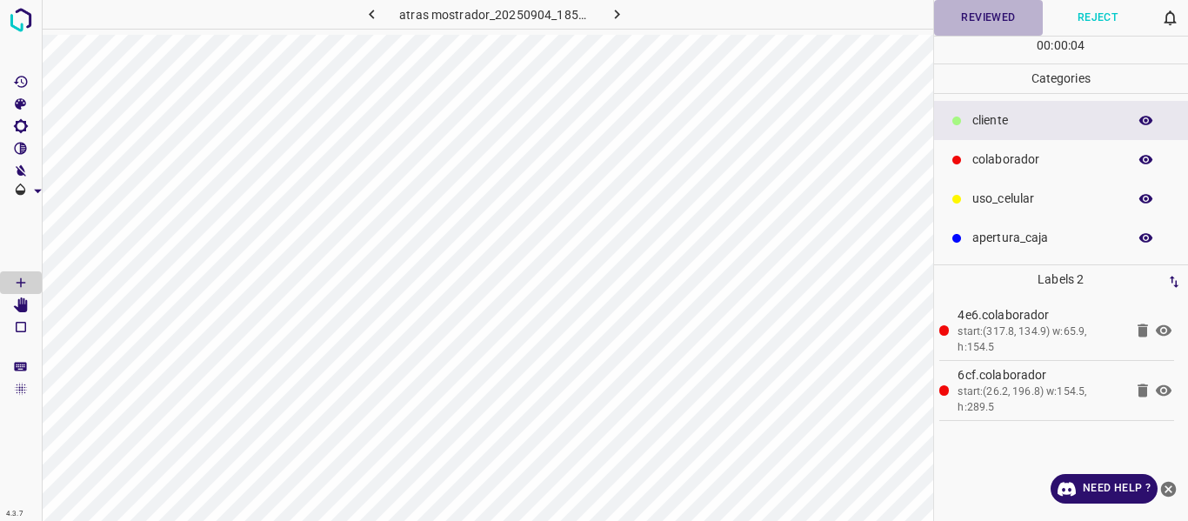
click at [1007, 18] on button "Reviewed" at bounding box center [989, 18] width 110 height 36
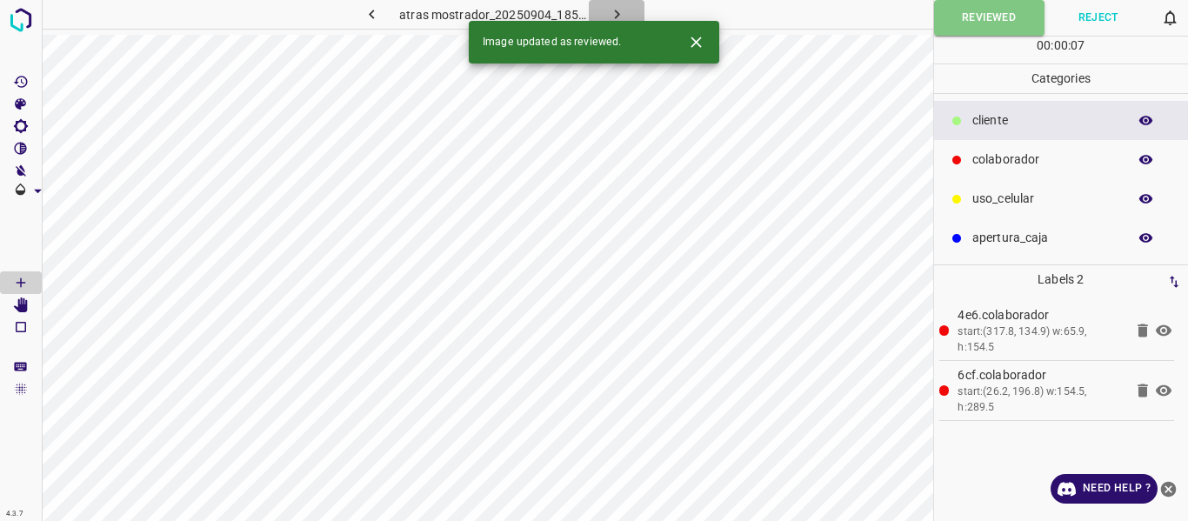
click at [623, 9] on icon "button" at bounding box center [617, 14] width 18 height 18
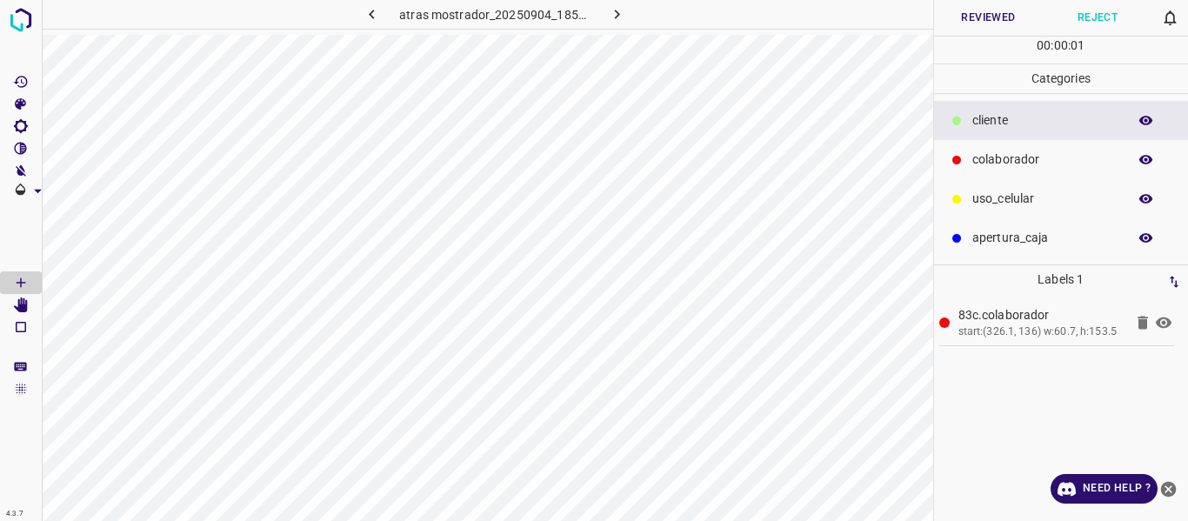
click at [993, 16] on button "Reviewed" at bounding box center [989, 18] width 110 height 36
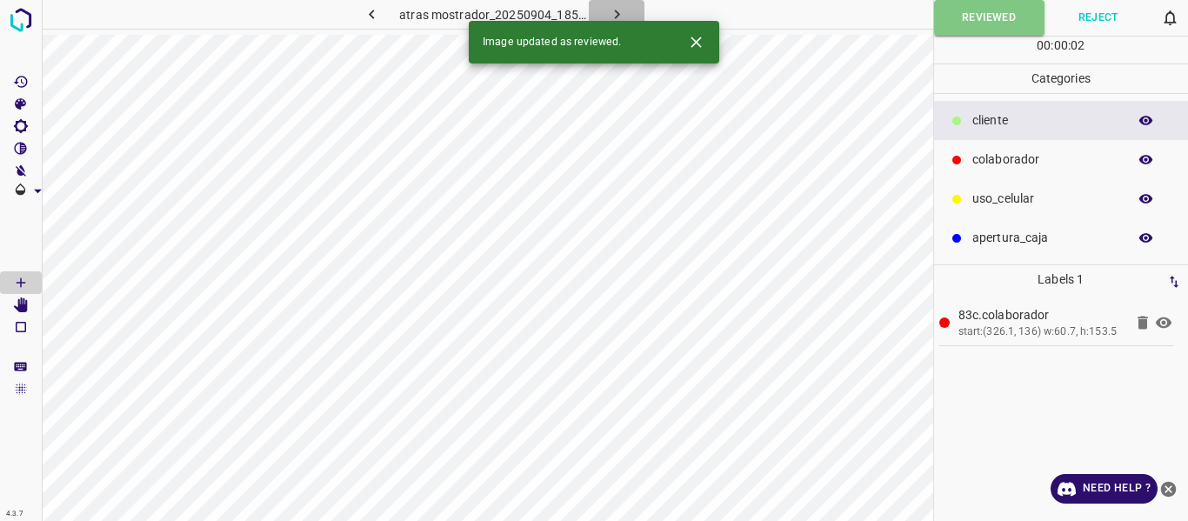
click at [604, 13] on button "button" at bounding box center [617, 14] width 56 height 29
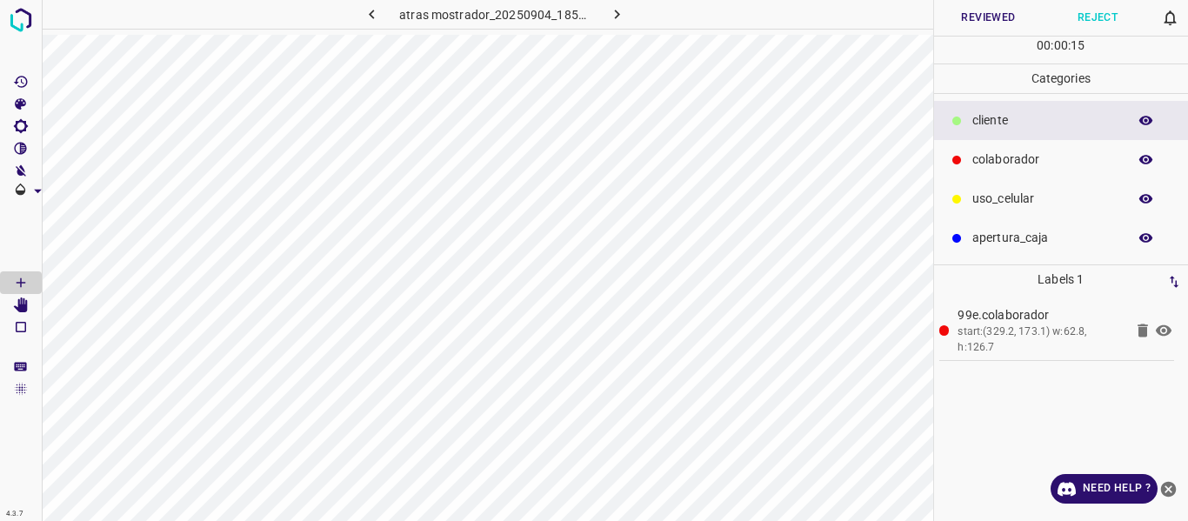
click at [985, 19] on button "Reviewed" at bounding box center [989, 18] width 110 height 36
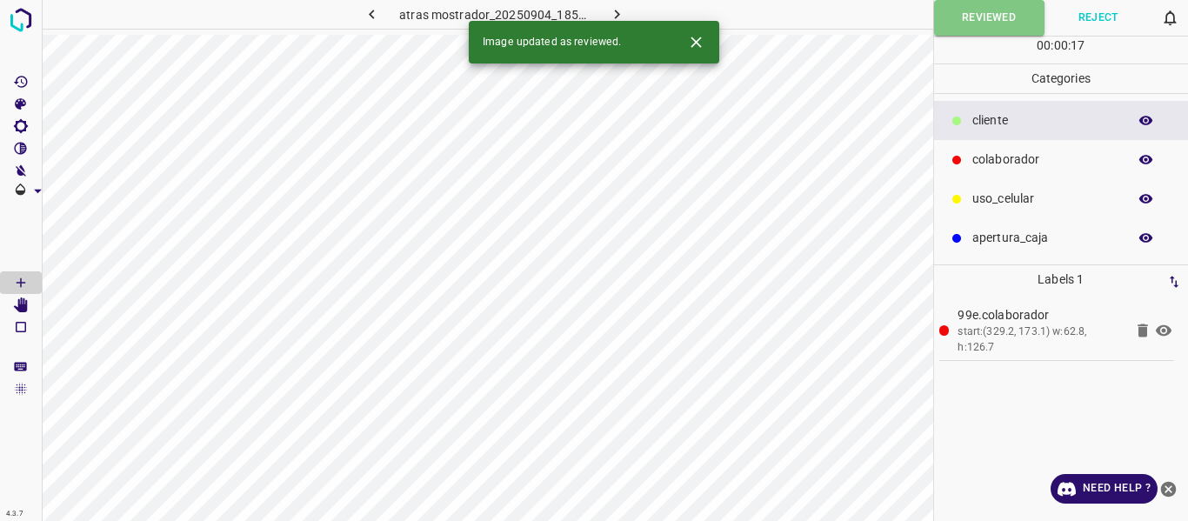
click at [612, 6] on icon "button" at bounding box center [617, 14] width 18 height 18
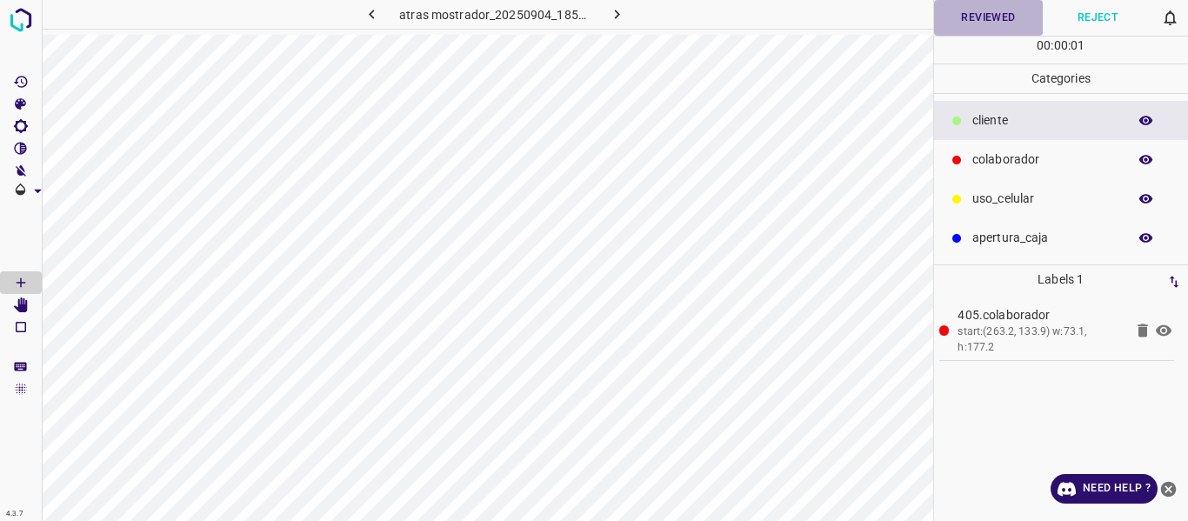
click at [987, 17] on button "Reviewed" at bounding box center [989, 18] width 110 height 36
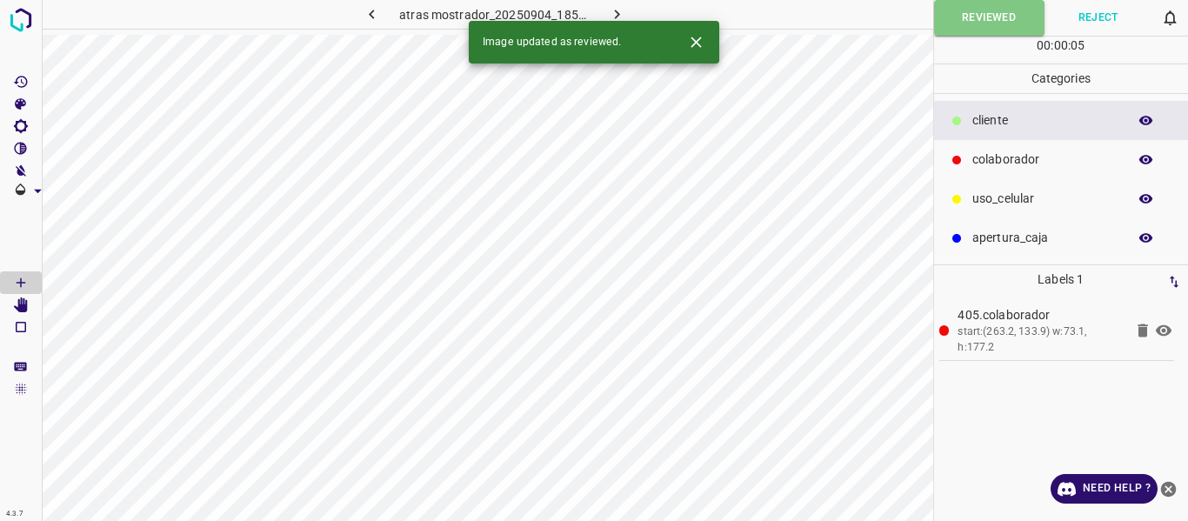
click at [616, 3] on button "button" at bounding box center [617, 14] width 56 height 29
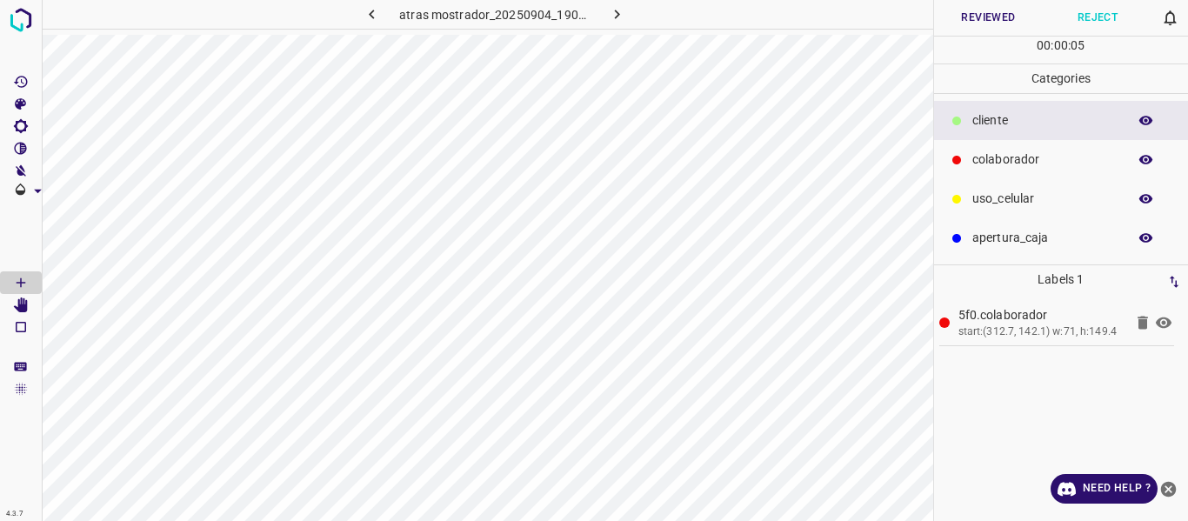
click at [967, 16] on button "Reviewed" at bounding box center [989, 18] width 110 height 36
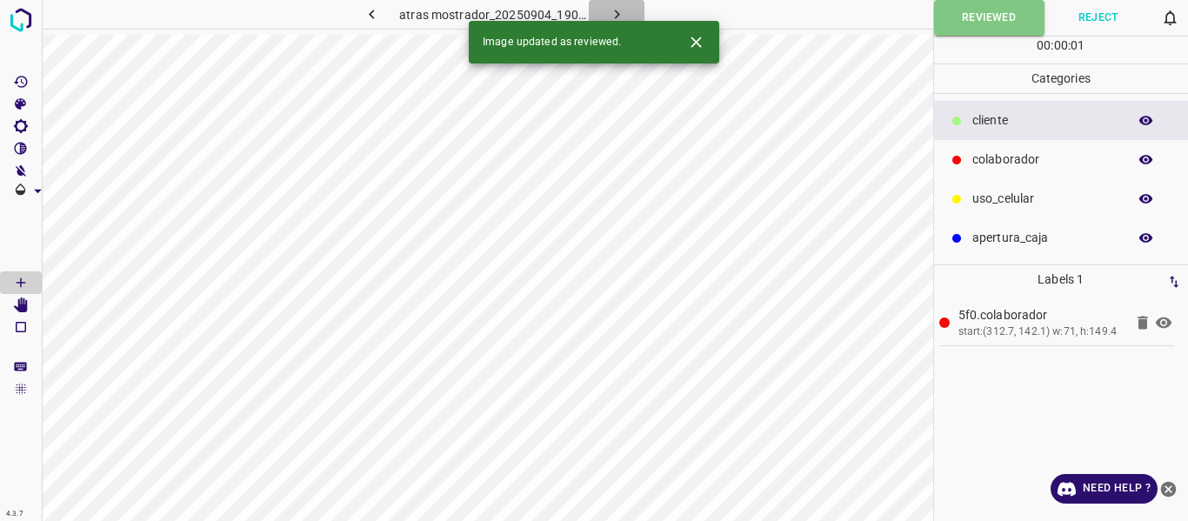
click at [611, 13] on icon "button" at bounding box center [617, 14] width 18 height 18
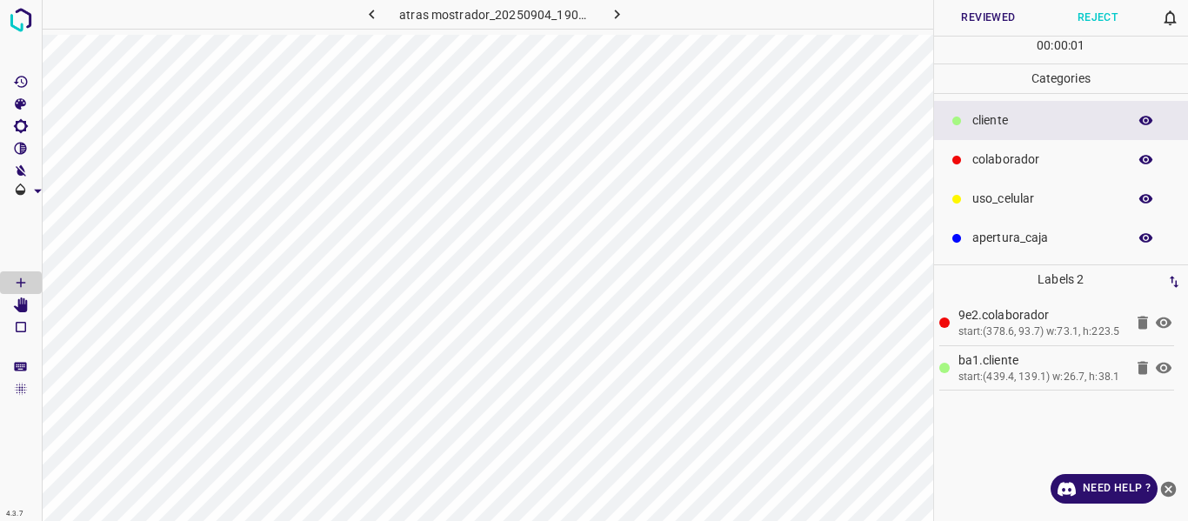
click at [962, 22] on button "Reviewed" at bounding box center [989, 18] width 110 height 36
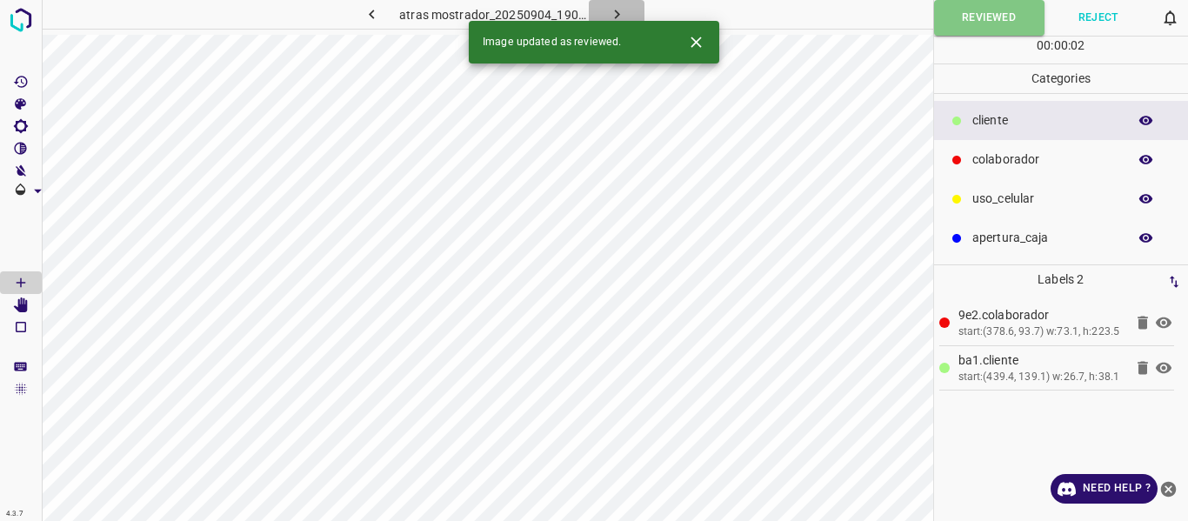
click at [624, 7] on icon "button" at bounding box center [617, 14] width 18 height 18
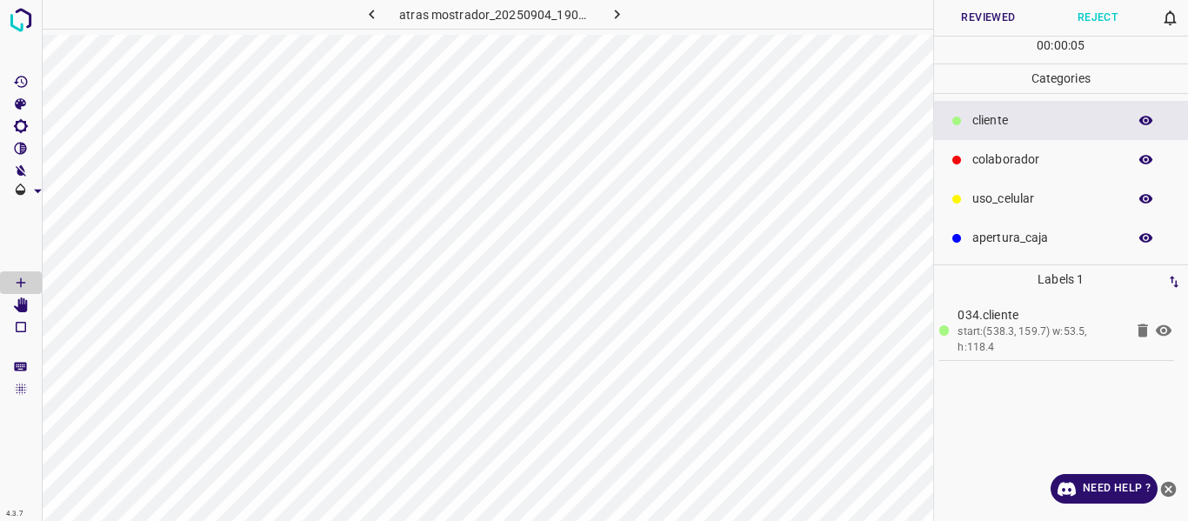
click at [974, 17] on button "Reviewed" at bounding box center [989, 18] width 110 height 36
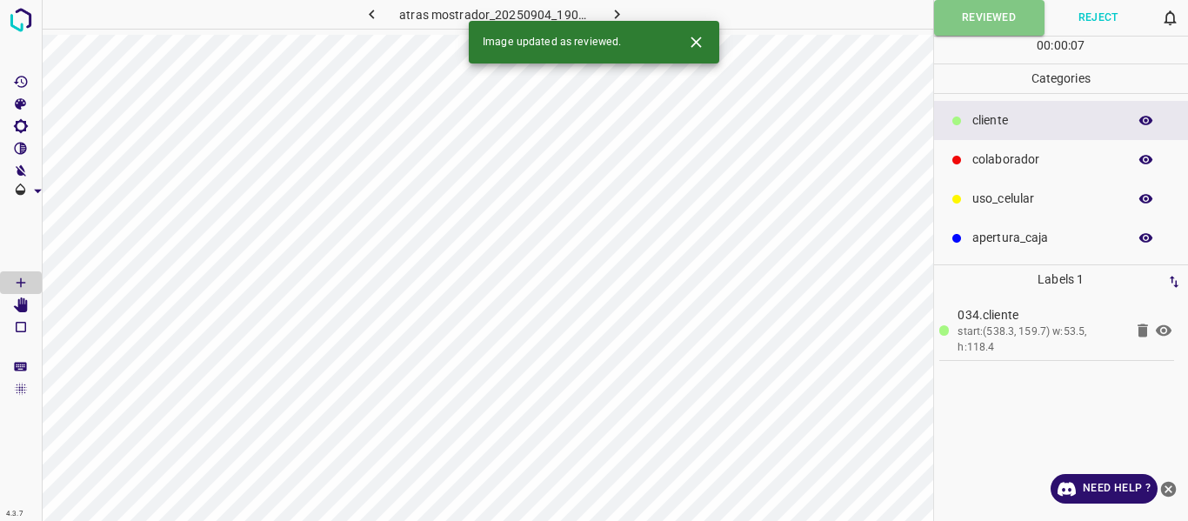
click at [609, 13] on icon "button" at bounding box center [617, 14] width 18 height 18
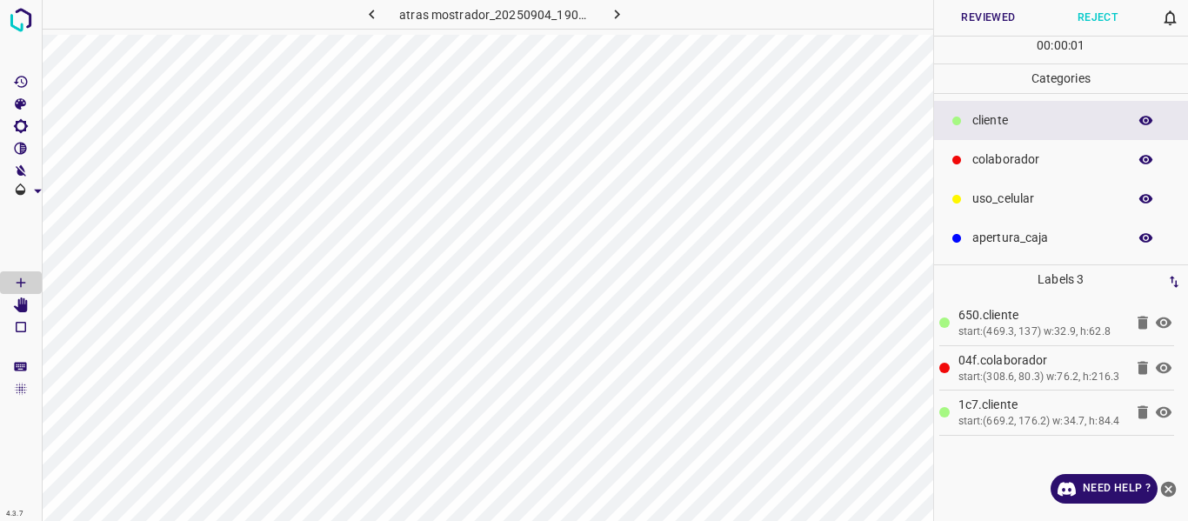
click at [973, 16] on button "Reviewed" at bounding box center [989, 18] width 110 height 36
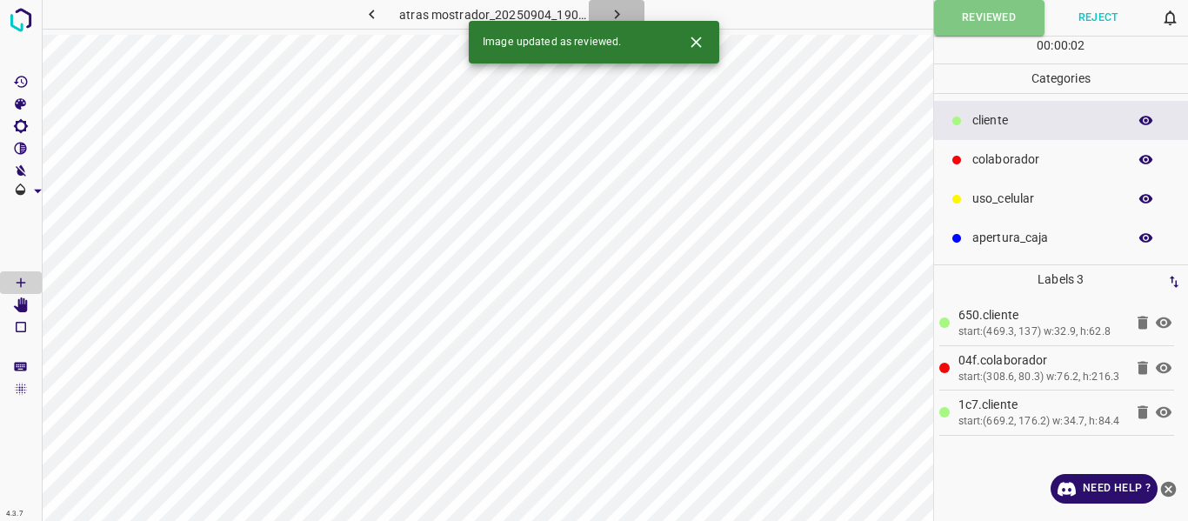
click at [602, 3] on button "button" at bounding box center [617, 14] width 56 height 29
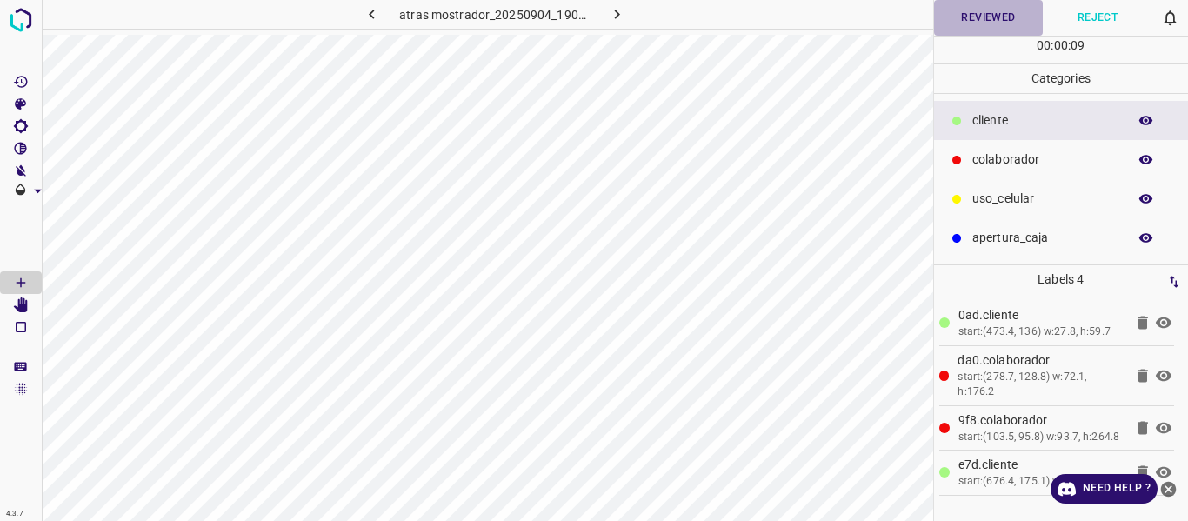
click at [967, 24] on button "Reviewed" at bounding box center [989, 18] width 110 height 36
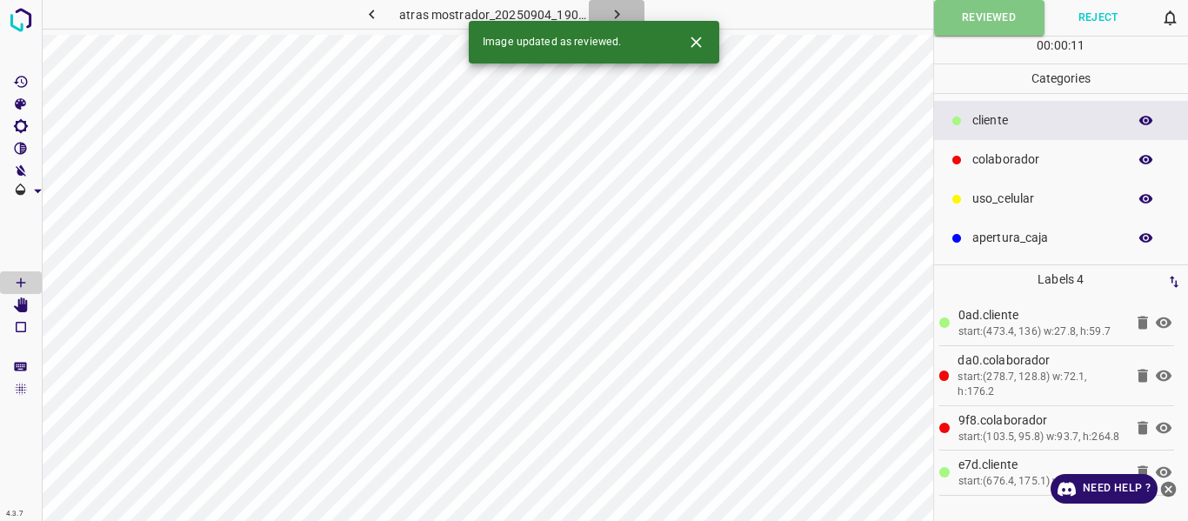
click at [614, 9] on icon "button" at bounding box center [617, 14] width 18 height 18
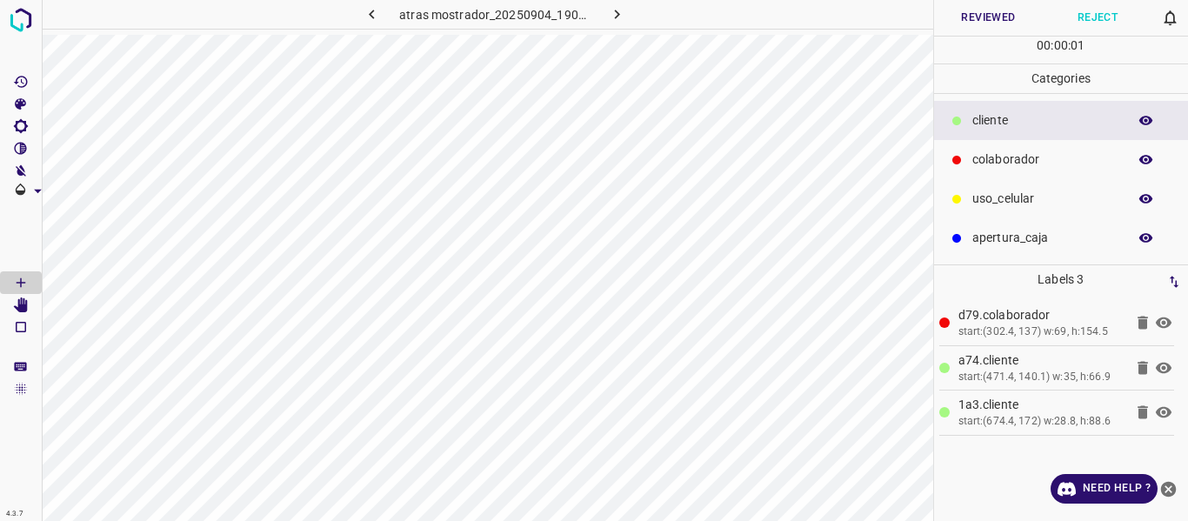
click at [971, 11] on button "Reviewed" at bounding box center [989, 18] width 110 height 36
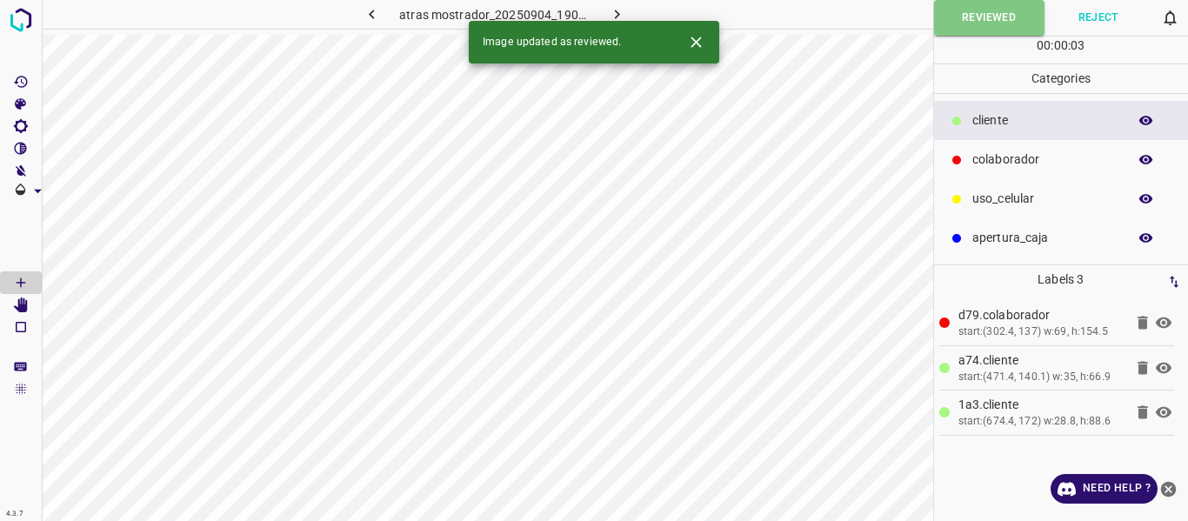
click at [608, 6] on icon "button" at bounding box center [617, 14] width 18 height 18
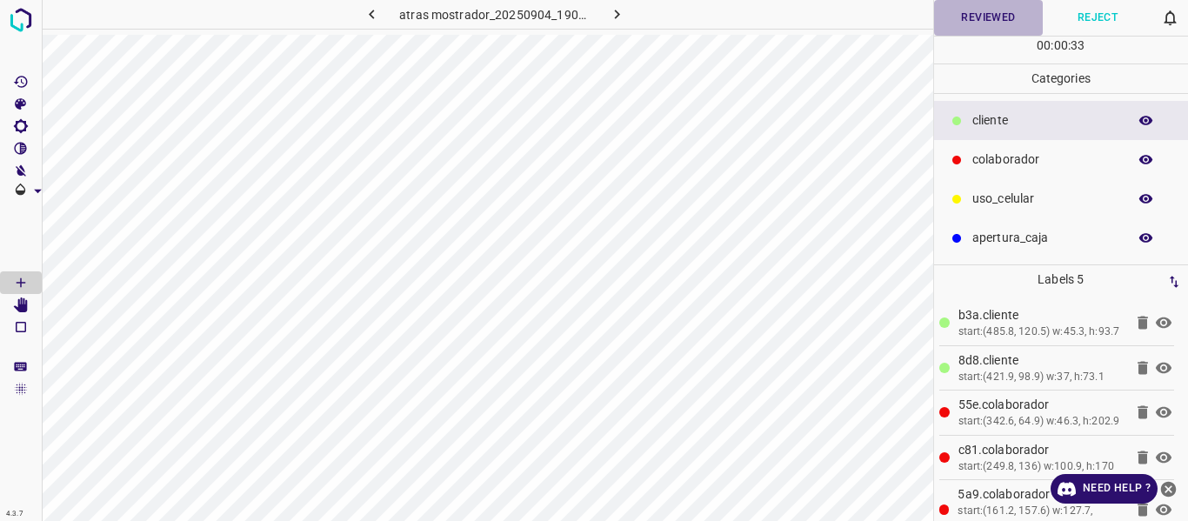
click at [991, 12] on button "Reviewed" at bounding box center [989, 18] width 110 height 36
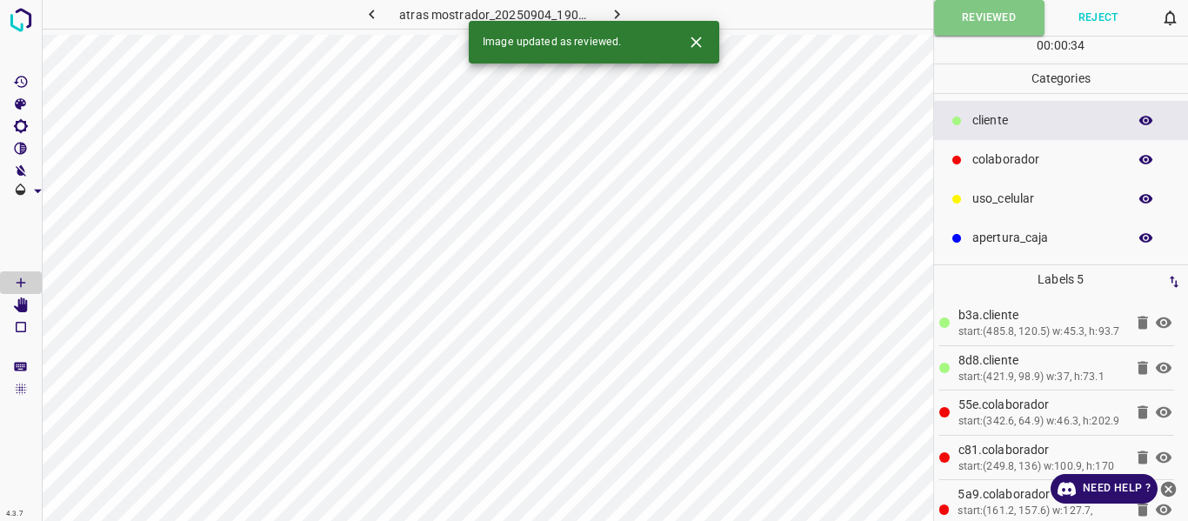
click at [620, 11] on icon "button" at bounding box center [617, 14] width 18 height 18
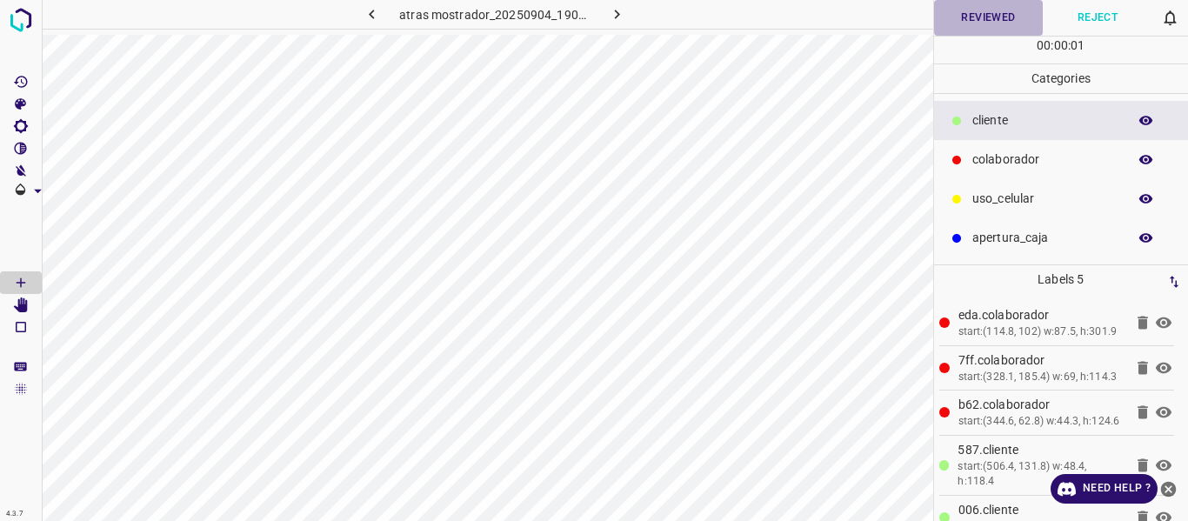
click at [967, 17] on button "Reviewed" at bounding box center [989, 18] width 110 height 36
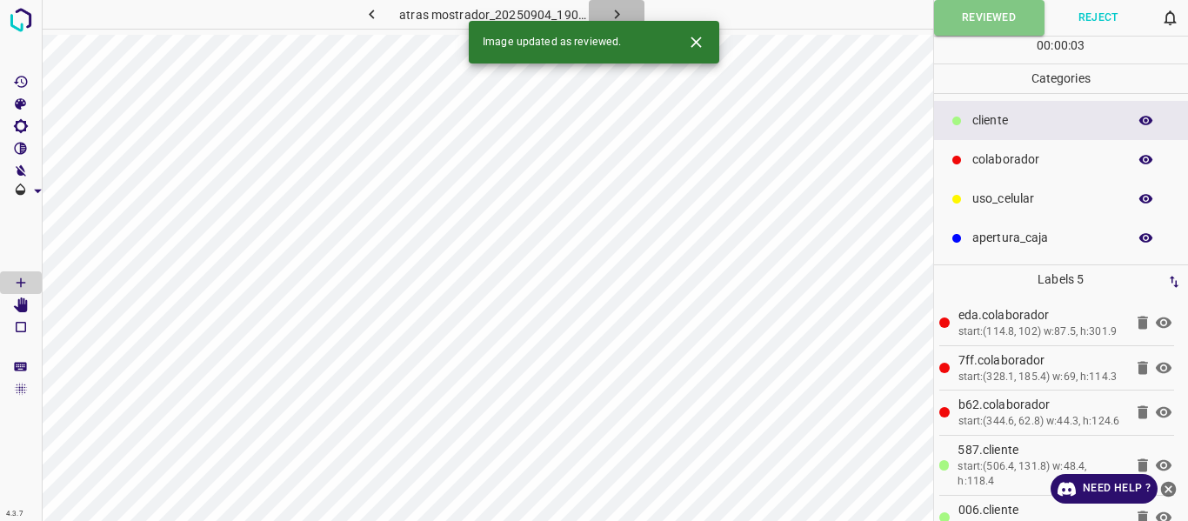
click at [612, 10] on icon "button" at bounding box center [617, 14] width 18 height 18
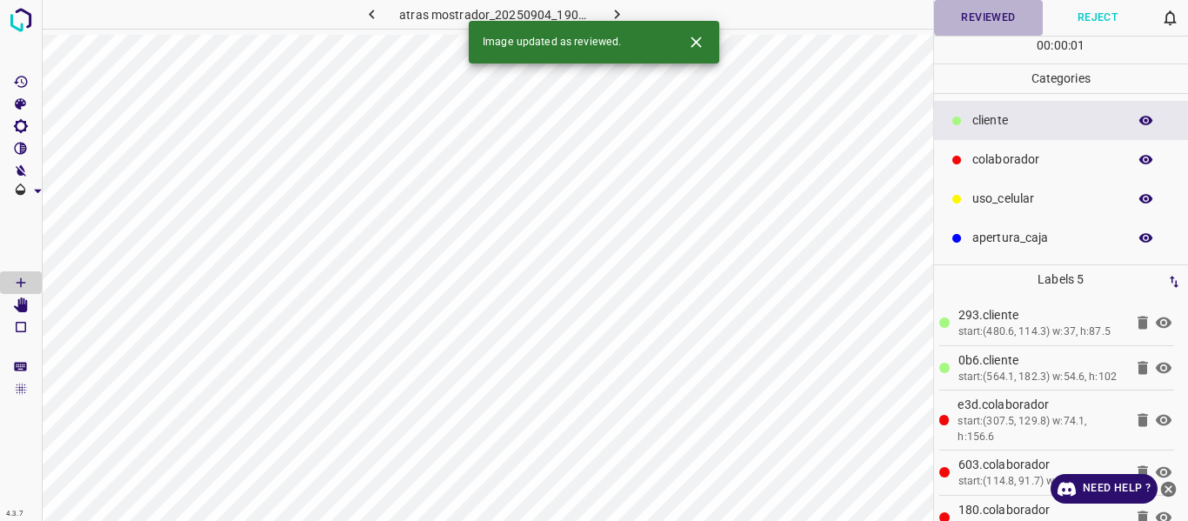
click at [975, 17] on button "Reviewed" at bounding box center [989, 18] width 110 height 36
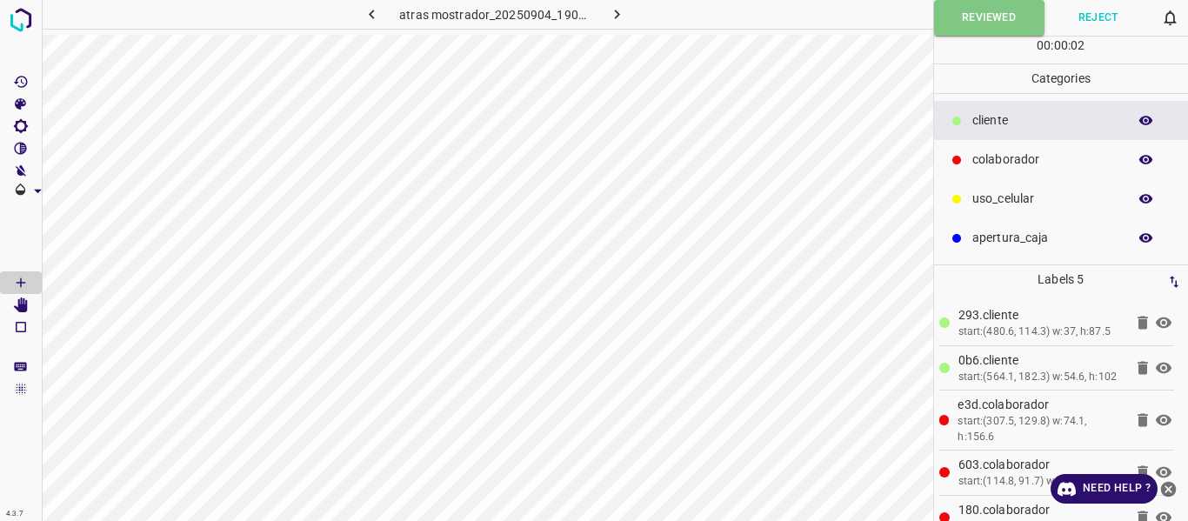
click at [618, 12] on icon "button" at bounding box center [617, 14] width 18 height 18
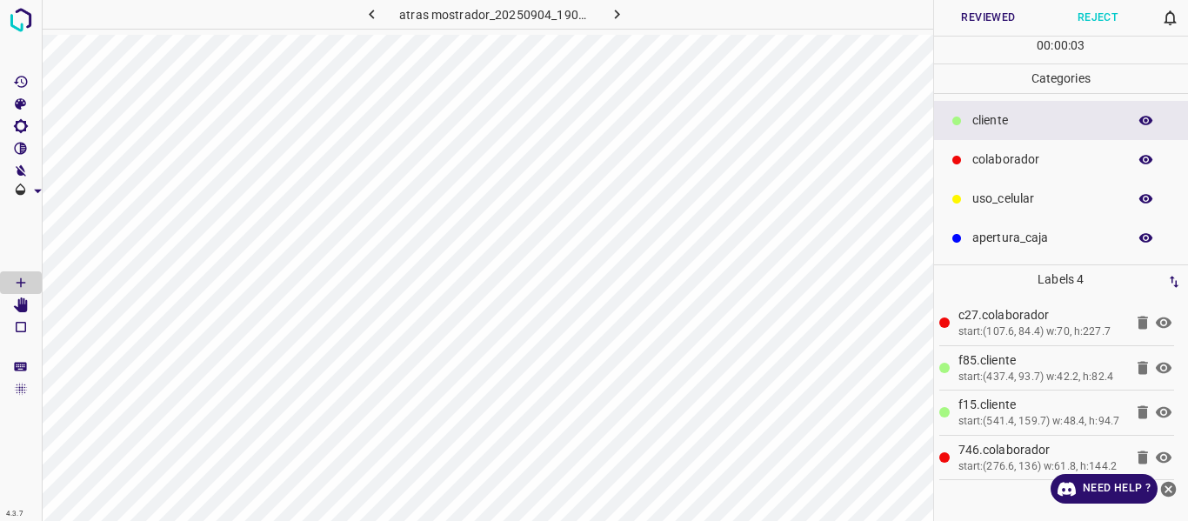
click at [980, 10] on button "Reviewed" at bounding box center [989, 18] width 110 height 36
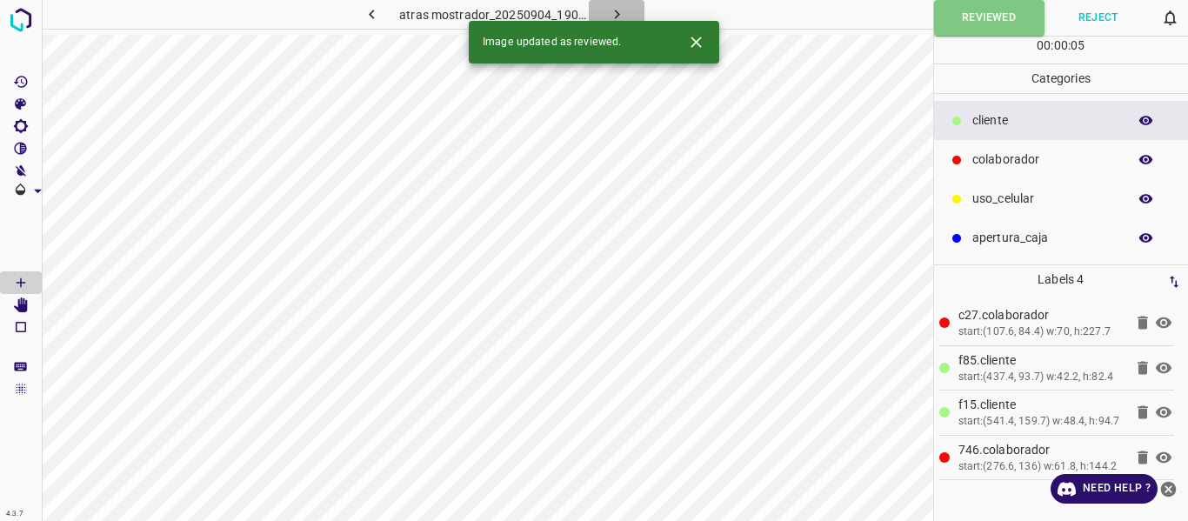
click at [608, 13] on icon "button" at bounding box center [617, 14] width 18 height 18
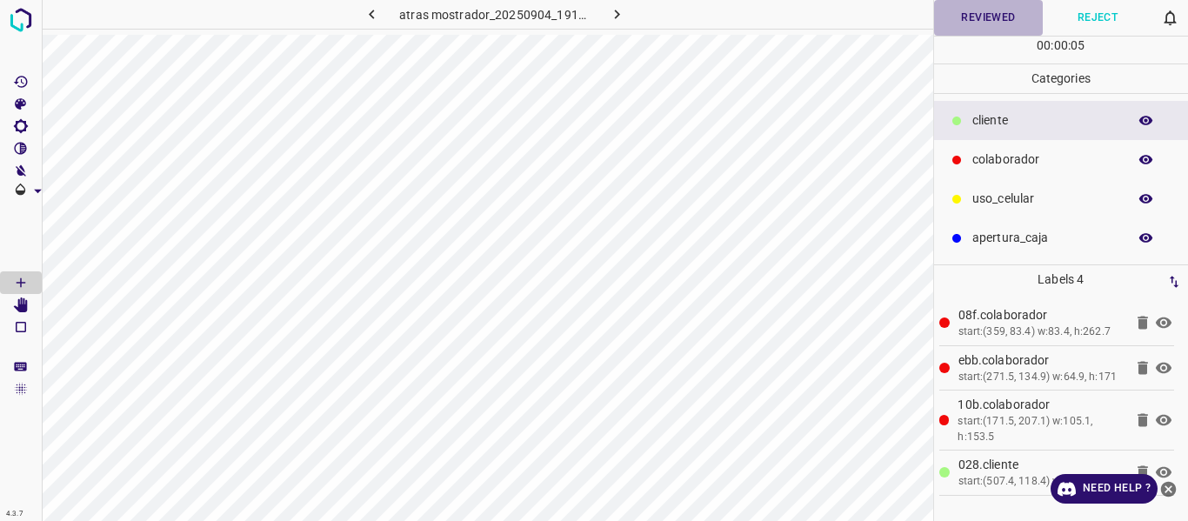
click at [957, 21] on button "Reviewed" at bounding box center [989, 18] width 110 height 36
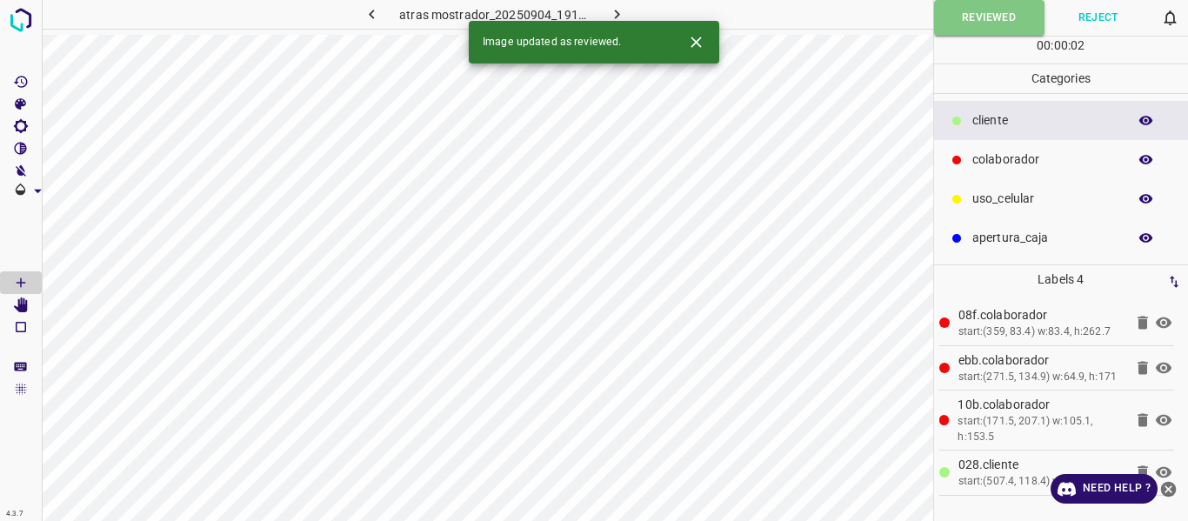
click at [612, 12] on icon "button" at bounding box center [617, 14] width 18 height 18
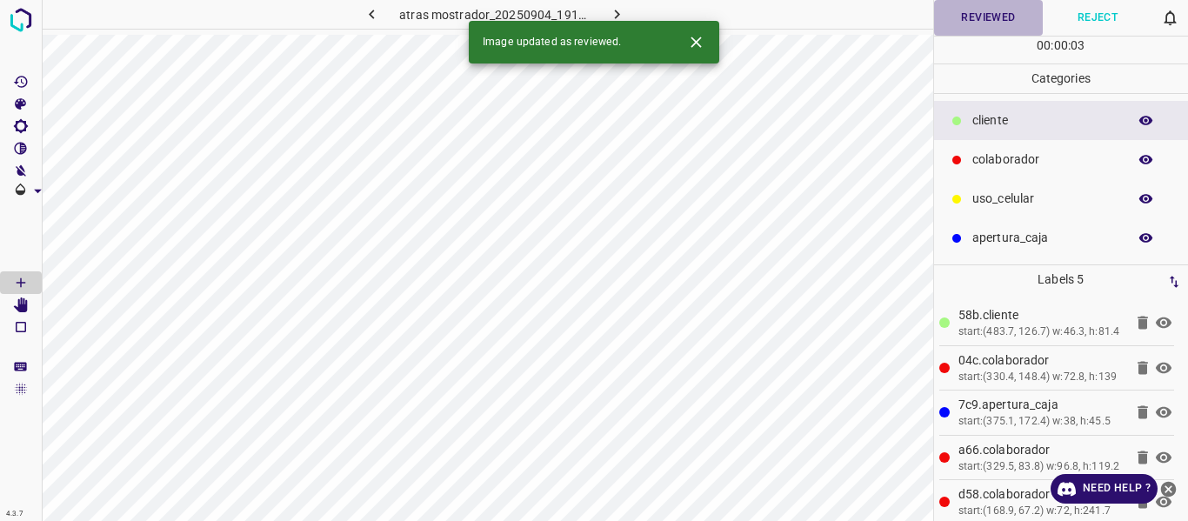
click at [966, 23] on button "Reviewed" at bounding box center [989, 18] width 110 height 36
click at [622, 15] on icon "button" at bounding box center [617, 14] width 18 height 18
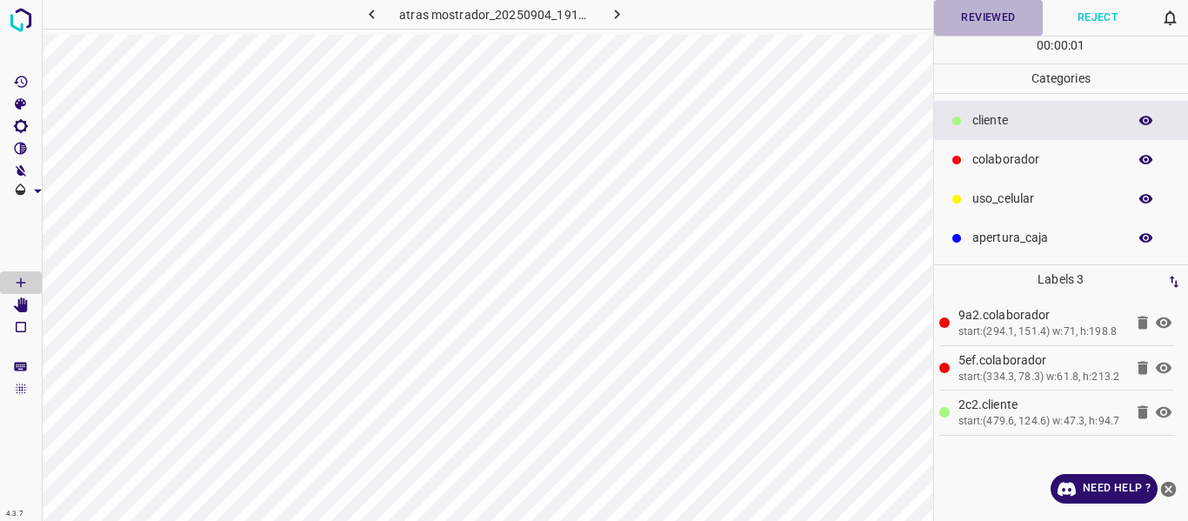
click at [982, 16] on button "Reviewed" at bounding box center [989, 18] width 110 height 36
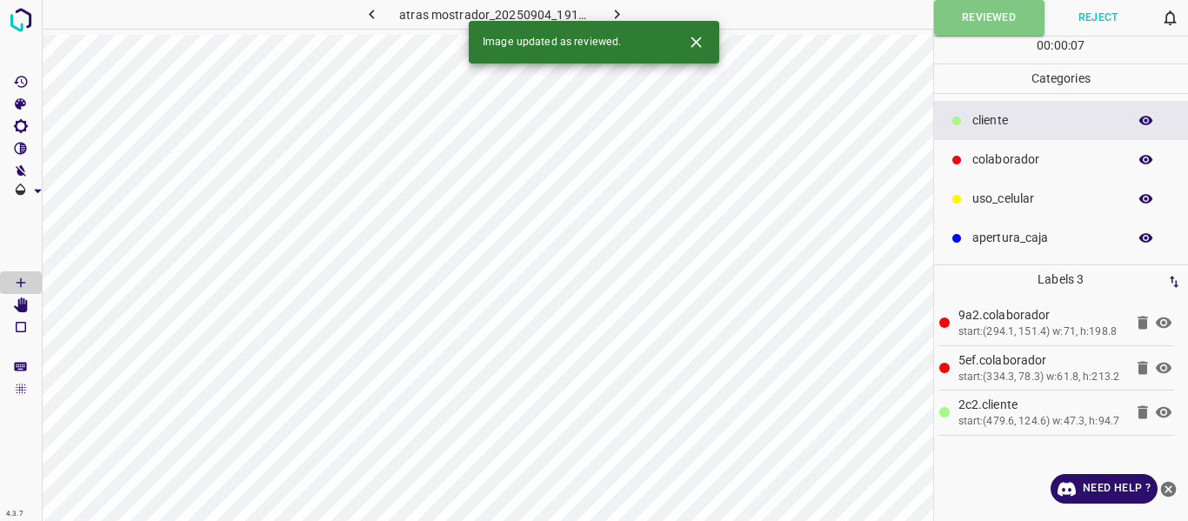
click at [625, 11] on icon "button" at bounding box center [617, 14] width 18 height 18
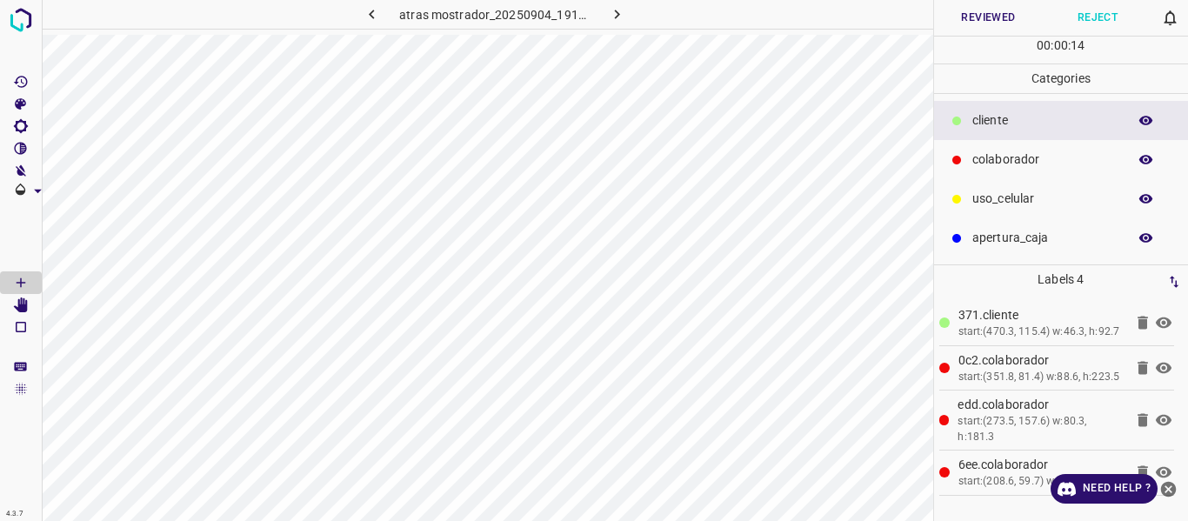
click at [980, 15] on button "Reviewed" at bounding box center [989, 18] width 110 height 36
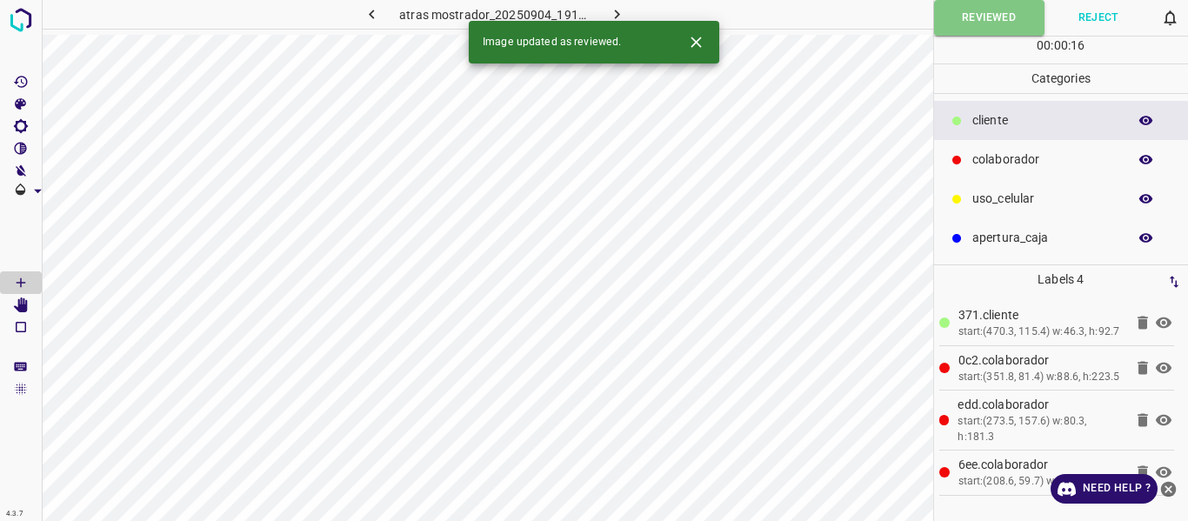
click at [612, 7] on icon "button" at bounding box center [617, 14] width 18 height 18
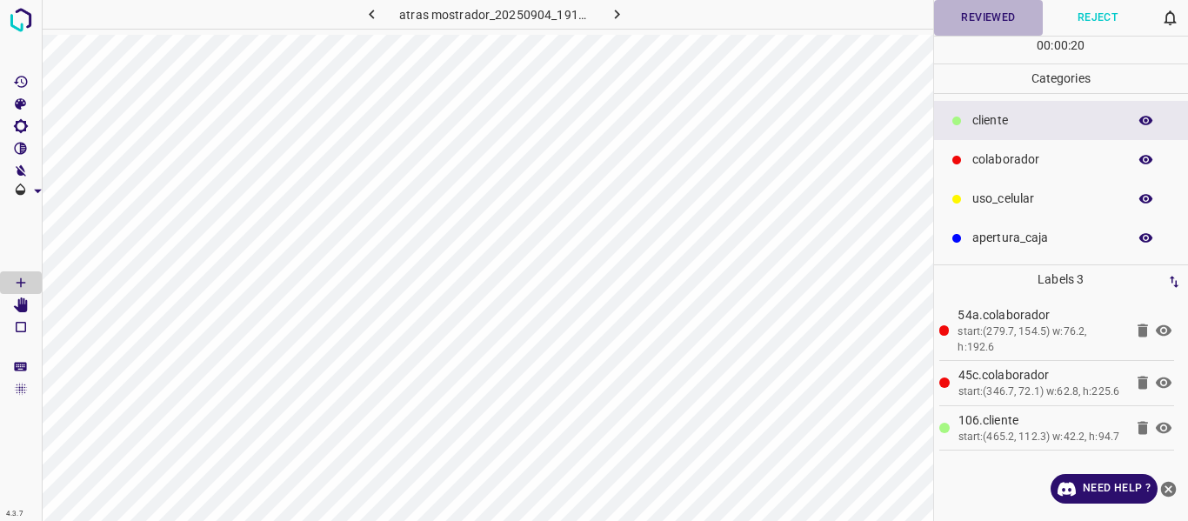
click at [969, 23] on button "Reviewed" at bounding box center [989, 18] width 110 height 36
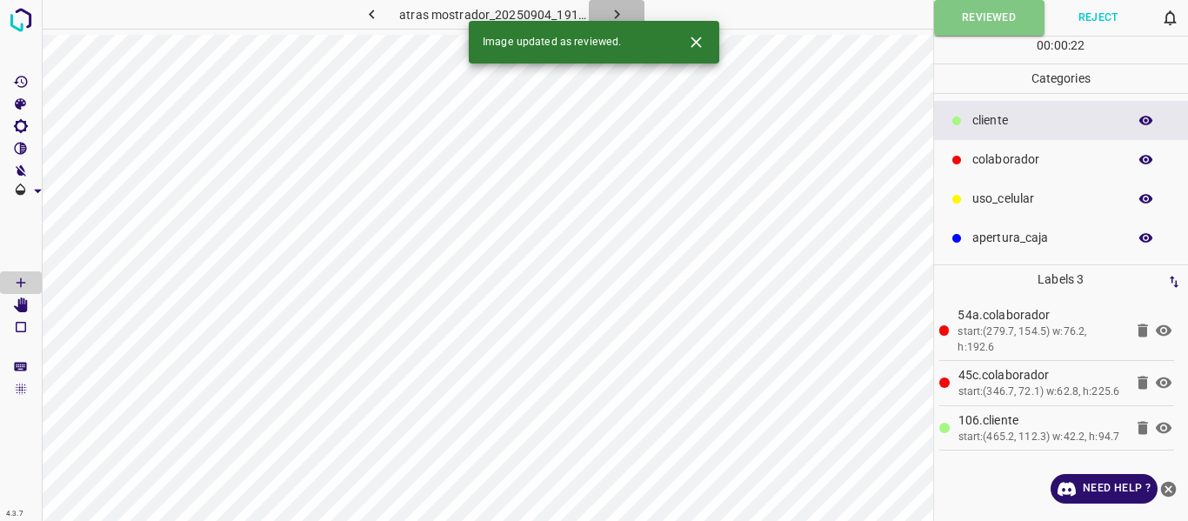
click at [613, 6] on icon "button" at bounding box center [617, 14] width 18 height 18
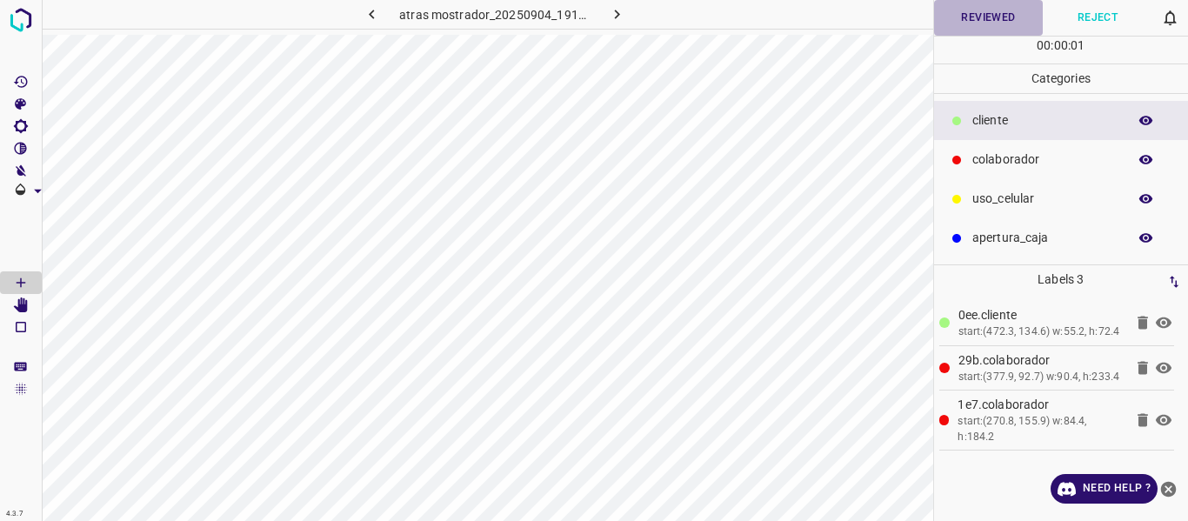
click at [989, 21] on button "Reviewed" at bounding box center [989, 18] width 110 height 36
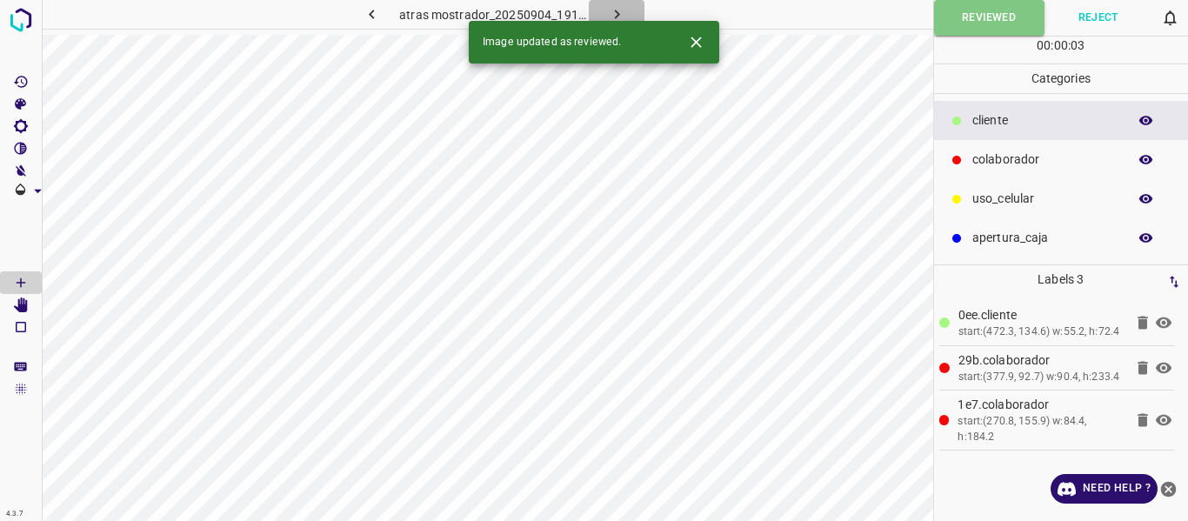
click at [618, 10] on icon "button" at bounding box center [617, 14] width 18 height 18
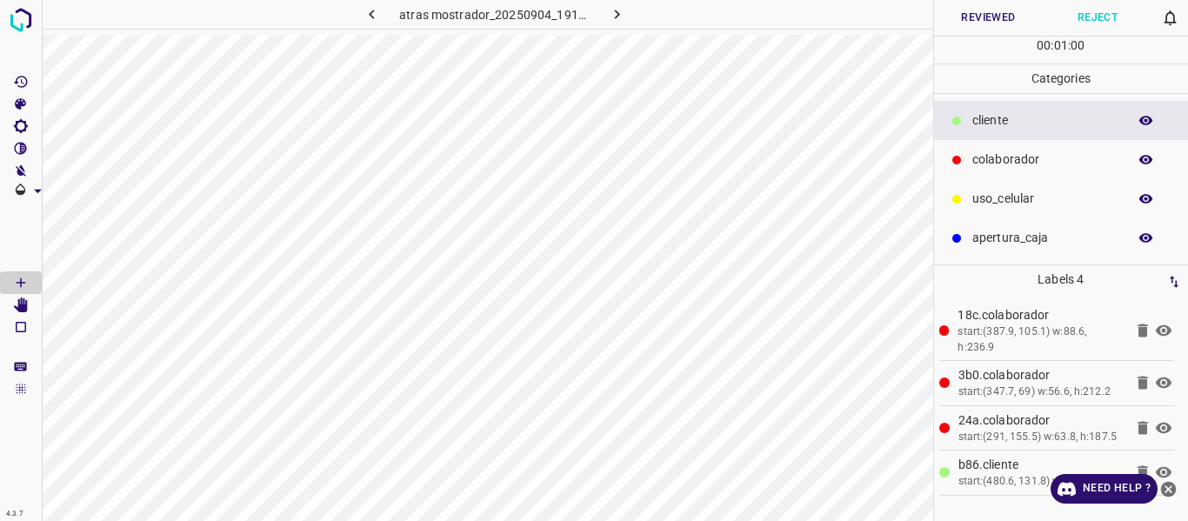
click at [1023, 29] on button "Reviewed" at bounding box center [989, 18] width 110 height 36
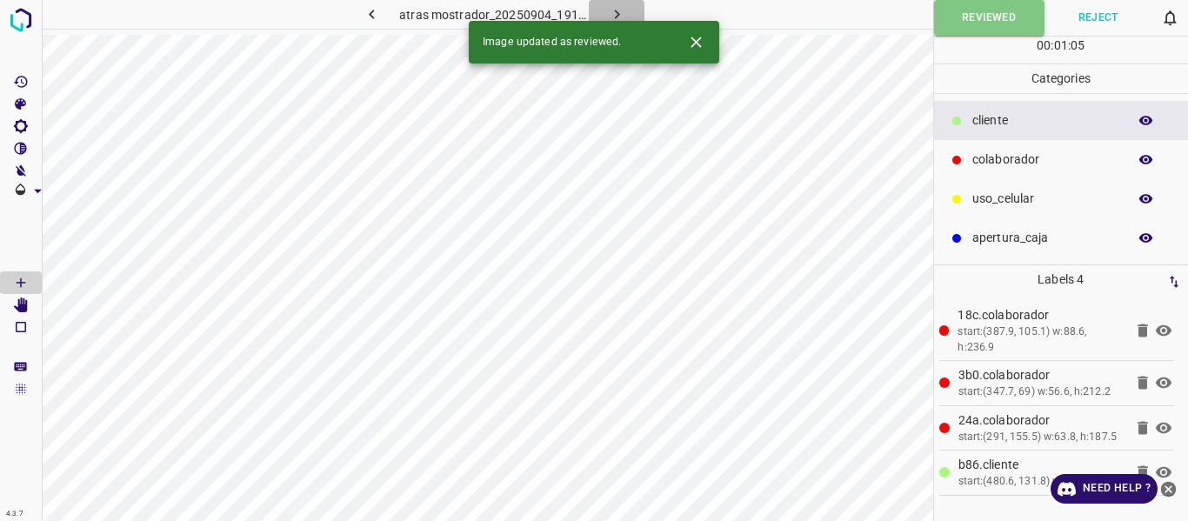
click at [632, 17] on button "button" at bounding box center [617, 14] width 56 height 29
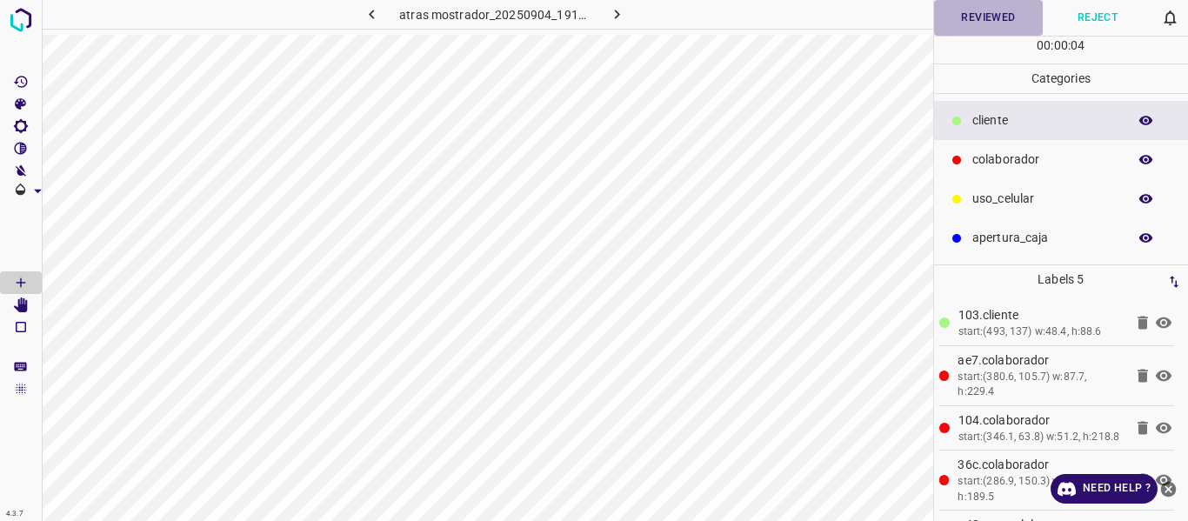
click at [963, 23] on button "Reviewed" at bounding box center [989, 18] width 110 height 36
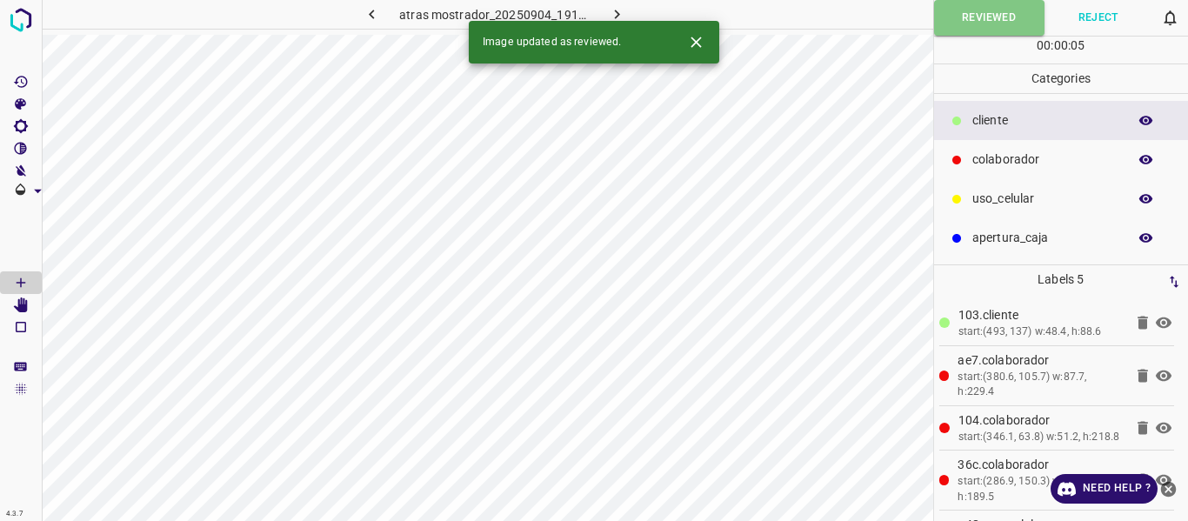
click at [622, 17] on icon "button" at bounding box center [617, 14] width 18 height 18
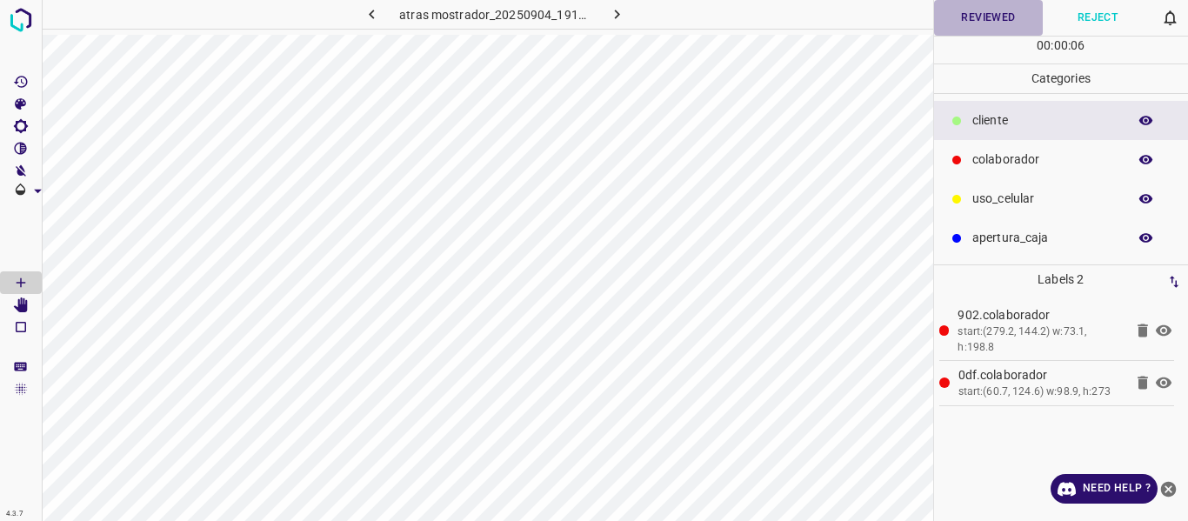
click at [993, 18] on button "Reviewed" at bounding box center [989, 18] width 110 height 36
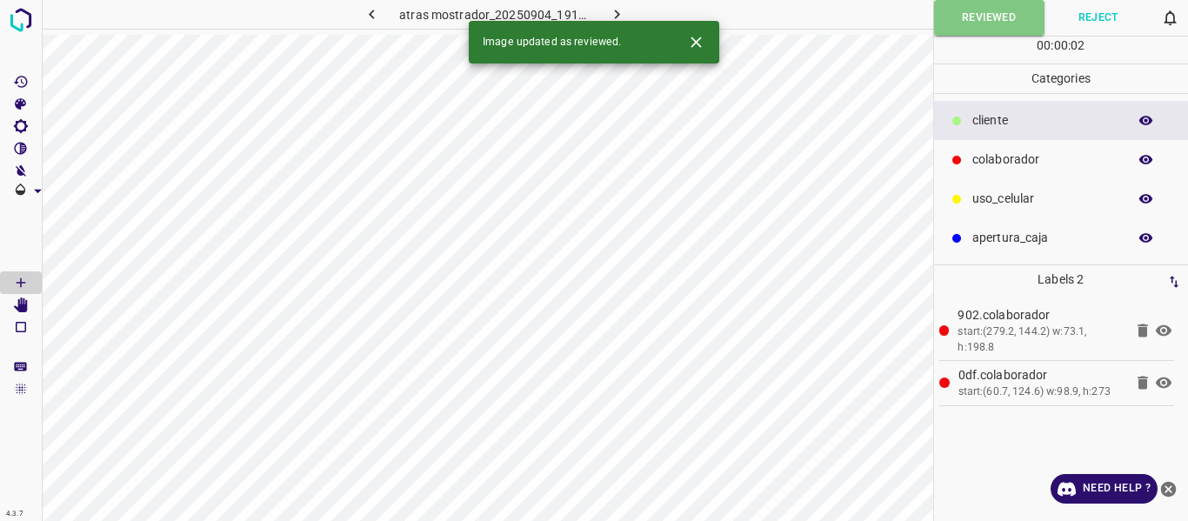
click at [619, 16] on icon "button" at bounding box center [617, 14] width 18 height 18
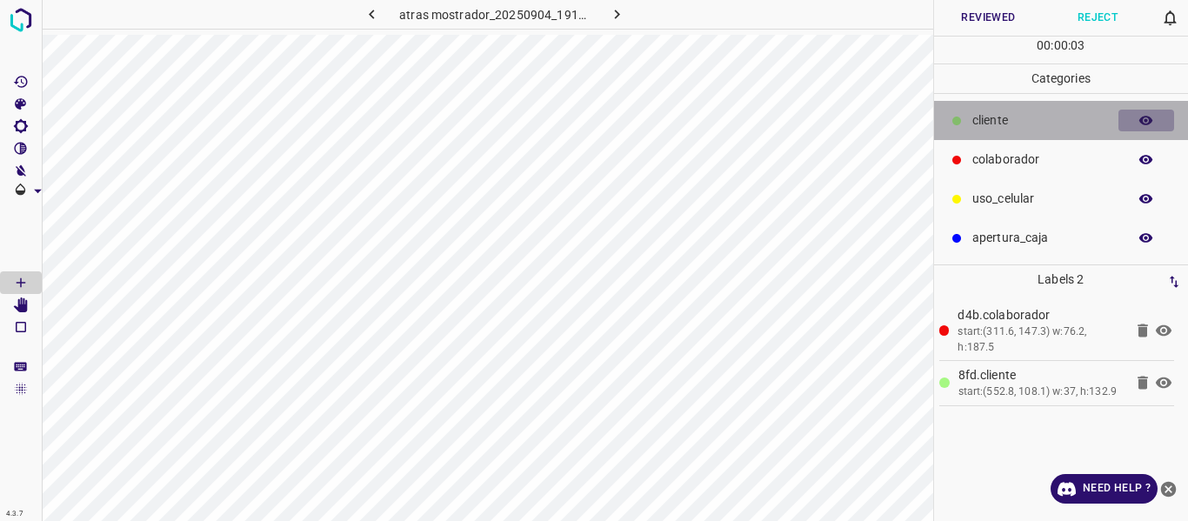
click at [1154, 123] on button "button" at bounding box center [1147, 121] width 56 height 23
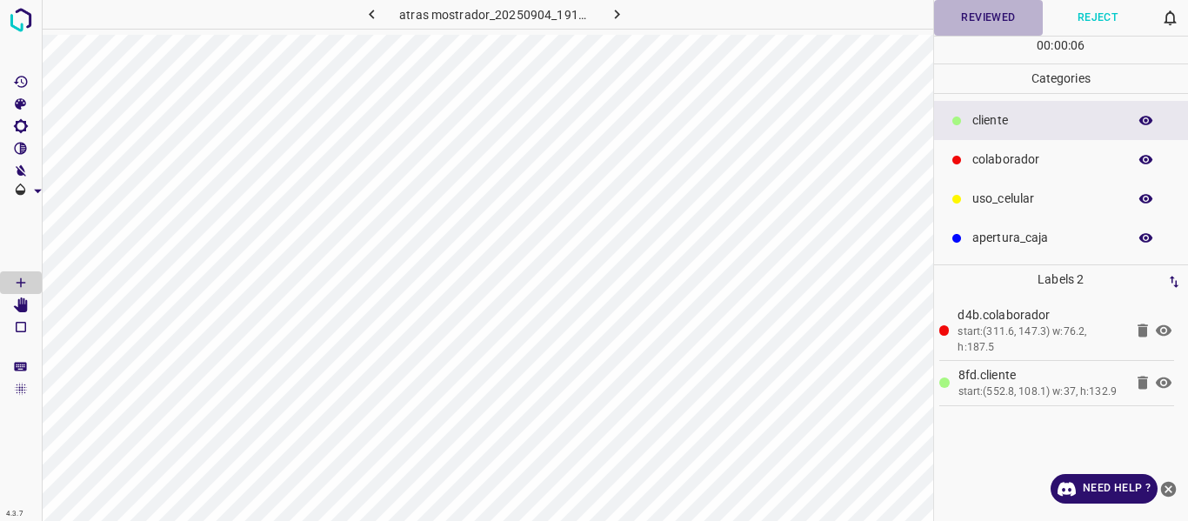
click at [993, 19] on button "Reviewed" at bounding box center [989, 18] width 110 height 36
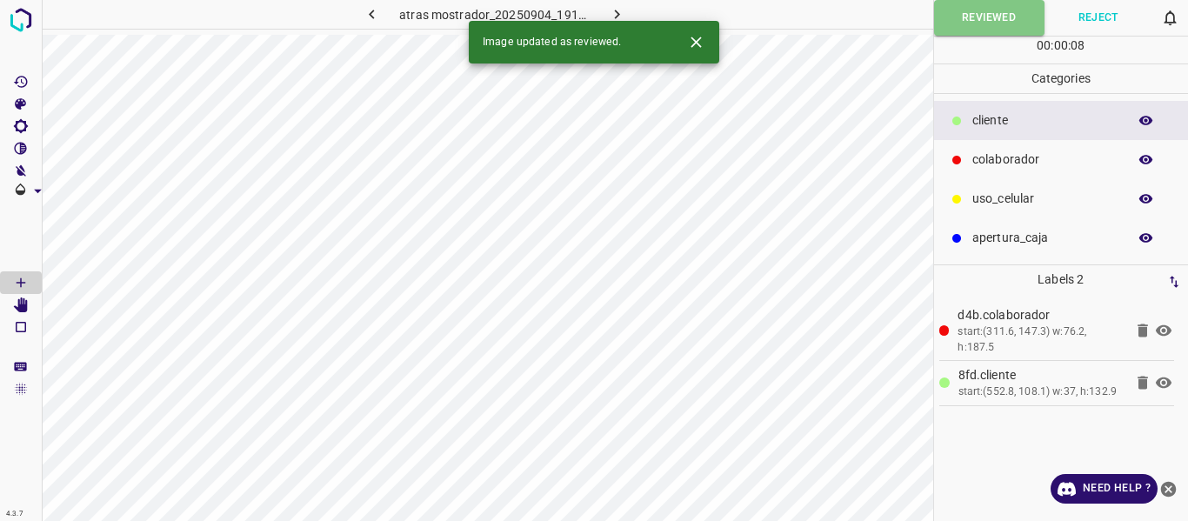
click at [610, 10] on icon "button" at bounding box center [617, 14] width 18 height 18
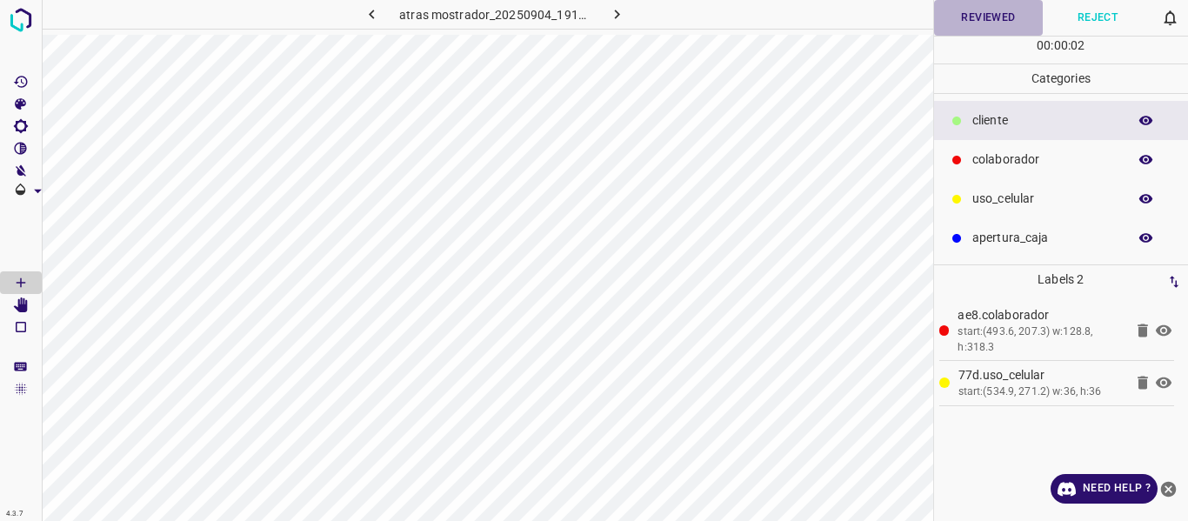
click at [972, 19] on button "Reviewed" at bounding box center [989, 18] width 110 height 36
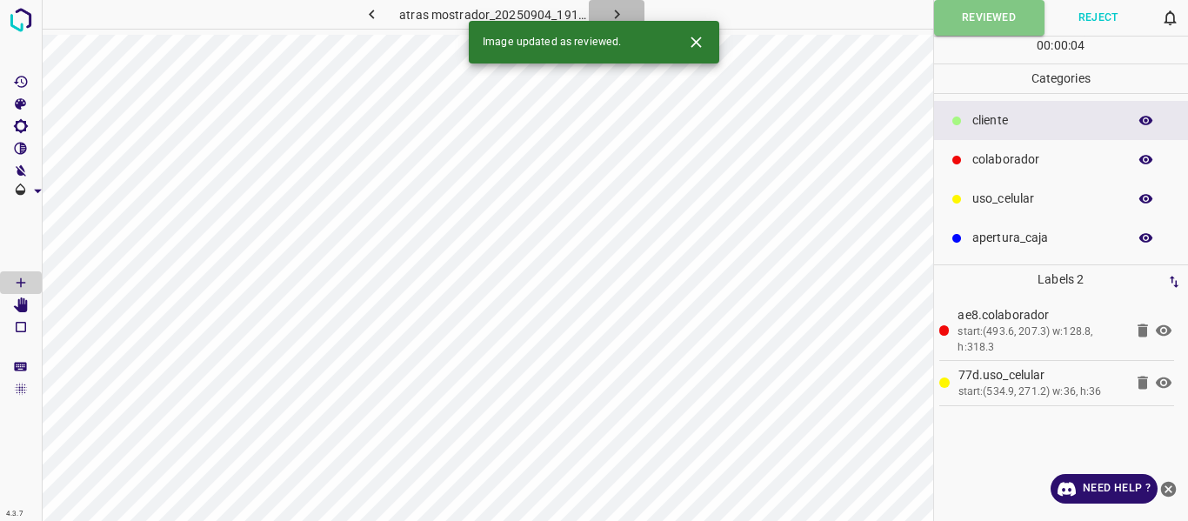
click at [629, 13] on button "button" at bounding box center [617, 14] width 56 height 29
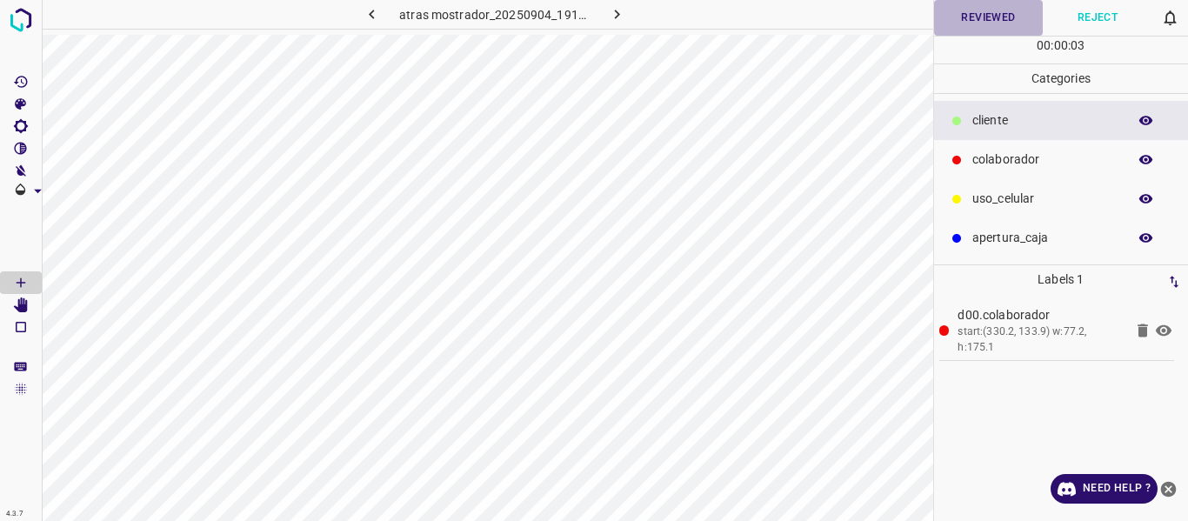
click at [959, 19] on button "Reviewed" at bounding box center [989, 18] width 110 height 36
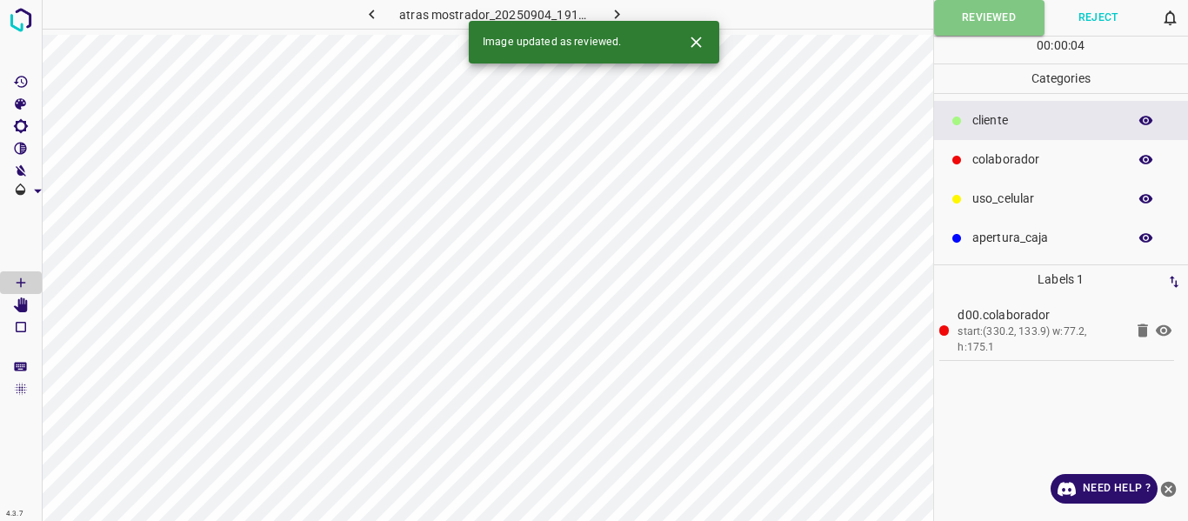
click at [624, 5] on icon "button" at bounding box center [617, 14] width 18 height 18
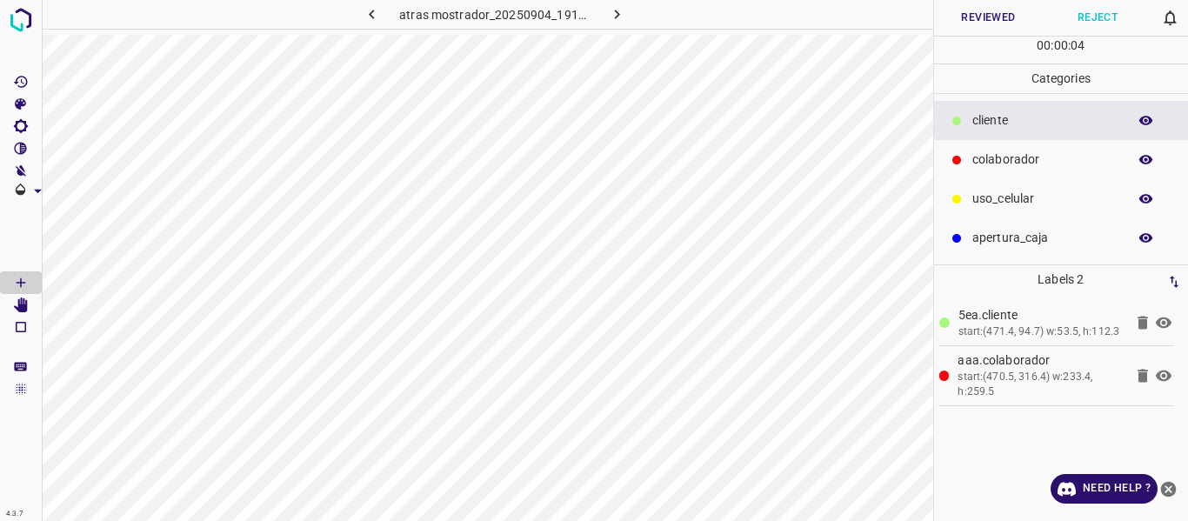
click at [1140, 122] on icon "button" at bounding box center [1147, 121] width 16 height 16
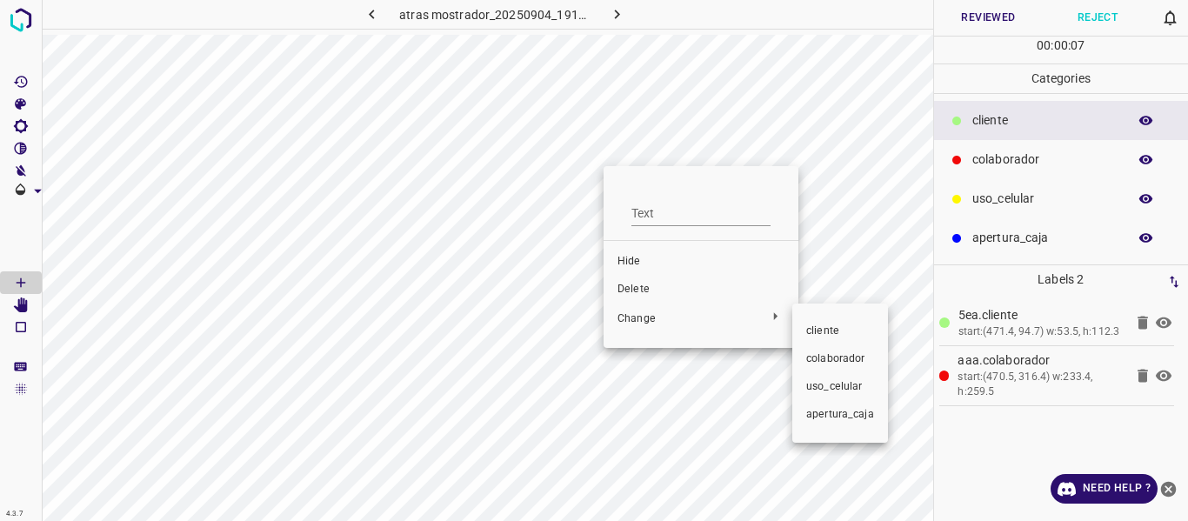
click at [828, 358] on span "colaborador" at bounding box center [840, 359] width 68 height 16
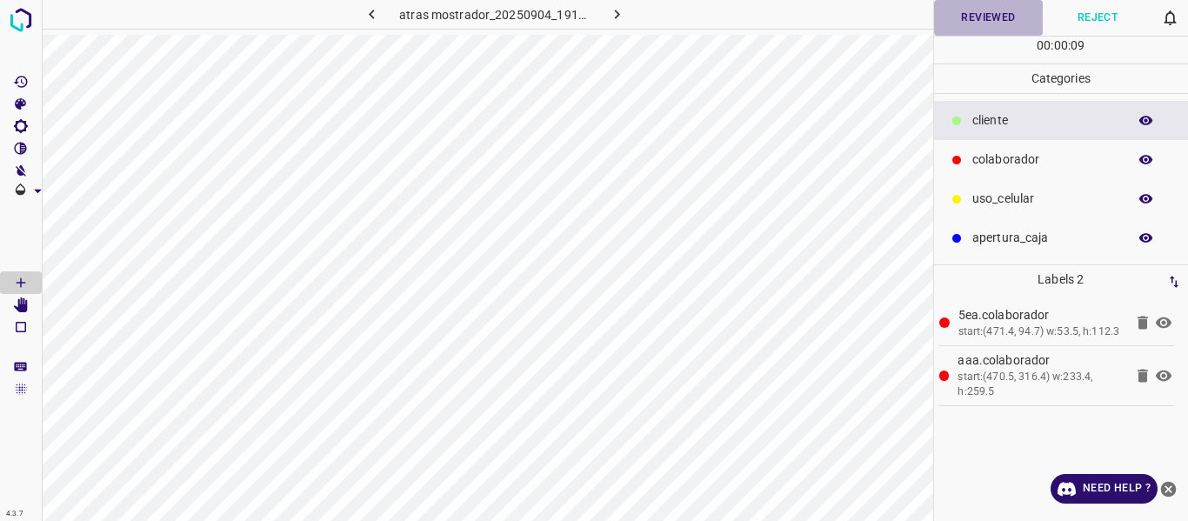
click at [983, 20] on button "Reviewed" at bounding box center [989, 18] width 110 height 36
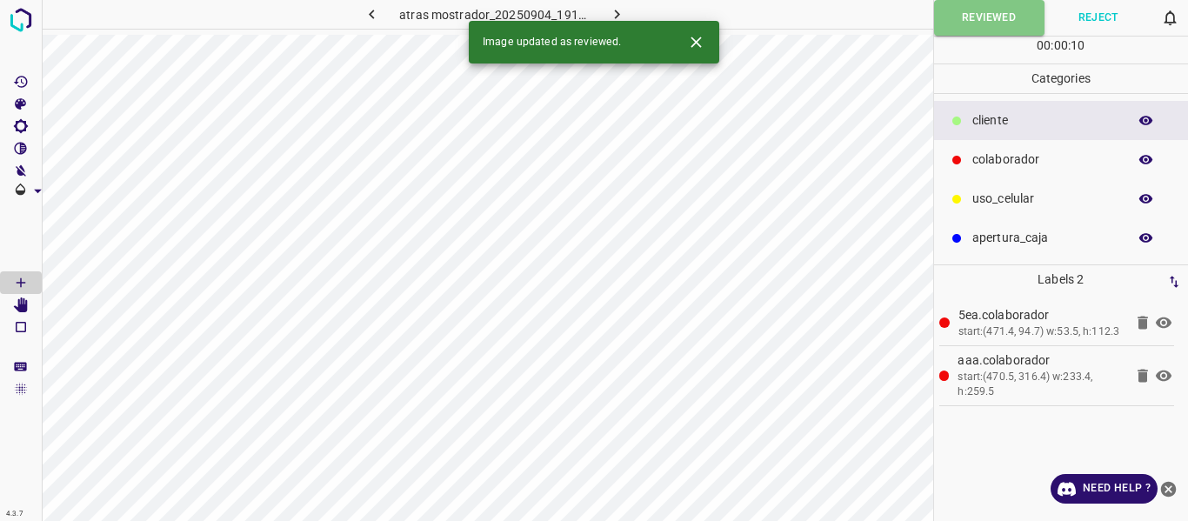
click at [619, 13] on icon "button" at bounding box center [617, 14] width 18 height 18
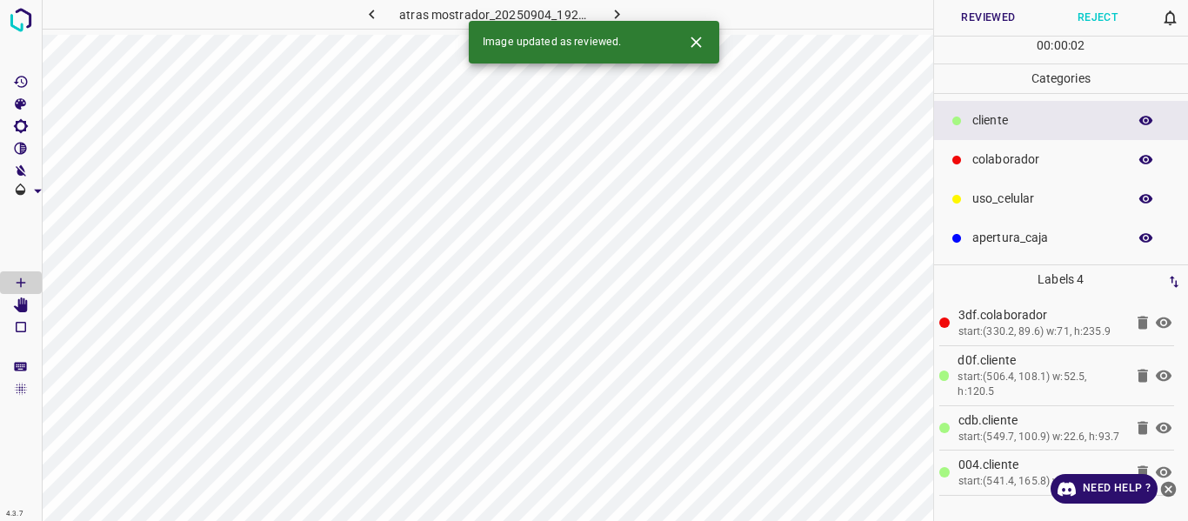
click at [967, 21] on button "Reviewed" at bounding box center [989, 18] width 110 height 36
click at [614, 11] on icon "button" at bounding box center [616, 15] width 5 height 10
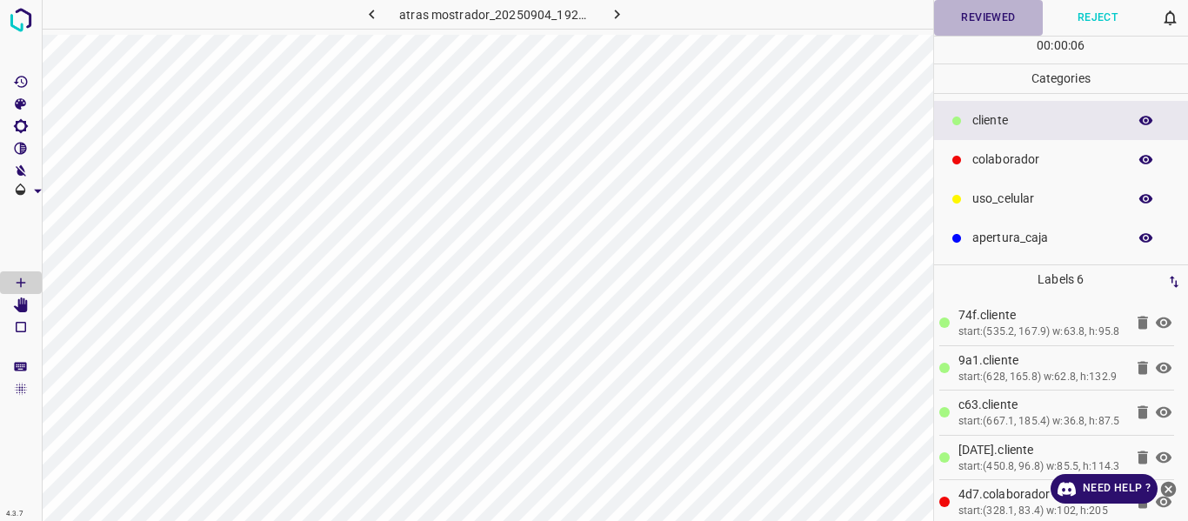
click at [973, 12] on button "Reviewed" at bounding box center [989, 18] width 110 height 36
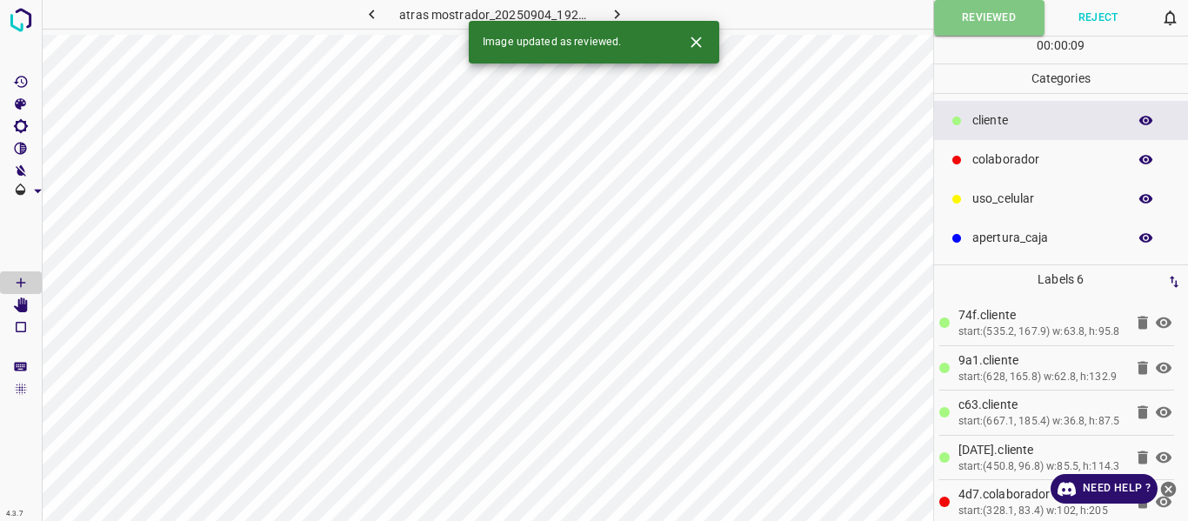
click at [623, 13] on icon "button" at bounding box center [617, 14] width 18 height 18
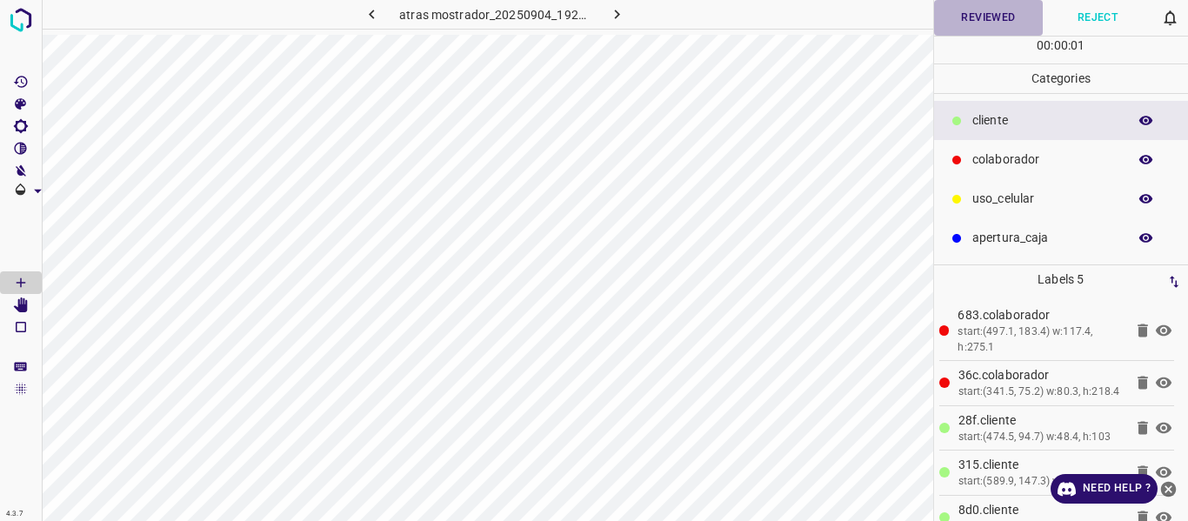
click at [973, 23] on button "Reviewed" at bounding box center [989, 18] width 110 height 36
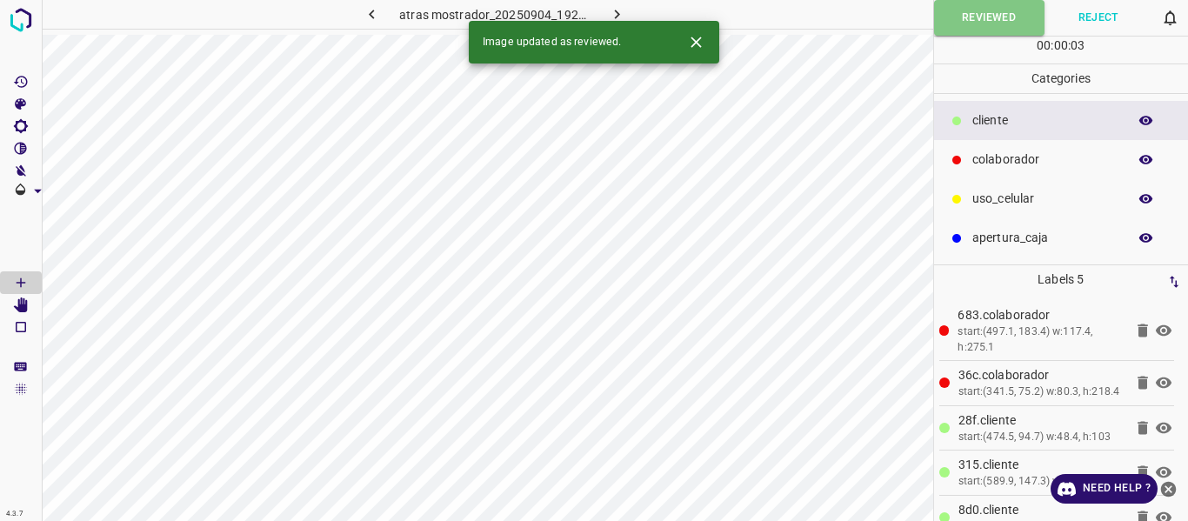
click at [624, 14] on icon "button" at bounding box center [617, 14] width 18 height 18
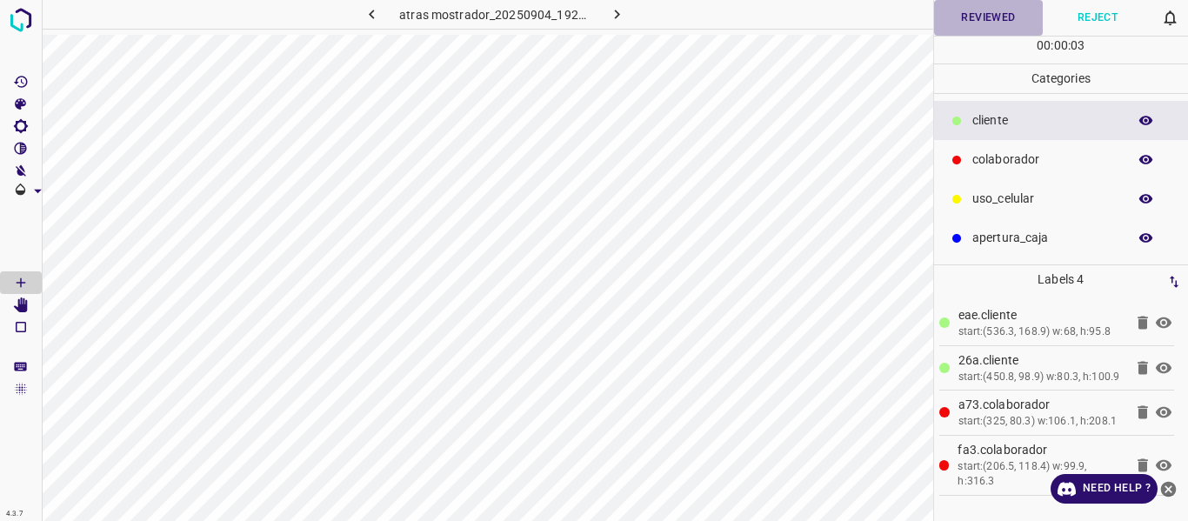
click at [983, 23] on button "Reviewed" at bounding box center [989, 18] width 110 height 36
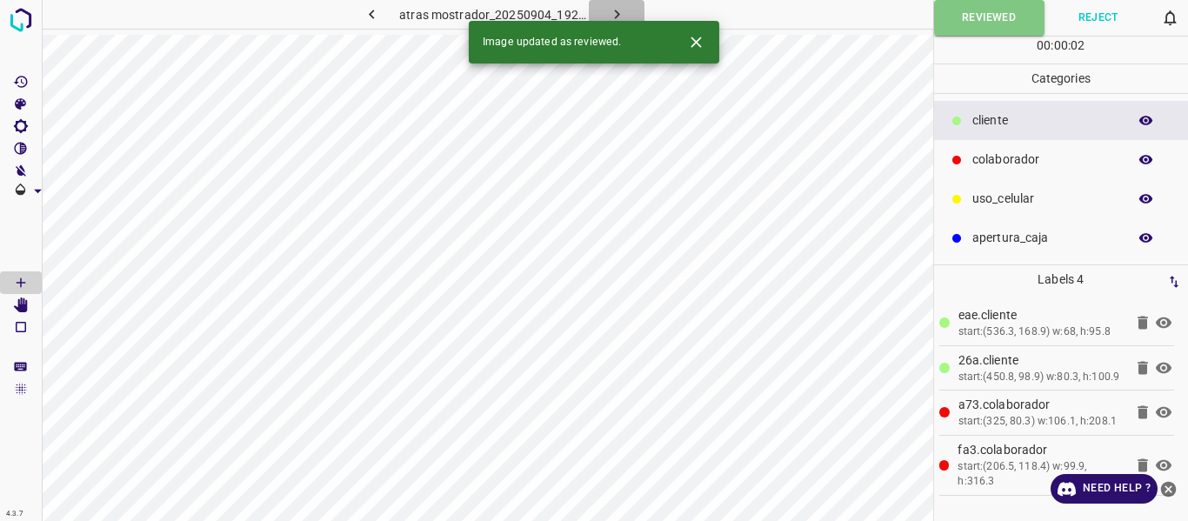
click at [612, 17] on icon "button" at bounding box center [617, 14] width 18 height 18
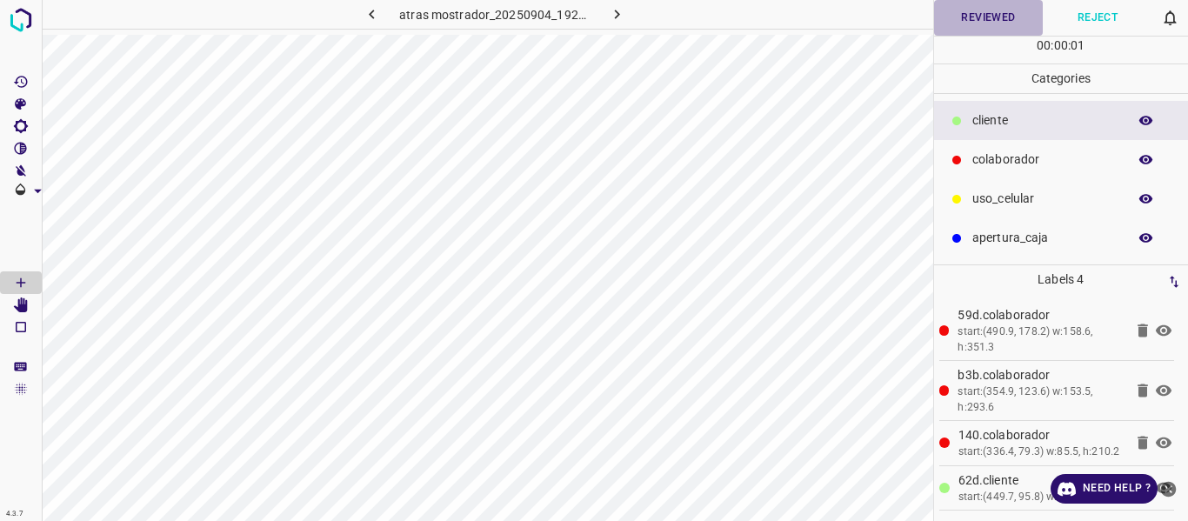
click at [951, 25] on button "Reviewed" at bounding box center [989, 18] width 110 height 36
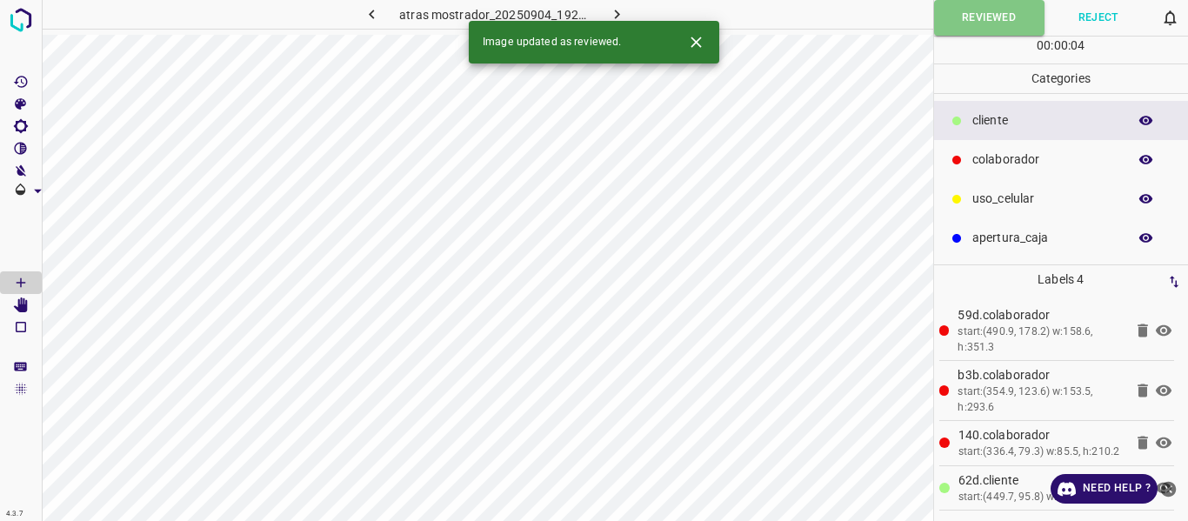
click at [608, 15] on icon "button" at bounding box center [617, 14] width 18 height 18
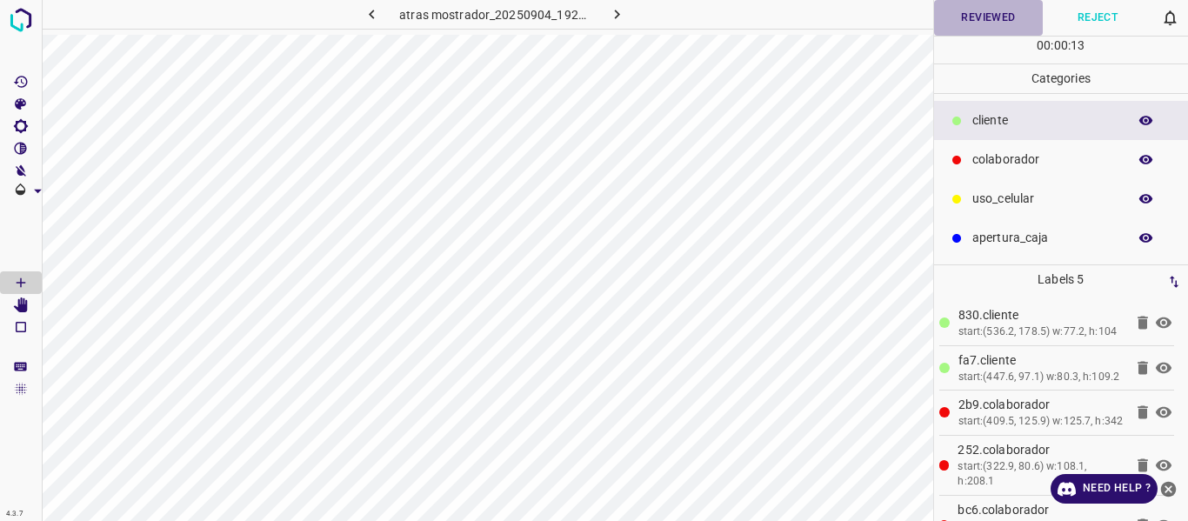
click at [987, 16] on button "Reviewed" at bounding box center [989, 18] width 110 height 36
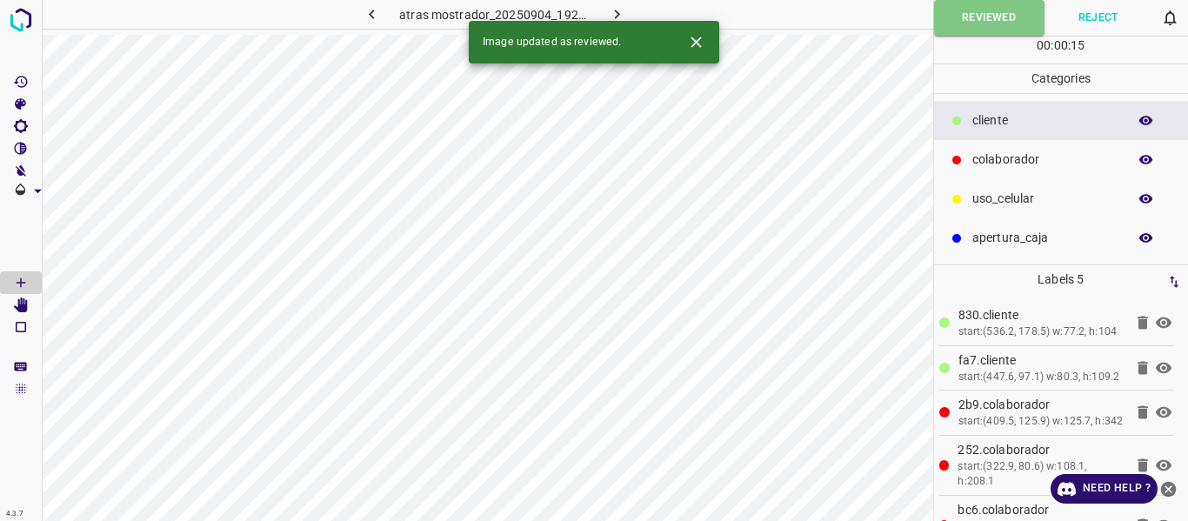
click at [610, 10] on icon "button" at bounding box center [617, 14] width 18 height 18
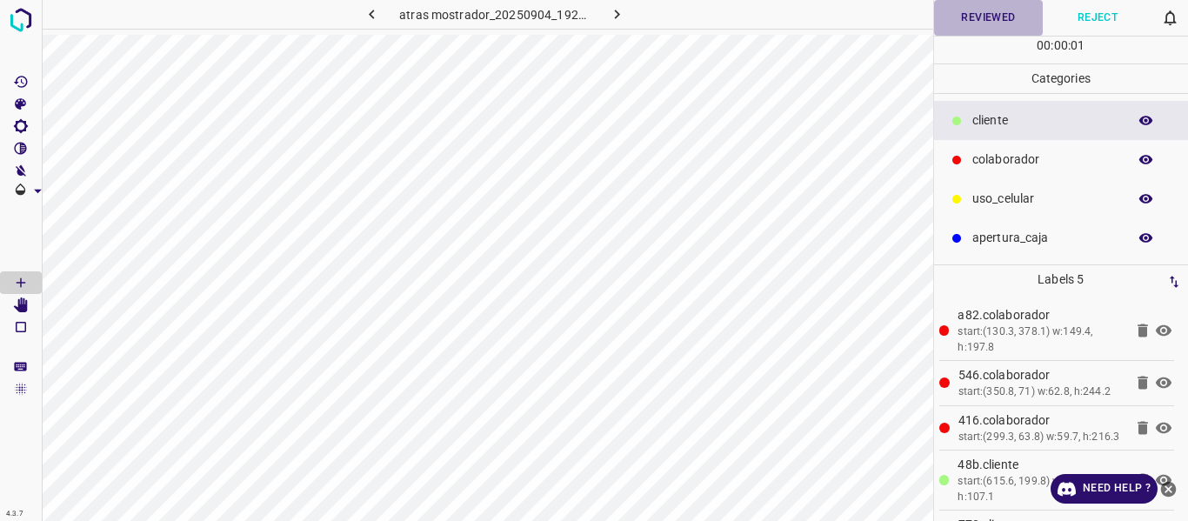
click at [976, 17] on button "Reviewed" at bounding box center [989, 18] width 110 height 36
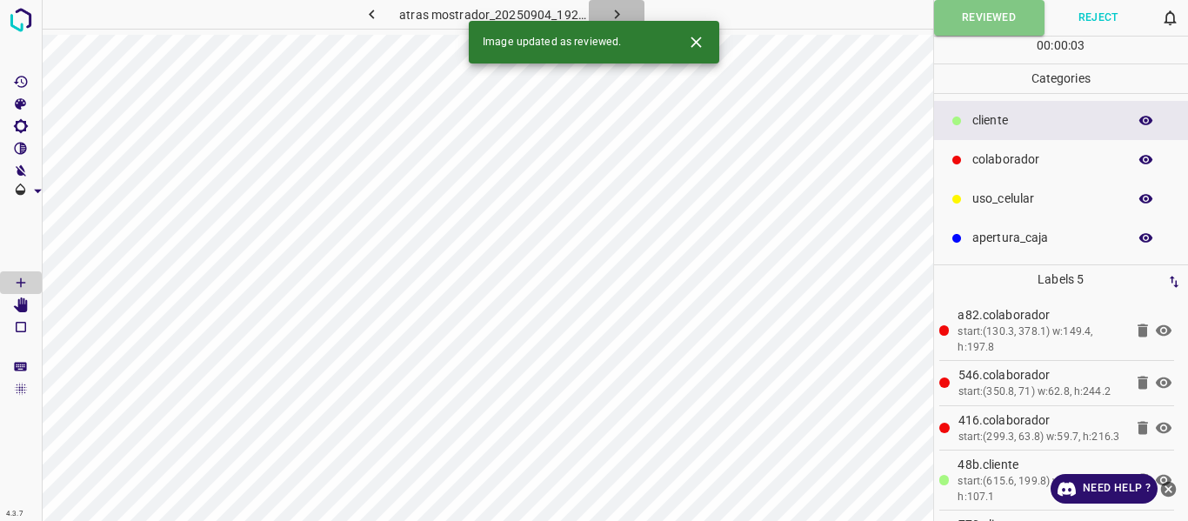
click at [616, 10] on icon "button" at bounding box center [617, 14] width 18 height 18
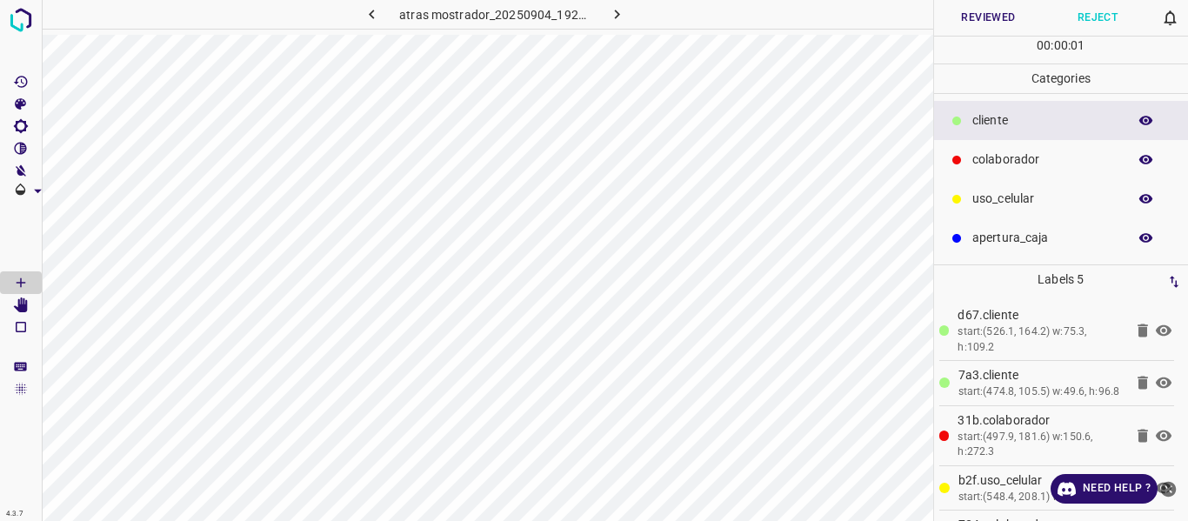
click at [980, 23] on button "Reviewed" at bounding box center [989, 18] width 110 height 36
click at [957, 19] on button "Reviewed" at bounding box center [989, 18] width 110 height 36
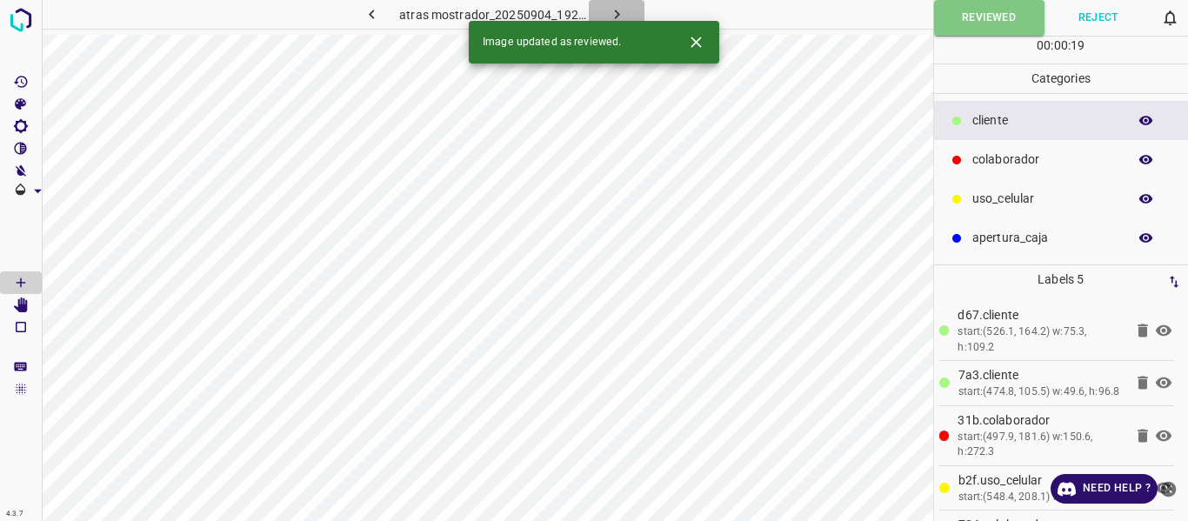
click at [621, 10] on icon "button" at bounding box center [617, 14] width 18 height 18
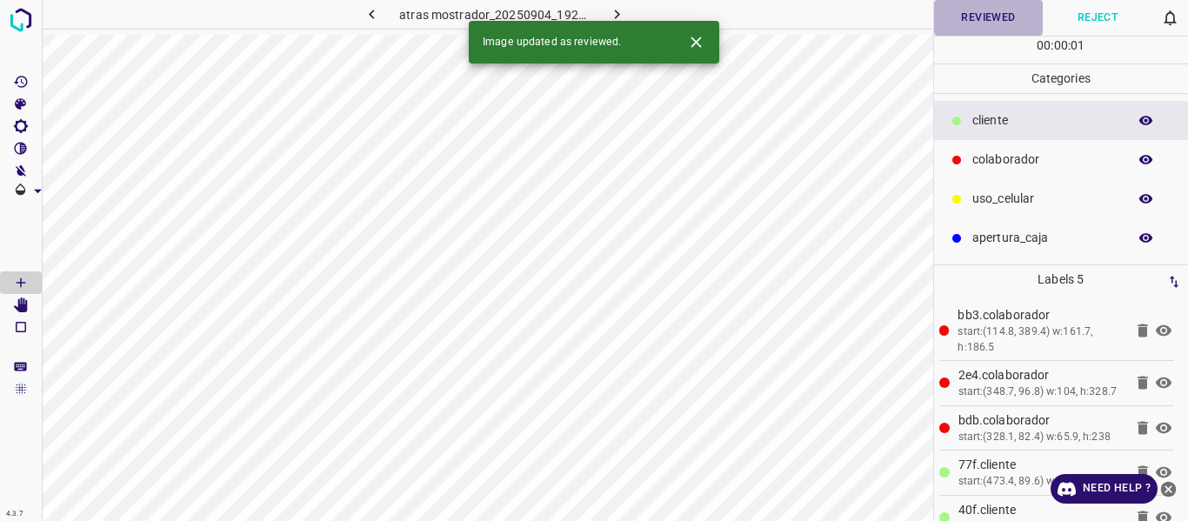
click at [962, 20] on button "Reviewed" at bounding box center [989, 18] width 110 height 36
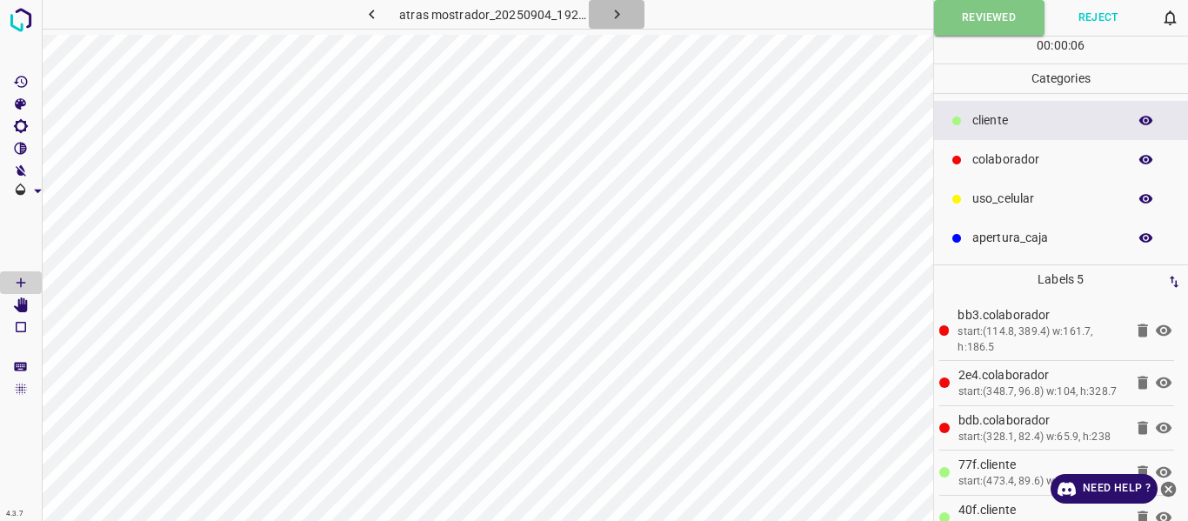
click at [611, 9] on icon "button" at bounding box center [617, 14] width 18 height 18
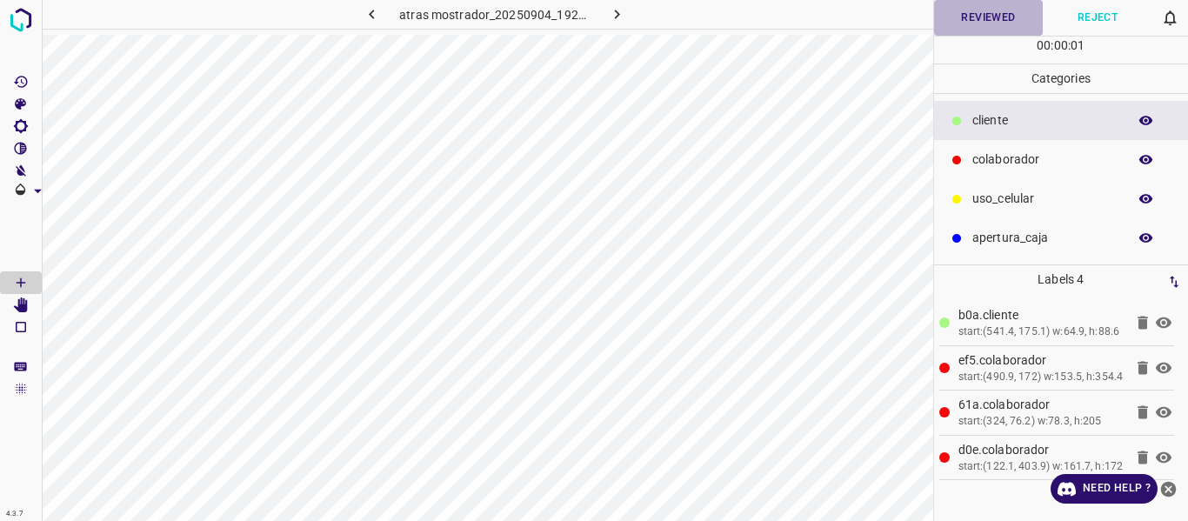
click at [978, 17] on button "Reviewed" at bounding box center [989, 18] width 110 height 36
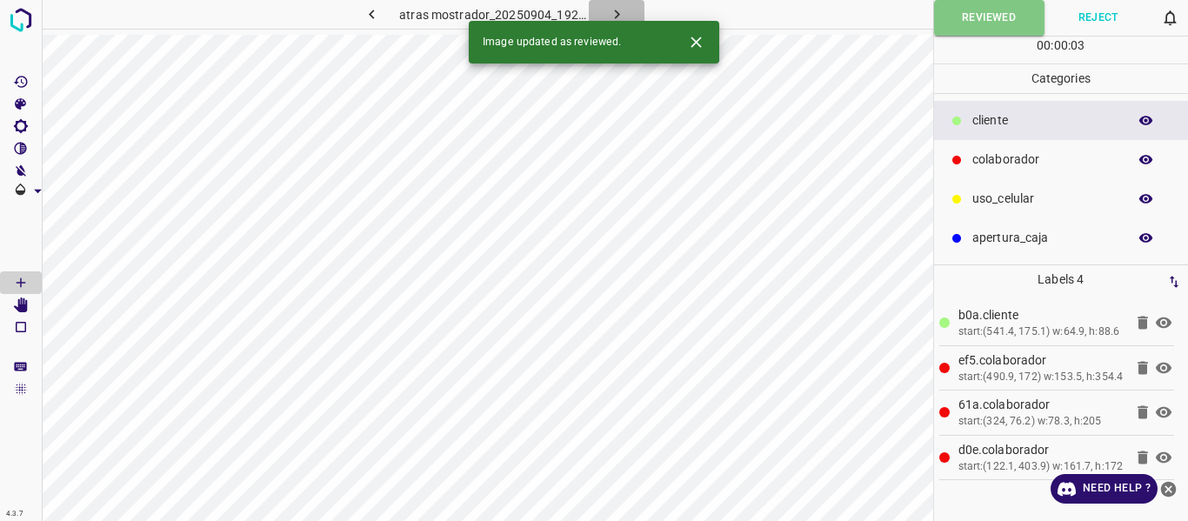
click at [608, 6] on icon "button" at bounding box center [617, 14] width 18 height 18
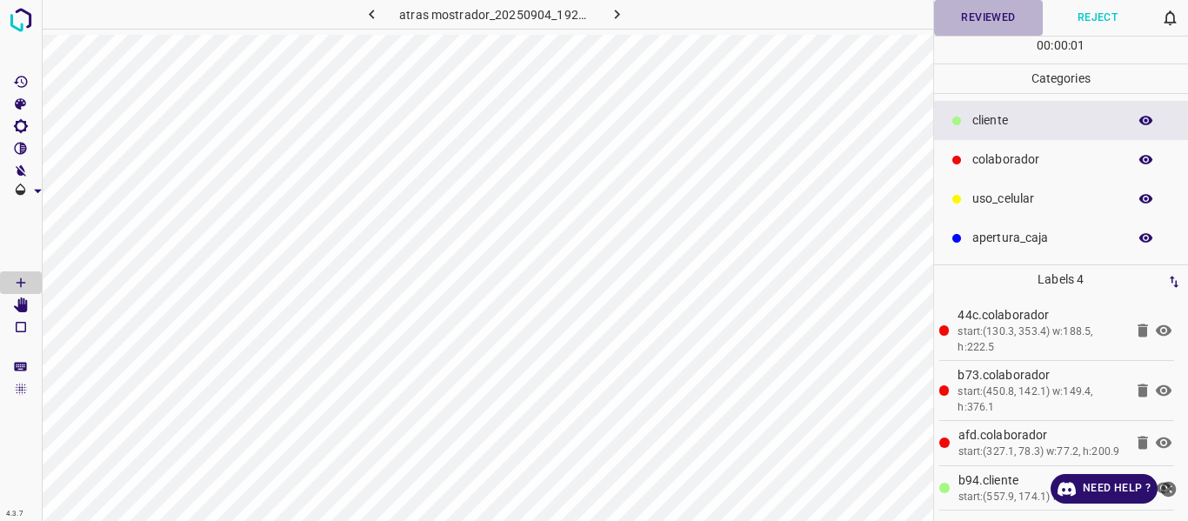
click at [969, 23] on button "Reviewed" at bounding box center [989, 18] width 110 height 36
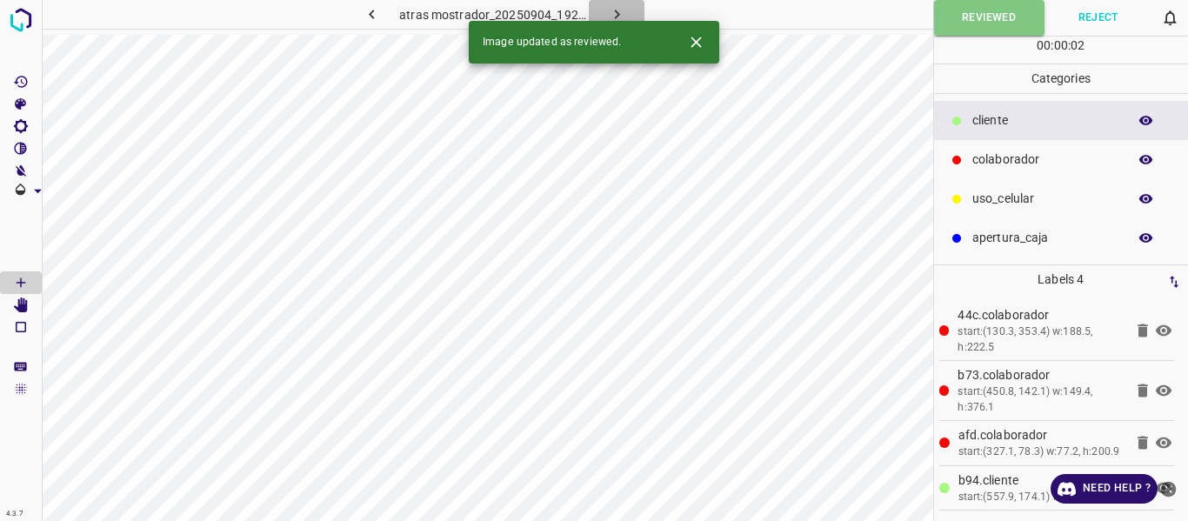
click at [616, 10] on icon "button" at bounding box center [617, 14] width 18 height 18
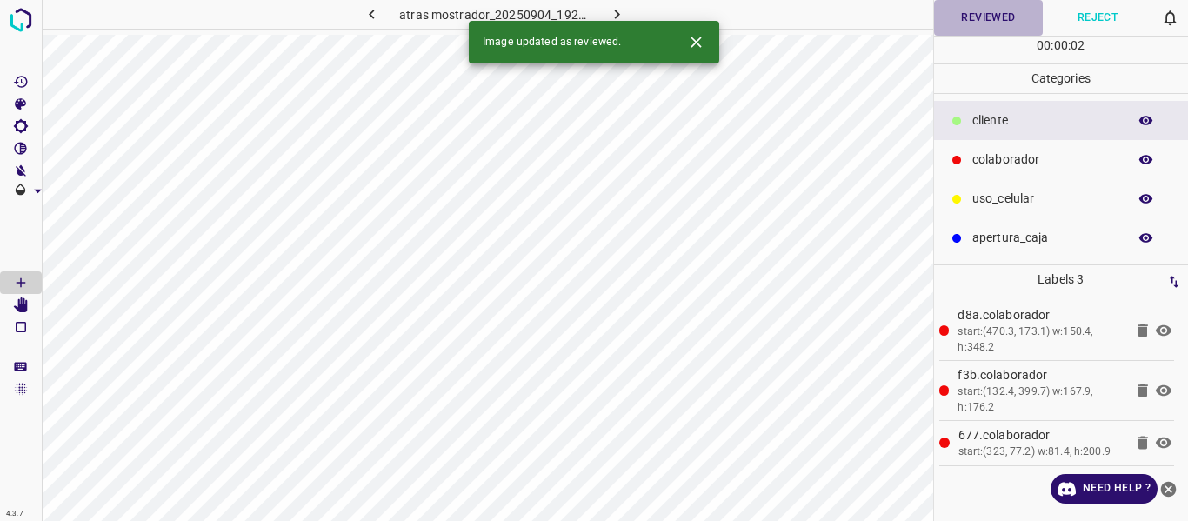
click at [985, 19] on button "Reviewed" at bounding box center [989, 18] width 110 height 36
click at [612, 9] on icon "button" at bounding box center [617, 14] width 18 height 18
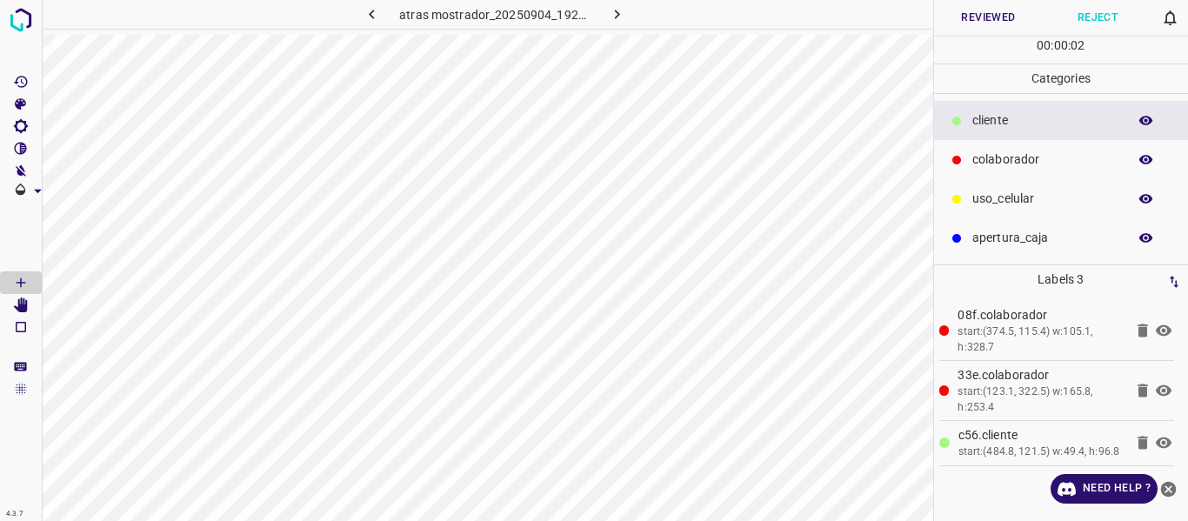
click at [984, 22] on button "Reviewed" at bounding box center [989, 18] width 110 height 36
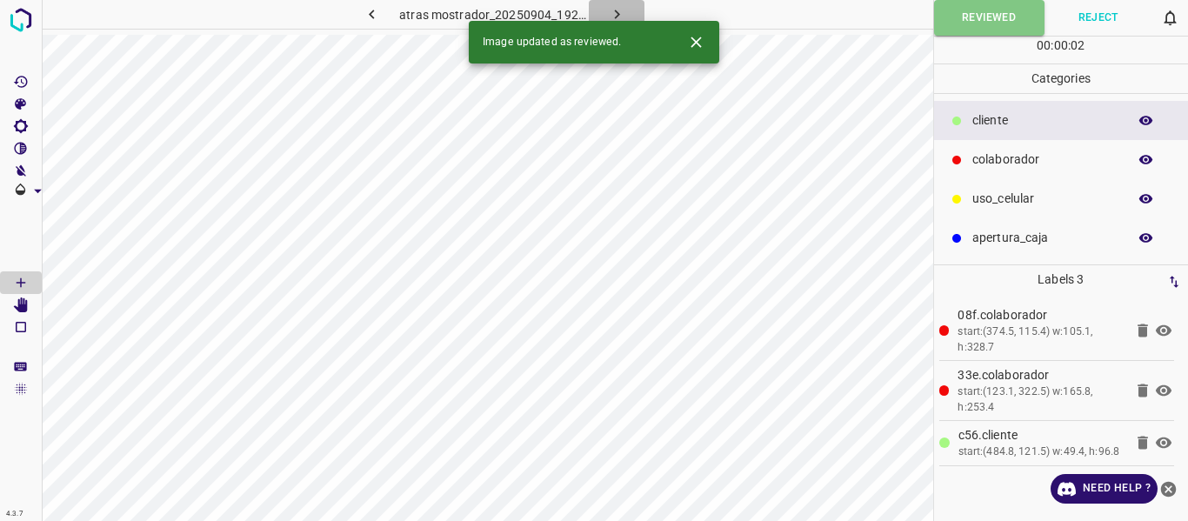
click at [616, 8] on icon "button" at bounding box center [617, 14] width 18 height 18
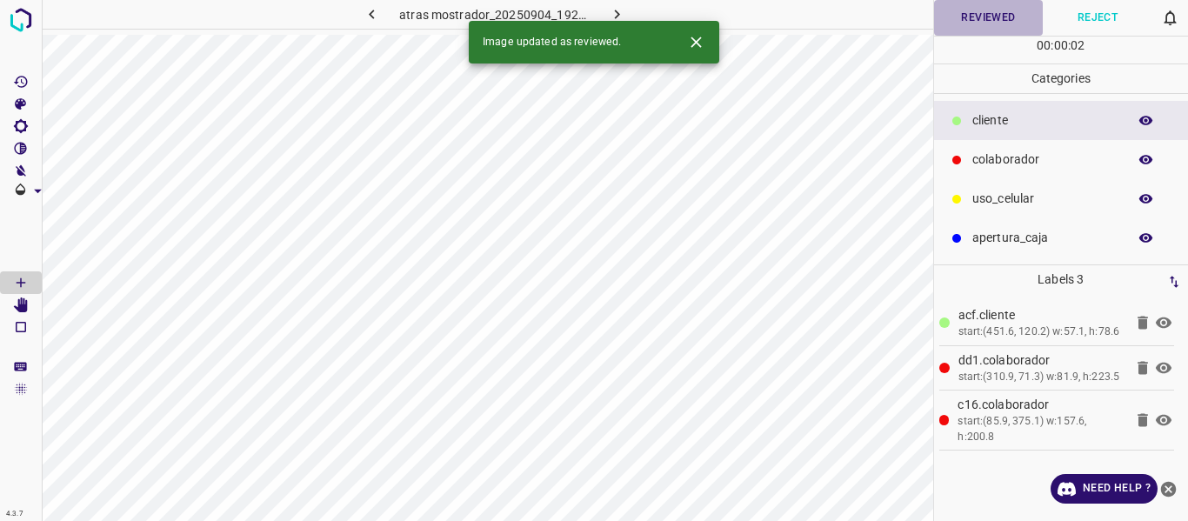
click at [985, 17] on button "Reviewed" at bounding box center [989, 18] width 110 height 36
click at [626, 2] on button "button" at bounding box center [617, 14] width 56 height 29
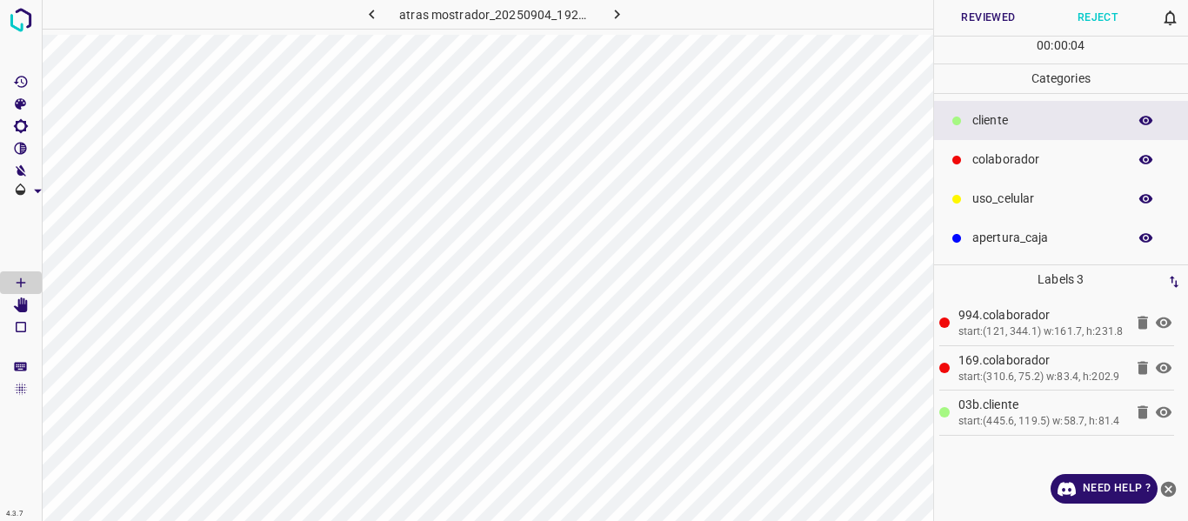
click at [973, 19] on button "Reviewed" at bounding box center [989, 18] width 110 height 36
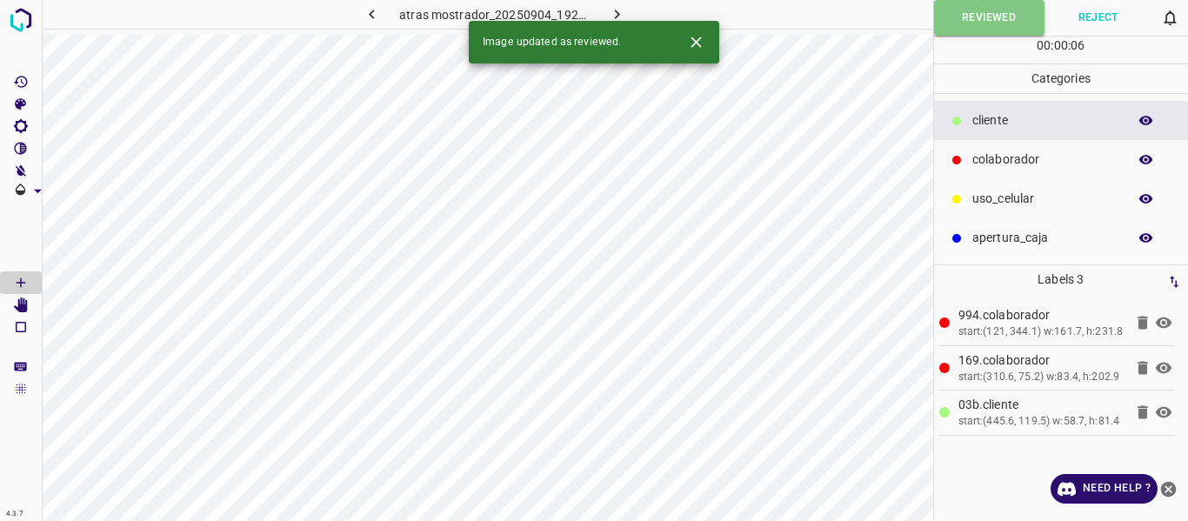
drag, startPoint x: 617, startPoint y: 7, endPoint x: 668, endPoint y: 45, distance: 64.0
click at [616, 7] on icon "button" at bounding box center [617, 14] width 18 height 18
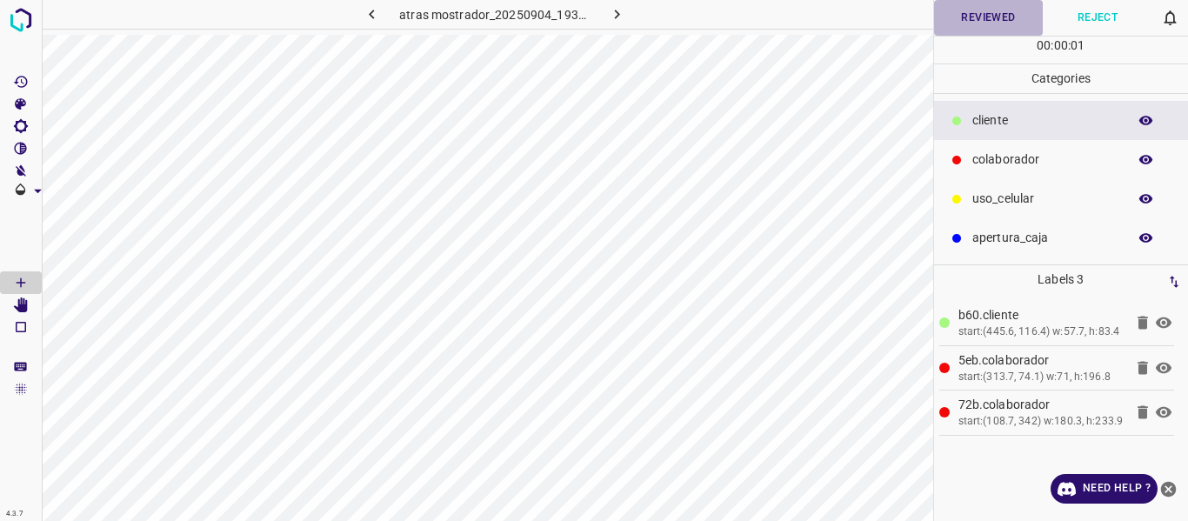
click at [998, 15] on button "Reviewed" at bounding box center [989, 18] width 110 height 36
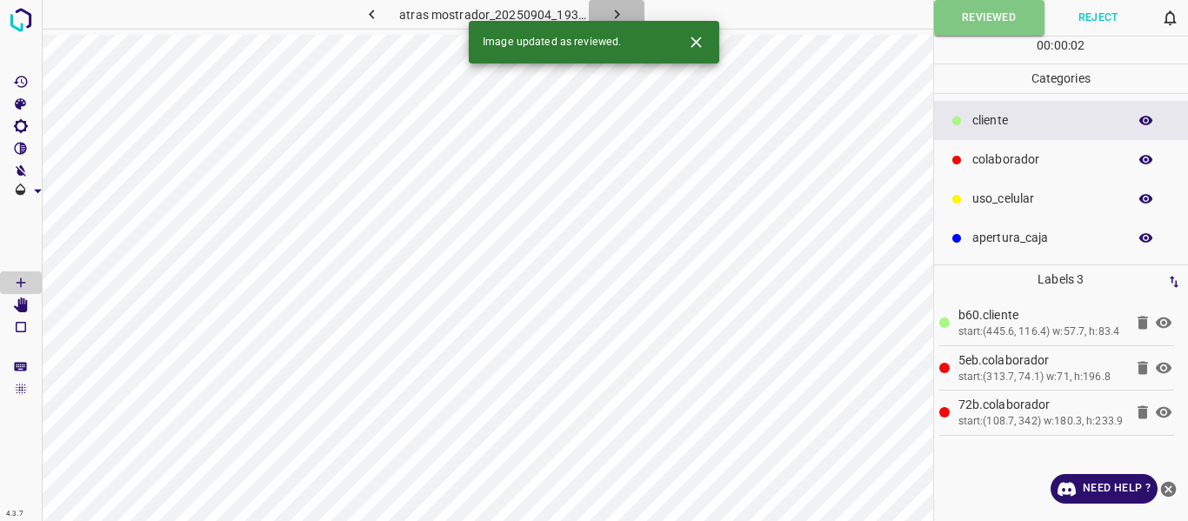
click at [616, 13] on icon "button" at bounding box center [616, 15] width 5 height 10
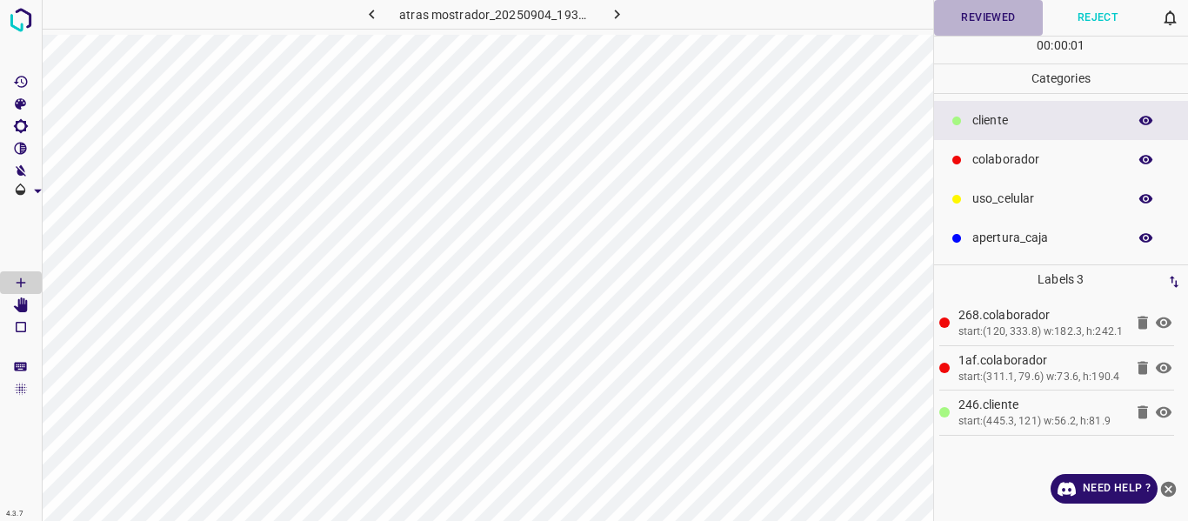
click at [980, 17] on button "Reviewed" at bounding box center [989, 18] width 110 height 36
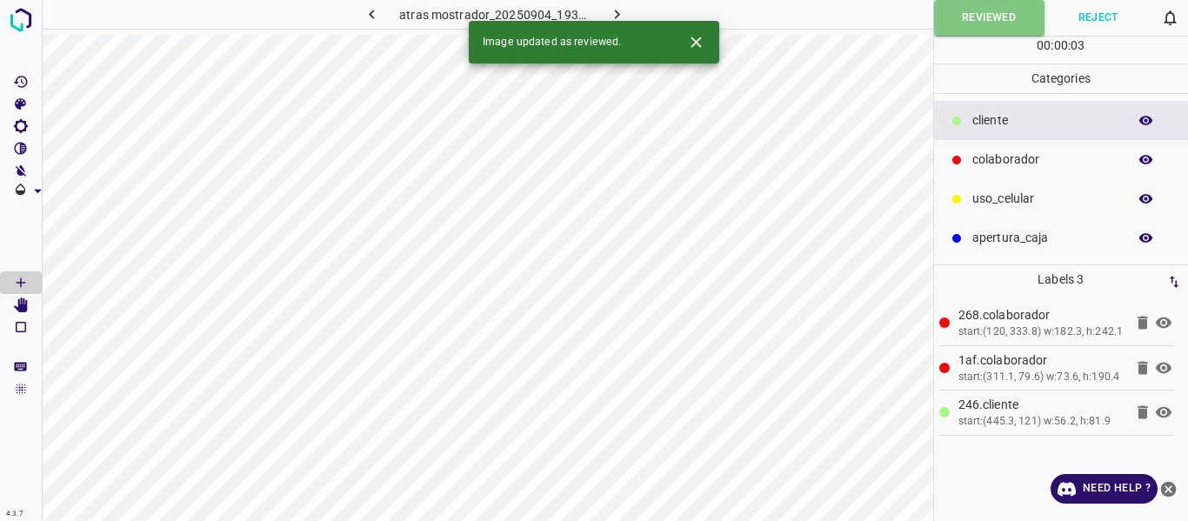
click at [616, 12] on icon "button" at bounding box center [616, 15] width 5 height 10
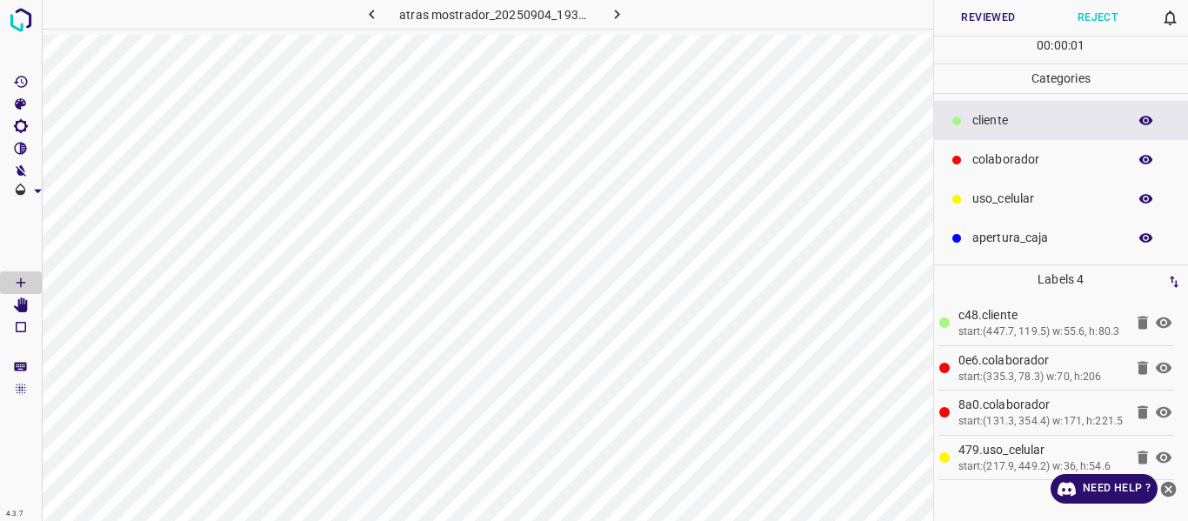
click at [983, 15] on button "Reviewed" at bounding box center [989, 18] width 110 height 36
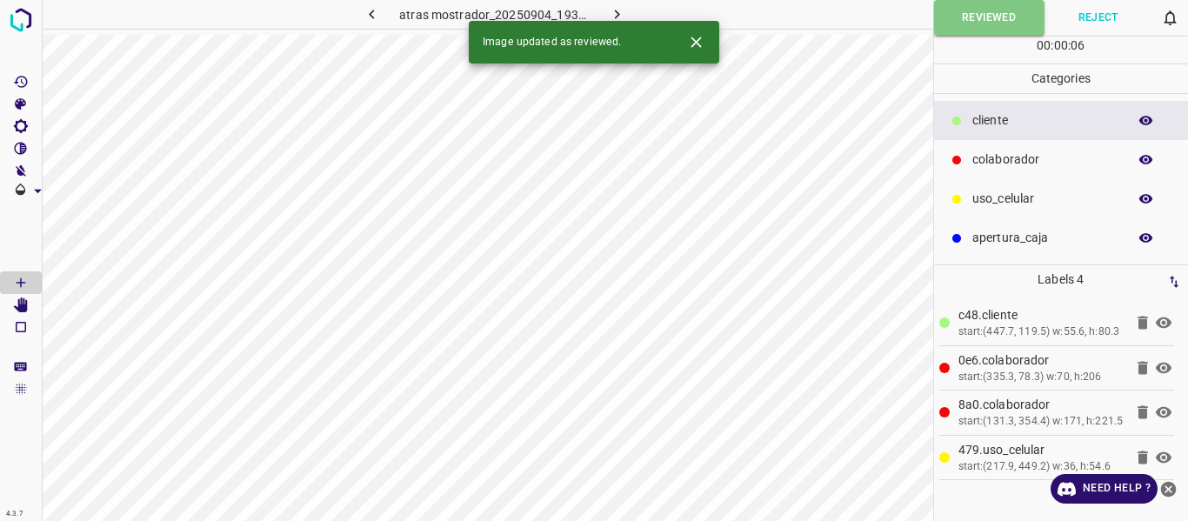
click at [612, 10] on icon "button" at bounding box center [617, 14] width 18 height 18
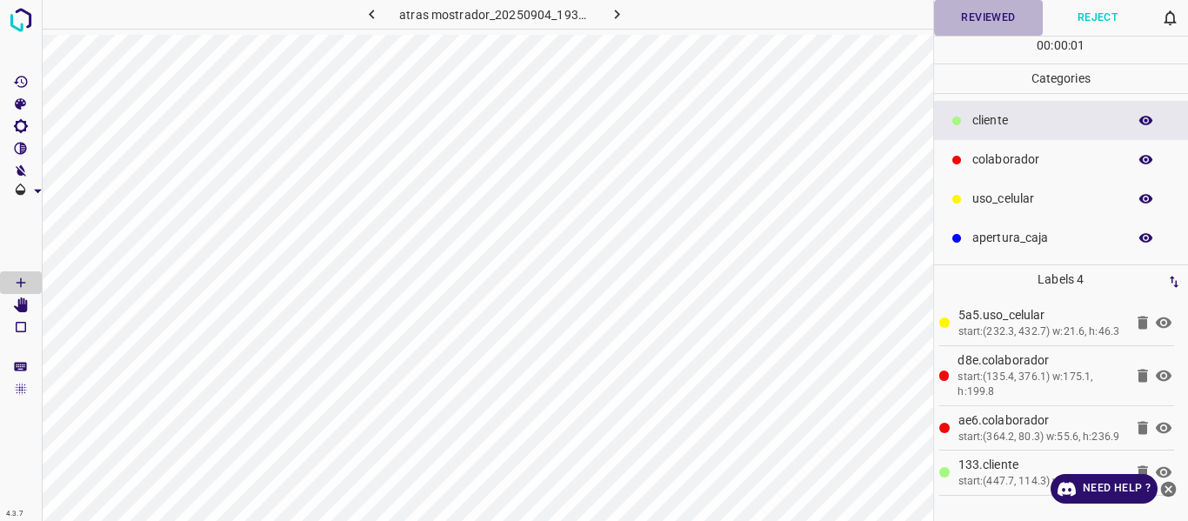
click at [989, 17] on button "Reviewed" at bounding box center [989, 18] width 110 height 36
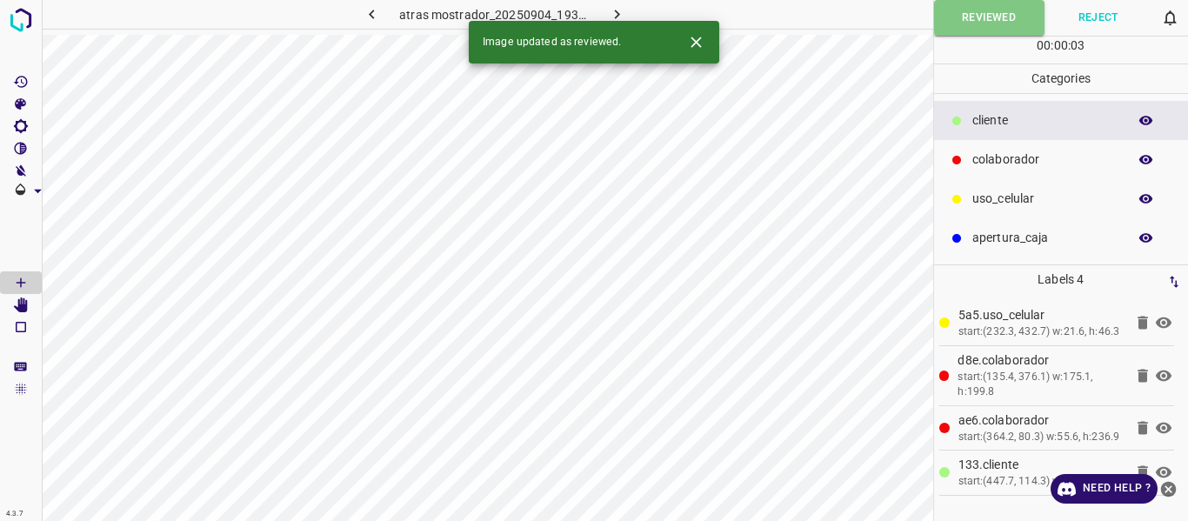
click at [617, 10] on icon "button" at bounding box center [617, 14] width 18 height 18
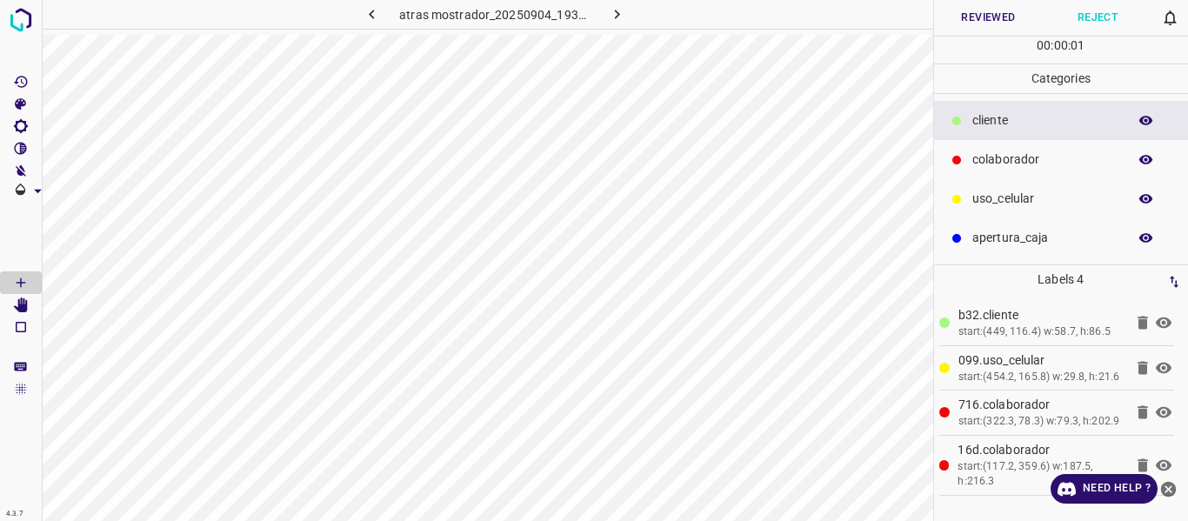
click at [953, 15] on button "Reviewed" at bounding box center [989, 18] width 110 height 36
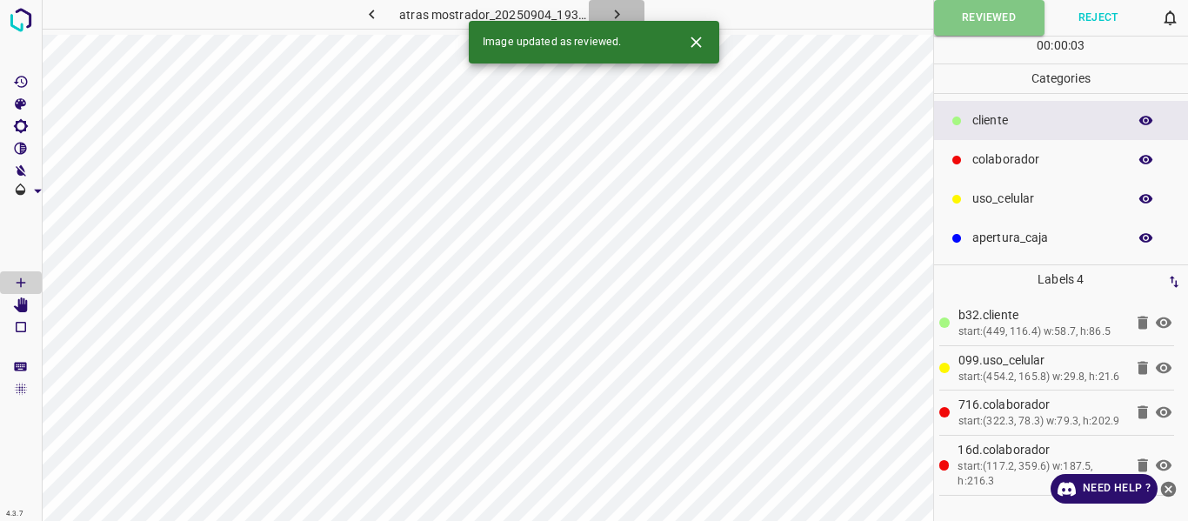
click at [619, 11] on icon "button" at bounding box center [617, 14] width 18 height 18
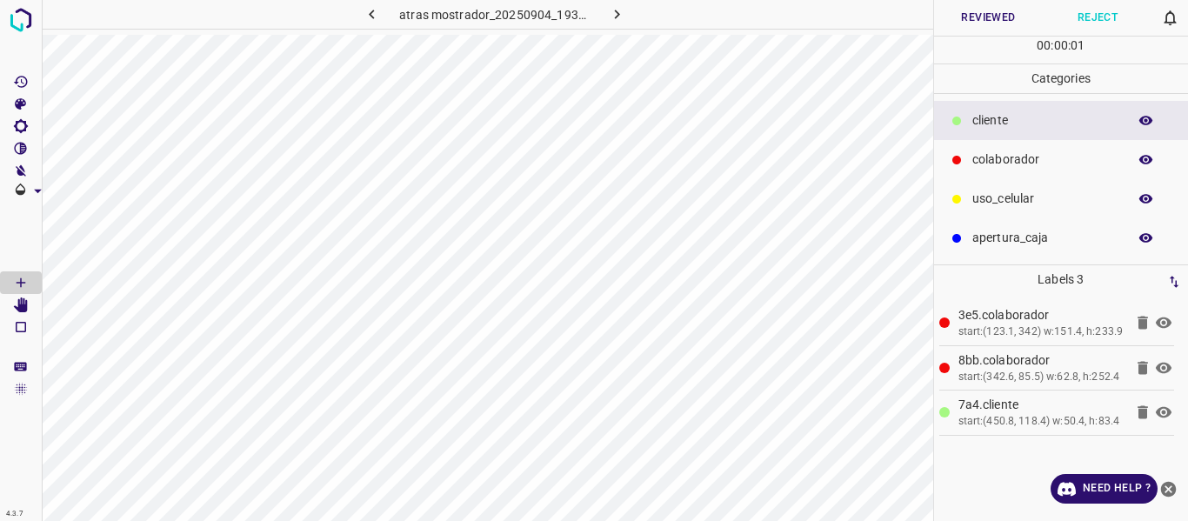
click at [963, 13] on button "Reviewed" at bounding box center [989, 18] width 110 height 36
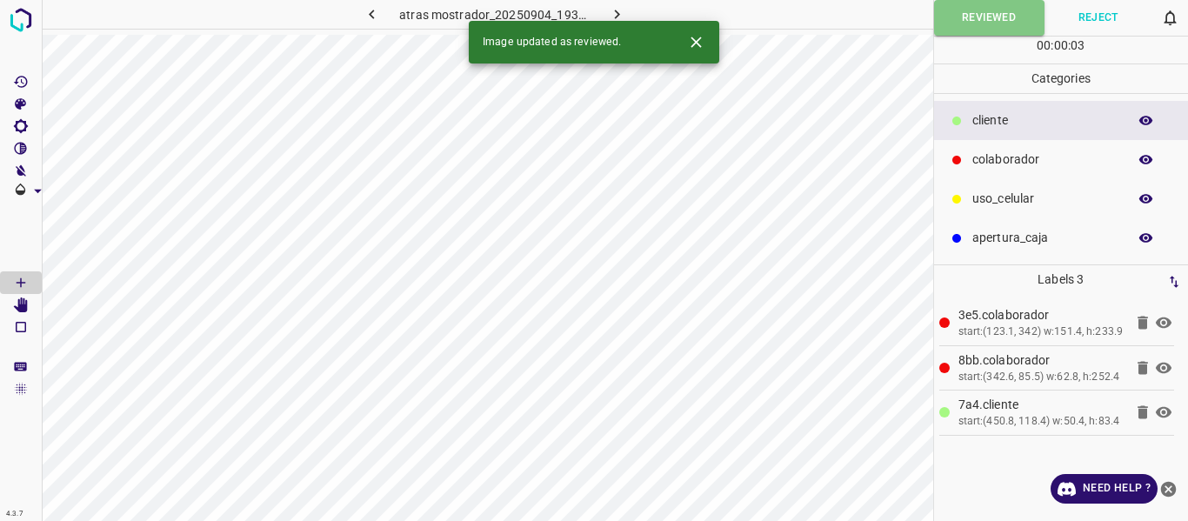
click at [612, 10] on icon "button" at bounding box center [617, 14] width 18 height 18
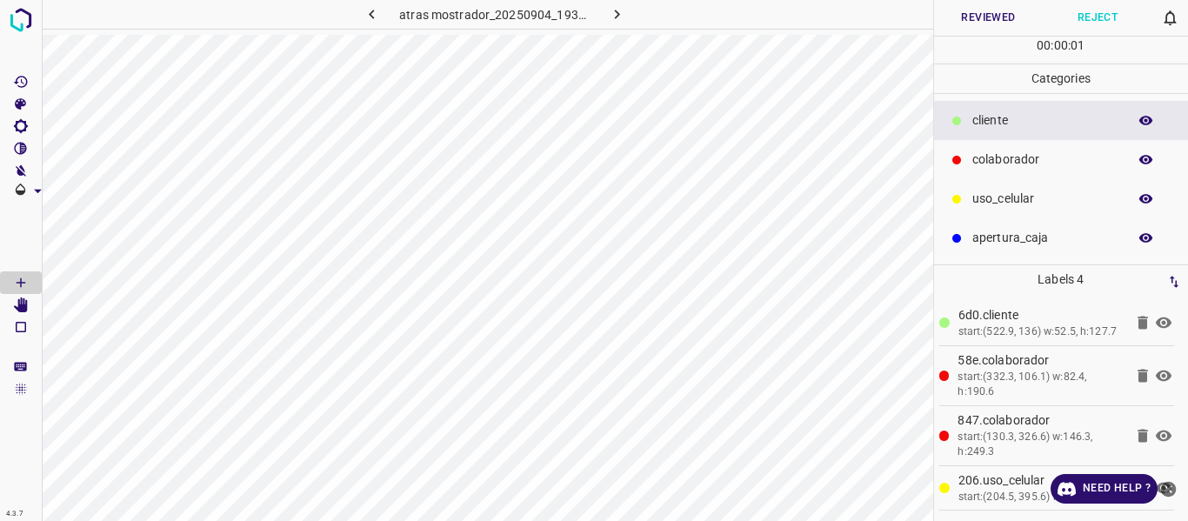
click at [1000, 19] on button "Reviewed" at bounding box center [989, 18] width 110 height 36
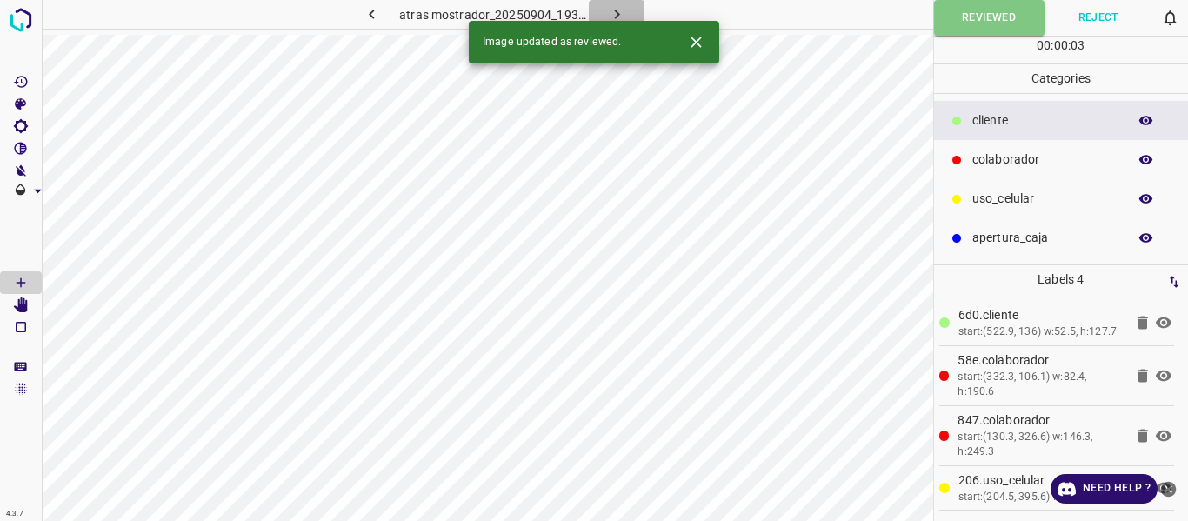
drag, startPoint x: 623, startPoint y: 6, endPoint x: 681, endPoint y: 37, distance: 66.2
click at [623, 7] on icon "button" at bounding box center [617, 14] width 18 height 18
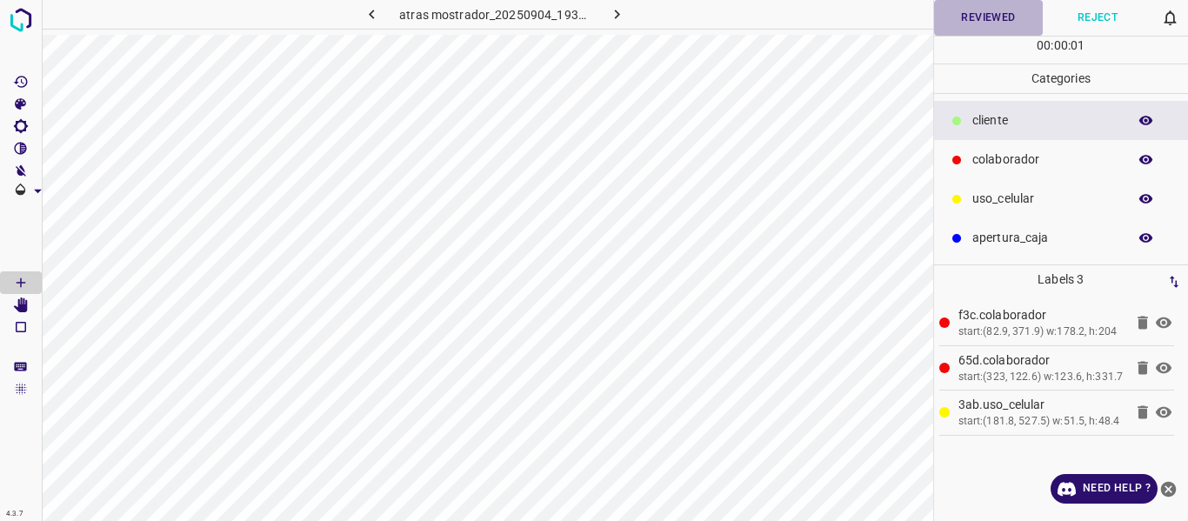
click at [971, 18] on button "Reviewed" at bounding box center [989, 18] width 110 height 36
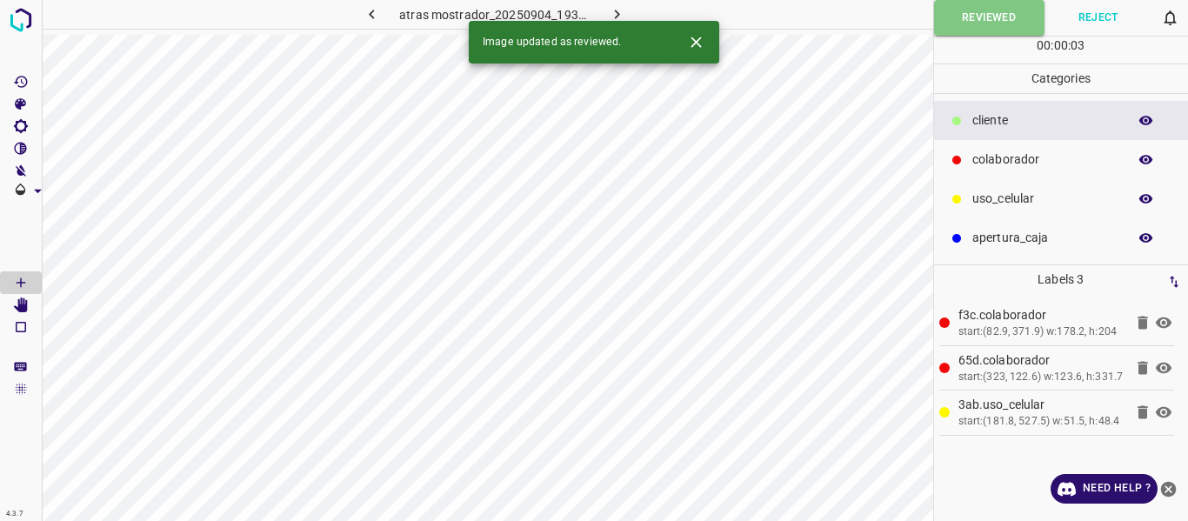
click at [614, 16] on icon "button" at bounding box center [617, 14] width 18 height 18
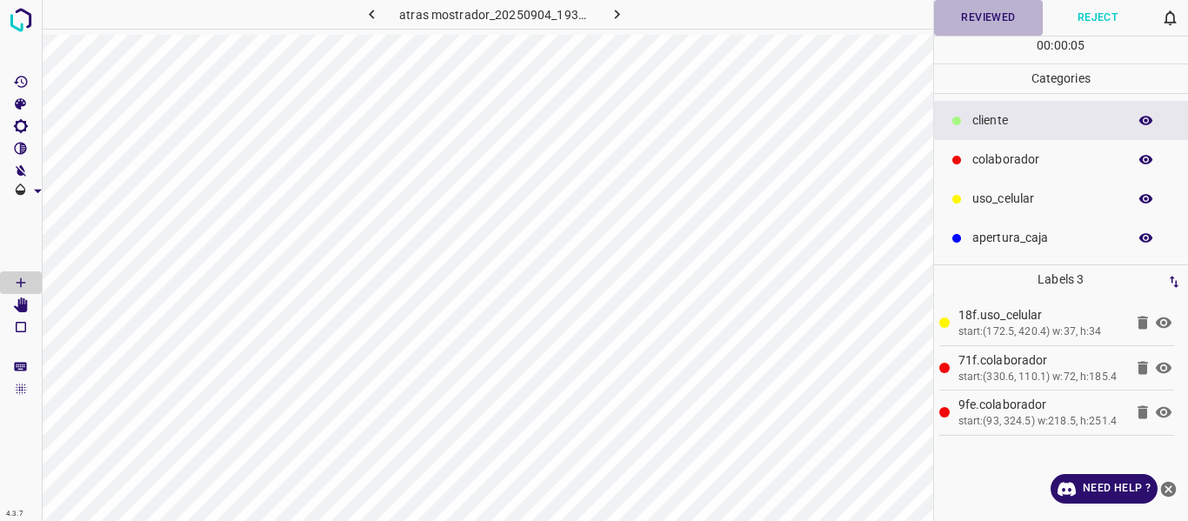
click at [994, 19] on button "Reviewed" at bounding box center [989, 18] width 110 height 36
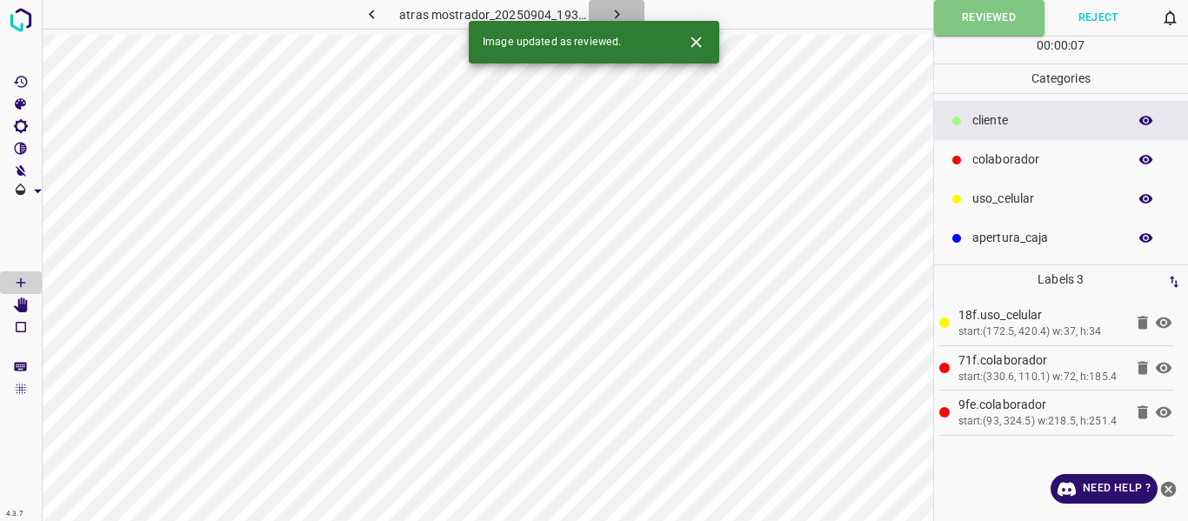
drag, startPoint x: 615, startPoint y: 5, endPoint x: 718, endPoint y: 50, distance: 112.2
click at [617, 5] on icon "button" at bounding box center [617, 14] width 18 height 18
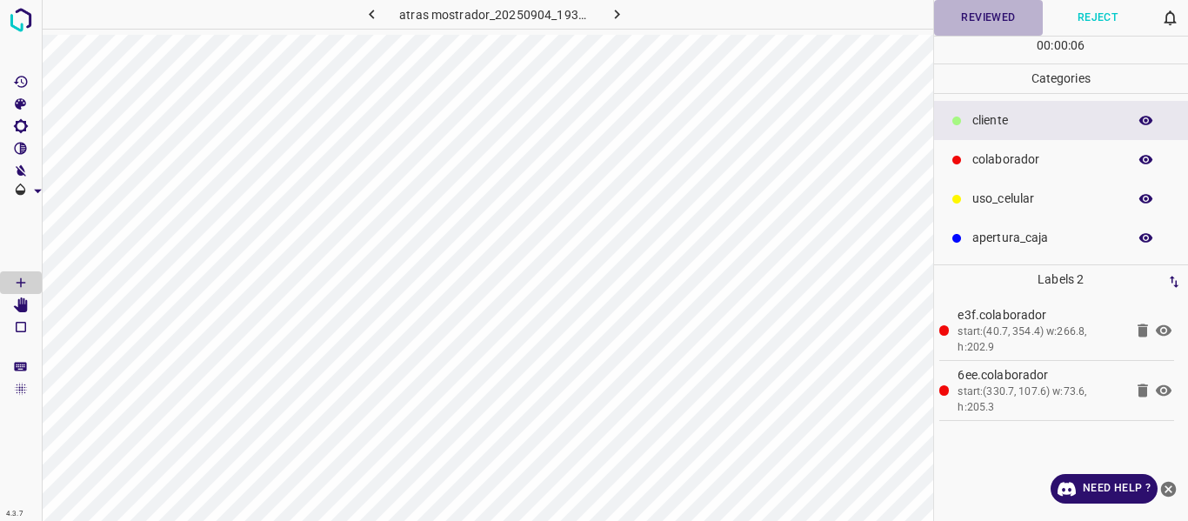
click at [965, 21] on button "Reviewed" at bounding box center [989, 18] width 110 height 36
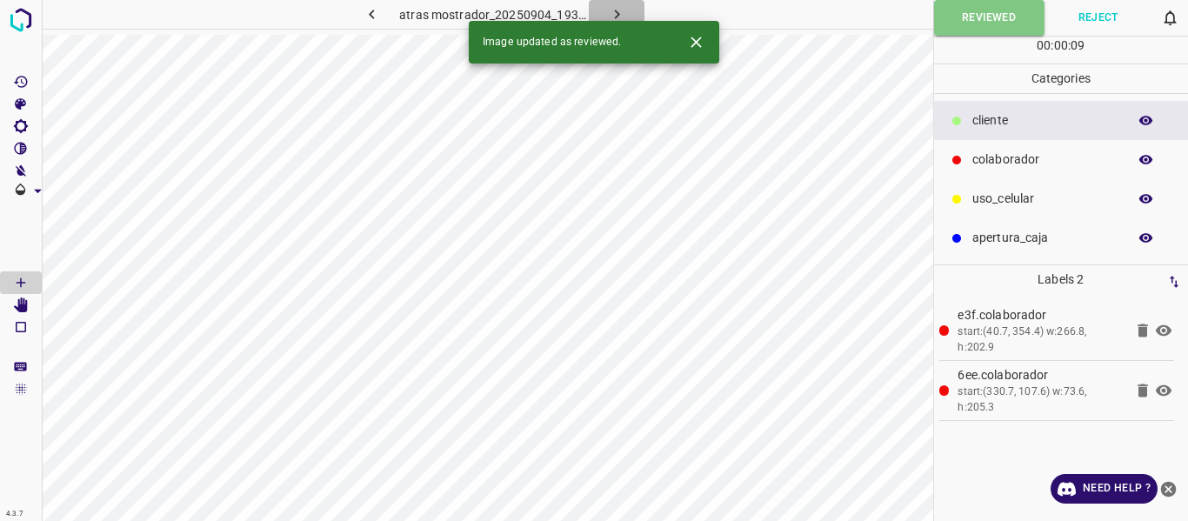
click at [608, 6] on icon "button" at bounding box center [617, 14] width 18 height 18
click at [958, 14] on button "Reviewed" at bounding box center [989, 18] width 110 height 36
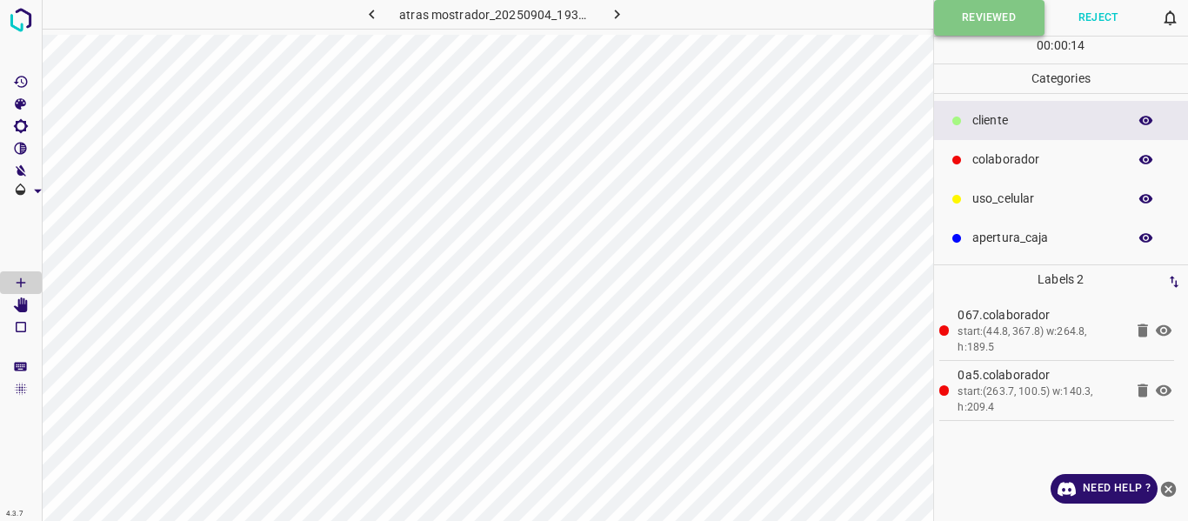
click at [988, 17] on button "Reviewed" at bounding box center [989, 18] width 110 height 36
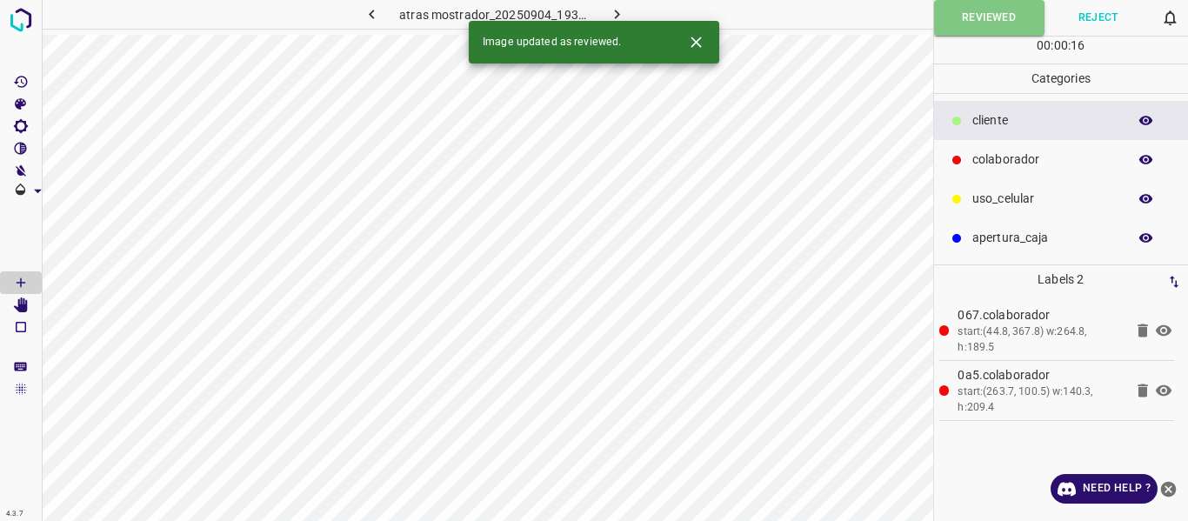
click at [621, 4] on button "button" at bounding box center [617, 14] width 56 height 29
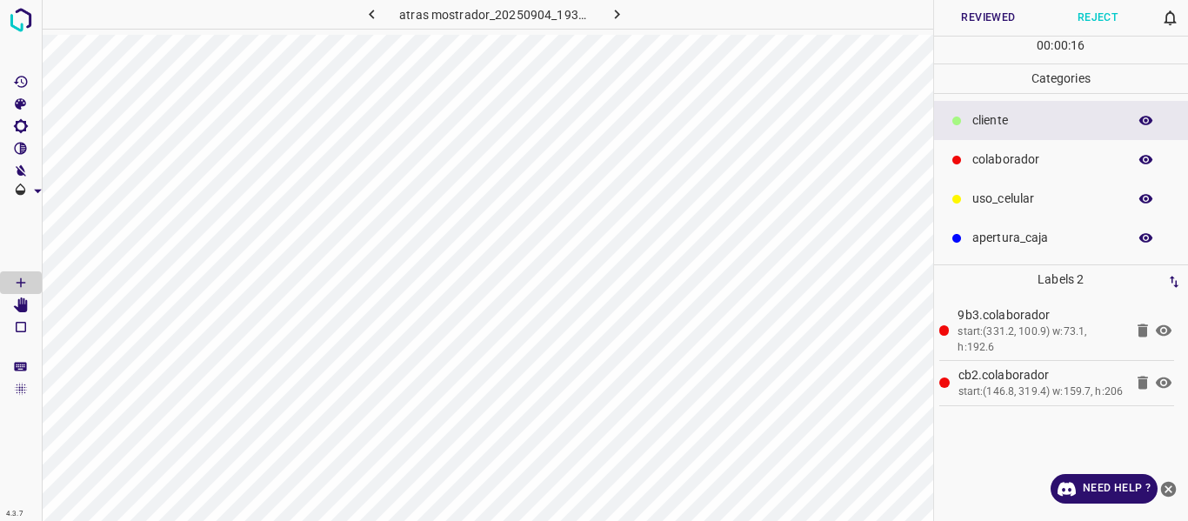
click at [982, 18] on button "Reviewed" at bounding box center [989, 18] width 110 height 36
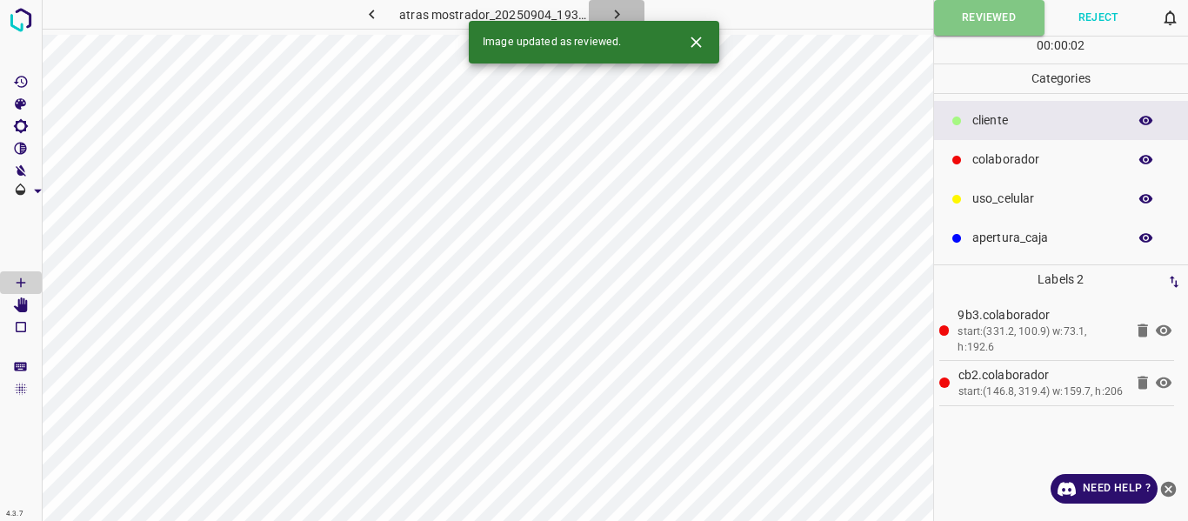
click at [624, 11] on icon "button" at bounding box center [617, 14] width 18 height 18
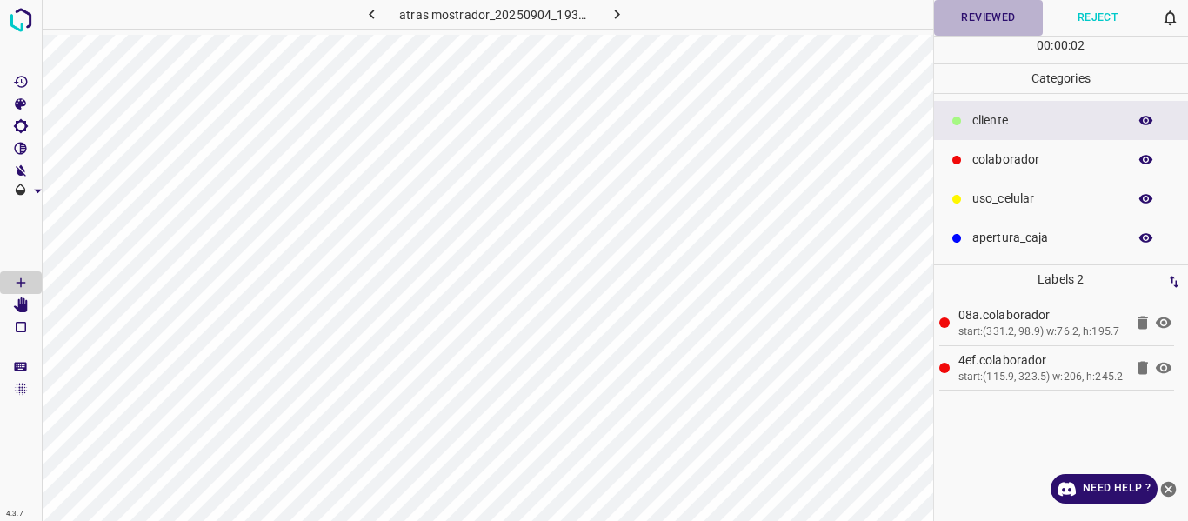
click at [971, 22] on button "Reviewed" at bounding box center [989, 18] width 110 height 36
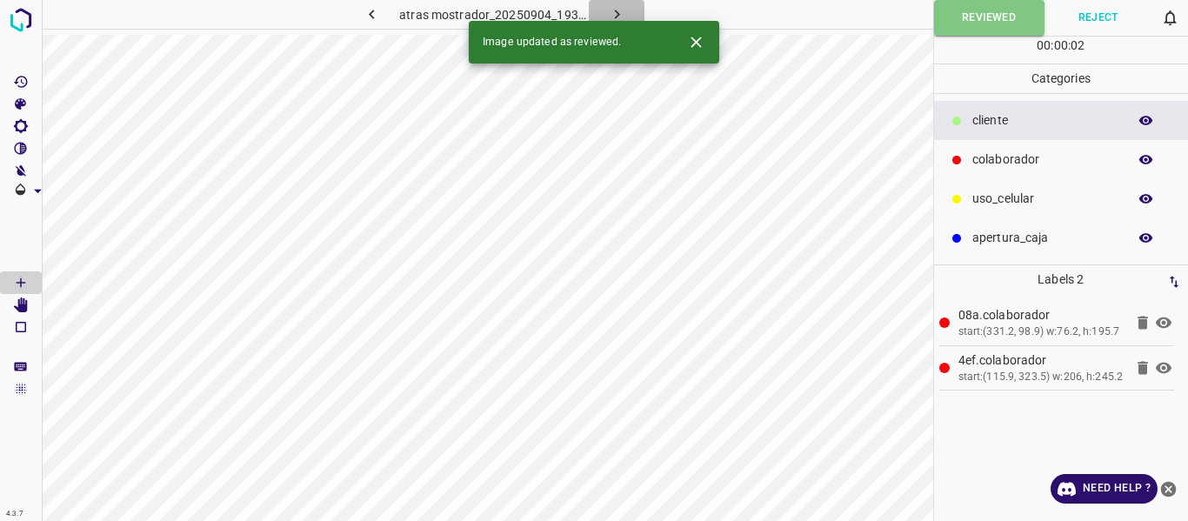
click at [610, 13] on icon "button" at bounding box center [617, 14] width 18 height 18
click at [1001, 22] on button "Reviewed" at bounding box center [989, 18] width 110 height 36
click at [620, 13] on icon "button" at bounding box center [617, 14] width 18 height 18
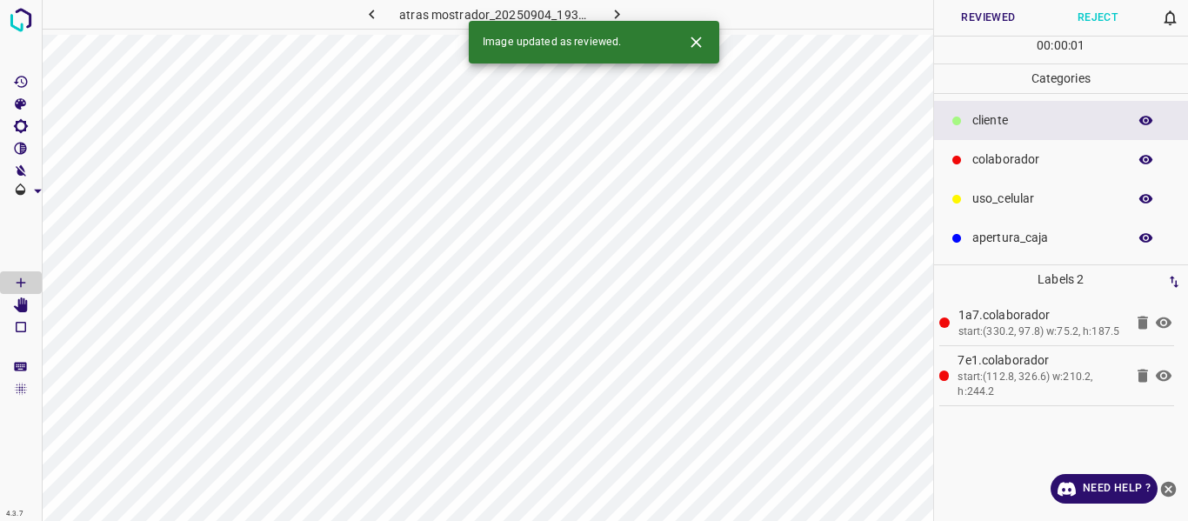
click at [994, 23] on button "Reviewed" at bounding box center [989, 18] width 110 height 36
click at [614, 12] on icon "button" at bounding box center [617, 14] width 18 height 18
click at [972, 17] on button "Reviewed" at bounding box center [989, 18] width 110 height 36
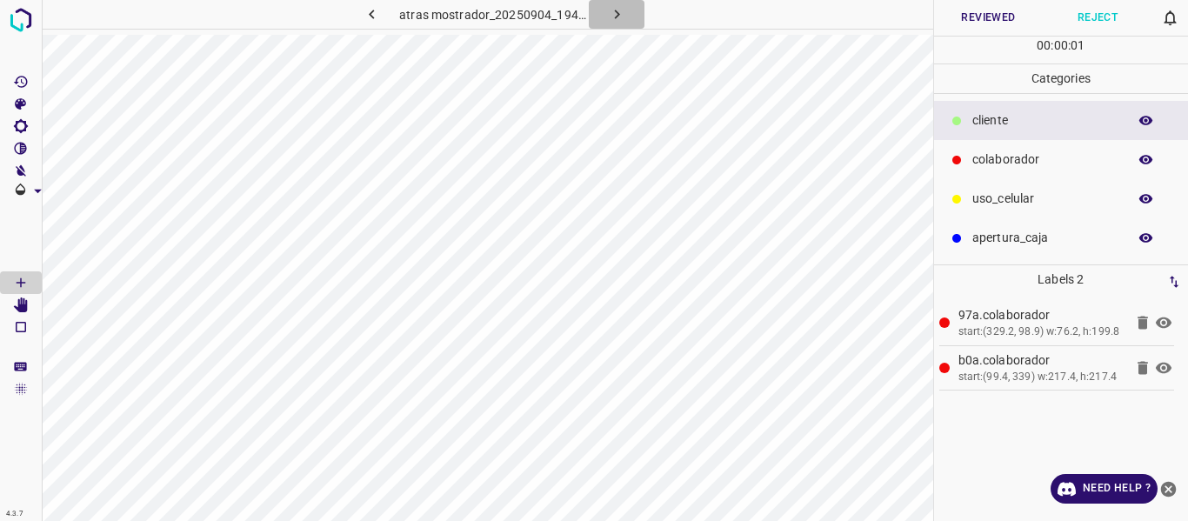
click at [605, 10] on button "button" at bounding box center [617, 14] width 56 height 29
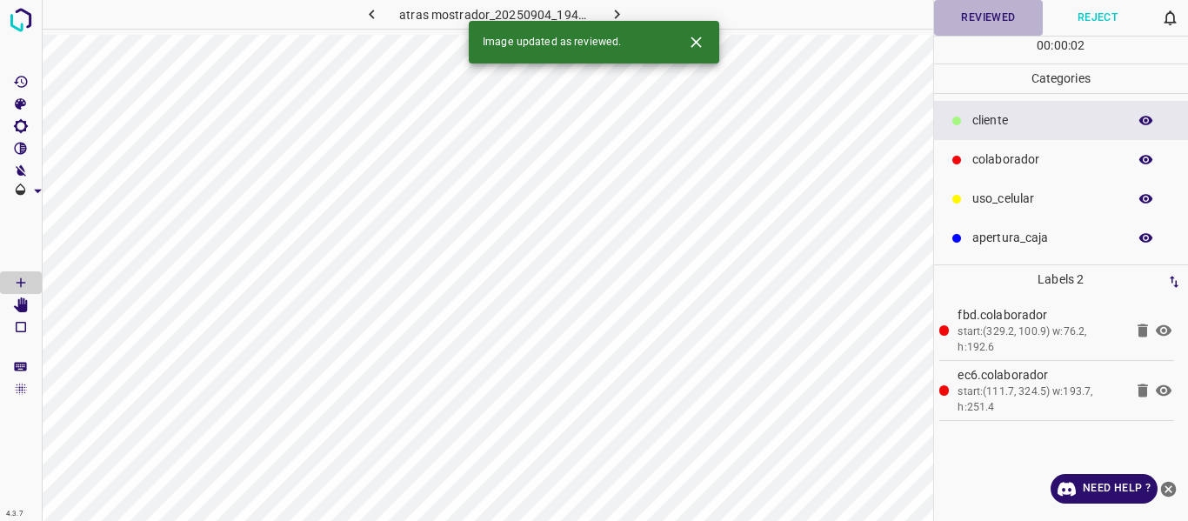
click at [983, 10] on button "Reviewed" at bounding box center [989, 18] width 110 height 36
click at [619, 10] on icon "button" at bounding box center [617, 14] width 18 height 18
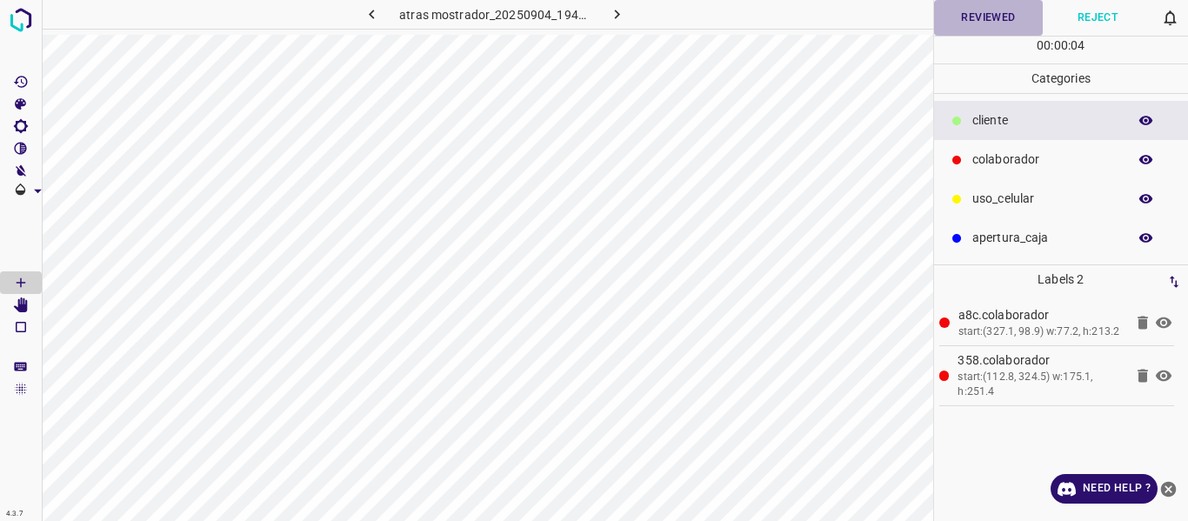
click at [973, 17] on button "Reviewed" at bounding box center [989, 18] width 110 height 36
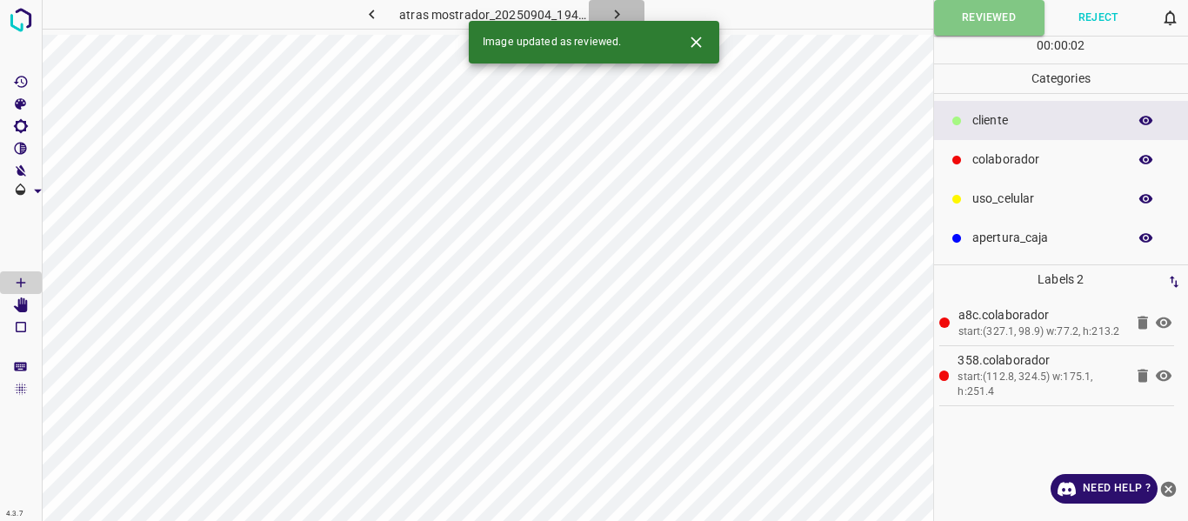
drag, startPoint x: 621, startPoint y: 5, endPoint x: 669, endPoint y: 34, distance: 55.8
click at [621, 6] on icon "button" at bounding box center [617, 14] width 18 height 18
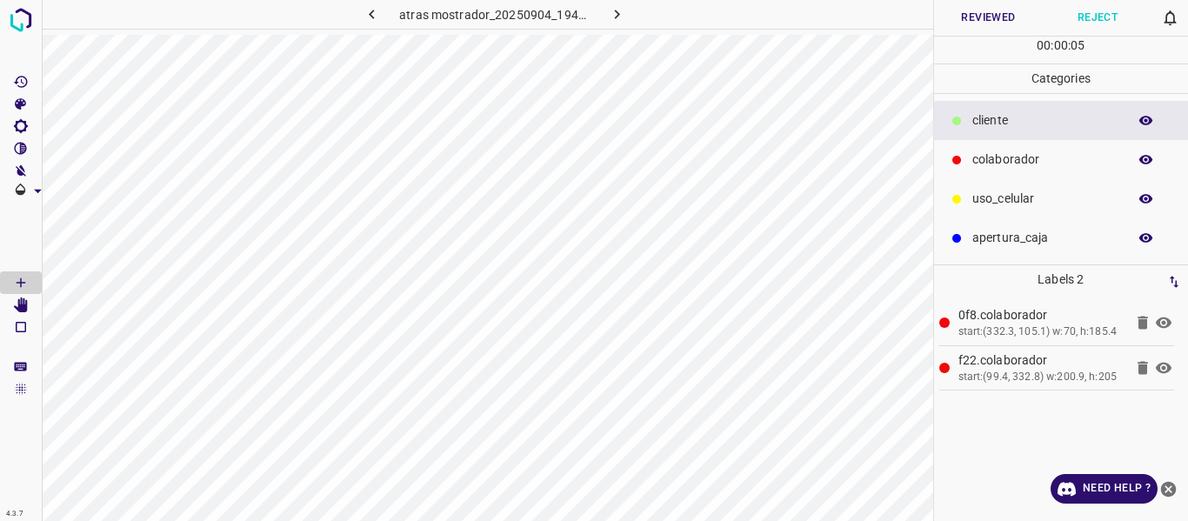
click at [961, 19] on button "Reviewed" at bounding box center [989, 18] width 110 height 36
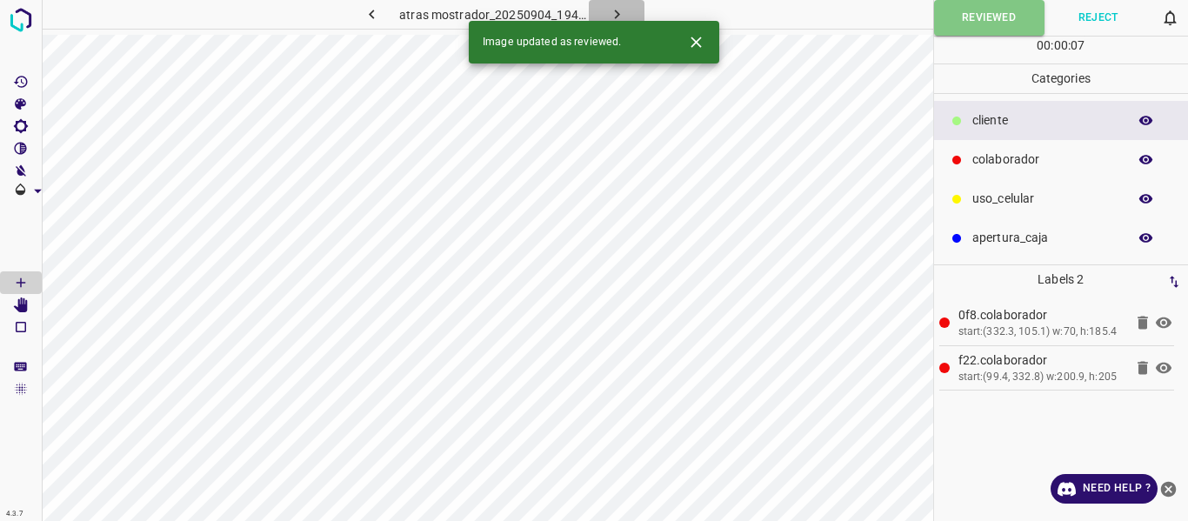
click at [619, 13] on icon "button" at bounding box center [617, 14] width 18 height 18
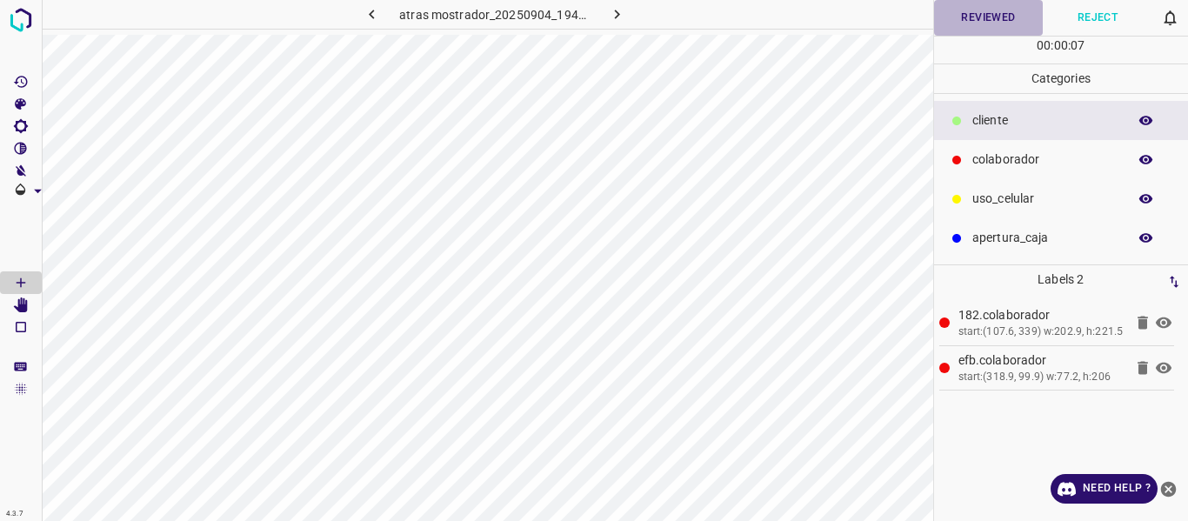
click at [965, 22] on button "Reviewed" at bounding box center [989, 18] width 110 height 36
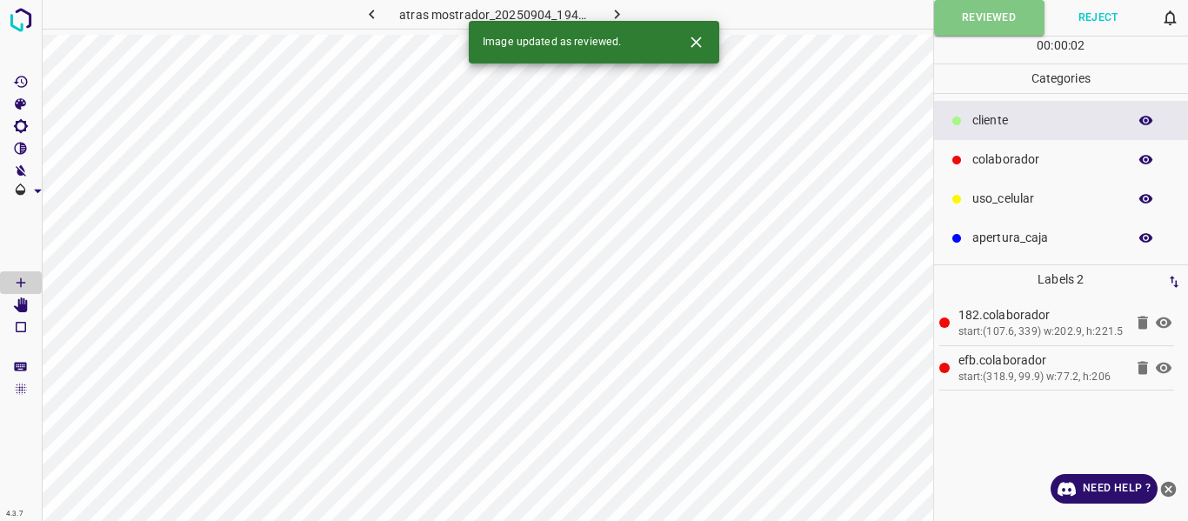
click at [615, 16] on icon "button" at bounding box center [617, 14] width 18 height 18
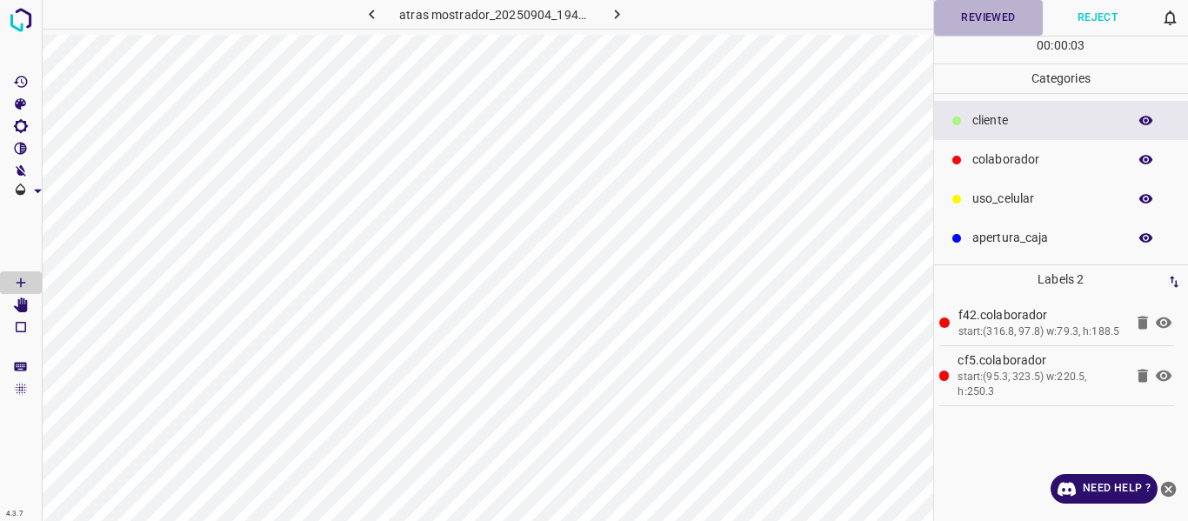
click at [977, 18] on button "Reviewed" at bounding box center [989, 18] width 110 height 36
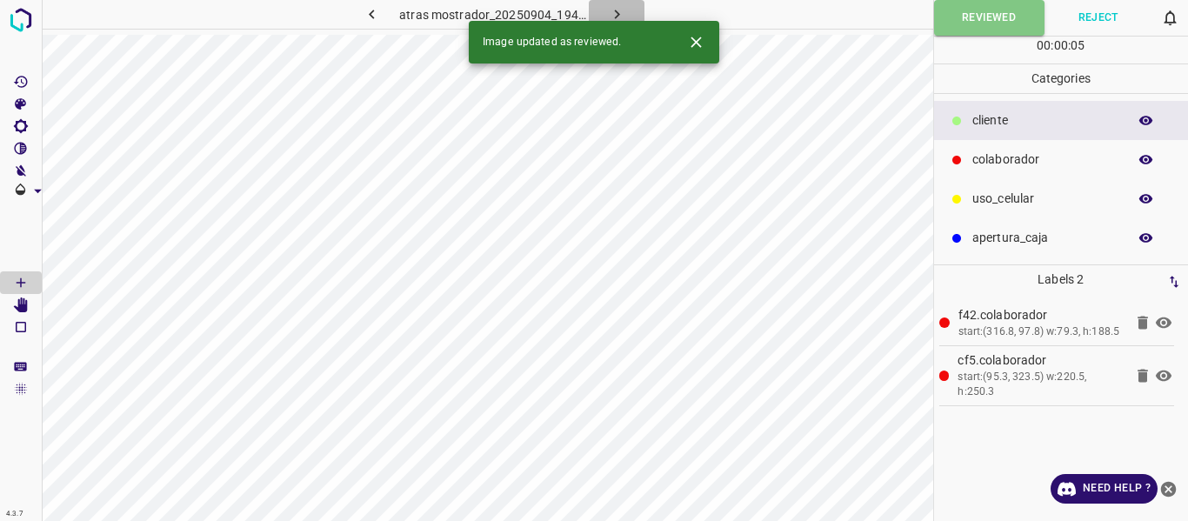
click at [616, 8] on icon "button" at bounding box center [617, 14] width 18 height 18
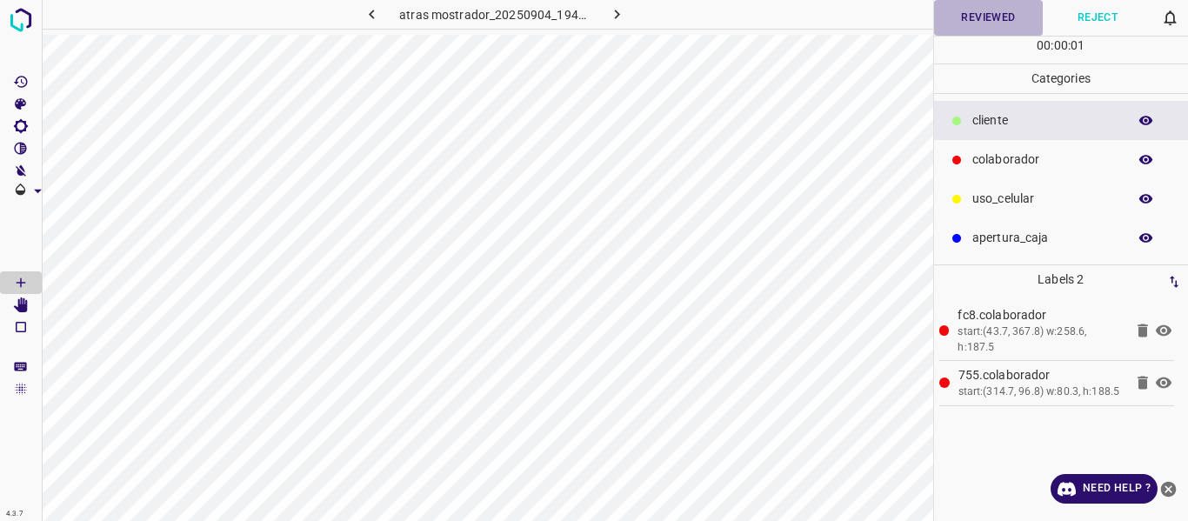
click at [960, 18] on button "Reviewed" at bounding box center [989, 18] width 110 height 36
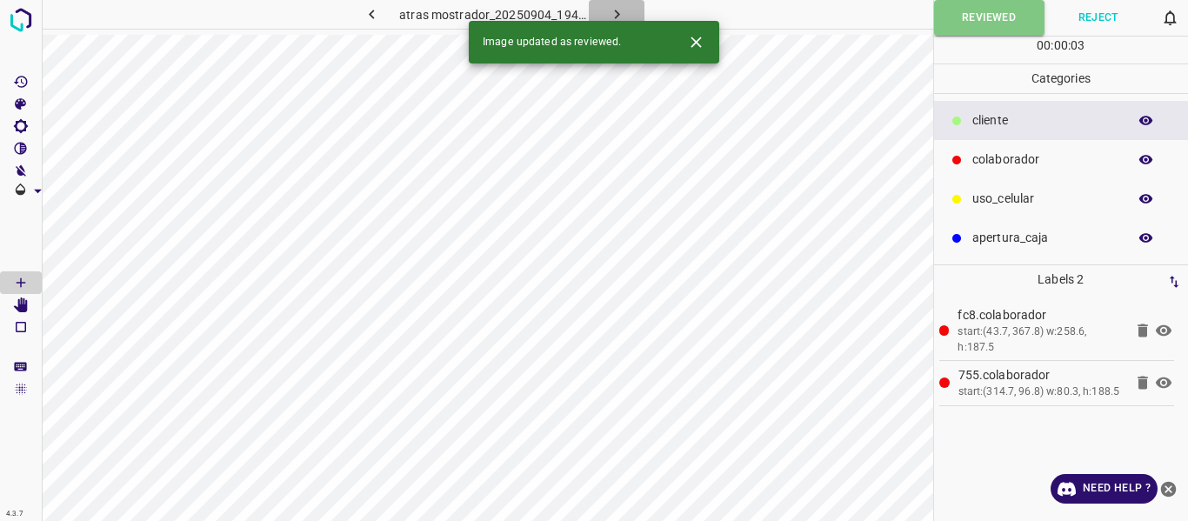
click at [626, 11] on button "button" at bounding box center [617, 14] width 56 height 29
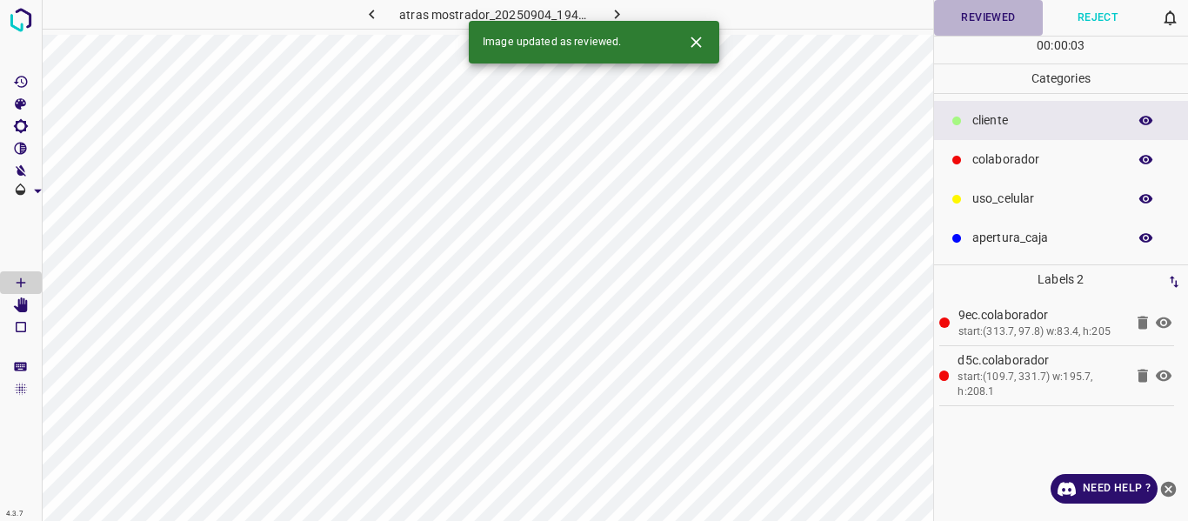
click at [995, 20] on button "Reviewed" at bounding box center [989, 18] width 110 height 36
click at [616, 12] on icon "button" at bounding box center [616, 15] width 5 height 10
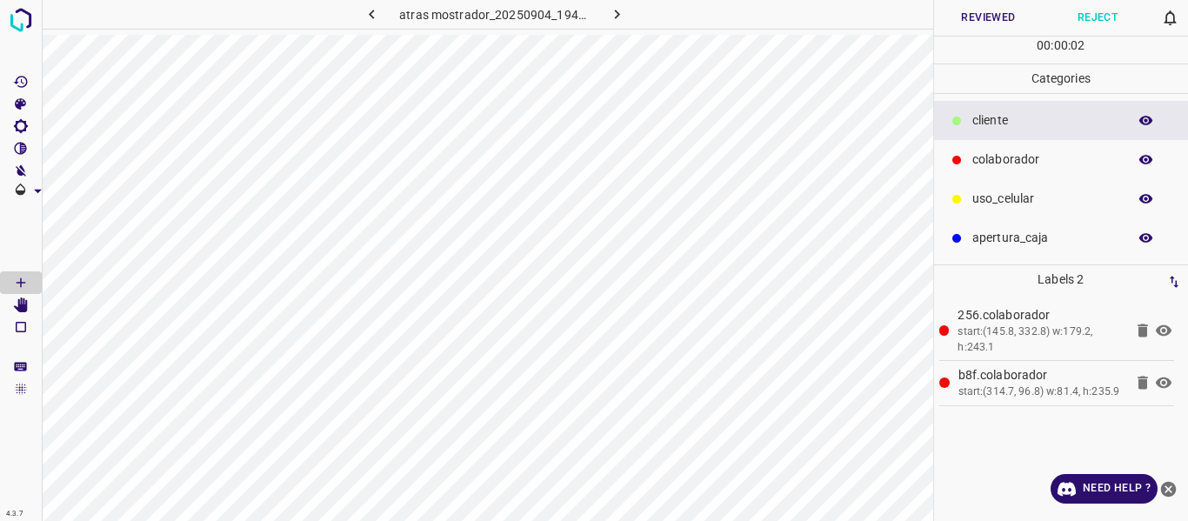
click at [993, 17] on button "Reviewed" at bounding box center [989, 18] width 110 height 36
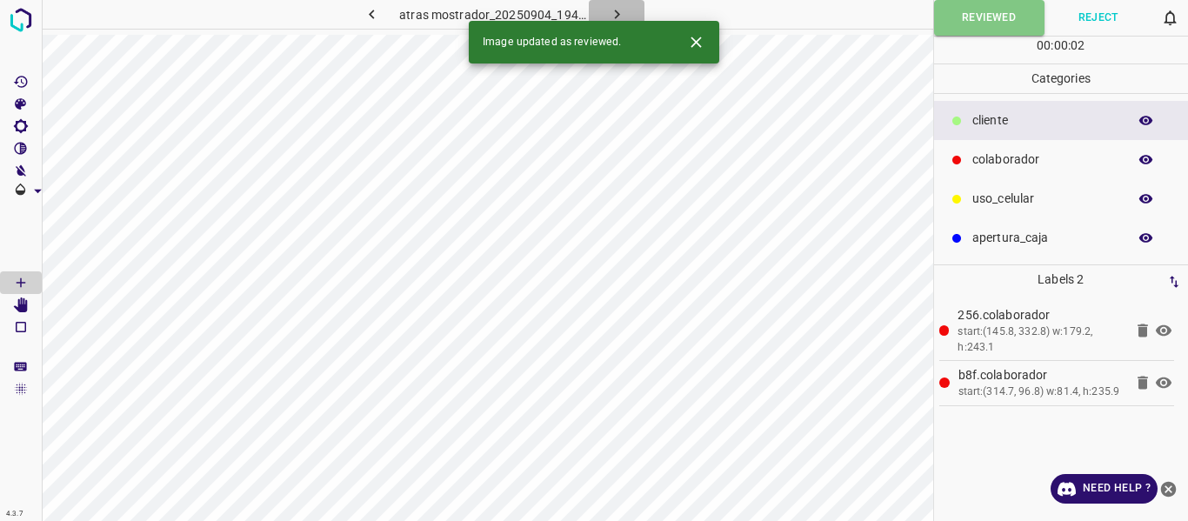
click at [608, 10] on icon "button" at bounding box center [617, 14] width 18 height 18
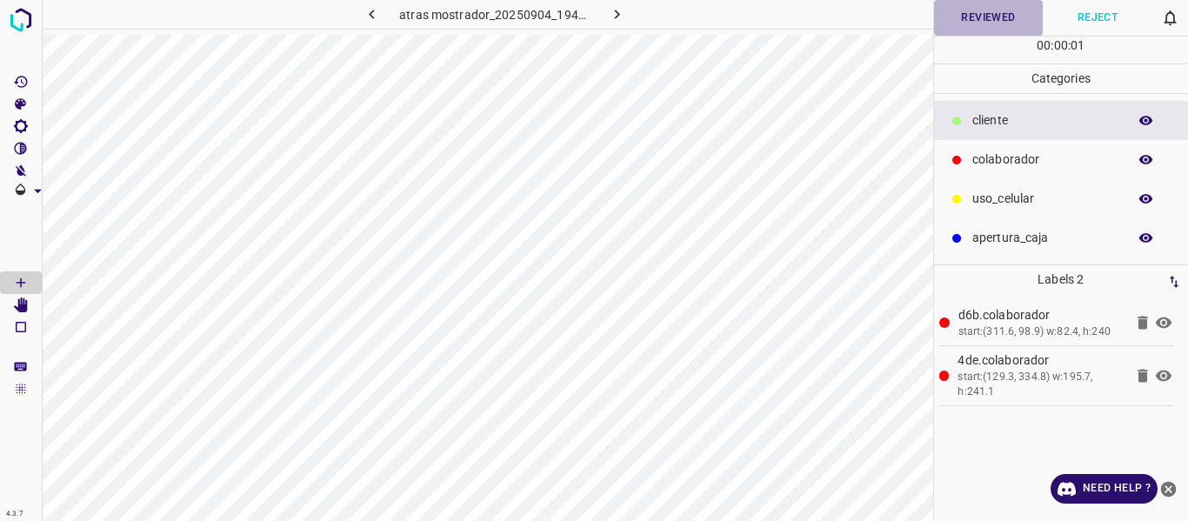
click at [970, 27] on button "Reviewed" at bounding box center [989, 18] width 110 height 36
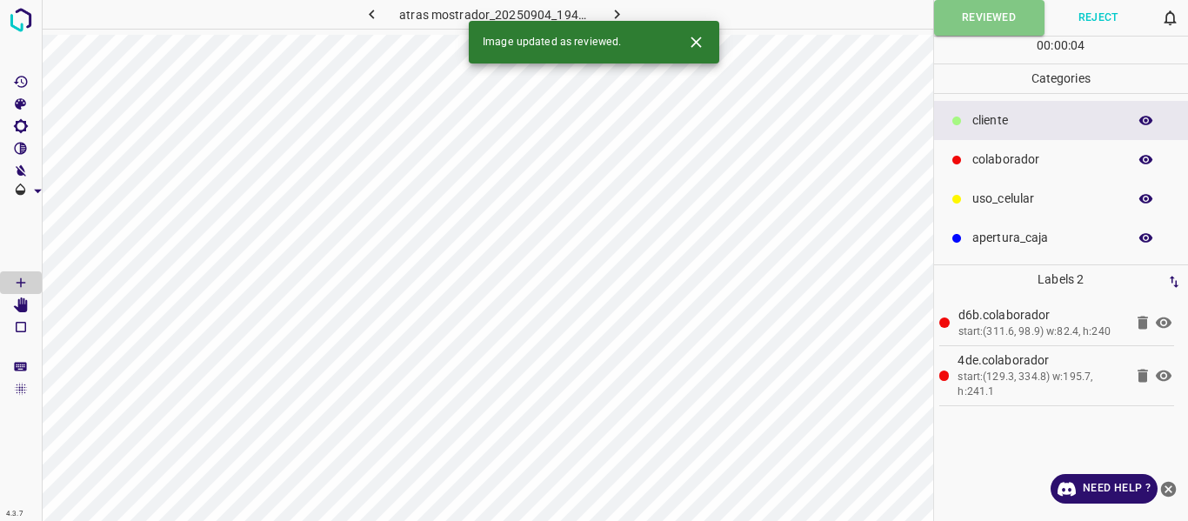
click at [616, 6] on icon "button" at bounding box center [617, 14] width 18 height 18
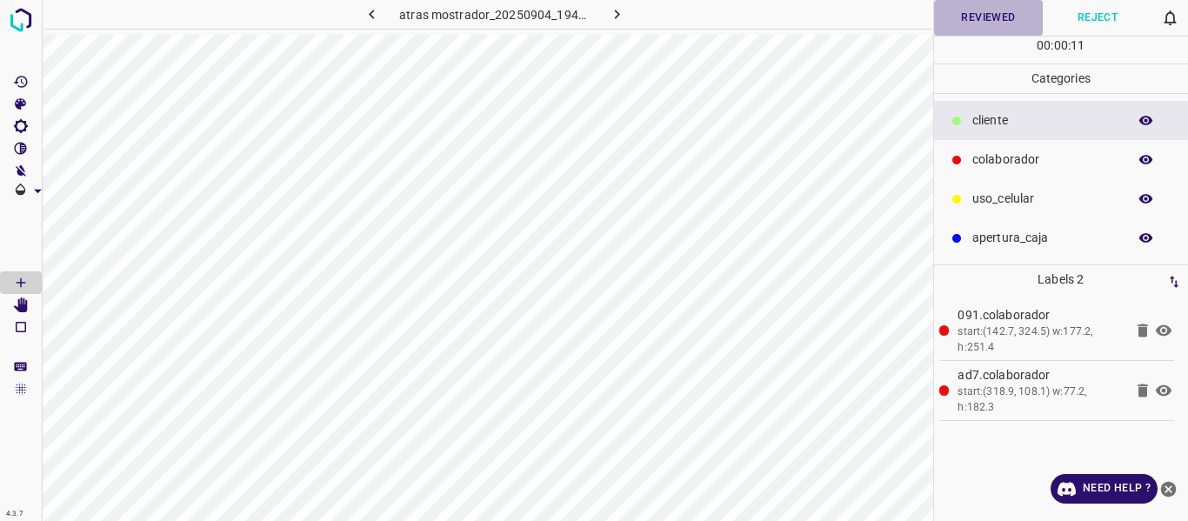
click at [967, 17] on button "Reviewed" at bounding box center [989, 18] width 110 height 36
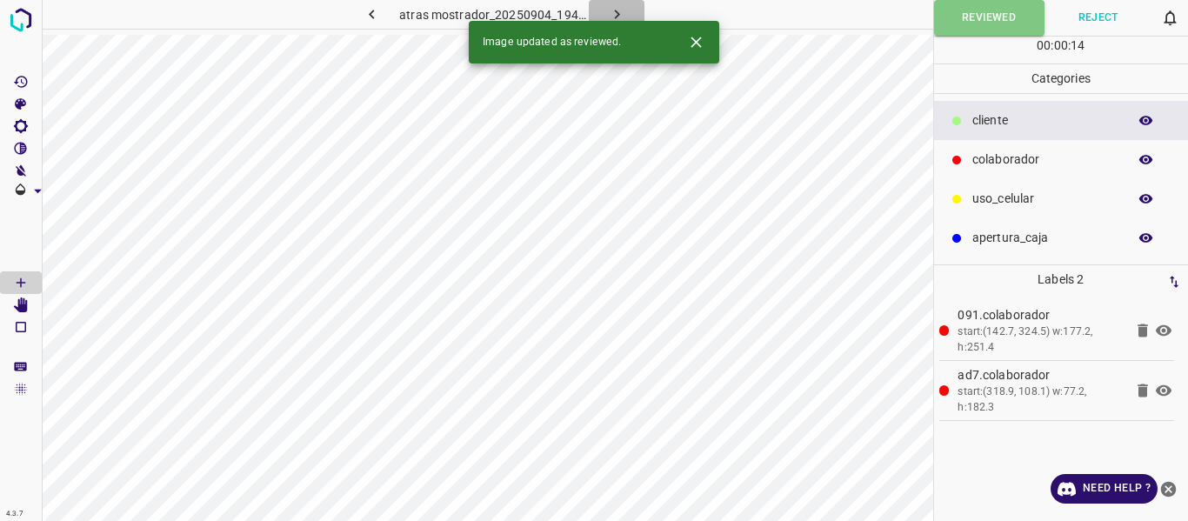
click at [627, 7] on button "button" at bounding box center [617, 14] width 56 height 29
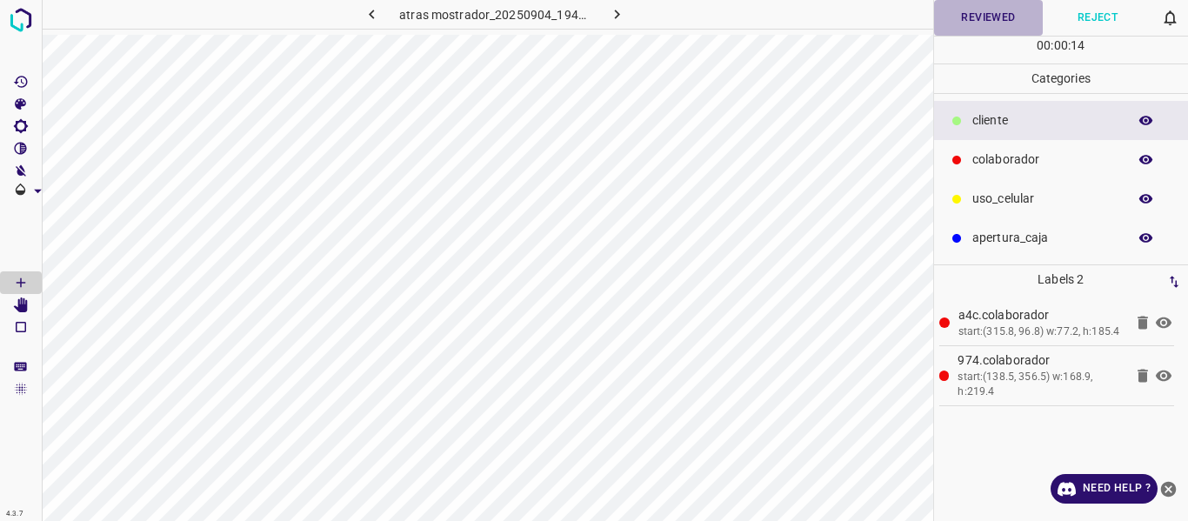
click at [979, 23] on button "Reviewed" at bounding box center [989, 18] width 110 height 36
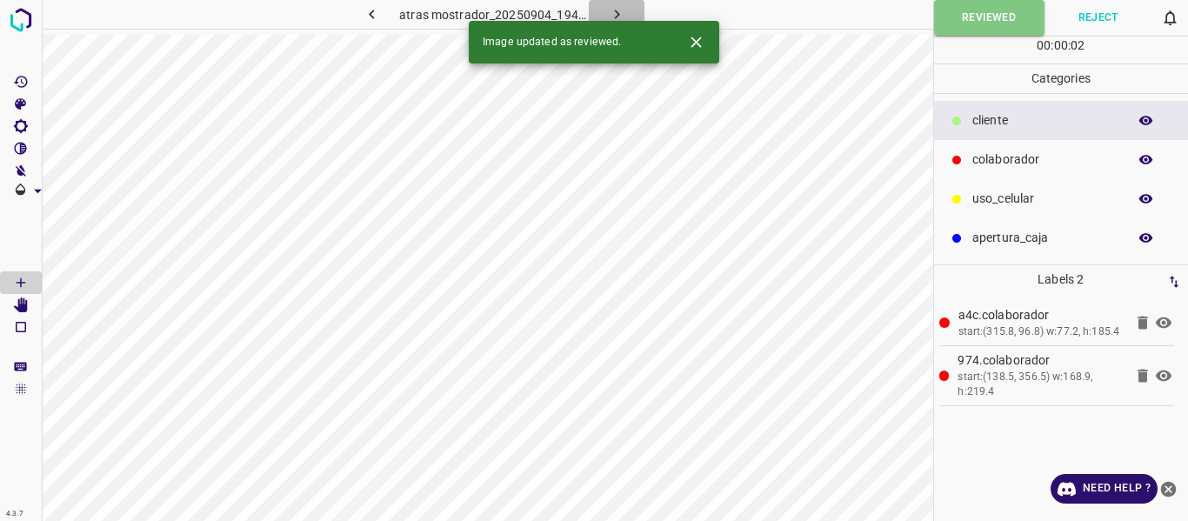
click at [616, 14] on icon "button" at bounding box center [617, 14] width 18 height 18
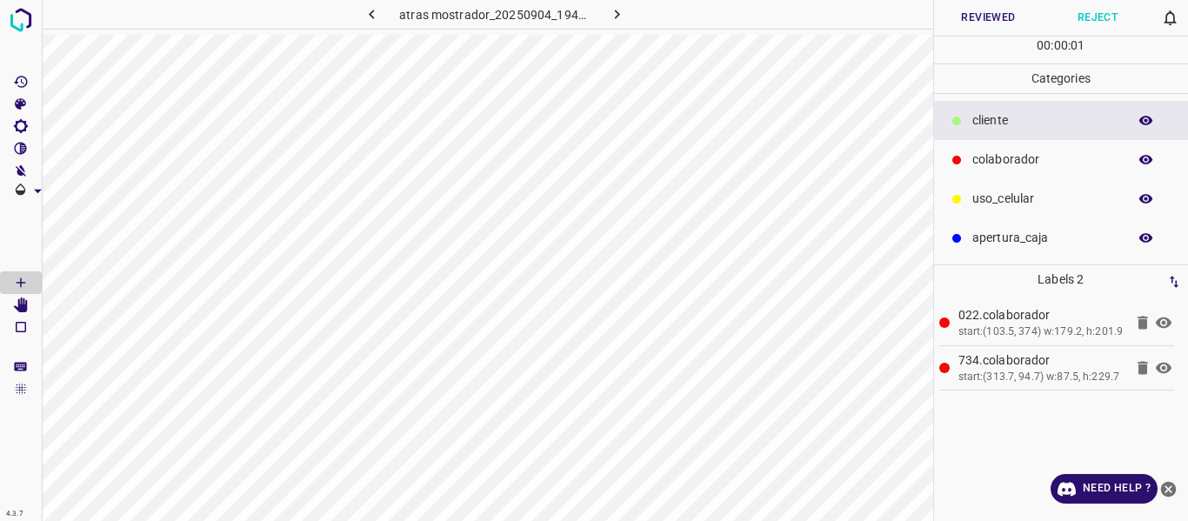
click at [966, 43] on div "00 : 00 : 01" at bounding box center [1061, 50] width 255 height 27
click at [996, 20] on button "Reviewed" at bounding box center [989, 18] width 110 height 36
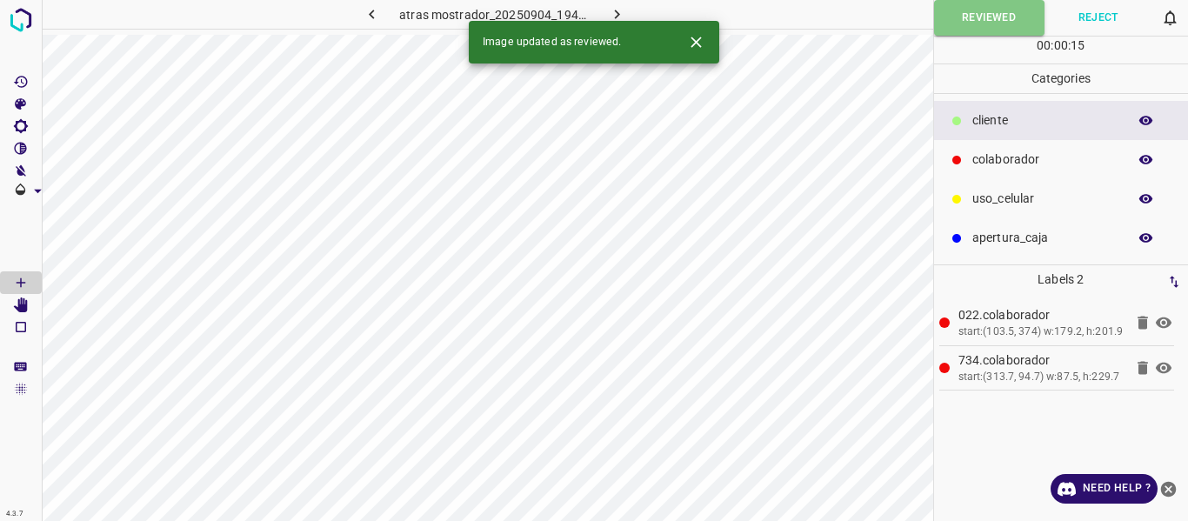
click at [614, 8] on icon "button" at bounding box center [617, 14] width 18 height 18
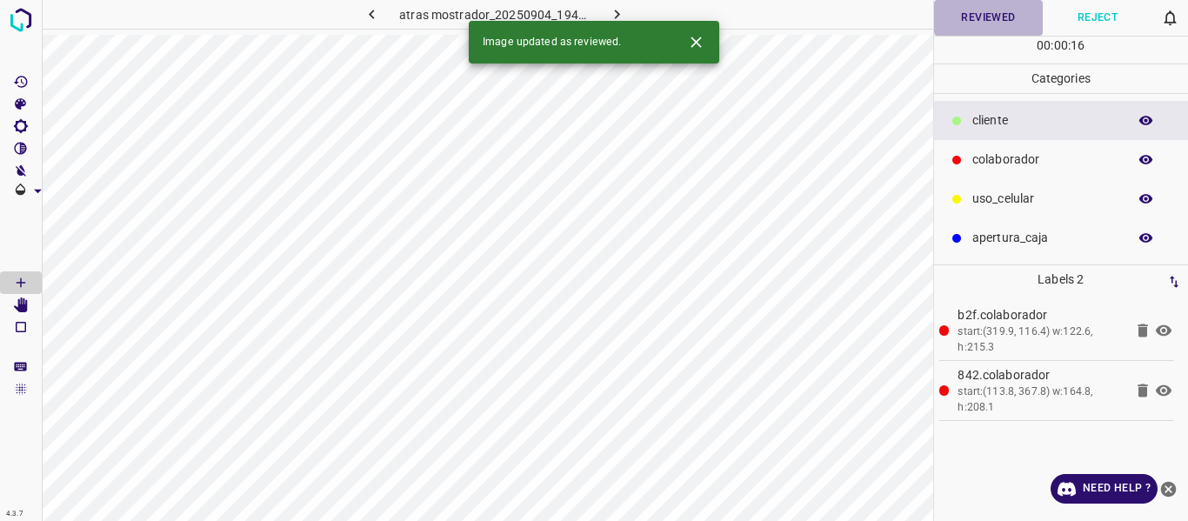
click at [983, 20] on button "Reviewed" at bounding box center [989, 18] width 110 height 36
click at [612, 11] on icon "button" at bounding box center [617, 14] width 18 height 18
click at [966, 19] on button "Reviewed" at bounding box center [989, 18] width 110 height 36
click at [619, 15] on icon "button" at bounding box center [617, 14] width 18 height 18
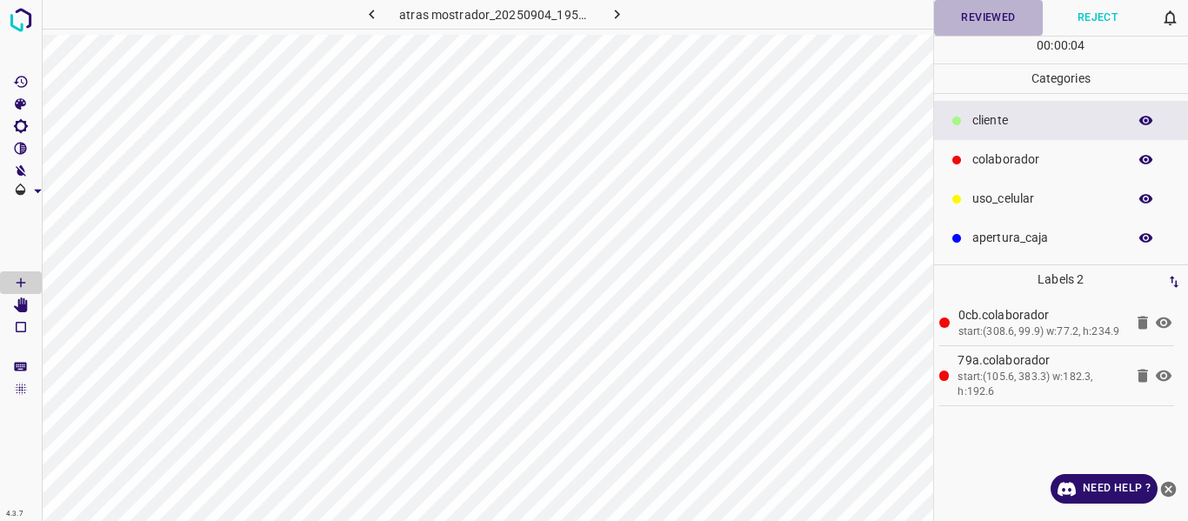
click at [1017, 10] on button "Reviewed" at bounding box center [989, 18] width 110 height 36
click at [625, 14] on icon "button" at bounding box center [617, 14] width 18 height 18
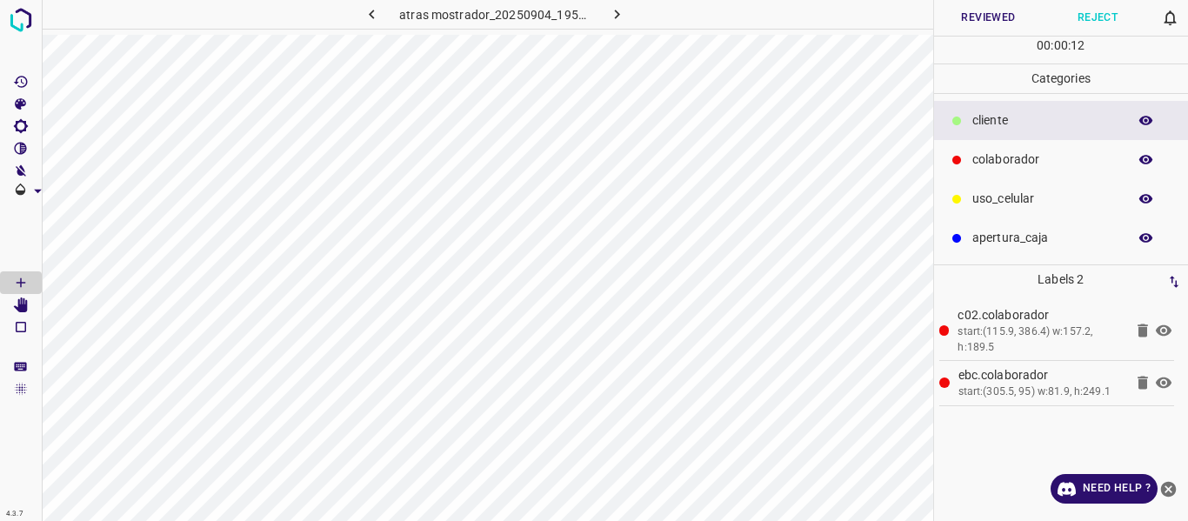
click at [994, 15] on button "Reviewed" at bounding box center [989, 18] width 110 height 36
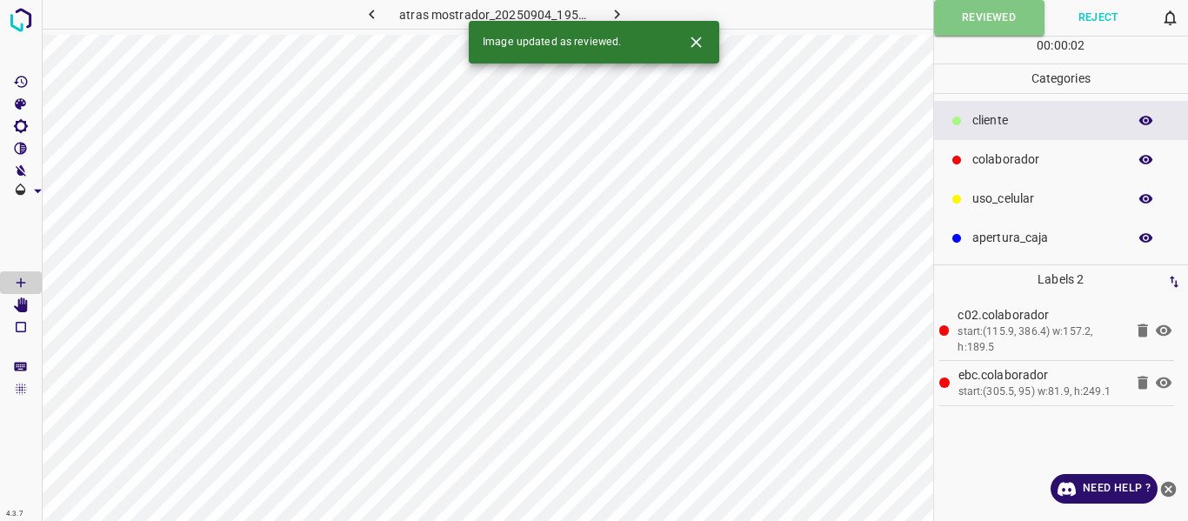
click at [609, 14] on icon "button" at bounding box center [617, 14] width 18 height 18
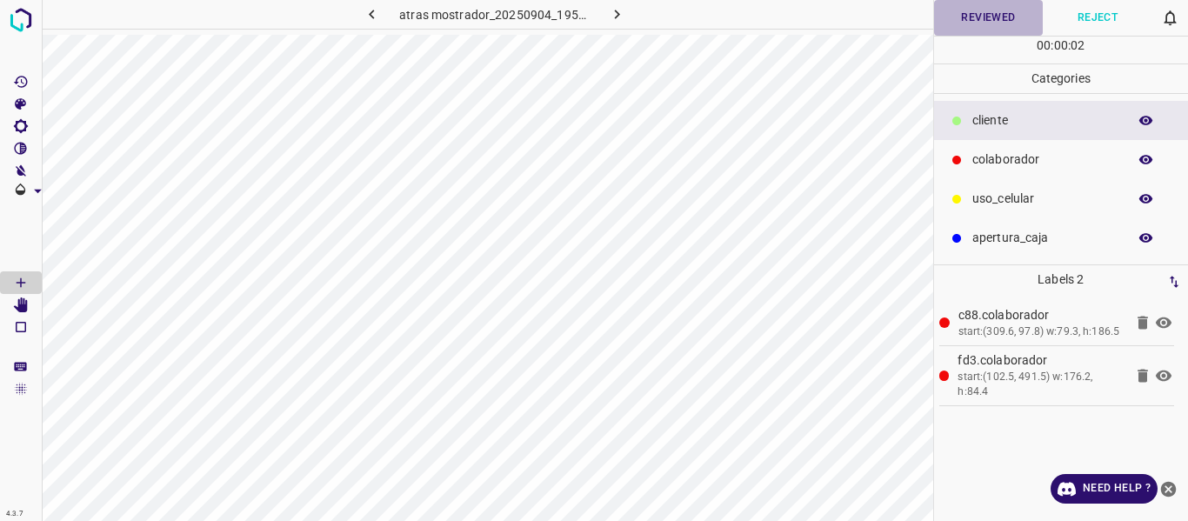
click at [969, 23] on button "Reviewed" at bounding box center [989, 18] width 110 height 36
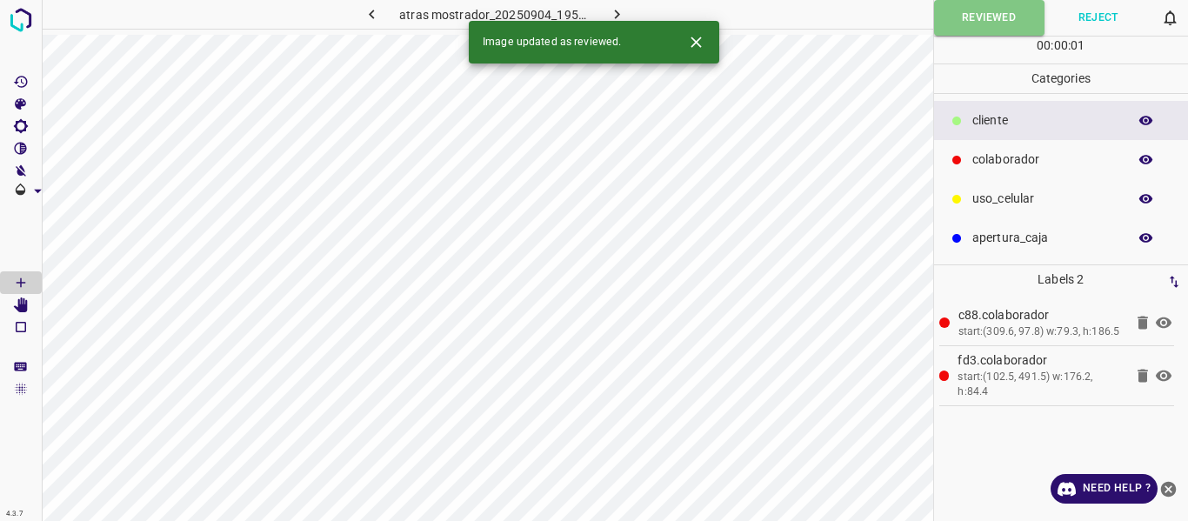
click at [618, 10] on icon "button" at bounding box center [617, 14] width 18 height 18
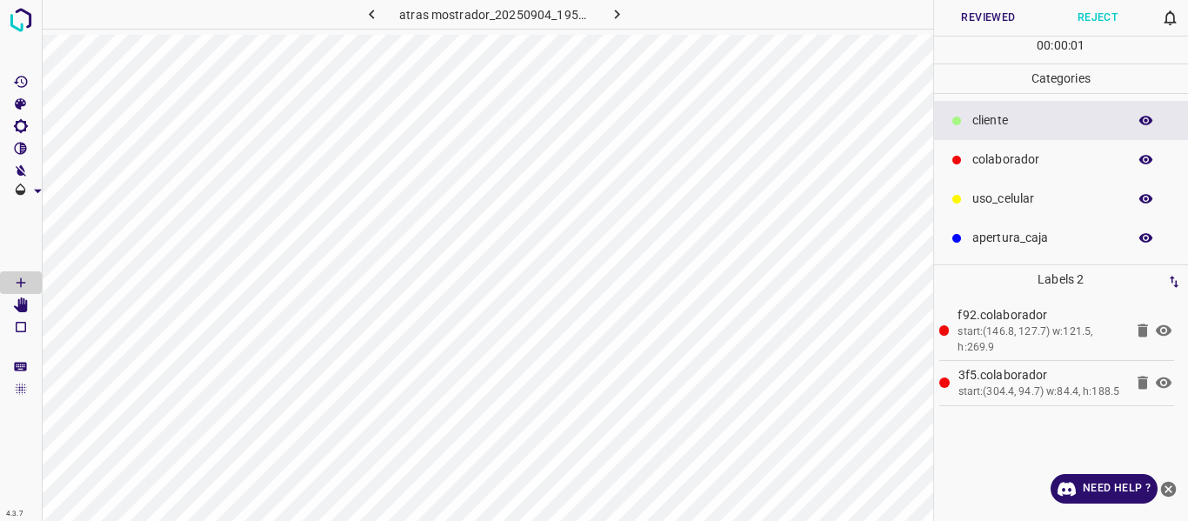
click at [1003, 16] on button "Reviewed" at bounding box center [989, 18] width 110 height 36
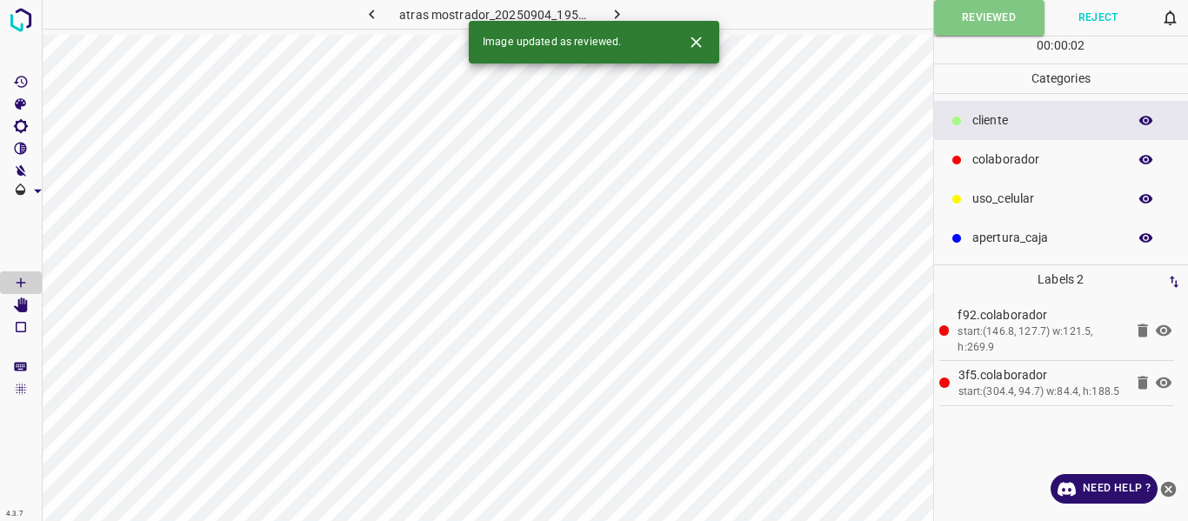
click at [612, 13] on icon "button" at bounding box center [617, 14] width 18 height 18
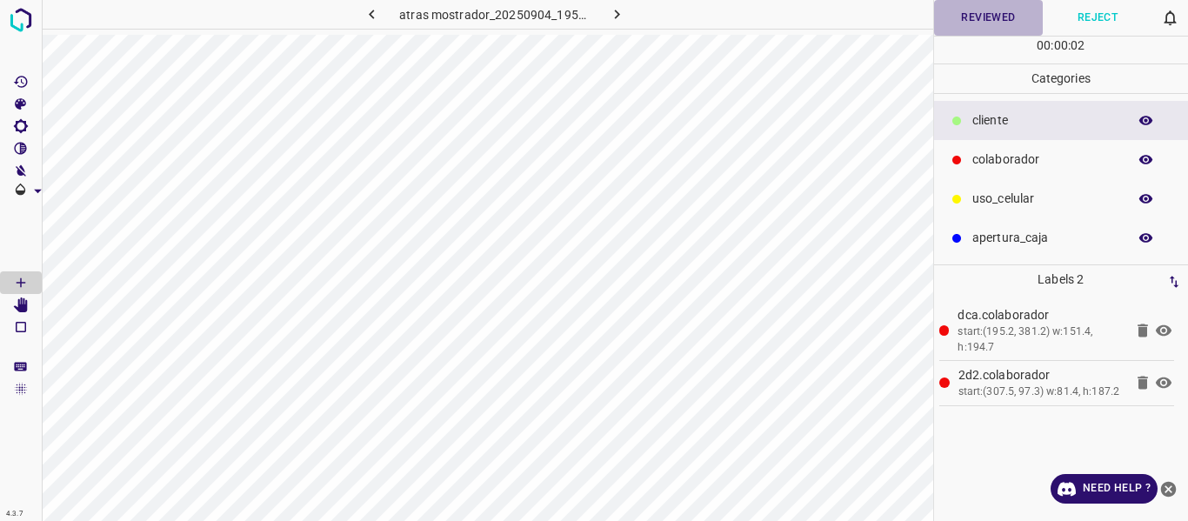
click at [968, 11] on button "Reviewed" at bounding box center [989, 18] width 110 height 36
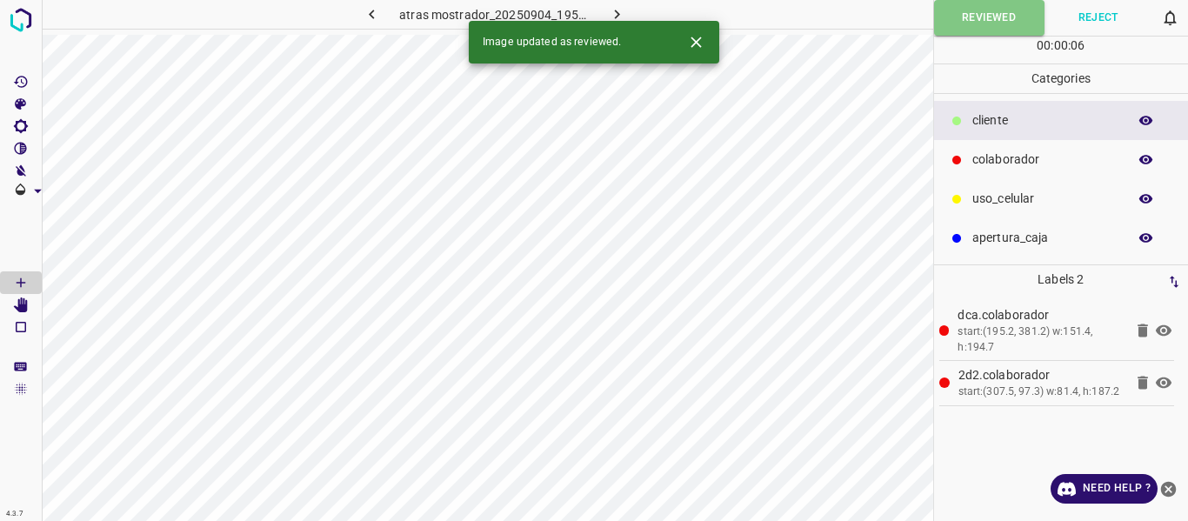
click at [608, 14] on icon "button" at bounding box center [617, 14] width 18 height 18
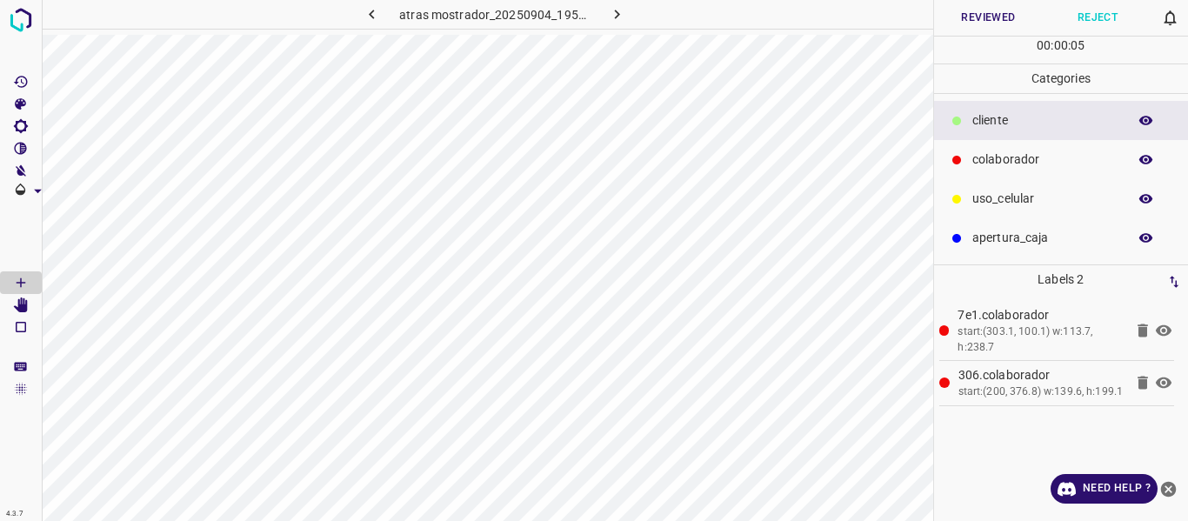
click at [973, 16] on button "Reviewed" at bounding box center [989, 18] width 110 height 36
click at [967, 19] on button "Reviewed" at bounding box center [989, 18] width 110 height 36
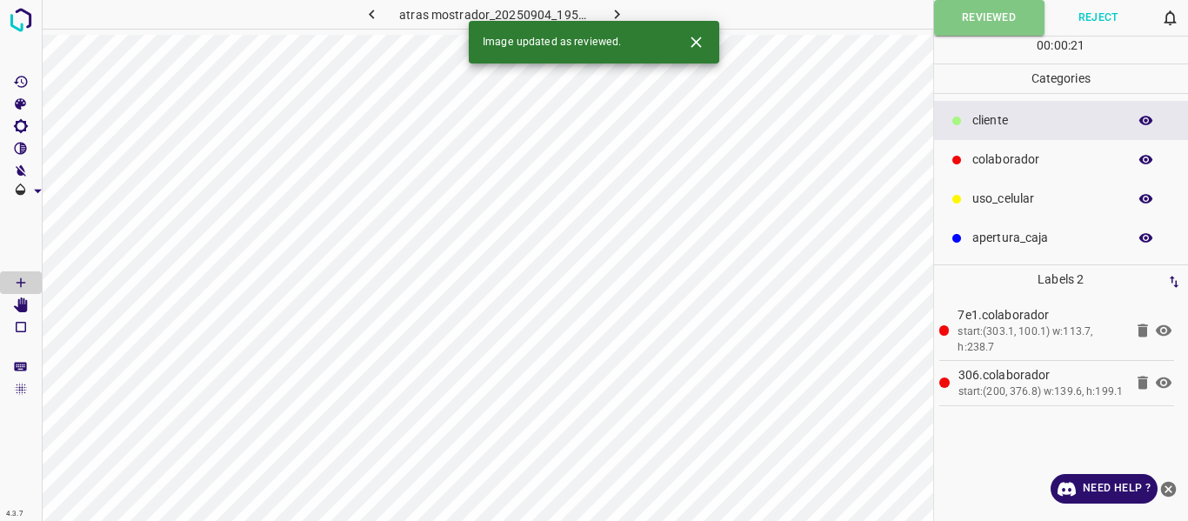
click at [611, 15] on icon "button" at bounding box center [617, 14] width 18 height 18
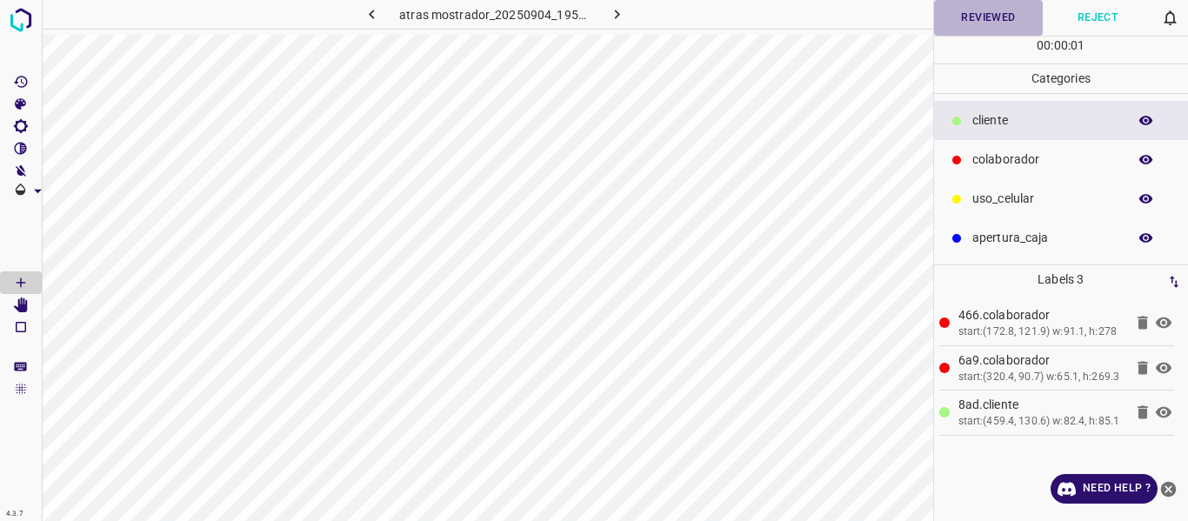
click at [986, 12] on button "Reviewed" at bounding box center [989, 18] width 110 height 36
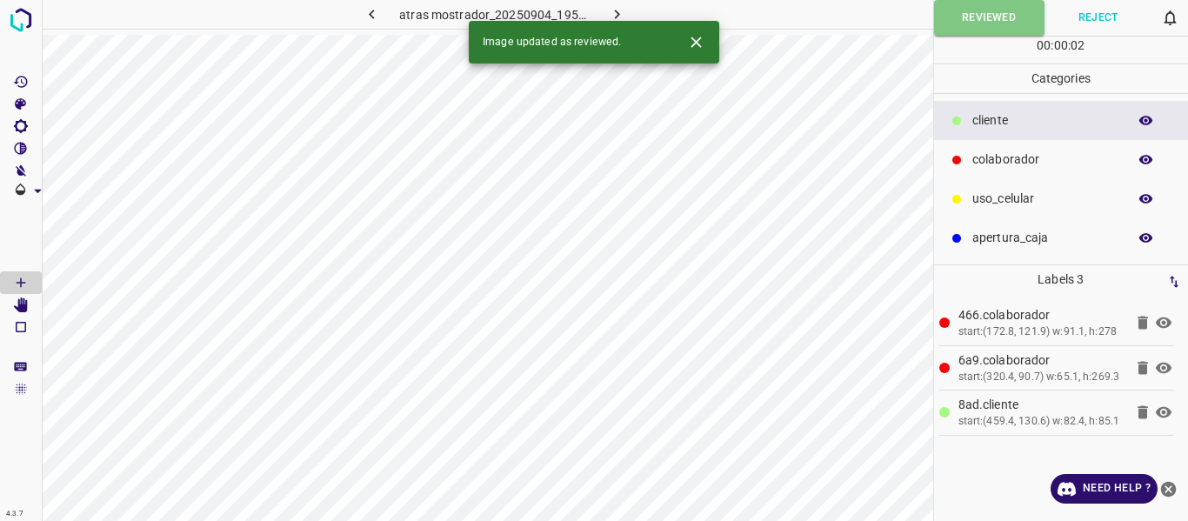
click at [621, 10] on icon "button" at bounding box center [617, 14] width 18 height 18
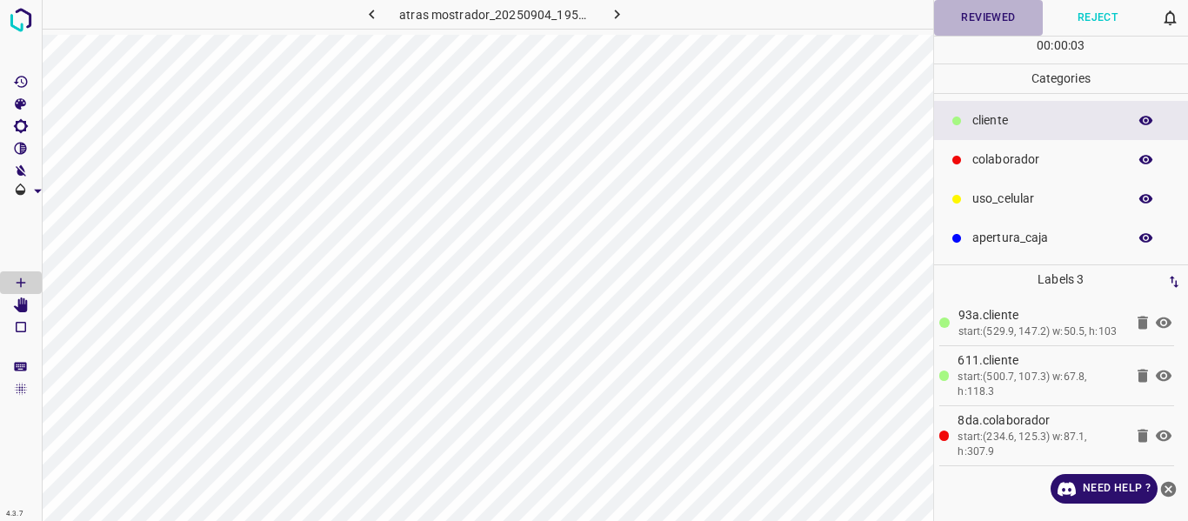
click at [956, 18] on button "Reviewed" at bounding box center [989, 18] width 110 height 36
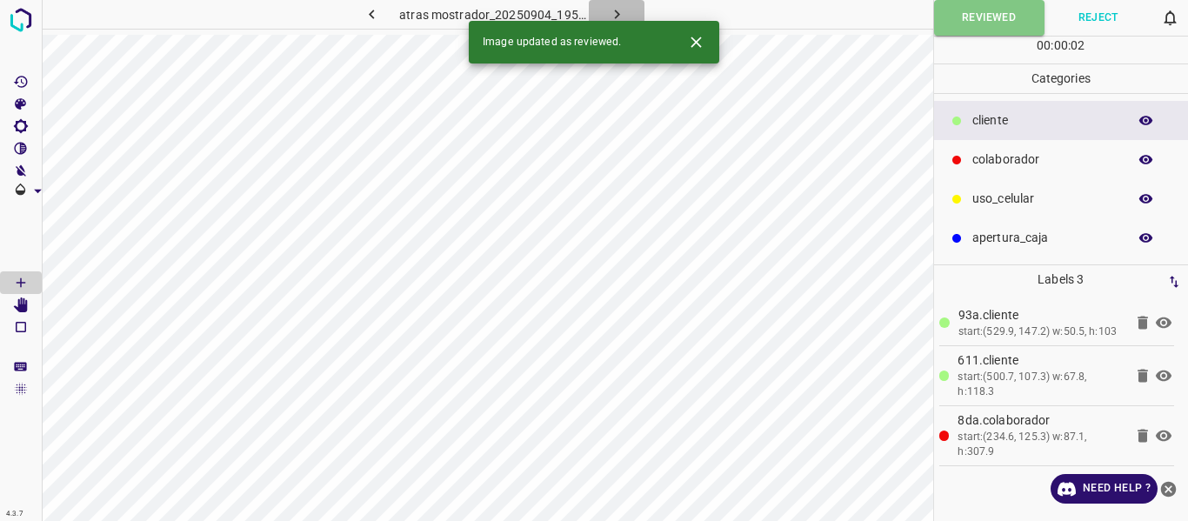
click at [612, 11] on icon "button" at bounding box center [617, 14] width 18 height 18
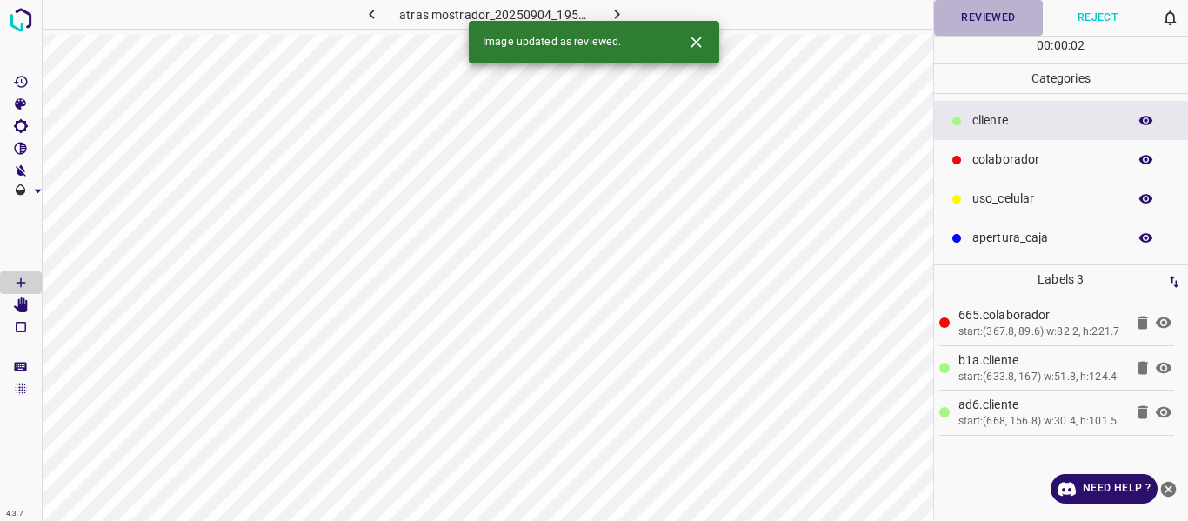
click at [973, 19] on button "Reviewed" at bounding box center [989, 18] width 110 height 36
click at [612, 8] on icon "button" at bounding box center [617, 14] width 18 height 18
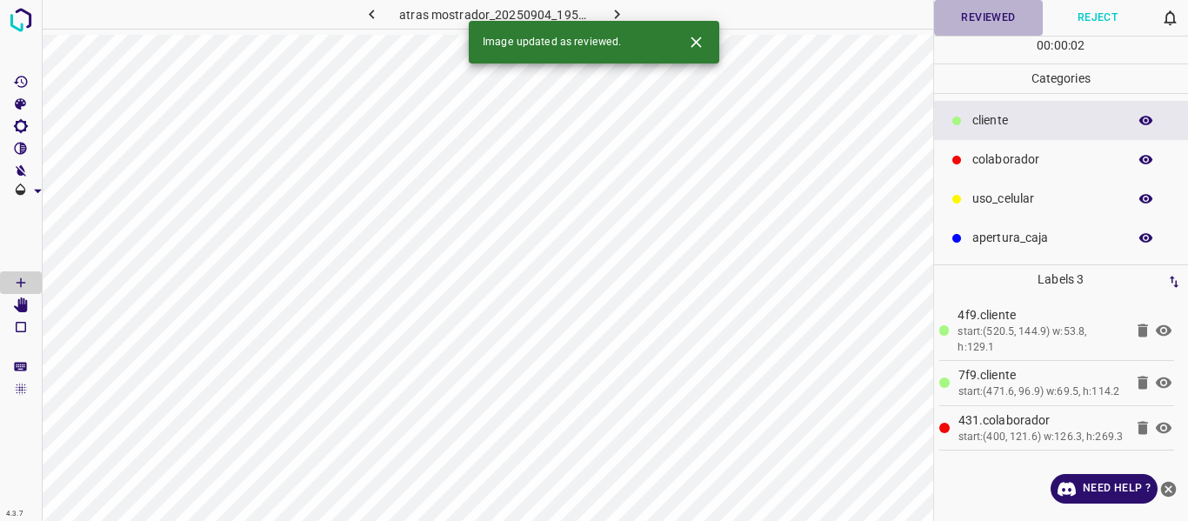
click at [986, 21] on button "Reviewed" at bounding box center [989, 18] width 110 height 36
click at [615, 10] on icon "button" at bounding box center [616, 15] width 5 height 10
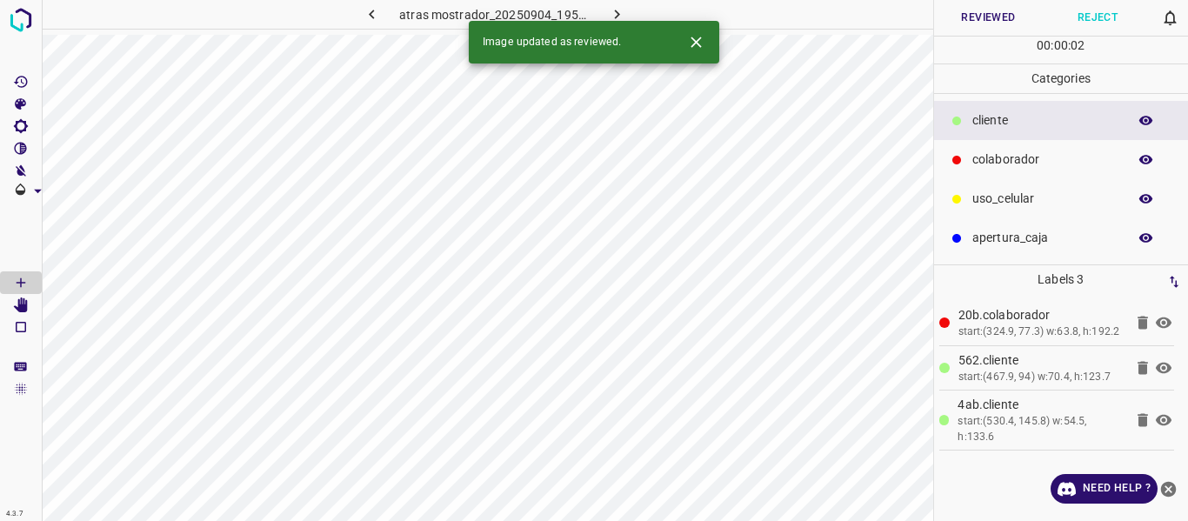
click at [984, 10] on button "Reviewed" at bounding box center [989, 18] width 110 height 36
click at [614, 12] on icon "button" at bounding box center [617, 14] width 18 height 18
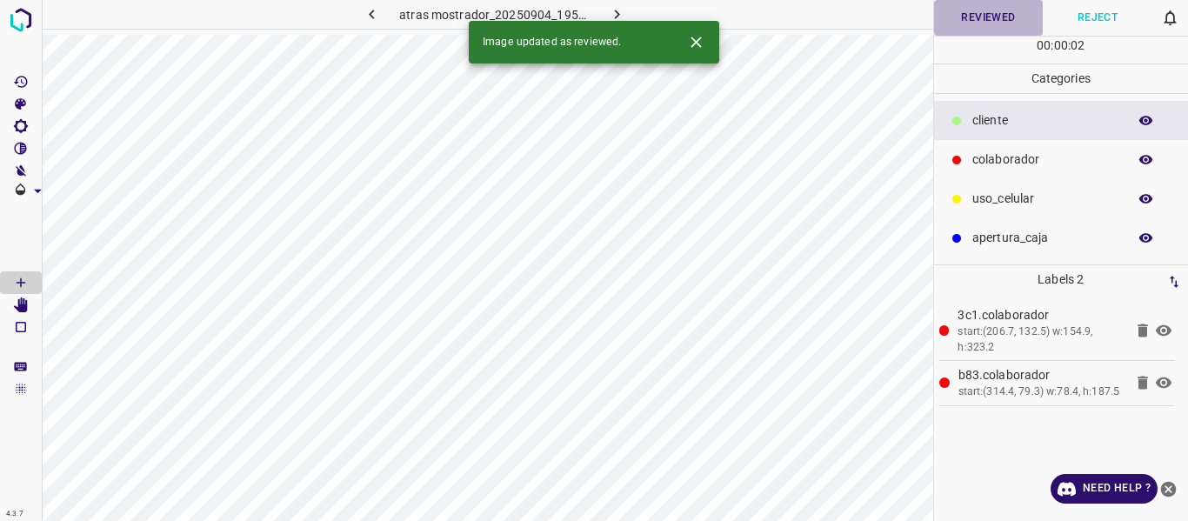
click at [970, 23] on button "Reviewed" at bounding box center [989, 18] width 110 height 36
click at [621, 4] on button "button" at bounding box center [617, 14] width 56 height 29
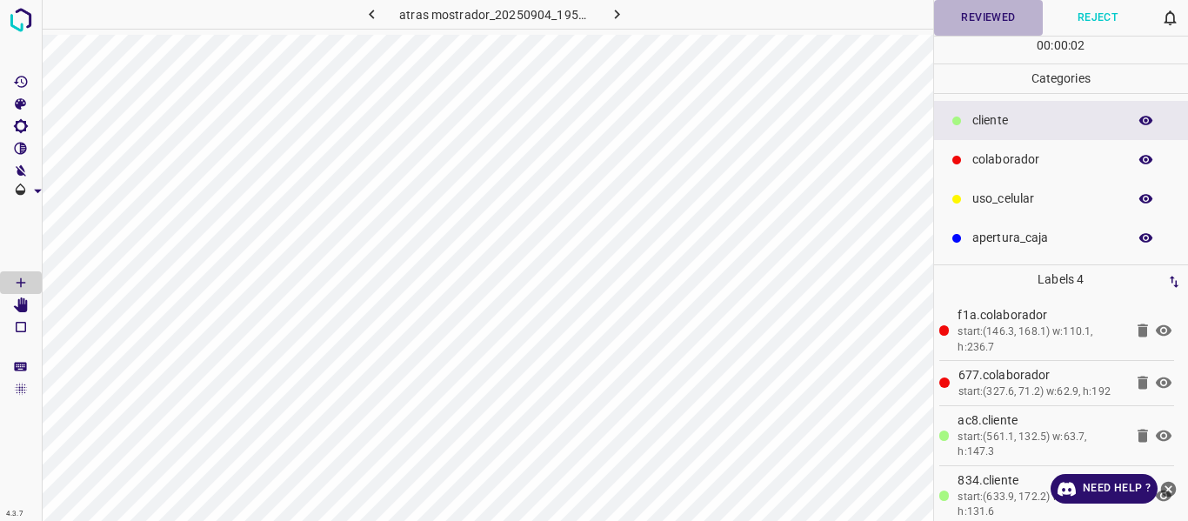
click at [965, 22] on button "Reviewed" at bounding box center [989, 18] width 110 height 36
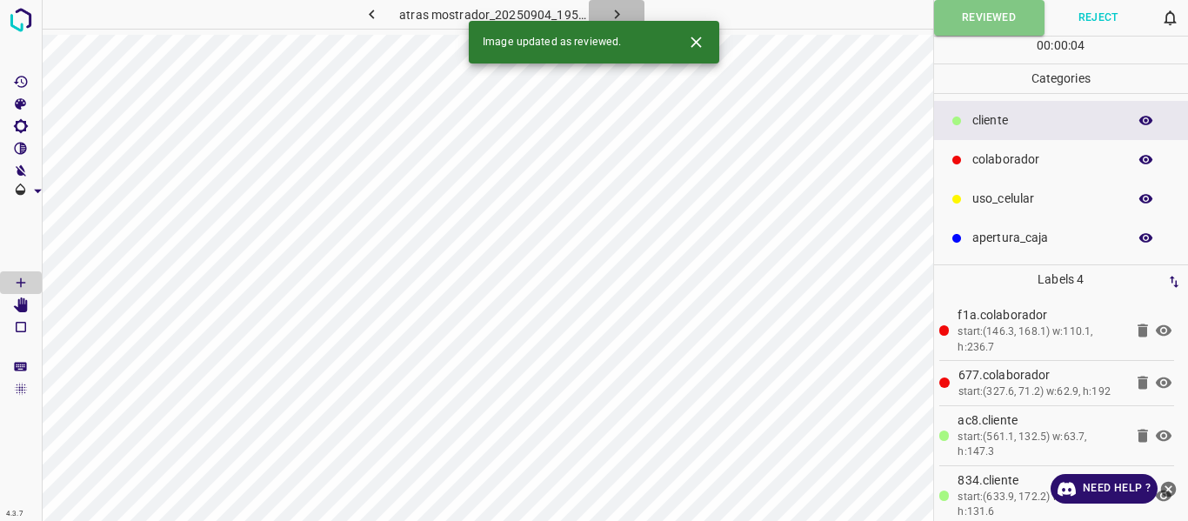
click at [616, 8] on icon "button" at bounding box center [617, 14] width 18 height 18
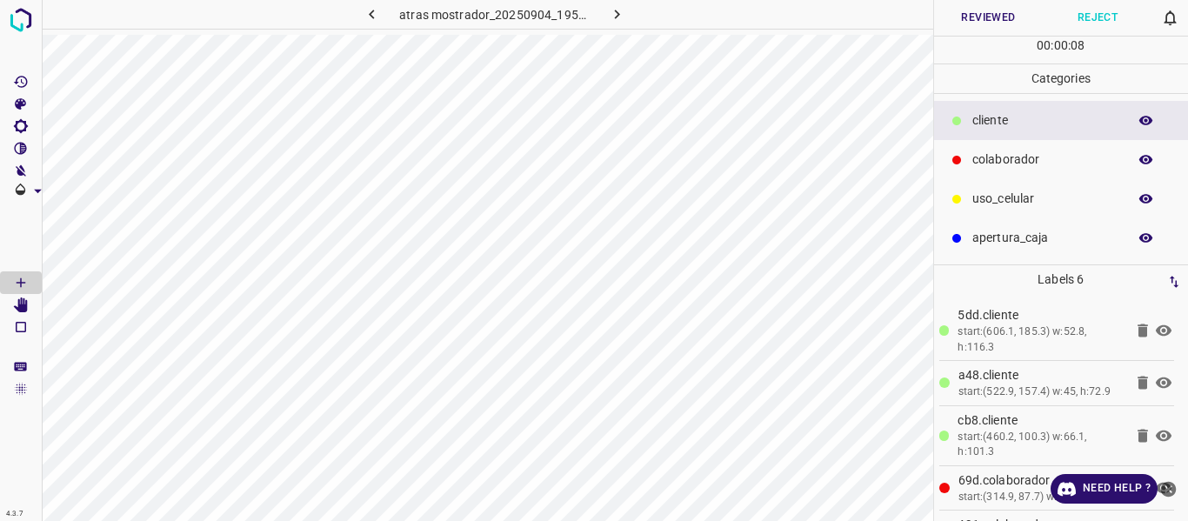
click at [982, 10] on button "Reviewed" at bounding box center [989, 18] width 110 height 36
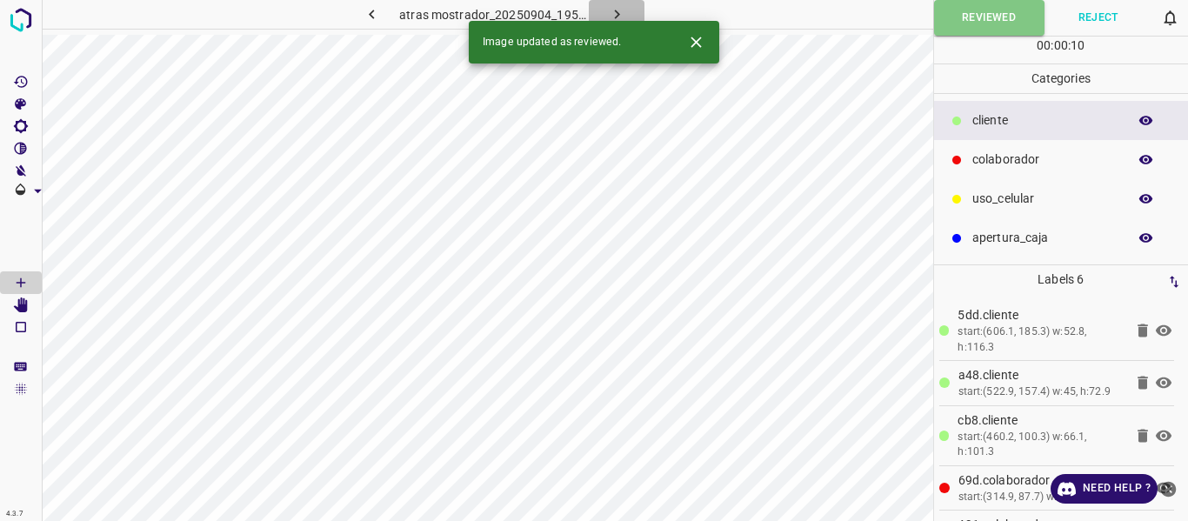
click at [617, 12] on icon "button" at bounding box center [616, 15] width 5 height 10
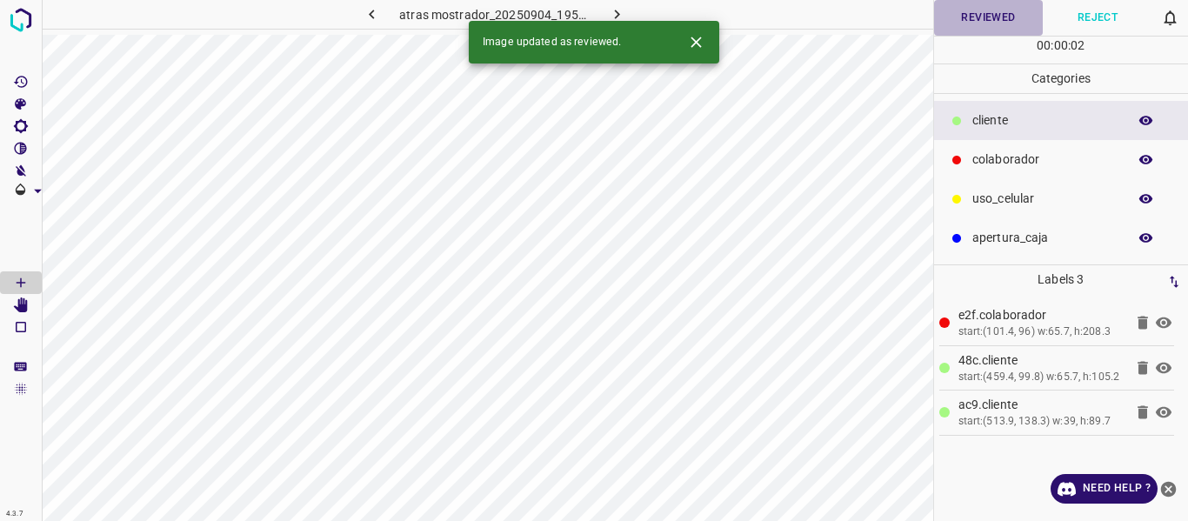
click at [967, 17] on button "Reviewed" at bounding box center [989, 18] width 110 height 36
click at [612, 16] on icon "button" at bounding box center [617, 14] width 18 height 18
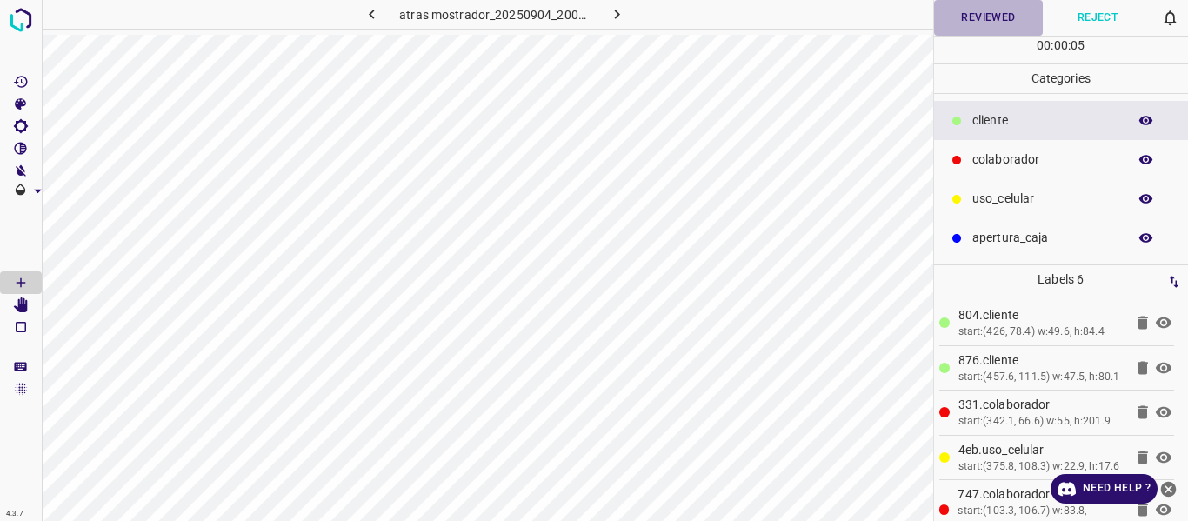
click at [973, 25] on button "Reviewed" at bounding box center [989, 18] width 110 height 36
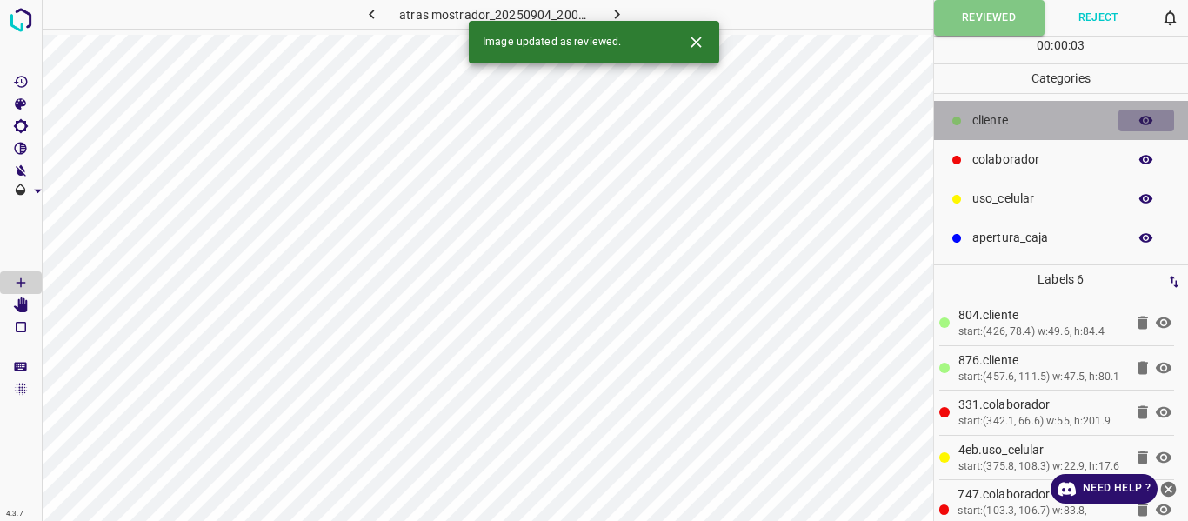
click at [1140, 113] on icon "button" at bounding box center [1147, 121] width 16 height 16
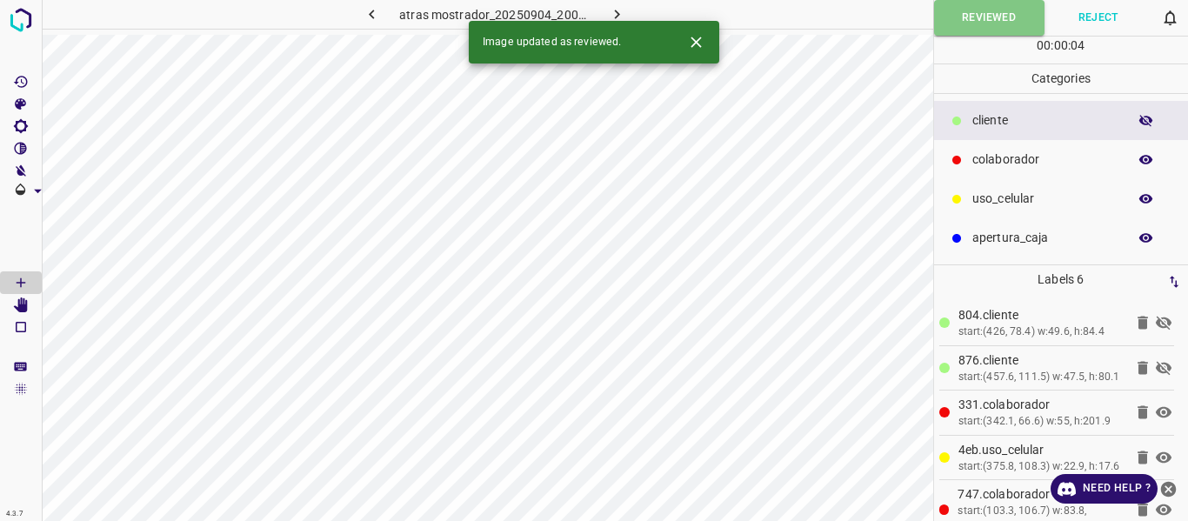
click at [1140, 113] on icon "button" at bounding box center [1147, 121] width 16 height 16
click at [621, 15] on icon "button" at bounding box center [617, 14] width 18 height 18
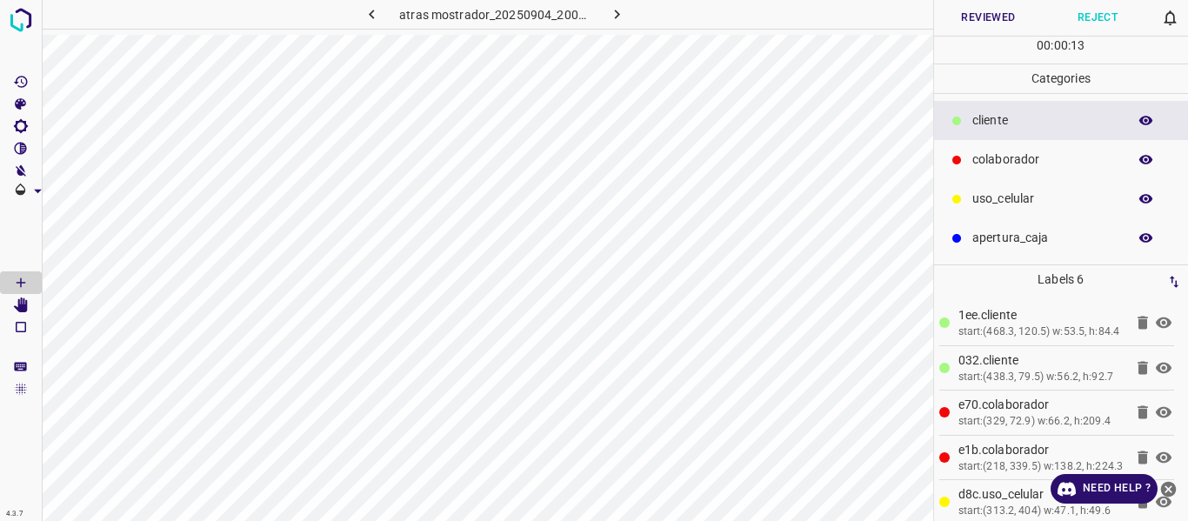
click at [988, 23] on button "Reviewed" at bounding box center [989, 18] width 110 height 36
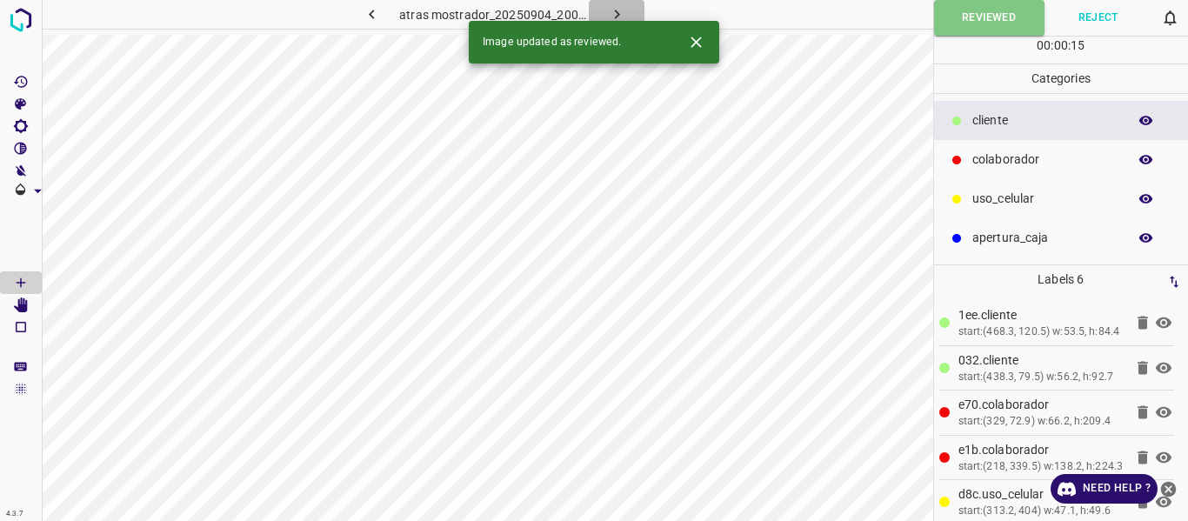
click at [612, 7] on icon "button" at bounding box center [617, 14] width 18 height 18
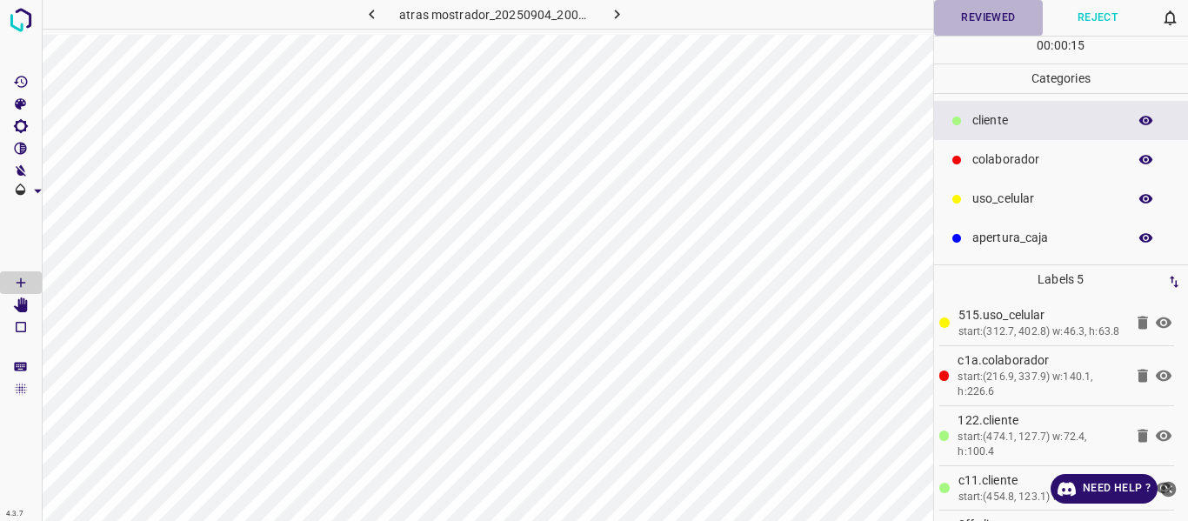
click at [1020, 14] on button "Reviewed" at bounding box center [989, 18] width 110 height 36
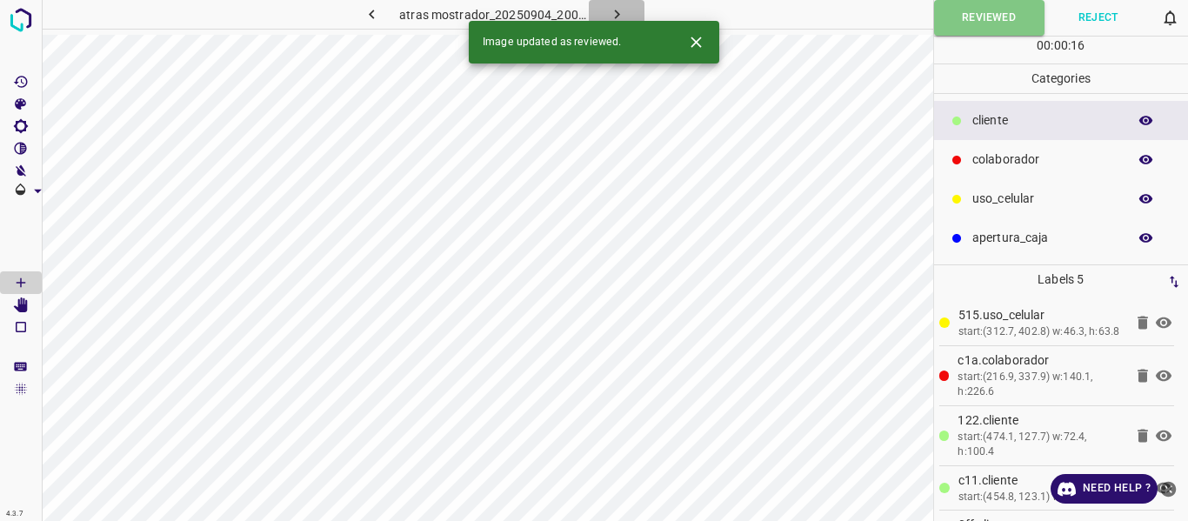
click at [617, 5] on icon "button" at bounding box center [617, 14] width 18 height 18
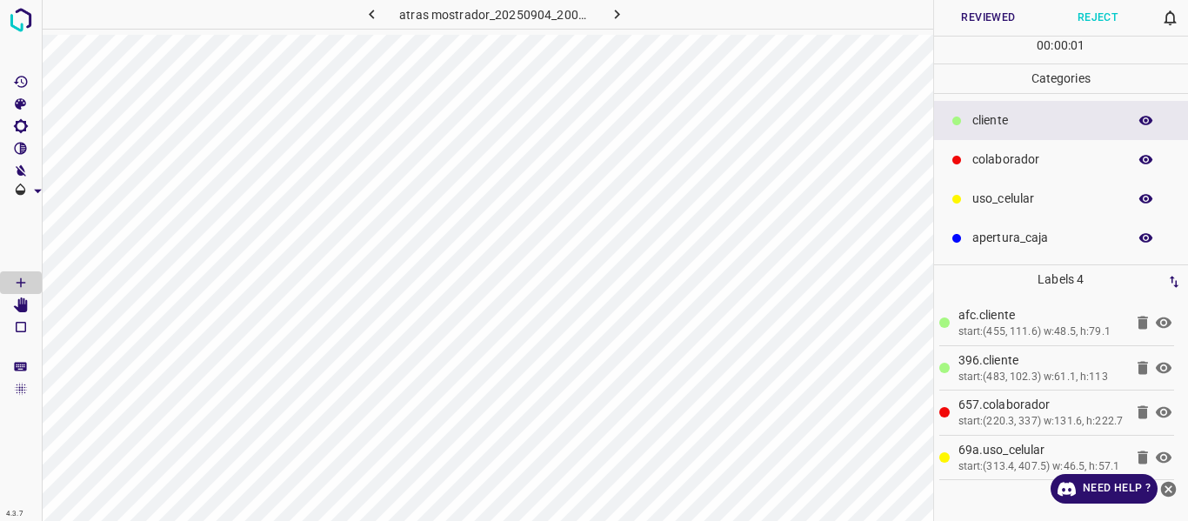
click at [974, 21] on button "Reviewed" at bounding box center [989, 18] width 110 height 36
click at [960, 19] on button "Reviewed" at bounding box center [989, 18] width 110 height 36
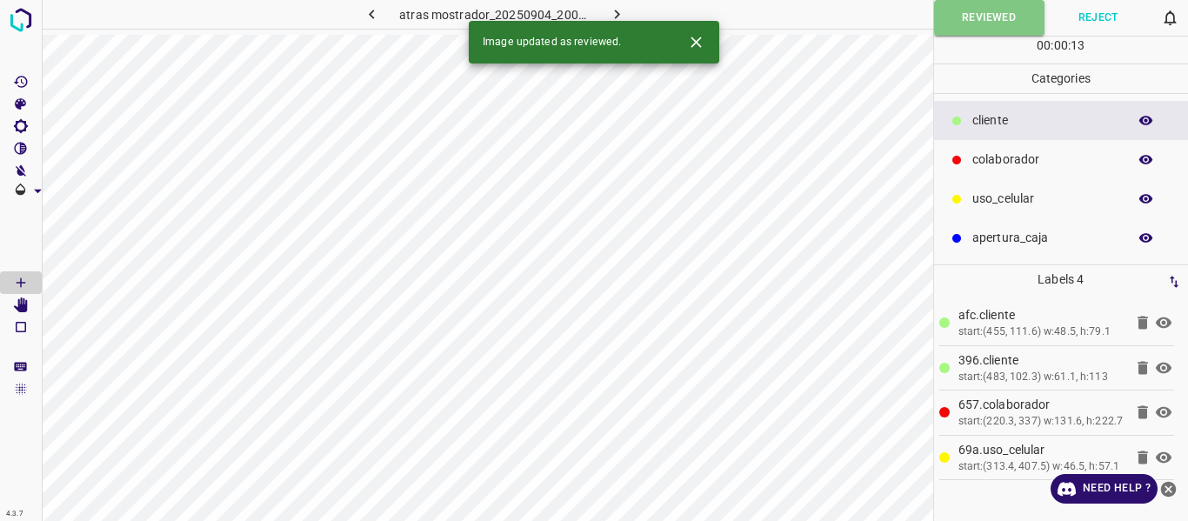
click at [615, 11] on icon "button" at bounding box center [616, 15] width 5 height 10
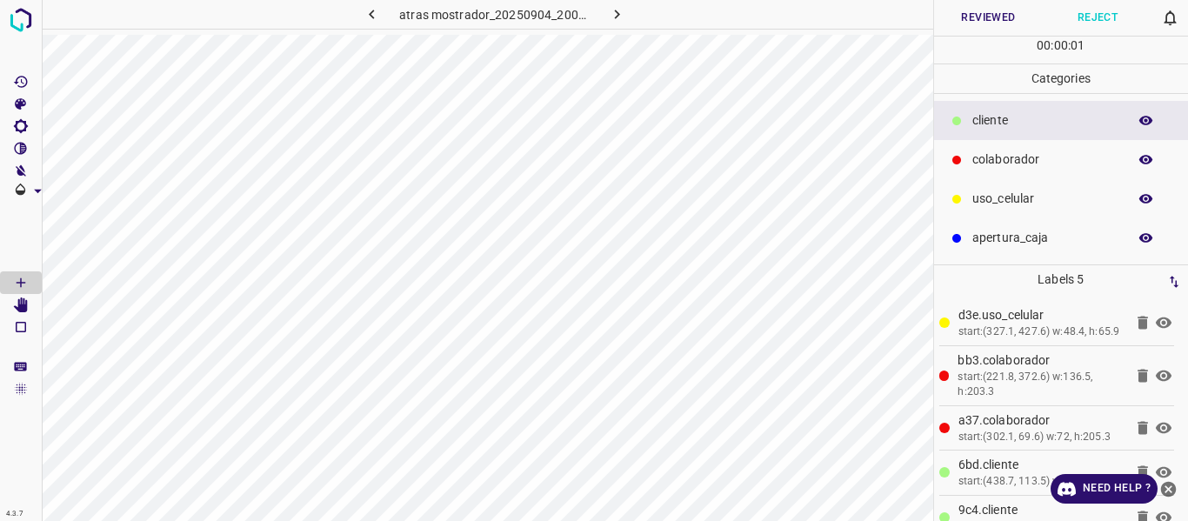
click at [993, 16] on button "Reviewed" at bounding box center [989, 18] width 110 height 36
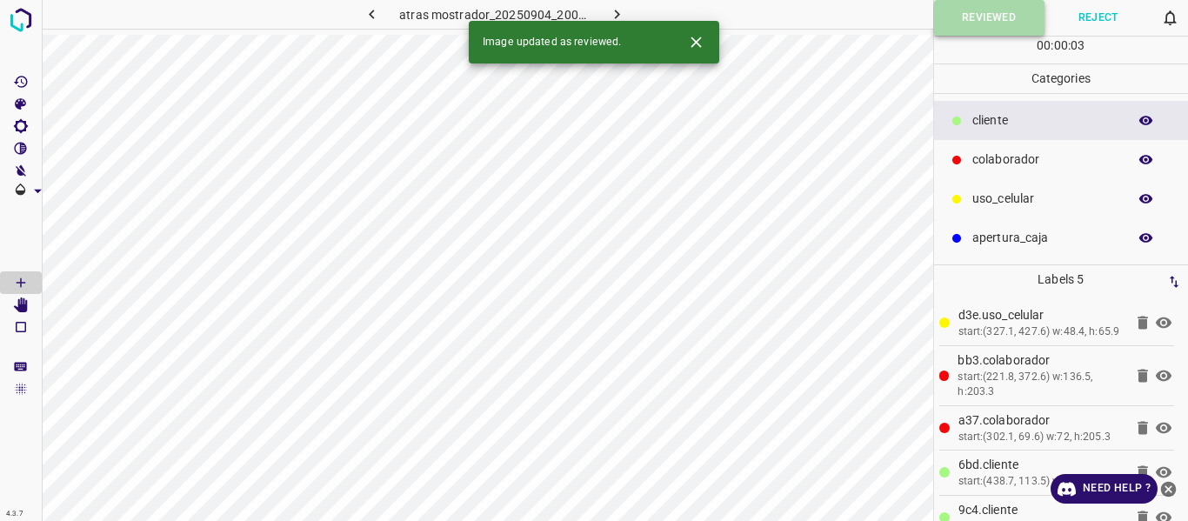
click at [993, 16] on button "Reviewed" at bounding box center [989, 18] width 110 height 36
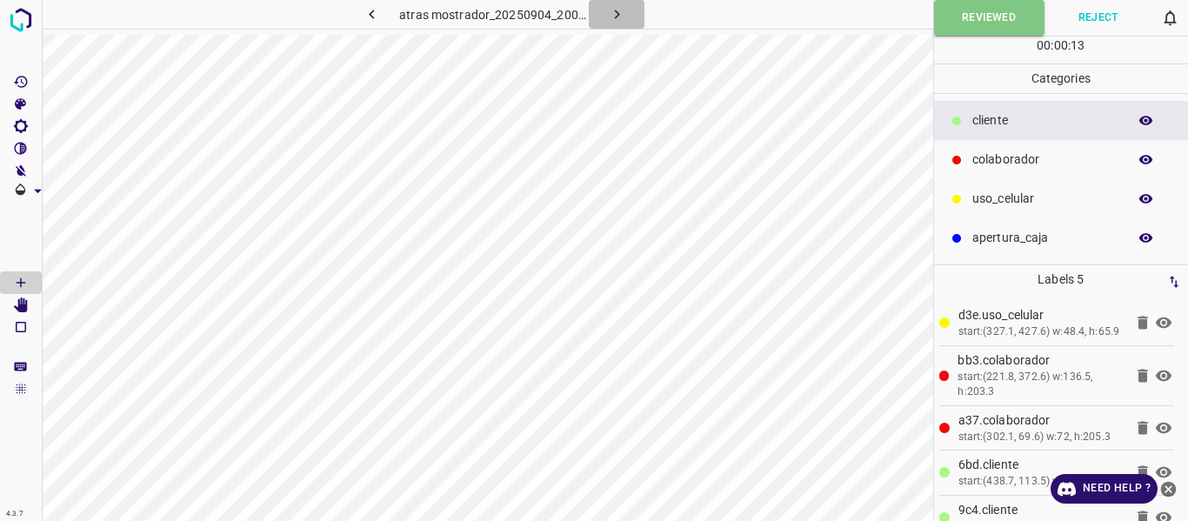
click at [610, 14] on icon "button" at bounding box center [617, 14] width 18 height 18
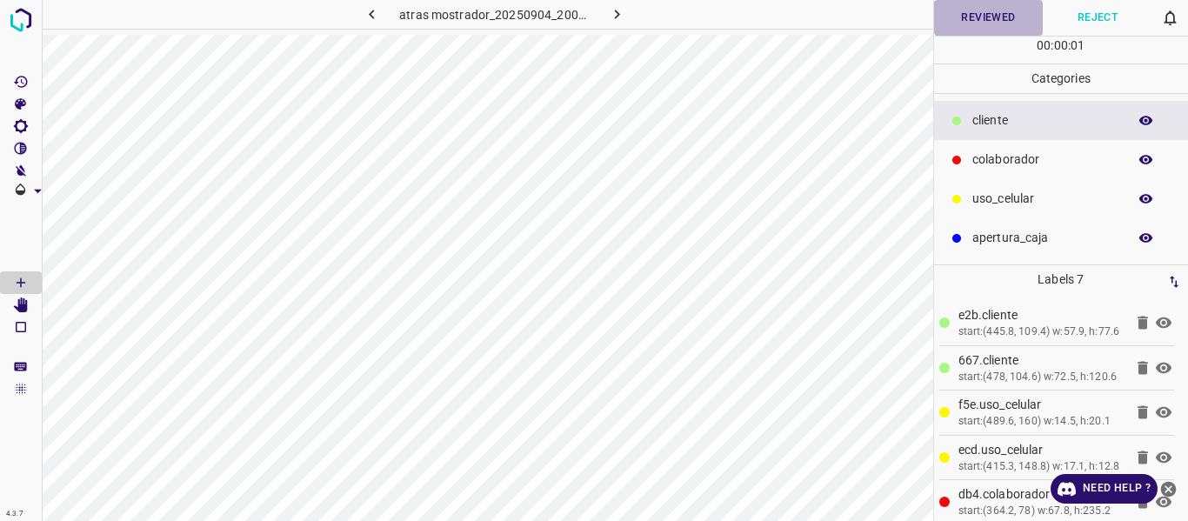
click at [980, 27] on button "Reviewed" at bounding box center [989, 18] width 110 height 36
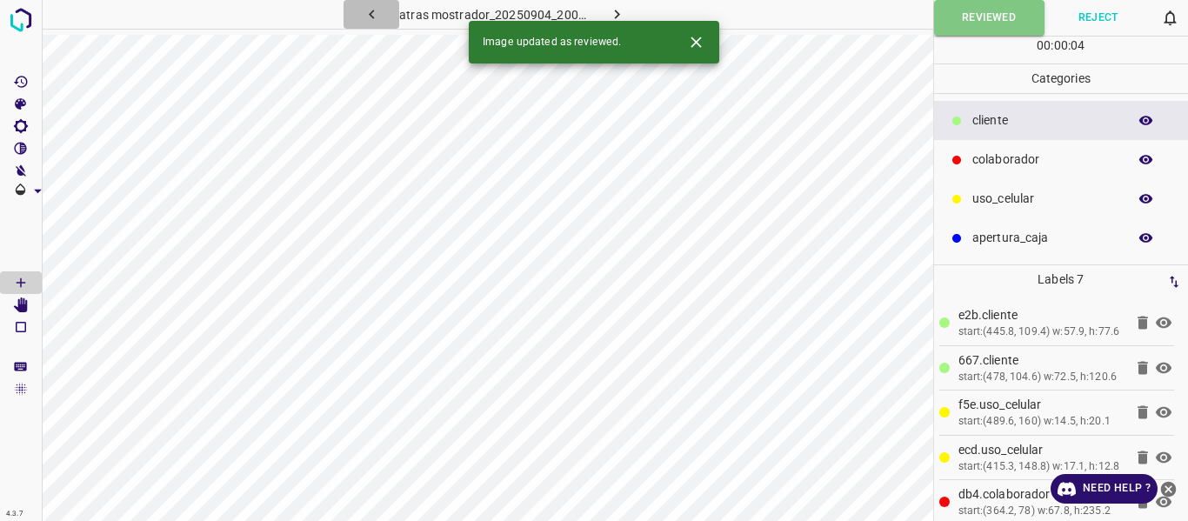
click at [363, 12] on icon "button" at bounding box center [372, 14] width 18 height 18
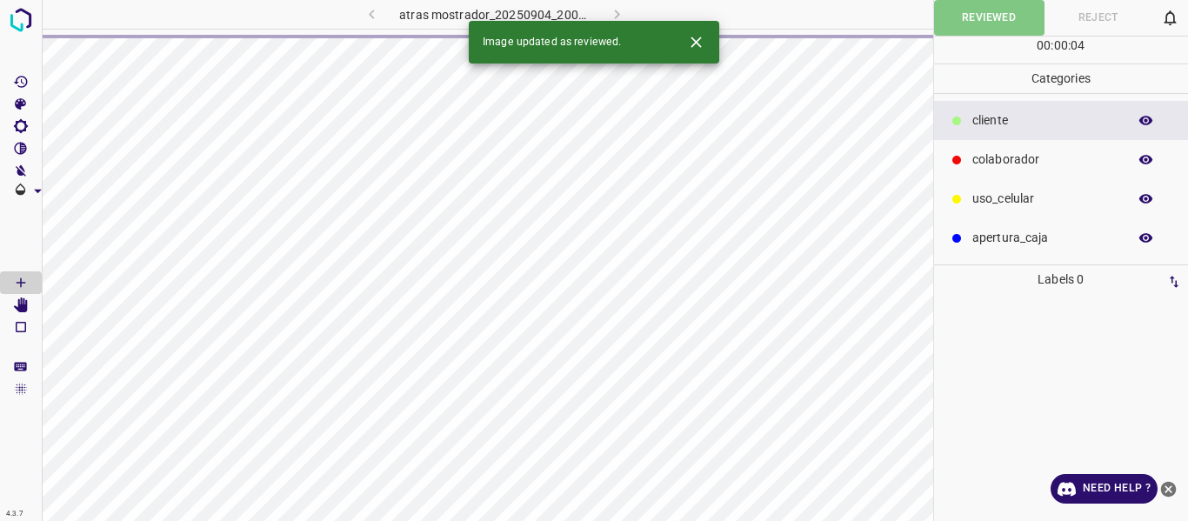
click at [363, 13] on div "atras mostrador_20250904_200316_720104.jpg" at bounding box center [494, 14] width 380 height 29
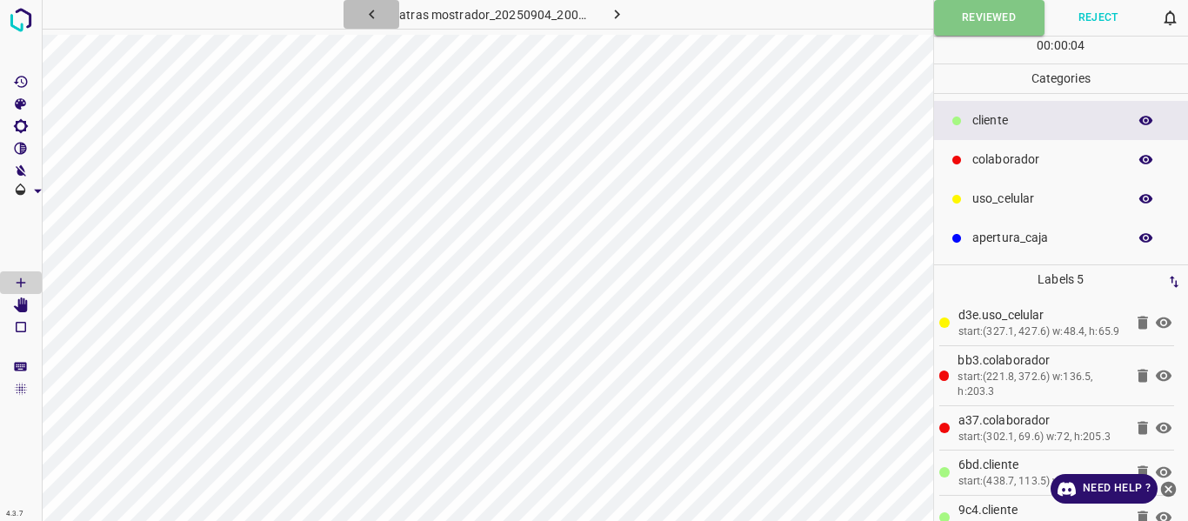
click at [363, 13] on icon "button" at bounding box center [372, 14] width 18 height 18
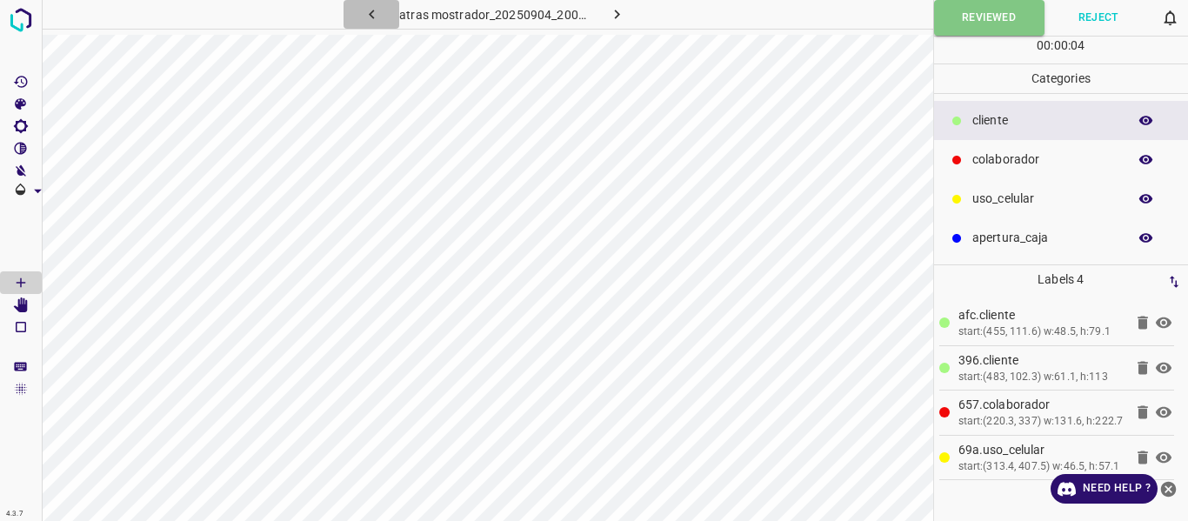
click at [363, 13] on icon "button" at bounding box center [372, 14] width 18 height 18
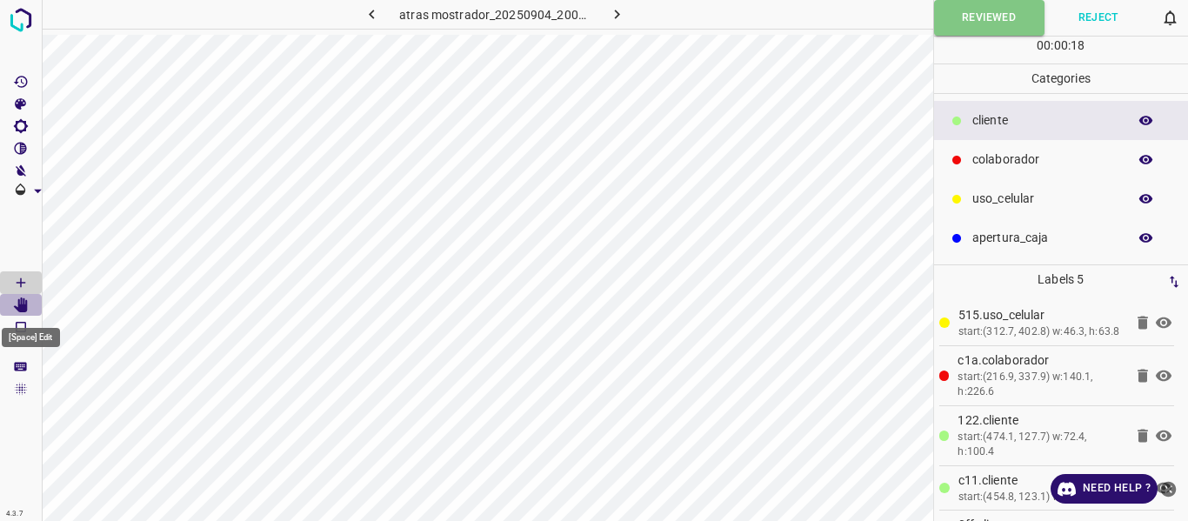
drag, startPoint x: 22, startPoint y: 303, endPoint x: 35, endPoint y: 312, distance: 16.2
click at [22, 304] on icon "[Space] Edit" at bounding box center [21, 306] width 14 height 16
click at [948, 5] on button "Reviewed" at bounding box center [989, 18] width 110 height 36
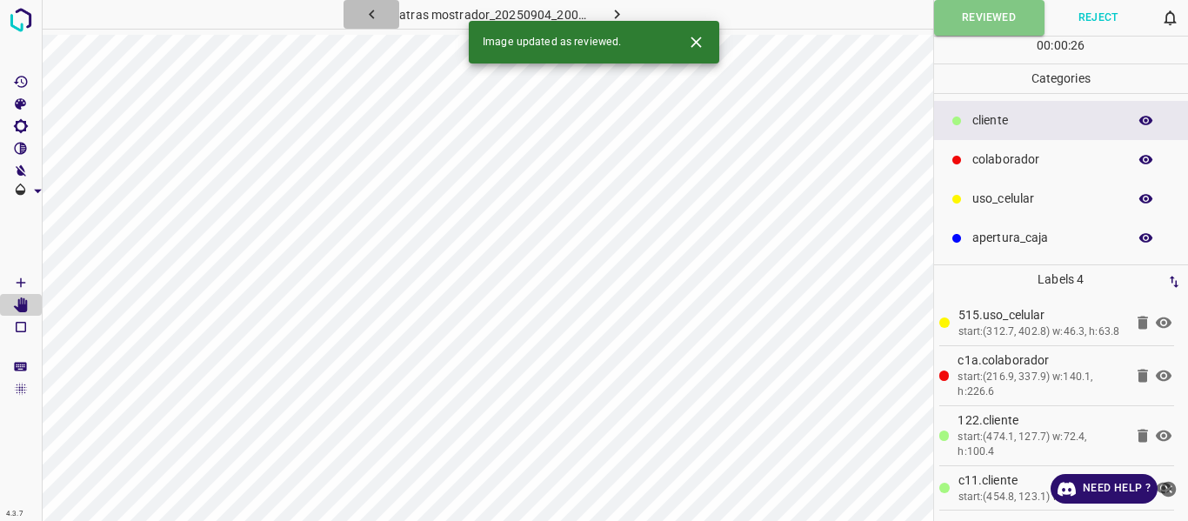
click at [378, 5] on icon "button" at bounding box center [372, 14] width 18 height 18
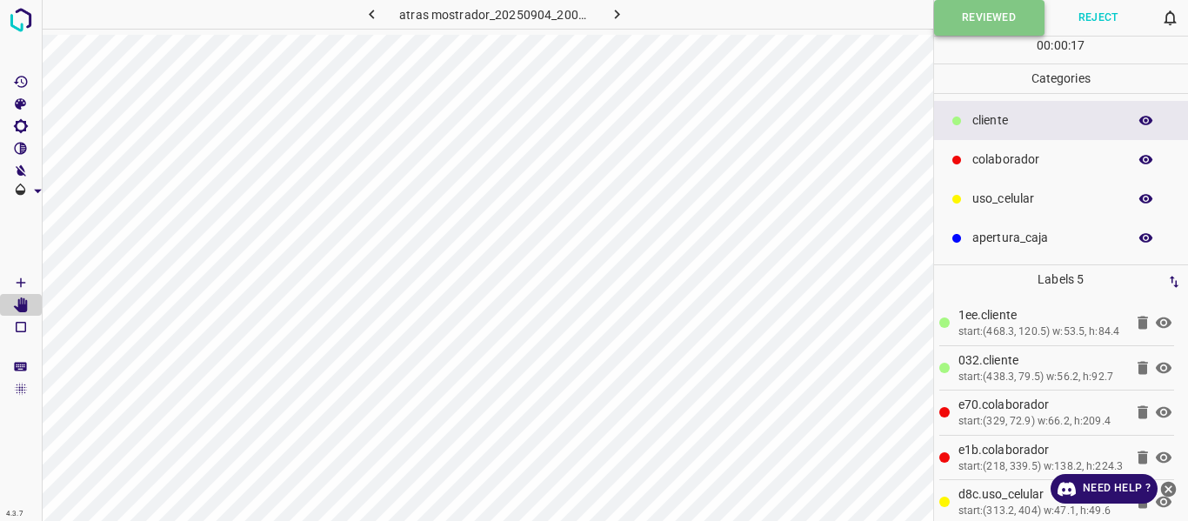
click at [990, 9] on button "Reviewed" at bounding box center [989, 18] width 110 height 36
click at [965, 10] on button "Reviewed" at bounding box center [989, 18] width 110 height 36
click at [958, 19] on button "Reviewed" at bounding box center [989, 18] width 110 height 36
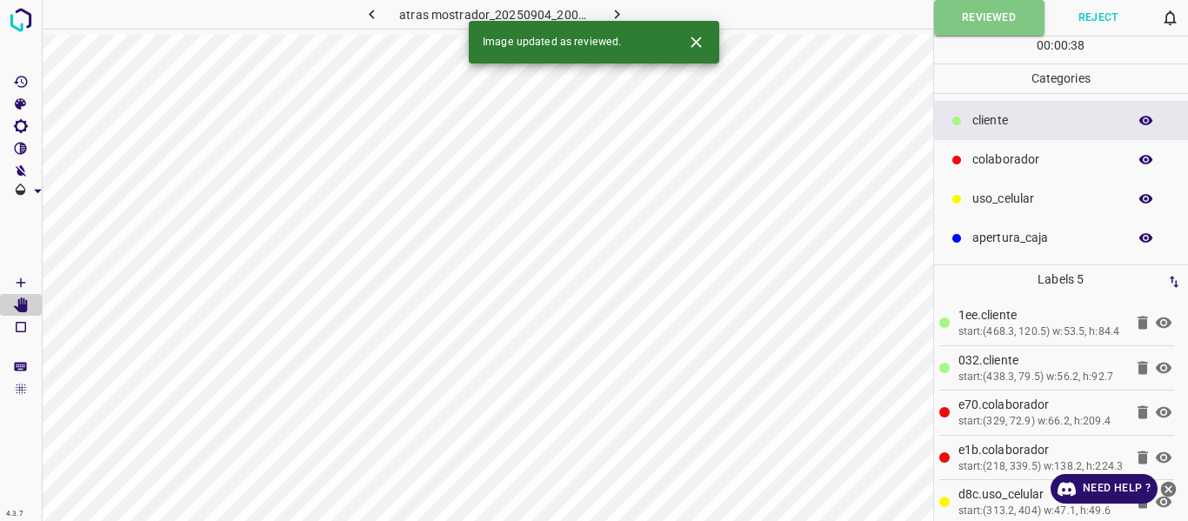
click at [368, 13] on icon "button" at bounding box center [372, 14] width 18 height 18
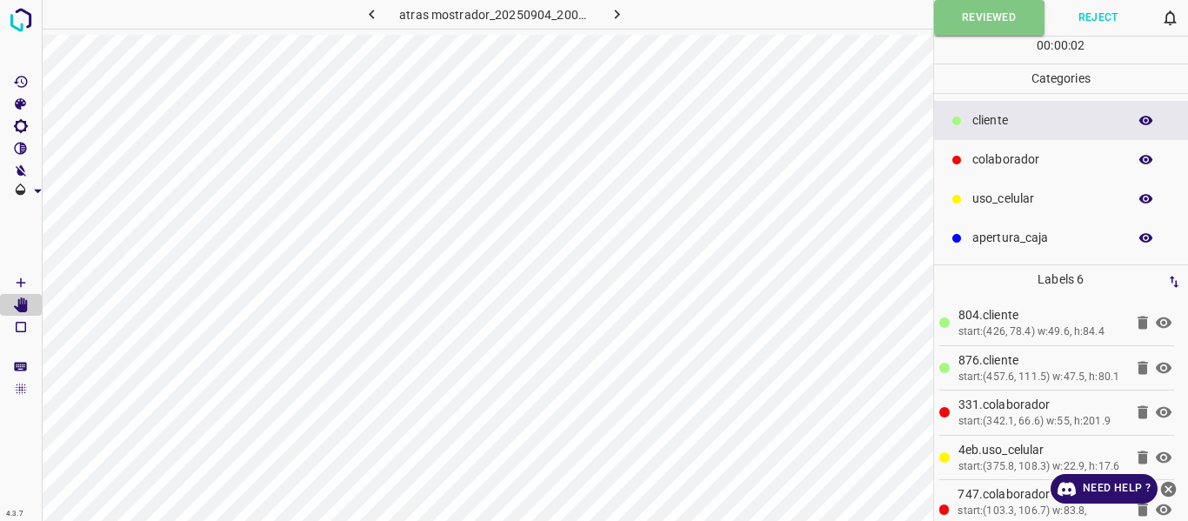
click at [619, 13] on icon "button" at bounding box center [617, 14] width 18 height 18
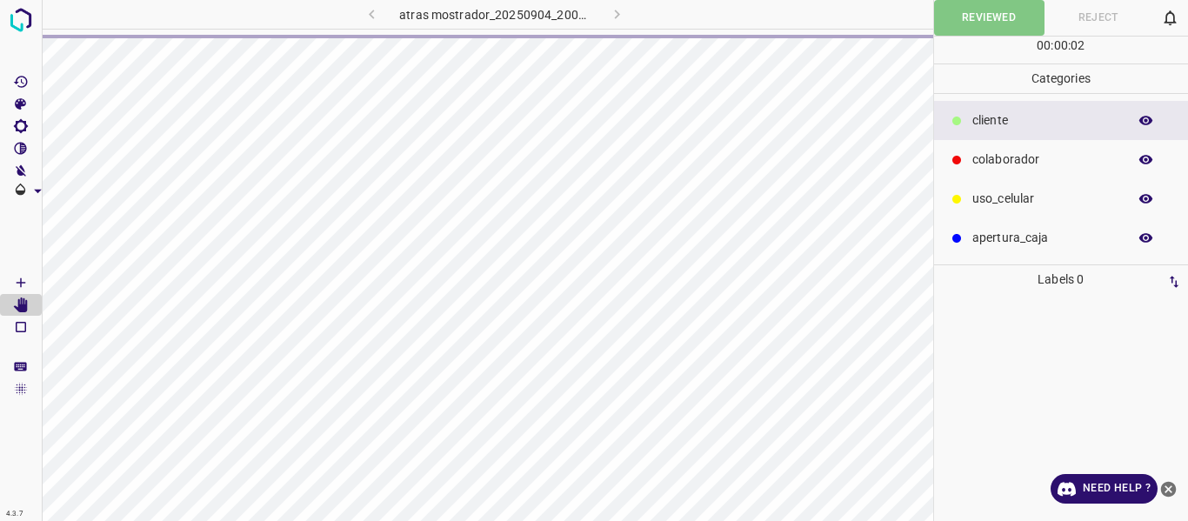
click at [619, 13] on div "atras mostrador_20250904_200116_452252.jpg" at bounding box center [494, 14] width 380 height 29
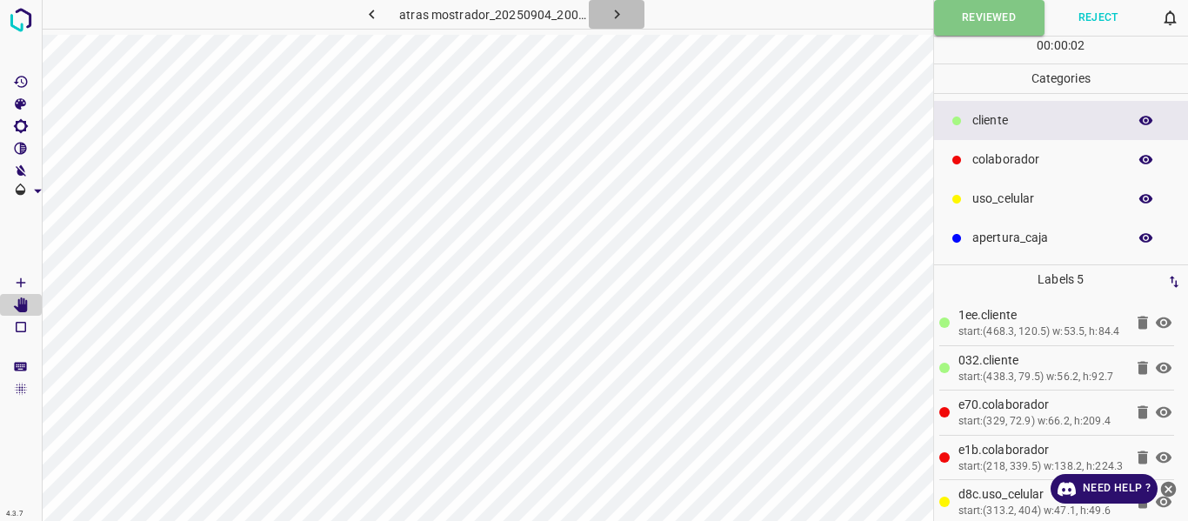
click at [619, 13] on icon "button" at bounding box center [617, 14] width 18 height 18
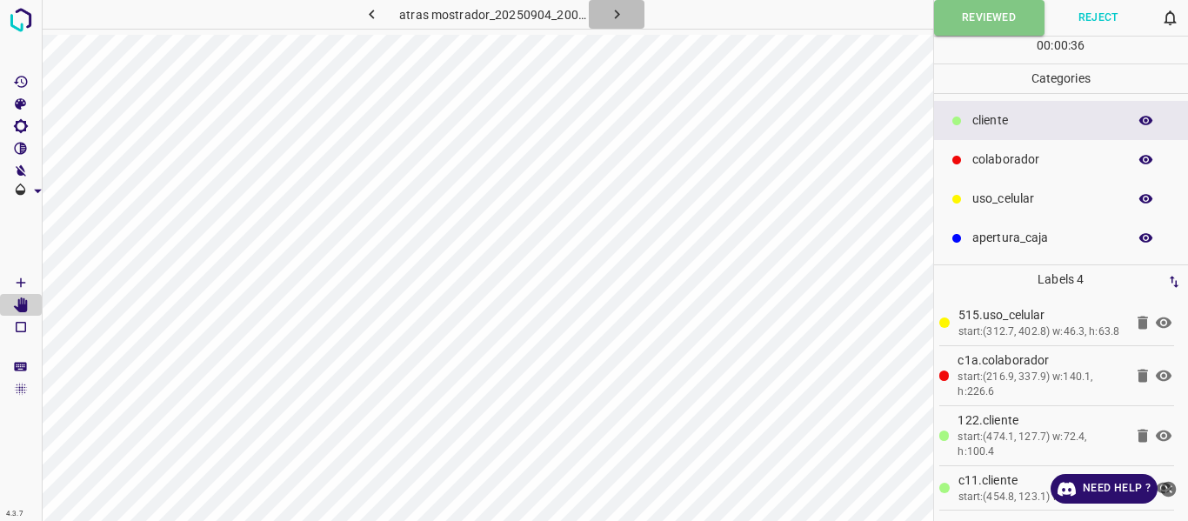
click at [619, 13] on icon "button" at bounding box center [617, 14] width 18 height 18
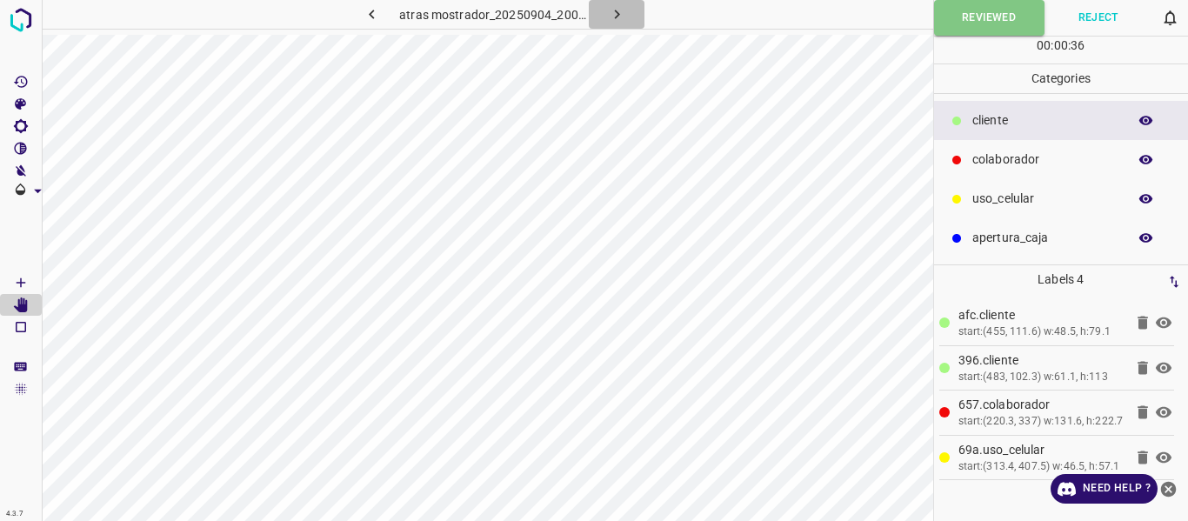
click at [619, 13] on icon "button" at bounding box center [617, 14] width 18 height 18
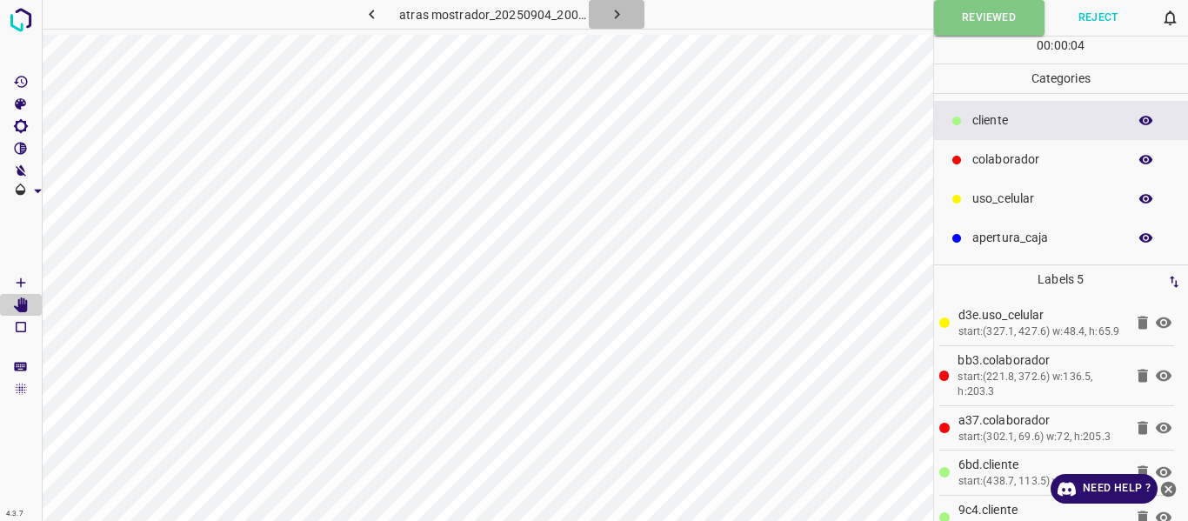
click at [617, 14] on icon "button" at bounding box center [616, 15] width 5 height 10
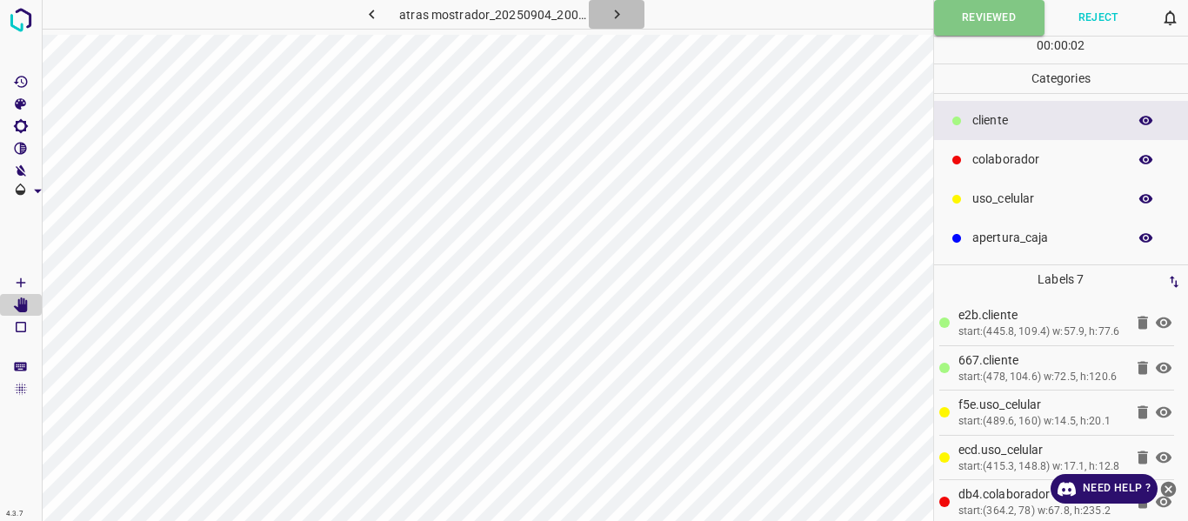
click at [617, 14] on icon "button" at bounding box center [616, 15] width 5 height 10
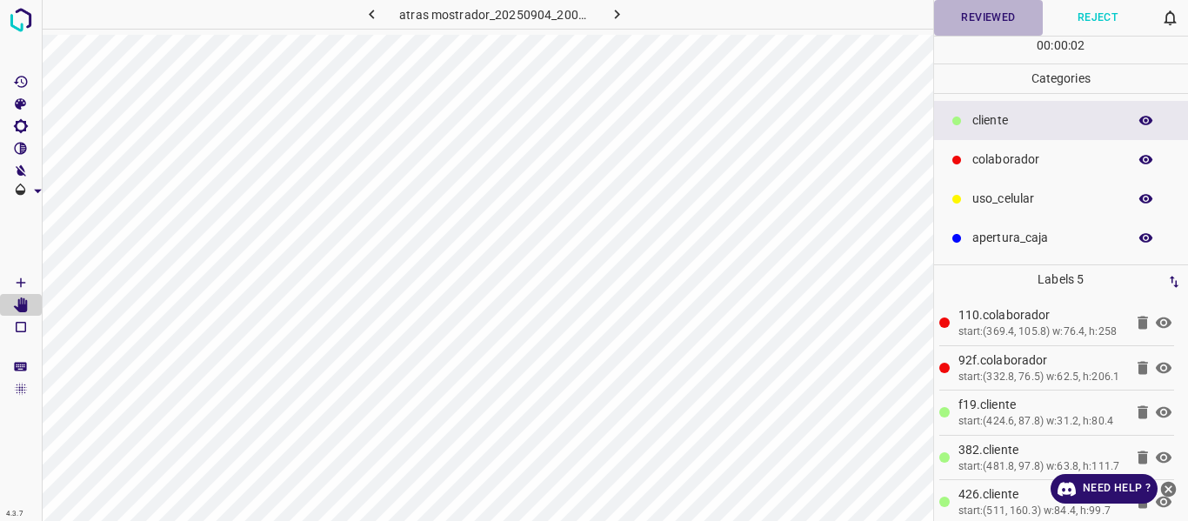
click at [980, 21] on button "Reviewed" at bounding box center [989, 18] width 110 height 36
click at [945, 19] on button "Reviewed" at bounding box center [989, 18] width 110 height 36
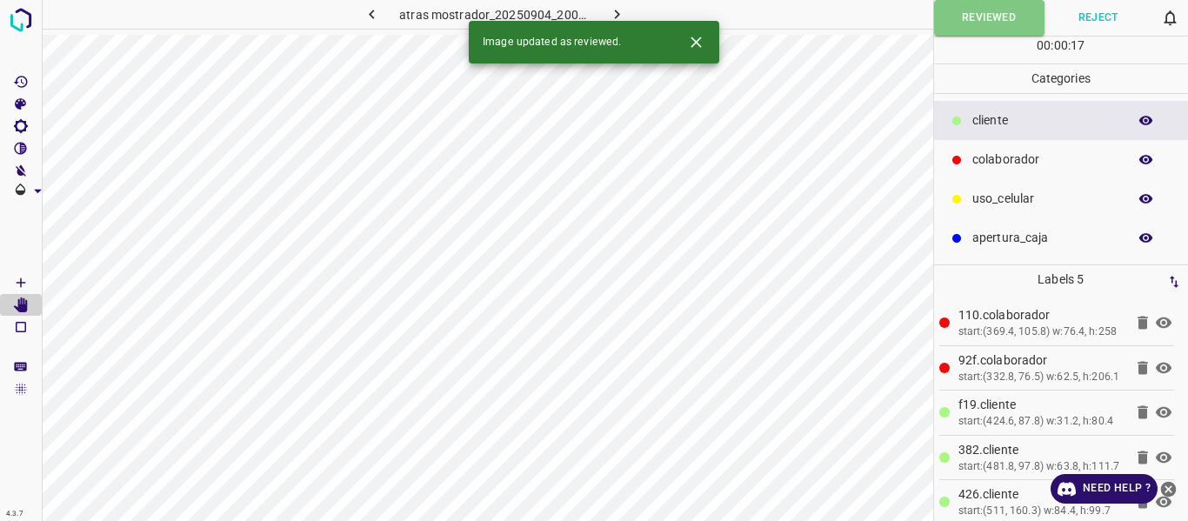
click at [613, 5] on icon "button" at bounding box center [617, 14] width 18 height 18
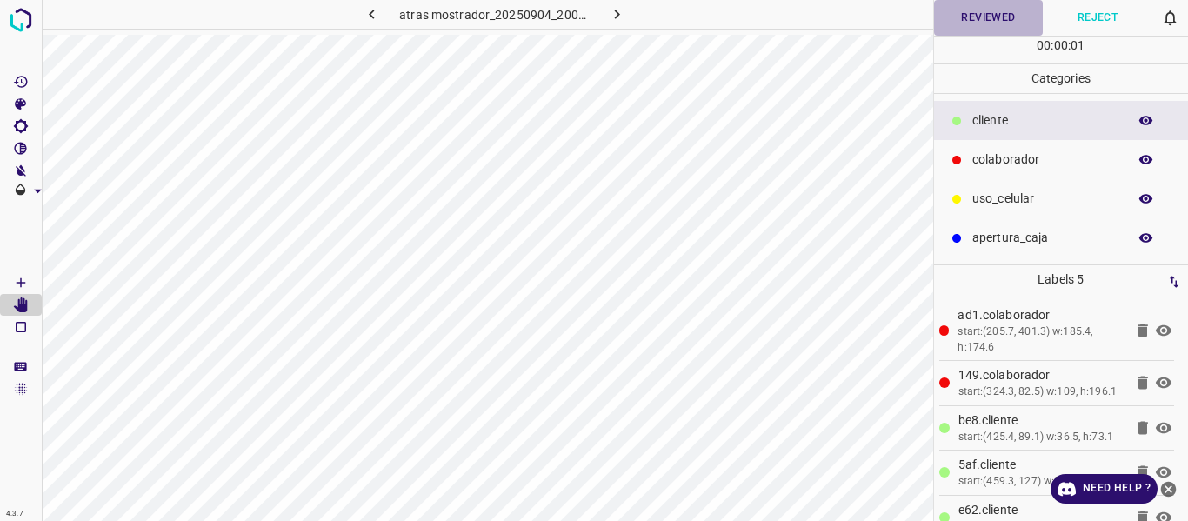
click at [972, 13] on button "Reviewed" at bounding box center [989, 18] width 110 height 36
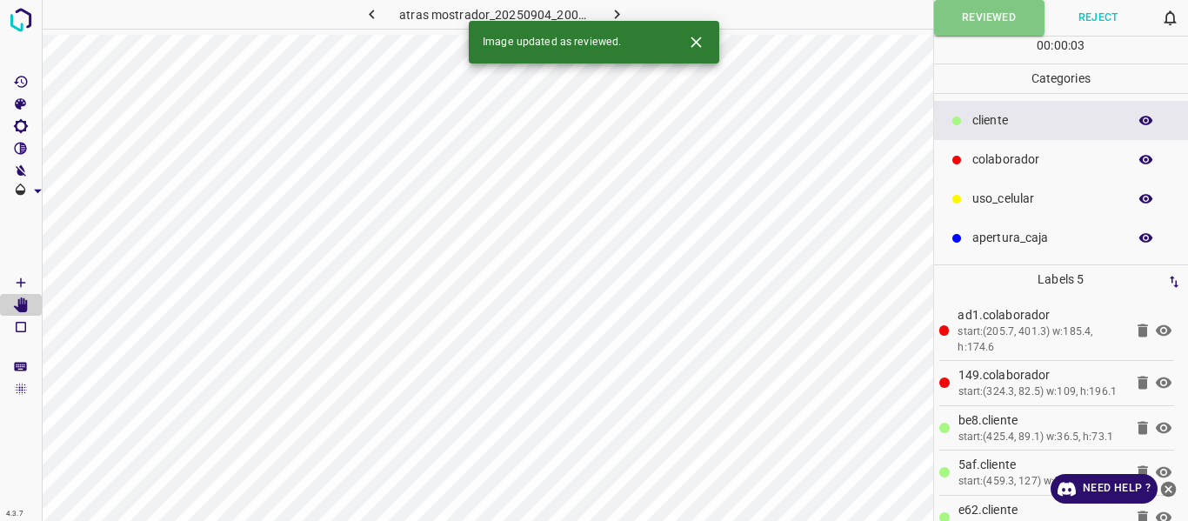
click at [605, 19] on button "button" at bounding box center [617, 14] width 56 height 29
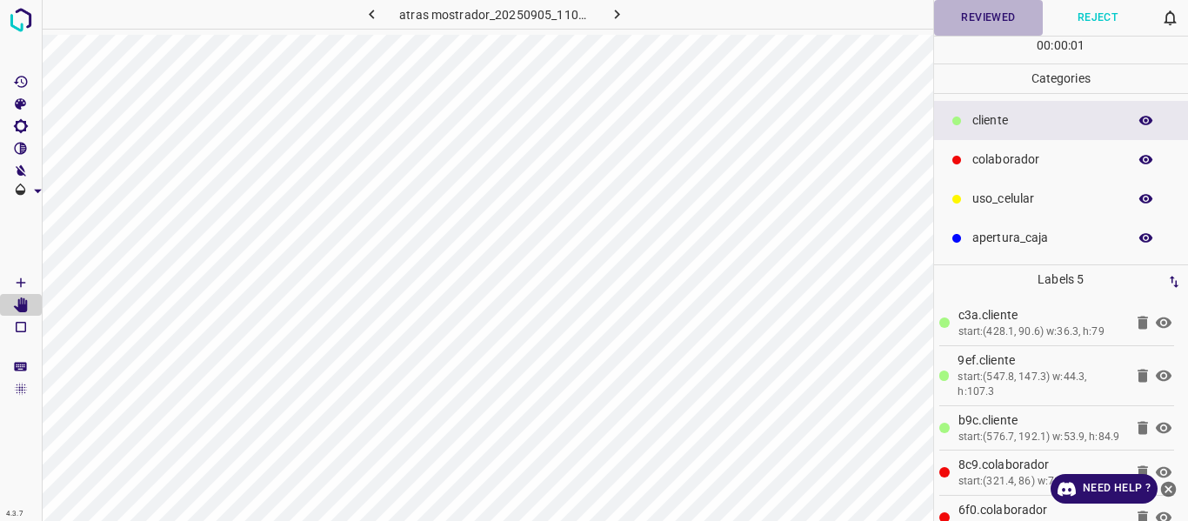
click at [963, 18] on button "Reviewed" at bounding box center [989, 18] width 110 height 36
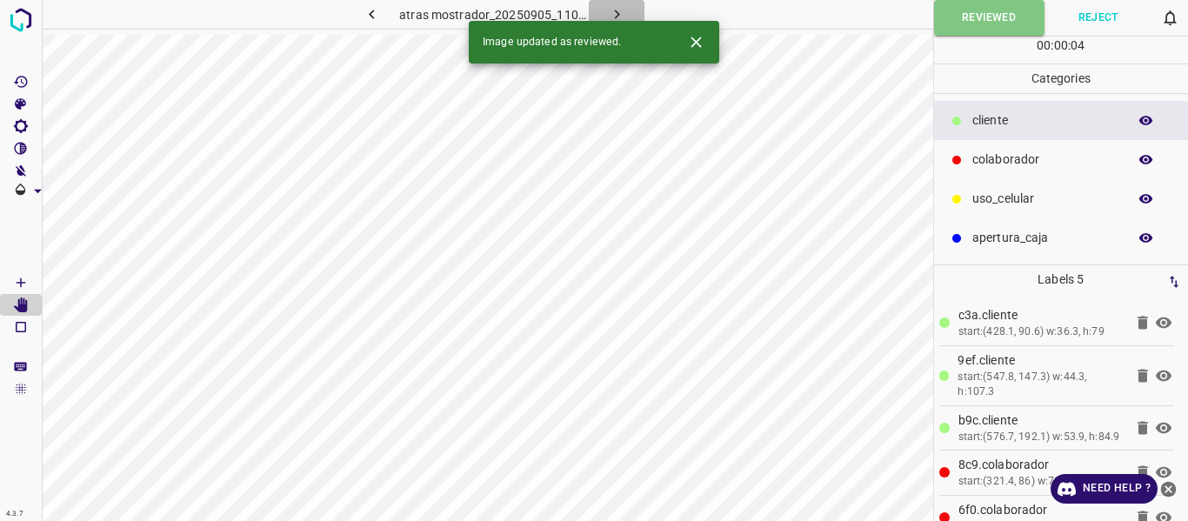
click at [619, 8] on icon "button" at bounding box center [617, 14] width 18 height 18
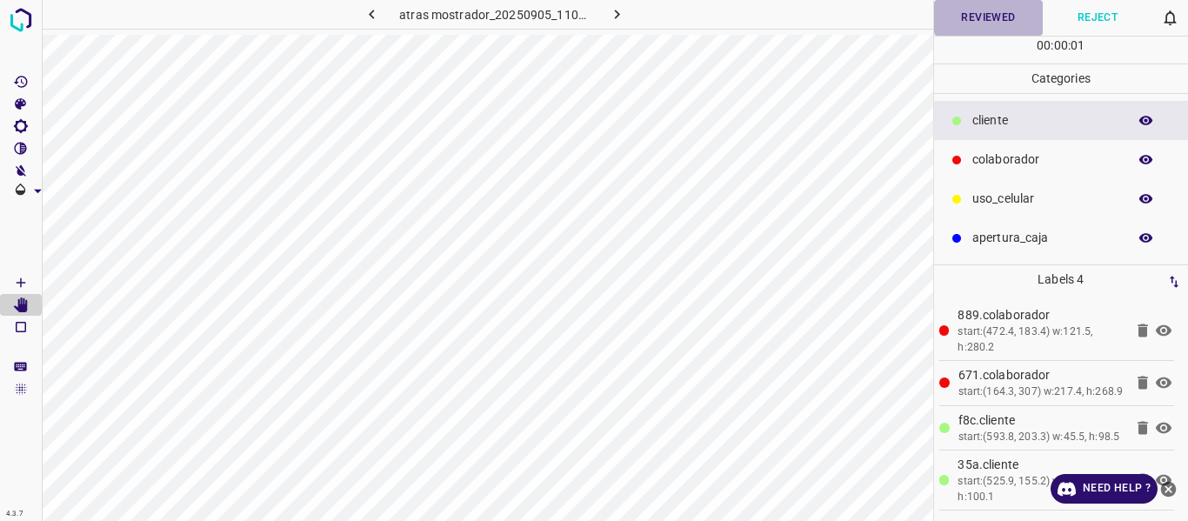
click at [988, 19] on button "Reviewed" at bounding box center [989, 18] width 110 height 36
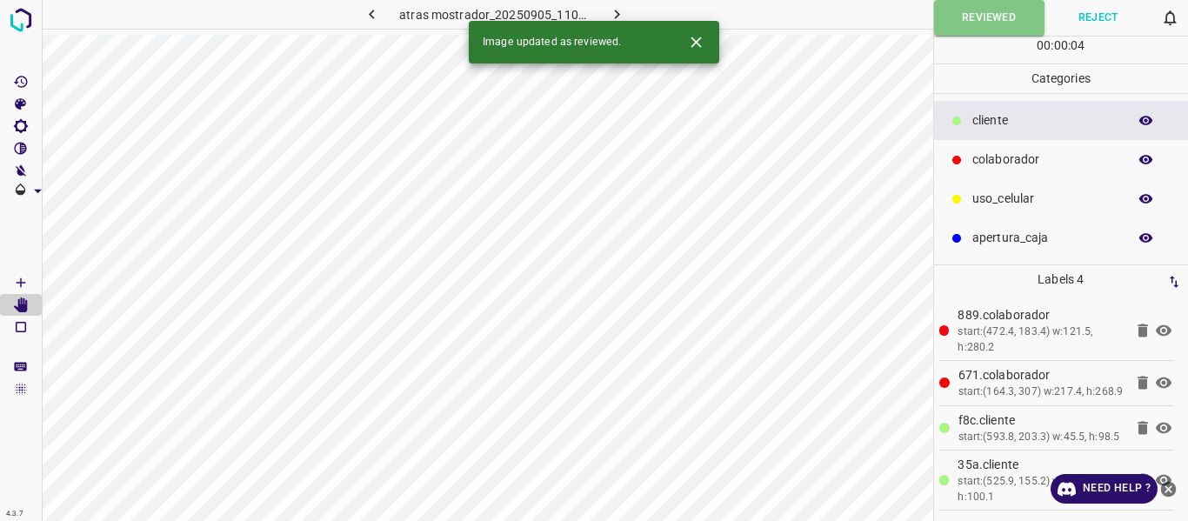
drag, startPoint x: 609, startPoint y: 11, endPoint x: 640, endPoint y: 58, distance: 56.5
click at [609, 13] on icon "button" at bounding box center [617, 14] width 18 height 18
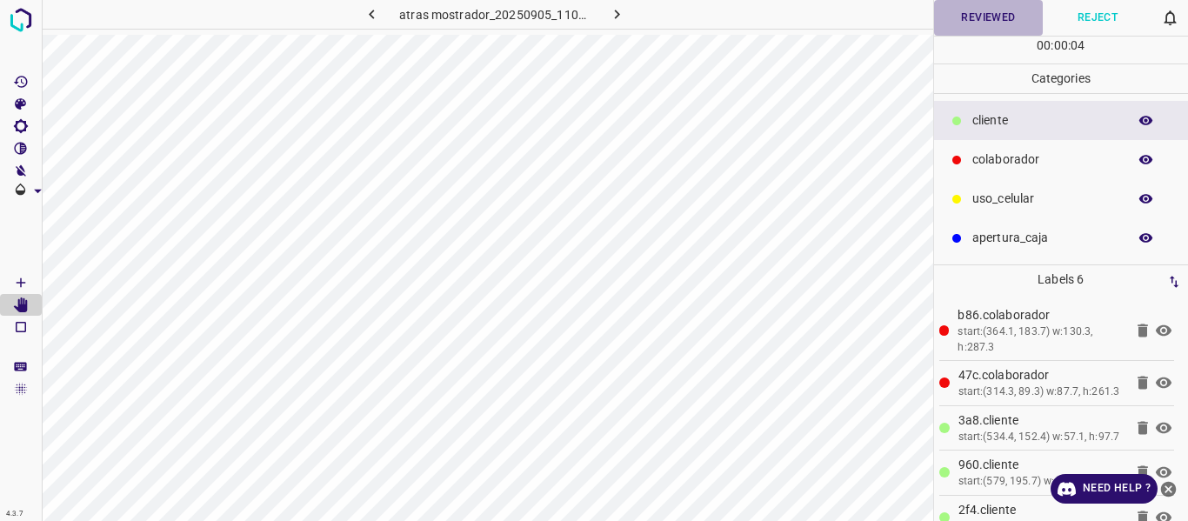
click at [968, 12] on button "Reviewed" at bounding box center [989, 18] width 110 height 36
click at [993, 13] on button "Reviewed" at bounding box center [989, 18] width 110 height 36
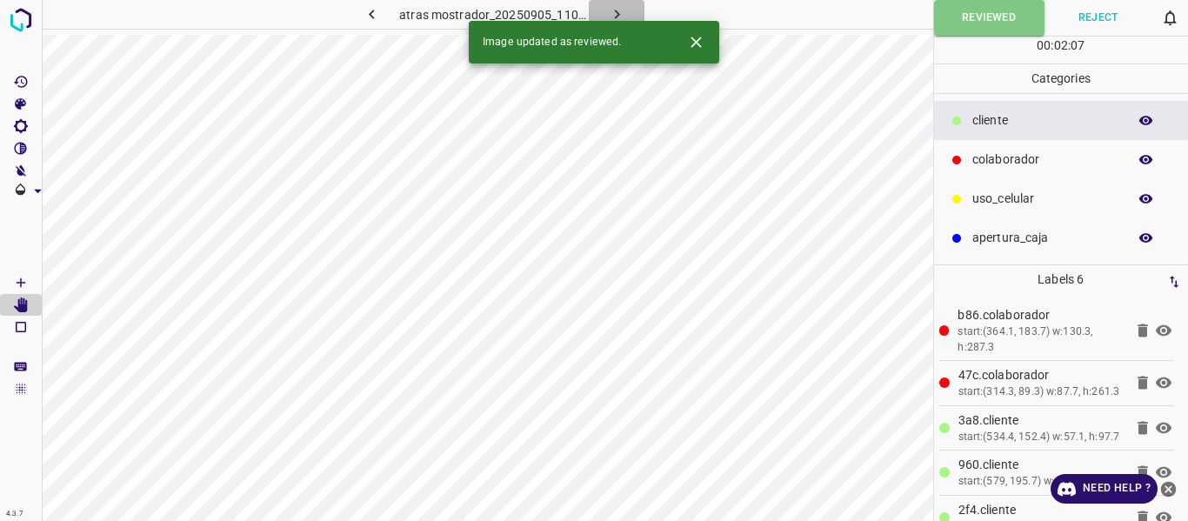
click at [608, 11] on icon "button" at bounding box center [617, 14] width 18 height 18
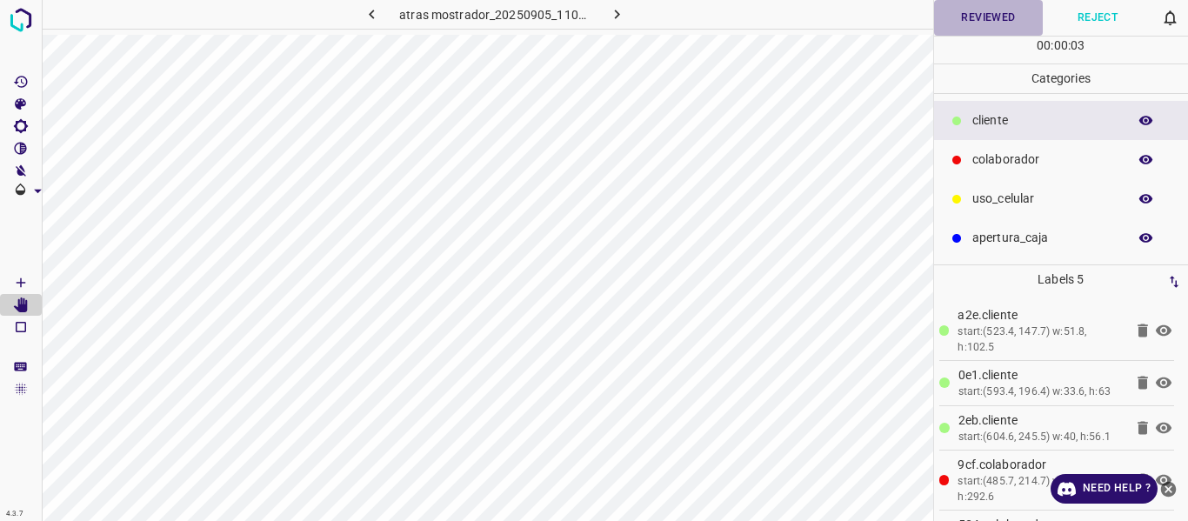
click at [1003, 18] on button "Reviewed" at bounding box center [989, 18] width 110 height 36
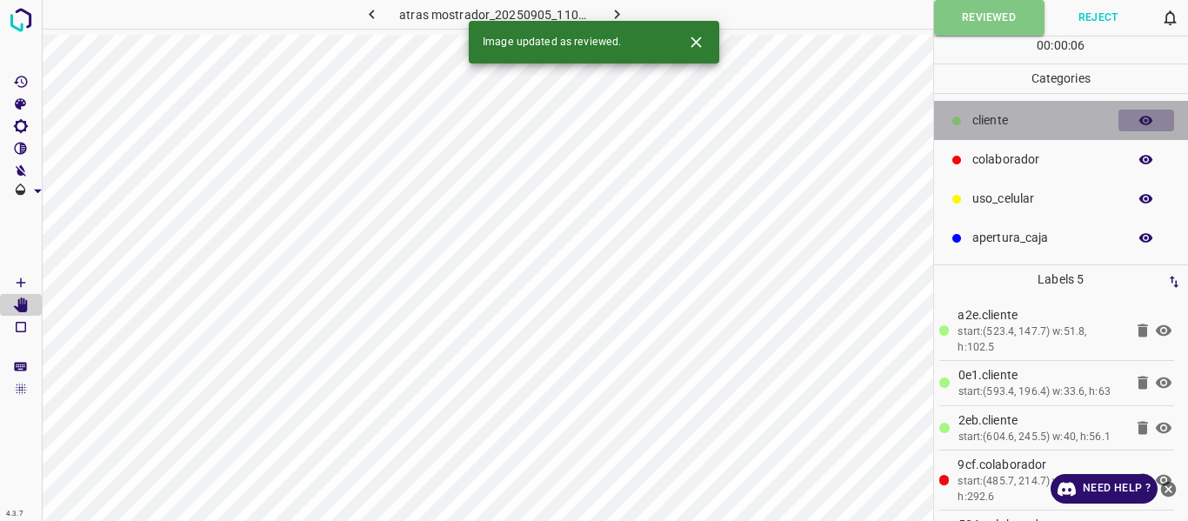
click at [1143, 118] on icon "button" at bounding box center [1147, 121] width 14 height 10
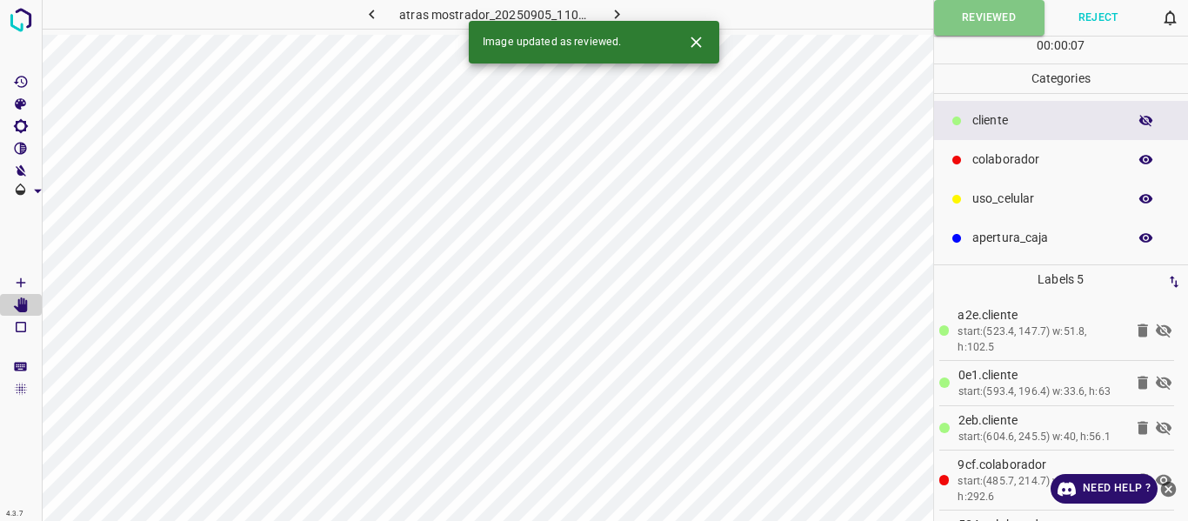
click at [1143, 118] on icon "button" at bounding box center [1147, 121] width 14 height 12
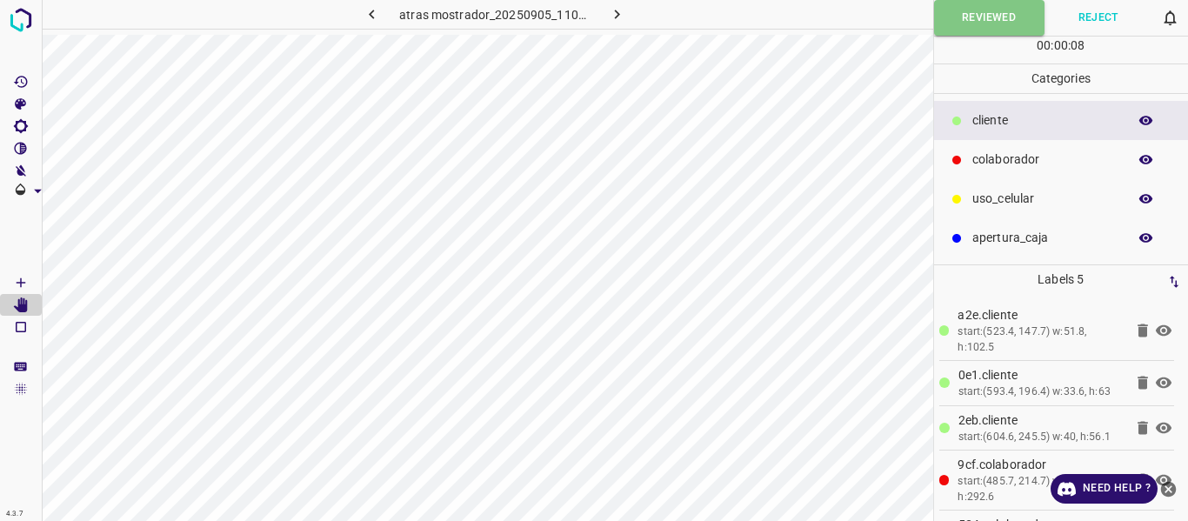
click at [1141, 154] on icon "button" at bounding box center [1147, 160] width 16 height 16
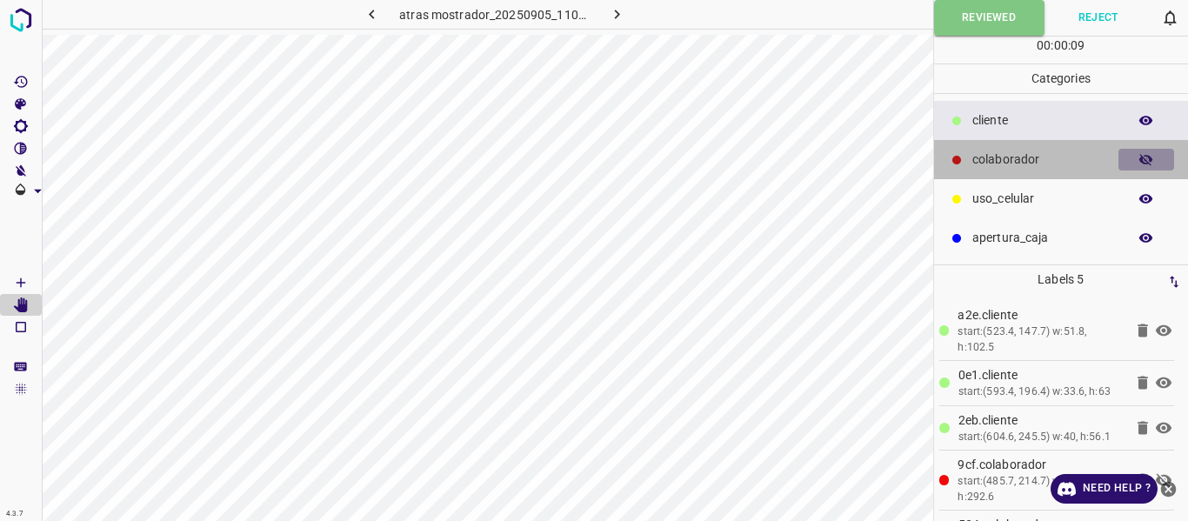
click at [1140, 152] on icon "button" at bounding box center [1147, 160] width 16 height 16
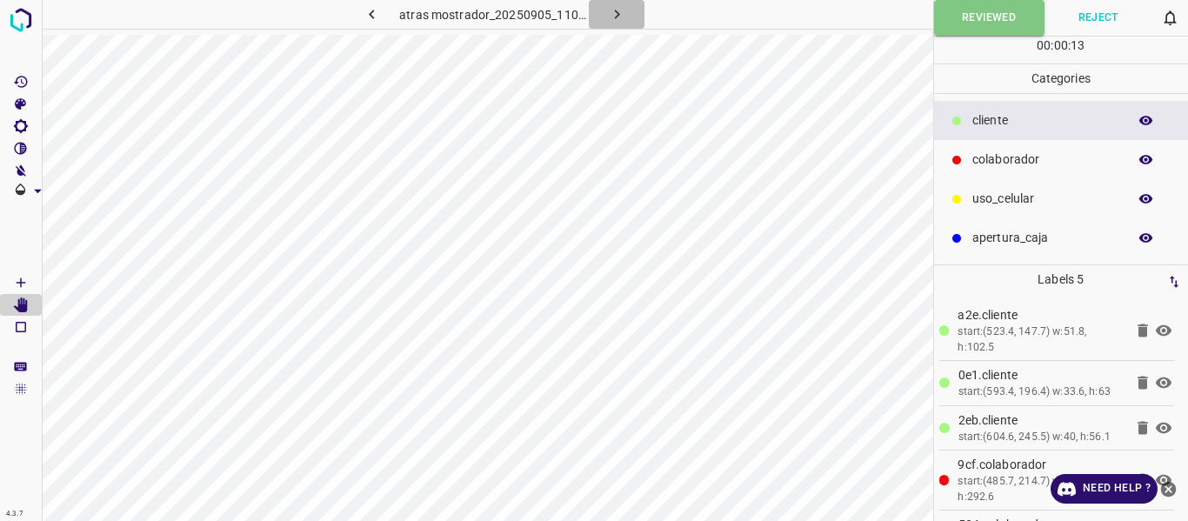
drag, startPoint x: 612, startPoint y: 15, endPoint x: 632, endPoint y: 34, distance: 28.3
click at [612, 16] on icon "button" at bounding box center [617, 14] width 18 height 18
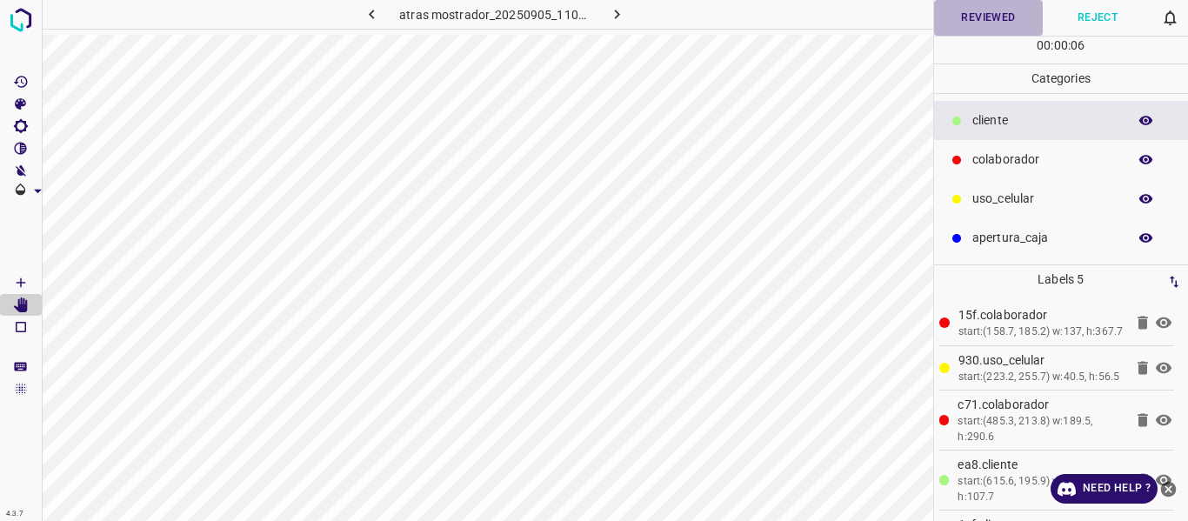
click at [995, 19] on button "Reviewed" at bounding box center [989, 18] width 110 height 36
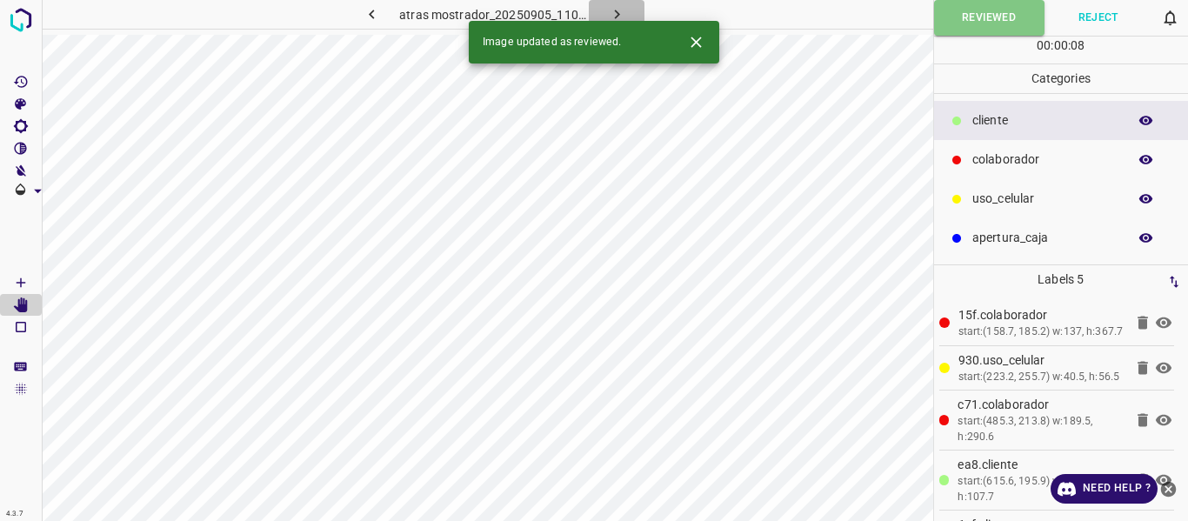
click at [618, 14] on icon "button" at bounding box center [616, 15] width 5 height 10
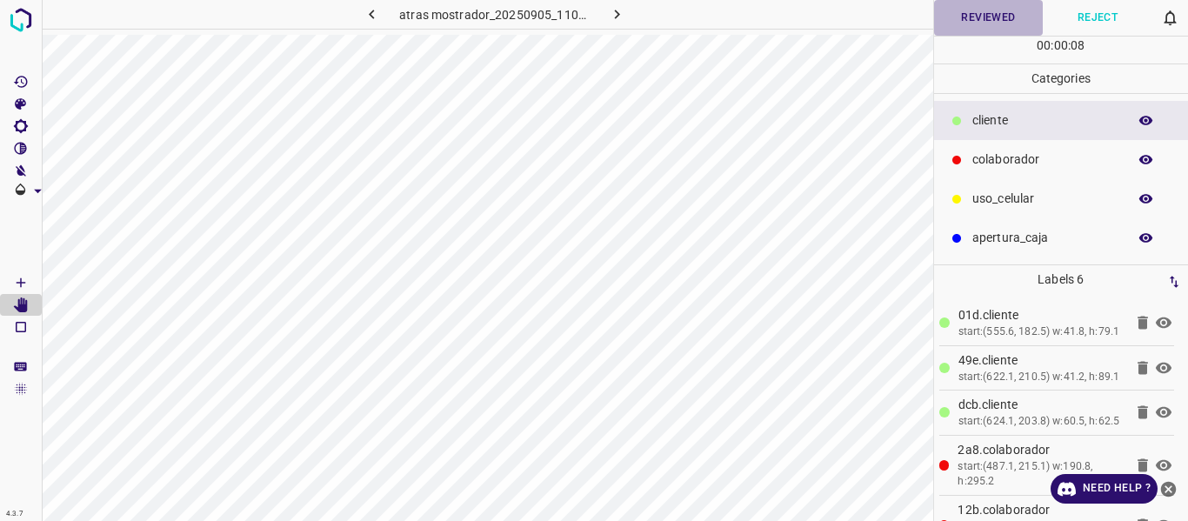
click at [984, 18] on button "Reviewed" at bounding box center [989, 18] width 110 height 36
click at [1019, 11] on button "Reviewed" at bounding box center [989, 18] width 110 height 36
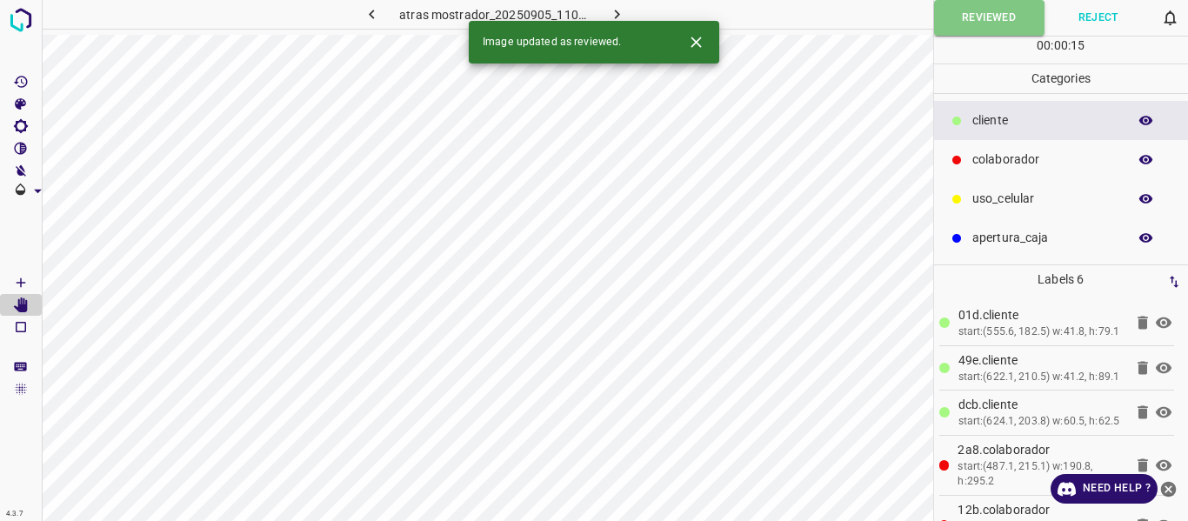
click at [613, 12] on icon "button" at bounding box center [617, 14] width 18 height 18
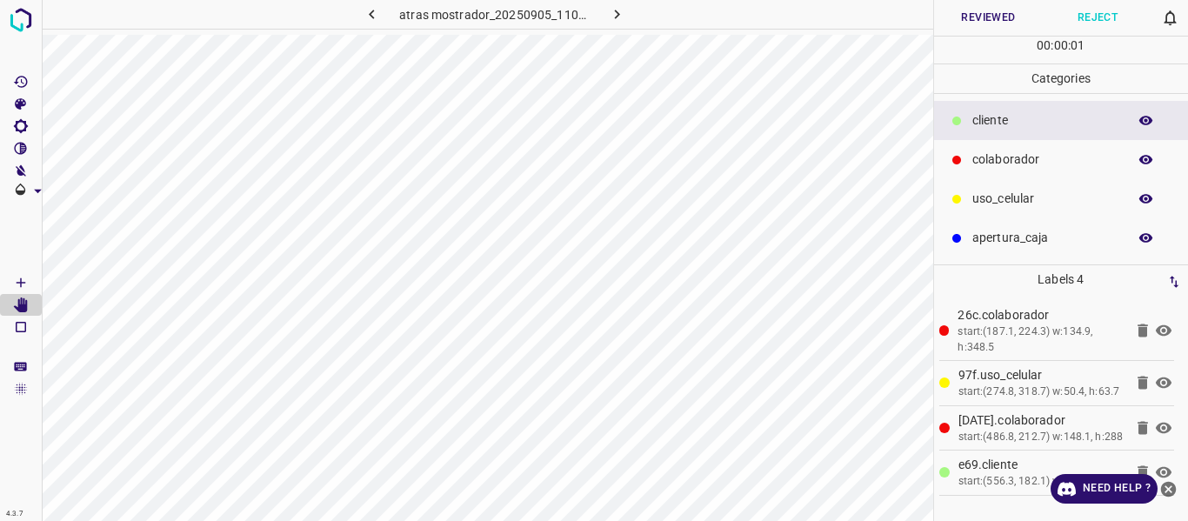
click at [995, 14] on button "Reviewed" at bounding box center [989, 18] width 110 height 36
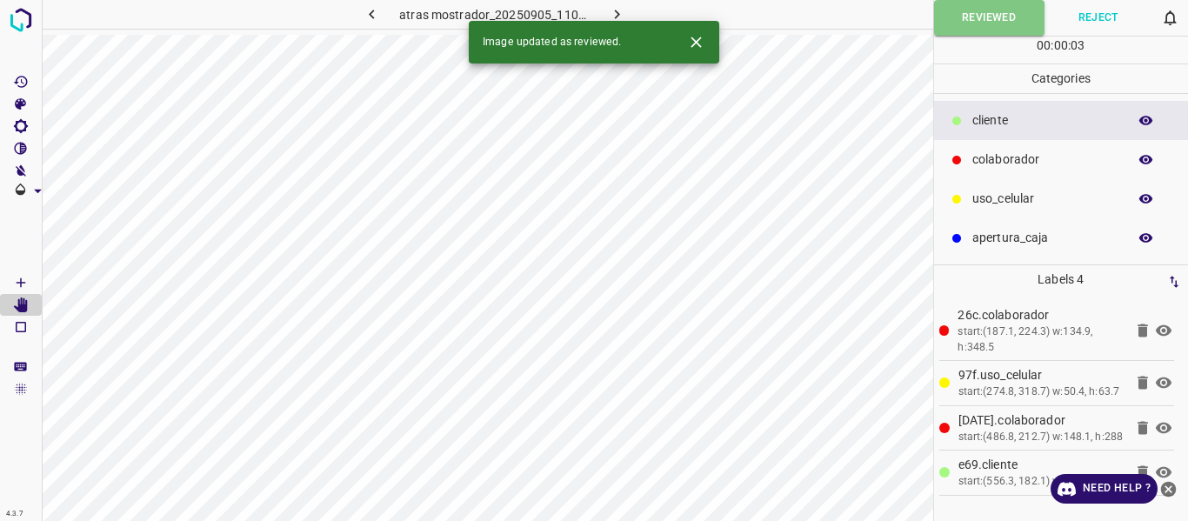
click at [630, 10] on button "button" at bounding box center [617, 14] width 56 height 29
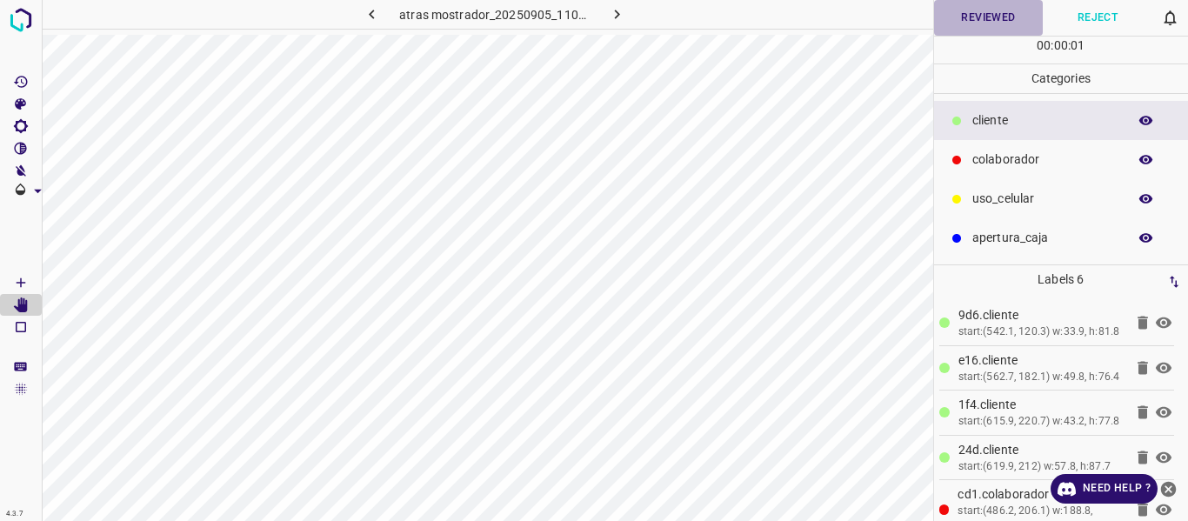
click at [967, 21] on button "Reviewed" at bounding box center [989, 18] width 110 height 36
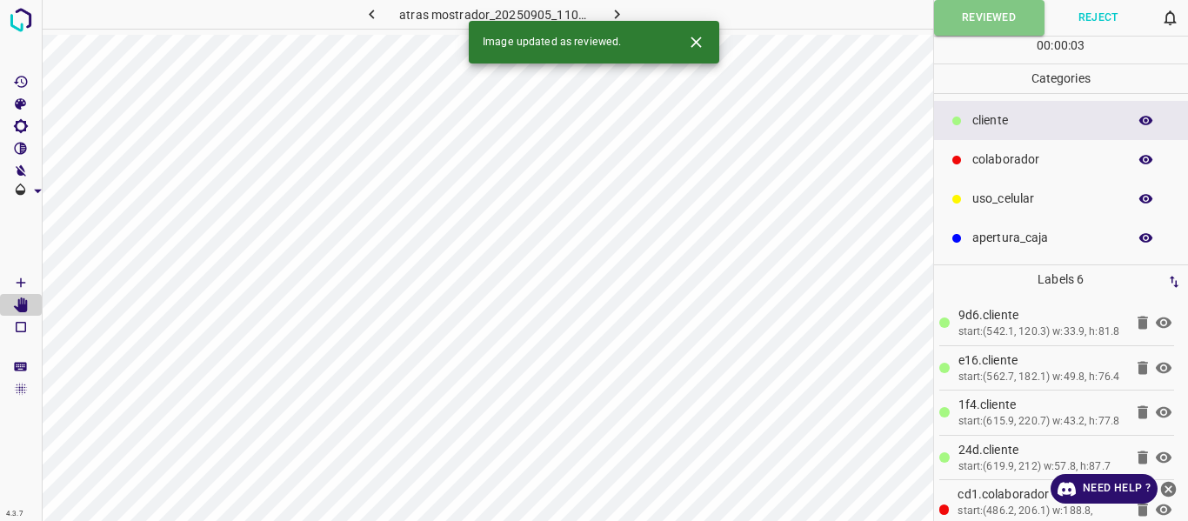
click at [615, 11] on icon "button" at bounding box center [616, 15] width 5 height 10
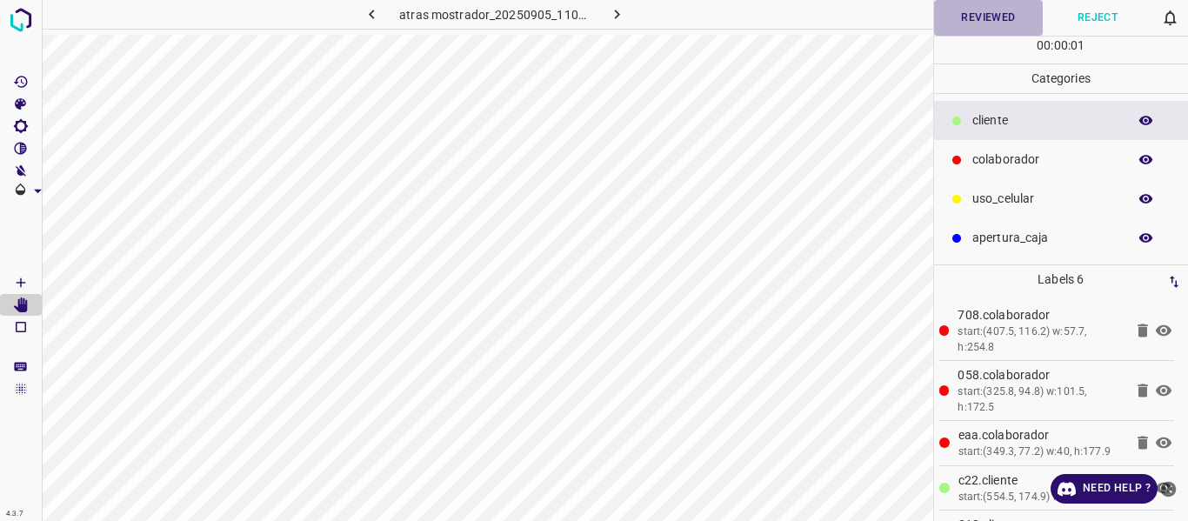
click at [971, 19] on button "Reviewed" at bounding box center [989, 18] width 110 height 36
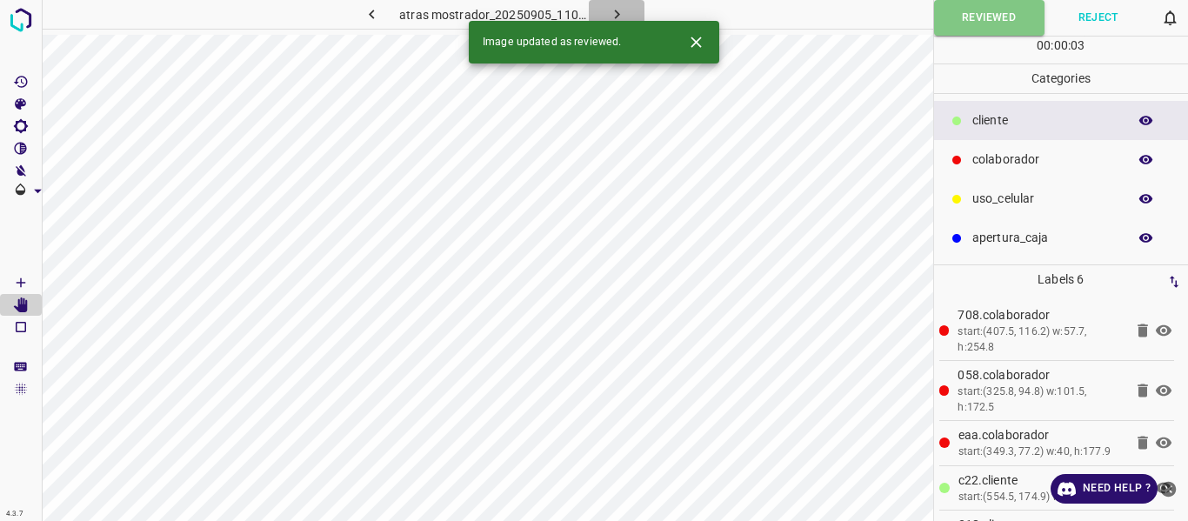
click at [620, 6] on icon "button" at bounding box center [617, 14] width 18 height 18
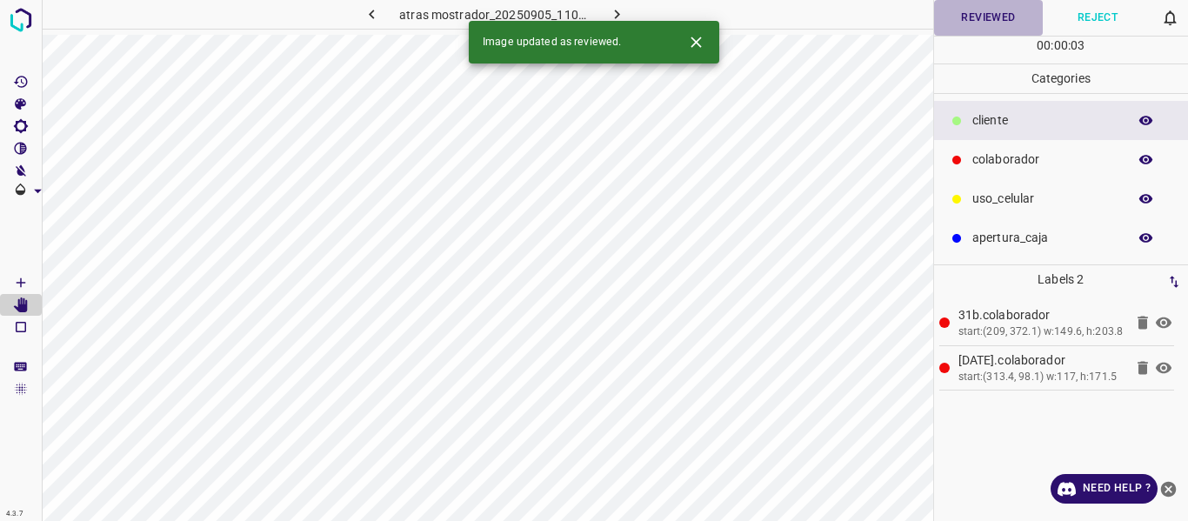
click at [959, 24] on button "Reviewed" at bounding box center [989, 18] width 110 height 36
click at [621, 12] on icon "button" at bounding box center [617, 14] width 18 height 18
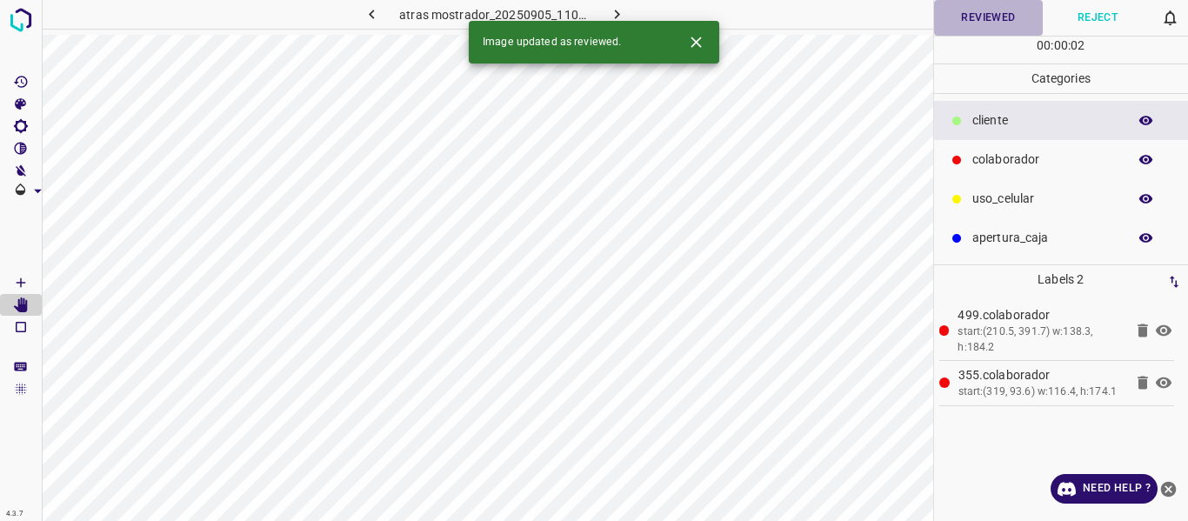
click at [999, 21] on button "Reviewed" at bounding box center [989, 18] width 110 height 36
click at [610, 10] on icon "button" at bounding box center [617, 14] width 18 height 18
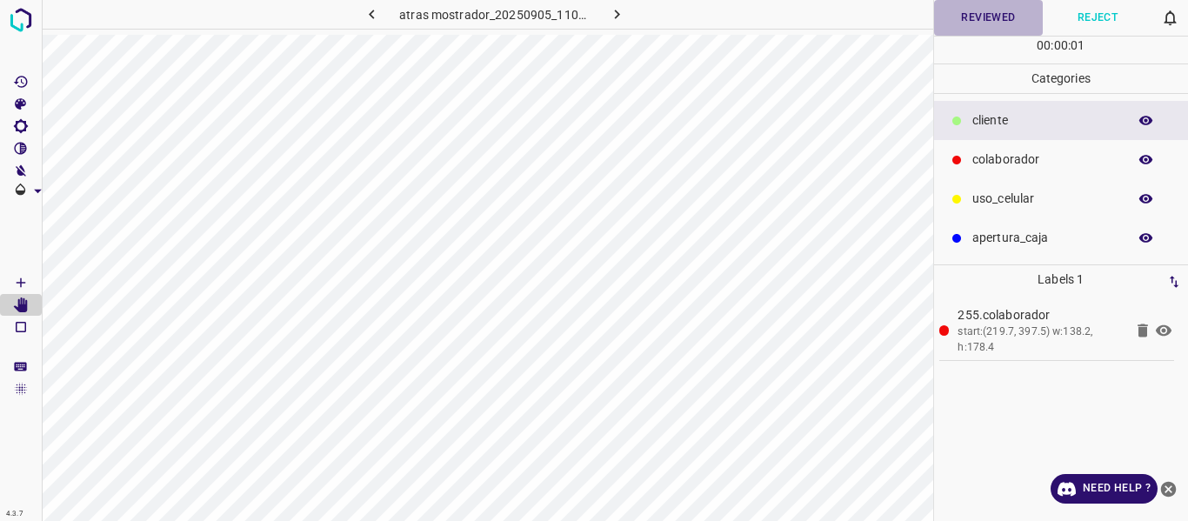
click at [972, 21] on button "Reviewed" at bounding box center [989, 18] width 110 height 36
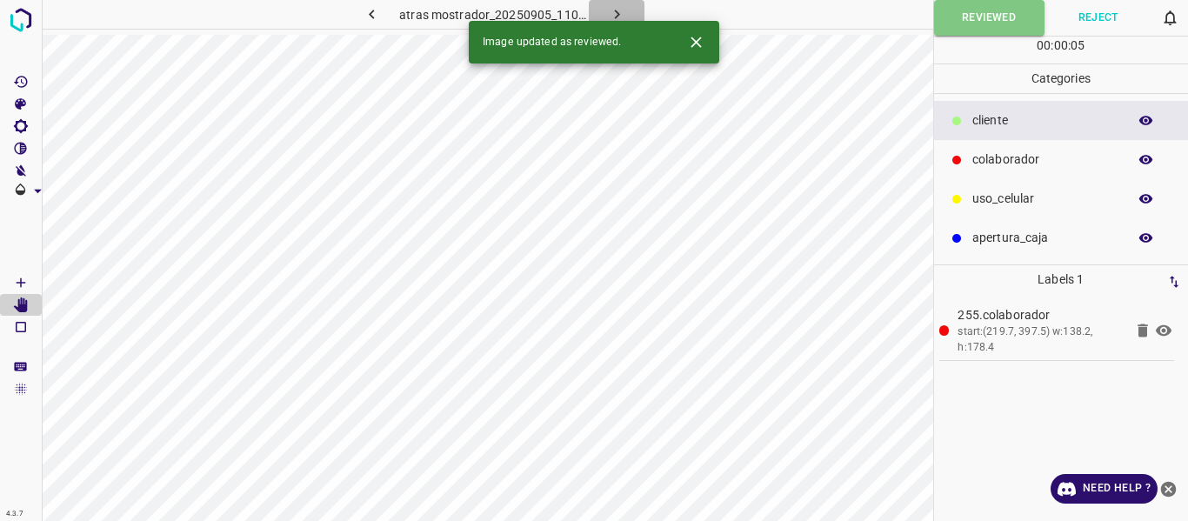
click at [600, 11] on button "button" at bounding box center [617, 14] width 56 height 29
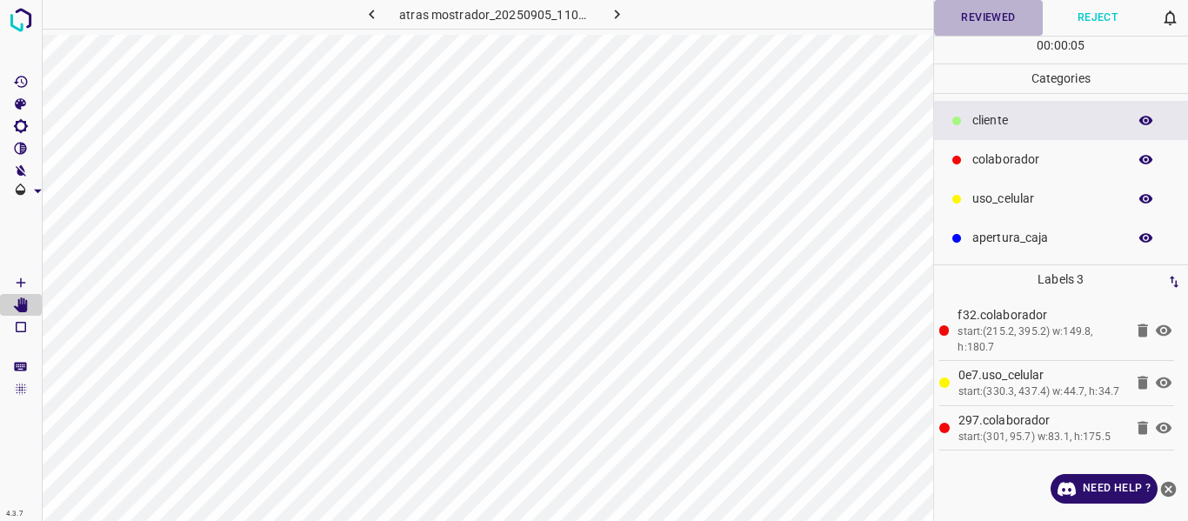
click at [939, 29] on button "Reviewed" at bounding box center [989, 18] width 110 height 36
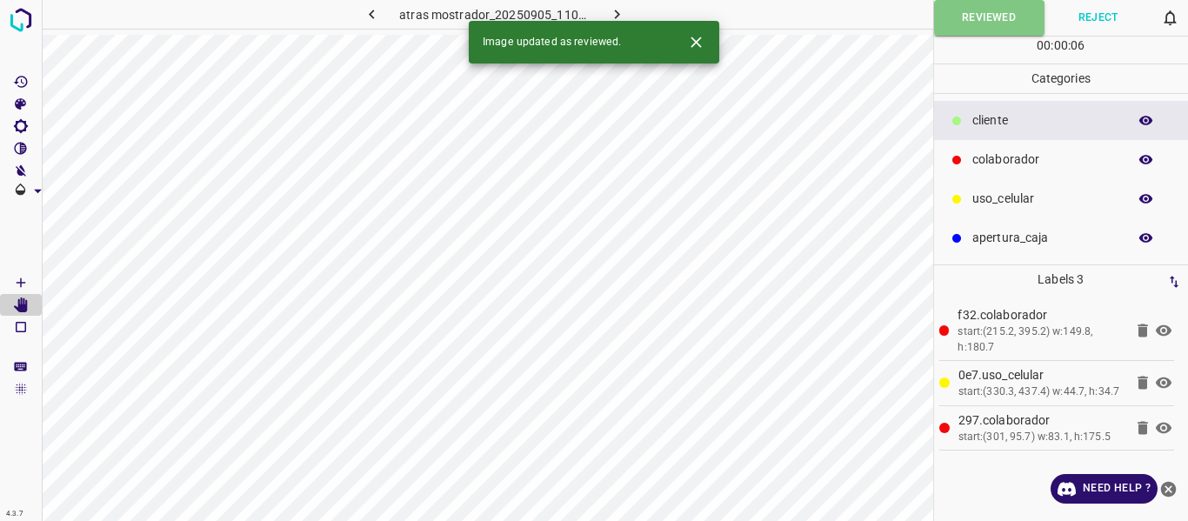
click at [615, 10] on icon "button" at bounding box center [617, 14] width 18 height 18
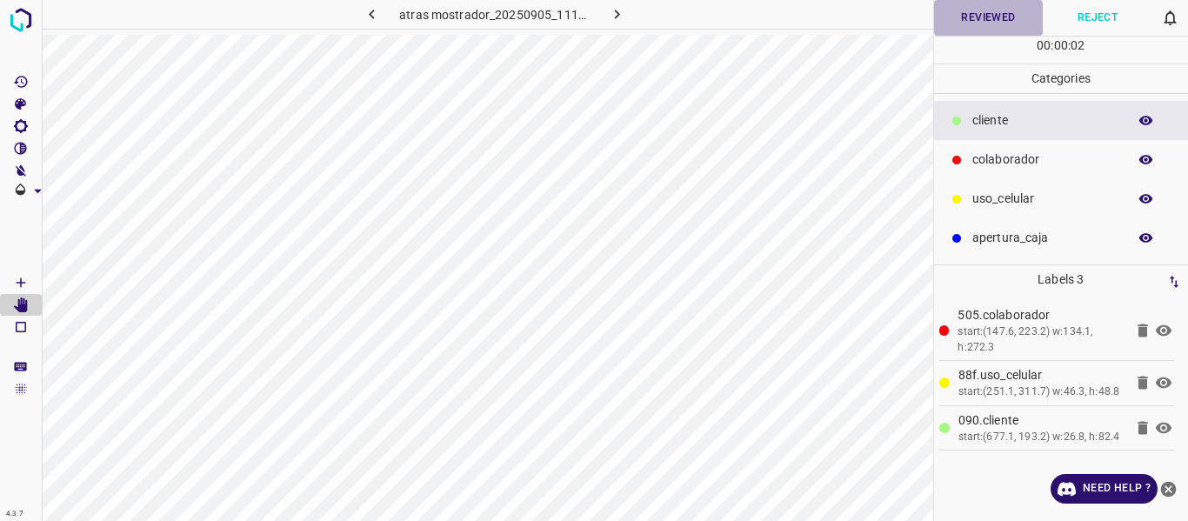
click at [970, 24] on button "Reviewed" at bounding box center [989, 18] width 110 height 36
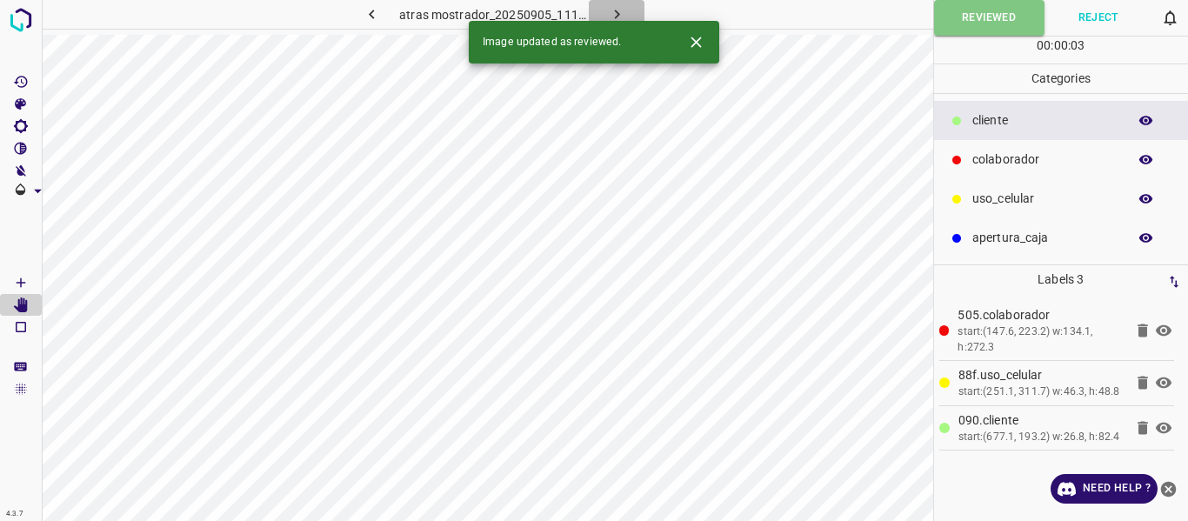
click at [617, 10] on icon "button" at bounding box center [617, 14] width 18 height 18
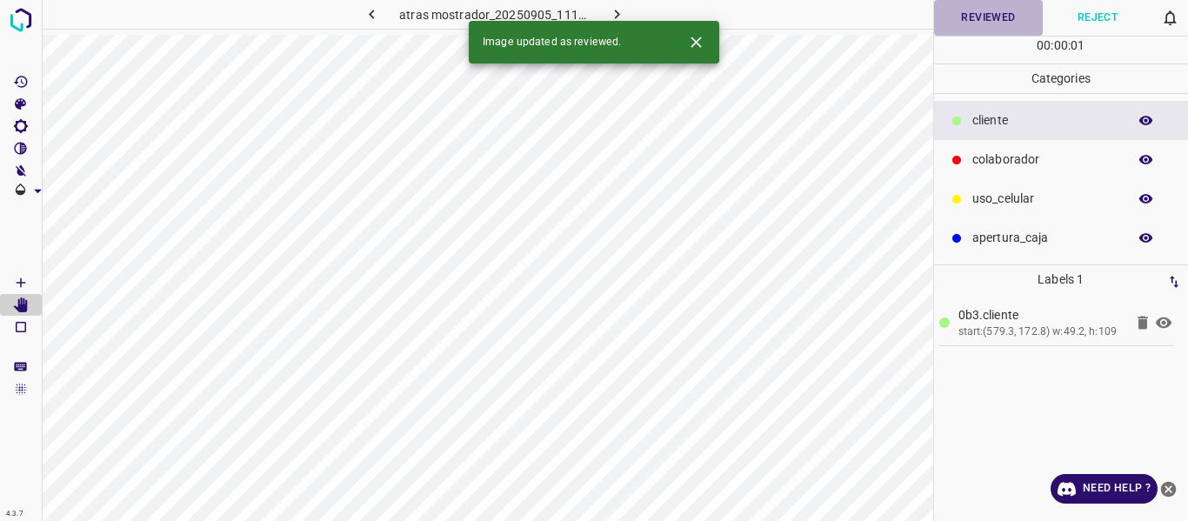
click at [980, 20] on button "Reviewed" at bounding box center [989, 18] width 110 height 36
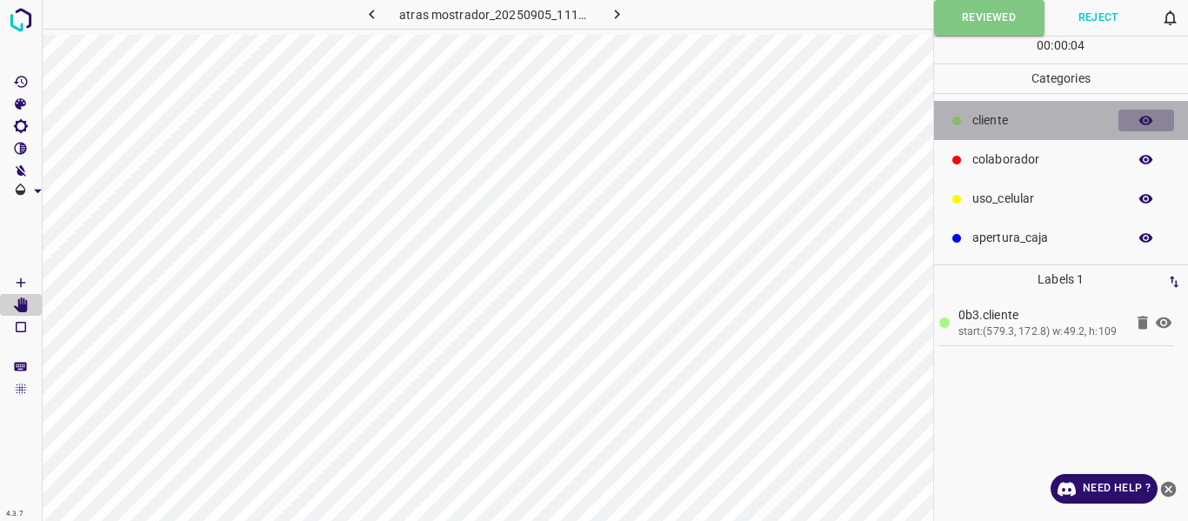
click at [1135, 122] on button "button" at bounding box center [1147, 121] width 56 height 23
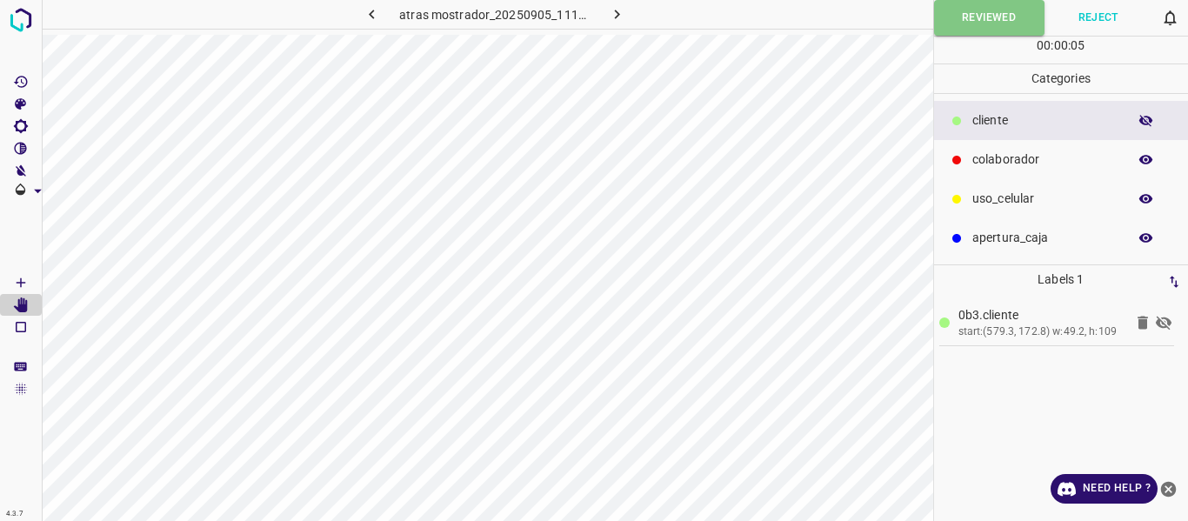
click at [1135, 122] on button "button" at bounding box center [1147, 121] width 56 height 23
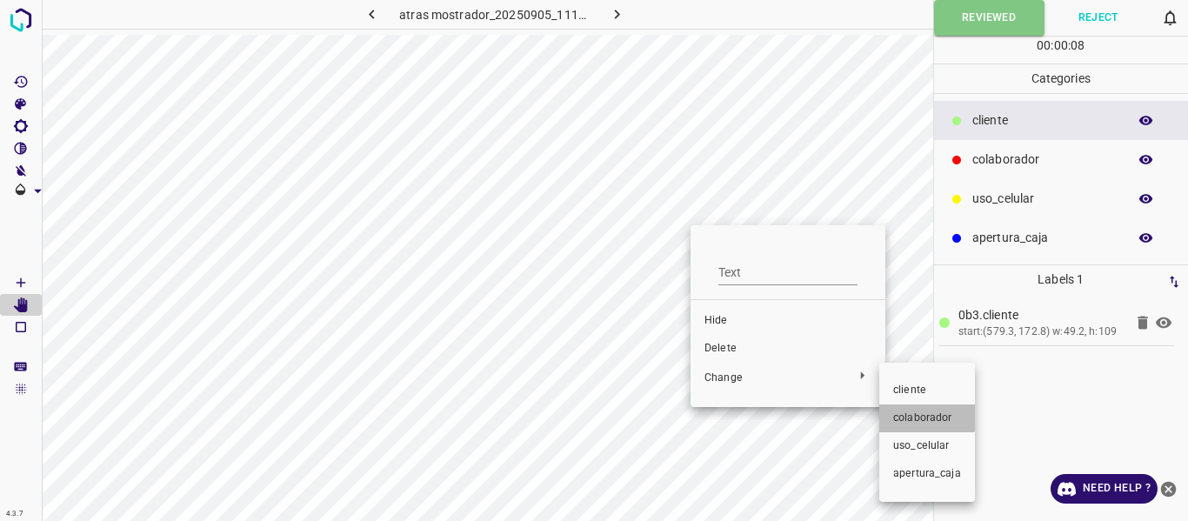
click at [922, 417] on span "colaborador" at bounding box center [927, 419] width 68 height 16
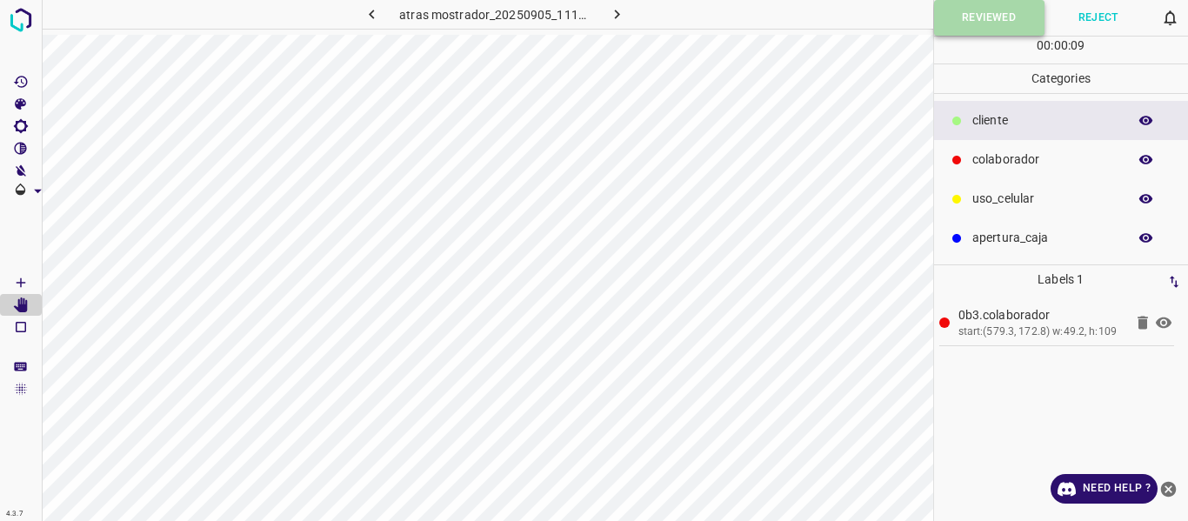
click at [975, 24] on button "Reviewed" at bounding box center [989, 18] width 110 height 36
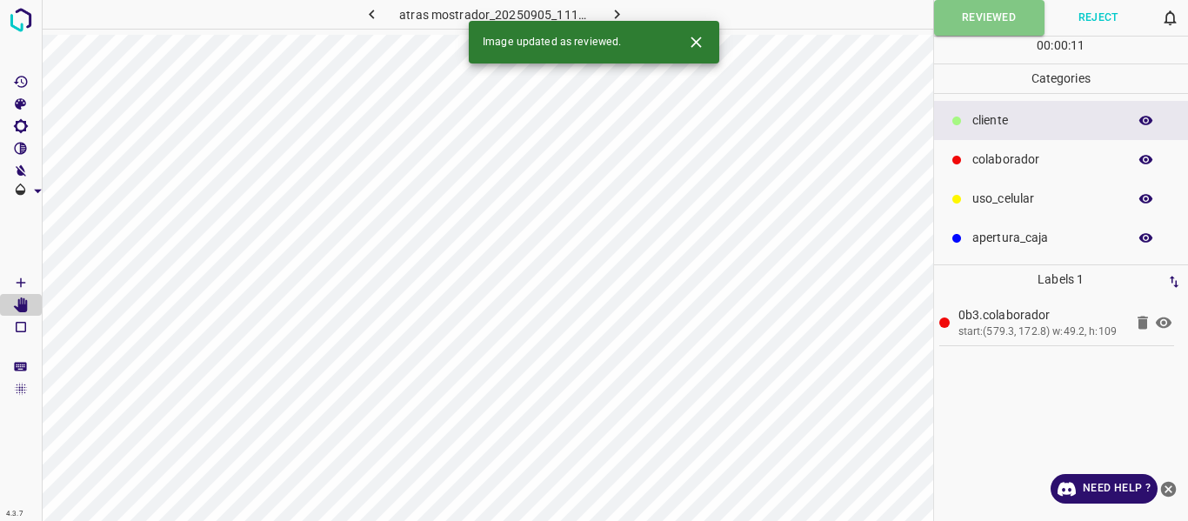
click at [615, 13] on icon "button" at bounding box center [617, 14] width 18 height 18
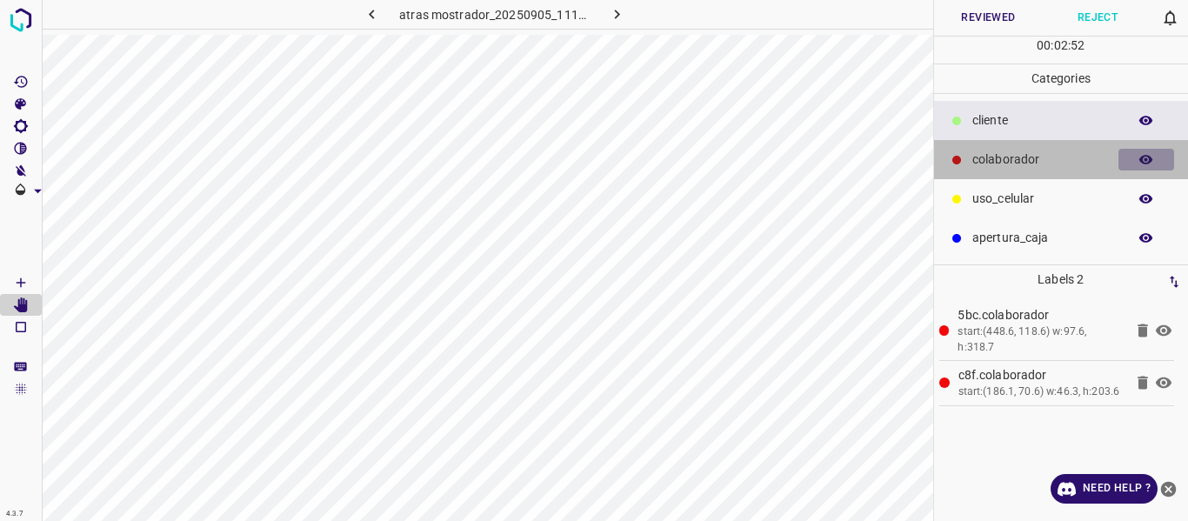
click at [1143, 156] on icon "button" at bounding box center [1147, 160] width 16 height 16
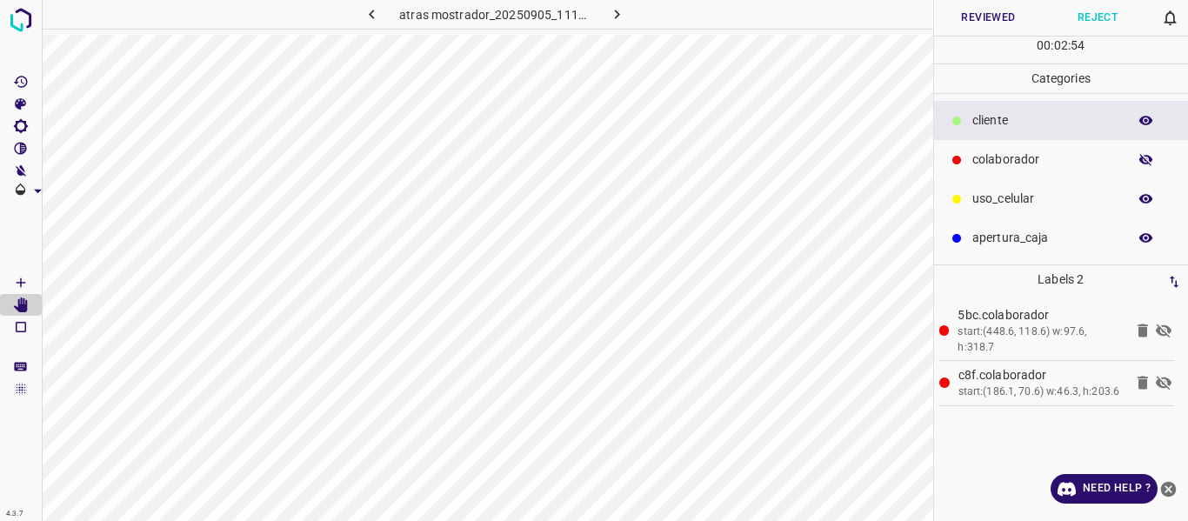
click at [1143, 156] on icon "button" at bounding box center [1147, 160] width 16 height 16
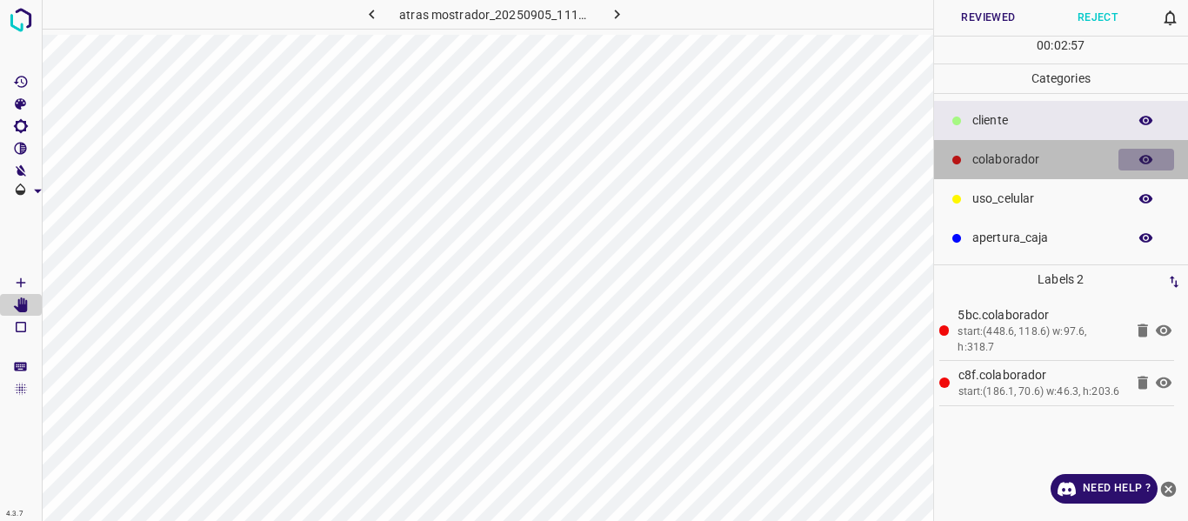
click at [1144, 154] on icon "button" at bounding box center [1147, 160] width 16 height 16
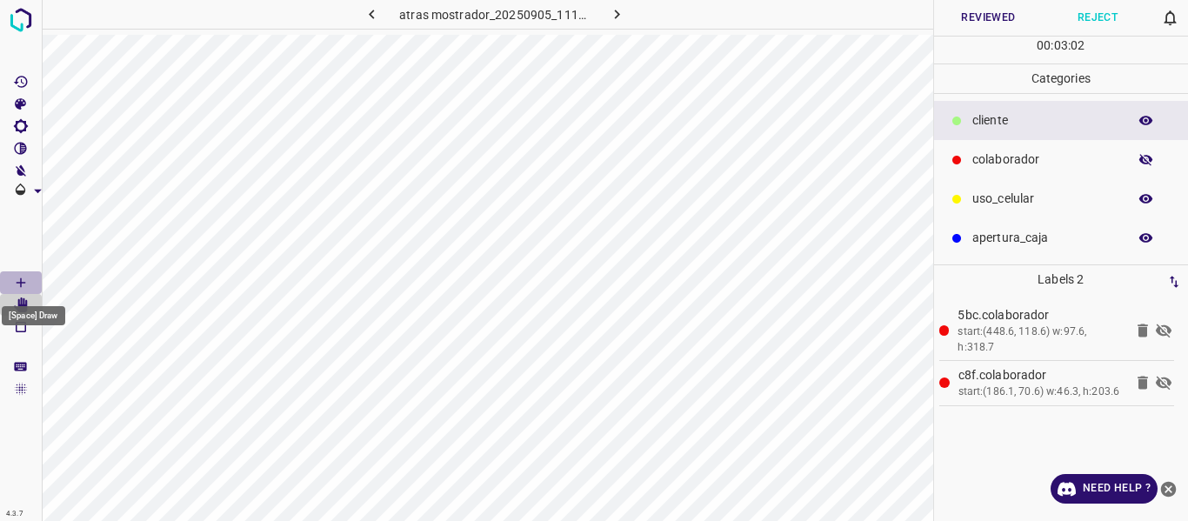
click at [26, 285] on icon "[Space] Draw" at bounding box center [21, 283] width 16 height 16
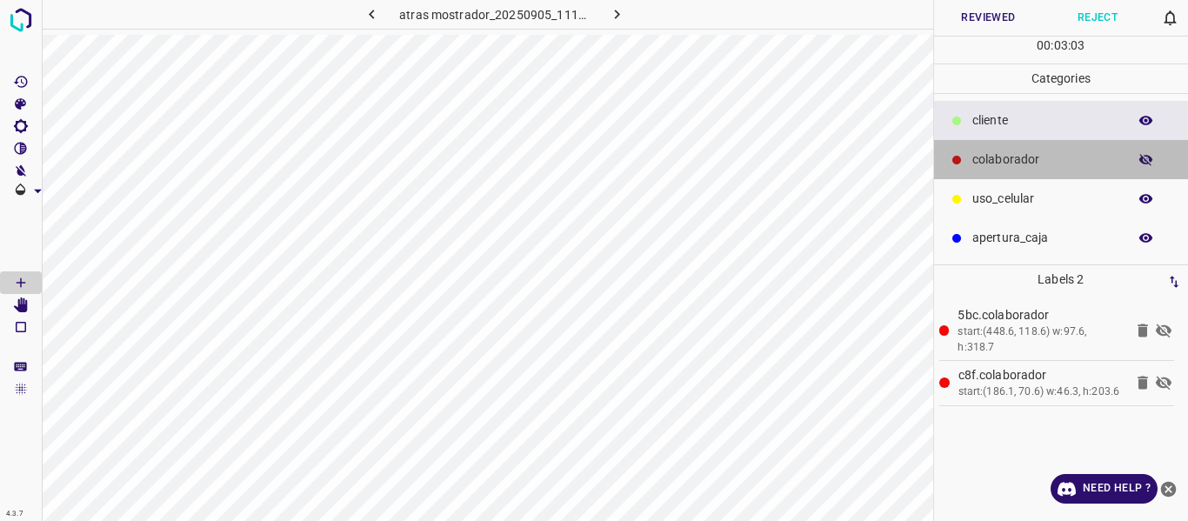
click at [998, 157] on p "colaborador" at bounding box center [1046, 160] width 146 height 18
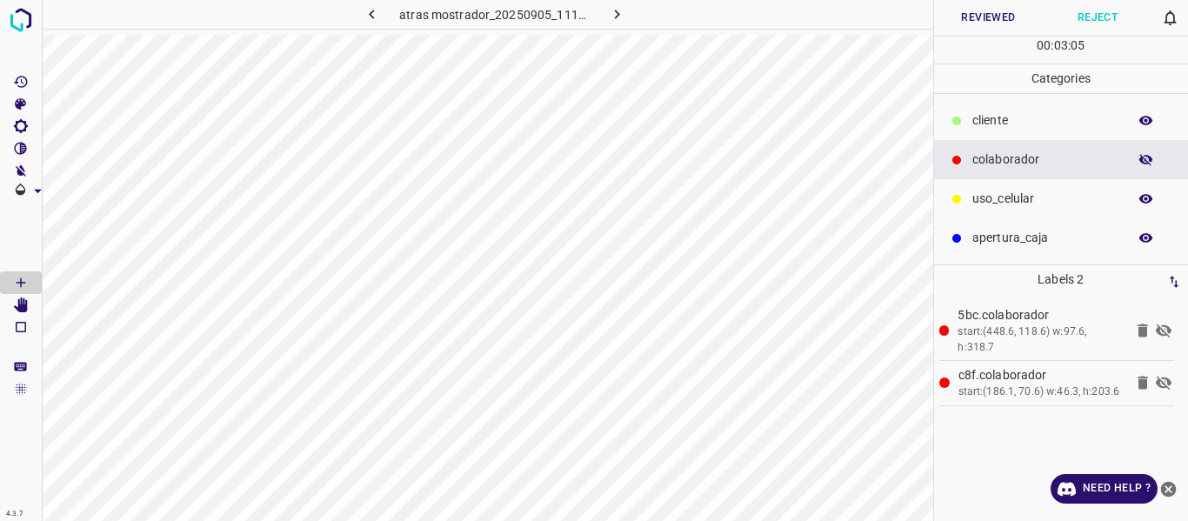
click at [1152, 152] on icon "button" at bounding box center [1147, 160] width 16 height 16
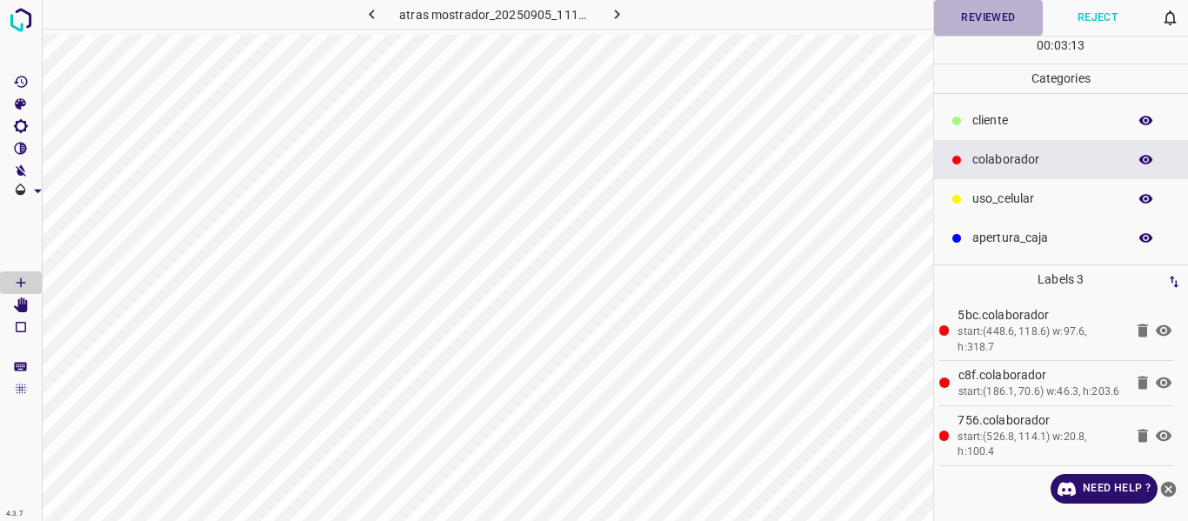
click at [961, 19] on button "Reviewed" at bounding box center [989, 18] width 110 height 36
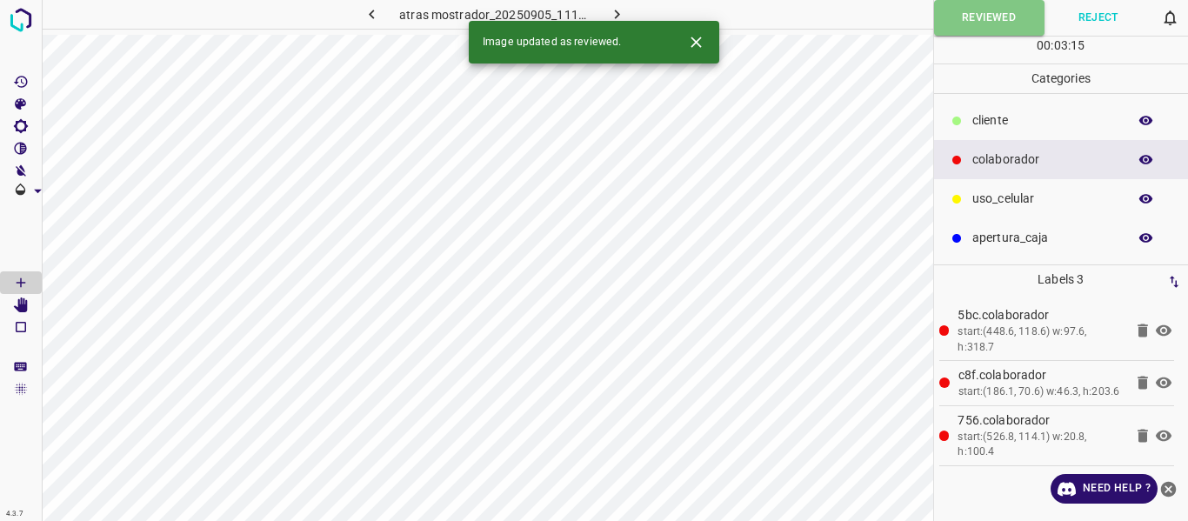
click at [624, 10] on icon "button" at bounding box center [617, 14] width 18 height 18
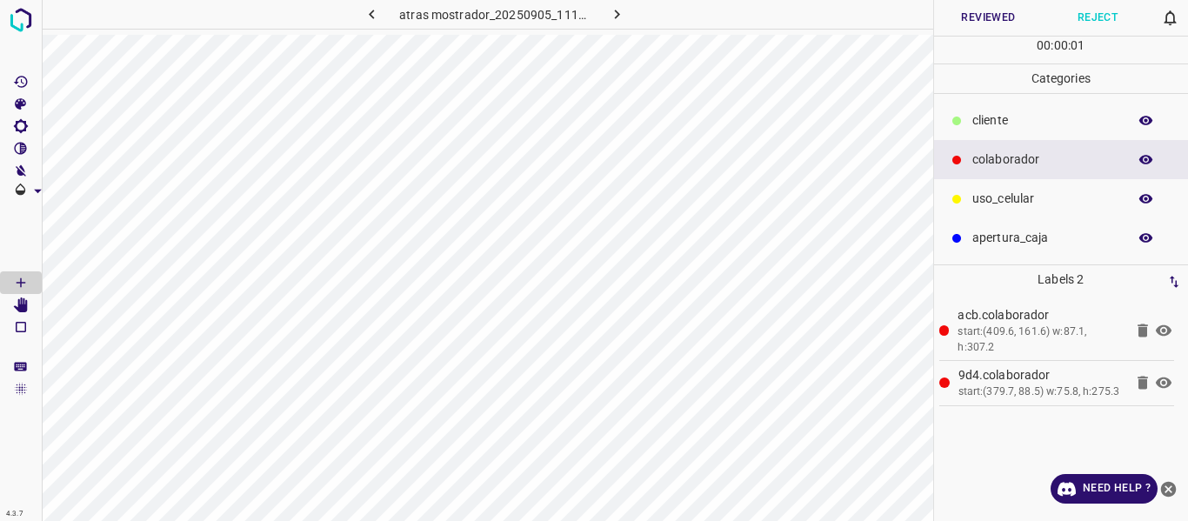
click at [956, 15] on button "Reviewed" at bounding box center [989, 18] width 110 height 36
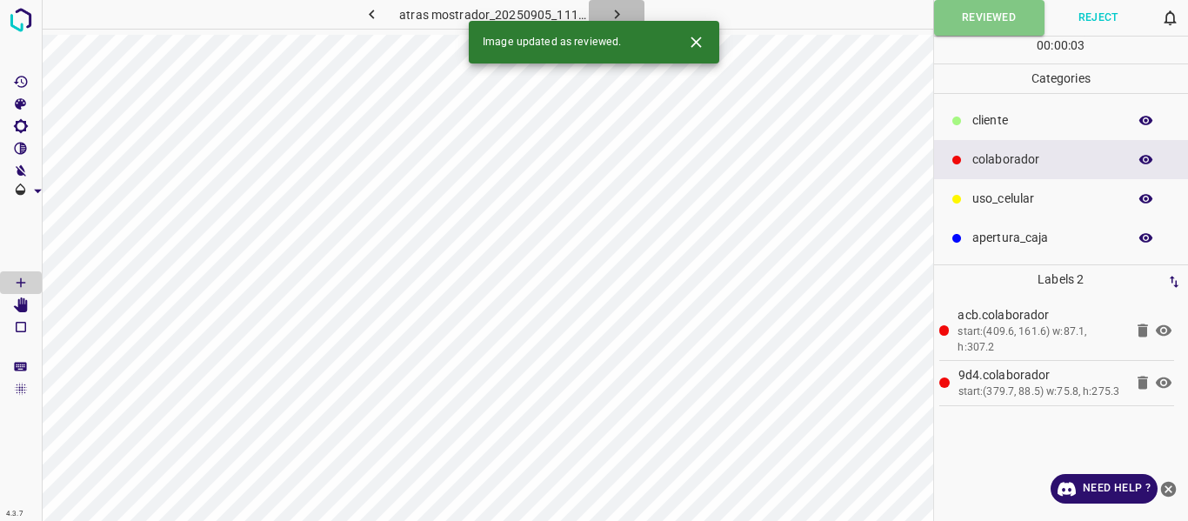
click at [619, 13] on icon "button" at bounding box center [617, 14] width 18 height 18
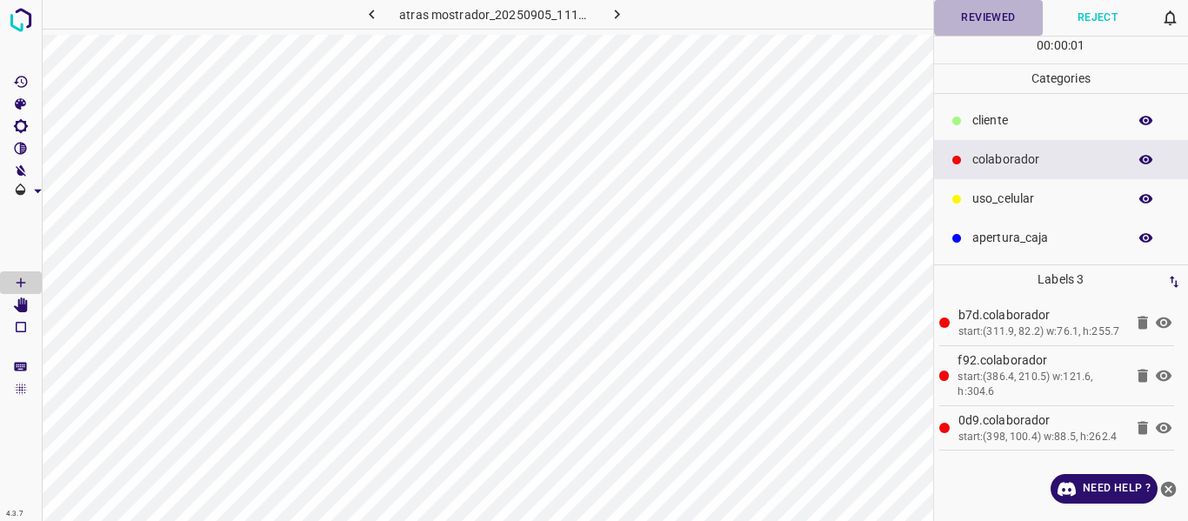
click at [969, 24] on button "Reviewed" at bounding box center [989, 18] width 110 height 36
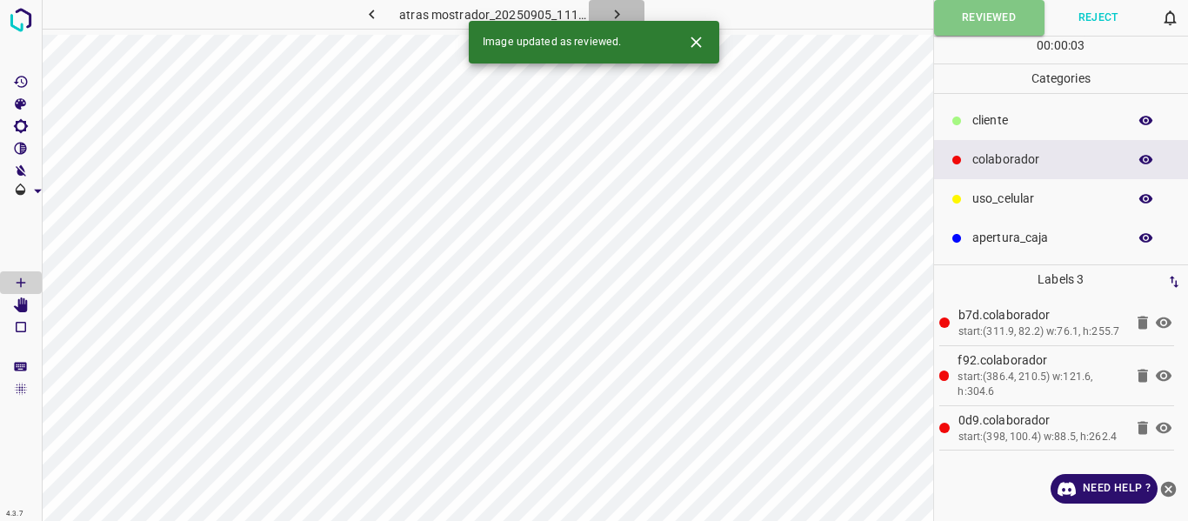
click at [618, 10] on icon "button" at bounding box center [617, 14] width 18 height 18
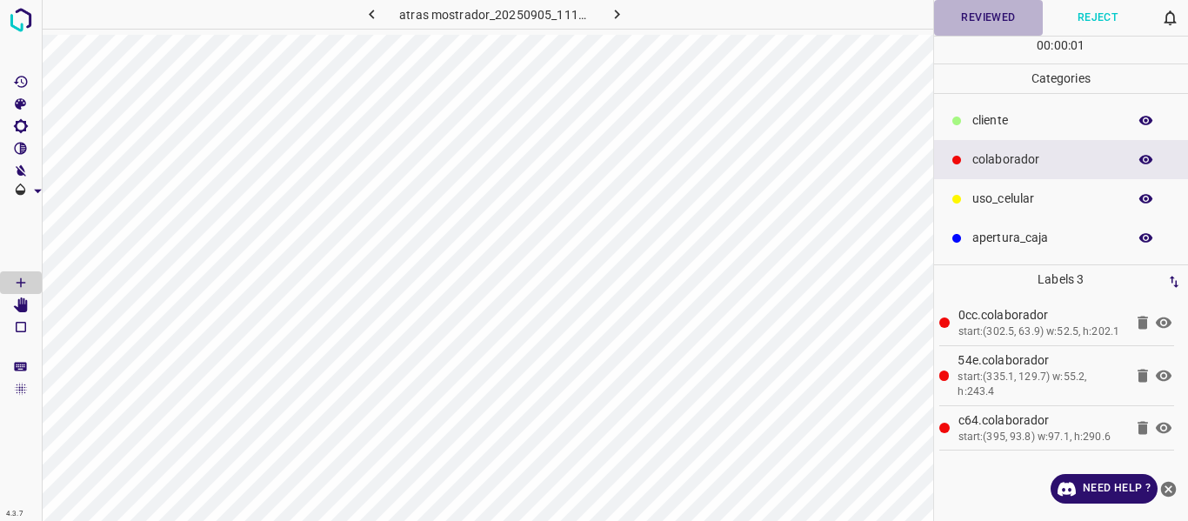
click at [953, 24] on button "Reviewed" at bounding box center [989, 18] width 110 height 36
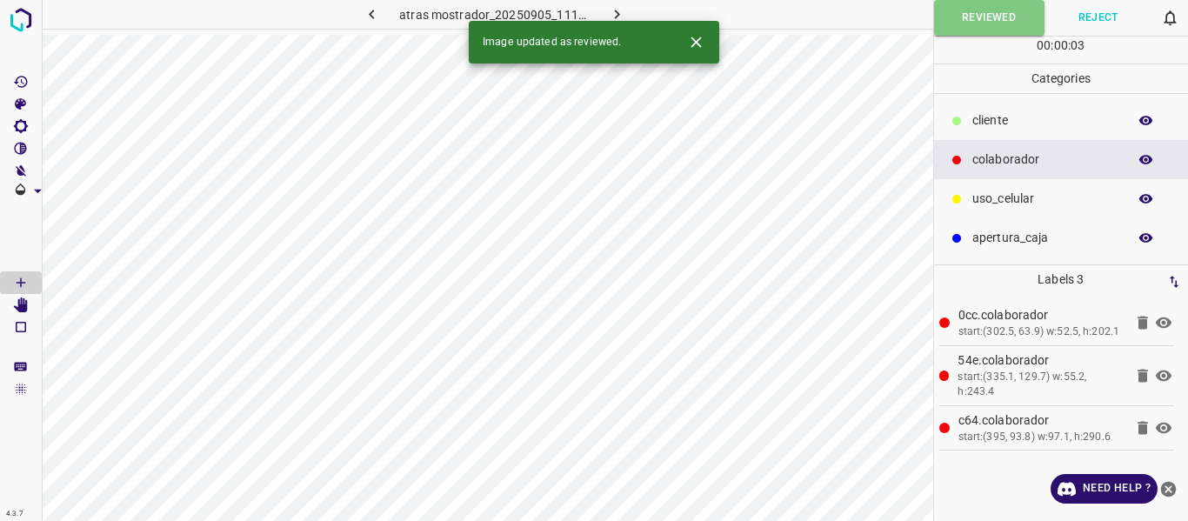
drag, startPoint x: 619, startPoint y: 10, endPoint x: 659, endPoint y: 32, distance: 44.8
click at [619, 11] on icon "button" at bounding box center [617, 14] width 18 height 18
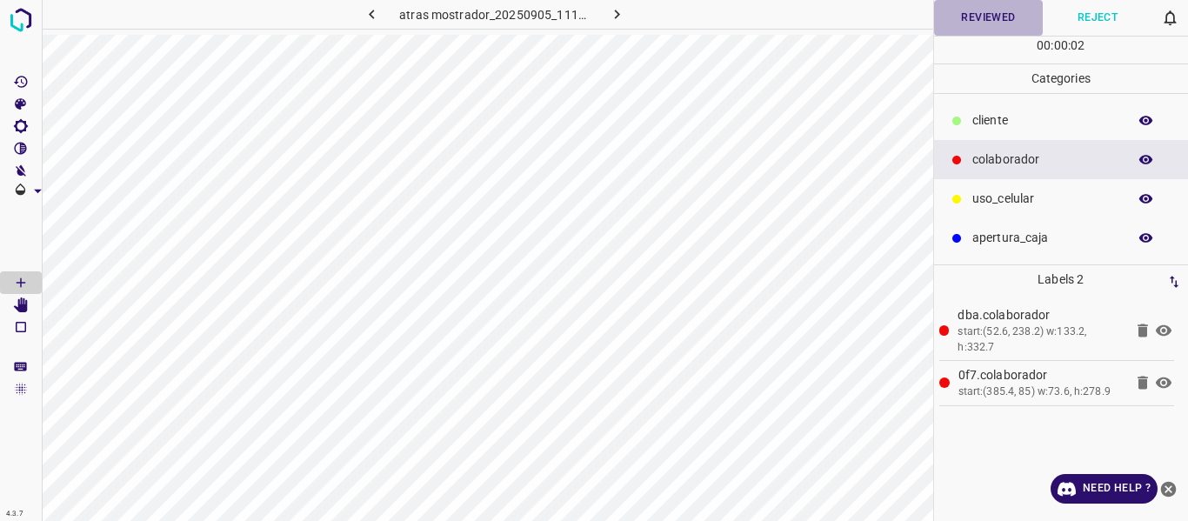
click at [992, 23] on button "Reviewed" at bounding box center [989, 18] width 110 height 36
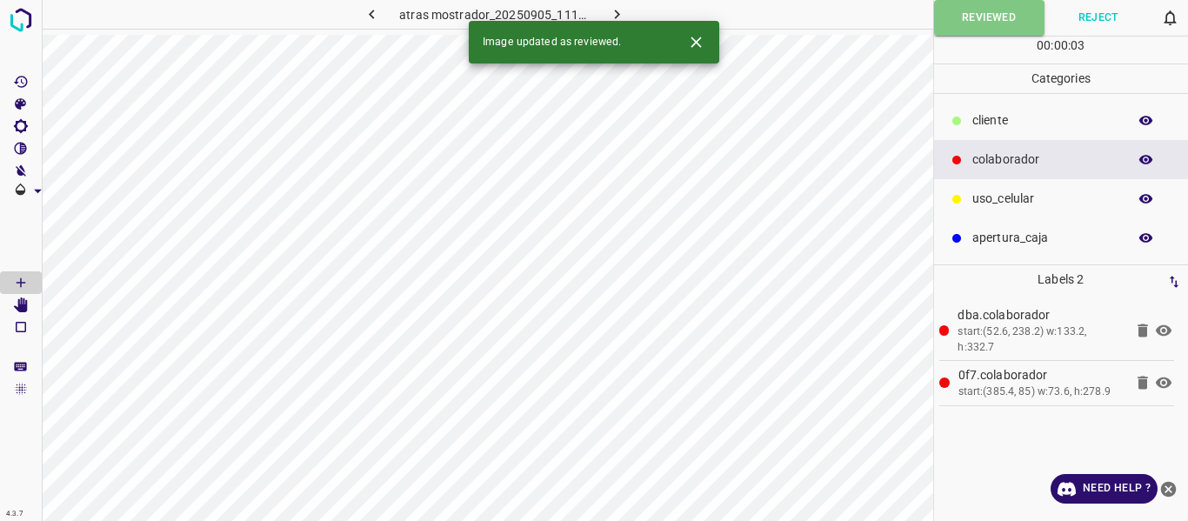
click at [602, 11] on button "button" at bounding box center [617, 14] width 56 height 29
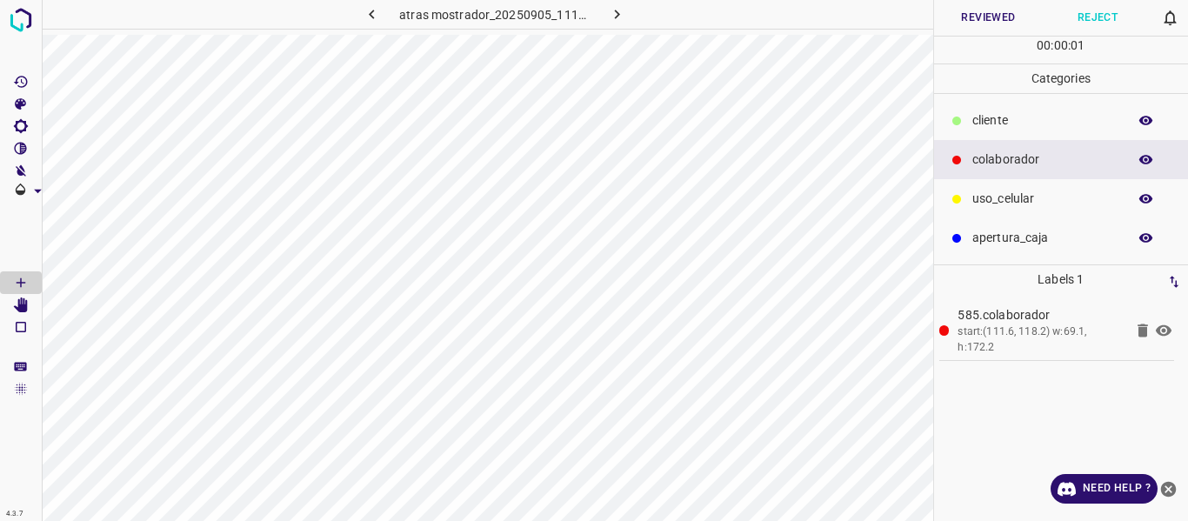
click at [965, 21] on button "Reviewed" at bounding box center [989, 18] width 110 height 36
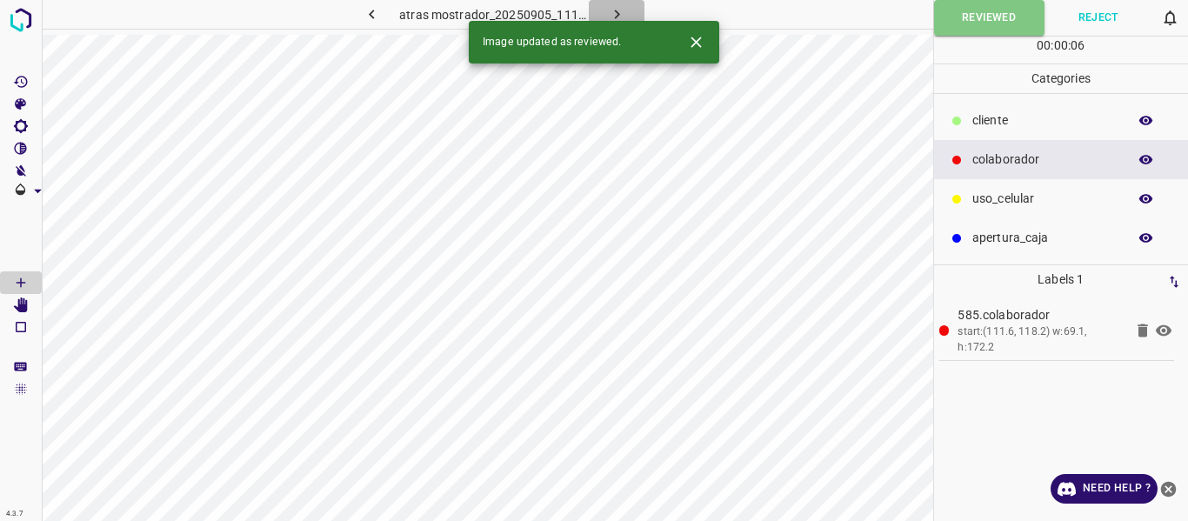
click at [632, 10] on button "button" at bounding box center [617, 14] width 56 height 29
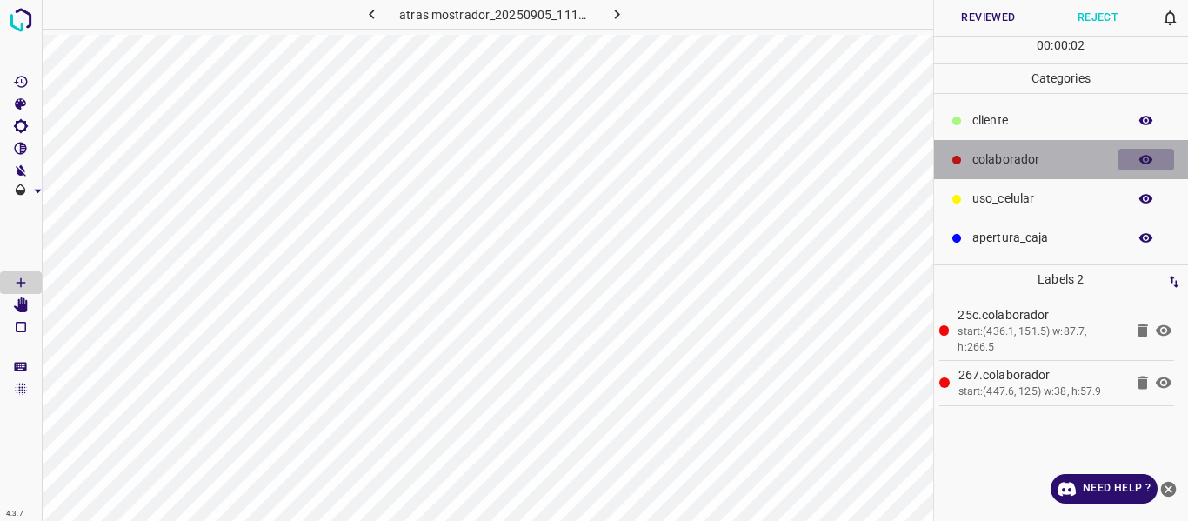
click at [1140, 158] on icon "button" at bounding box center [1147, 160] width 16 height 16
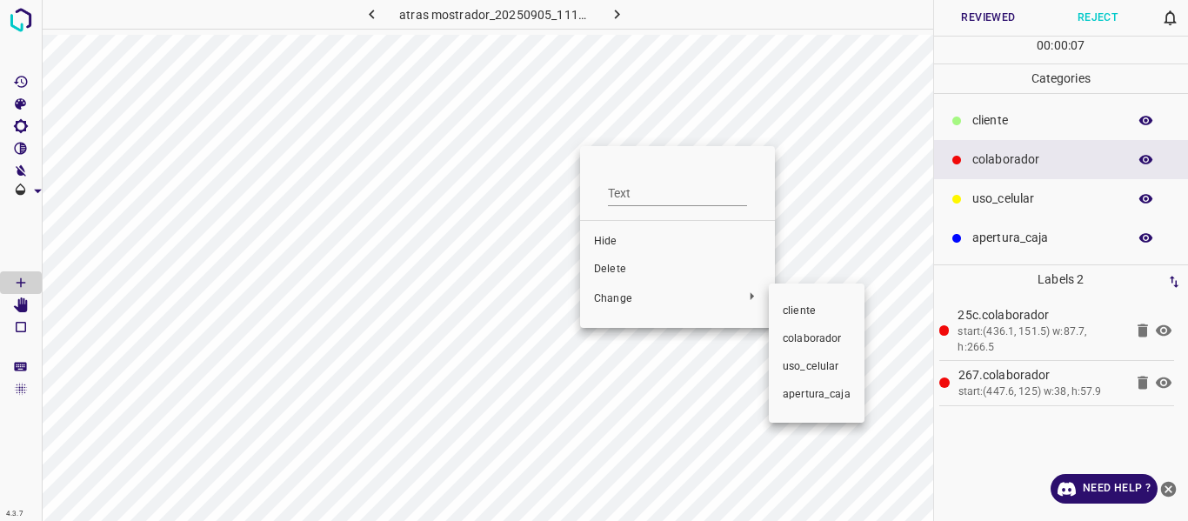
click at [808, 311] on span "cliente" at bounding box center [817, 312] width 68 height 16
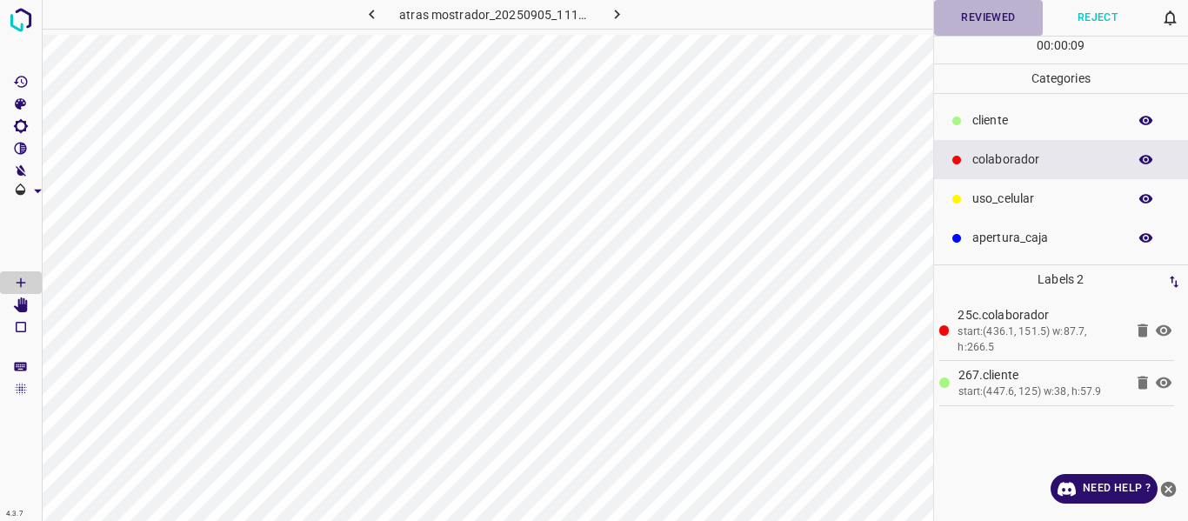
click at [987, 22] on button "Reviewed" at bounding box center [989, 18] width 110 height 36
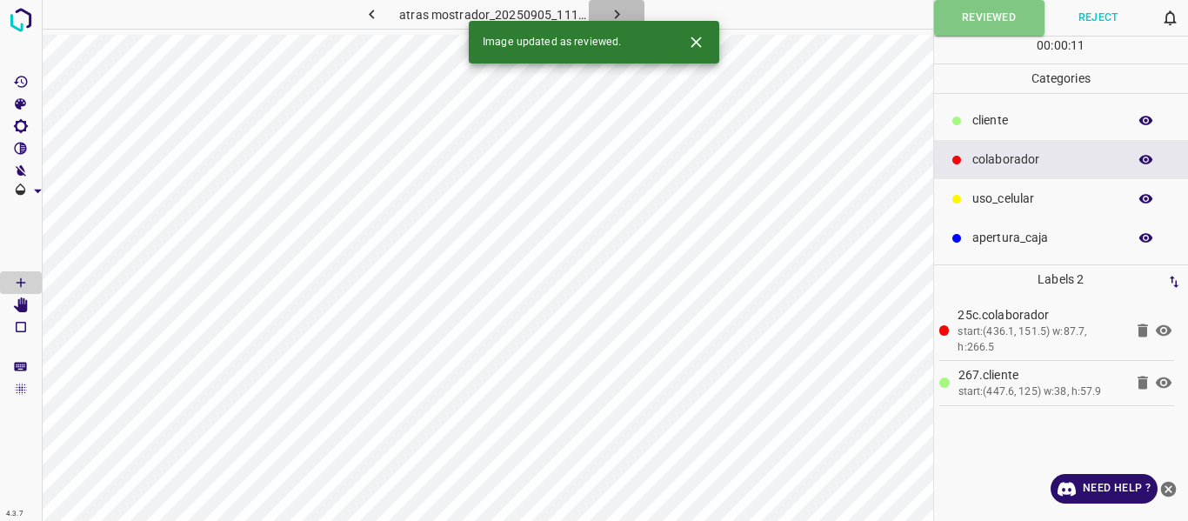
click at [613, 10] on icon "button" at bounding box center [617, 14] width 18 height 18
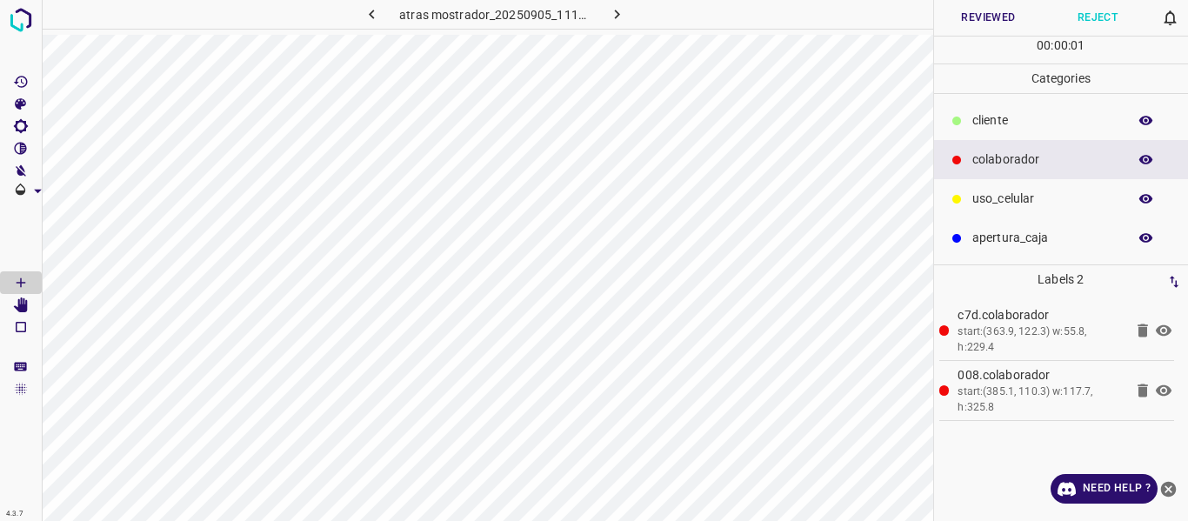
click at [1004, 12] on button "Reviewed" at bounding box center [989, 18] width 110 height 36
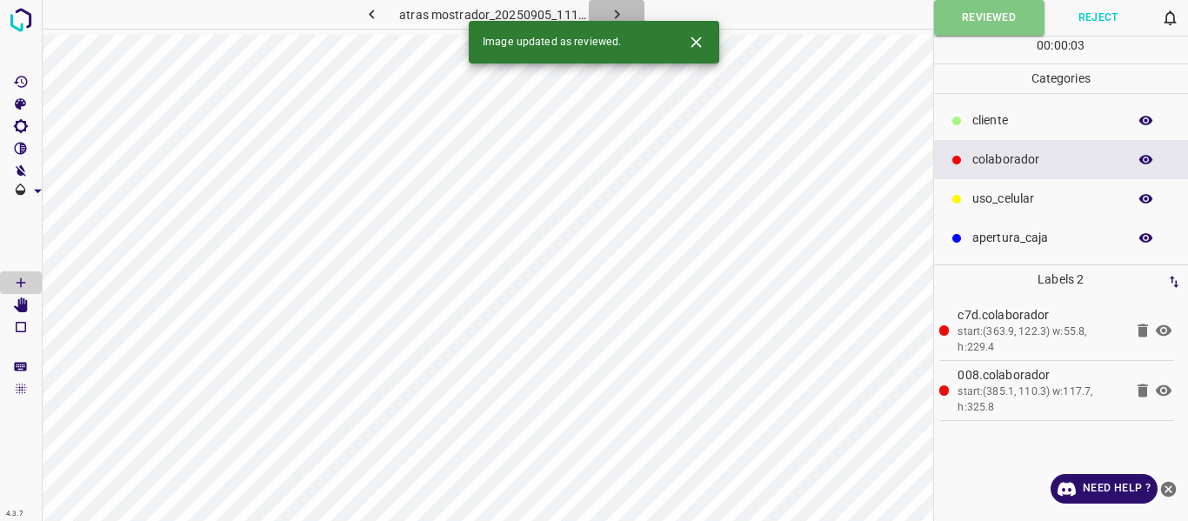
click at [623, 10] on icon "button" at bounding box center [617, 14] width 18 height 18
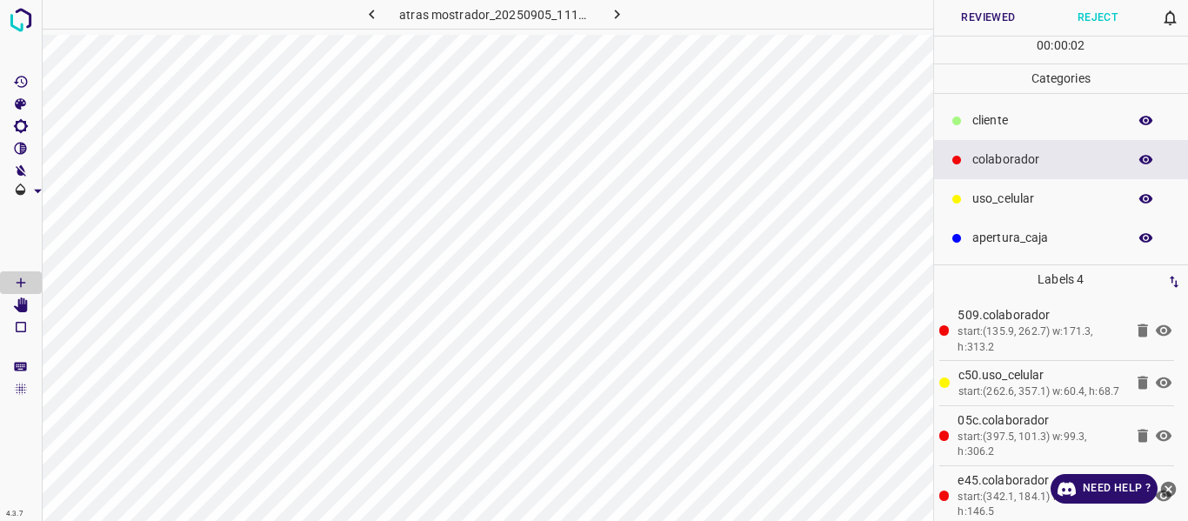
click at [970, 18] on button "Reviewed" at bounding box center [989, 18] width 110 height 36
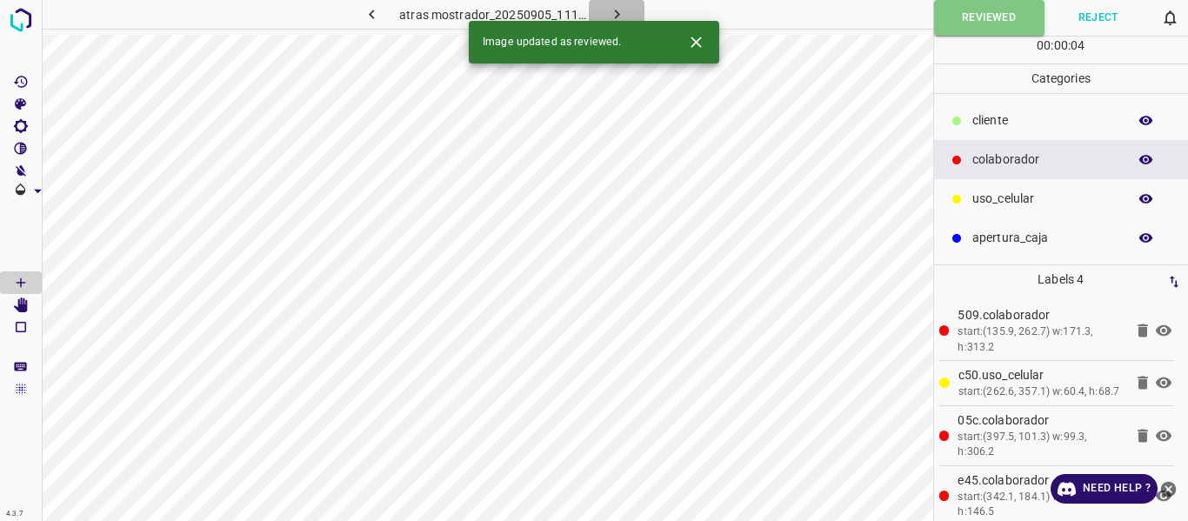
click at [612, 15] on icon "button" at bounding box center [617, 14] width 18 height 18
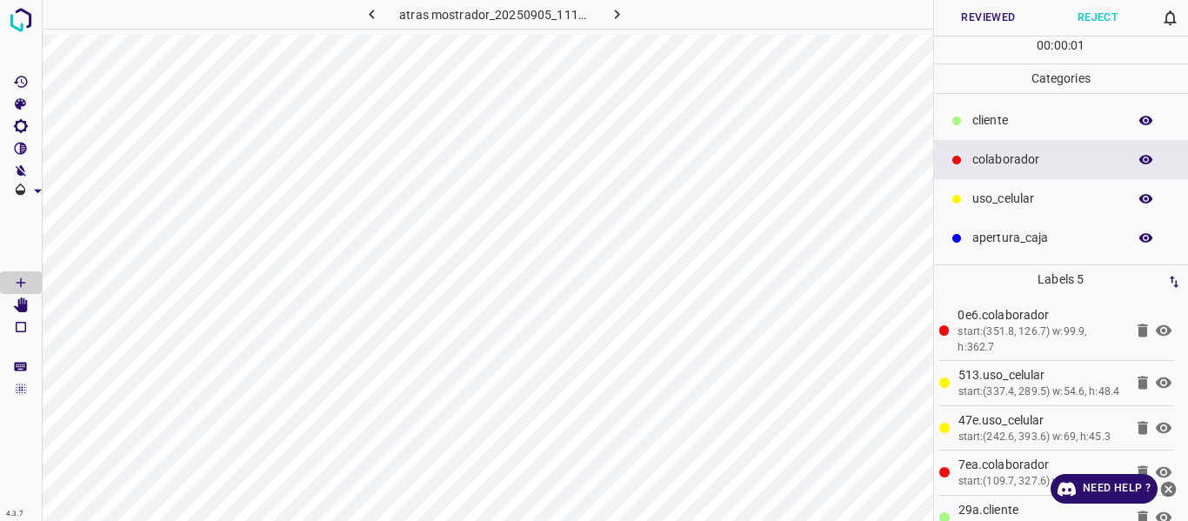
click at [978, 24] on button "Reviewed" at bounding box center [989, 18] width 110 height 36
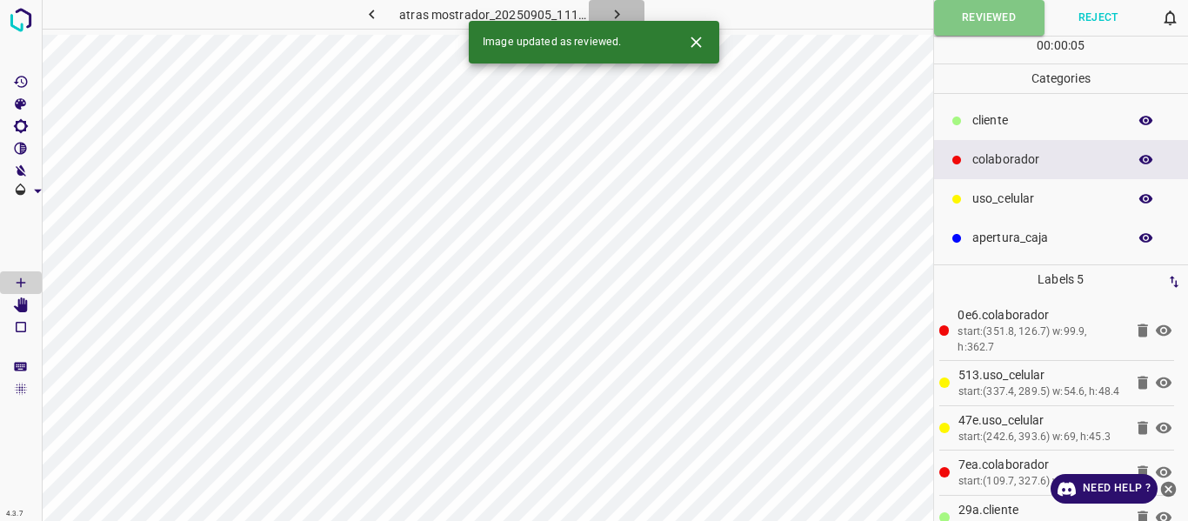
click at [619, 9] on icon "button" at bounding box center [617, 14] width 18 height 18
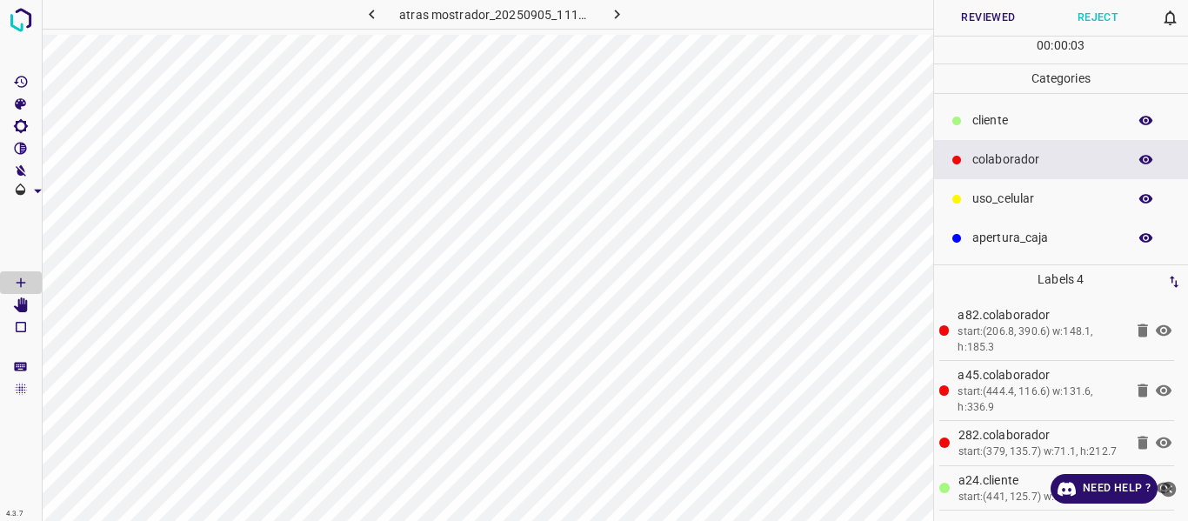
click at [1010, 17] on button "Reviewed" at bounding box center [989, 18] width 110 height 36
click at [953, 25] on button "Reviewed" at bounding box center [989, 18] width 110 height 36
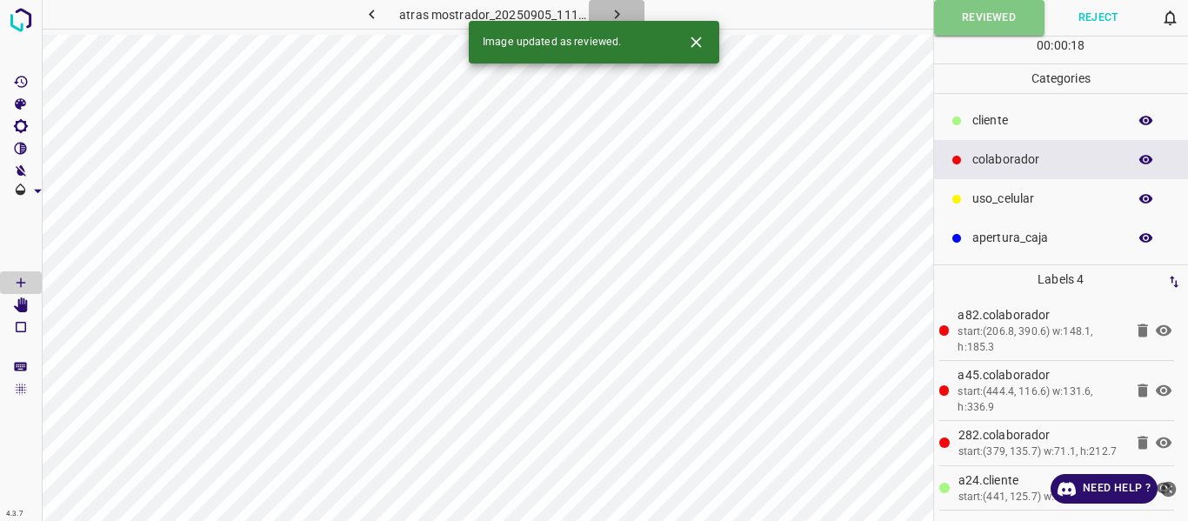
click at [610, 15] on icon "button" at bounding box center [617, 14] width 18 height 18
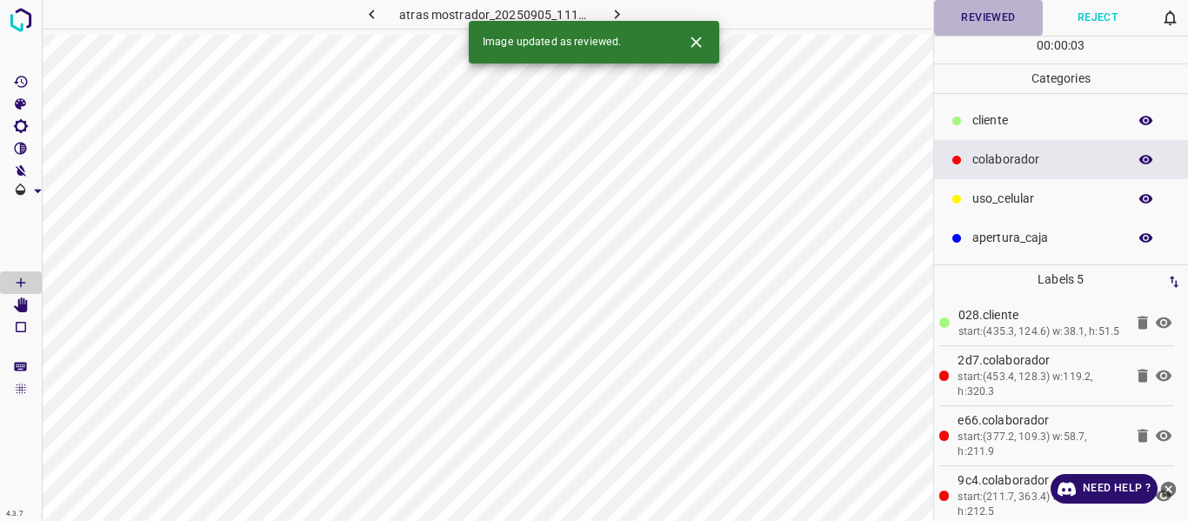
click at [967, 20] on button "Reviewed" at bounding box center [989, 18] width 110 height 36
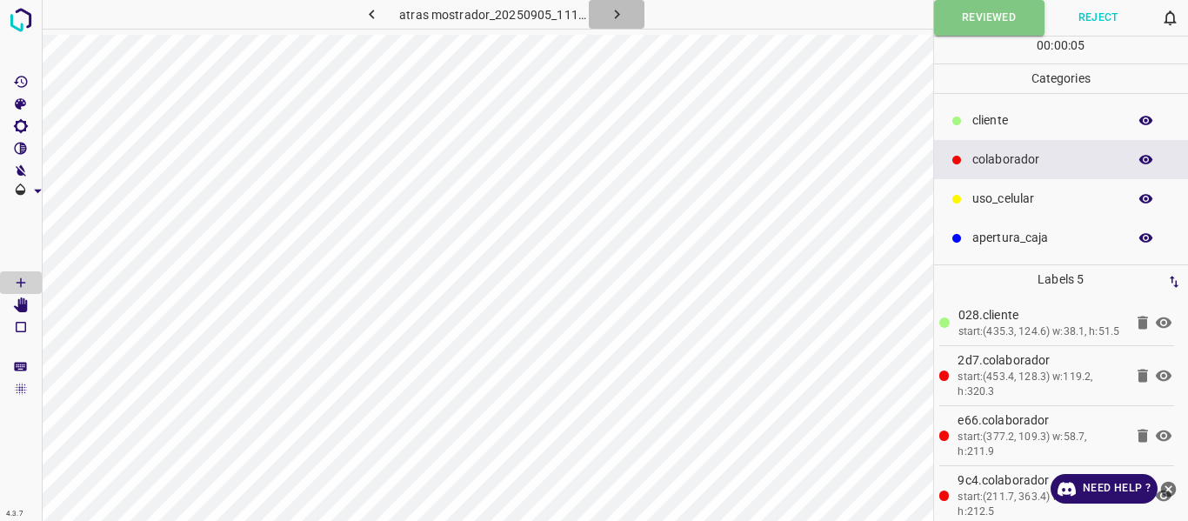
click at [611, 7] on icon "button" at bounding box center [617, 14] width 18 height 18
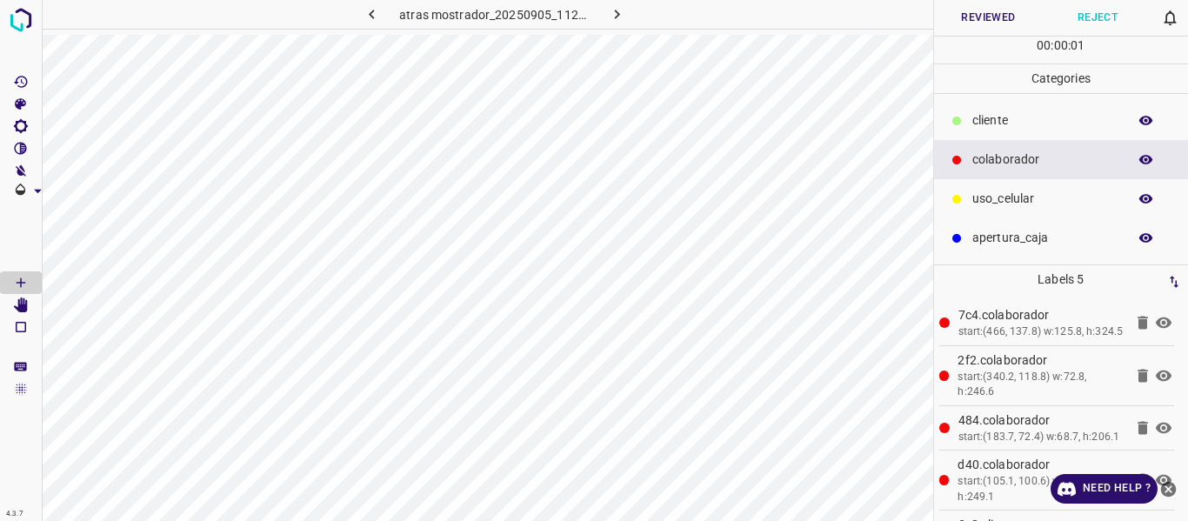
click at [980, 13] on button "Reviewed" at bounding box center [989, 18] width 110 height 36
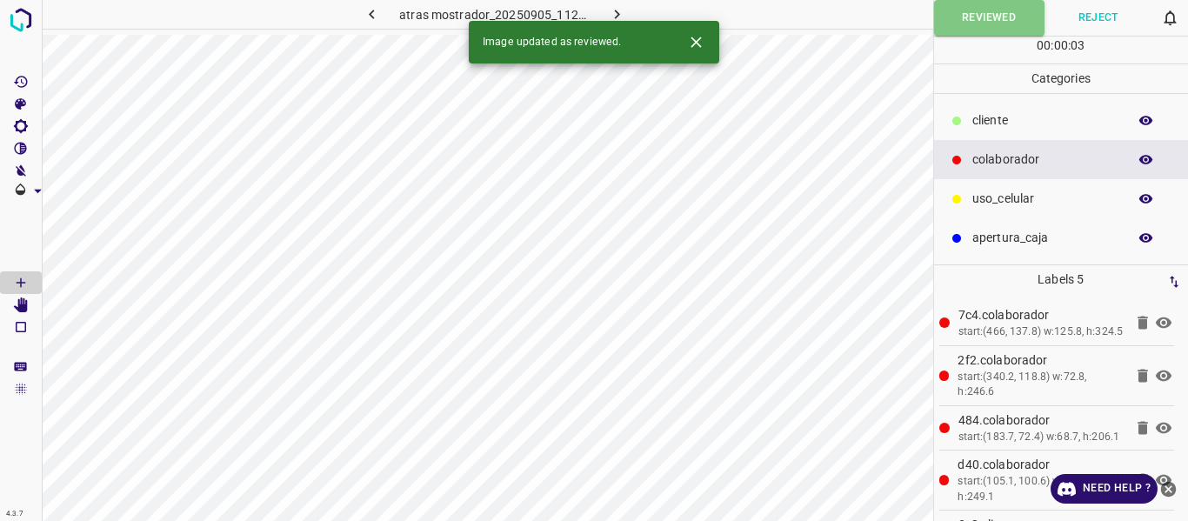
click at [621, 16] on icon "button" at bounding box center [617, 14] width 18 height 18
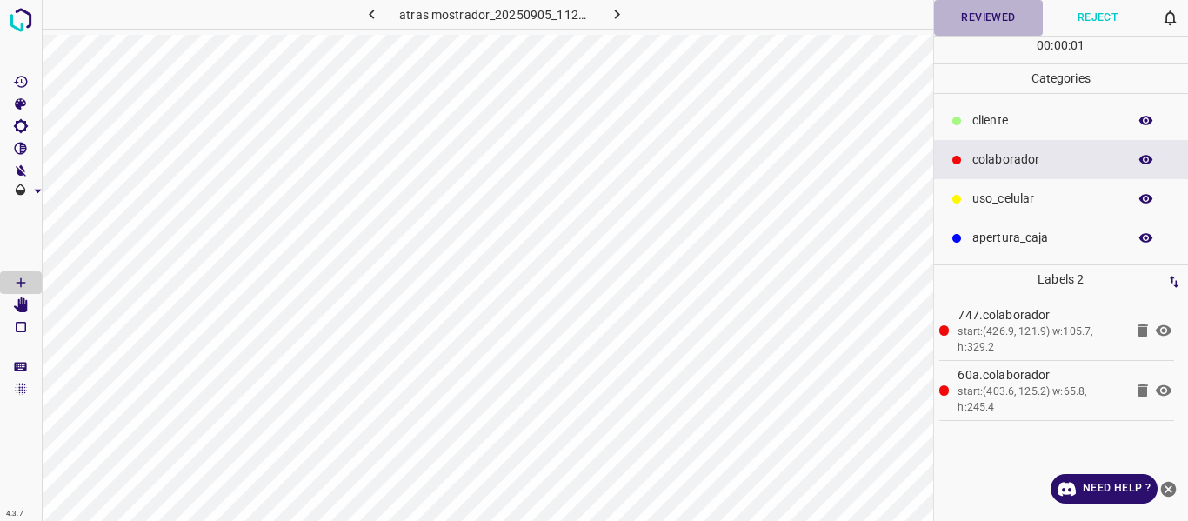
click at [988, 20] on button "Reviewed" at bounding box center [989, 18] width 110 height 36
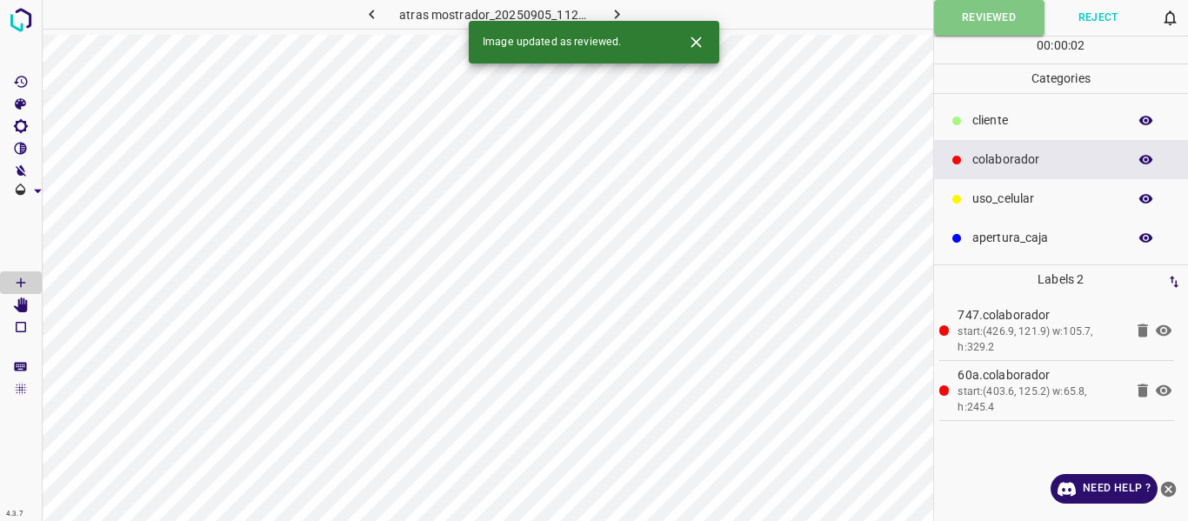
click at [614, 17] on icon "button" at bounding box center [616, 15] width 5 height 10
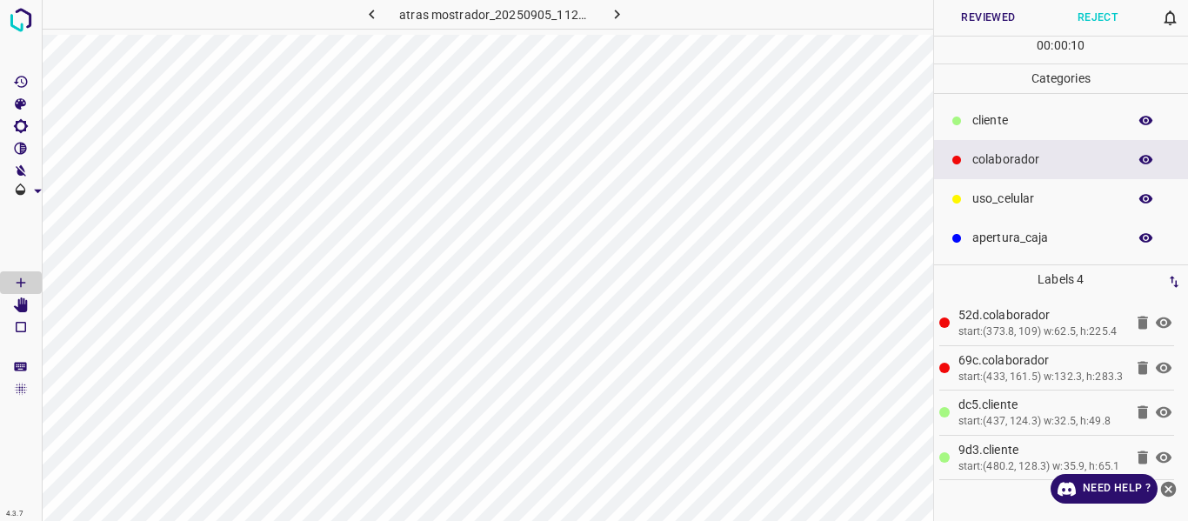
click at [942, 29] on button "Reviewed" at bounding box center [989, 18] width 110 height 36
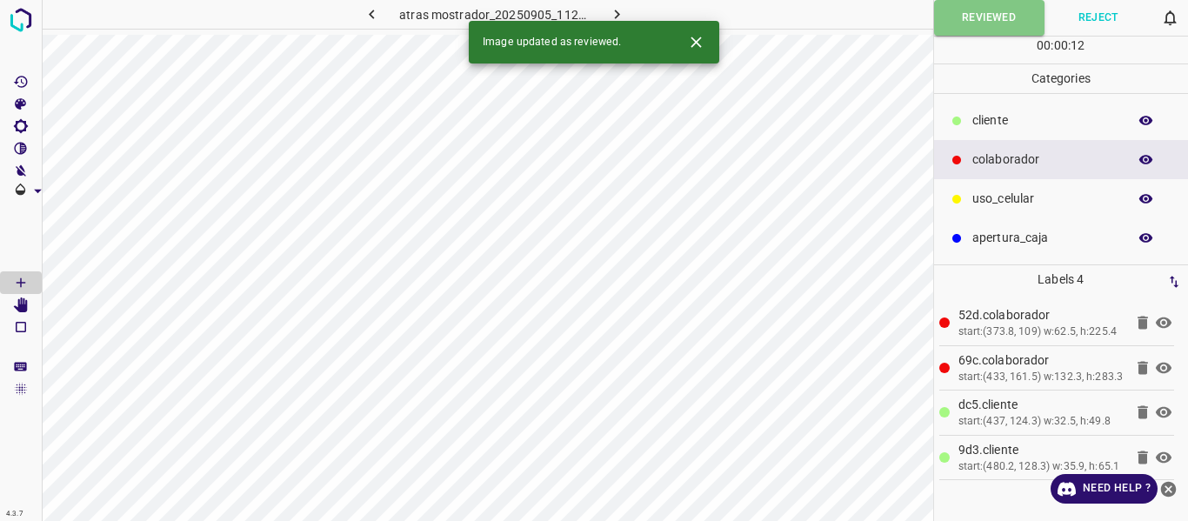
click at [619, 11] on icon "button" at bounding box center [617, 14] width 18 height 18
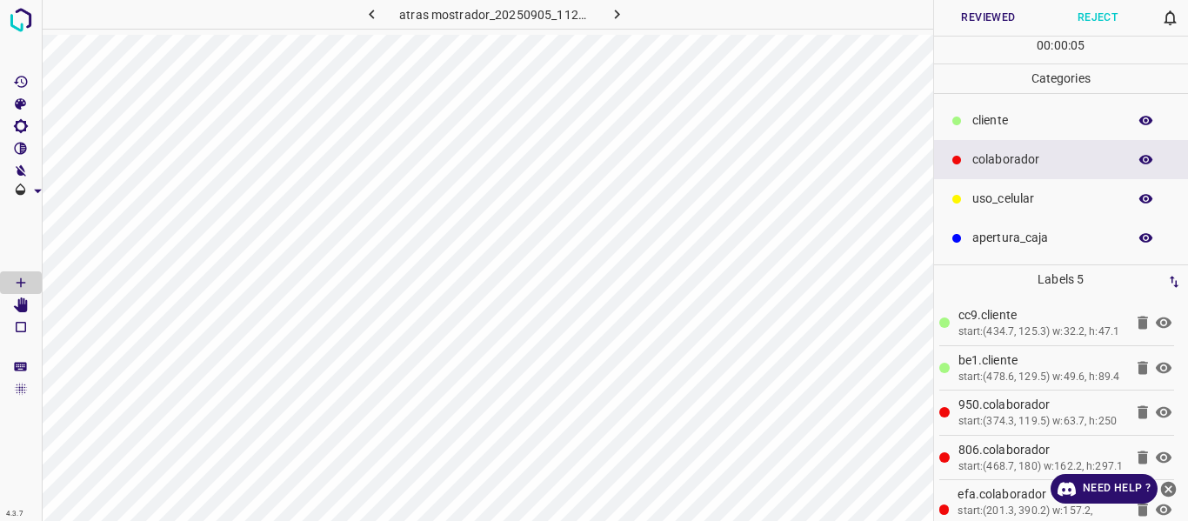
click at [987, 14] on button "Reviewed" at bounding box center [989, 18] width 110 height 36
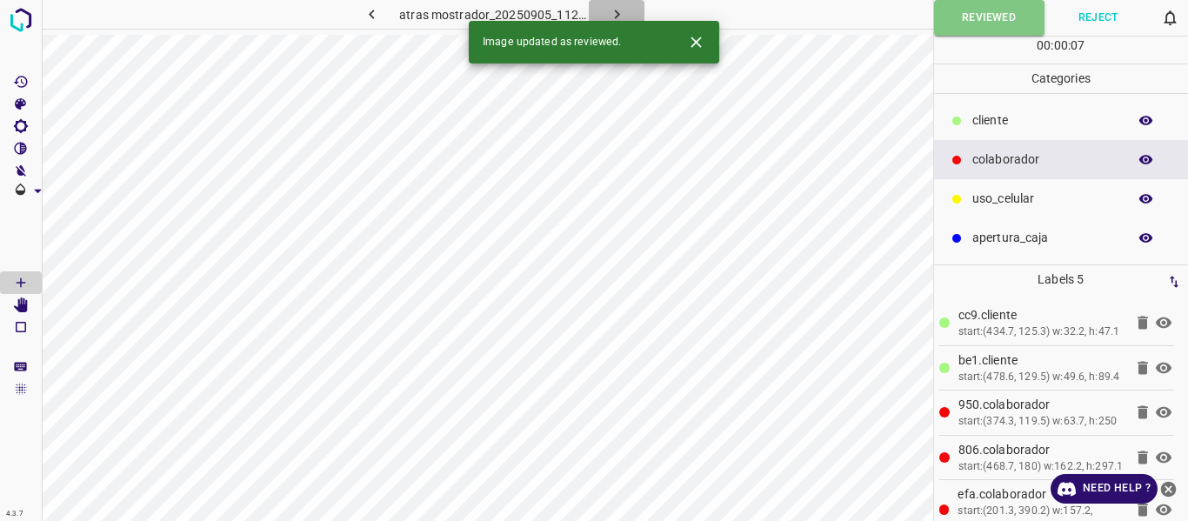
click at [612, 15] on icon "button" at bounding box center [617, 14] width 18 height 18
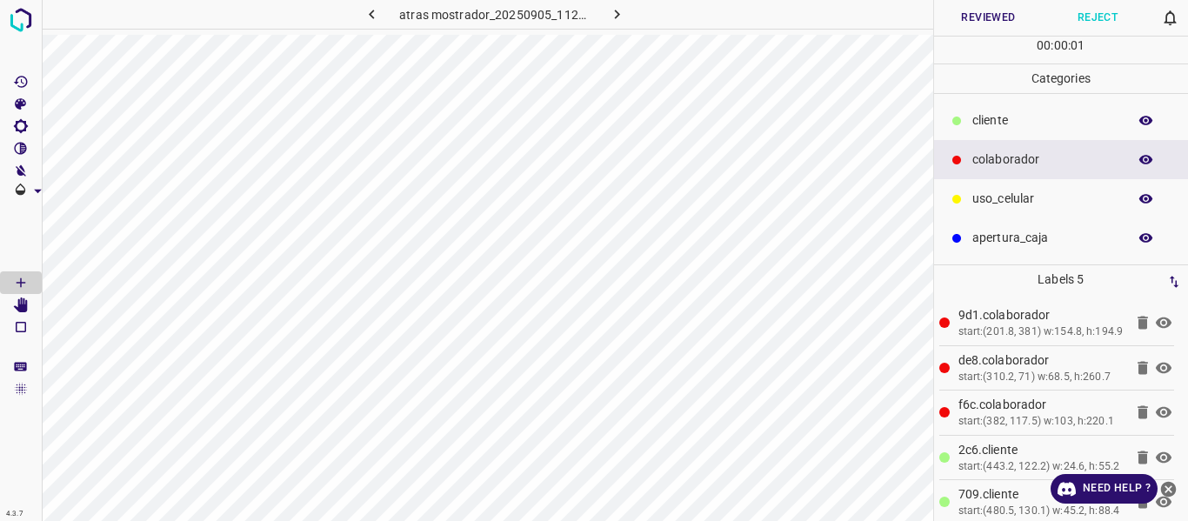
click at [979, 17] on button "Reviewed" at bounding box center [989, 18] width 110 height 36
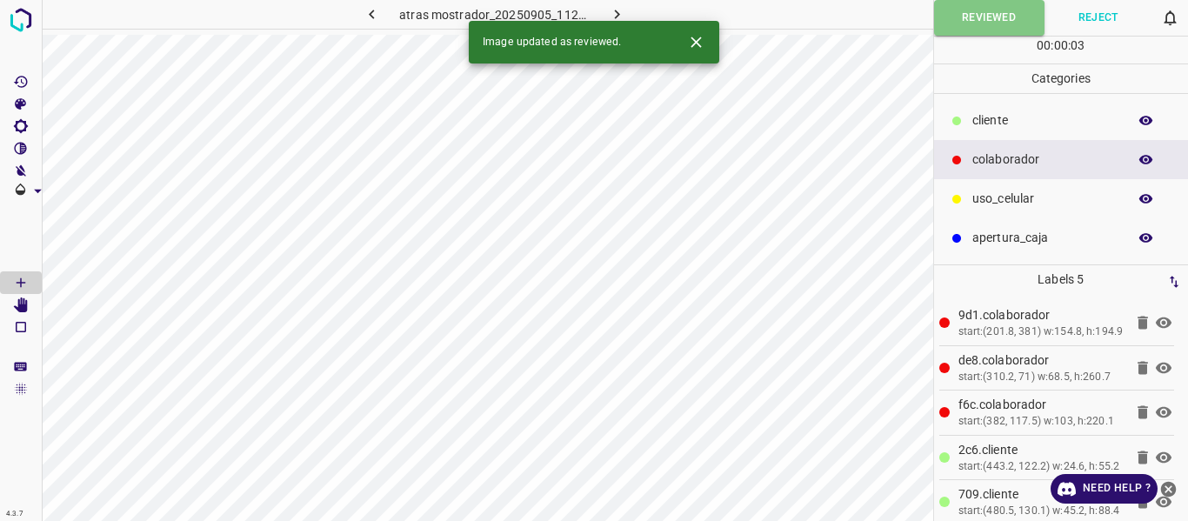
click at [613, 14] on icon "button" at bounding box center [617, 14] width 18 height 18
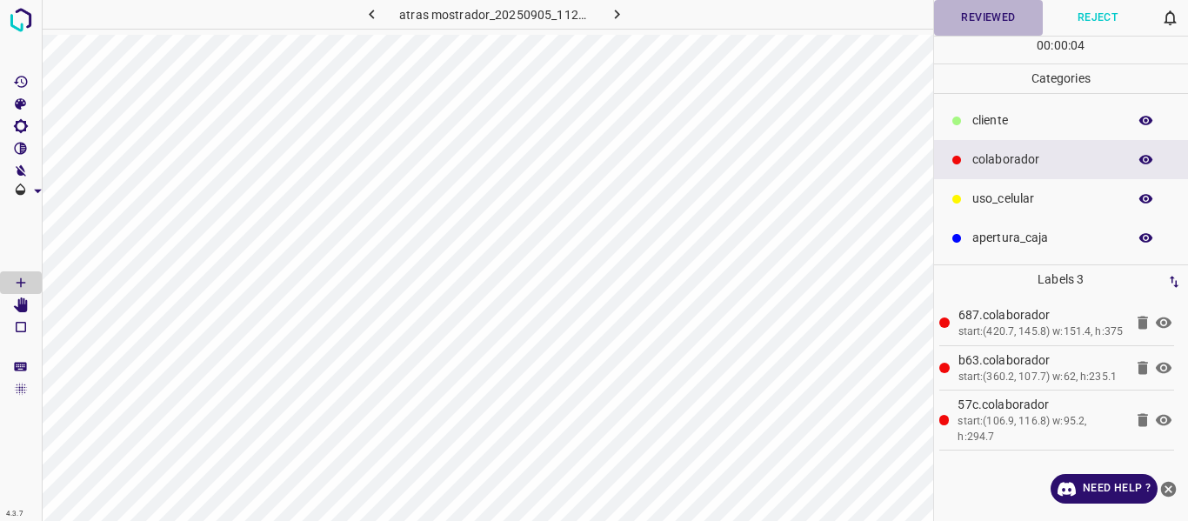
click at [987, 15] on button "Reviewed" at bounding box center [989, 18] width 110 height 36
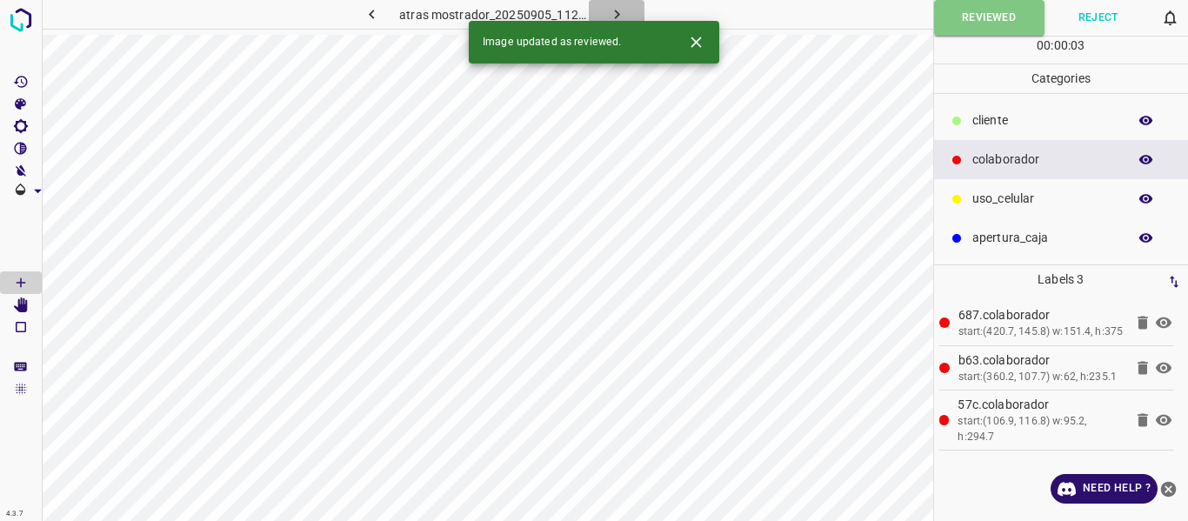
click at [610, 15] on icon "button" at bounding box center [617, 14] width 18 height 18
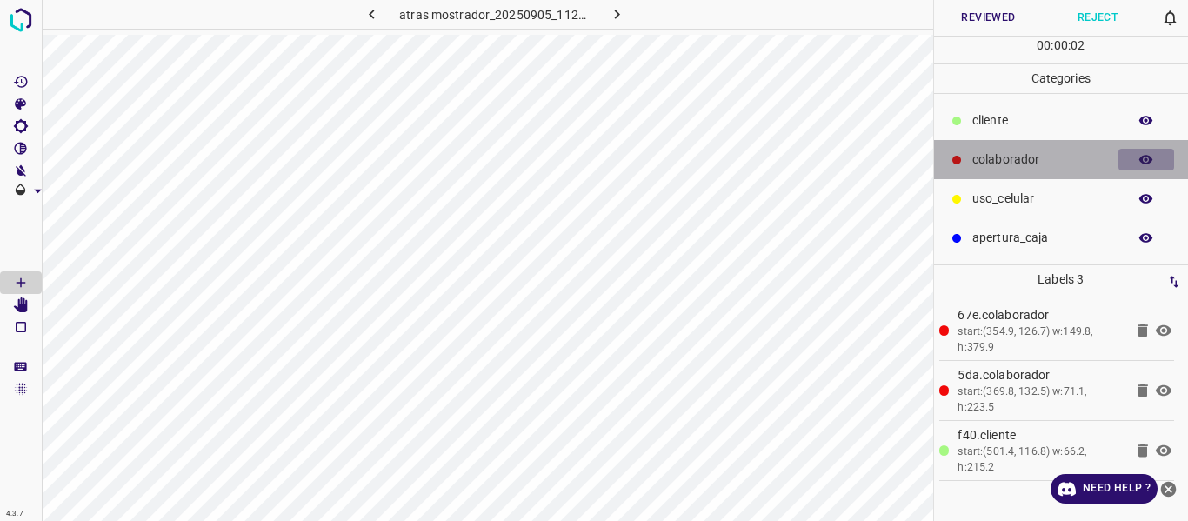
click at [1146, 159] on icon "button" at bounding box center [1147, 160] width 14 height 10
click at [1146, 159] on icon "button" at bounding box center [1147, 160] width 14 height 12
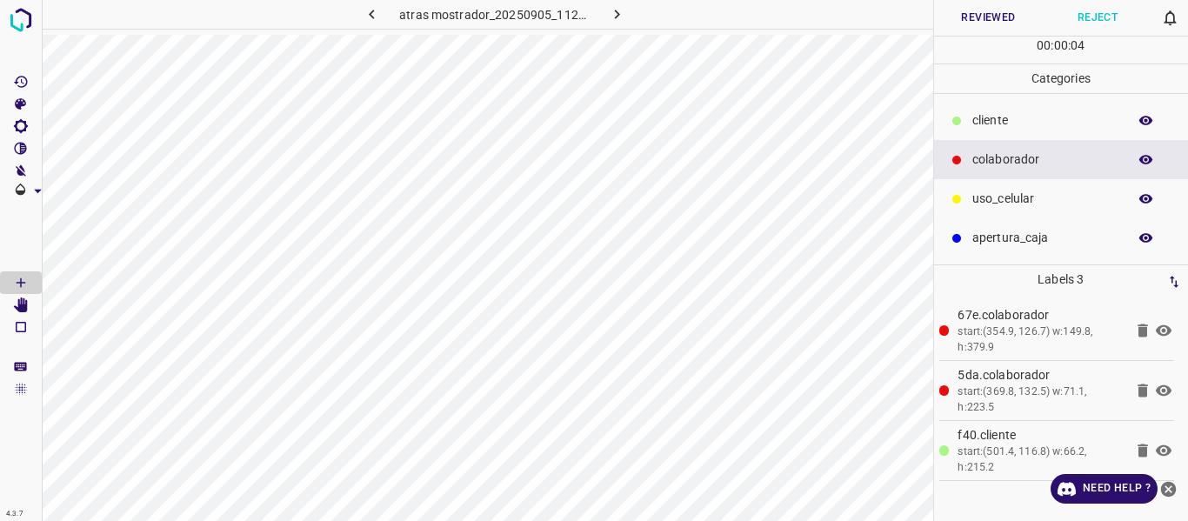
click at [1145, 115] on icon "button" at bounding box center [1147, 121] width 16 height 16
click at [1141, 122] on icon "button" at bounding box center [1147, 121] width 14 height 12
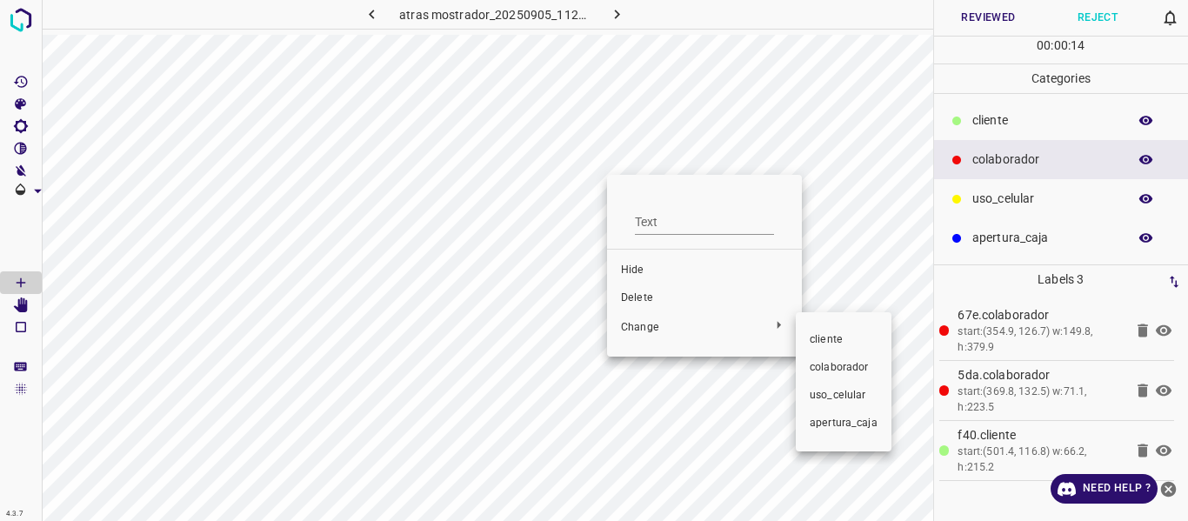
click at [822, 365] on span "colaborador" at bounding box center [844, 368] width 68 height 16
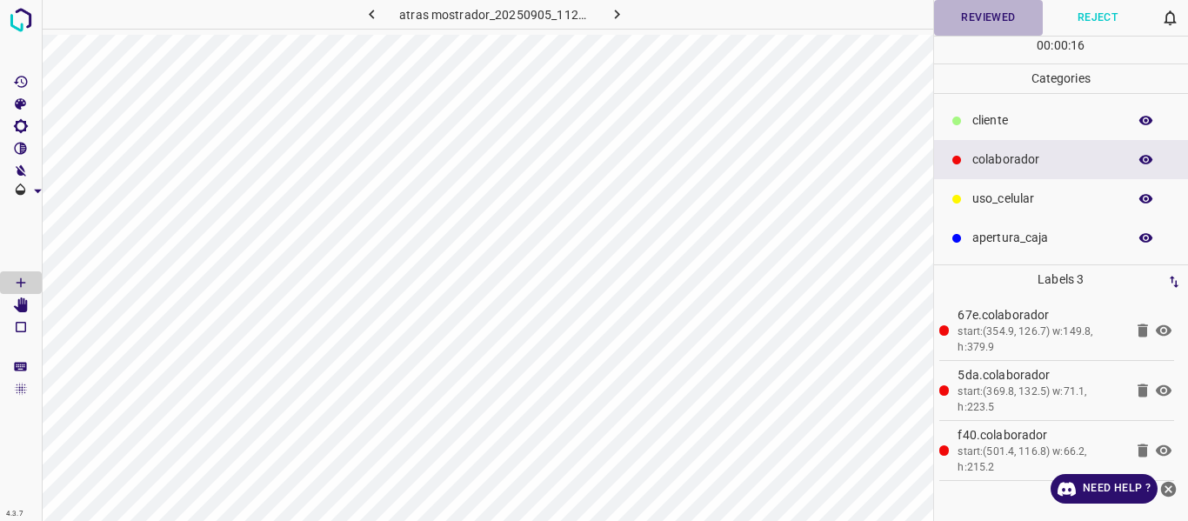
click at [977, 20] on button "Reviewed" at bounding box center [989, 18] width 110 height 36
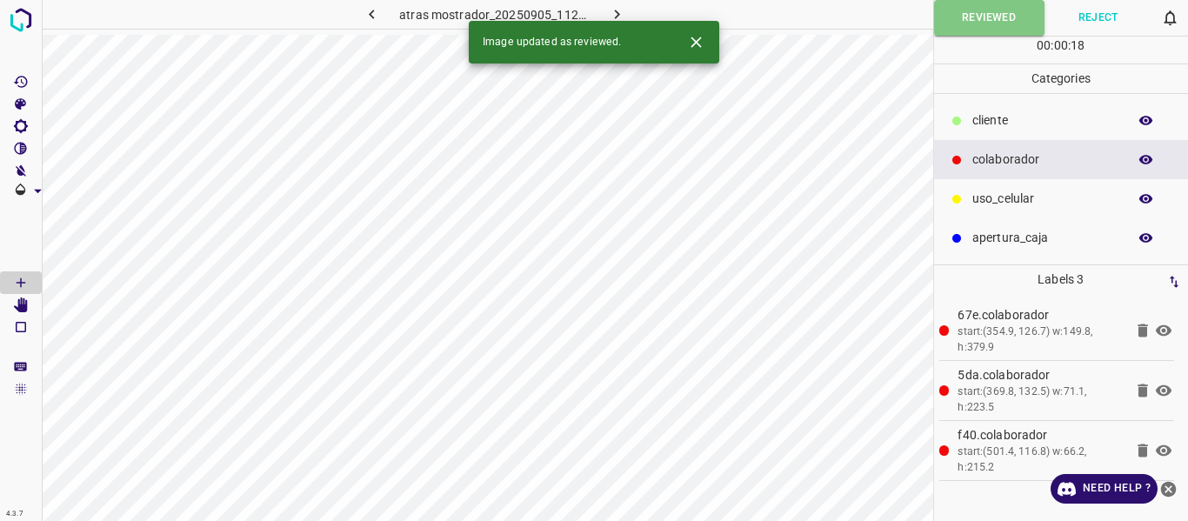
click at [614, 14] on icon "button" at bounding box center [617, 14] width 18 height 18
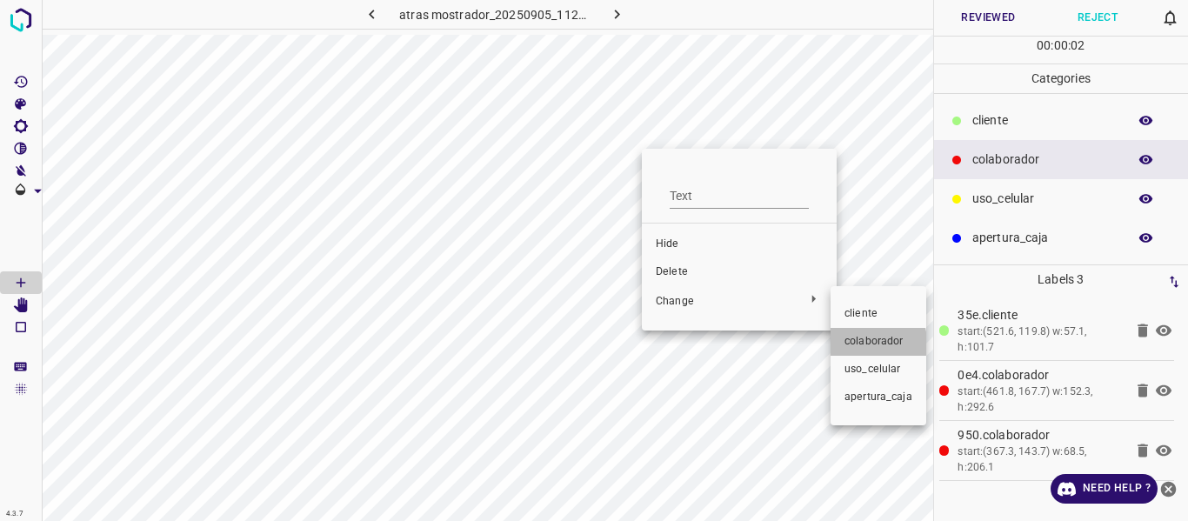
click at [852, 344] on span "colaborador" at bounding box center [879, 342] width 68 height 16
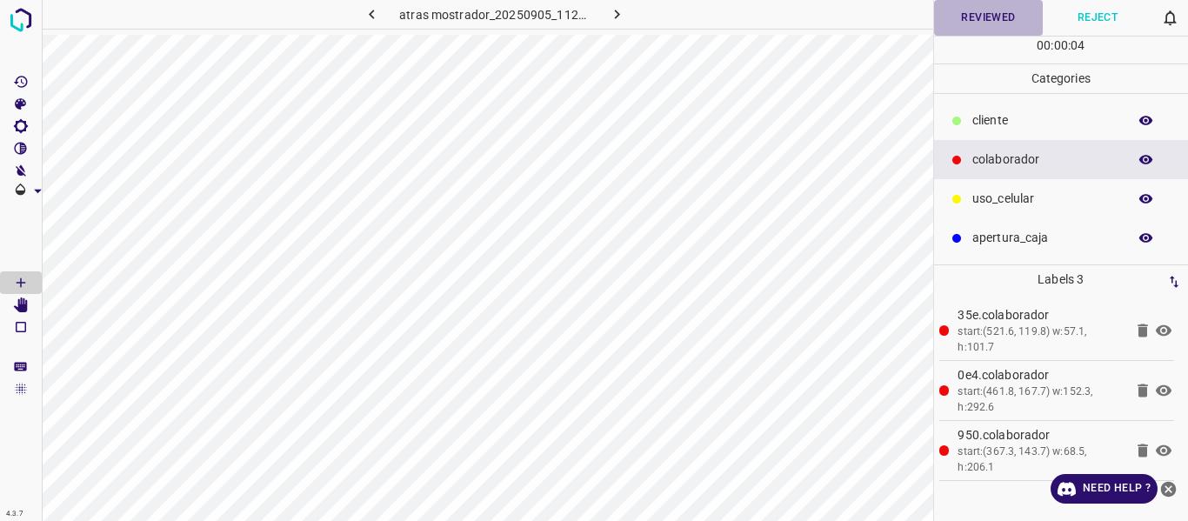
click at [999, 17] on button "Reviewed" at bounding box center [989, 18] width 110 height 36
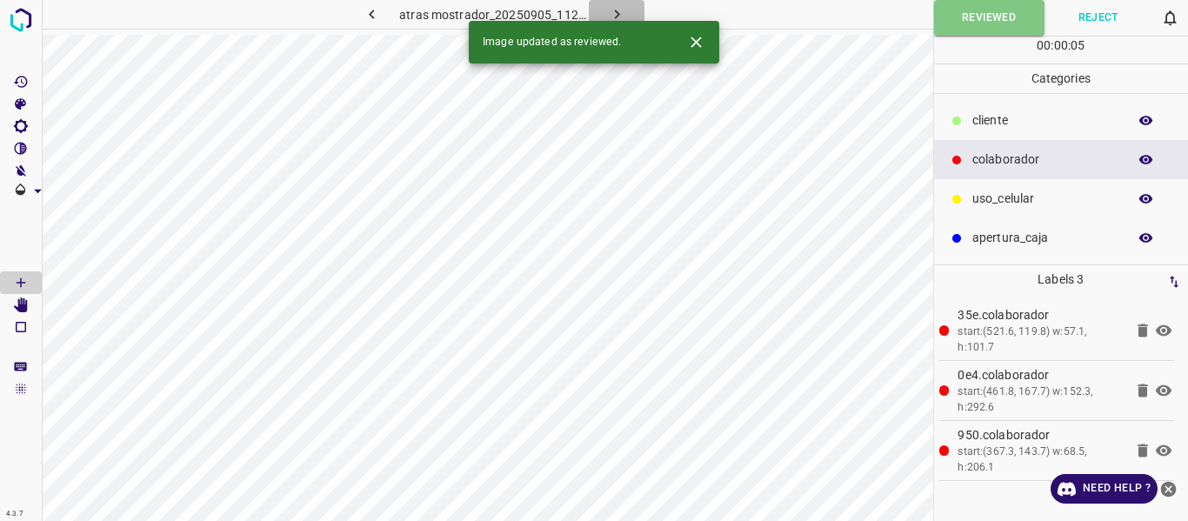
click at [611, 8] on icon "button" at bounding box center [617, 14] width 18 height 18
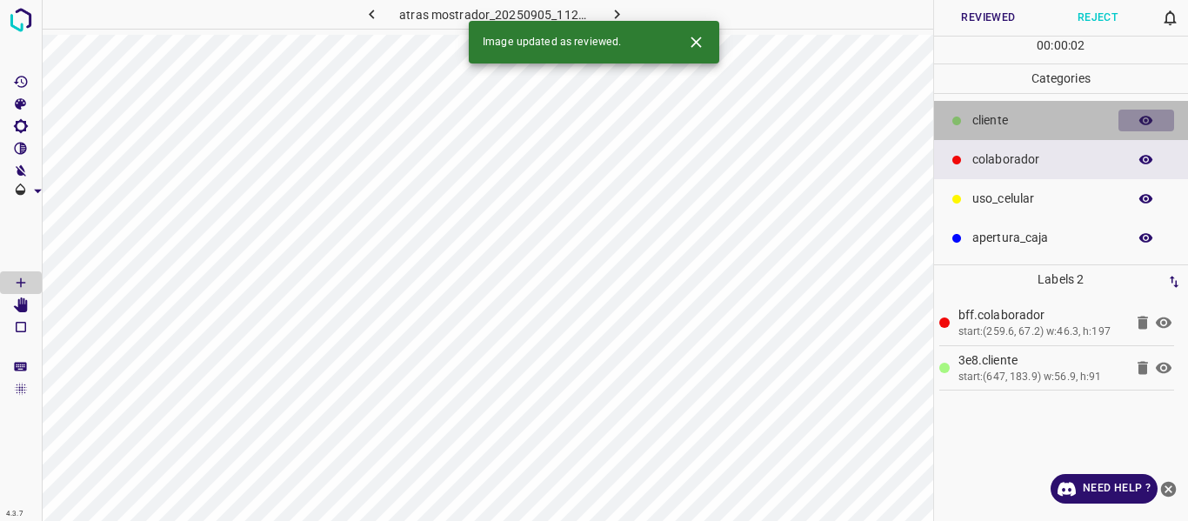
click at [1141, 124] on icon "button" at bounding box center [1147, 121] width 16 height 16
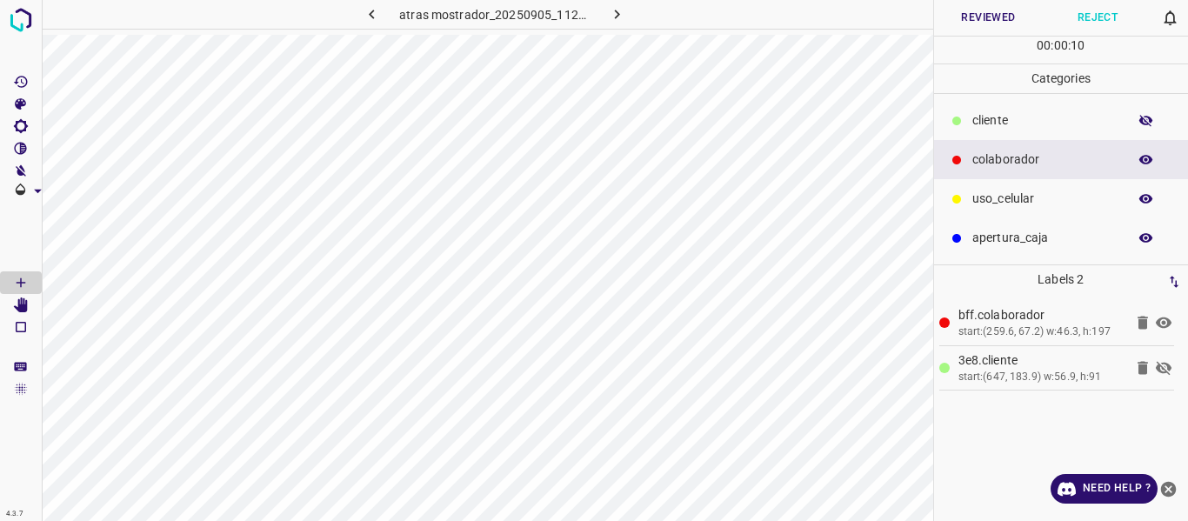
click at [1145, 117] on icon "button" at bounding box center [1147, 121] width 16 height 16
click at [981, 17] on button "Reviewed" at bounding box center [989, 18] width 110 height 36
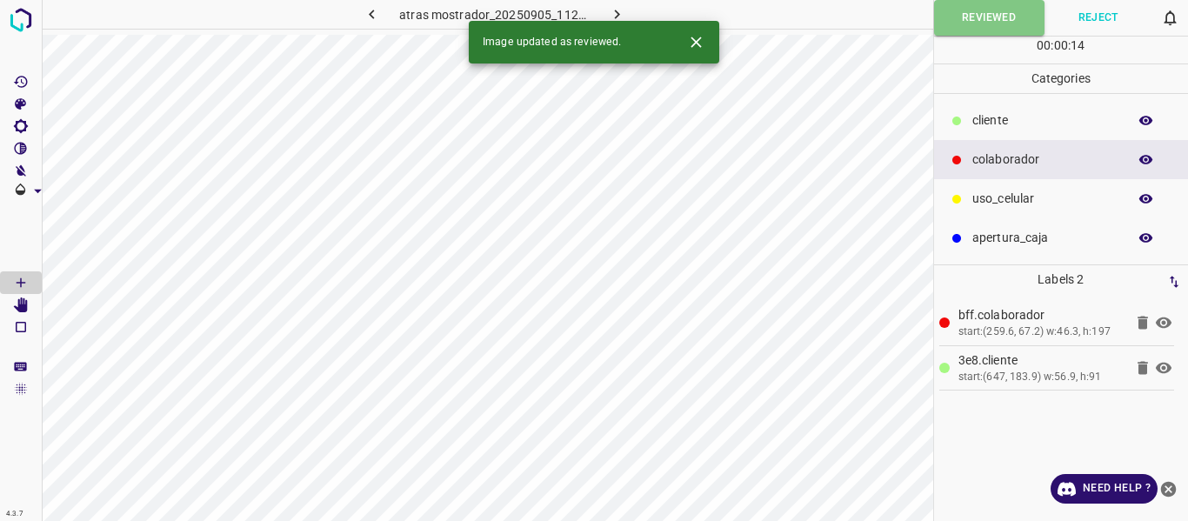
click at [609, 11] on icon "button" at bounding box center [617, 14] width 18 height 18
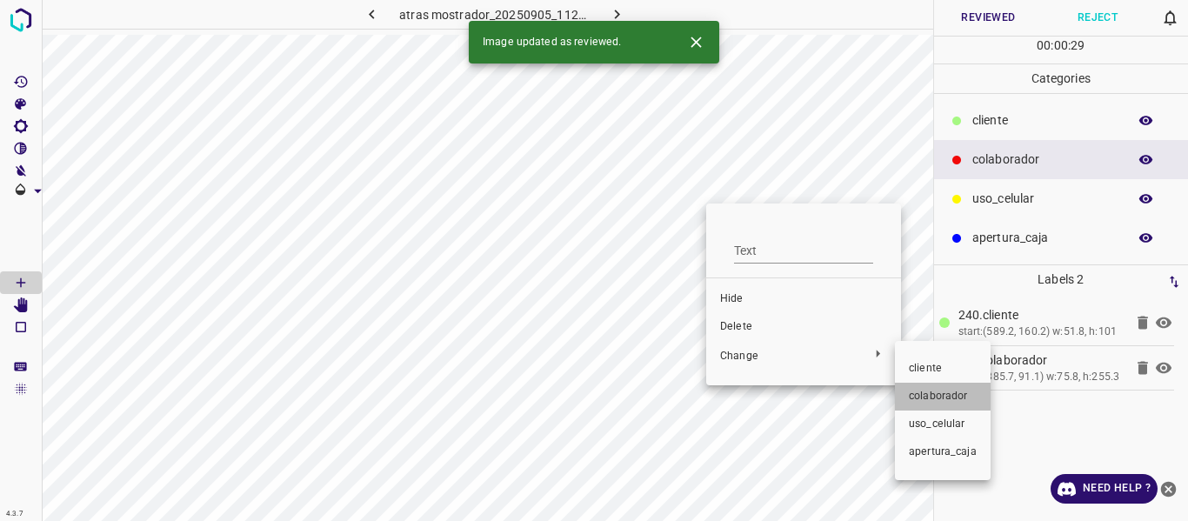
click at [923, 391] on span "colaborador" at bounding box center [943, 397] width 68 height 16
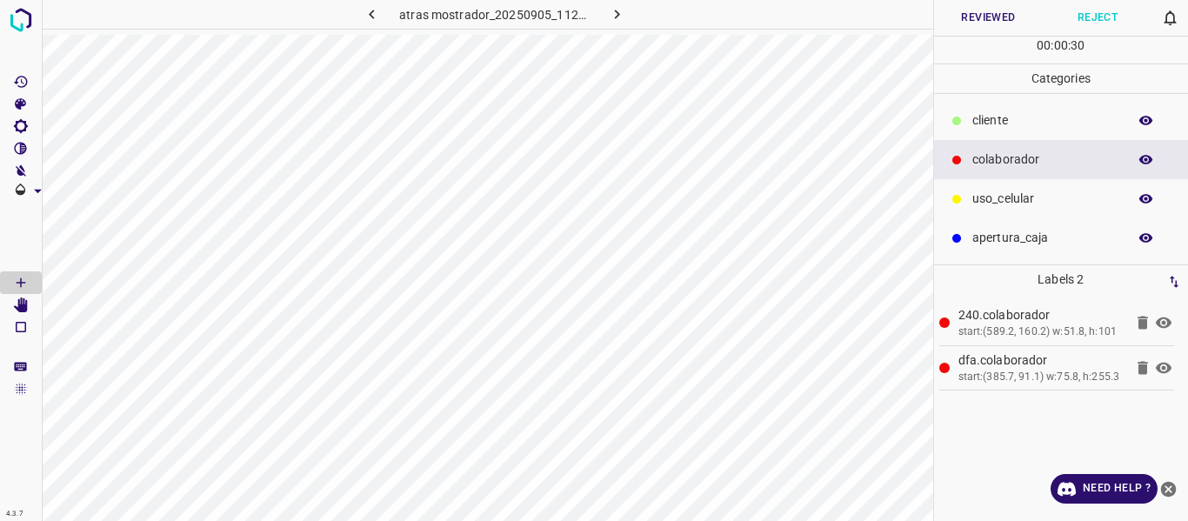
click at [992, 13] on button "Reviewed" at bounding box center [989, 18] width 110 height 36
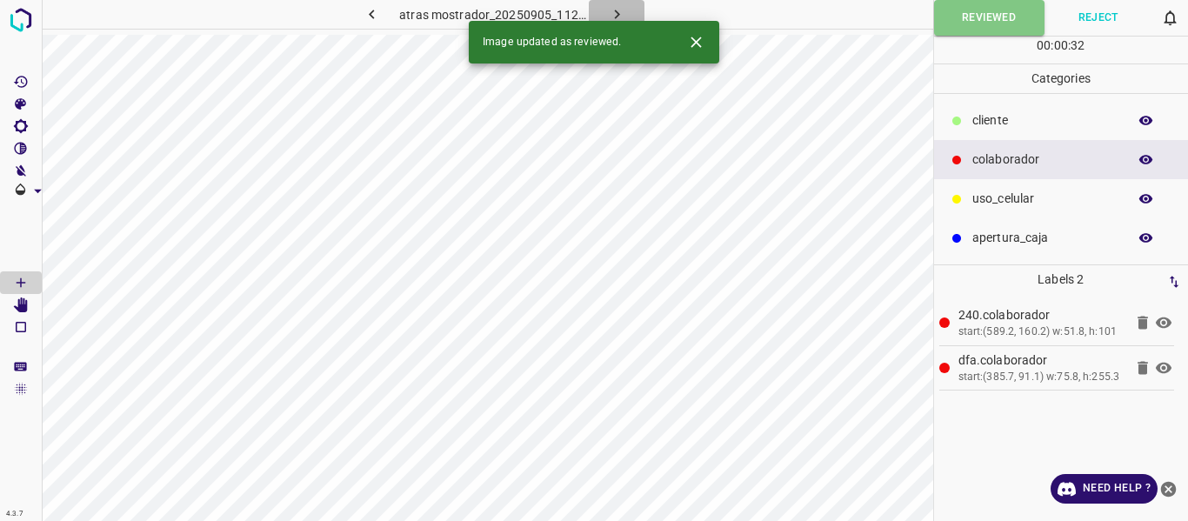
click at [619, 13] on icon "button" at bounding box center [617, 14] width 18 height 18
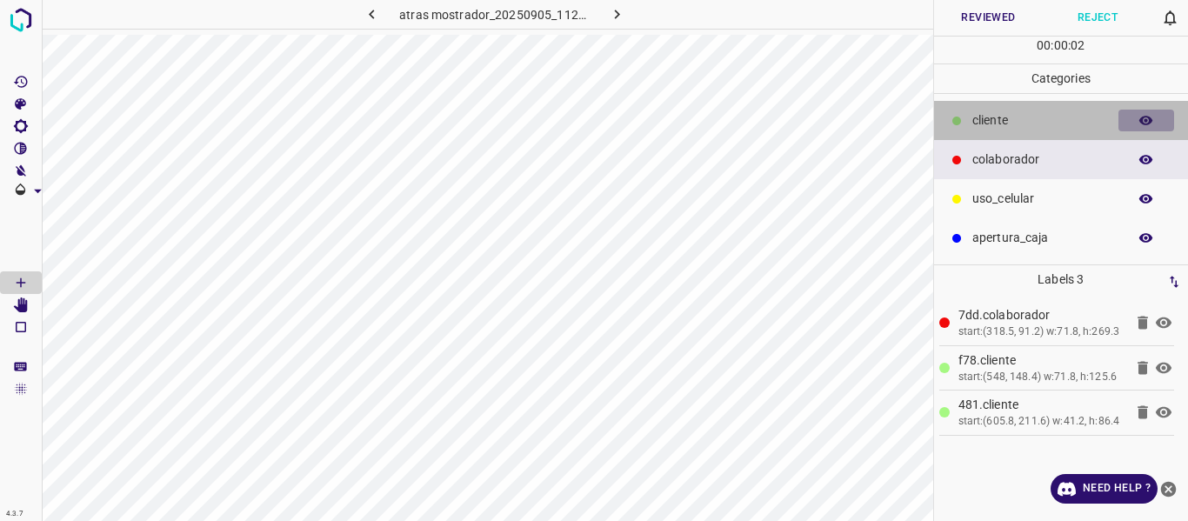
click at [1154, 120] on icon "button" at bounding box center [1147, 121] width 16 height 16
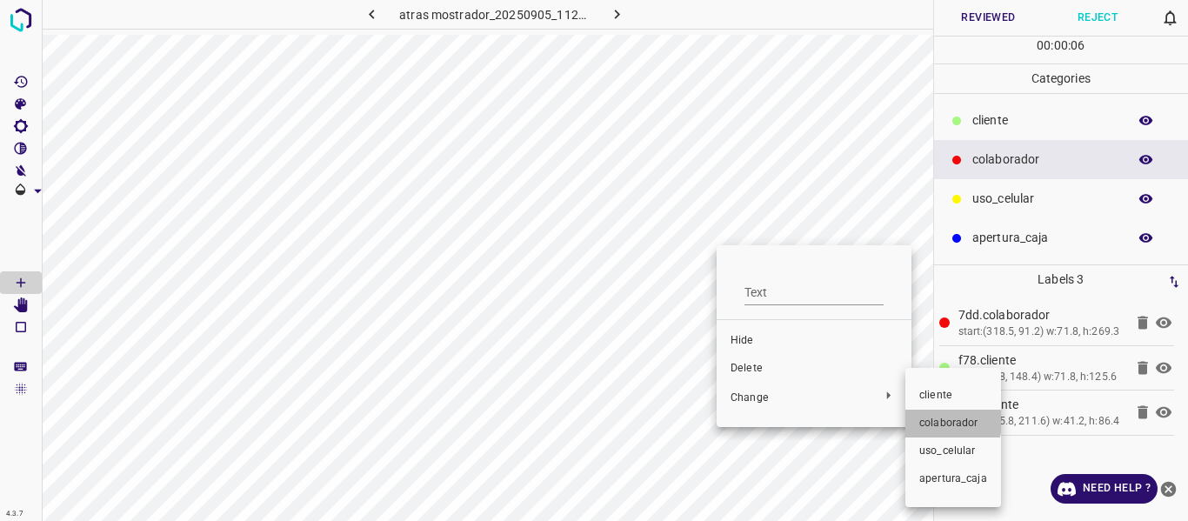
drag, startPoint x: 938, startPoint y: 422, endPoint x: 742, endPoint y: 283, distance: 240.2
click at [933, 418] on span "colaborador" at bounding box center [954, 424] width 68 height 16
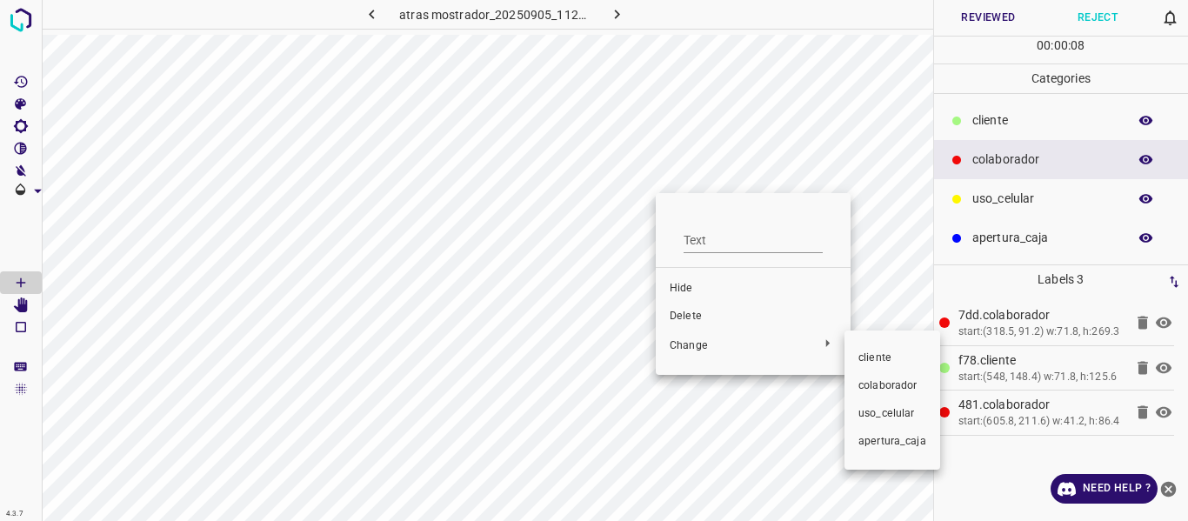
click at [879, 388] on span "colaborador" at bounding box center [893, 386] width 68 height 16
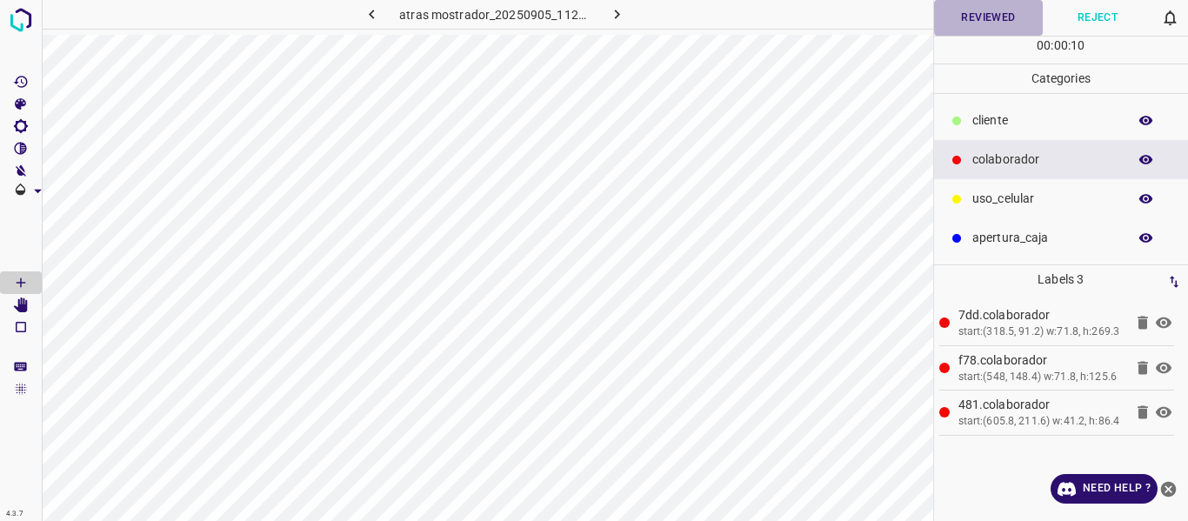
click at [968, 26] on button "Reviewed" at bounding box center [989, 18] width 110 height 36
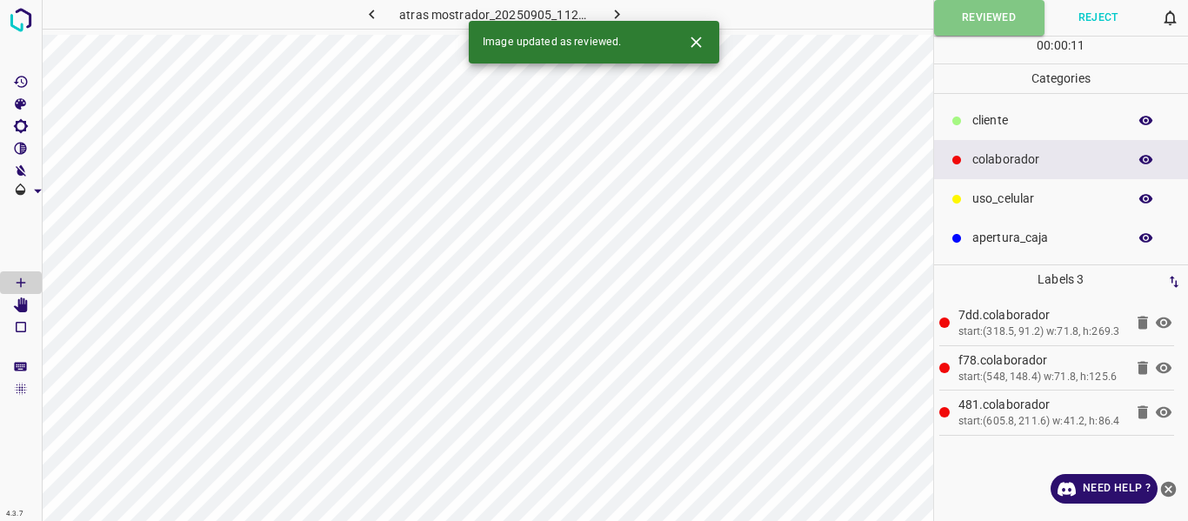
click at [621, 9] on icon "button" at bounding box center [617, 14] width 18 height 18
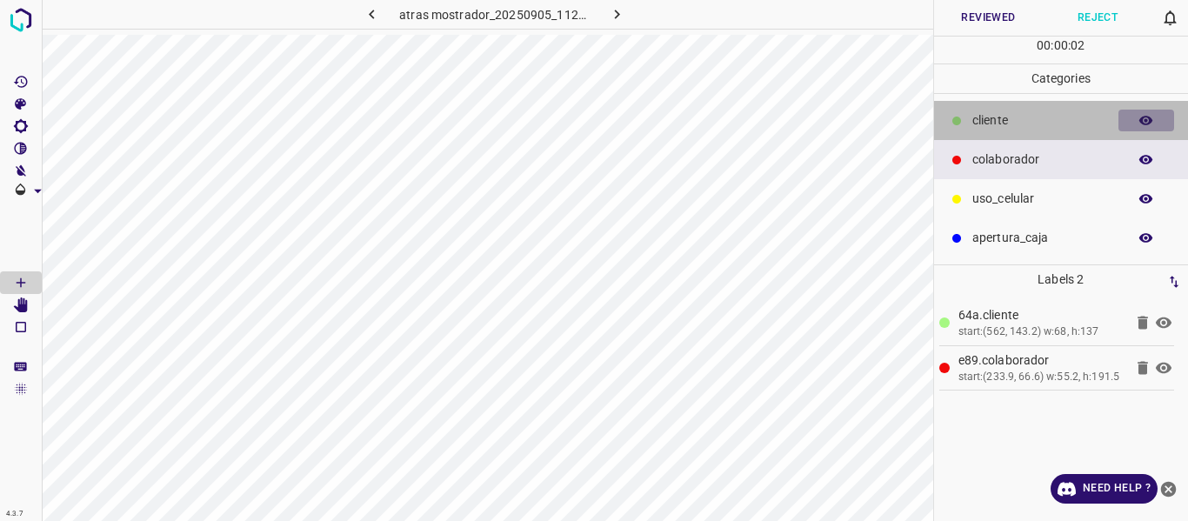
click at [1150, 121] on icon "button" at bounding box center [1147, 121] width 14 height 10
click at [1150, 113] on icon "button" at bounding box center [1147, 121] width 16 height 16
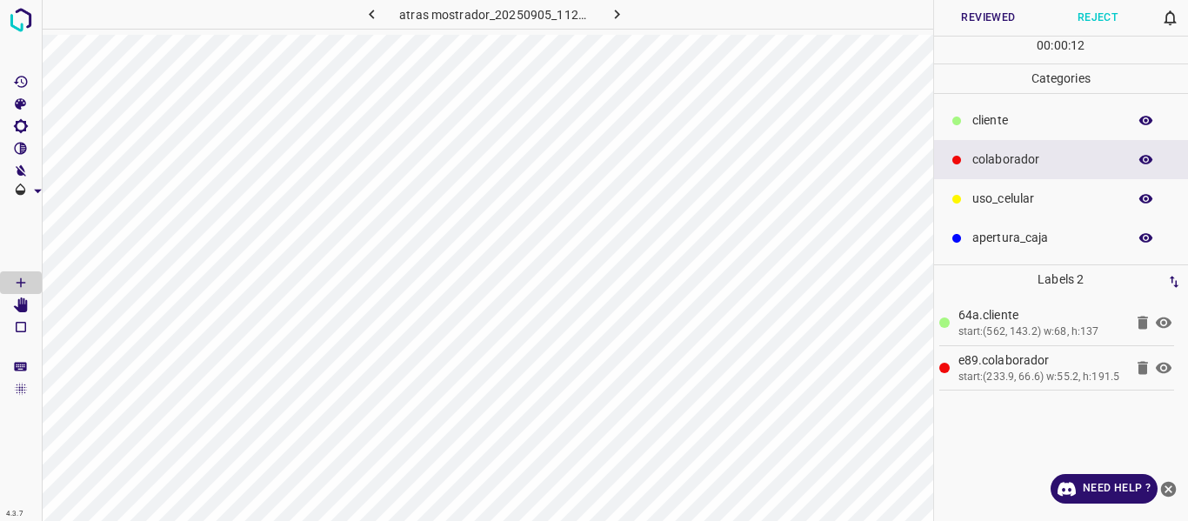
click at [974, 24] on button "Reviewed" at bounding box center [989, 18] width 110 height 36
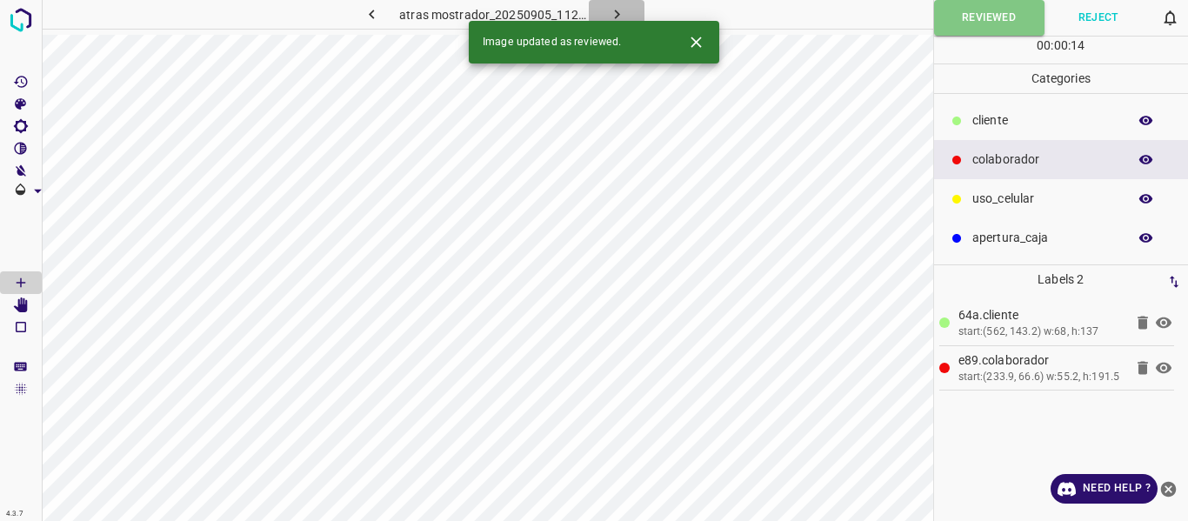
click at [613, 14] on icon "button" at bounding box center [617, 14] width 18 height 18
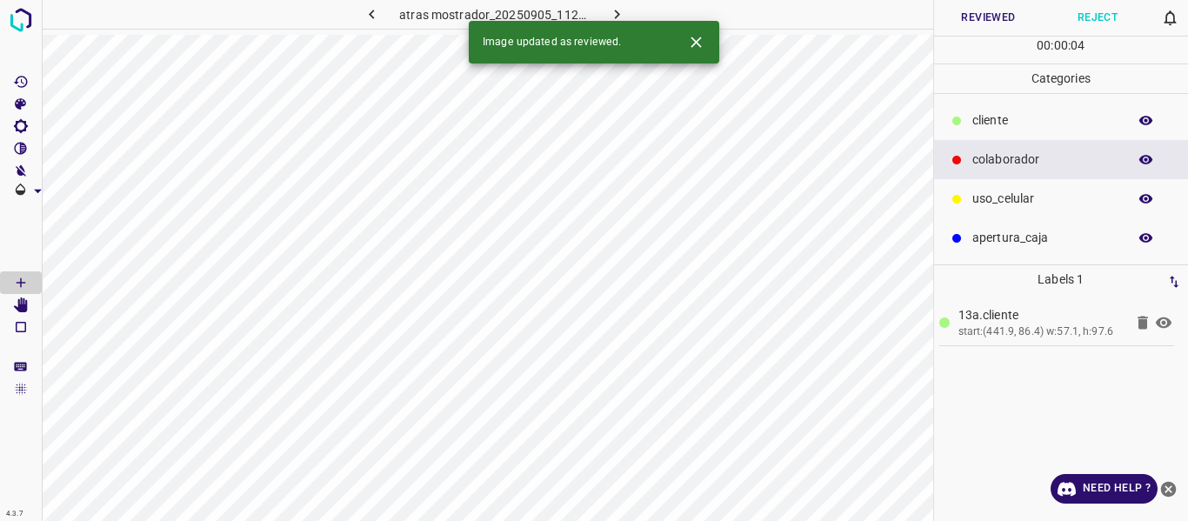
click at [1147, 162] on icon "button" at bounding box center [1147, 160] width 16 height 16
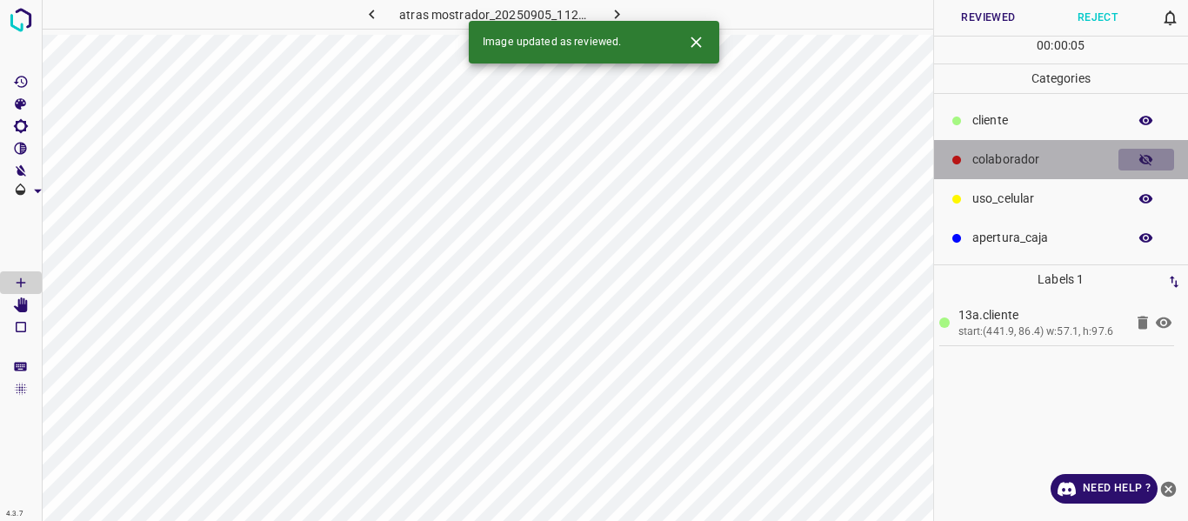
click at [1147, 162] on icon "button" at bounding box center [1147, 160] width 16 height 16
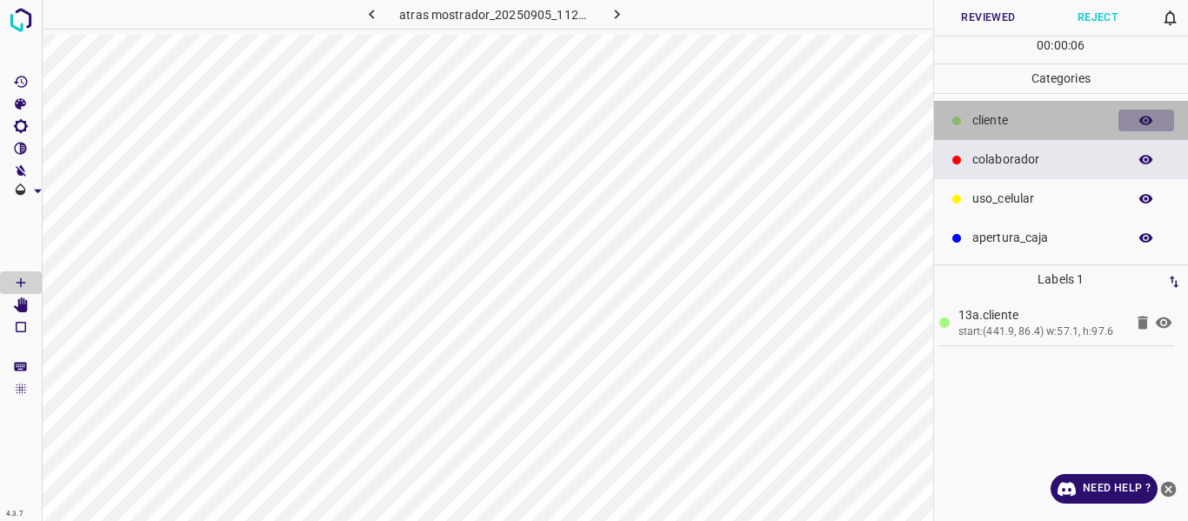
click at [1144, 117] on icon "button" at bounding box center [1147, 121] width 14 height 10
click at [1144, 117] on icon "button" at bounding box center [1147, 121] width 16 height 16
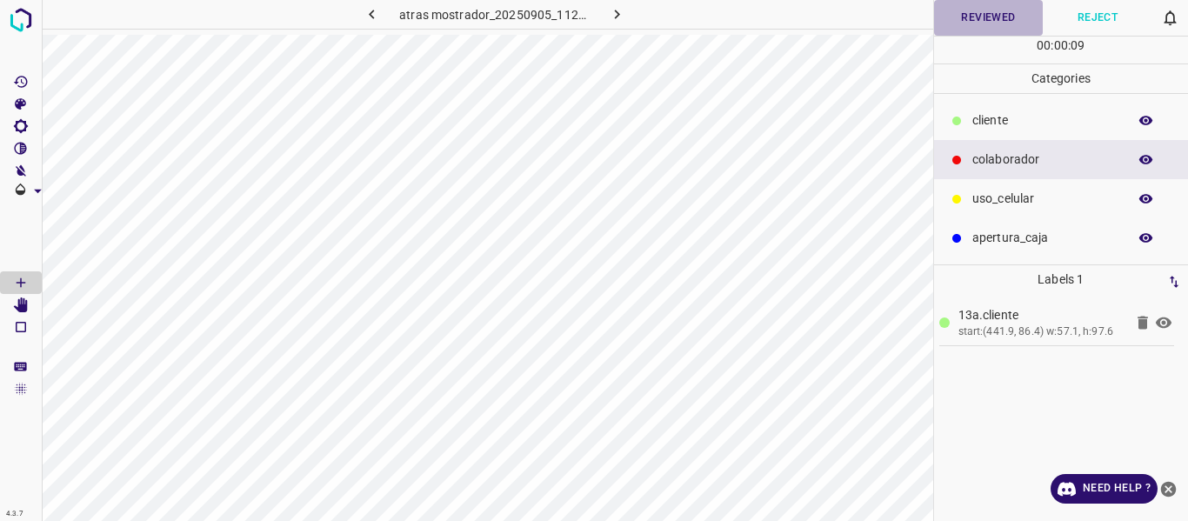
click at [973, 20] on button "Reviewed" at bounding box center [989, 18] width 110 height 36
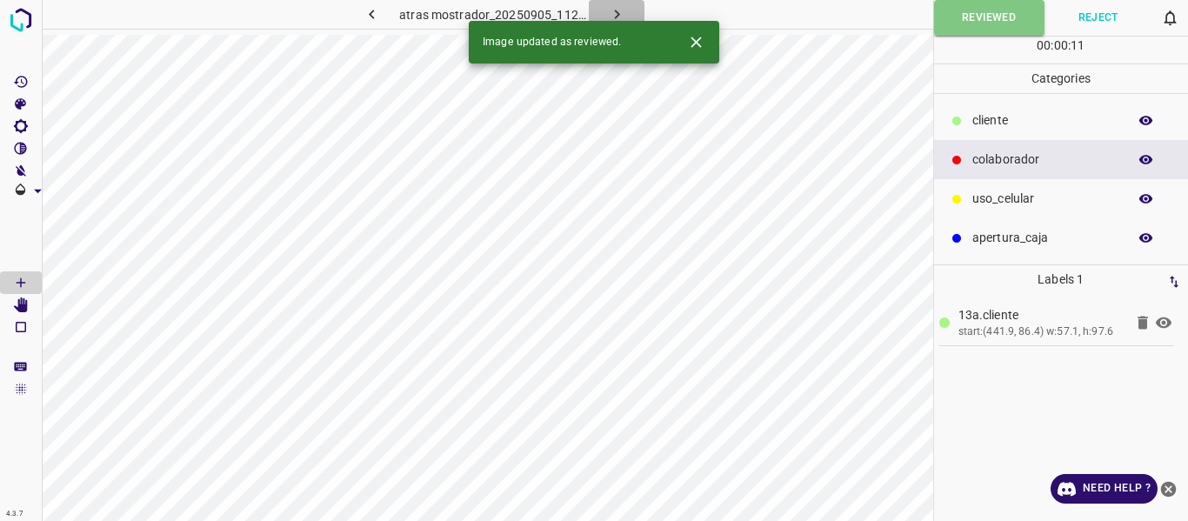
click at [621, 10] on icon "button" at bounding box center [617, 14] width 18 height 18
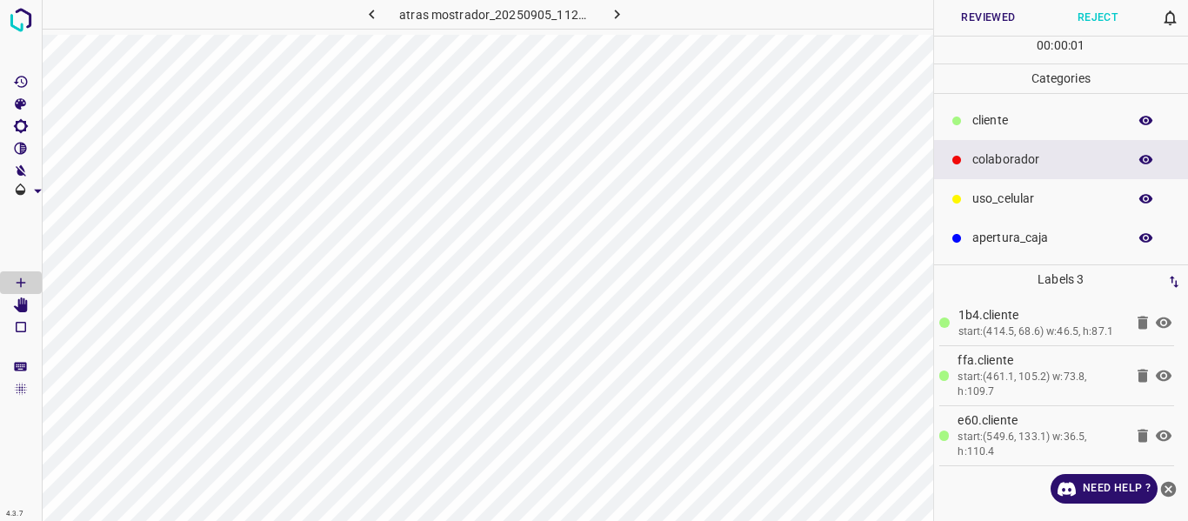
click at [376, 12] on icon "button" at bounding box center [372, 14] width 18 height 18
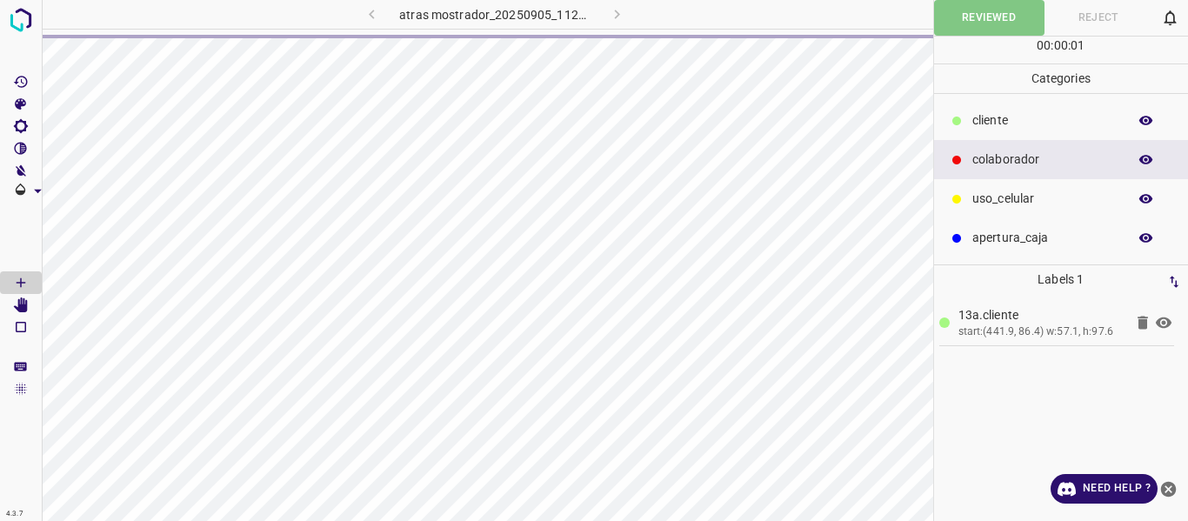
click at [374, 16] on div "atras mostrador_20250905_112816_680298.jpg" at bounding box center [494, 14] width 380 height 29
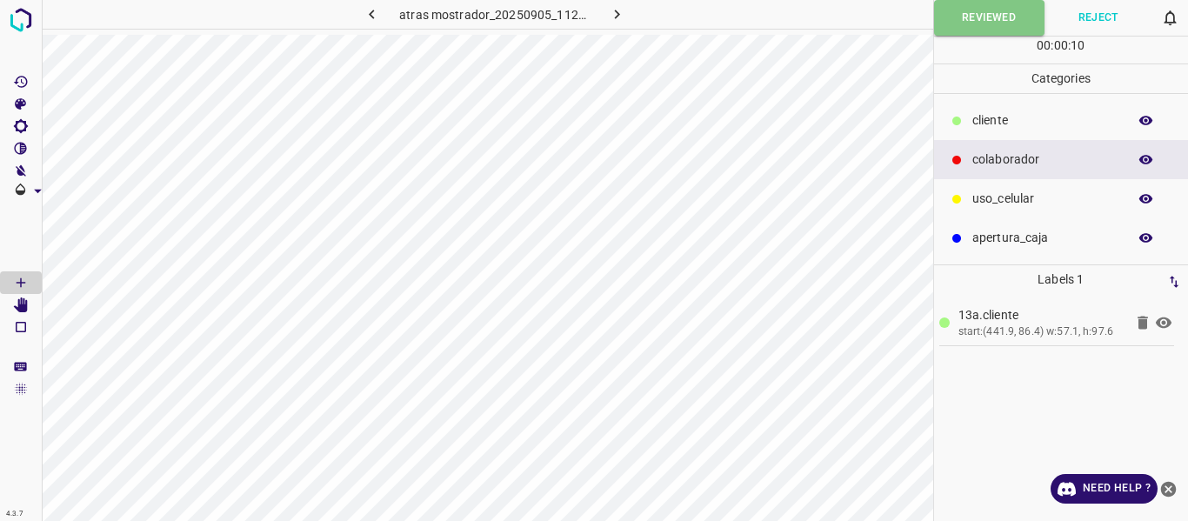
click at [365, 15] on icon "button" at bounding box center [372, 14] width 18 height 18
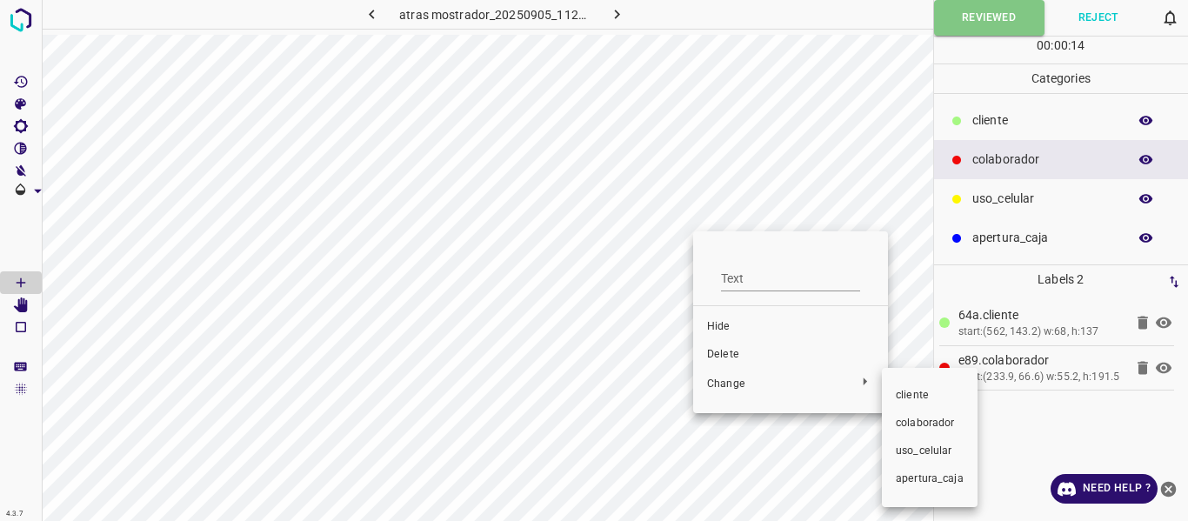
drag, startPoint x: 906, startPoint y: 418, endPoint x: 907, endPoint y: 407, distance: 11.4
click at [906, 418] on span "colaborador" at bounding box center [930, 424] width 68 height 16
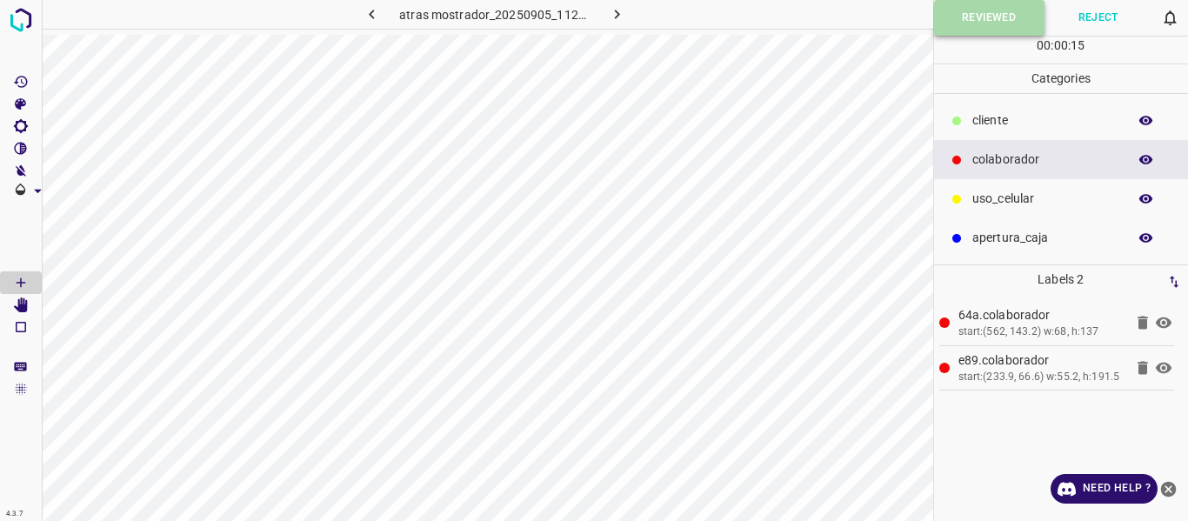
click at [976, 21] on button "Reviewed" at bounding box center [989, 18] width 110 height 36
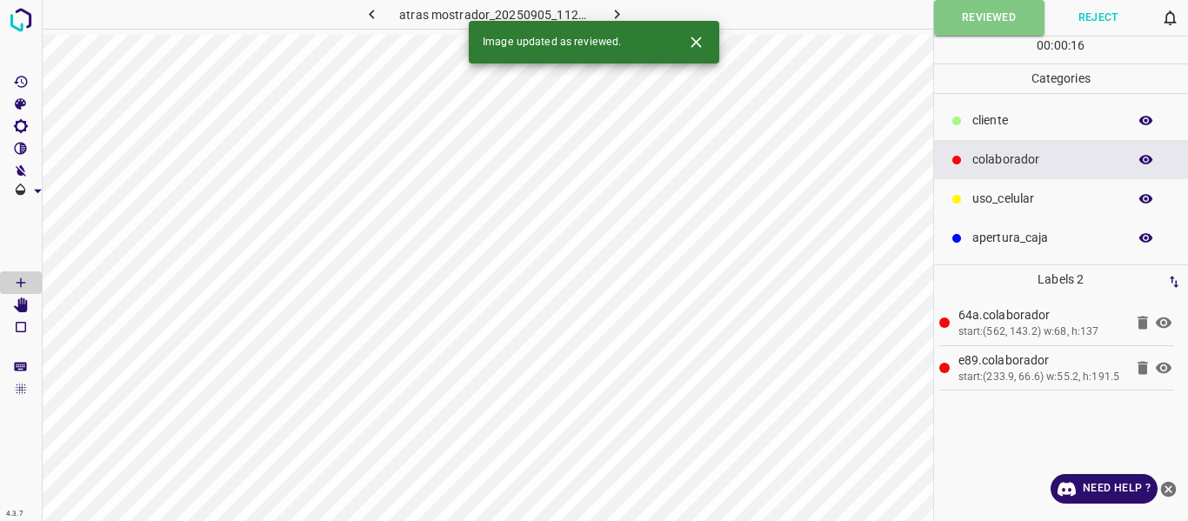
click at [622, 8] on icon "button" at bounding box center [617, 14] width 18 height 18
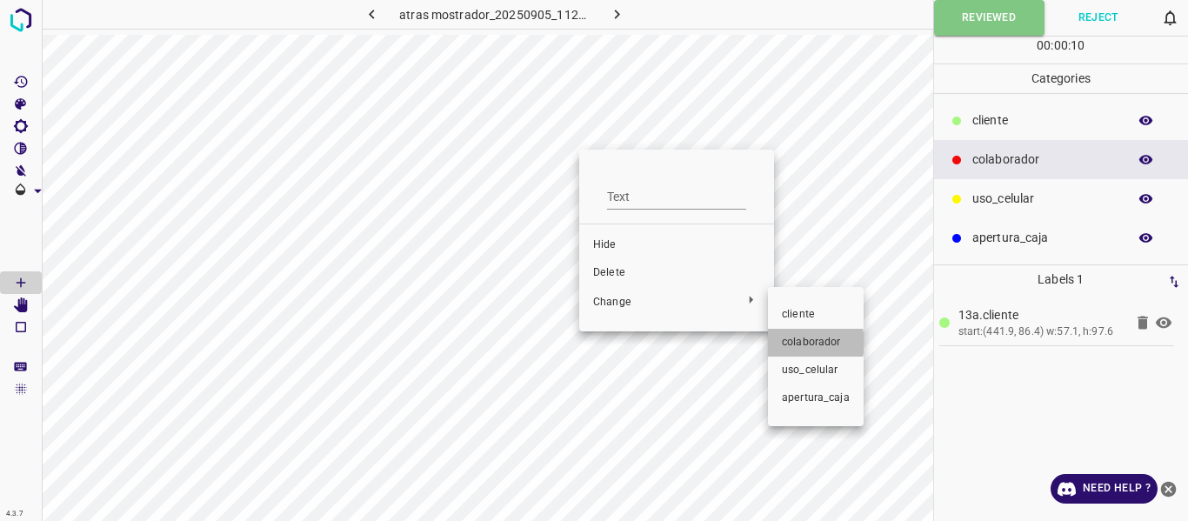
drag, startPoint x: 803, startPoint y: 343, endPoint x: 877, endPoint y: 289, distance: 91.5
click at [804, 343] on span "colaborador" at bounding box center [816, 343] width 68 height 16
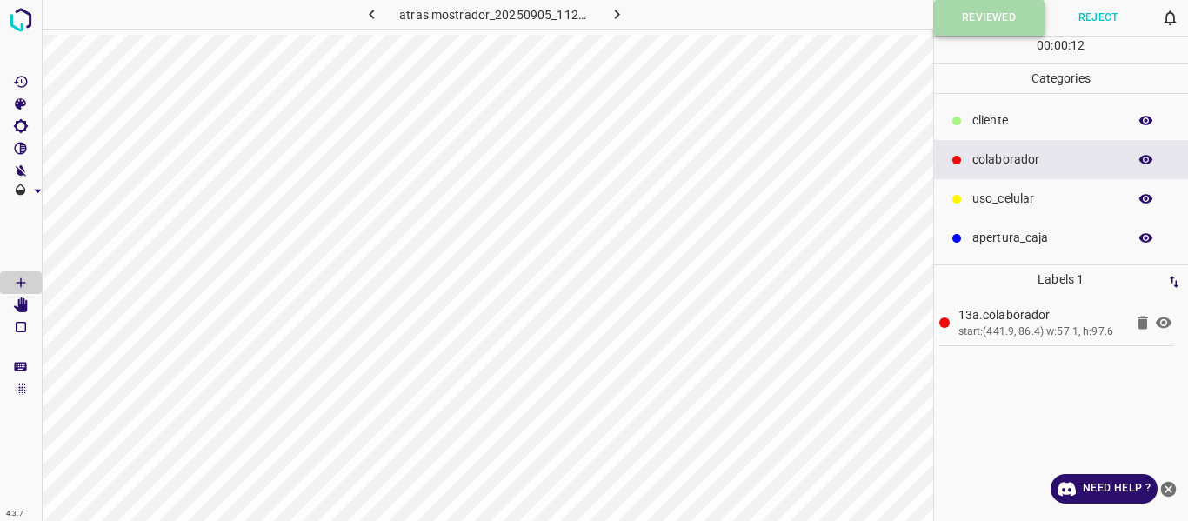
click at [969, 10] on button "Reviewed" at bounding box center [989, 18] width 110 height 36
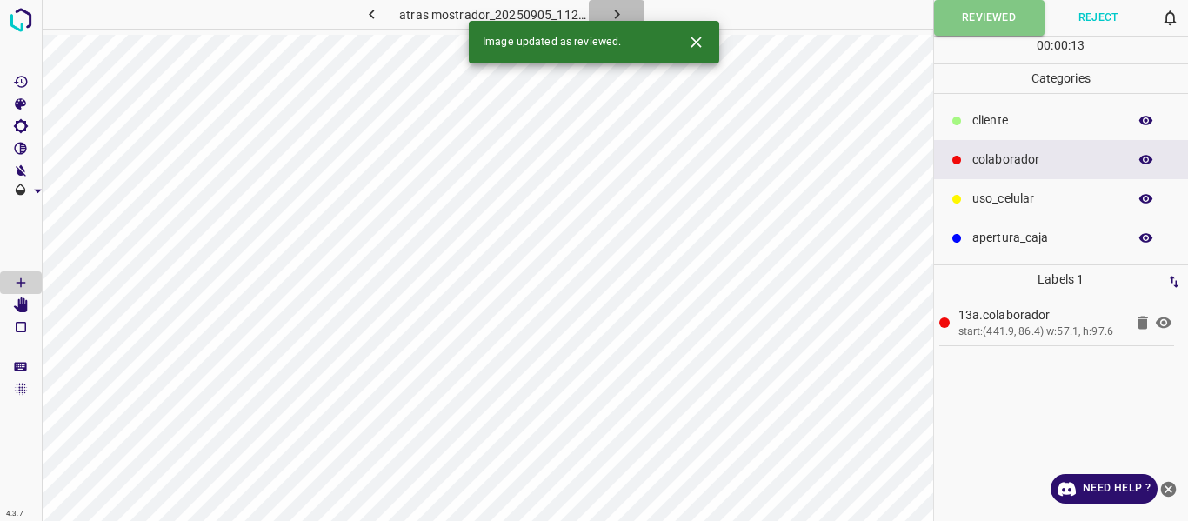
click at [611, 10] on icon "button" at bounding box center [617, 14] width 18 height 18
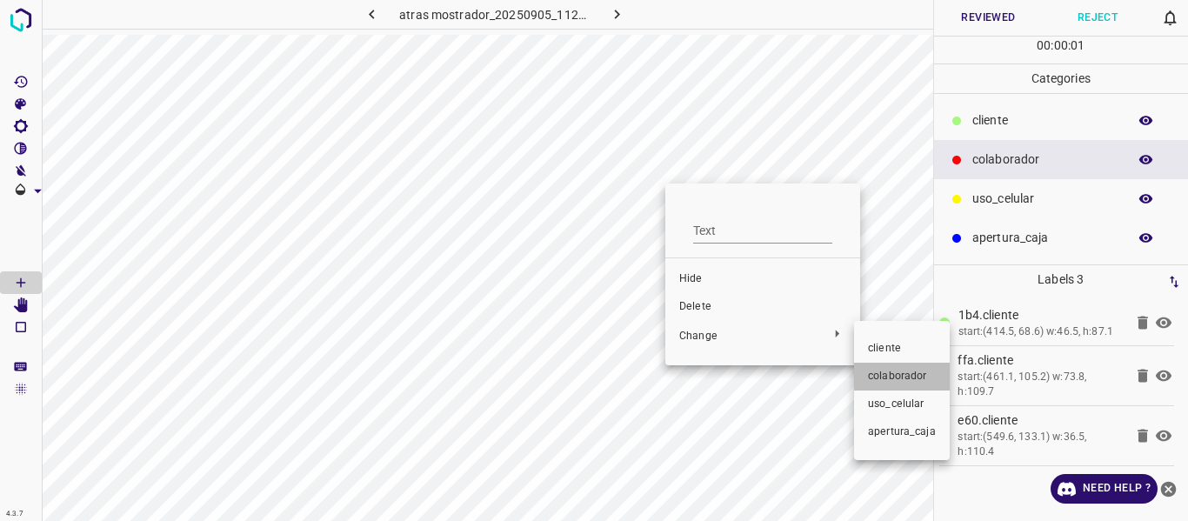
drag, startPoint x: 891, startPoint y: 375, endPoint x: 689, endPoint y: 224, distance: 251.8
click at [891, 373] on span "colaborador" at bounding box center [902, 377] width 68 height 16
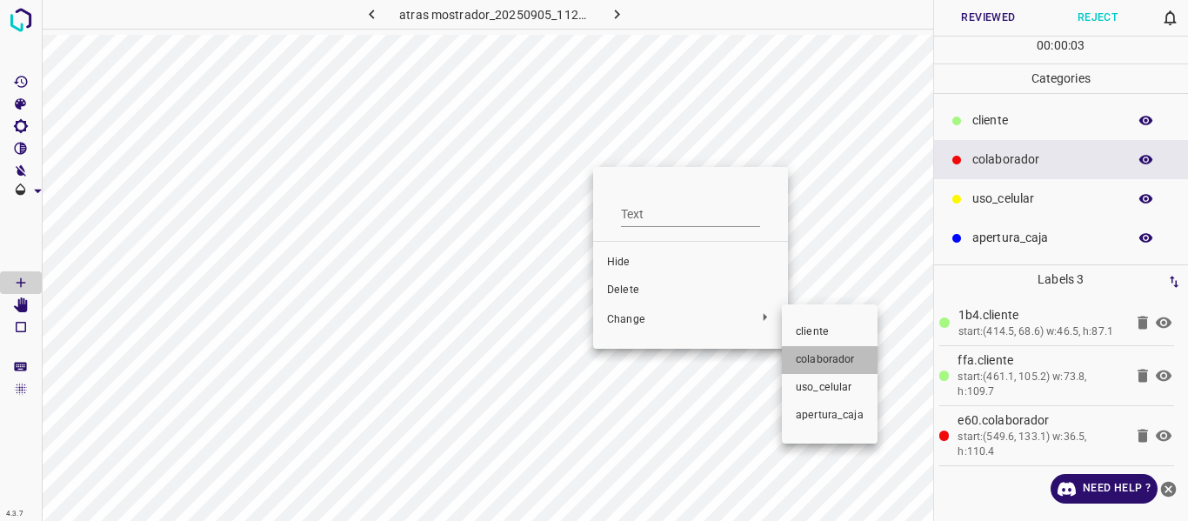
click at [809, 363] on span "colaborador" at bounding box center [830, 360] width 68 height 16
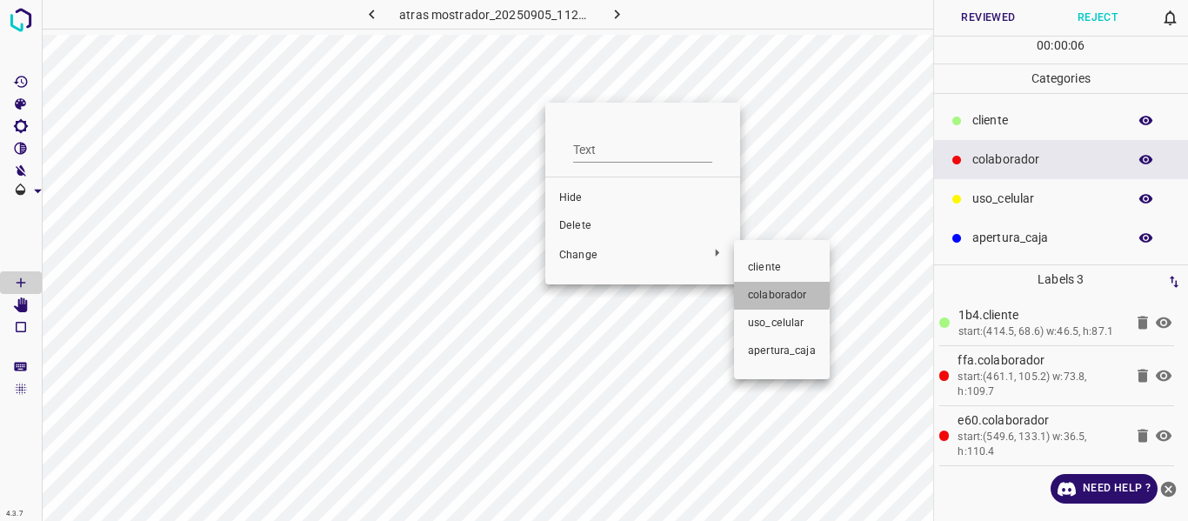
click at [766, 291] on span "colaborador" at bounding box center [782, 296] width 68 height 16
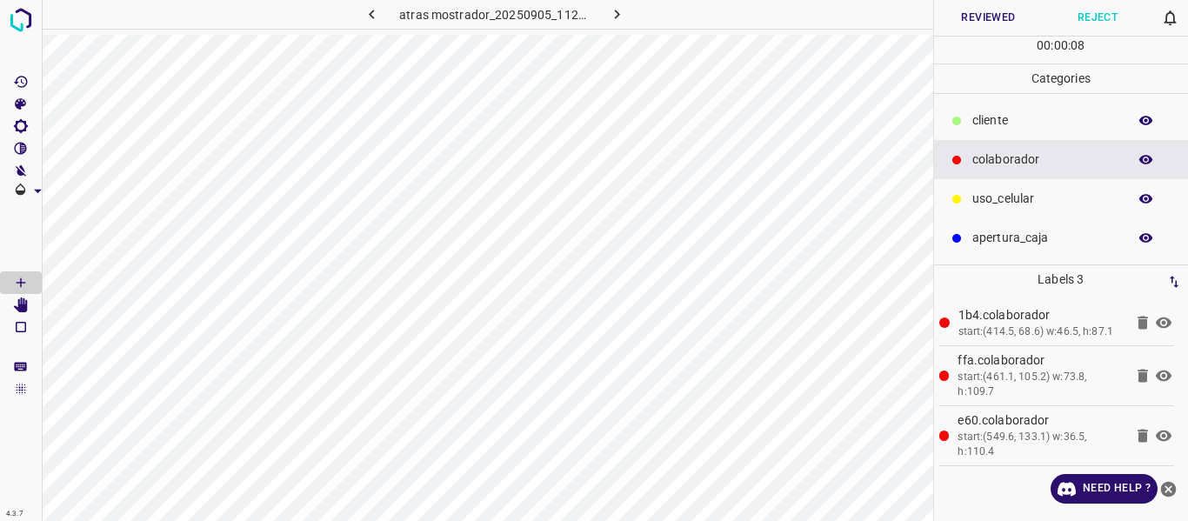
click at [991, 22] on button "Reviewed" at bounding box center [989, 18] width 110 height 36
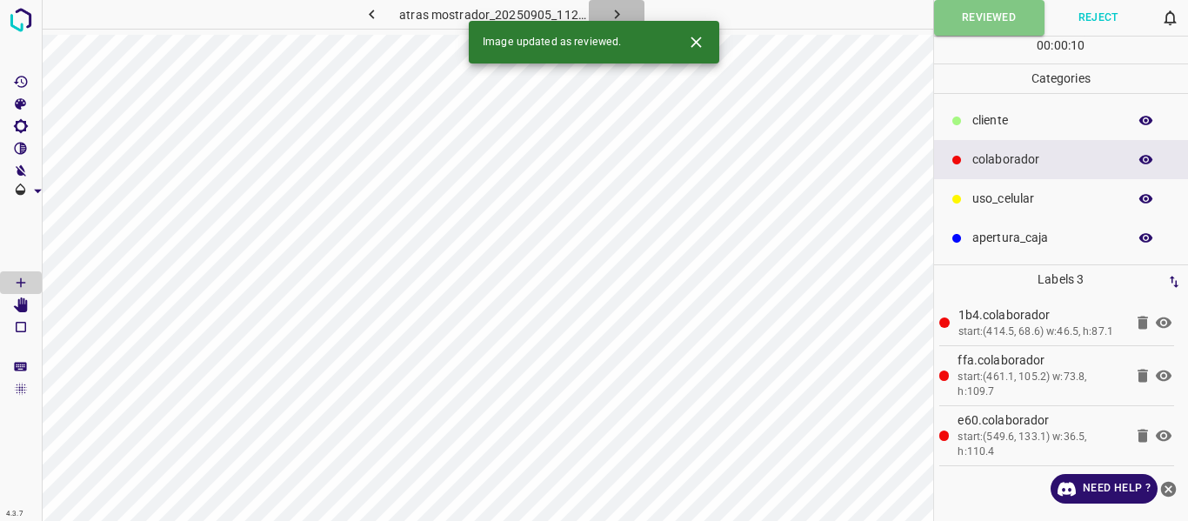
click at [624, 14] on icon "button" at bounding box center [617, 14] width 18 height 18
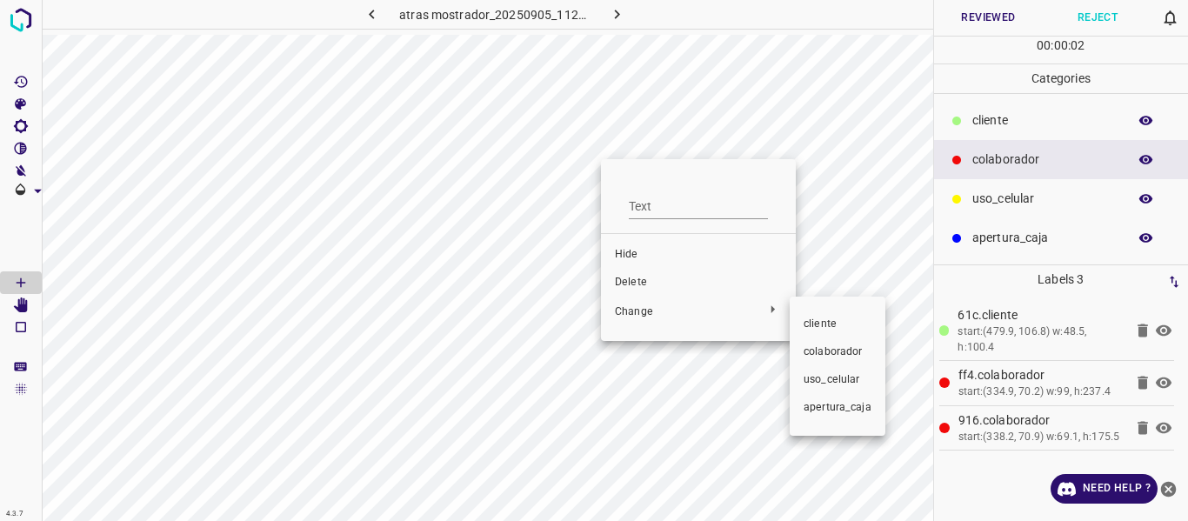
drag, startPoint x: 833, startPoint y: 351, endPoint x: 962, endPoint y: 272, distance: 151.9
click at [834, 350] on span "colaborador" at bounding box center [838, 353] width 68 height 16
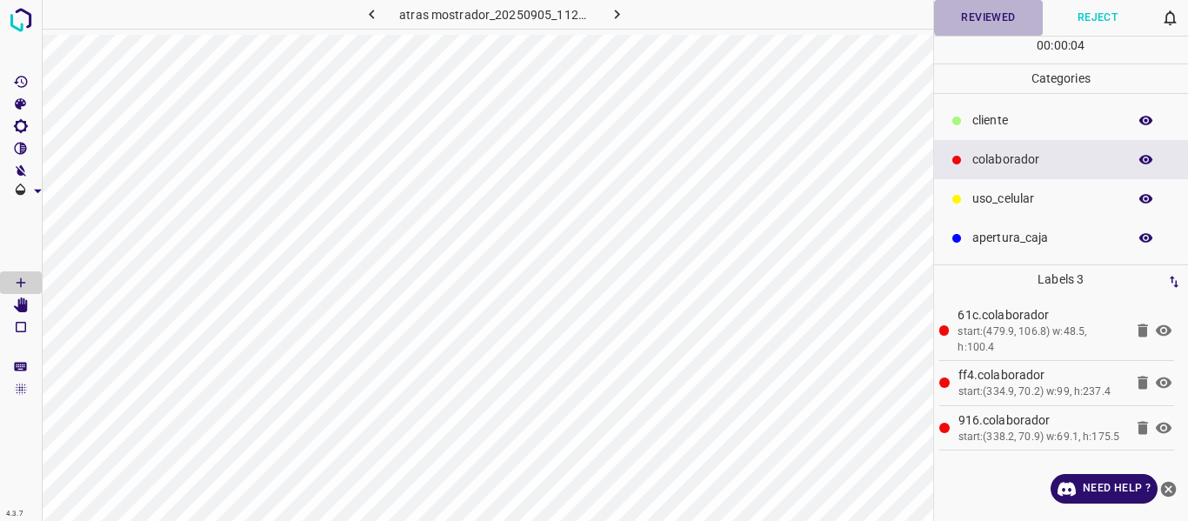
click at [992, 15] on button "Reviewed" at bounding box center [989, 18] width 110 height 36
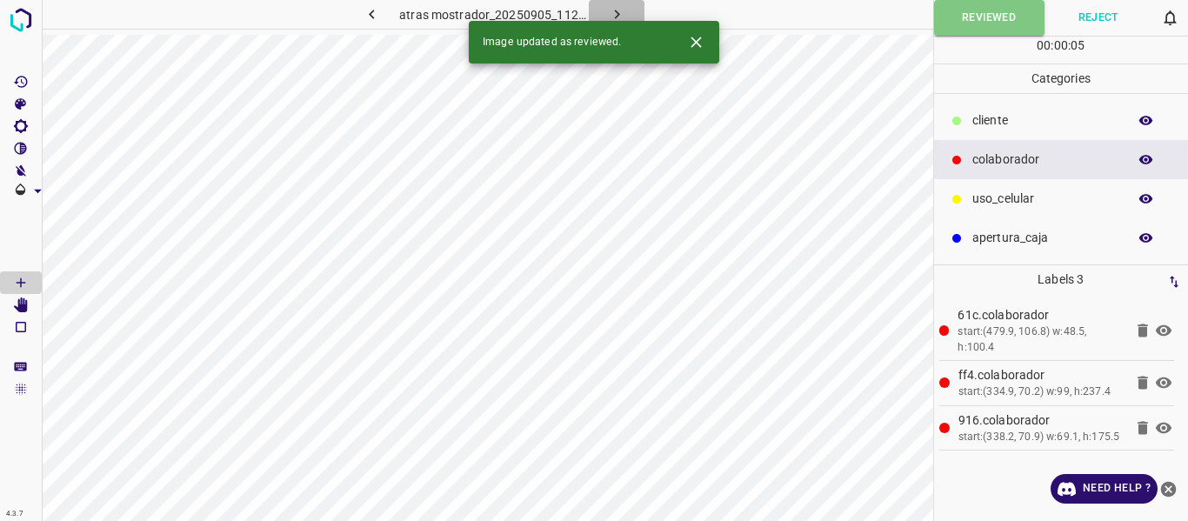
click at [619, 14] on icon "button" at bounding box center [617, 14] width 18 height 18
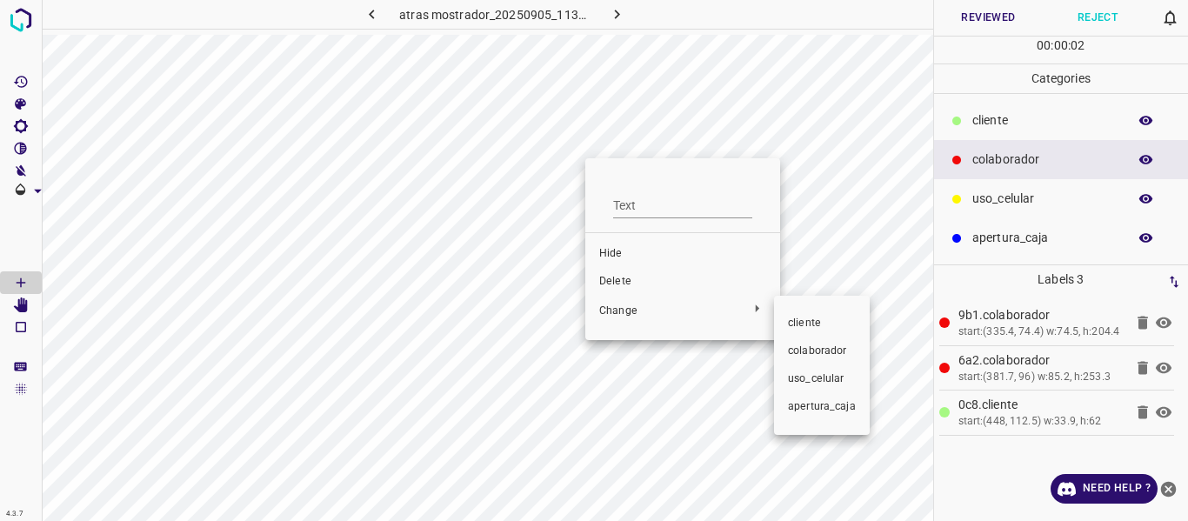
click at [820, 351] on span "colaborador" at bounding box center [822, 352] width 68 height 16
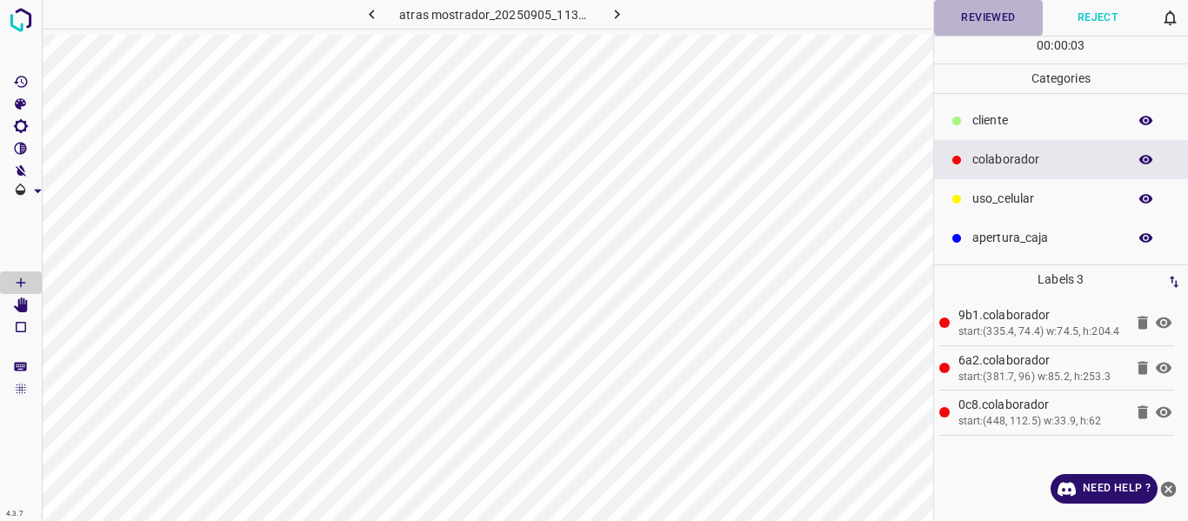
click at [973, 12] on button "Reviewed" at bounding box center [989, 18] width 110 height 36
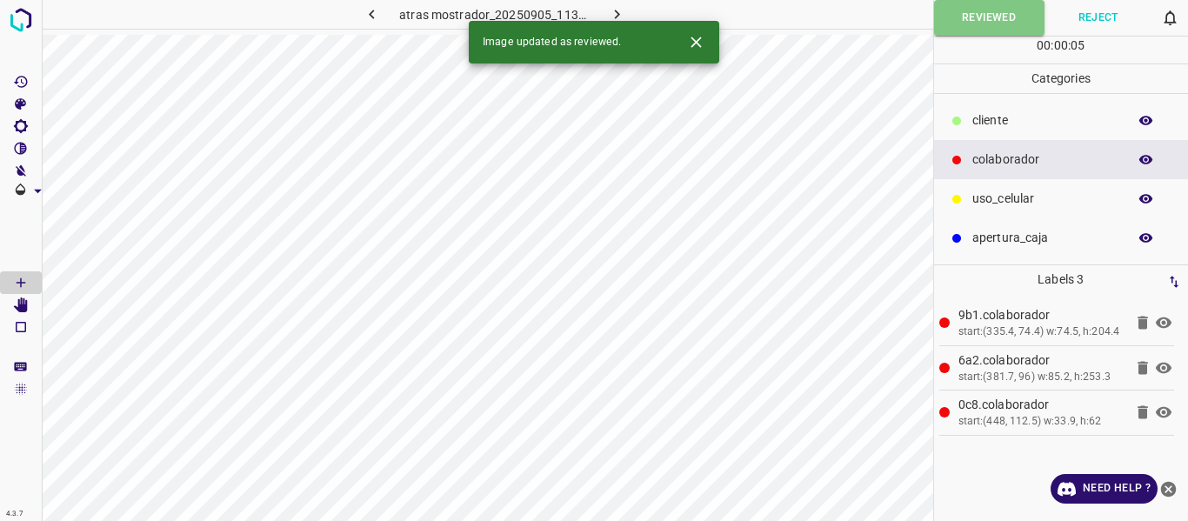
click at [618, 14] on icon "button" at bounding box center [616, 15] width 5 height 10
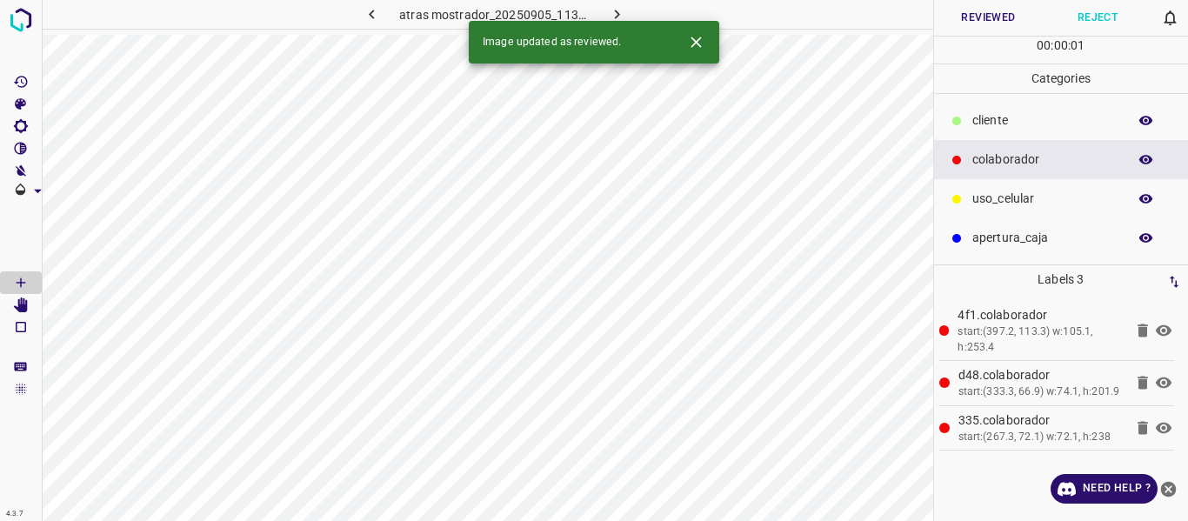
click at [963, 9] on button "Reviewed" at bounding box center [989, 18] width 110 height 36
click at [613, 10] on icon "button" at bounding box center [617, 14] width 18 height 18
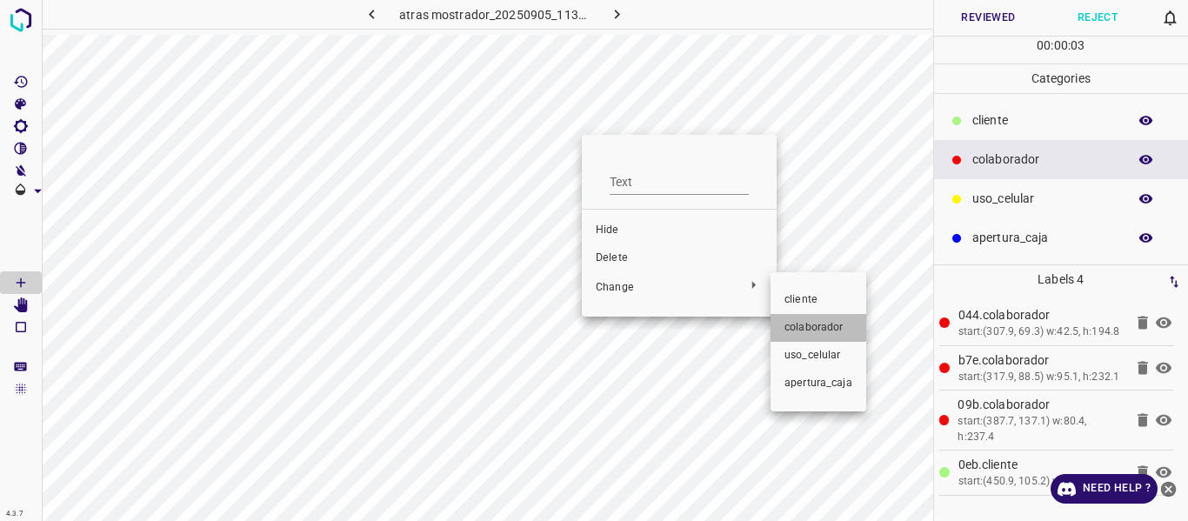
drag, startPoint x: 814, startPoint y: 324, endPoint x: 1012, endPoint y: 125, distance: 279.9
click at [815, 322] on span "colaborador" at bounding box center [819, 328] width 68 height 16
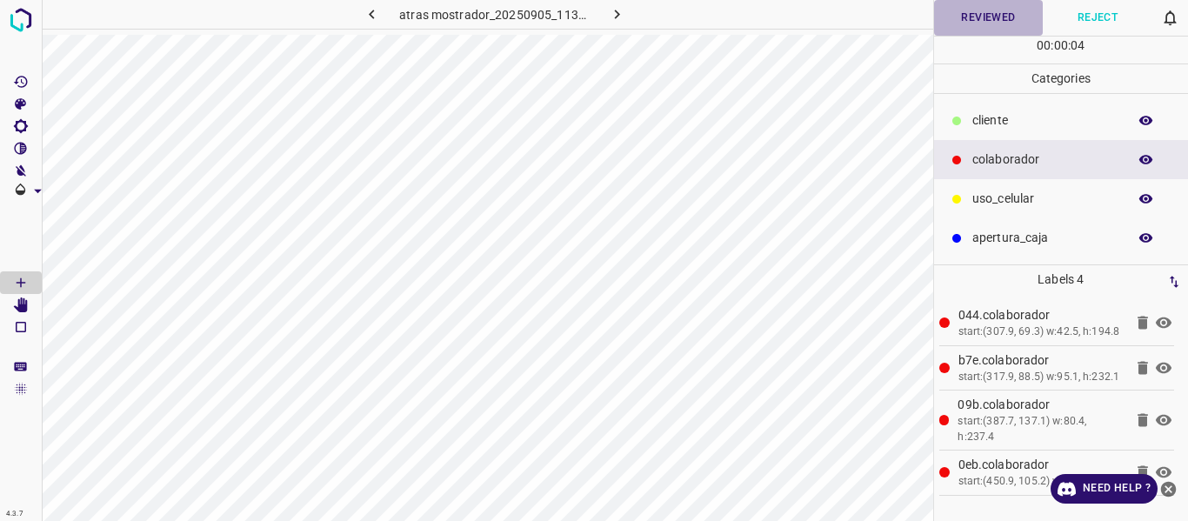
click at [990, 16] on button "Reviewed" at bounding box center [989, 18] width 110 height 36
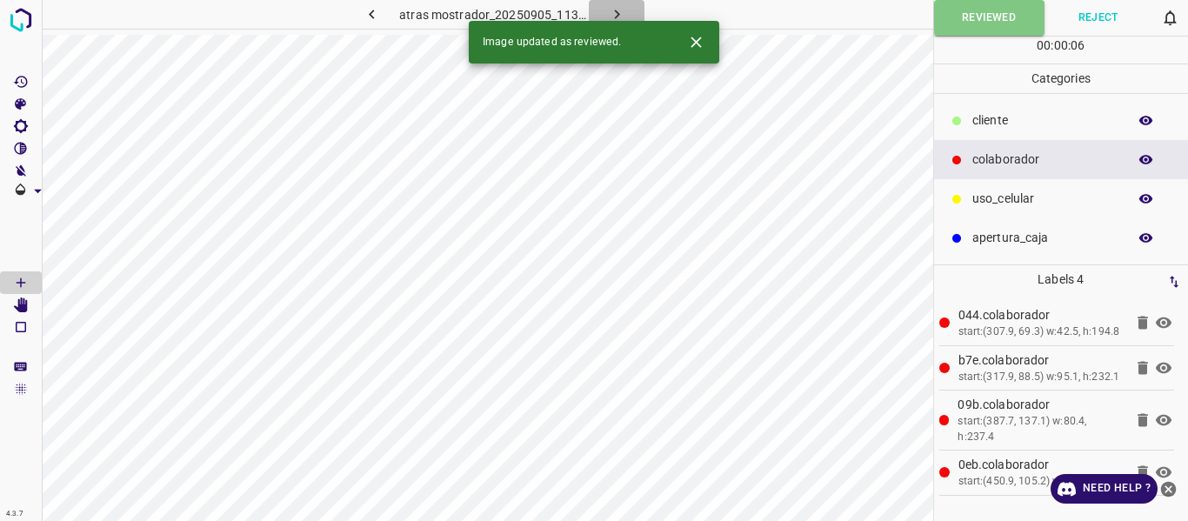
click at [612, 10] on icon "button" at bounding box center [617, 14] width 18 height 18
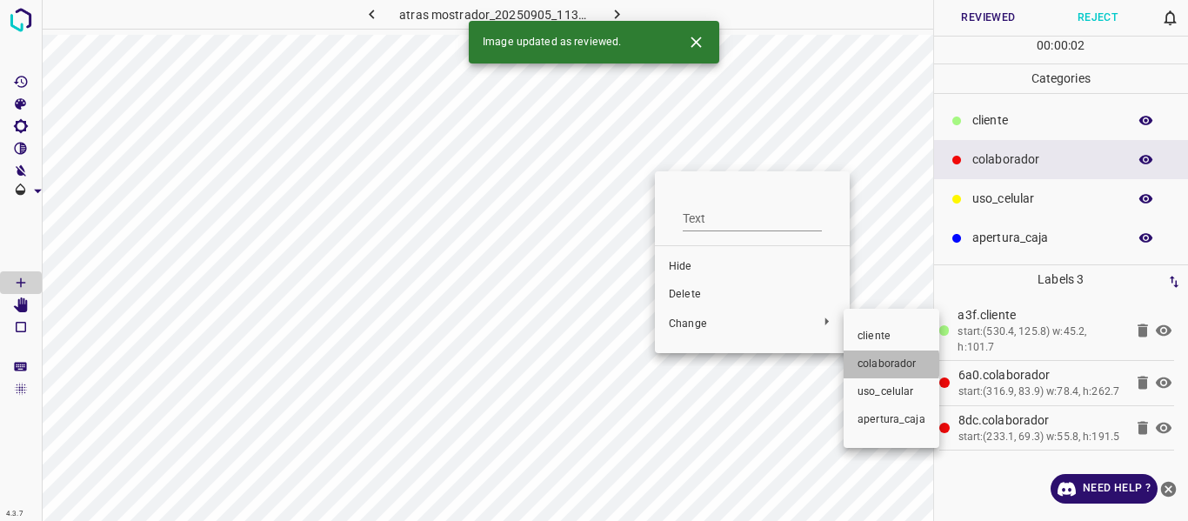
drag, startPoint x: 875, startPoint y: 365, endPoint x: 963, endPoint y: 171, distance: 212.2
click at [875, 362] on span "colaborador" at bounding box center [892, 365] width 68 height 16
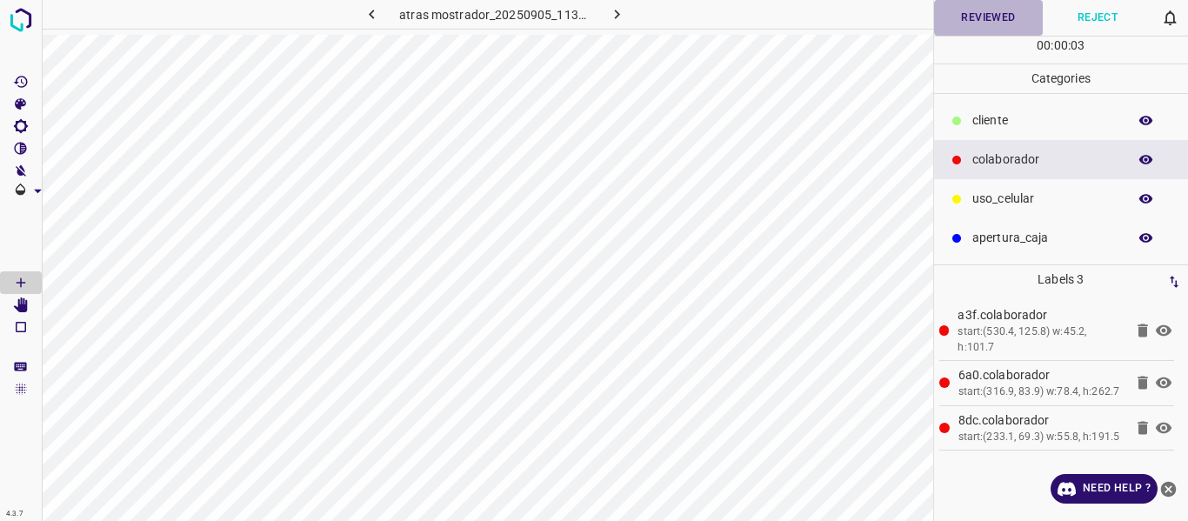
click at [993, 20] on button "Reviewed" at bounding box center [989, 18] width 110 height 36
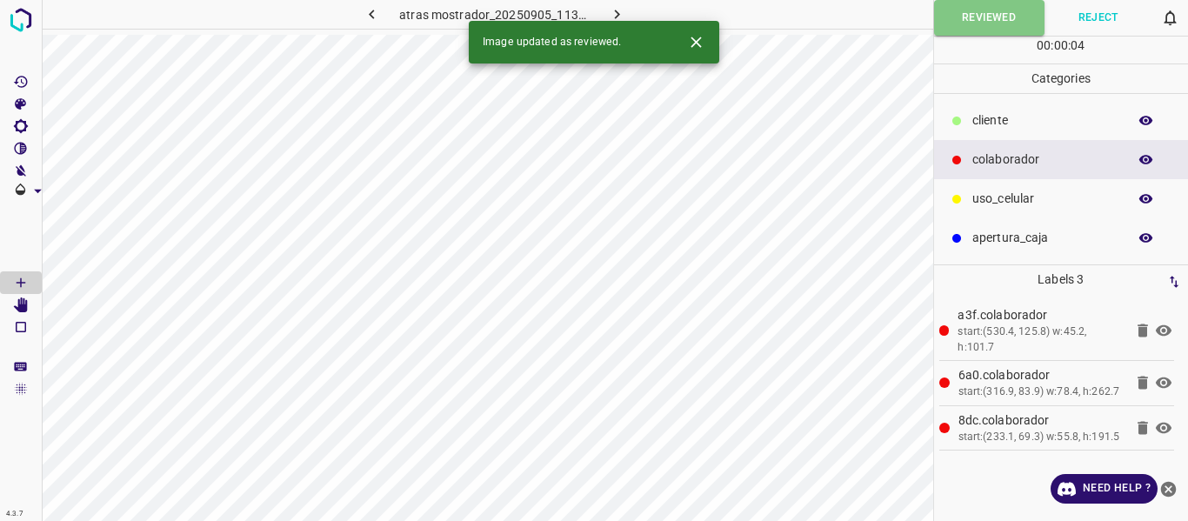
click at [634, 4] on button "button" at bounding box center [617, 14] width 56 height 29
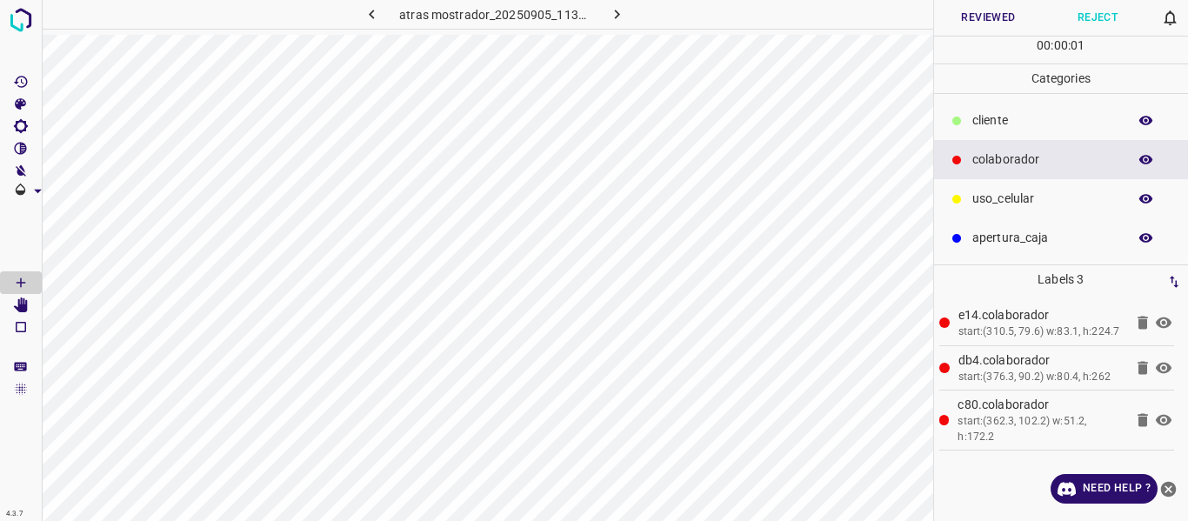
click at [990, 16] on button "Reviewed" at bounding box center [989, 18] width 110 height 36
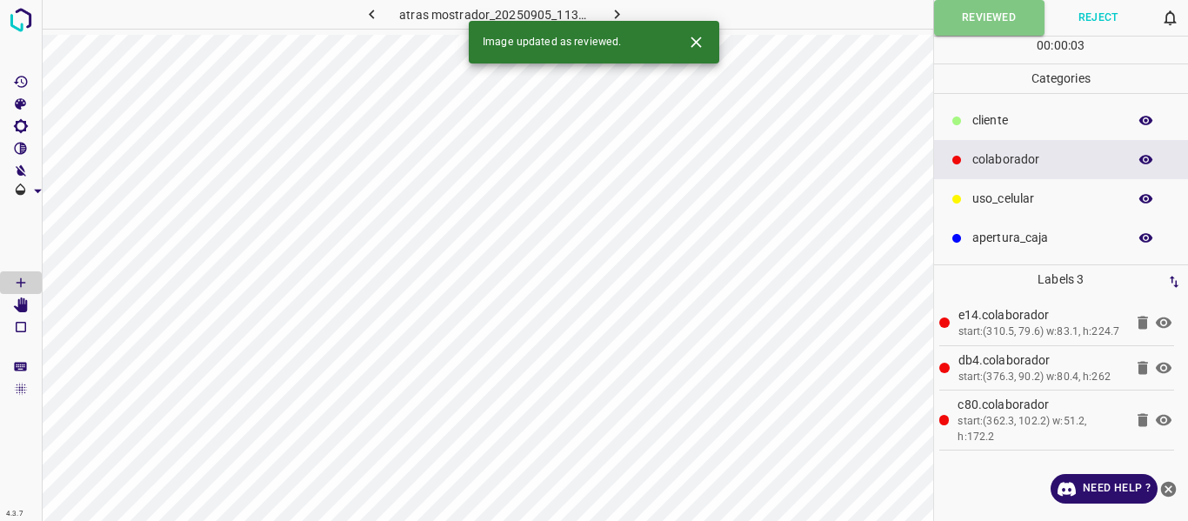
click at [632, 10] on button "button" at bounding box center [617, 14] width 56 height 29
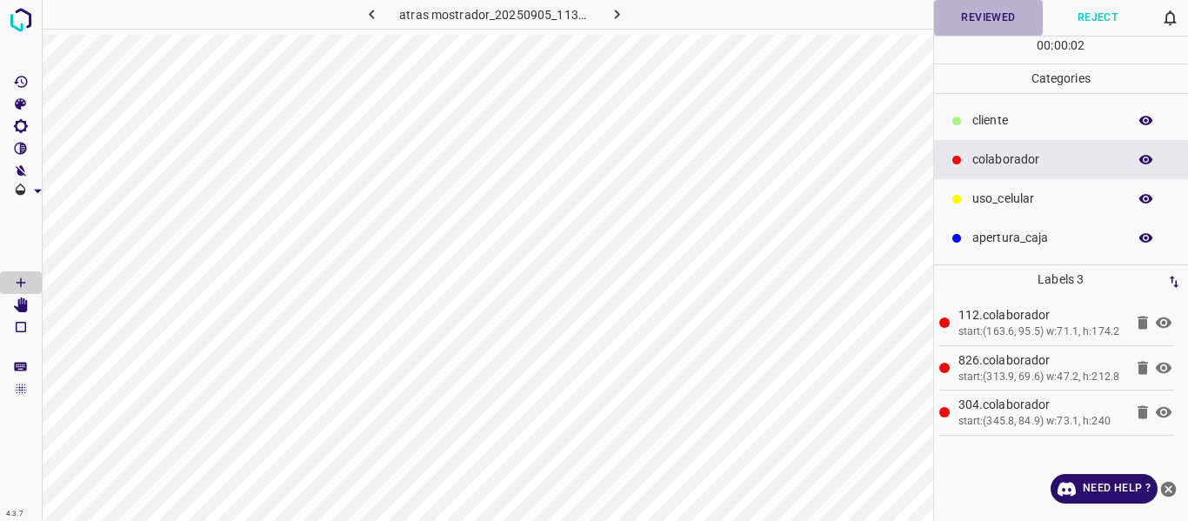
click at [953, 23] on button "Reviewed" at bounding box center [989, 18] width 110 height 36
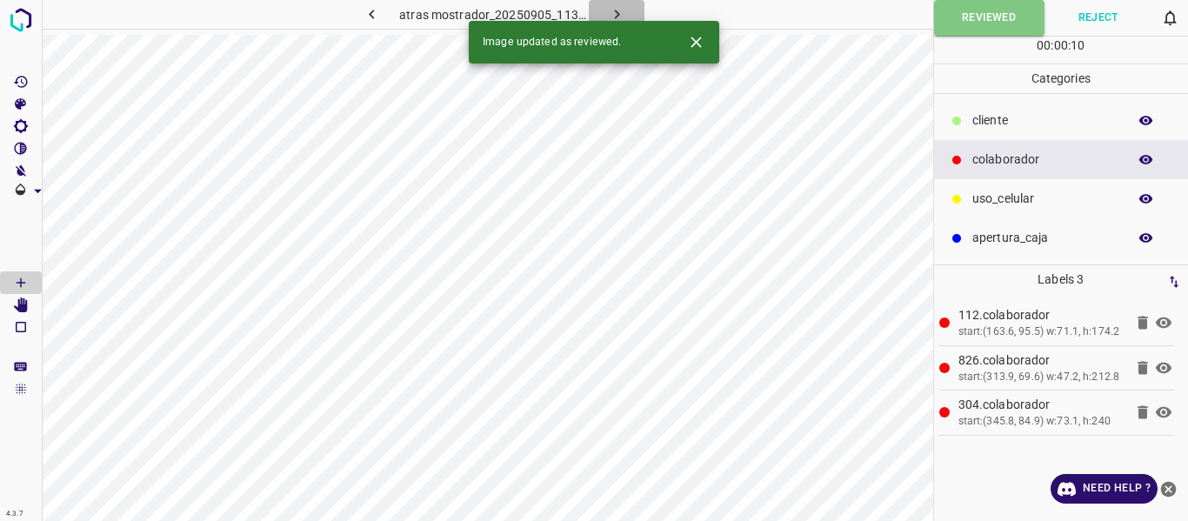
click at [619, 3] on button "button" at bounding box center [617, 14] width 56 height 29
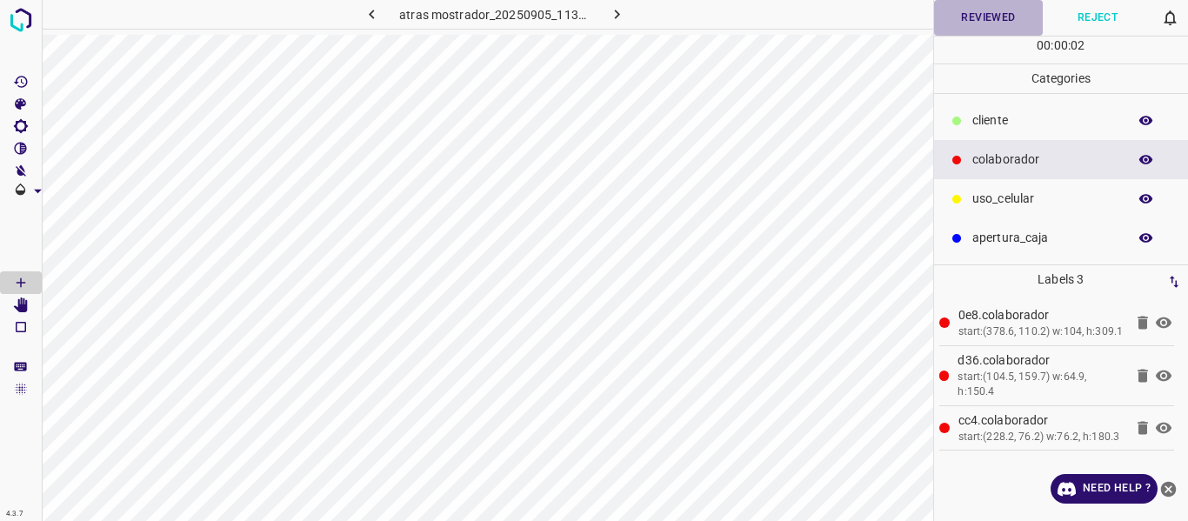
drag, startPoint x: 980, startPoint y: 20, endPoint x: 945, endPoint y: 5, distance: 37.8
click at [980, 19] on button "Reviewed" at bounding box center [989, 18] width 110 height 36
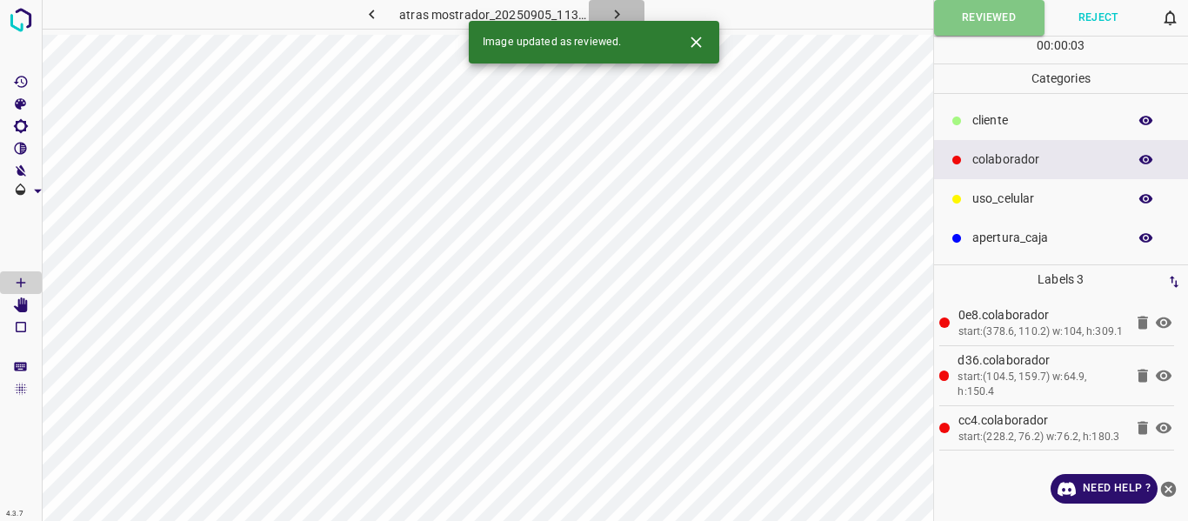
click at [611, 11] on icon "button" at bounding box center [617, 14] width 18 height 18
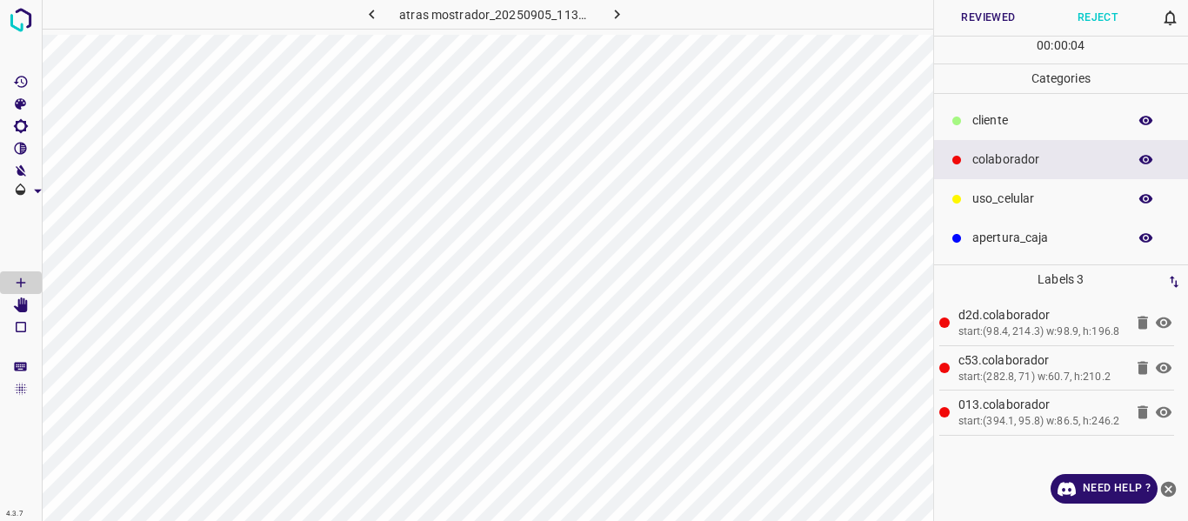
click at [964, 13] on button "Reviewed" at bounding box center [989, 18] width 110 height 36
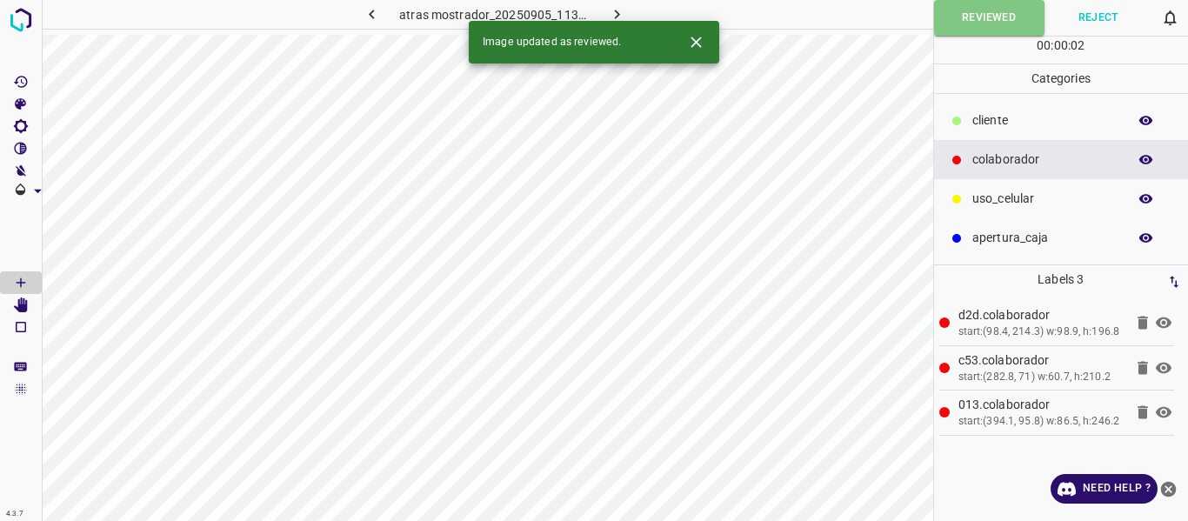
click at [614, 9] on icon "button" at bounding box center [617, 14] width 18 height 18
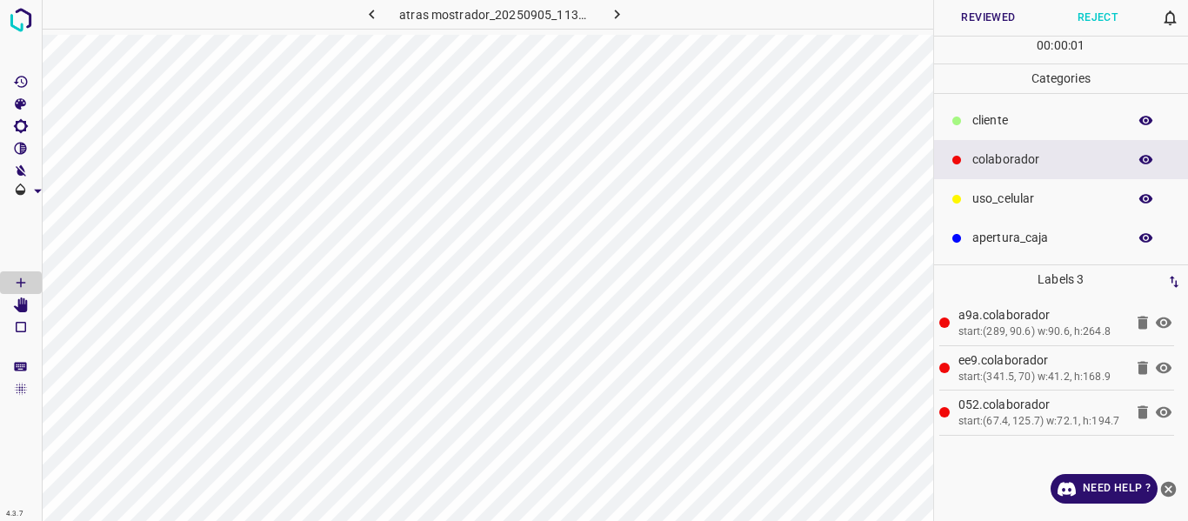
click at [1008, 19] on button "Reviewed" at bounding box center [989, 18] width 110 height 36
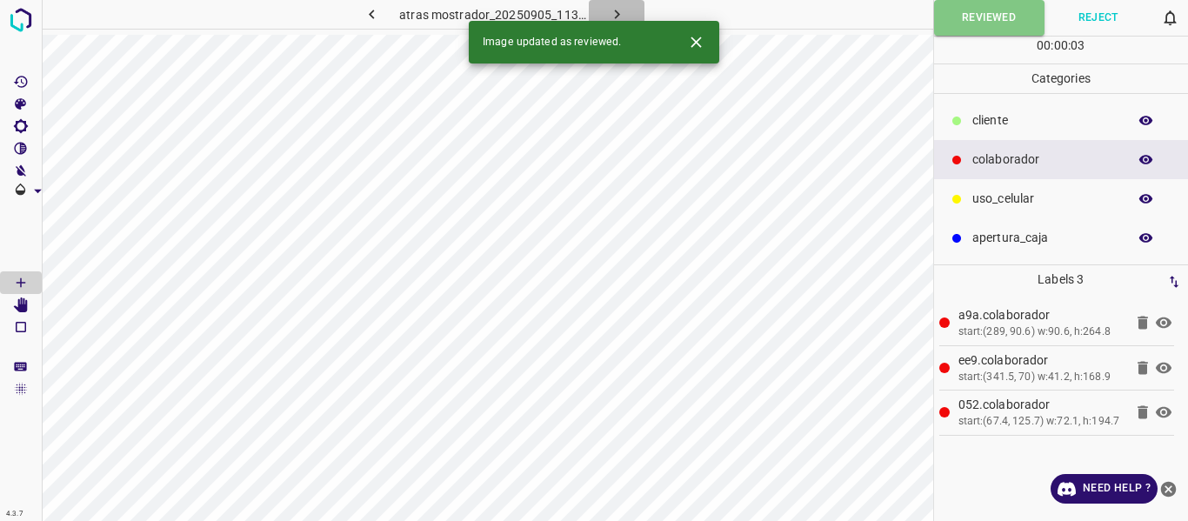
click at [617, 14] on icon "button" at bounding box center [616, 15] width 5 height 10
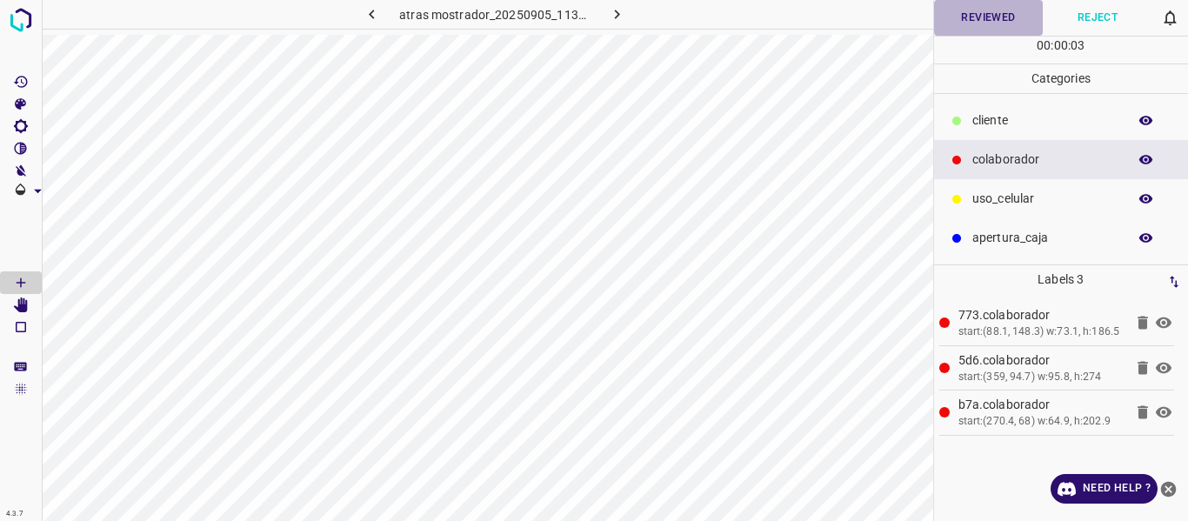
click at [983, 17] on button "Reviewed" at bounding box center [989, 18] width 110 height 36
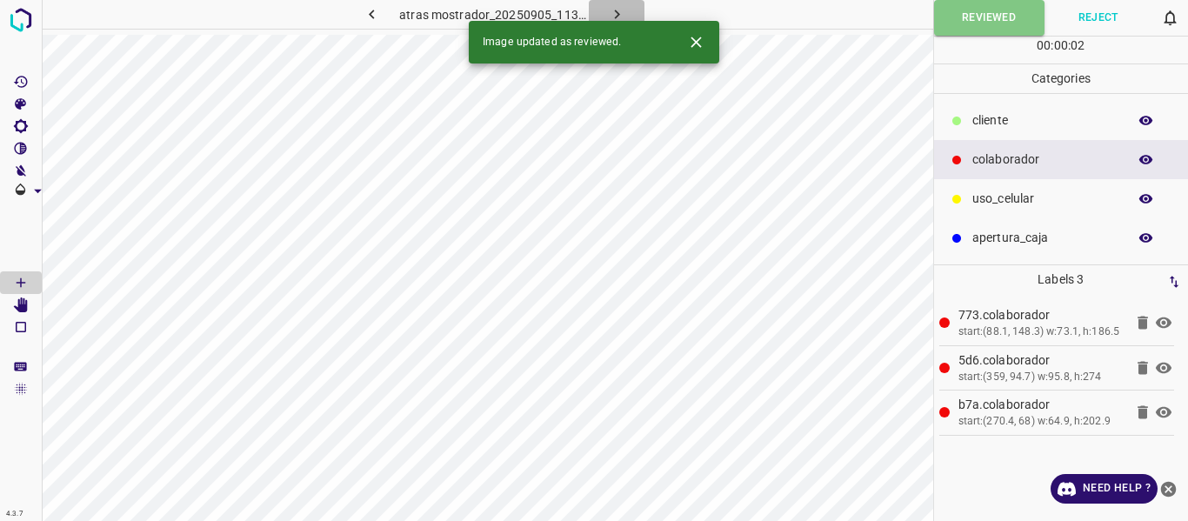
click at [610, 12] on icon "button" at bounding box center [617, 14] width 18 height 18
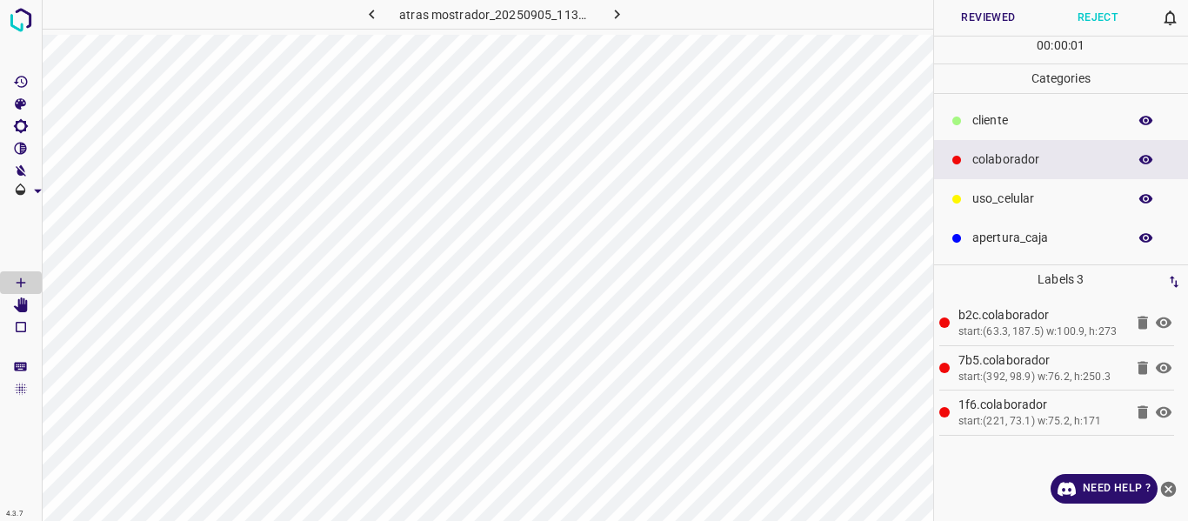
click at [985, 16] on button "Reviewed" at bounding box center [989, 18] width 110 height 36
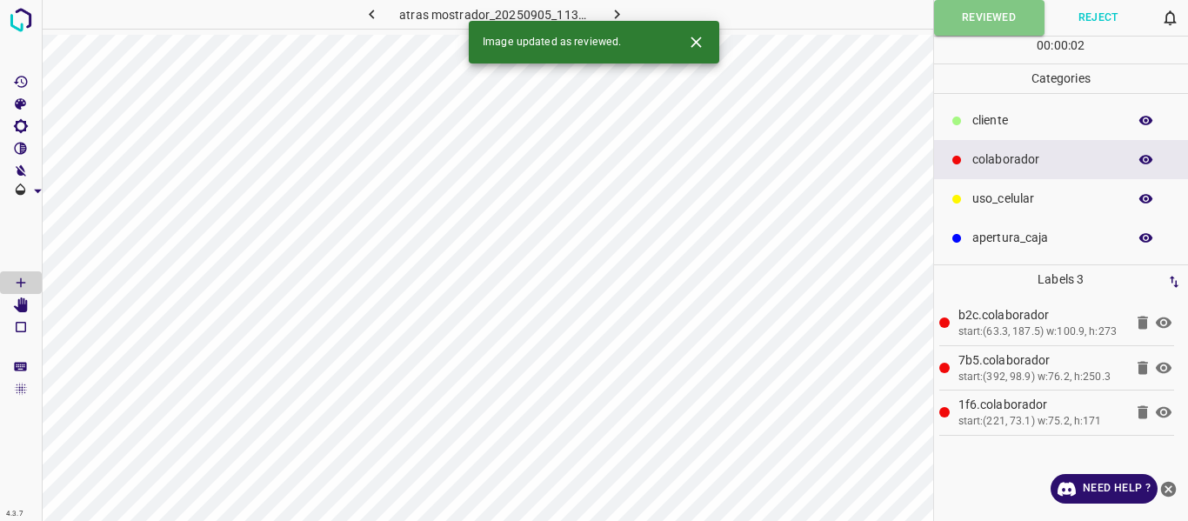
click at [612, 12] on icon "button" at bounding box center [617, 14] width 18 height 18
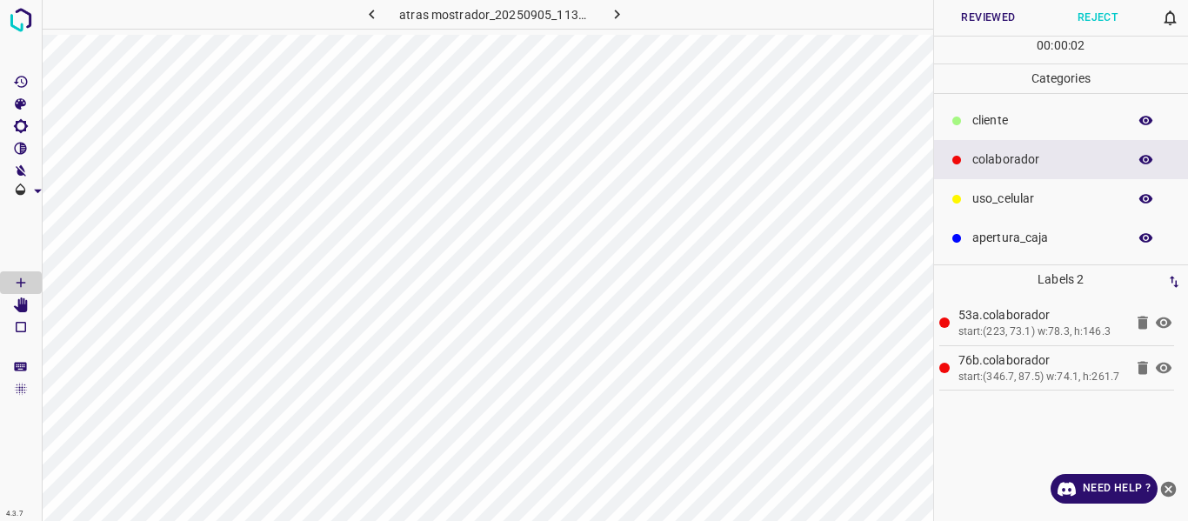
click at [964, 17] on button "Reviewed" at bounding box center [989, 18] width 110 height 36
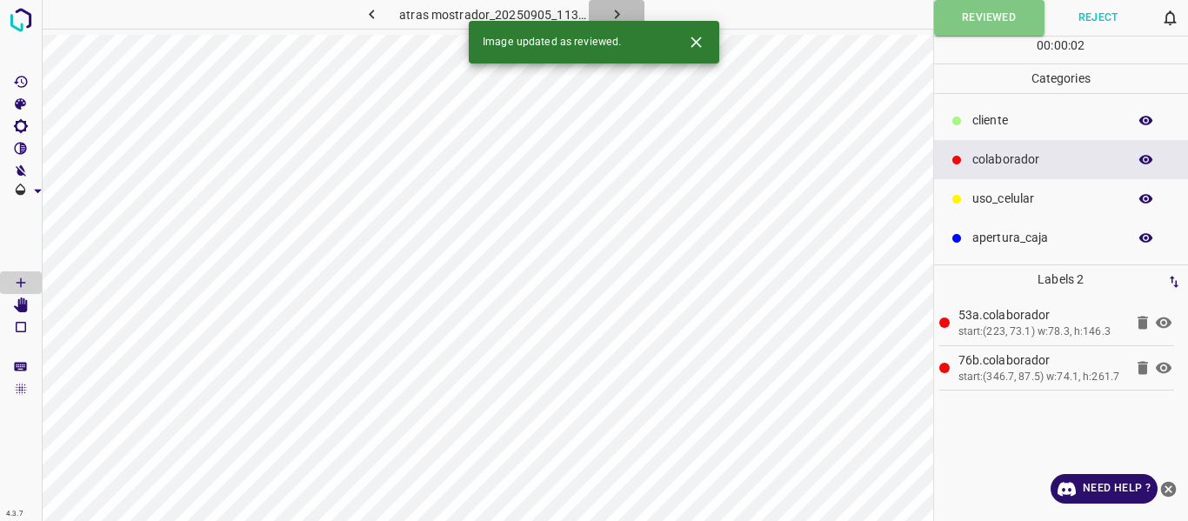
click at [619, 12] on icon "button" at bounding box center [617, 14] width 18 height 18
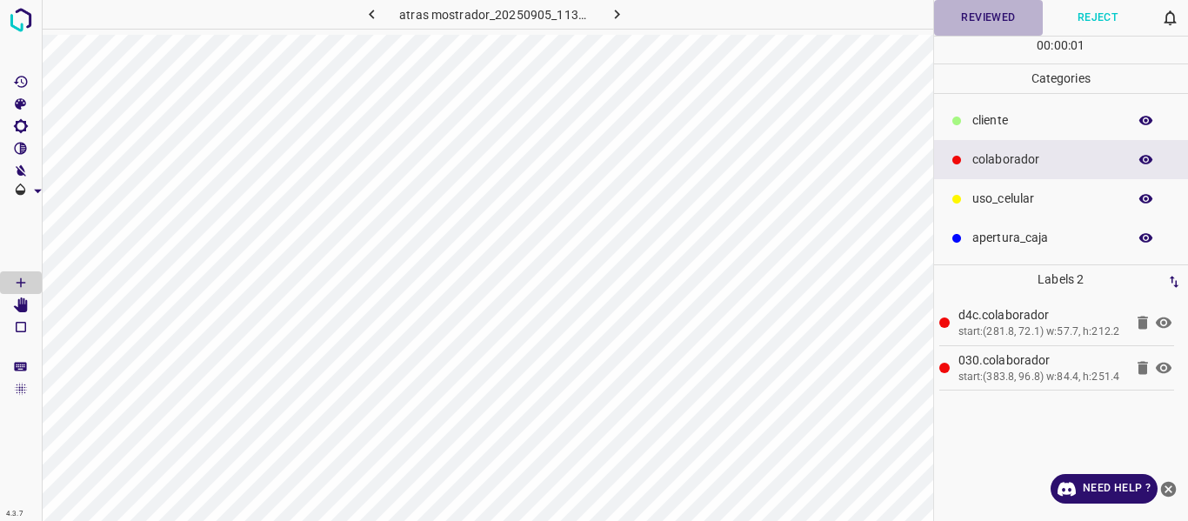
click at [987, 17] on button "Reviewed" at bounding box center [989, 18] width 110 height 36
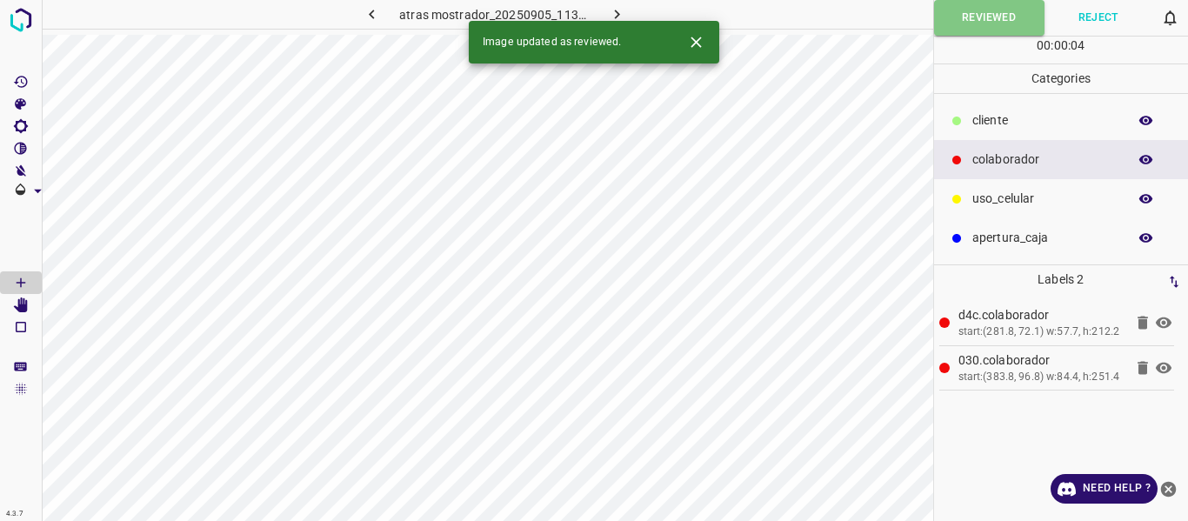
click at [617, 10] on icon "button" at bounding box center [617, 14] width 18 height 18
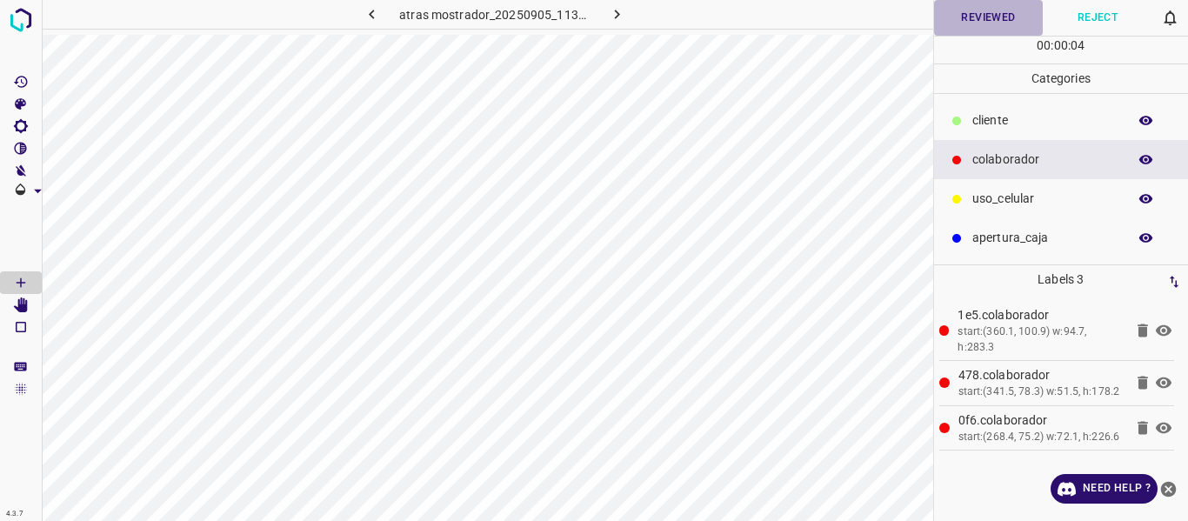
click at [984, 34] on button "Reviewed" at bounding box center [989, 18] width 110 height 36
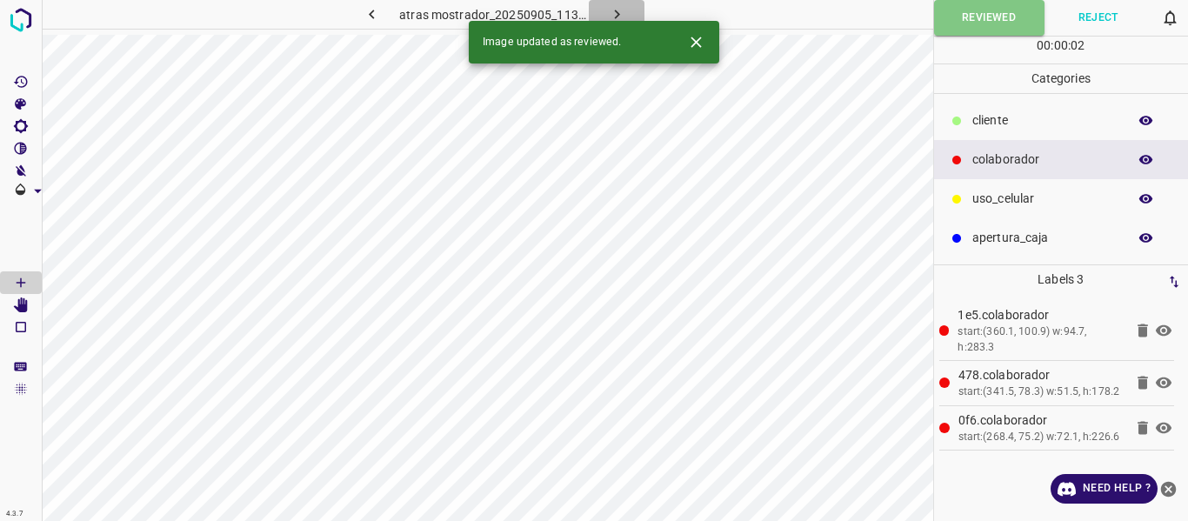
drag, startPoint x: 608, startPoint y: 9, endPoint x: 697, endPoint y: 36, distance: 92.7
click at [609, 9] on icon "button" at bounding box center [617, 14] width 18 height 18
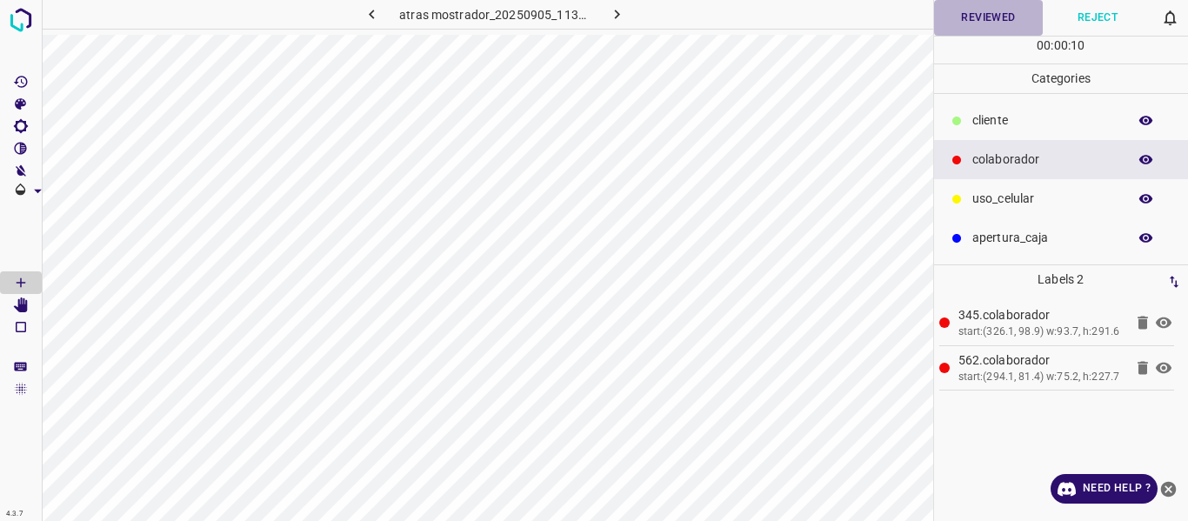
click at [977, 23] on button "Reviewed" at bounding box center [989, 18] width 110 height 36
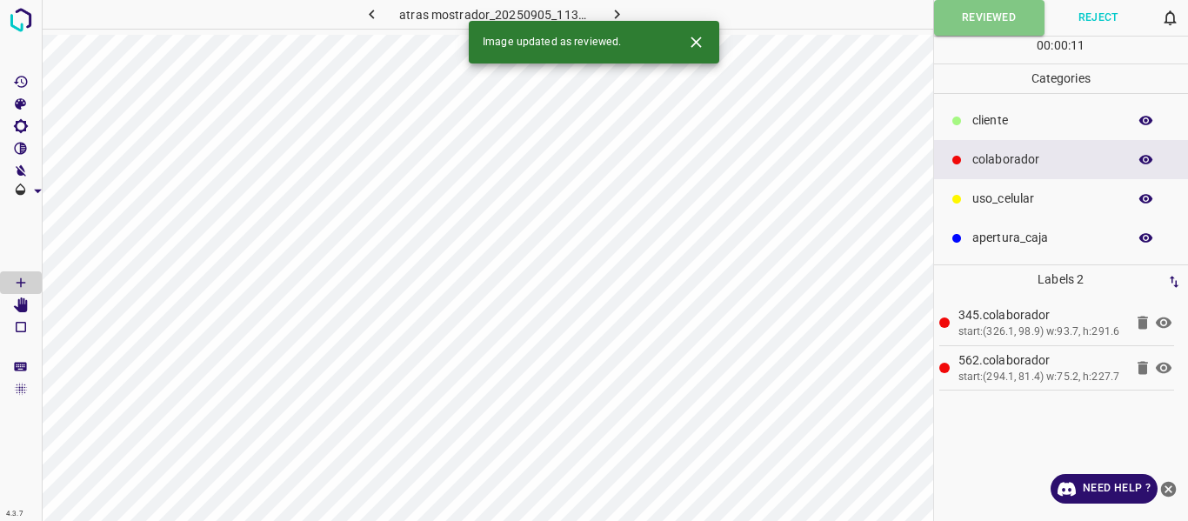
click at [612, 12] on icon "button" at bounding box center [617, 14] width 18 height 18
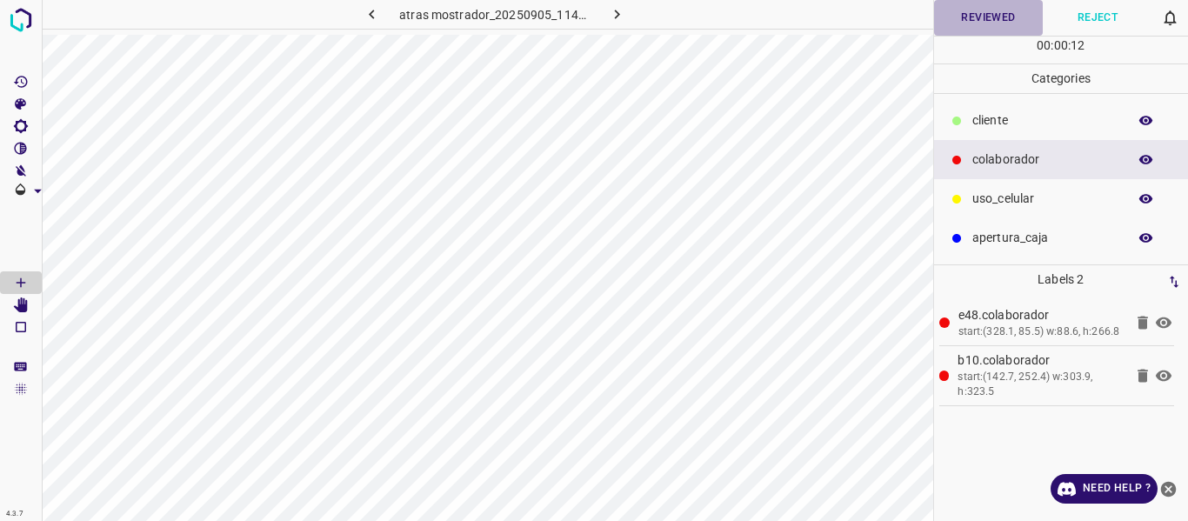
click at [971, 21] on button "Reviewed" at bounding box center [989, 18] width 110 height 36
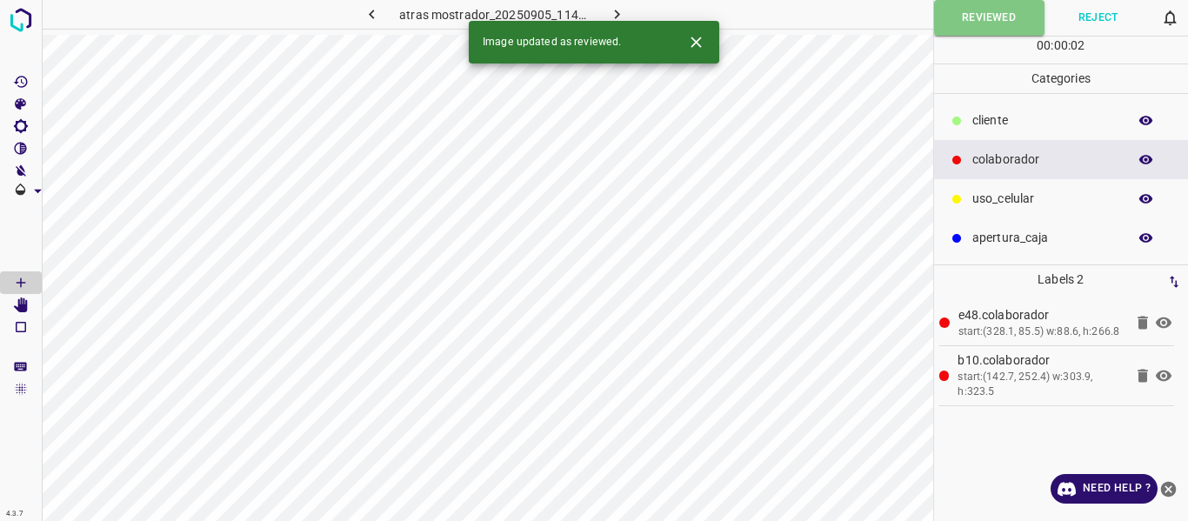
click at [623, 7] on icon "button" at bounding box center [617, 14] width 18 height 18
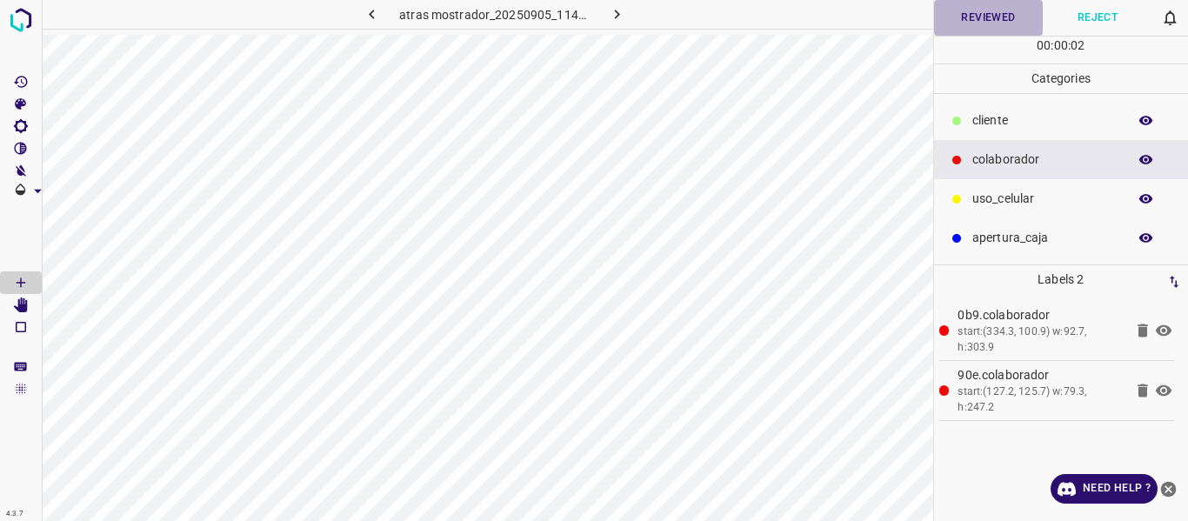
click at [967, 27] on button "Reviewed" at bounding box center [989, 18] width 110 height 36
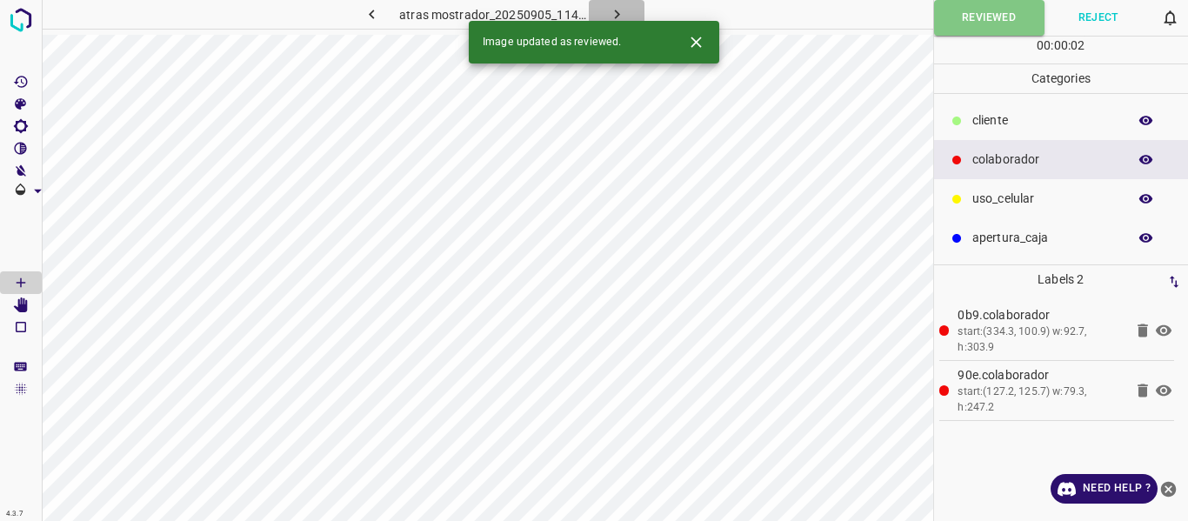
click at [619, 16] on icon "button" at bounding box center [617, 14] width 18 height 18
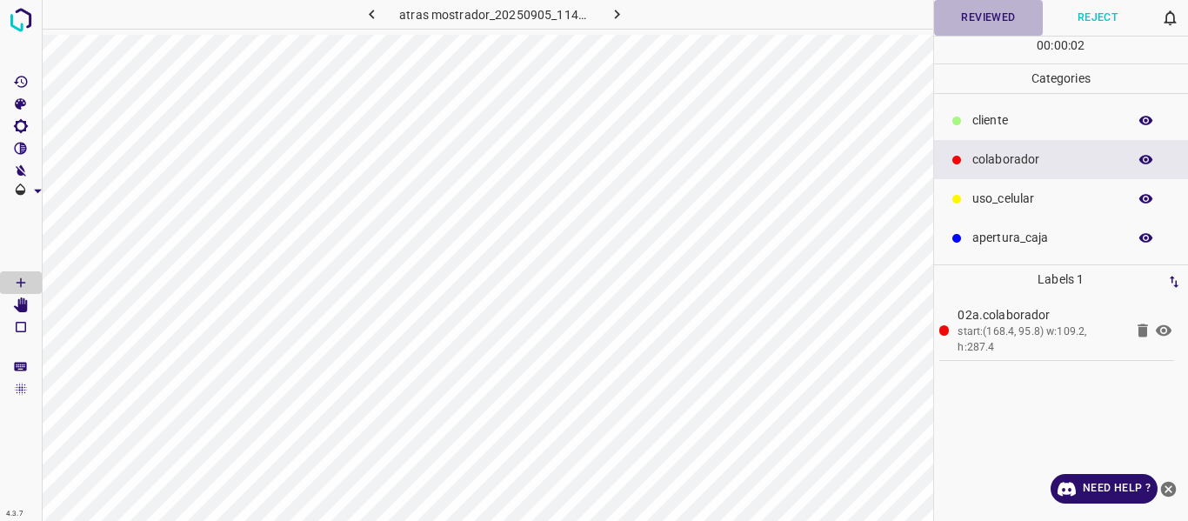
click at [964, 23] on button "Reviewed" at bounding box center [989, 18] width 110 height 36
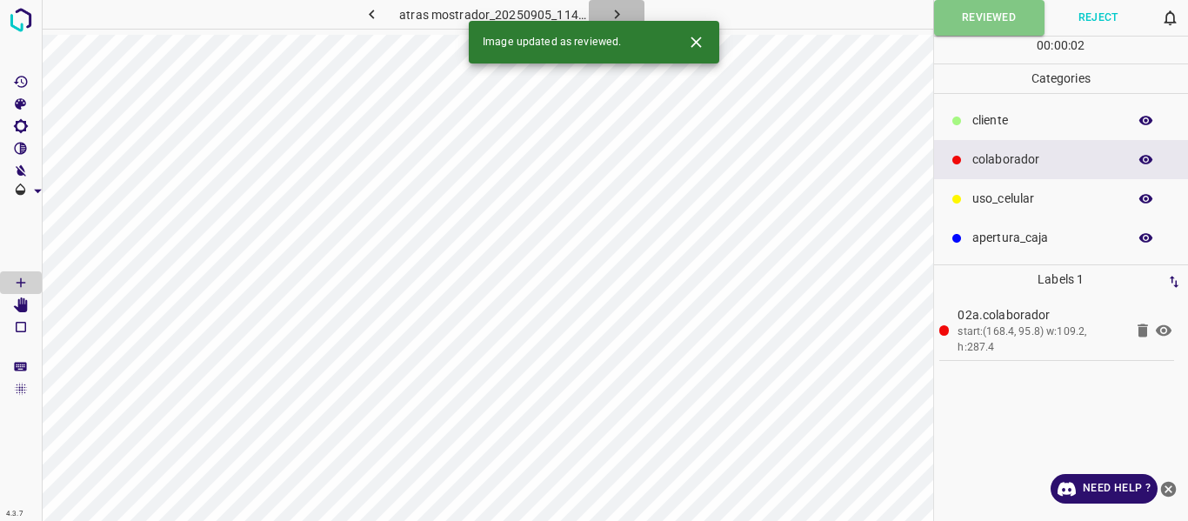
click at [631, 7] on button "button" at bounding box center [617, 14] width 56 height 29
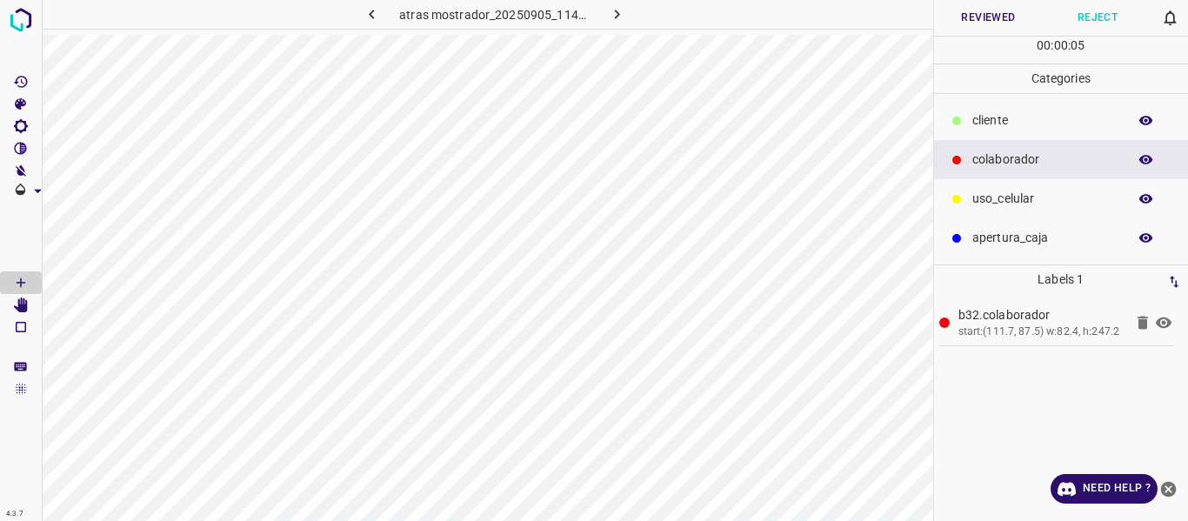
click at [1001, 21] on button "Reviewed" at bounding box center [989, 18] width 110 height 36
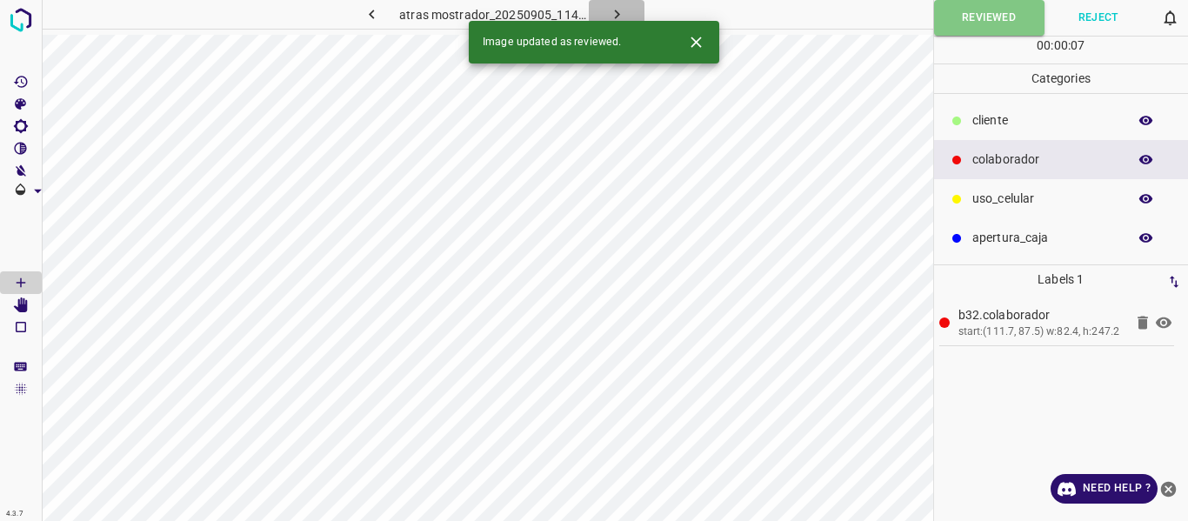
click at [609, 12] on icon "button" at bounding box center [617, 14] width 18 height 18
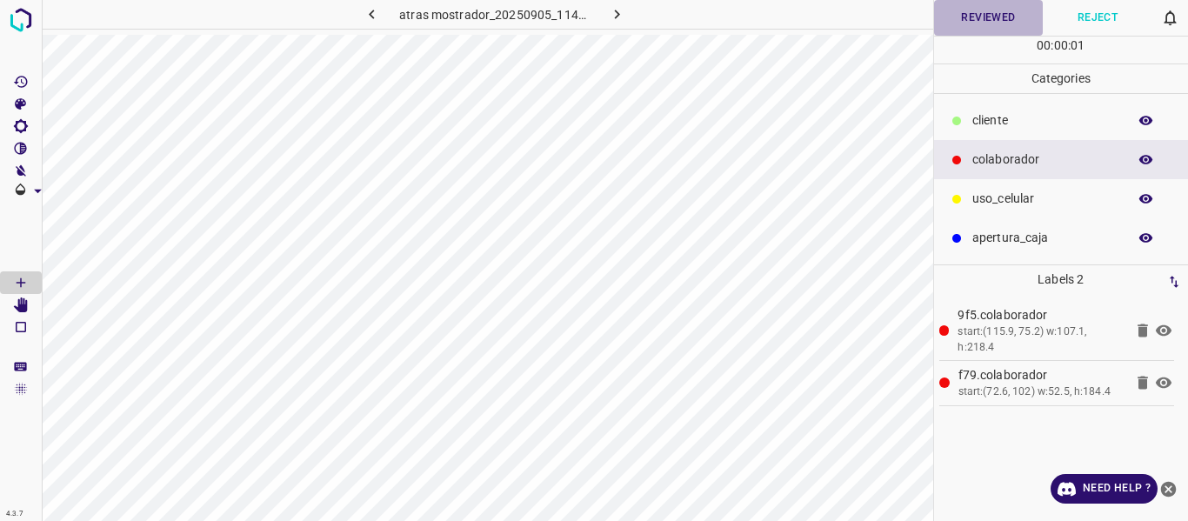
click at [980, 17] on button "Reviewed" at bounding box center [989, 18] width 110 height 36
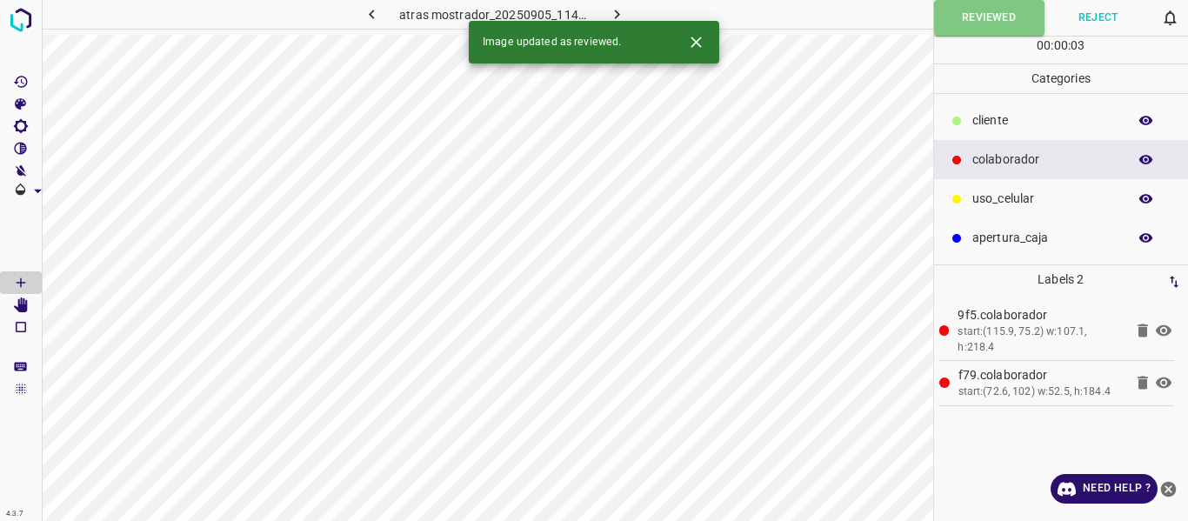
click at [616, 14] on icon "button" at bounding box center [617, 14] width 18 height 18
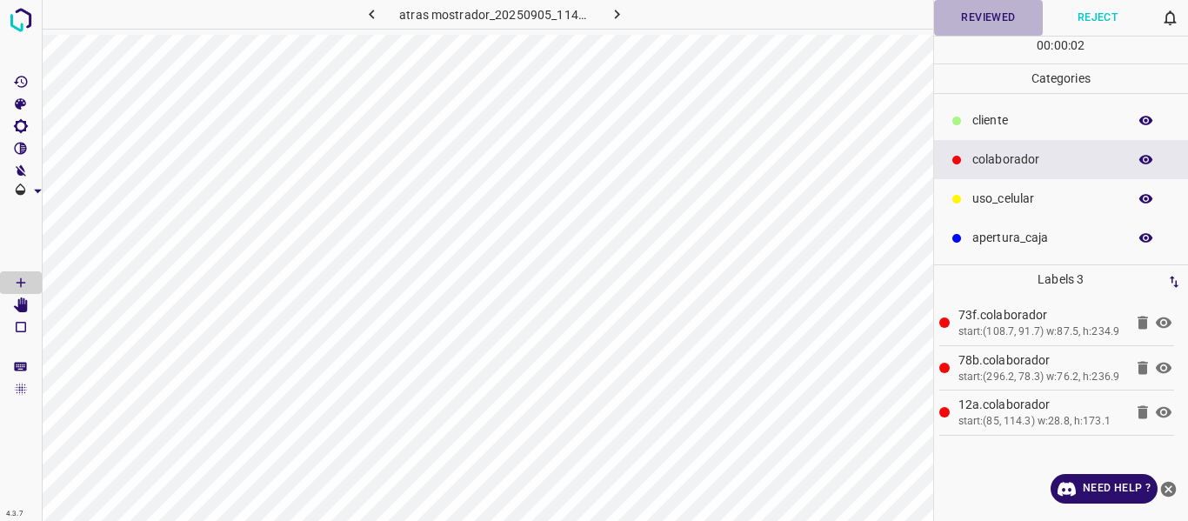
click at [972, 22] on button "Reviewed" at bounding box center [989, 18] width 110 height 36
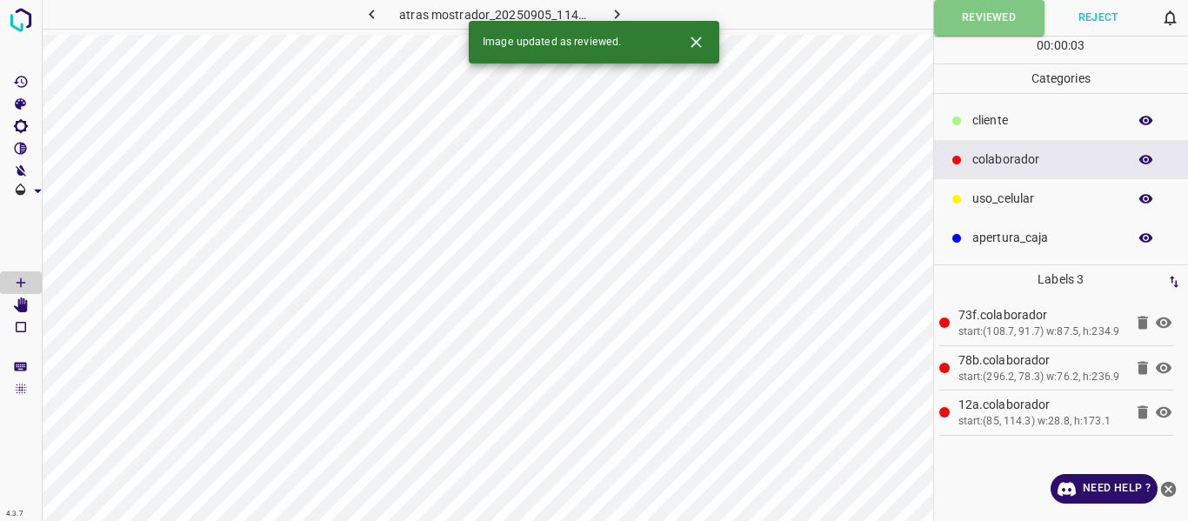
click at [612, 17] on icon "button" at bounding box center [617, 14] width 18 height 18
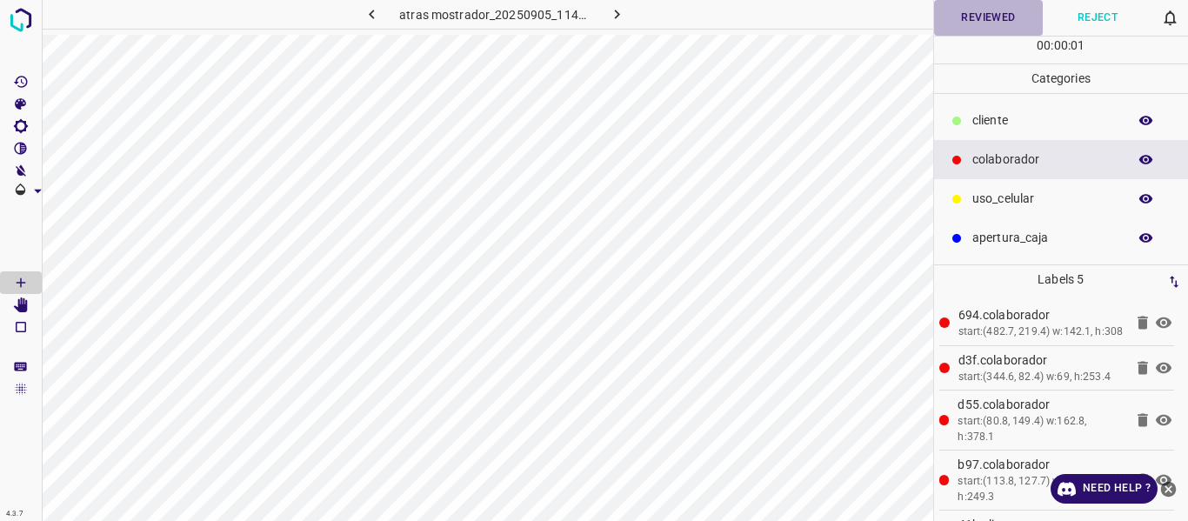
click at [966, 19] on button "Reviewed" at bounding box center [989, 18] width 110 height 36
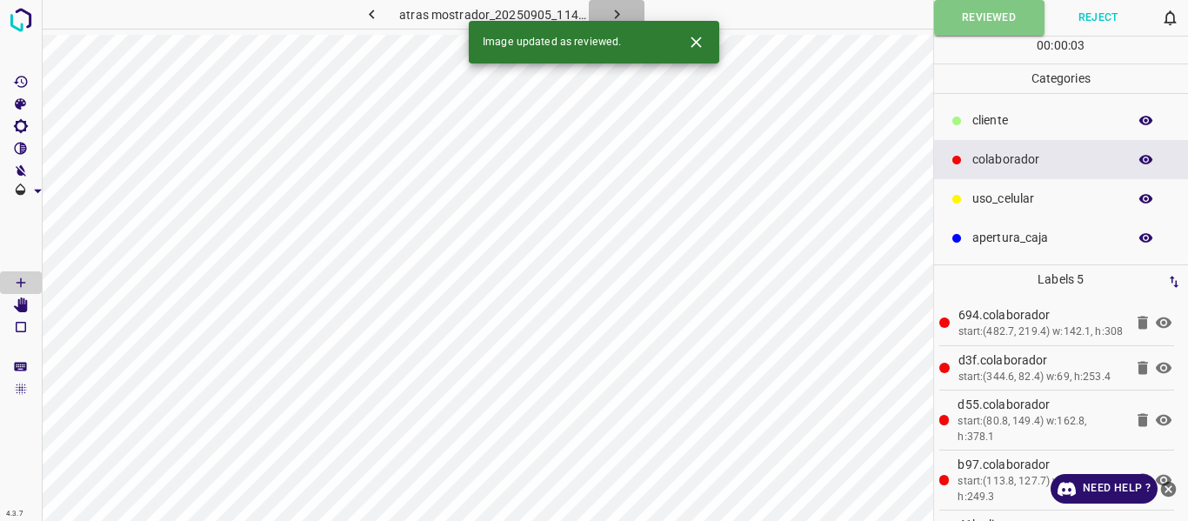
click at [611, 18] on icon "button" at bounding box center [617, 14] width 18 height 18
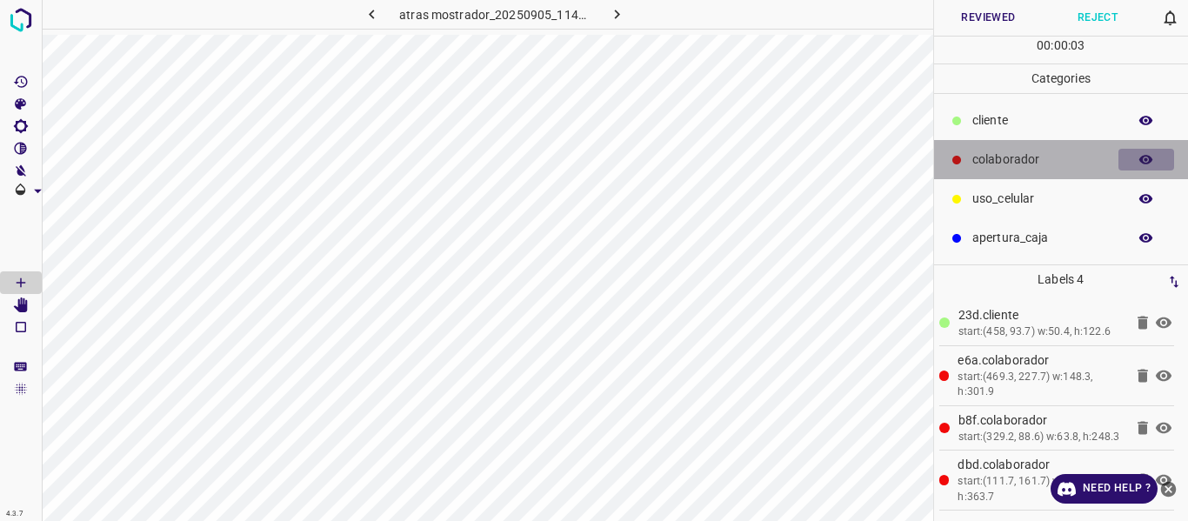
click at [1142, 159] on icon "button" at bounding box center [1147, 160] width 14 height 10
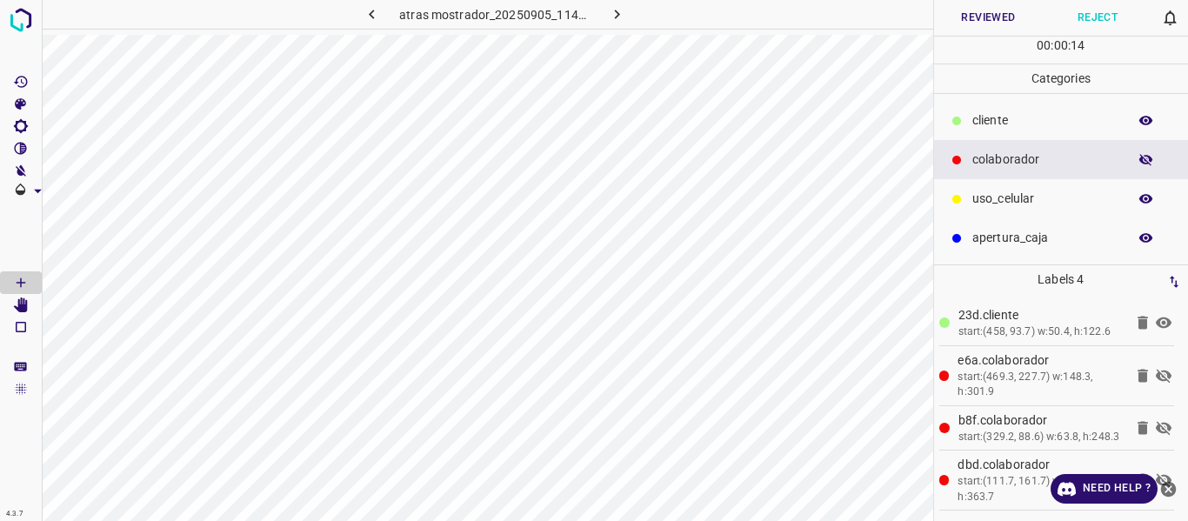
click at [1163, 147] on div "colaborador" at bounding box center [1061, 159] width 255 height 39
click at [1141, 161] on icon "button" at bounding box center [1147, 160] width 14 height 12
click at [950, 17] on button "Reviewed" at bounding box center [989, 18] width 110 height 36
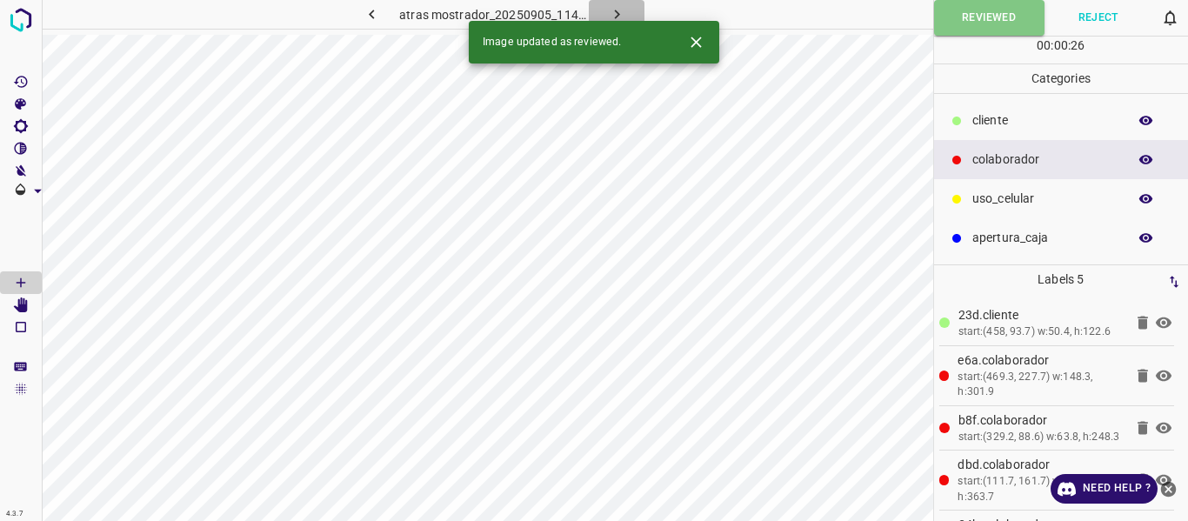
click at [623, 10] on icon "button" at bounding box center [617, 14] width 18 height 18
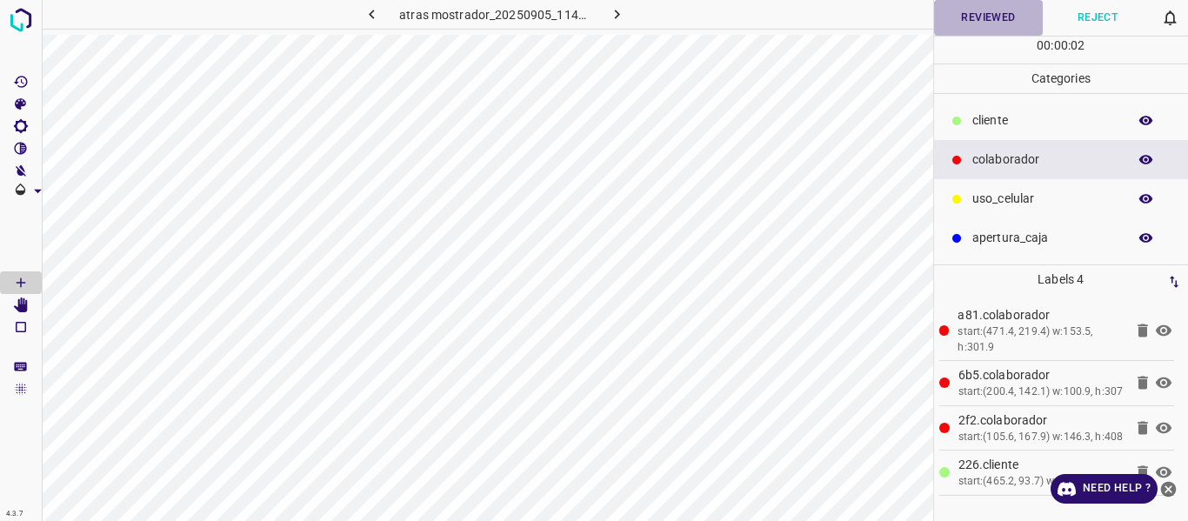
click at [968, 27] on button "Reviewed" at bounding box center [989, 18] width 110 height 36
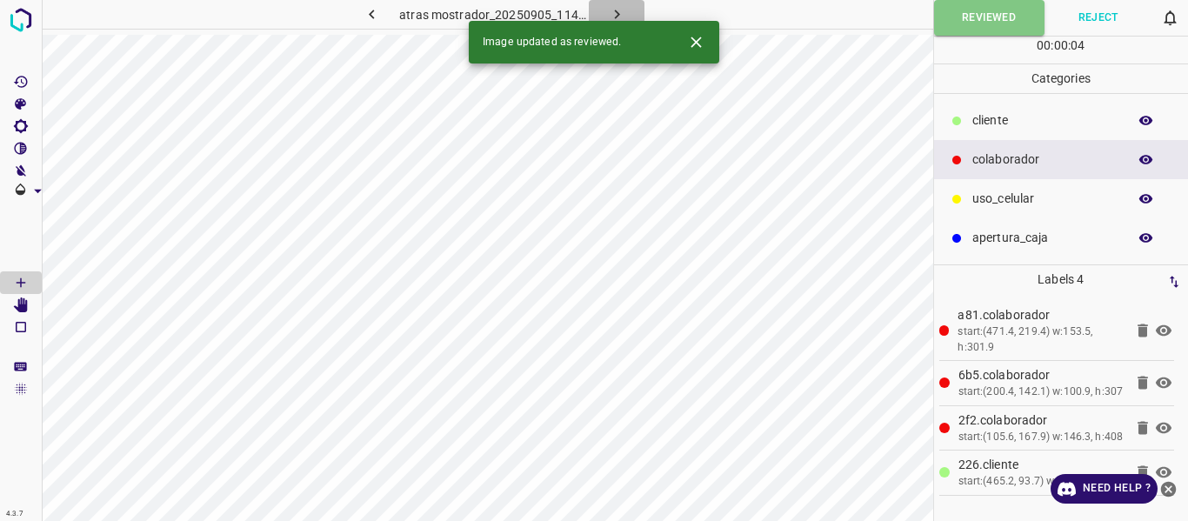
click at [613, 11] on icon "button" at bounding box center [617, 14] width 18 height 18
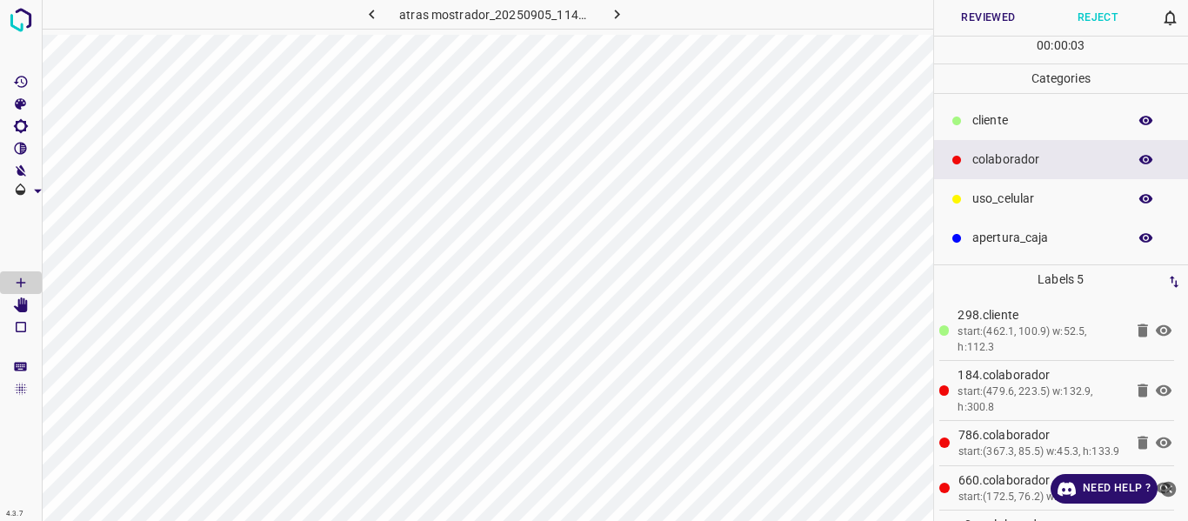
click at [960, 26] on button "Reviewed" at bounding box center [989, 18] width 110 height 36
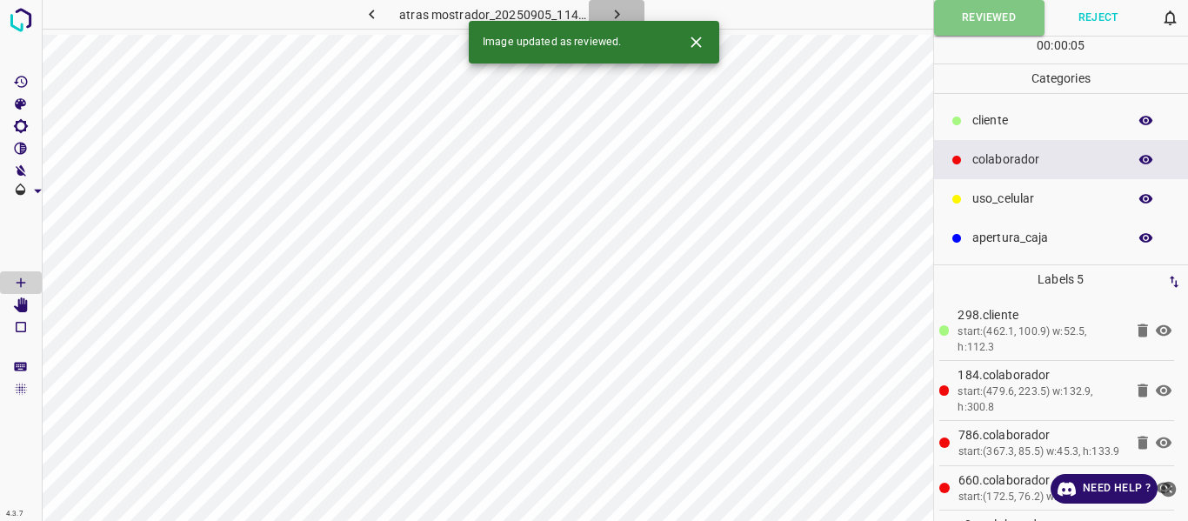
click at [623, 11] on icon "button" at bounding box center [617, 14] width 18 height 18
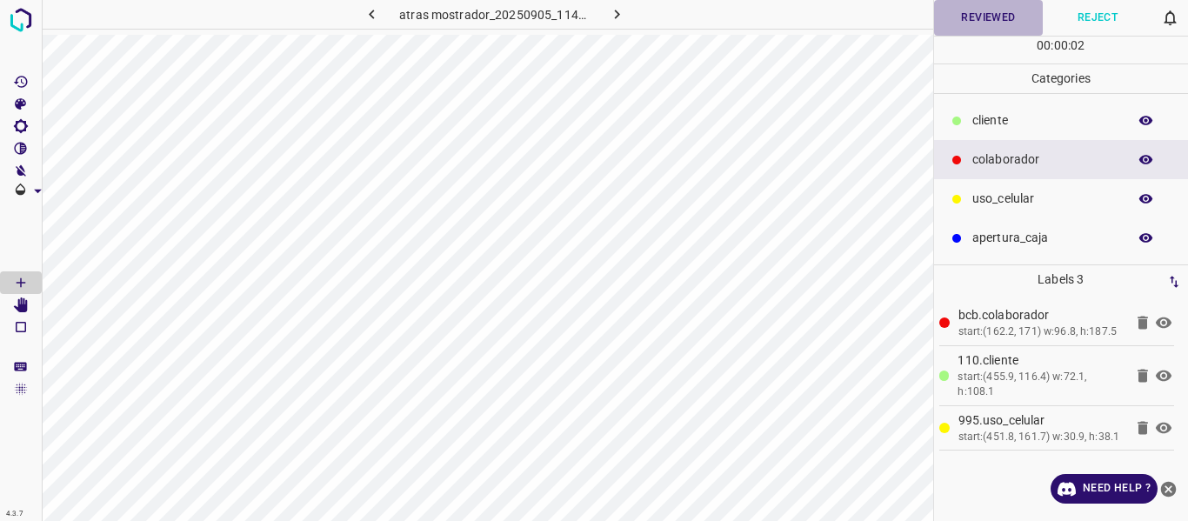
click at [966, 19] on button "Reviewed" at bounding box center [989, 18] width 110 height 36
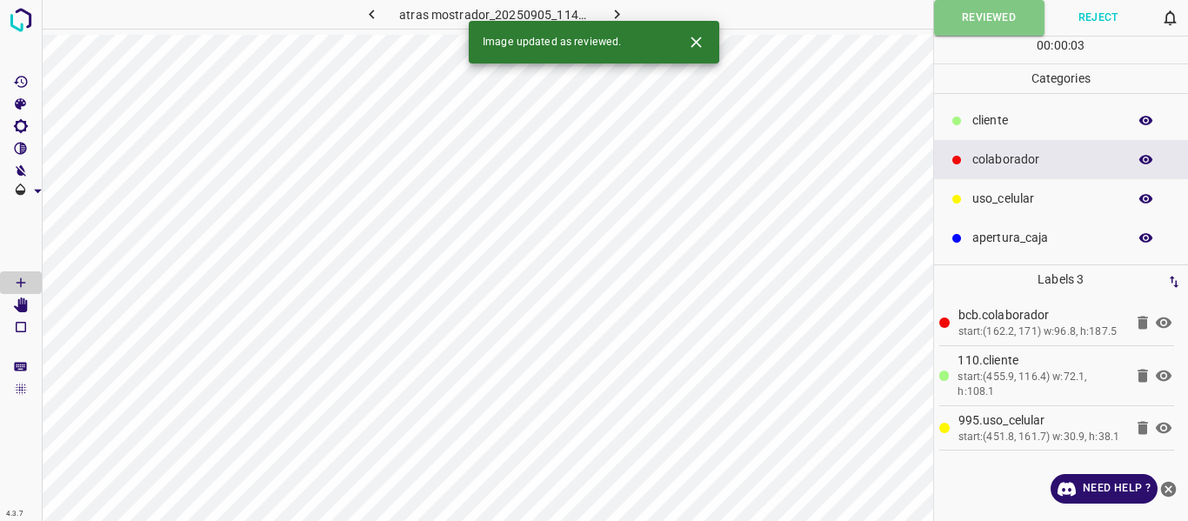
click at [622, 14] on icon "button" at bounding box center [617, 14] width 18 height 18
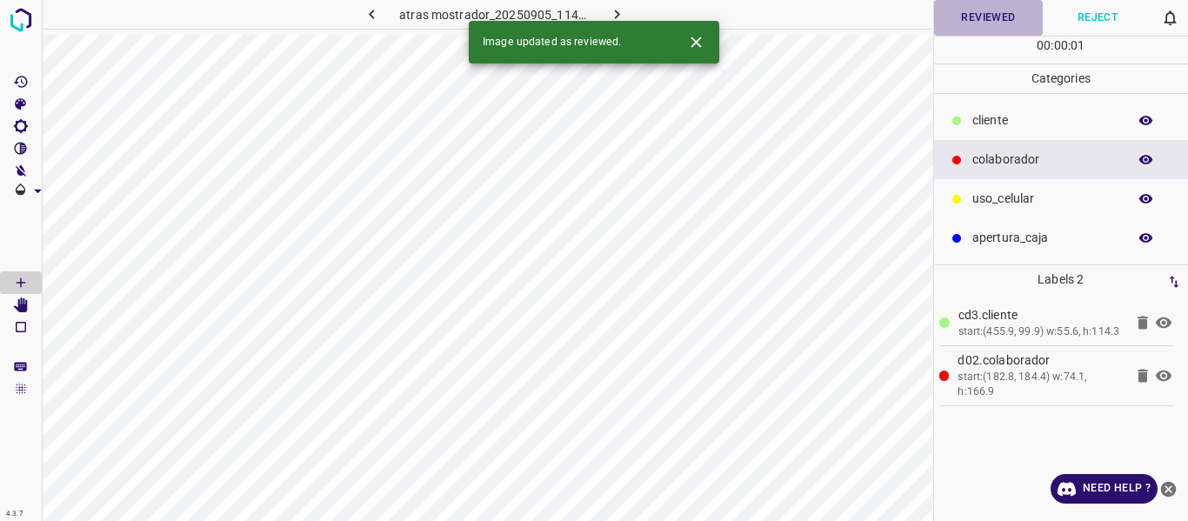
click at [954, 19] on button "Reviewed" at bounding box center [989, 18] width 110 height 36
drag, startPoint x: 616, startPoint y: 10, endPoint x: 674, endPoint y: 46, distance: 68.8
click at [616, 9] on icon "button" at bounding box center [617, 14] width 18 height 18
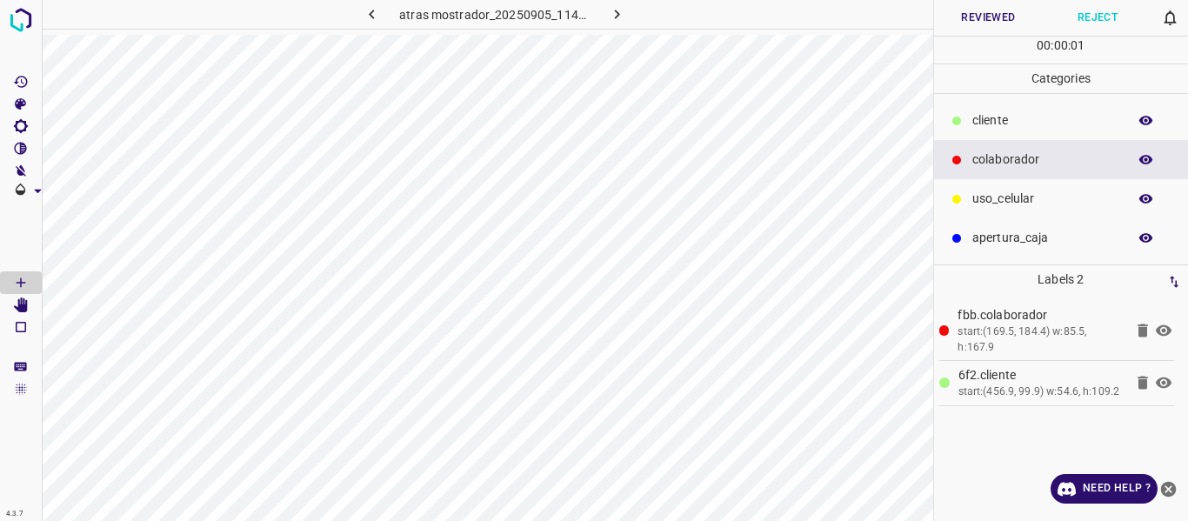
click at [953, 18] on button "Reviewed" at bounding box center [989, 18] width 110 height 36
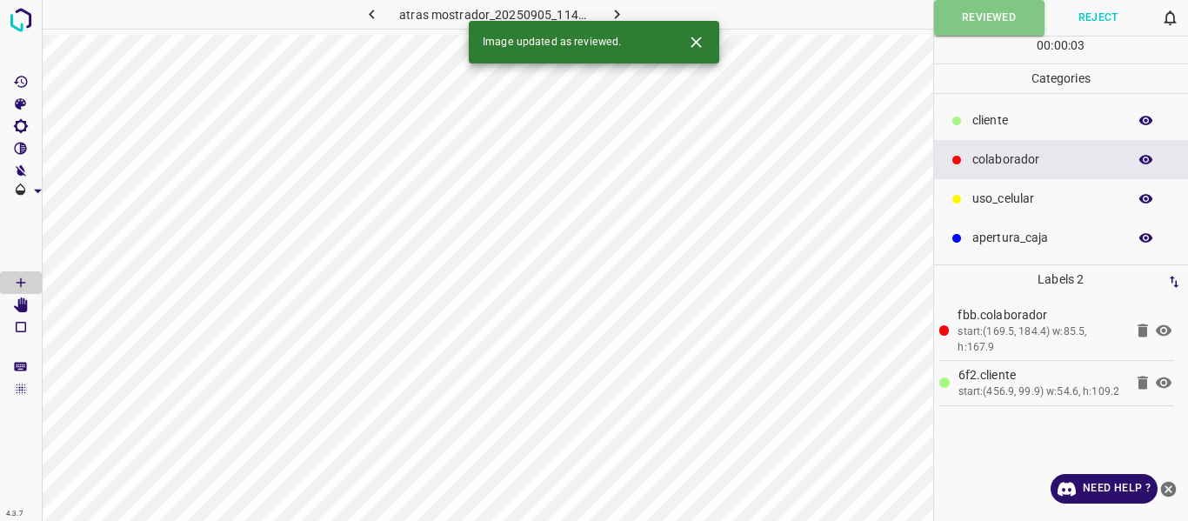
click at [616, 13] on icon "button" at bounding box center [616, 15] width 5 height 10
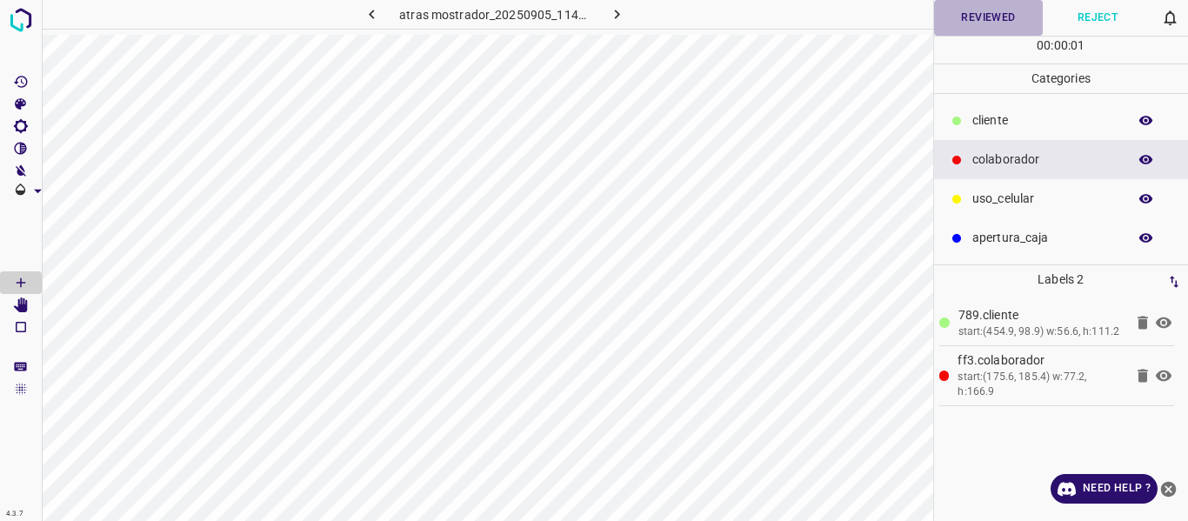
click at [967, 12] on button "Reviewed" at bounding box center [989, 18] width 110 height 36
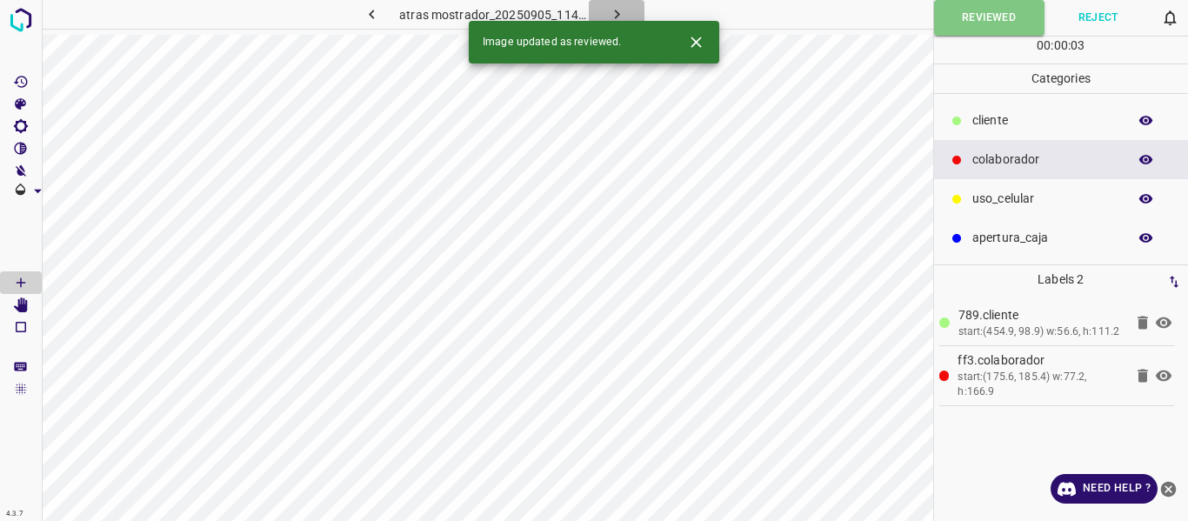
click at [610, 13] on icon "button" at bounding box center [617, 14] width 18 height 18
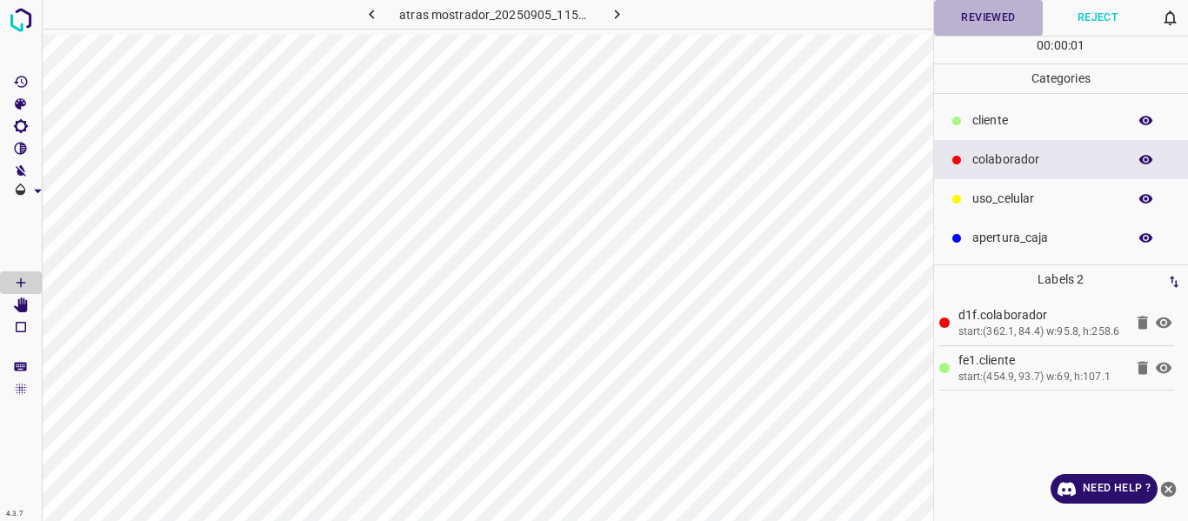
click at [965, 25] on button "Reviewed" at bounding box center [989, 18] width 110 height 36
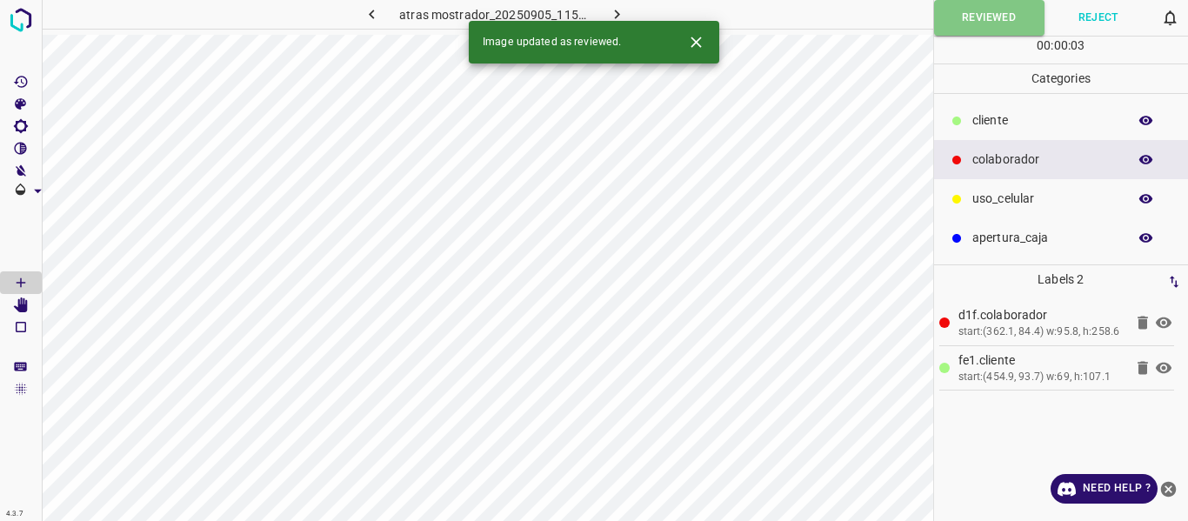
drag, startPoint x: 626, startPoint y: 9, endPoint x: 653, endPoint y: 60, distance: 58.0
click at [626, 10] on button "button" at bounding box center [617, 14] width 56 height 29
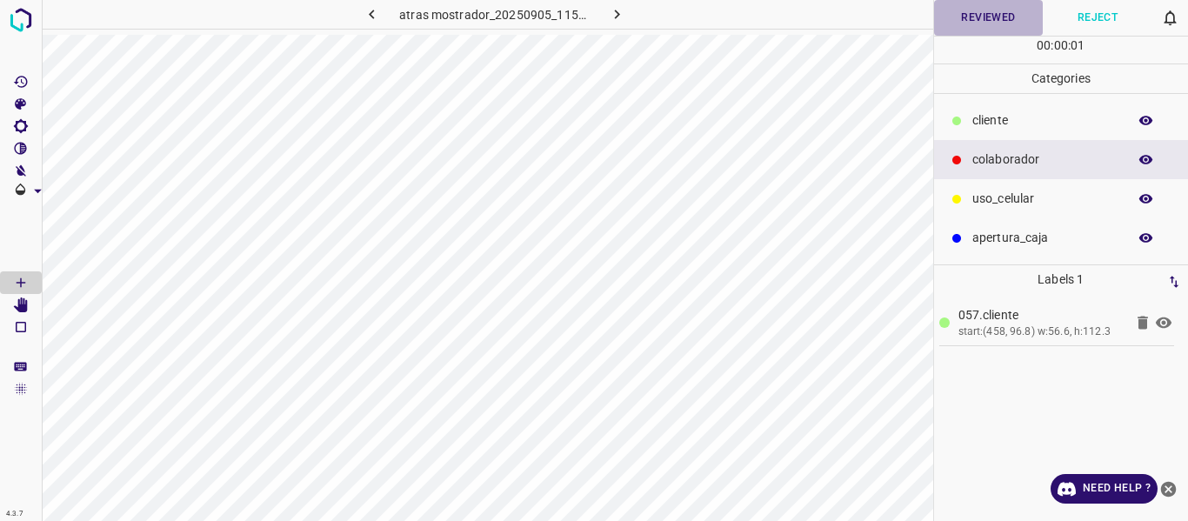
click at [981, 23] on button "Reviewed" at bounding box center [989, 18] width 110 height 36
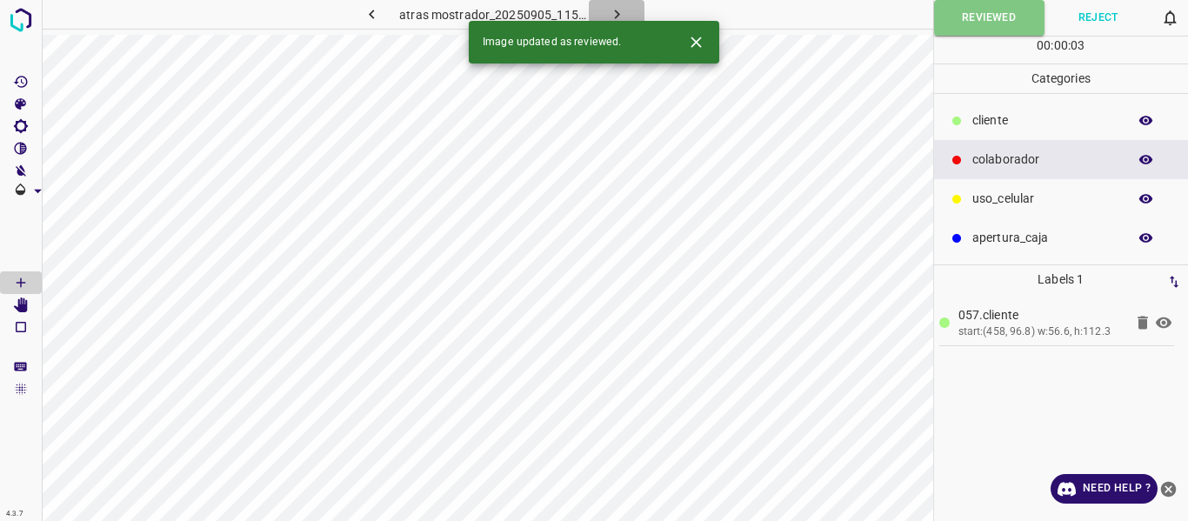
click at [605, 17] on button "button" at bounding box center [617, 14] width 56 height 29
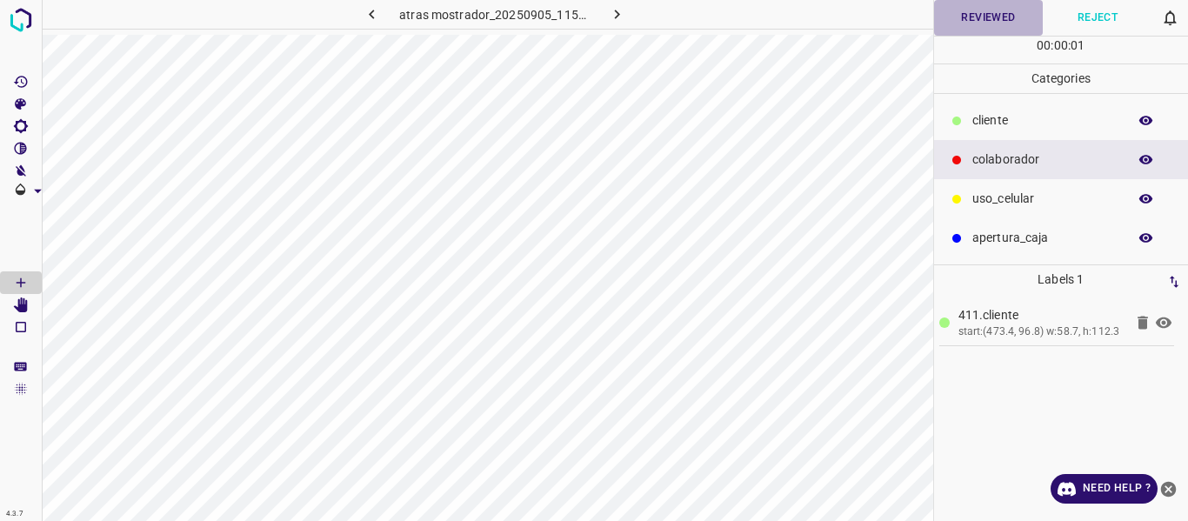
click at [966, 13] on button "Reviewed" at bounding box center [989, 18] width 110 height 36
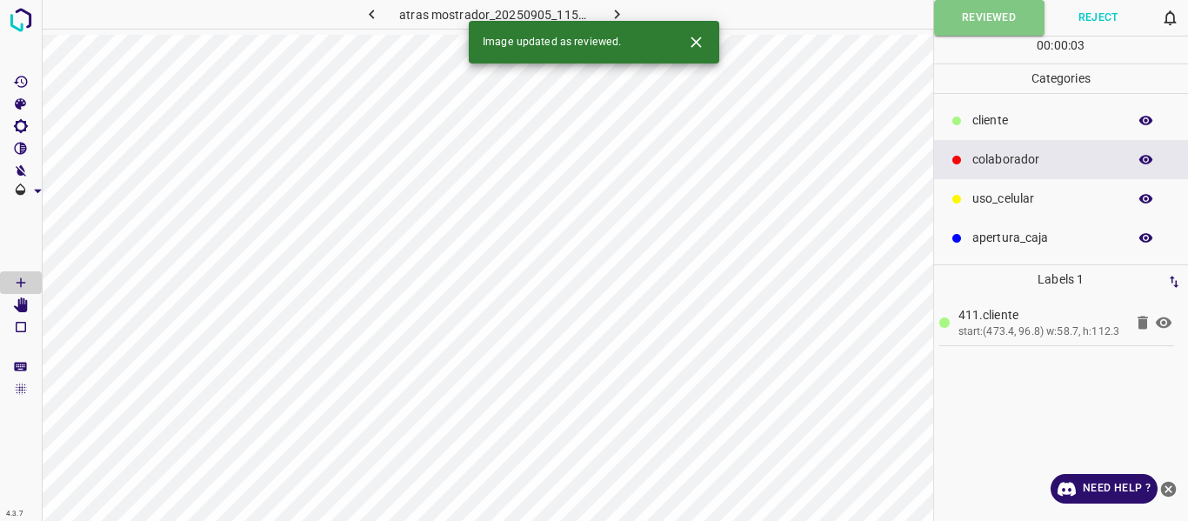
click at [620, 14] on icon "button" at bounding box center [617, 14] width 18 height 18
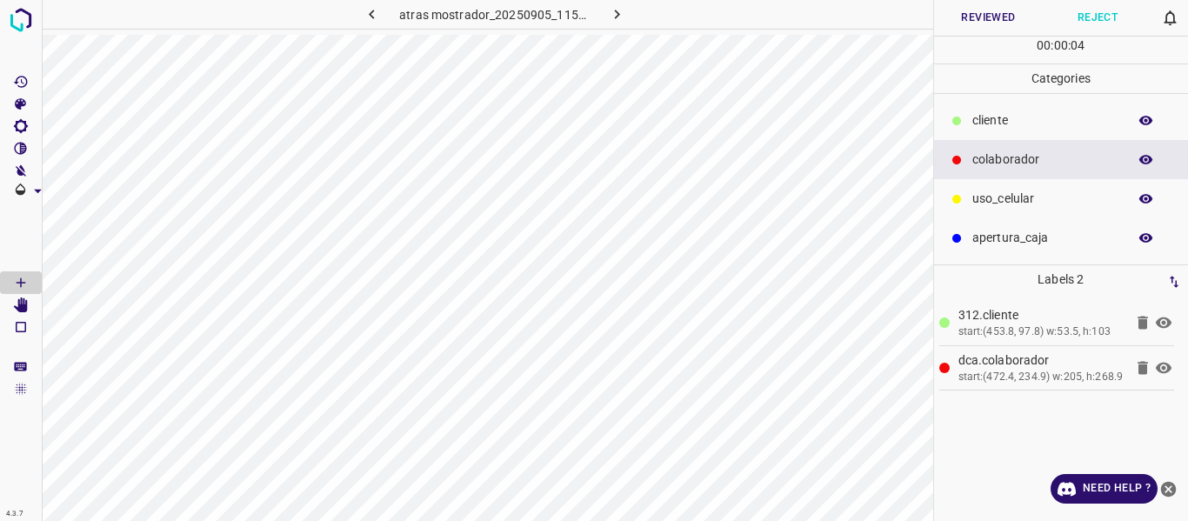
click at [958, 27] on button "Reviewed" at bounding box center [989, 18] width 110 height 36
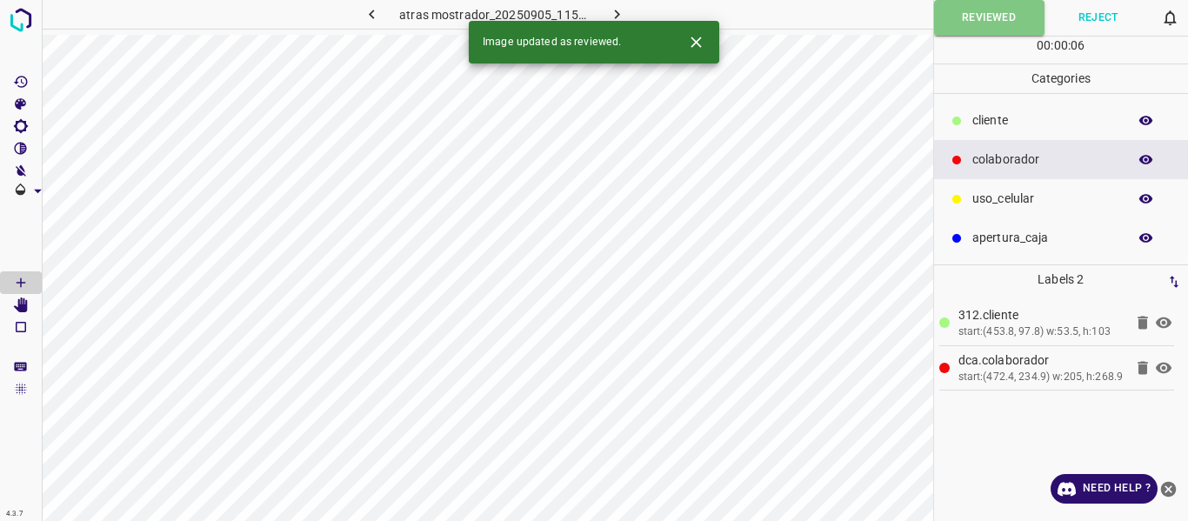
click at [614, 5] on icon "button" at bounding box center [617, 14] width 18 height 18
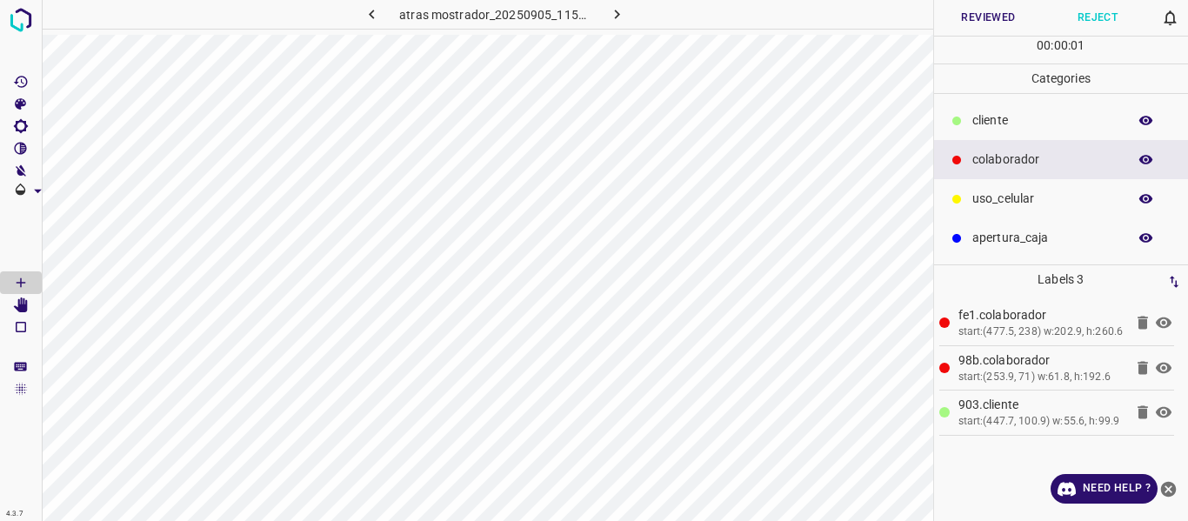
click at [960, 22] on button "Reviewed" at bounding box center [989, 18] width 110 height 36
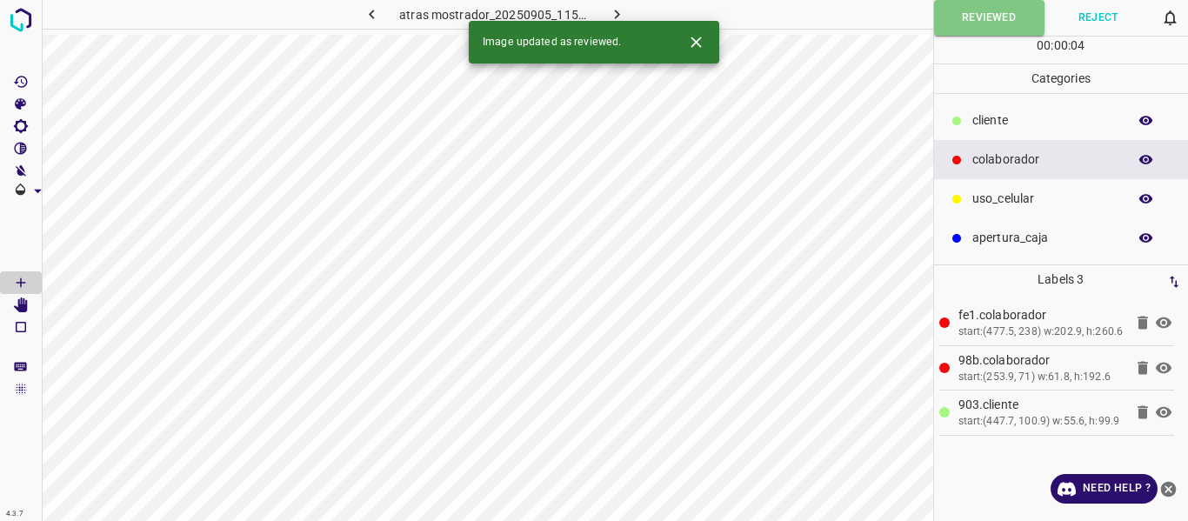
click at [626, 10] on button "button" at bounding box center [617, 14] width 56 height 29
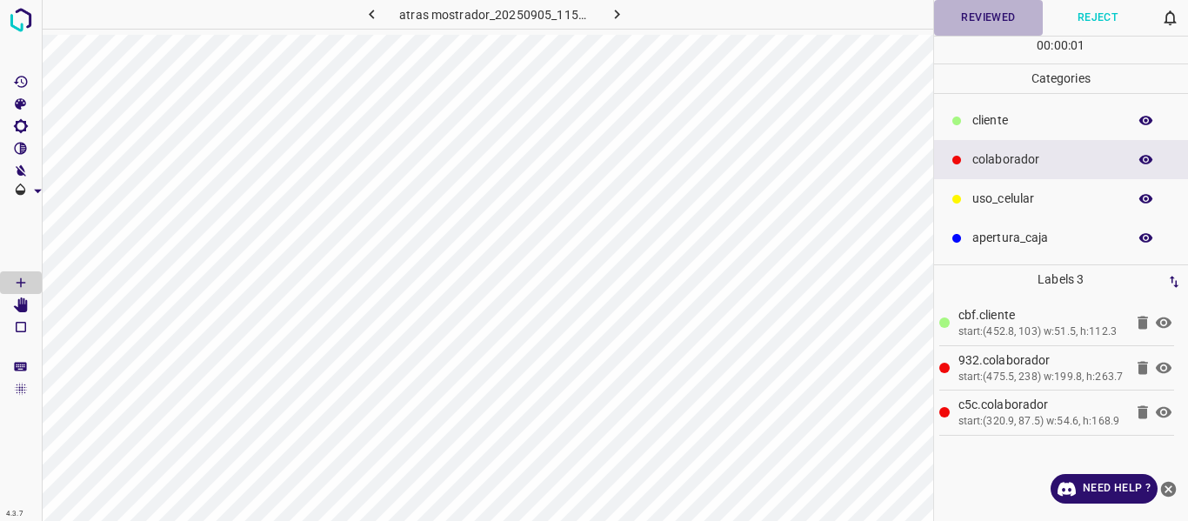
click at [956, 19] on button "Reviewed" at bounding box center [989, 18] width 110 height 36
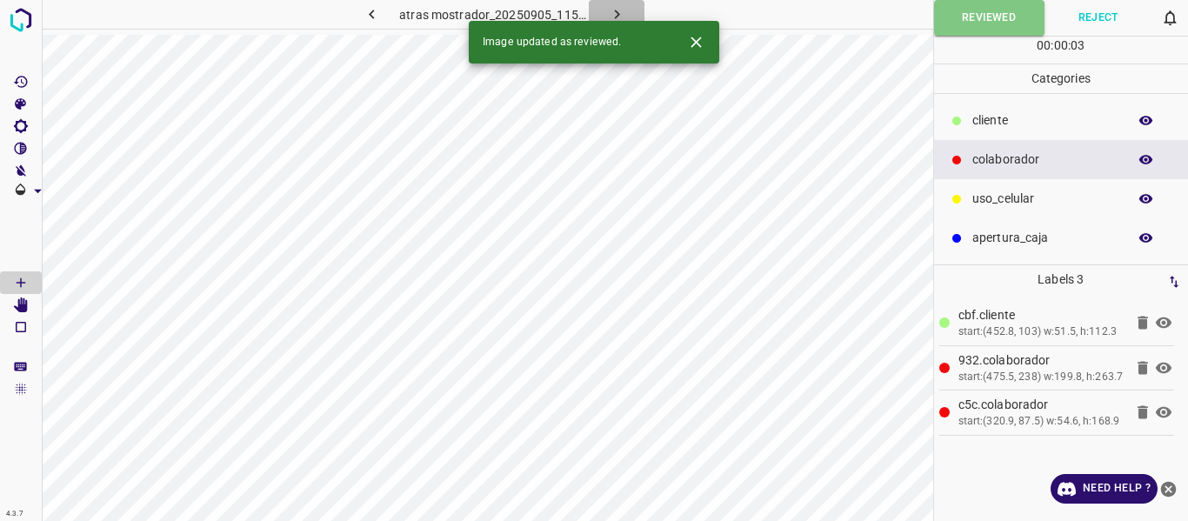
click at [608, 10] on icon "button" at bounding box center [617, 14] width 18 height 18
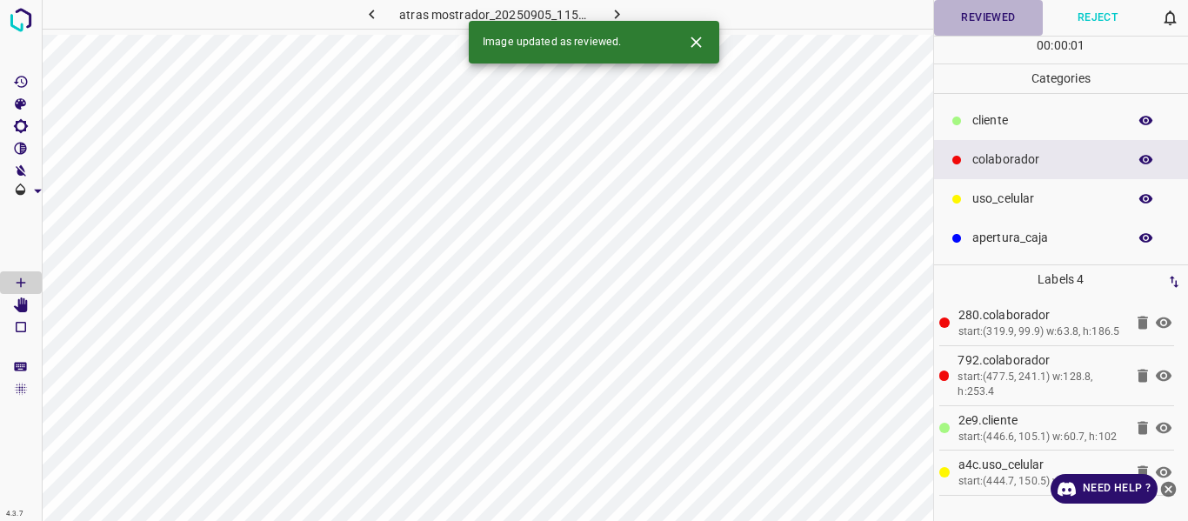
click at [976, 4] on button "Reviewed" at bounding box center [989, 18] width 110 height 36
click at [600, 8] on button "button" at bounding box center [617, 14] width 56 height 29
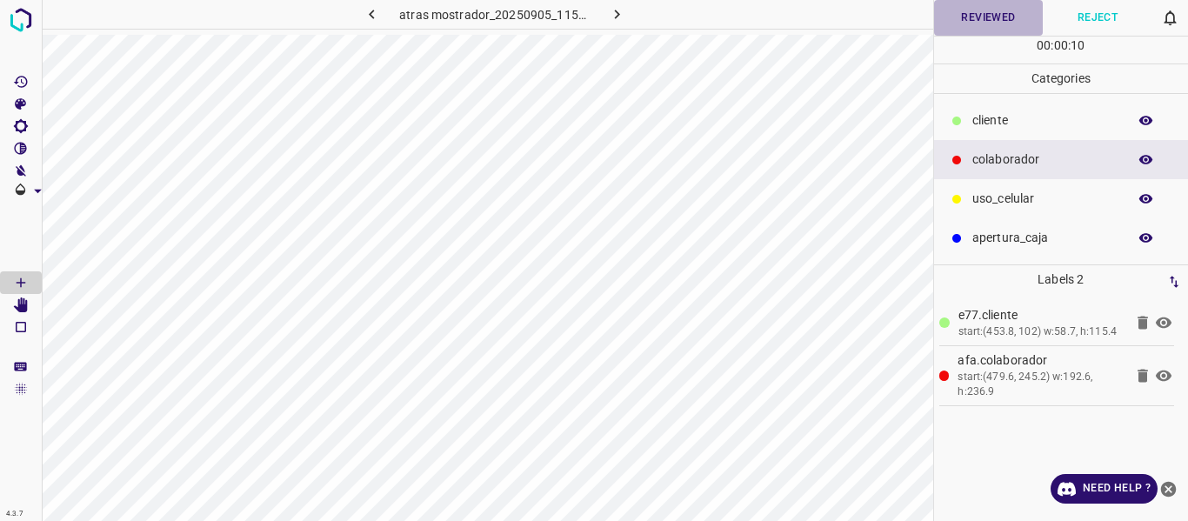
click at [966, 20] on button "Reviewed" at bounding box center [989, 18] width 110 height 36
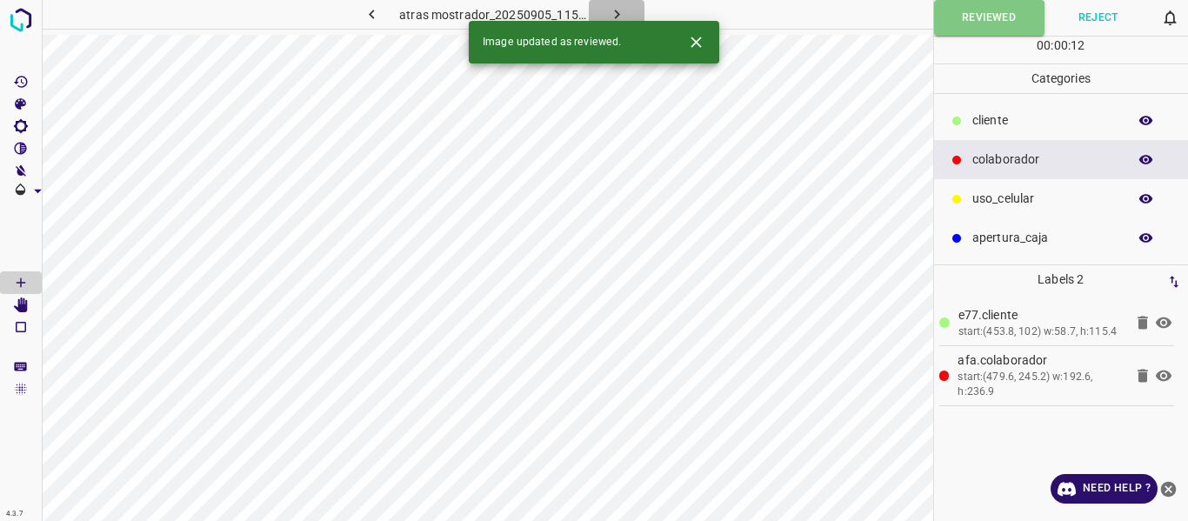
click at [617, 10] on icon "button" at bounding box center [617, 14] width 18 height 18
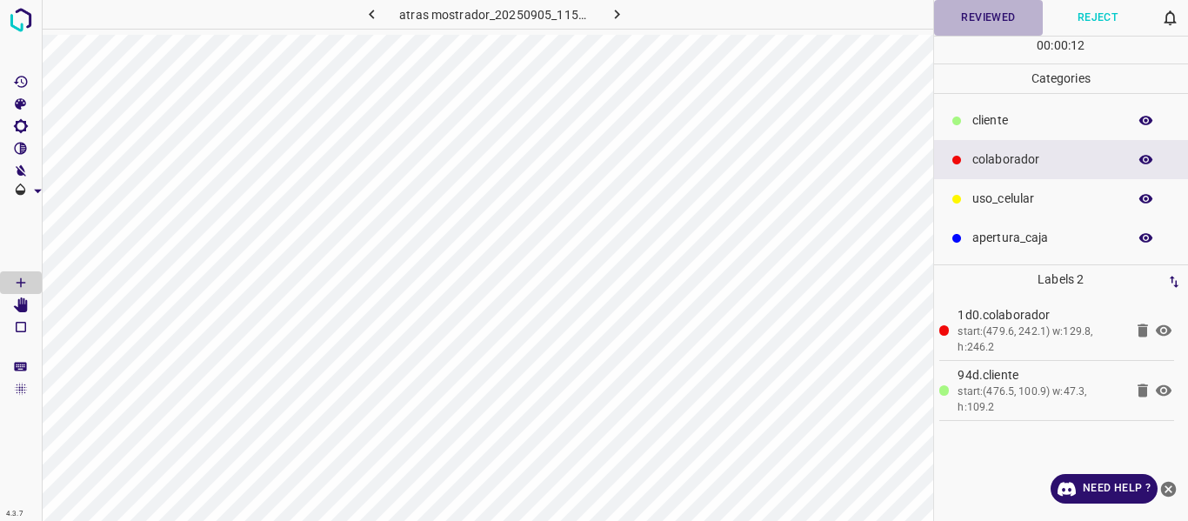
click at [983, 16] on button "Reviewed" at bounding box center [989, 18] width 110 height 36
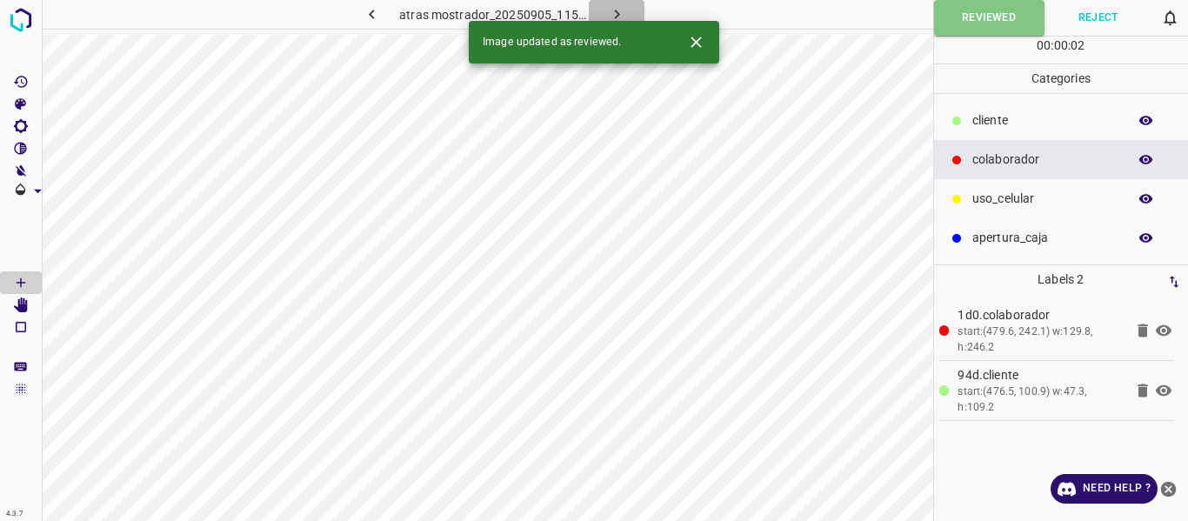
click at [611, 10] on icon "button" at bounding box center [617, 14] width 18 height 18
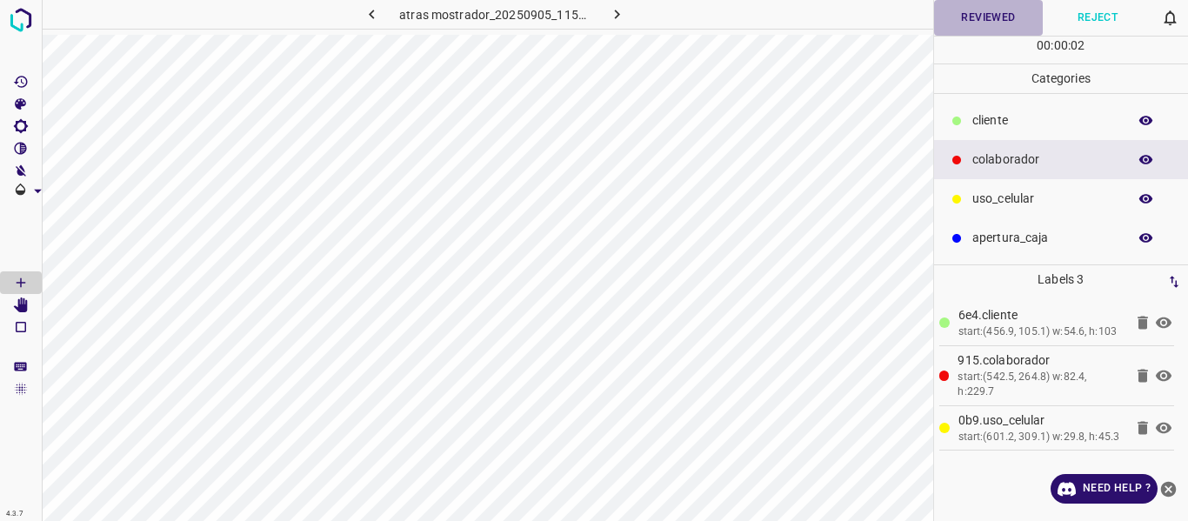
click at [960, 23] on button "Reviewed" at bounding box center [989, 18] width 110 height 36
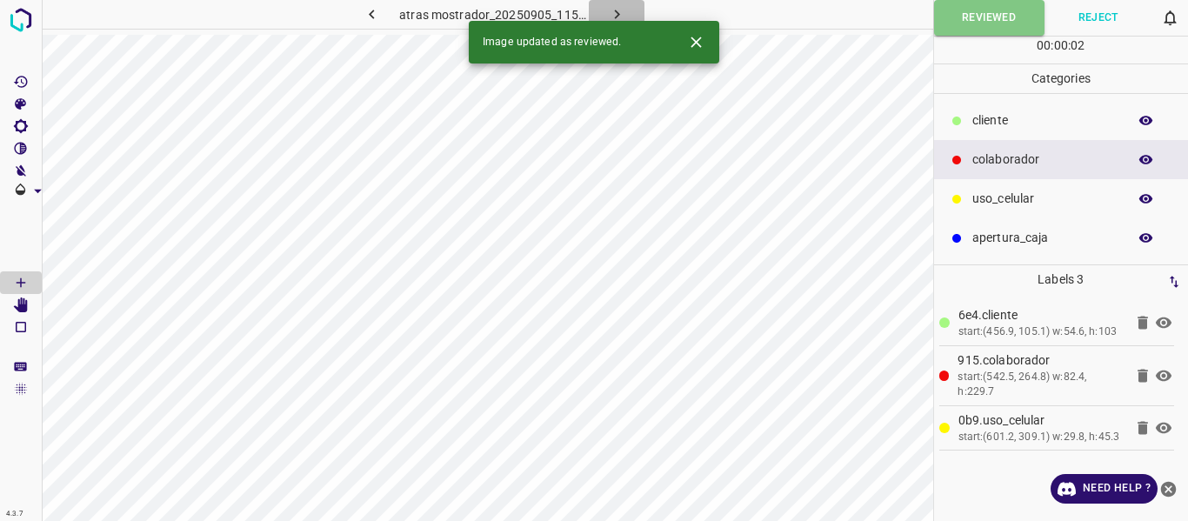
click at [605, 10] on button "button" at bounding box center [617, 14] width 56 height 29
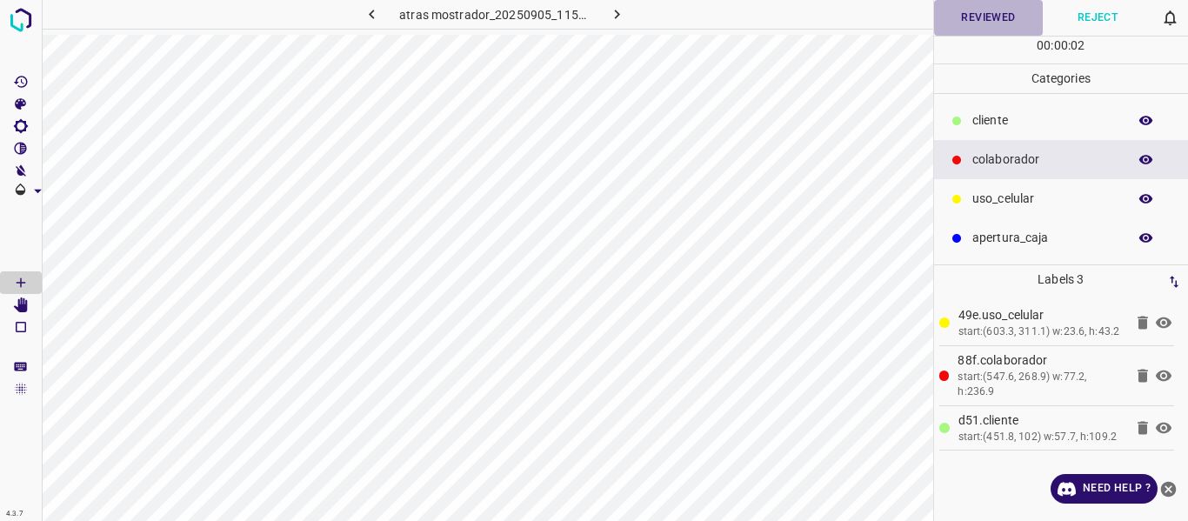
click at [967, 28] on button "Reviewed" at bounding box center [989, 18] width 110 height 36
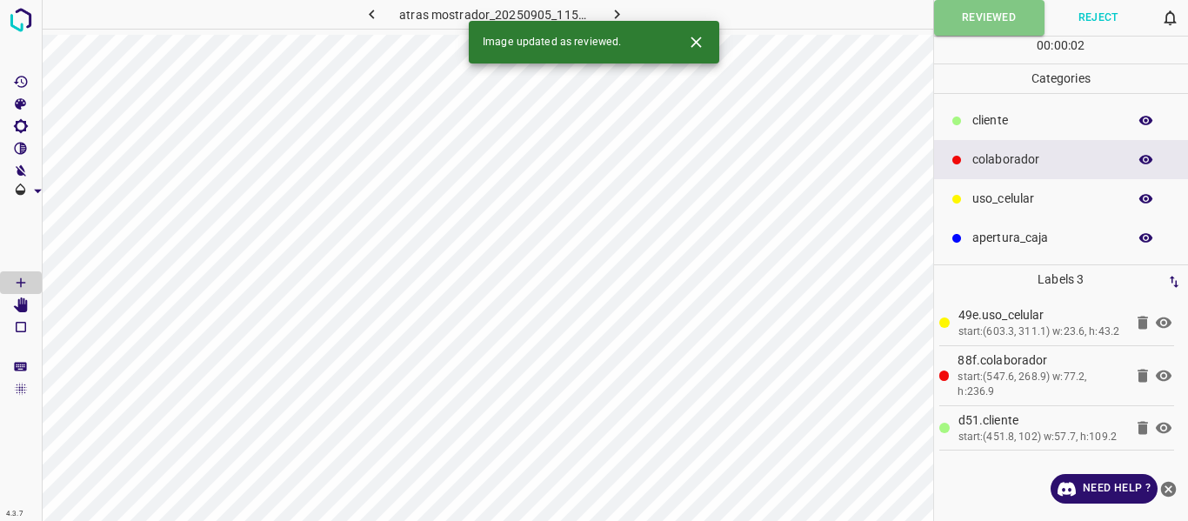
click at [613, 13] on icon "button" at bounding box center [617, 14] width 18 height 18
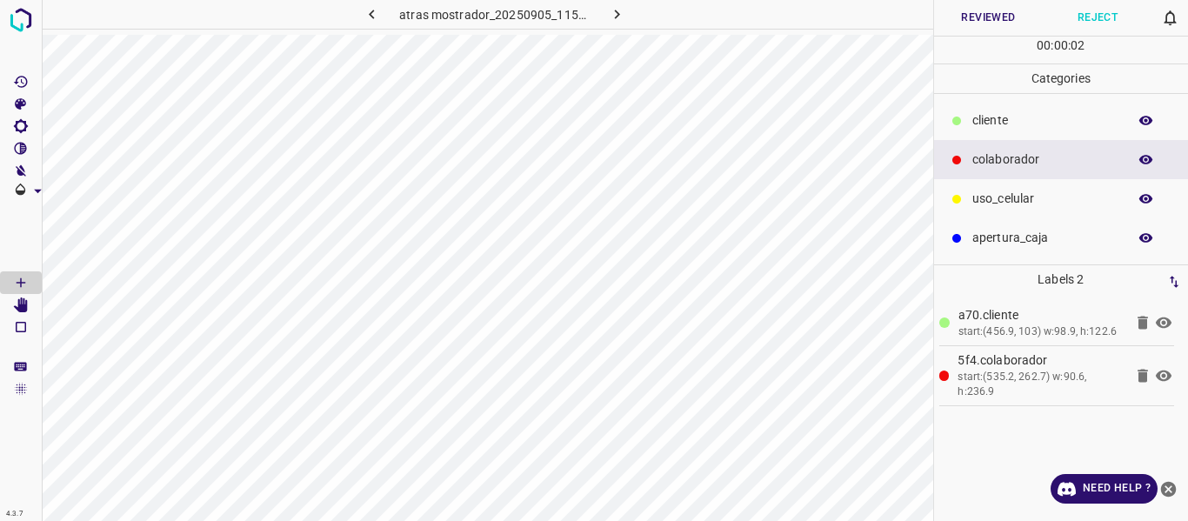
click at [967, 23] on button "Reviewed" at bounding box center [989, 18] width 110 height 36
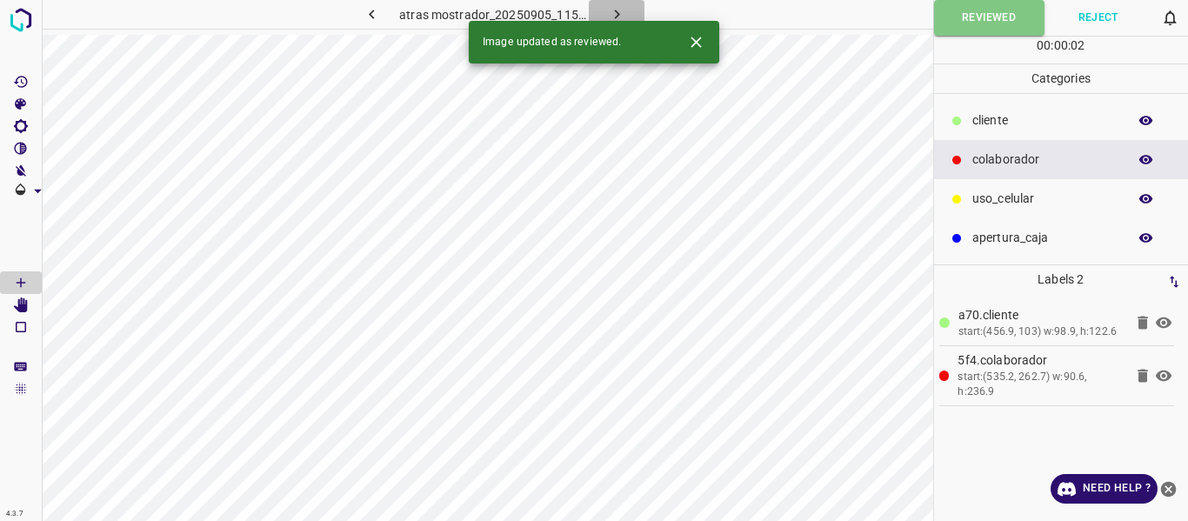
click at [624, 15] on icon "button" at bounding box center [617, 14] width 18 height 18
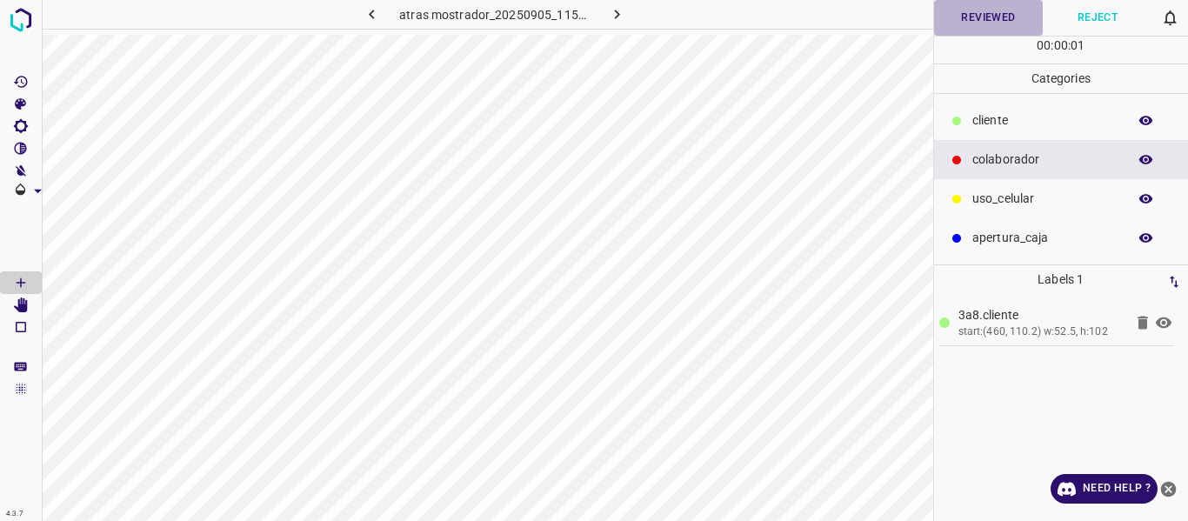
click at [969, 23] on button "Reviewed" at bounding box center [989, 18] width 110 height 36
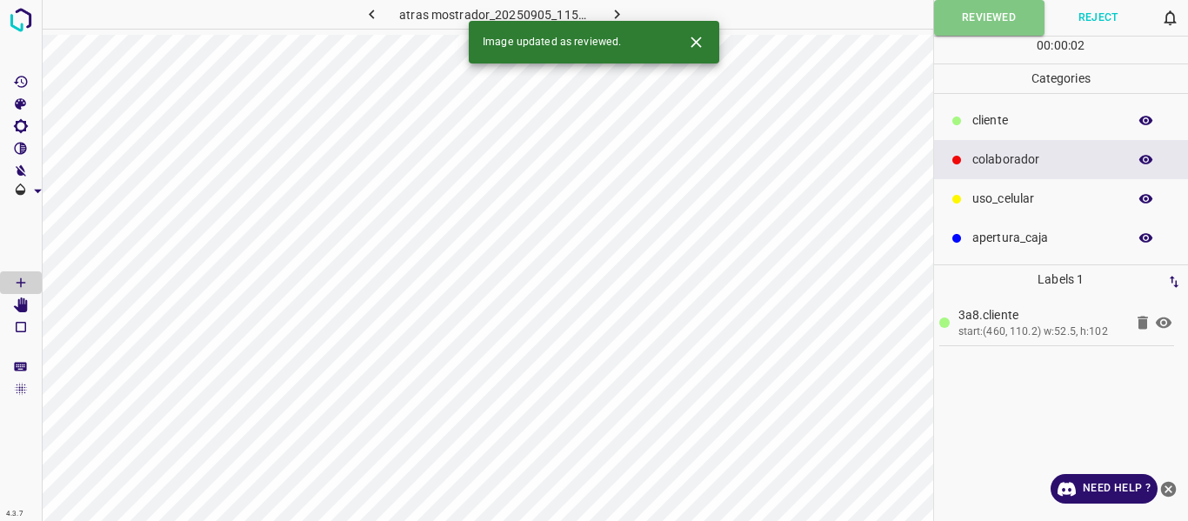
click at [618, 8] on icon "button" at bounding box center [617, 14] width 18 height 18
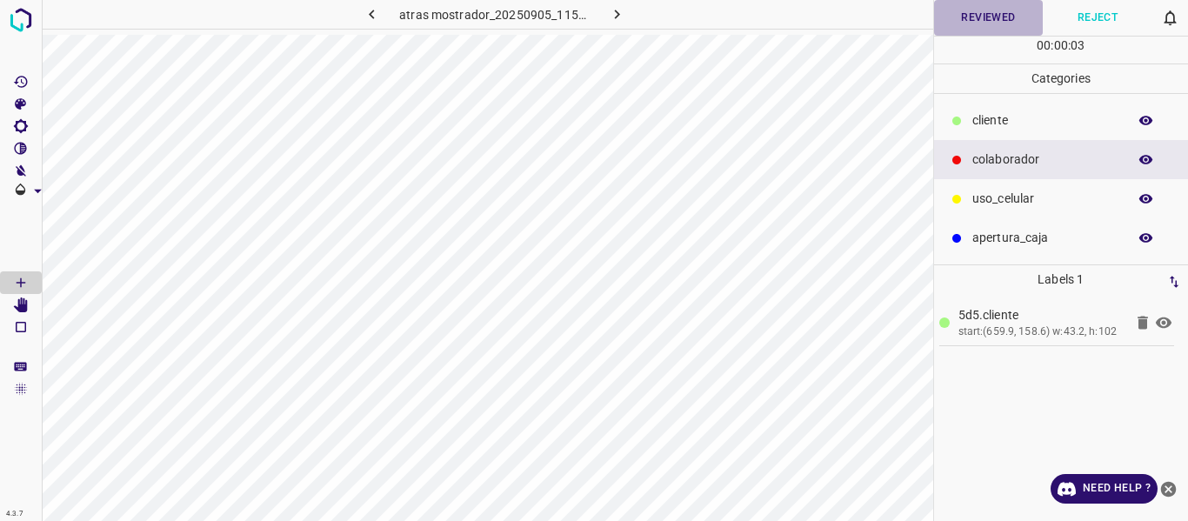
click at [967, 22] on button "Reviewed" at bounding box center [989, 18] width 110 height 36
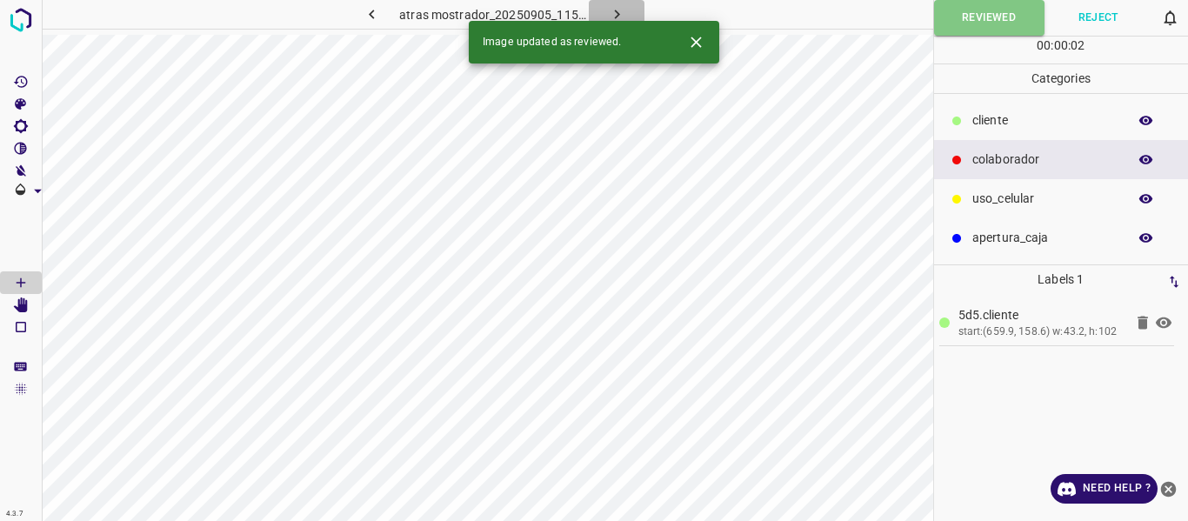
click at [616, 10] on icon "button" at bounding box center [617, 14] width 18 height 18
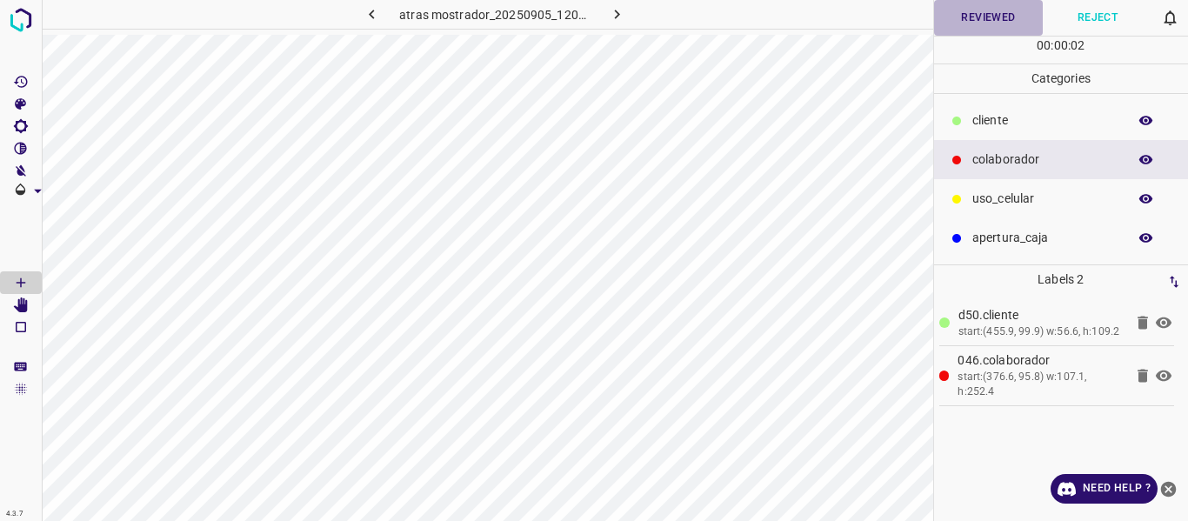
click at [961, 27] on button "Reviewed" at bounding box center [989, 18] width 110 height 36
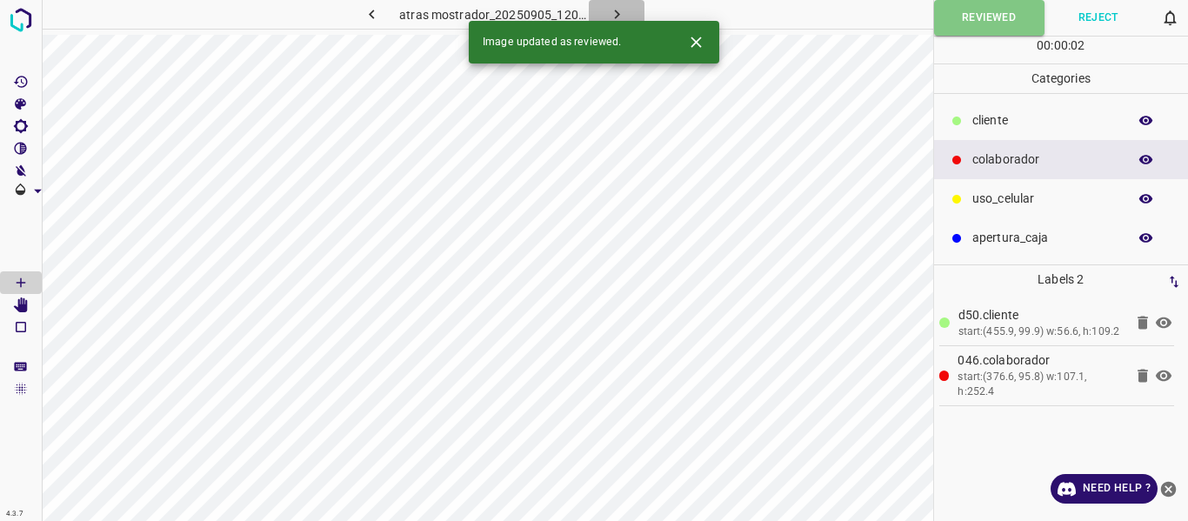
click at [619, 14] on icon "button" at bounding box center [617, 14] width 18 height 18
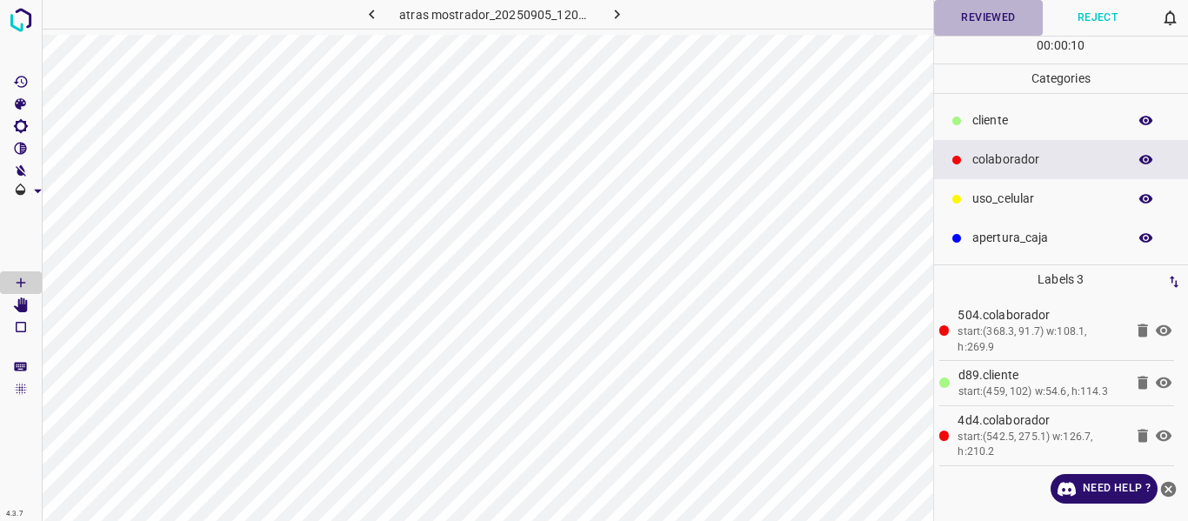
click at [967, 9] on button "Reviewed" at bounding box center [989, 18] width 110 height 36
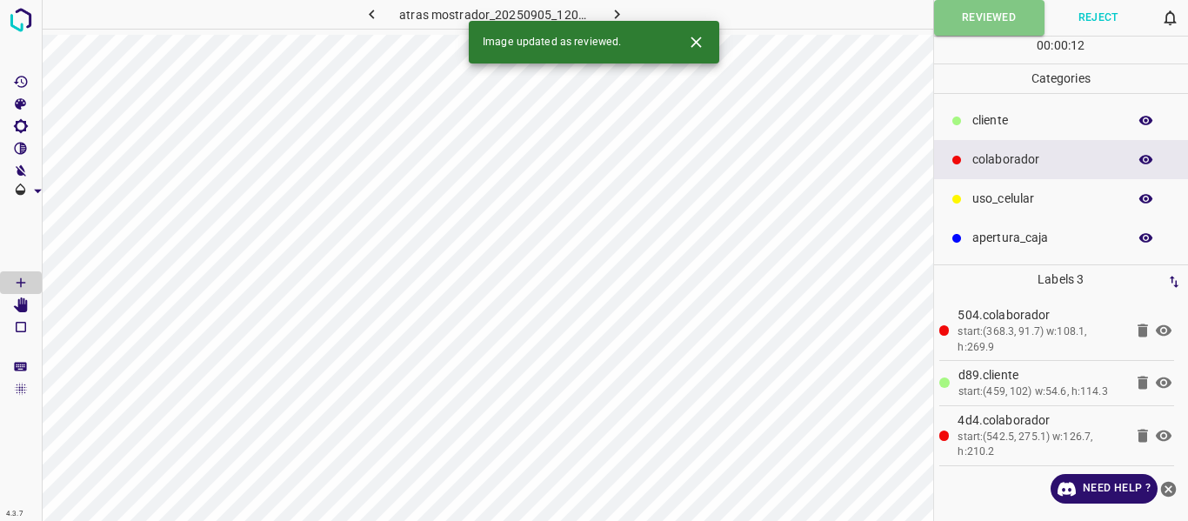
drag, startPoint x: 619, startPoint y: 9, endPoint x: 688, endPoint y: 35, distance: 73.5
click at [620, 10] on icon "button" at bounding box center [617, 14] width 18 height 18
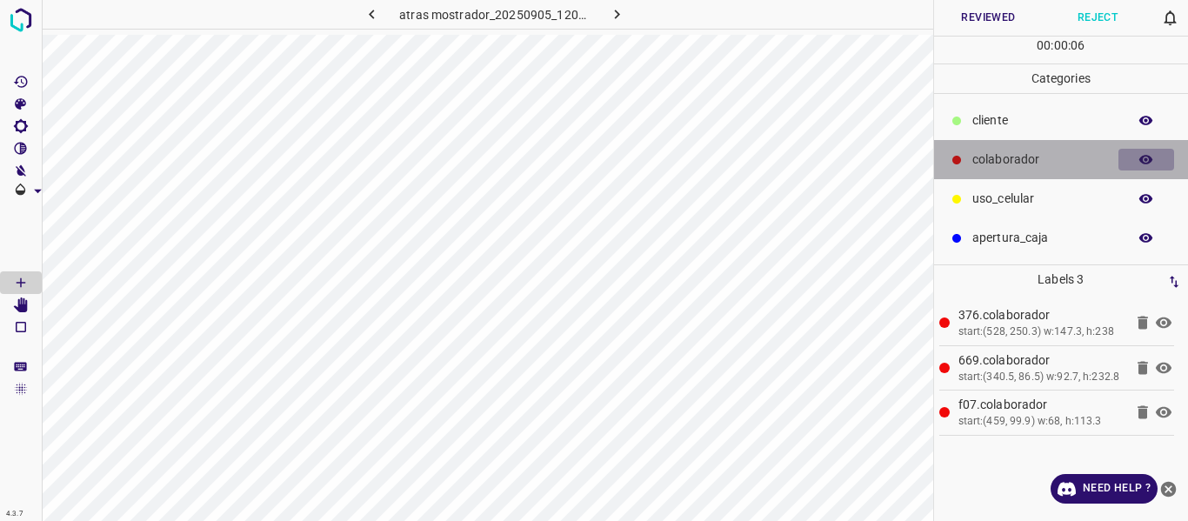
click at [1141, 170] on button "button" at bounding box center [1147, 160] width 56 height 23
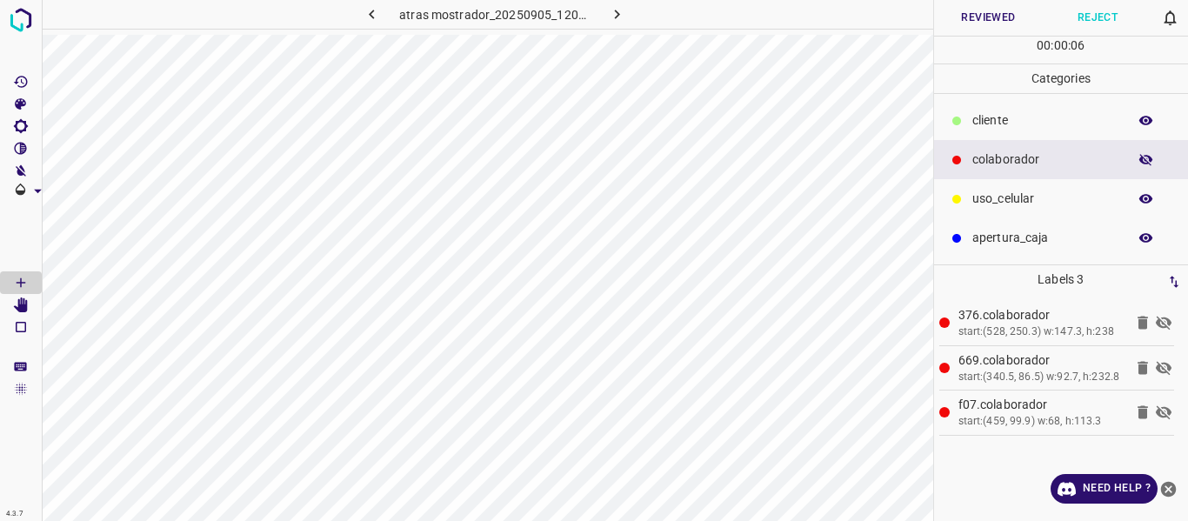
click at [1141, 169] on button "button" at bounding box center [1147, 160] width 56 height 23
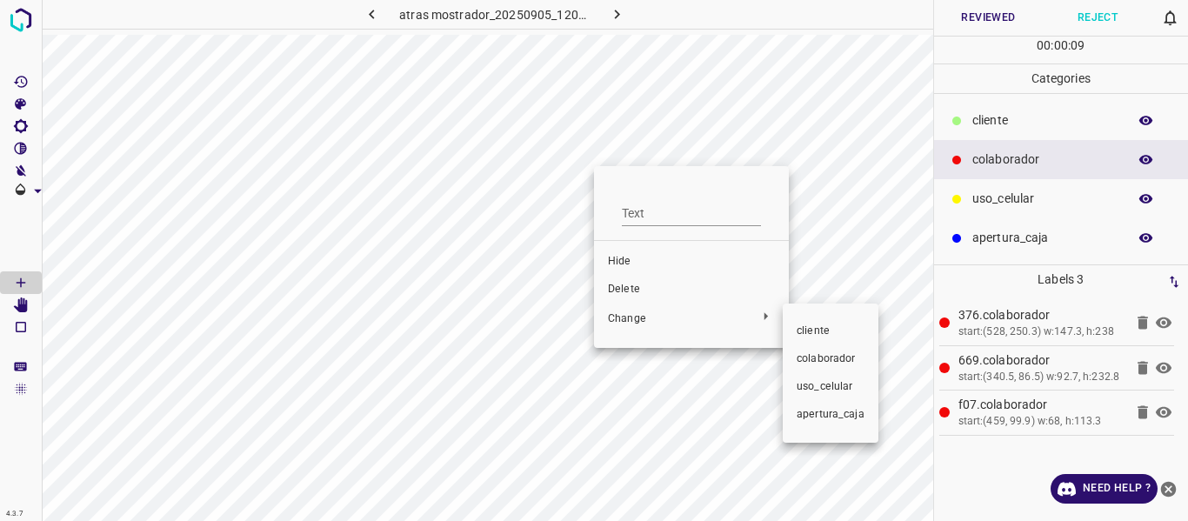
click at [815, 336] on span "cliente" at bounding box center [831, 332] width 68 height 16
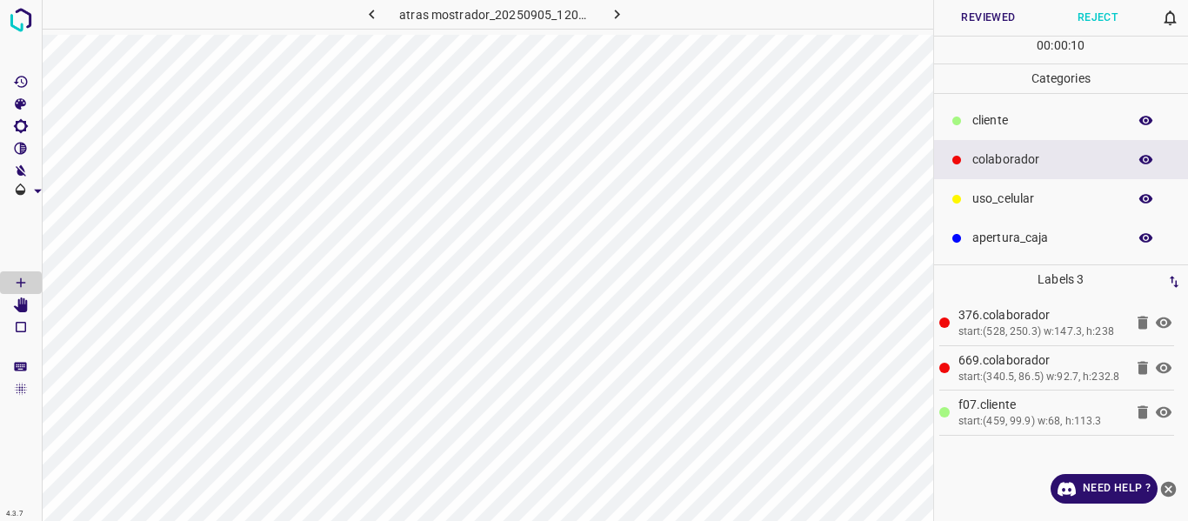
click at [982, 17] on button "Reviewed" at bounding box center [989, 18] width 110 height 36
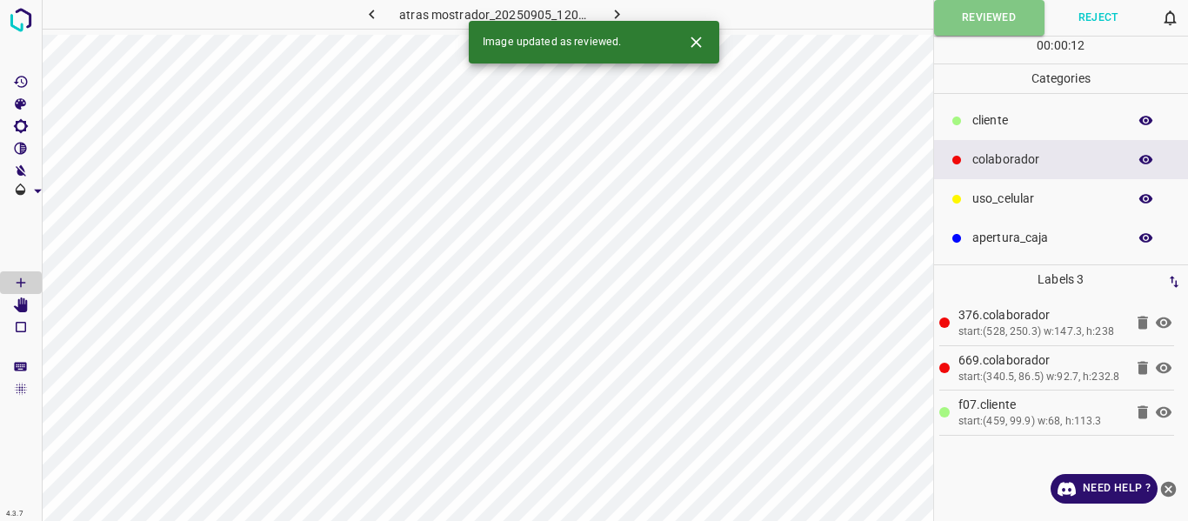
click at [614, 14] on icon "button" at bounding box center [617, 14] width 18 height 18
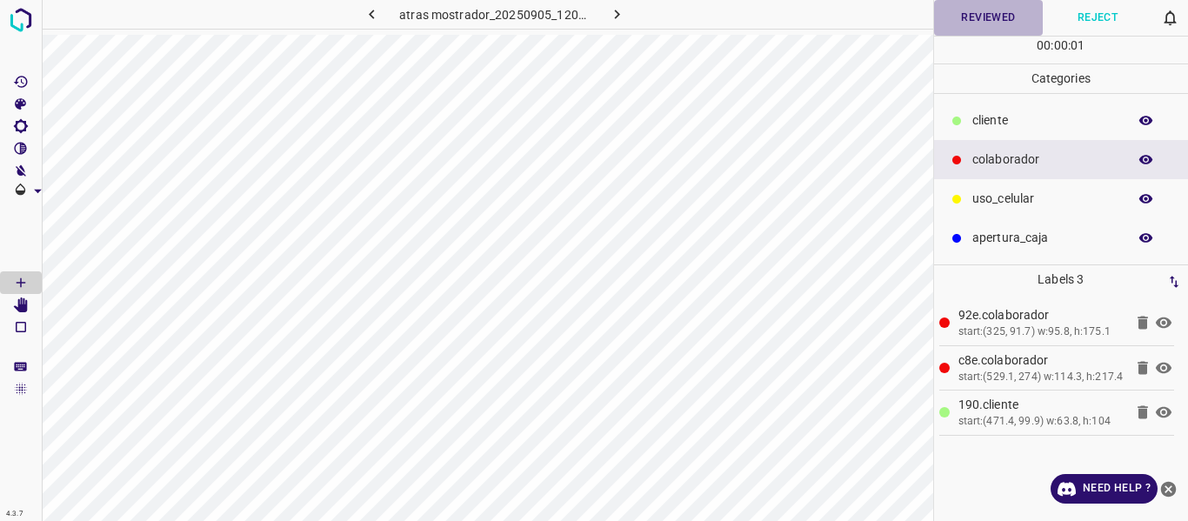
click at [967, 19] on button "Reviewed" at bounding box center [989, 18] width 110 height 36
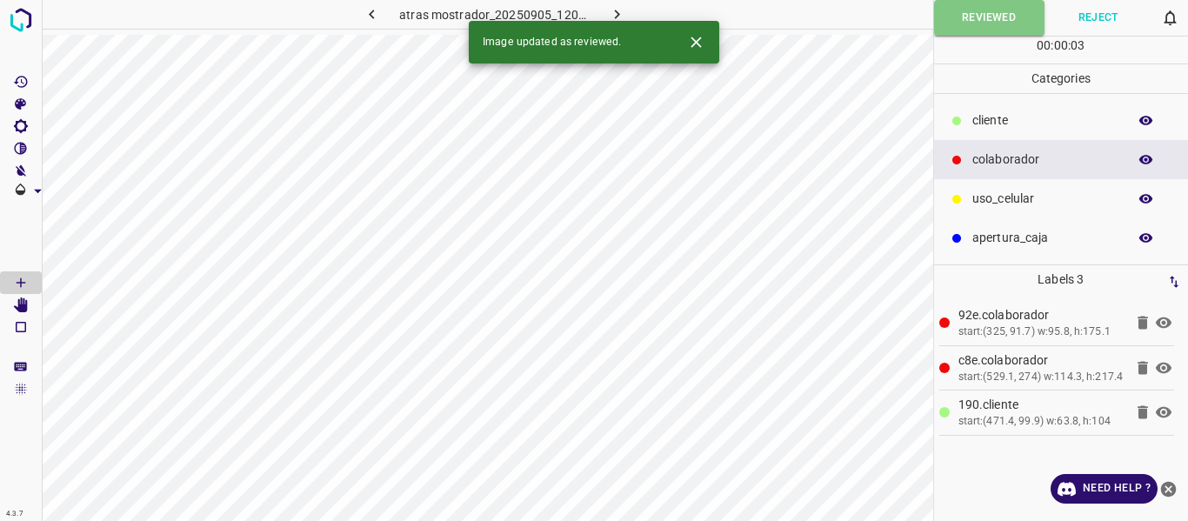
click at [618, 10] on icon "button" at bounding box center [617, 14] width 18 height 18
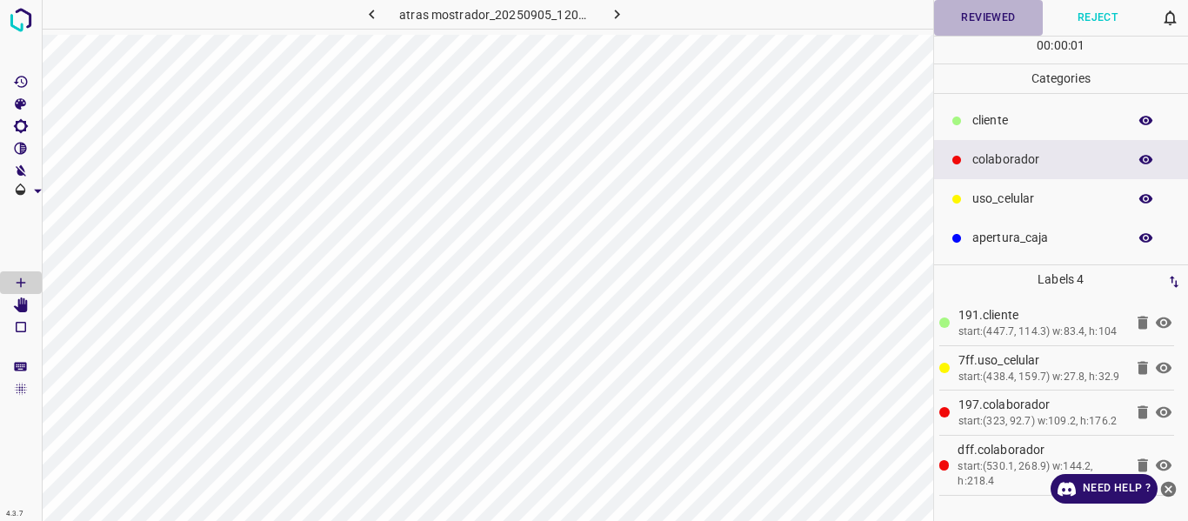
click at [990, 15] on button "Reviewed" at bounding box center [989, 18] width 110 height 36
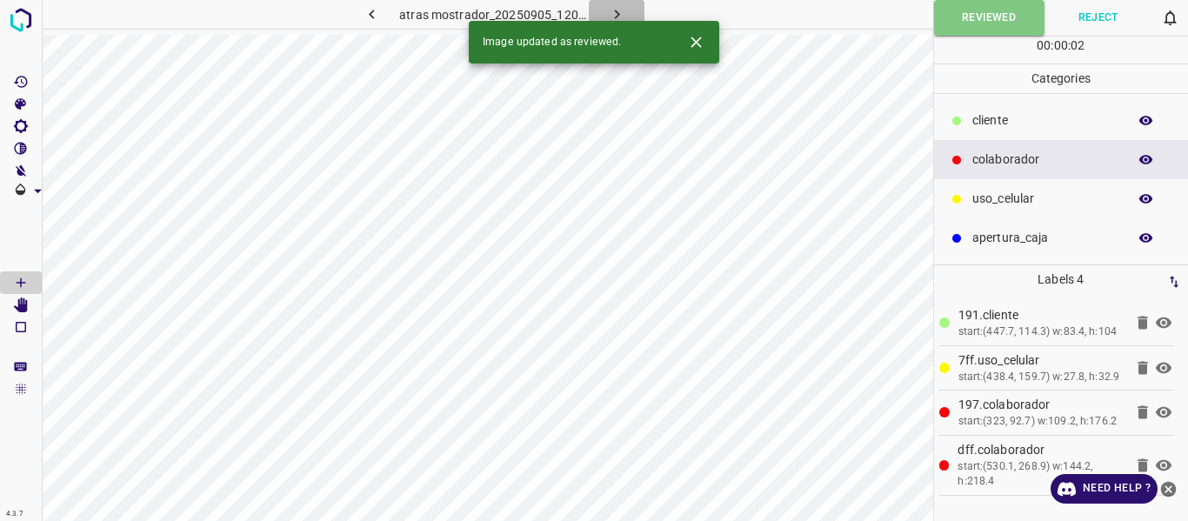
drag, startPoint x: 608, startPoint y: 5, endPoint x: 626, endPoint y: 14, distance: 19.5
click at [609, 5] on icon "button" at bounding box center [617, 14] width 18 height 18
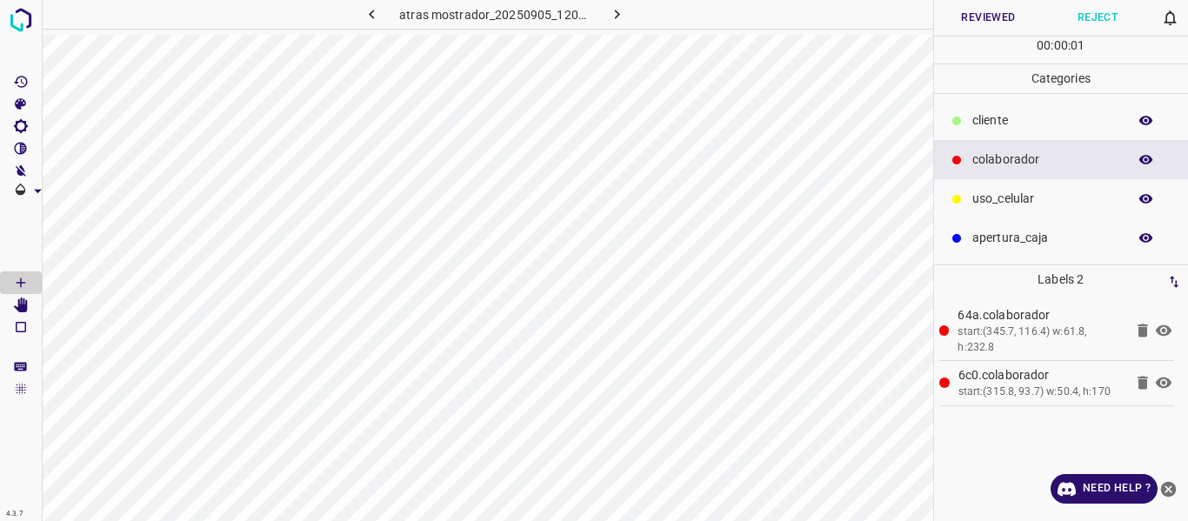
click at [969, 17] on button "Reviewed" at bounding box center [989, 18] width 110 height 36
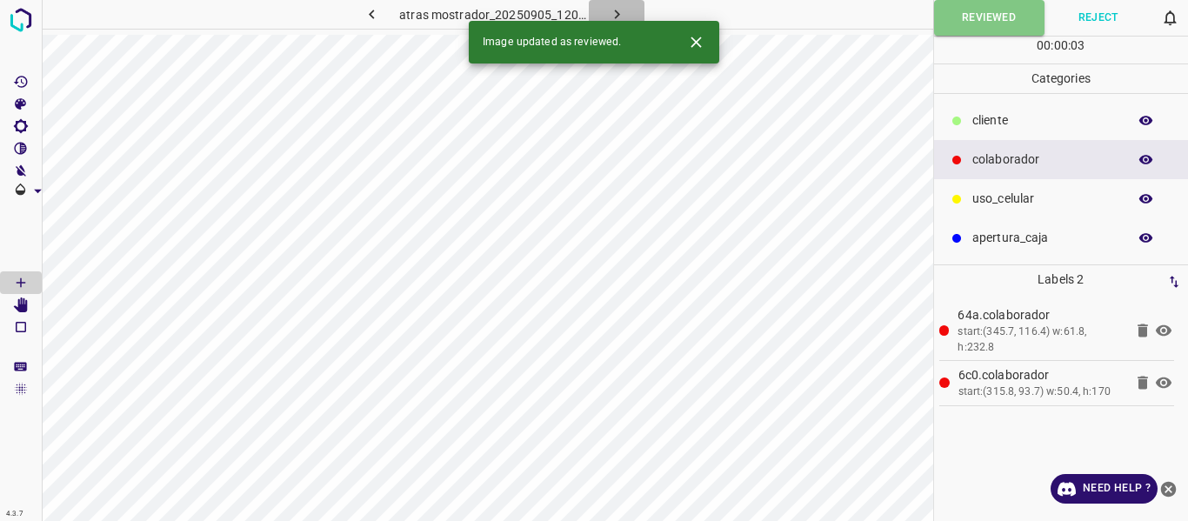
click at [616, 6] on icon "button" at bounding box center [617, 14] width 18 height 18
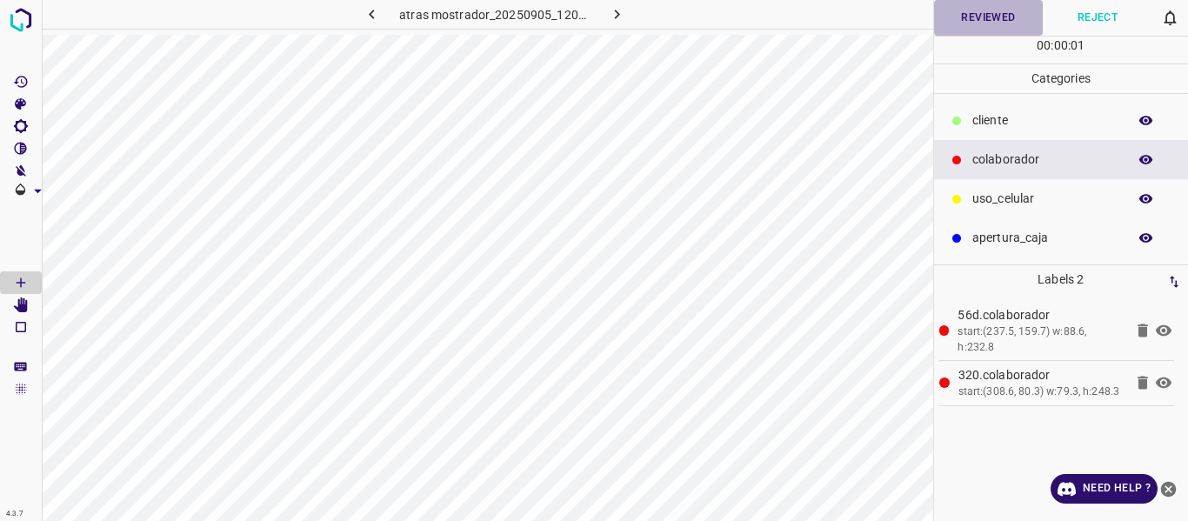
click at [963, 15] on button "Reviewed" at bounding box center [989, 18] width 110 height 36
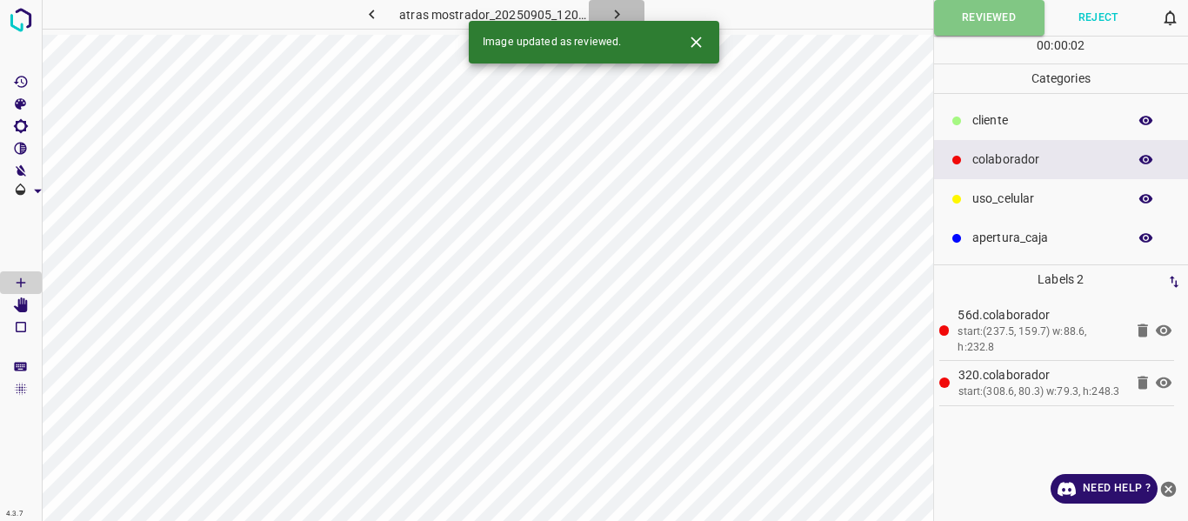
click at [619, 14] on icon "button" at bounding box center [616, 15] width 5 height 10
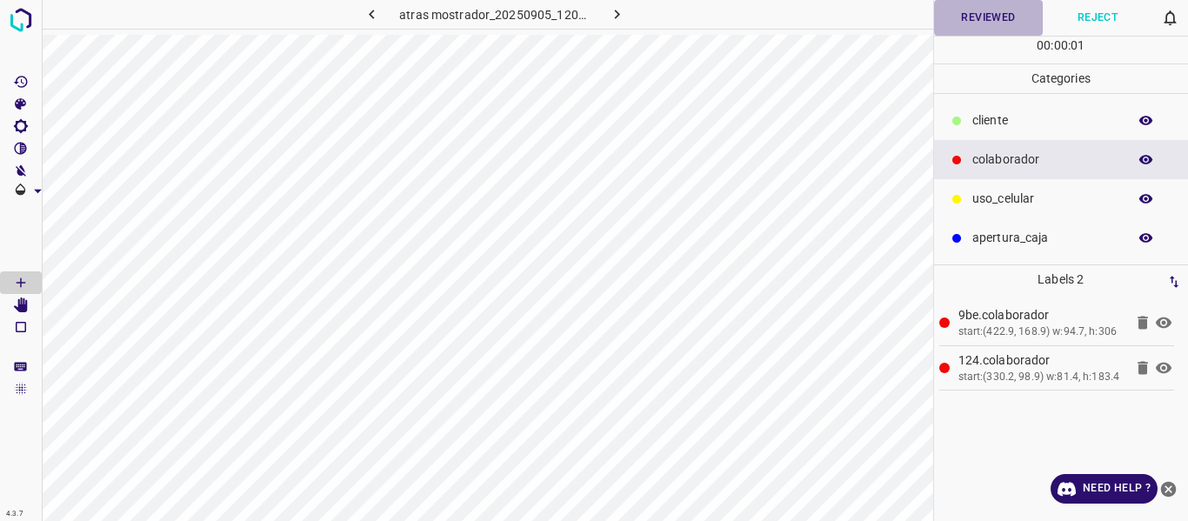
click at [982, 12] on button "Reviewed" at bounding box center [989, 18] width 110 height 36
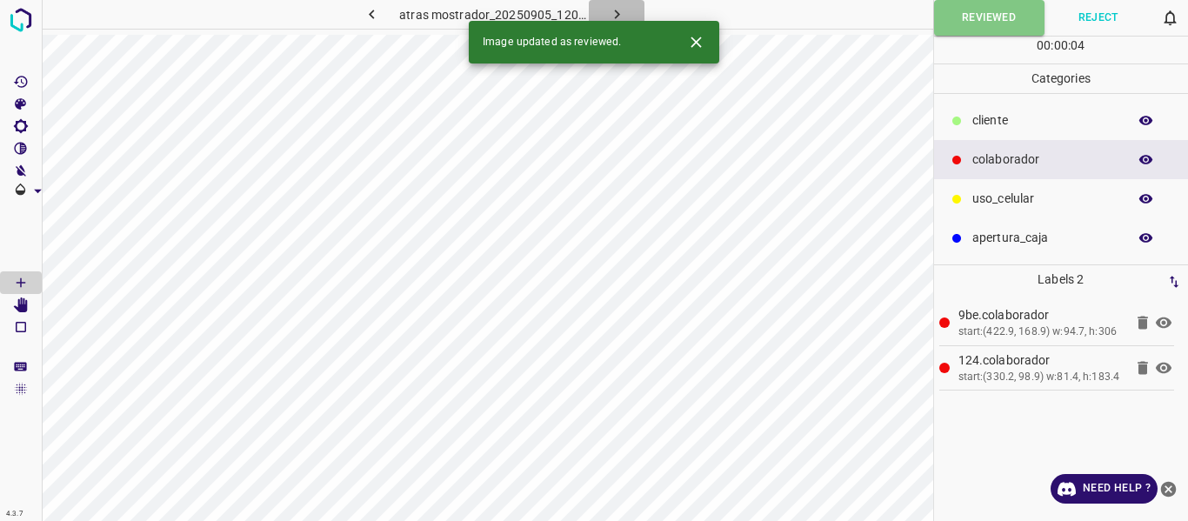
click at [617, 10] on icon "button" at bounding box center [617, 14] width 18 height 18
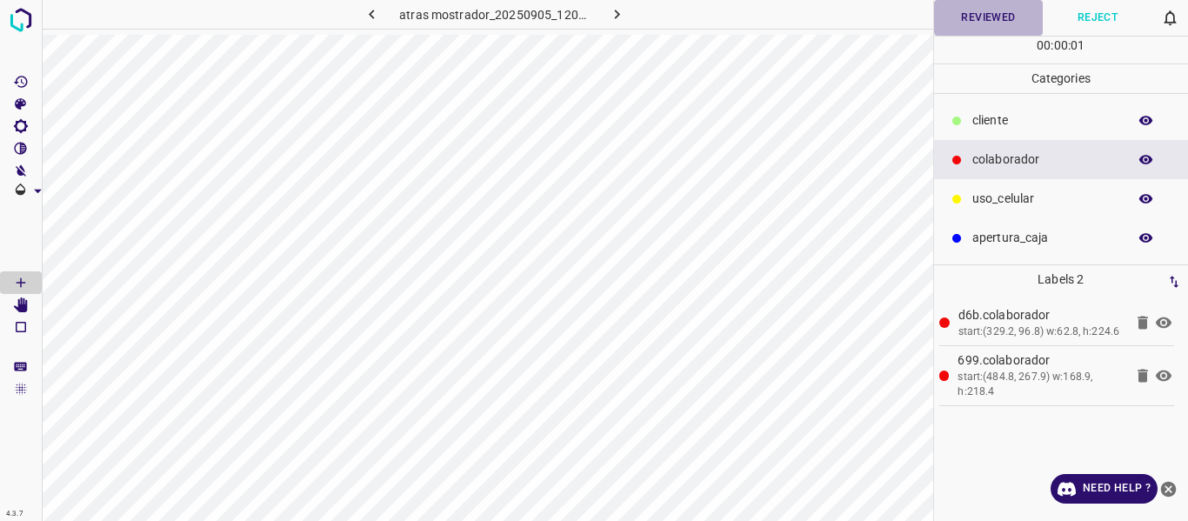
click at [973, 16] on button "Reviewed" at bounding box center [989, 18] width 110 height 36
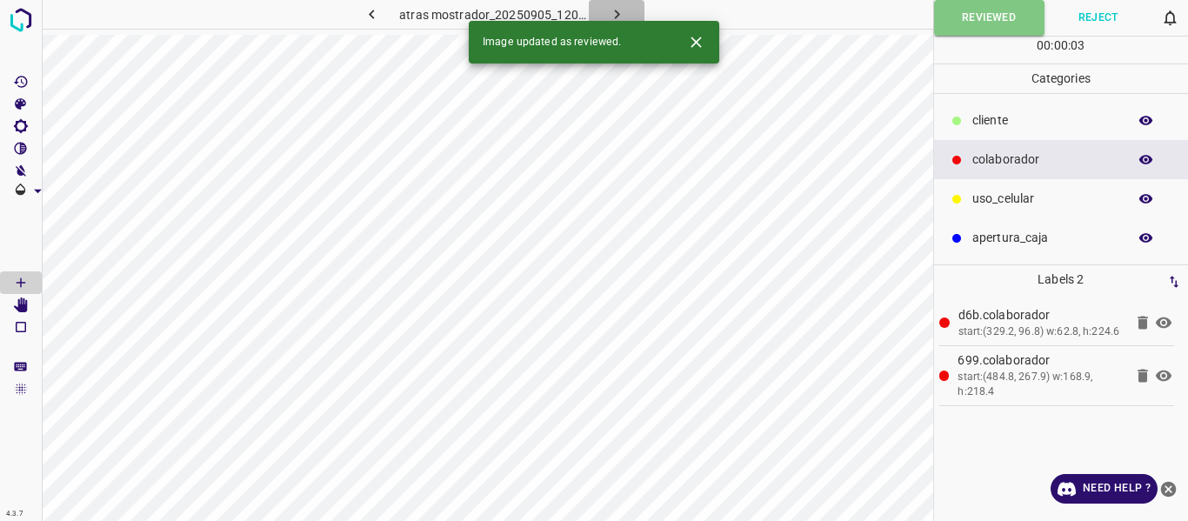
click at [604, 12] on button "button" at bounding box center [617, 14] width 56 height 29
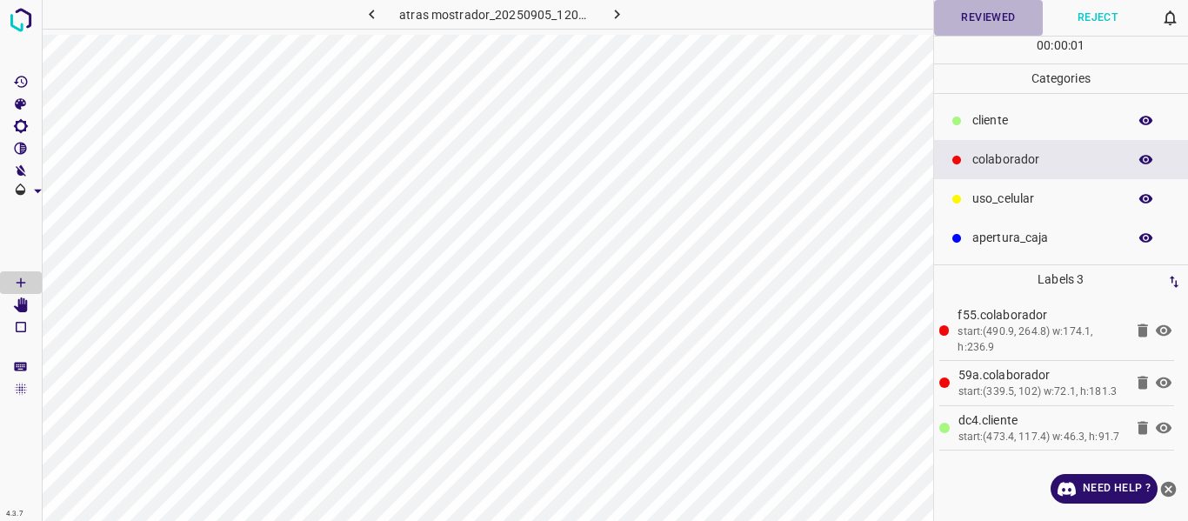
click at [958, 18] on button "Reviewed" at bounding box center [989, 18] width 110 height 36
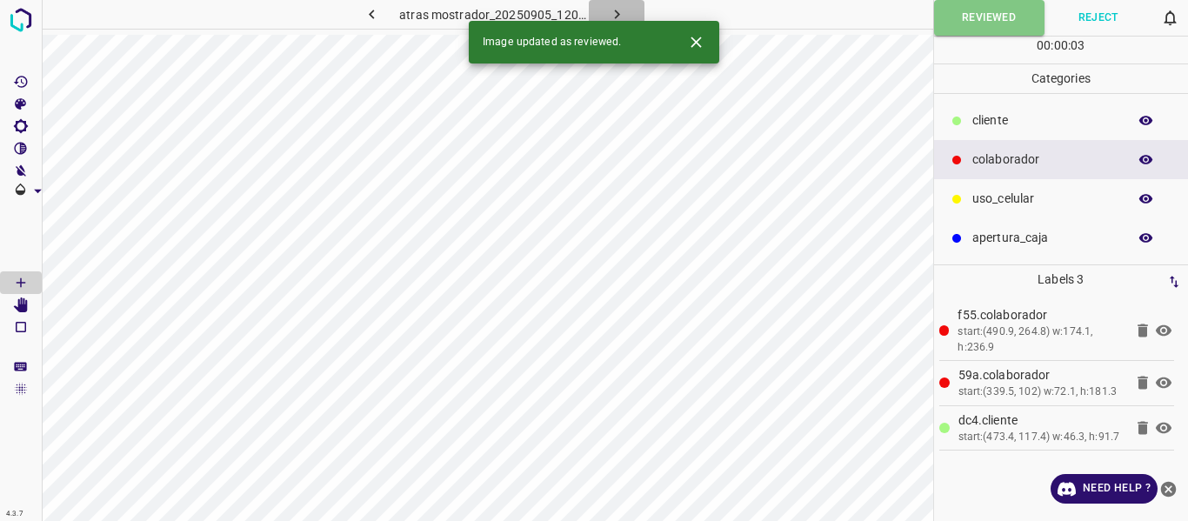
click at [608, 14] on icon "button" at bounding box center [617, 14] width 18 height 18
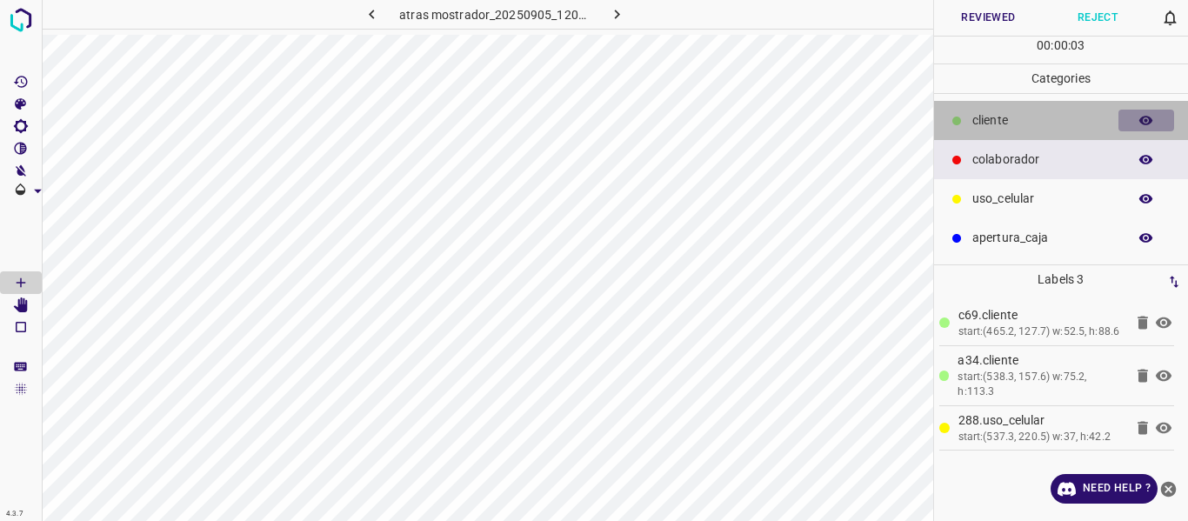
click at [1142, 123] on icon "button" at bounding box center [1147, 121] width 14 height 10
click at [1142, 123] on icon "button" at bounding box center [1147, 121] width 14 height 12
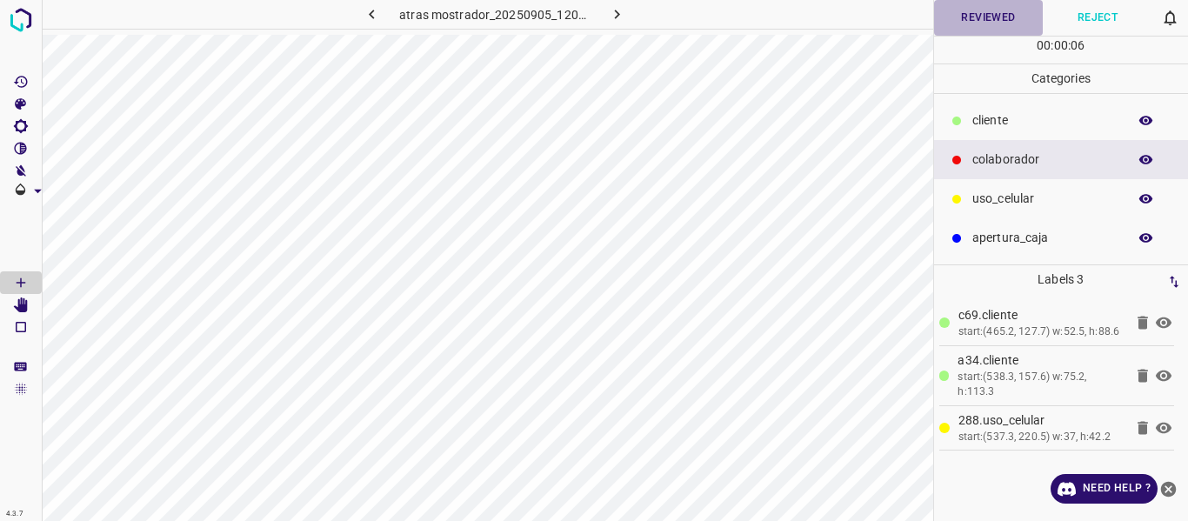
click at [986, 14] on button "Reviewed" at bounding box center [989, 18] width 110 height 36
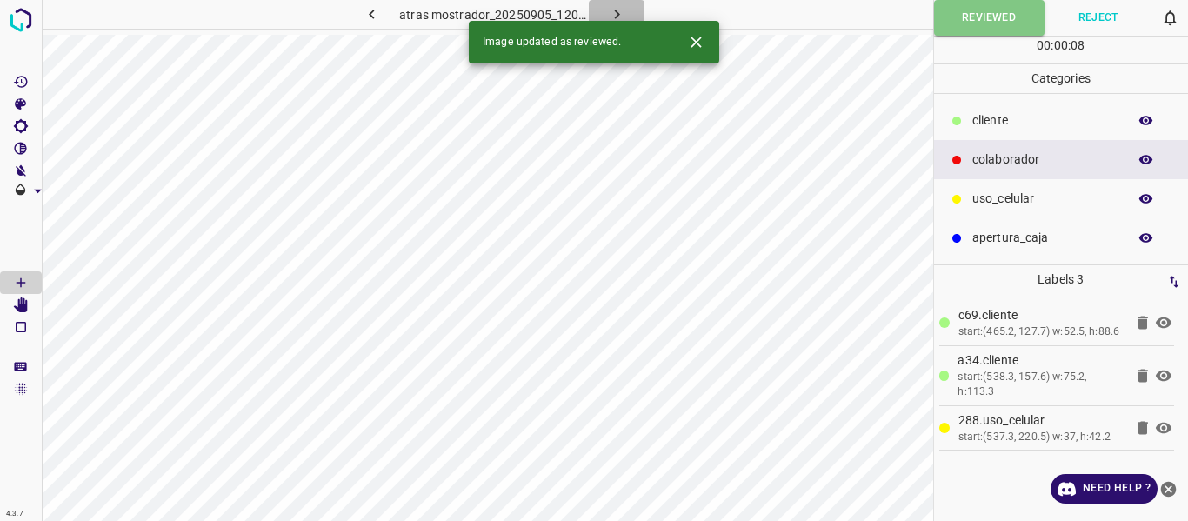
click at [616, 10] on icon "button" at bounding box center [617, 14] width 18 height 18
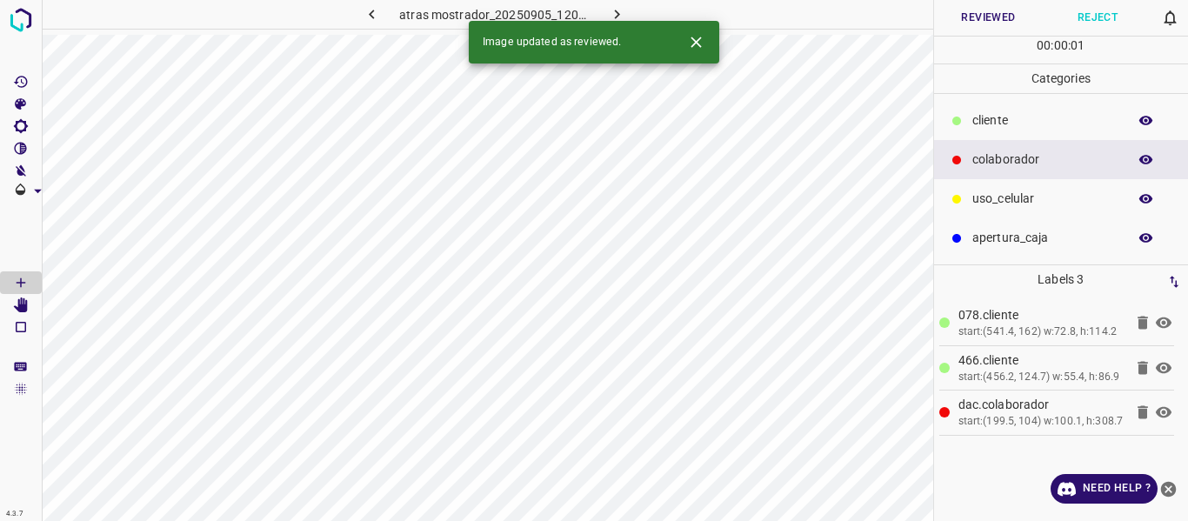
click at [973, 17] on button "Reviewed" at bounding box center [989, 18] width 110 height 36
click at [616, 9] on icon "button" at bounding box center [617, 14] width 18 height 18
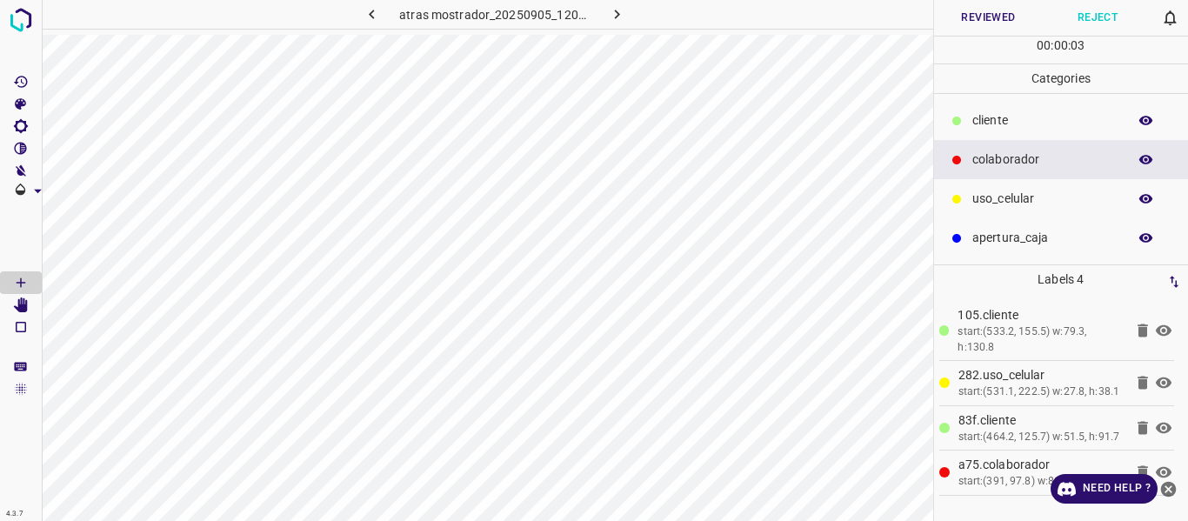
click at [971, 8] on button "Reviewed" at bounding box center [989, 18] width 110 height 36
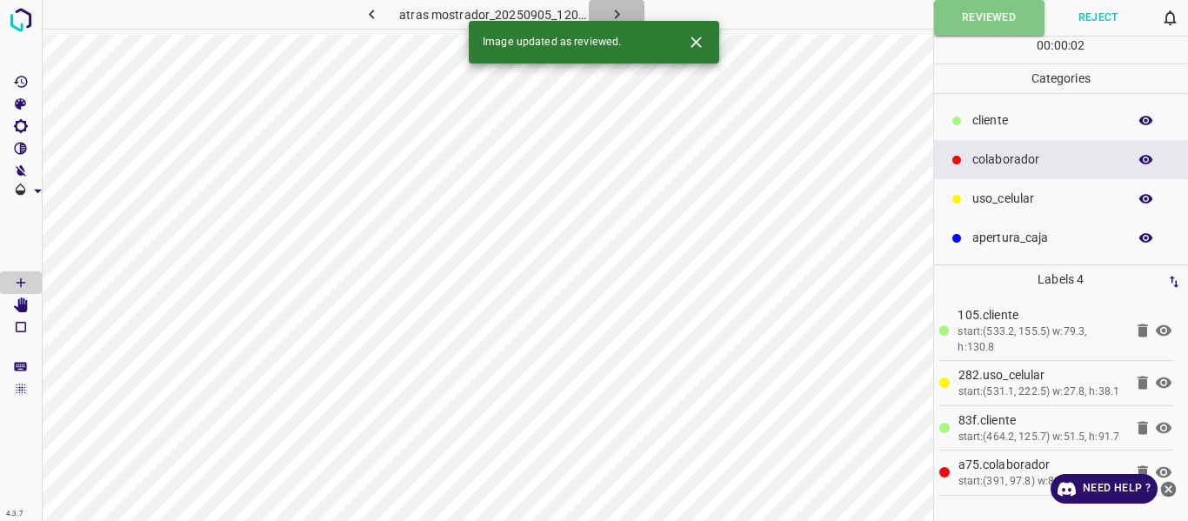
click at [608, 10] on icon "button" at bounding box center [617, 14] width 18 height 18
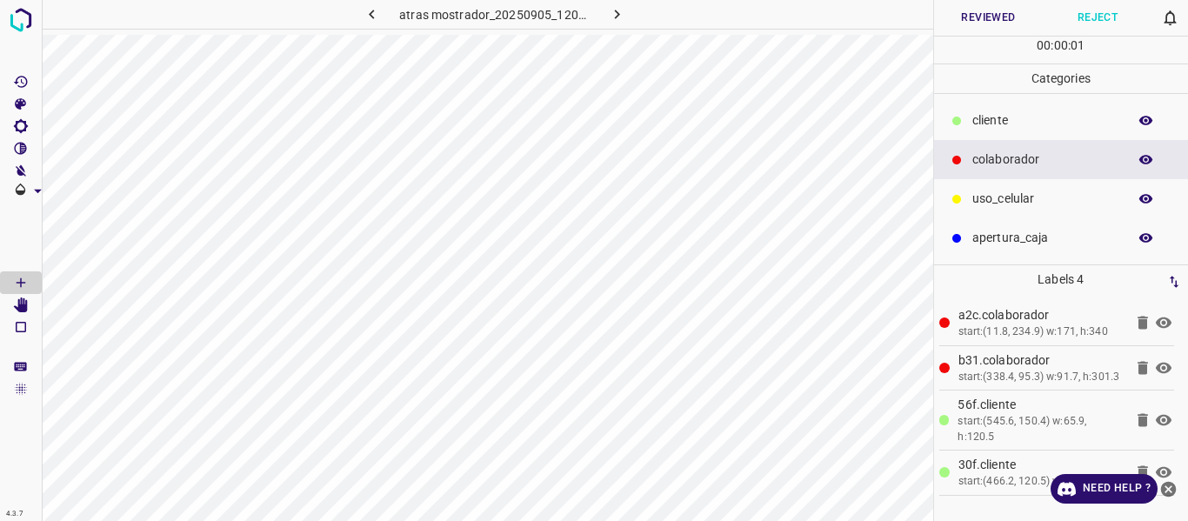
click at [978, 8] on button "Reviewed" at bounding box center [989, 18] width 110 height 36
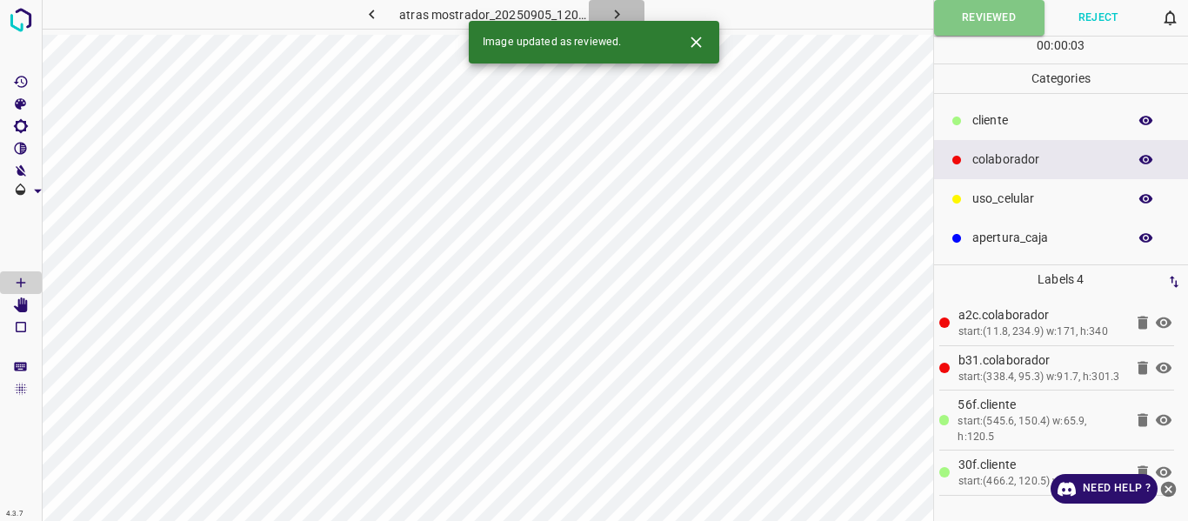
click at [619, 10] on icon "button" at bounding box center [617, 14] width 18 height 18
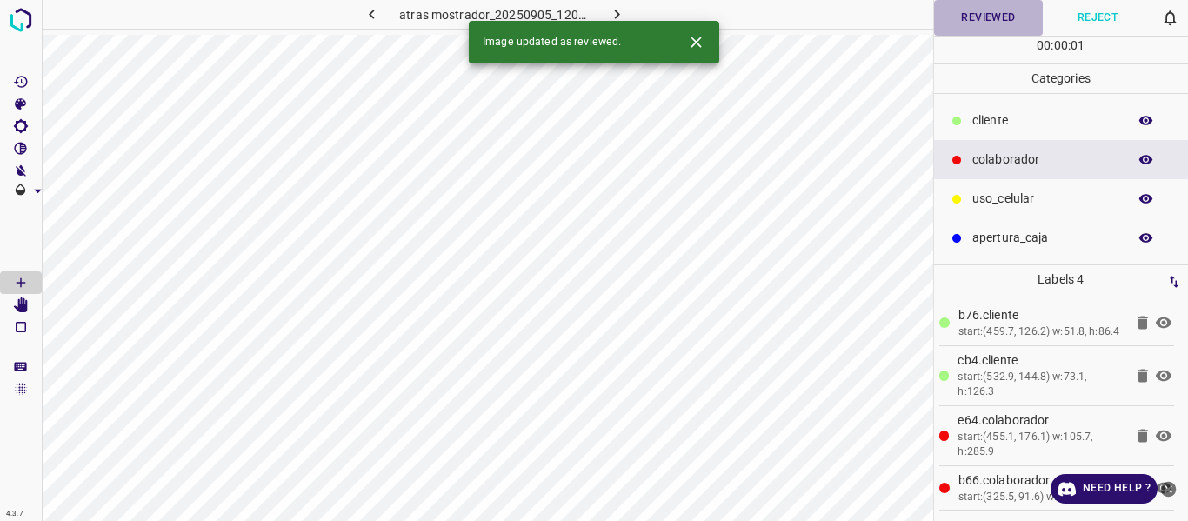
click at [970, 17] on button "Reviewed" at bounding box center [989, 18] width 110 height 36
click at [618, 11] on icon "button" at bounding box center [617, 14] width 18 height 18
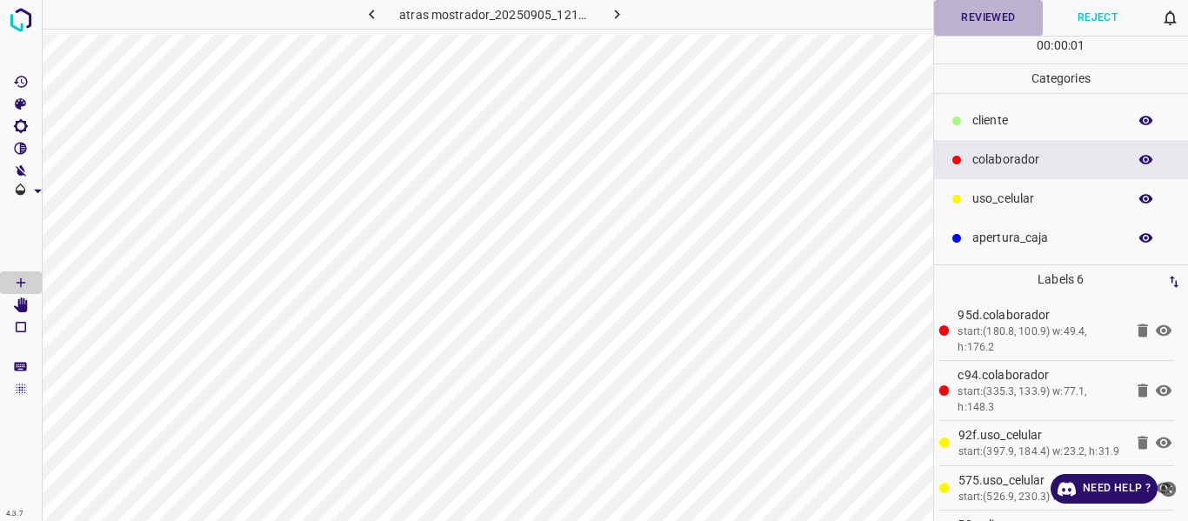
click at [980, 22] on button "Reviewed" at bounding box center [989, 18] width 110 height 36
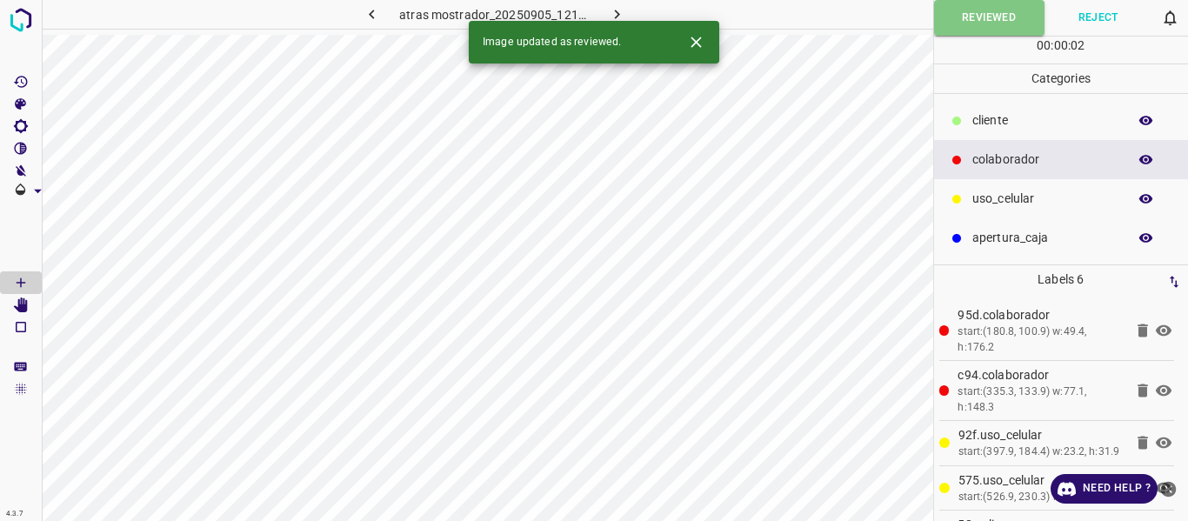
click at [612, 15] on icon "button" at bounding box center [617, 14] width 18 height 18
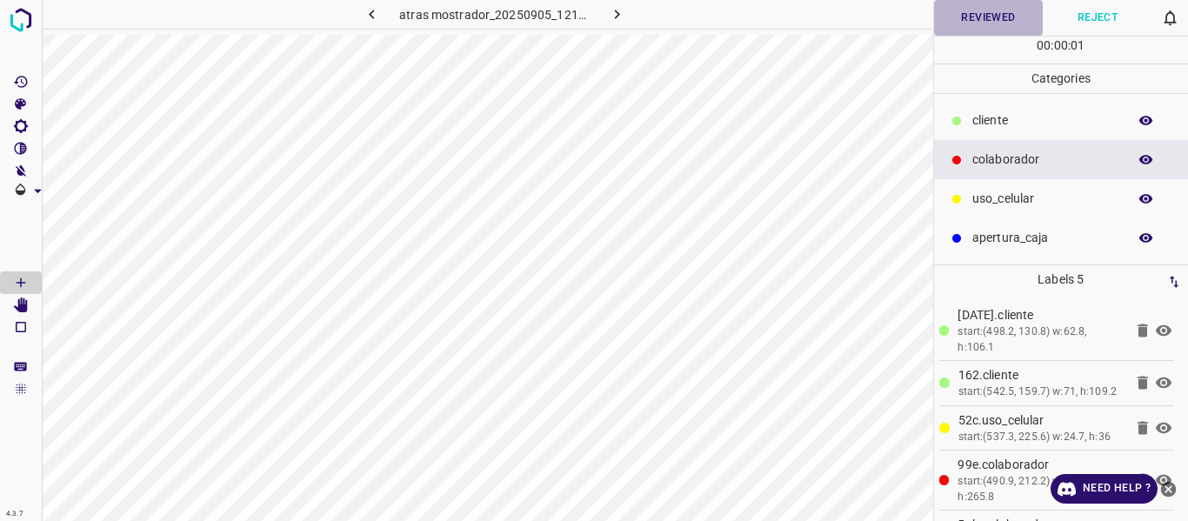
click at [980, 19] on button "Reviewed" at bounding box center [989, 18] width 110 height 36
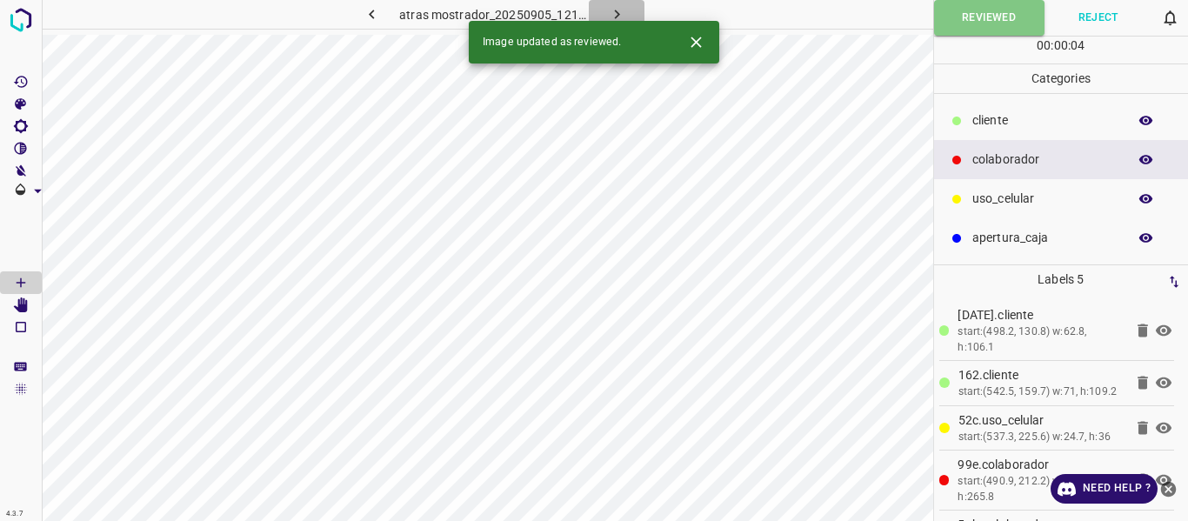
click at [597, 8] on button "button" at bounding box center [617, 14] width 56 height 29
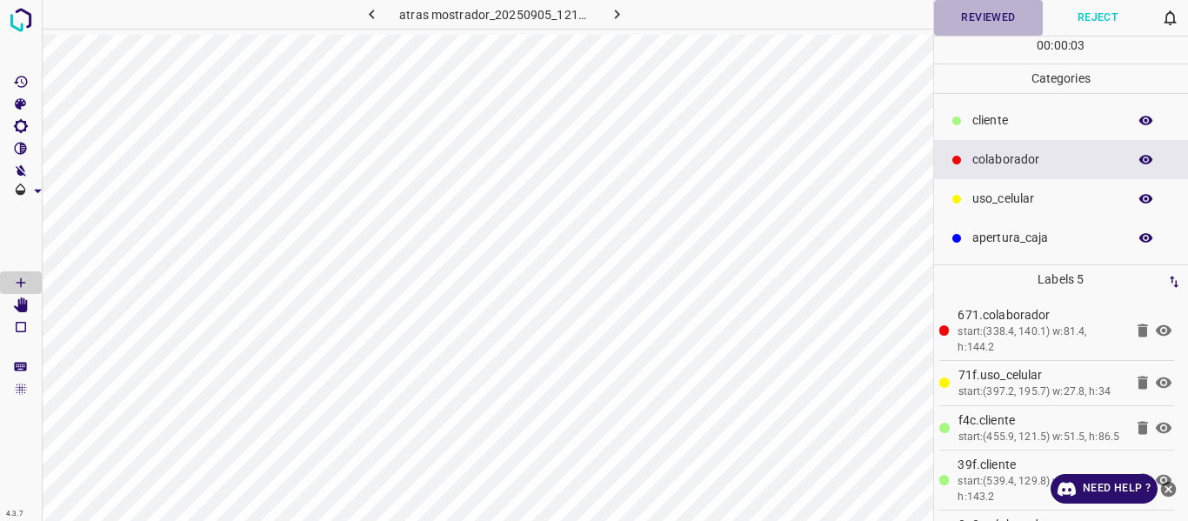
click at [983, 17] on button "Reviewed" at bounding box center [989, 18] width 110 height 36
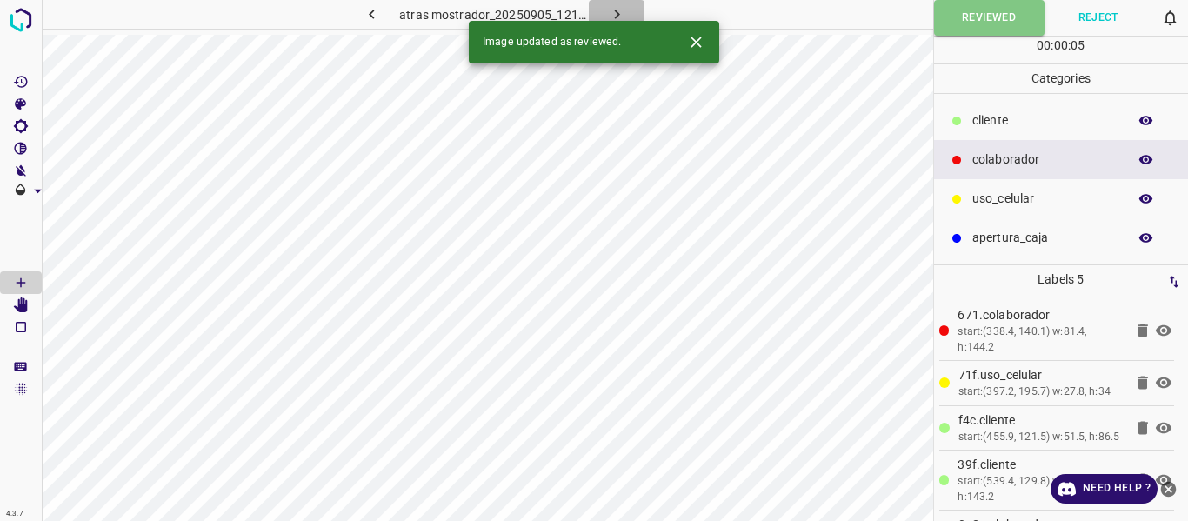
click at [605, 15] on button "button" at bounding box center [617, 14] width 56 height 29
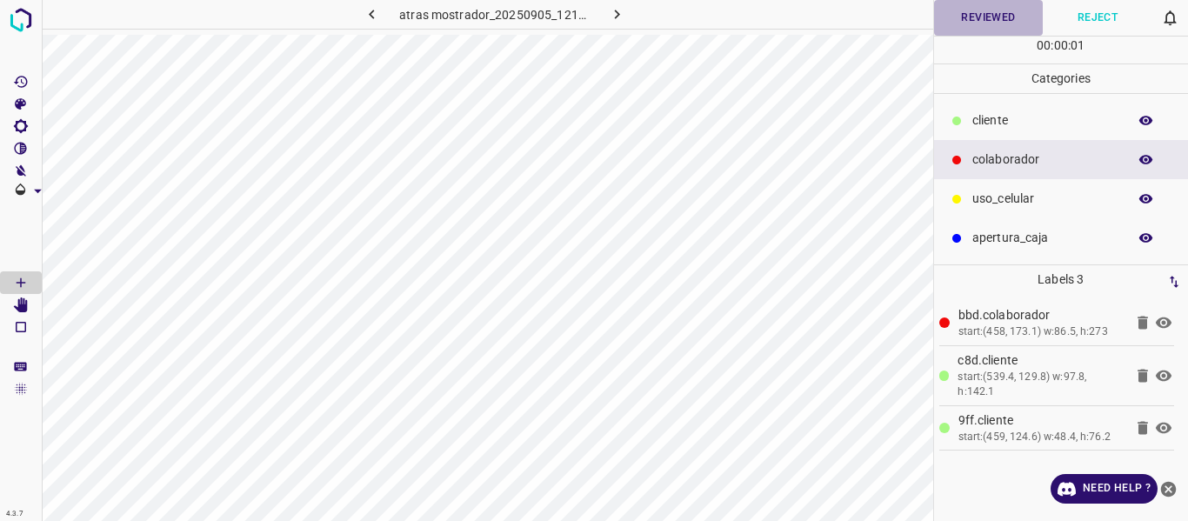
click at [958, 21] on button "Reviewed" at bounding box center [989, 18] width 110 height 36
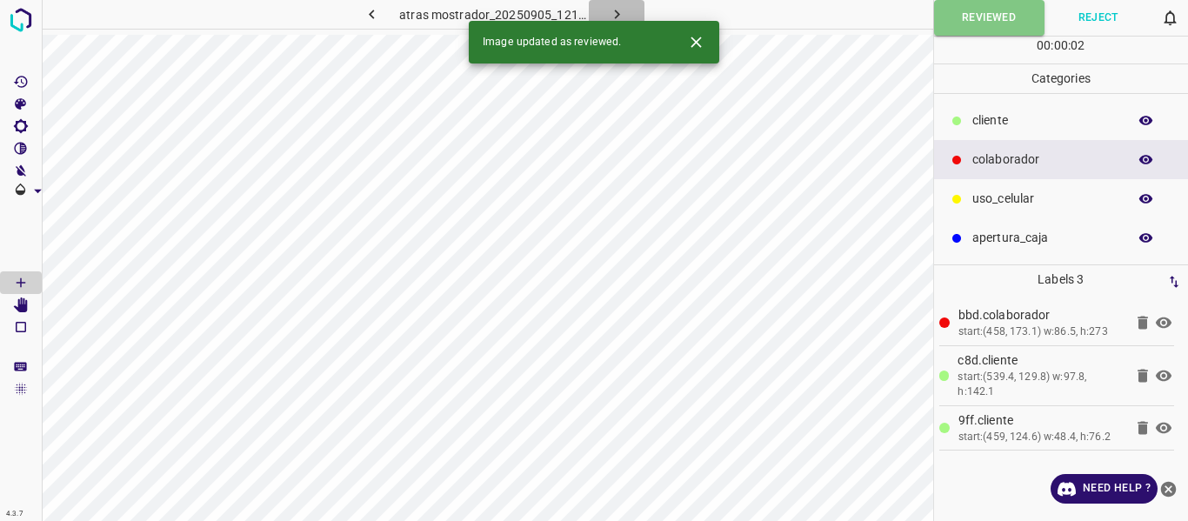
drag, startPoint x: 598, startPoint y: 17, endPoint x: 646, endPoint y: 37, distance: 51.5
click at [598, 17] on button "button" at bounding box center [617, 14] width 56 height 29
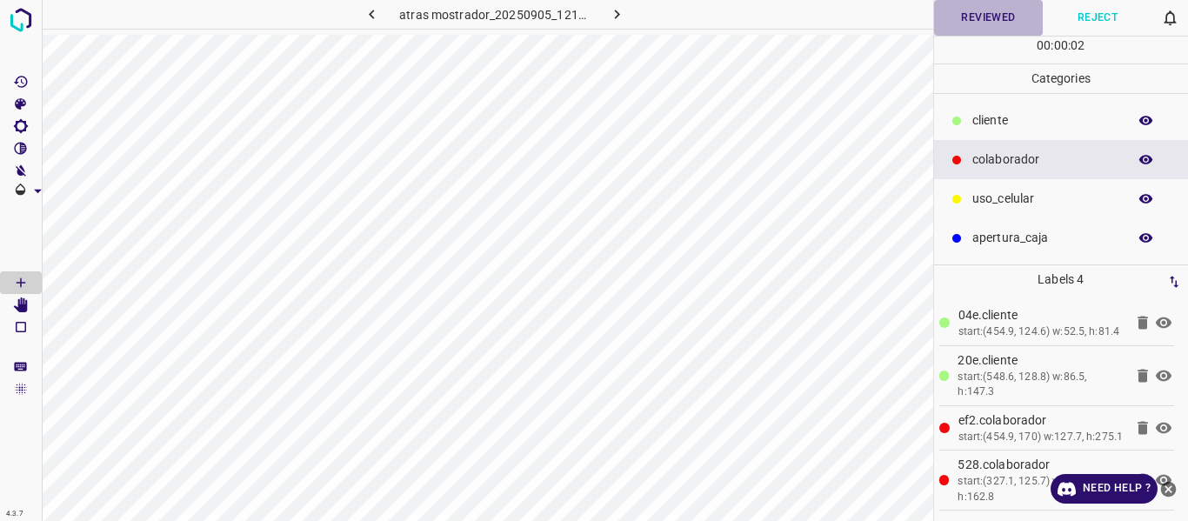
click at [1000, 17] on button "Reviewed" at bounding box center [989, 18] width 110 height 36
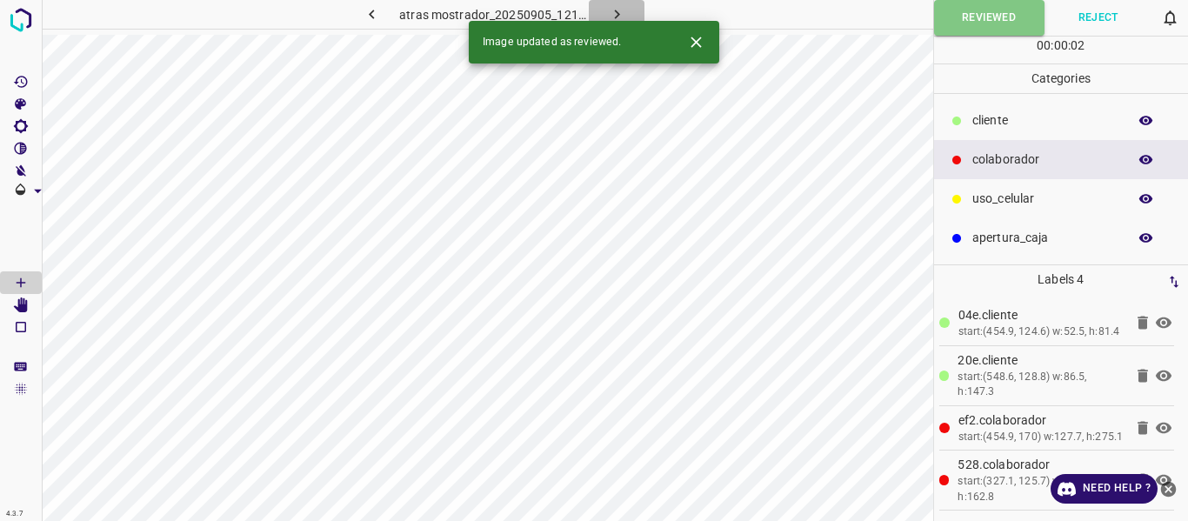
drag, startPoint x: 612, startPoint y: 15, endPoint x: 624, endPoint y: 41, distance: 28.4
click at [613, 15] on icon "button" at bounding box center [617, 14] width 18 height 18
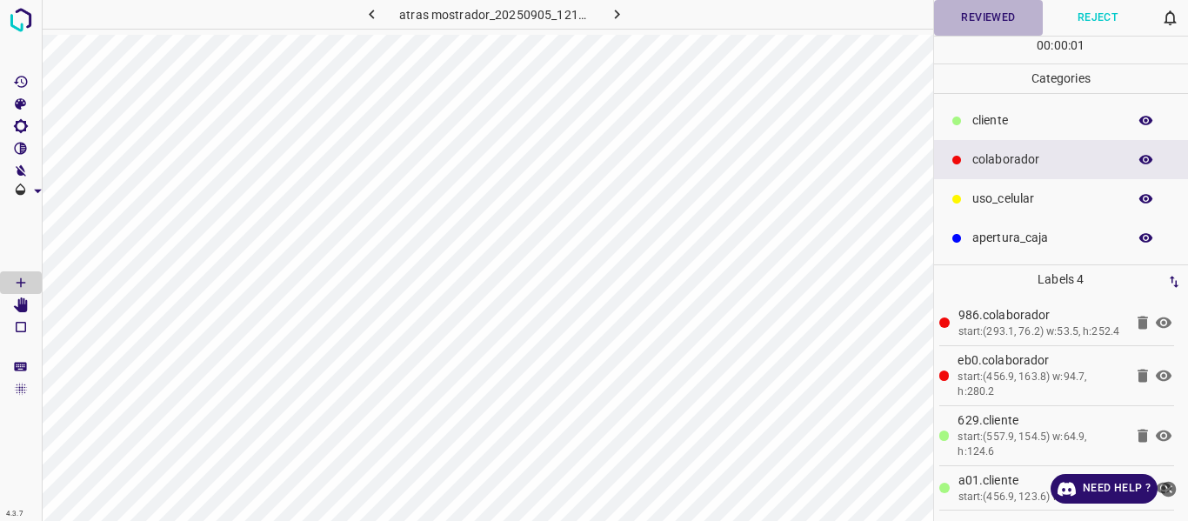
click at [973, 21] on button "Reviewed" at bounding box center [989, 18] width 110 height 36
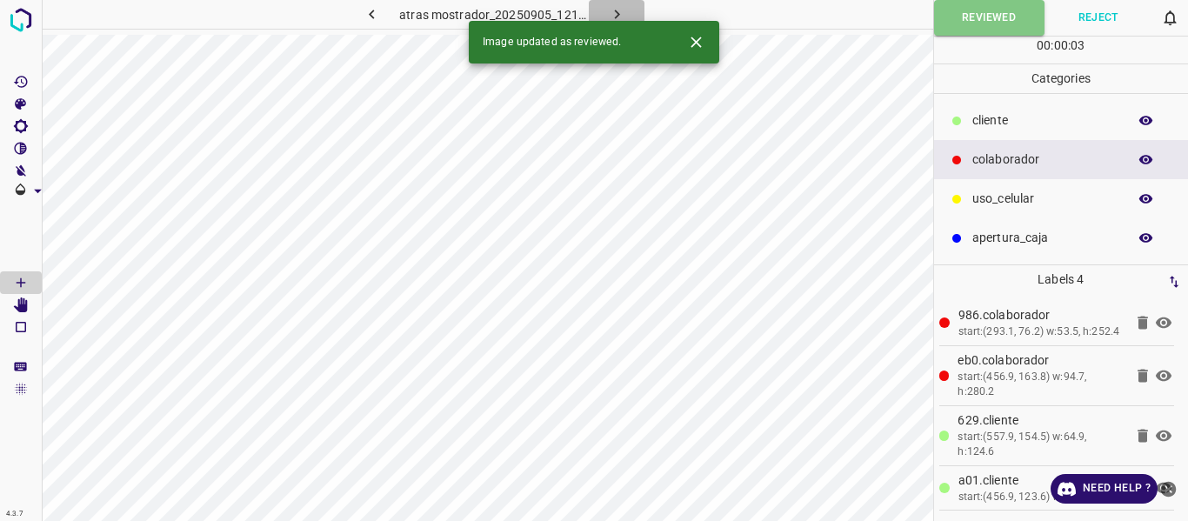
click at [618, 12] on icon "button" at bounding box center [617, 14] width 18 height 18
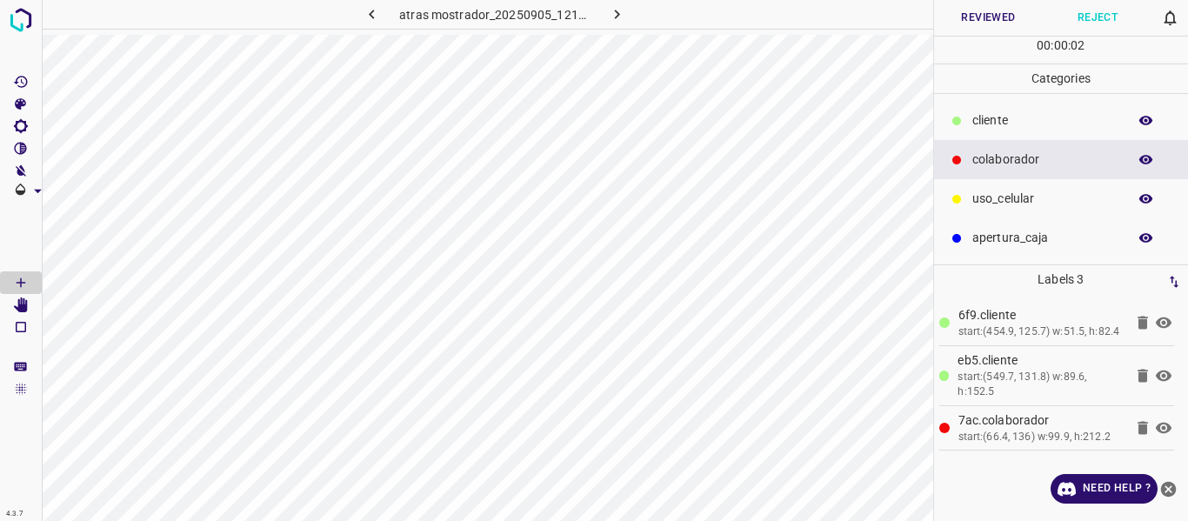
click at [973, 17] on button "Reviewed" at bounding box center [989, 18] width 110 height 36
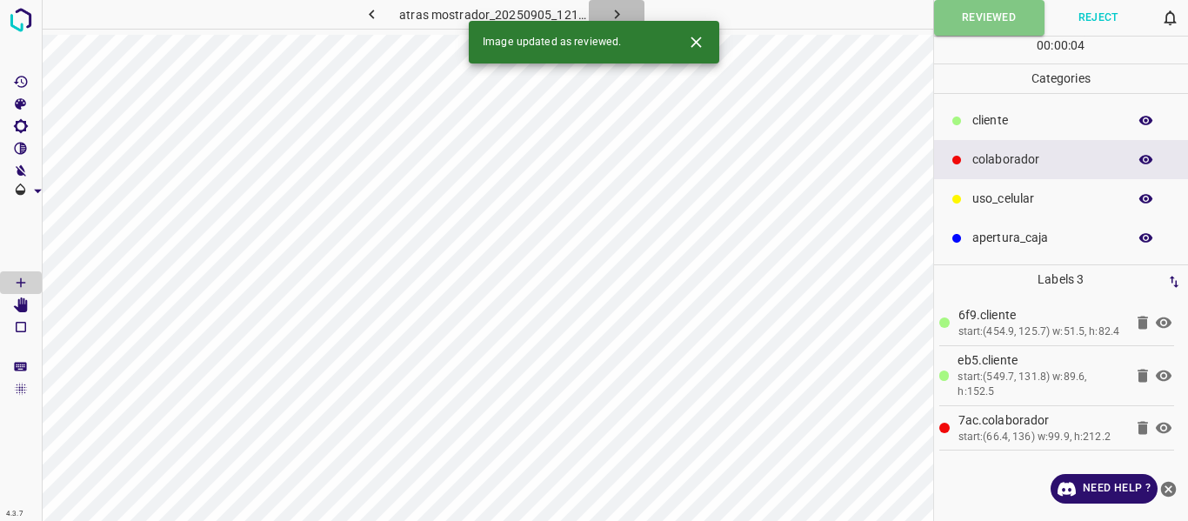
click at [623, 16] on icon "button" at bounding box center [617, 14] width 18 height 18
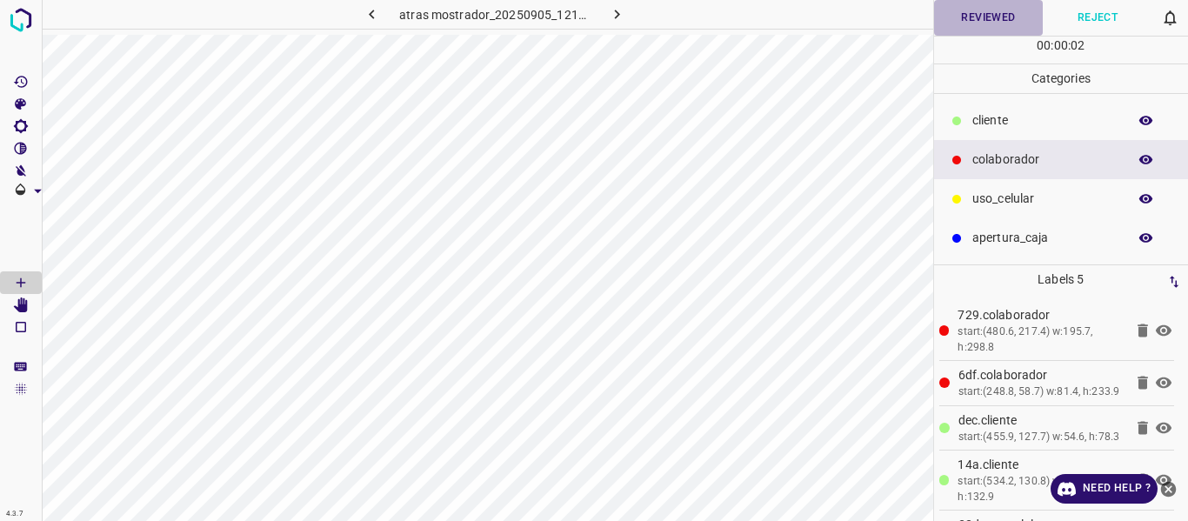
click at [977, 10] on button "Reviewed" at bounding box center [989, 18] width 110 height 36
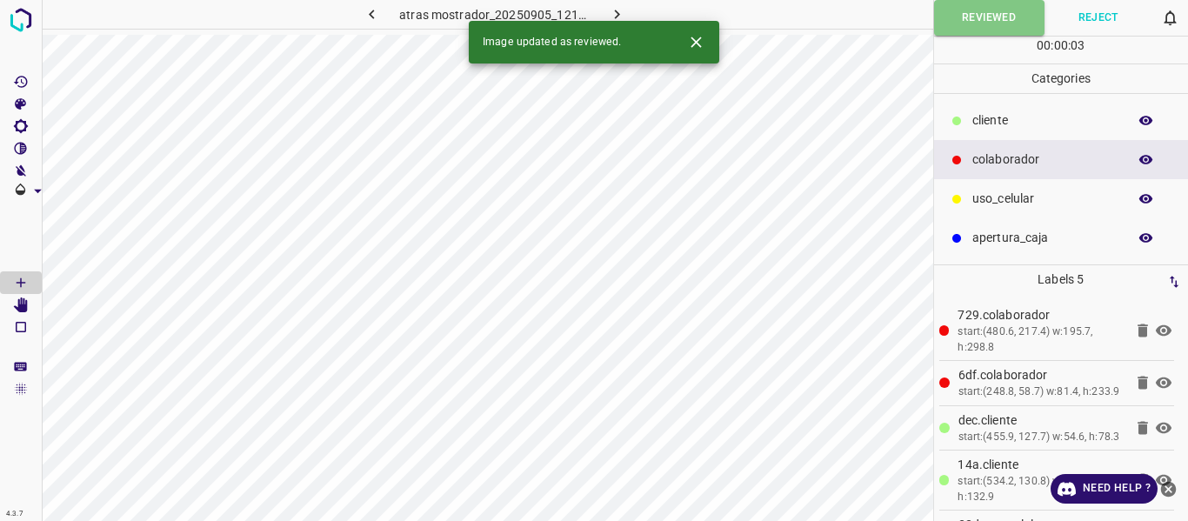
click at [619, 15] on icon "button" at bounding box center [617, 14] width 18 height 18
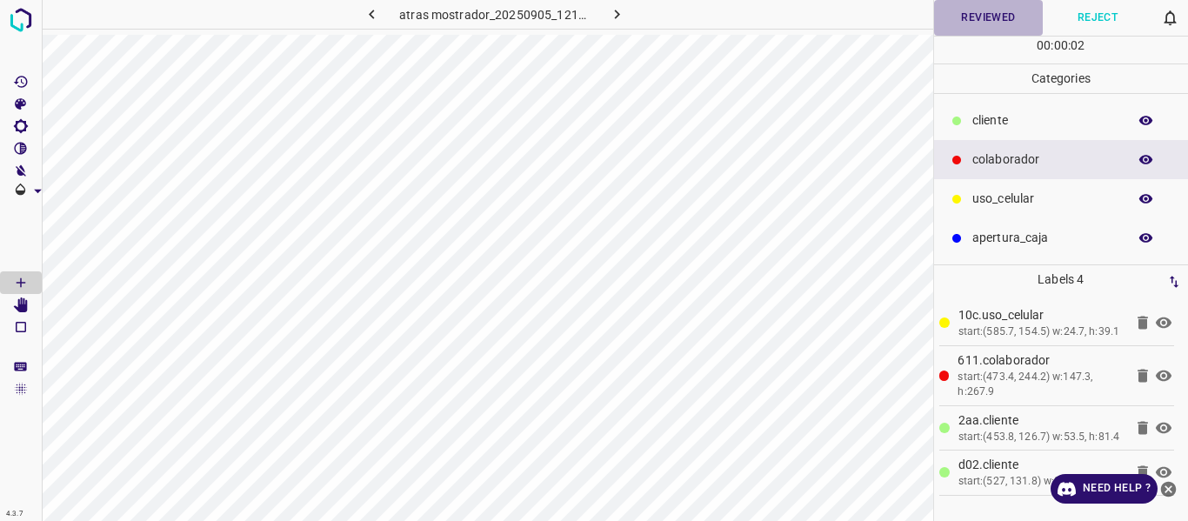
click at [962, 28] on button "Reviewed" at bounding box center [989, 18] width 110 height 36
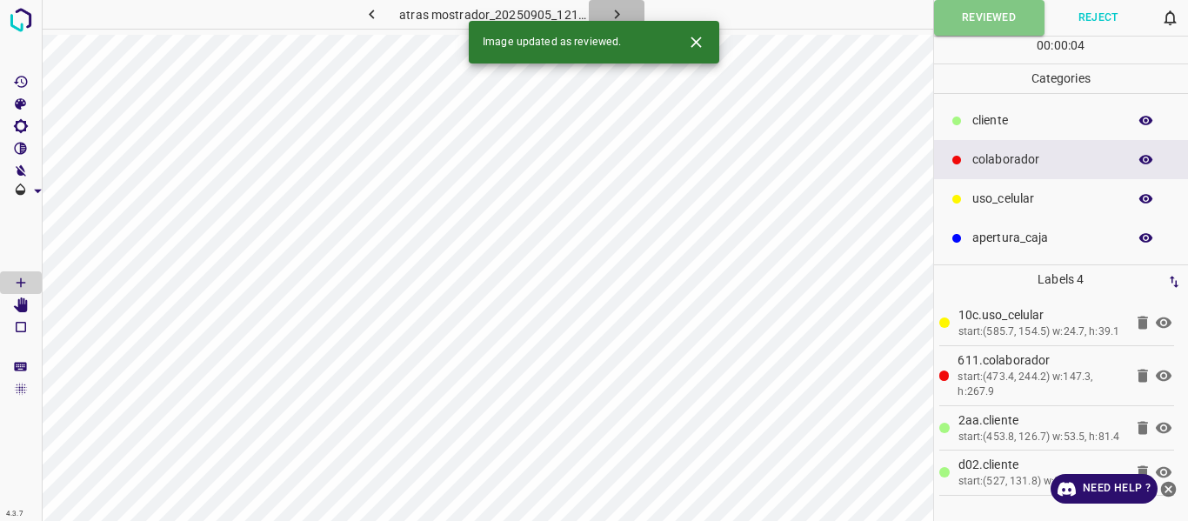
click at [618, 11] on icon "button" at bounding box center [617, 14] width 18 height 18
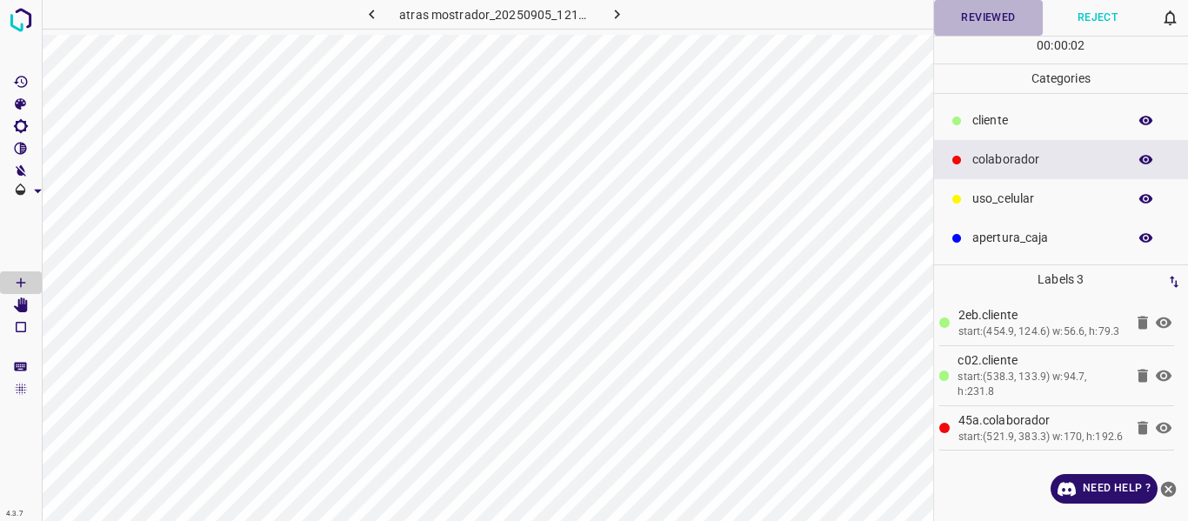
click at [965, 24] on button "Reviewed" at bounding box center [989, 18] width 110 height 36
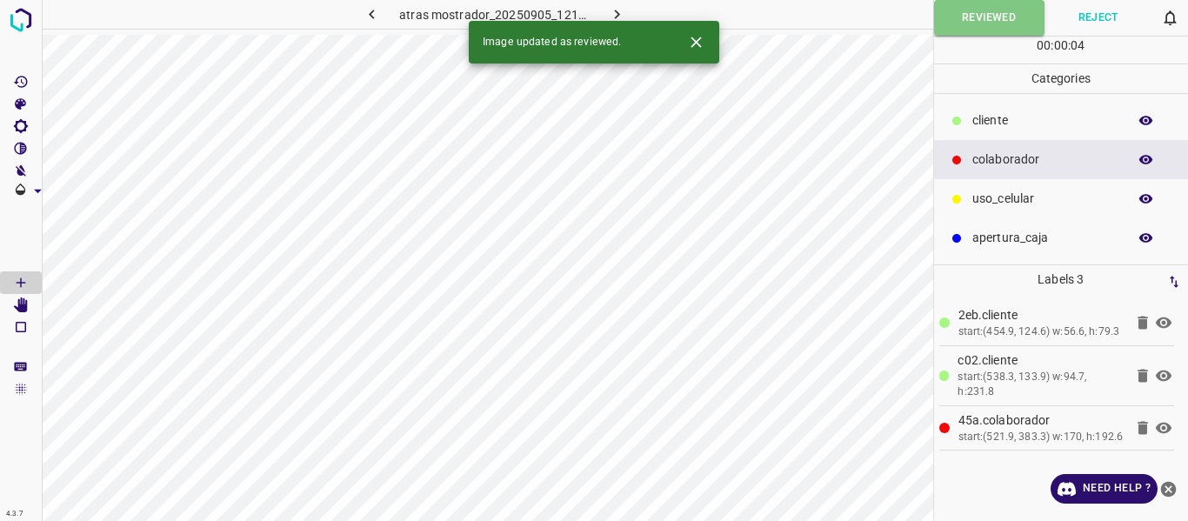
click at [603, 7] on button "button" at bounding box center [617, 14] width 56 height 29
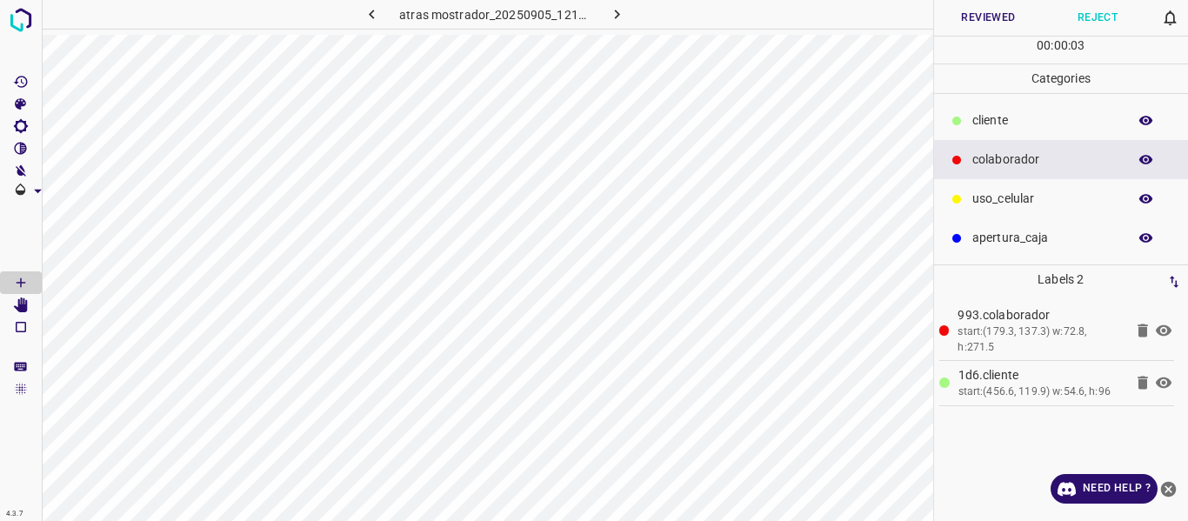
click at [973, 25] on button "Reviewed" at bounding box center [989, 18] width 110 height 36
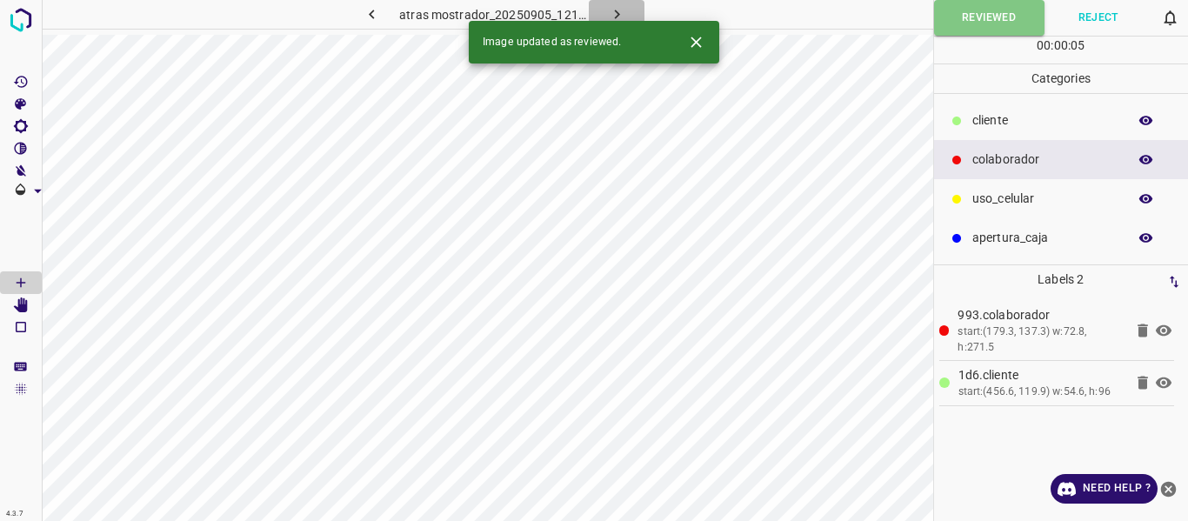
click at [621, 17] on icon "button" at bounding box center [617, 14] width 18 height 18
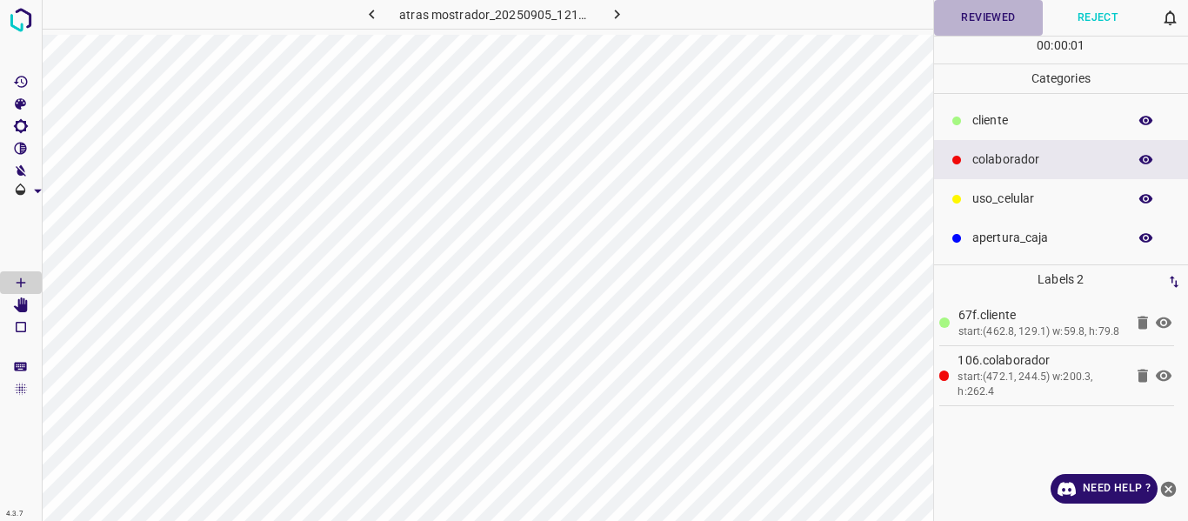
click at [962, 23] on button "Reviewed" at bounding box center [989, 18] width 110 height 36
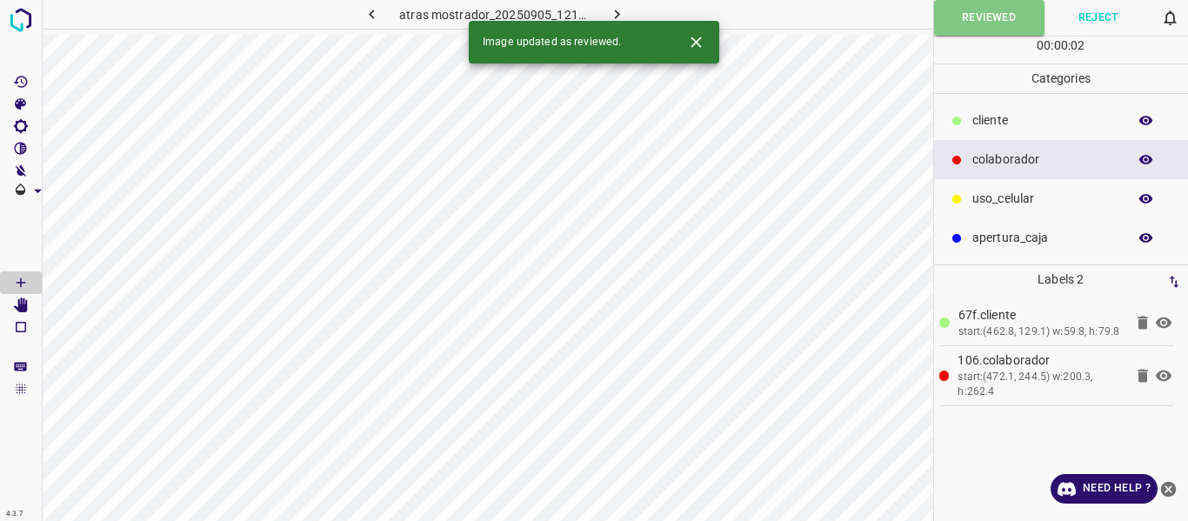
click at [615, 14] on icon "button" at bounding box center [617, 14] width 18 height 18
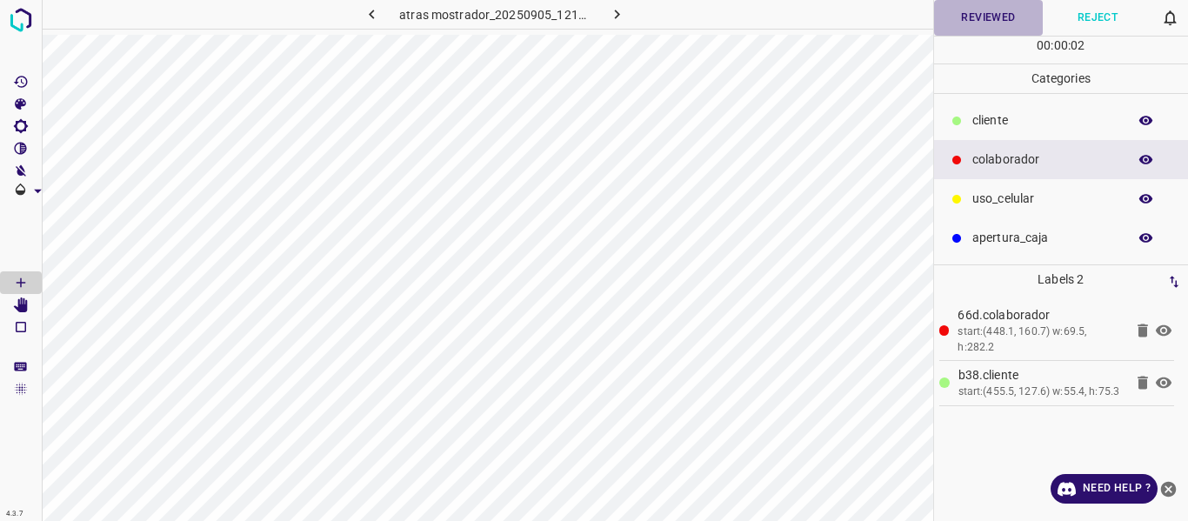
click at [952, 27] on button "Reviewed" at bounding box center [989, 18] width 110 height 36
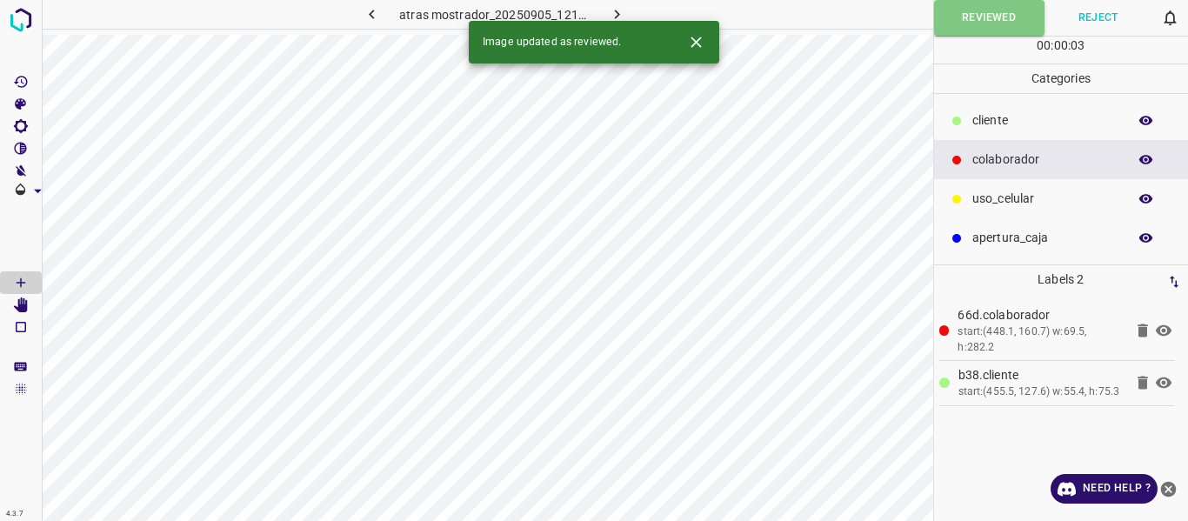
click at [615, 13] on icon "button" at bounding box center [617, 14] width 18 height 18
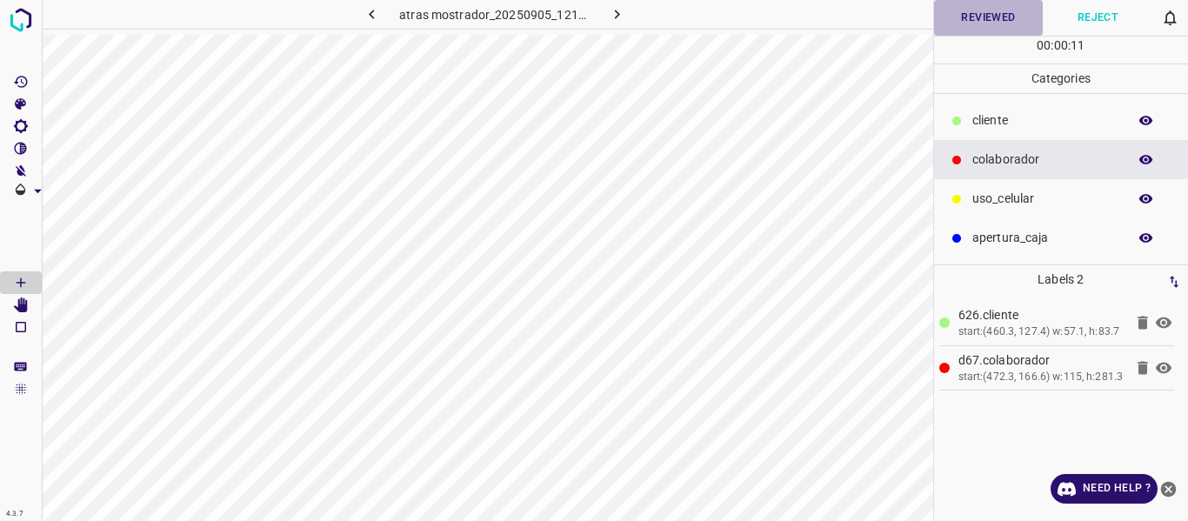
click at [956, 25] on button "Reviewed" at bounding box center [989, 18] width 110 height 36
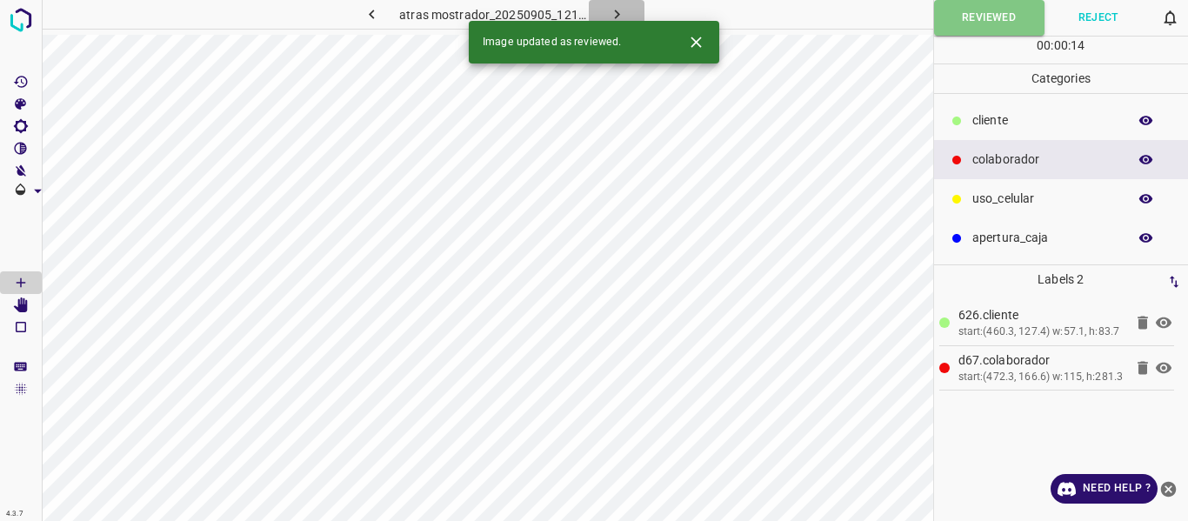
click at [617, 12] on icon "button" at bounding box center [616, 15] width 5 height 10
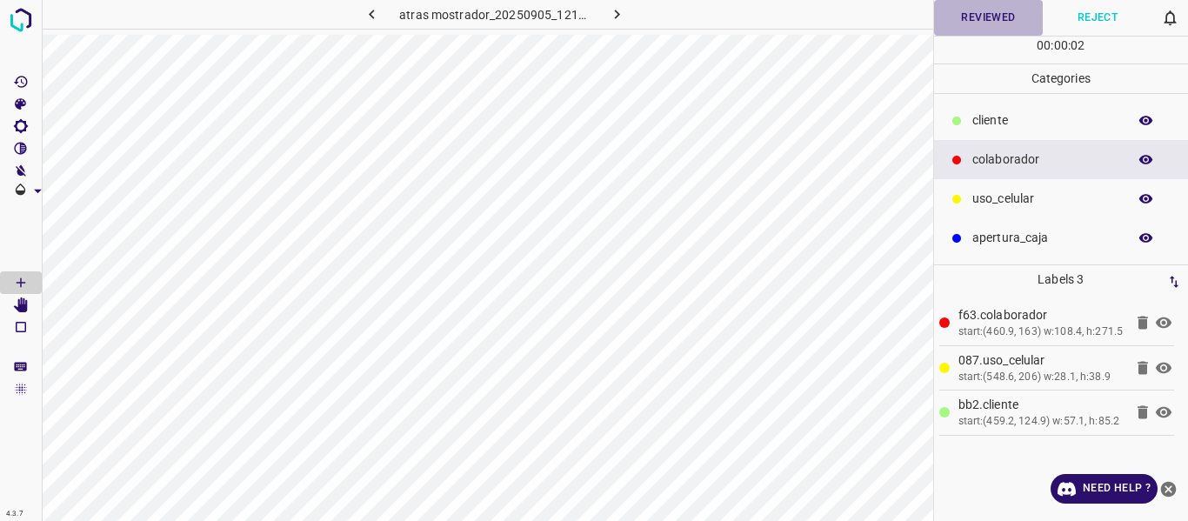
click at [984, 23] on button "Reviewed" at bounding box center [989, 18] width 110 height 36
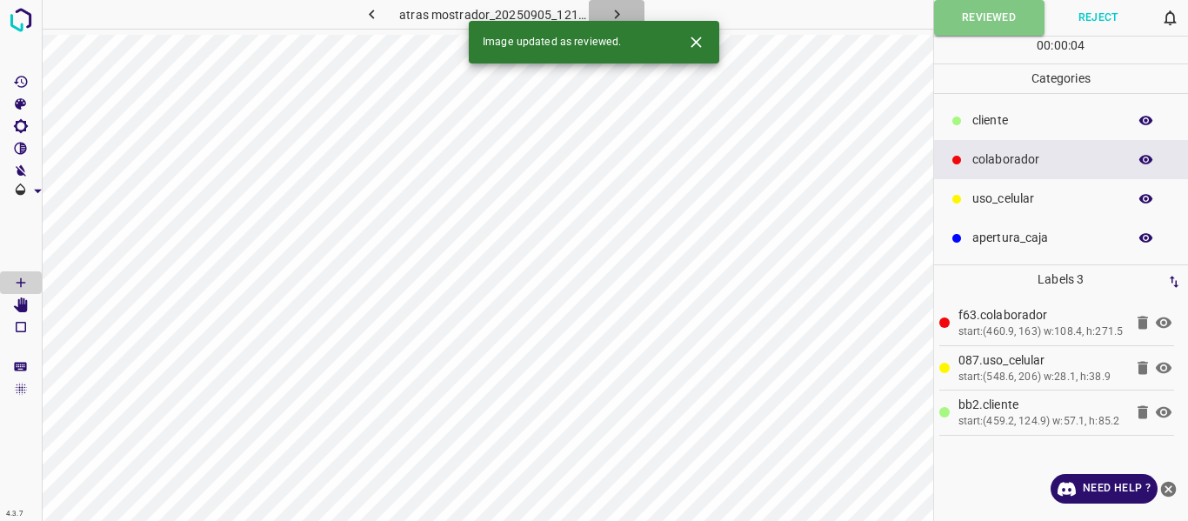
click at [611, 7] on icon "button" at bounding box center [617, 14] width 18 height 18
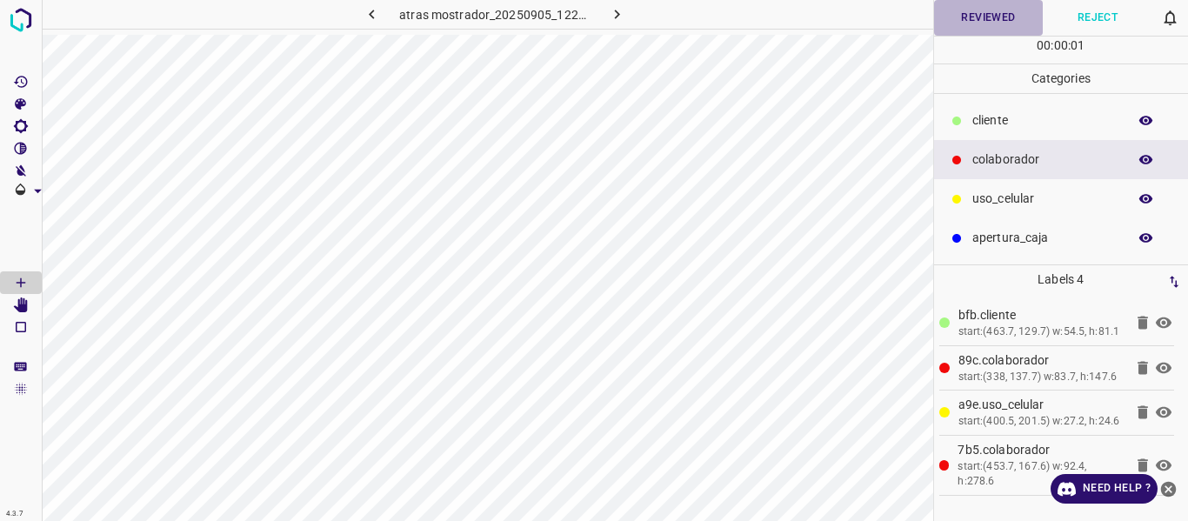
click at [971, 20] on button "Reviewed" at bounding box center [989, 18] width 110 height 36
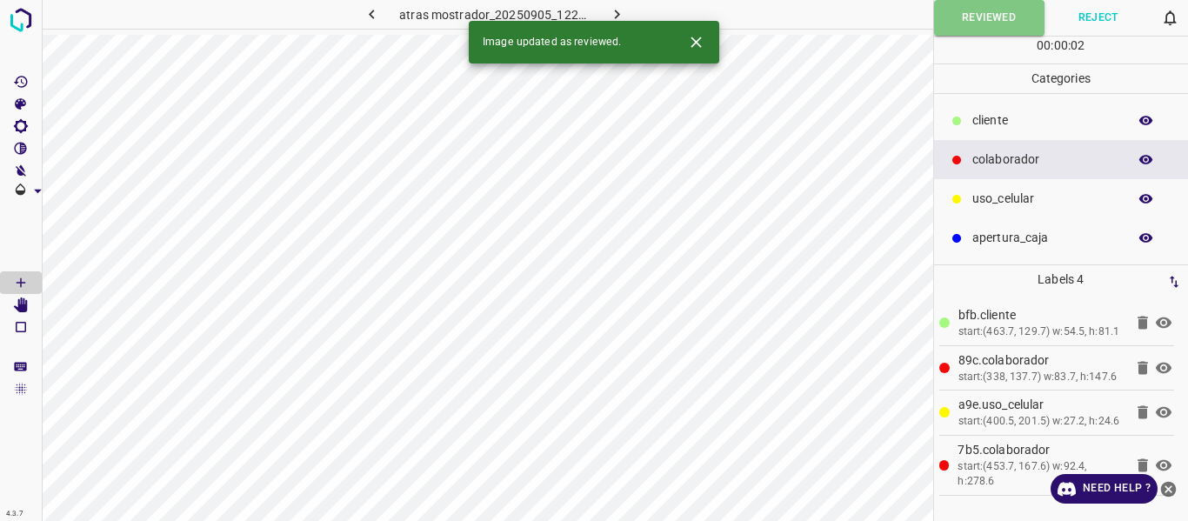
click at [626, 11] on button "button" at bounding box center [617, 14] width 56 height 29
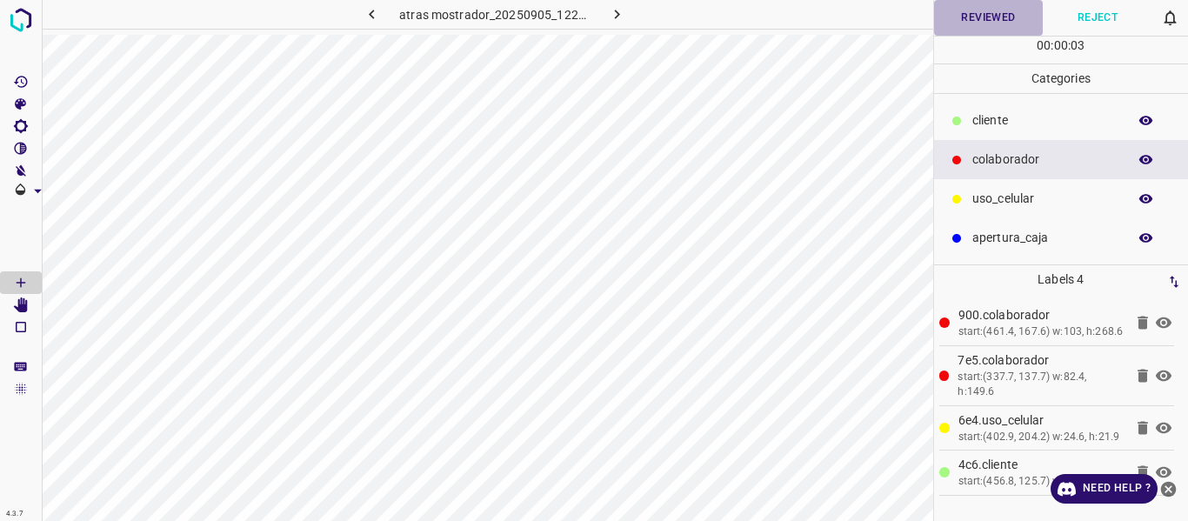
click at [989, 17] on button "Reviewed" at bounding box center [989, 18] width 110 height 36
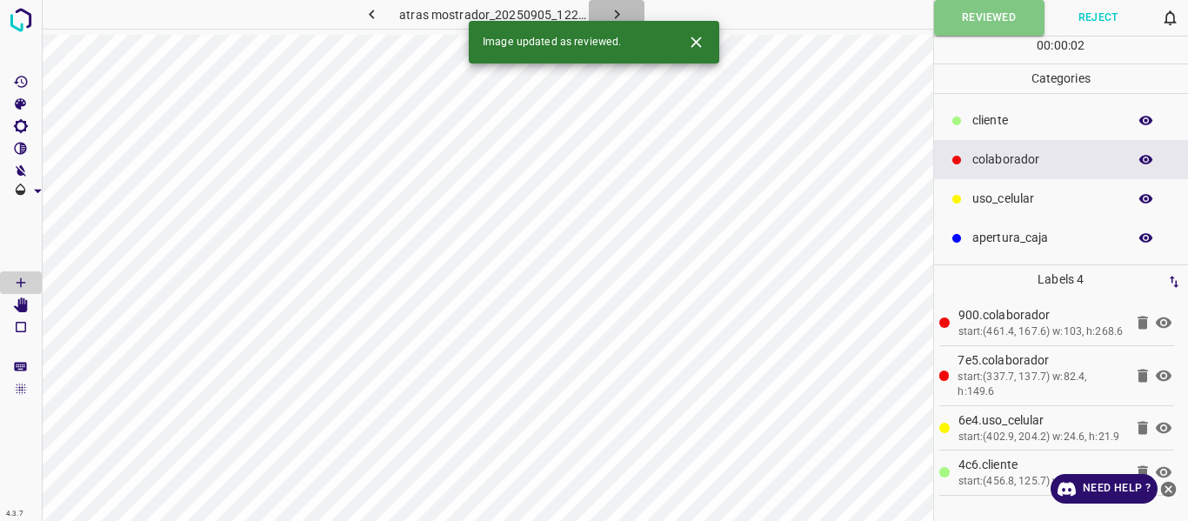
click at [626, 12] on button "button" at bounding box center [617, 14] width 56 height 29
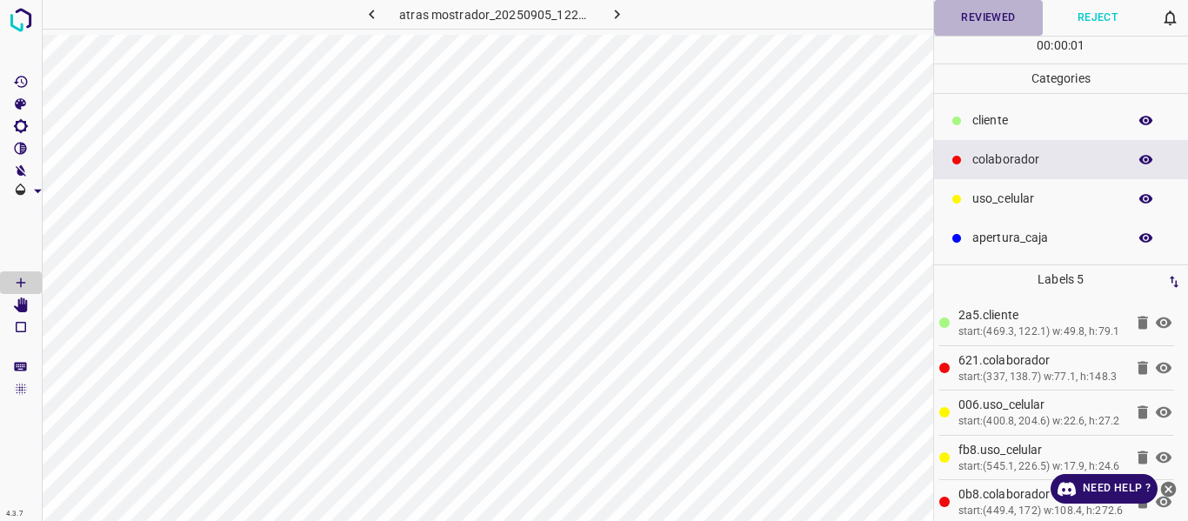
click at [984, 15] on button "Reviewed" at bounding box center [989, 18] width 110 height 36
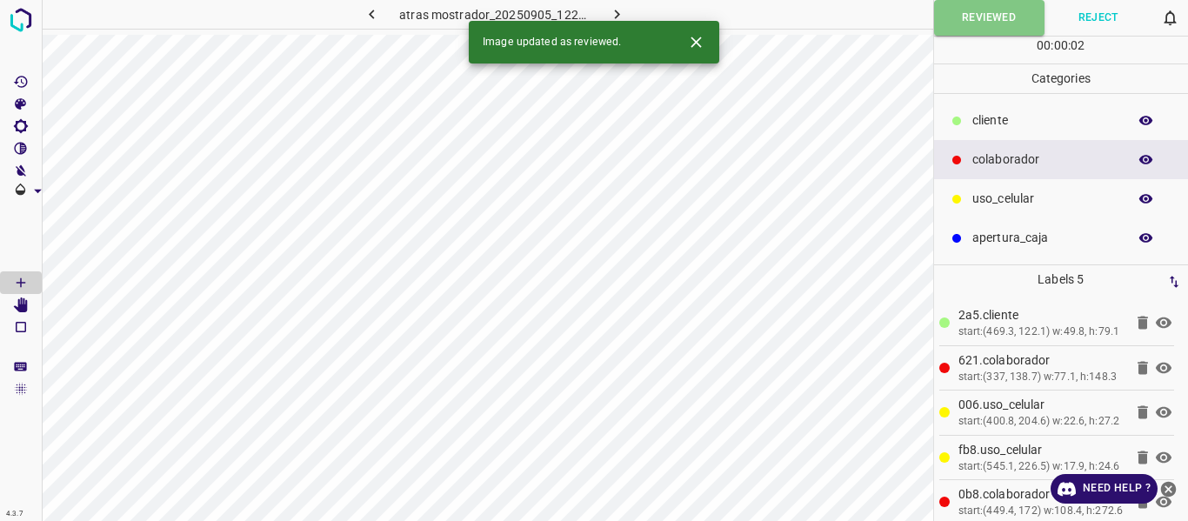
click at [620, 11] on icon "button" at bounding box center [617, 14] width 18 height 18
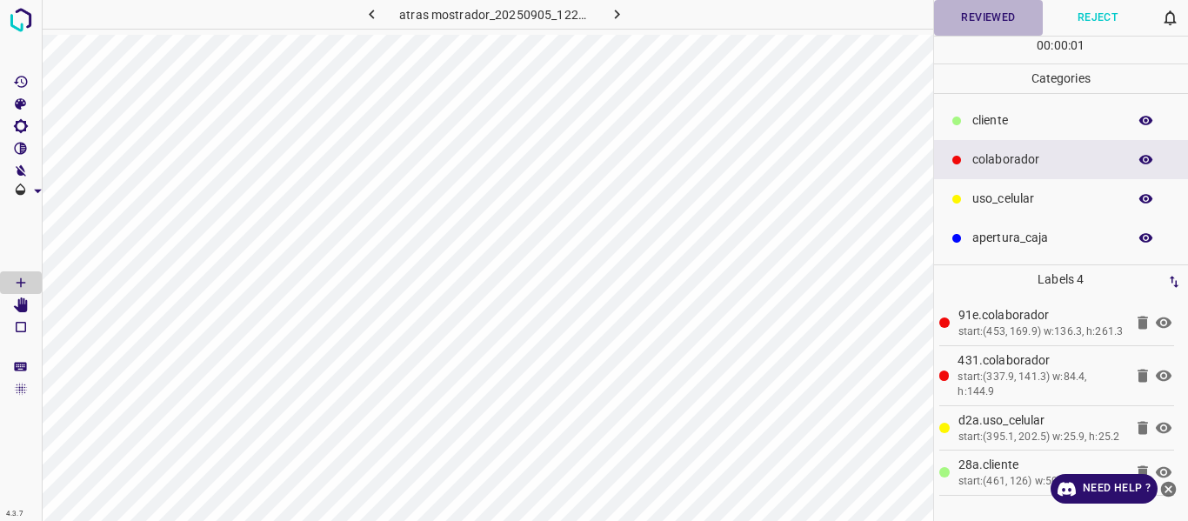
click at [952, 28] on button "Reviewed" at bounding box center [989, 18] width 110 height 36
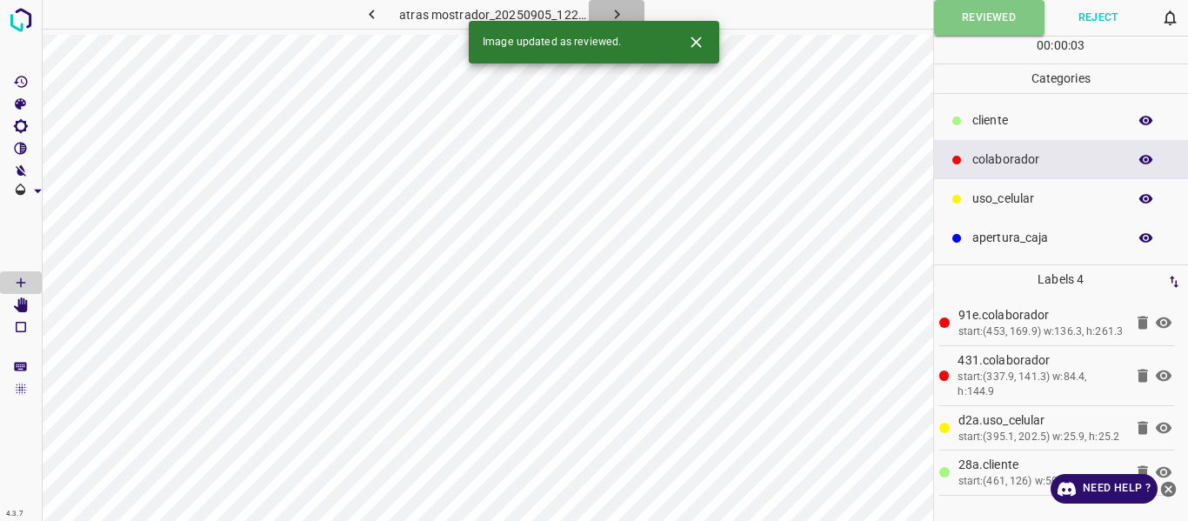
click at [615, 12] on icon "button" at bounding box center [616, 15] width 5 height 10
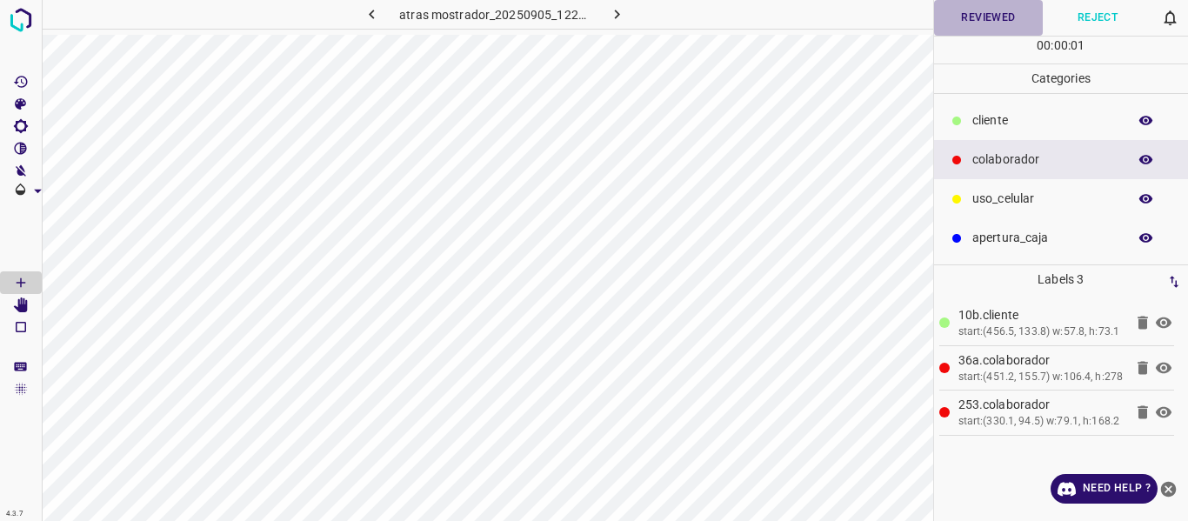
click at [970, 18] on button "Reviewed" at bounding box center [989, 18] width 110 height 36
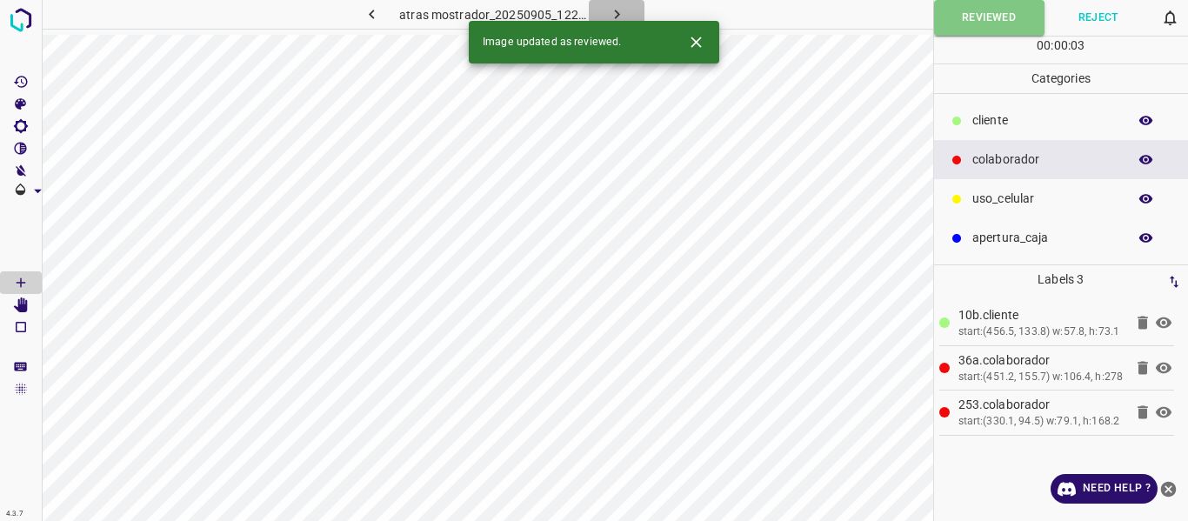
click at [625, 12] on icon "button" at bounding box center [617, 14] width 18 height 18
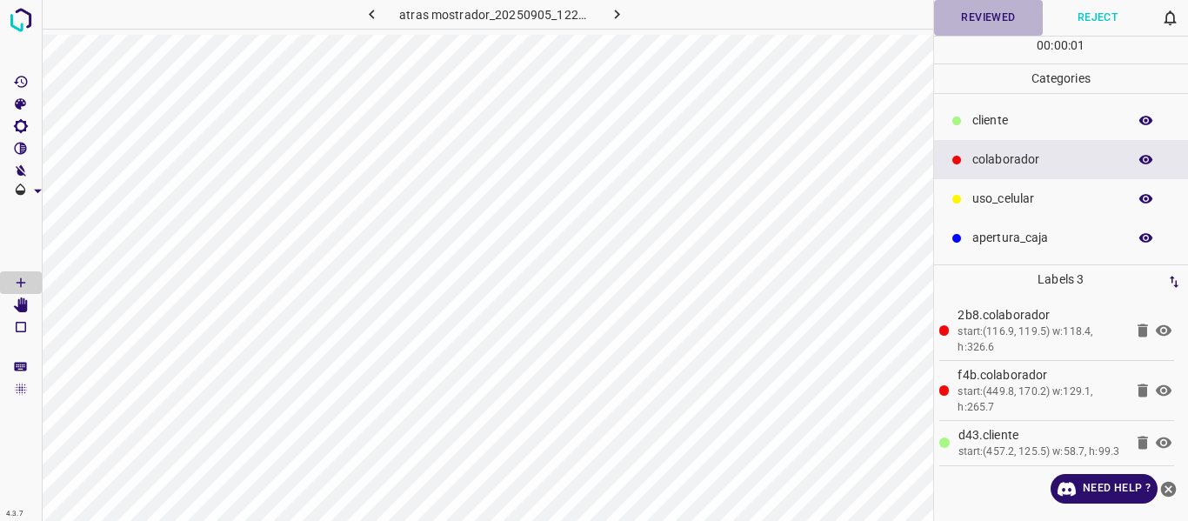
click at [1016, 23] on button "Reviewed" at bounding box center [989, 18] width 110 height 36
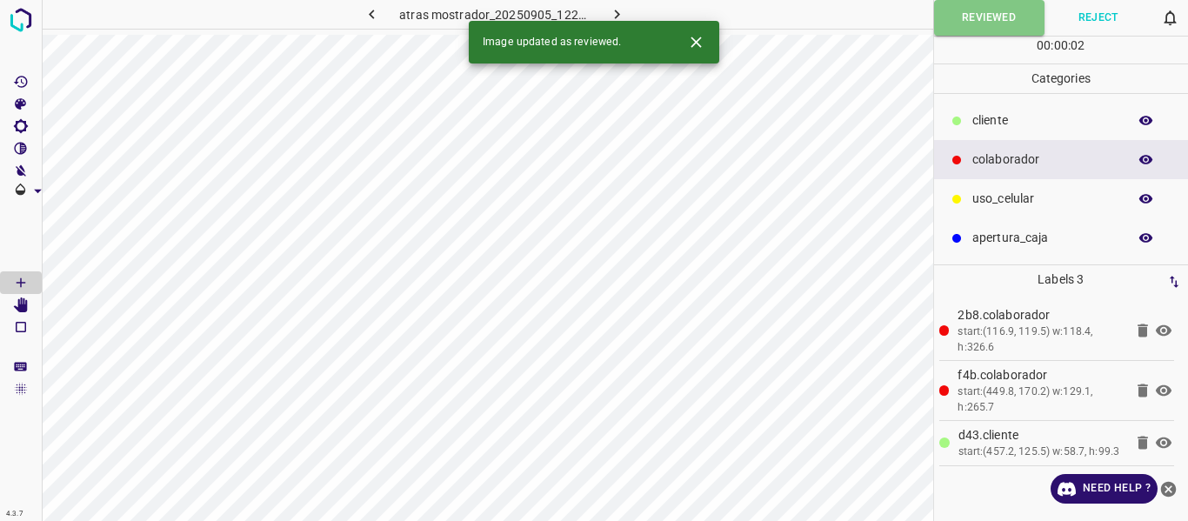
click at [613, 16] on icon "button" at bounding box center [617, 14] width 18 height 18
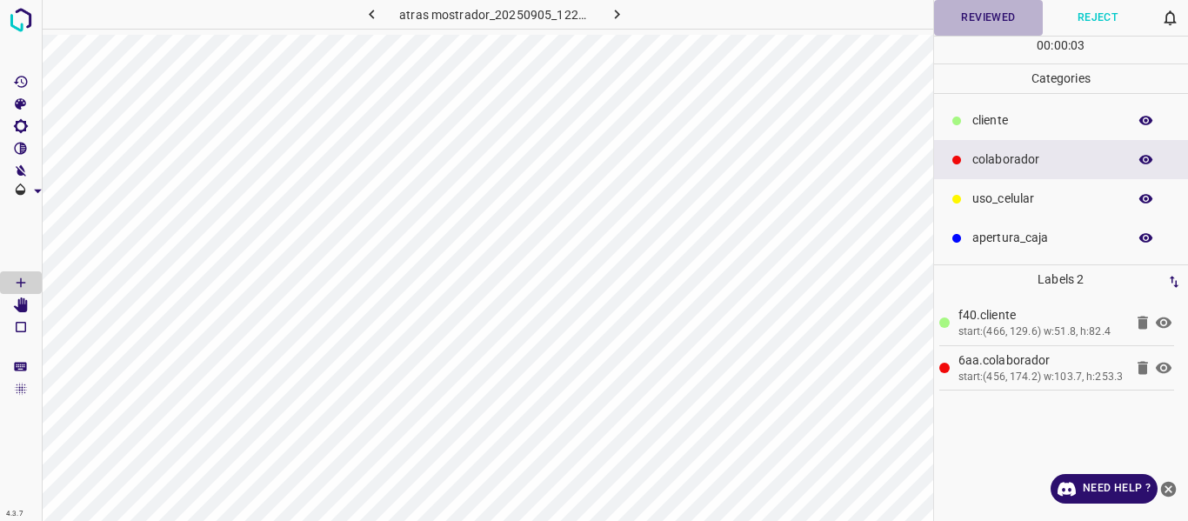
click at [1003, 19] on button "Reviewed" at bounding box center [989, 18] width 110 height 36
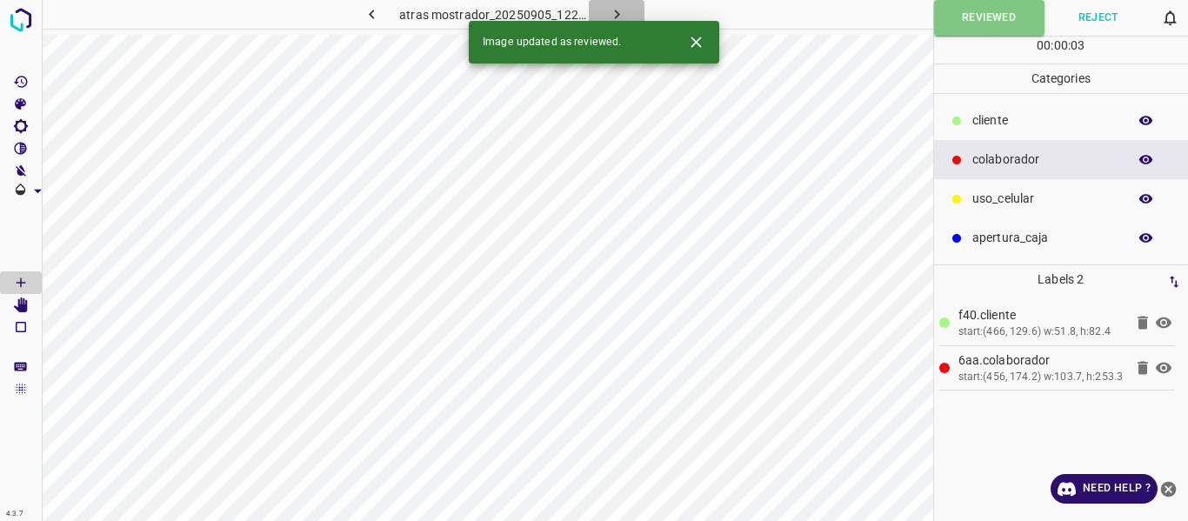
drag, startPoint x: 621, startPoint y: 14, endPoint x: 652, endPoint y: 34, distance: 36.4
click at [619, 16] on icon "button" at bounding box center [617, 14] width 18 height 18
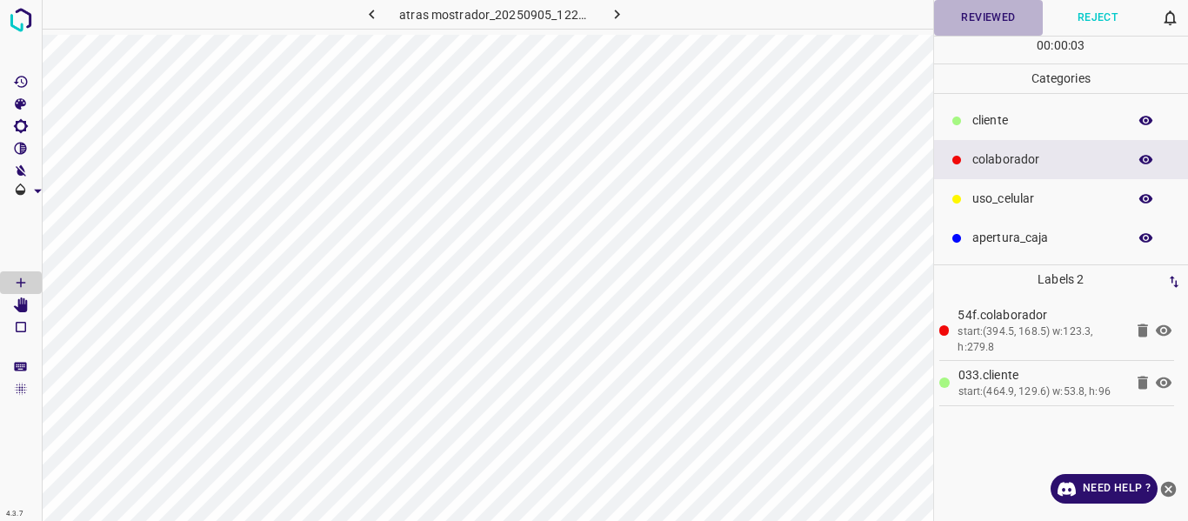
click at [969, 16] on button "Reviewed" at bounding box center [989, 18] width 110 height 36
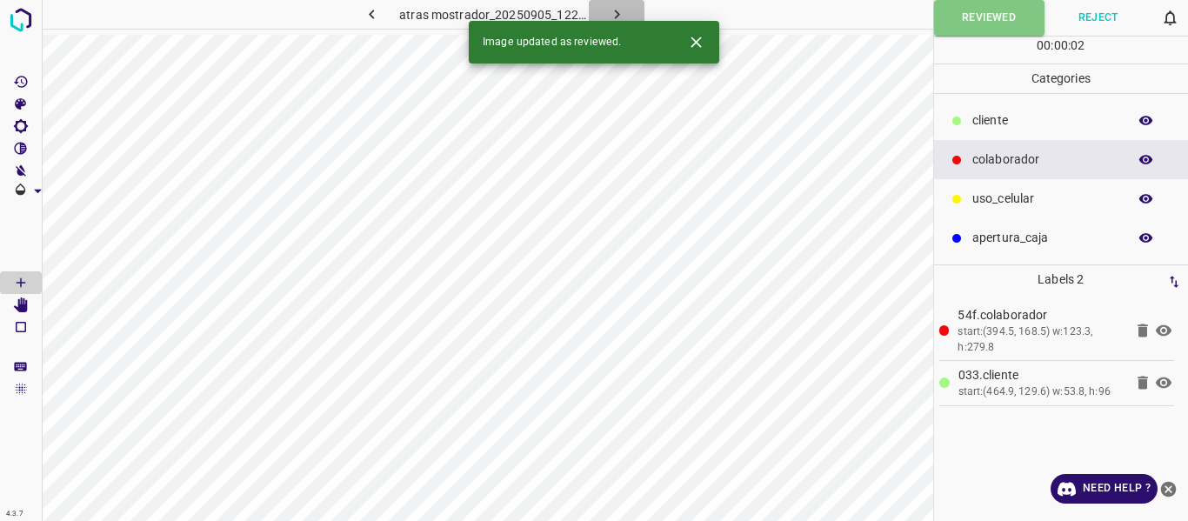
click at [629, 16] on button "button" at bounding box center [617, 14] width 56 height 29
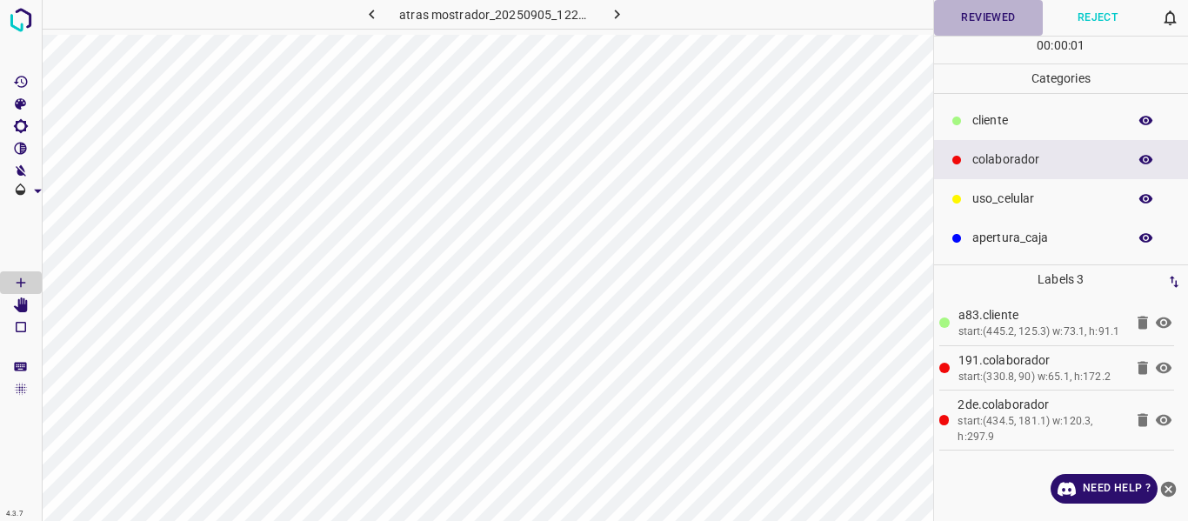
click at [973, 21] on button "Reviewed" at bounding box center [989, 18] width 110 height 36
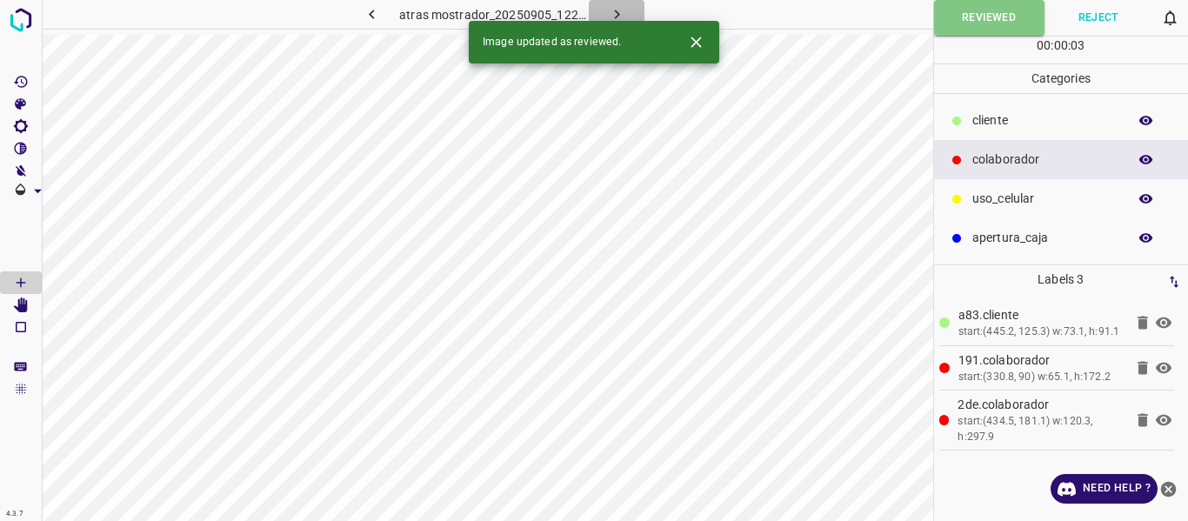
click at [618, 12] on icon "button" at bounding box center [617, 14] width 18 height 18
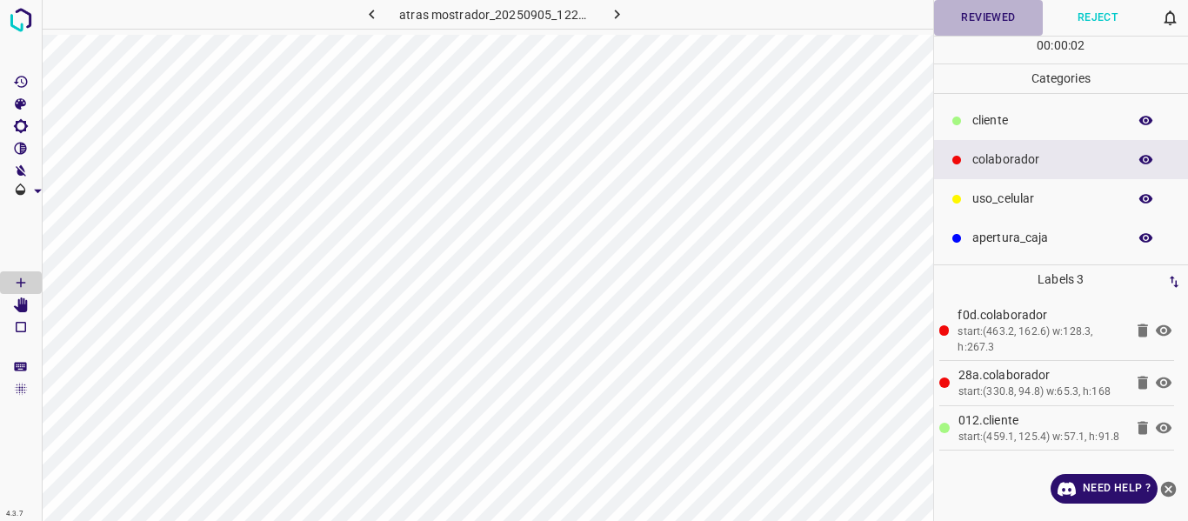
click at [982, 16] on button "Reviewed" at bounding box center [989, 18] width 110 height 36
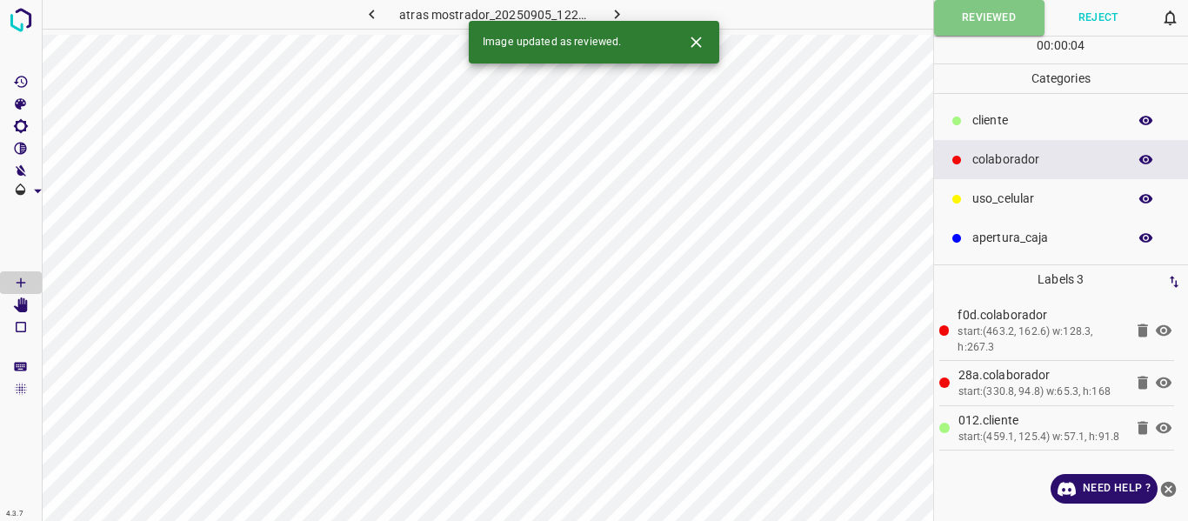
click at [617, 11] on icon "button" at bounding box center [617, 14] width 18 height 18
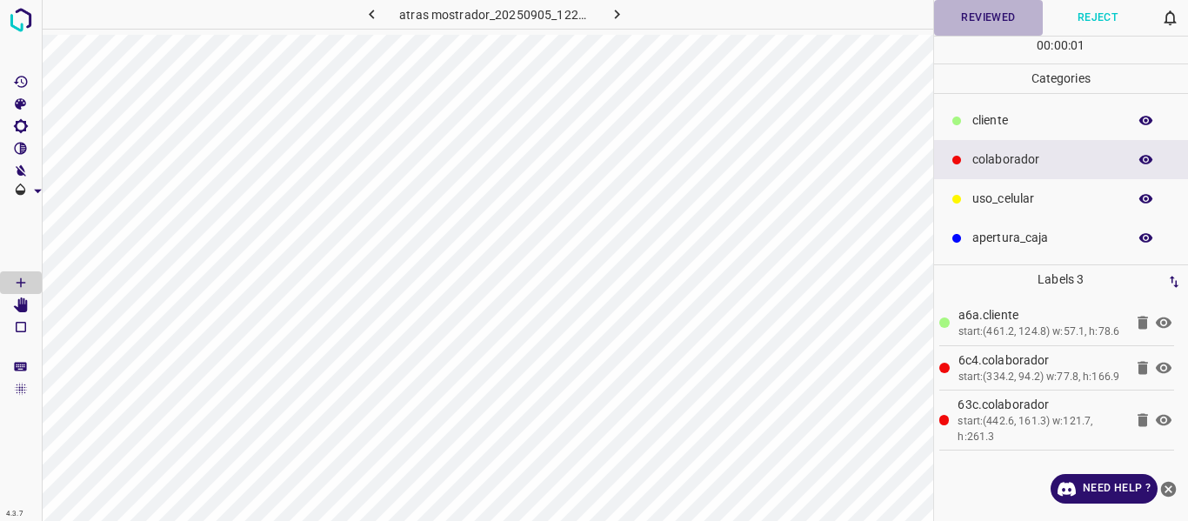
click at [988, 15] on button "Reviewed" at bounding box center [989, 18] width 110 height 36
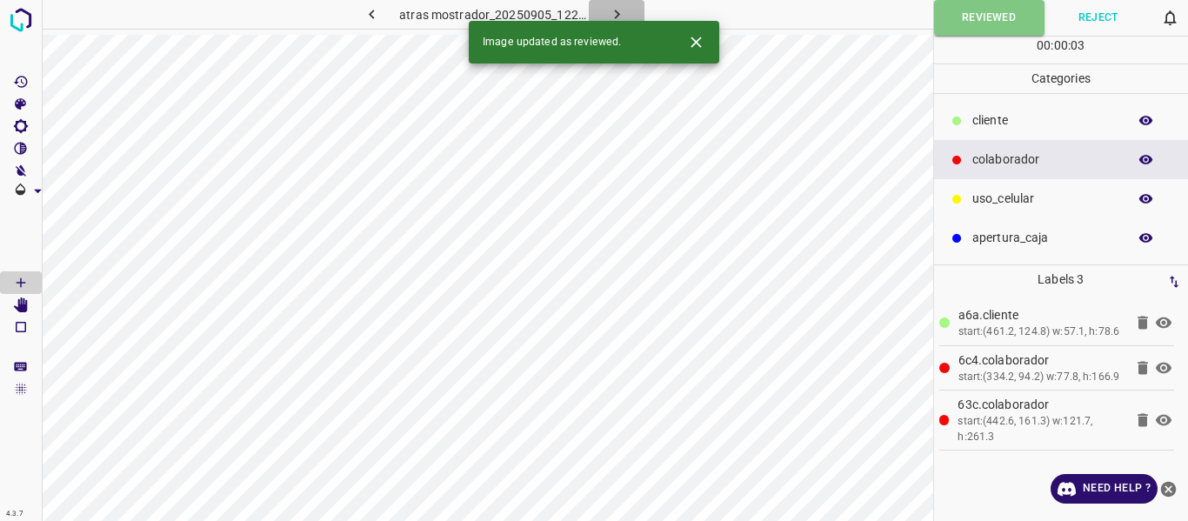
click at [605, 13] on button "button" at bounding box center [617, 14] width 56 height 29
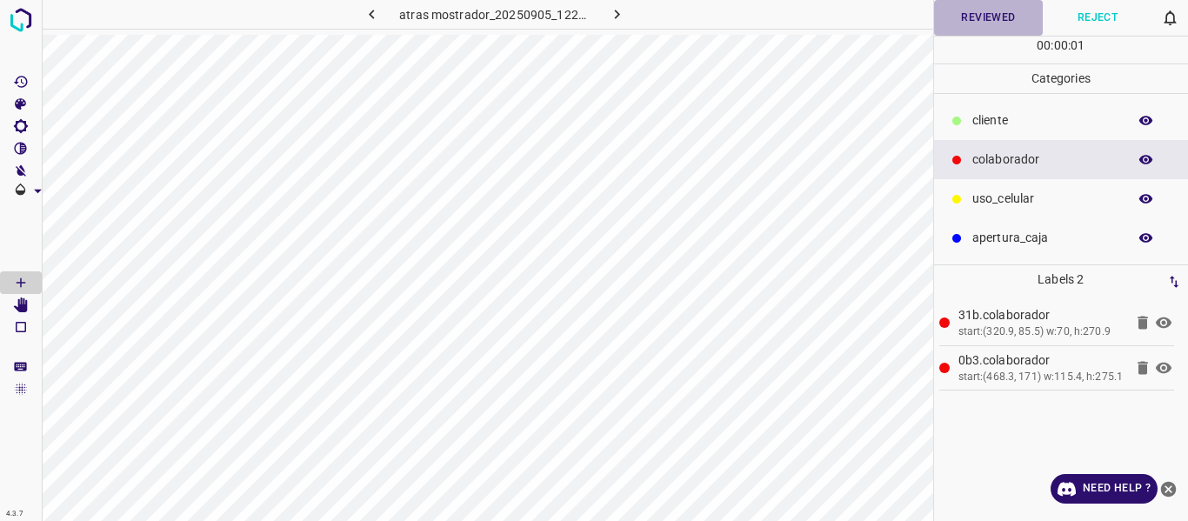
click at [966, 23] on button "Reviewed" at bounding box center [989, 18] width 110 height 36
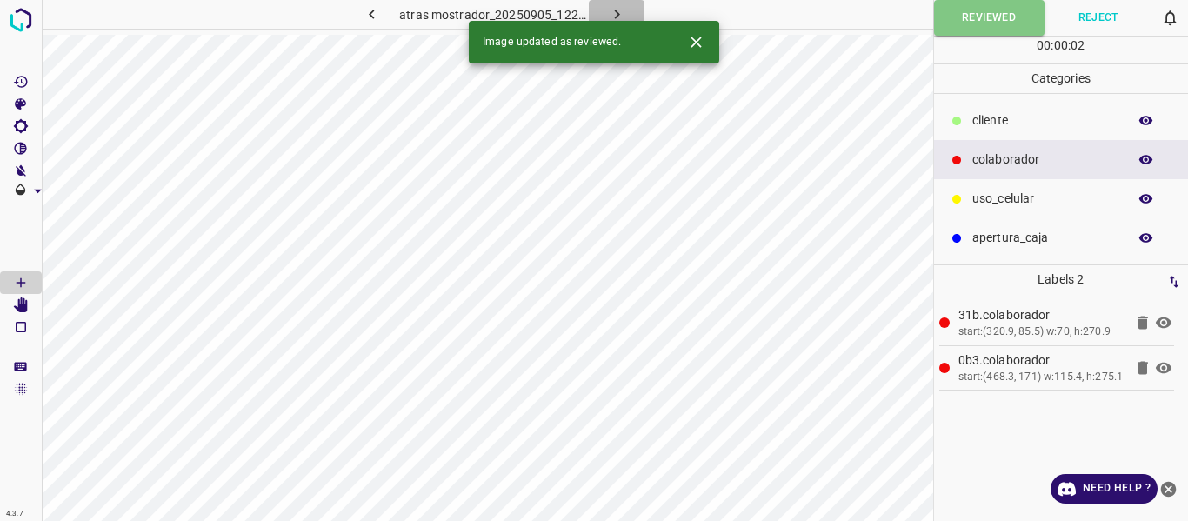
click at [621, 9] on icon "button" at bounding box center [617, 14] width 18 height 18
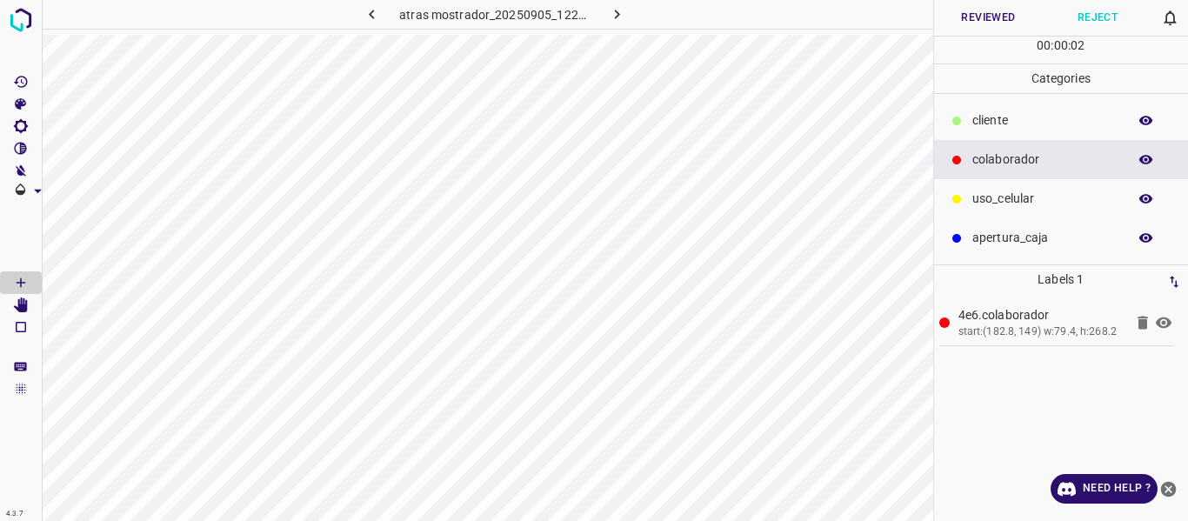
click at [980, 23] on button "Reviewed" at bounding box center [989, 18] width 110 height 36
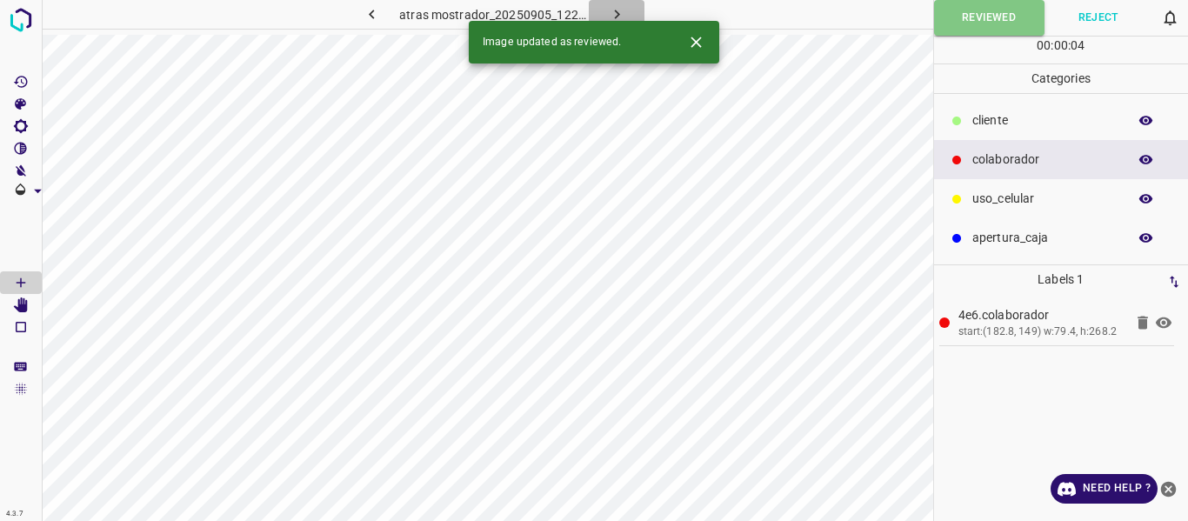
click at [613, 10] on icon "button" at bounding box center [617, 14] width 18 height 18
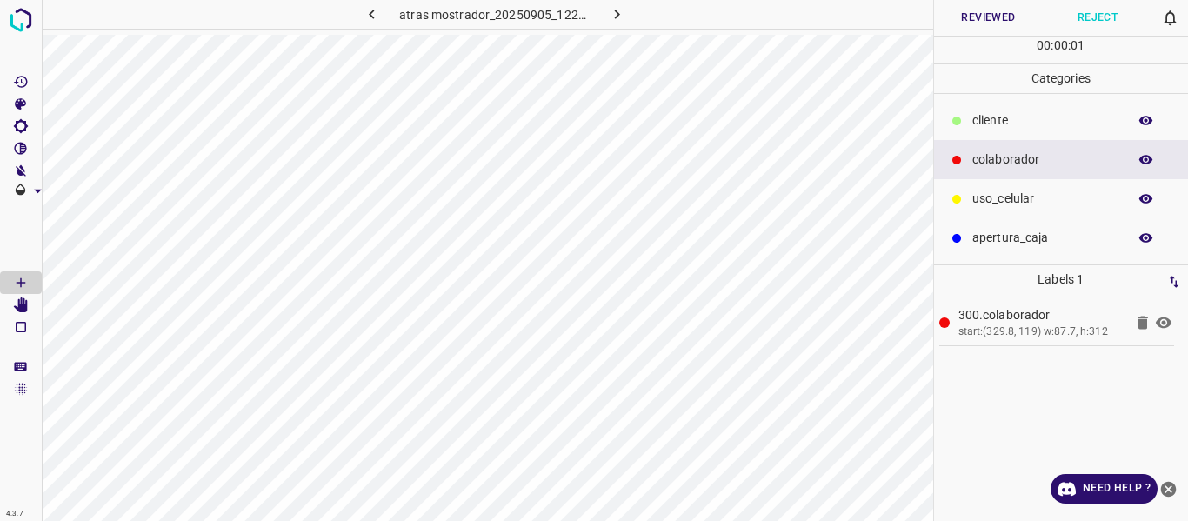
click at [975, 8] on button "Reviewed" at bounding box center [989, 18] width 110 height 36
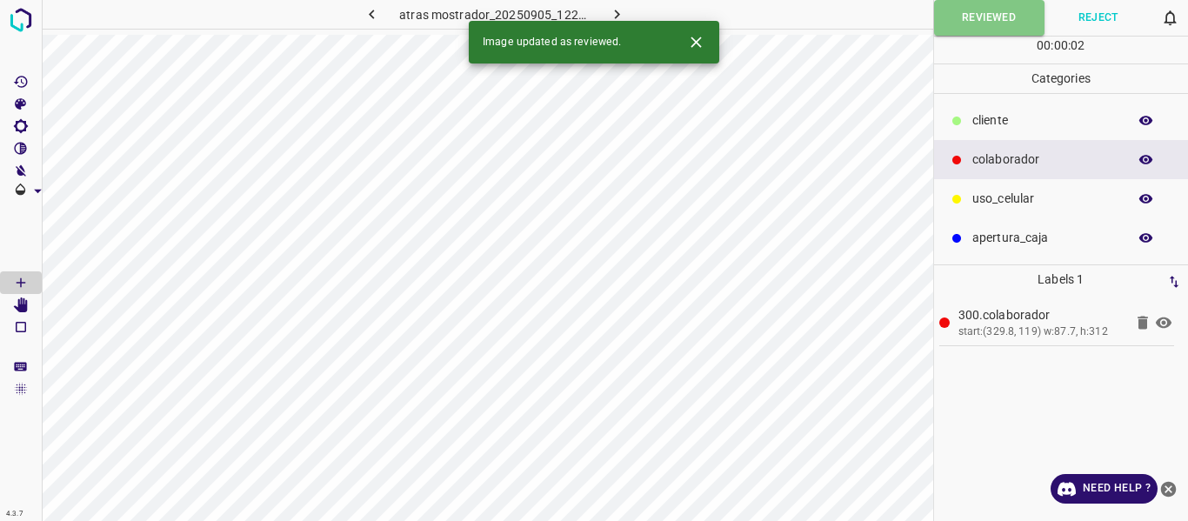
click at [614, 17] on icon "button" at bounding box center [617, 14] width 18 height 18
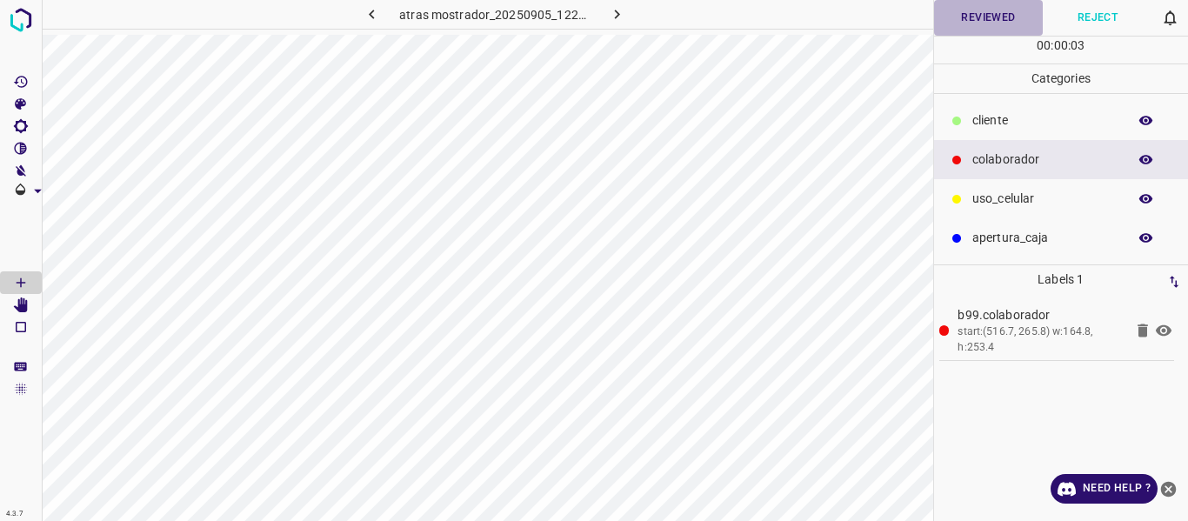
click at [964, 22] on button "Reviewed" at bounding box center [989, 18] width 110 height 36
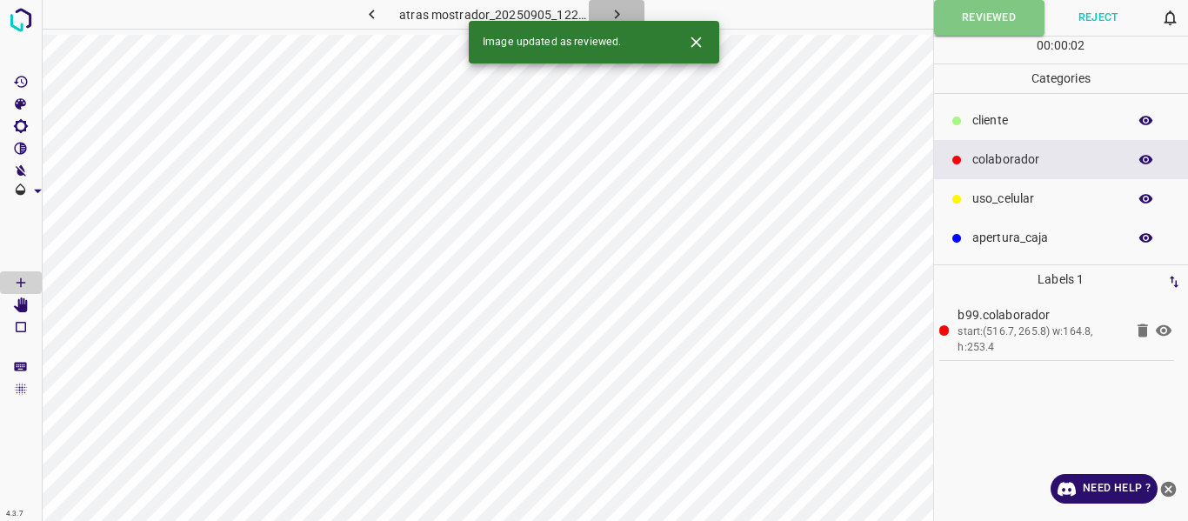
click at [622, 12] on icon "button" at bounding box center [617, 14] width 18 height 18
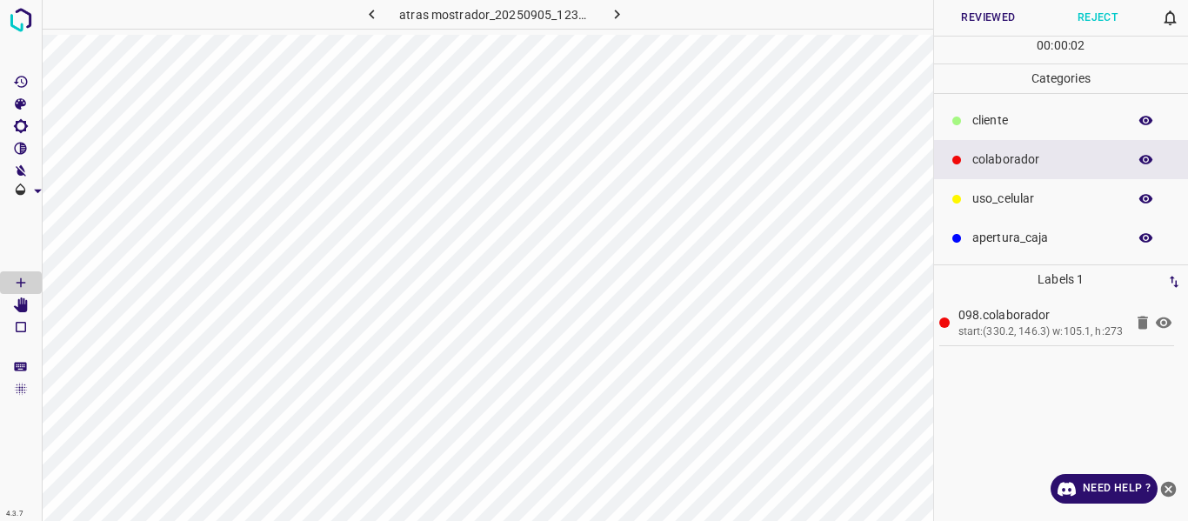
click at [973, 21] on button "Reviewed" at bounding box center [989, 18] width 110 height 36
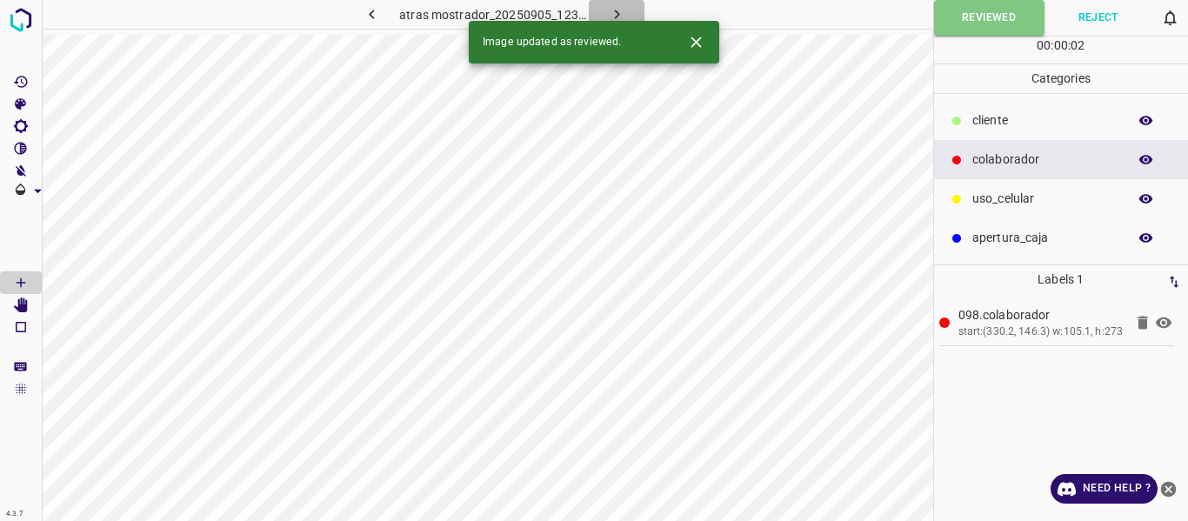
click at [621, 13] on icon "button" at bounding box center [617, 14] width 18 height 18
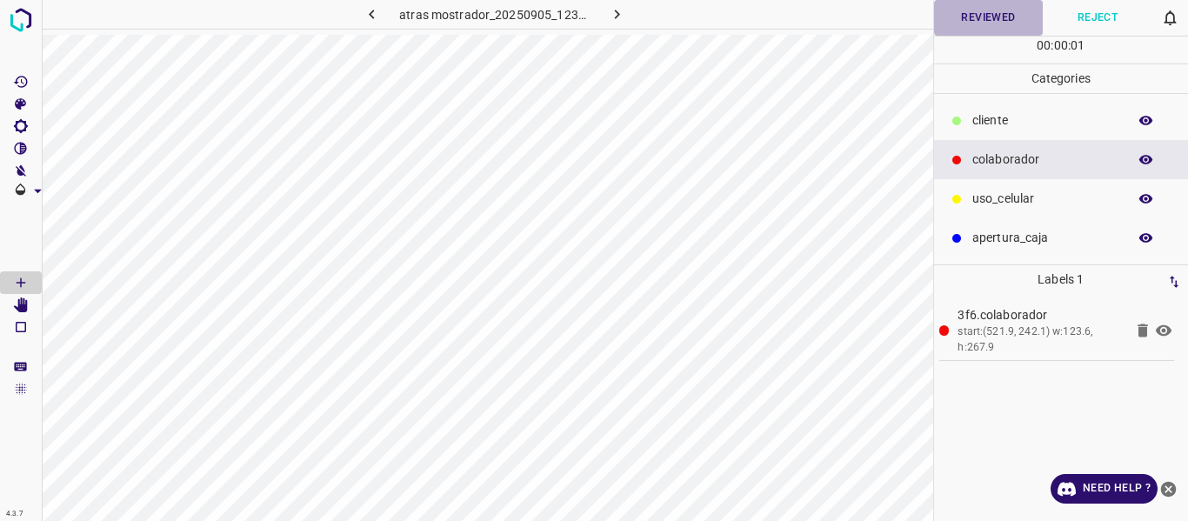
click at [989, 24] on button "Reviewed" at bounding box center [989, 18] width 110 height 36
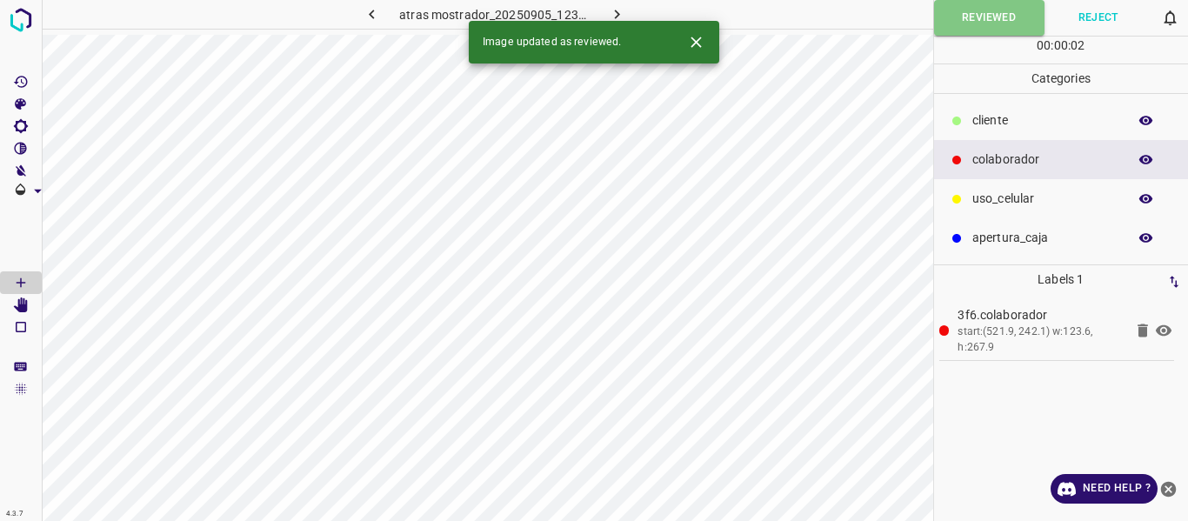
click at [614, 8] on icon "button" at bounding box center [617, 14] width 18 height 18
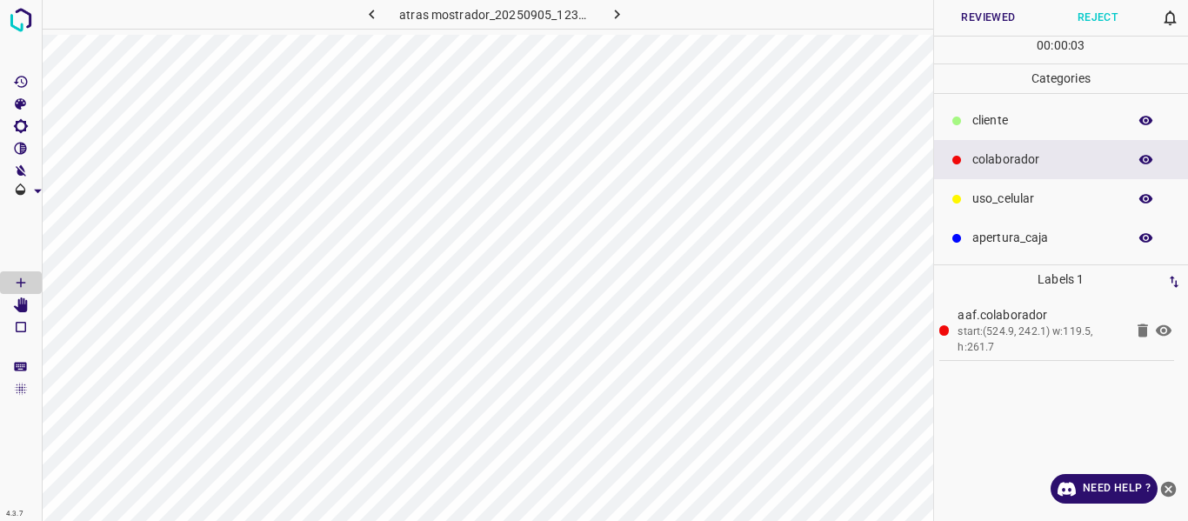
click at [965, 16] on button "Reviewed" at bounding box center [989, 18] width 110 height 36
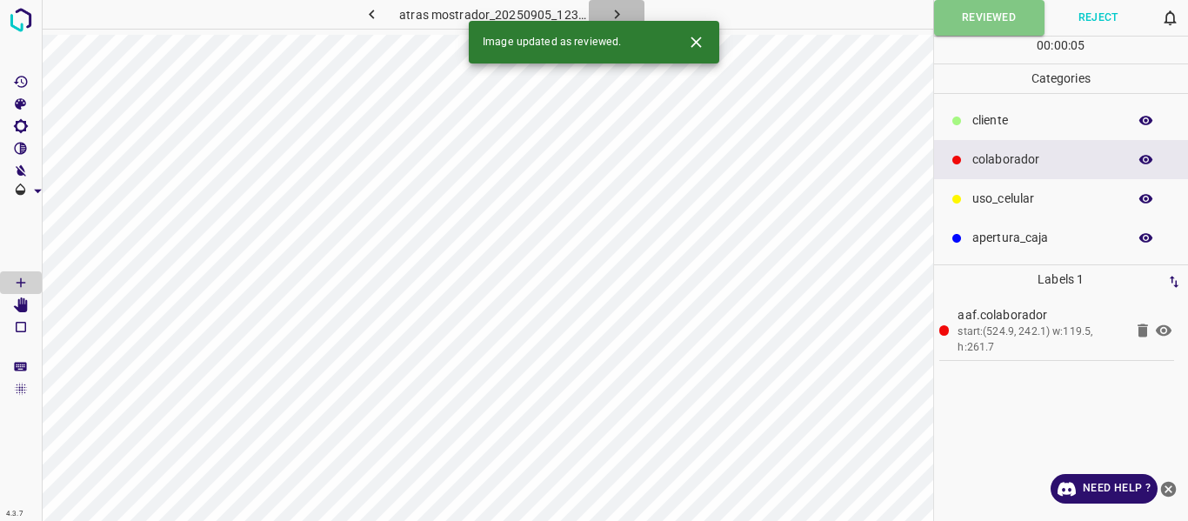
click at [617, 15] on icon "button" at bounding box center [616, 15] width 5 height 10
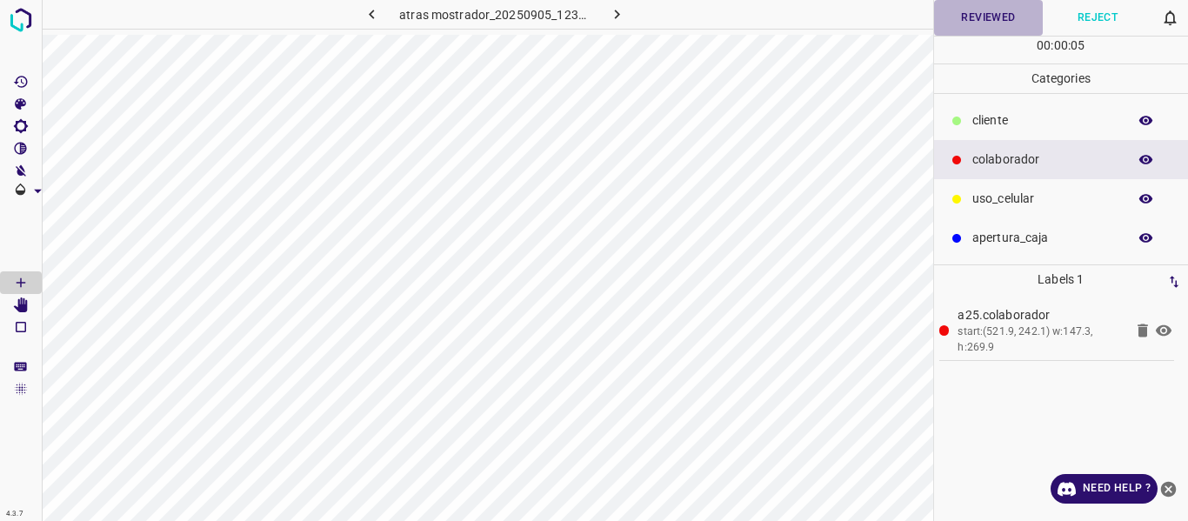
click at [963, 17] on button "Reviewed" at bounding box center [989, 18] width 110 height 36
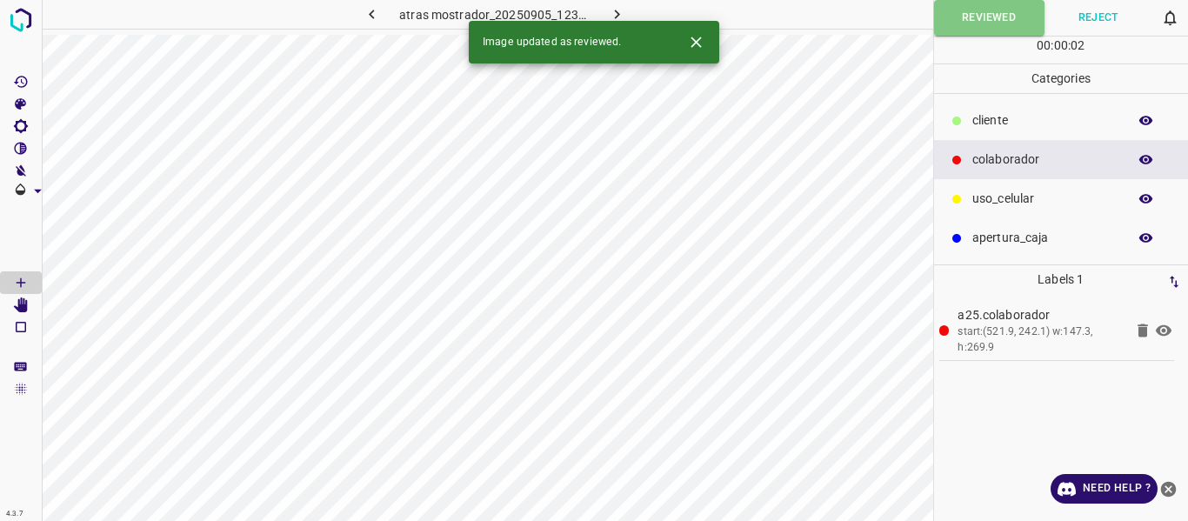
click at [620, 19] on icon "button" at bounding box center [617, 14] width 18 height 18
click at [973, 22] on button "Reviewed" at bounding box center [989, 18] width 110 height 36
click at [617, 16] on icon "button" at bounding box center [616, 15] width 5 height 10
click at [966, 20] on button "Reviewed" at bounding box center [989, 18] width 110 height 36
click at [620, 14] on icon "button" at bounding box center [617, 14] width 18 height 18
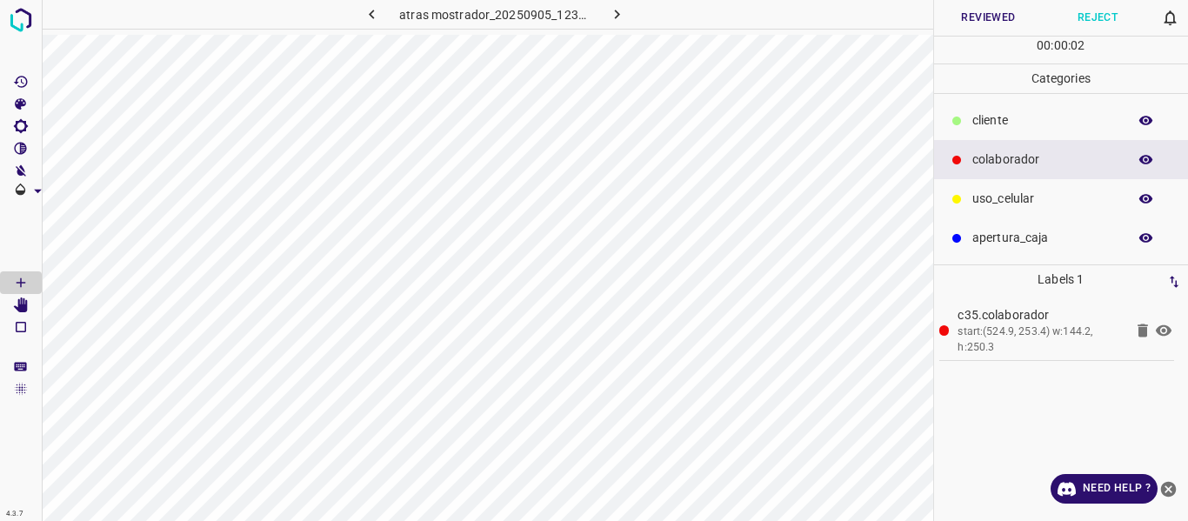
click at [989, 18] on button "Reviewed" at bounding box center [989, 18] width 110 height 36
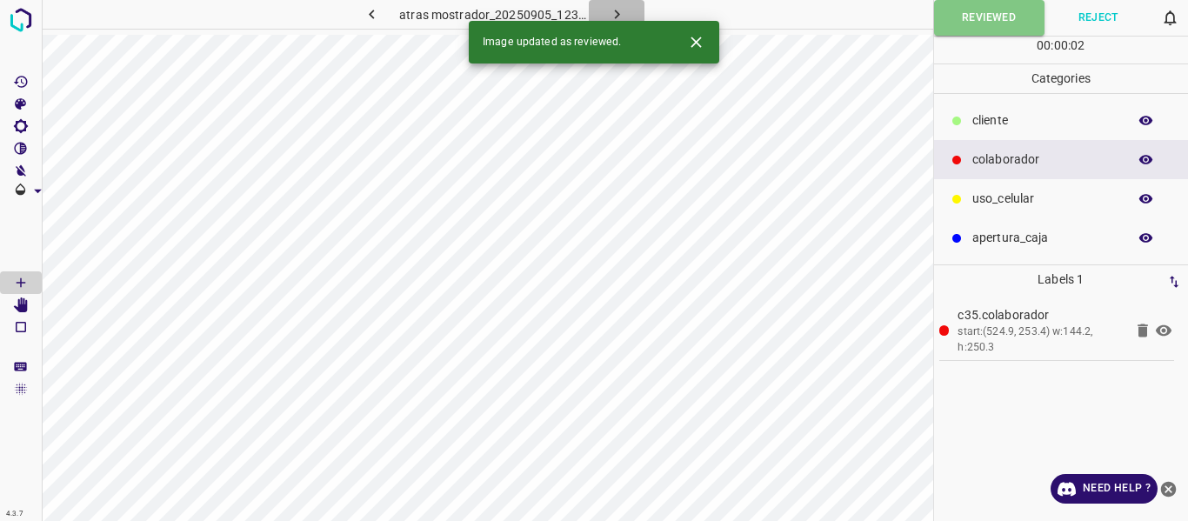
click at [627, 13] on button "button" at bounding box center [617, 14] width 56 height 29
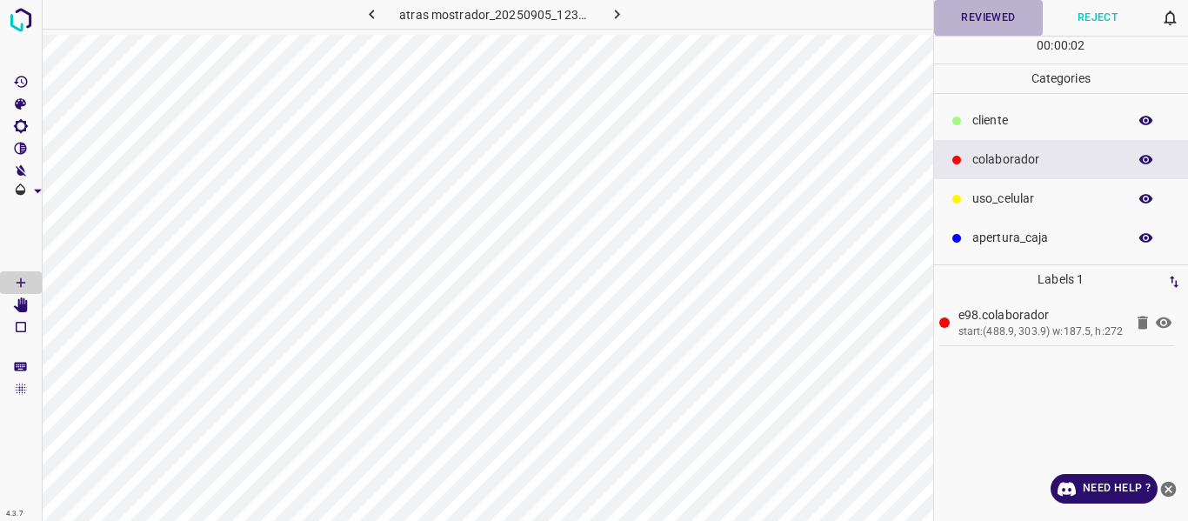
click at [974, 17] on button "Reviewed" at bounding box center [989, 18] width 110 height 36
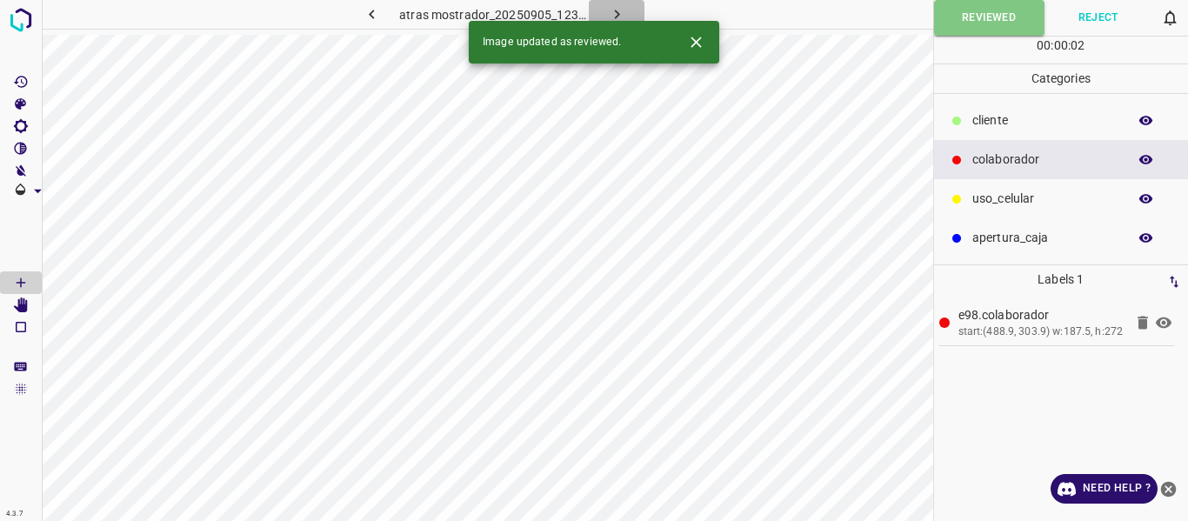
click at [618, 9] on icon "button" at bounding box center [617, 14] width 18 height 18
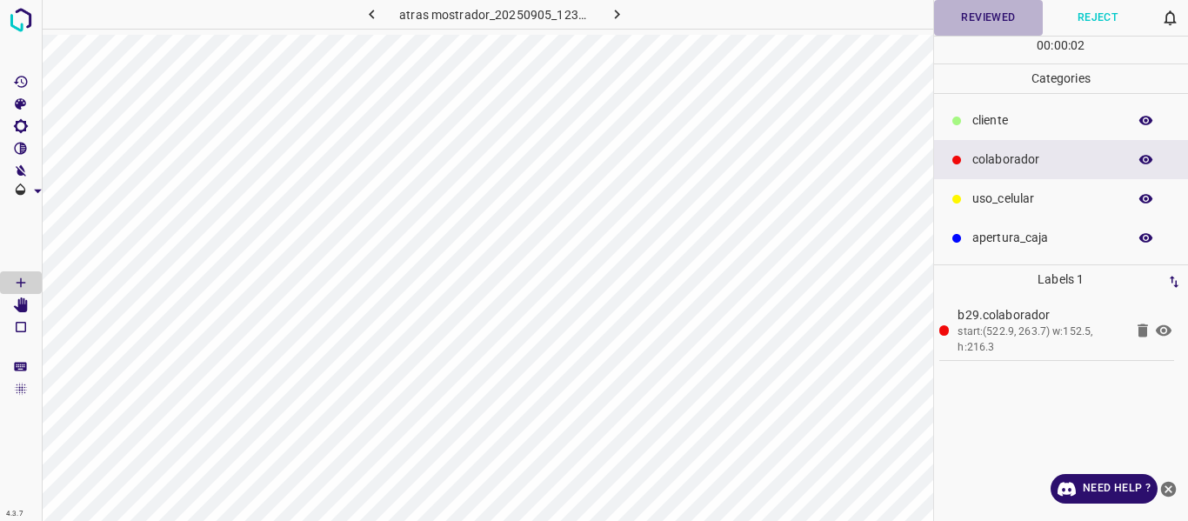
click at [961, 25] on button "Reviewed" at bounding box center [989, 18] width 110 height 36
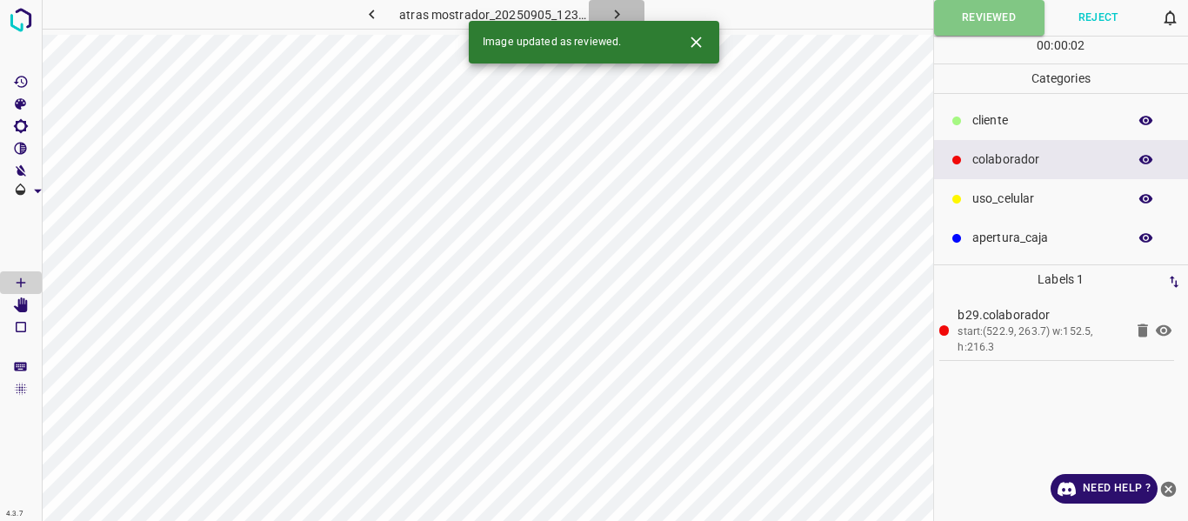
click at [627, 12] on button "button" at bounding box center [617, 14] width 56 height 29
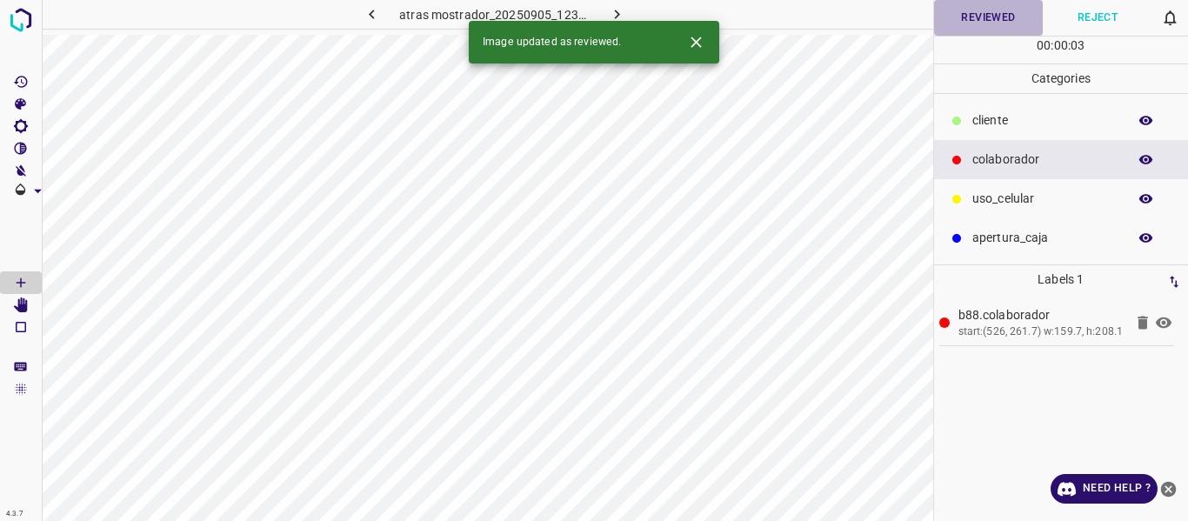
click at [992, 14] on button "Reviewed" at bounding box center [989, 18] width 110 height 36
click at [612, 12] on icon "button" at bounding box center [617, 14] width 18 height 18
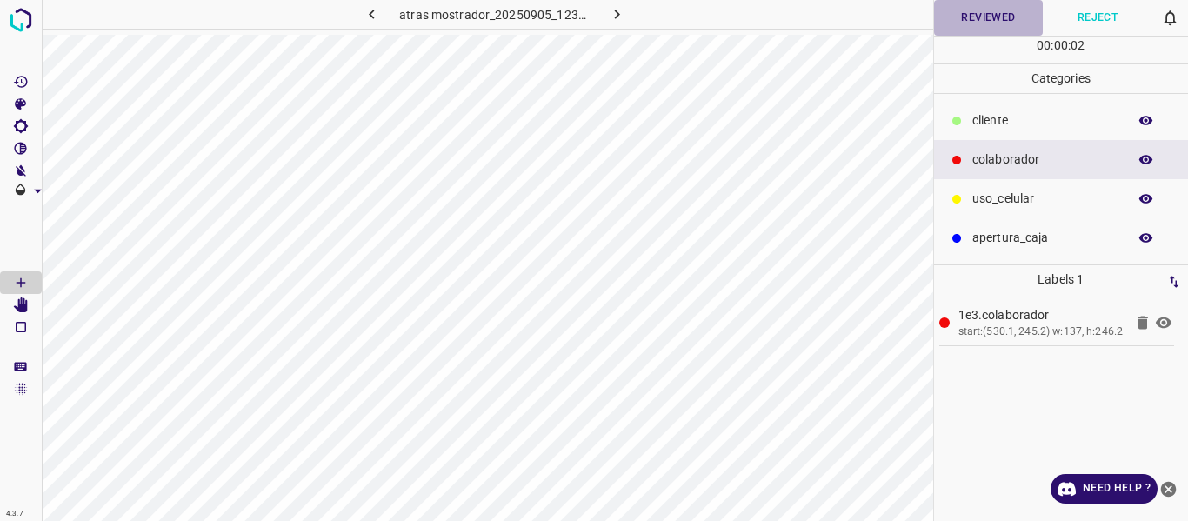
click at [971, 24] on button "Reviewed" at bounding box center [989, 18] width 110 height 36
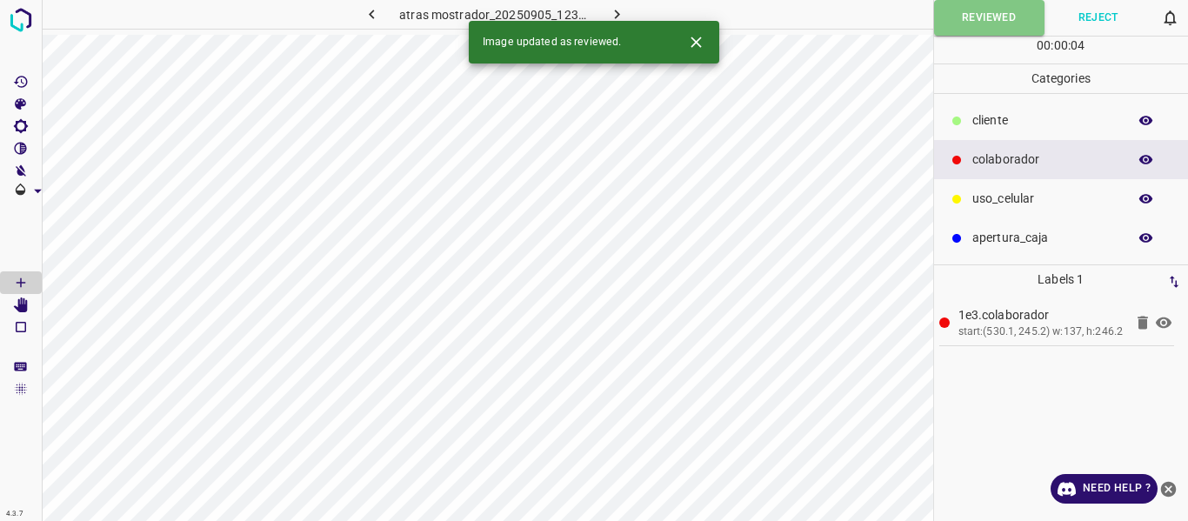
click at [616, 11] on icon "button" at bounding box center [616, 15] width 5 height 10
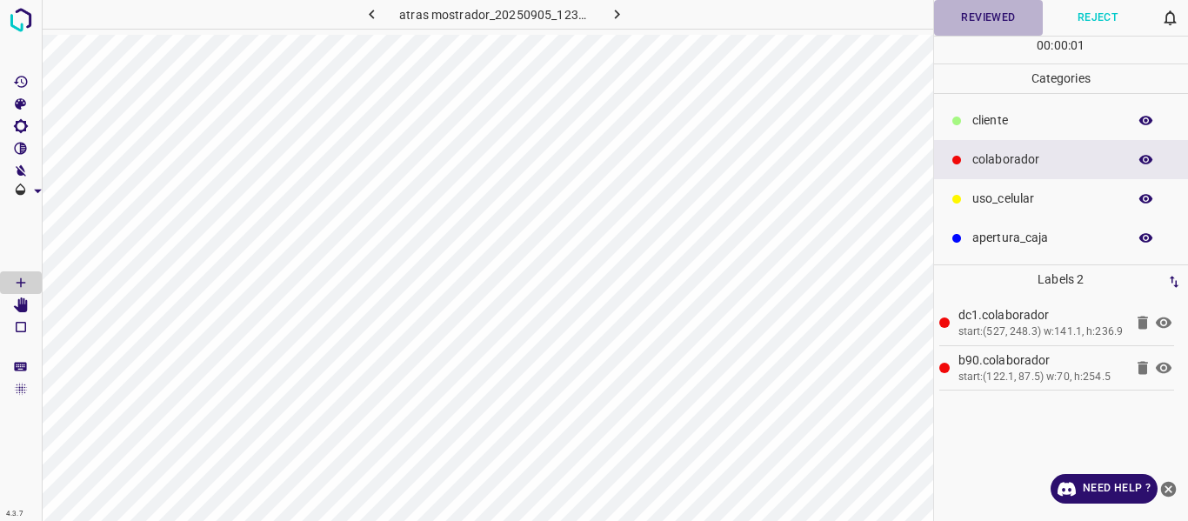
click at [1007, 14] on button "Reviewed" at bounding box center [989, 18] width 110 height 36
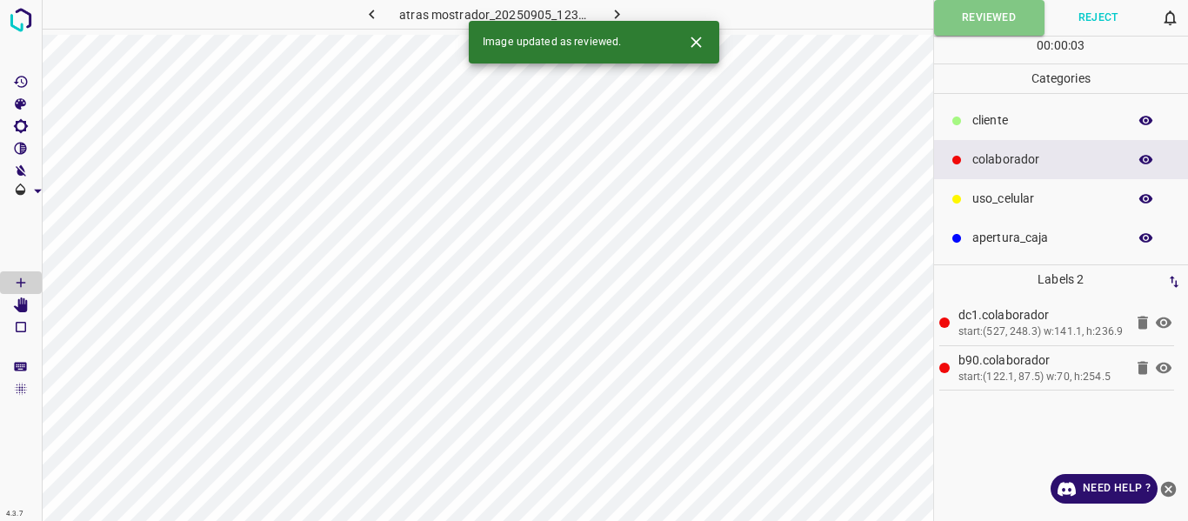
click at [619, 11] on icon "button" at bounding box center [617, 14] width 18 height 18
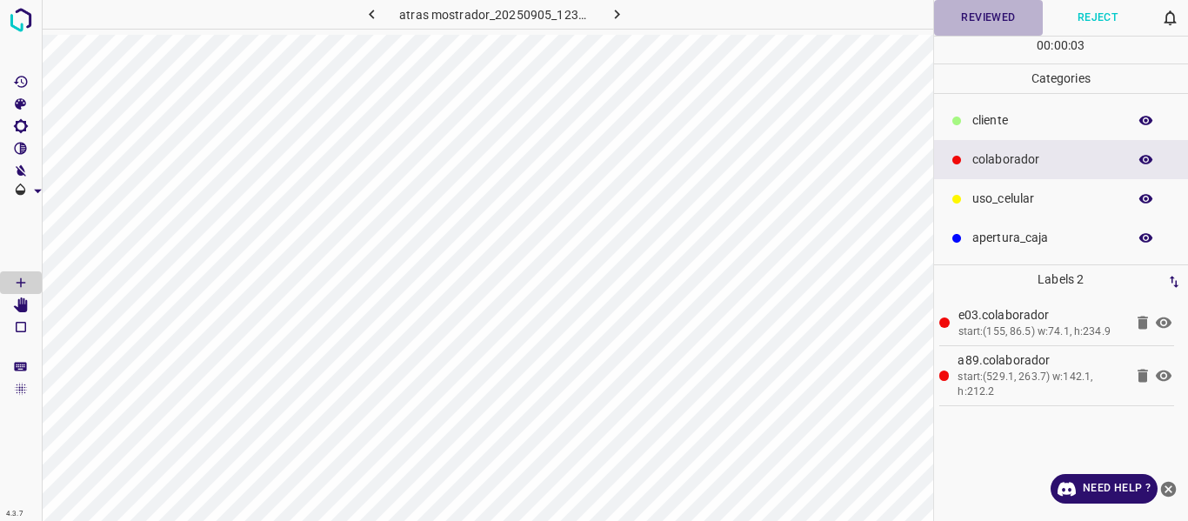
click at [968, 12] on button "Reviewed" at bounding box center [989, 18] width 110 height 36
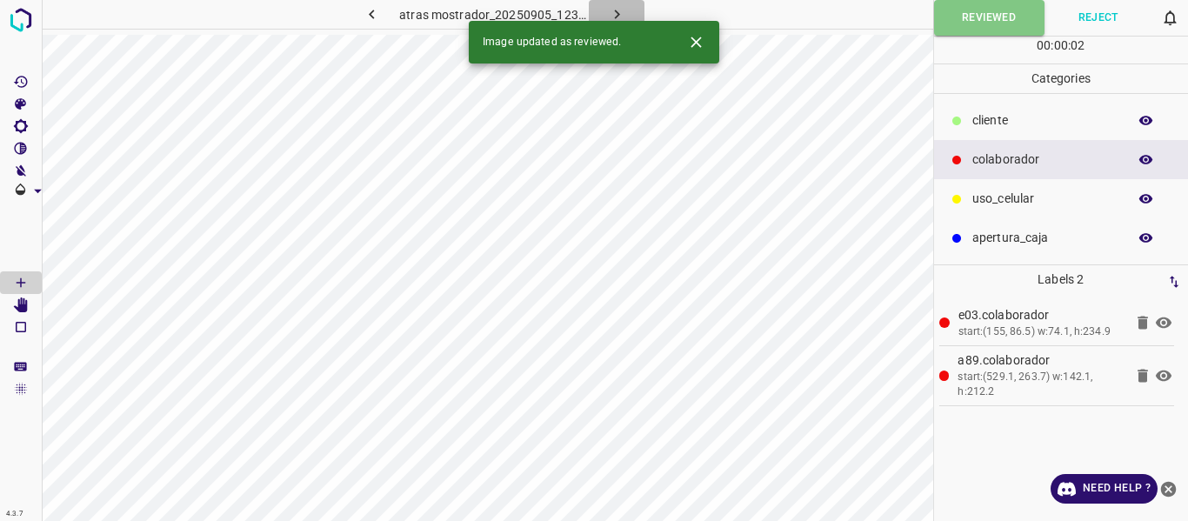
click at [612, 15] on icon "button" at bounding box center [617, 14] width 18 height 18
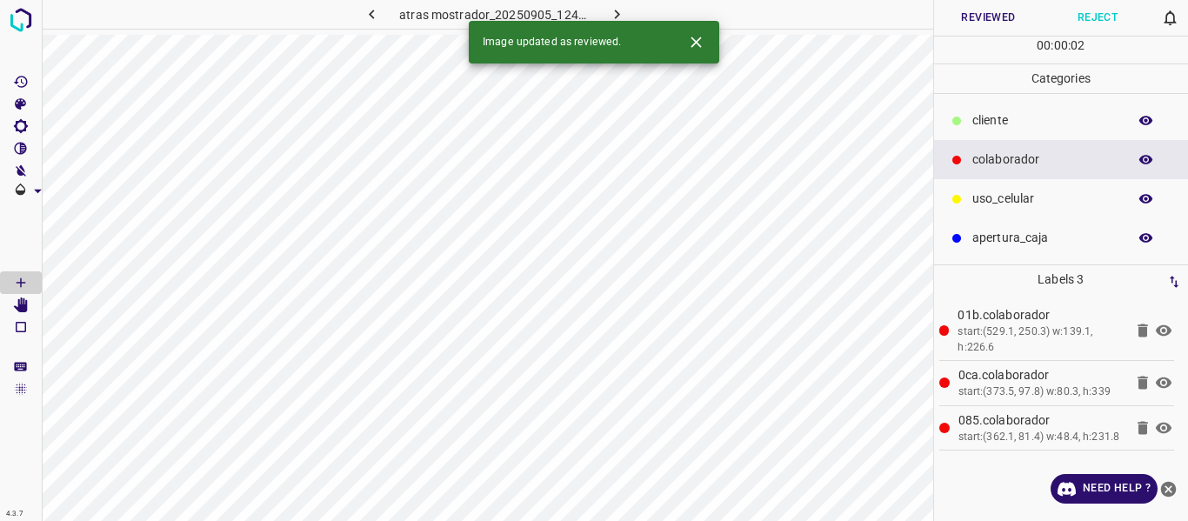
click at [987, 17] on button "Reviewed" at bounding box center [989, 18] width 110 height 36
click at [621, 5] on icon "button" at bounding box center [617, 14] width 18 height 18
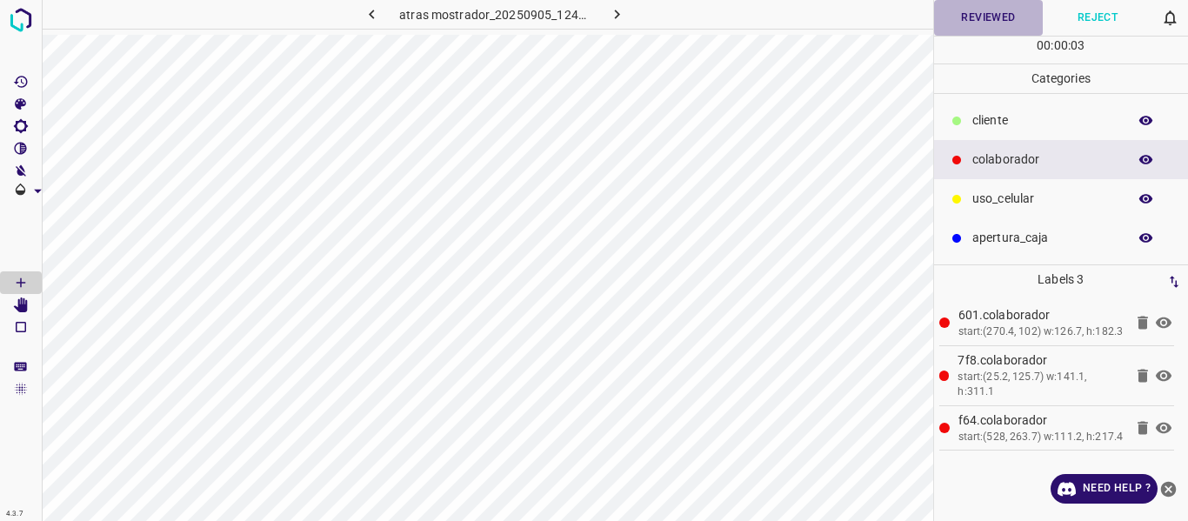
click at [993, 20] on button "Reviewed" at bounding box center [989, 18] width 110 height 36
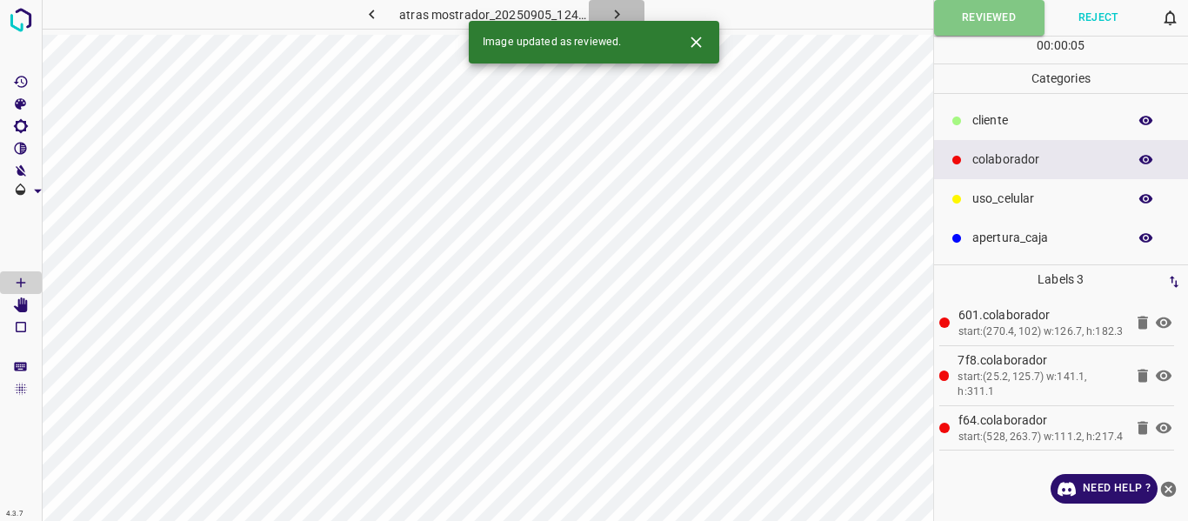
click at [626, 9] on button "button" at bounding box center [617, 14] width 56 height 29
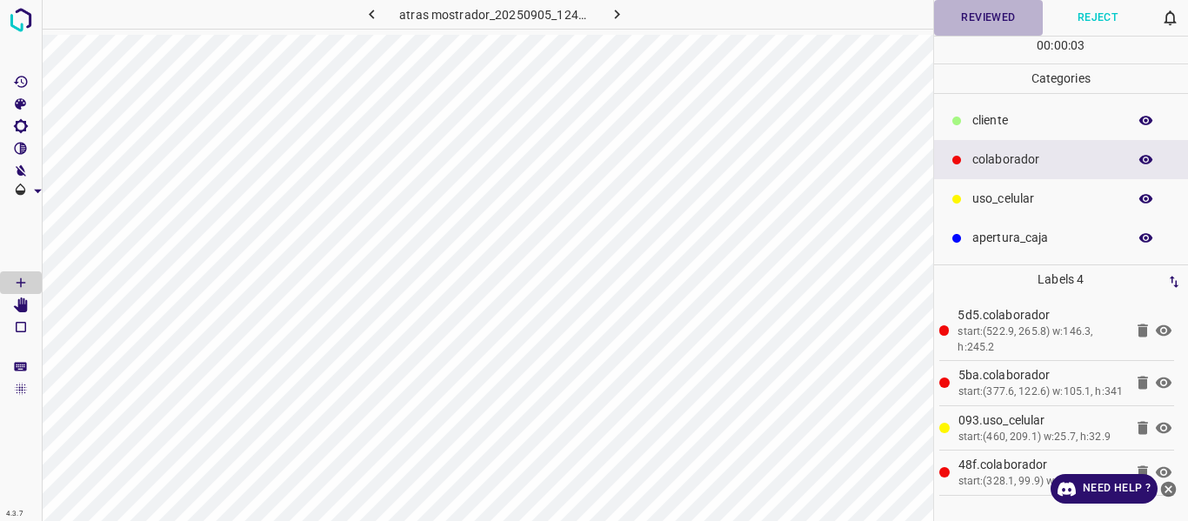
click at [991, 16] on button "Reviewed" at bounding box center [989, 18] width 110 height 36
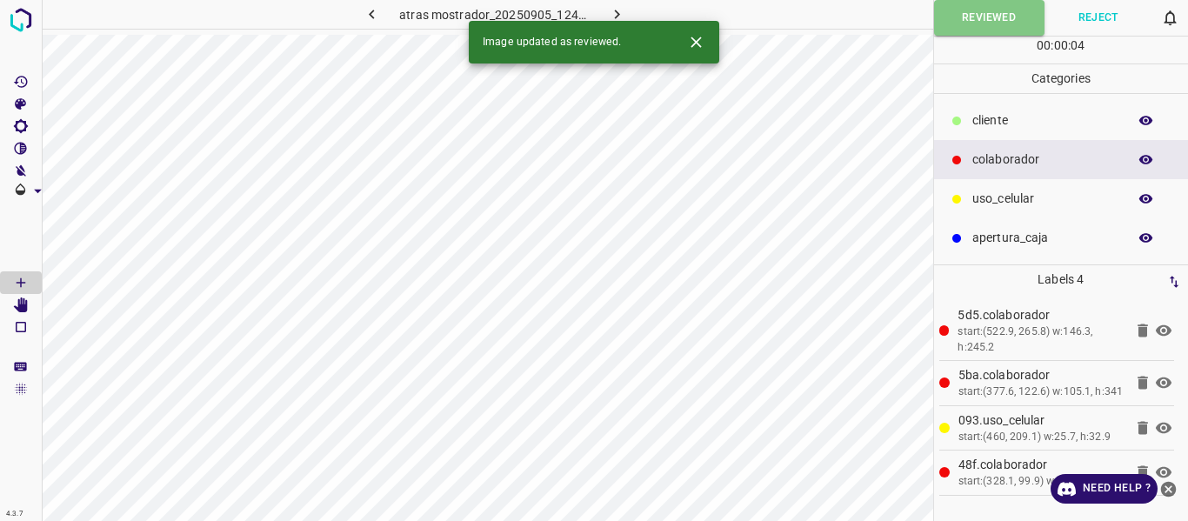
drag, startPoint x: 621, startPoint y: 11, endPoint x: 873, endPoint y: 23, distance: 252.5
click at [620, 11] on icon "button" at bounding box center [617, 14] width 18 height 18
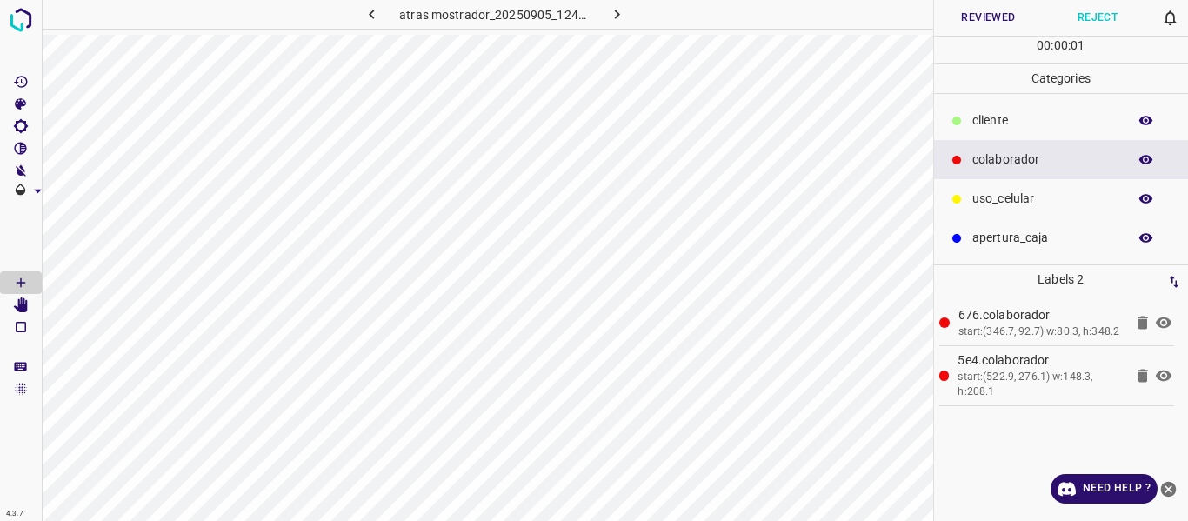
click at [978, 19] on button "Reviewed" at bounding box center [989, 18] width 110 height 36
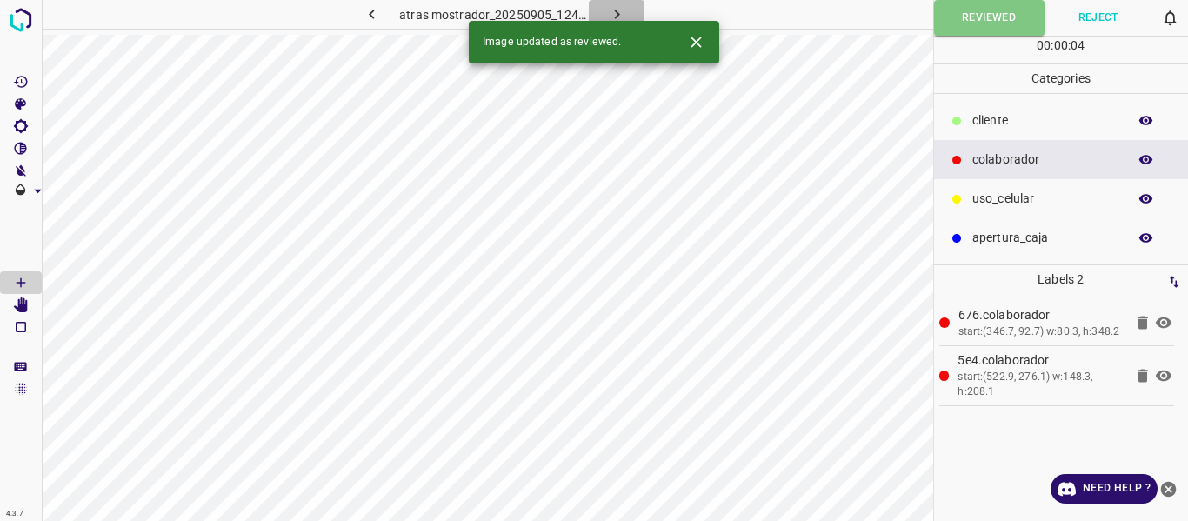
click at [626, 6] on button "button" at bounding box center [617, 14] width 56 height 29
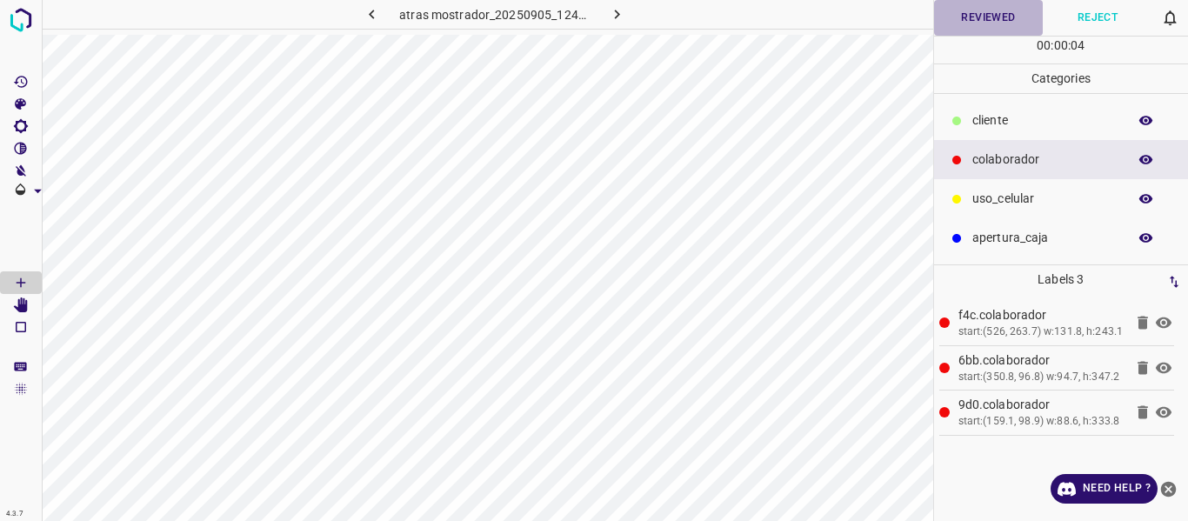
click at [973, 21] on button "Reviewed" at bounding box center [989, 18] width 110 height 36
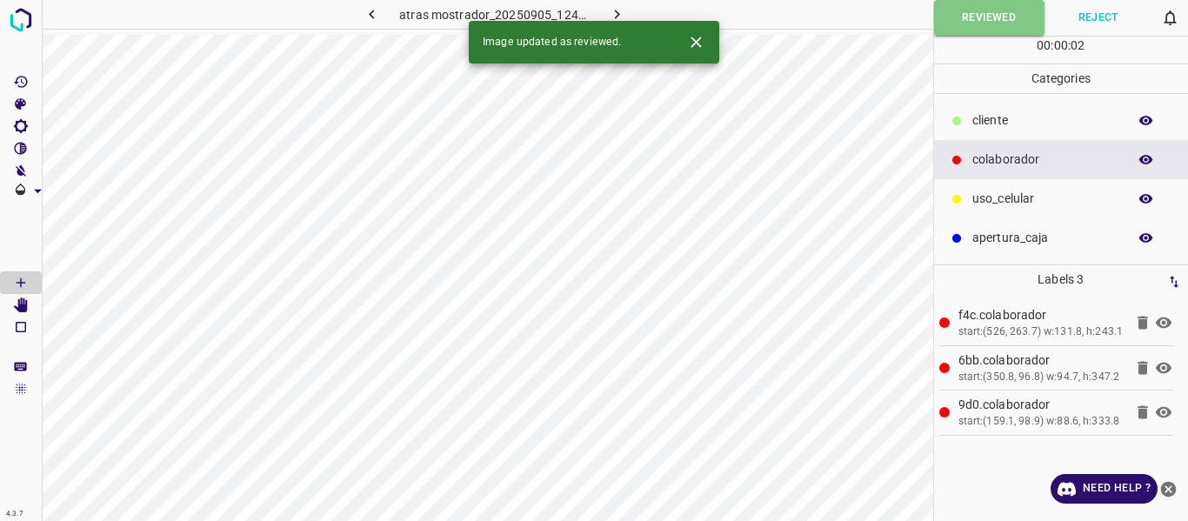
click at [619, 12] on icon "button" at bounding box center [617, 14] width 18 height 18
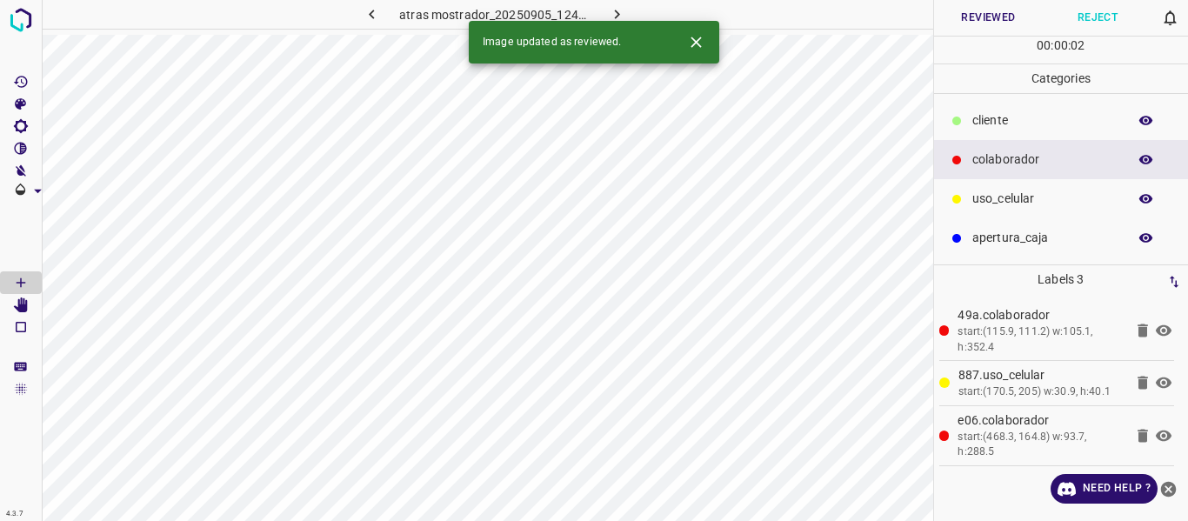
click at [980, 23] on button "Reviewed" at bounding box center [989, 18] width 110 height 36
click at [621, 13] on icon "button" at bounding box center [617, 14] width 18 height 18
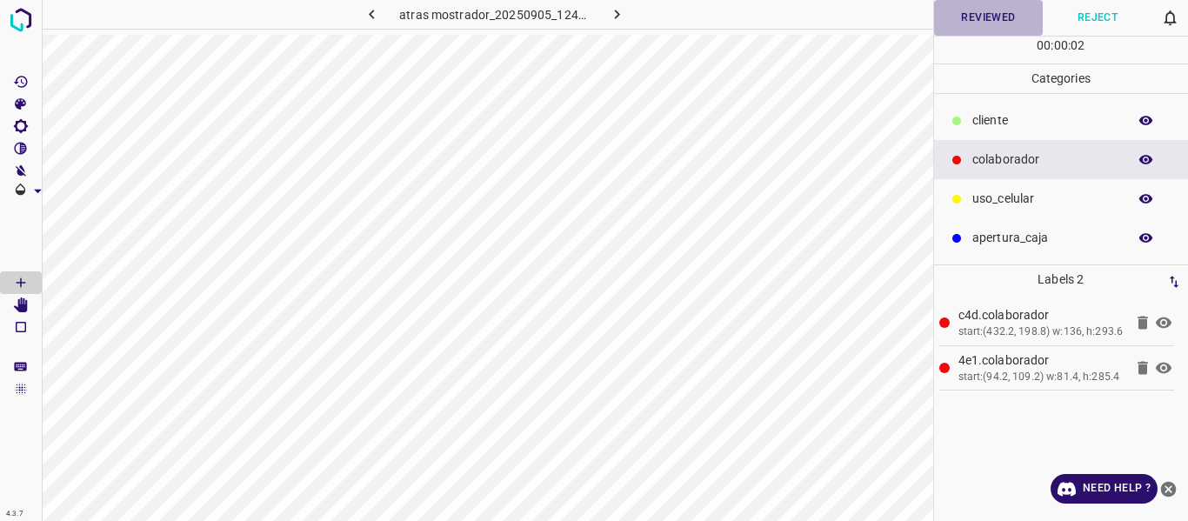
click at [999, 19] on button "Reviewed" at bounding box center [989, 18] width 110 height 36
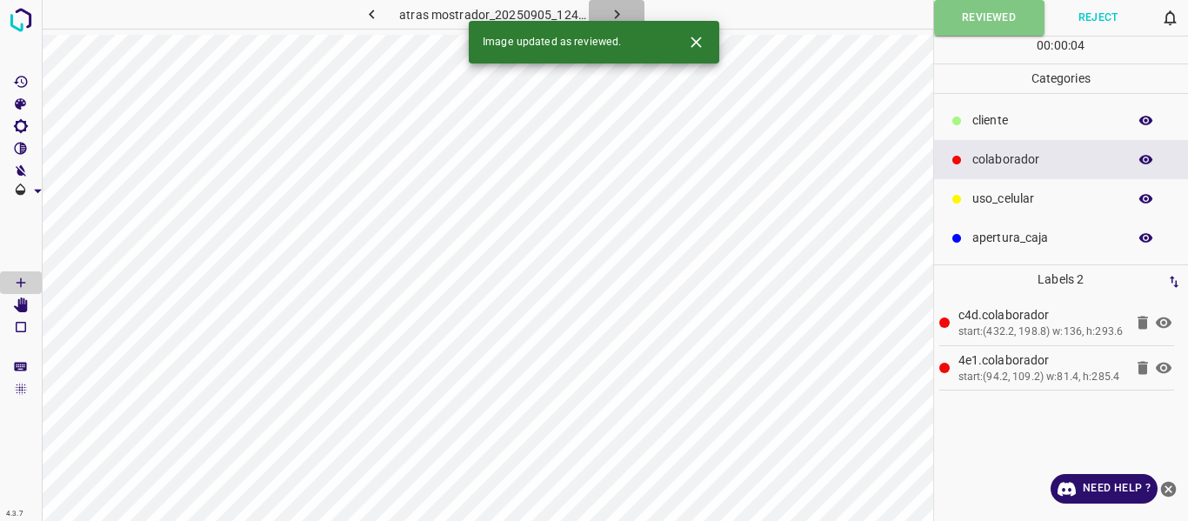
click at [619, 10] on icon "button" at bounding box center [617, 14] width 18 height 18
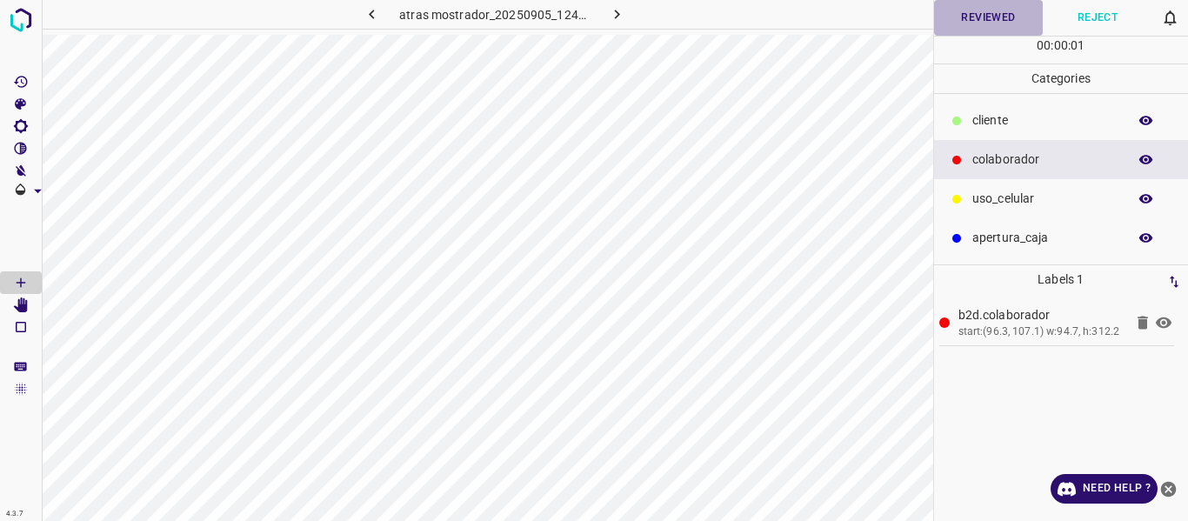
click at [992, 22] on button "Reviewed" at bounding box center [989, 18] width 110 height 36
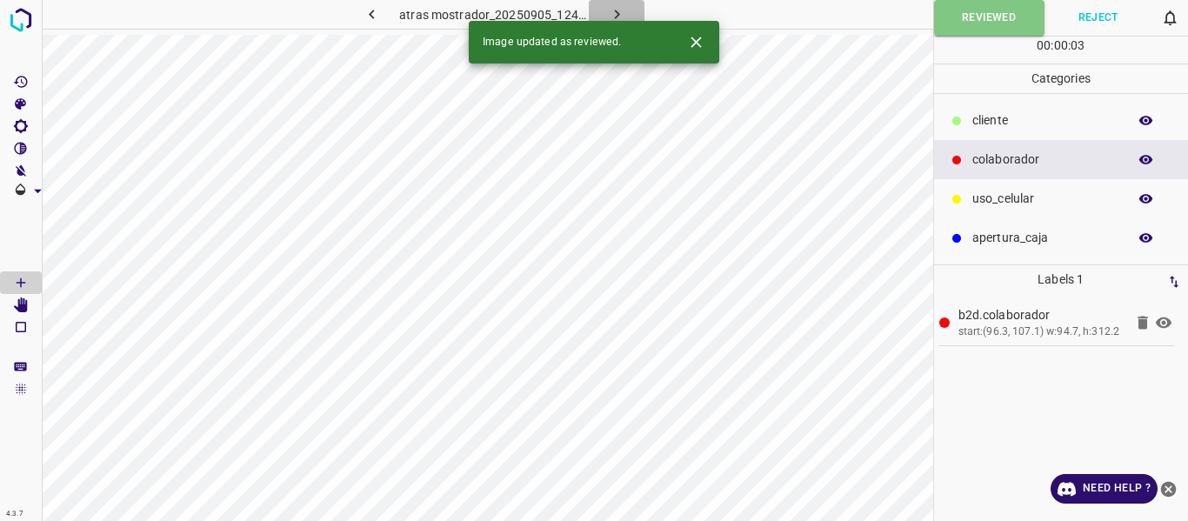
click at [622, 13] on icon "button" at bounding box center [617, 14] width 18 height 18
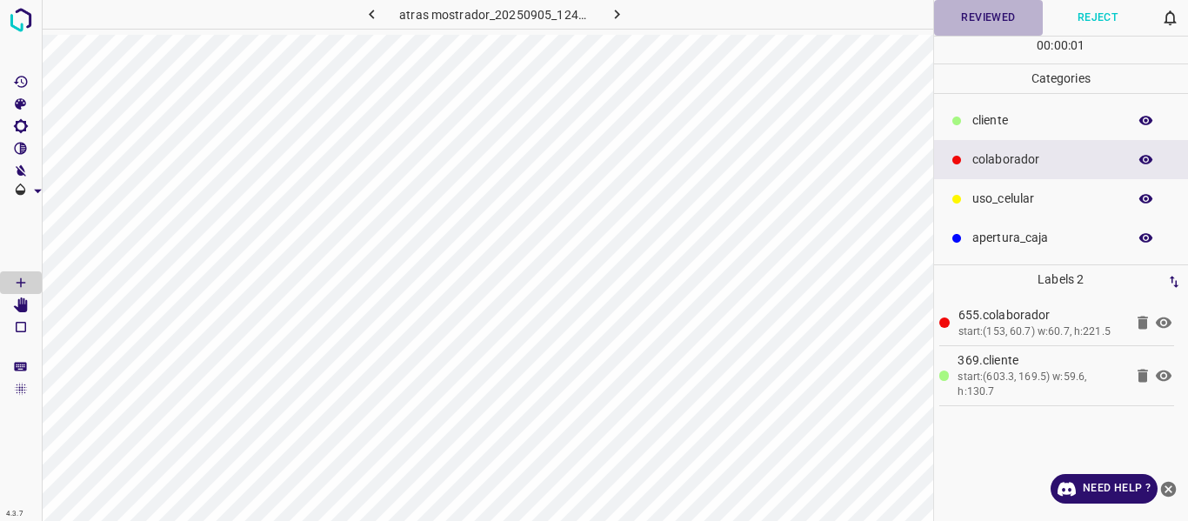
click at [977, 19] on button "Reviewed" at bounding box center [989, 18] width 110 height 36
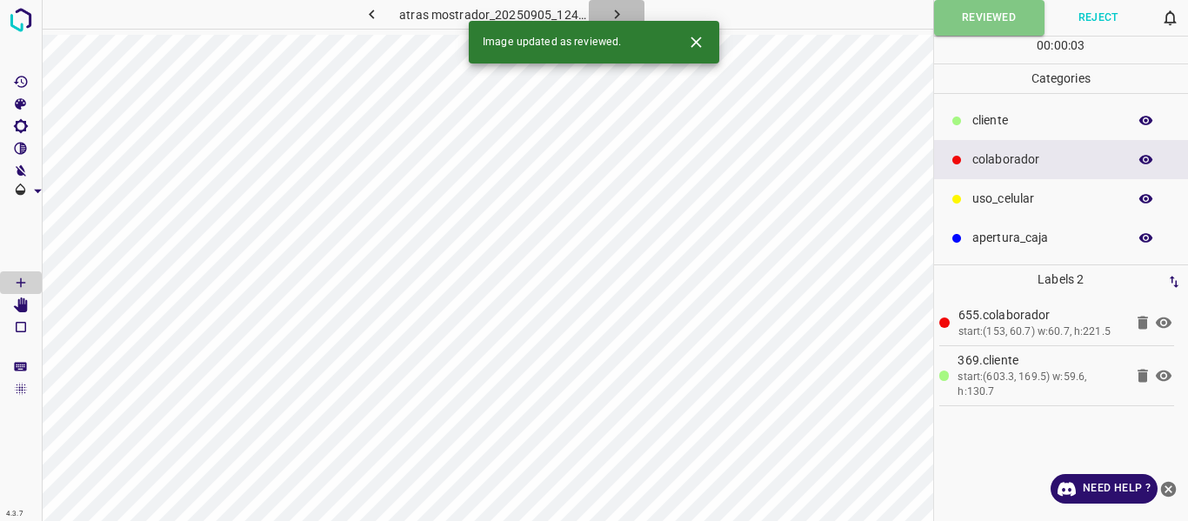
click at [608, 10] on icon "button" at bounding box center [617, 14] width 18 height 18
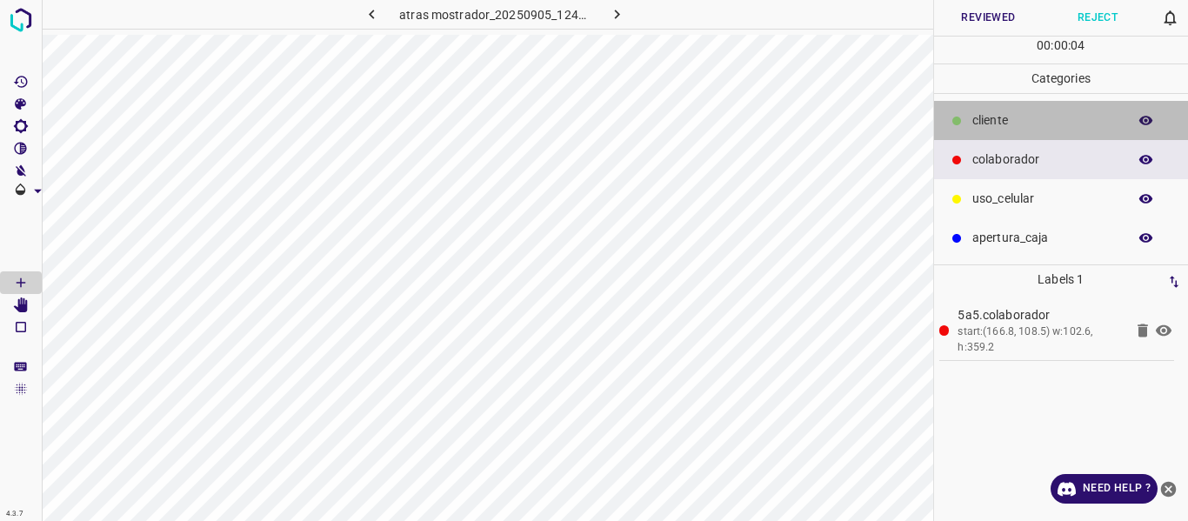
click at [991, 121] on p "cliente" at bounding box center [1046, 120] width 146 height 18
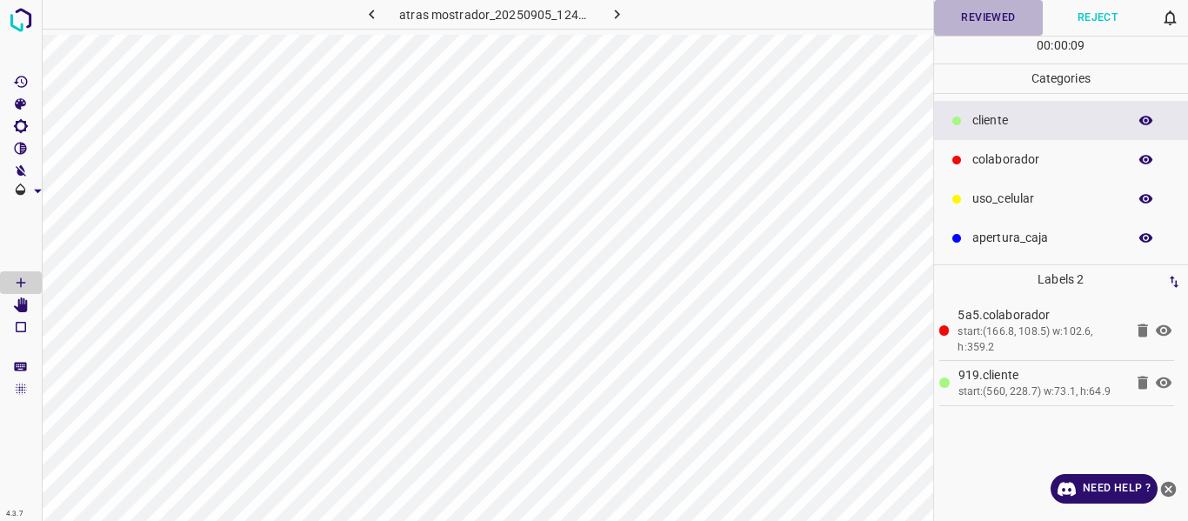
click at [973, 15] on button "Reviewed" at bounding box center [989, 18] width 110 height 36
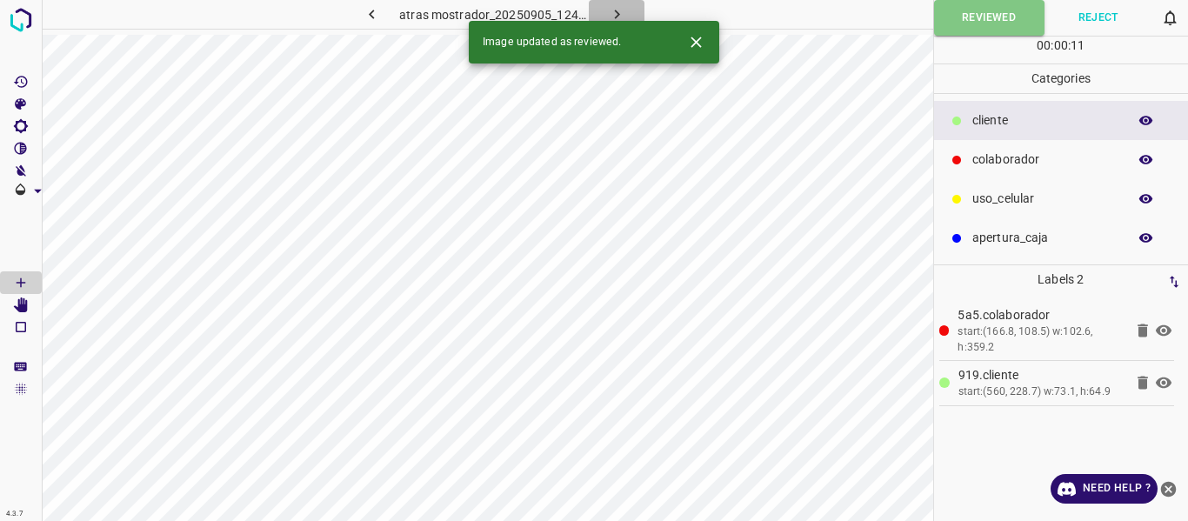
click at [608, 10] on icon "button" at bounding box center [617, 14] width 18 height 18
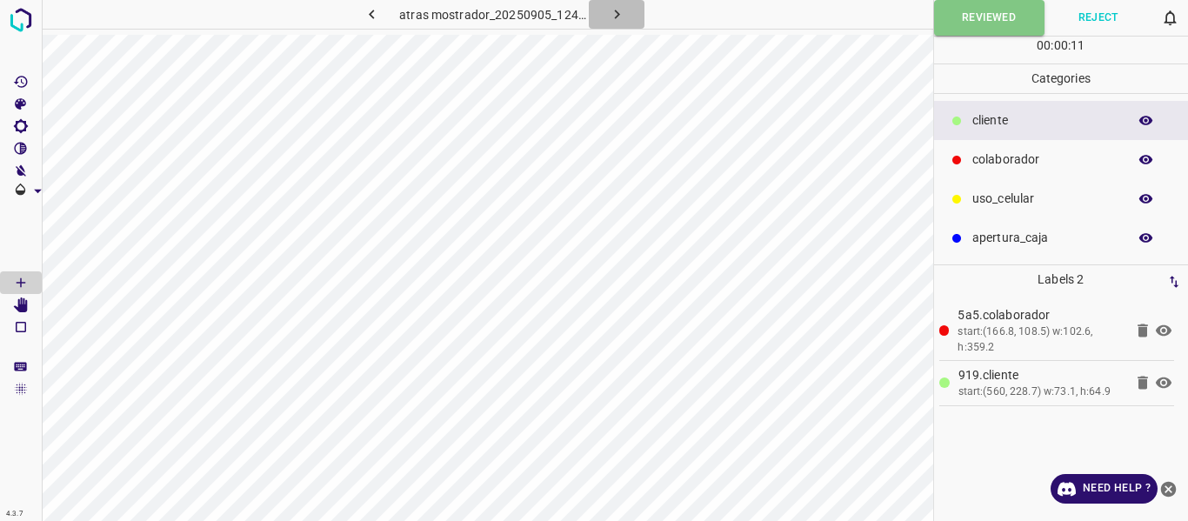
click at [613, 13] on icon "button" at bounding box center [617, 14] width 18 height 18
click at [611, 10] on icon "button" at bounding box center [617, 14] width 18 height 18
